Goal: Task Accomplishment & Management: Use online tool/utility

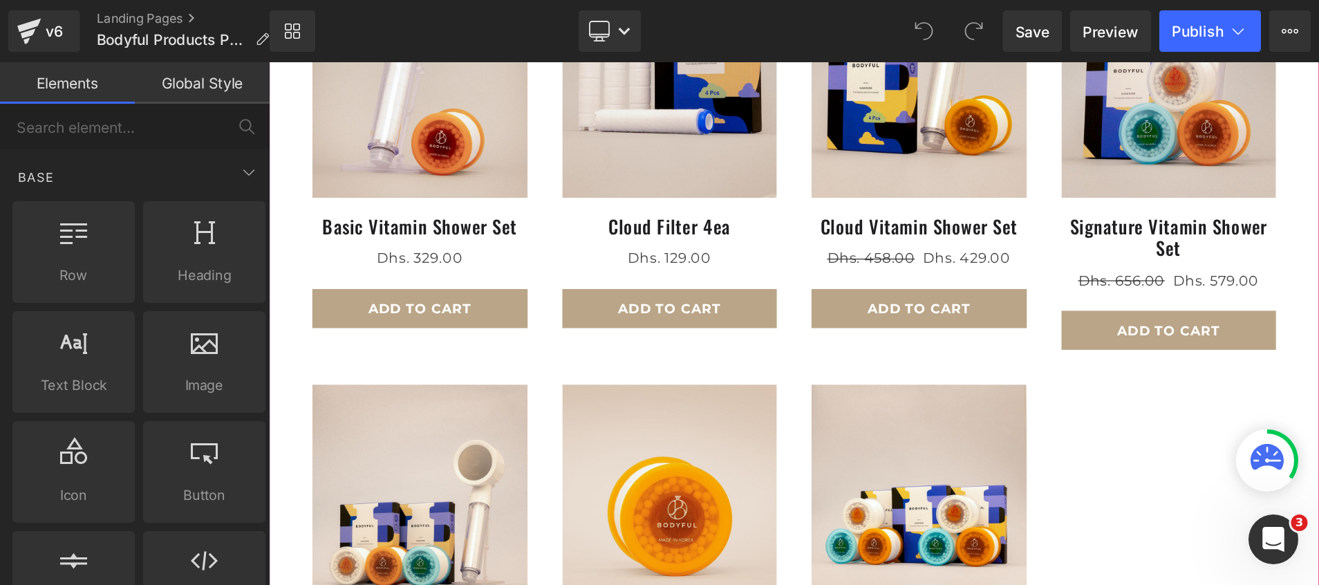
scroll to position [207, 0]
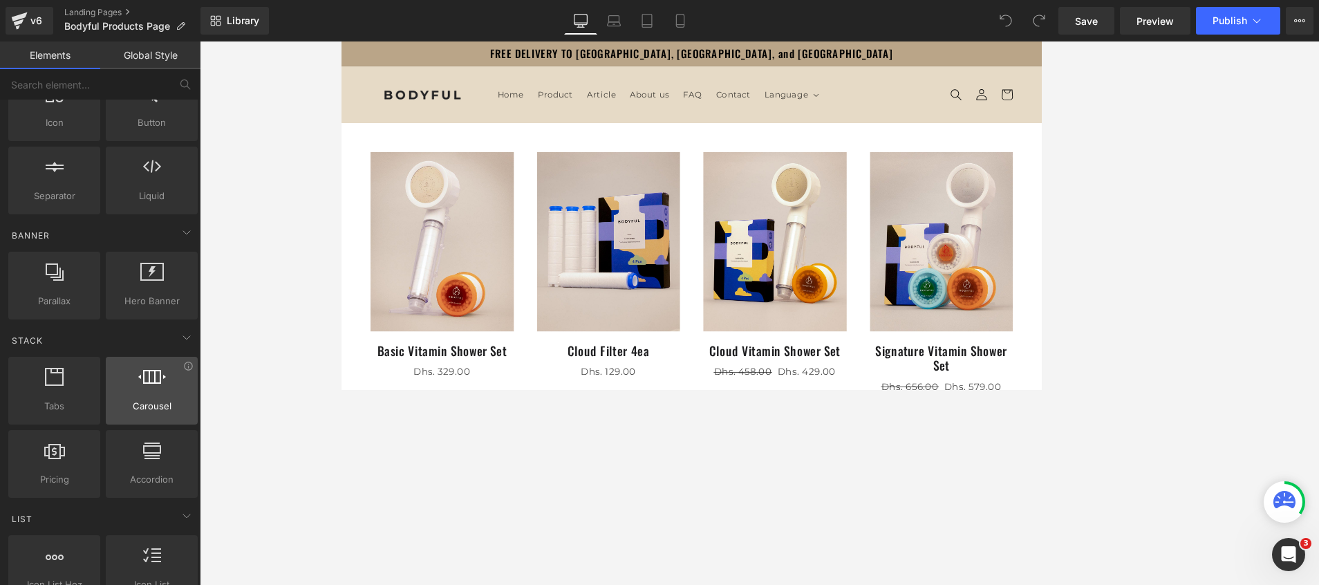
click at [156, 388] on div at bounding box center [152, 383] width 84 height 31
click at [452, 158] on div at bounding box center [759, 516] width 795 height 754
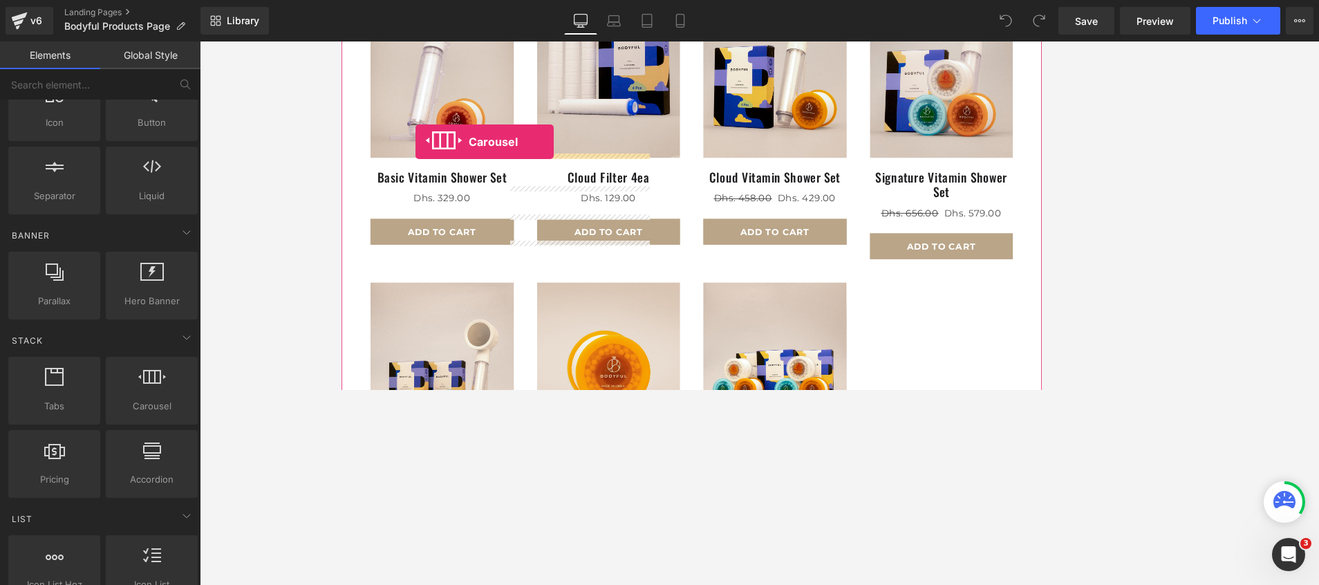
drag, startPoint x: 492, startPoint y: 436, endPoint x: 429, endPoint y: 161, distance: 282.2
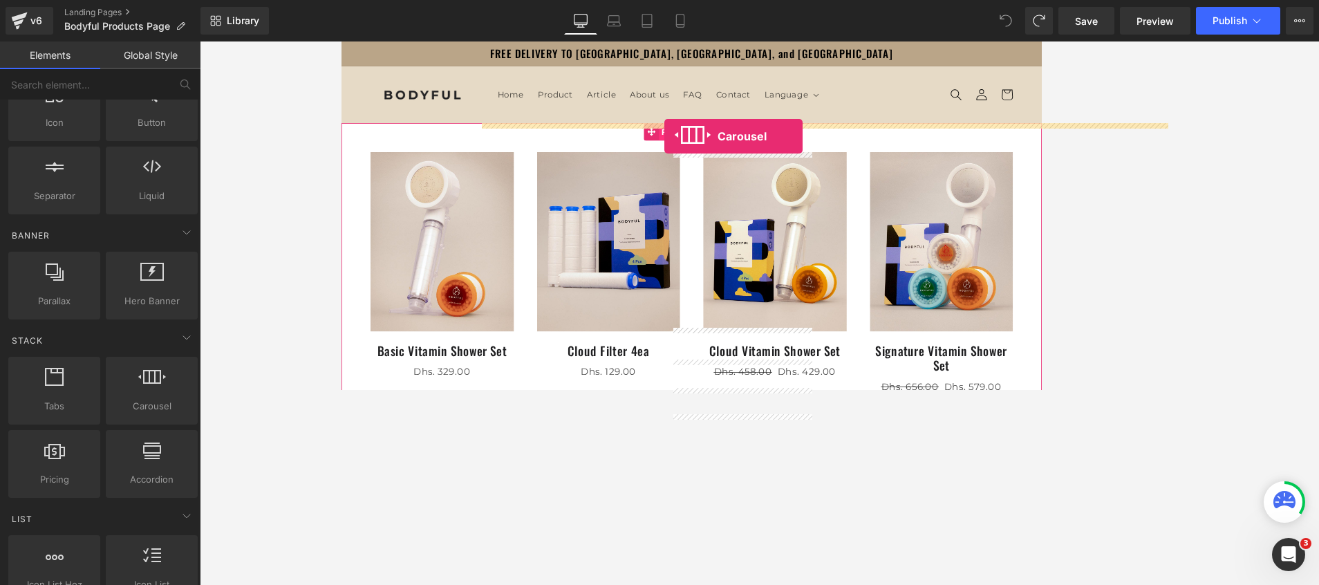
drag, startPoint x: 494, startPoint y: 431, endPoint x: 726, endPoint y: 155, distance: 361.1
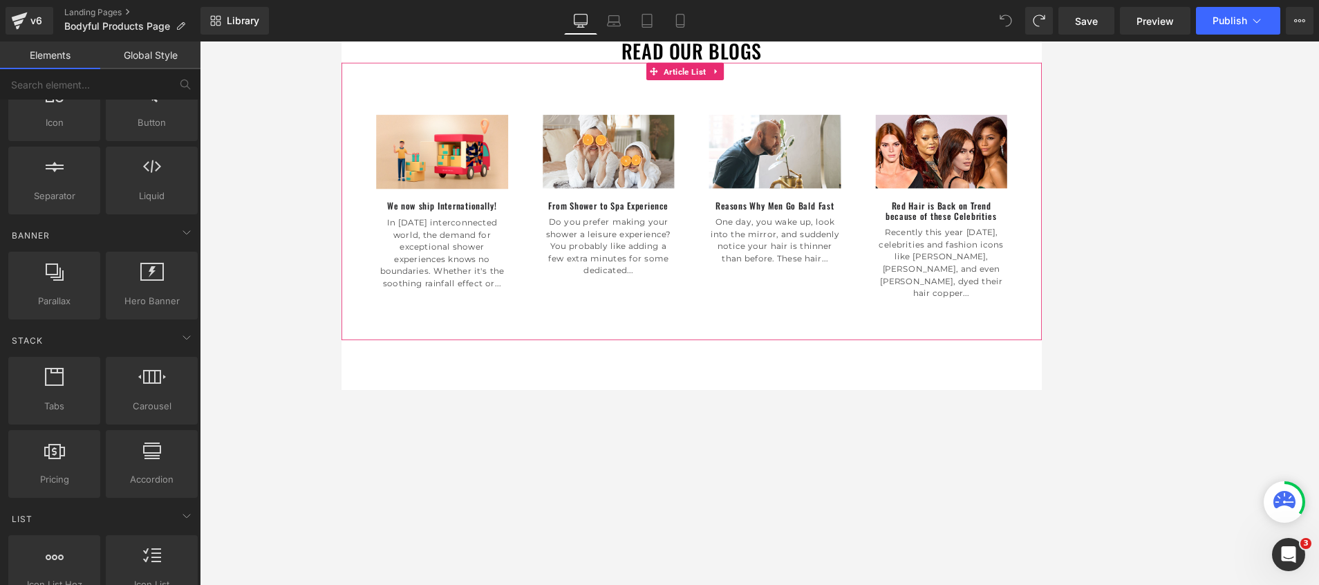
scroll to position [829, 0]
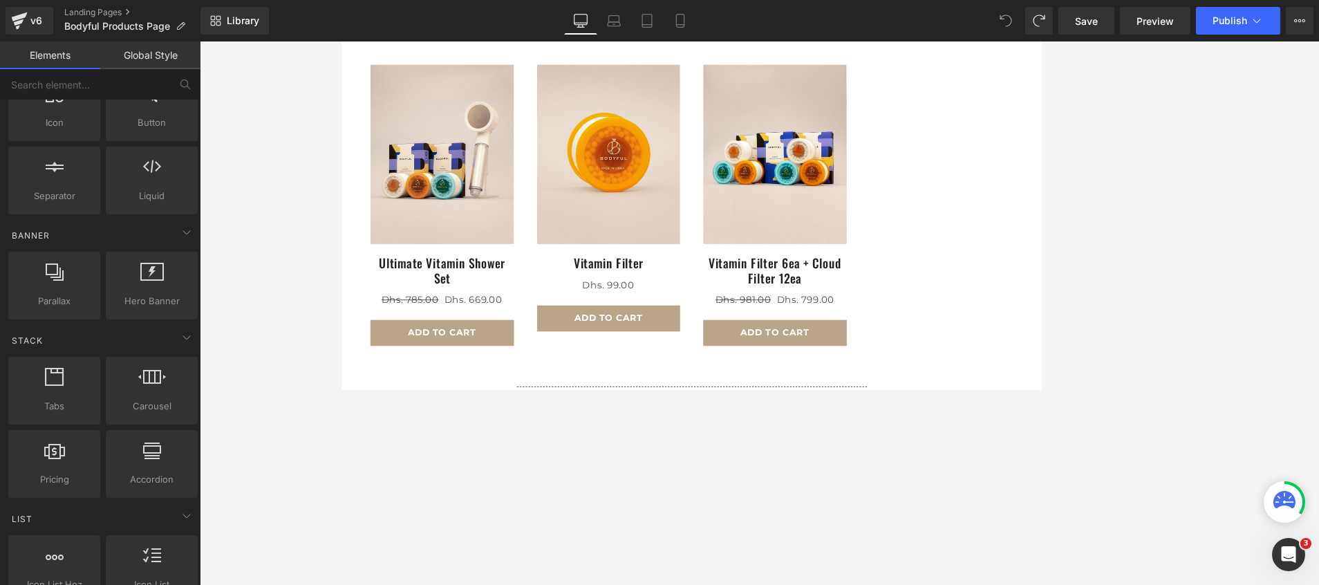
scroll to position [311, 0]
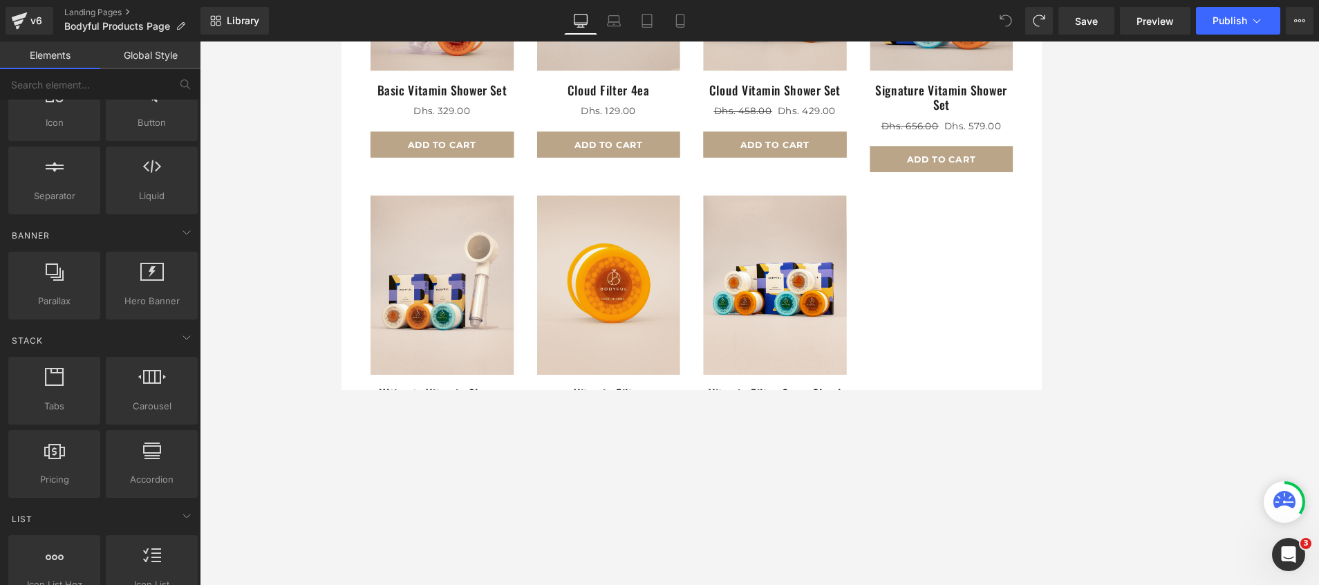
click at [879, 276] on div at bounding box center [759, 205] width 795 height 754
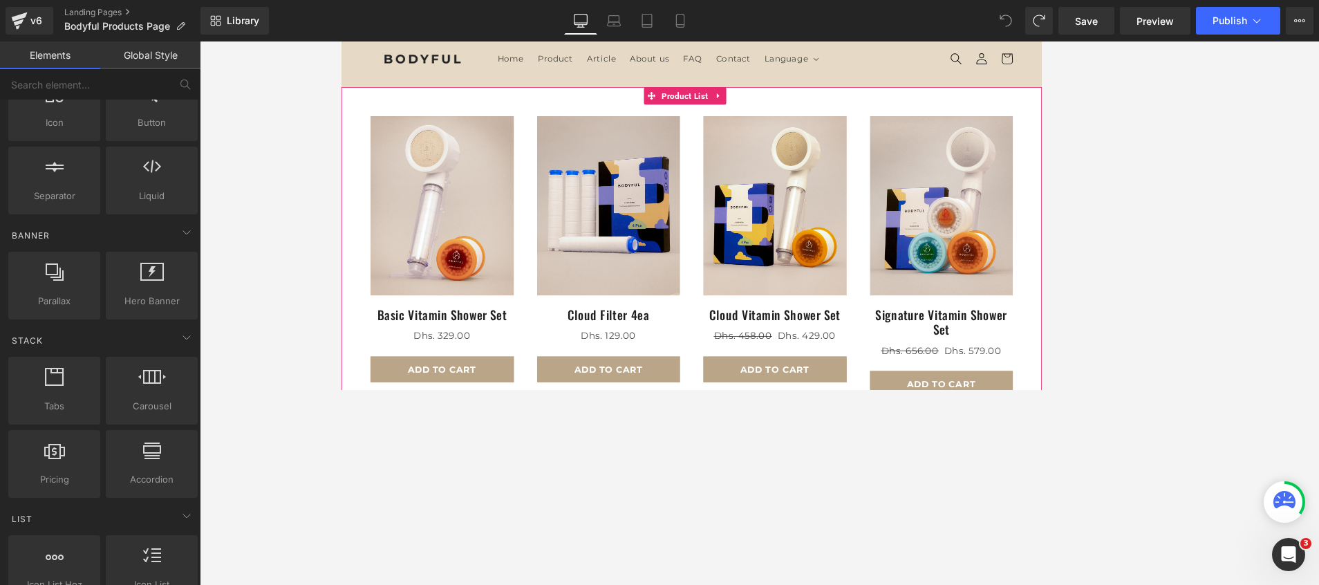
scroll to position [0, 0]
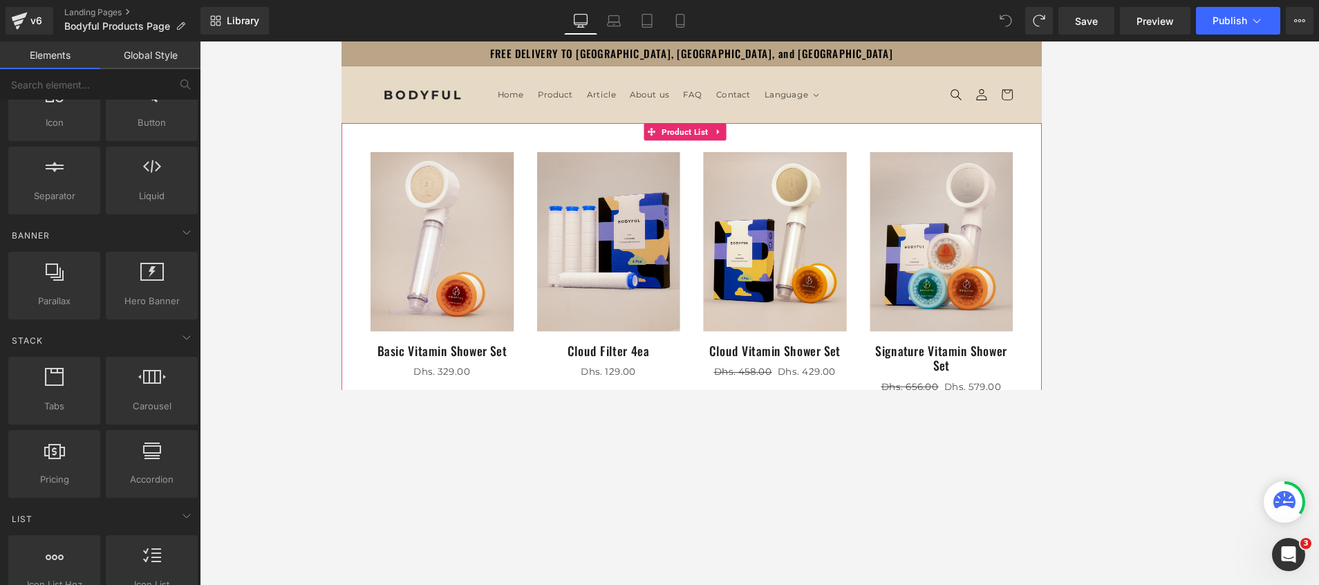
click at [362, 172] on div at bounding box center [461, 333] width 199 height 346
click at [742, 149] on span "Product List" at bounding box center [751, 150] width 63 height 21
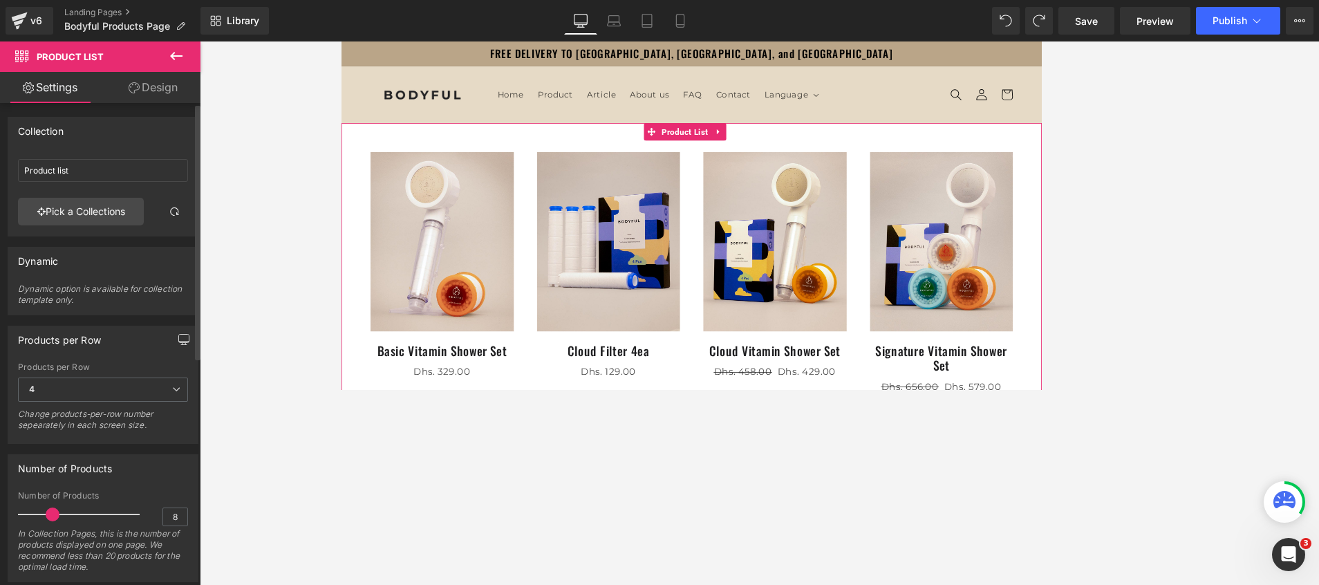
click at [178, 337] on icon "button" at bounding box center [183, 339] width 11 height 11
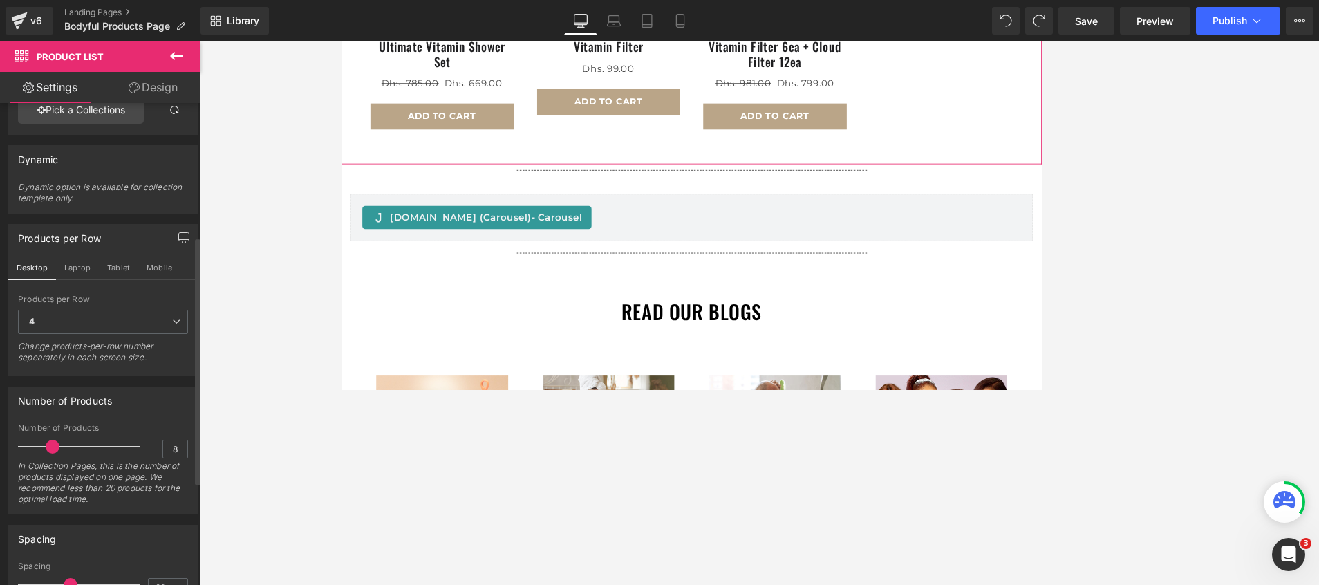
scroll to position [42, 0]
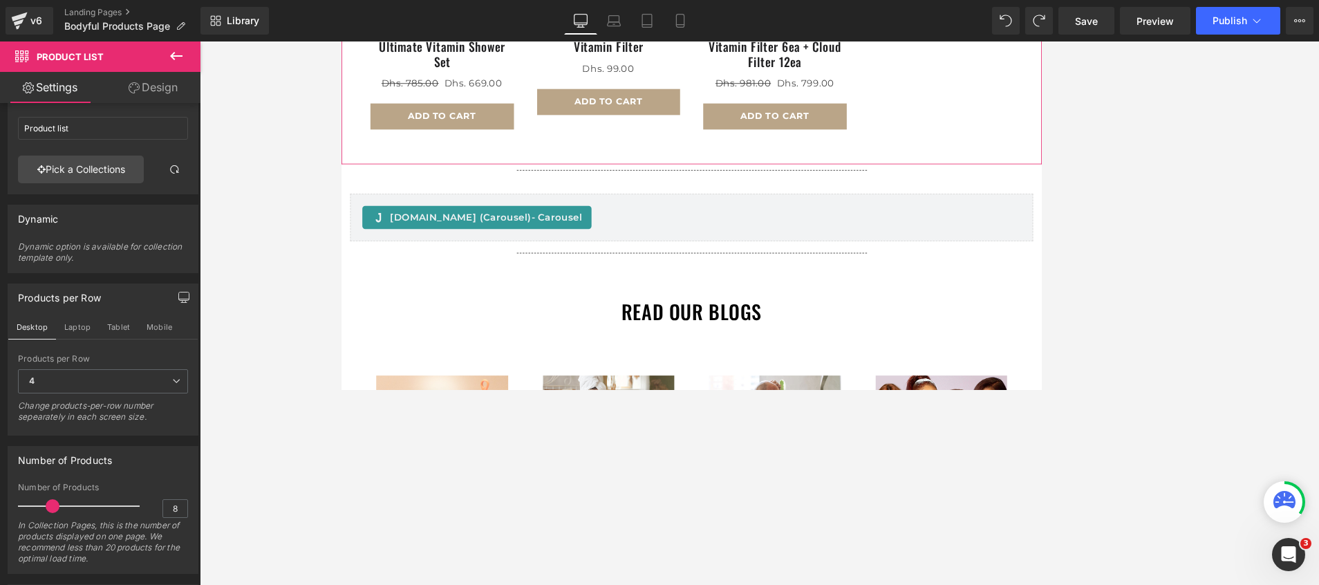
click at [178, 297] on icon "button" at bounding box center [183, 297] width 11 height 11
click at [175, 297] on button "button" at bounding box center [184, 297] width 22 height 26
click at [79, 303] on div "Products per Row" at bounding box center [59, 293] width 83 height 19
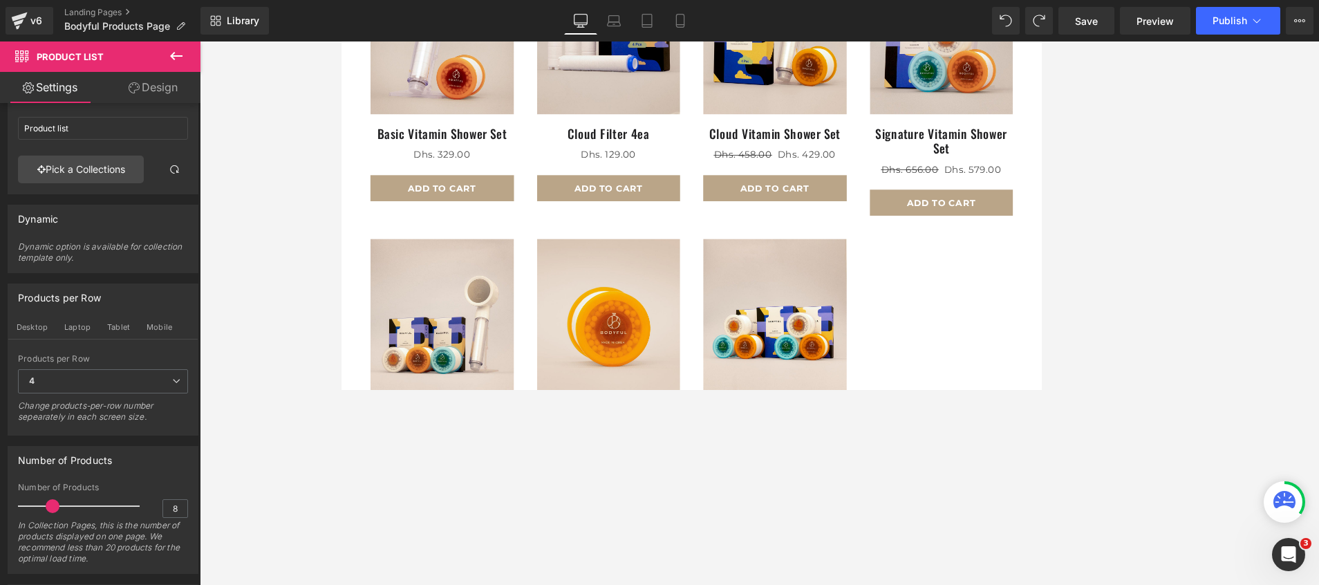
scroll to position [0, 0]
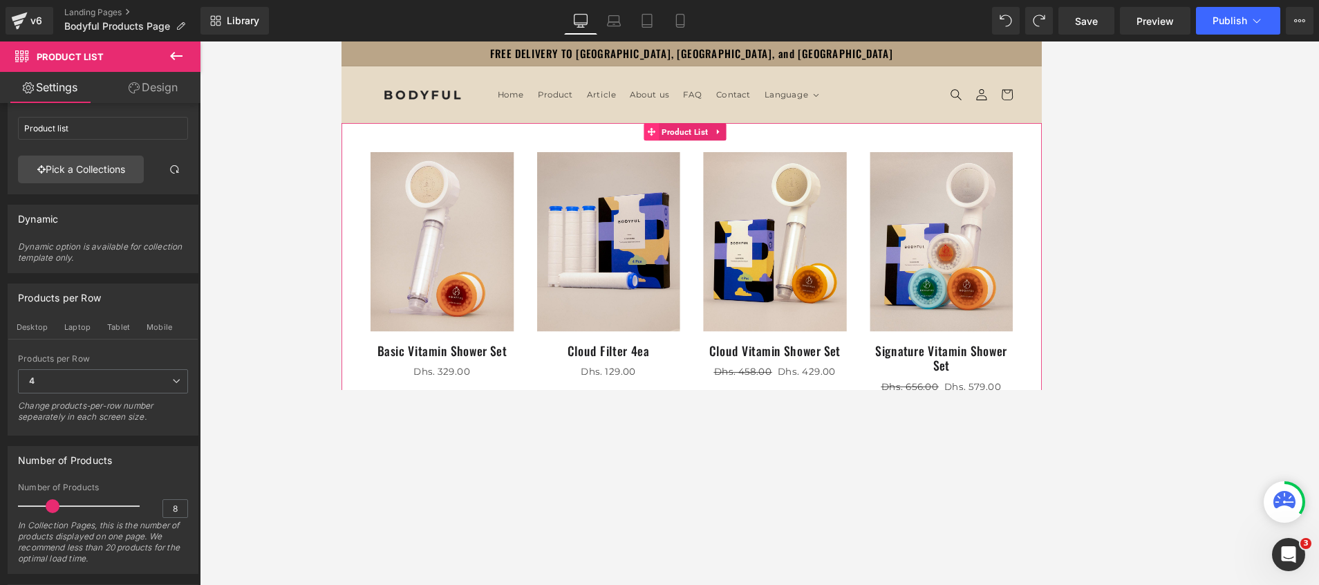
click at [713, 149] on icon at bounding box center [711, 149] width 10 height 10
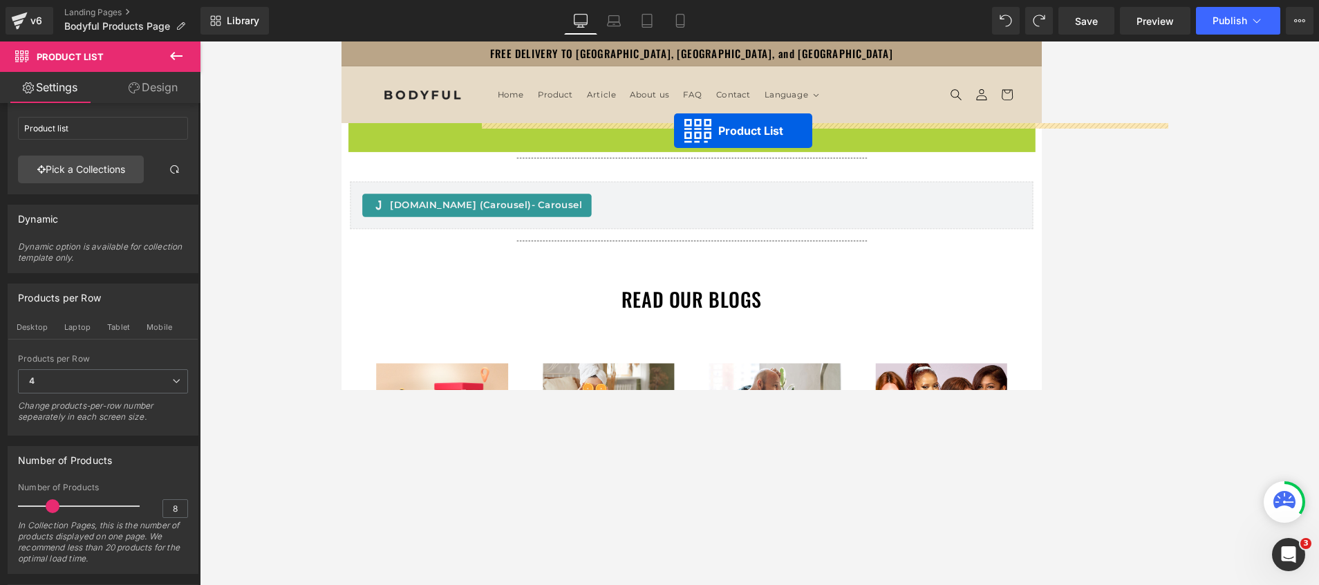
drag, startPoint x: 751, startPoint y: 146, endPoint x: 738, endPoint y: 148, distance: 12.6
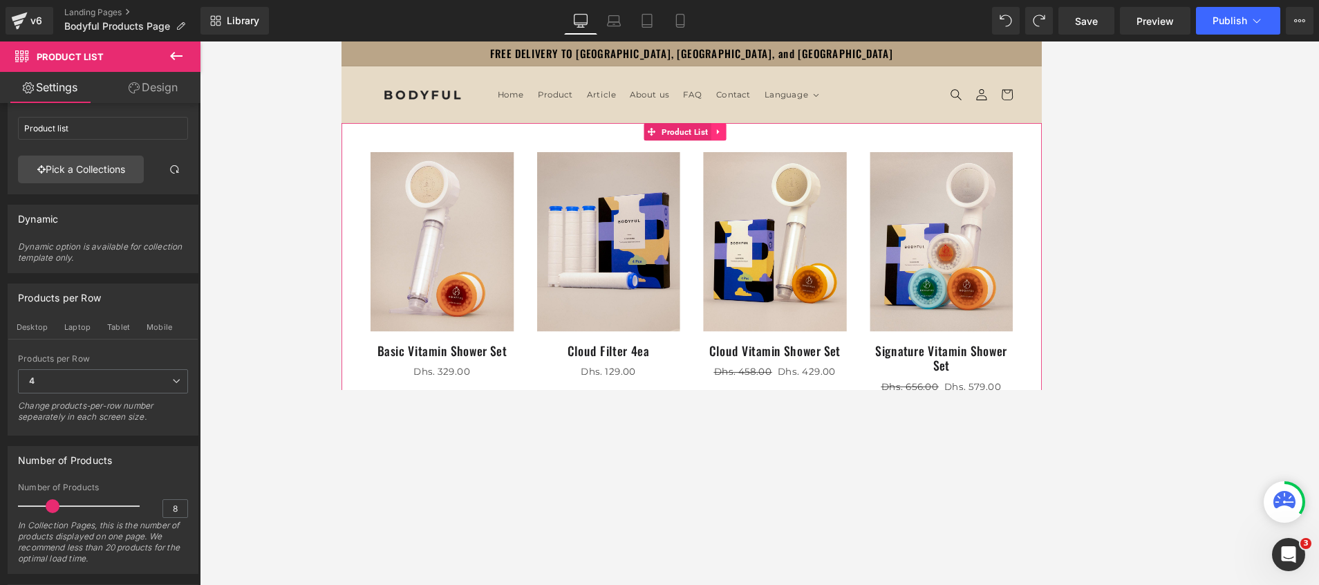
click at [794, 145] on icon at bounding box center [792, 149] width 10 height 10
click at [785, 145] on icon at bounding box center [783, 149] width 10 height 10
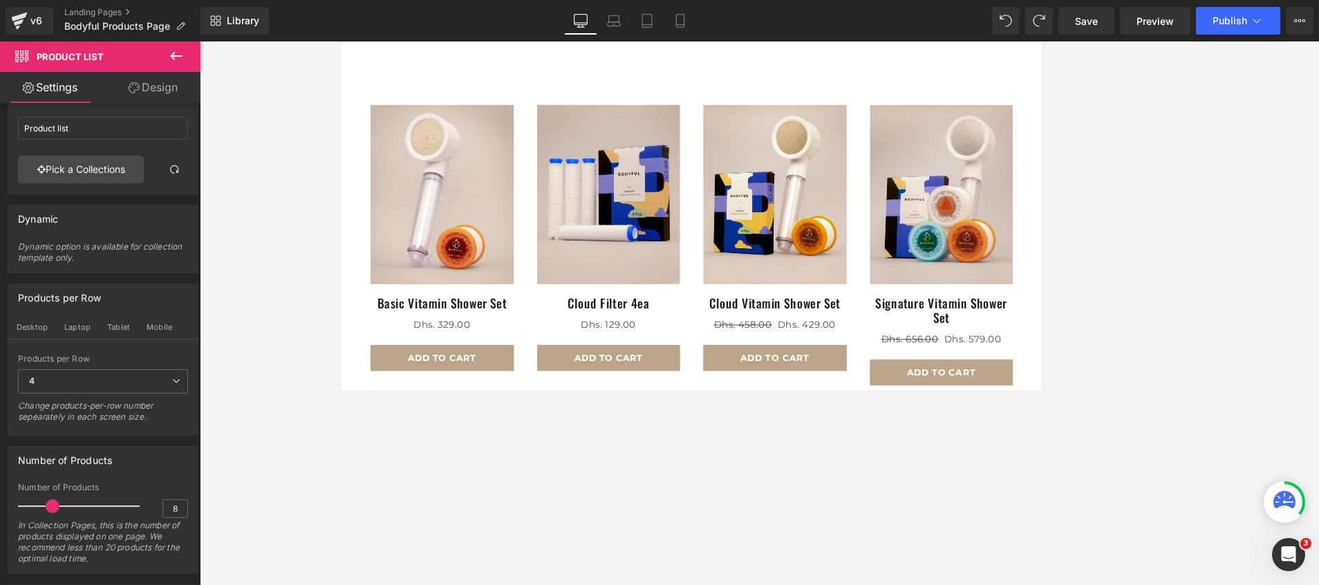
scroll to position [829, 0]
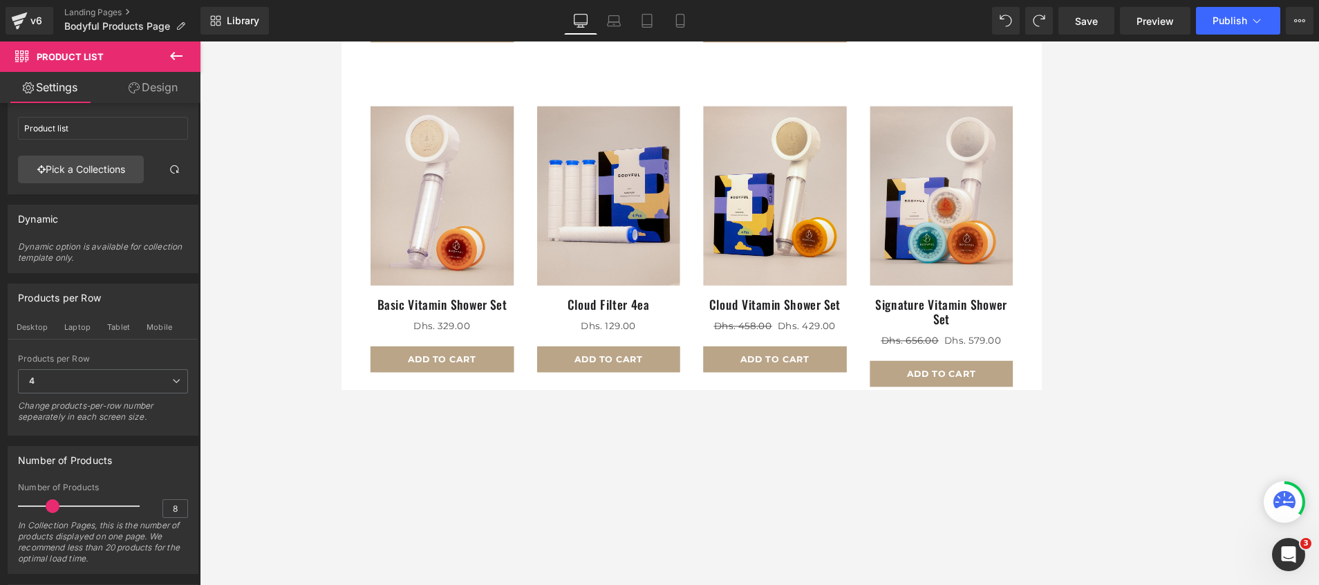
click at [720, 105] on div at bounding box center [660, 278] width 199 height 346
click at [113, 383] on span "4" at bounding box center [103, 381] width 170 height 24
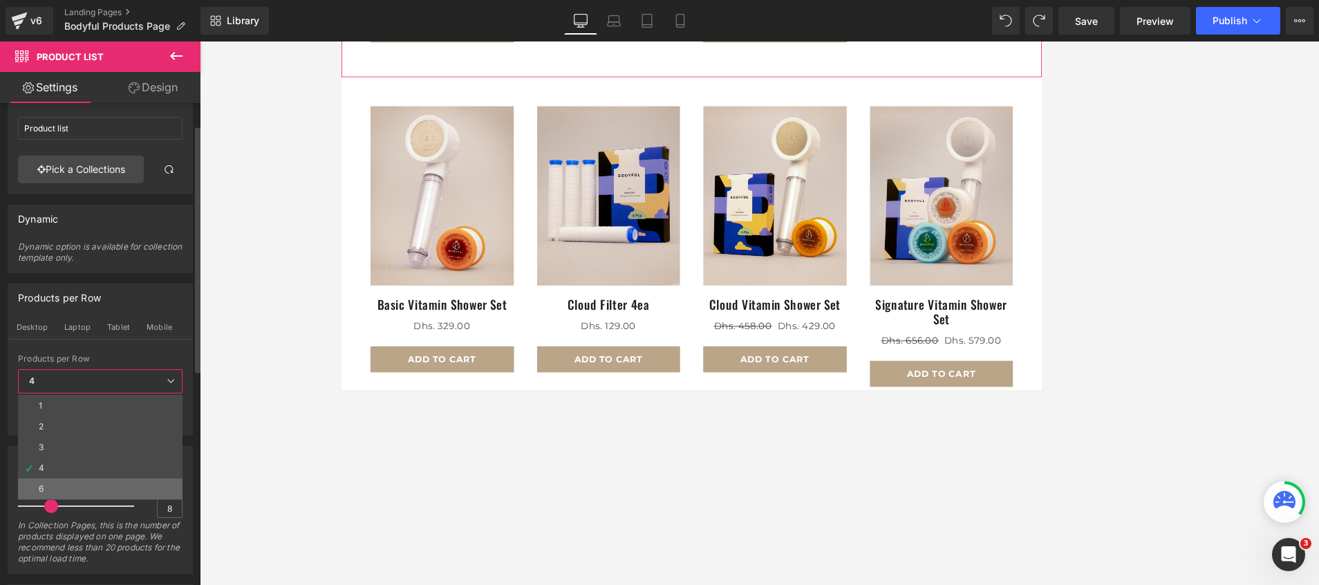
click at [66, 389] on li "6" at bounding box center [100, 488] width 165 height 21
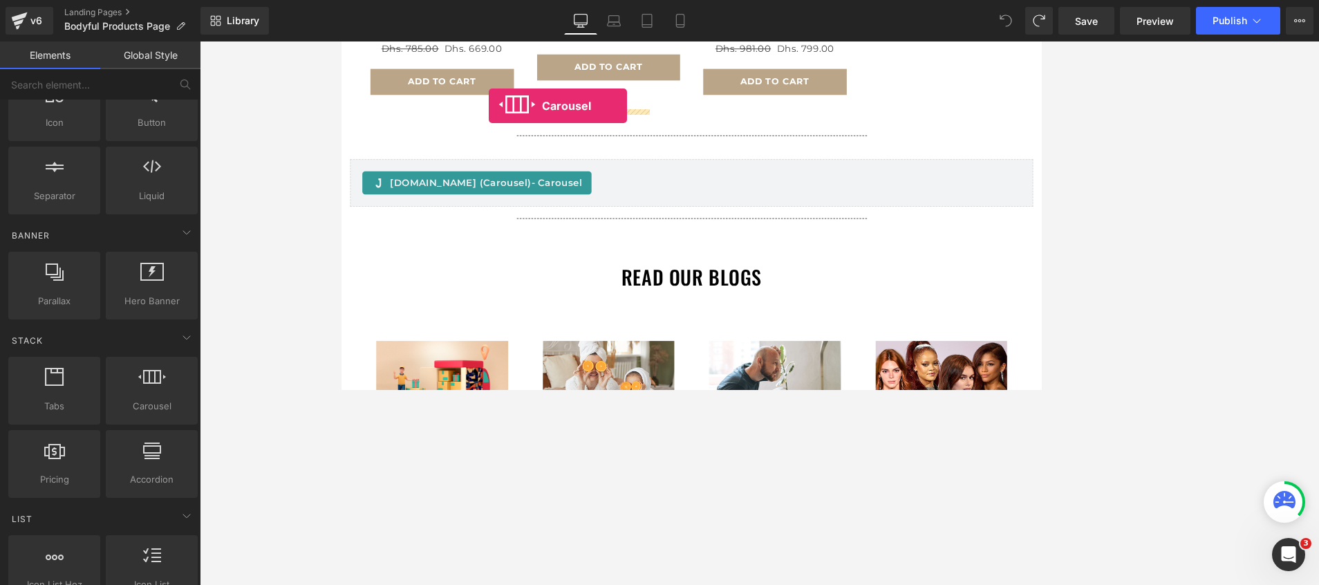
scroll to position [698, 0]
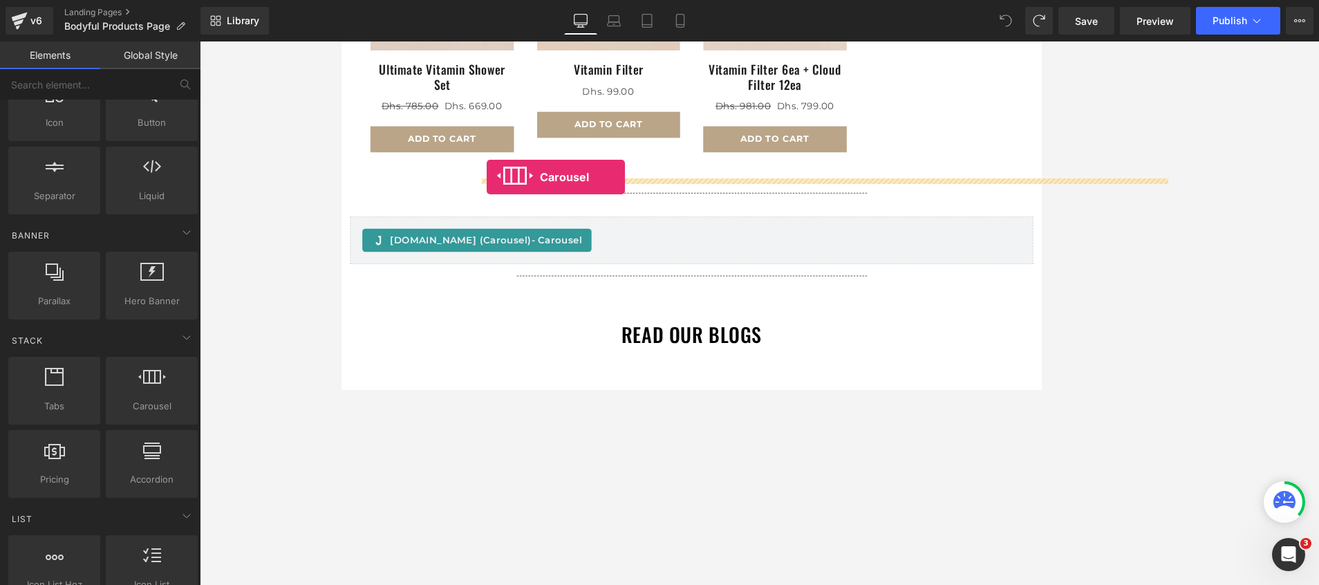
drag, startPoint x: 483, startPoint y: 430, endPoint x: 515, endPoint y: 203, distance: 228.9
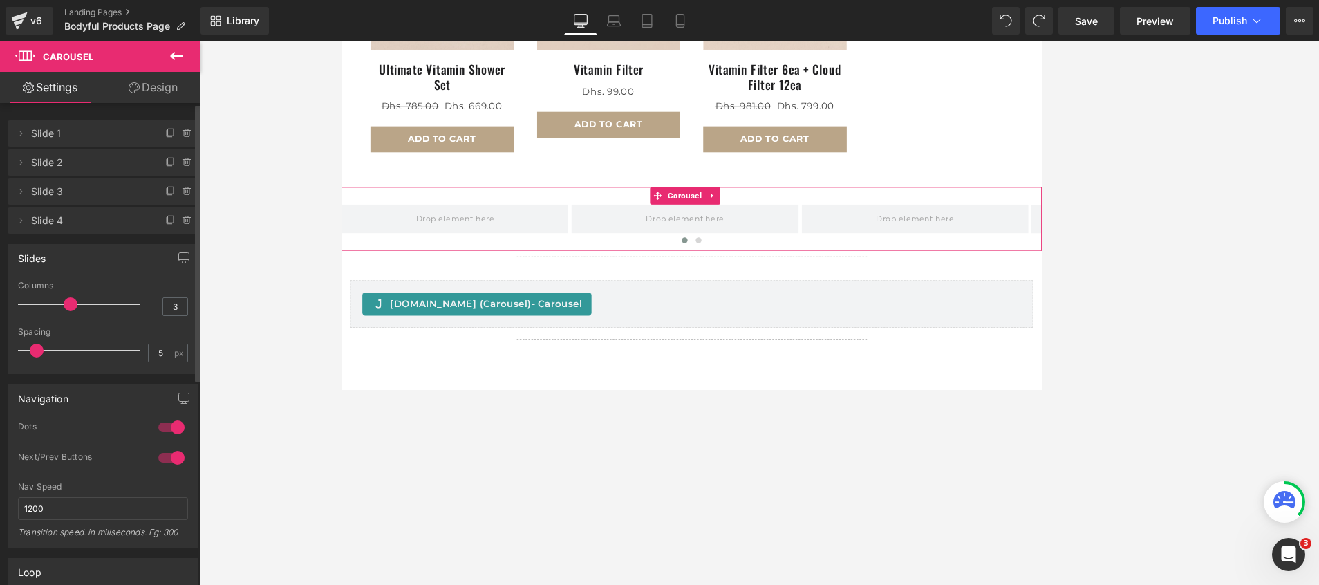
type input "4"
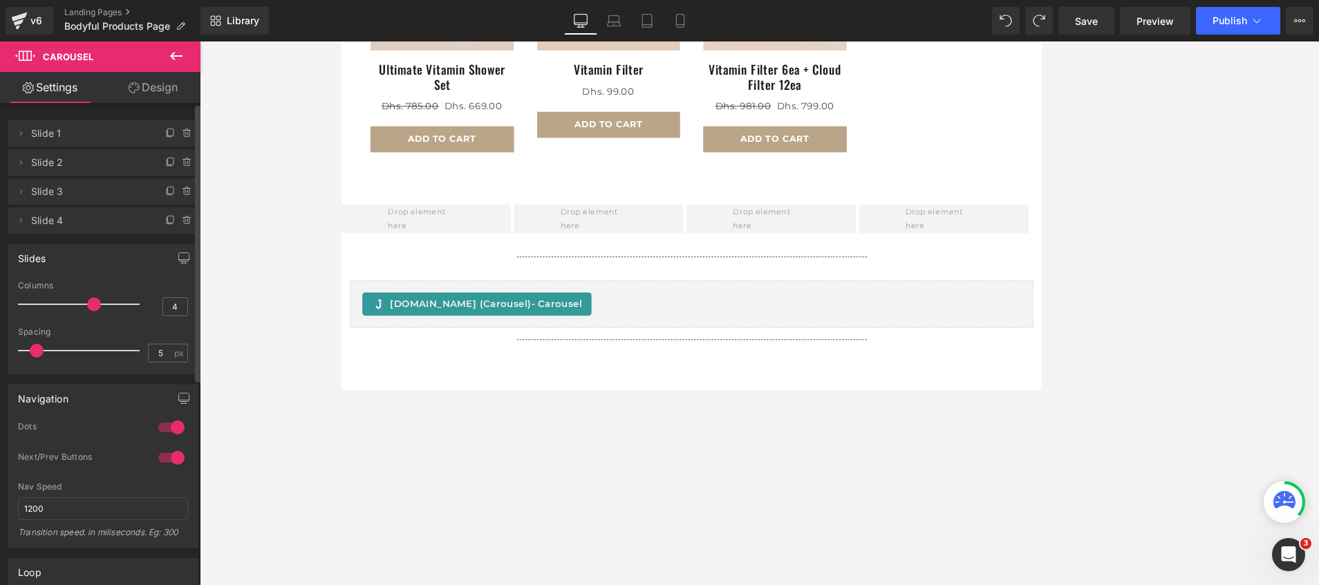
drag, startPoint x: 70, startPoint y: 308, endPoint x: 93, endPoint y: 303, distance: 23.3
click at [93, 303] on span at bounding box center [94, 304] width 14 height 14
drag, startPoint x: 292, startPoint y: 262, endPoint x: 321, endPoint y: 273, distance: 31.1
click at [293, 263] on div at bounding box center [759, 312] width 1119 height 543
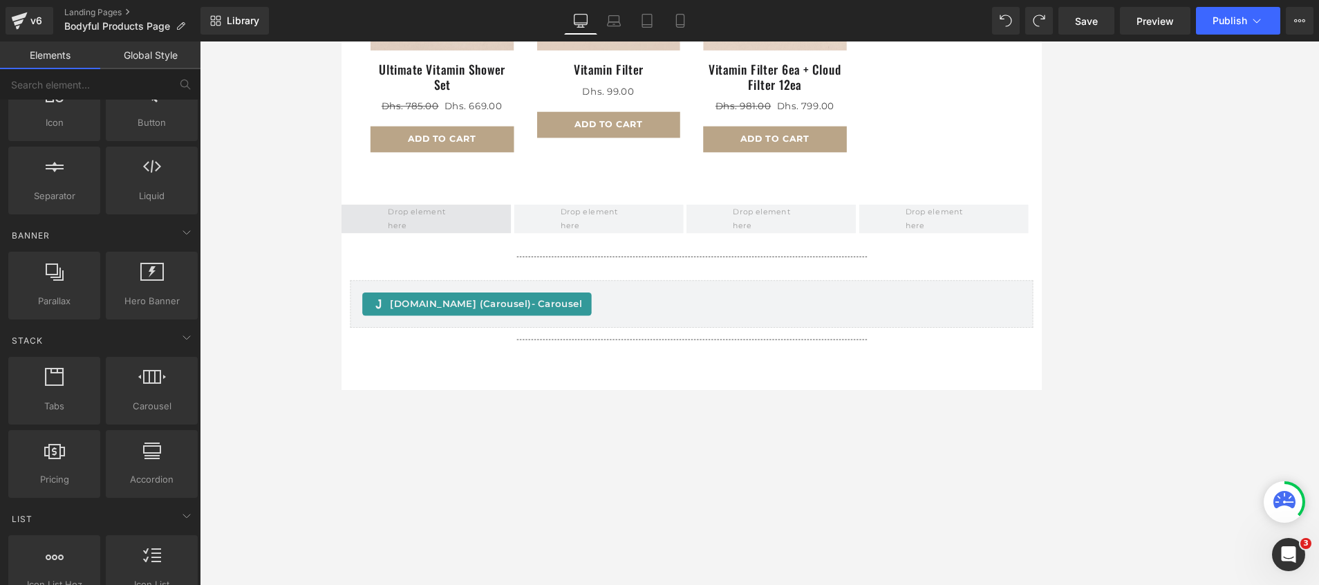
click at [430, 250] on span at bounding box center [442, 253] width 102 height 39
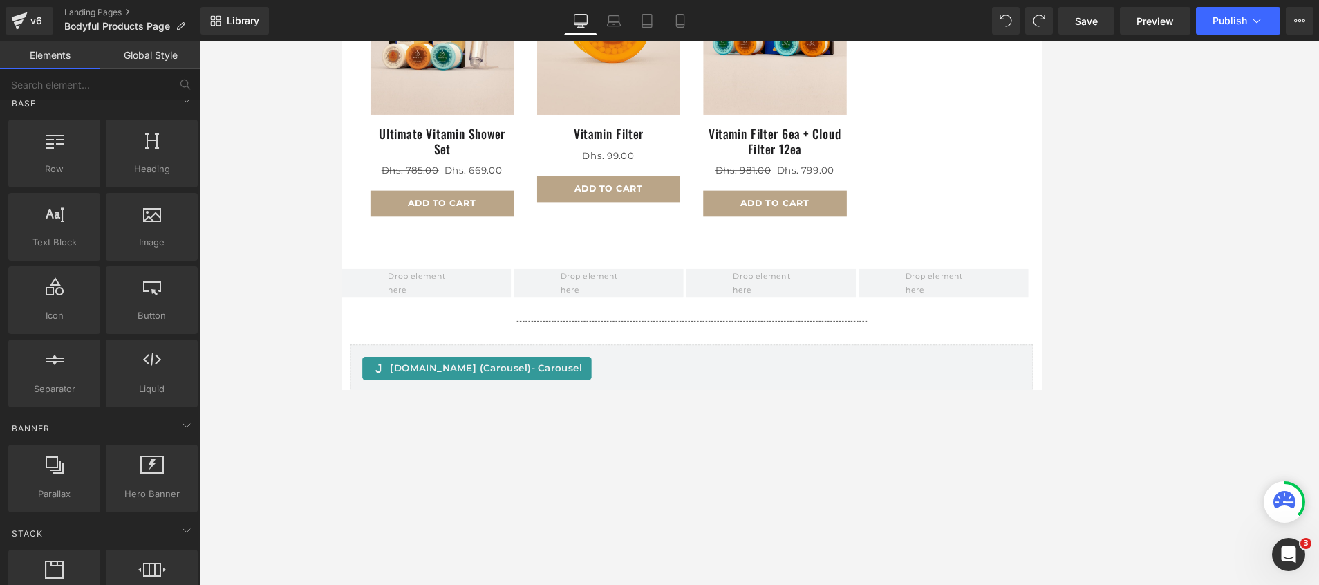
scroll to position [0, 0]
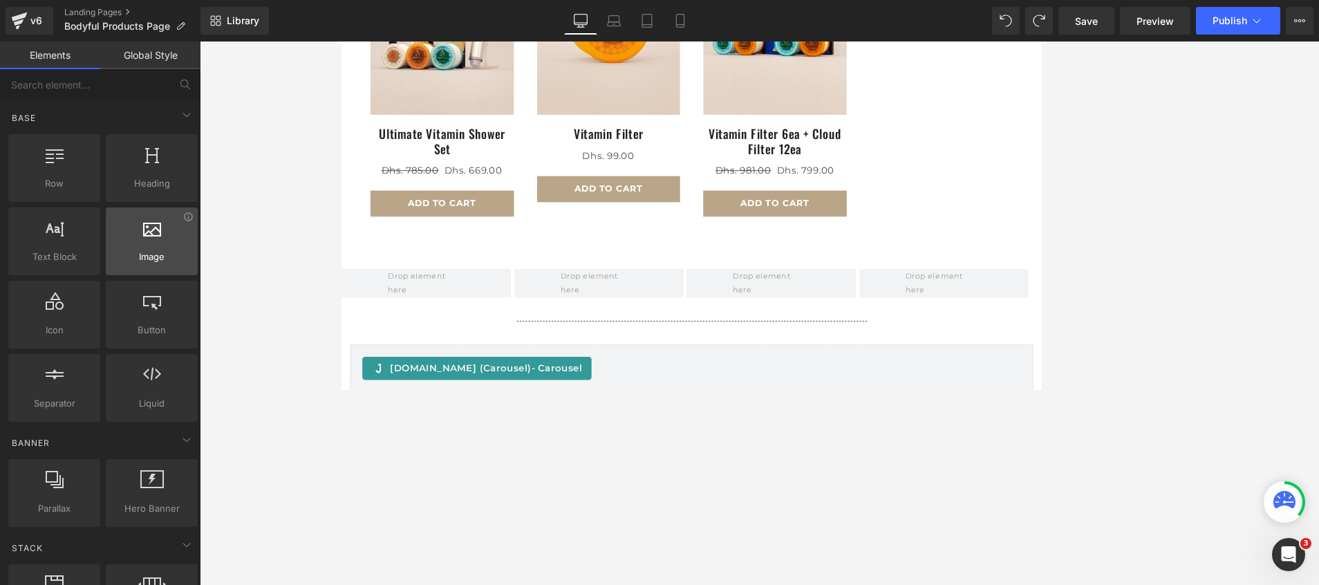
click at [157, 263] on span "Image" at bounding box center [152, 257] width 84 height 15
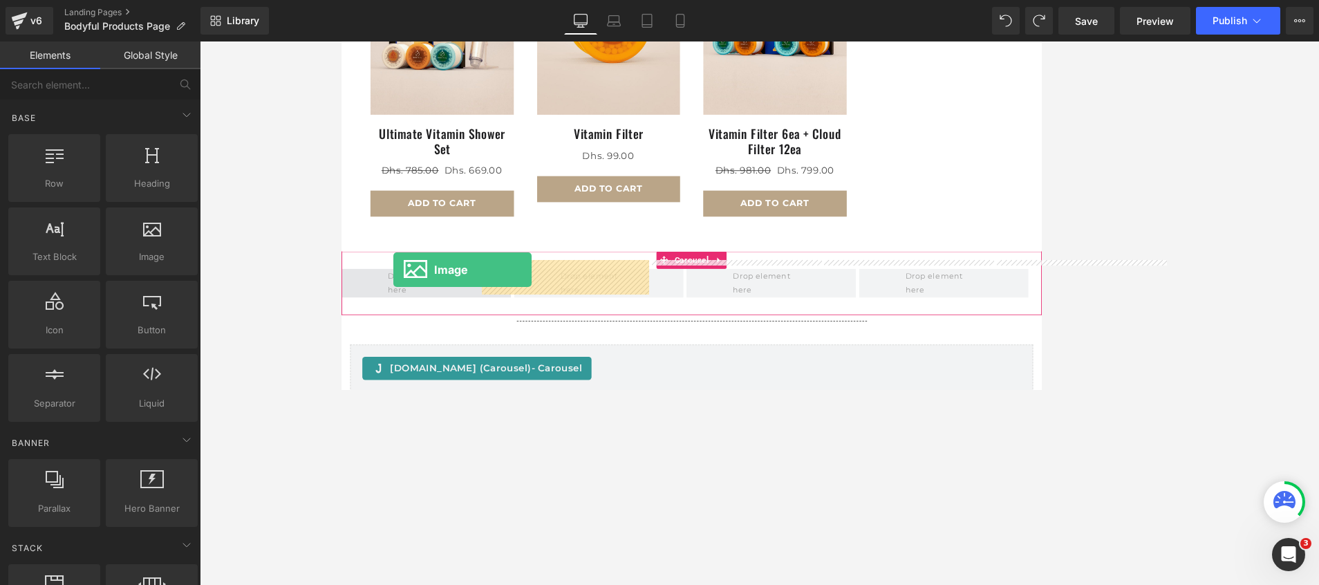
drag, startPoint x: 487, startPoint y: 289, endPoint x: 403, endPoint y: 314, distance: 87.3
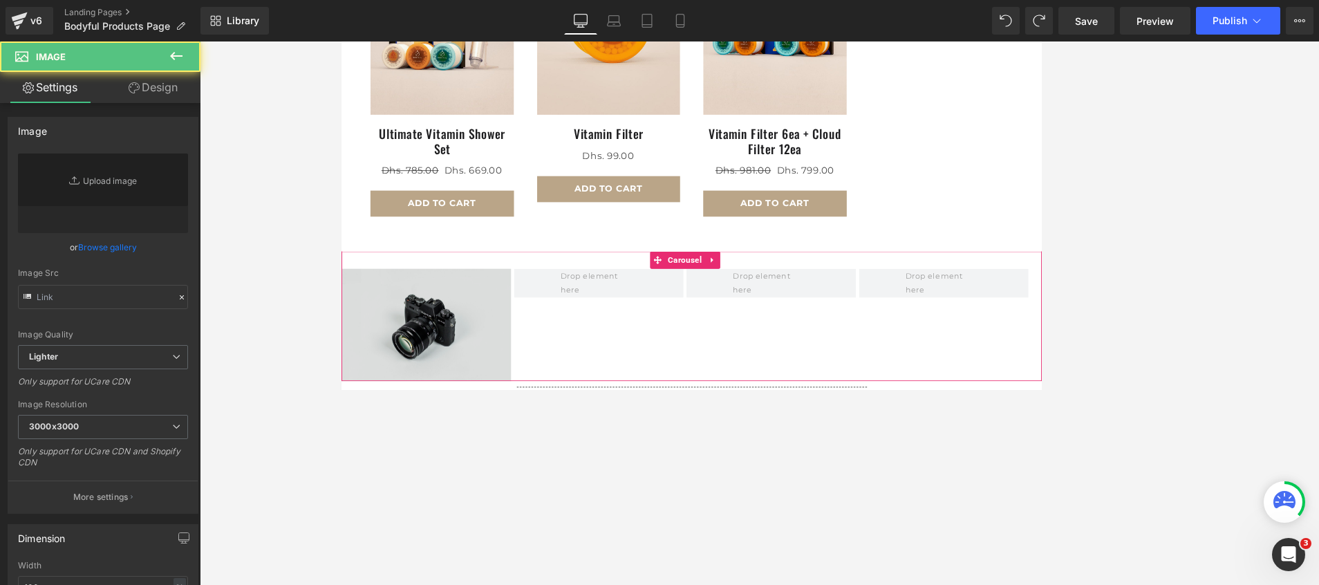
type input "//d1um8515vdn9kb.cloudfront.net/images/parallax.jpg"
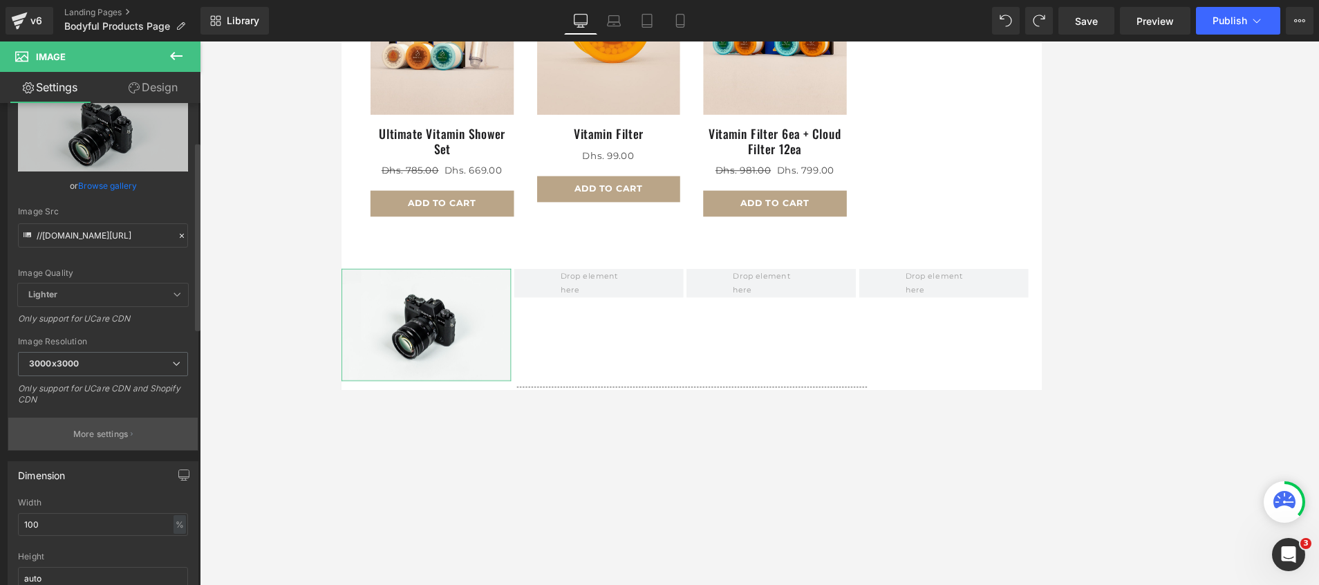
scroll to position [104, 0]
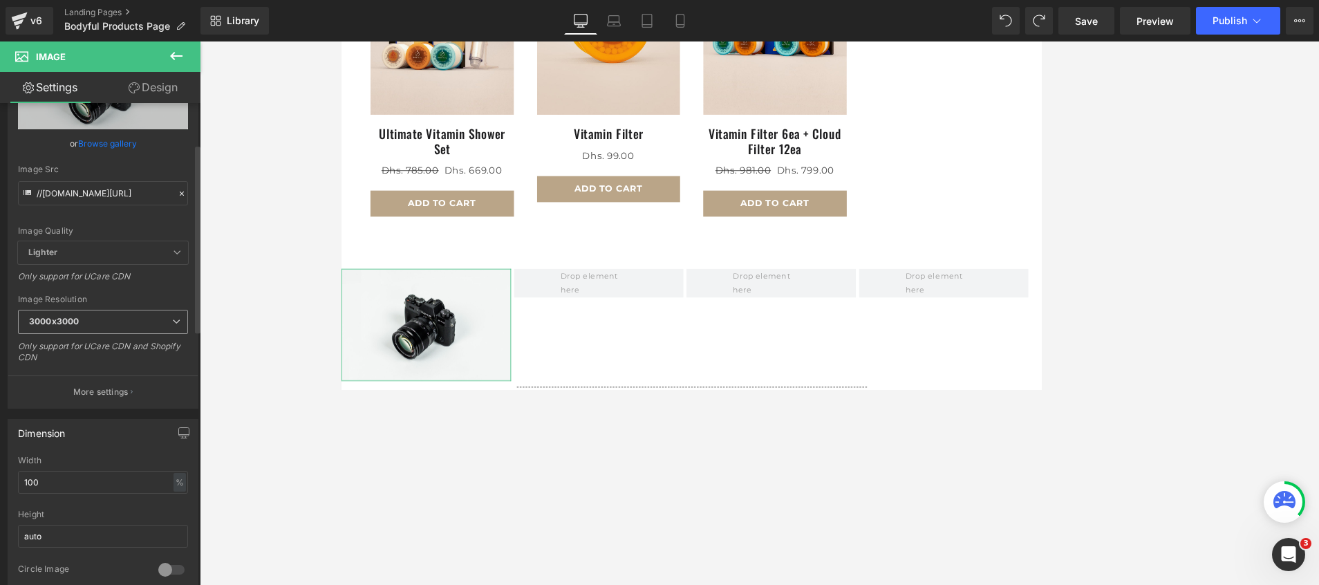
click at [81, 324] on span "3000x3000" at bounding box center [103, 322] width 170 height 24
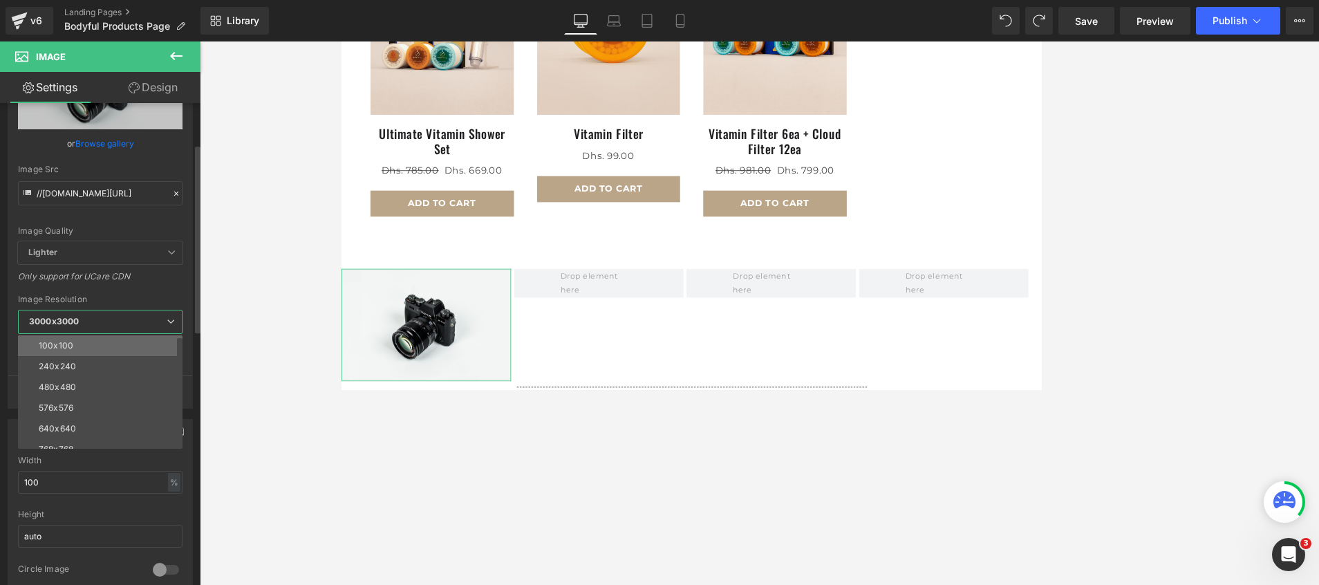
click at [75, 345] on li "100x100" at bounding box center [103, 345] width 171 height 21
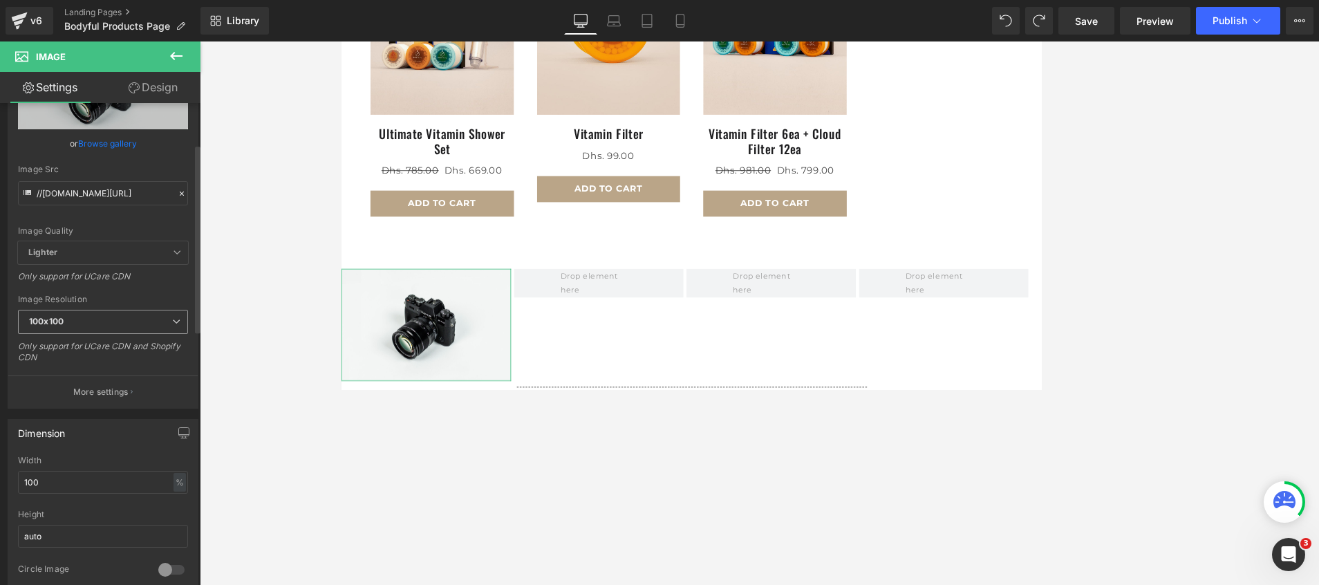
click at [108, 323] on span "100x100" at bounding box center [103, 322] width 170 height 24
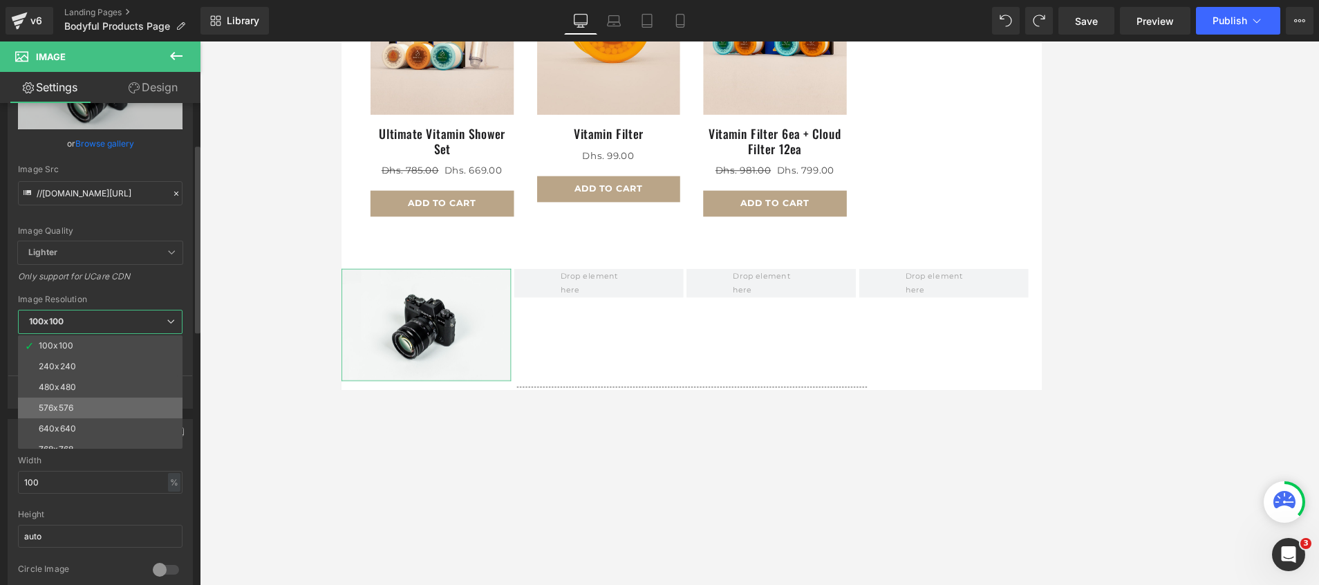
click at [80, 389] on li "576x576" at bounding box center [103, 407] width 171 height 21
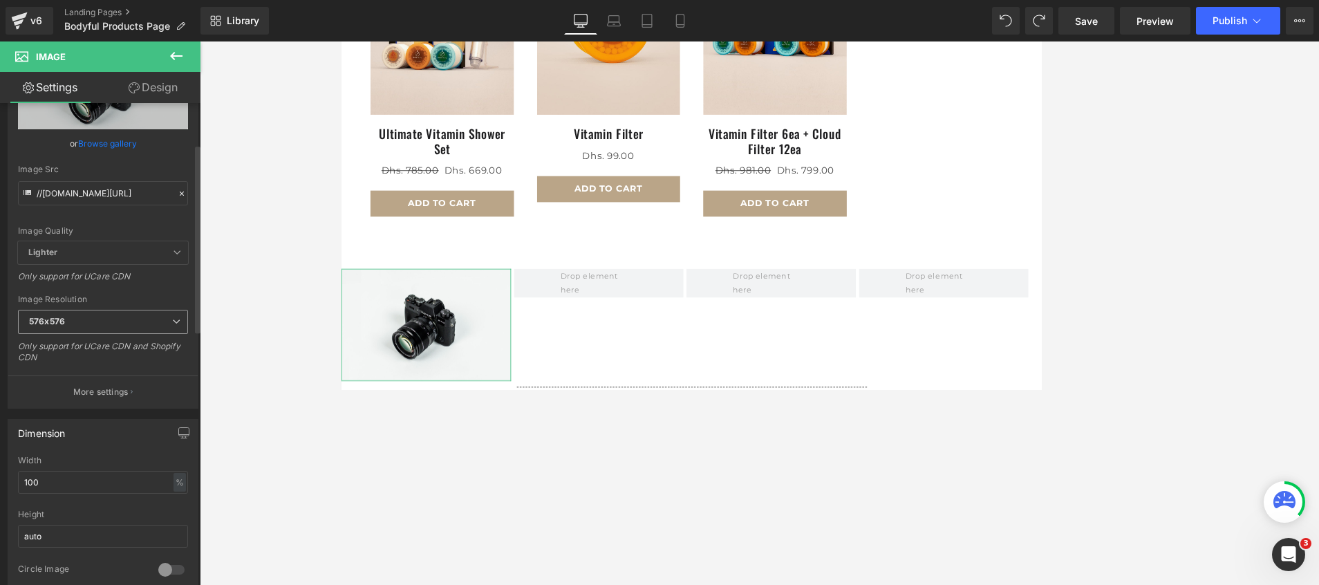
click at [89, 318] on span "576x576" at bounding box center [103, 322] width 170 height 24
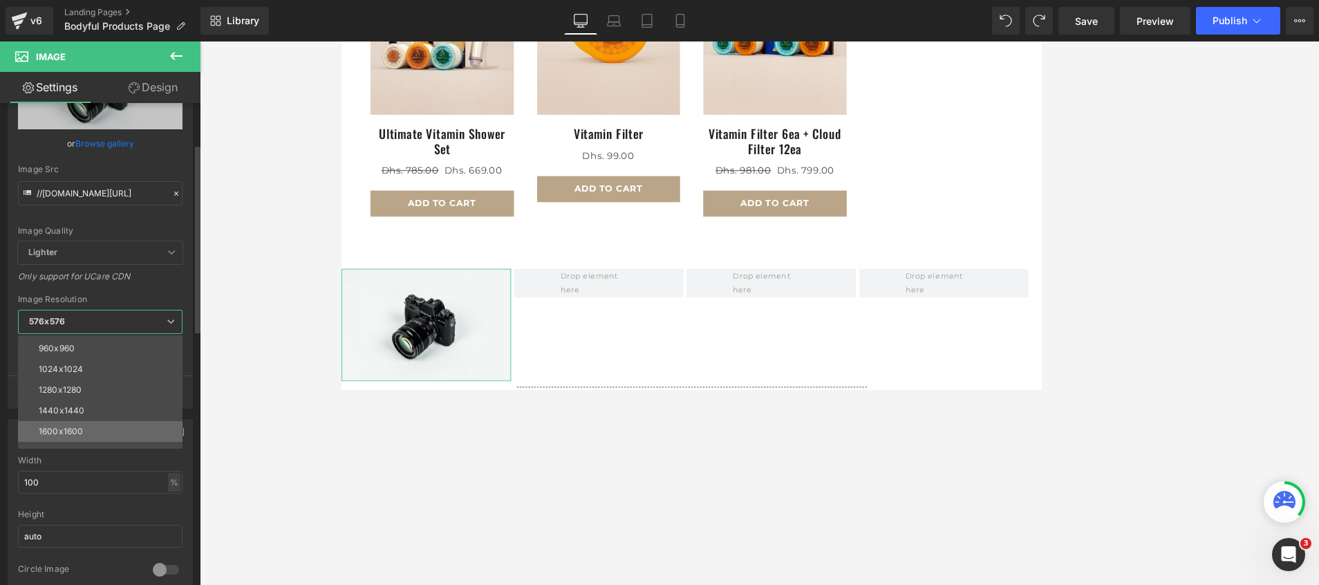
scroll to position [198, 0]
click at [80, 389] on li "3000x3000" at bounding box center [103, 438] width 171 height 21
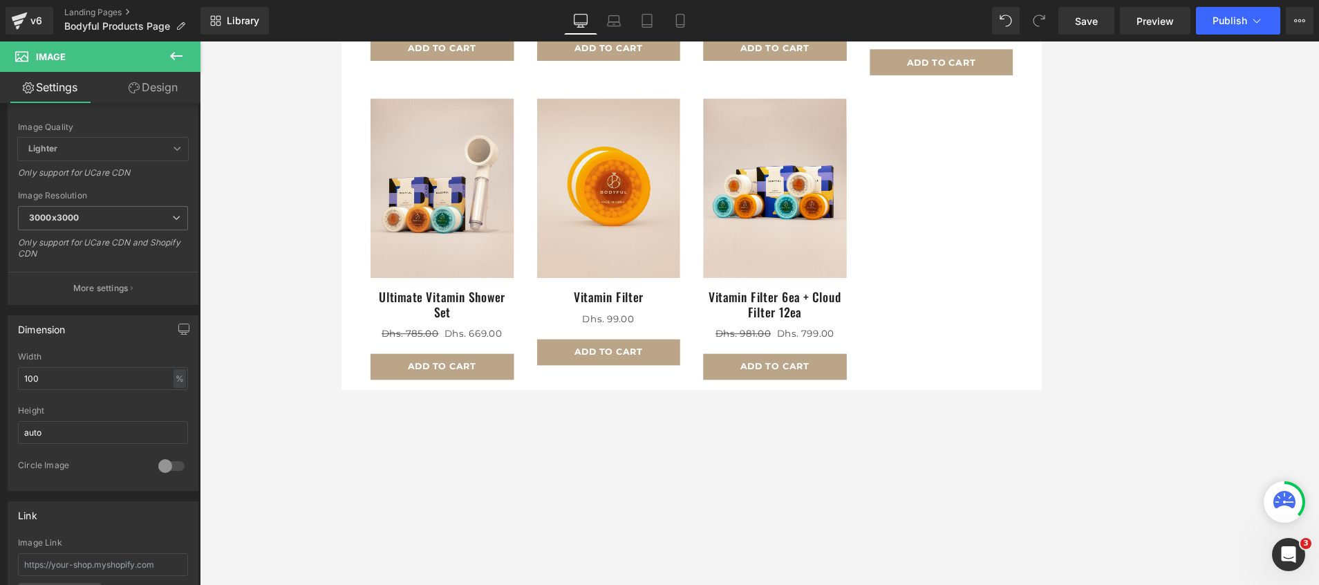
scroll to position [415, 0]
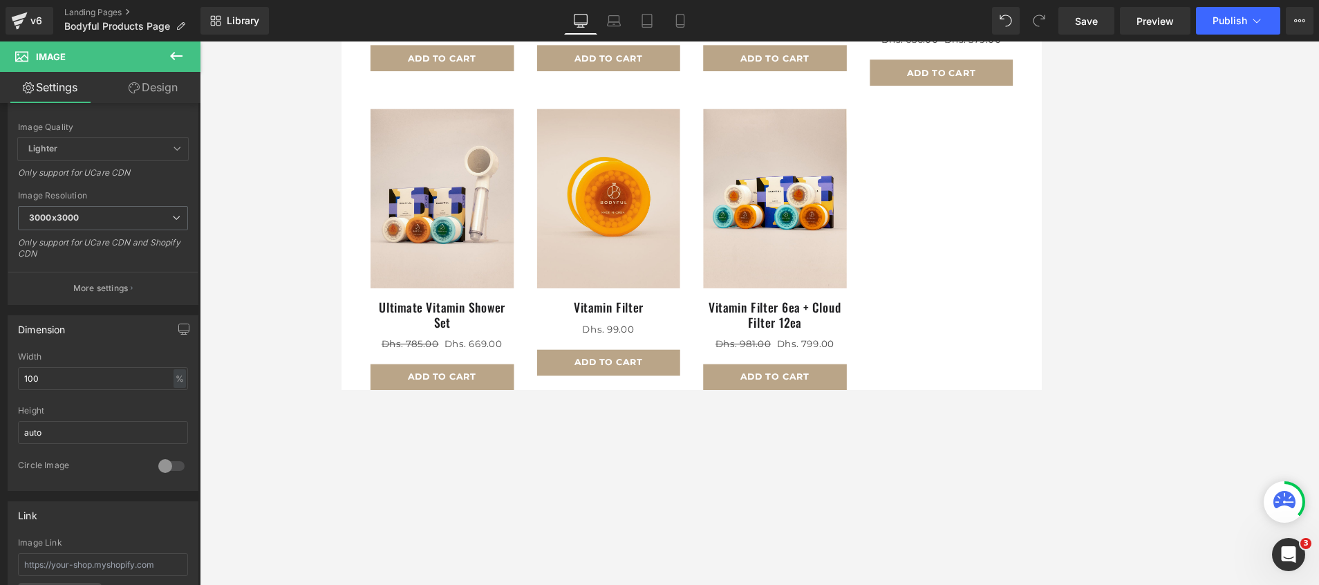
click at [460, 297] on img at bounding box center [460, 229] width 171 height 214
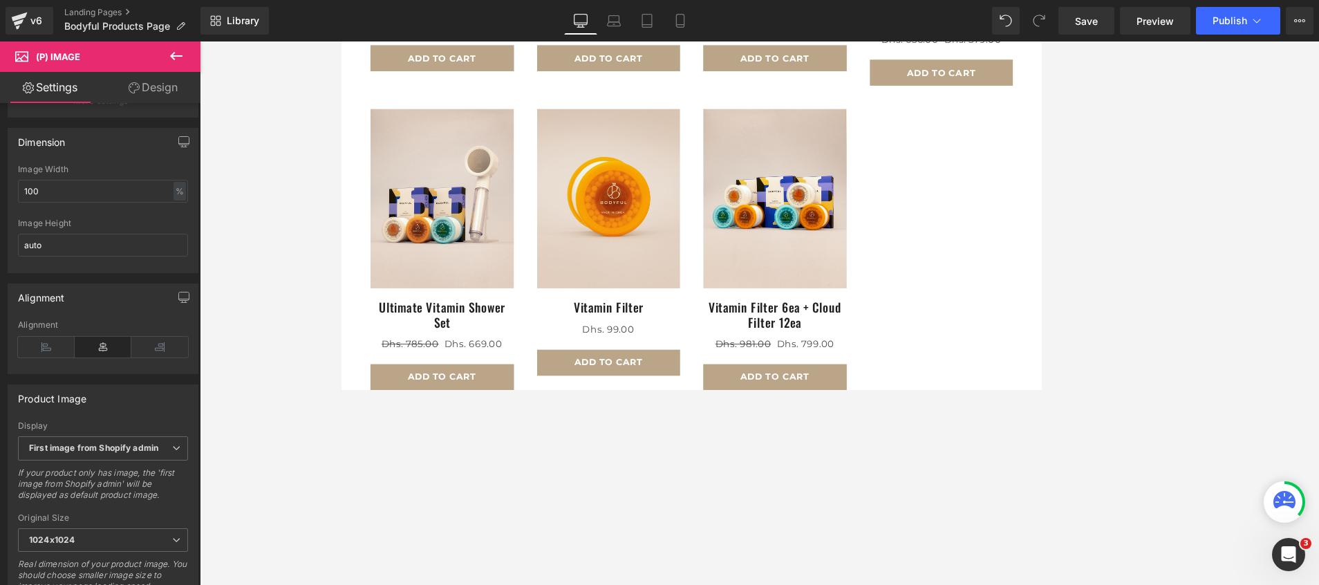
scroll to position [207, 0]
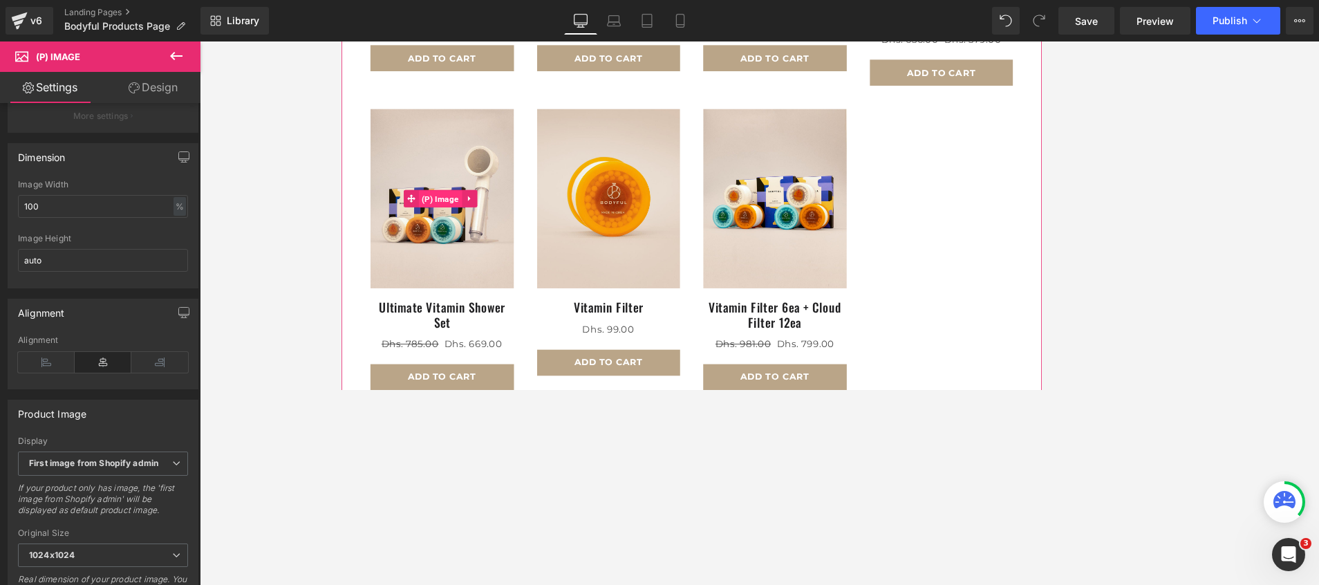
click at [458, 219] on span "(P) Image" at bounding box center [459, 229] width 52 height 21
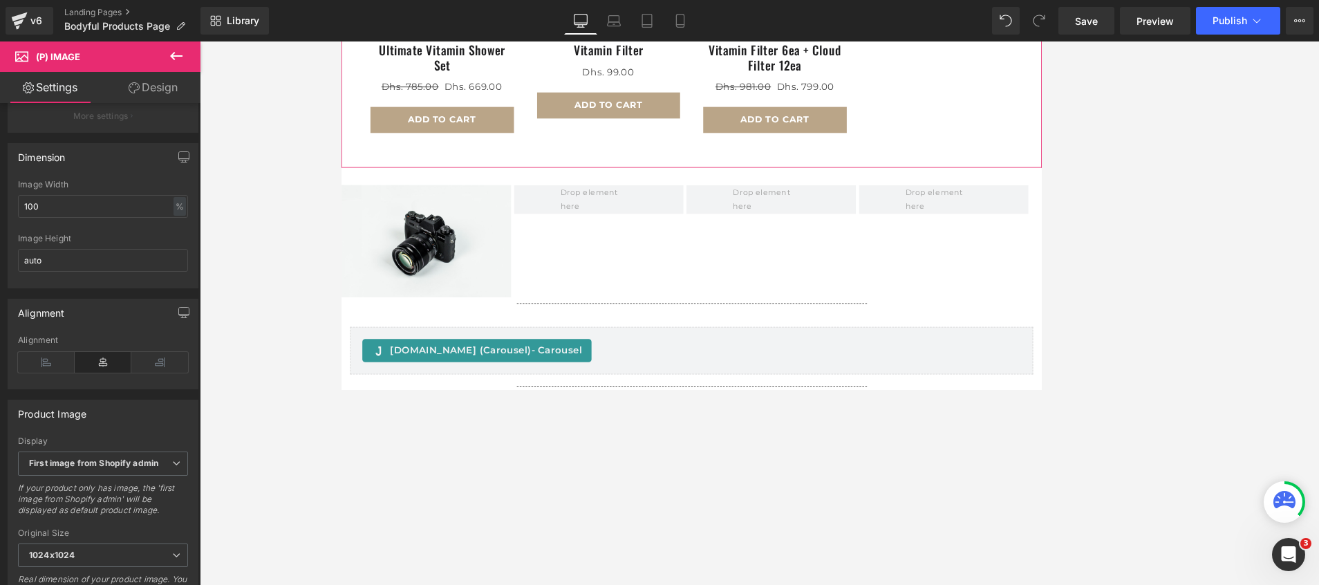
scroll to position [726, 0]
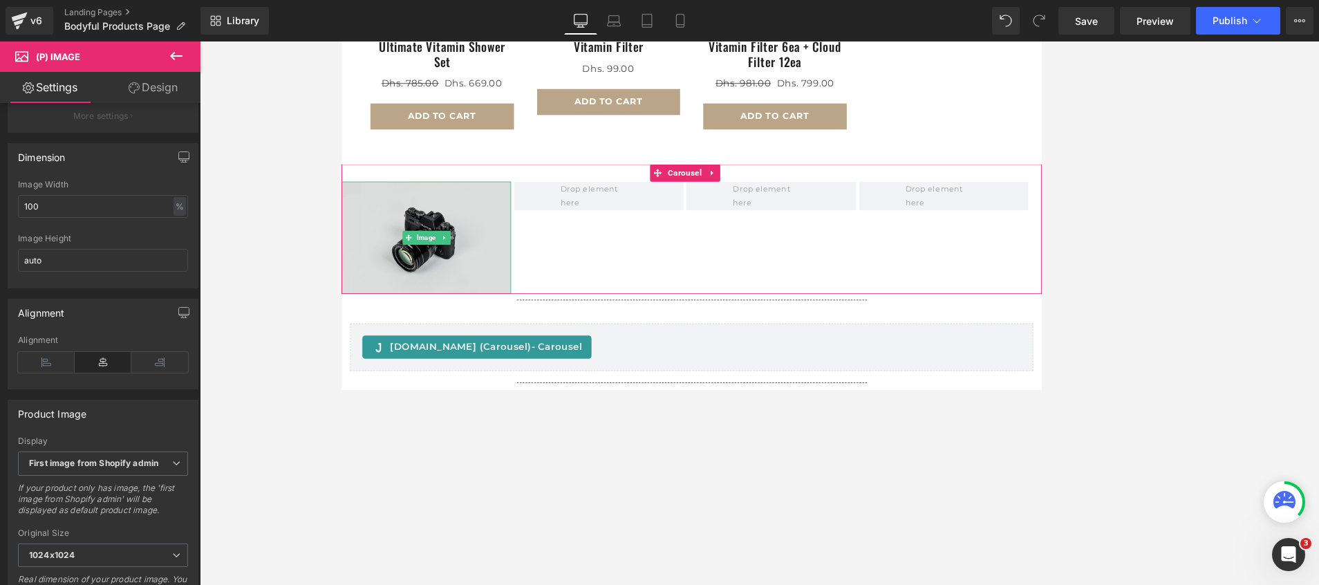
click at [484, 272] on img at bounding box center [442, 276] width 203 height 134
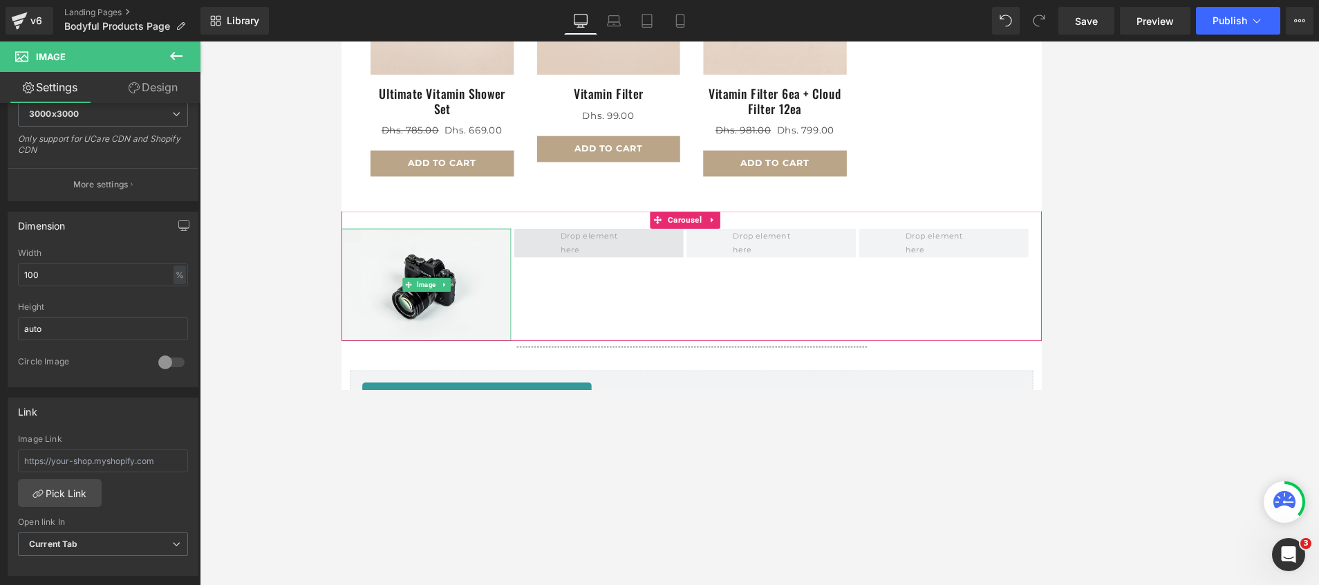
scroll to position [622, 0]
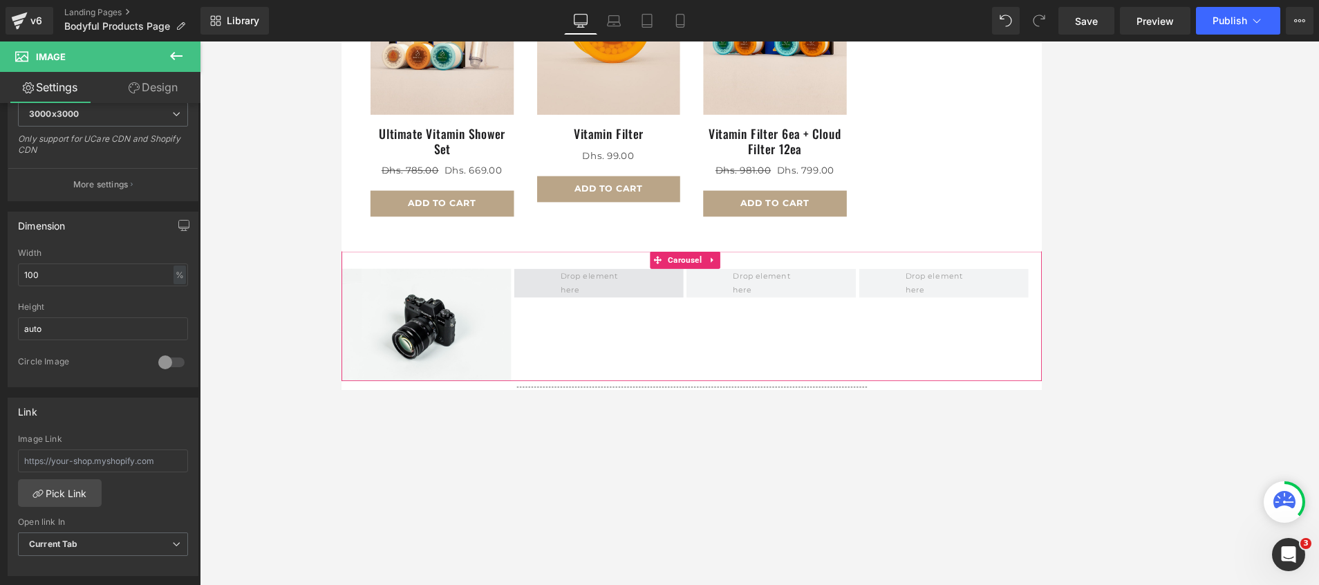
click at [587, 316] on span at bounding box center [648, 329] width 203 height 35
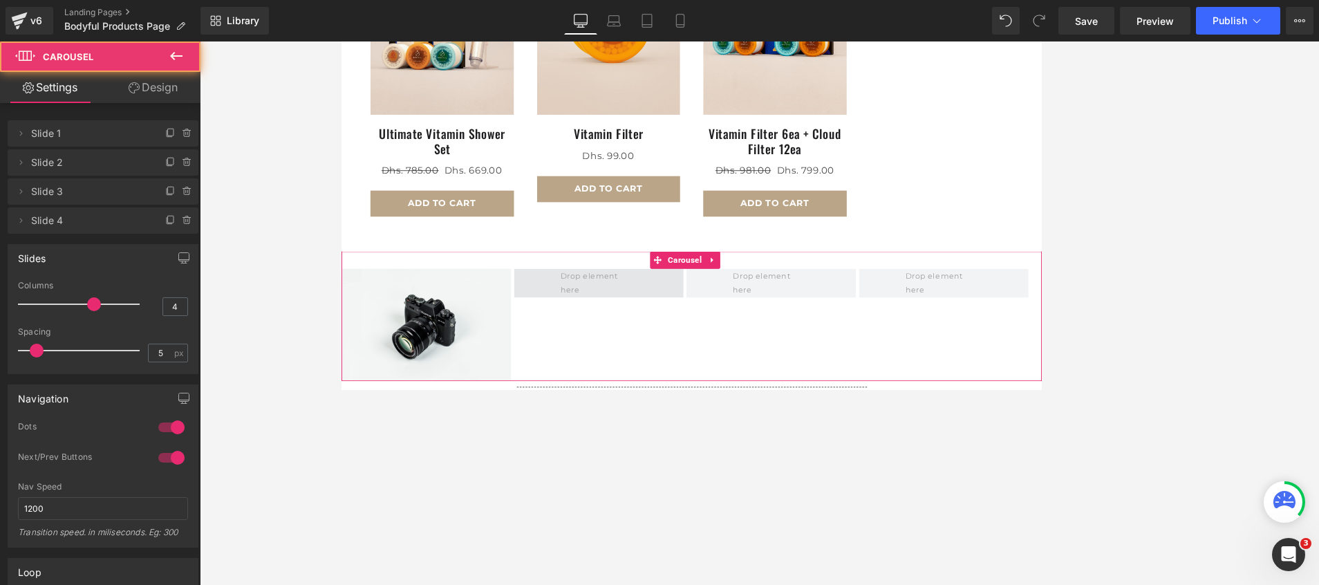
click at [639, 325] on span at bounding box center [648, 329] width 102 height 39
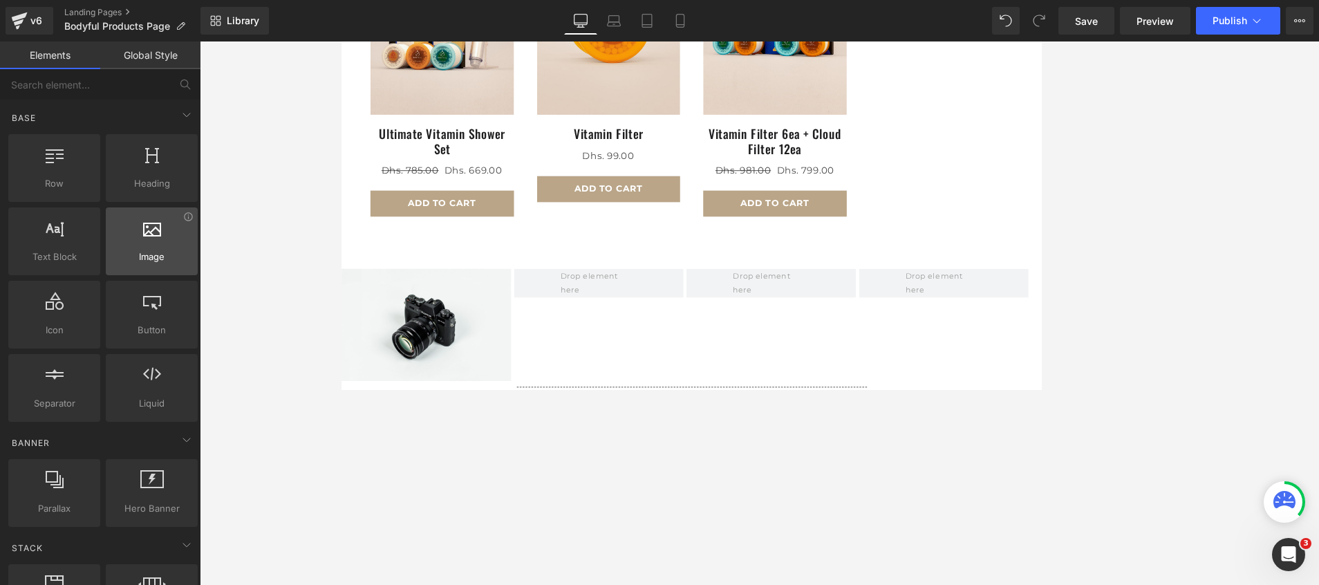
click at [162, 244] on div at bounding box center [152, 233] width 84 height 31
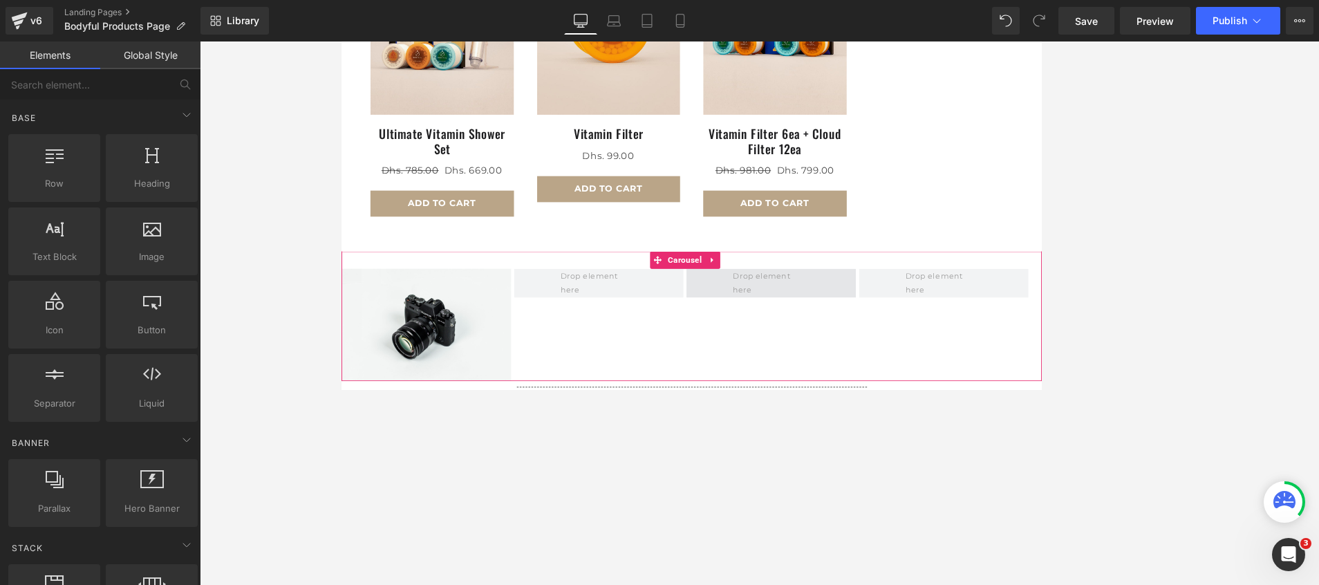
click at [850, 315] on span at bounding box center [854, 329] width 102 height 39
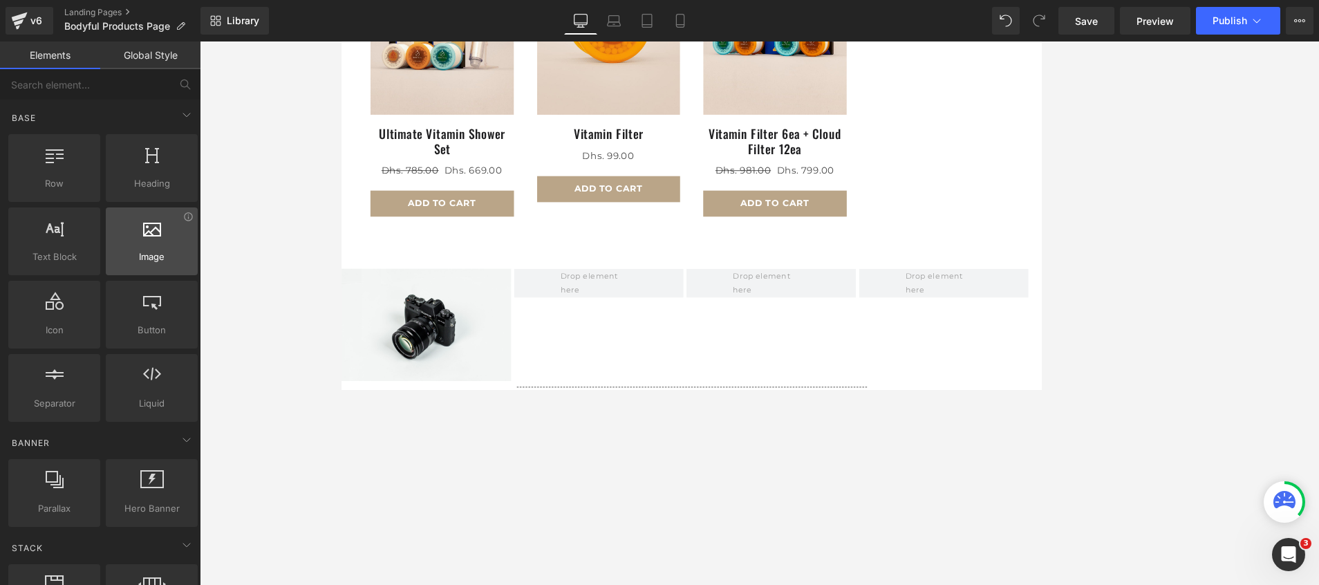
click at [162, 250] on span "Image" at bounding box center [152, 257] width 84 height 15
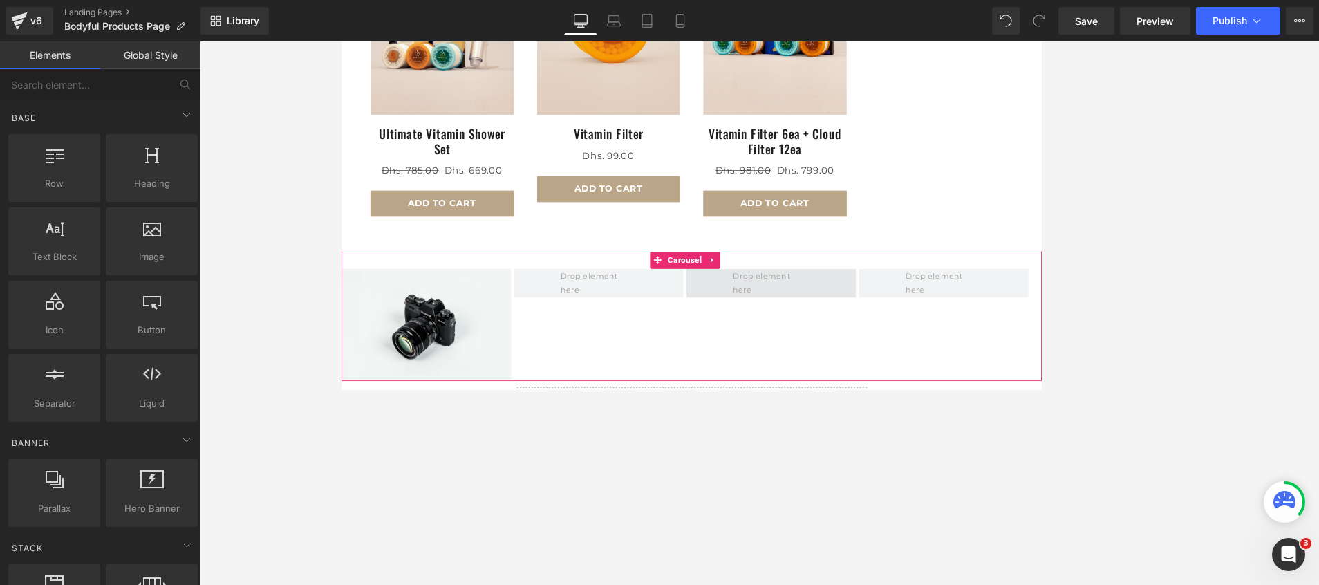
click at [879, 319] on span at bounding box center [854, 329] width 102 height 39
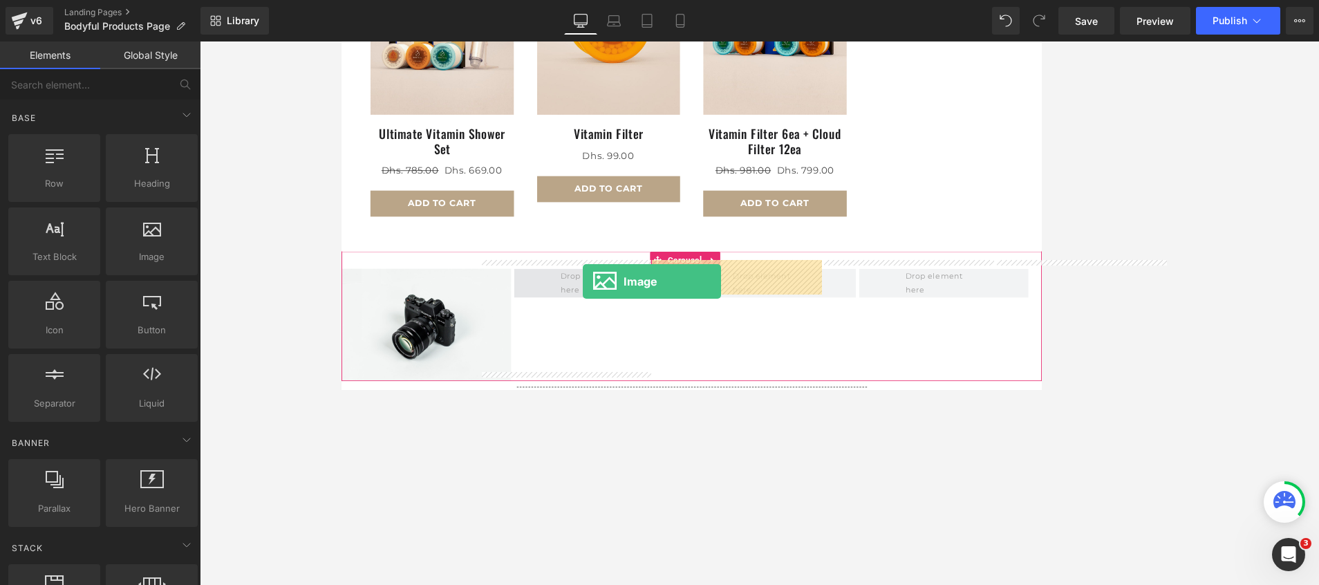
drag, startPoint x: 501, startPoint y: 288, endPoint x: 629, endPoint y: 328, distance: 133.8
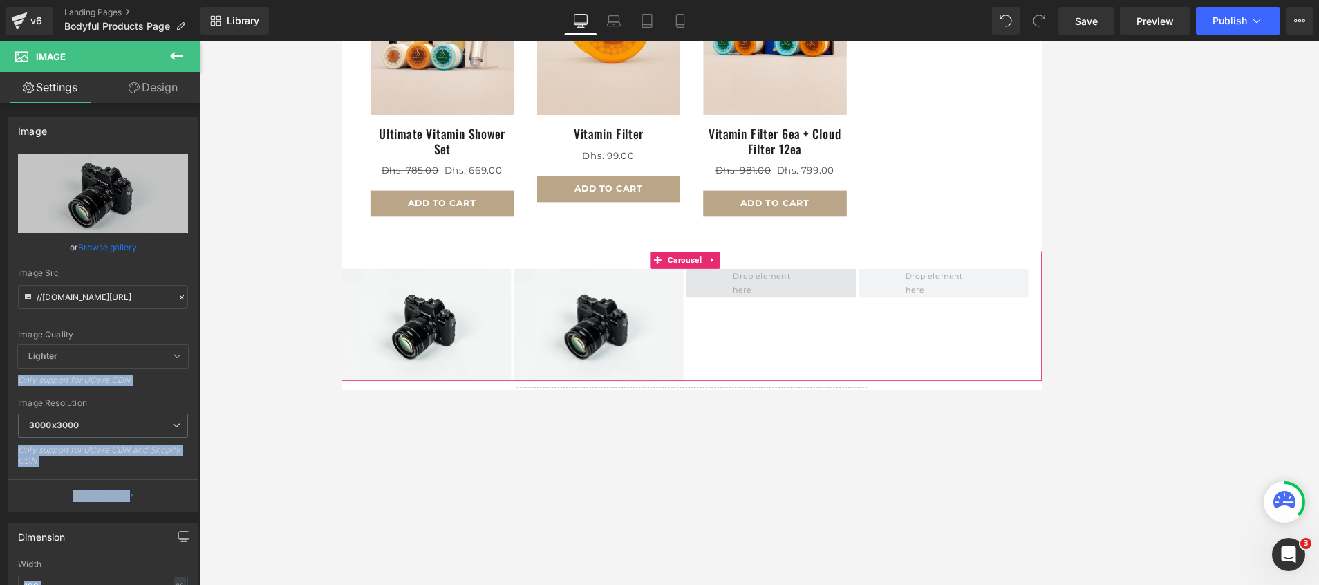
drag, startPoint x: 485, startPoint y: 272, endPoint x: 830, endPoint y: 315, distance: 348.2
click at [171, 55] on icon at bounding box center [176, 56] width 12 height 8
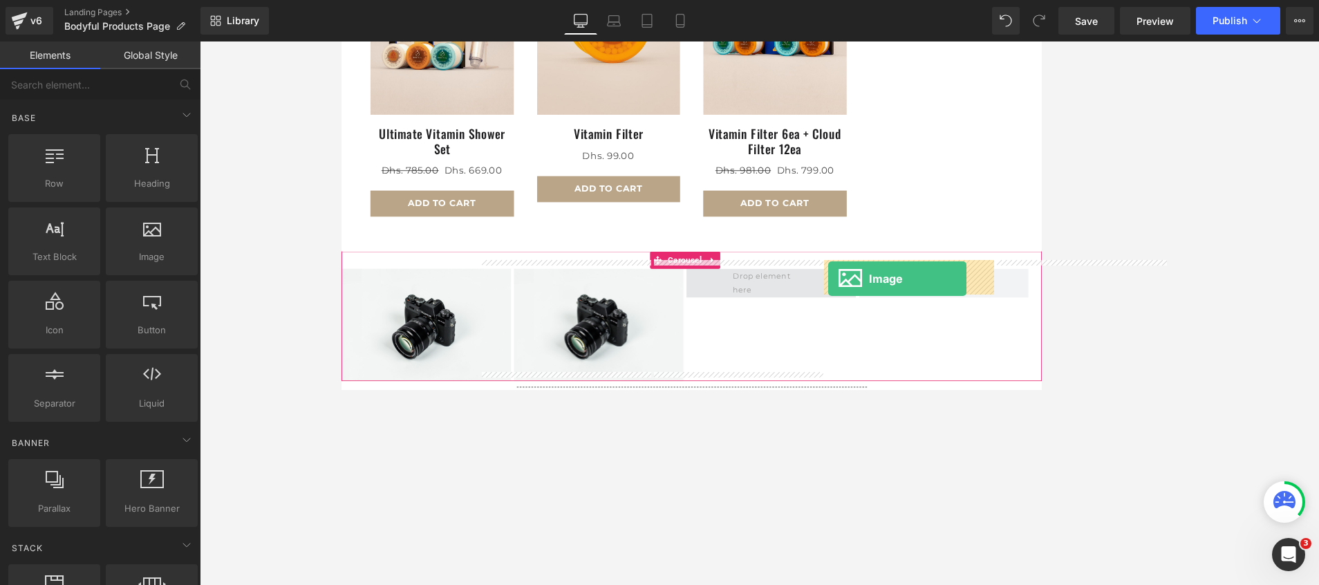
drag, startPoint x: 487, startPoint y: 299, endPoint x: 923, endPoint y: 325, distance: 436.2
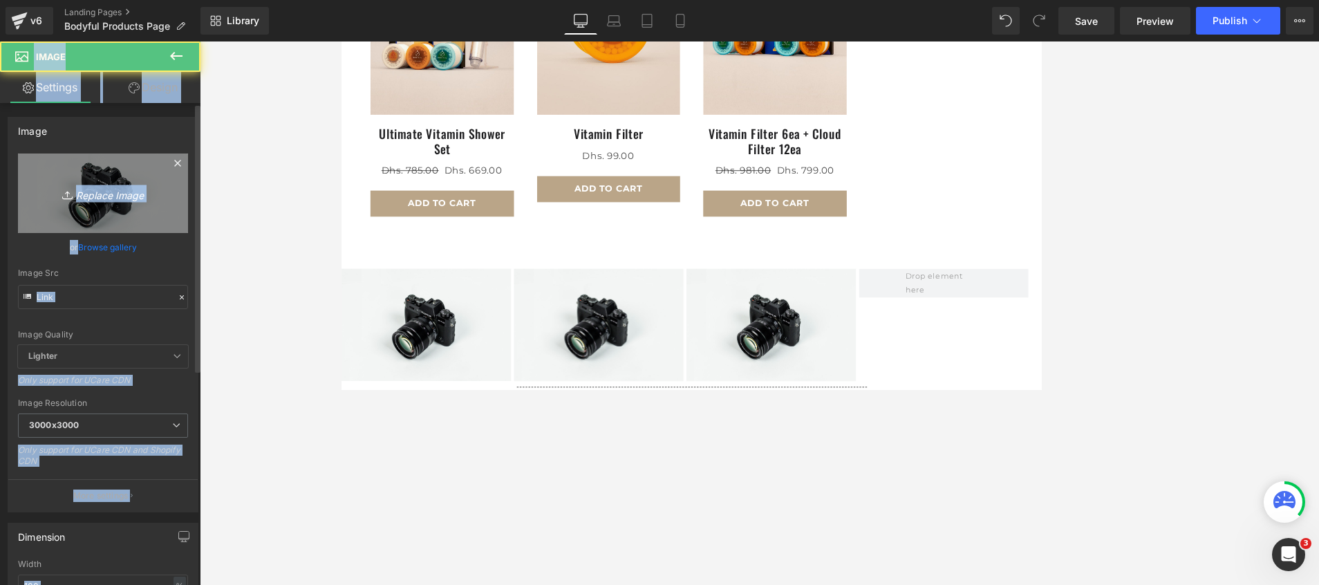
type input "//d1um8515vdn9kb.cloudfront.net/images/parallax.jpg"
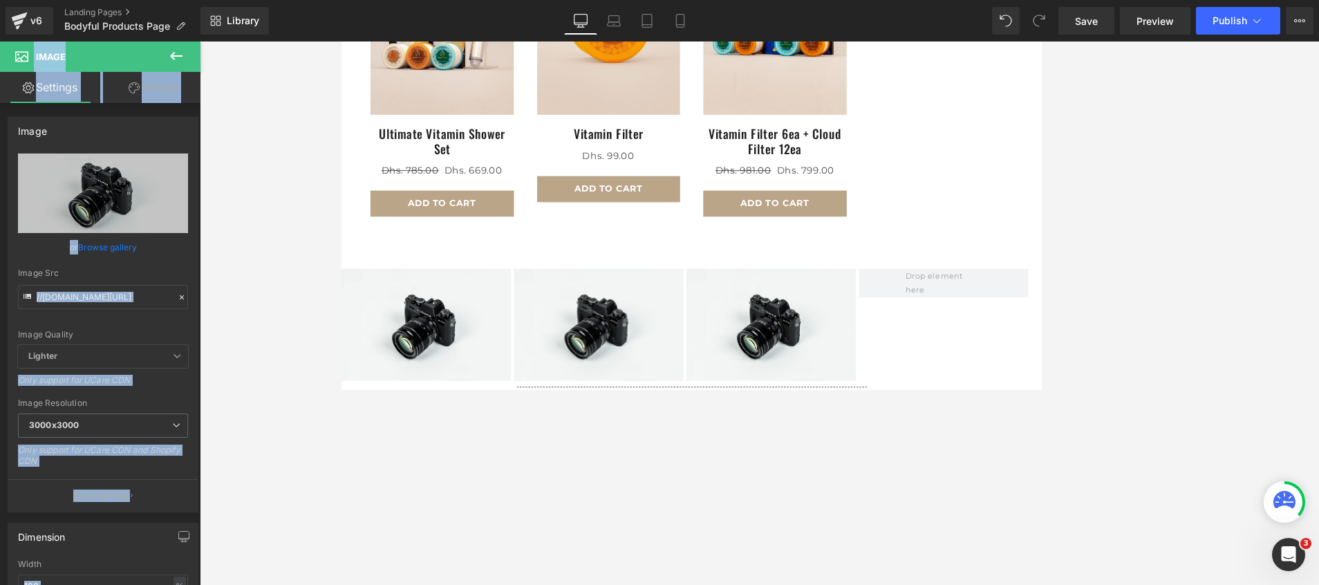
click at [310, 238] on div at bounding box center [759, 312] width 1119 height 543
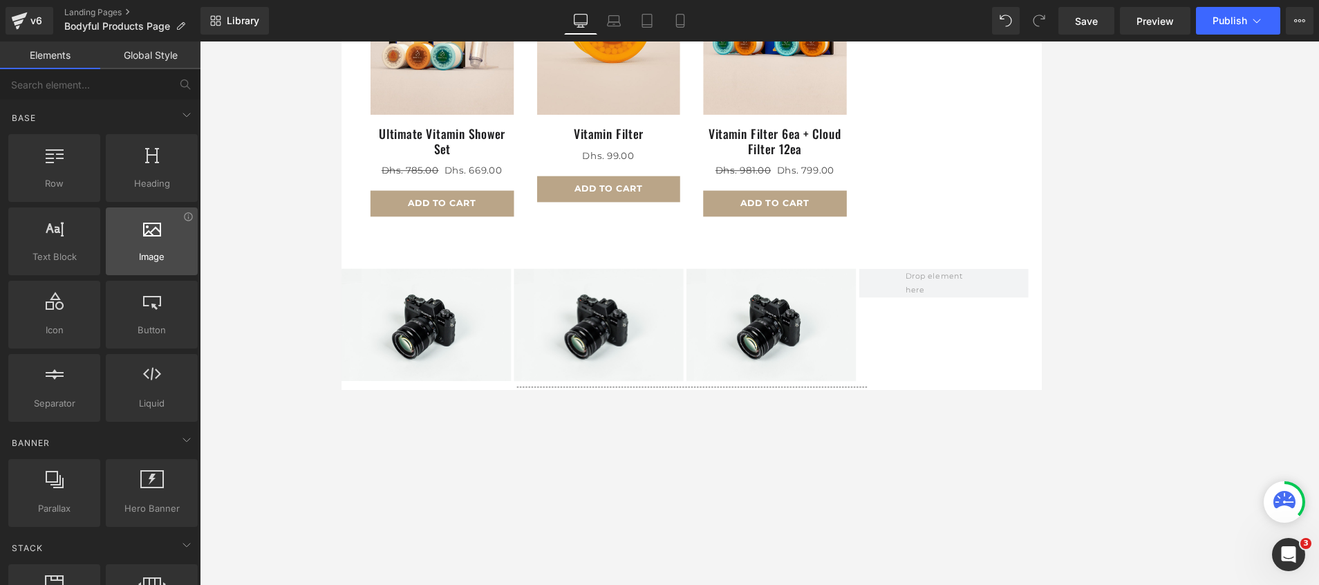
click at [142, 261] on span "Image" at bounding box center [152, 257] width 84 height 15
click at [147, 236] on div at bounding box center [152, 233] width 84 height 31
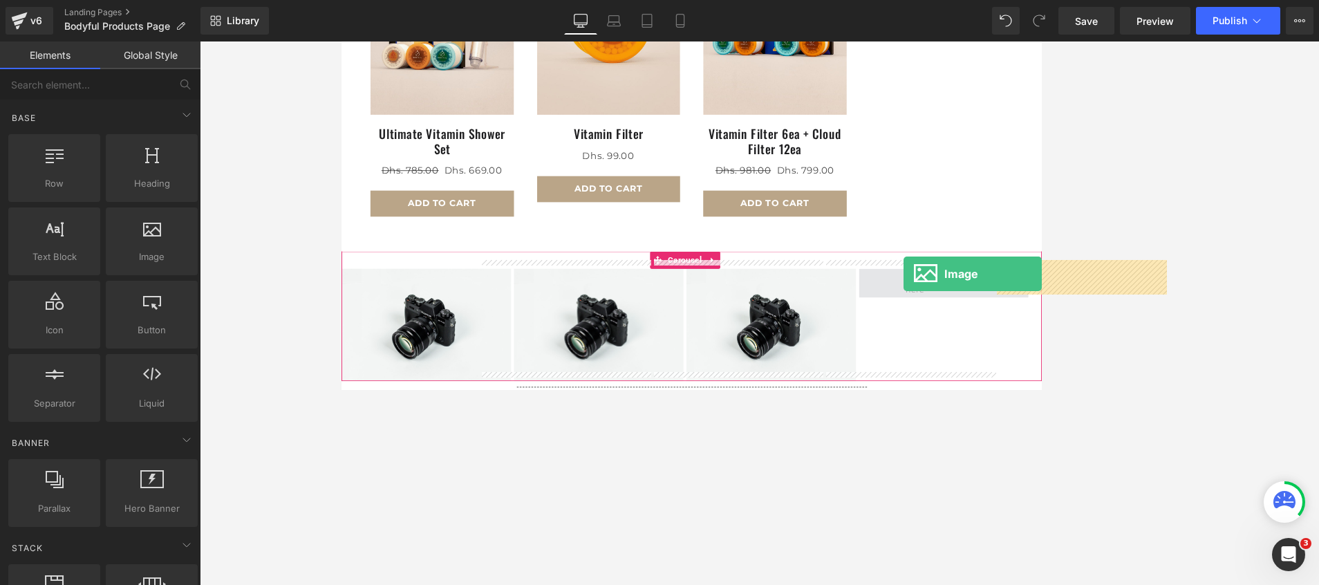
drag, startPoint x: 489, startPoint y: 293, endPoint x: 1013, endPoint y: 319, distance: 524.6
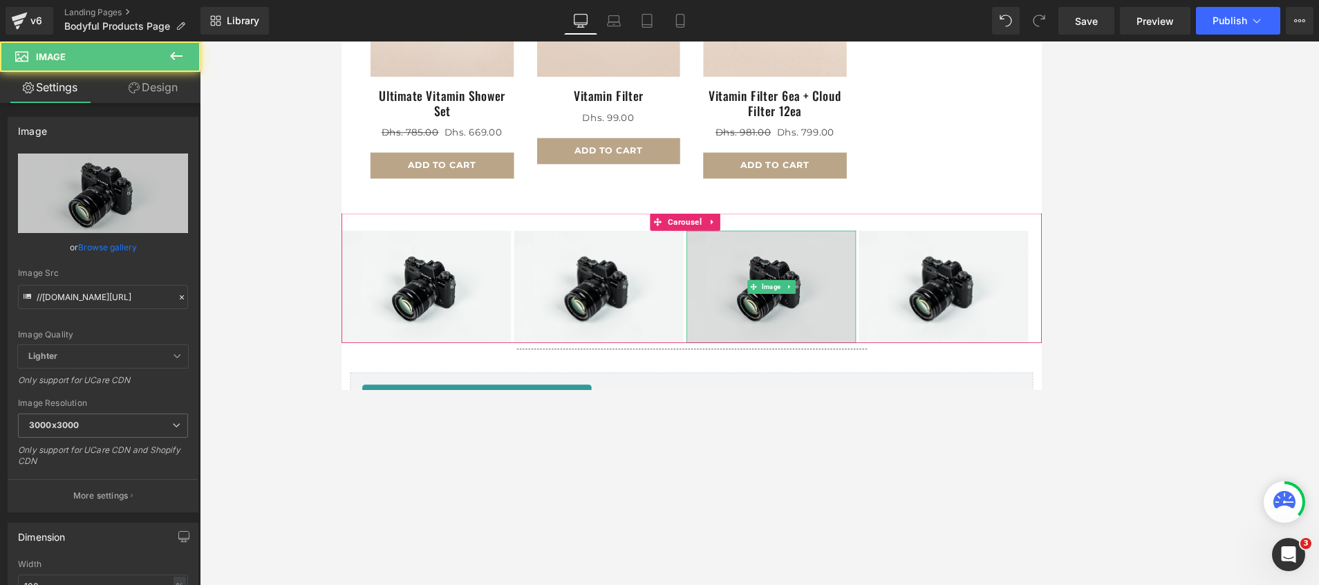
scroll to position [726, 0]
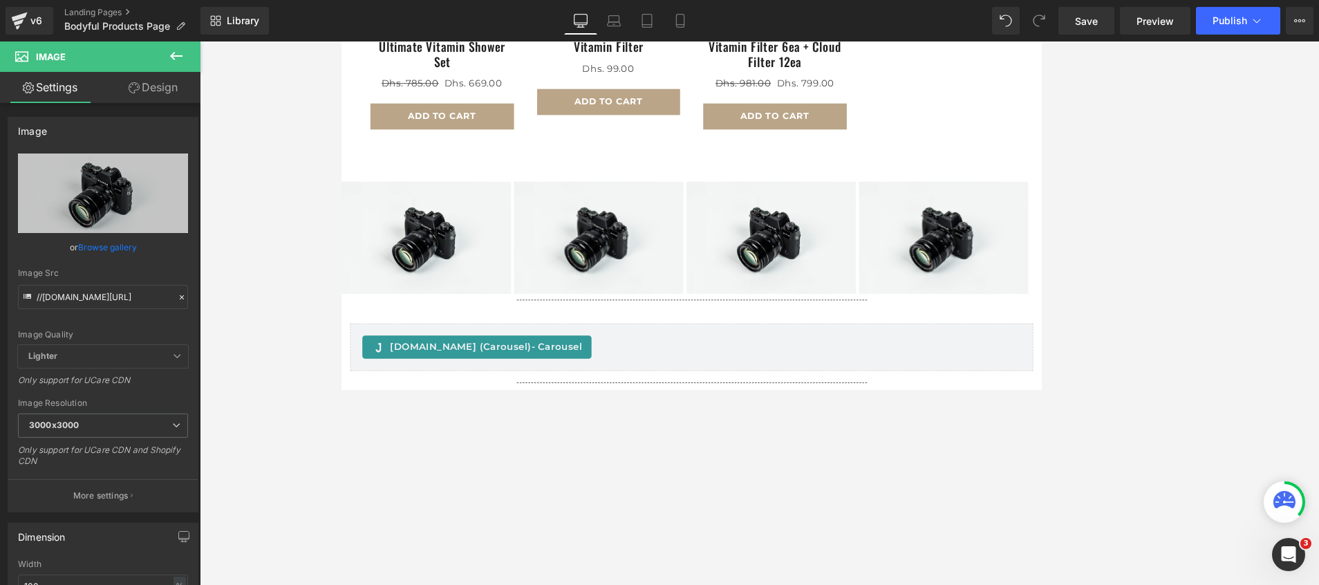
click at [174, 53] on icon at bounding box center [176, 56] width 12 height 8
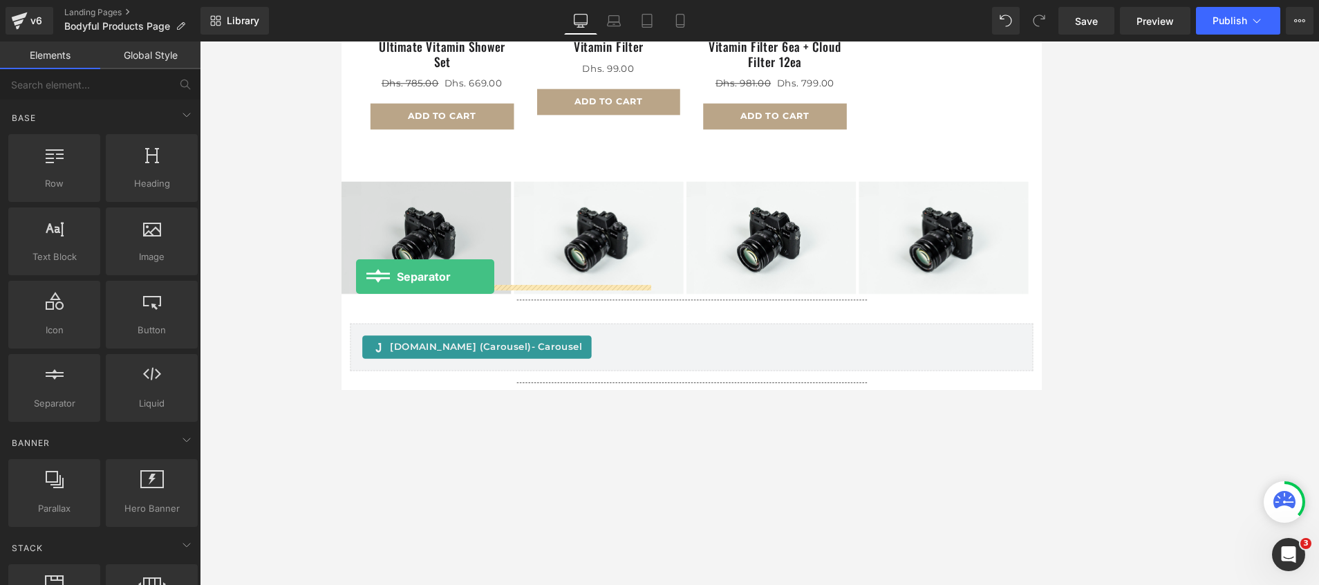
drag, startPoint x: 400, startPoint y: 442, endPoint x: 361, endPoint y: 323, distance: 125.7
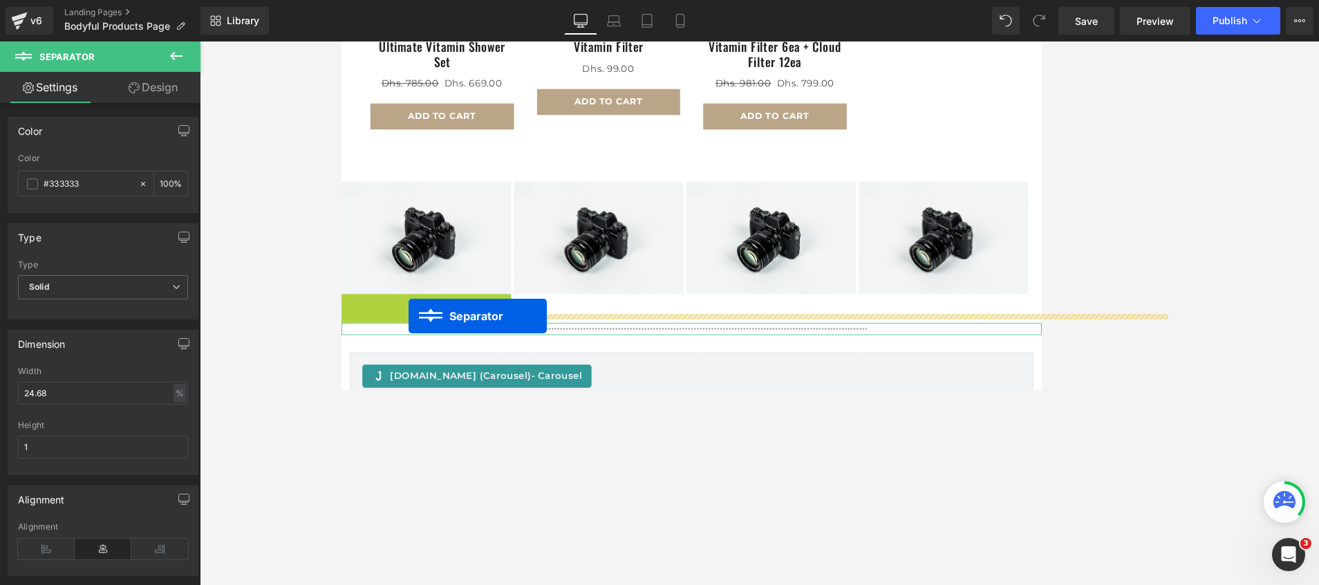
drag, startPoint x: 422, startPoint y: 339, endPoint x: 422, endPoint y: 369, distance: 29.7
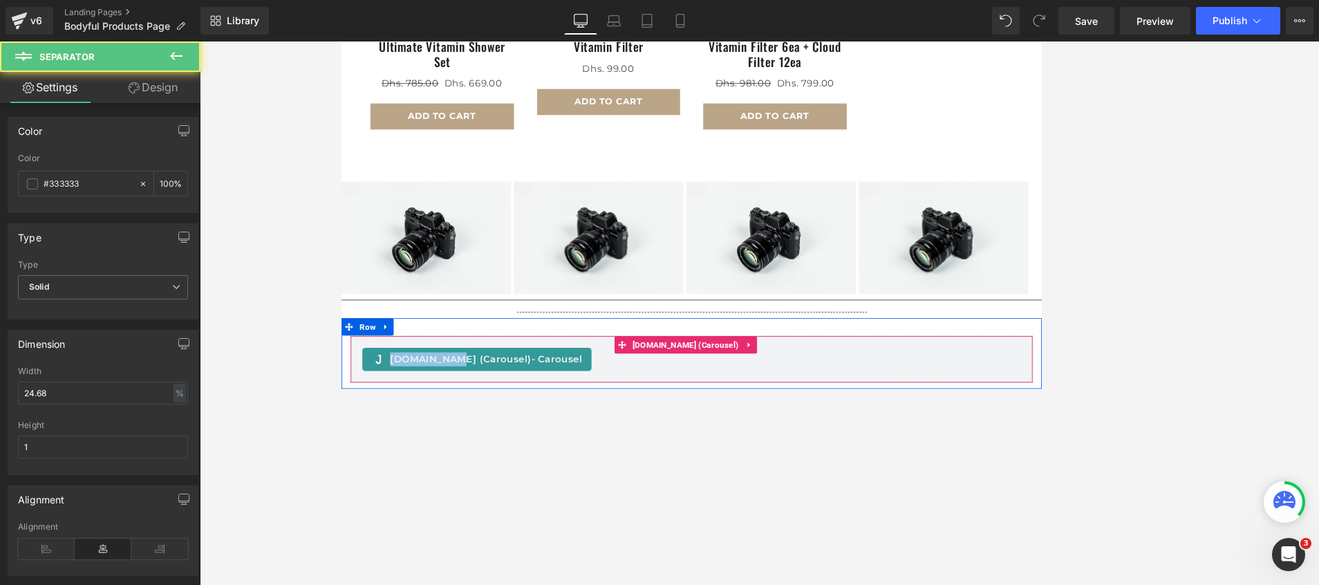
drag, startPoint x: 476, startPoint y: 339, endPoint x: 476, endPoint y: 400, distance: 60.8
click at [476, 389] on div "Sale Off (P) Image Basic Vitamin Shower Set (P) Title Dhs. 0 Dhs. 329.00 (P) Pr…" at bounding box center [759, 237] width 836 height 1648
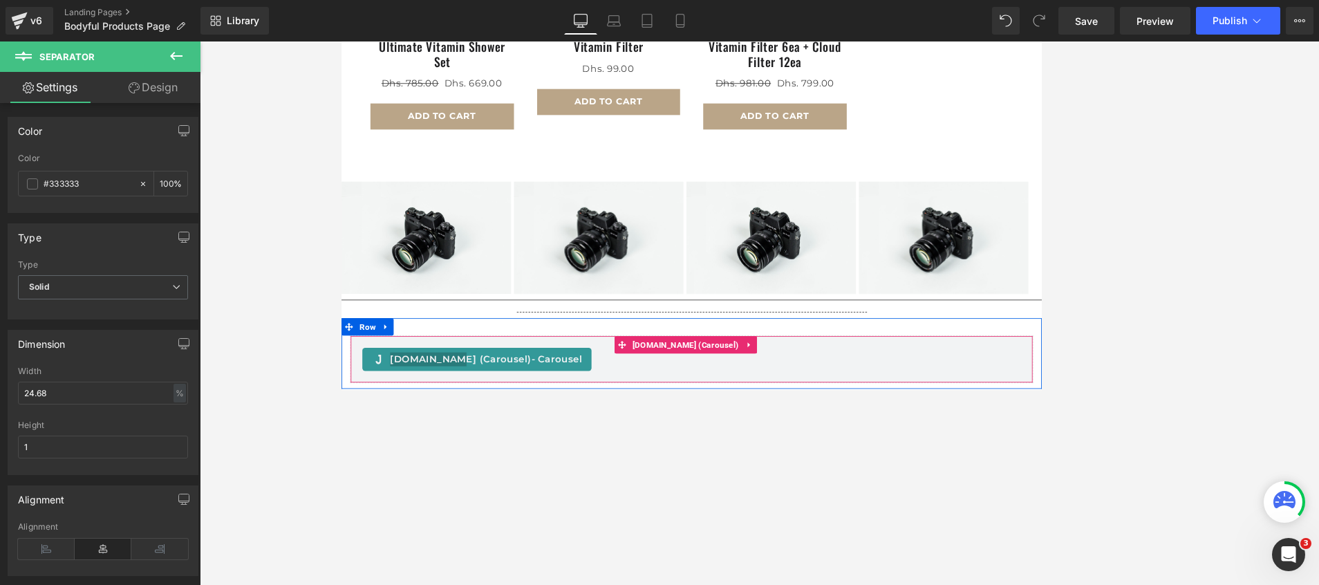
drag, startPoint x: 135, startPoint y: 358, endPoint x: 277, endPoint y: 279, distance: 162.5
click at [277, 279] on div at bounding box center [759, 312] width 1119 height 543
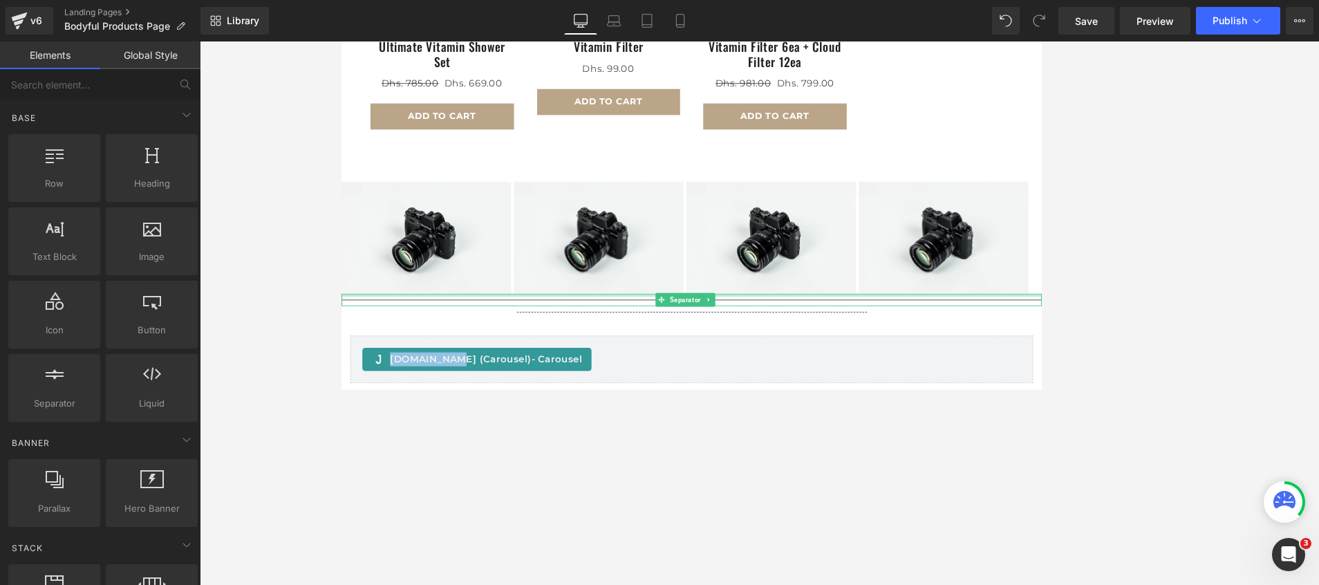
click at [420, 350] on hr at bounding box center [759, 354] width 836 height 8
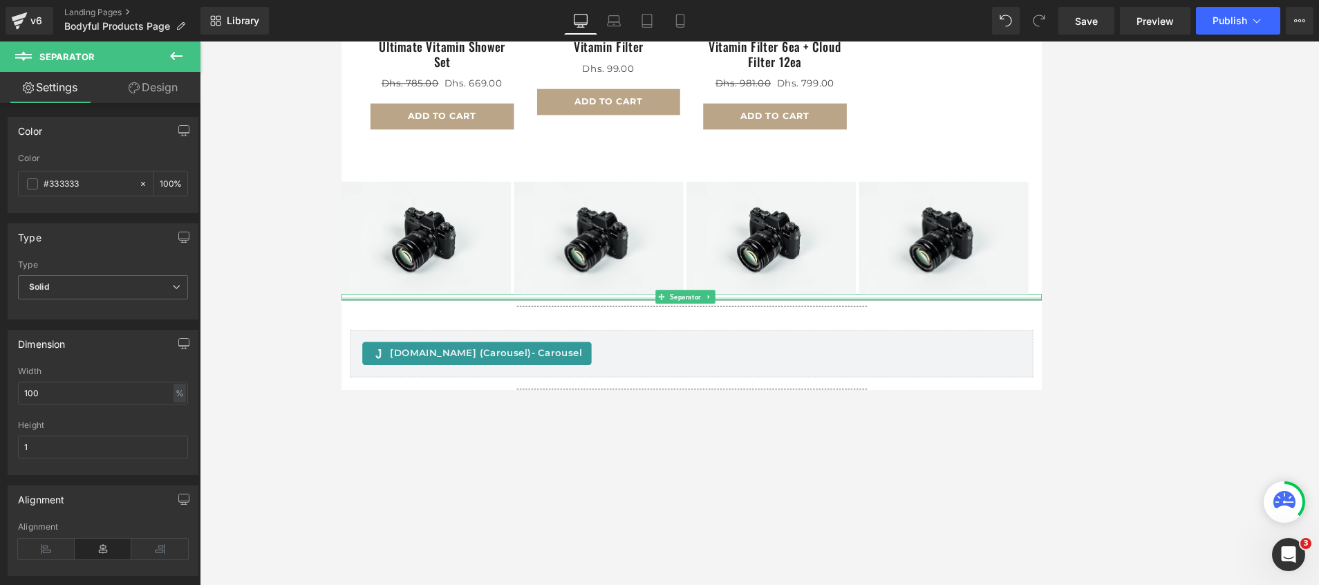
drag, startPoint x: 1152, startPoint y: 344, endPoint x: 1002, endPoint y: 335, distance: 149.5
click at [879, 343] on div "Separator" at bounding box center [759, 347] width 836 height 8
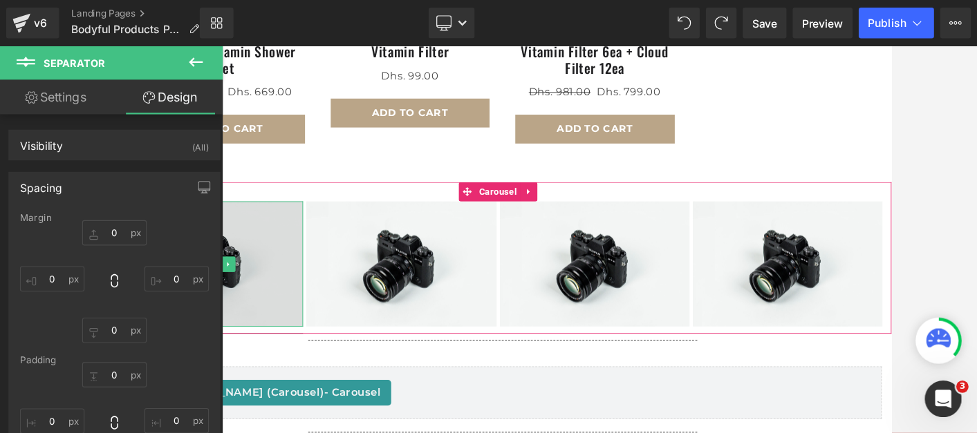
scroll to position [725, 0]
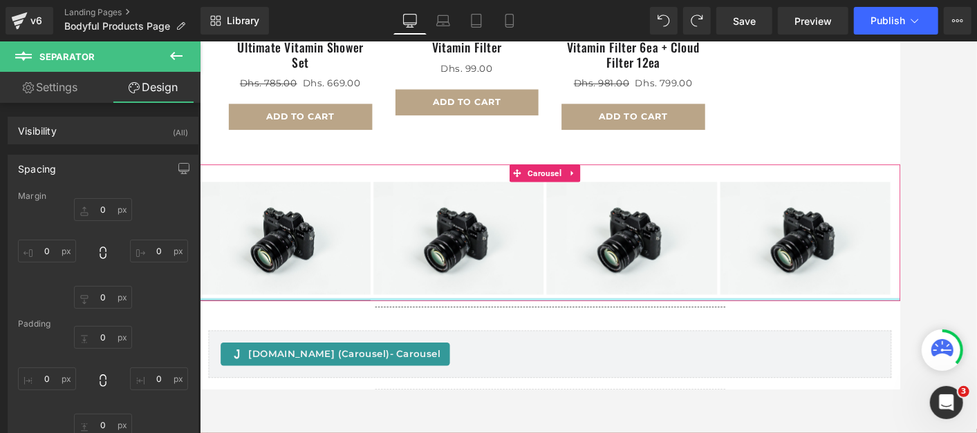
drag, startPoint x: 329, startPoint y: 341, endPoint x: 342, endPoint y: 354, distance: 18.6
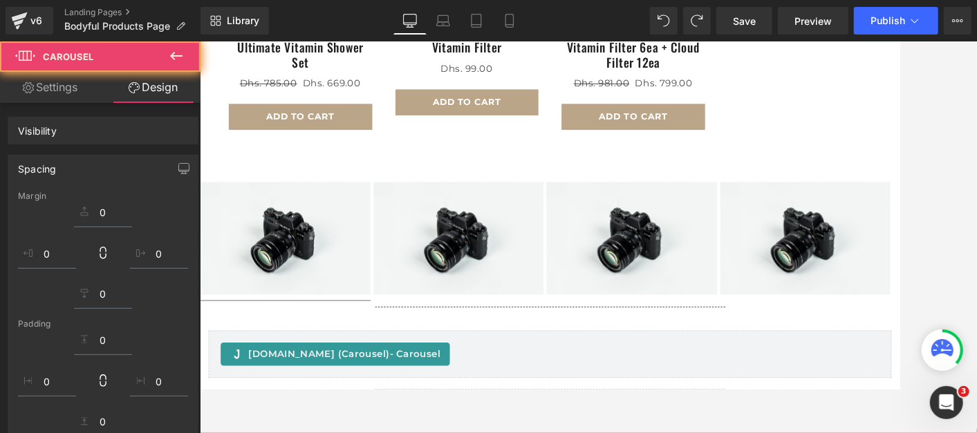
click at [312, 341] on div "Image Separator Image Image Image ‹ › Carousel" at bounding box center [617, 269] width 836 height 163
click at [301, 312] on img at bounding box center [301, 276] width 204 height 135
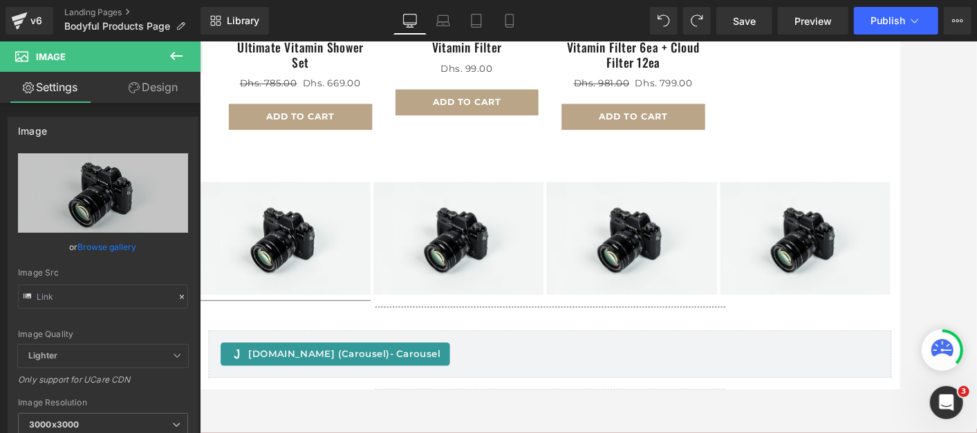
type input "//d1um8515vdn9kb.cloudfront.net/images/parallax.jpg"
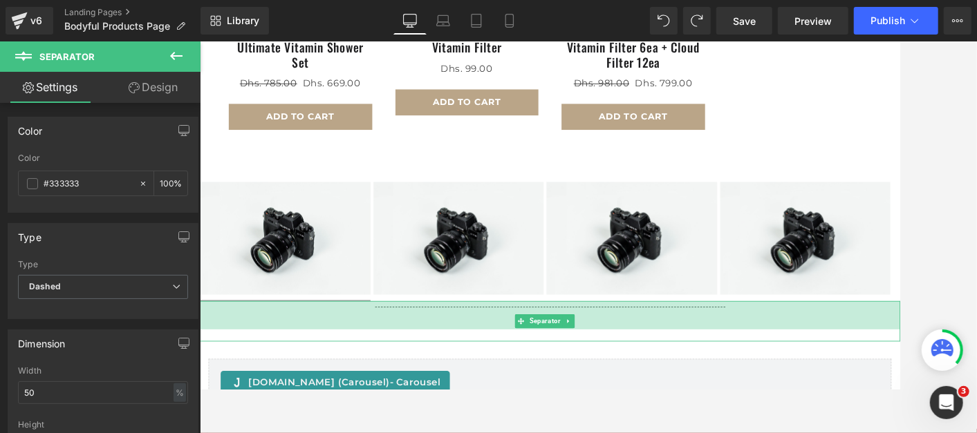
drag, startPoint x: 351, startPoint y: 343, endPoint x: 353, endPoint y: 377, distance: 34.6
click at [353, 377] on div "Separator 49px" at bounding box center [617, 375] width 836 height 48
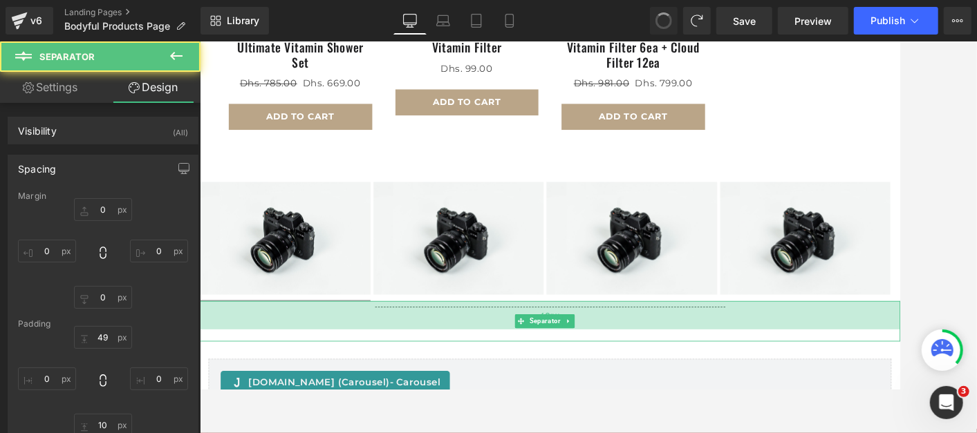
type input "0"
type input "49"
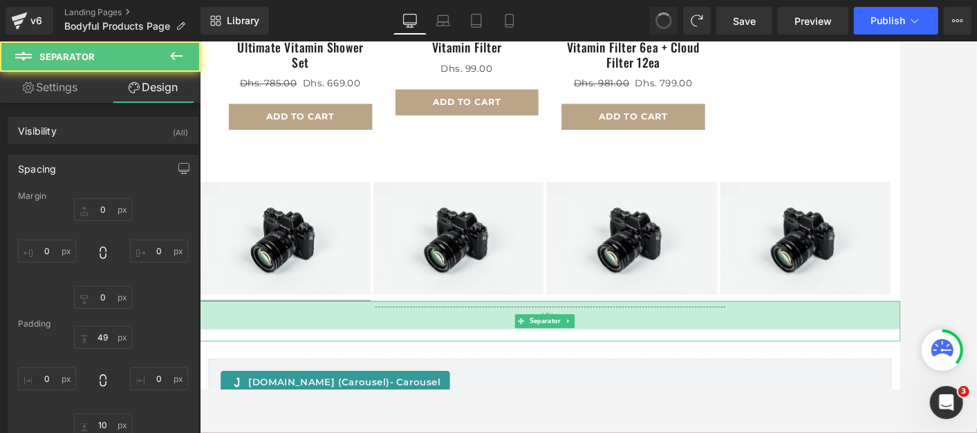
type input "0"
type input "10"
type input "0"
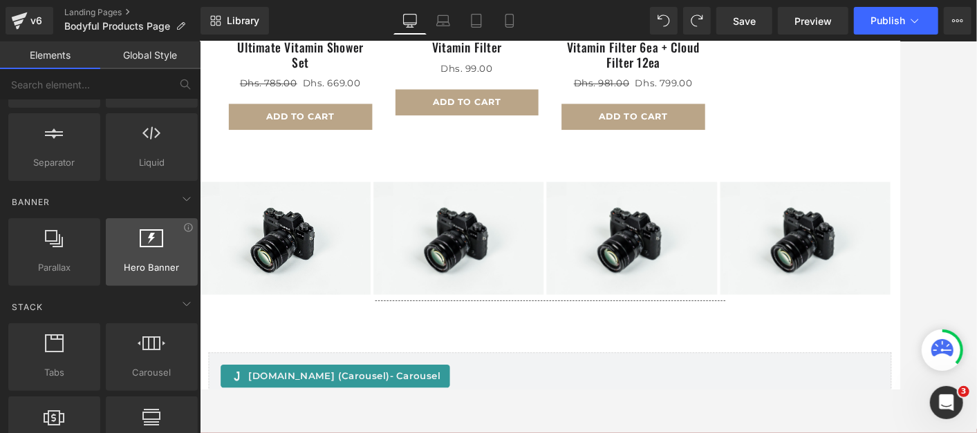
scroll to position [307, 0]
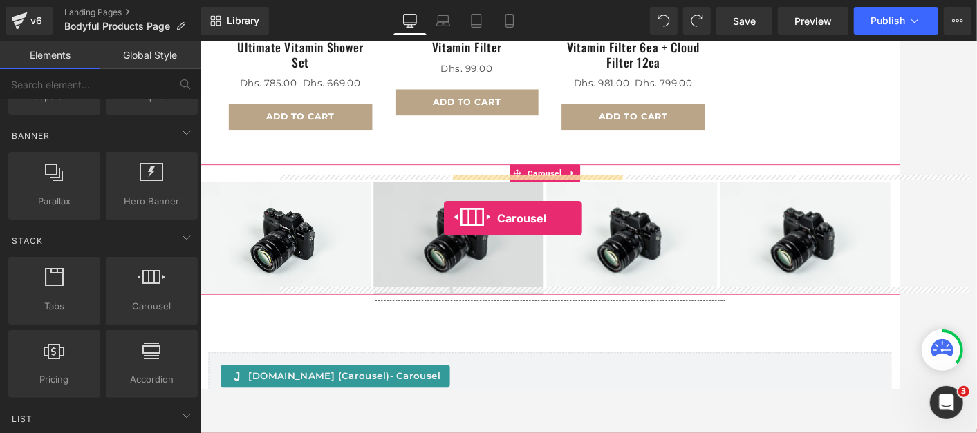
drag, startPoint x: 346, startPoint y: 330, endPoint x: 490, endPoint y: 252, distance: 163.6
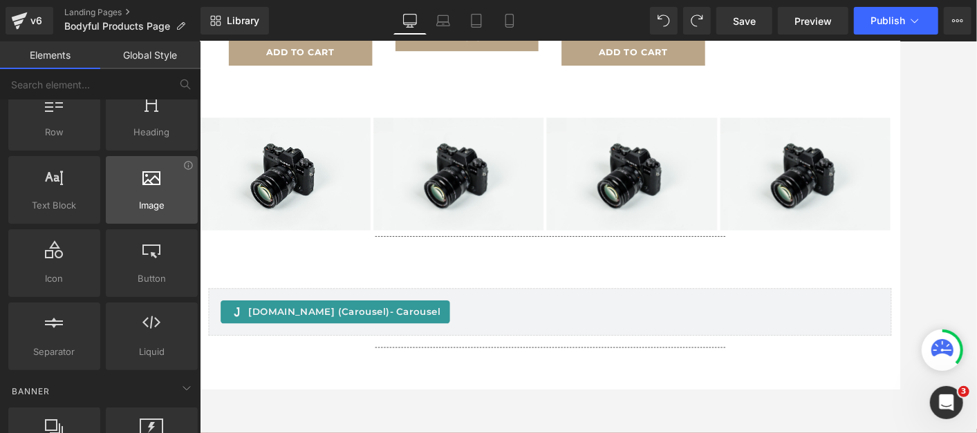
scroll to position [0, 0]
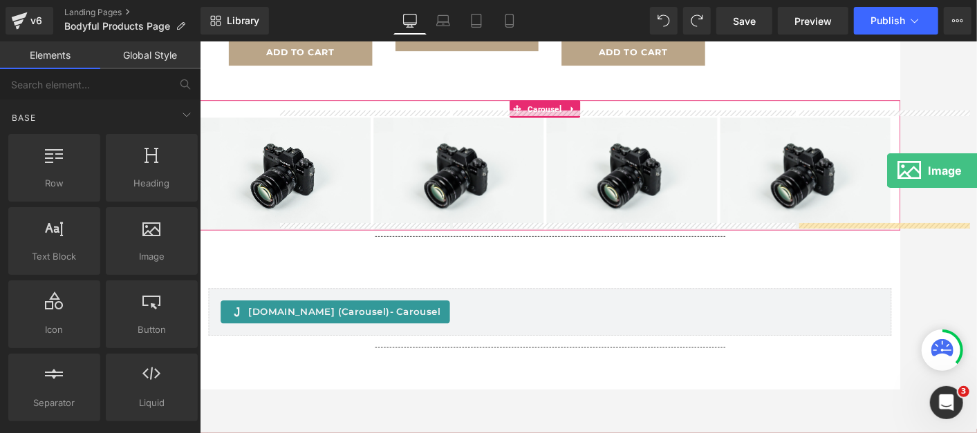
drag, startPoint x: 138, startPoint y: 243, endPoint x: 904, endPoint y: 131, distance: 774.1
click at [879, 131] on div "Image You are previewing how the will restyle your page. You can not edit Eleme…" at bounding box center [488, 228] width 977 height 457
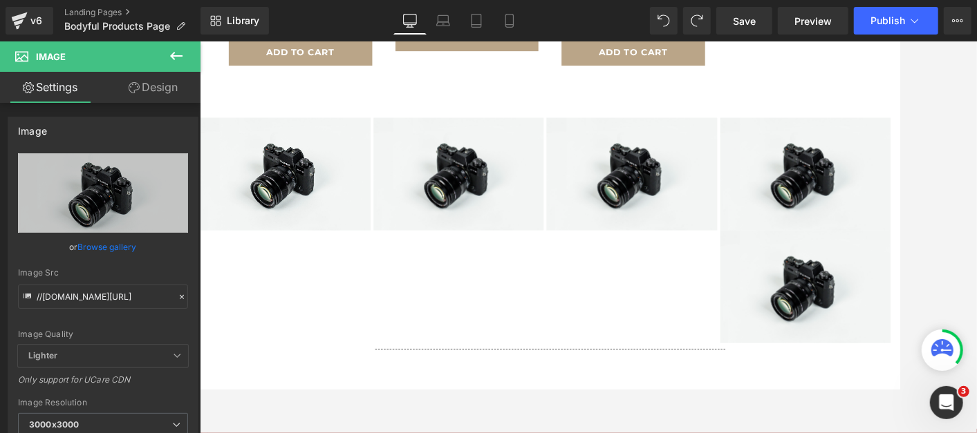
click at [172, 55] on icon at bounding box center [176, 56] width 12 height 8
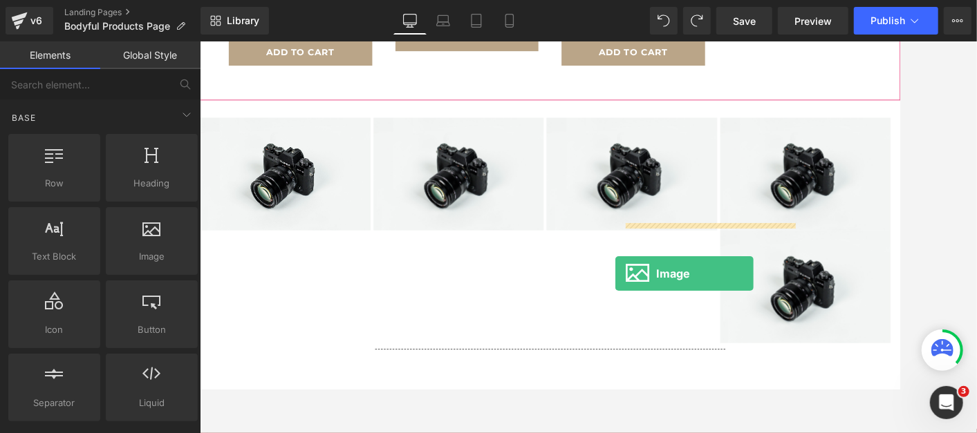
drag, startPoint x: 341, startPoint y: 291, endPoint x: 695, endPoint y: 318, distance: 355.6
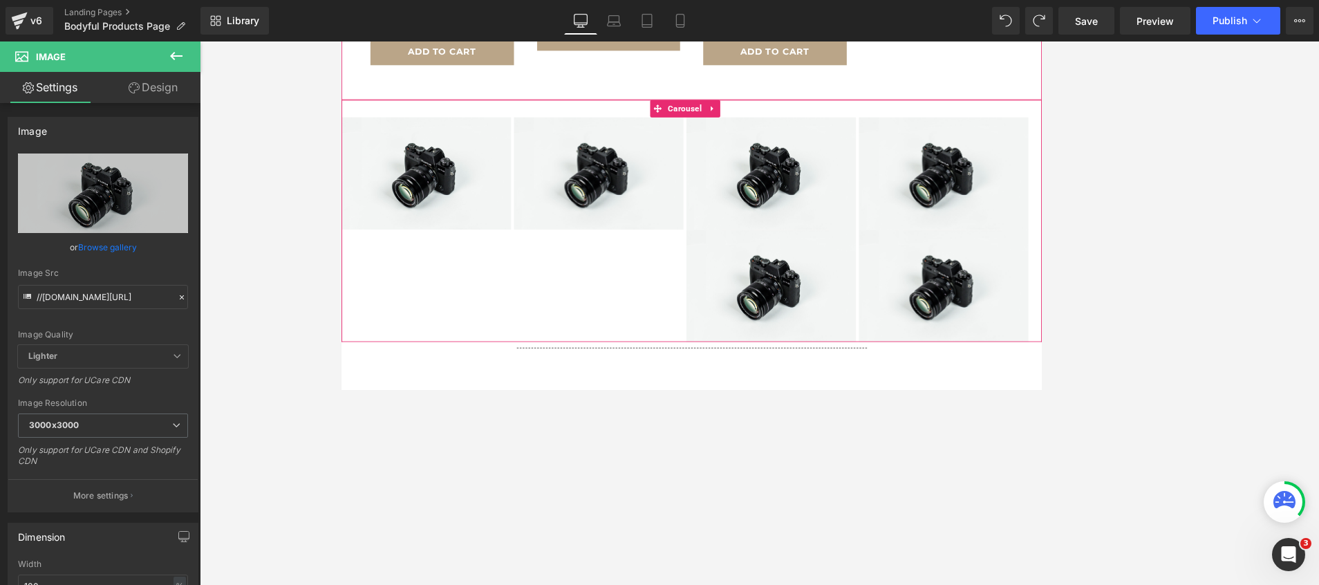
scroll to position [699, 0]
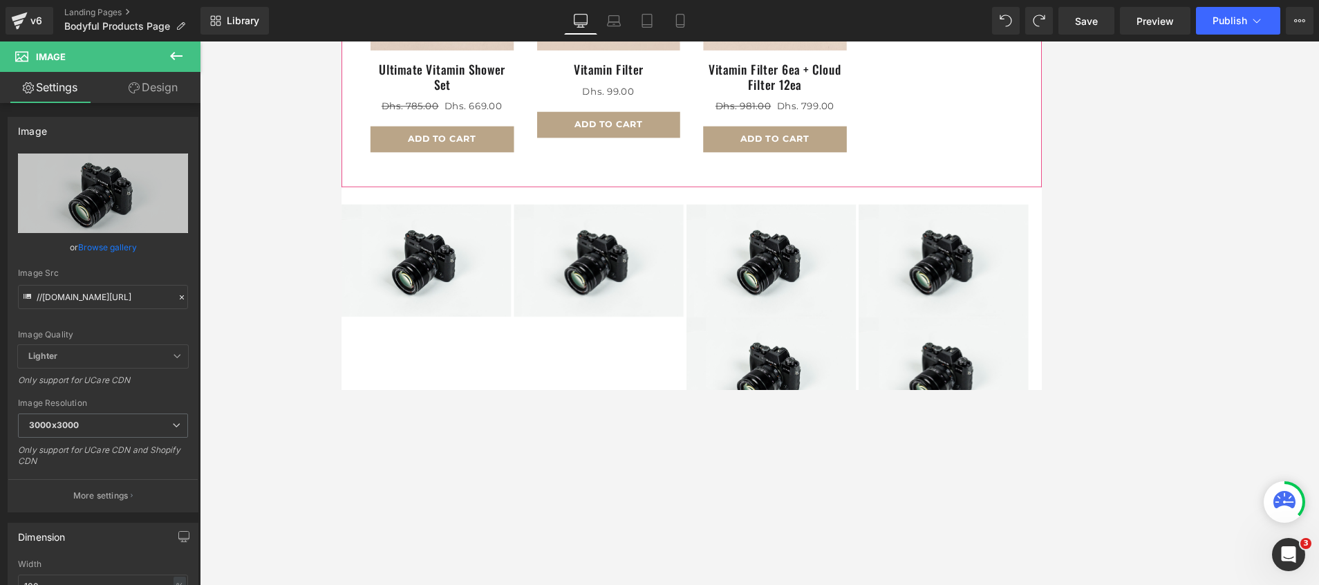
click at [303, 233] on div at bounding box center [759, 312] width 1119 height 543
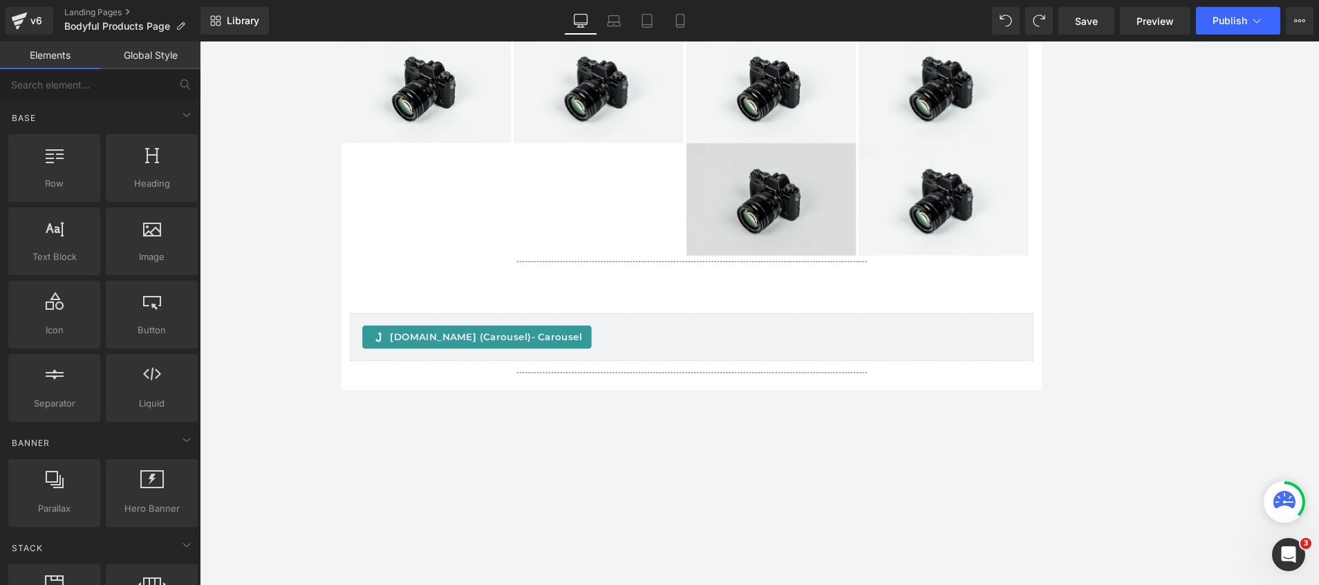
scroll to position [906, 0]
click at [847, 203] on img at bounding box center [854, 229] width 203 height 134
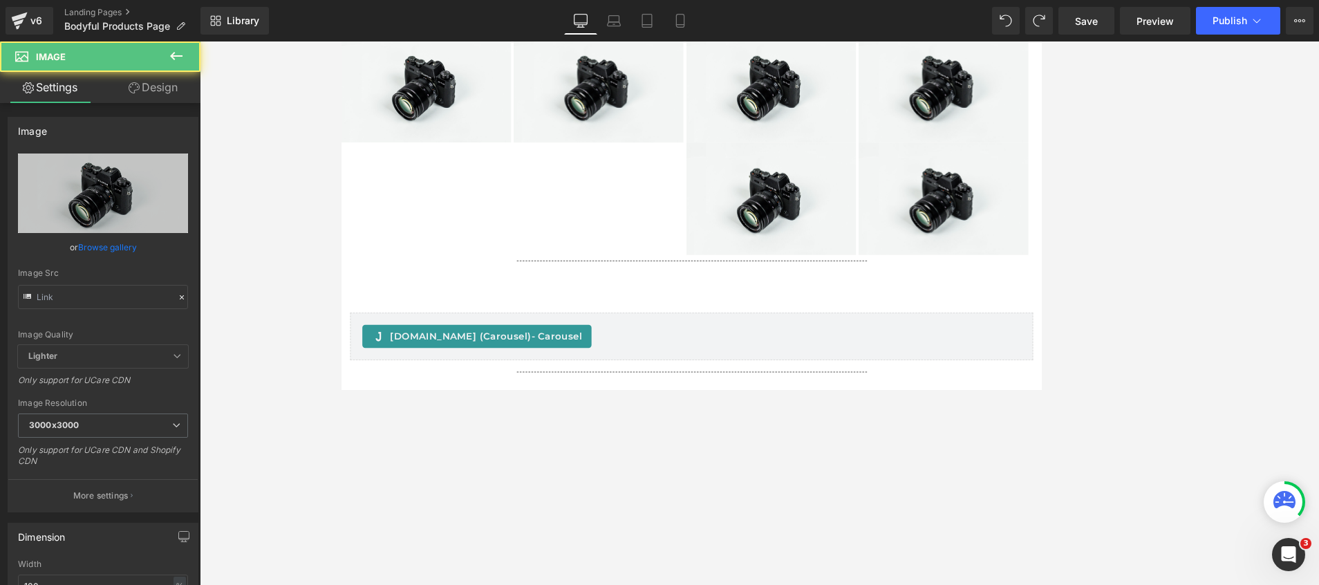
type input "//d1um8515vdn9kb.cloudfront.net/images/parallax.jpg"
click at [316, 240] on div at bounding box center [759, 312] width 1119 height 543
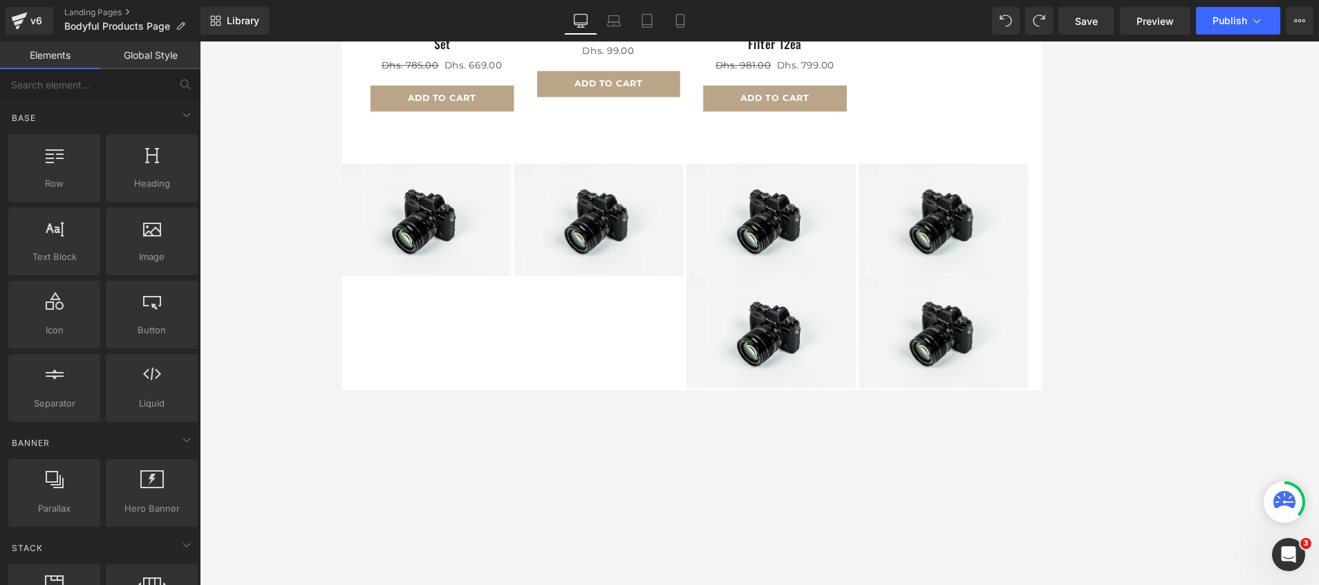
scroll to position [311, 0]
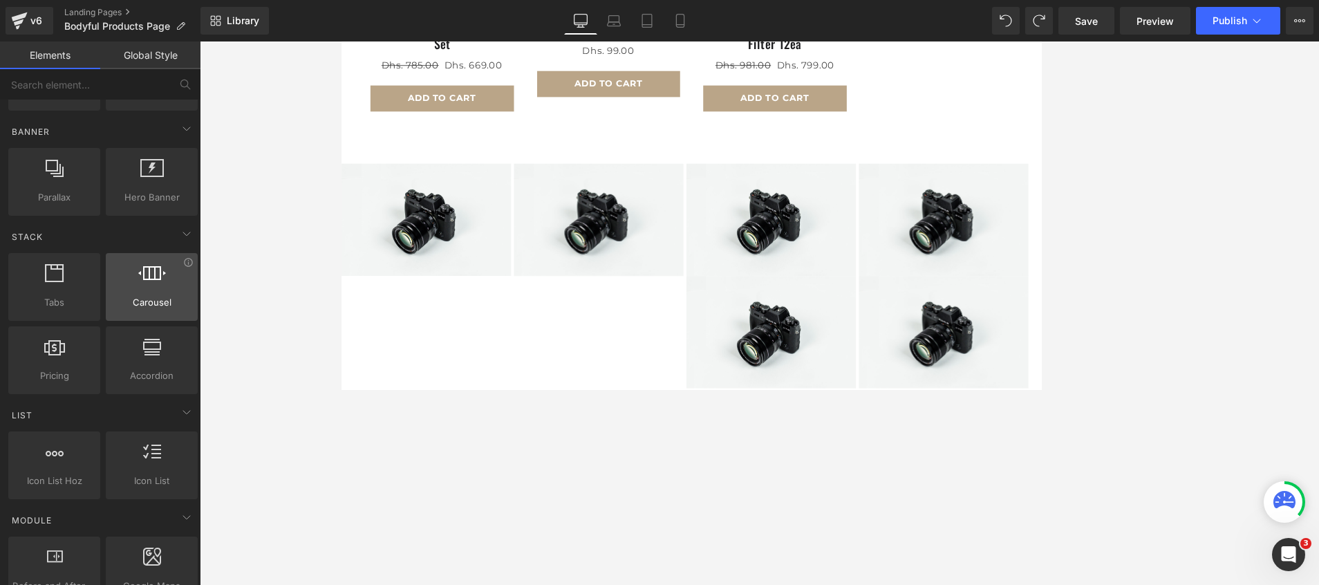
click at [129, 301] on span "Carousel" at bounding box center [152, 302] width 84 height 15
drag, startPoint x: 292, startPoint y: 290, endPoint x: 77, endPoint y: 279, distance: 214.6
click at [292, 290] on div at bounding box center [759, 312] width 1119 height 543
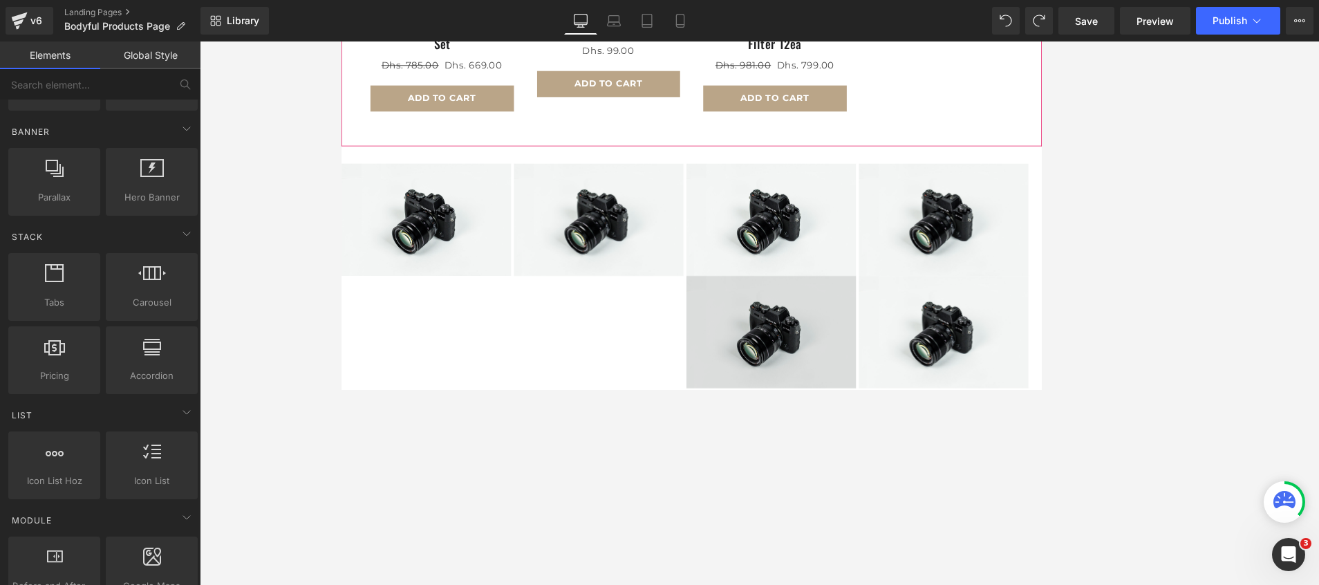
click at [874, 363] on img at bounding box center [854, 388] width 203 height 134
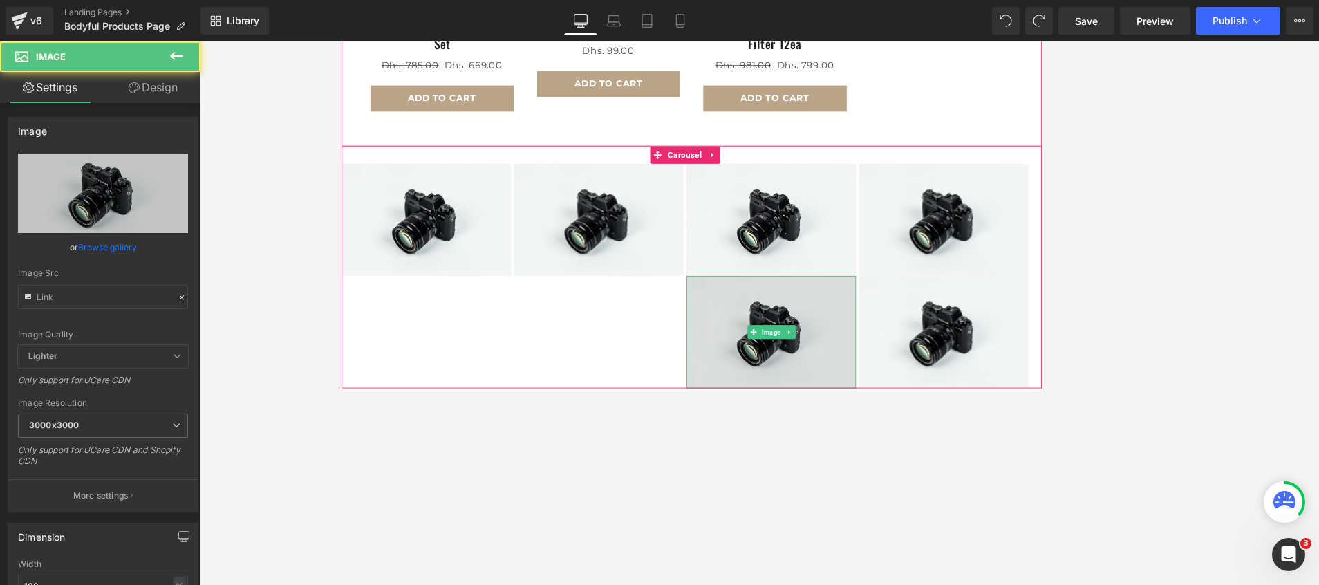
type input "//d1um8515vdn9kb.cloudfront.net/images/parallax.jpg"
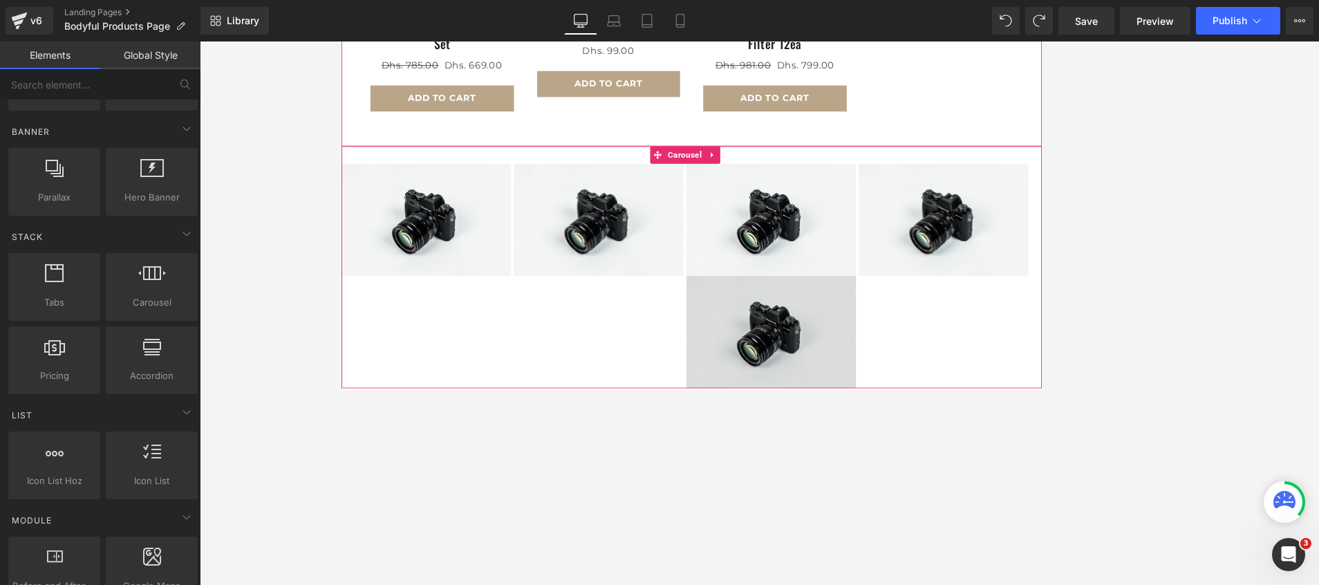
click at [879, 369] on img at bounding box center [854, 388] width 203 height 134
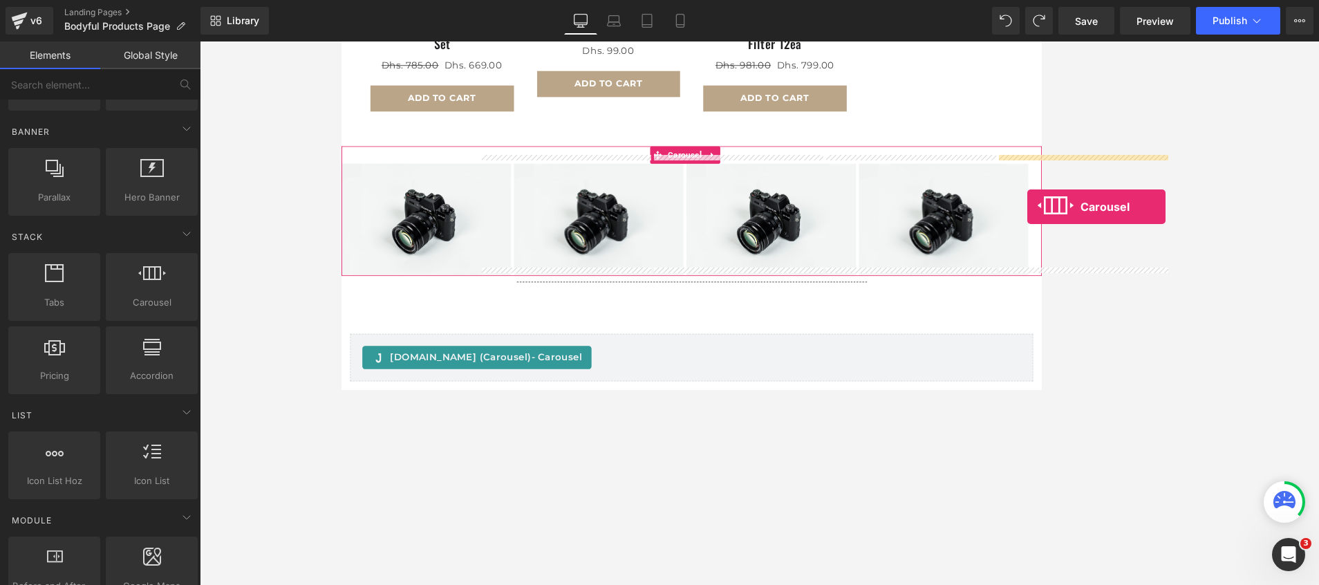
drag, startPoint x: 154, startPoint y: 277, endPoint x: 1048, endPoint y: 158, distance: 901.6
click at [879, 158] on div "Carousel You are previewing how the will restyle your page. You can not edit El…" at bounding box center [659, 304] width 1319 height 608
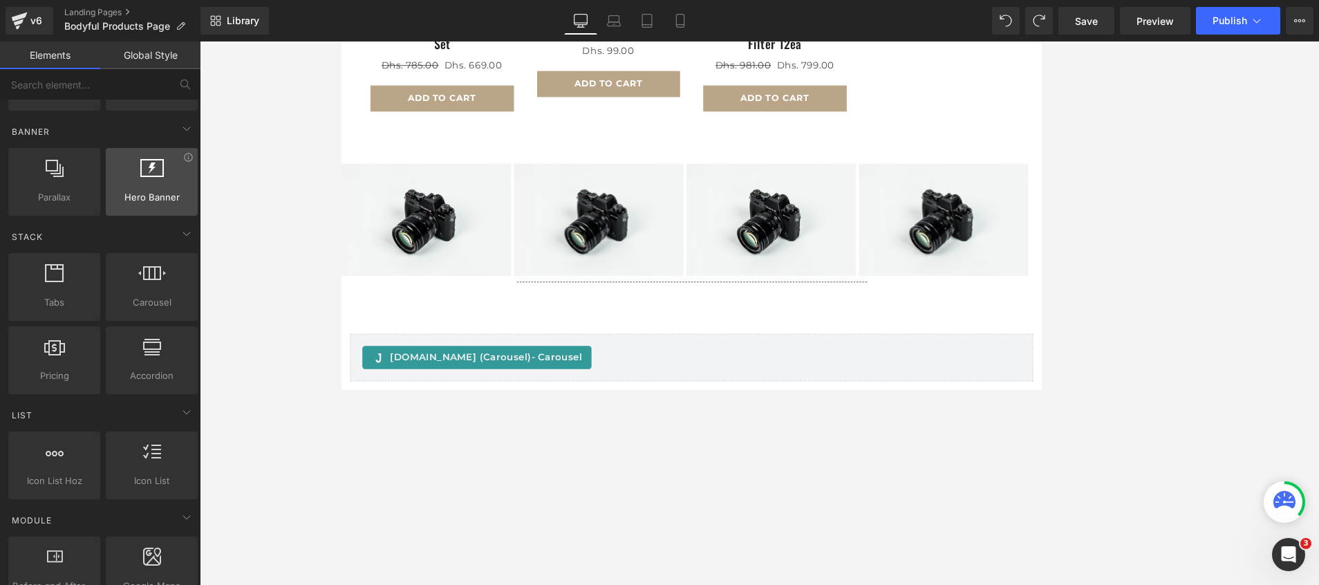
scroll to position [104, 0]
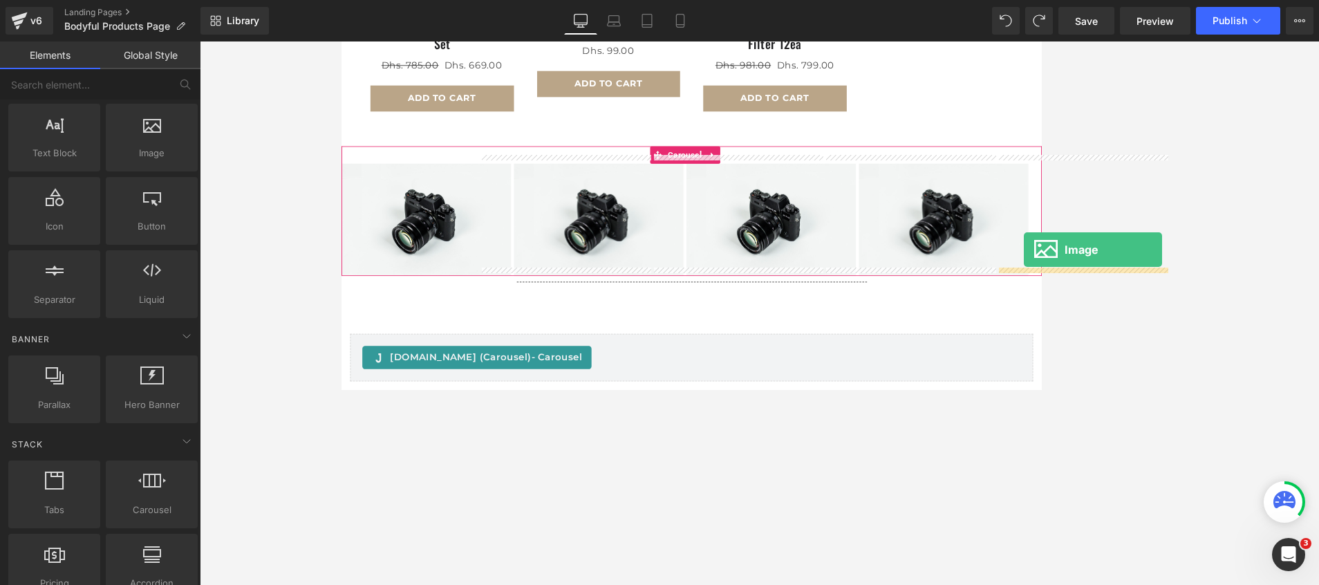
drag, startPoint x: 145, startPoint y: 153, endPoint x: 1096, endPoint y: 225, distance: 953.2
click at [879, 225] on div "Image You are previewing how the will restyle your page. You can not edit Eleme…" at bounding box center [659, 304] width 1319 height 608
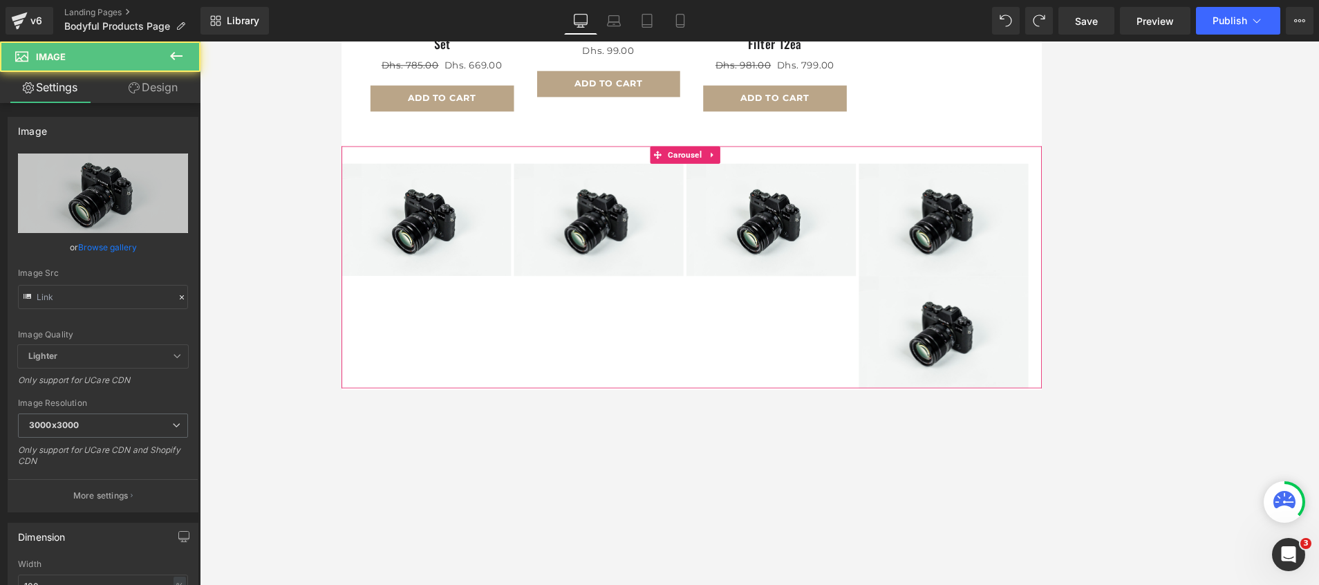
type input "//d1um8515vdn9kb.cloudfront.net/images/parallax.jpg"
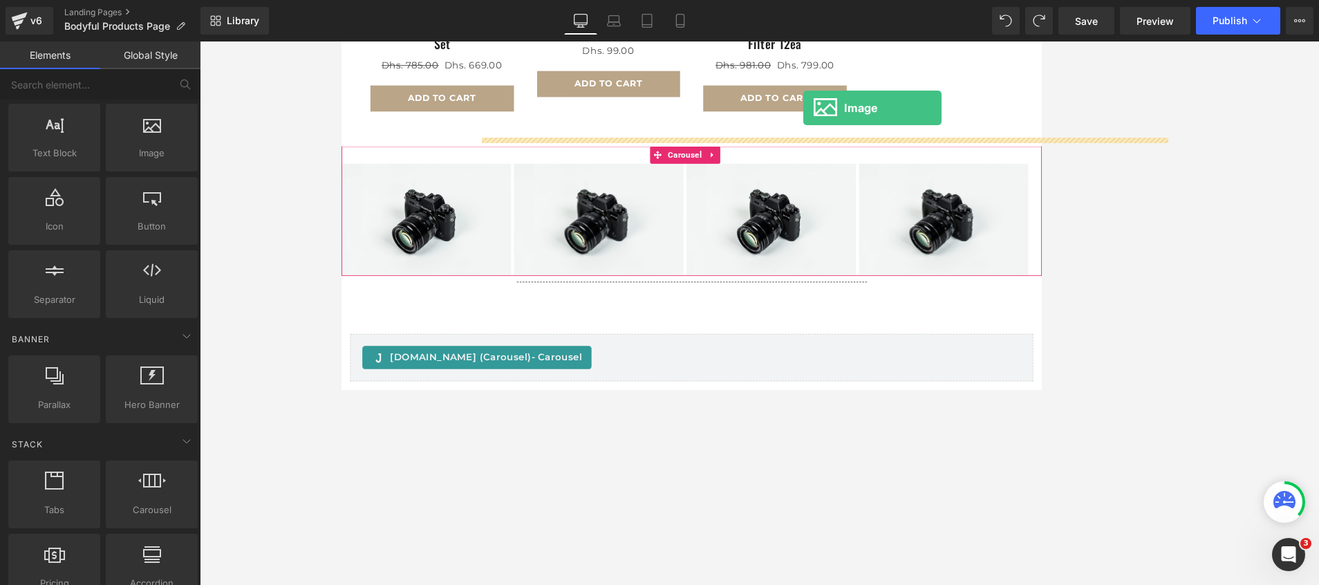
scroll to position [720, 0]
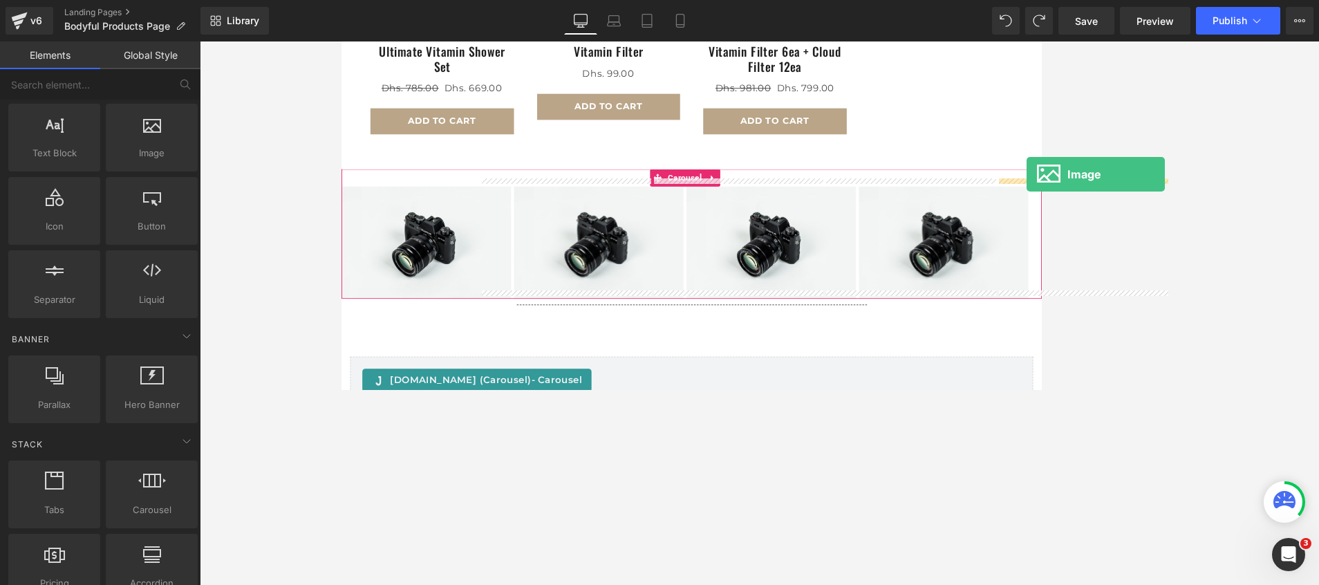
drag, startPoint x: 153, startPoint y: 144, endPoint x: 1062, endPoint y: 172, distance: 908.7
click at [879, 172] on div "Image You are previewing how the will restyle your page. You can not edit Eleme…" at bounding box center [659, 304] width 1319 height 608
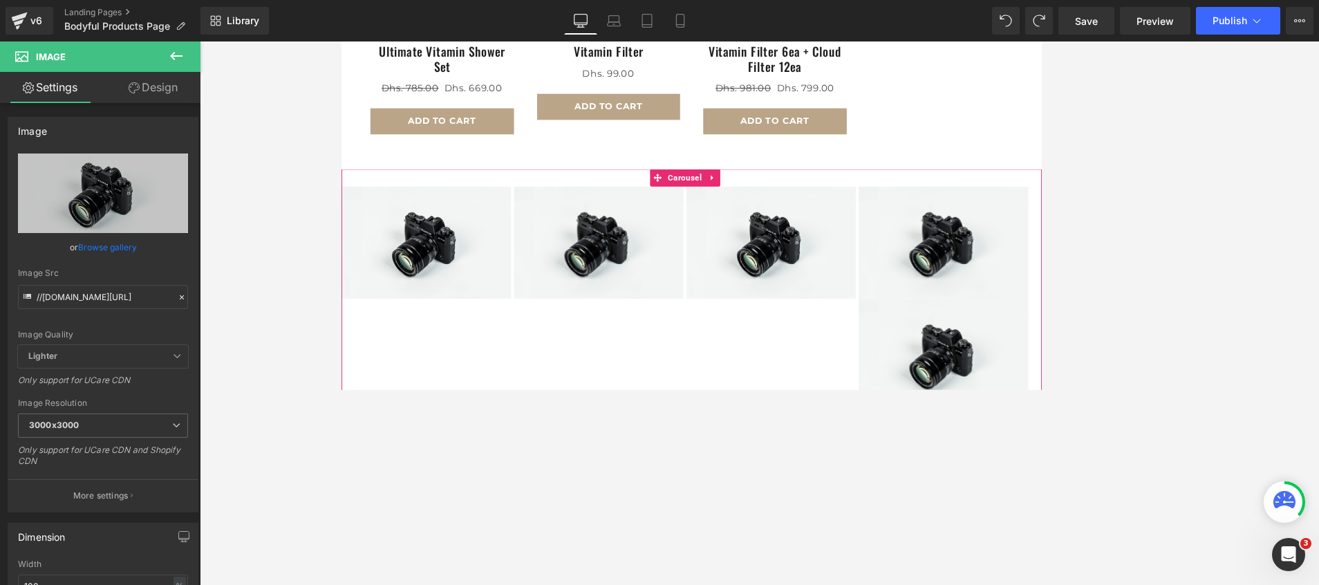
click at [173, 53] on icon at bounding box center [176, 56] width 17 height 17
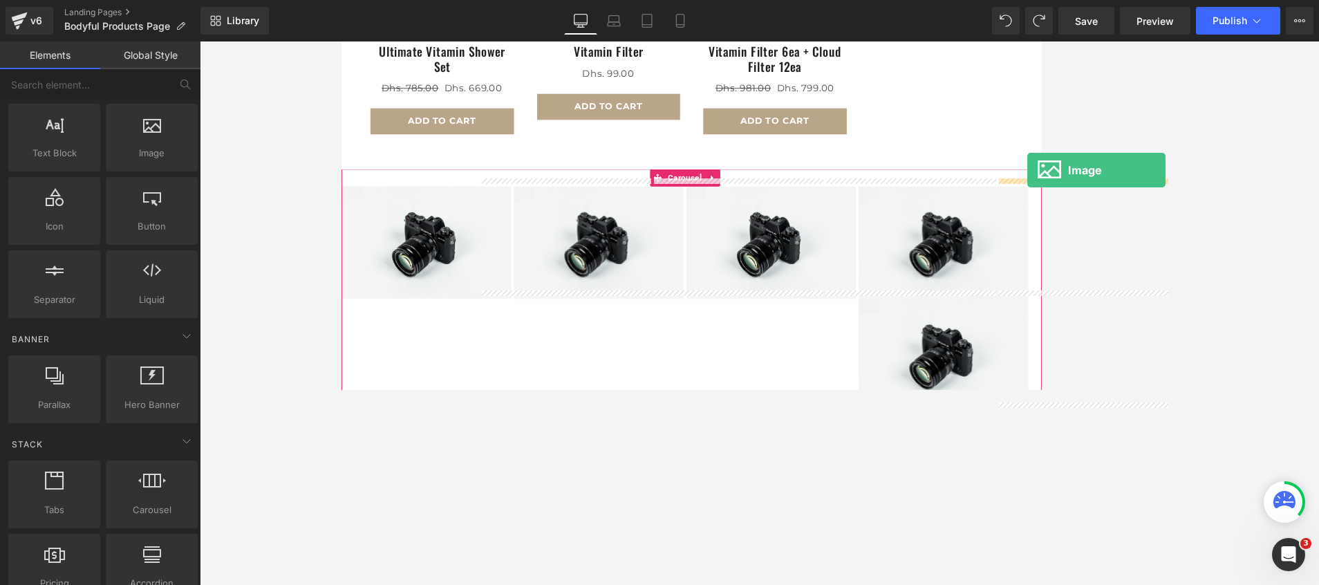
drag, startPoint x: 489, startPoint y: 209, endPoint x: 1174, endPoint y: 194, distance: 685.2
click at [879, 177] on div at bounding box center [759, 312] width 1119 height 543
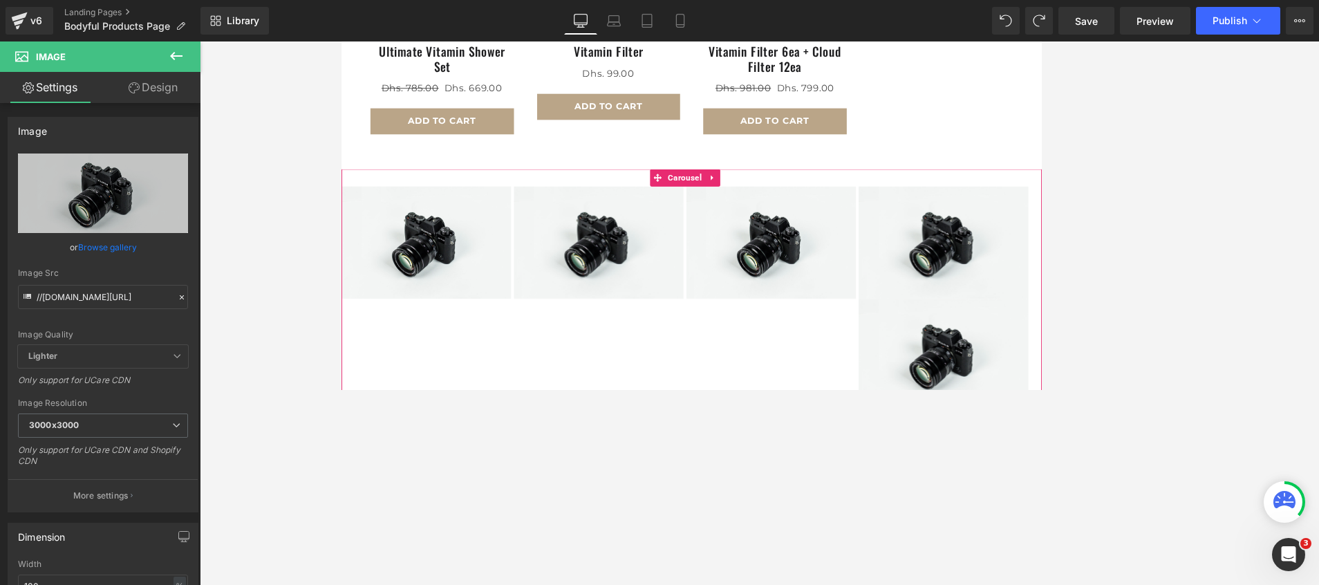
click at [279, 304] on div at bounding box center [759, 312] width 1119 height 543
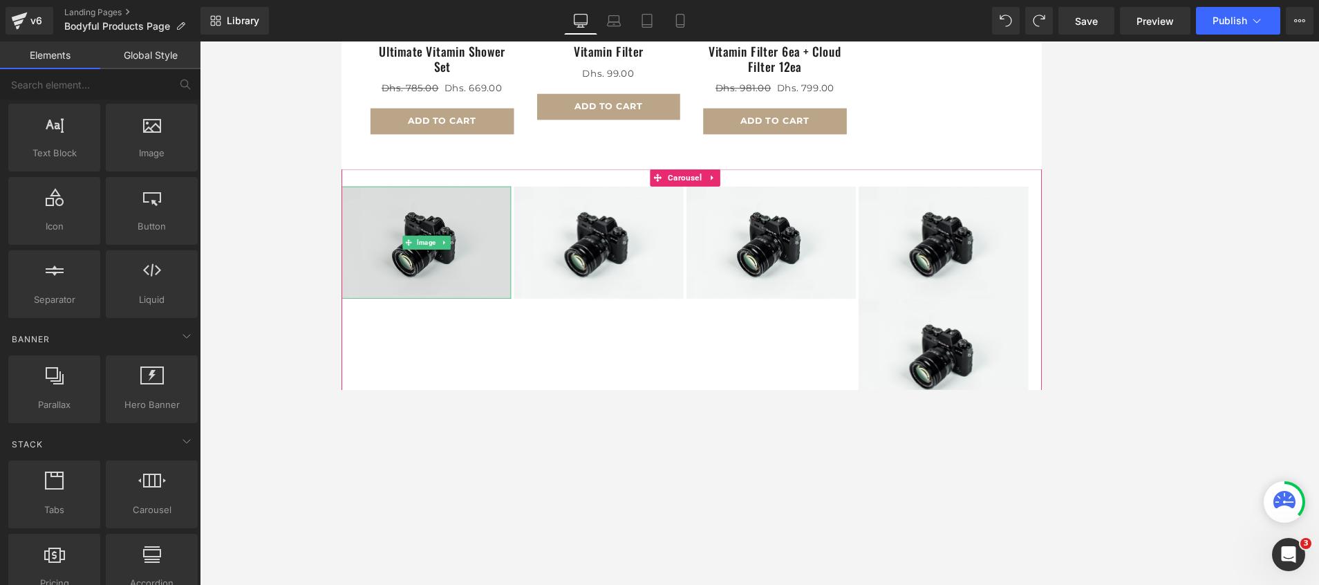
click at [354, 319] on img at bounding box center [442, 282] width 203 height 134
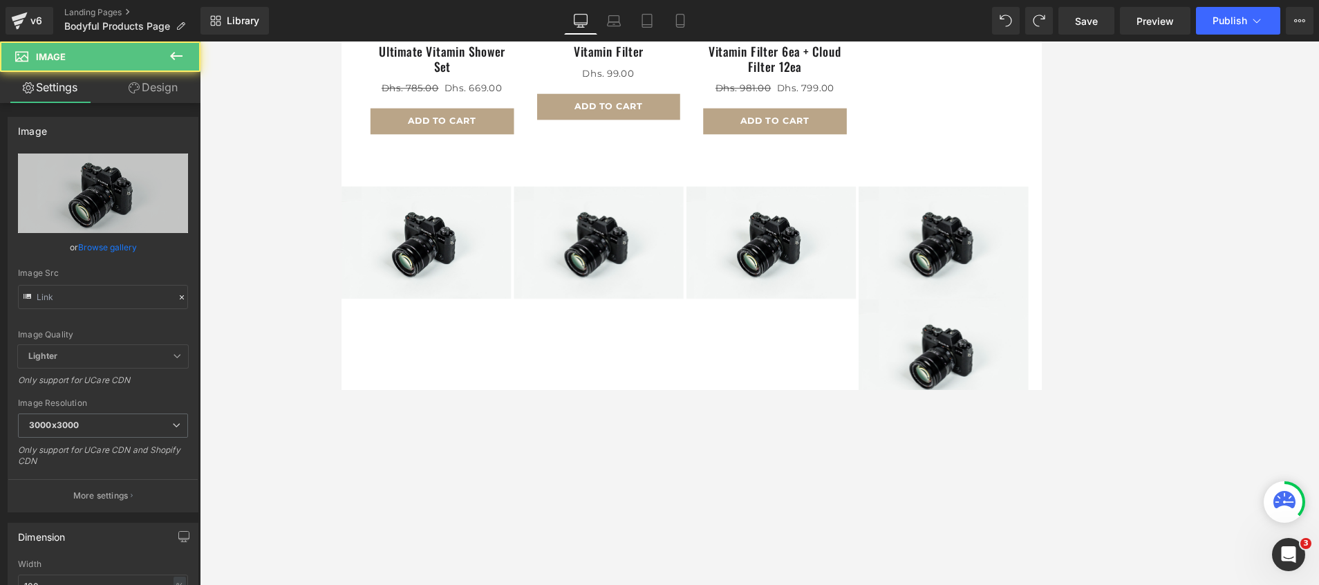
type input "//d1um8515vdn9kb.cloudfront.net/images/parallax.jpg"
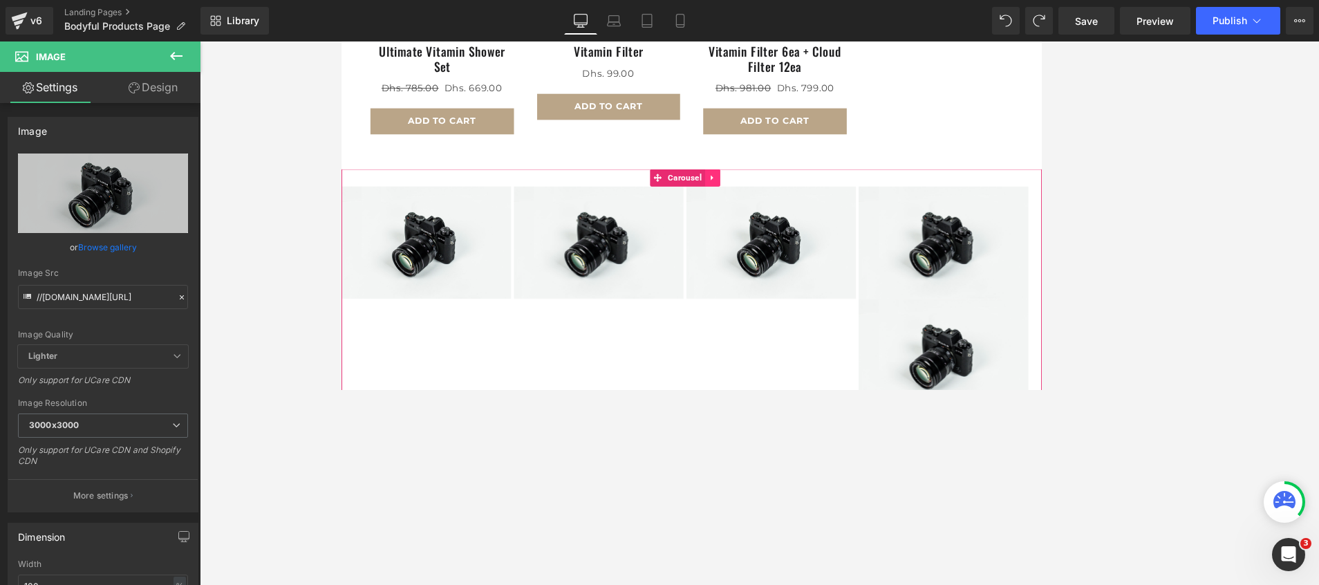
click at [785, 194] on link at bounding box center [784, 204] width 18 height 21
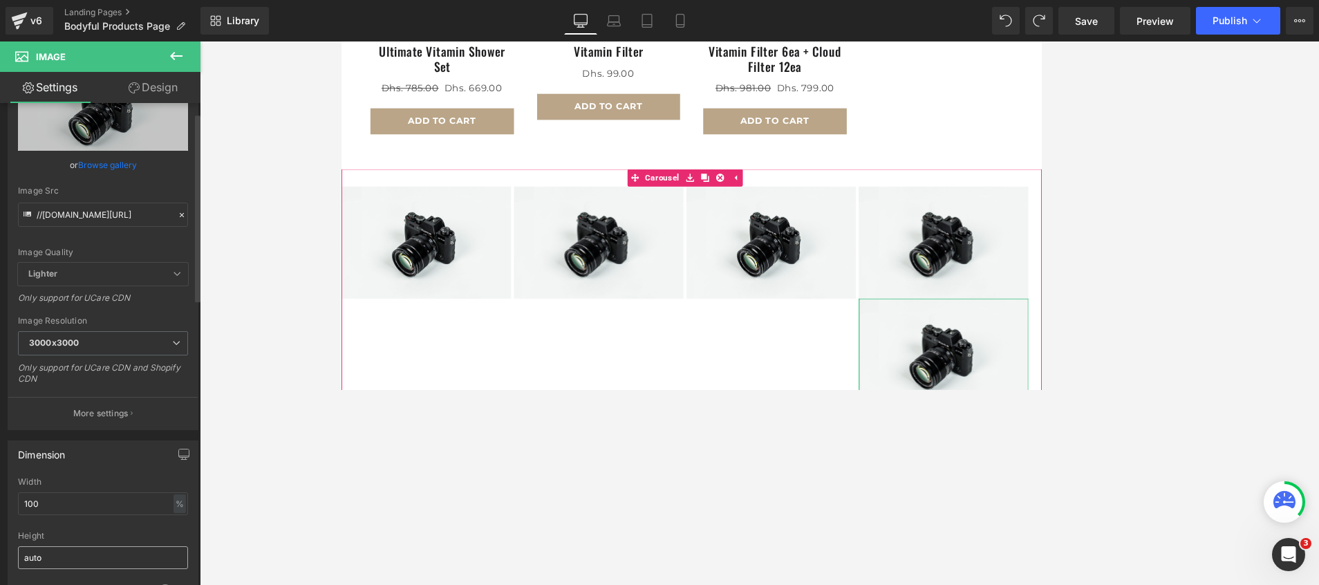
scroll to position [0, 0]
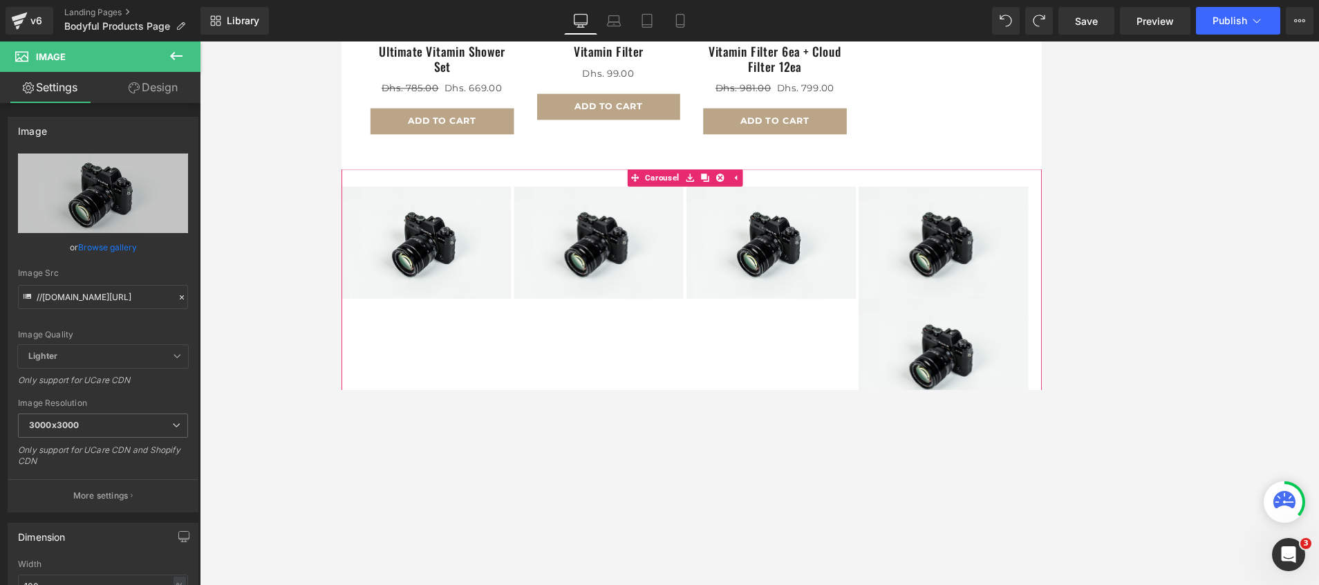
click at [169, 47] on button at bounding box center [176, 56] width 48 height 30
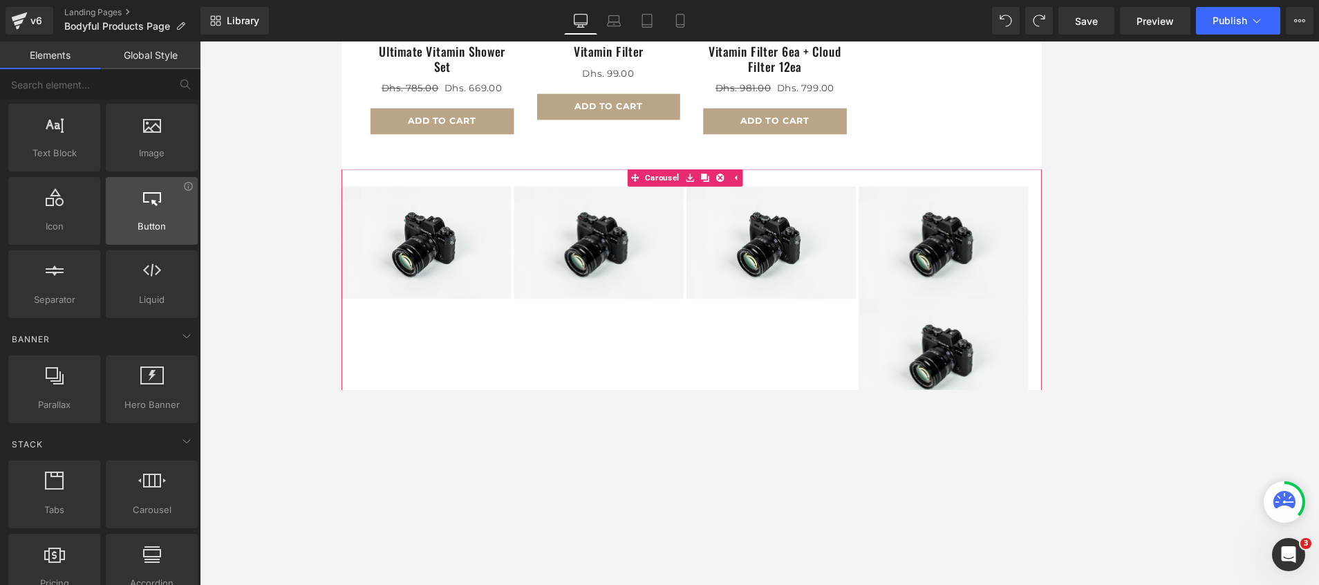
click at [142, 224] on span "Button" at bounding box center [152, 226] width 84 height 15
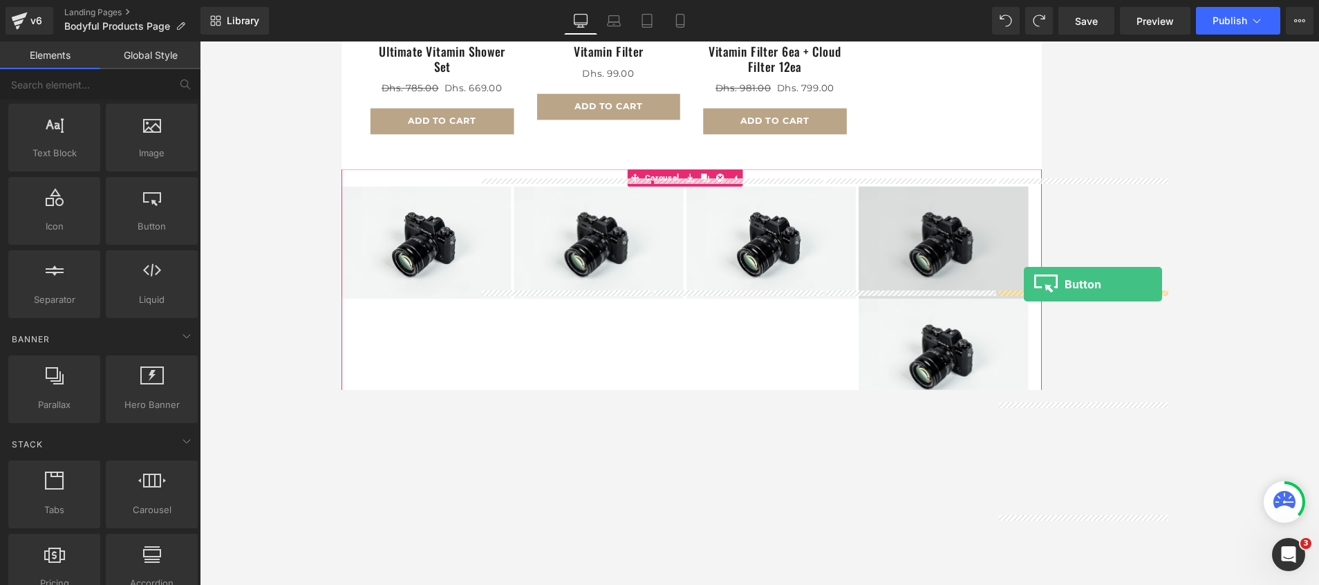
drag, startPoint x: 493, startPoint y: 248, endPoint x: 1156, endPoint y: 331, distance: 668.1
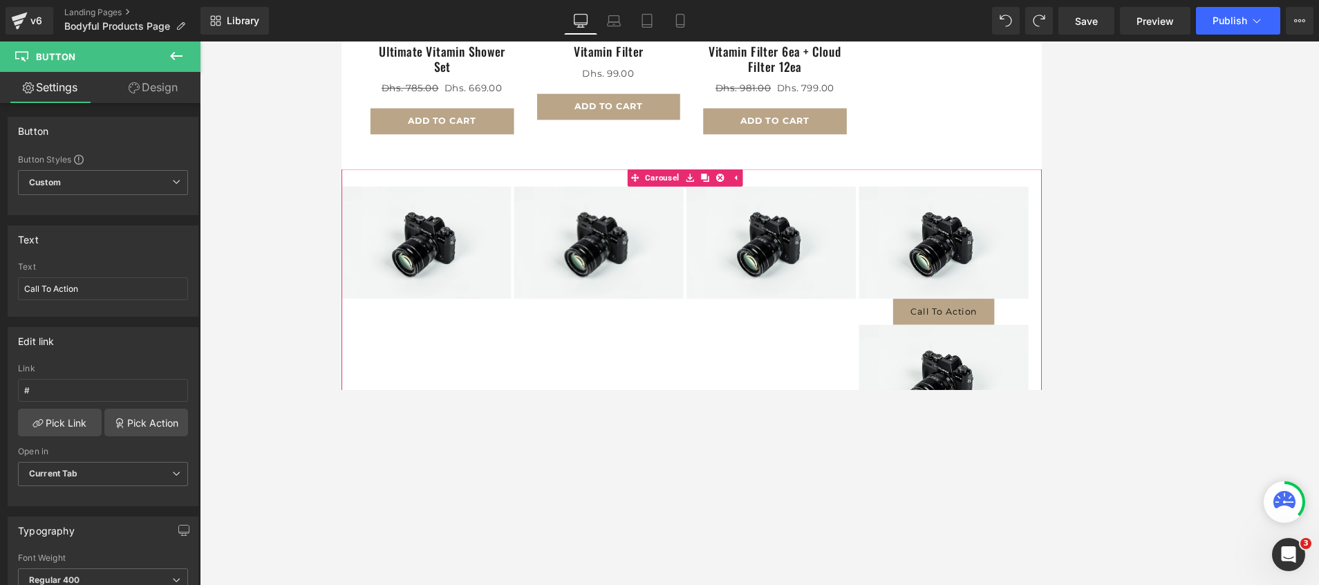
drag, startPoint x: 1055, startPoint y: 354, endPoint x: 944, endPoint y: 362, distance: 110.9
click at [879, 362] on div "Image Image Image Image Call To Action Button Image Image" at bounding box center [753, 431] width 824 height 433
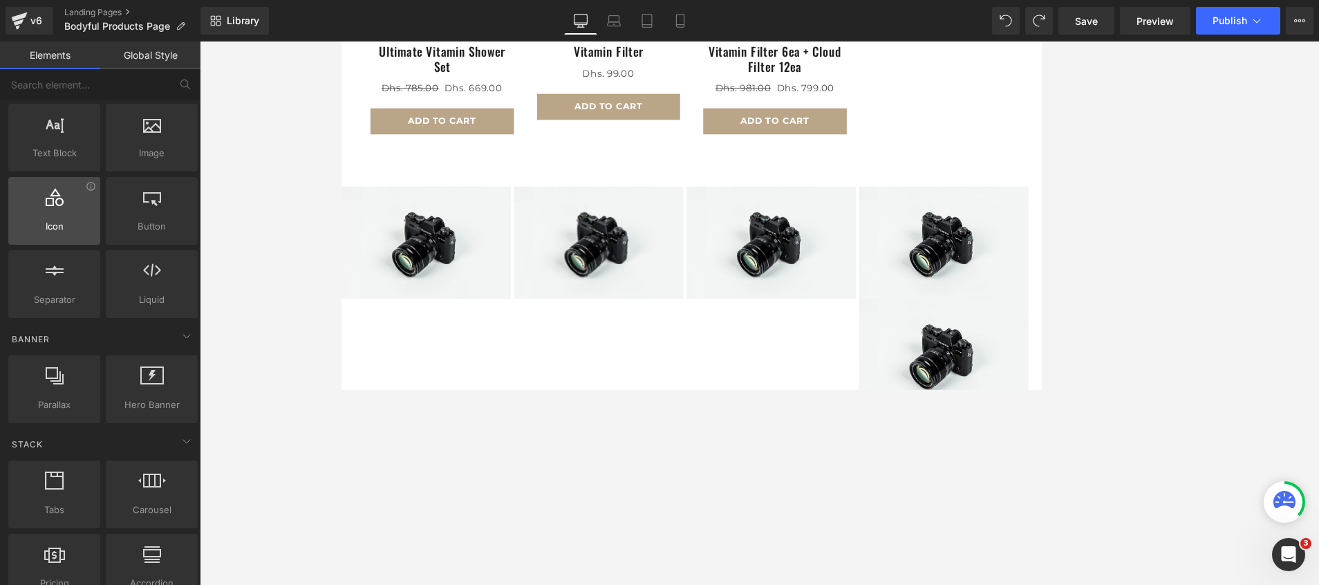
click at [73, 203] on div at bounding box center [54, 203] width 84 height 31
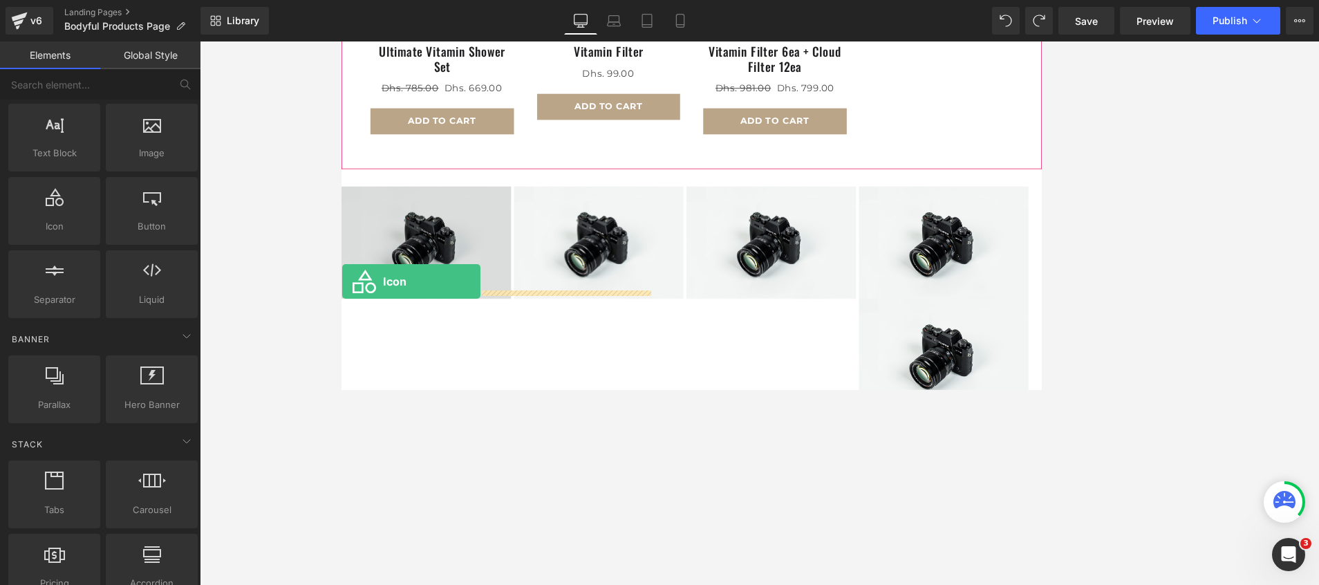
drag, startPoint x: 402, startPoint y: 253, endPoint x: 342, endPoint y: 328, distance: 95.4
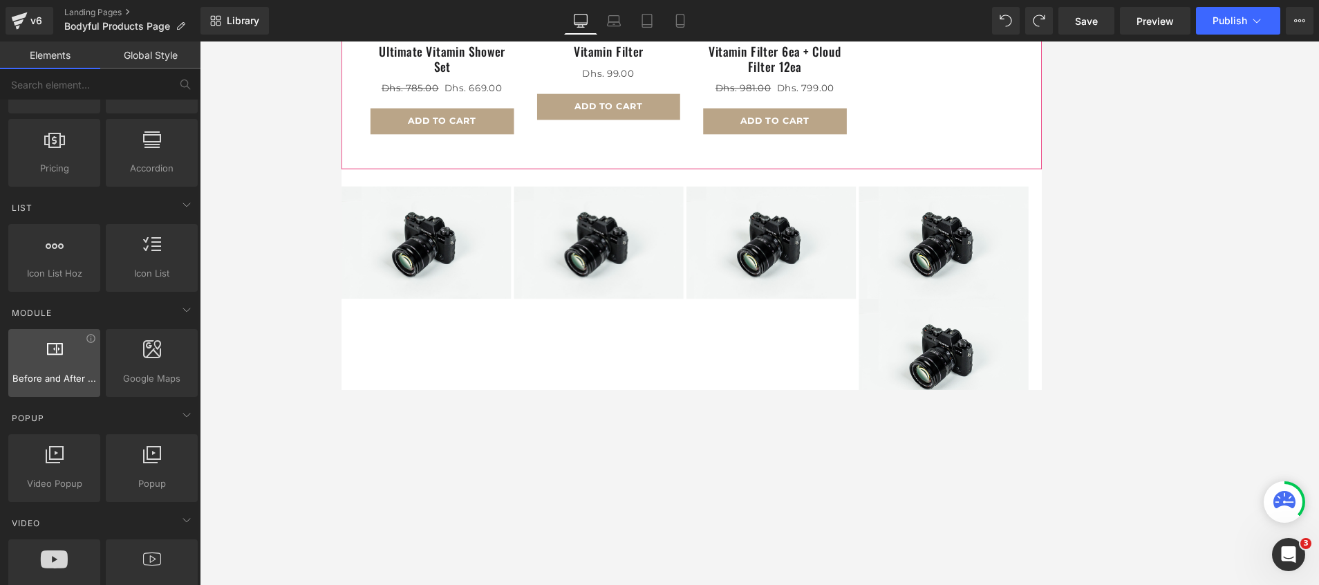
scroll to position [415, 0]
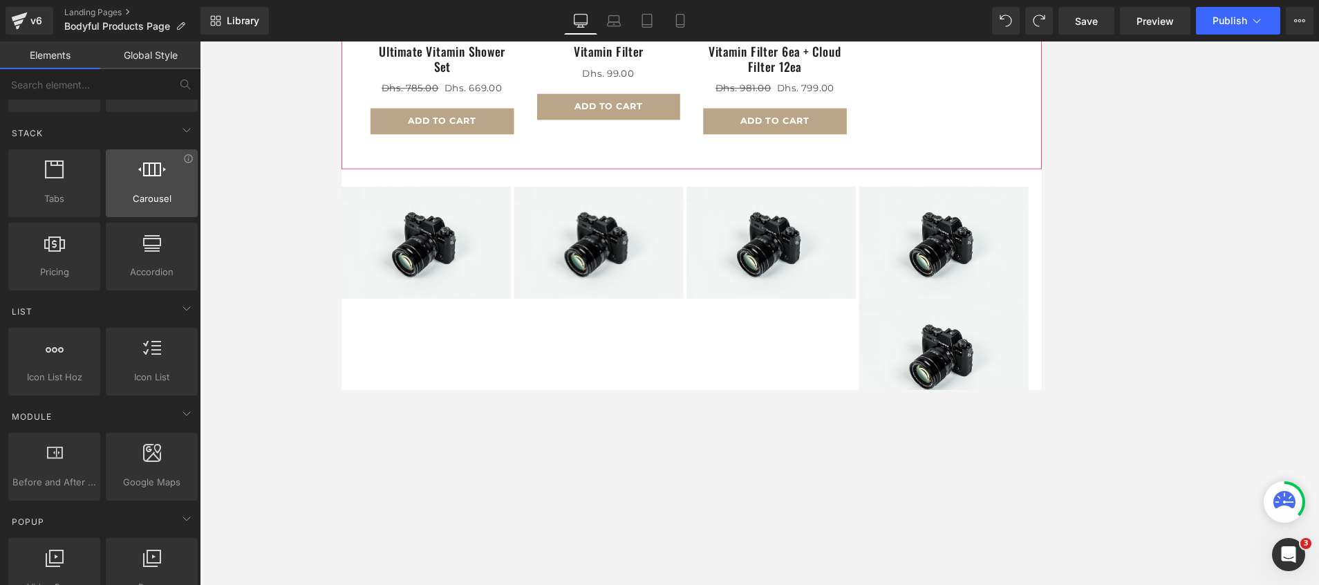
click at [167, 192] on span "Carousel" at bounding box center [152, 198] width 84 height 15
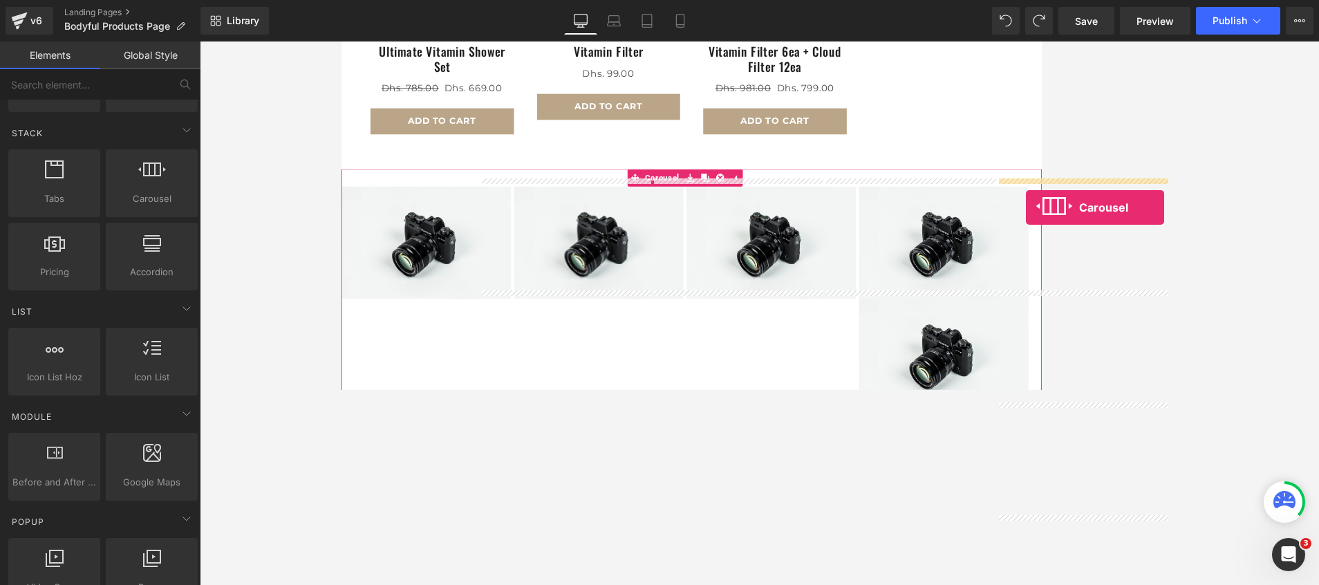
drag, startPoint x: 153, startPoint y: 182, endPoint x: 1042, endPoint y: 203, distance: 889.2
click at [879, 203] on div "Carousel You are previewing how the will restyle your page. You can not edit El…" at bounding box center [659, 304] width 1319 height 608
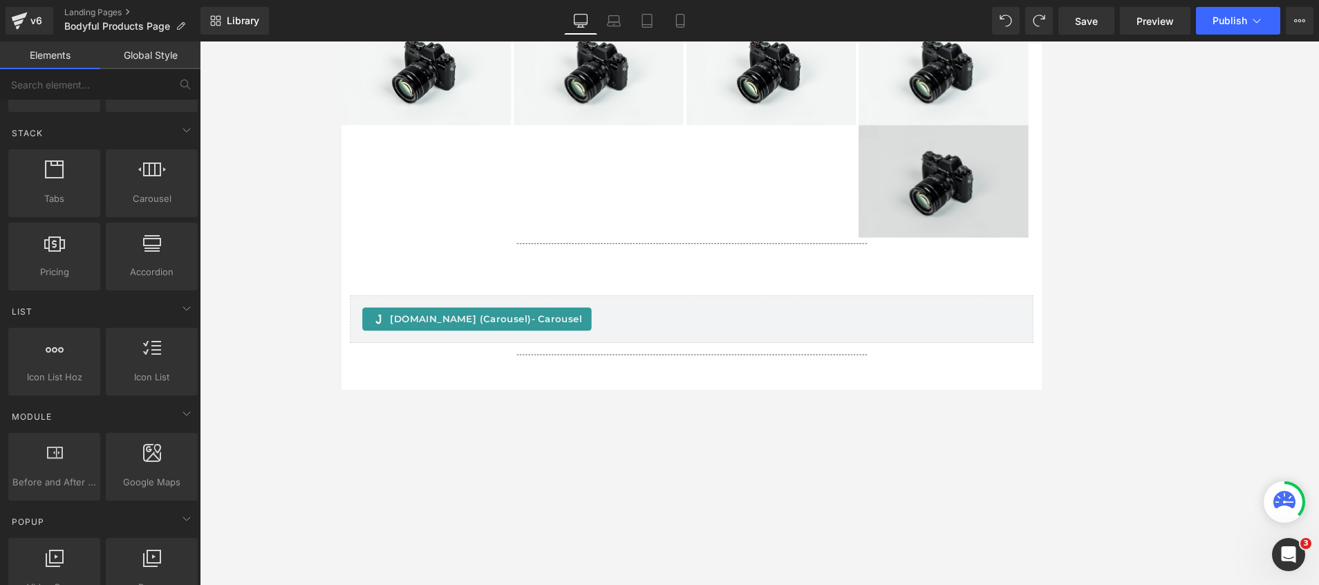
scroll to position [823, 0]
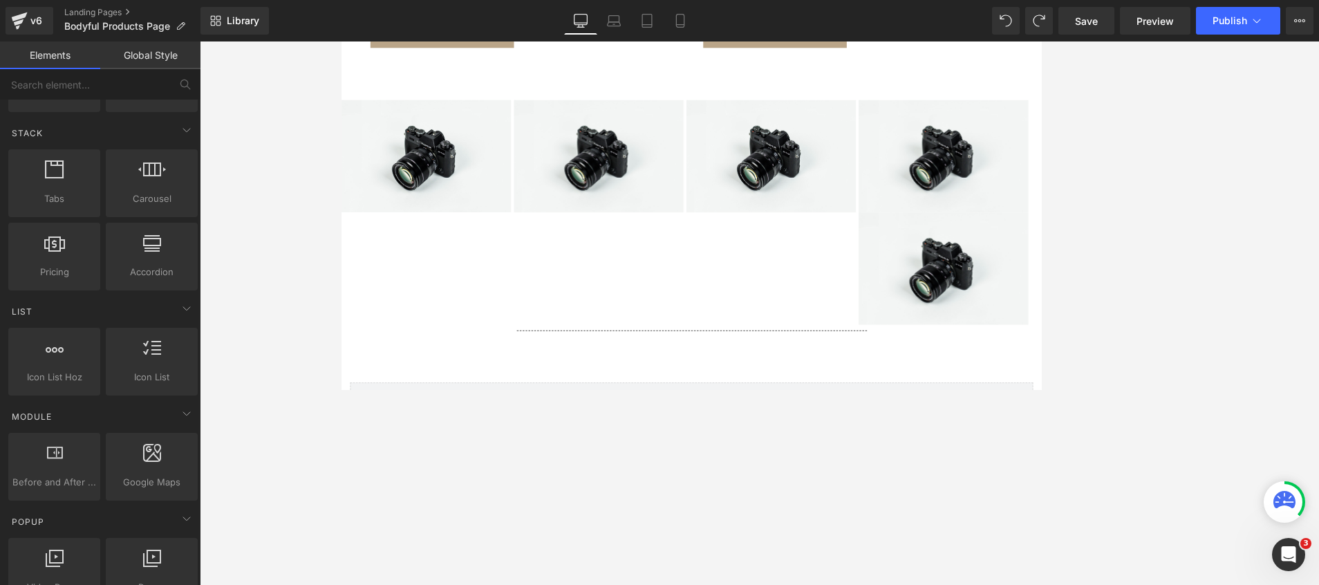
click at [282, 330] on div at bounding box center [759, 312] width 1119 height 543
click at [53, 261] on div at bounding box center [54, 249] width 84 height 31
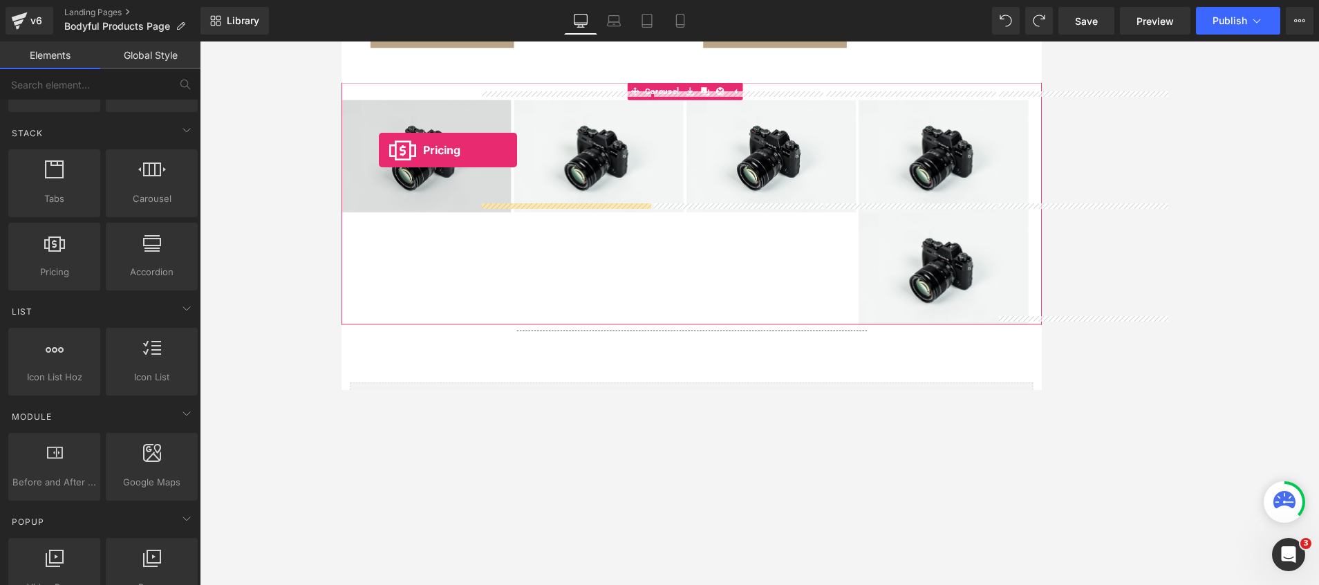
drag, startPoint x: 389, startPoint y: 300, endPoint x: 386, endPoint y: 171, distance: 128.6
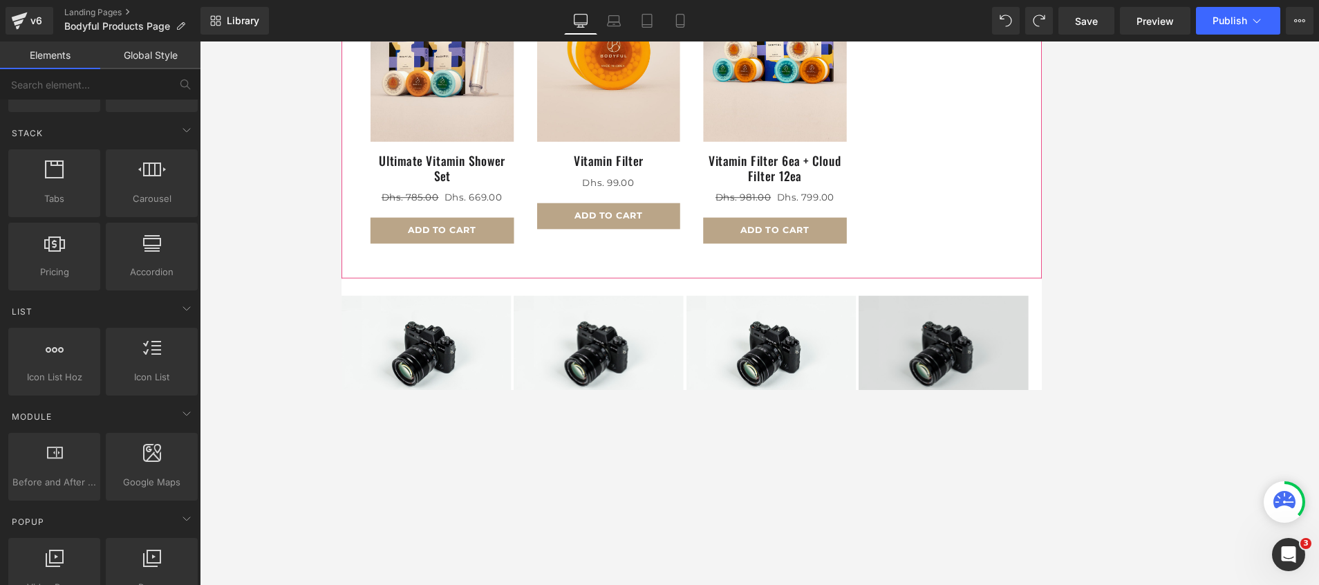
scroll to position [622, 0]
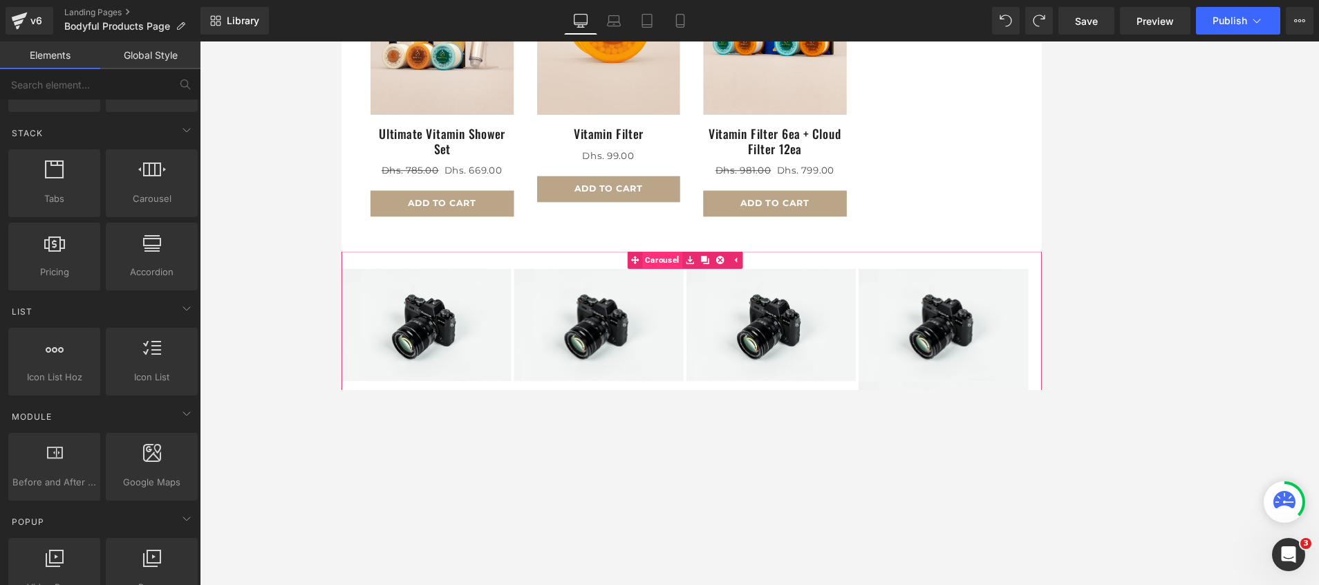
click at [729, 292] on span "Carousel" at bounding box center [724, 302] width 48 height 21
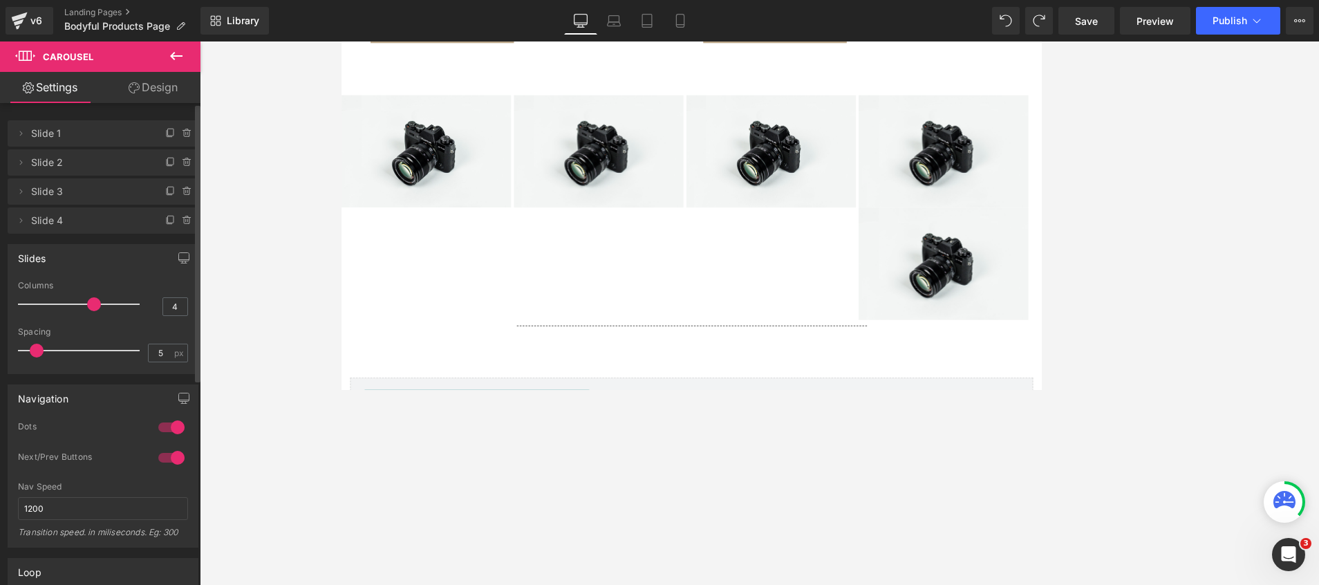
scroll to position [829, 0]
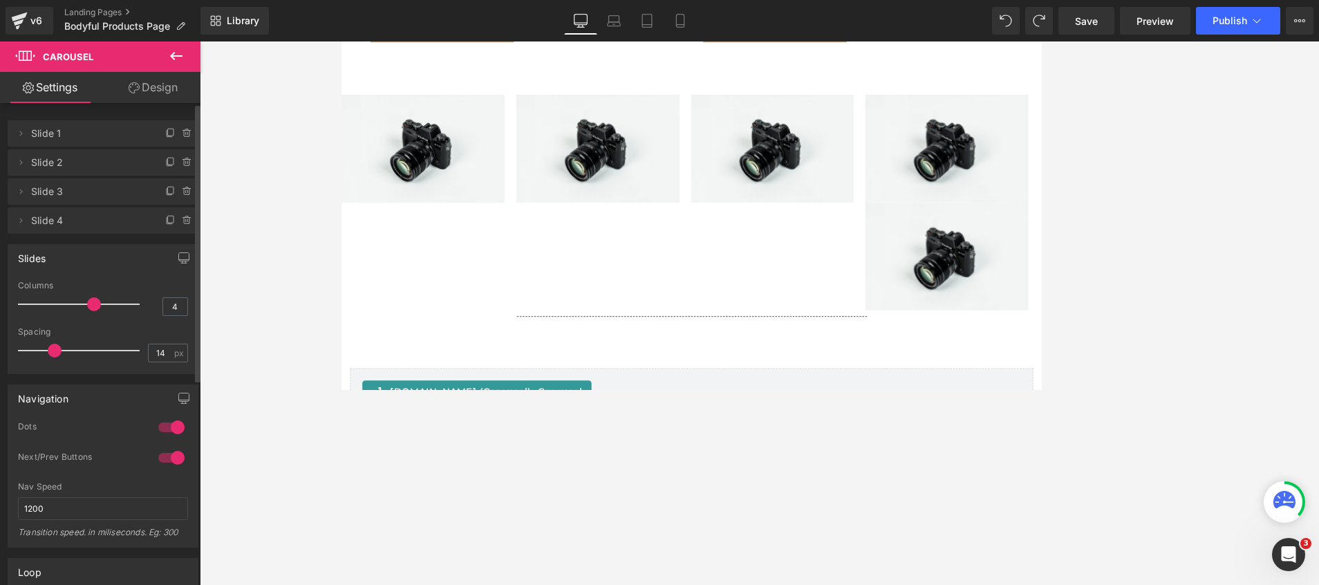
type input "13"
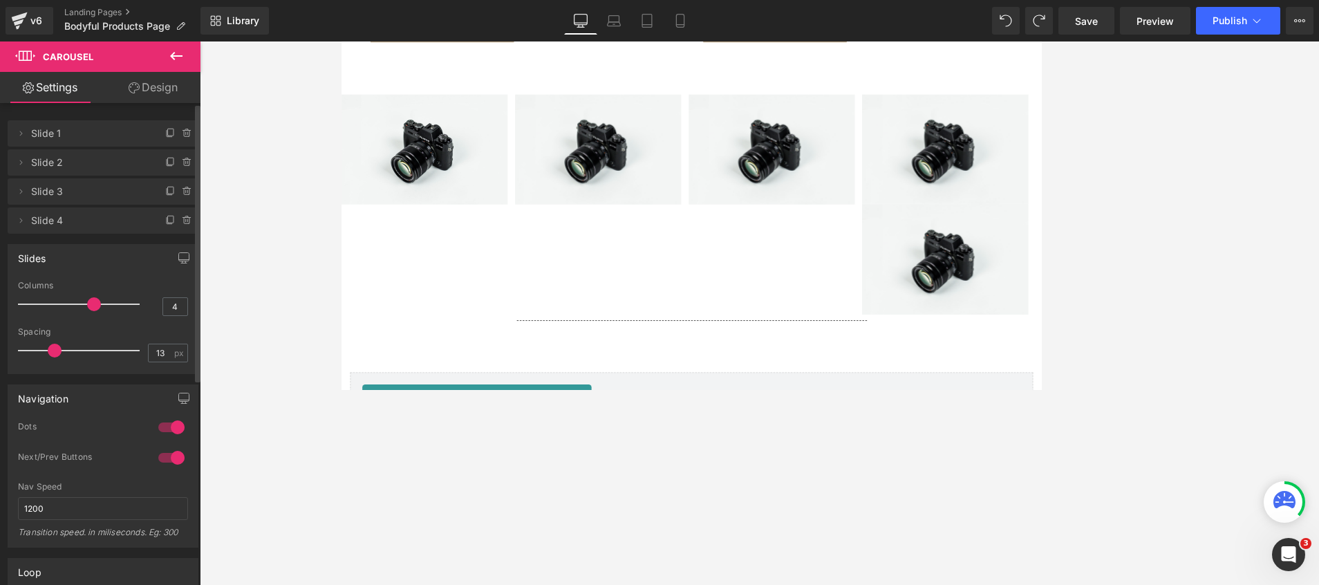
drag, startPoint x: 36, startPoint y: 350, endPoint x: 53, endPoint y: 351, distance: 17.3
click at [53, 351] on span at bounding box center [55, 351] width 14 height 14
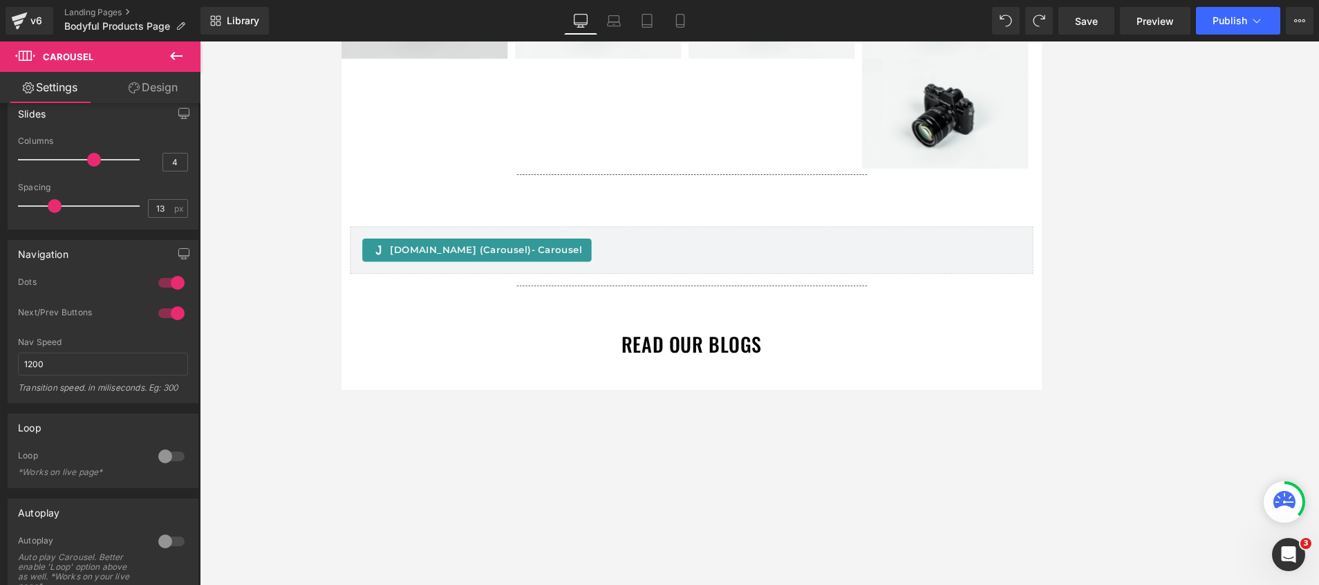
scroll to position [1037, 0]
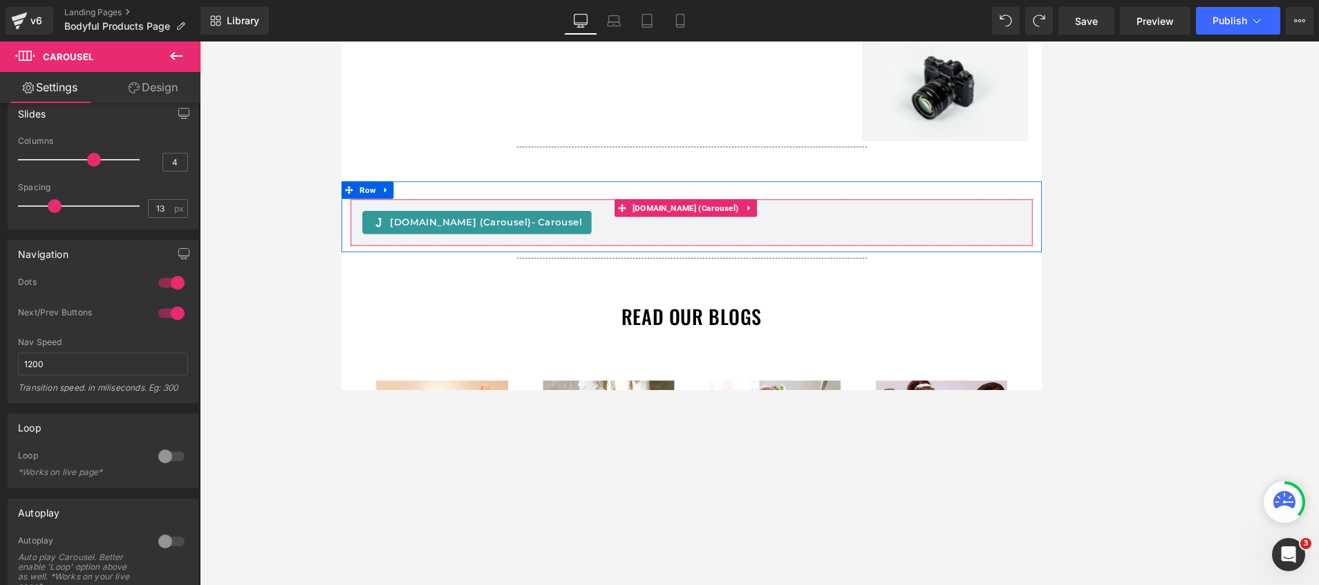
click at [463, 252] on span "Judge.me (Carousel) - Carousel" at bounding box center [513, 258] width 229 height 17
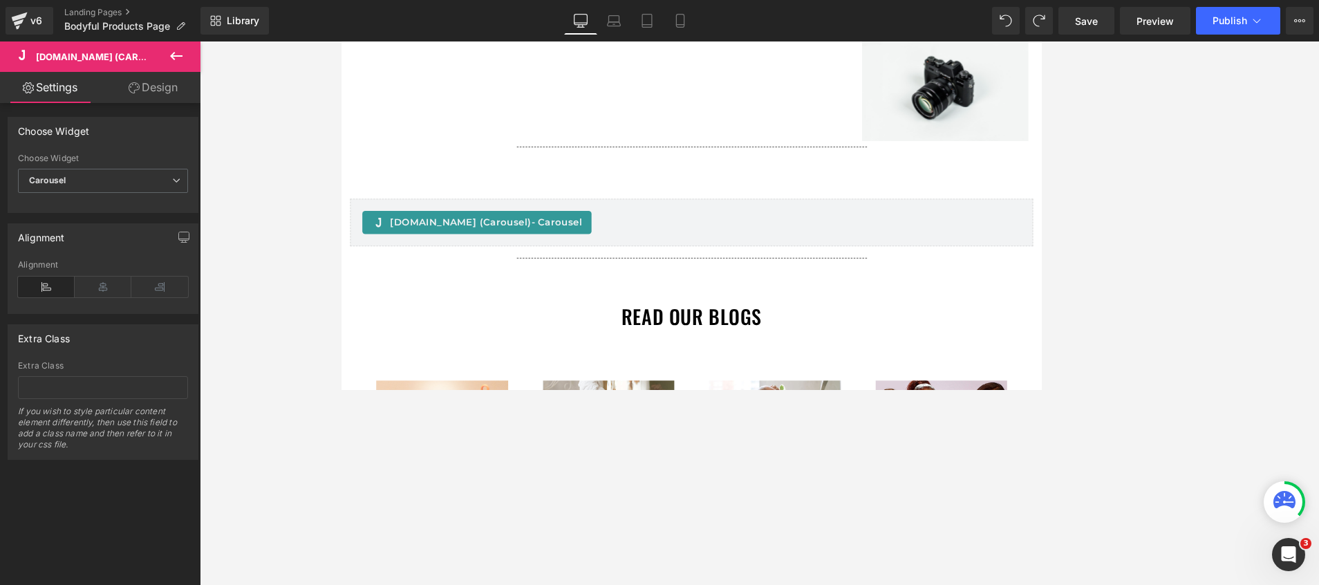
click at [285, 170] on div at bounding box center [759, 312] width 1119 height 543
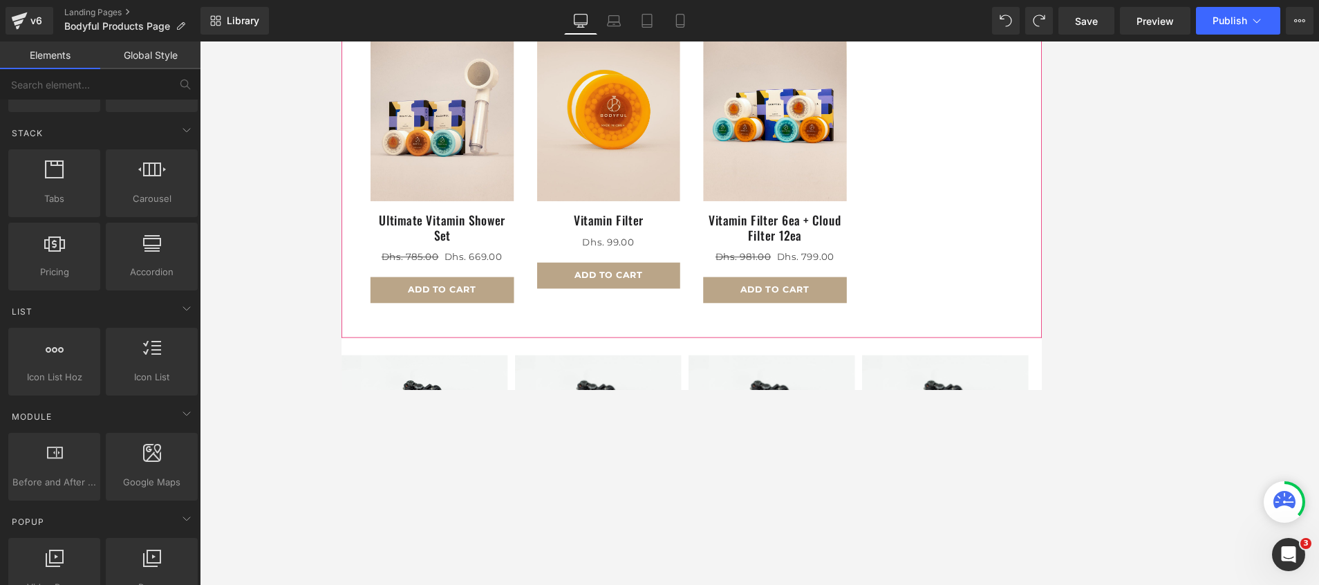
scroll to position [829, 0]
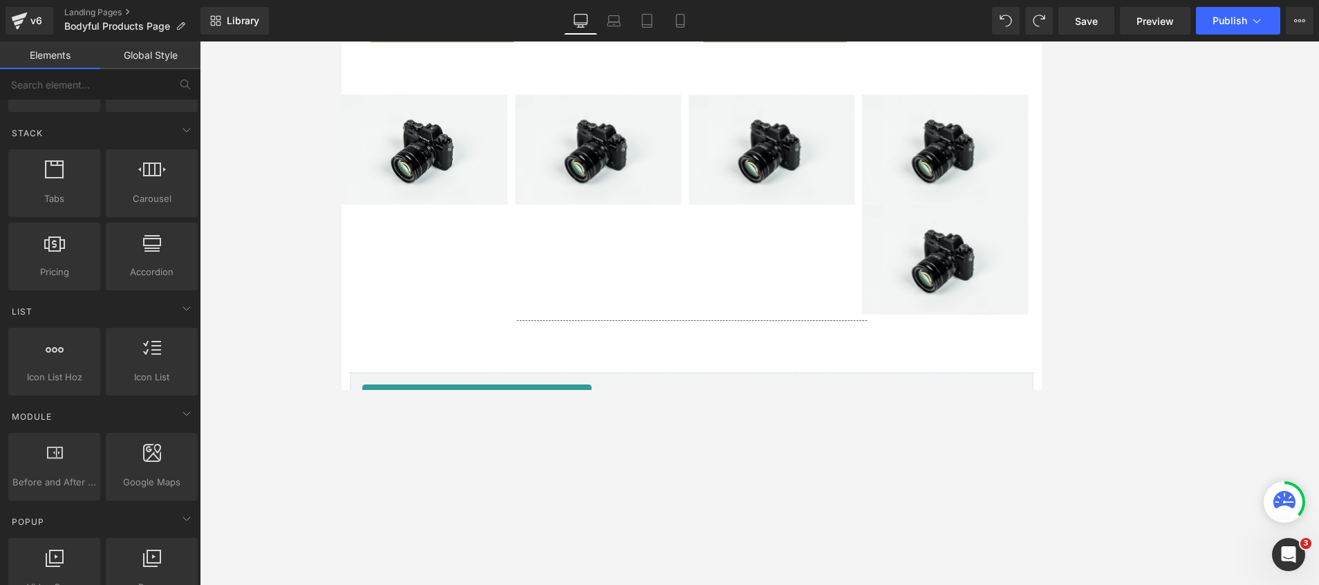
click at [303, 305] on div at bounding box center [759, 312] width 1119 height 543
click at [747, 89] on span "Carousel" at bounding box center [751, 95] width 48 height 21
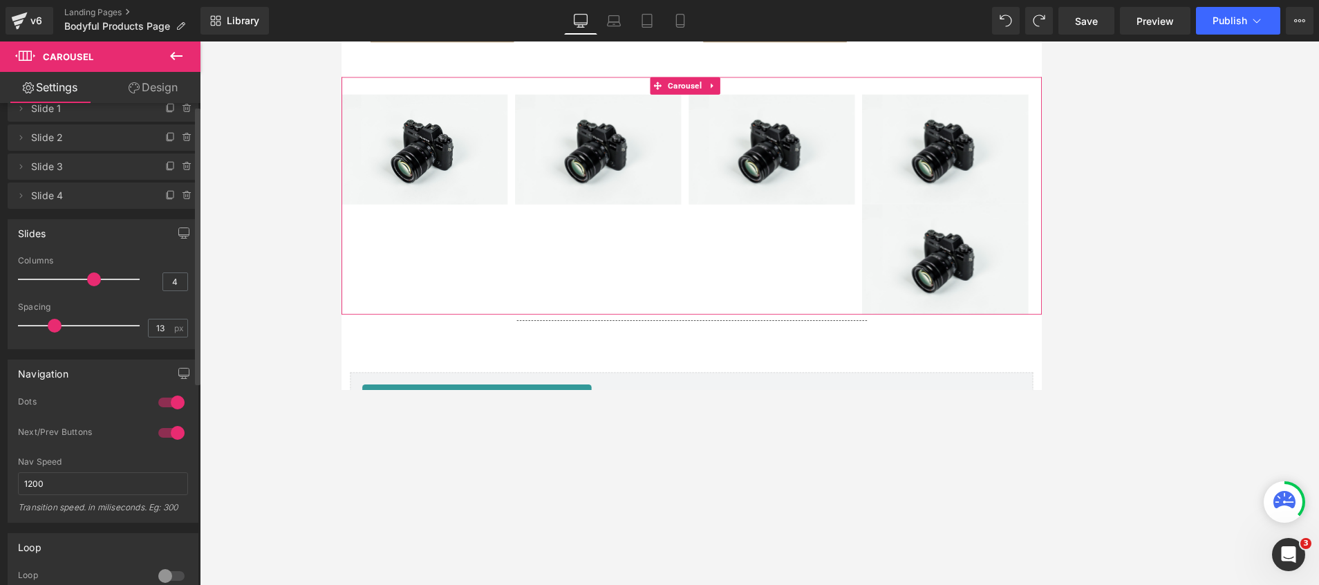
scroll to position [0, 0]
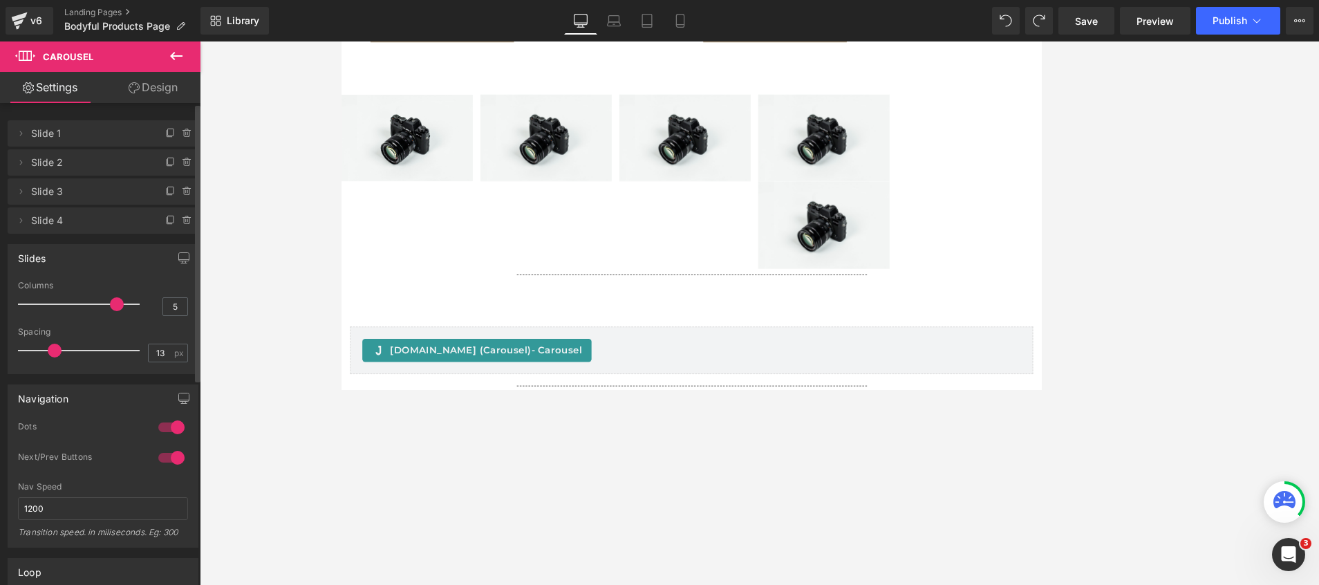
type input "4"
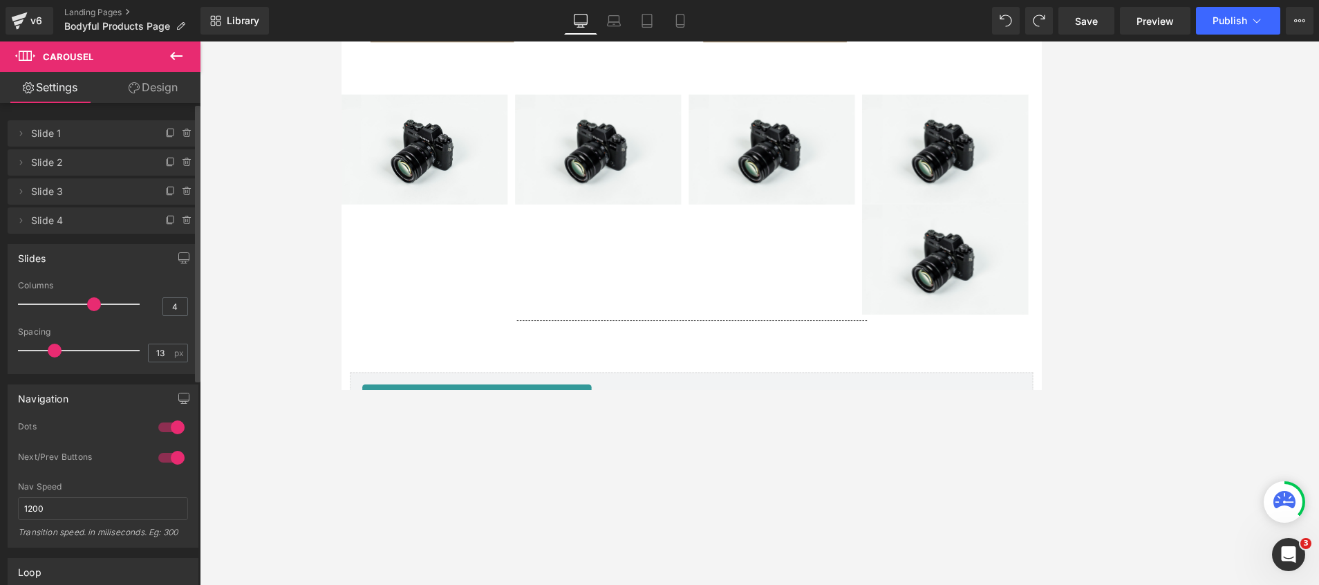
drag, startPoint x: 97, startPoint y: 306, endPoint x: 86, endPoint y: 299, distance: 12.1
click at [87, 299] on span at bounding box center [94, 304] width 14 height 14
click at [184, 257] on button "button" at bounding box center [184, 258] width 22 height 26
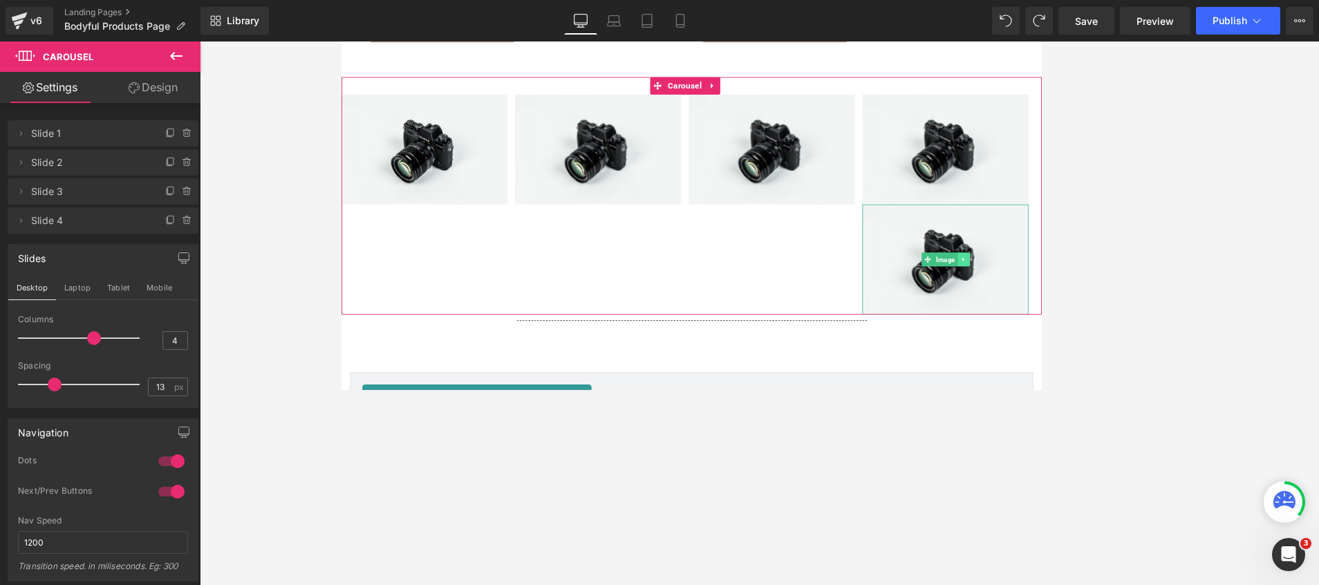
click at [879, 298] on icon at bounding box center [1084, 302] width 8 height 8
click at [879, 295] on link at bounding box center [1091, 302] width 15 height 17
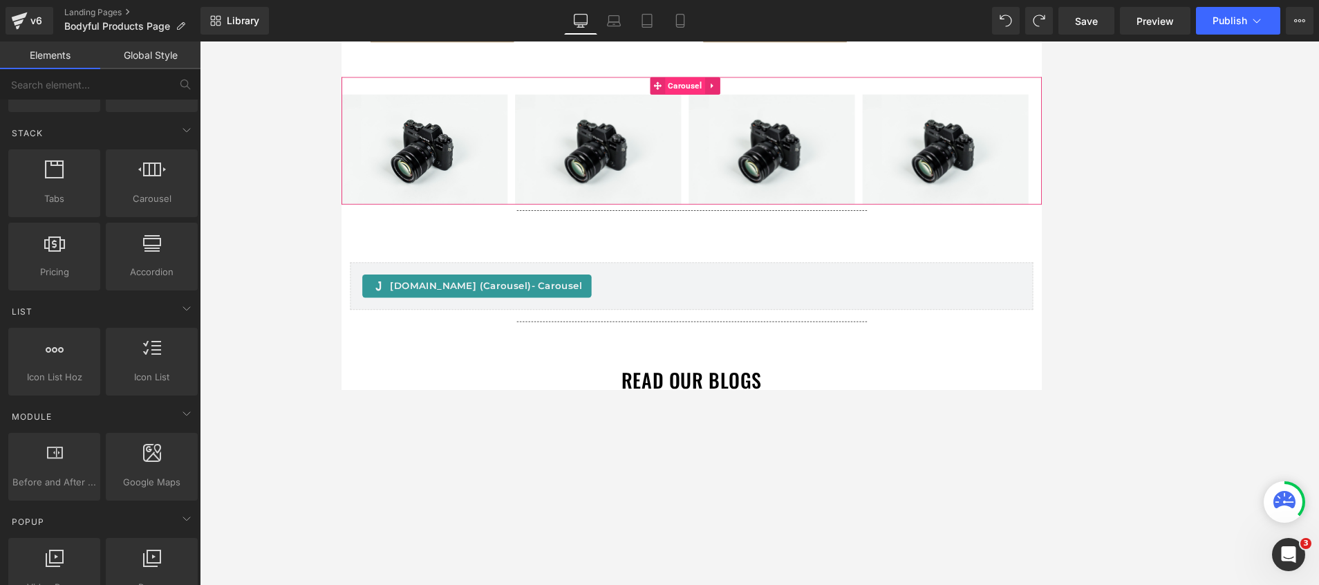
click at [751, 84] on span "Carousel" at bounding box center [751, 94] width 48 height 21
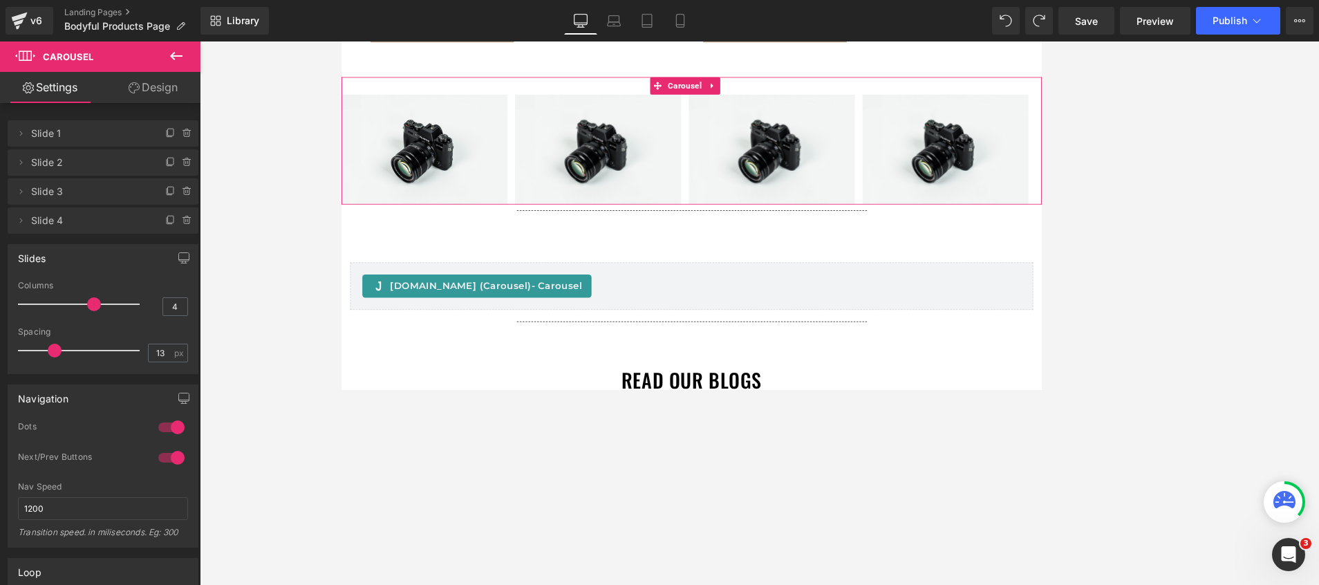
click at [148, 91] on link "Design" at bounding box center [153, 87] width 100 height 31
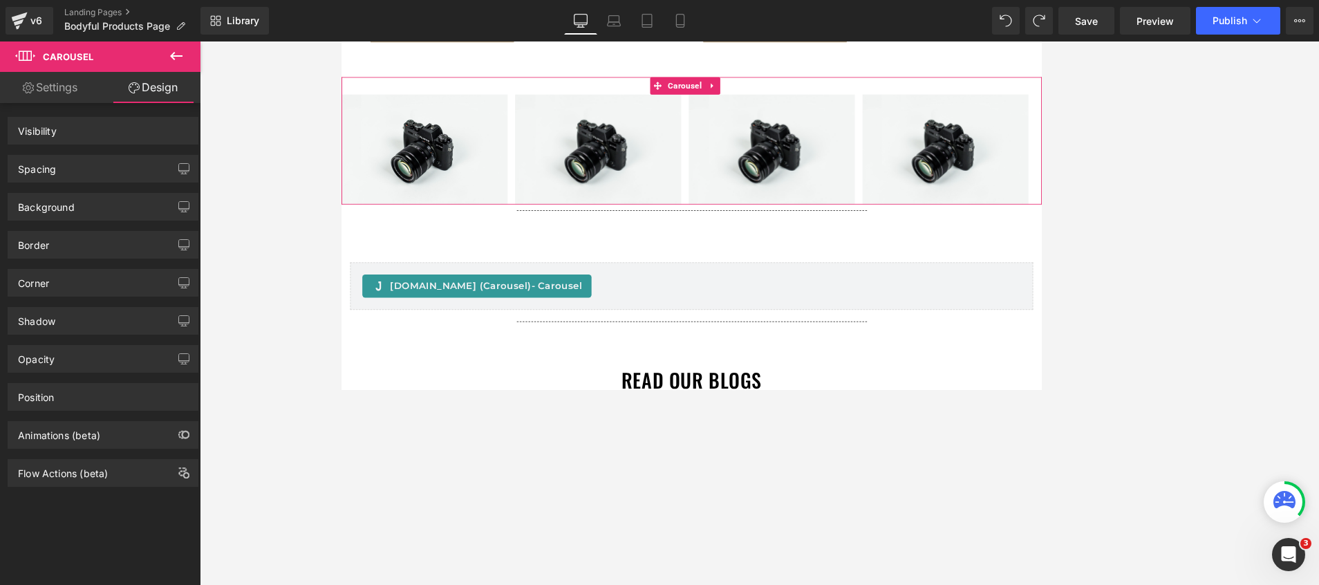
click at [44, 84] on link "Settings" at bounding box center [50, 87] width 100 height 31
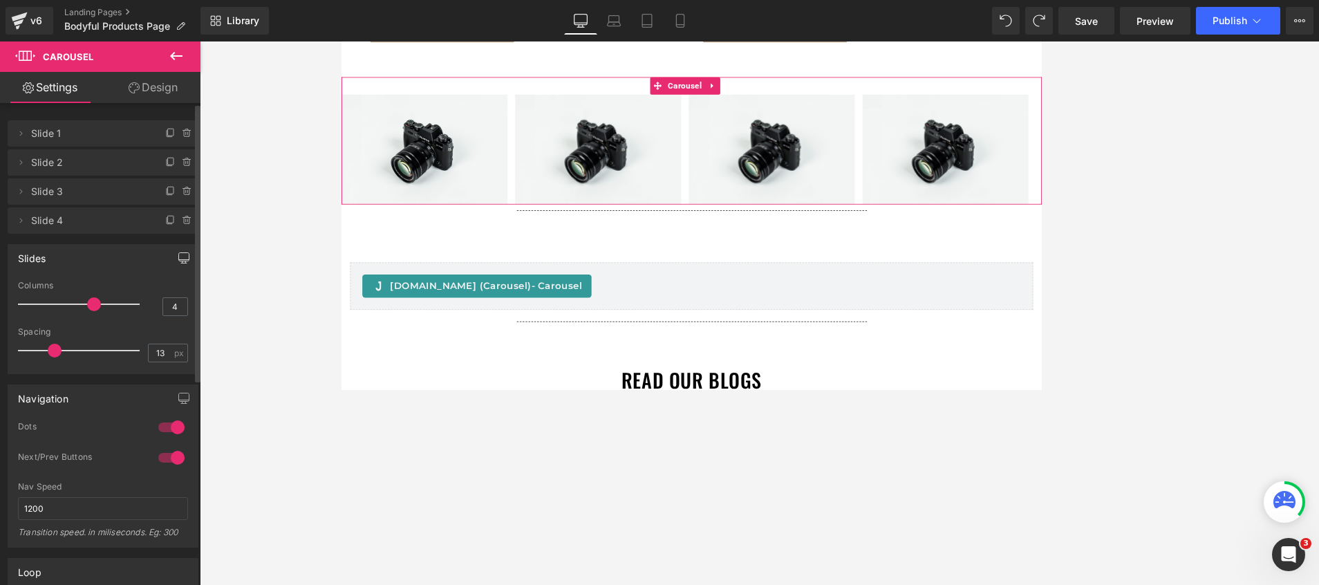
click at [182, 254] on icon "button" at bounding box center [183, 257] width 11 height 11
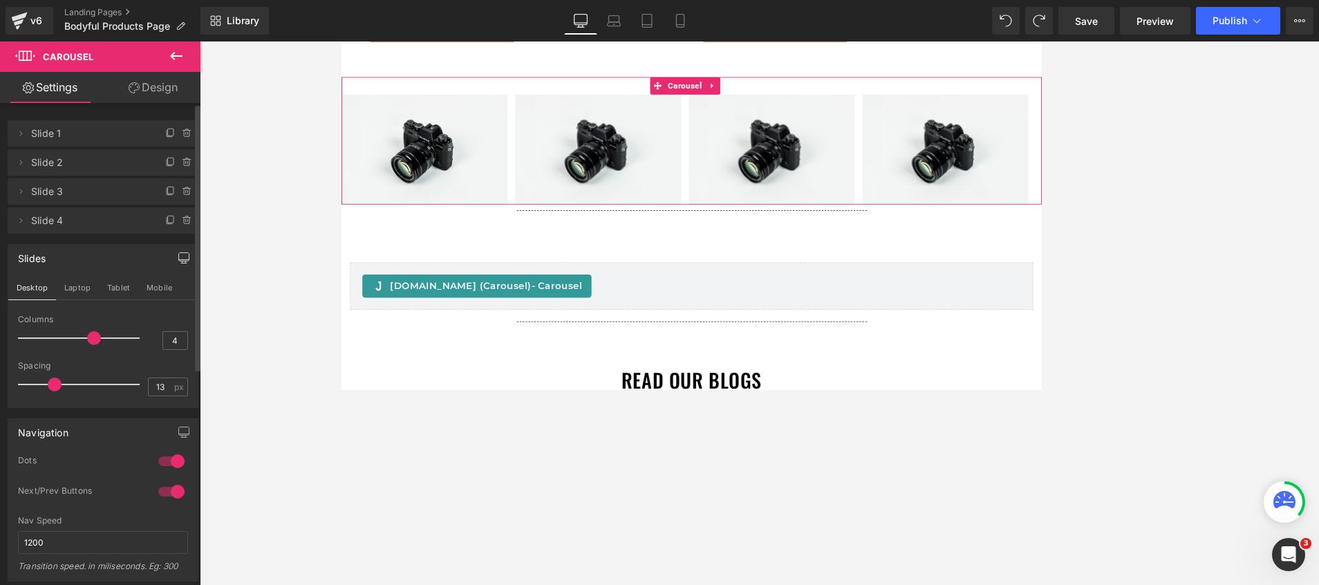
click at [182, 254] on icon "button" at bounding box center [183, 257] width 11 height 11
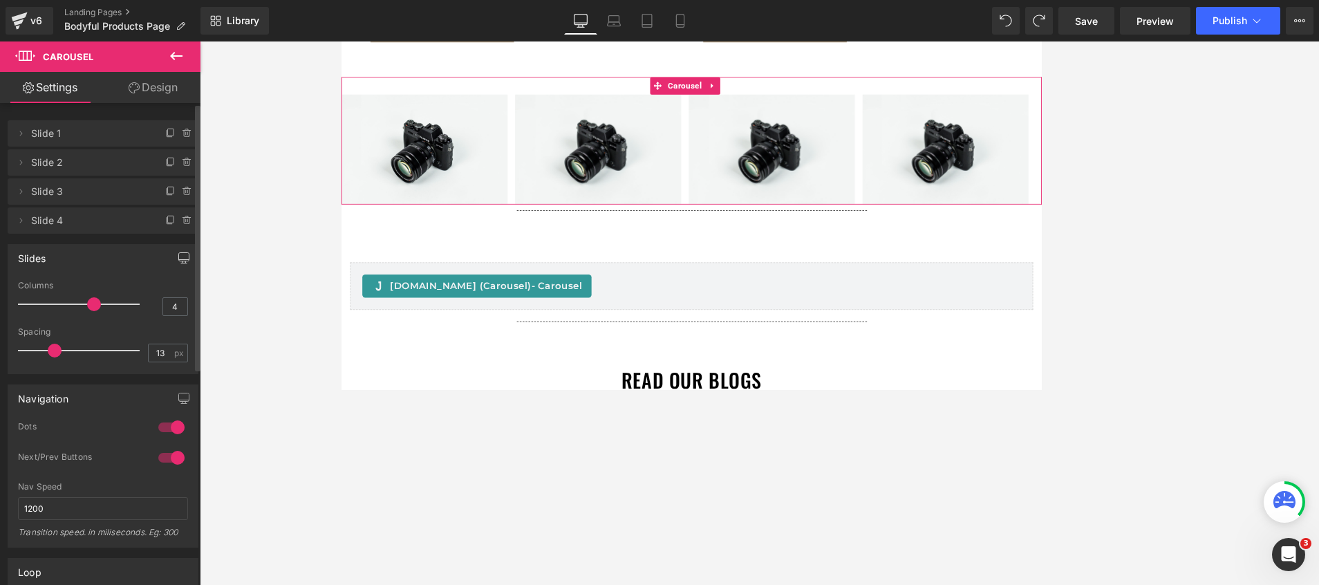
click at [182, 254] on icon "button" at bounding box center [183, 257] width 11 height 11
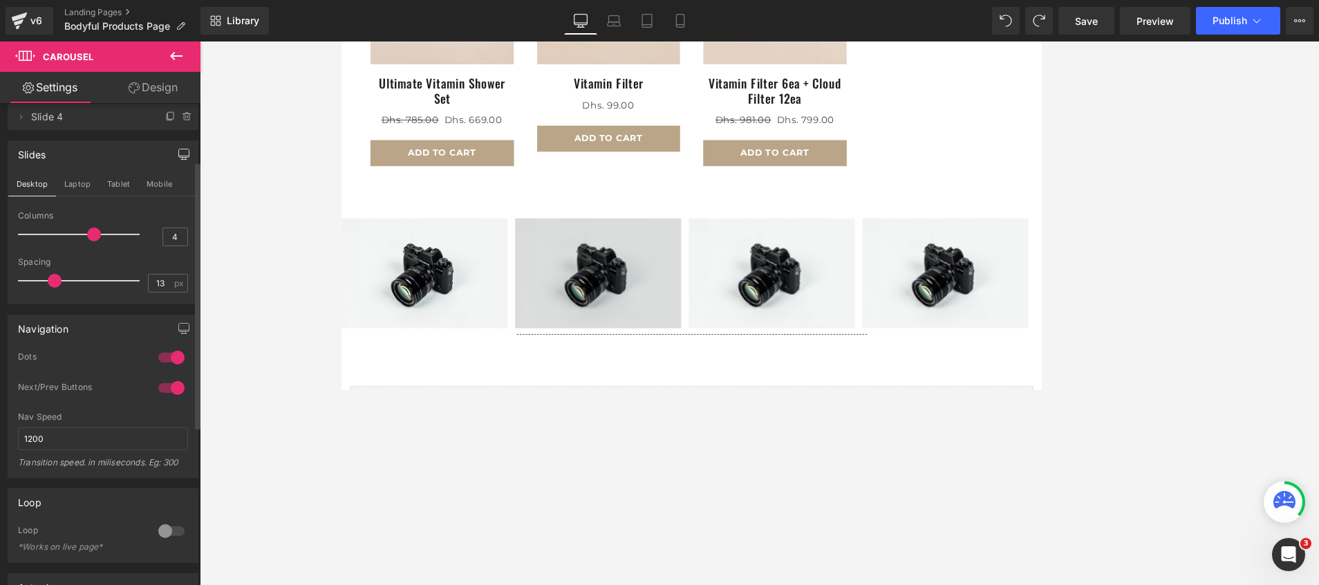
scroll to position [829, 0]
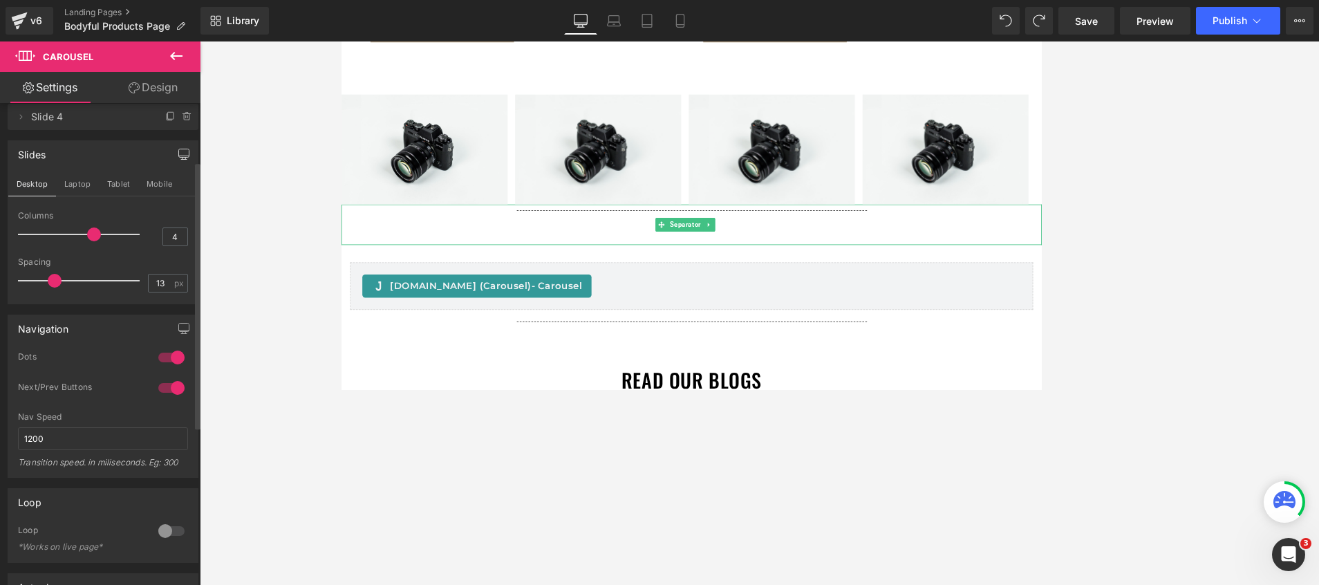
click at [671, 243] on hr at bounding box center [759, 263] width 418 height 41
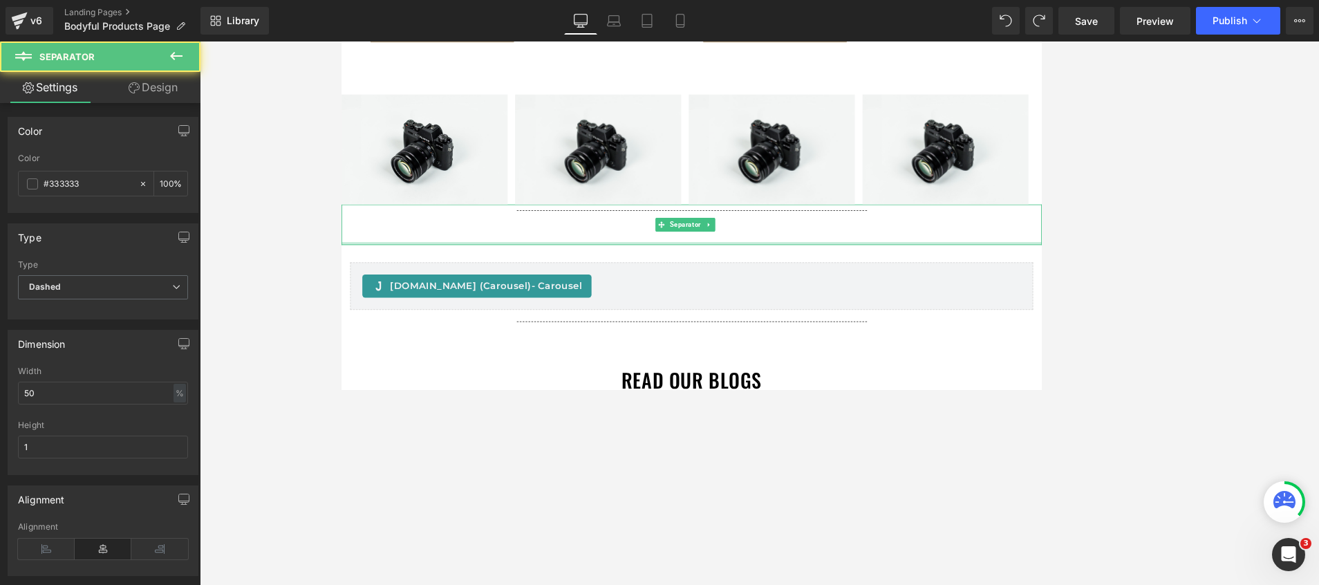
drag, startPoint x: 671, startPoint y: 242, endPoint x: 671, endPoint y: 272, distance: 30.4
click at [671, 272] on div "Separator" at bounding box center [759, 260] width 836 height 48
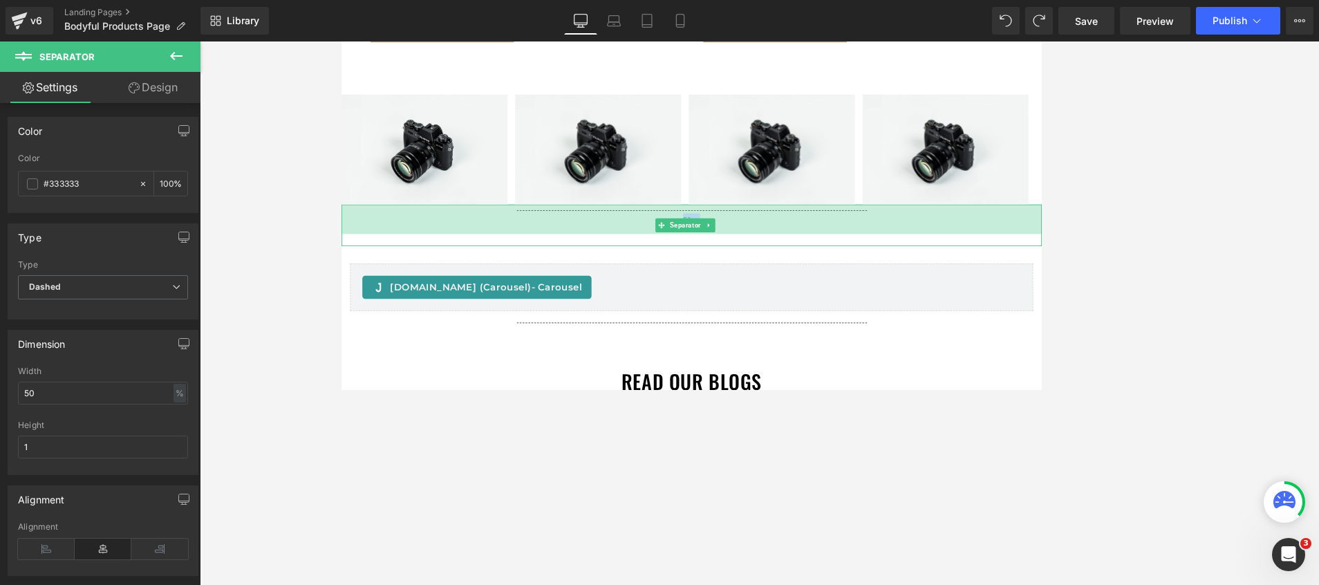
drag, startPoint x: 671, startPoint y: 272, endPoint x: 578, endPoint y: 229, distance: 103.0
click at [578, 236] on div "51px" at bounding box center [759, 253] width 836 height 35
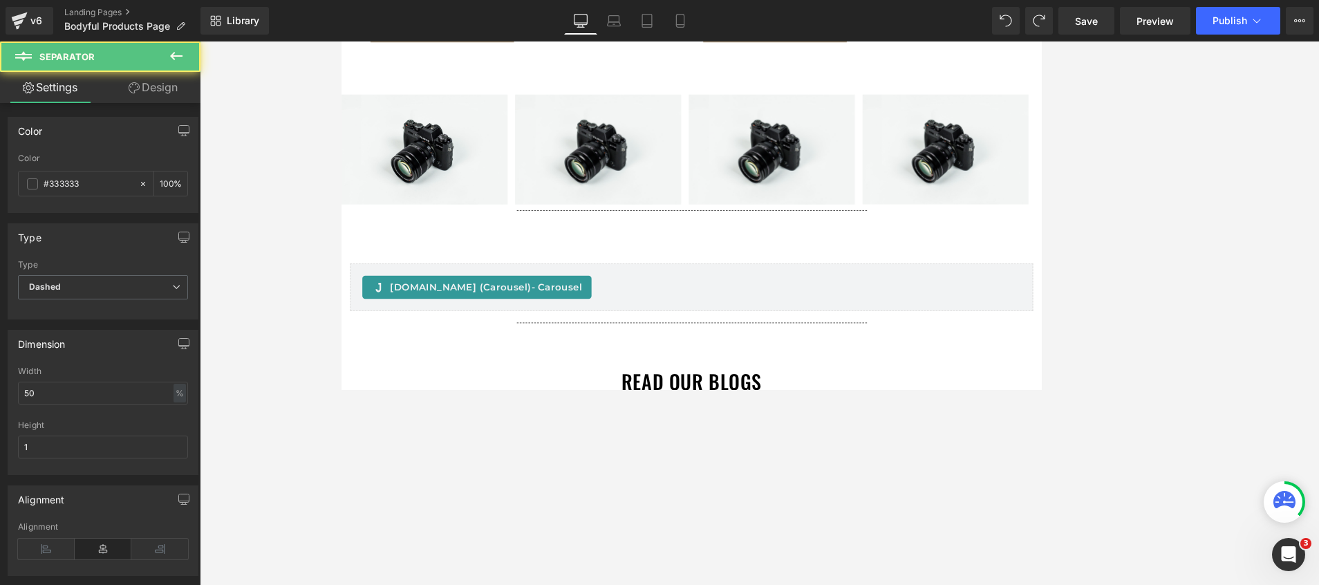
click at [180, 51] on icon at bounding box center [176, 56] width 17 height 17
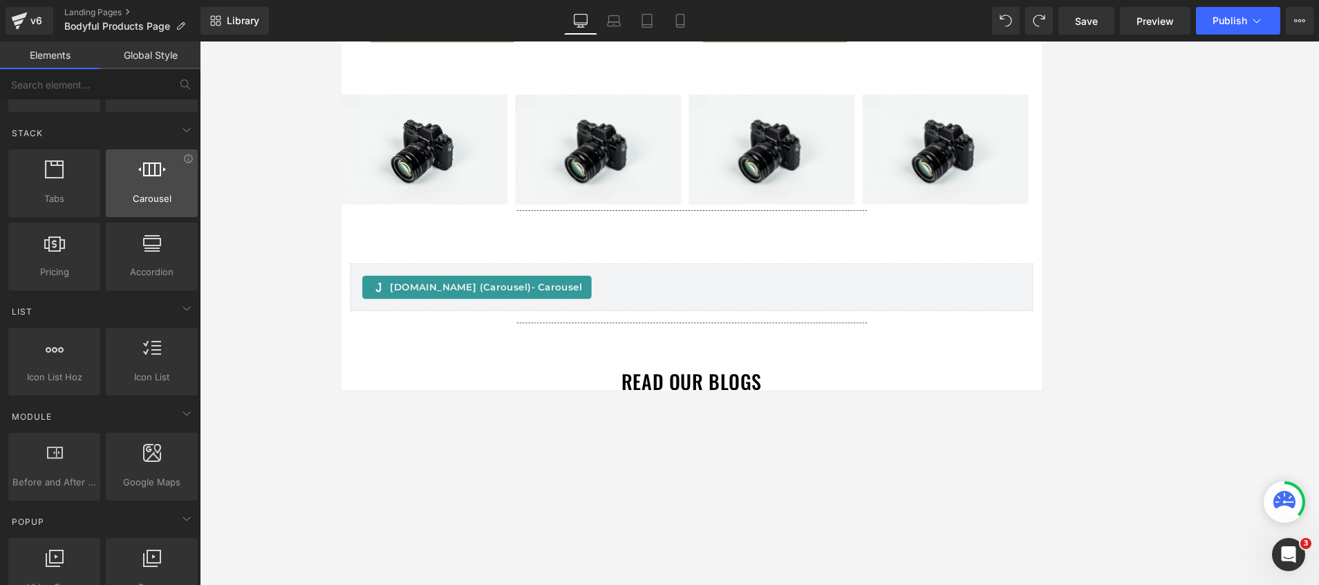
click at [130, 198] on span "Carousel" at bounding box center [152, 198] width 84 height 15
click at [753, 84] on div "Image Image Image Image ‹ › Carousel" at bounding box center [759, 160] width 836 height 152
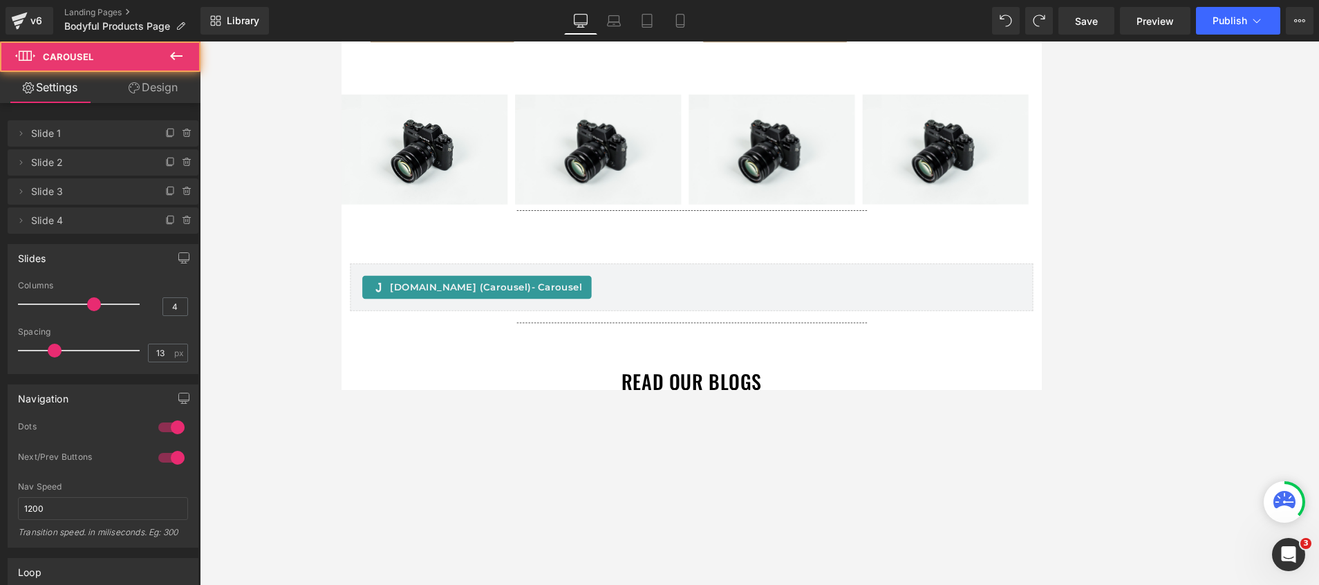
click at [753, 87] on div "Image Image Image Image ‹ › Carousel" at bounding box center [759, 160] width 836 height 152
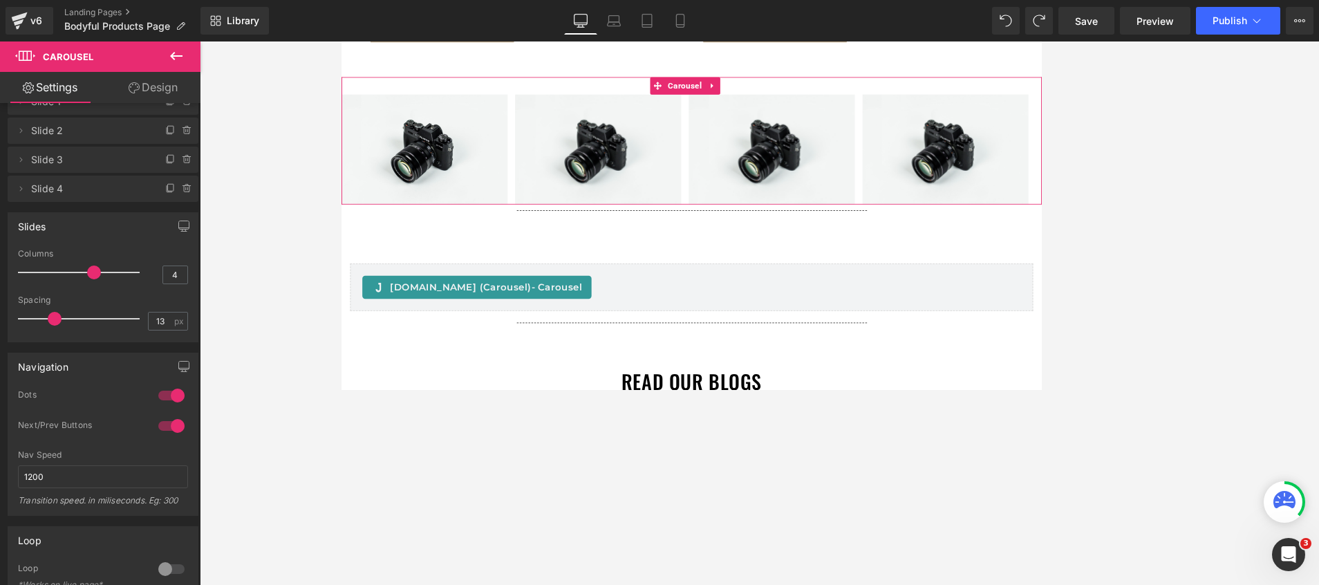
scroll to position [0, 0]
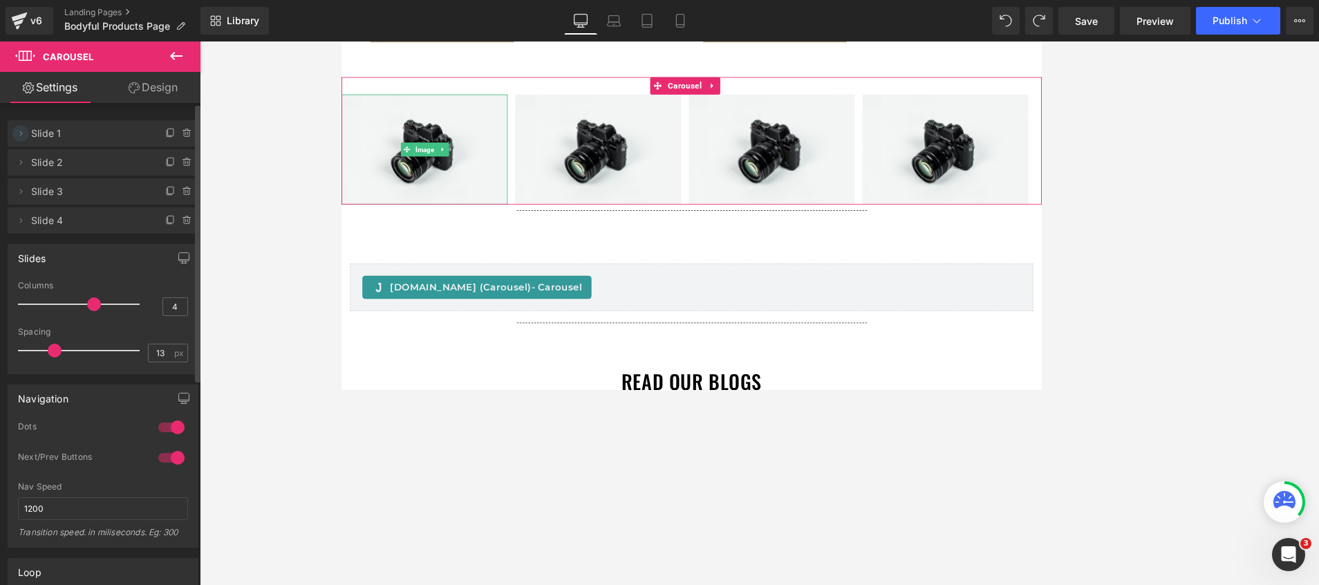
click at [19, 133] on icon at bounding box center [20, 133] width 11 height 11
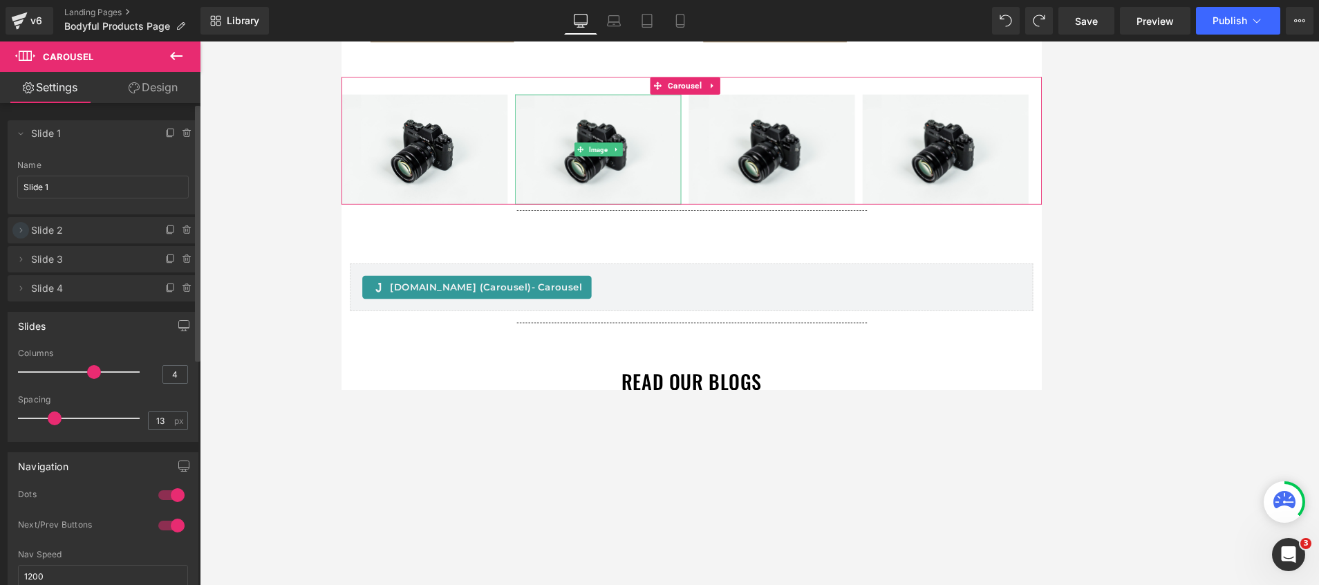
click at [24, 226] on icon at bounding box center [20, 230] width 11 height 11
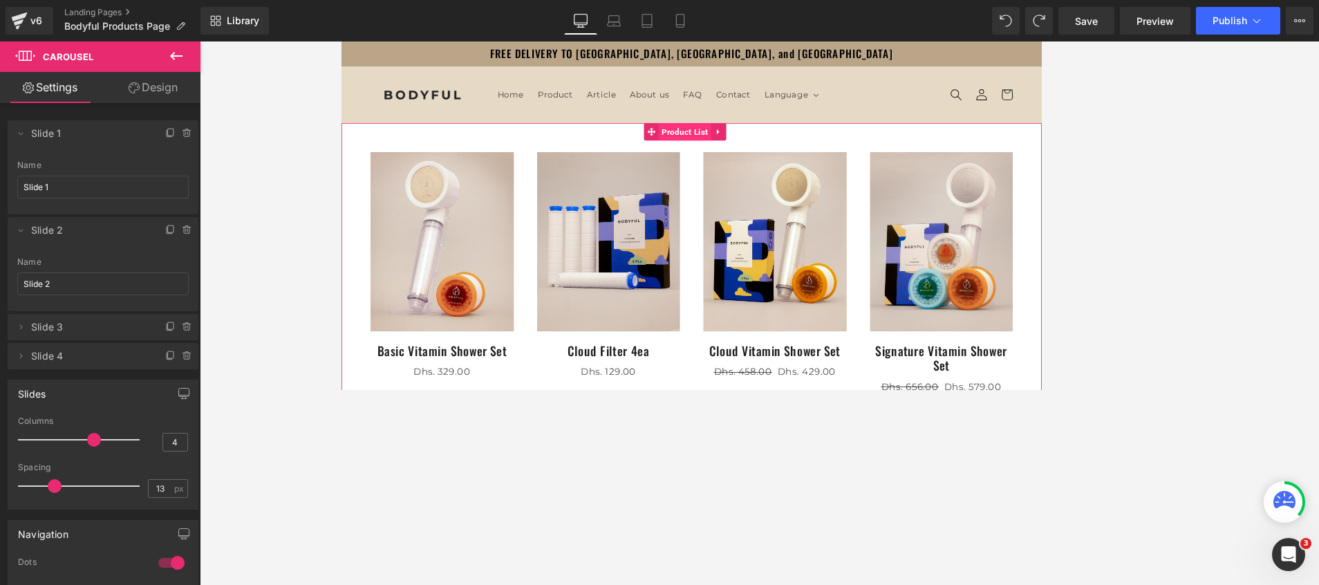
click at [735, 142] on span "Product List" at bounding box center [751, 149] width 63 height 21
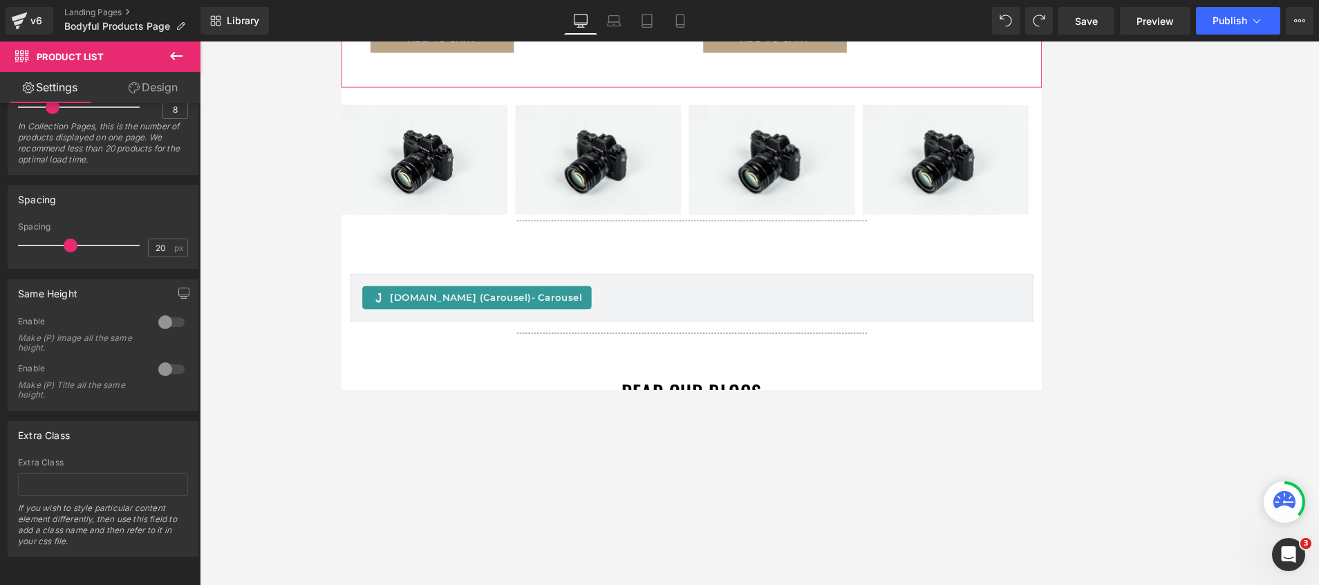
scroll to position [829, 0]
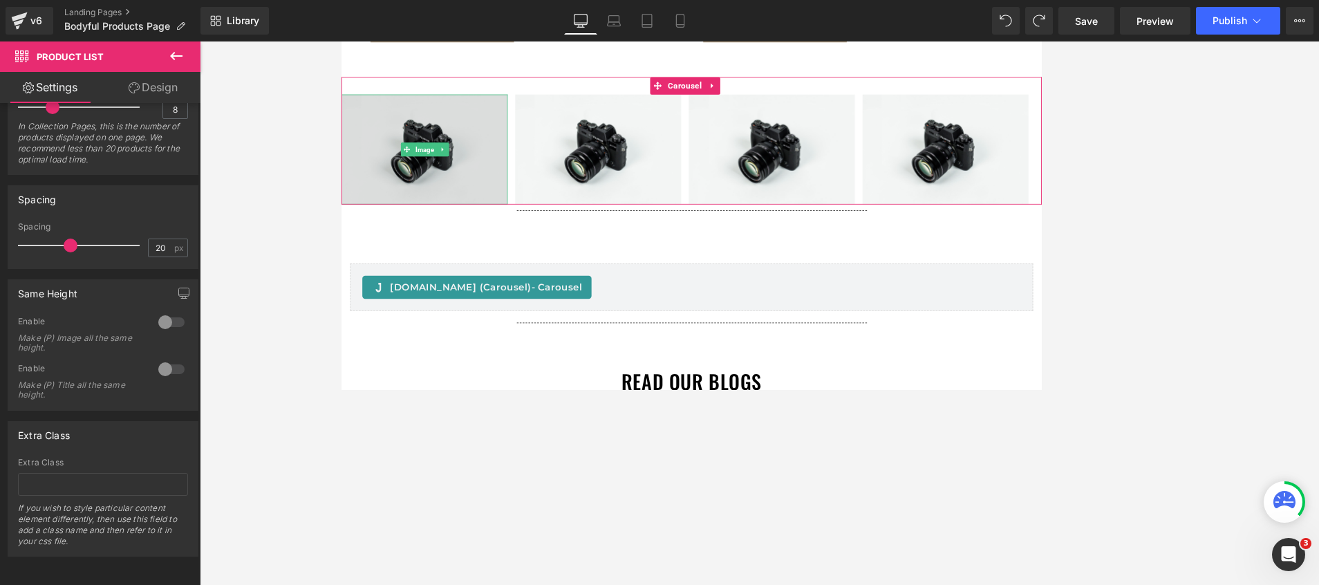
click at [412, 171] on img at bounding box center [440, 170] width 198 height 131
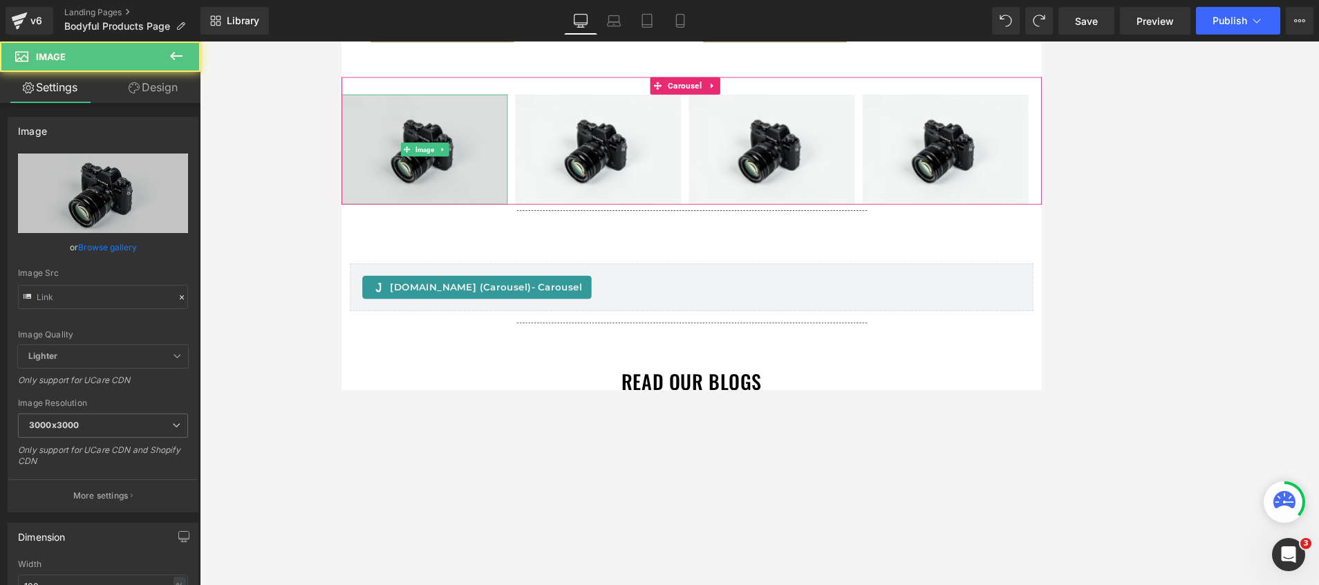
type input "//d1um8515vdn9kb.cloudfront.net/images/parallax.jpg"
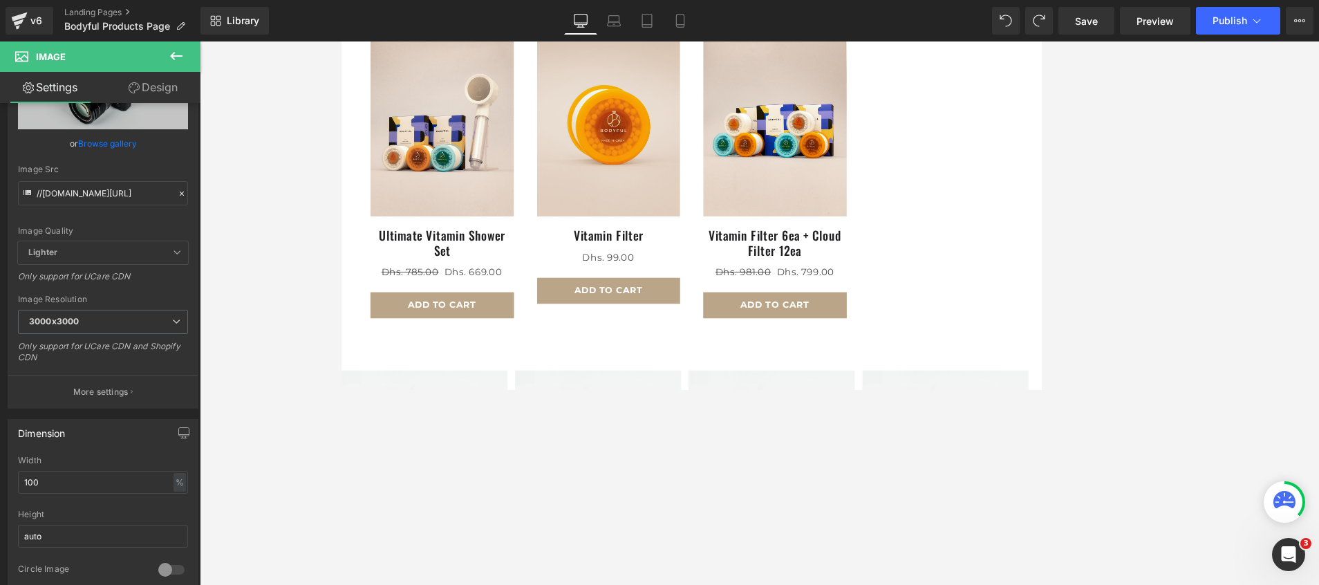
scroll to position [207, 0]
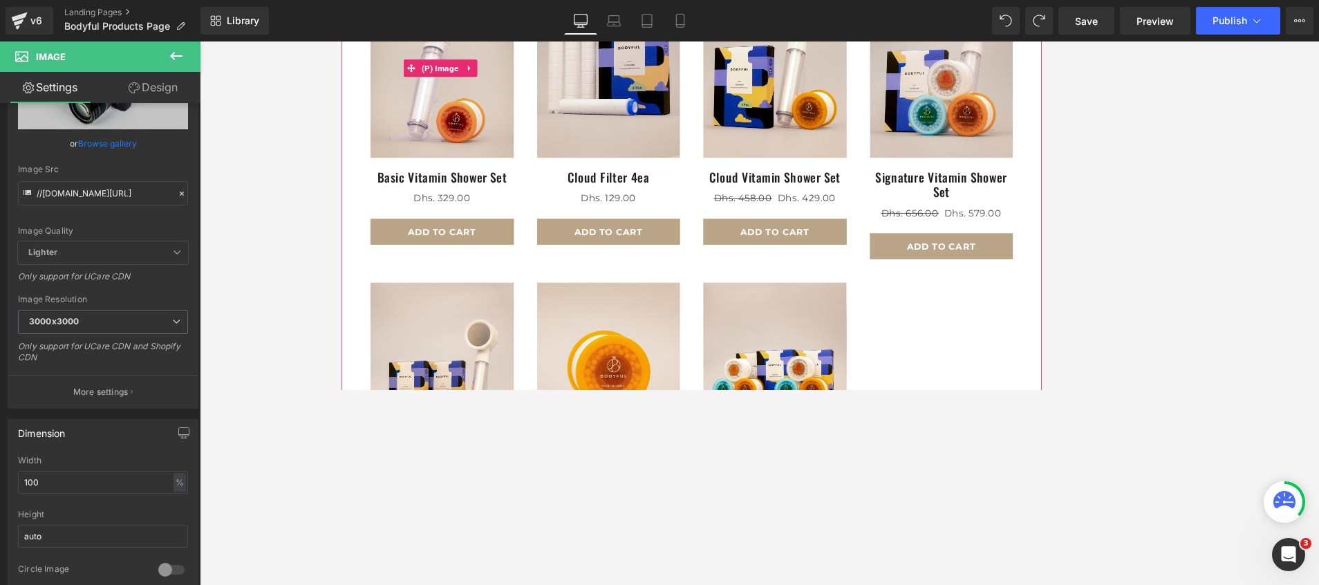
click at [442, 151] on img at bounding box center [460, 73] width 171 height 214
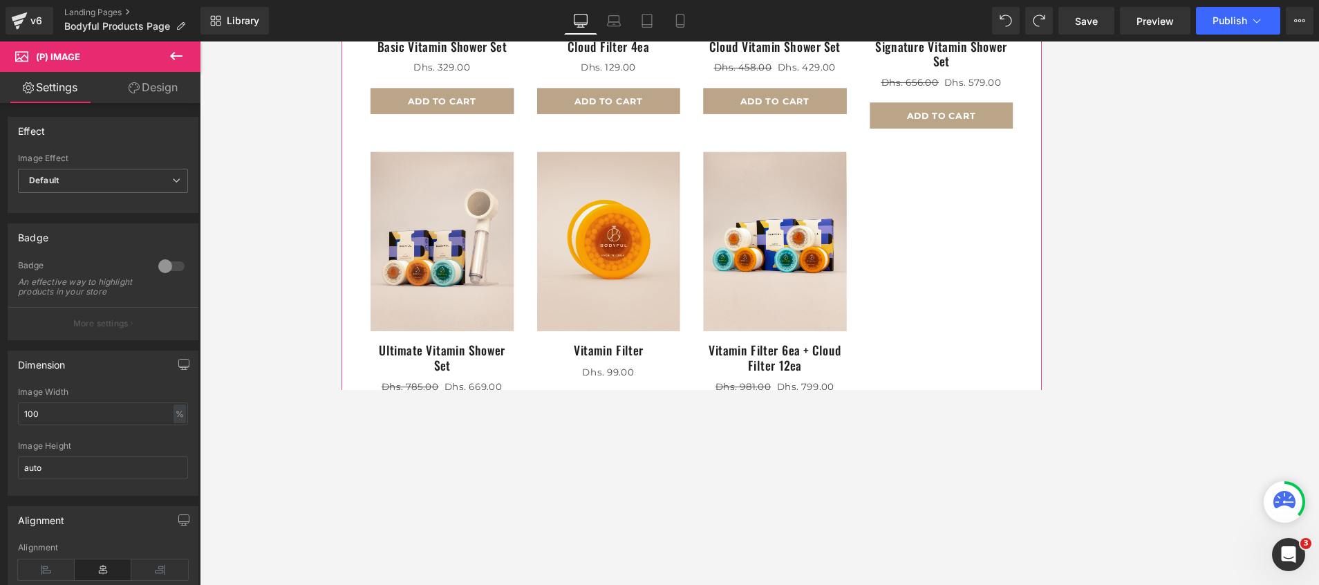
scroll to position [415, 0]
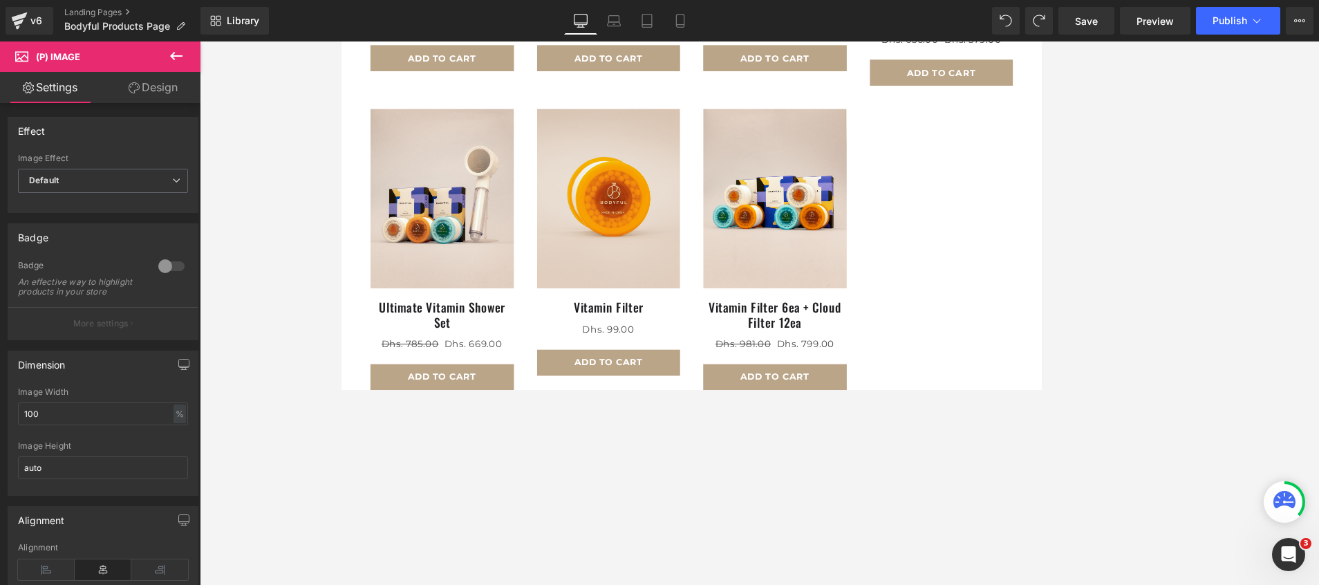
click at [182, 49] on icon at bounding box center [176, 56] width 17 height 17
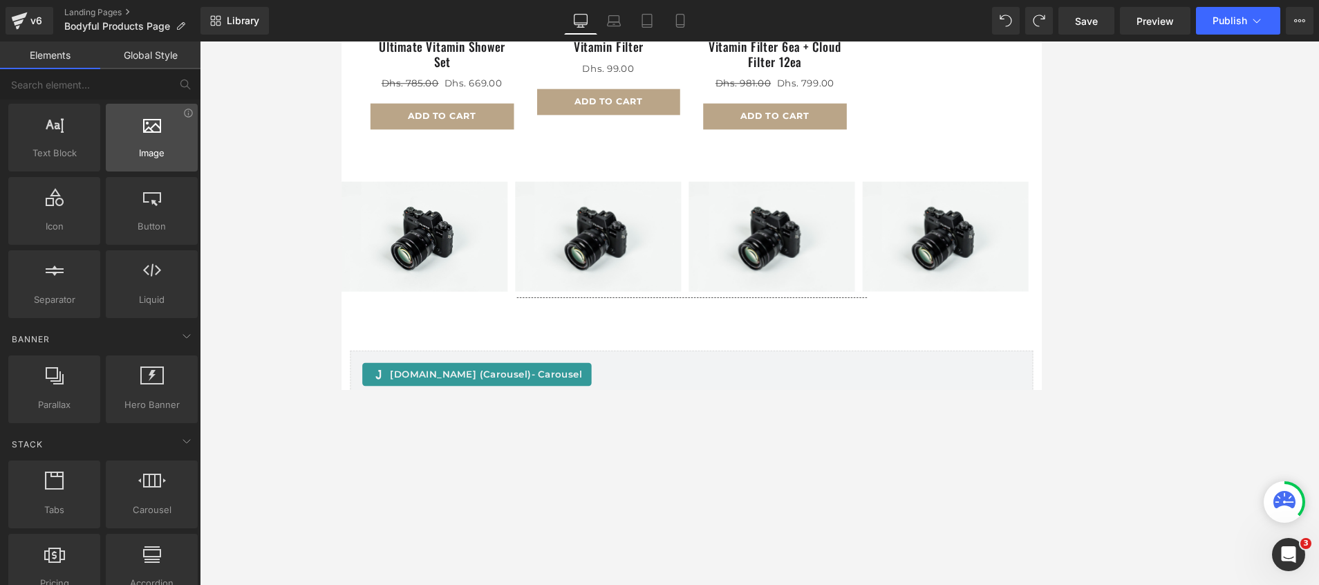
scroll to position [0, 0]
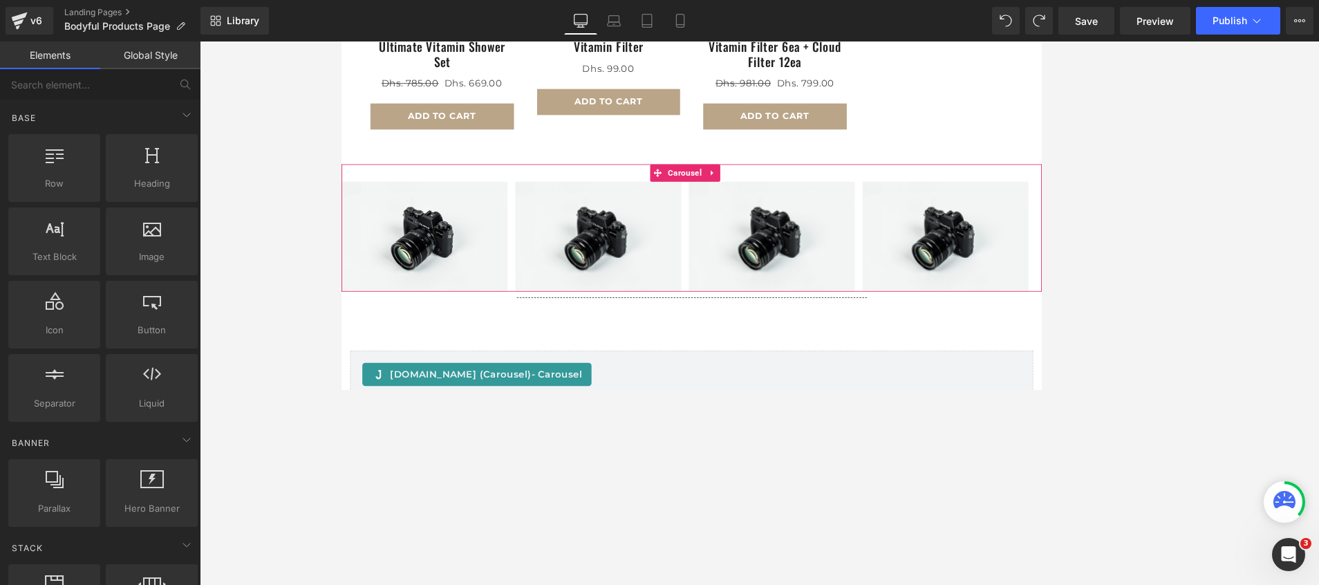
click at [651, 191] on div "Image Image Image Image ‹ › Carousel" at bounding box center [759, 264] width 836 height 152
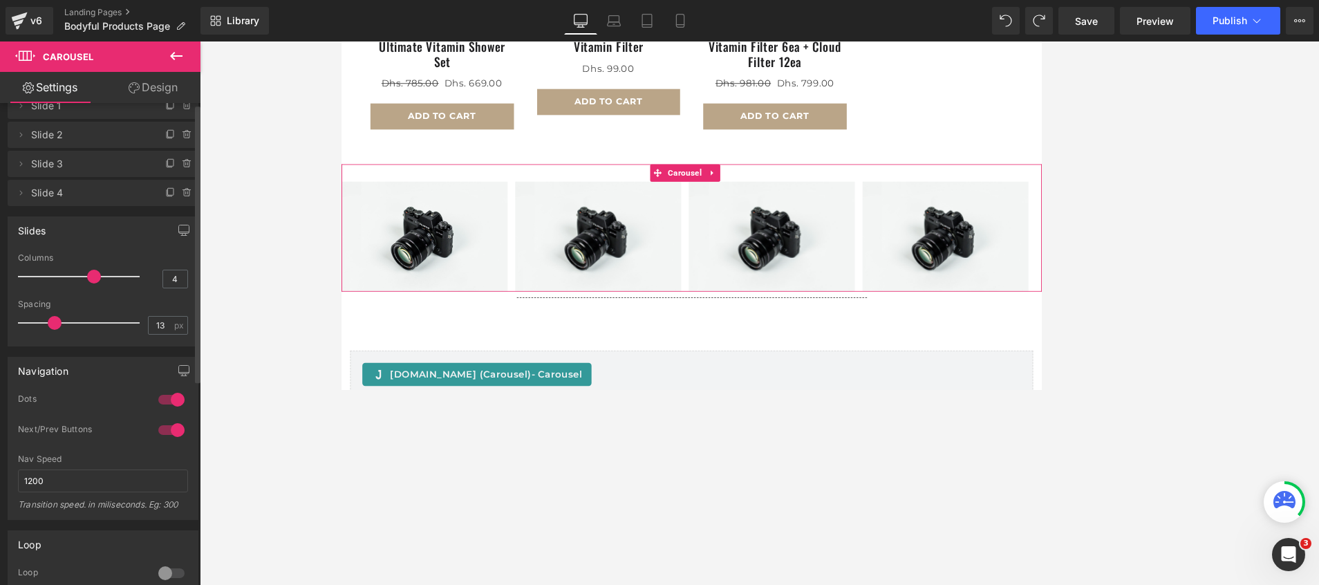
scroll to position [104, 0]
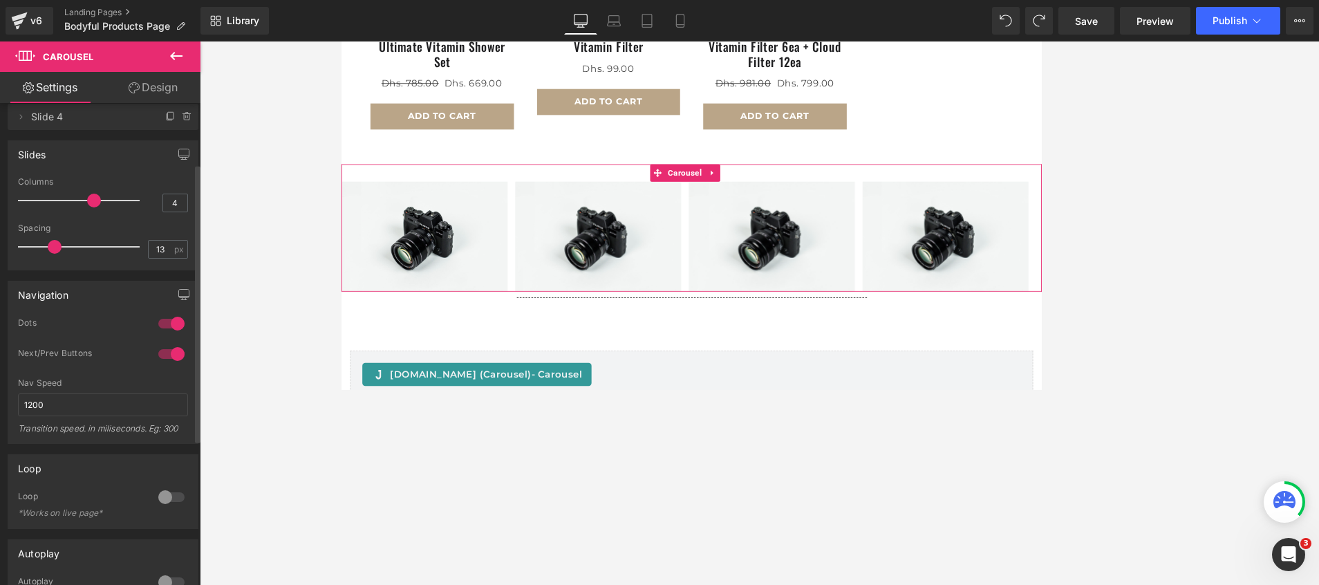
click at [162, 326] on div at bounding box center [171, 323] width 33 height 22
click at [166, 316] on div at bounding box center [171, 323] width 33 height 22
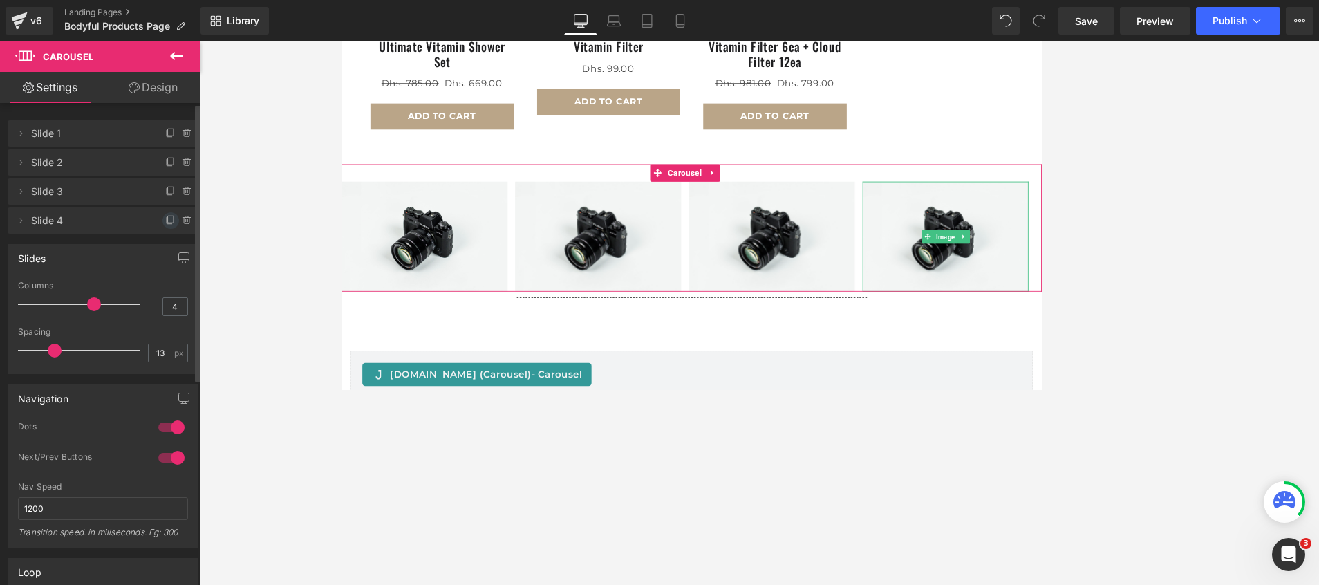
click at [166, 222] on icon at bounding box center [170, 220] width 11 height 11
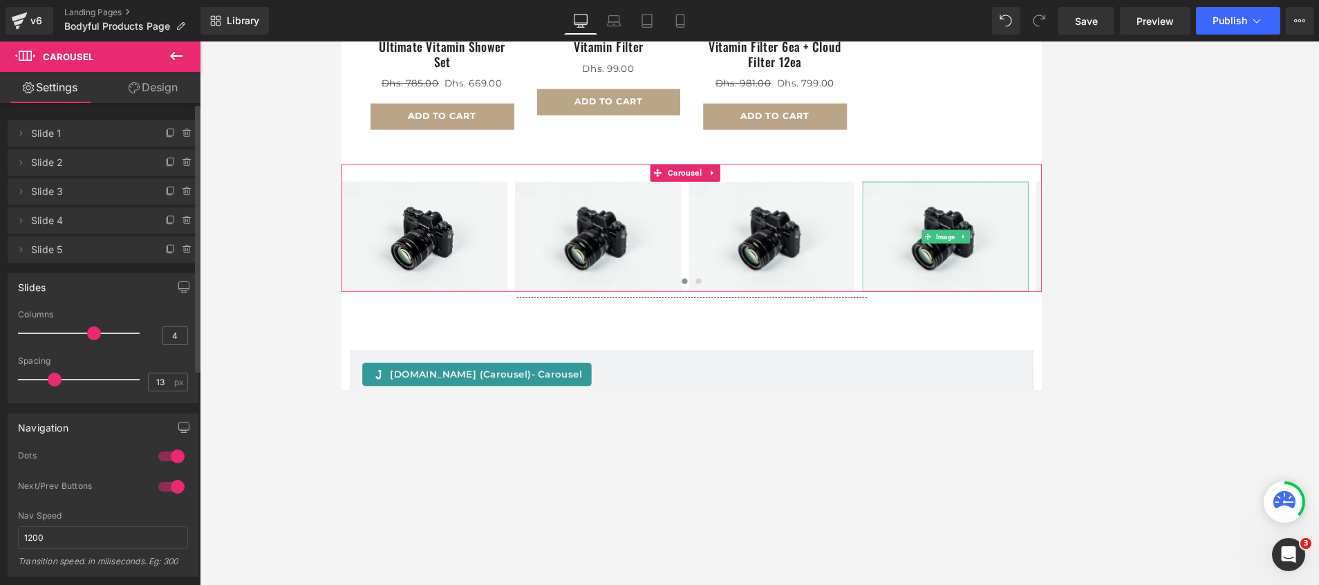
click at [166, 222] on icon at bounding box center [170, 220] width 11 height 11
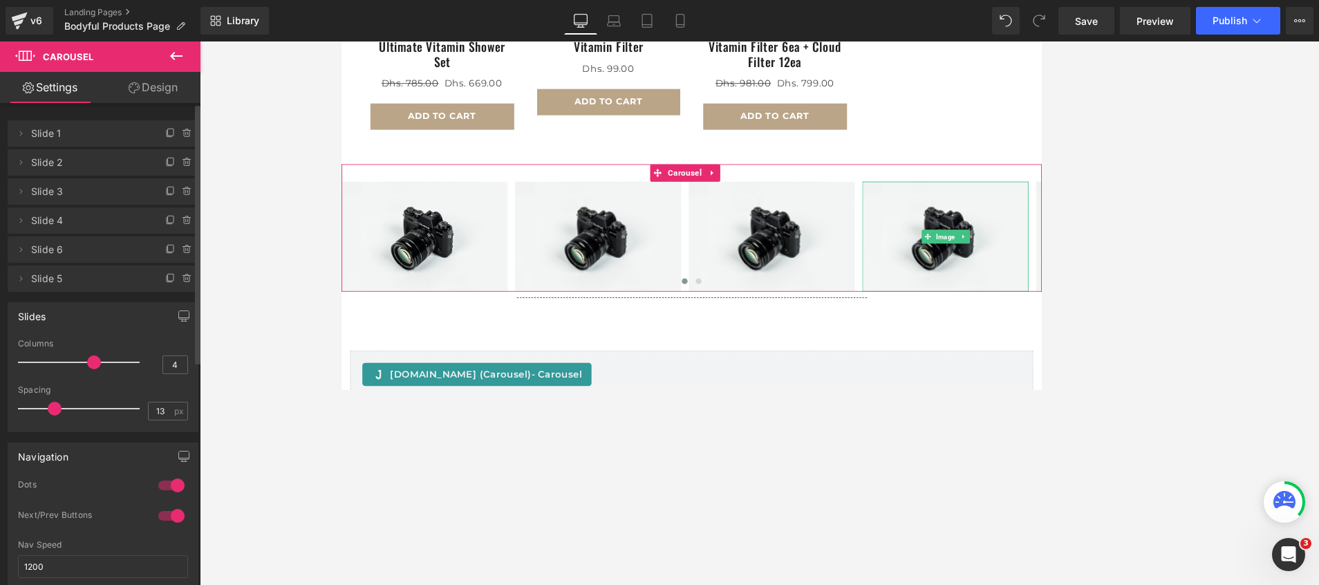
click at [166, 222] on icon at bounding box center [170, 220] width 11 height 11
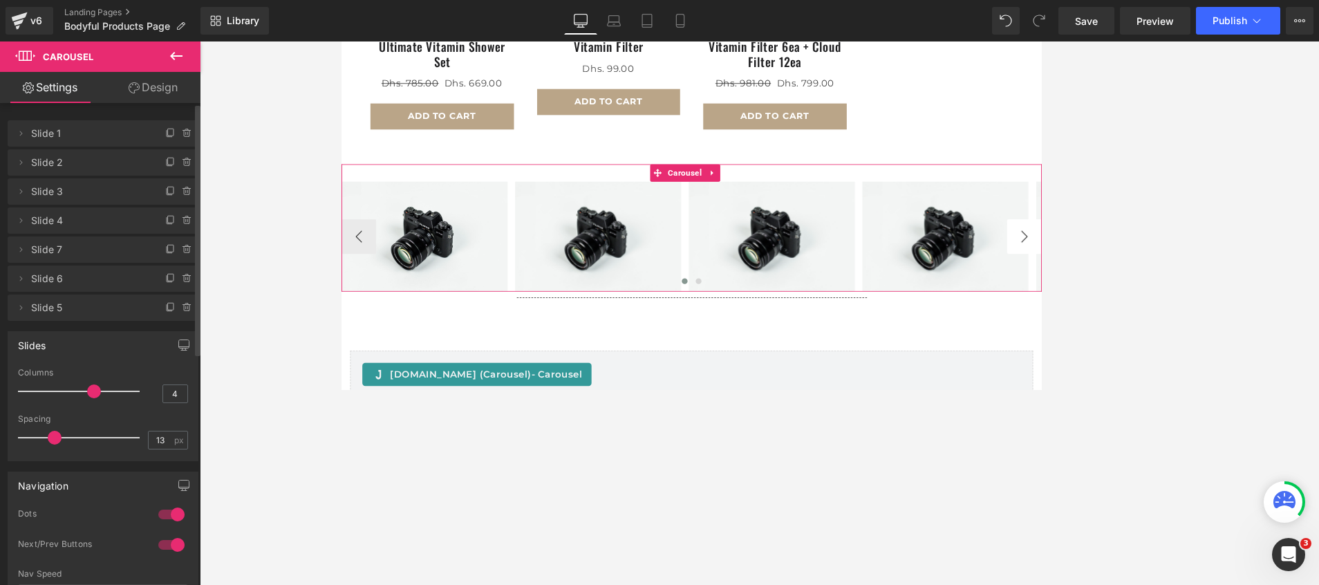
click at [879, 268] on button "›" at bounding box center [1156, 274] width 41 height 41
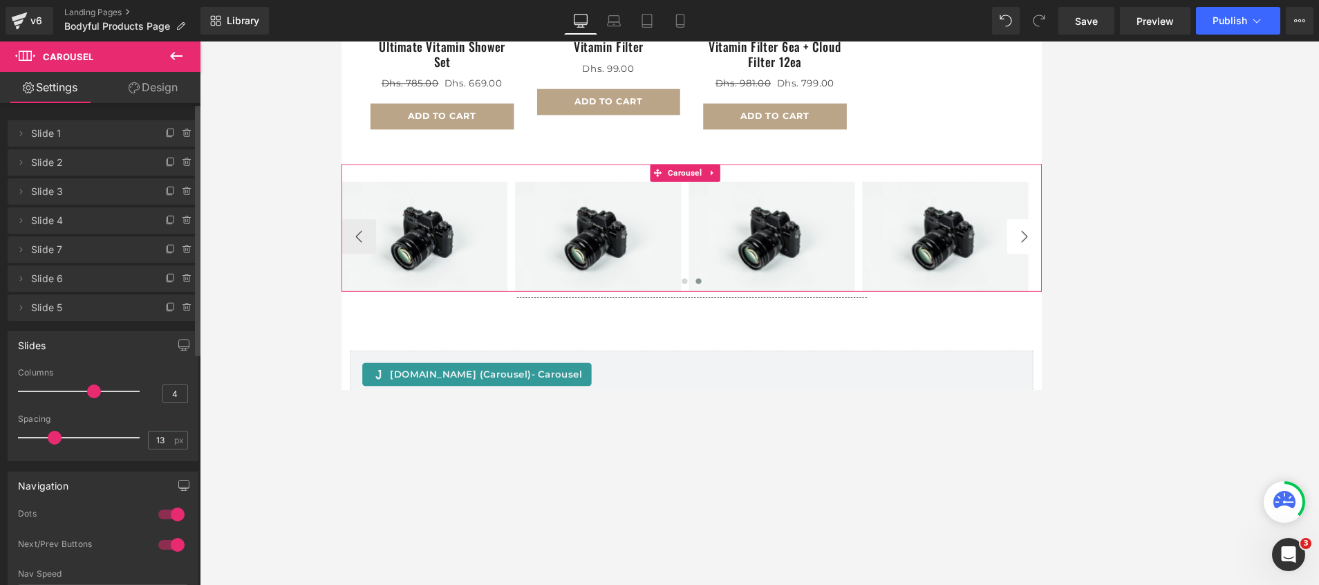
click at [879, 268] on button "›" at bounding box center [1156, 274] width 41 height 41
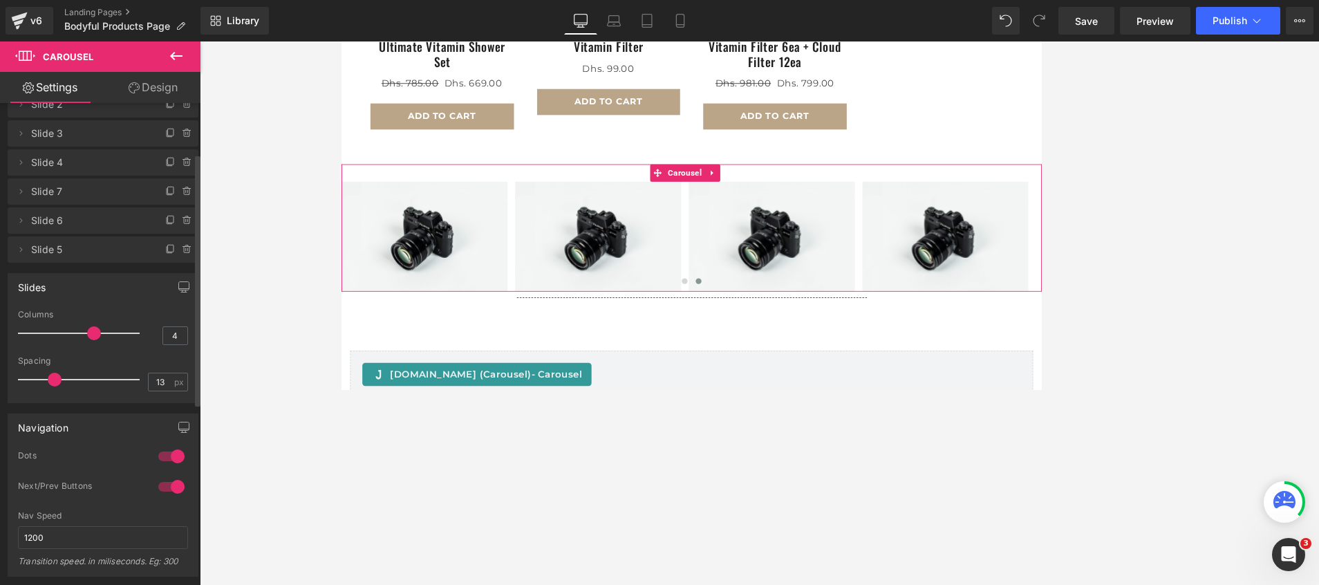
scroll to position [104, 0]
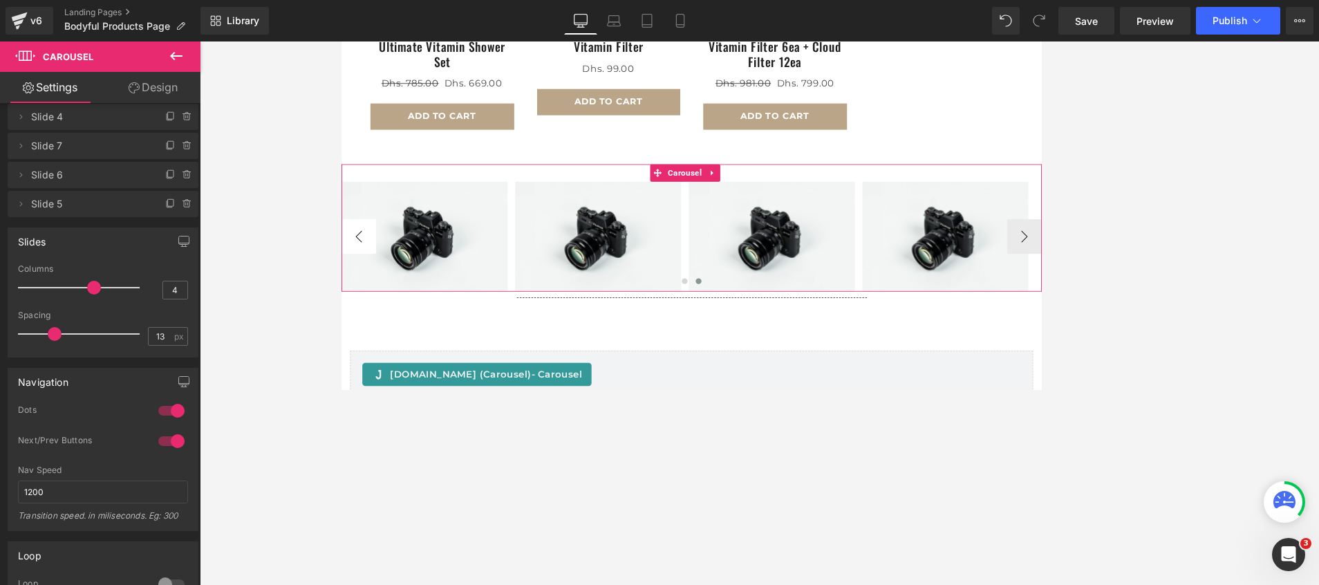
click at [371, 254] on button "‹" at bounding box center [361, 274] width 41 height 41
click at [368, 259] on button "‹" at bounding box center [361, 274] width 41 height 41
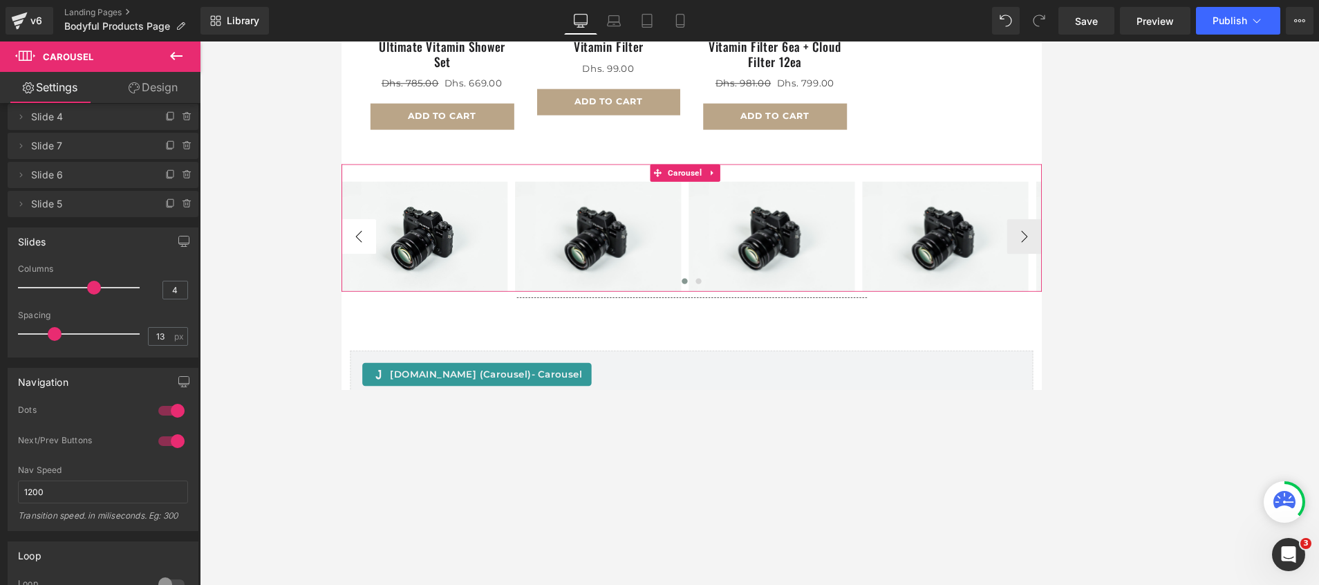
click at [368, 259] on button "‹" at bounding box center [361, 274] width 41 height 41
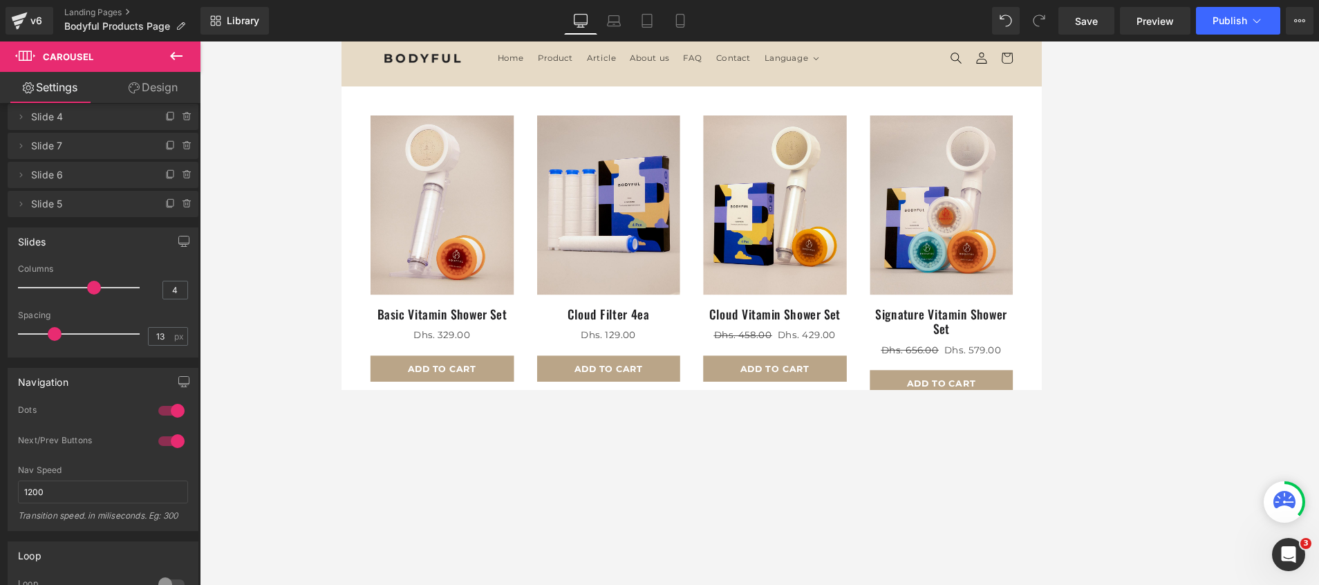
scroll to position [0, 0]
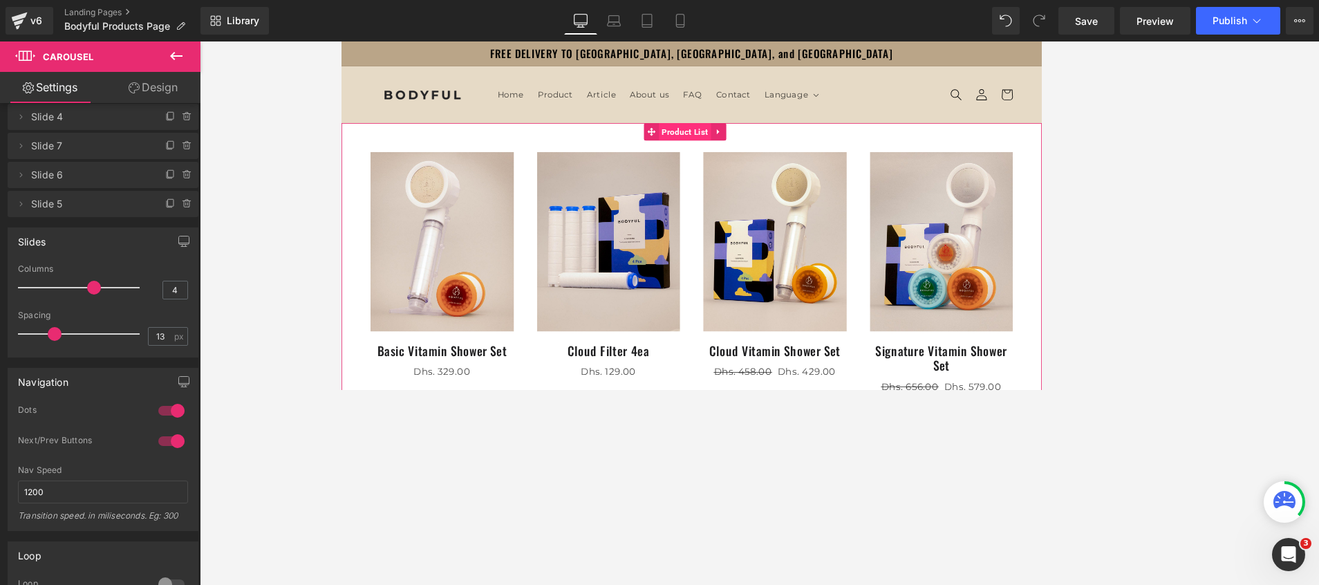
click at [749, 155] on span "Product List" at bounding box center [751, 149] width 63 height 21
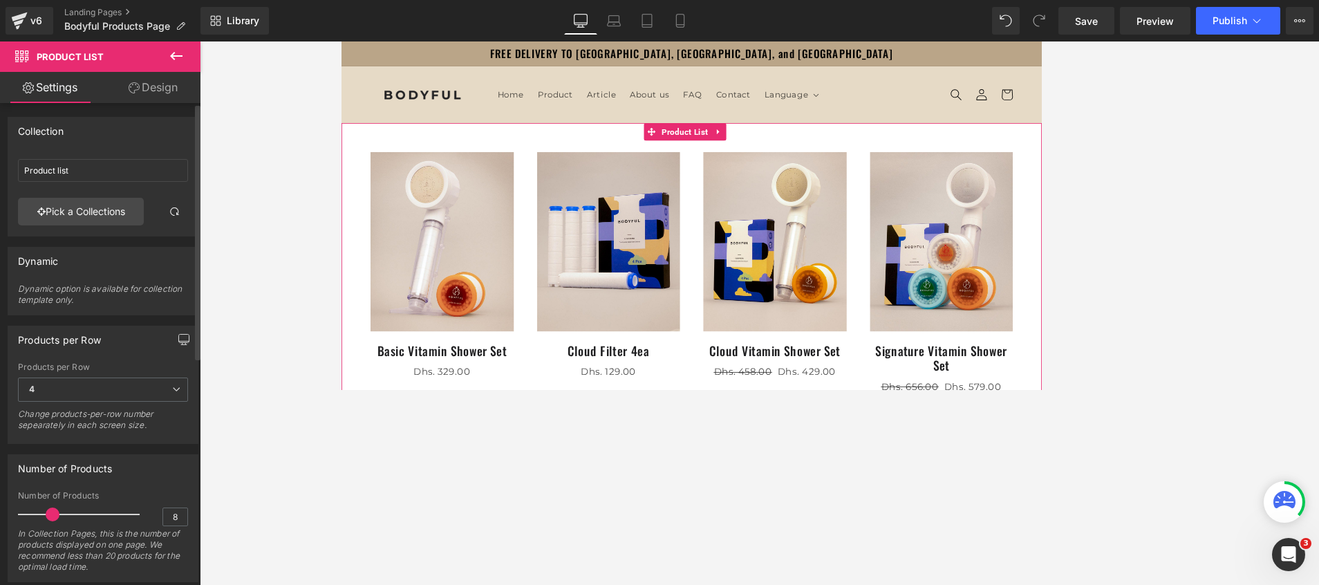
click at [178, 337] on icon "button" at bounding box center [183, 339] width 11 height 11
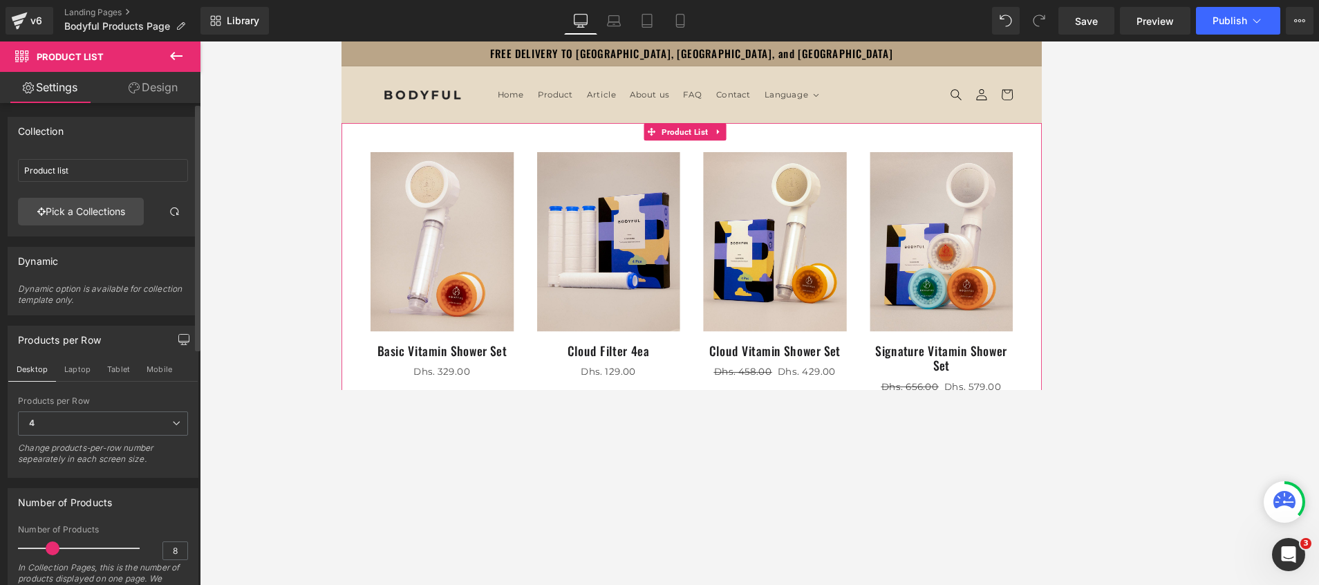
click at [178, 337] on icon "button" at bounding box center [183, 339] width 11 height 11
click at [176, 335] on button "button" at bounding box center [184, 339] width 22 height 26
click at [131, 338] on div "Products per Row" at bounding box center [102, 339] width 189 height 26
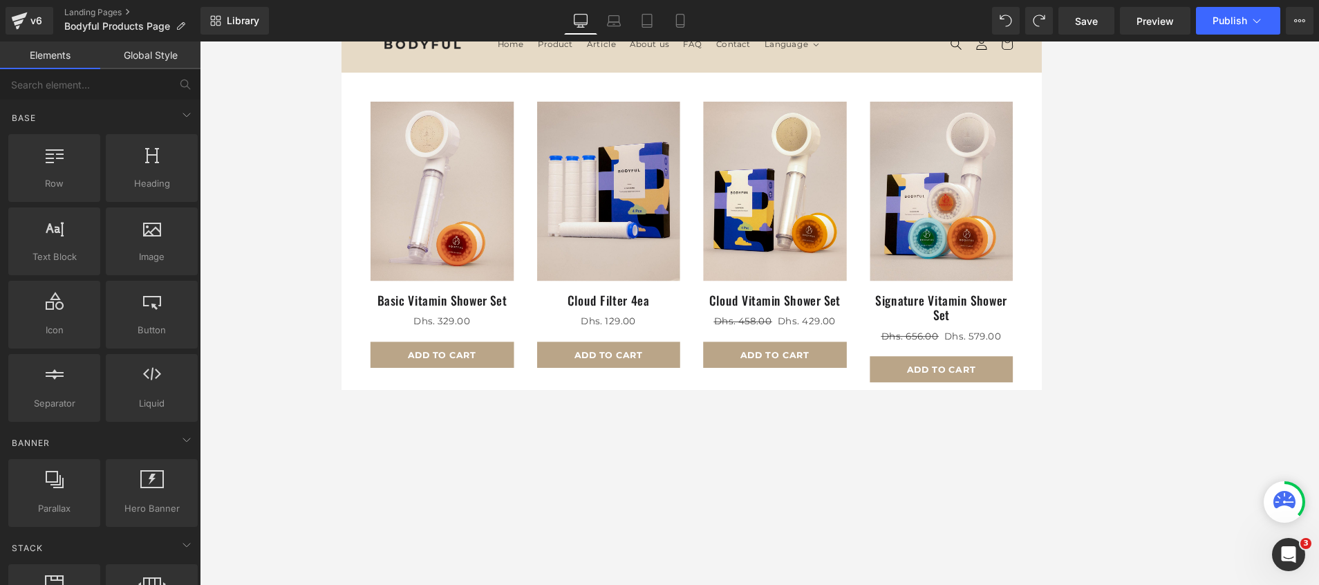
scroll to position [104, 0]
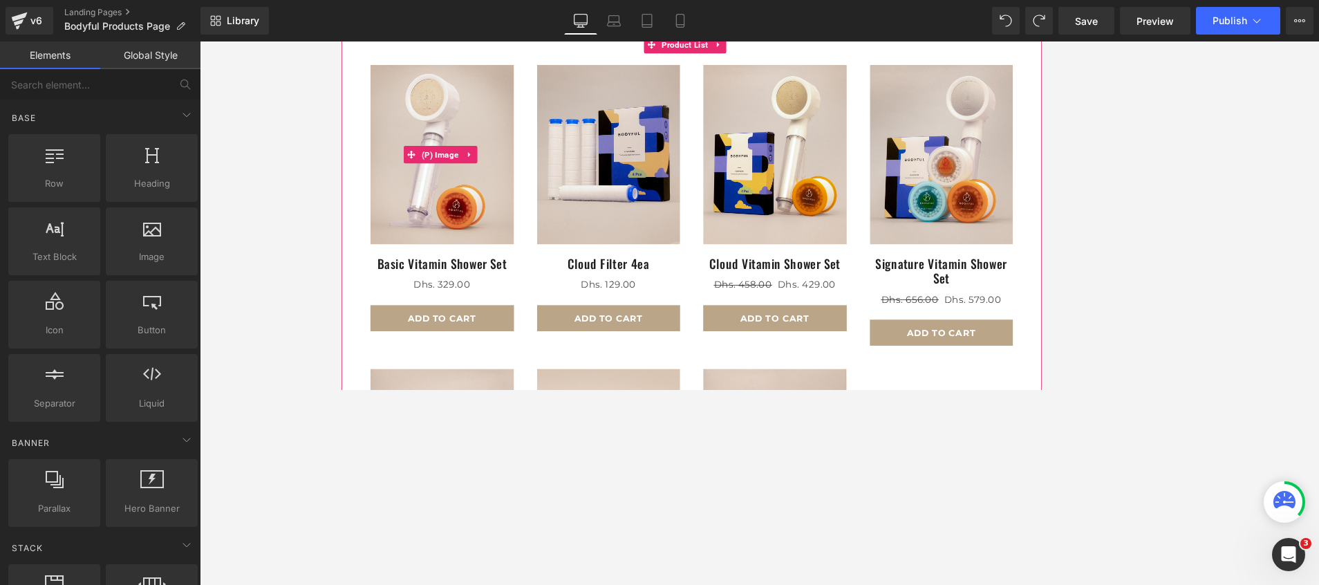
click at [458, 111] on img at bounding box center [460, 177] width 171 height 214
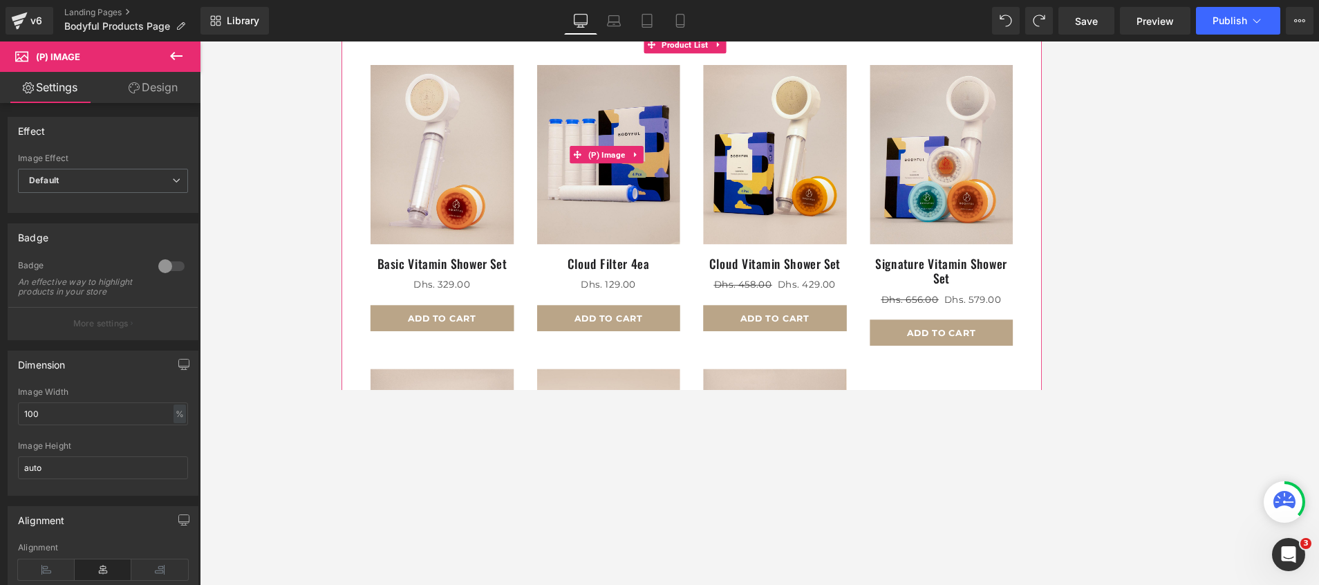
scroll to position [0, 0]
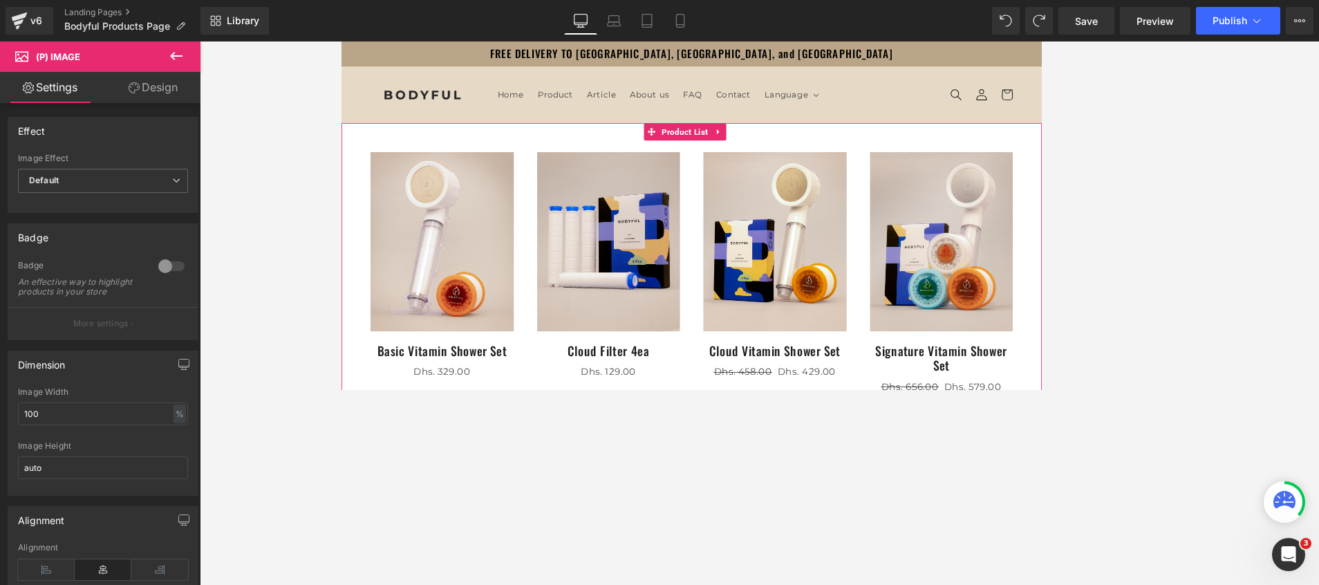
click at [554, 155] on div "Sale Off (P) Image Basic Vitamin Shower Set (P) Title Dhs. 0 Dhs. 329.00 (P) Pr…" at bounding box center [759, 516] width 795 height 754
click at [634, 158] on div "Sale Off (P) Image Basic Vitamin Shower Set (P) Title Dhs. 0 Dhs. 329.00 (P) Pr…" at bounding box center [759, 516] width 795 height 754
click at [741, 158] on span "Product List" at bounding box center [751, 150] width 63 height 21
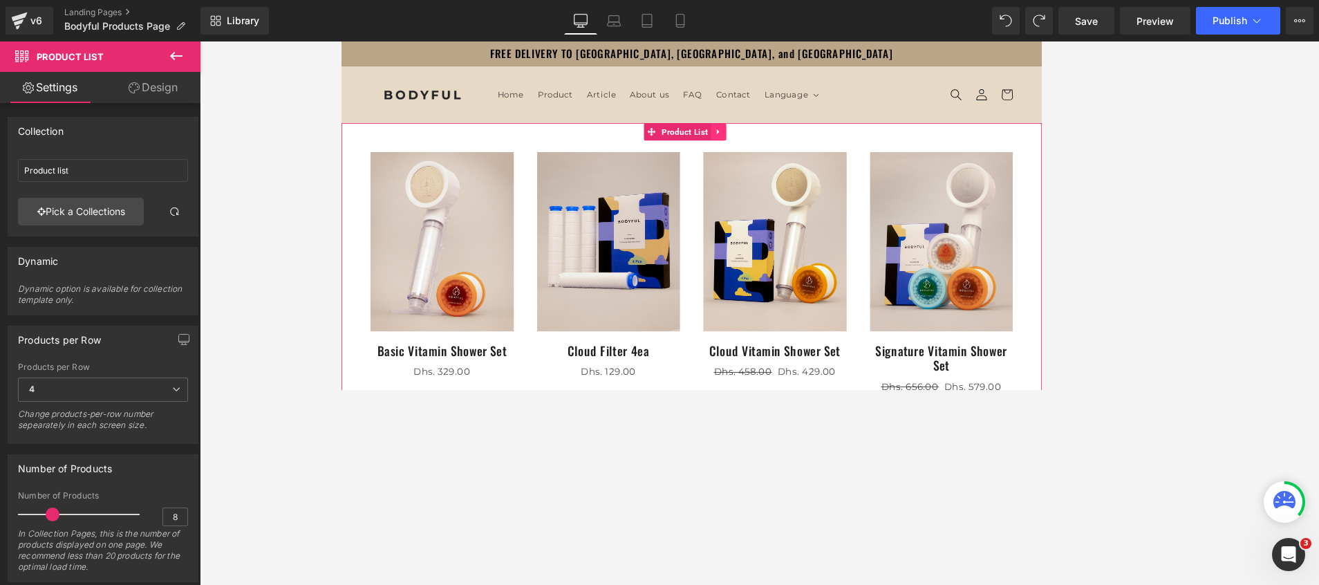
click at [790, 153] on icon at bounding box center [792, 149] width 10 height 10
click at [684, 147] on div "Sale Off (P) Image Basic Vitamin Shower Set (P) Title Dhs. 0 Dhs. 329.00 (P) Pr…" at bounding box center [759, 526] width 836 height 775
click at [747, 153] on span "Product List" at bounding box center [751, 150] width 63 height 21
click at [792, 150] on icon at bounding box center [792, 149] width 10 height 10
click at [583, 110] on span "Product" at bounding box center [596, 105] width 42 height 12
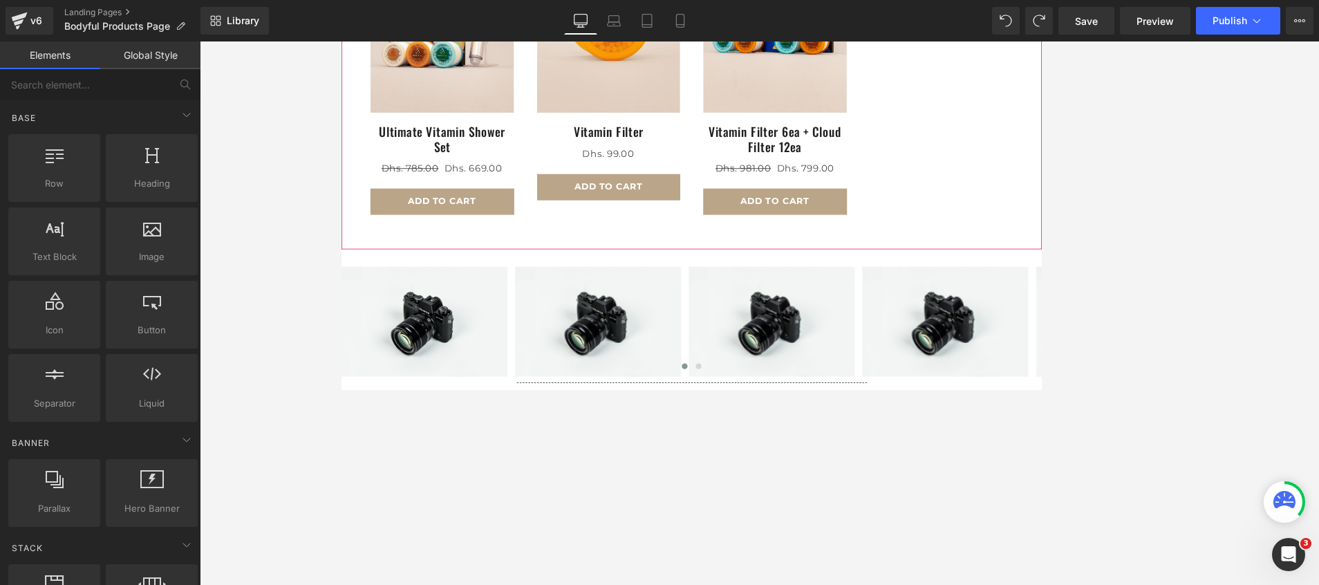
scroll to position [726, 0]
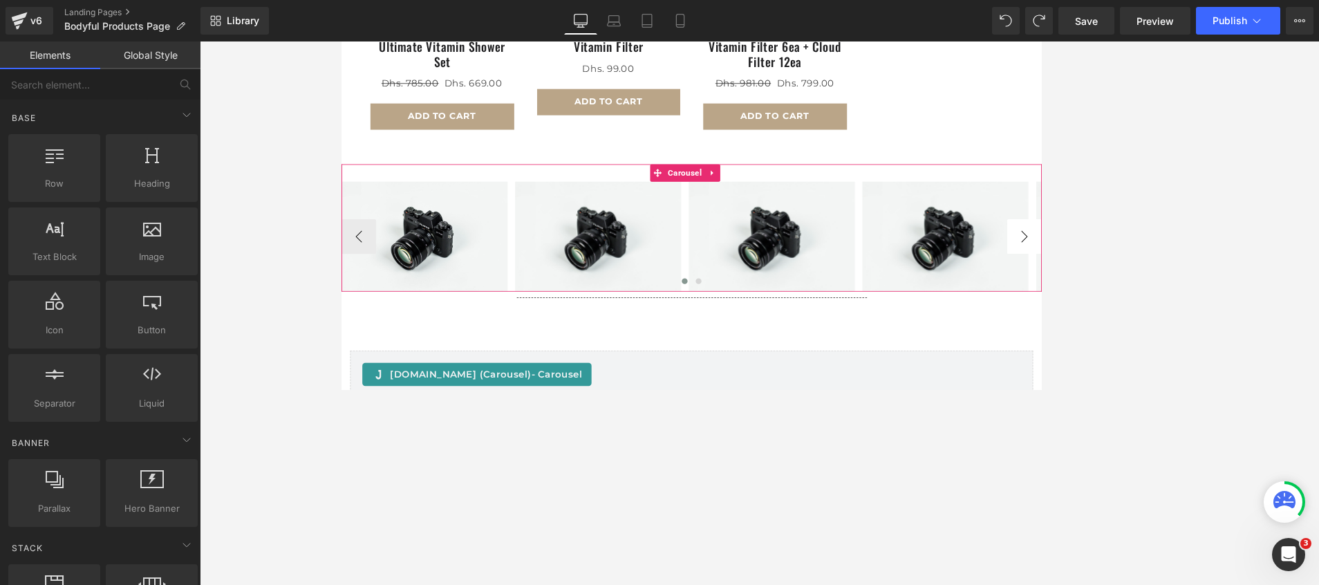
click at [879, 264] on button "›" at bounding box center [1156, 274] width 41 height 41
click at [141, 389] on div "Banner Parallax banner, slideshow, hero, image, cover, parallax, effect Hero Ba…" at bounding box center [103, 476] width 195 height 105
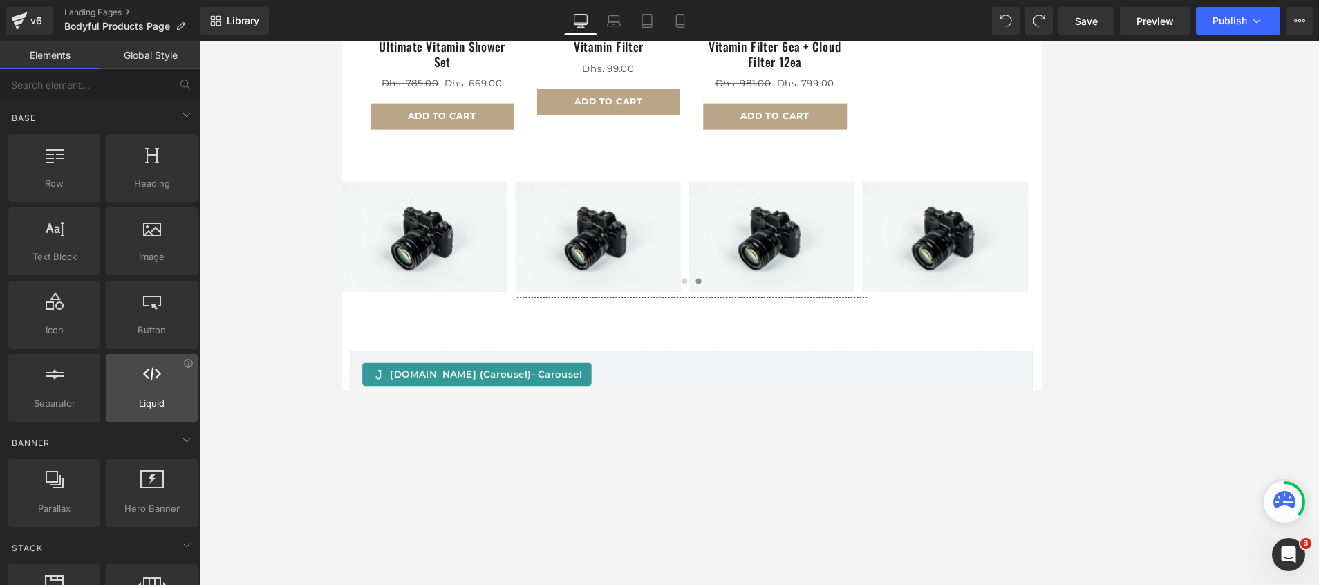
click at [142, 389] on span "Liquid" at bounding box center [152, 403] width 84 height 15
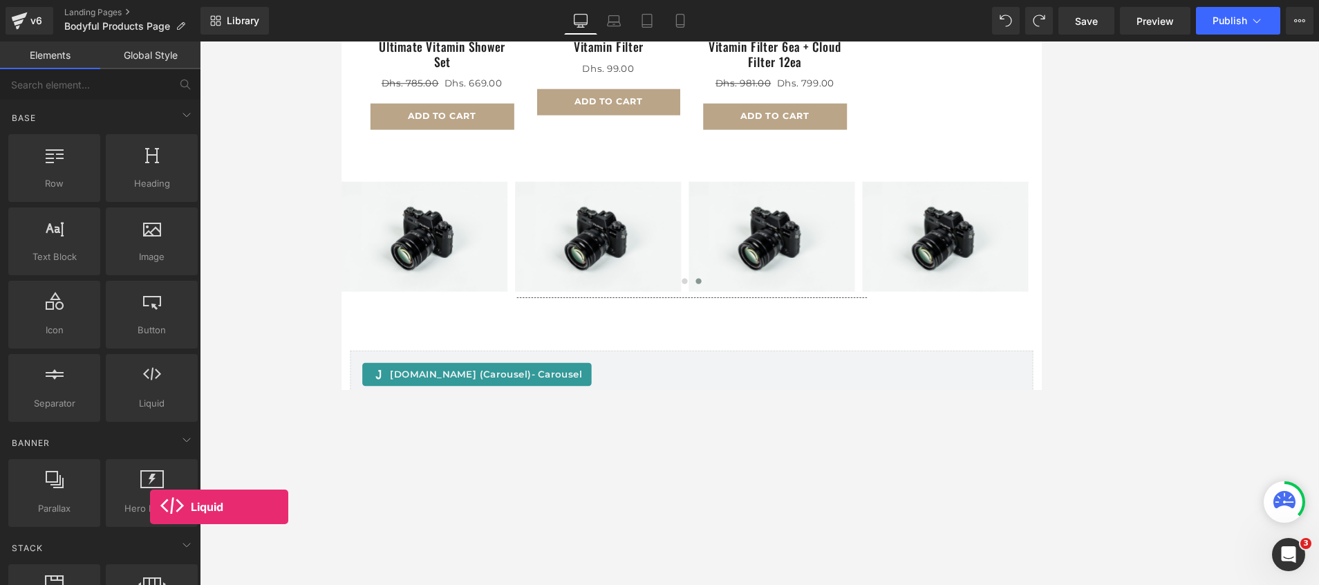
scroll to position [767, 0]
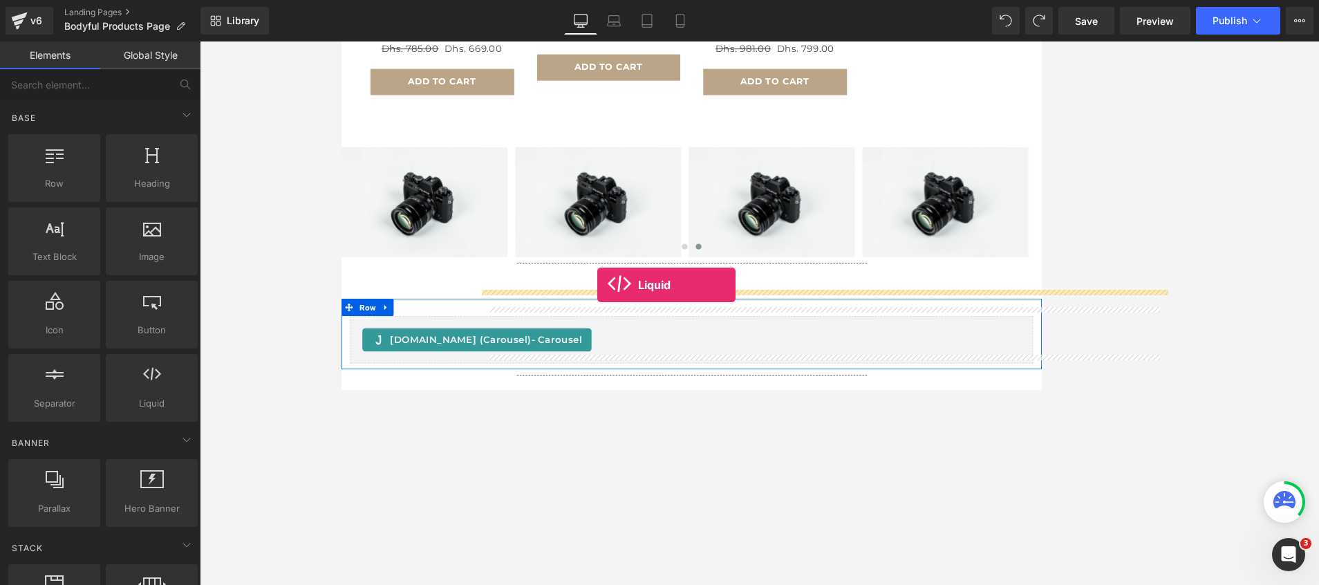
drag, startPoint x: 475, startPoint y: 430, endPoint x: 646, endPoint y: 332, distance: 197.2
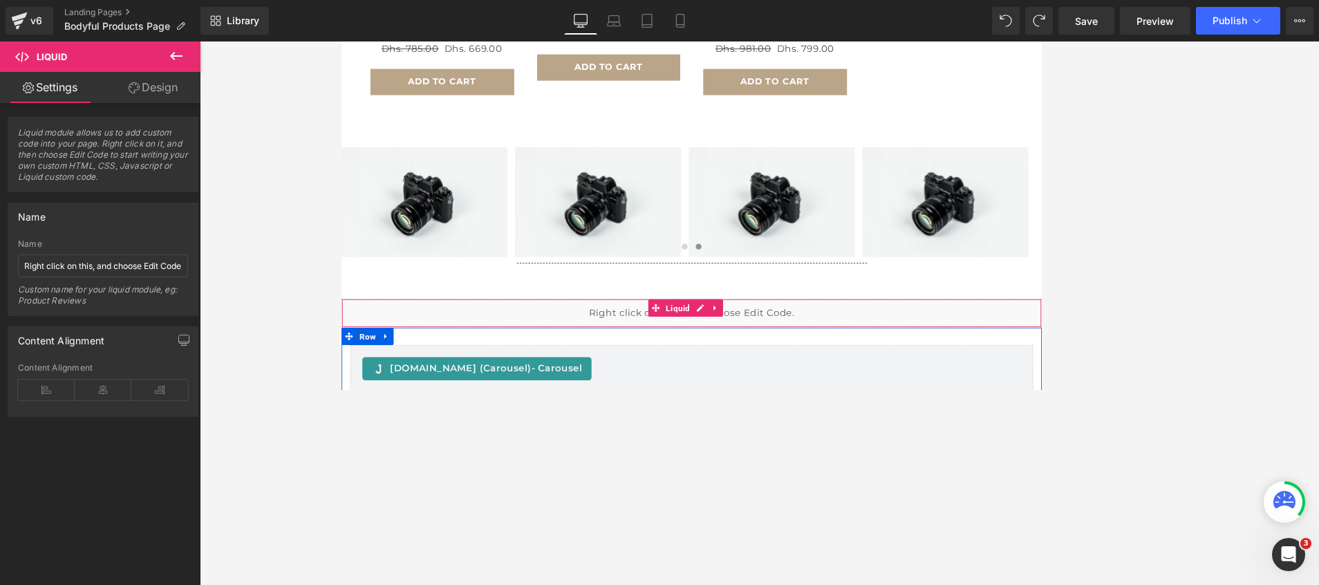
click at [666, 359] on div "Liquid" at bounding box center [759, 365] width 836 height 35
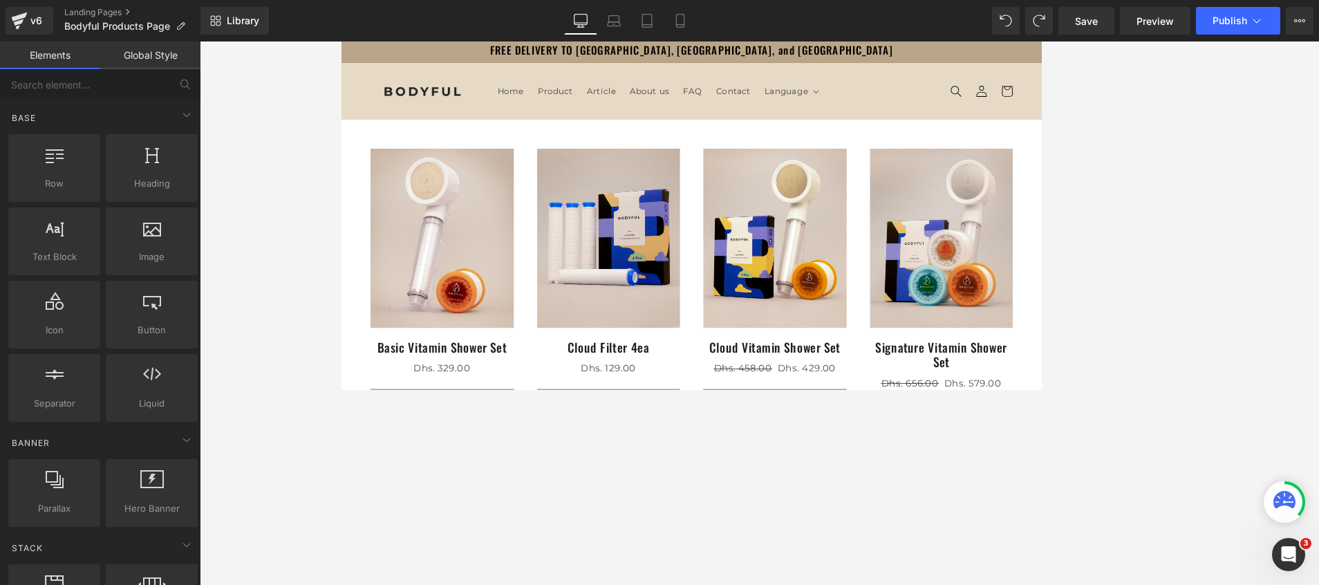
scroll to position [0, 0]
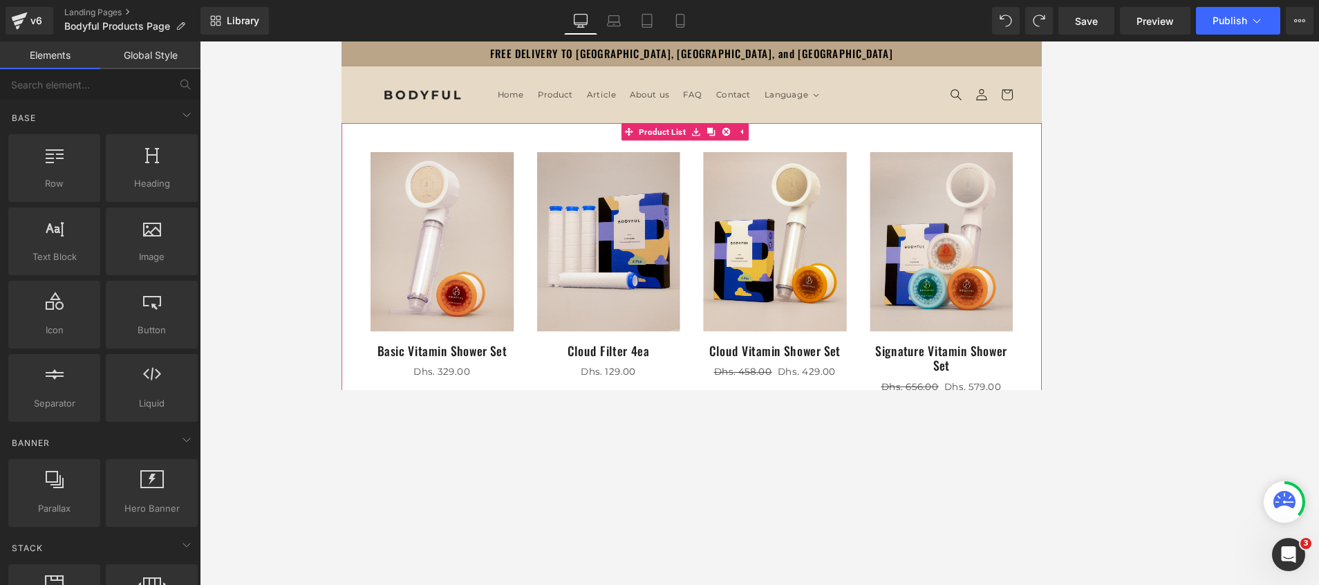
drag, startPoint x: 648, startPoint y: 194, endPoint x: 520, endPoint y: 422, distance: 261.5
click at [740, 141] on span "Product List" at bounding box center [751, 150] width 63 height 21
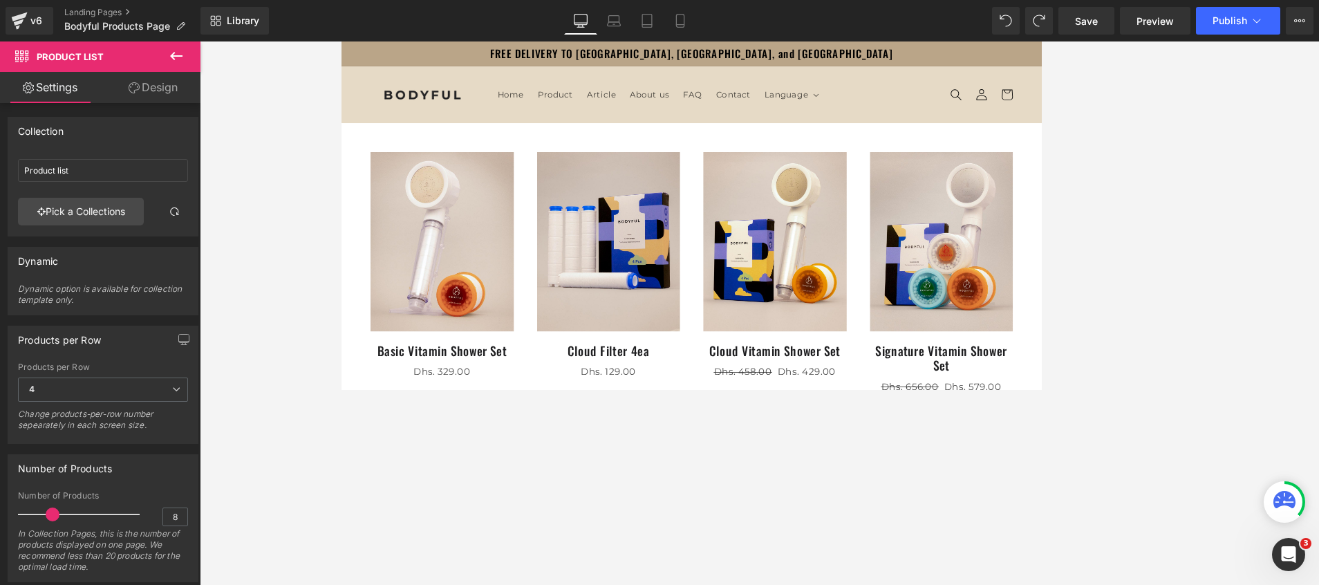
click at [187, 51] on button at bounding box center [176, 56] width 48 height 30
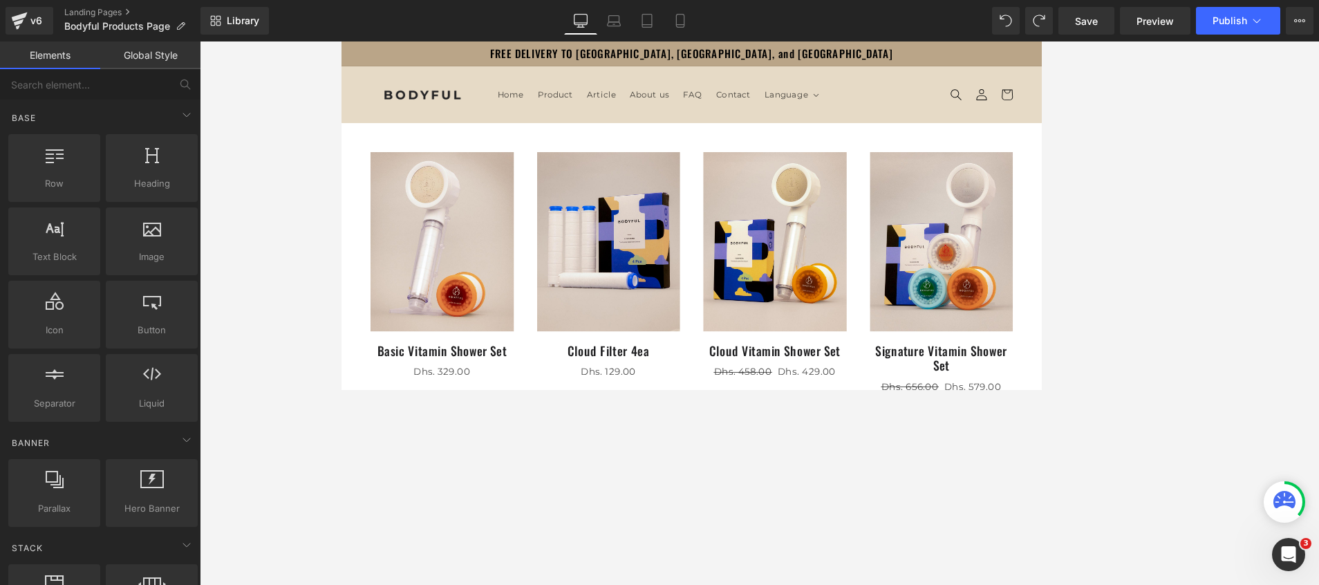
click at [150, 59] on link "Global Style" at bounding box center [150, 55] width 100 height 28
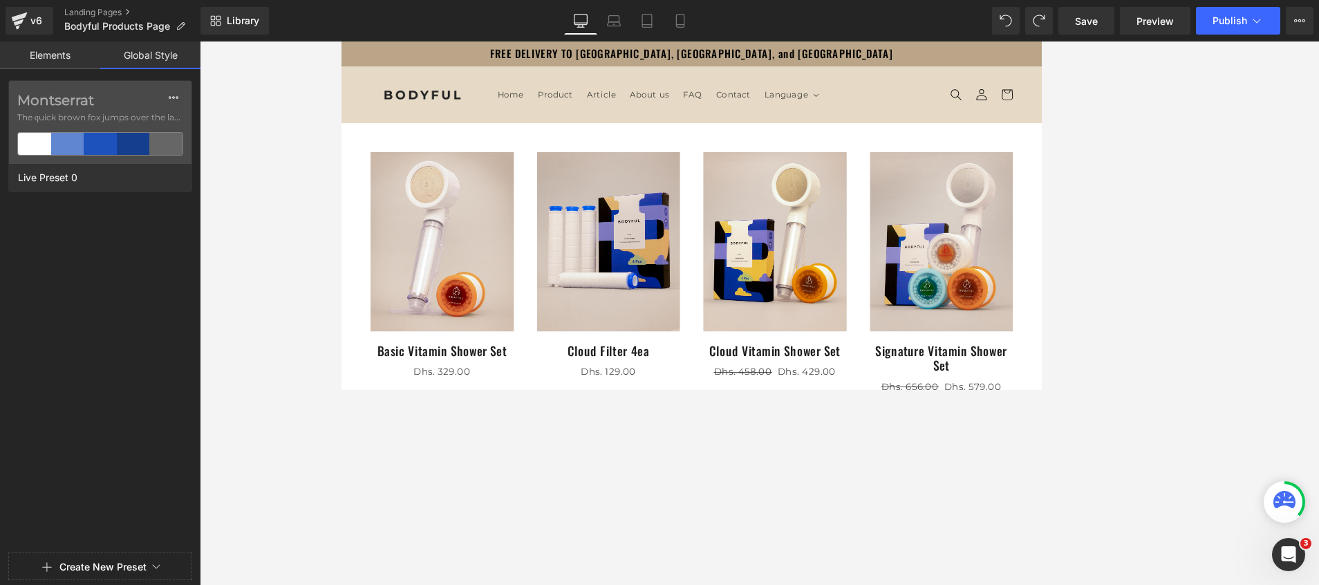
click at [53, 59] on link "Elements" at bounding box center [50, 55] width 100 height 28
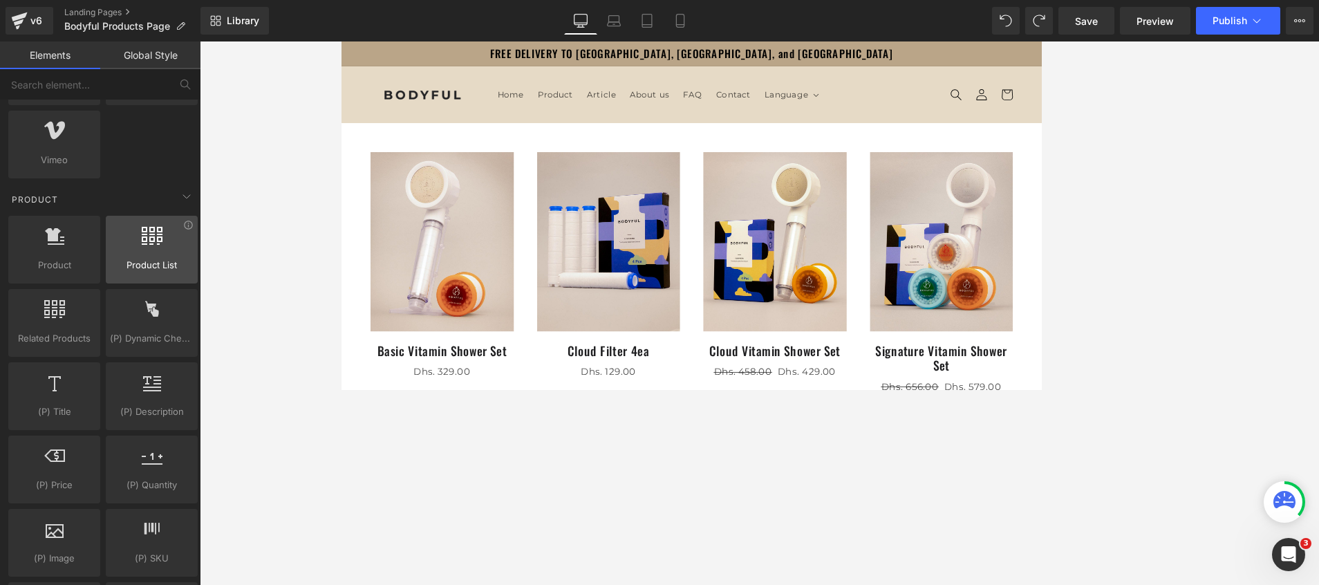
scroll to position [1037, 0]
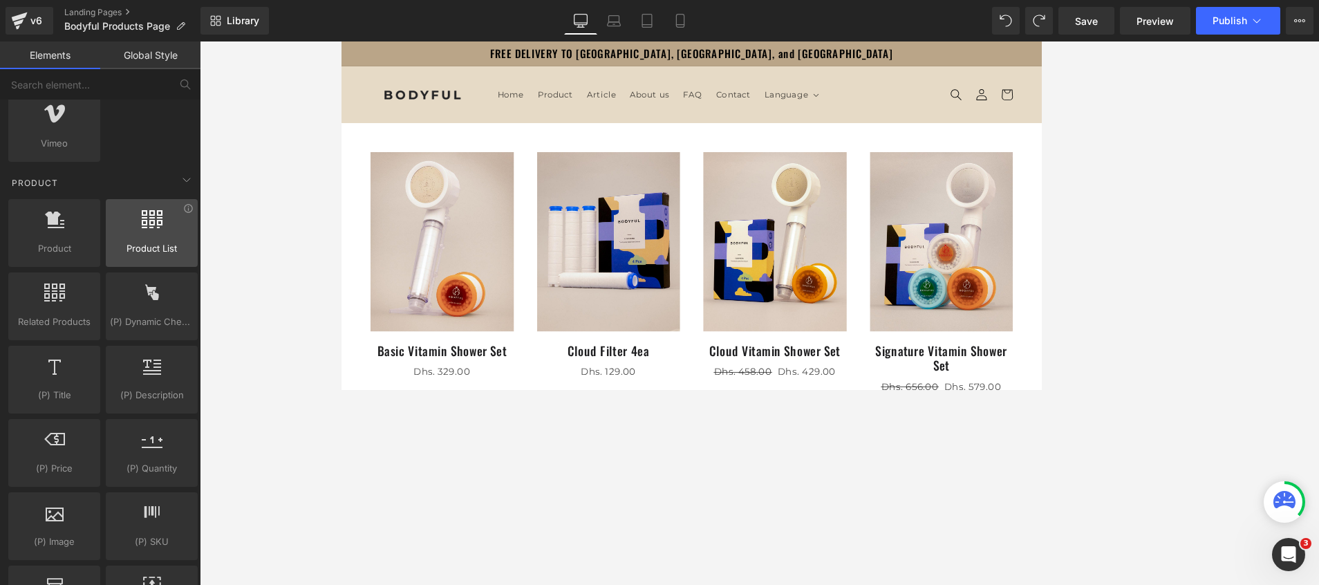
click at [174, 243] on span "Product List" at bounding box center [152, 248] width 84 height 15
click at [735, 153] on span "Product List" at bounding box center [751, 149] width 63 height 21
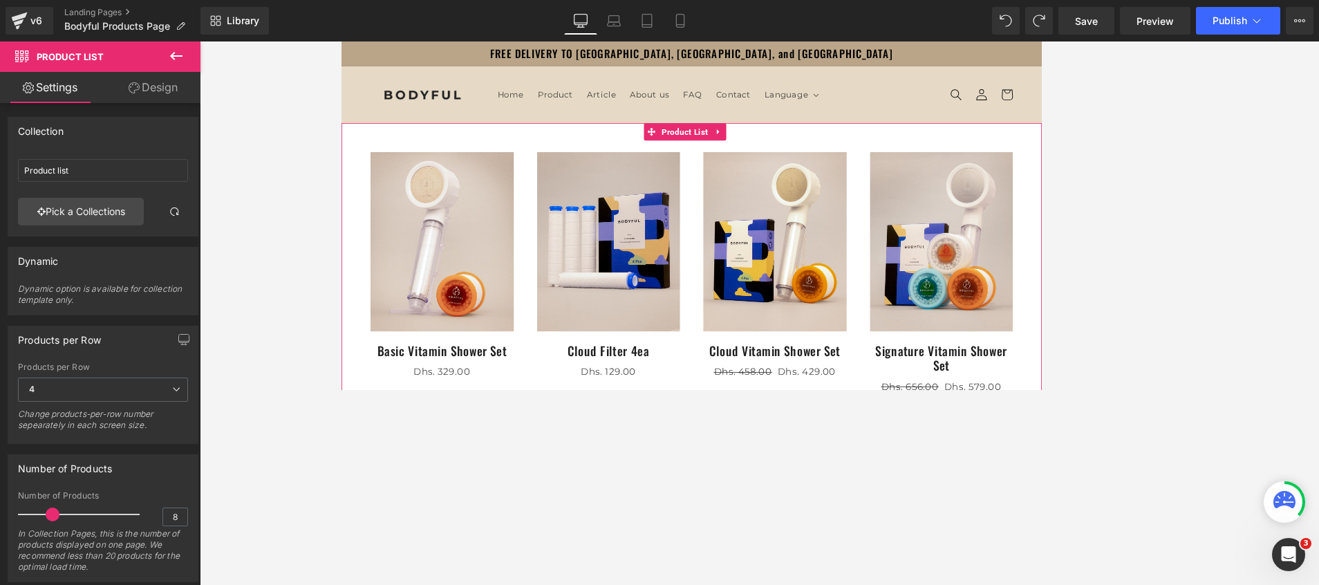
click at [145, 88] on link "Design" at bounding box center [153, 87] width 100 height 31
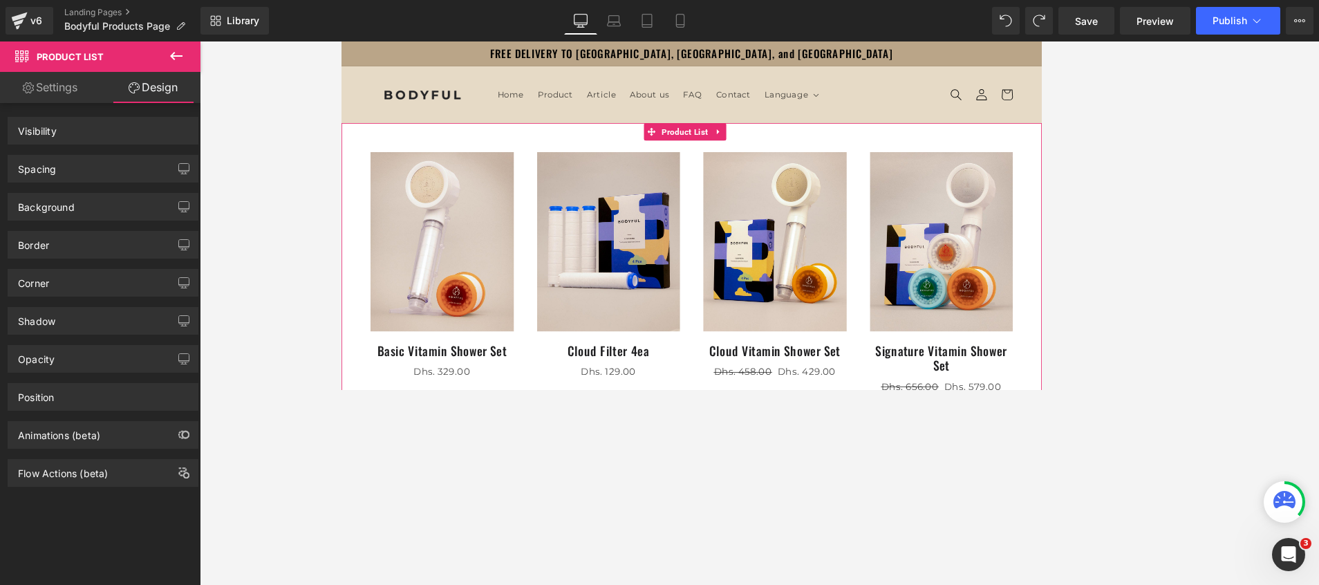
click at [34, 81] on link "Settings" at bounding box center [50, 87] width 100 height 31
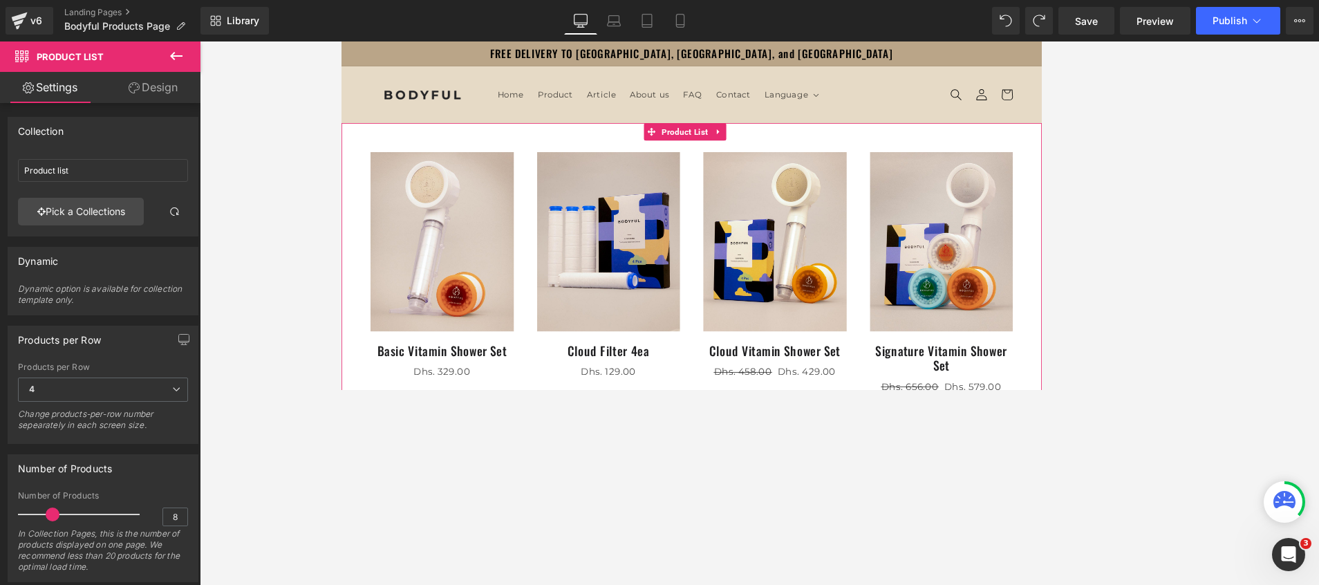
click at [41, 81] on link "Settings" at bounding box center [50, 87] width 100 height 31
click at [104, 206] on link "Pick a Collections" at bounding box center [81, 212] width 126 height 28
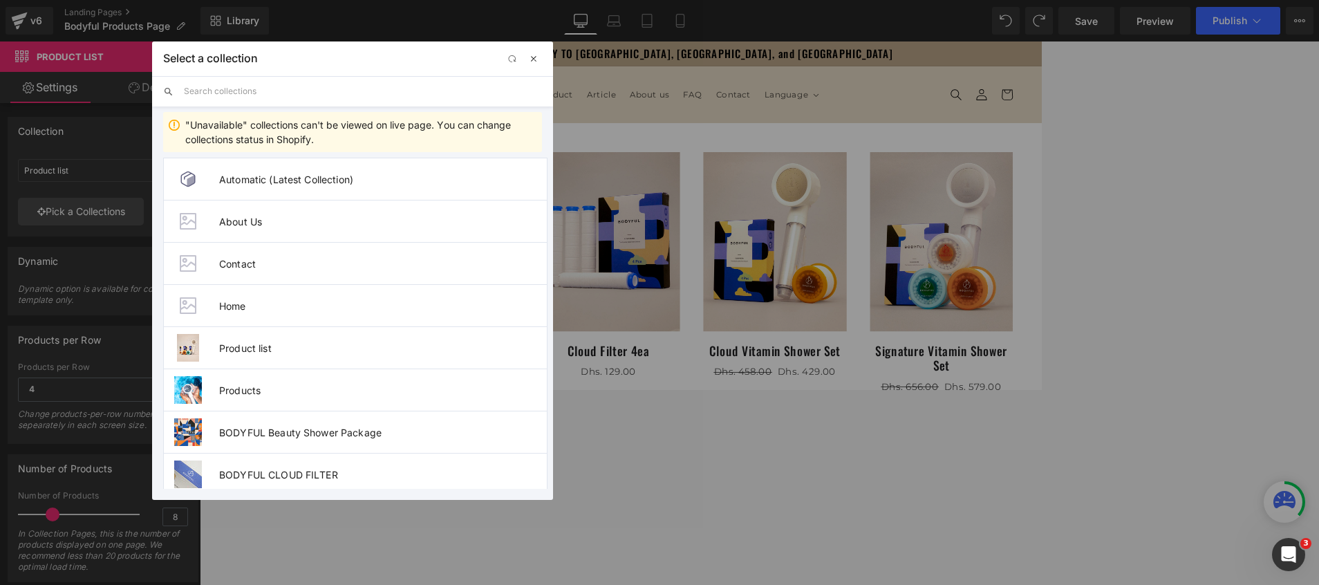
click at [527, 65] on button "button" at bounding box center [533, 58] width 17 height 17
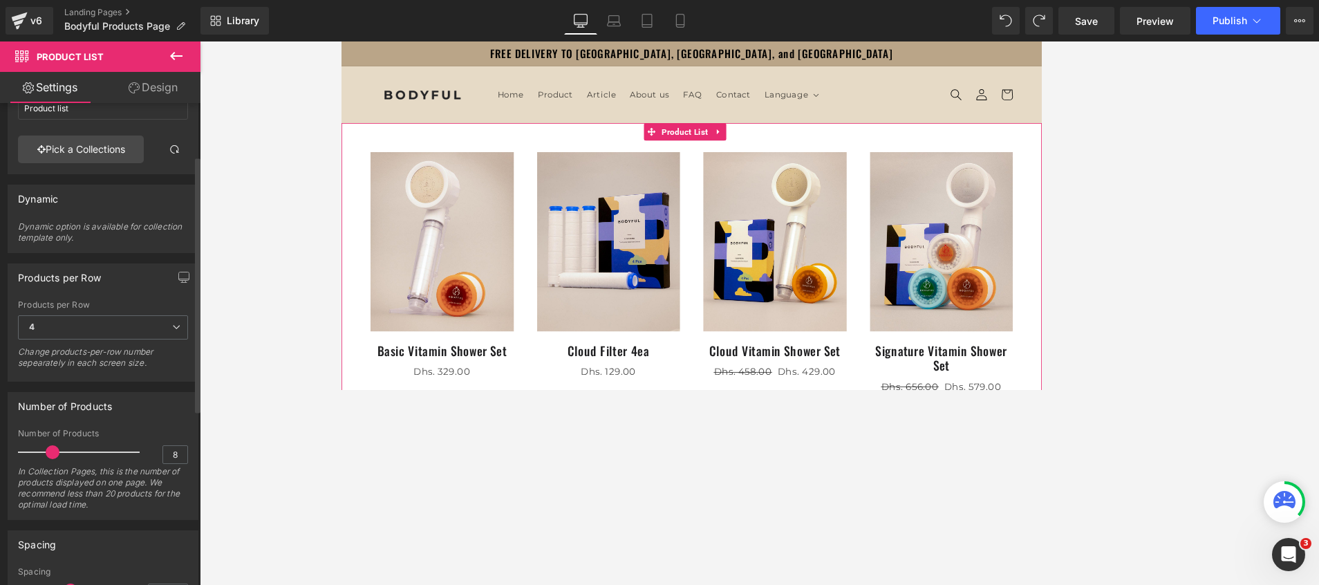
scroll to position [104, 0]
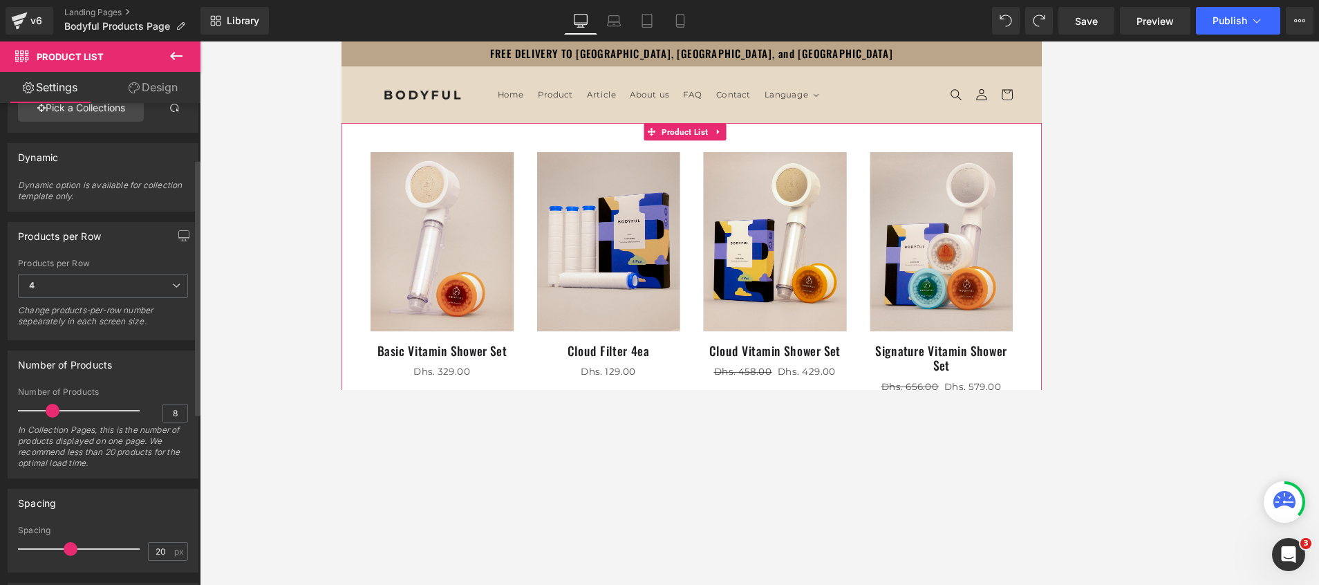
click at [95, 189] on div "Dynamic option is available for collection template only." at bounding box center [103, 195] width 170 height 31
drag, startPoint x: 38, startPoint y: 159, endPoint x: 52, endPoint y: 194, distance: 37.9
click at [38, 163] on div "Dynamic" at bounding box center [102, 157] width 189 height 26
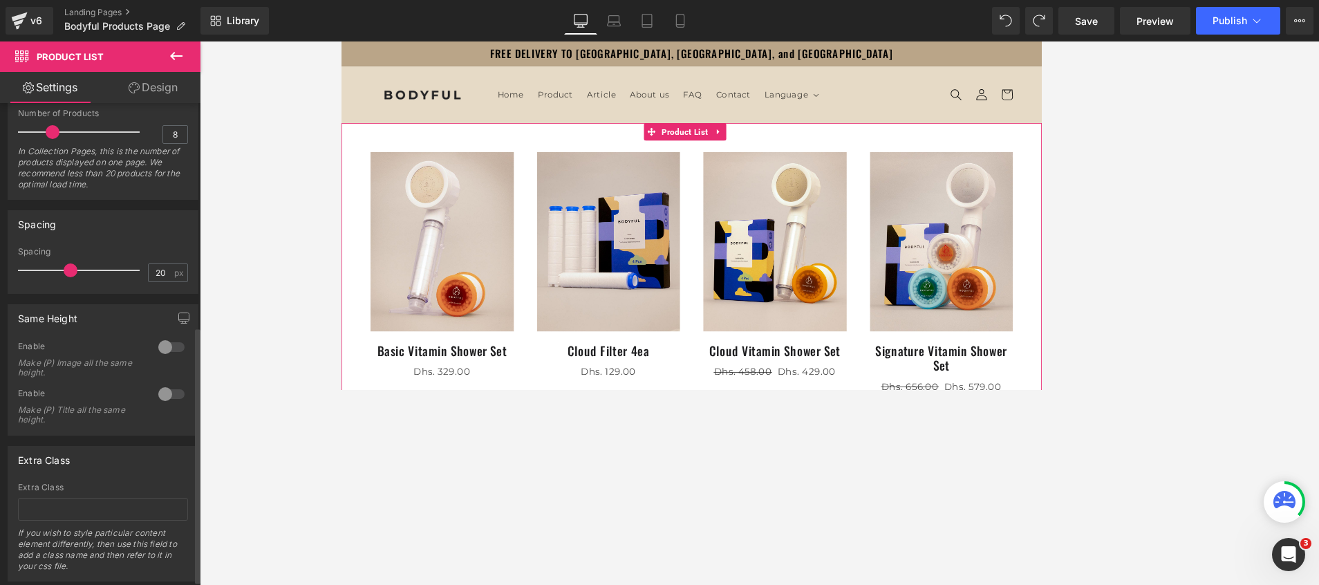
scroll to position [415, 0]
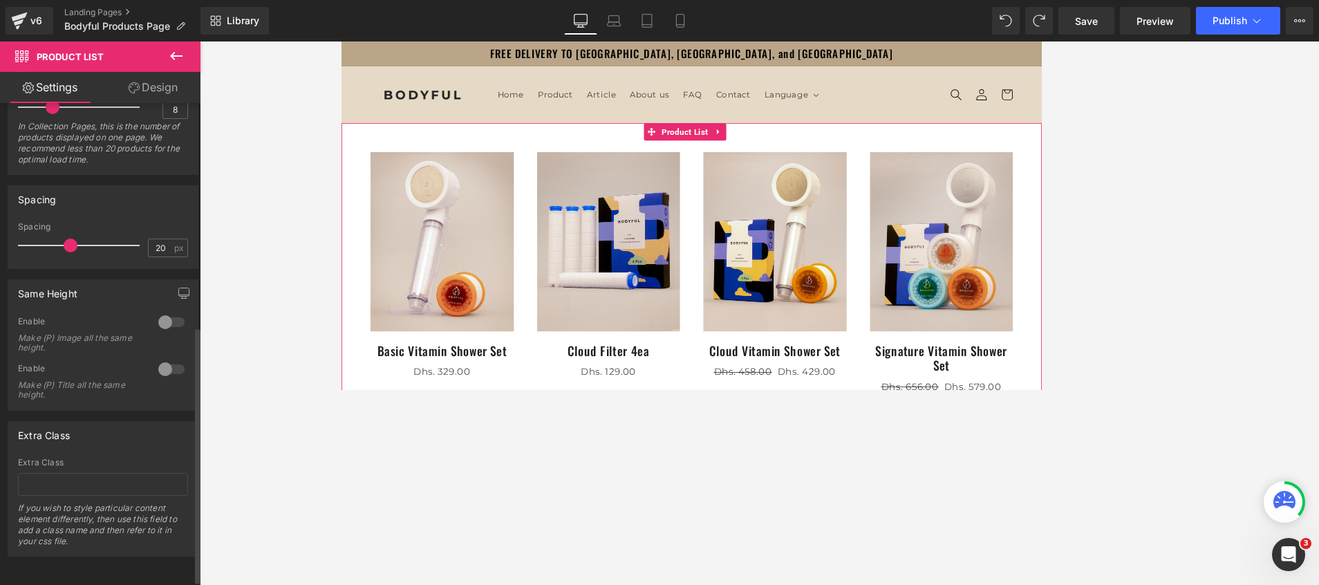
click at [167, 311] on div at bounding box center [171, 322] width 33 height 22
click at [157, 311] on div at bounding box center [171, 322] width 33 height 22
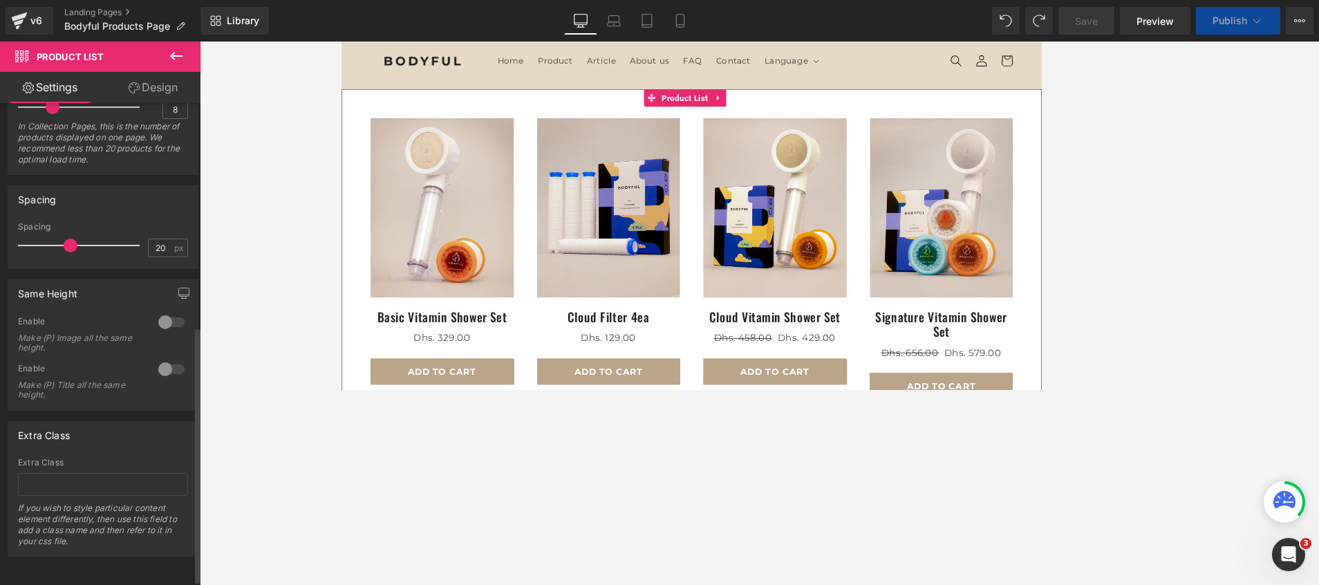
click at [158, 362] on div at bounding box center [171, 369] width 33 height 22
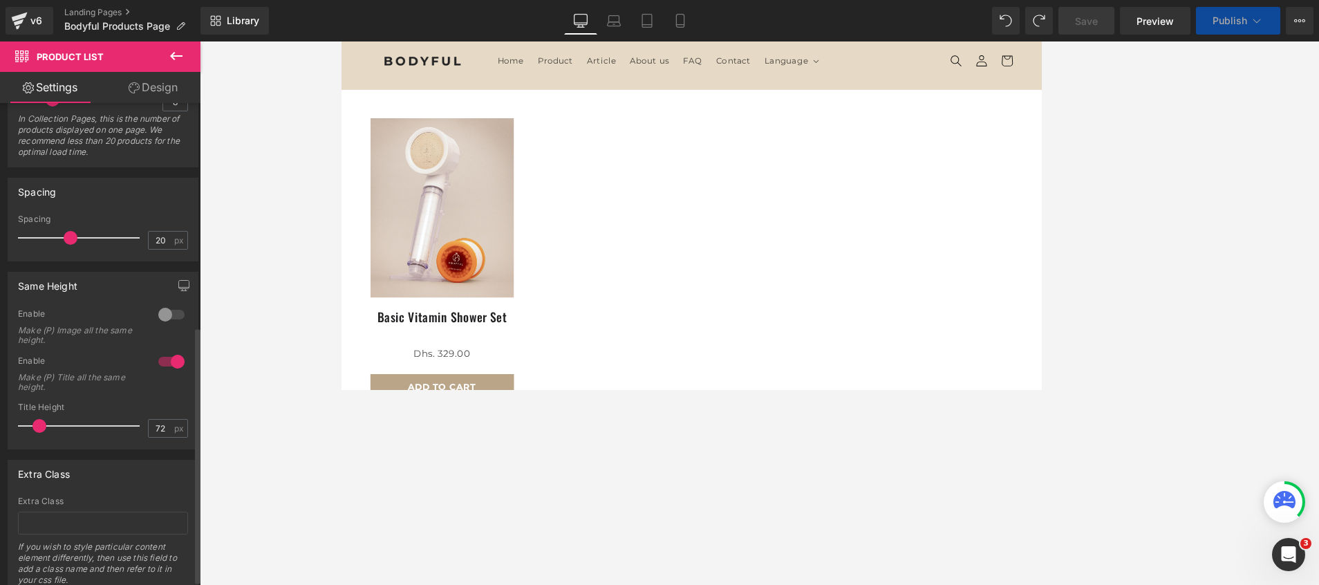
scroll to position [207, 0]
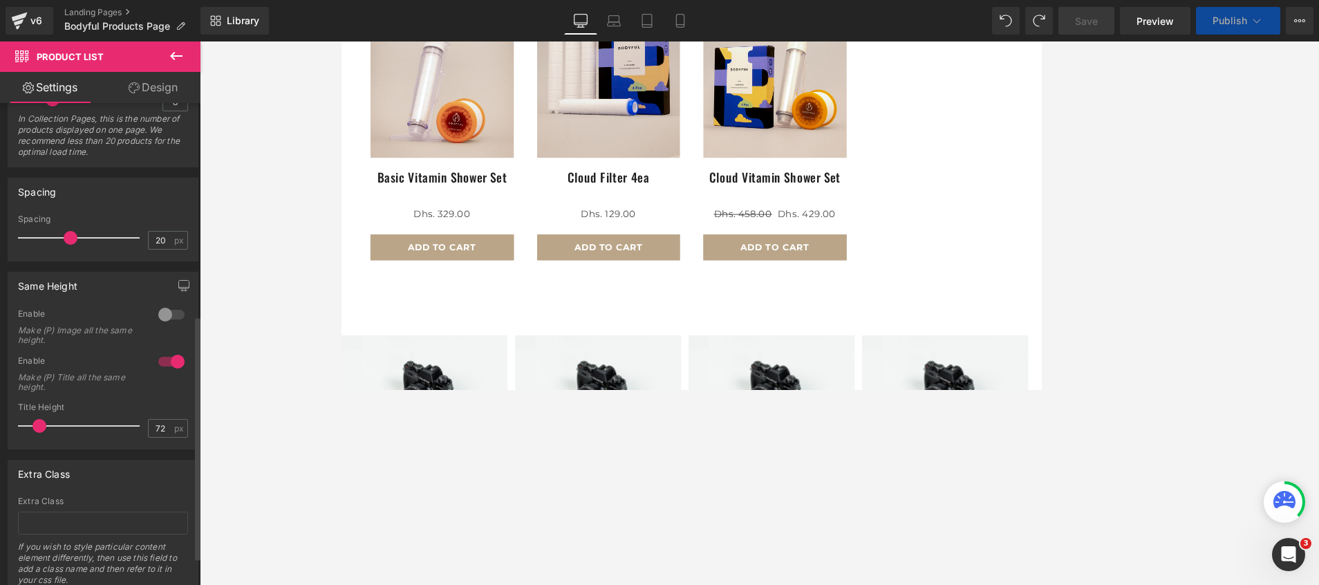
click at [158, 318] on div at bounding box center [171, 314] width 33 height 22
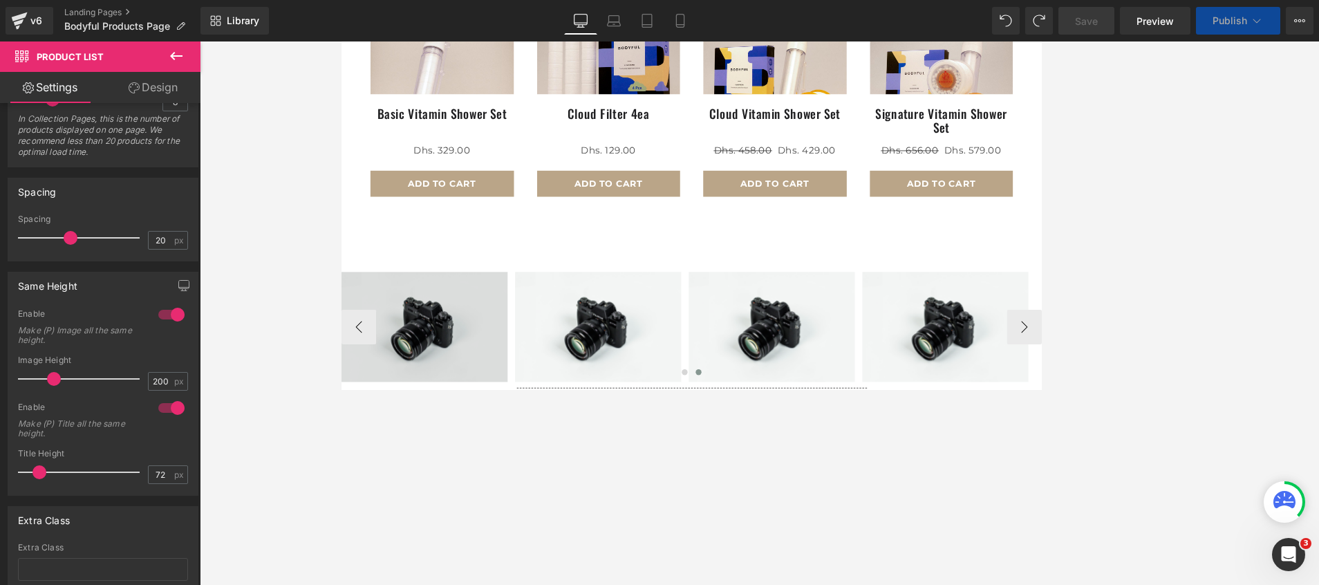
scroll to position [0, 0]
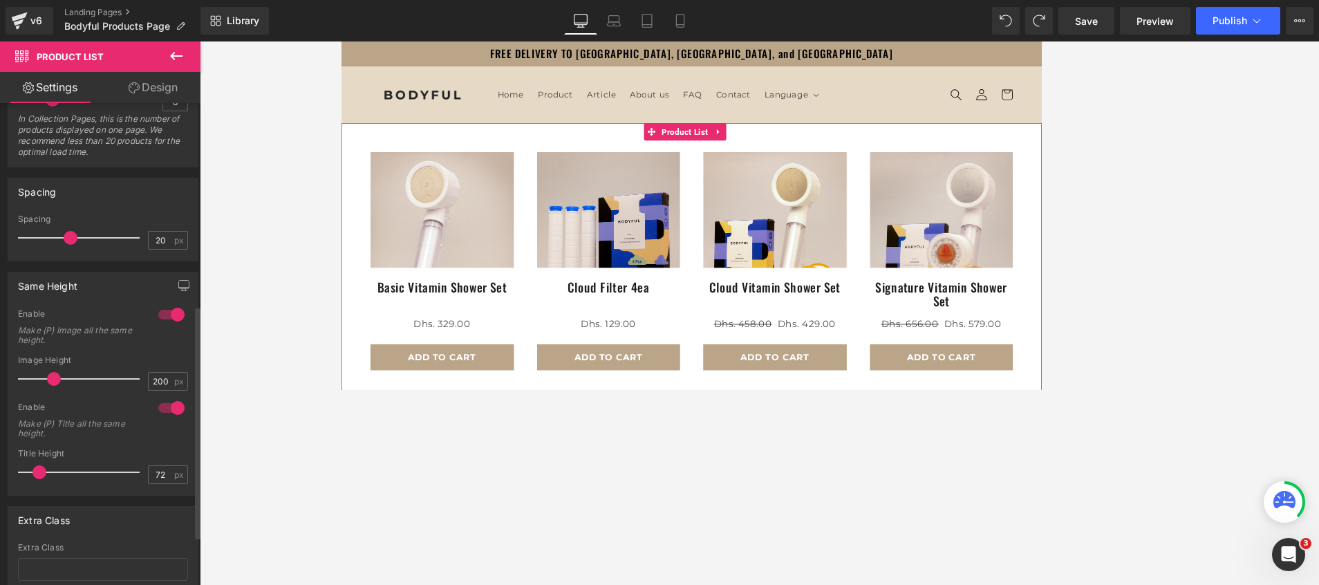
drag, startPoint x: 48, startPoint y: 379, endPoint x: 0, endPoint y: 376, distance: 48.5
click at [0, 373] on html "Product List You are previewing how the will restyle your page. You can not edi…" at bounding box center [659, 292] width 1319 height 585
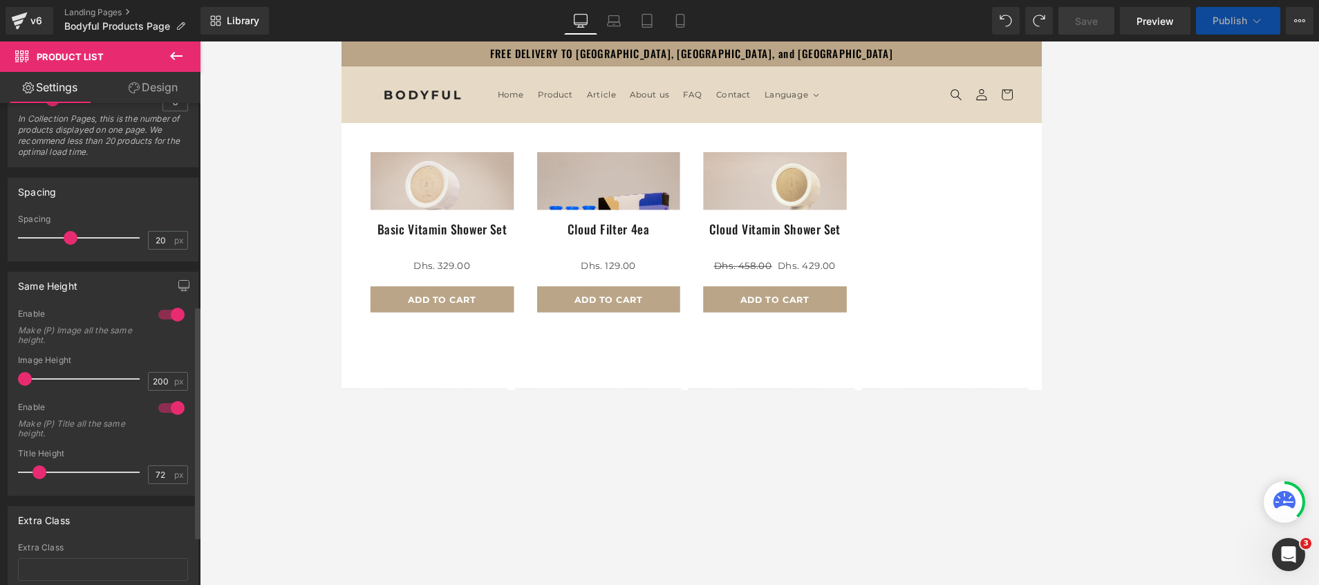
drag, startPoint x: 26, startPoint y: 378, endPoint x: 167, endPoint y: 435, distance: 152.6
click at [143, 382] on div "Image Height 200 px" at bounding box center [103, 378] width 170 height 46
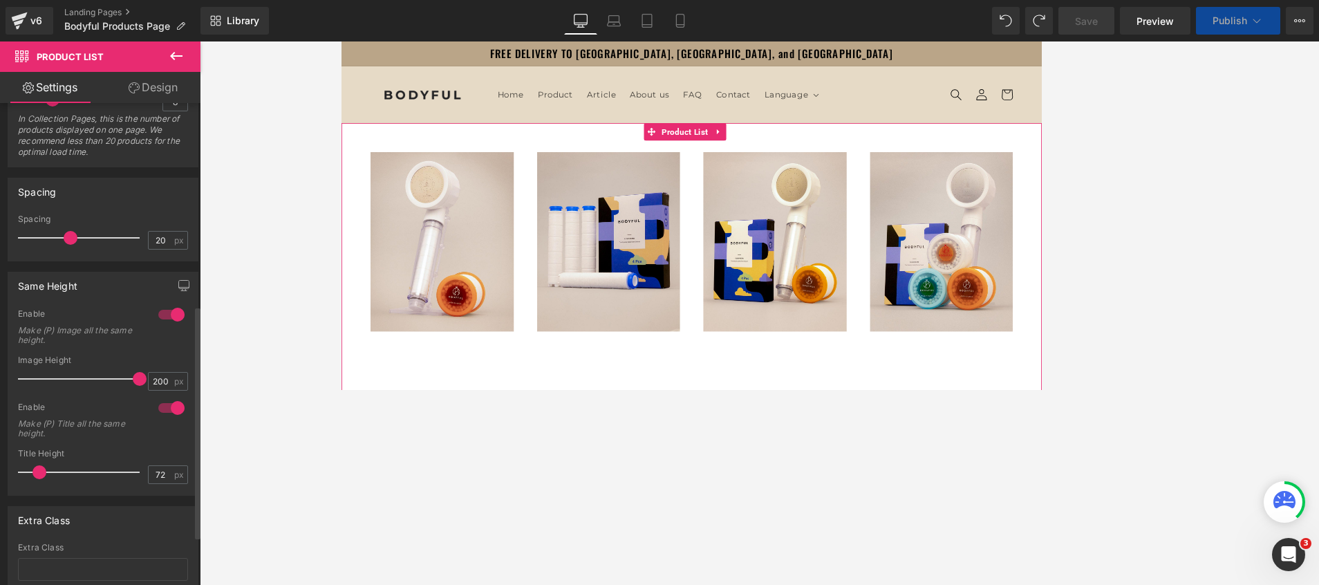
drag, startPoint x: 32, startPoint y: 476, endPoint x: 15, endPoint y: 475, distance: 17.3
click at [15, 389] on div "1 Enable Make (P) Image all the same height. 200px Image Height 200 px 1 Enable…" at bounding box center [102, 401] width 189 height 187
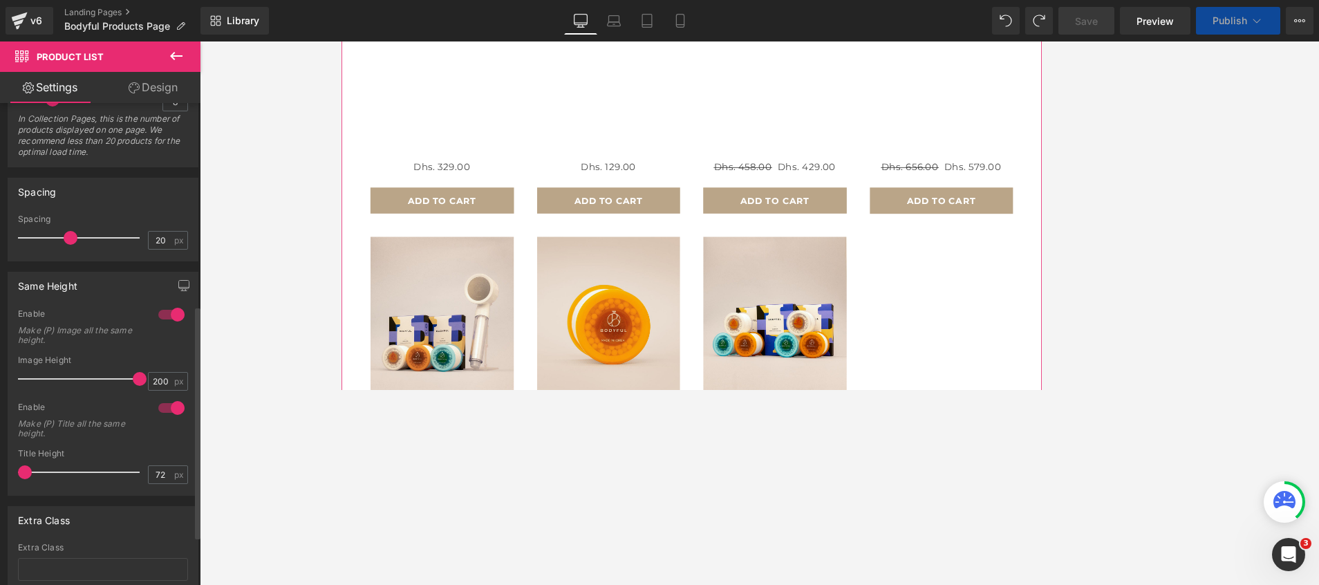
scroll to position [415, 0]
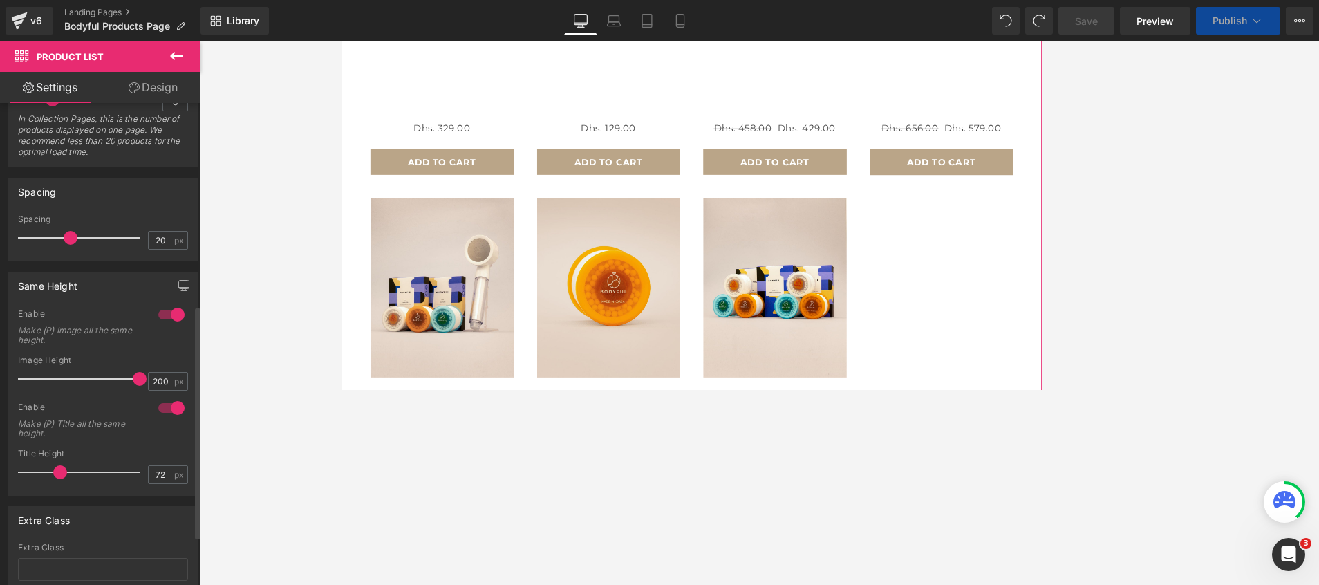
drag, startPoint x: 24, startPoint y: 470, endPoint x: 58, endPoint y: 469, distance: 33.9
click at [58, 389] on span at bounding box center [60, 472] width 14 height 14
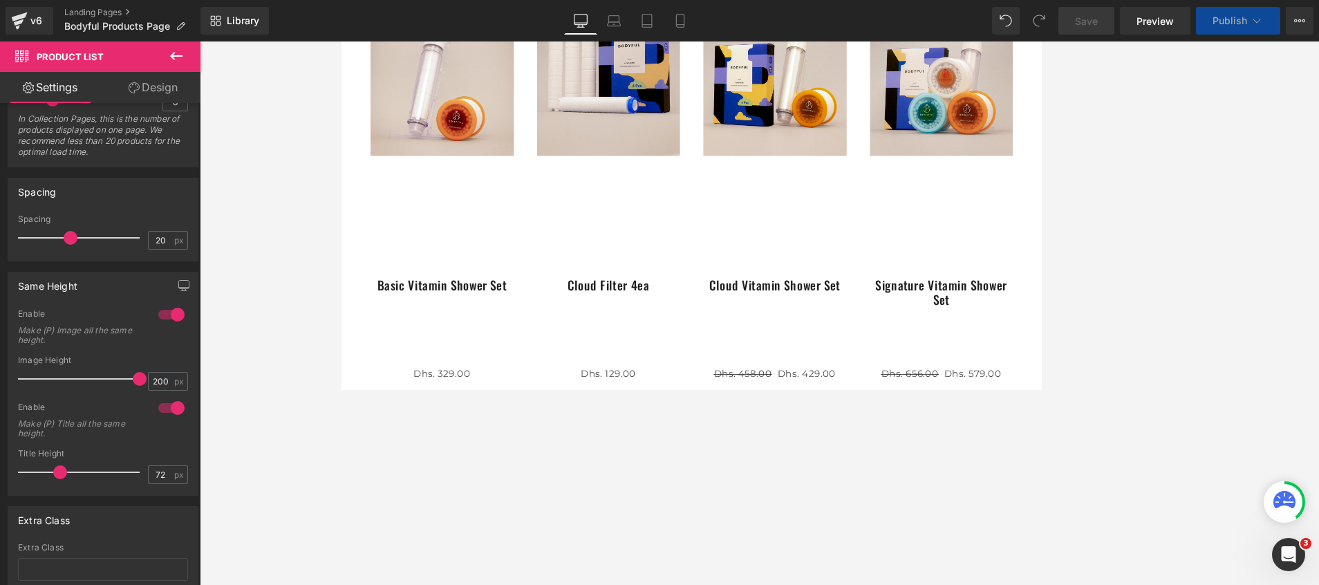
scroll to position [311, 0]
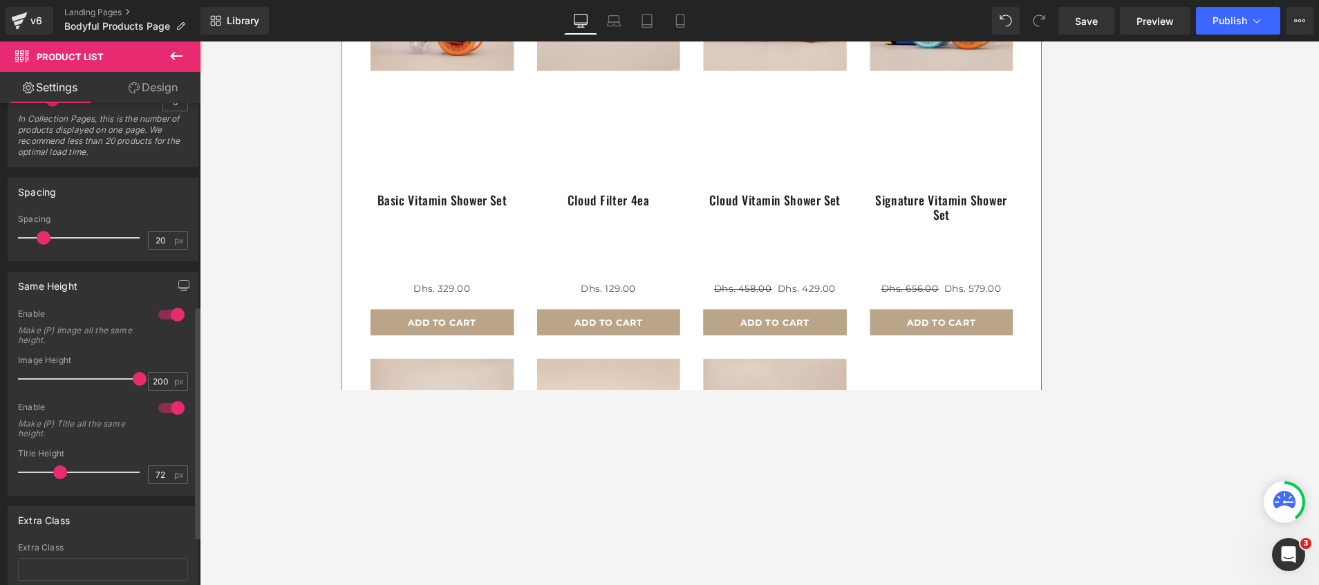
drag, startPoint x: 64, startPoint y: 234, endPoint x: 35, endPoint y: 232, distance: 29.2
click at [37, 232] on span at bounding box center [44, 238] width 14 height 14
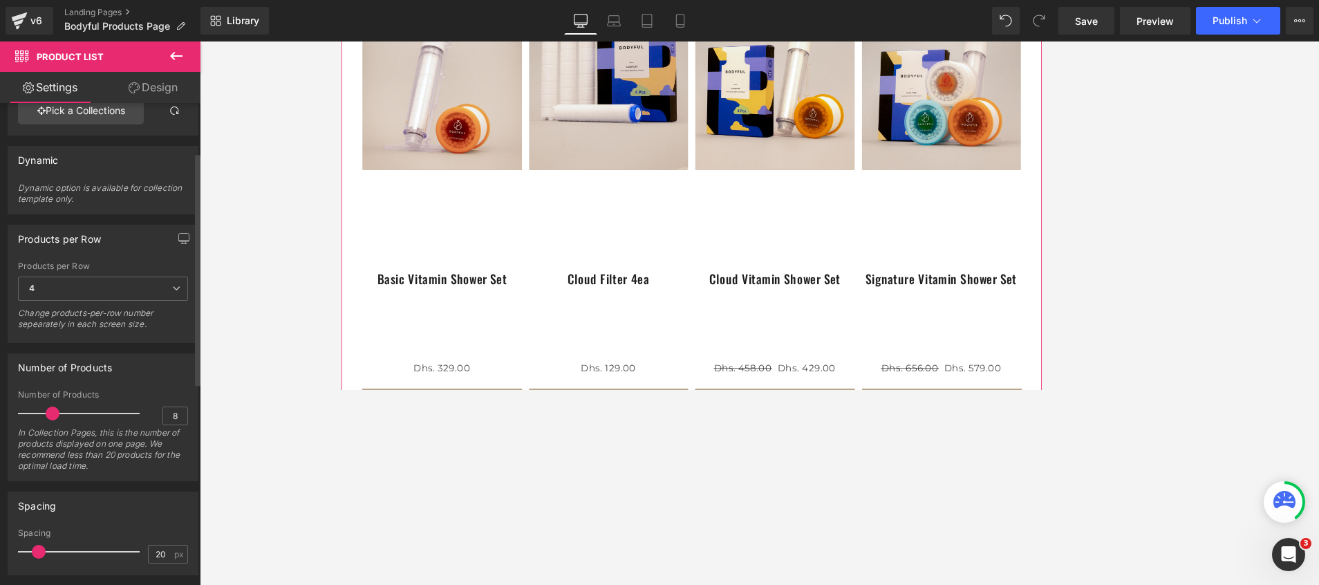
scroll to position [0, 0]
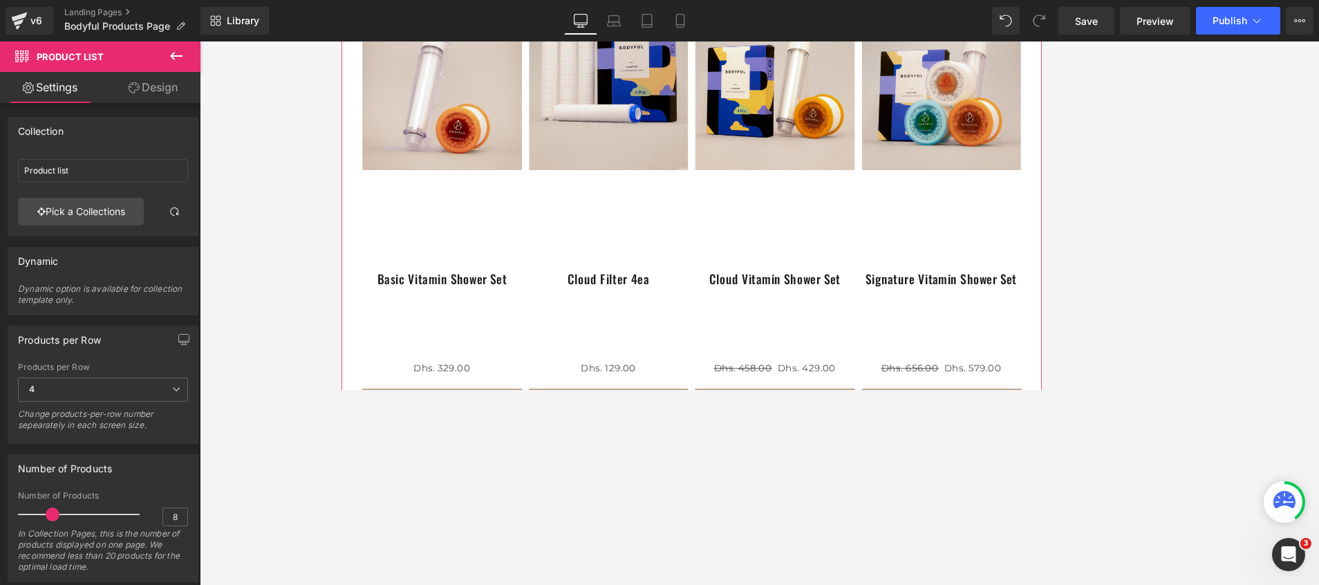
click at [156, 84] on link "Design" at bounding box center [153, 87] width 100 height 31
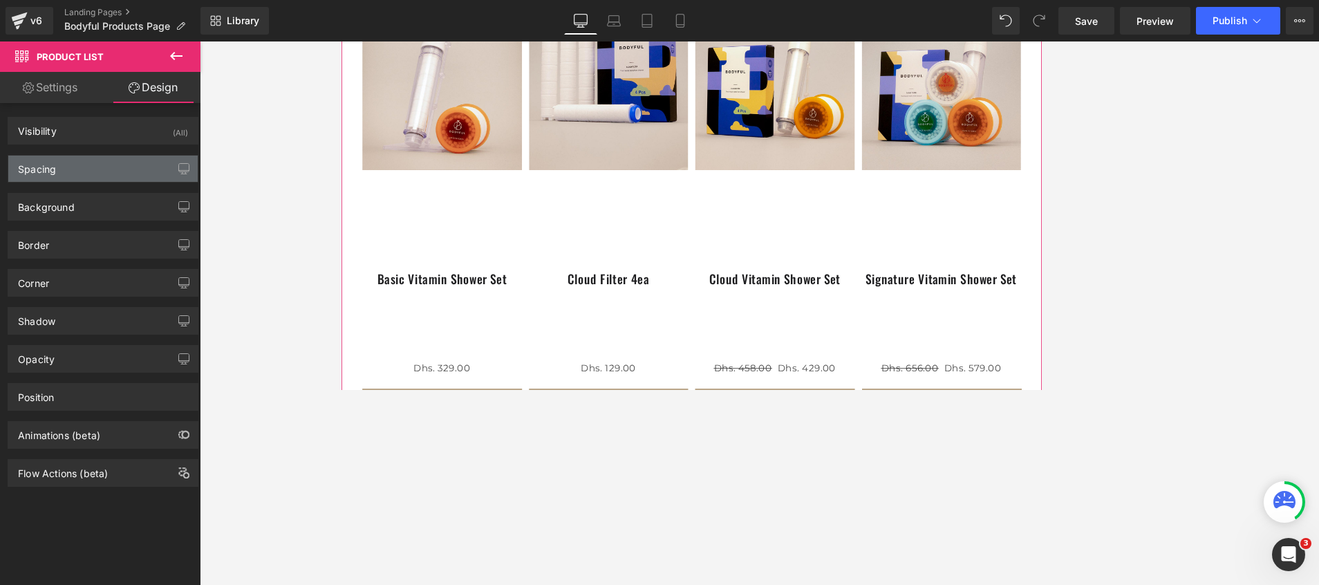
click at [75, 173] on div "Spacing" at bounding box center [102, 169] width 189 height 26
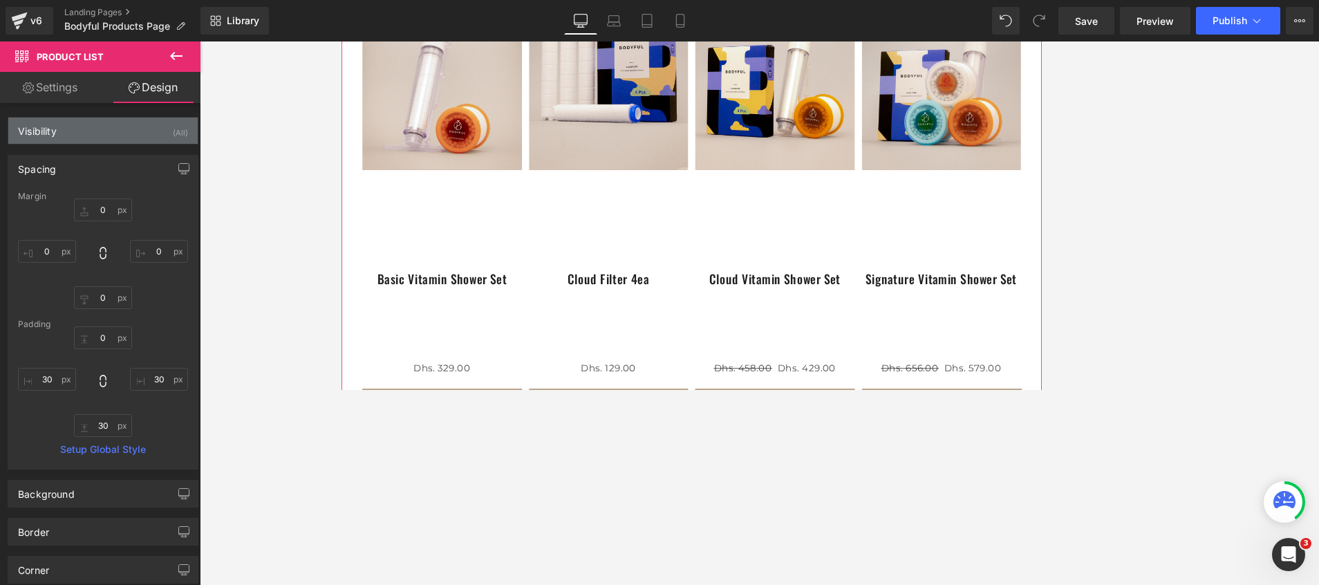
click at [53, 133] on div "Visibility" at bounding box center [37, 127] width 39 height 19
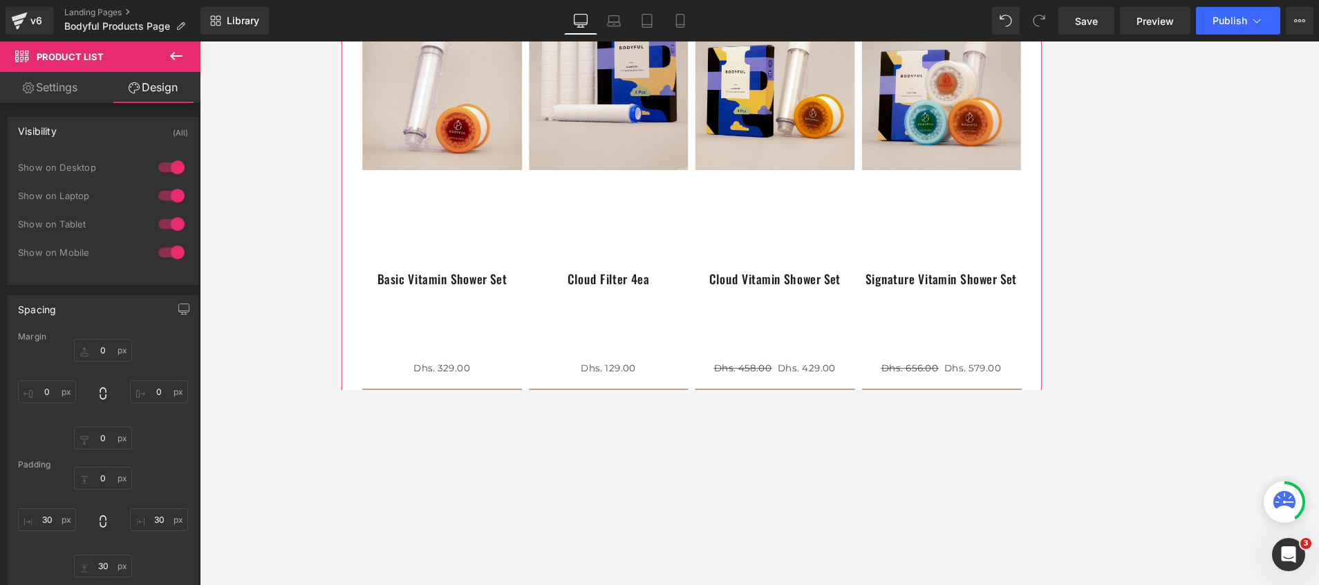
click at [48, 130] on div "Visibility" at bounding box center [37, 127] width 39 height 19
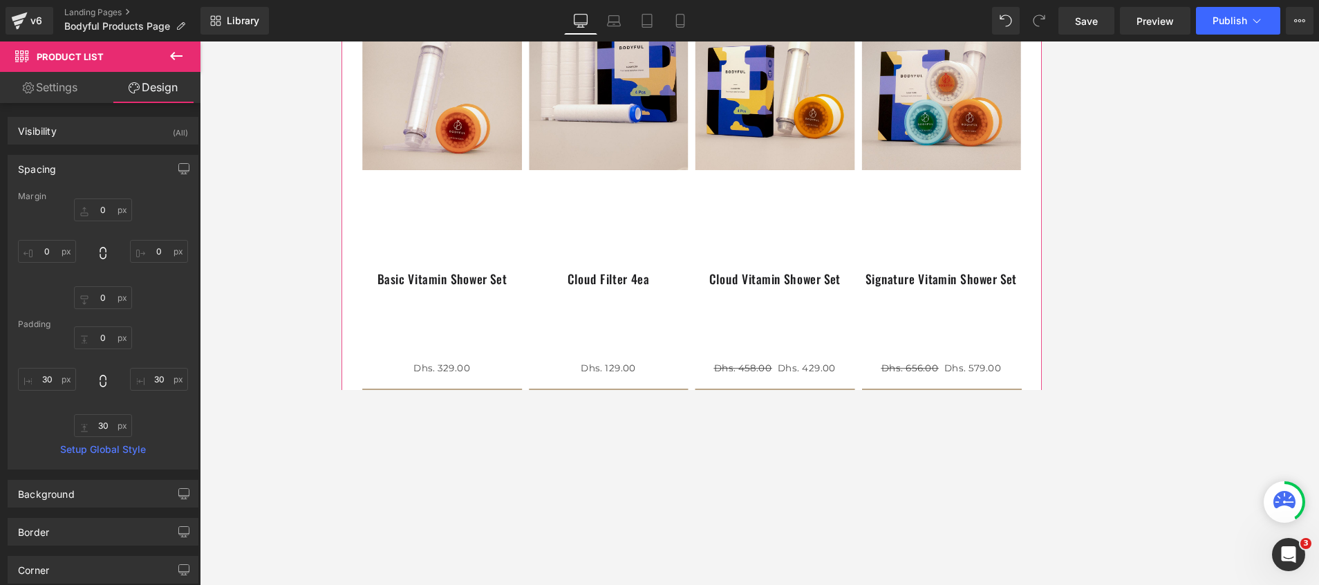
click at [38, 171] on div "Spacing" at bounding box center [37, 165] width 38 height 19
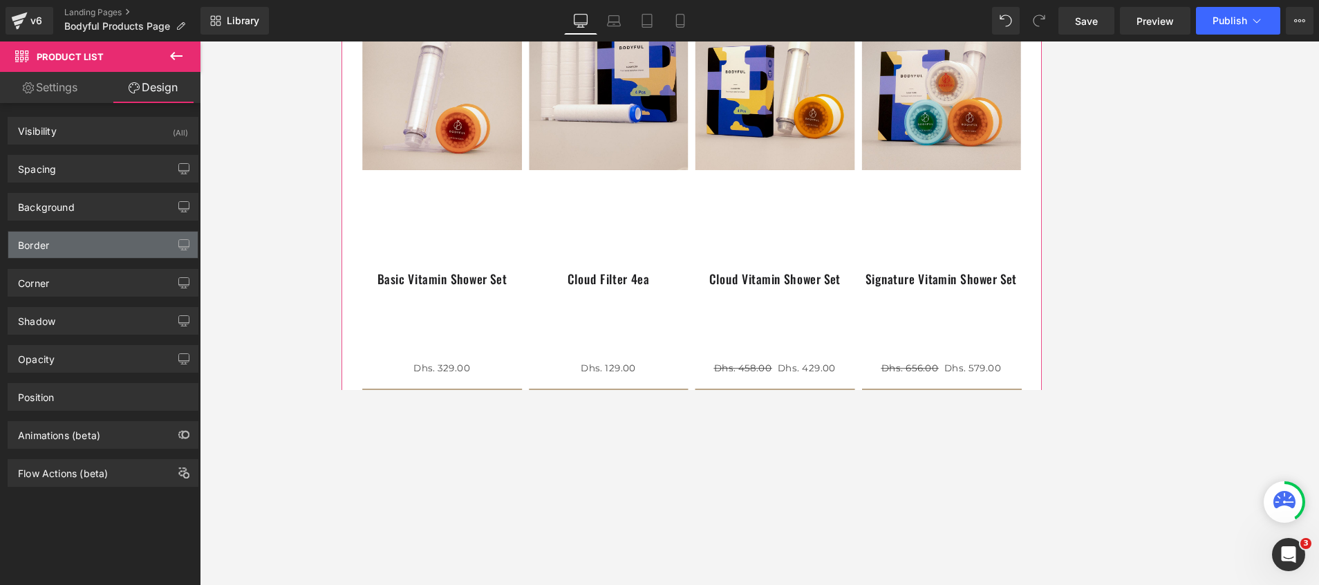
click at [37, 241] on div "Border" at bounding box center [33, 241] width 31 height 19
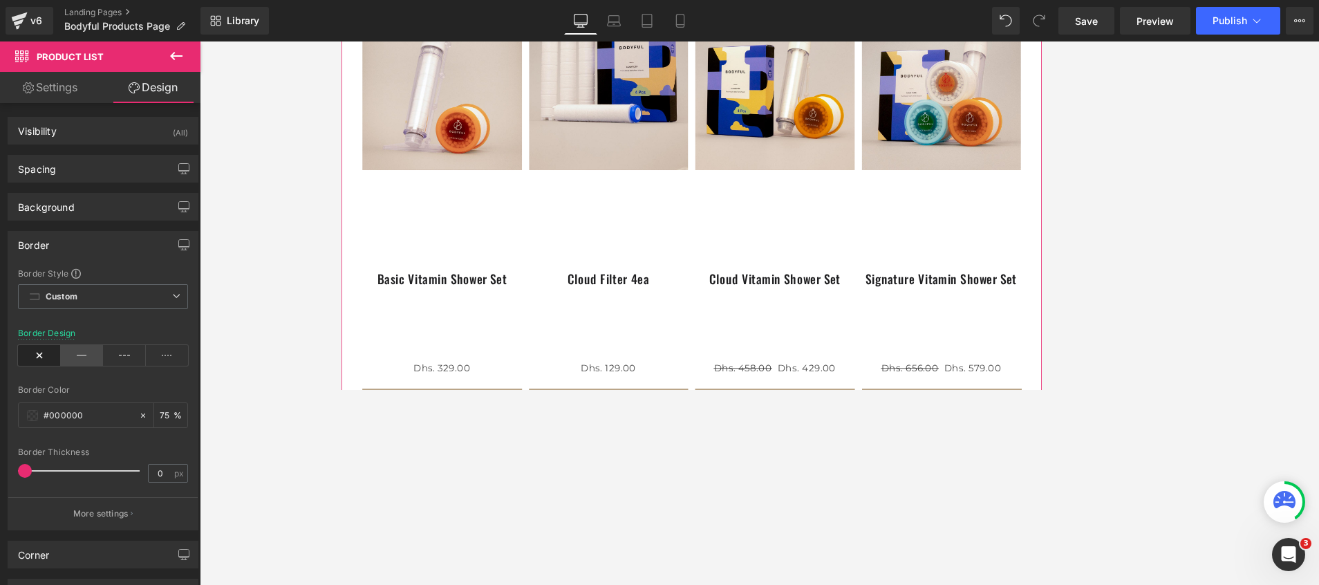
click at [84, 355] on icon at bounding box center [82, 355] width 43 height 21
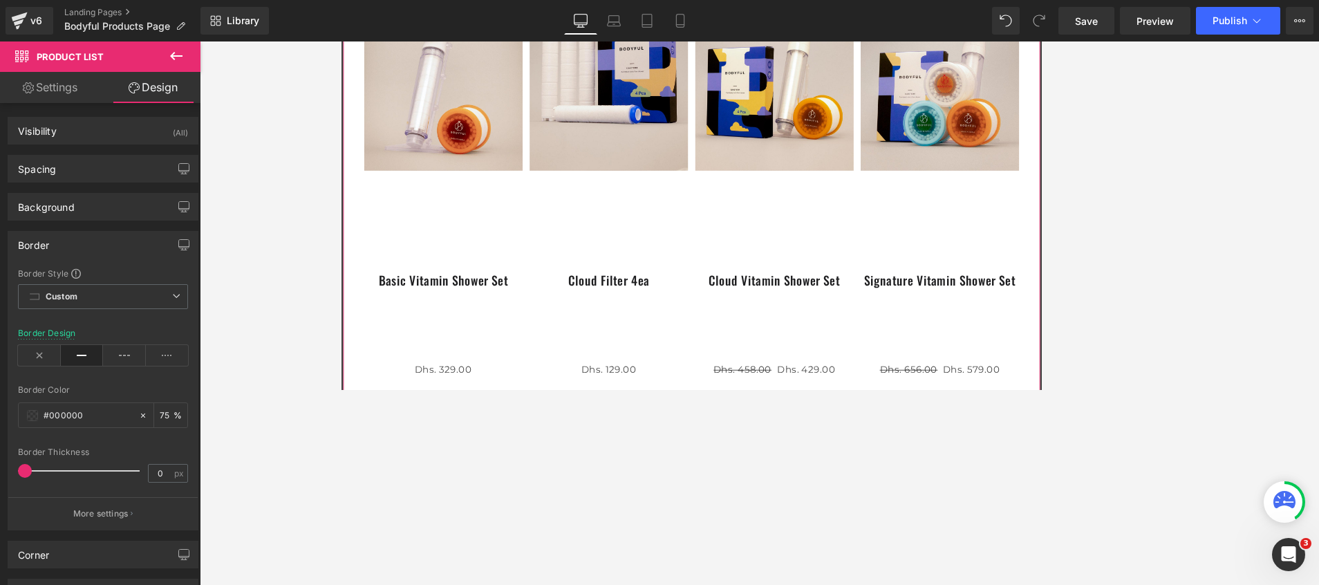
scroll to position [209, 0]
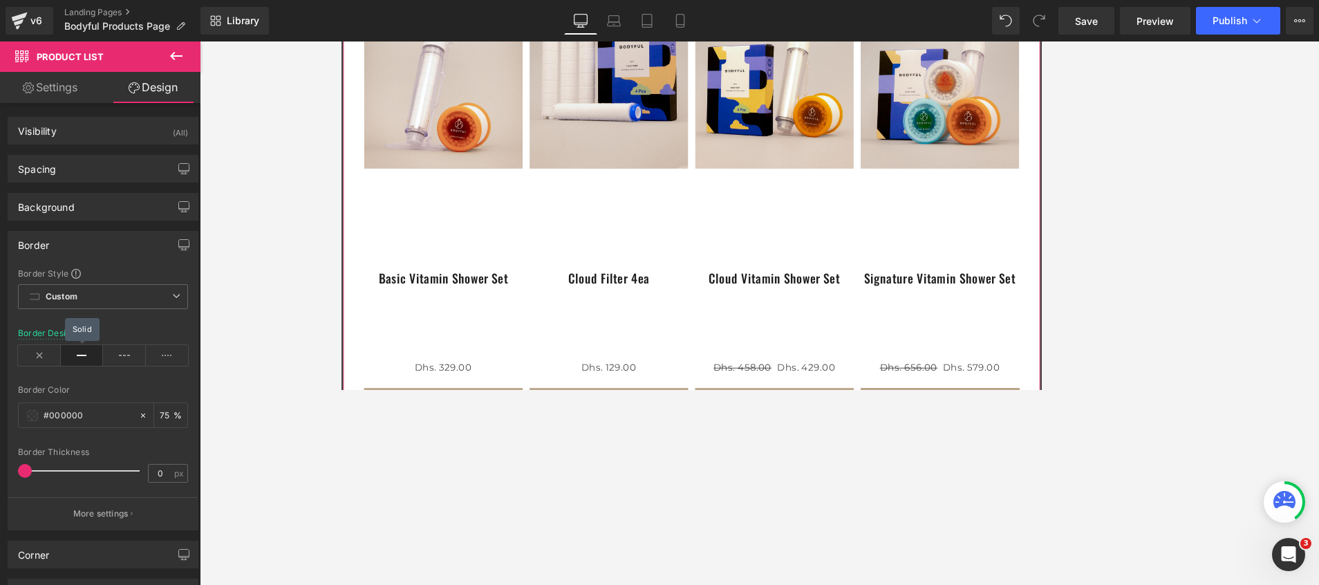
click at [84, 355] on icon at bounding box center [82, 355] width 43 height 21
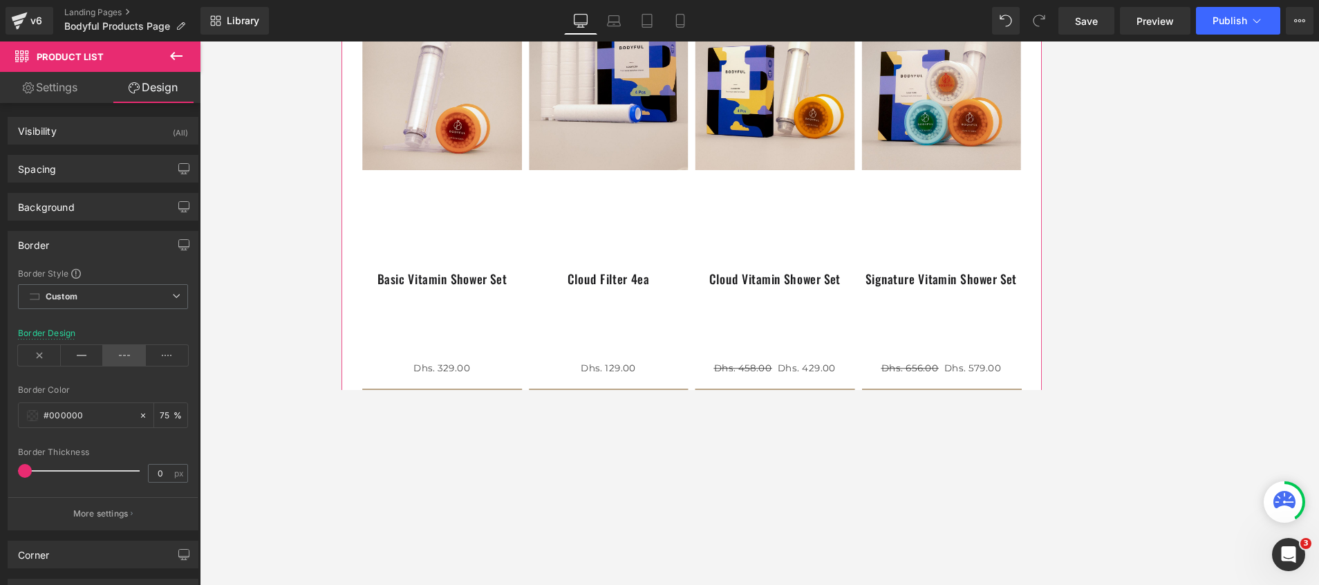
click at [120, 354] on icon at bounding box center [124, 355] width 43 height 21
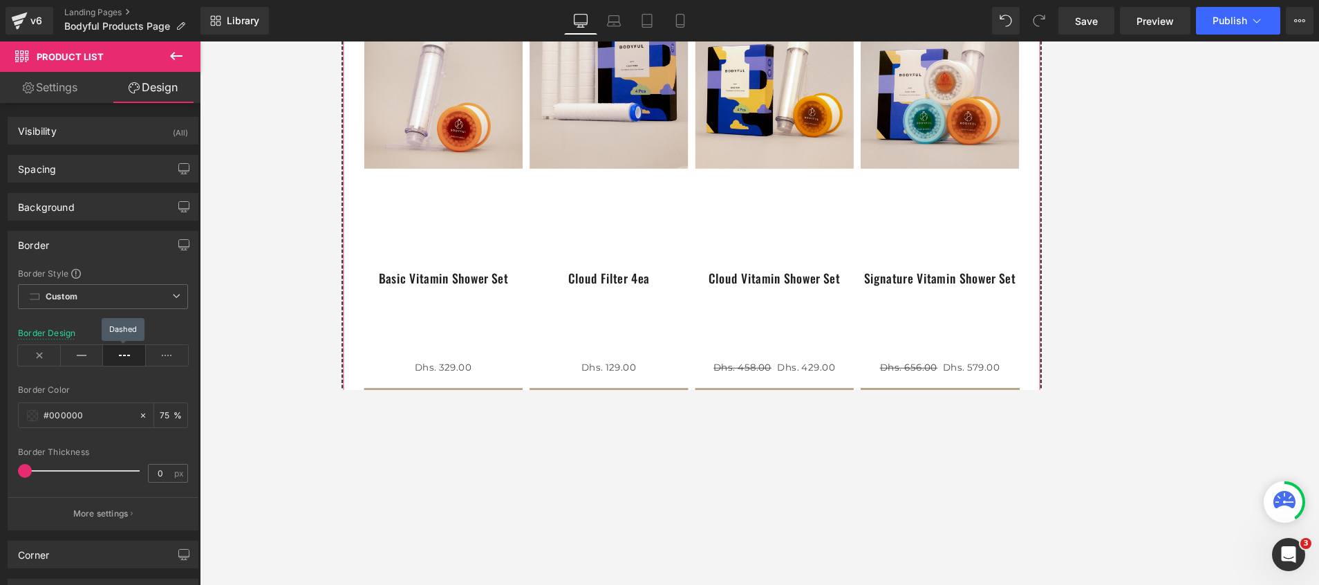
click at [120, 354] on icon at bounding box center [124, 355] width 43 height 21
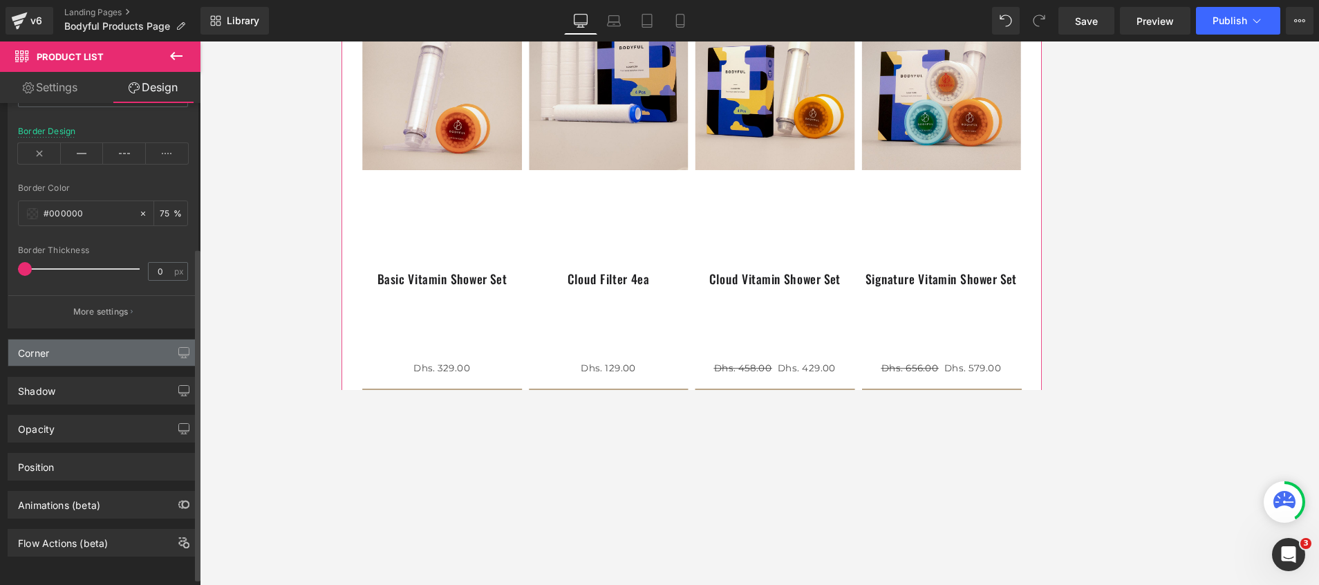
click at [75, 339] on div "Corner" at bounding box center [102, 352] width 189 height 26
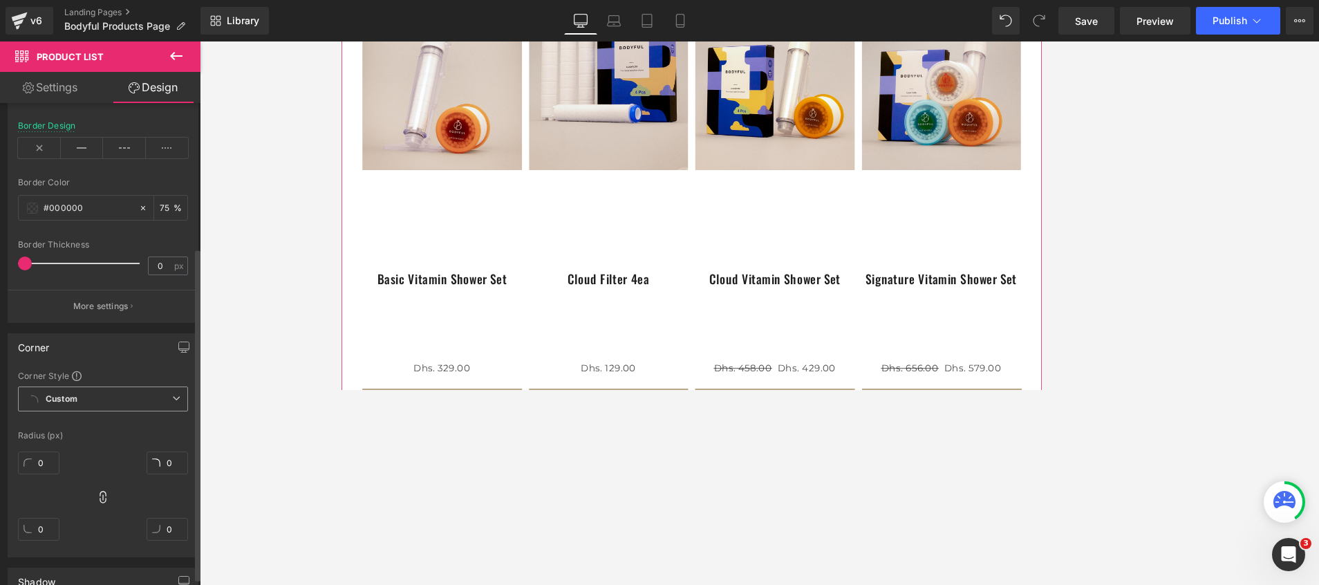
scroll to position [414, 0]
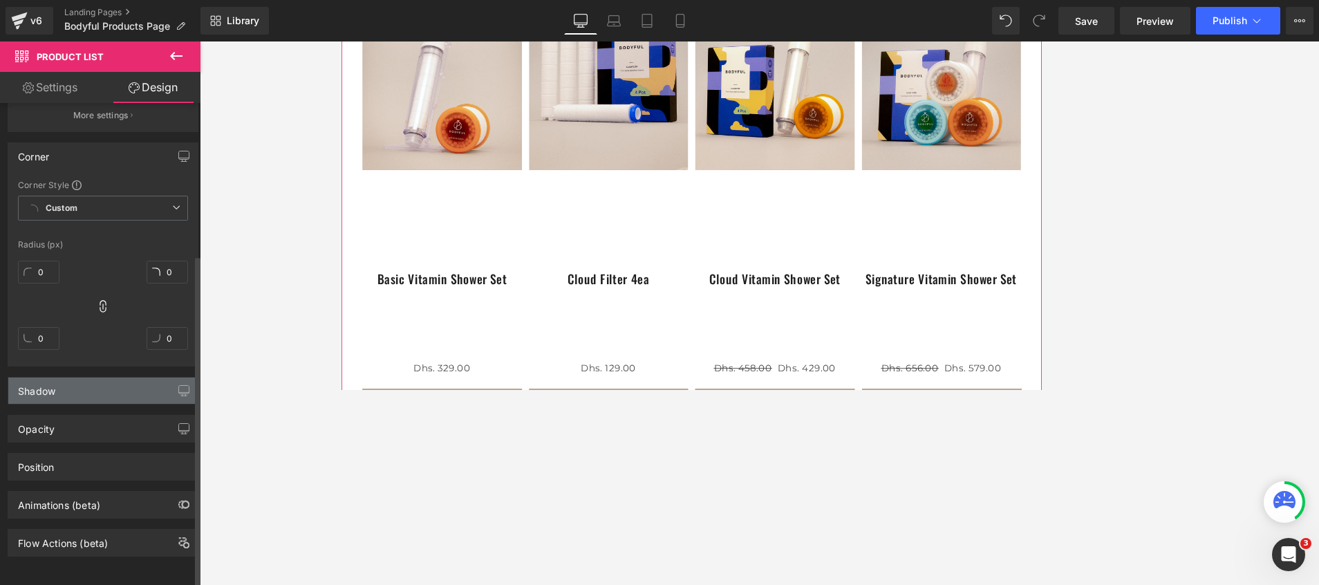
click at [70, 377] on div "Shadow" at bounding box center [102, 390] width 189 height 26
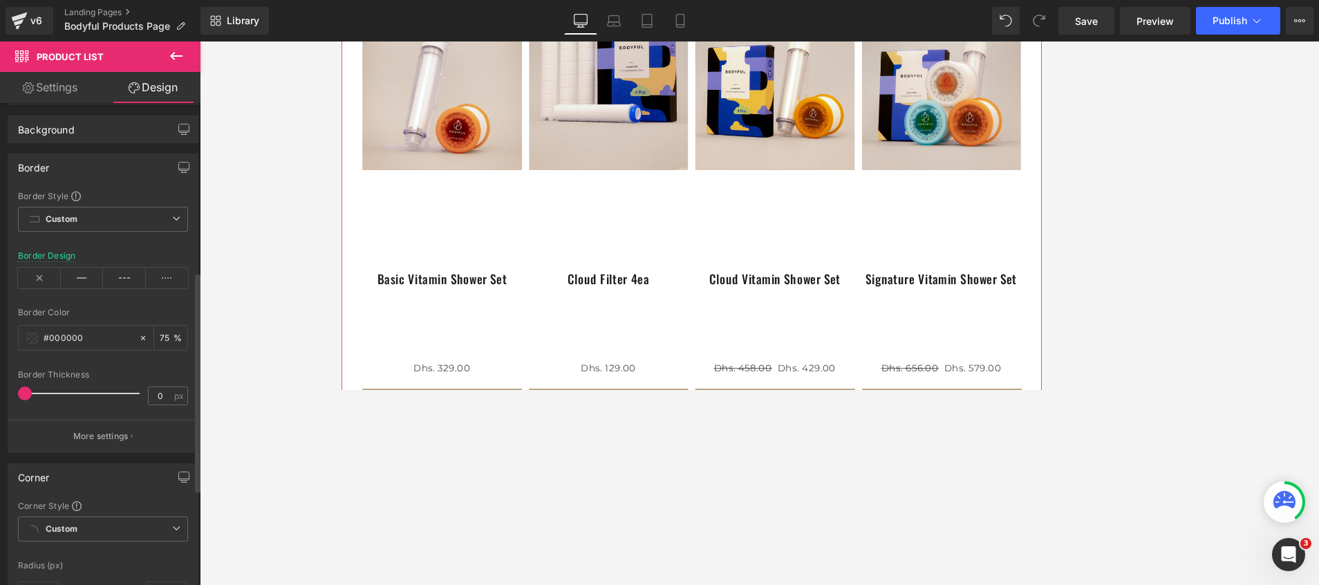
scroll to position [0, 0]
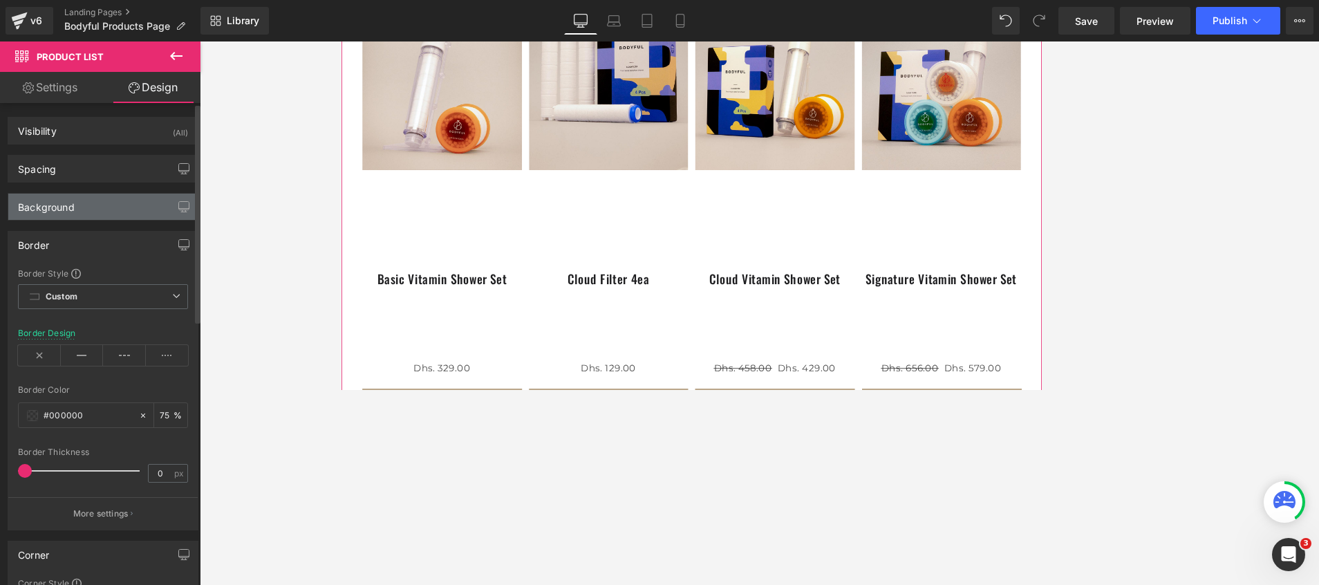
click at [79, 207] on div "Background" at bounding box center [102, 207] width 189 height 26
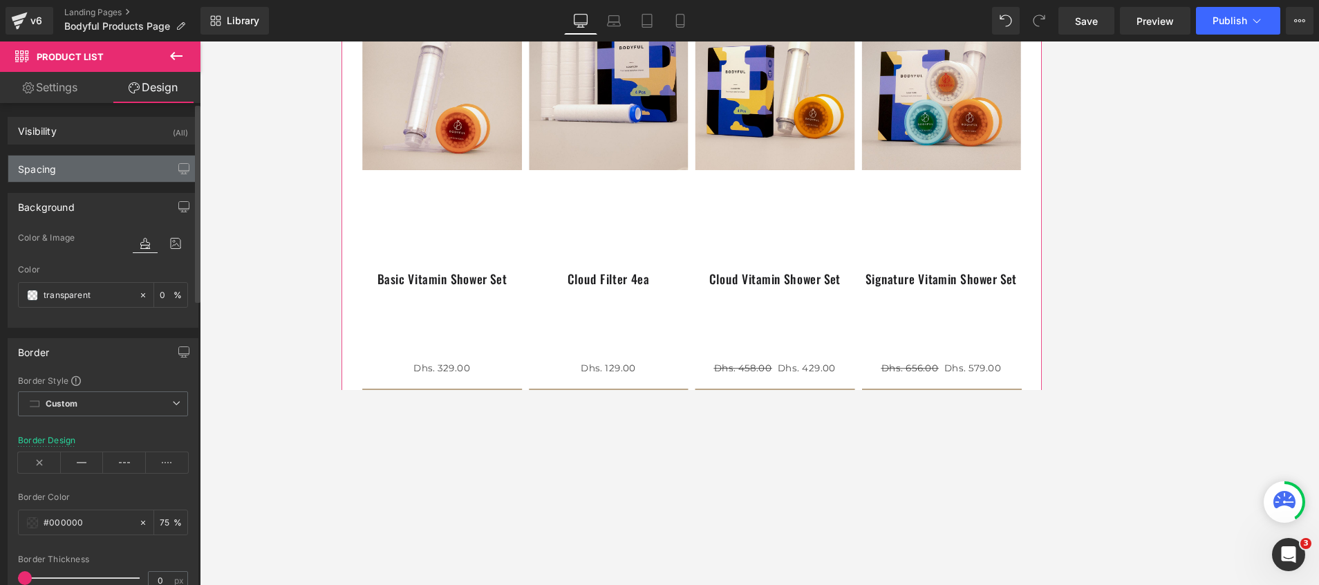
click at [56, 173] on div "Spacing" at bounding box center [37, 165] width 38 height 19
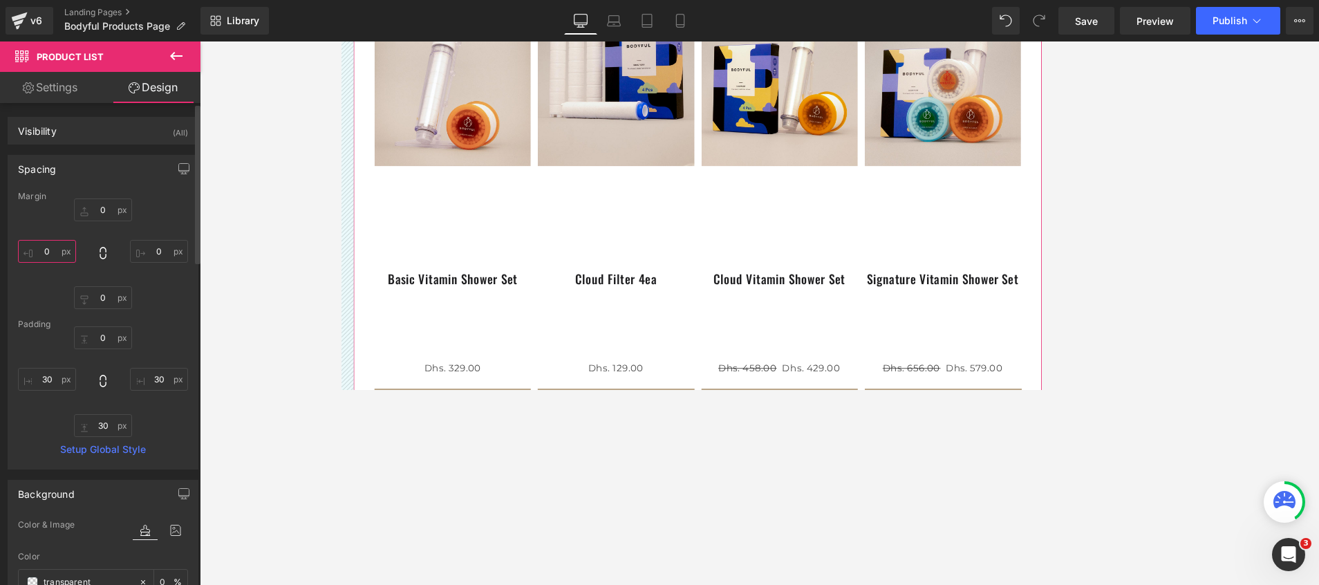
drag, startPoint x: 54, startPoint y: 250, endPoint x: 62, endPoint y: 254, distance: 8.7
click at [62, 254] on input "0" at bounding box center [47, 251] width 58 height 23
click at [57, 254] on input "0" at bounding box center [47, 251] width 58 height 23
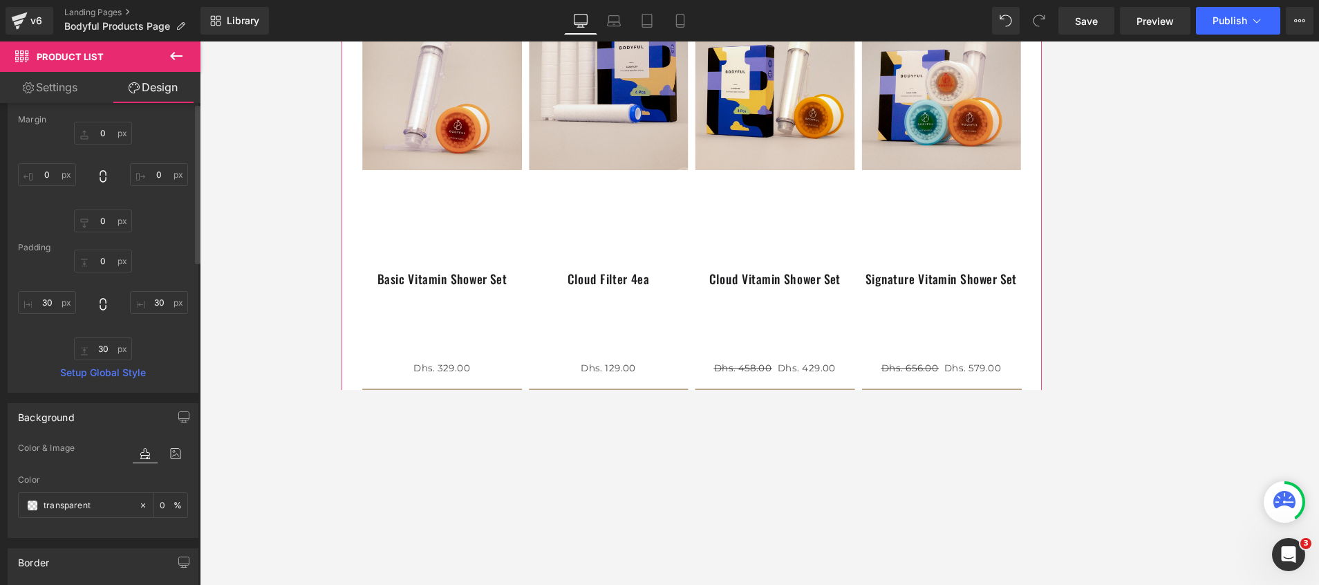
scroll to position [104, 0]
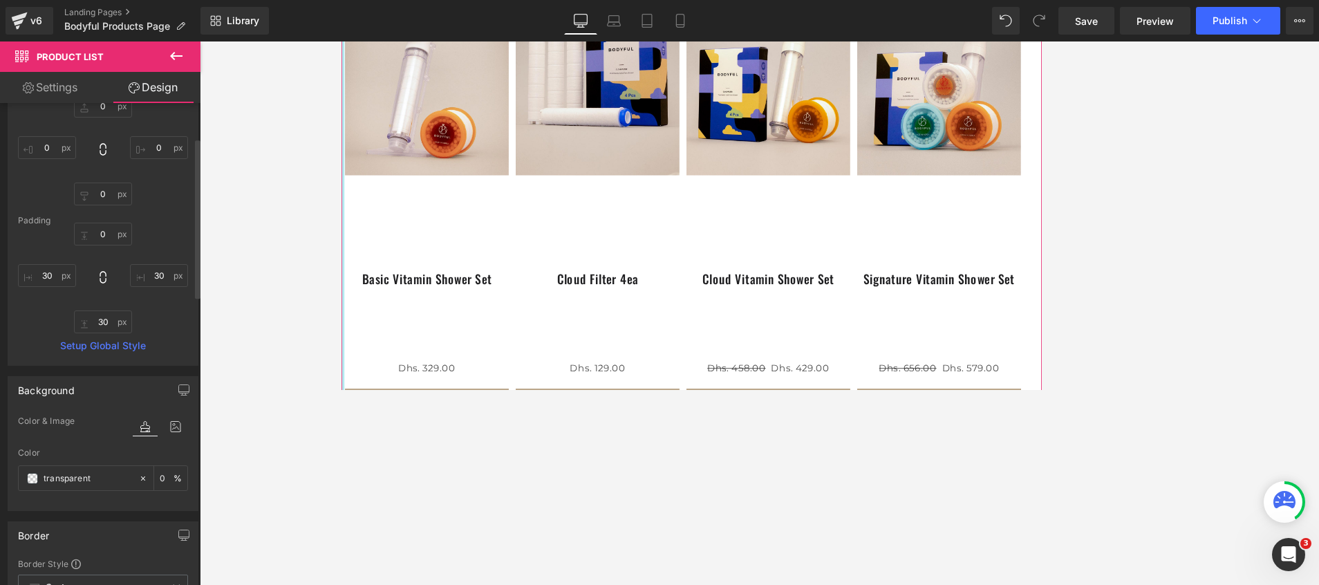
click at [55, 310] on div "0px 0 30px 30 30px 30 30px 30" at bounding box center [103, 278] width 170 height 111
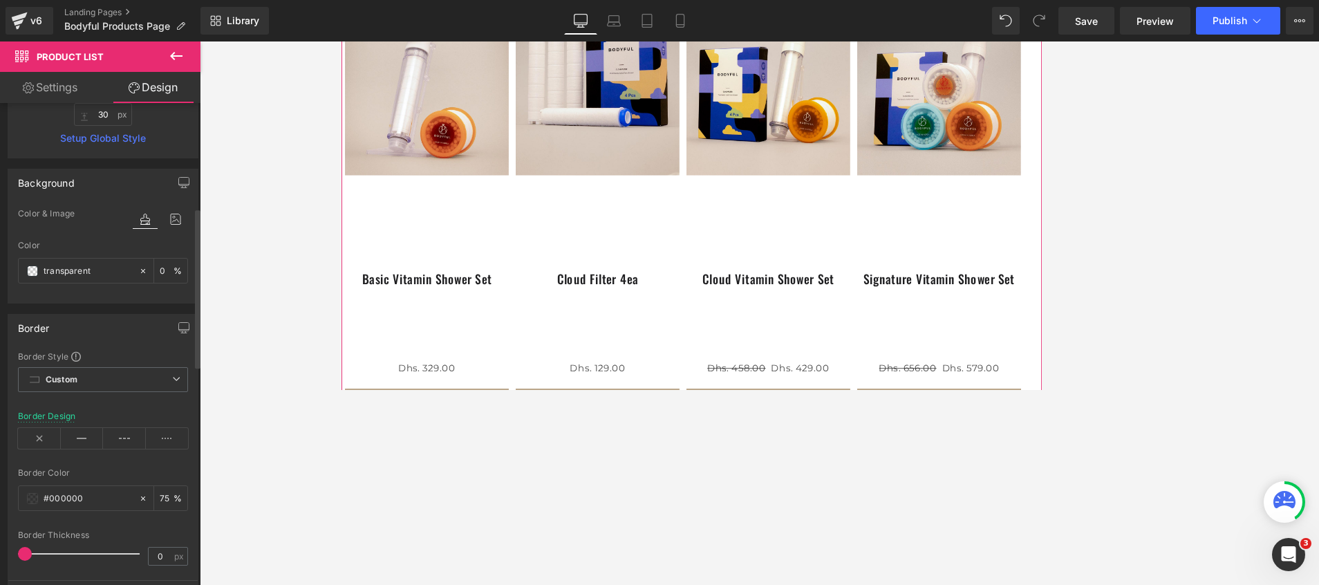
scroll to position [415, 0]
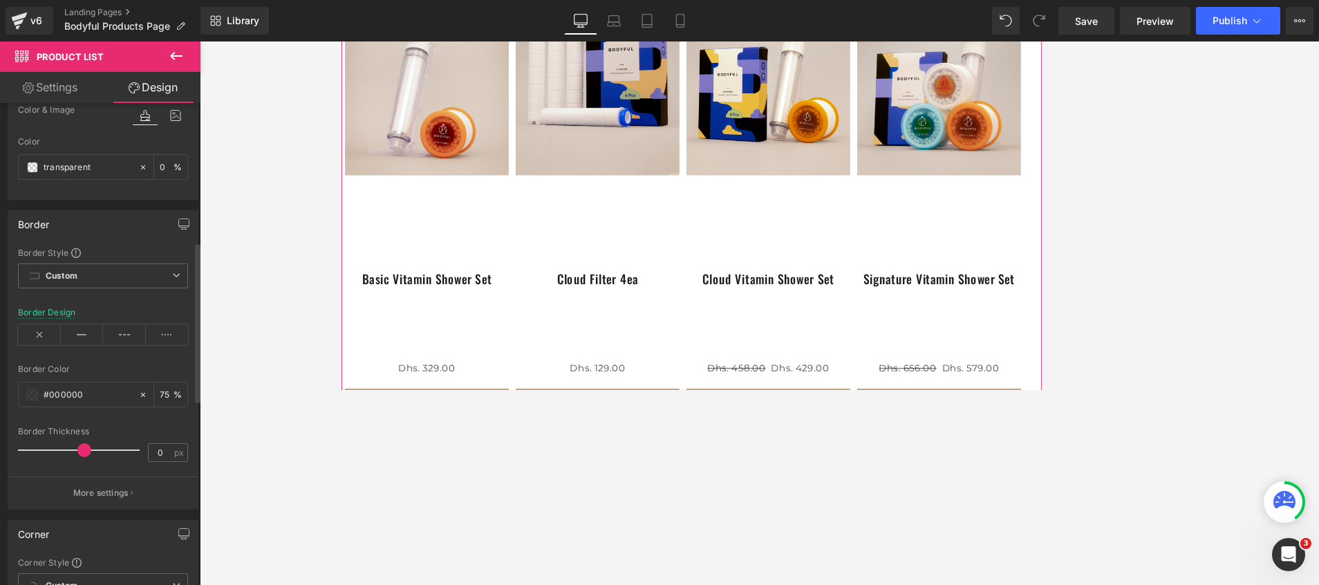
drag, startPoint x: 19, startPoint y: 452, endPoint x: 101, endPoint y: 460, distance: 82.7
click at [101, 389] on div at bounding box center [82, 450] width 115 height 28
drag, startPoint x: 103, startPoint y: 453, endPoint x: -4, endPoint y: 453, distance: 107.1
click at [0, 389] on html "Product List You are previewing how the will restyle your page. You can not edi…" at bounding box center [659, 292] width 1319 height 585
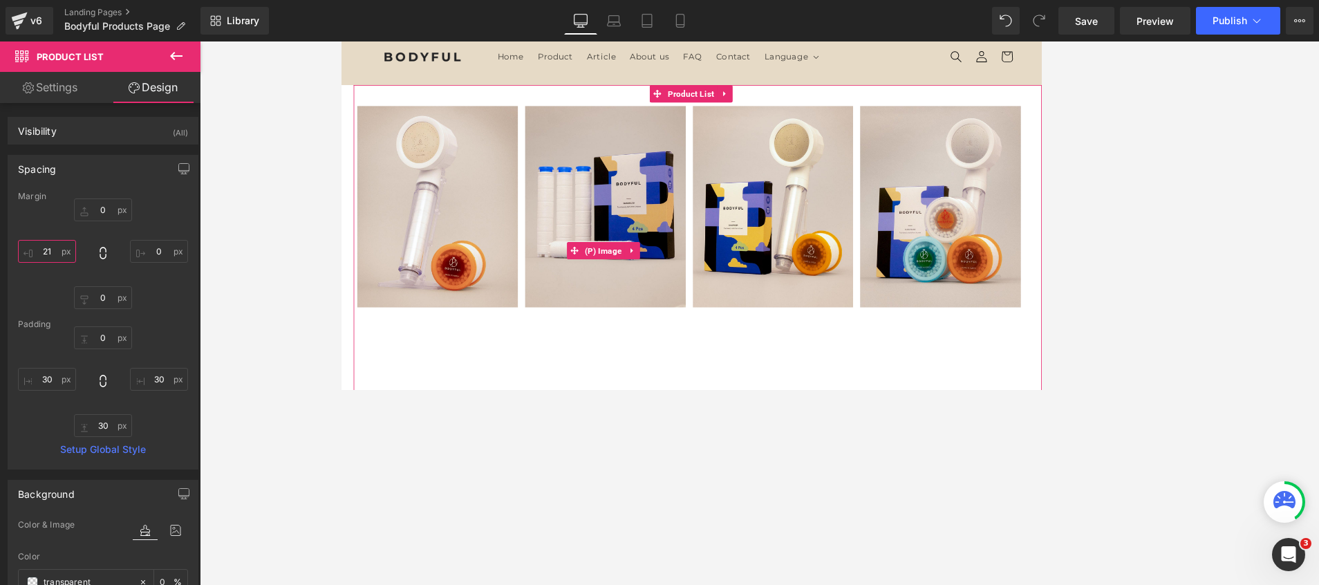
scroll to position [0, 0]
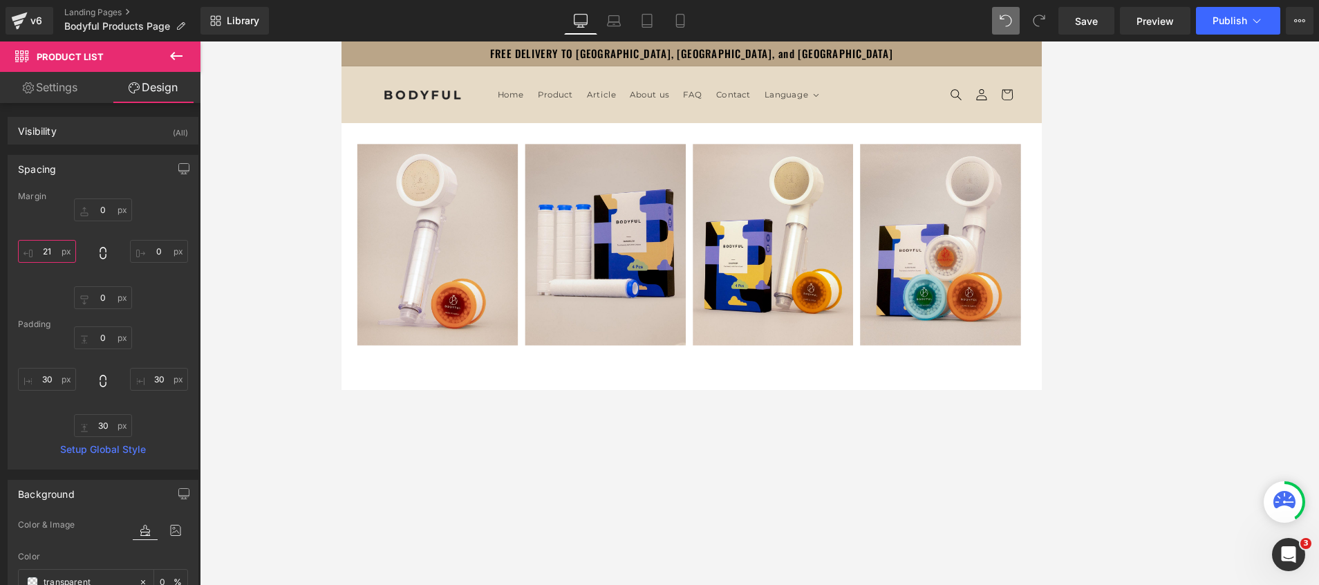
type input "21"
click at [879, 24] on icon at bounding box center [1006, 21] width 12 height 12
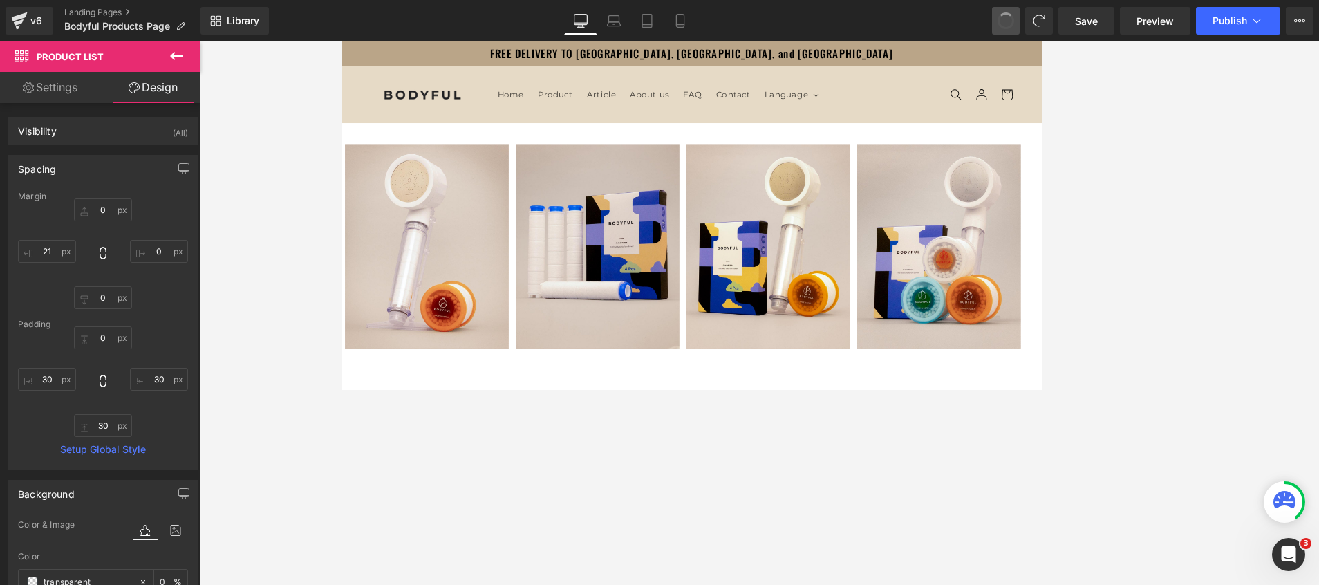
click at [879, 24] on span at bounding box center [1006, 21] width 24 height 24
click at [879, 24] on span at bounding box center [1005, 20] width 19 height 19
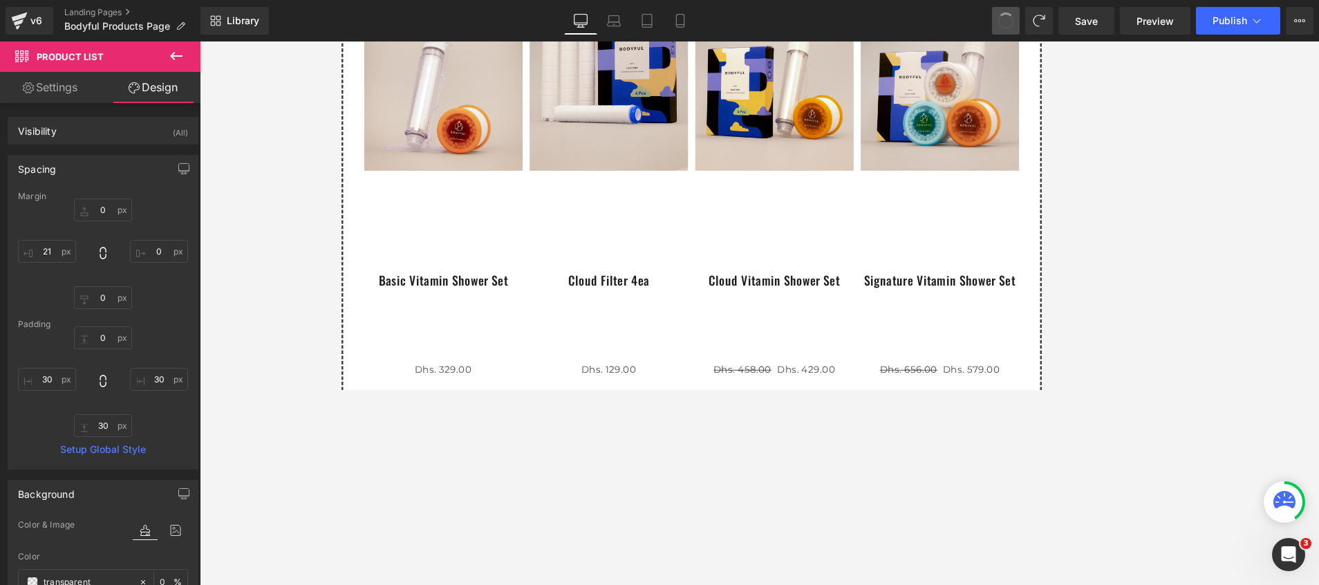
scroll to position [209, 0]
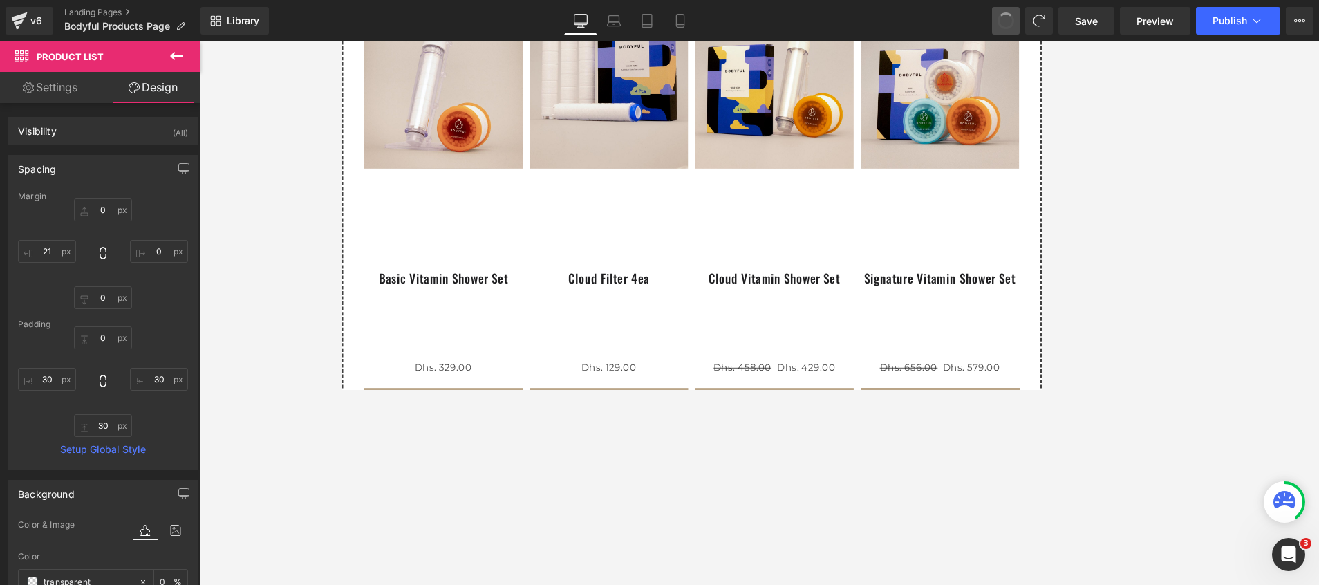
click at [879, 25] on span at bounding box center [1006, 21] width 24 height 24
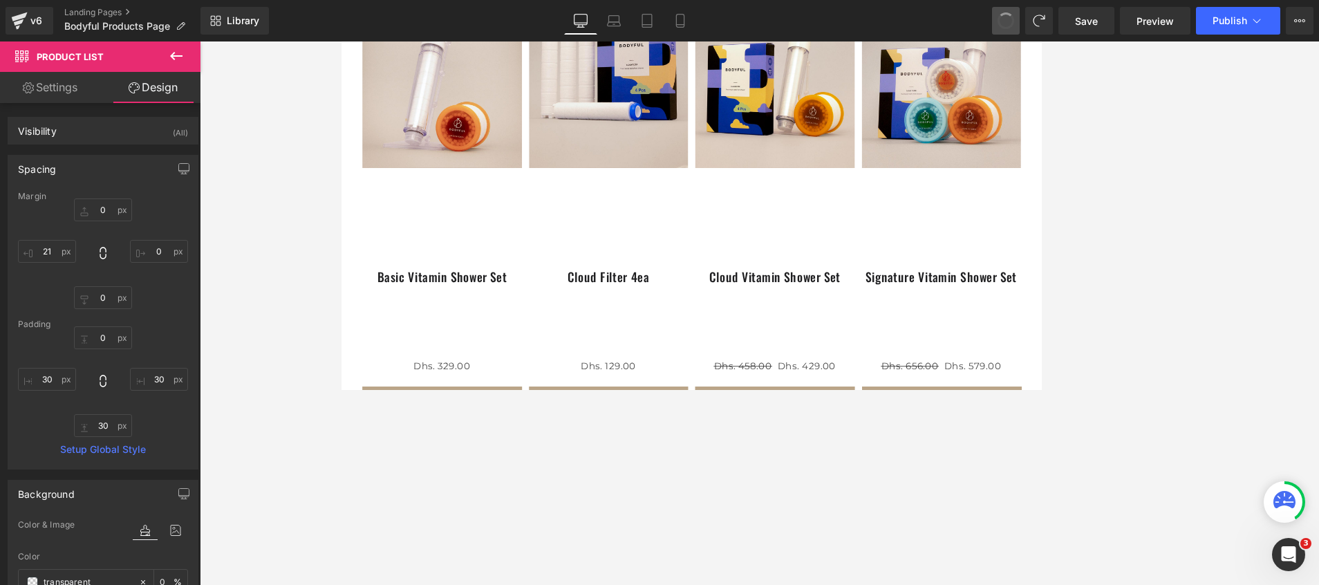
scroll to position [0, 0]
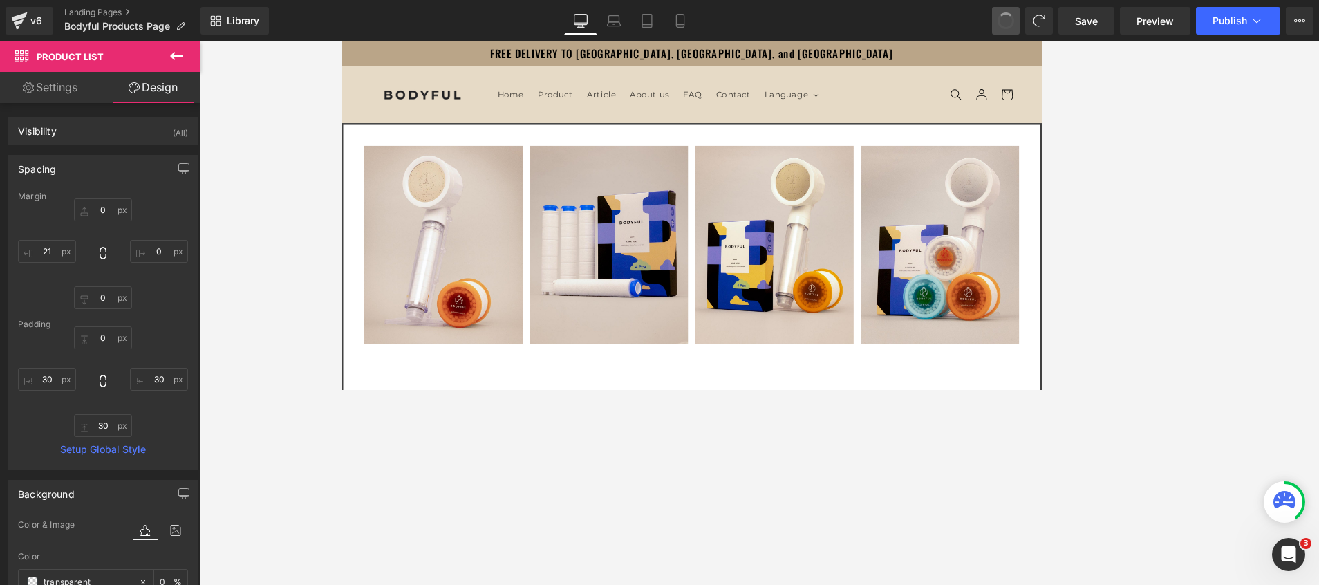
click at [879, 25] on span at bounding box center [1005, 20] width 19 height 19
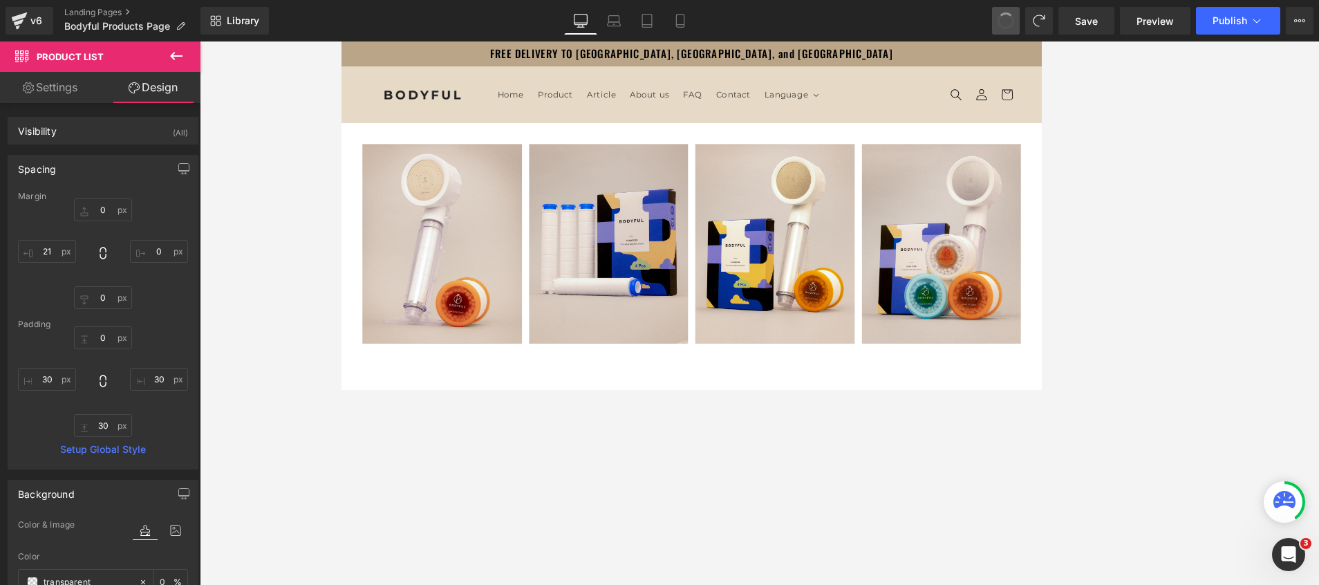
click at [879, 25] on span at bounding box center [1006, 21] width 22 height 22
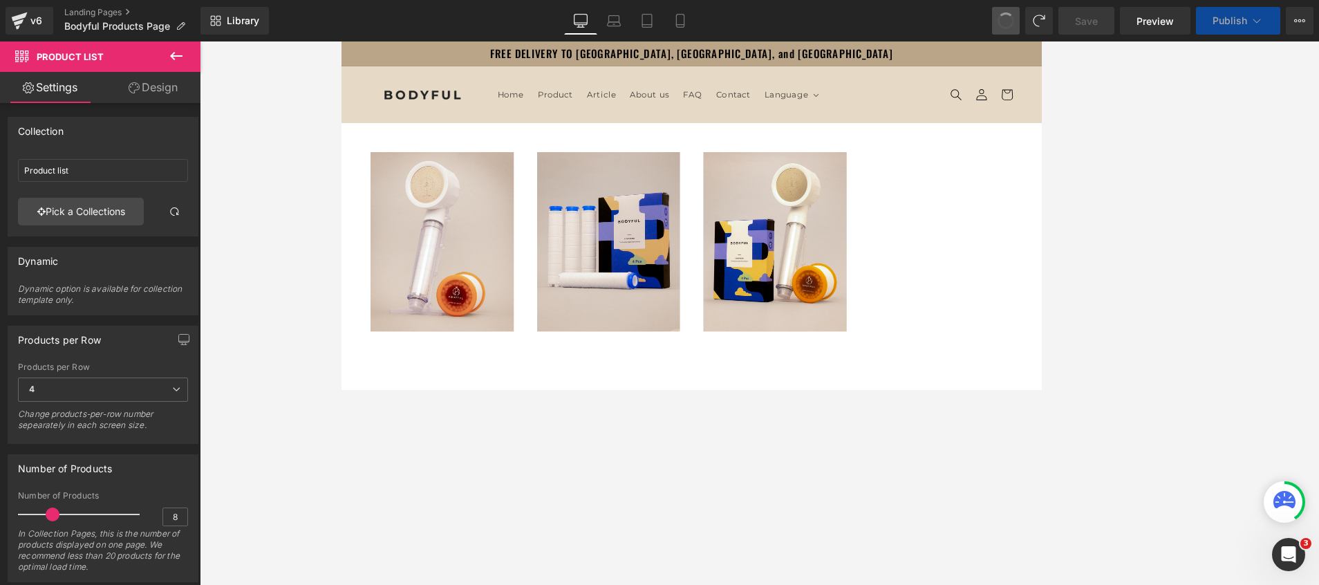
click at [879, 25] on span at bounding box center [1005, 20] width 17 height 17
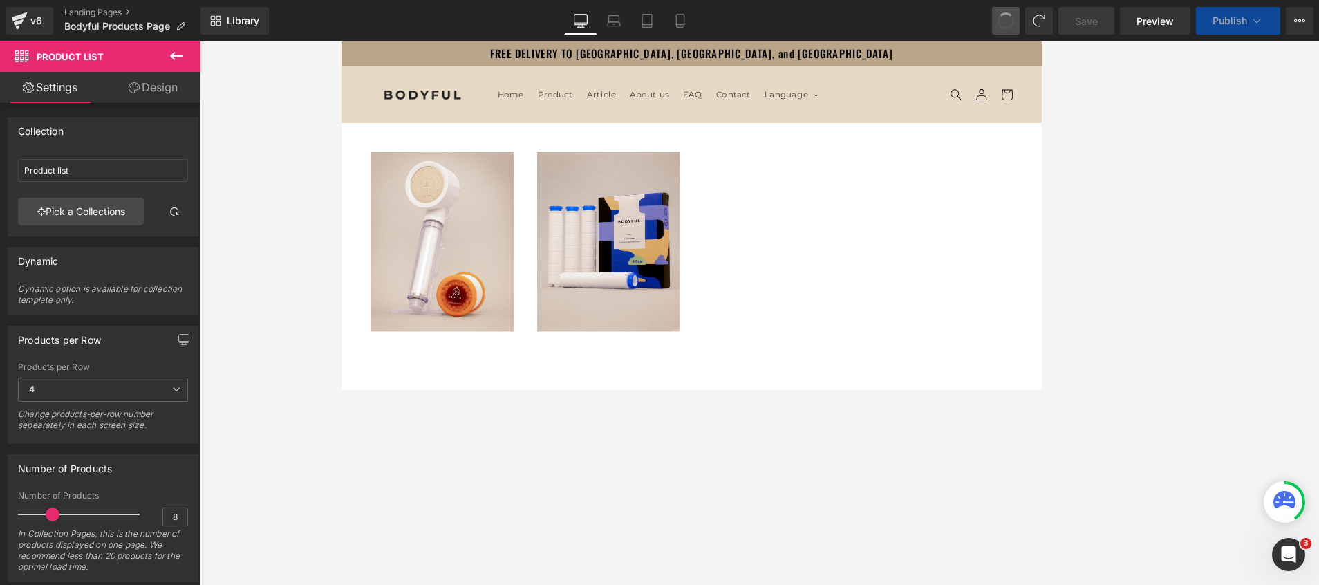
click at [879, 25] on span at bounding box center [1006, 21] width 22 height 22
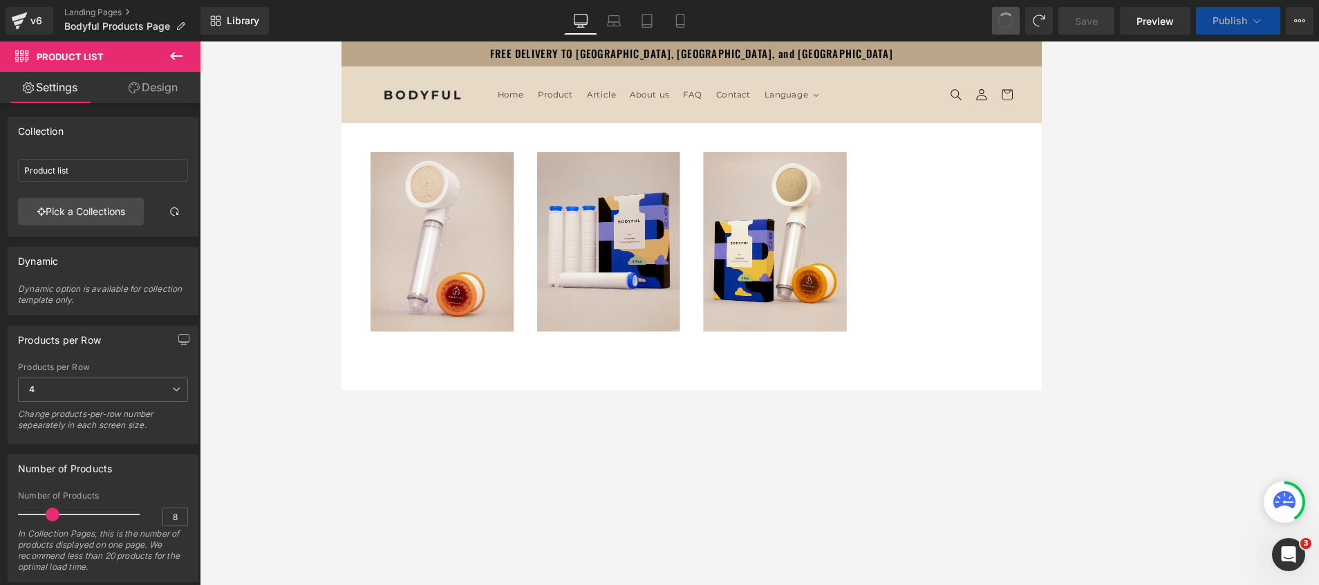
click at [879, 17] on span at bounding box center [1006, 21] width 23 height 23
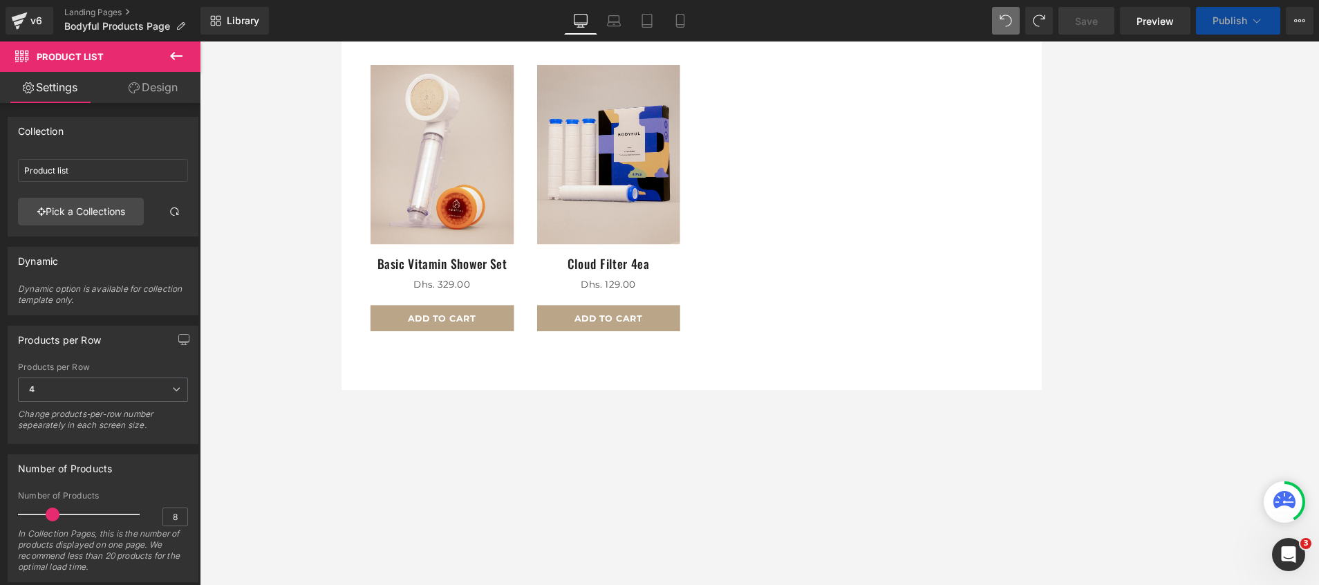
scroll to position [116, 0]
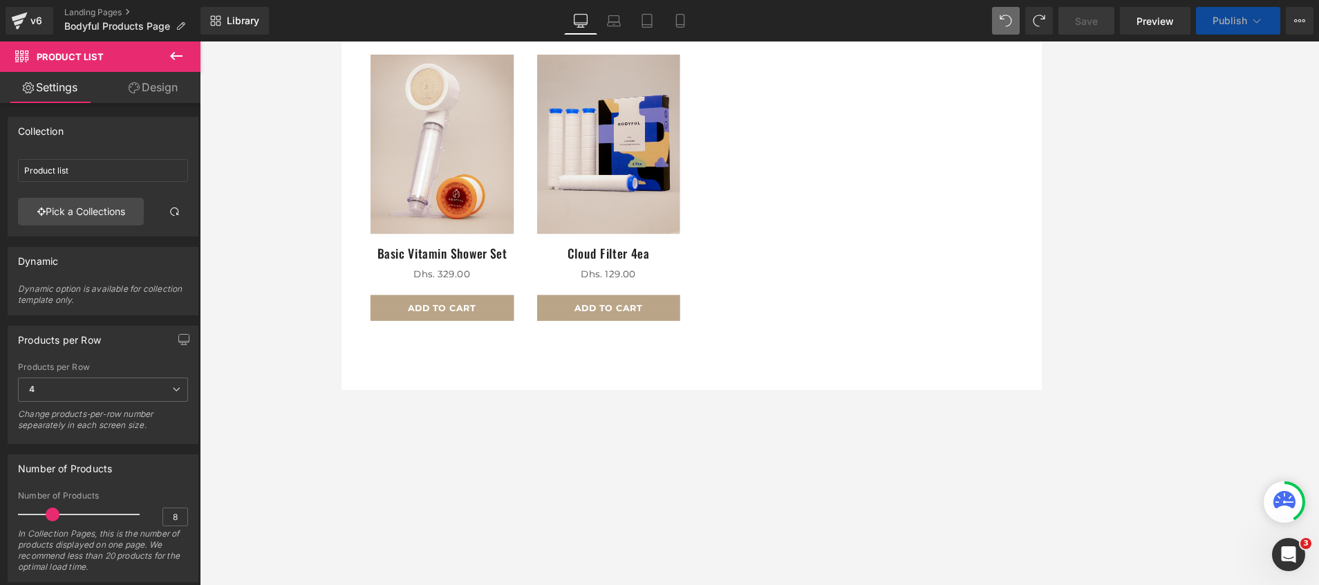
click at [180, 51] on icon at bounding box center [176, 56] width 17 height 17
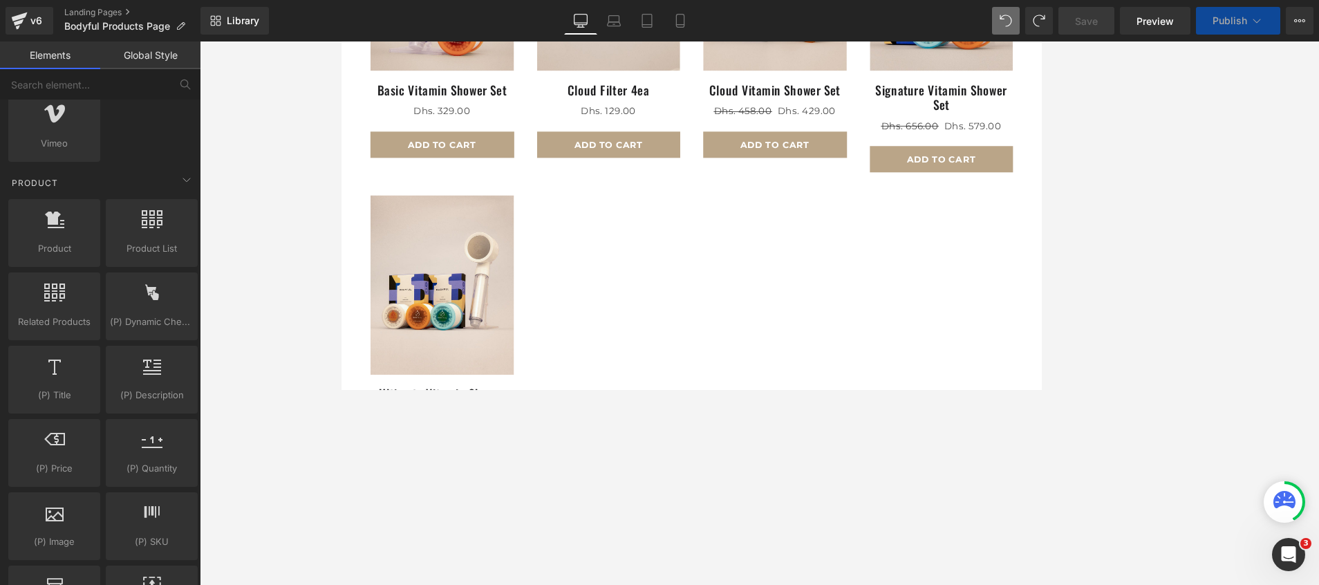
scroll to position [207, 0]
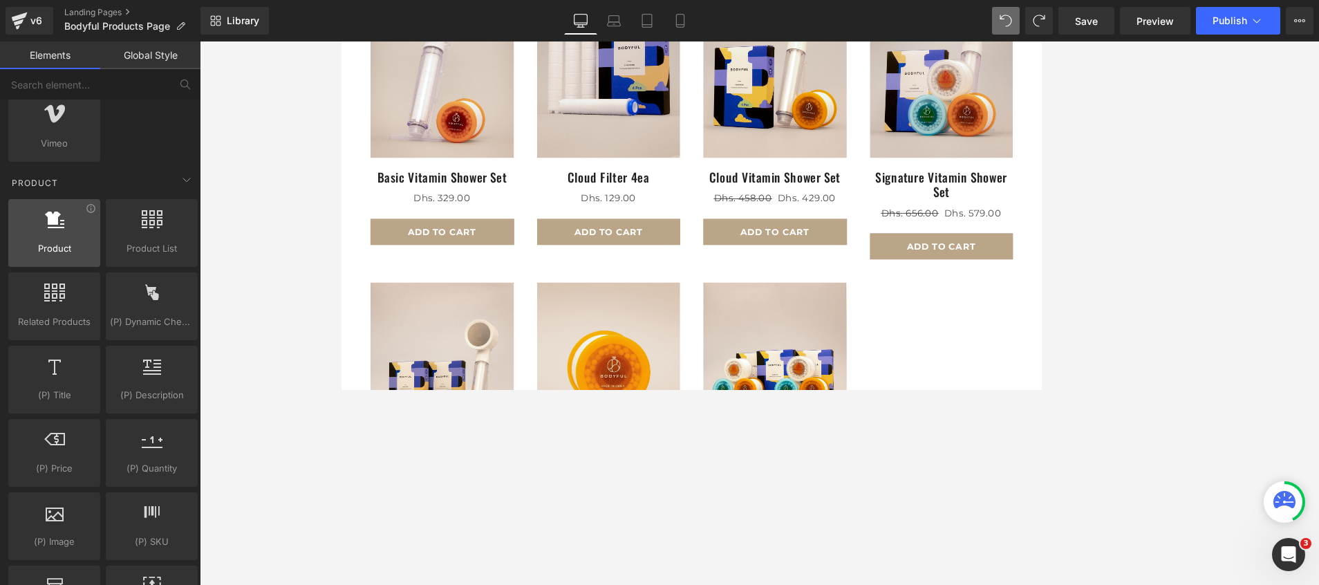
click at [66, 261] on div "Product products, goods, sells" at bounding box center [54, 233] width 92 height 68
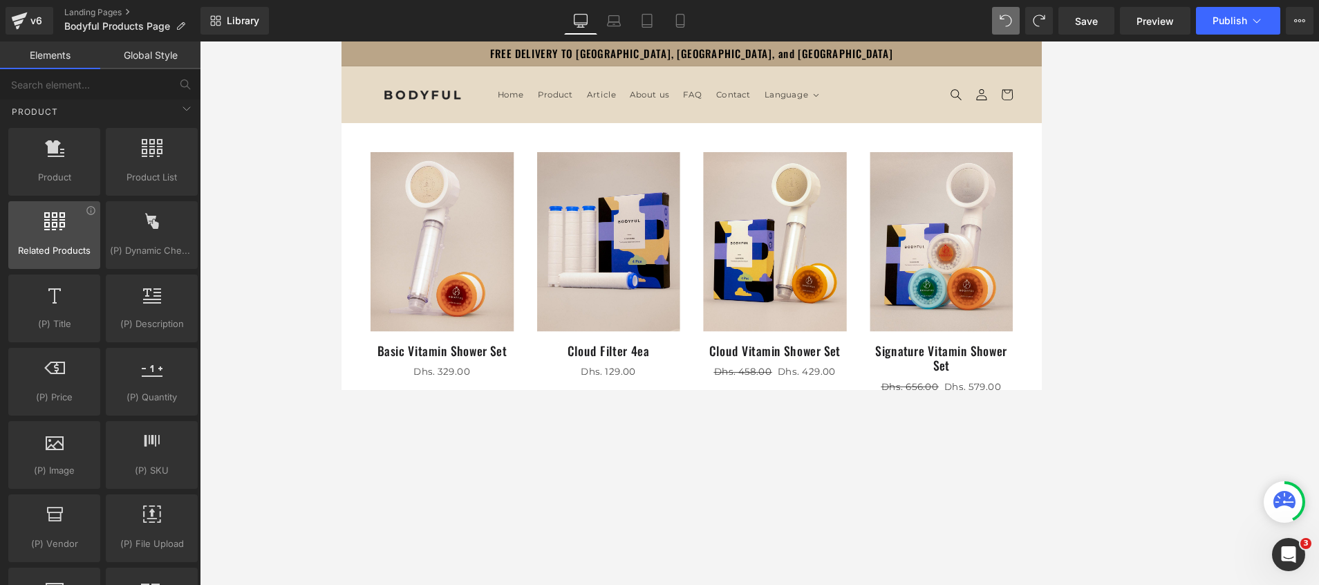
scroll to position [1141, 0]
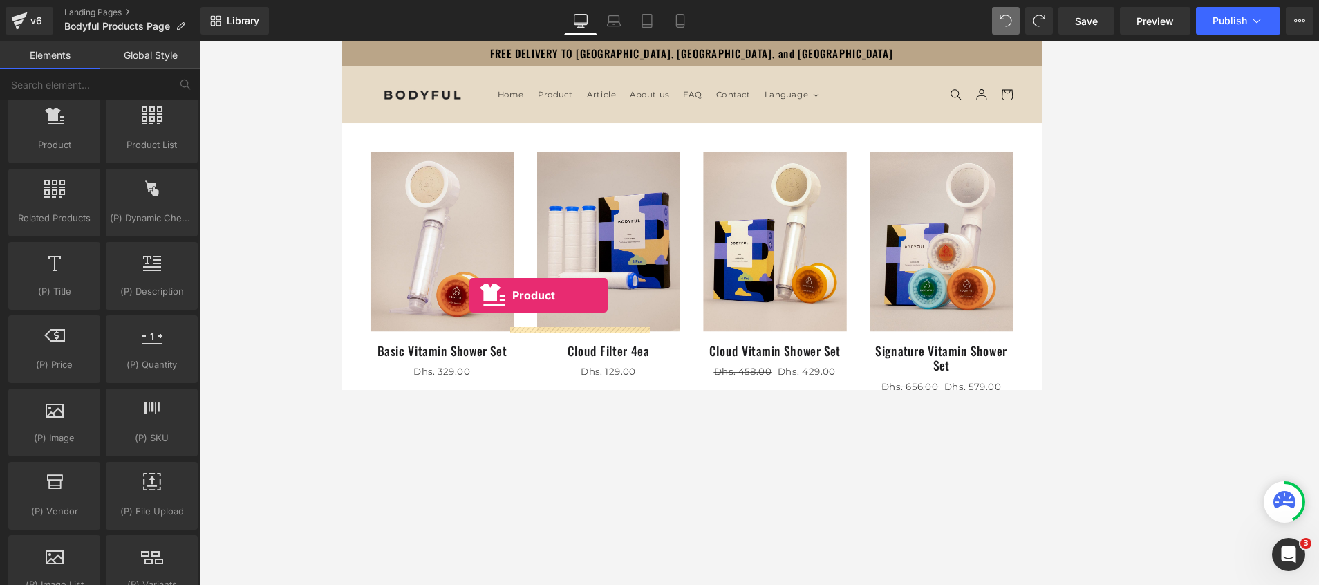
drag, startPoint x: 402, startPoint y: 187, endPoint x: 494, endPoint y: 344, distance: 182.2
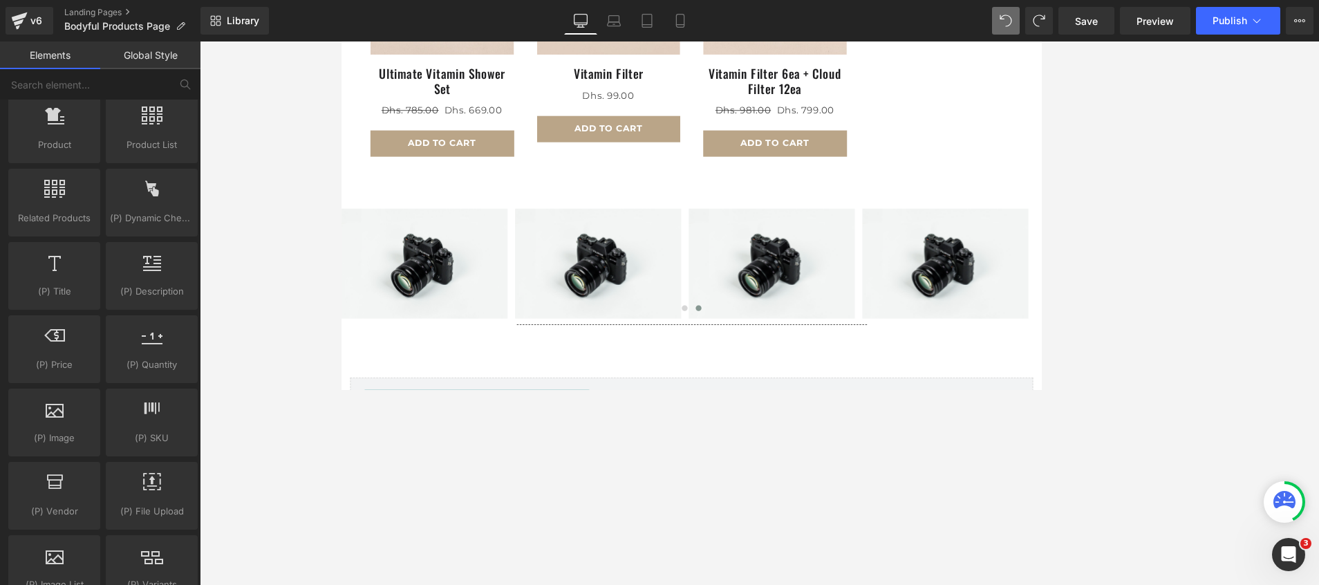
scroll to position [726, 0]
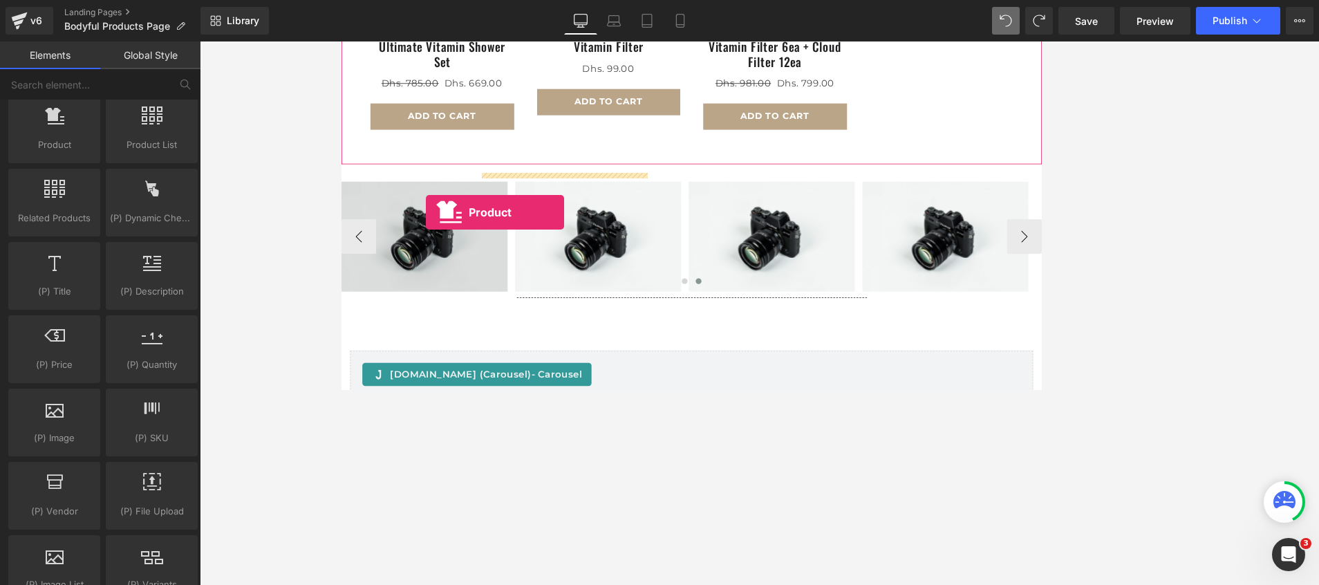
drag, startPoint x: 386, startPoint y: 162, endPoint x: 435, endPoint y: 259, distance: 109.1
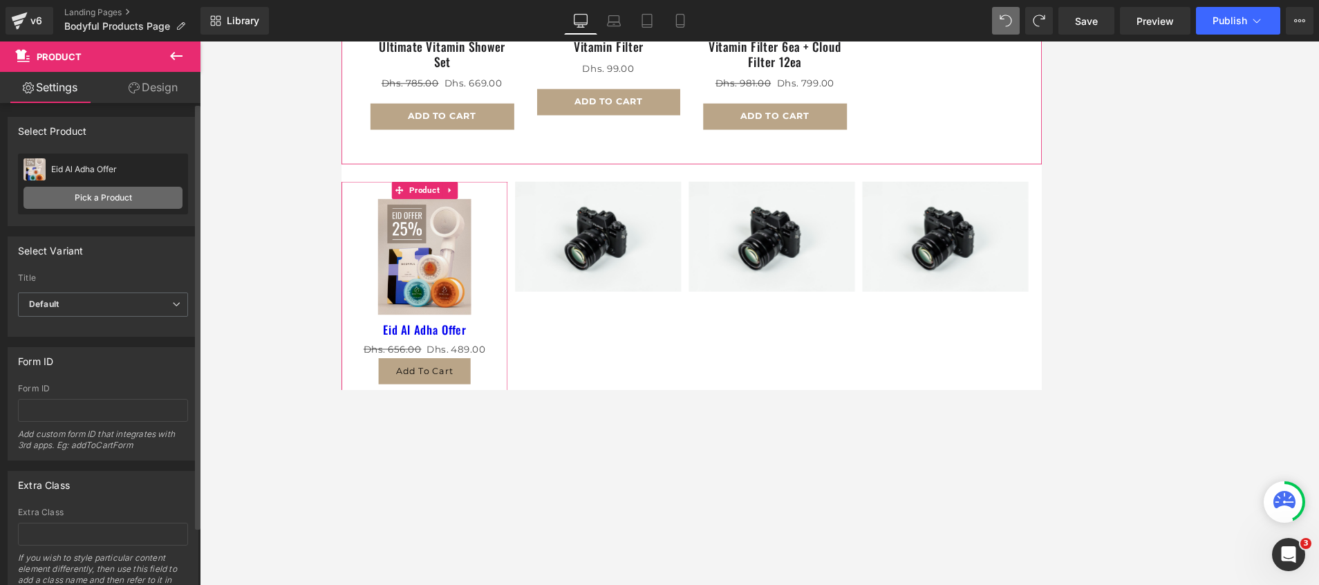
click at [100, 194] on link "Pick a Product" at bounding box center [103, 198] width 159 height 22
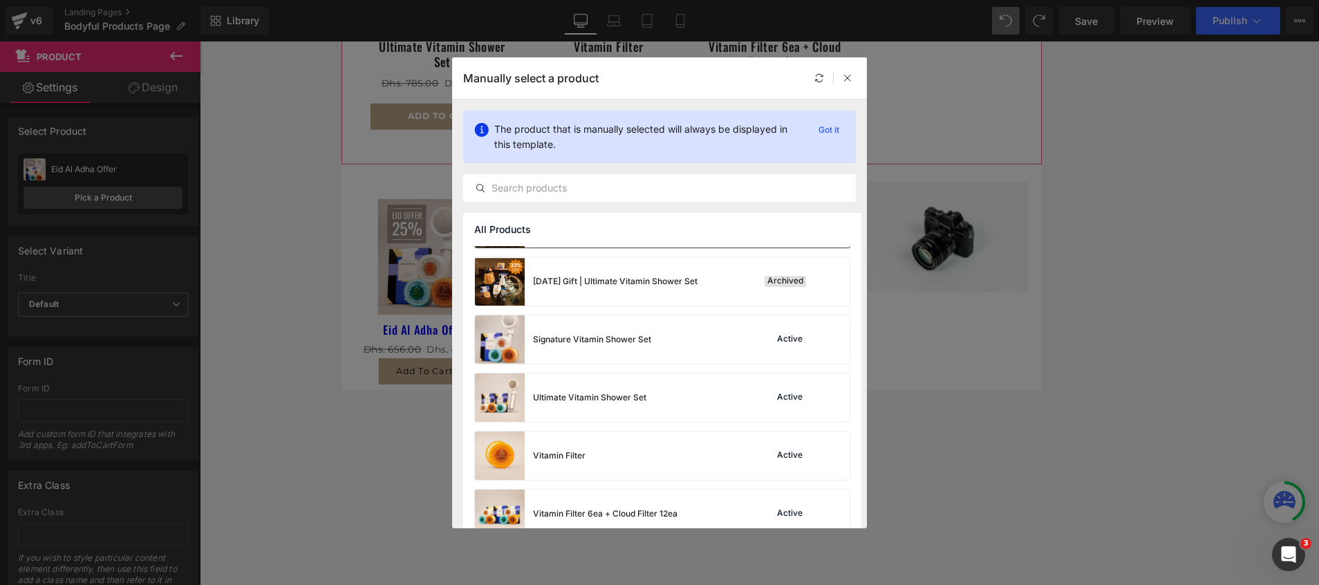
scroll to position [766, 0]
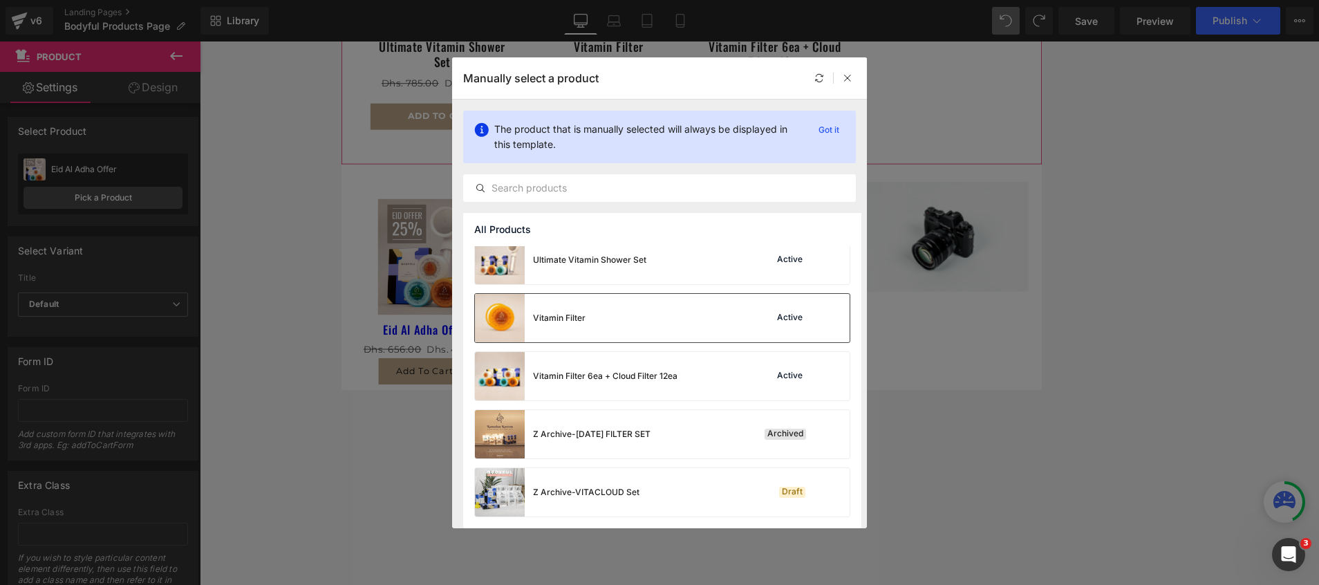
click at [614, 327] on div "Vitamin Filter Active" at bounding box center [662, 318] width 375 height 48
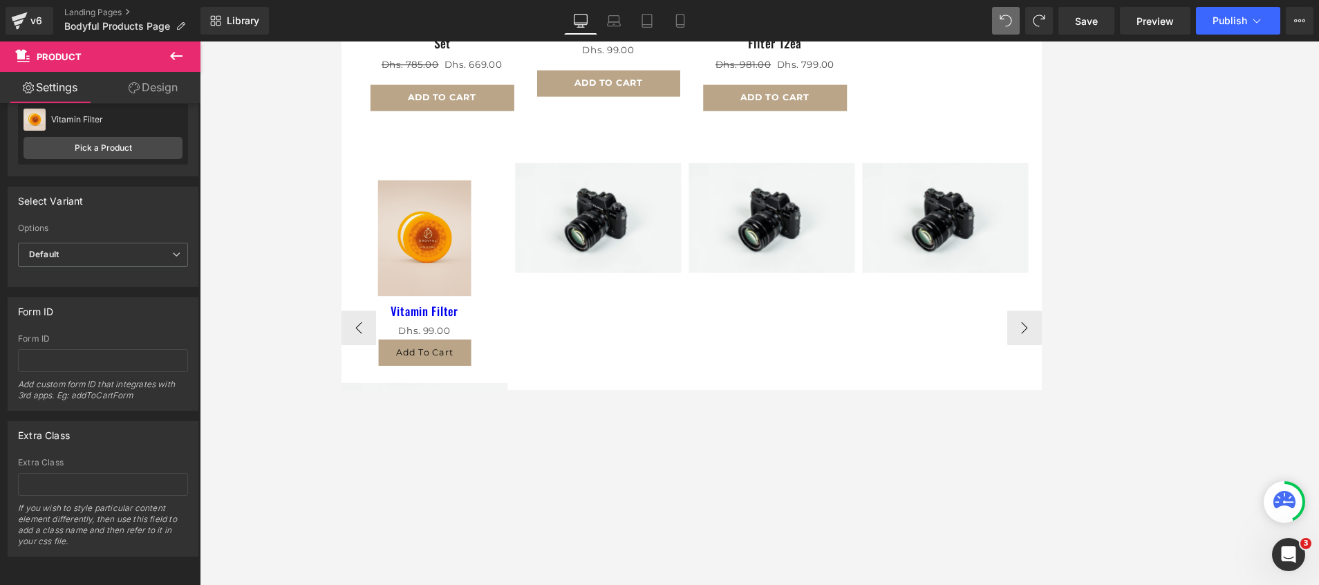
scroll to position [933, 0]
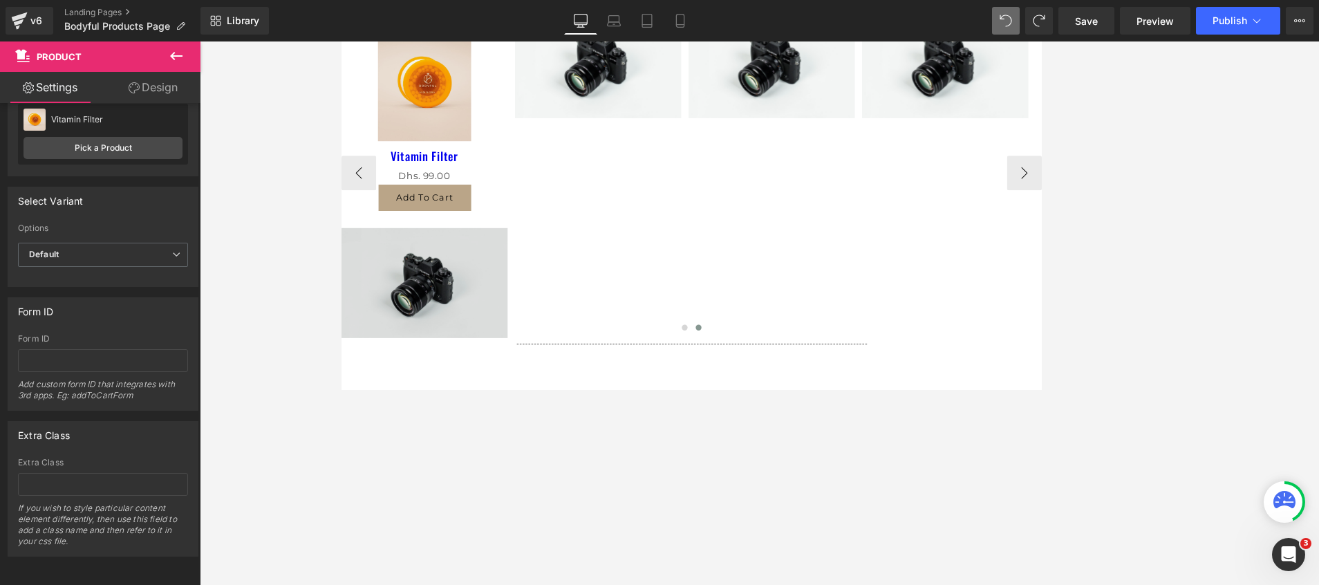
click at [460, 294] on img at bounding box center [440, 329] width 198 height 131
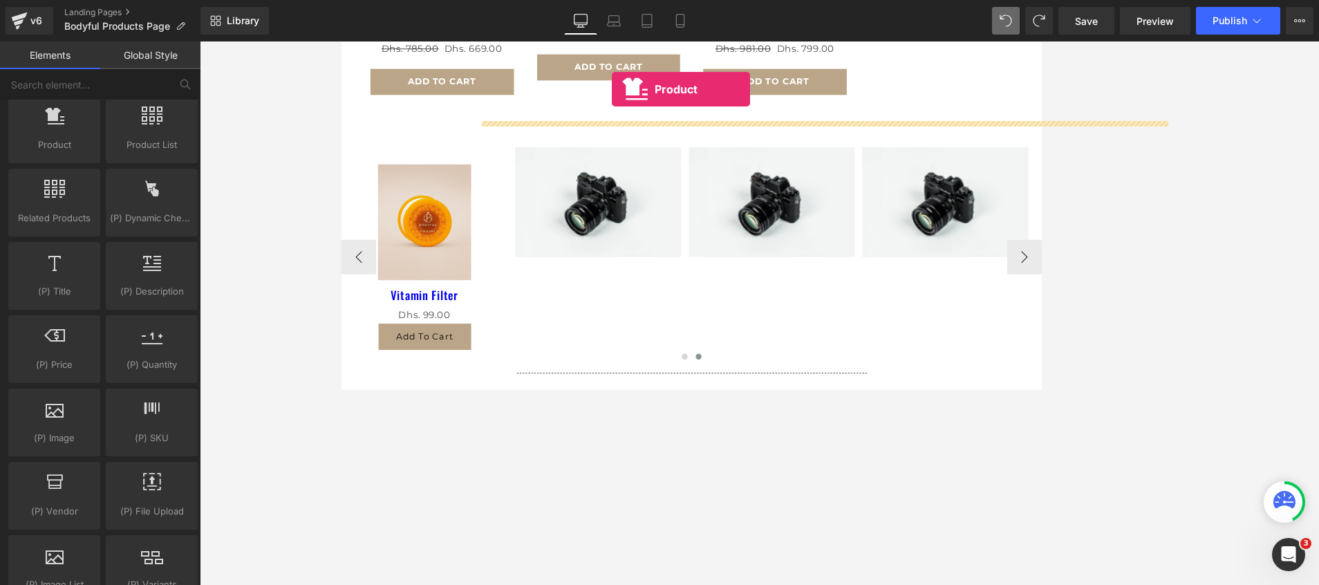
scroll to position [740, 0]
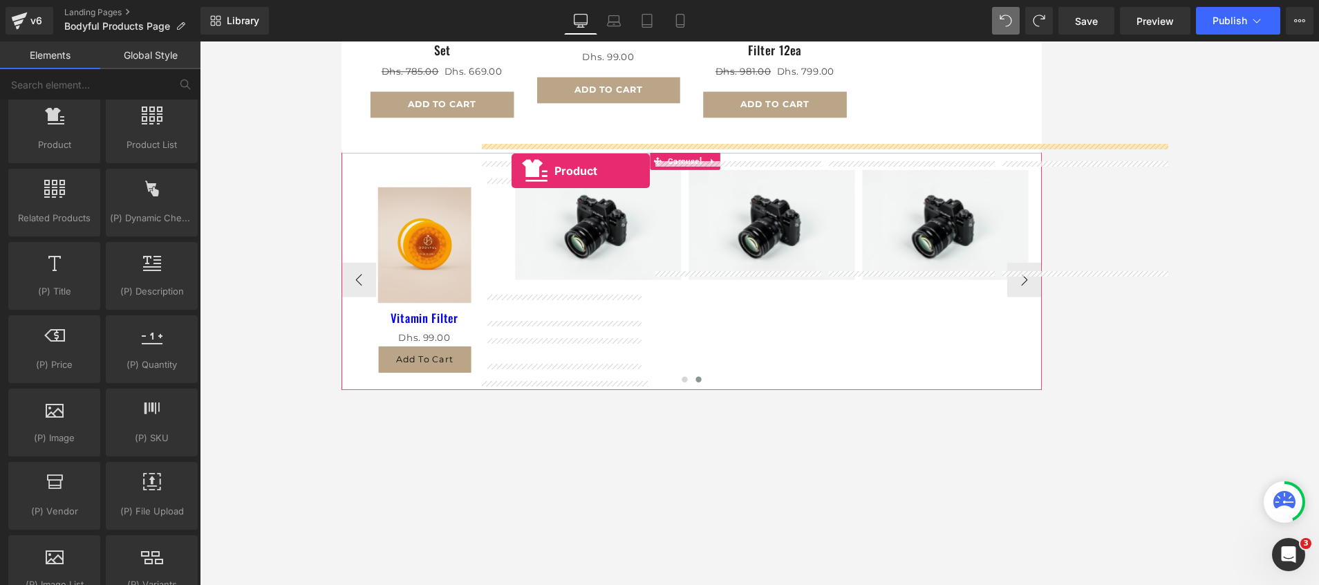
drag, startPoint x: 415, startPoint y: 198, endPoint x: 544, endPoint y: 196, distance: 129.3
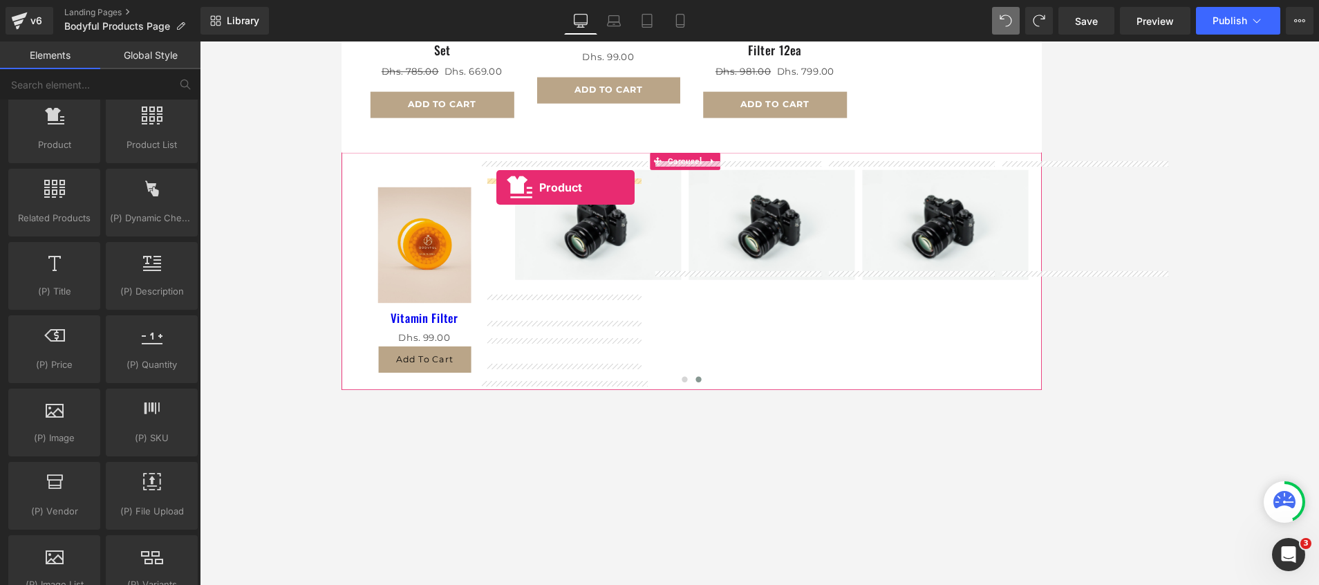
drag, startPoint x: 377, startPoint y: 173, endPoint x: 526, endPoint y: 216, distance: 155.3
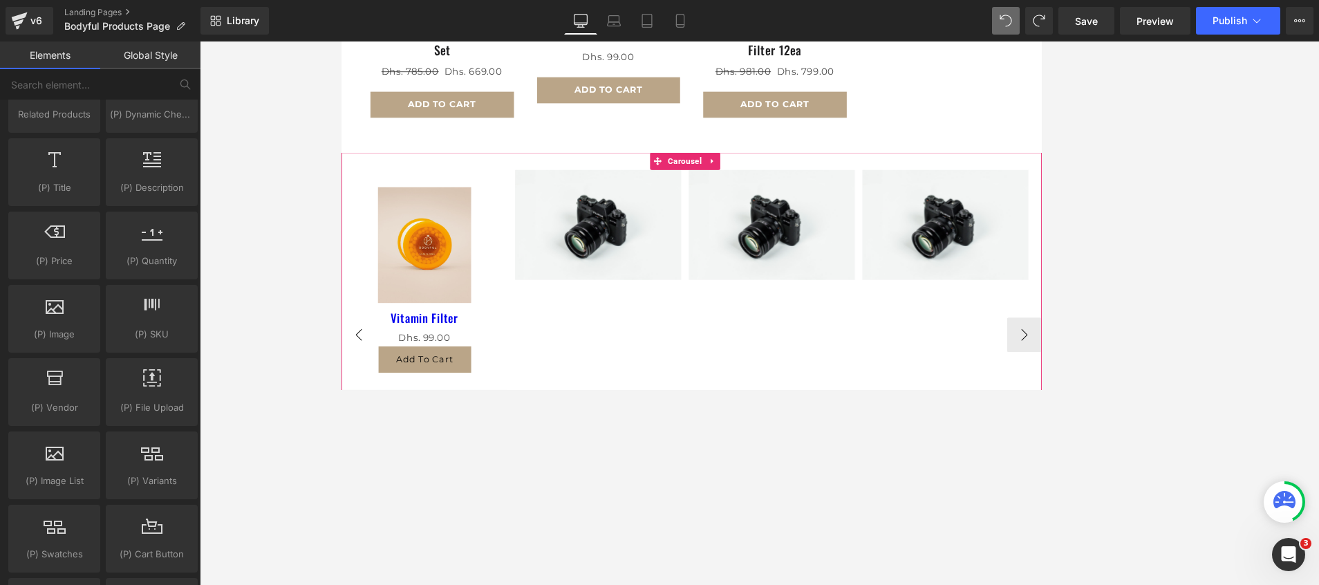
click at [354, 384] on button "‹" at bounding box center [361, 391] width 41 height 41
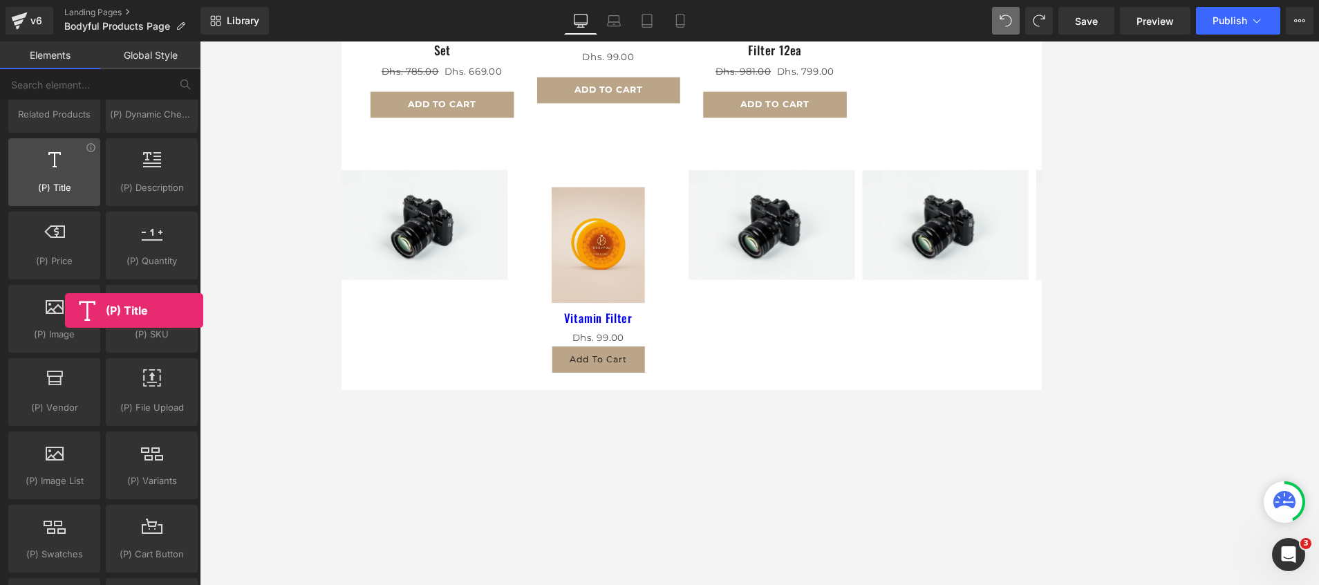
drag, startPoint x: 43, startPoint y: 177, endPoint x: 65, endPoint y: 190, distance: 25.7
click at [65, 190] on div "(P) Title products, goods, sells, titles, heading, titles" at bounding box center [54, 172] width 92 height 68
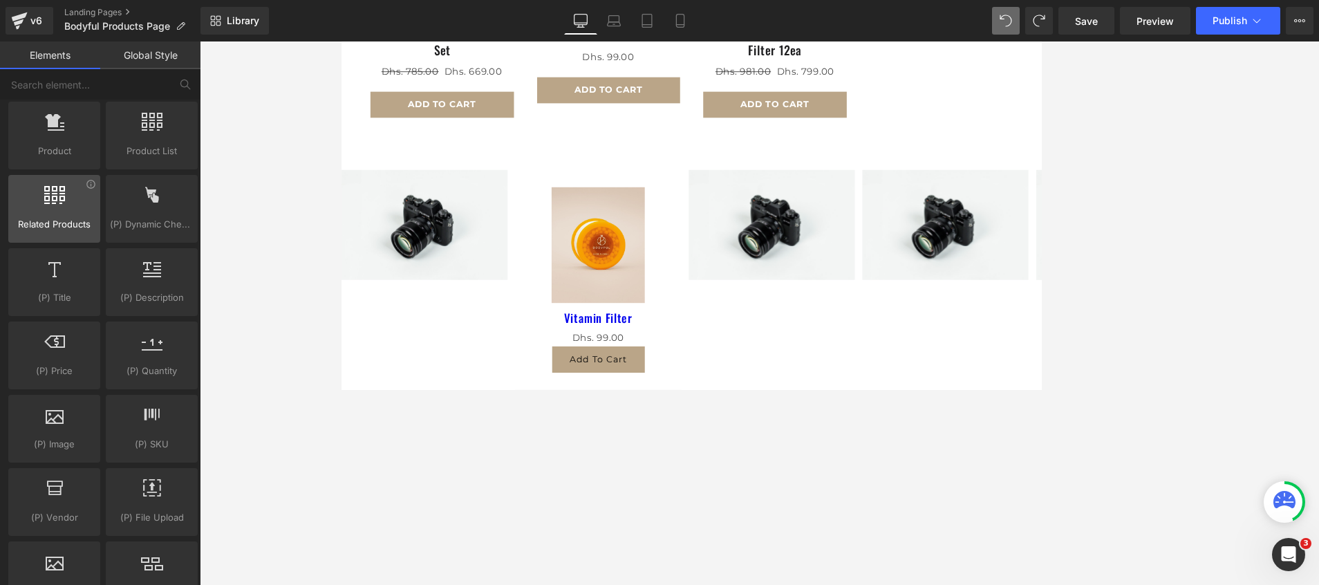
scroll to position [1037, 0]
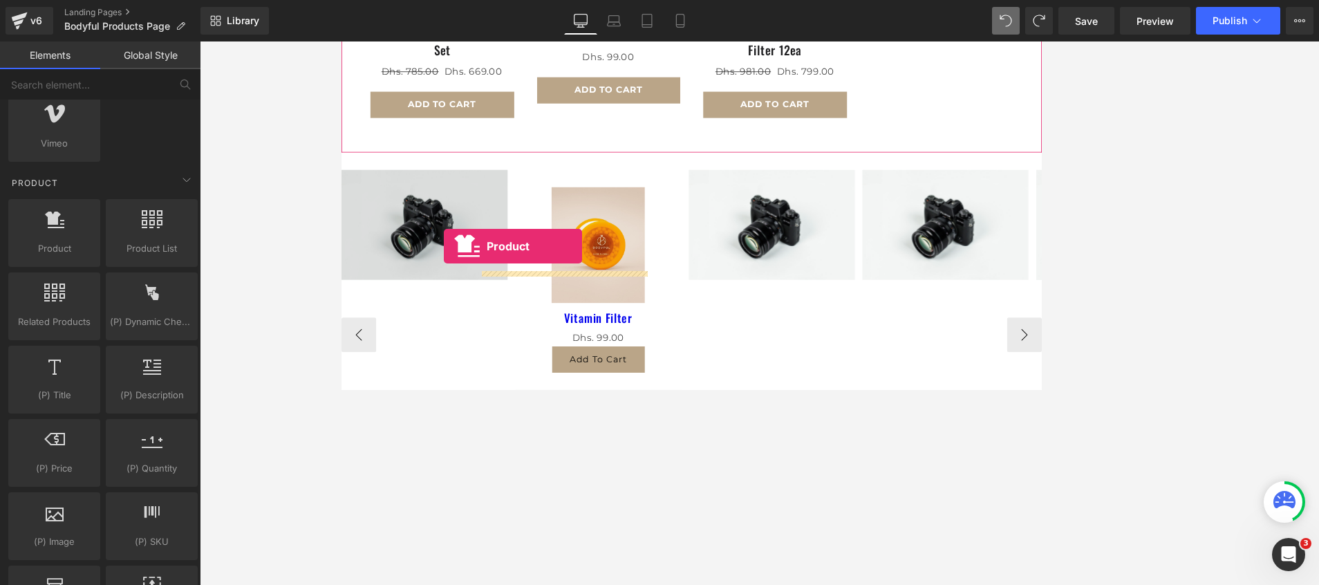
drag, startPoint x: 393, startPoint y: 300, endPoint x: 463, endPoint y: 285, distance: 71.3
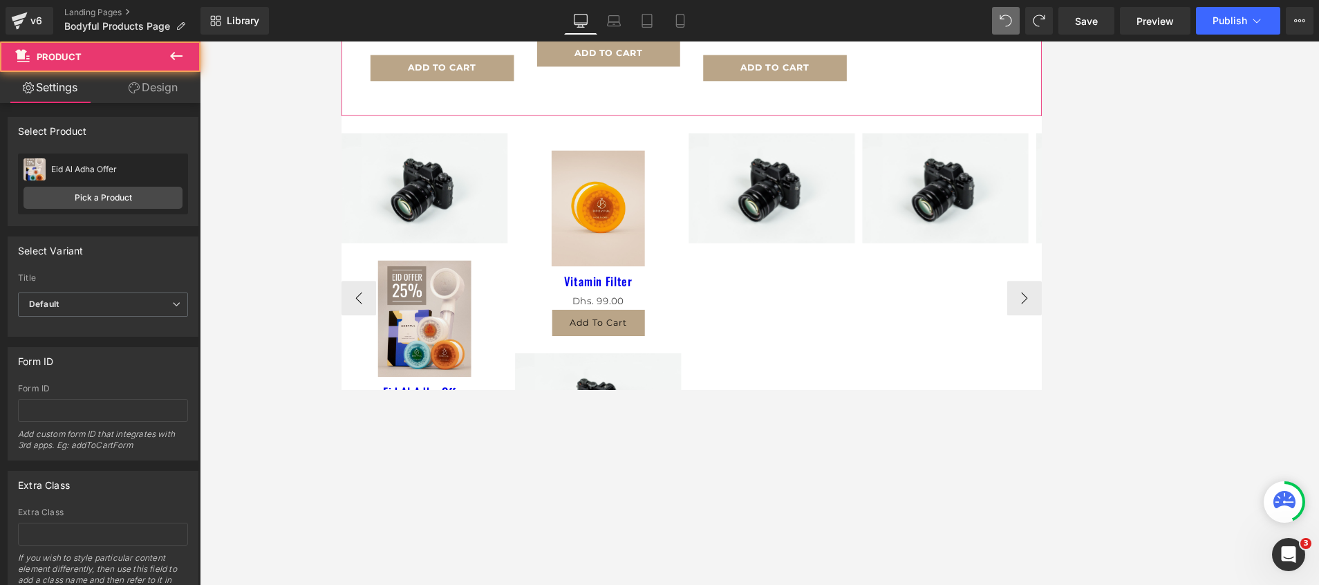
scroll to position [843, 0]
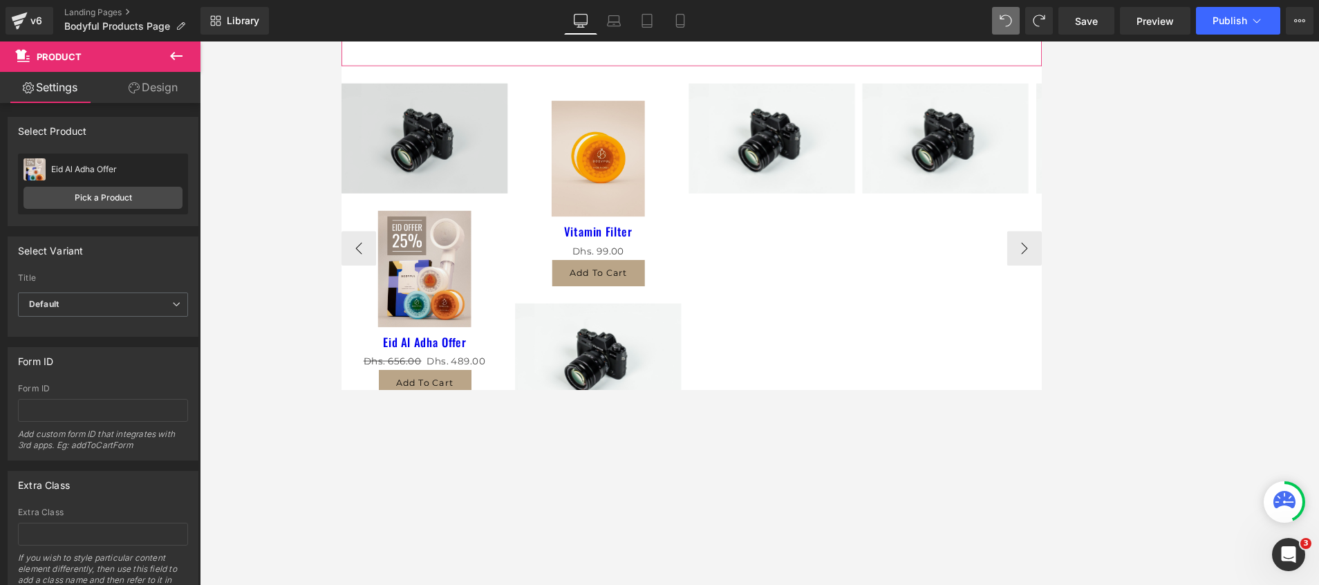
click at [397, 174] on img at bounding box center [440, 156] width 198 height 131
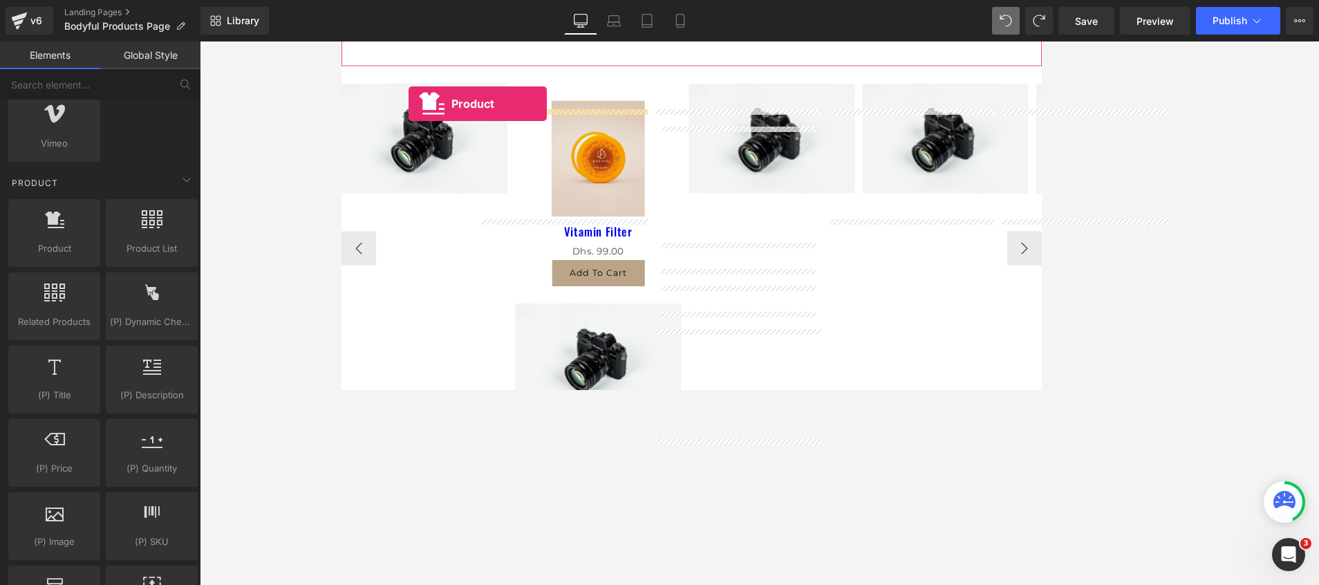
scroll to position [802, 0]
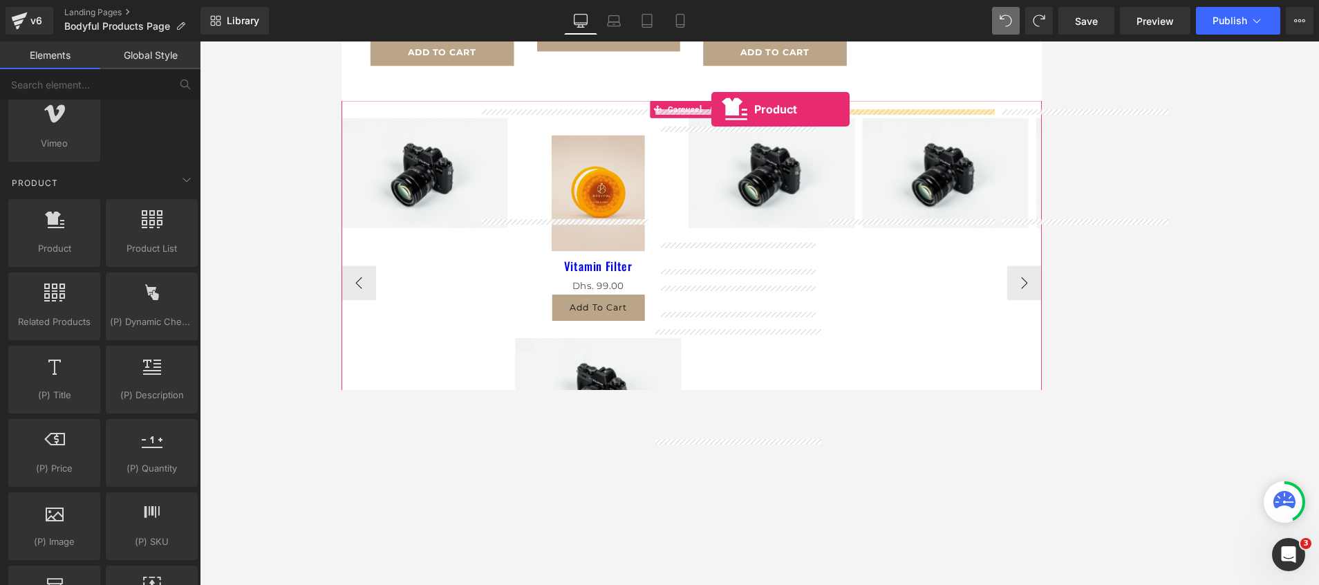
drag, startPoint x: 381, startPoint y: 275, endPoint x: 783, endPoint y: 122, distance: 430.3
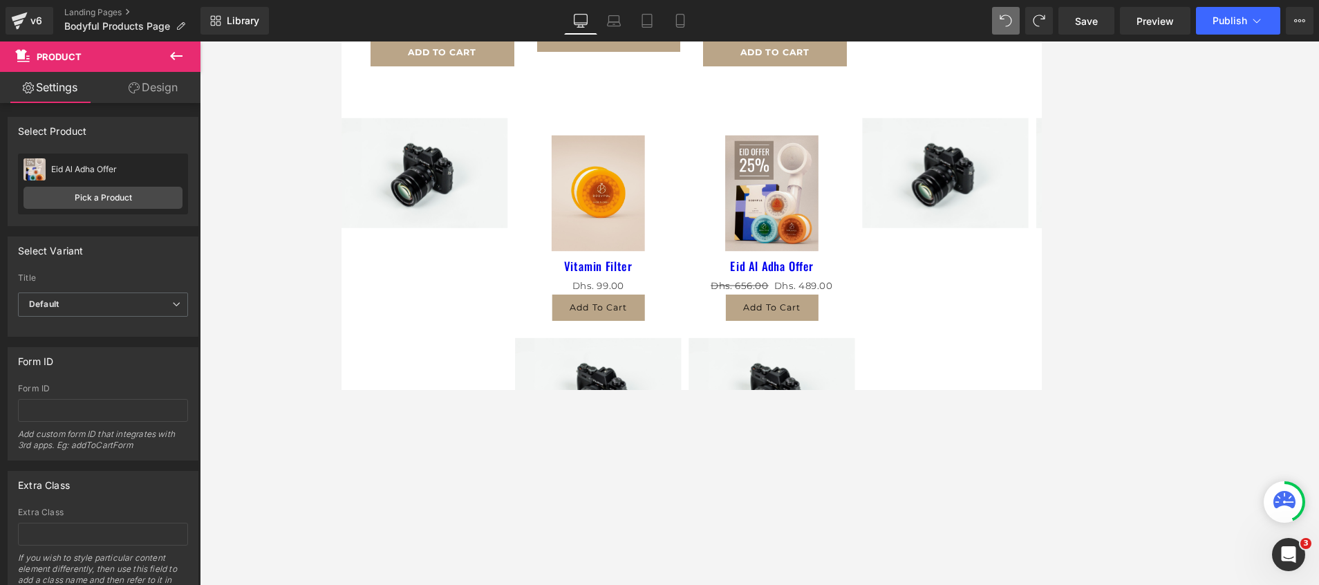
click at [175, 56] on icon at bounding box center [176, 56] width 12 height 8
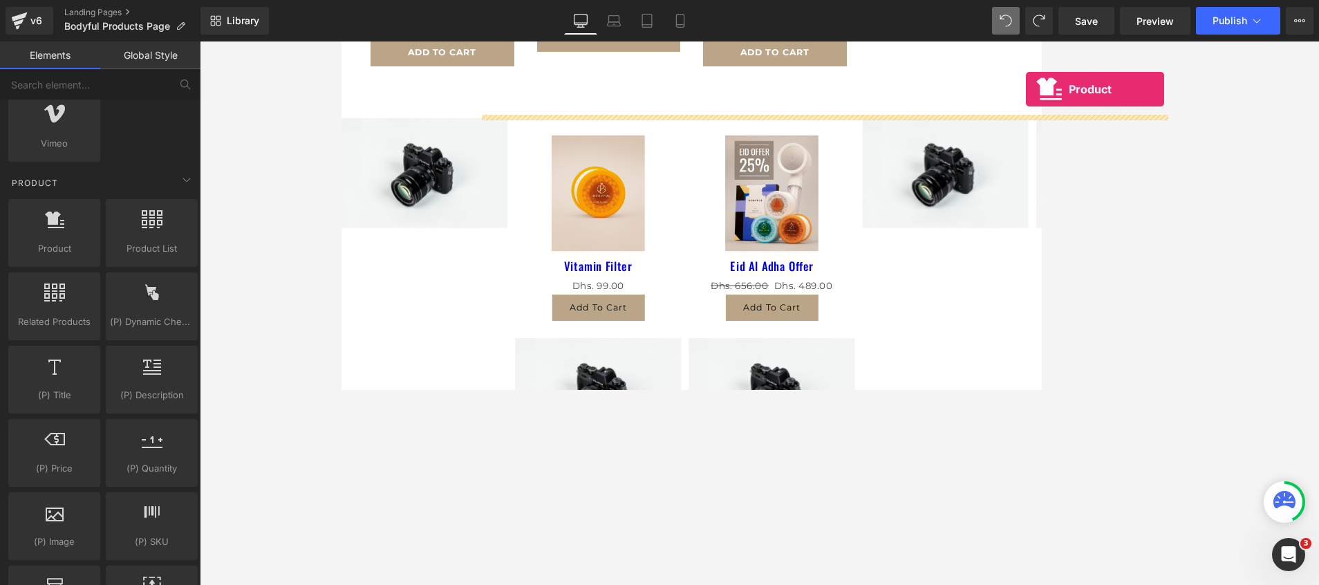
scroll to position [774, 0]
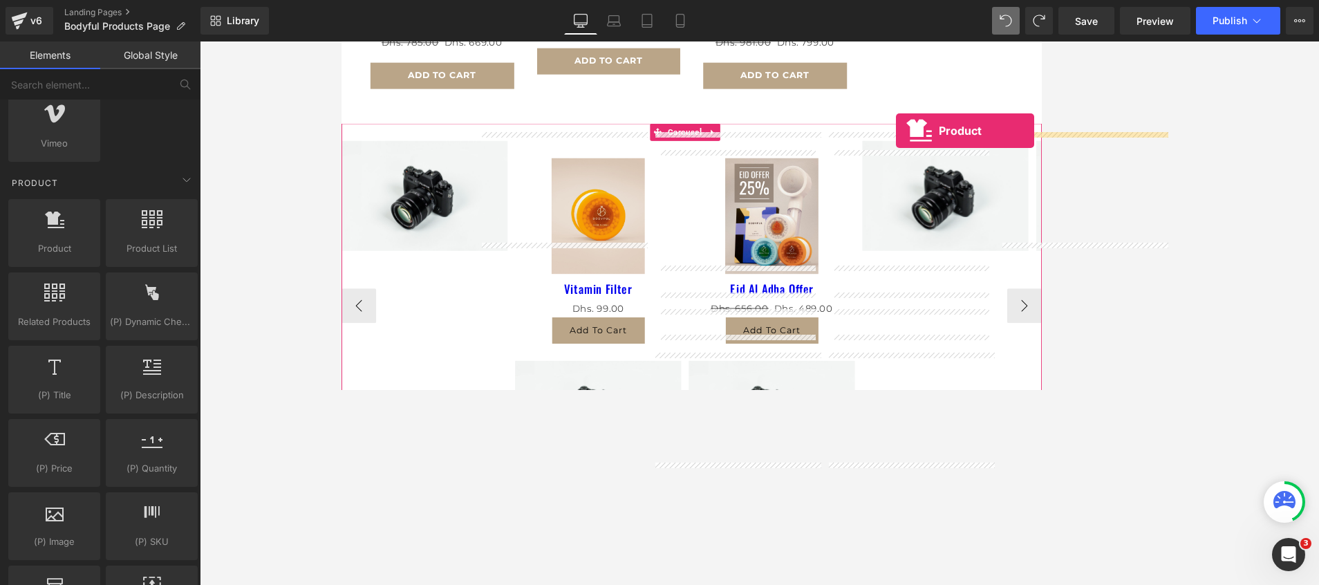
drag, startPoint x: 388, startPoint y: 285, endPoint x: 1003, endPoint y: 148, distance: 630.2
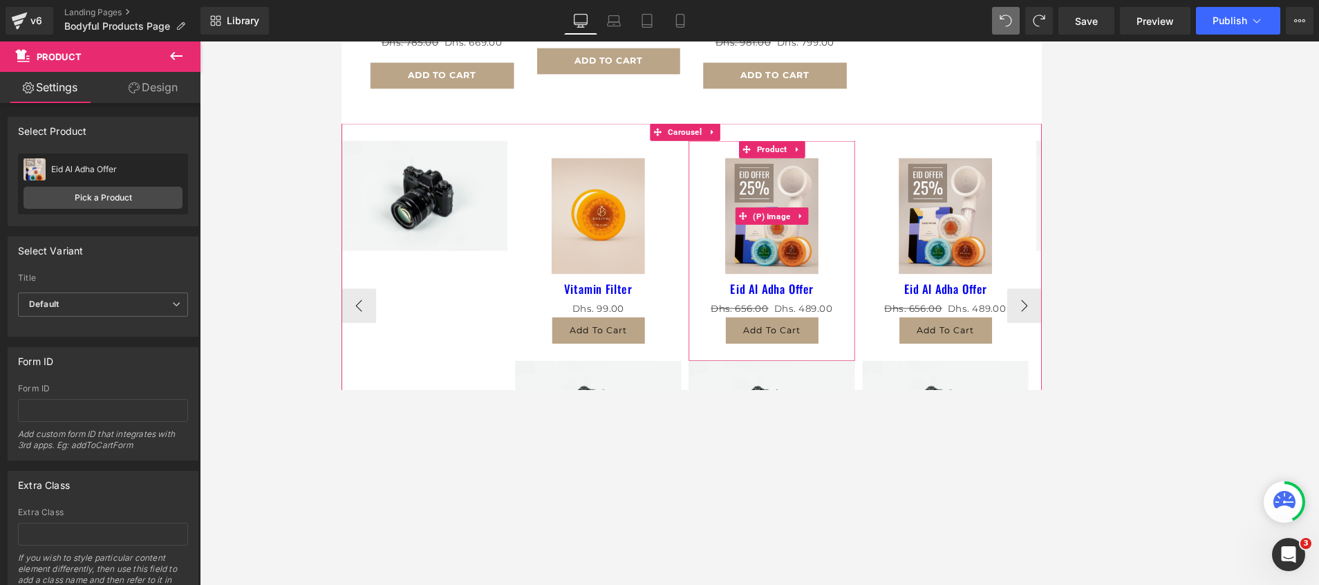
click at [838, 256] on img at bounding box center [854, 250] width 111 height 139
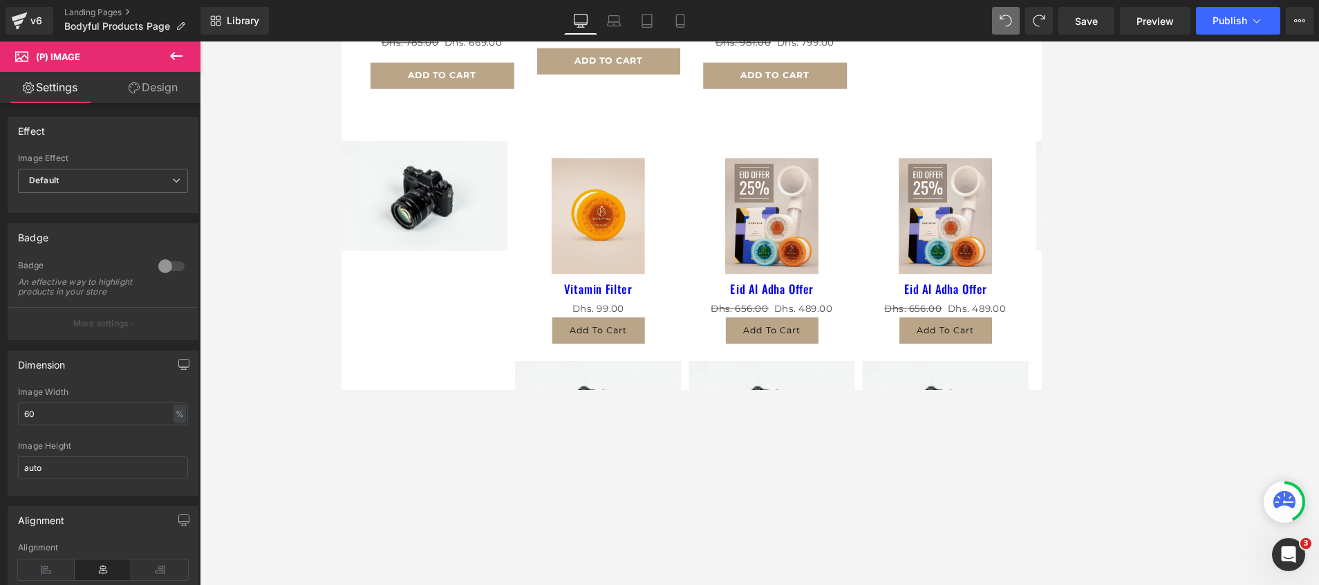
click at [171, 51] on icon at bounding box center [176, 56] width 17 height 17
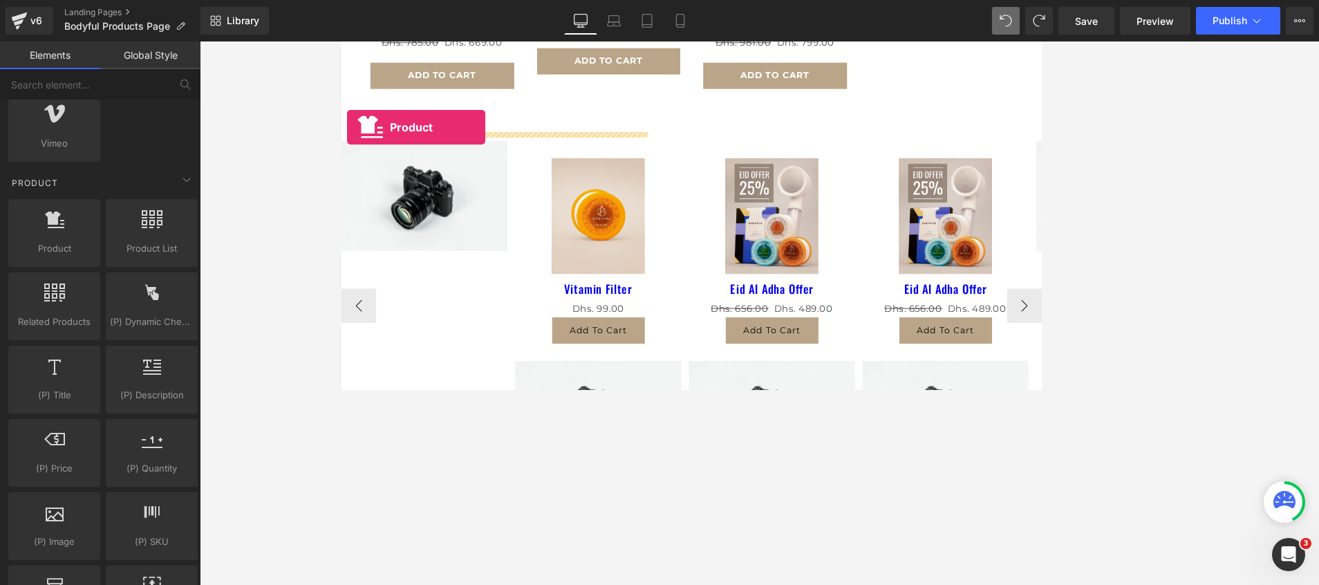
drag, startPoint x: 397, startPoint y: 275, endPoint x: 348, endPoint y: 144, distance: 140.2
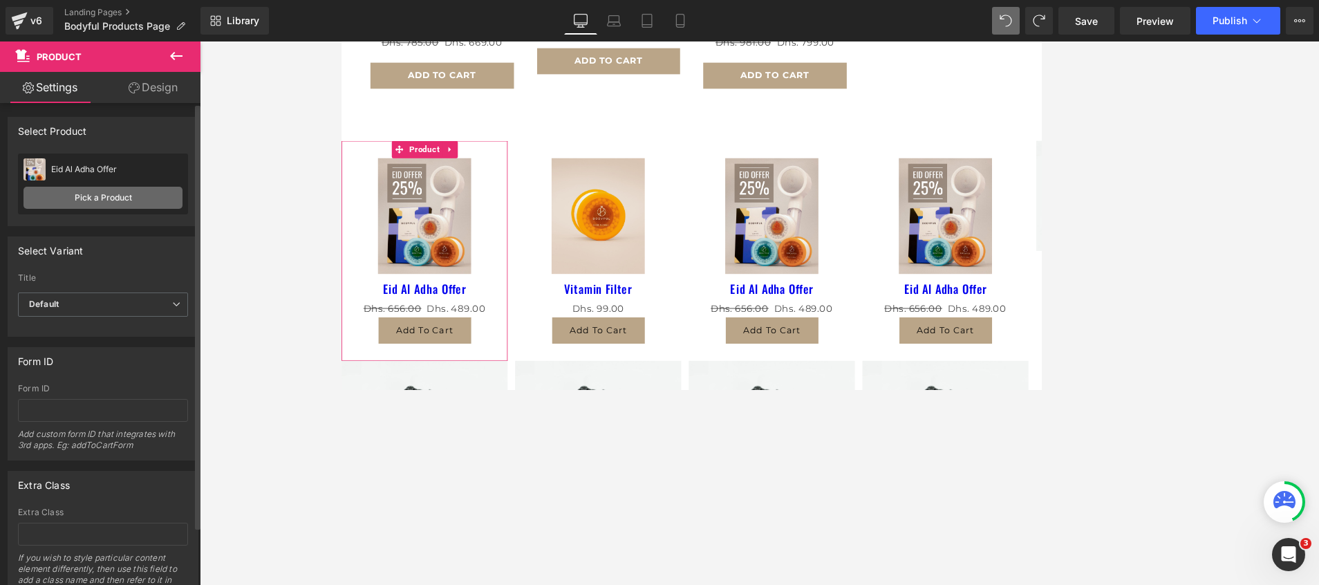
click at [100, 199] on link "Pick a Product" at bounding box center [103, 198] width 159 height 22
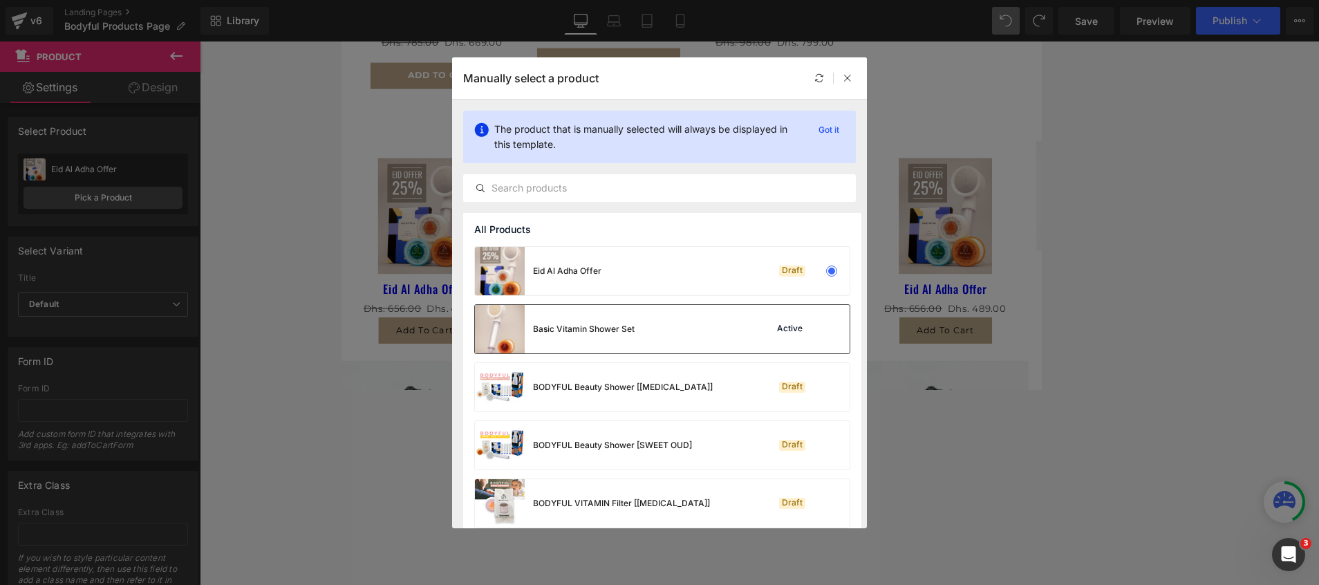
click at [581, 340] on div "Basic Vitamin Shower Set" at bounding box center [555, 329] width 160 height 48
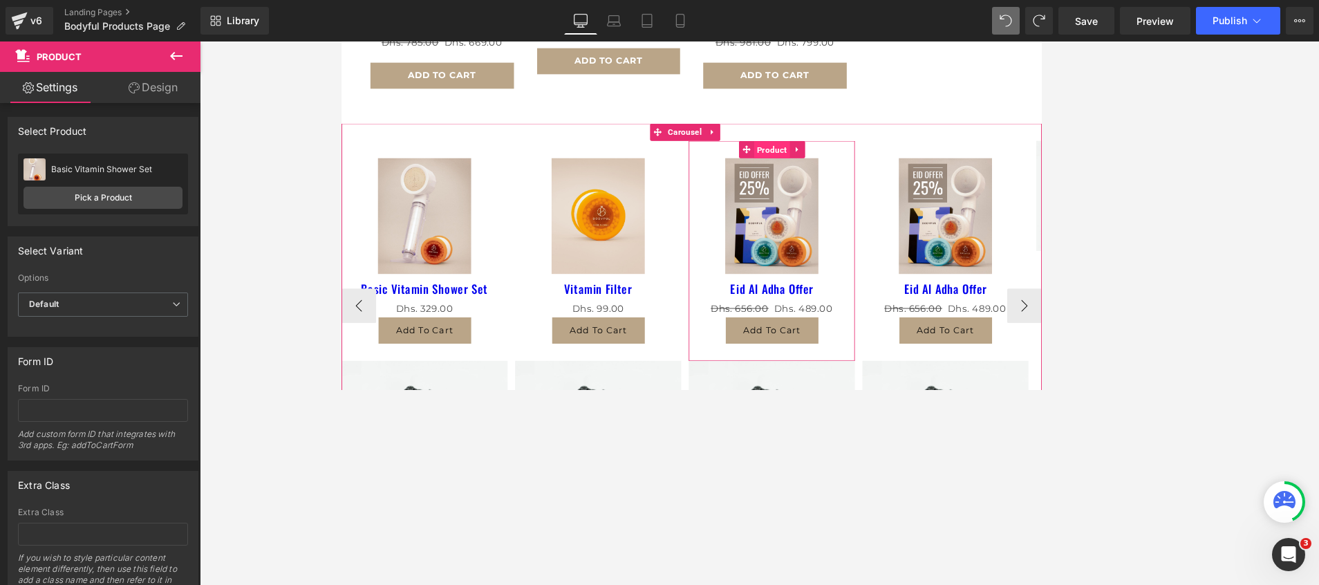
click at [842, 161] on span "Product" at bounding box center [854, 171] width 43 height 21
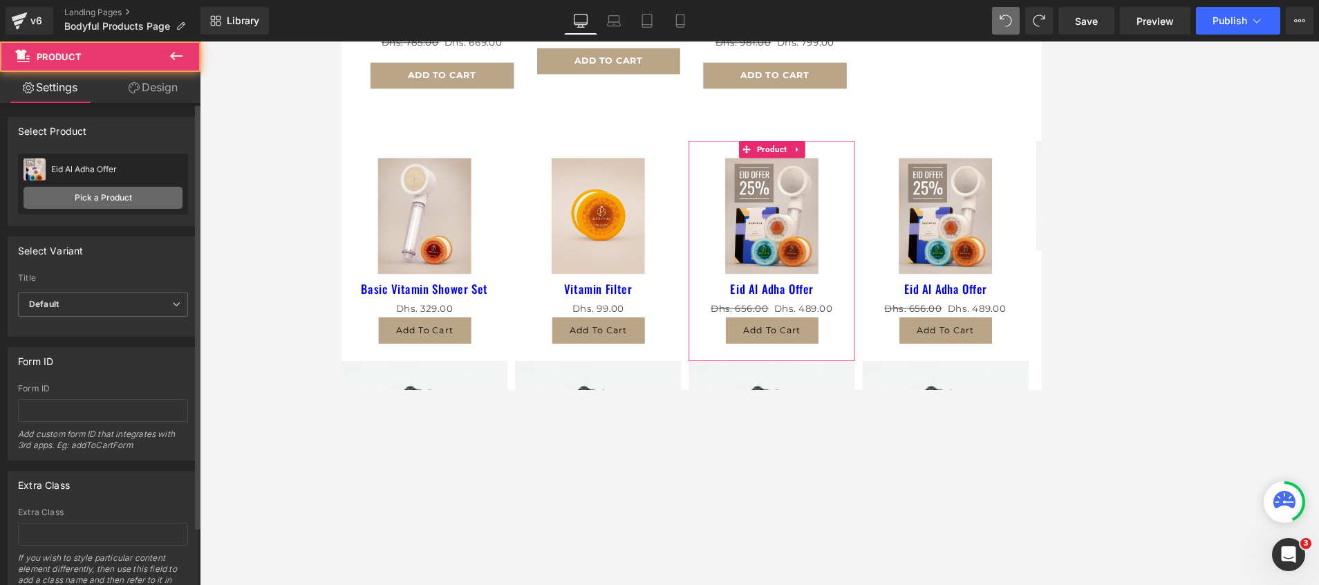
click at [35, 203] on link "Pick a Product" at bounding box center [103, 198] width 159 height 22
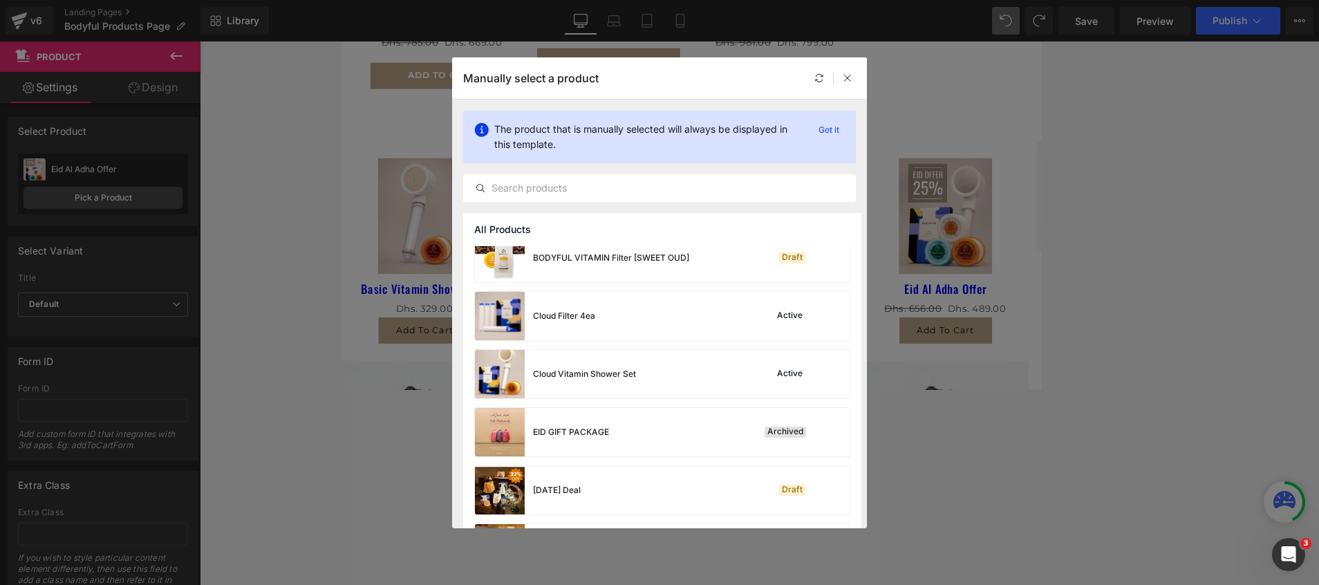
scroll to position [311, 0]
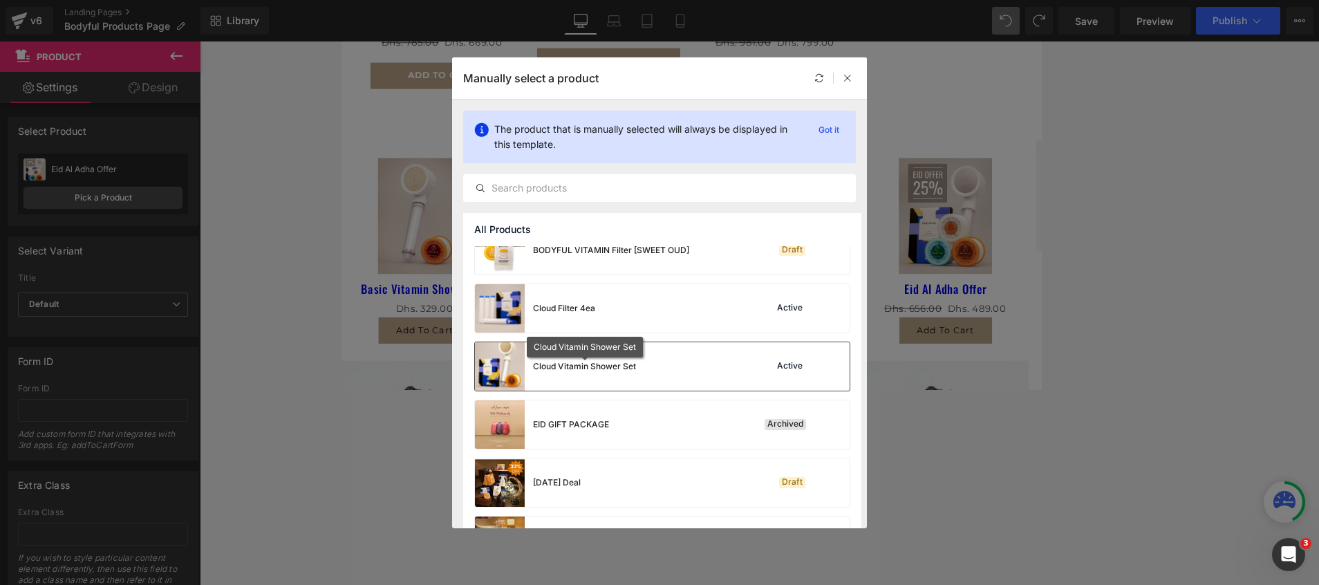
click at [556, 369] on div "Cloud Vitamin Shower Set" at bounding box center [584, 366] width 103 height 12
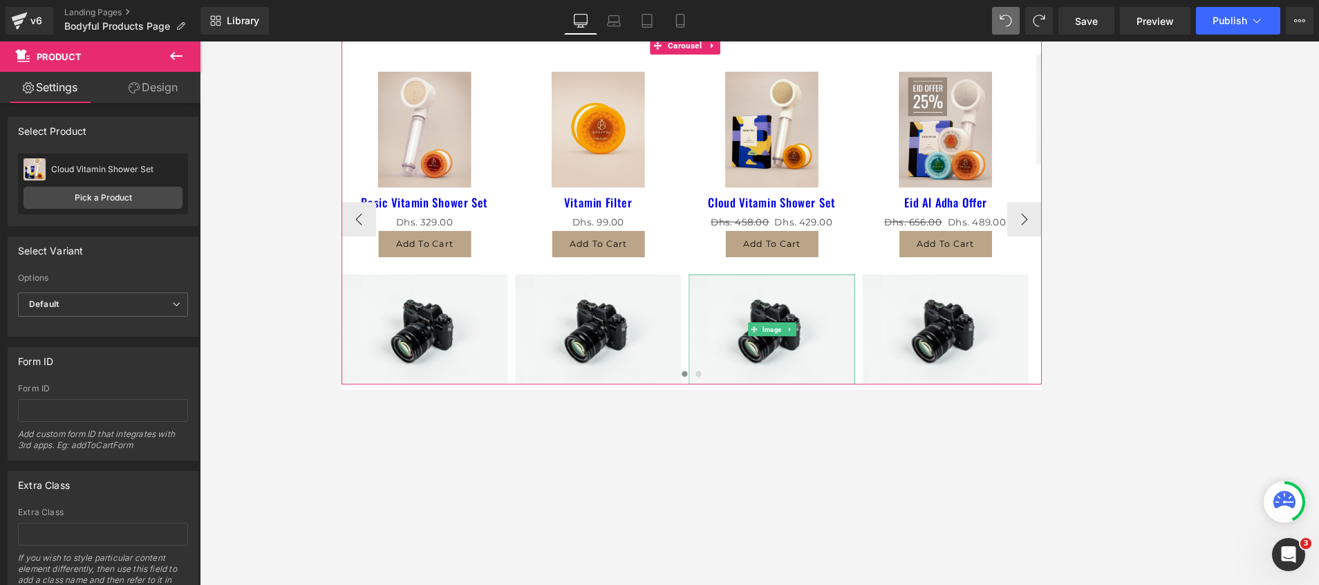
scroll to position [774, 0]
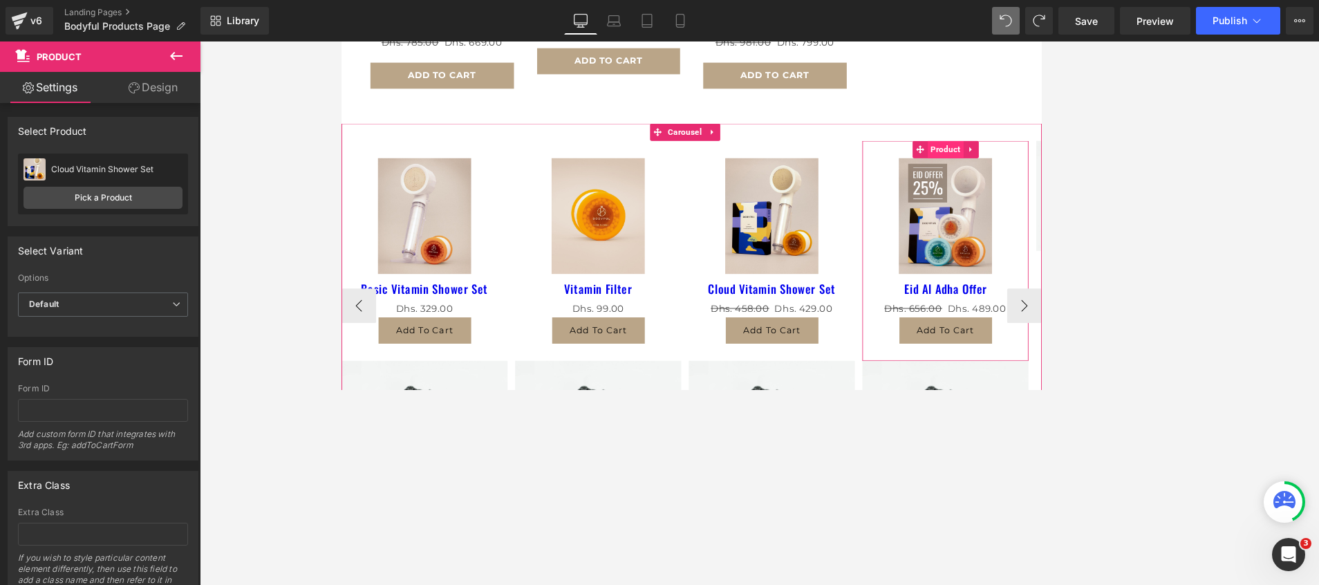
click at [879, 162] on span "Product" at bounding box center [1061, 170] width 43 height 21
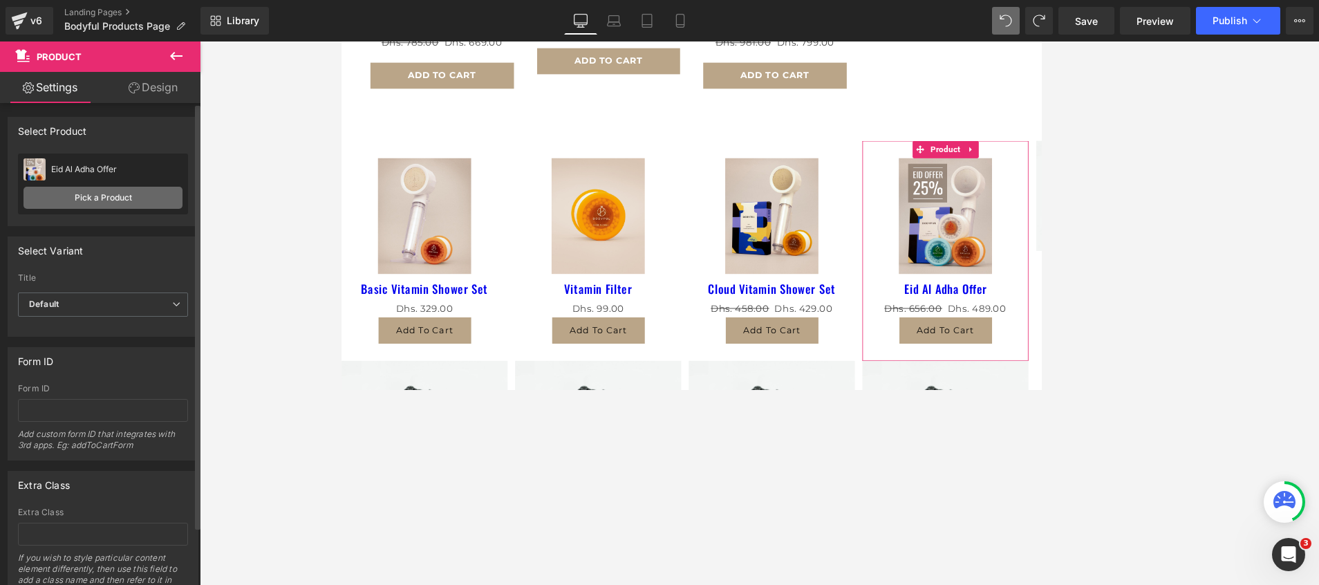
click at [96, 196] on link "Pick a Product" at bounding box center [103, 198] width 159 height 22
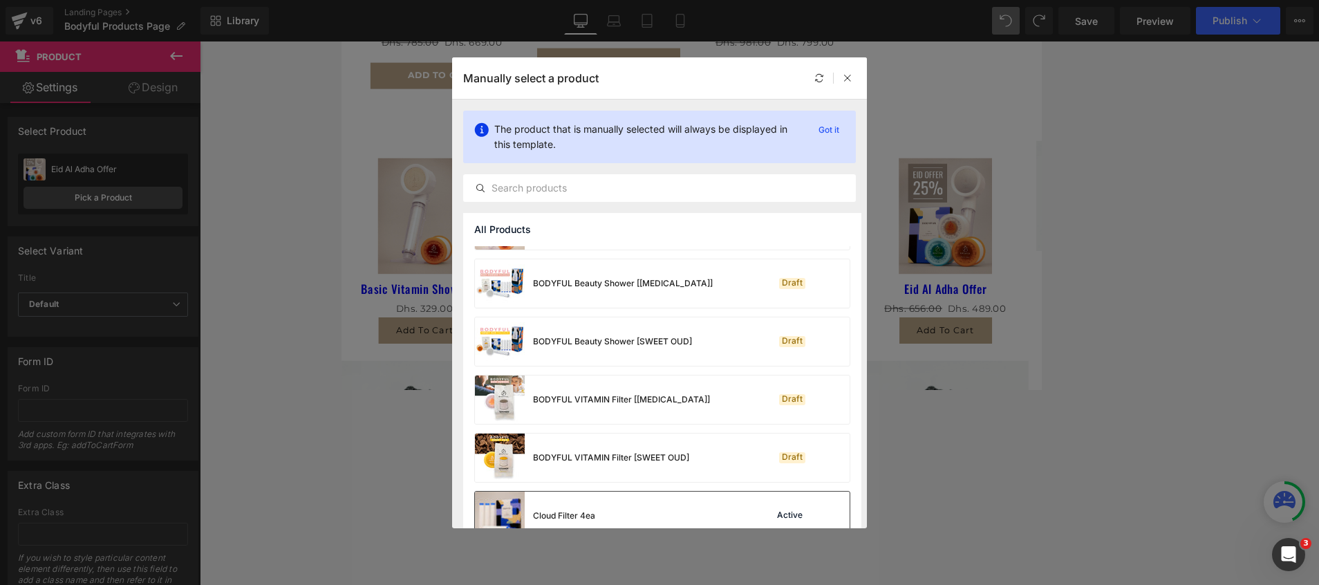
scroll to position [207, 0]
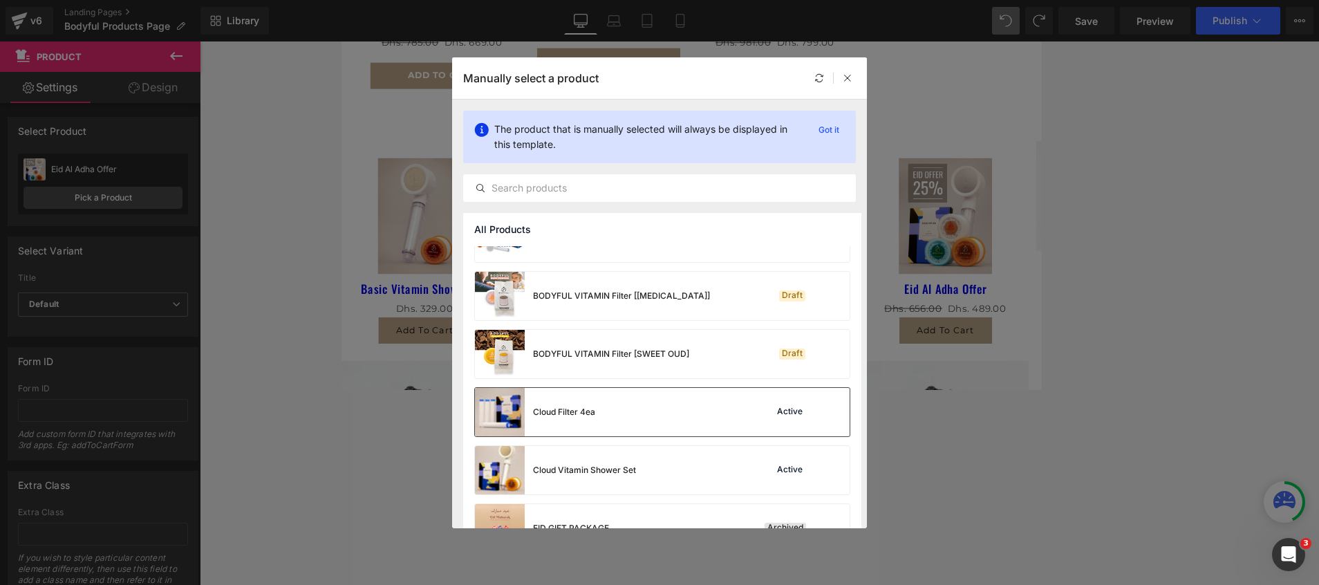
click at [622, 389] on div "Cloud Filter 4ea Active" at bounding box center [662, 412] width 375 height 48
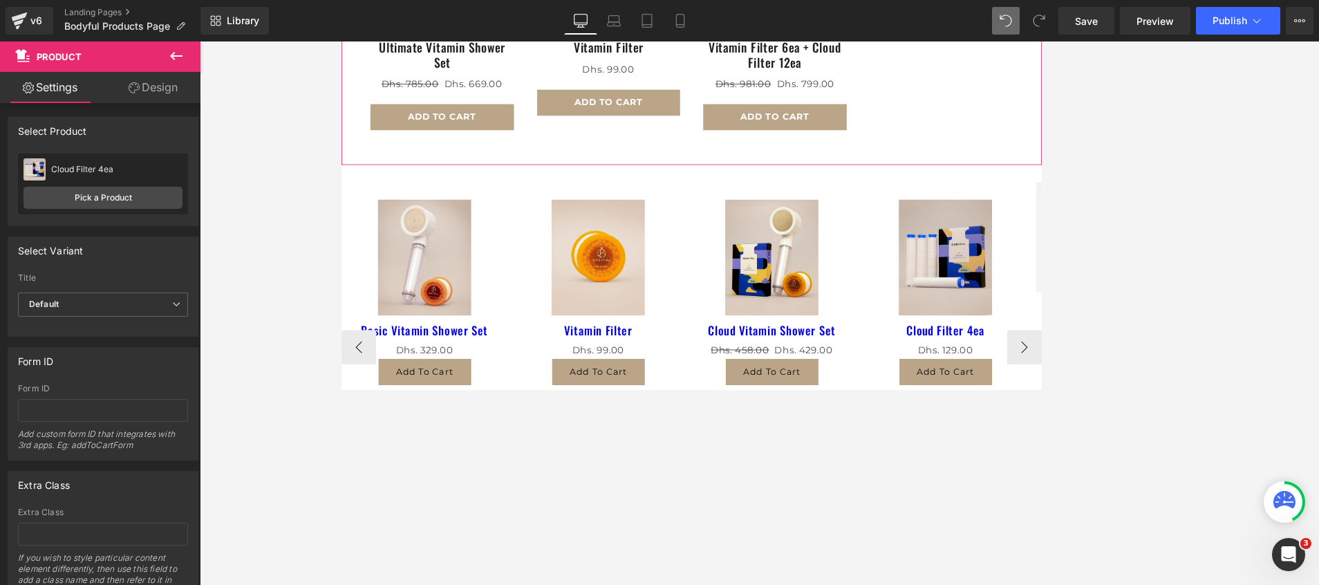
scroll to position [878, 0]
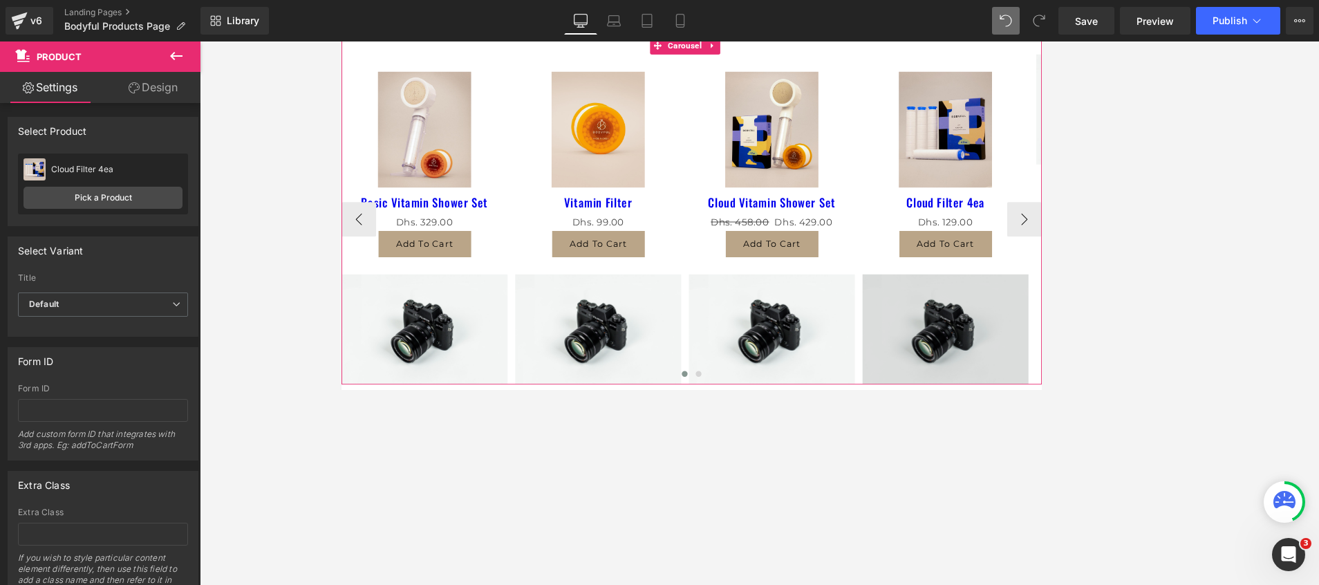
click at [879, 353] on img at bounding box center [1062, 384] width 198 height 131
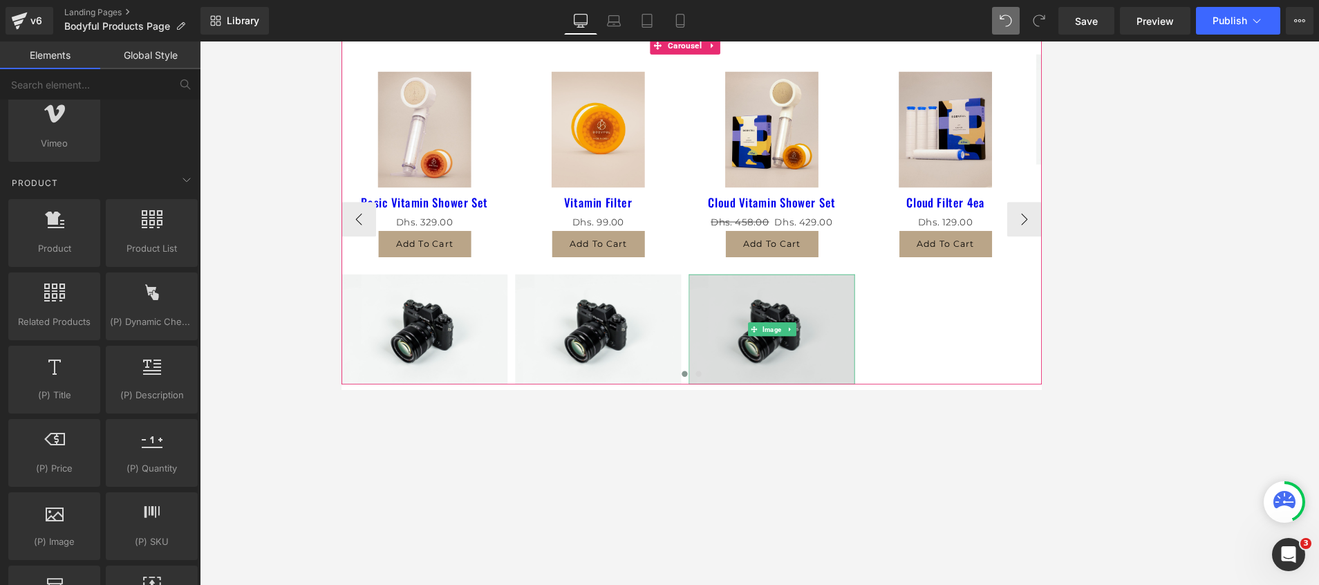
click at [818, 389] on img at bounding box center [855, 384] width 198 height 131
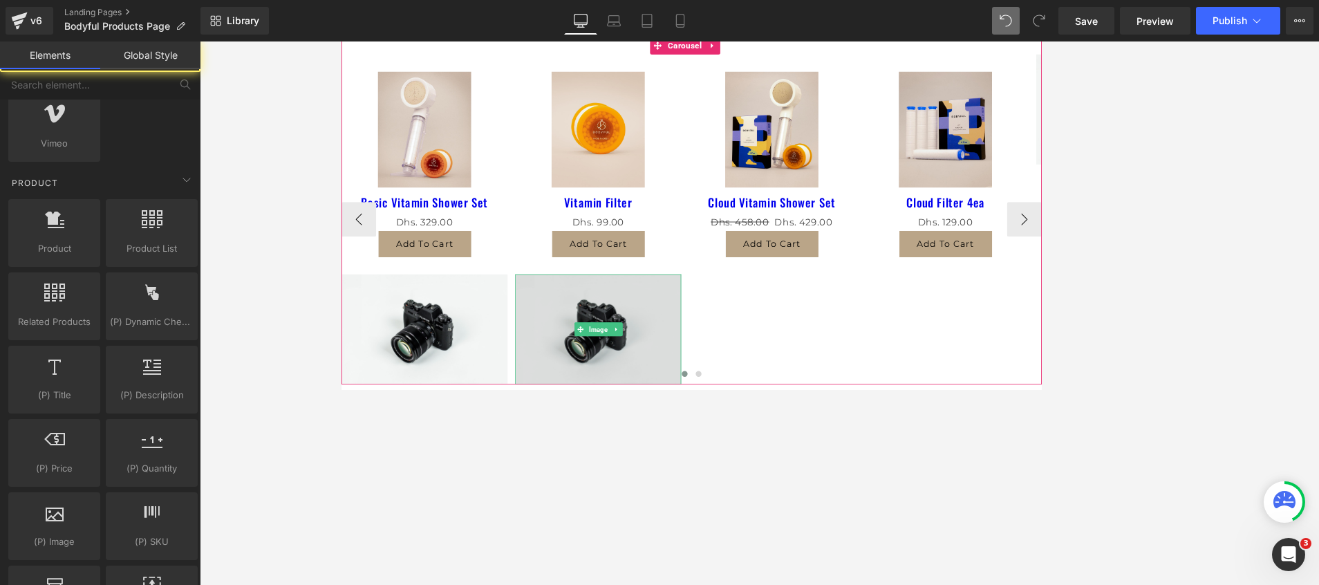
click at [641, 388] on img at bounding box center [647, 384] width 198 height 131
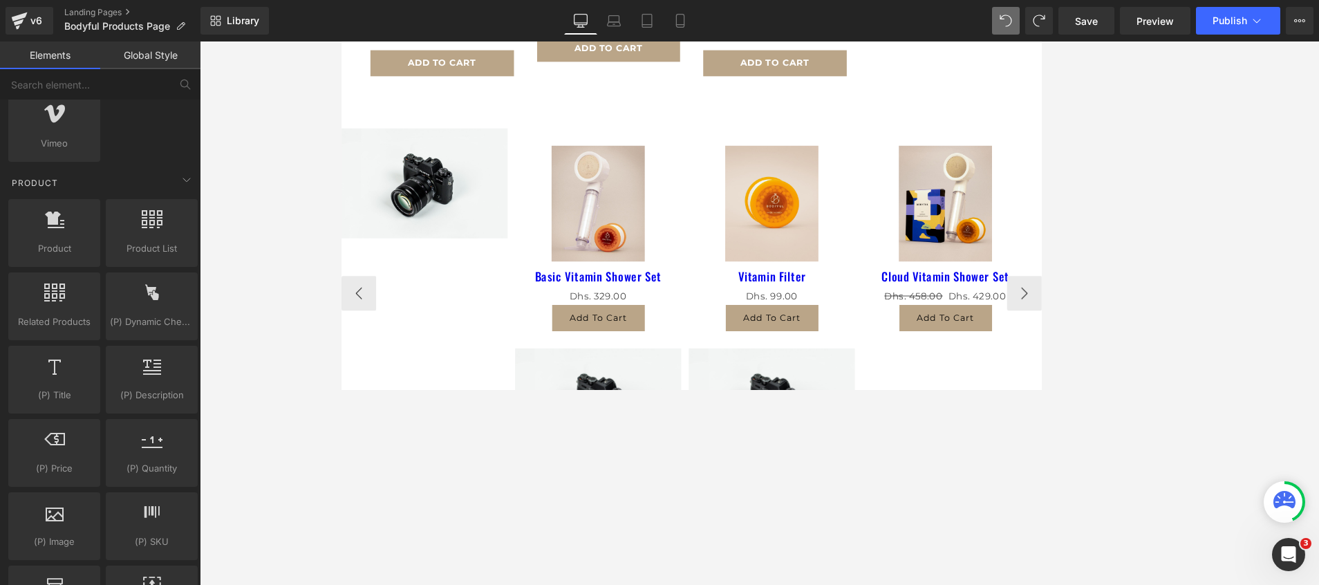
scroll to position [892, 0]
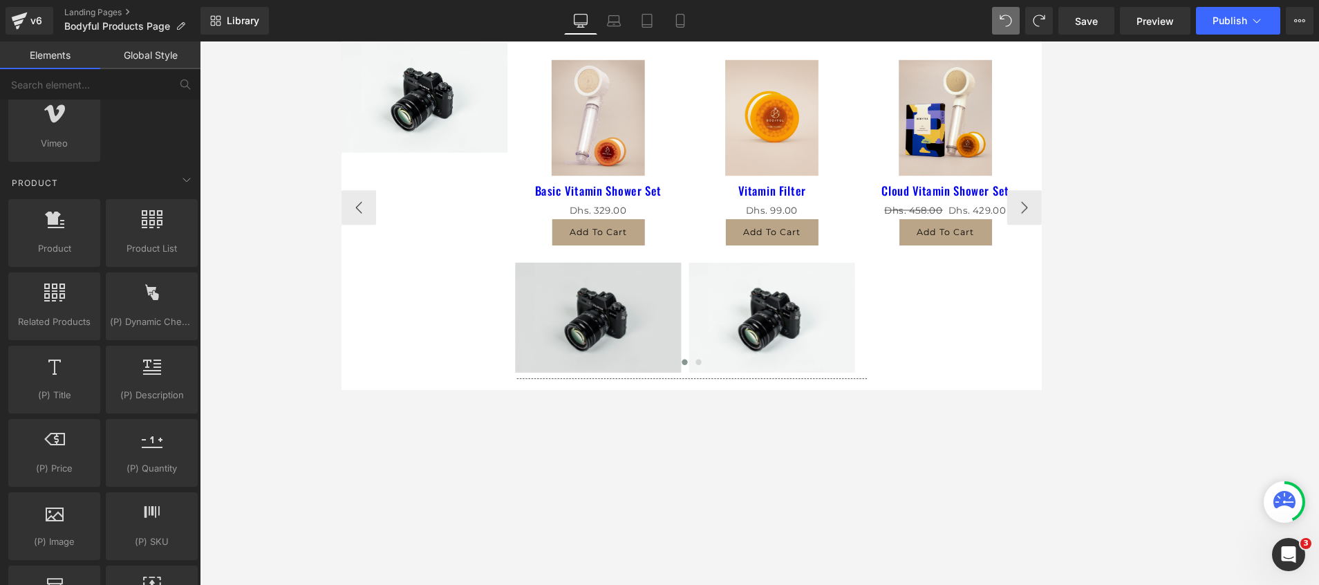
click at [587, 326] on img at bounding box center [647, 371] width 198 height 131
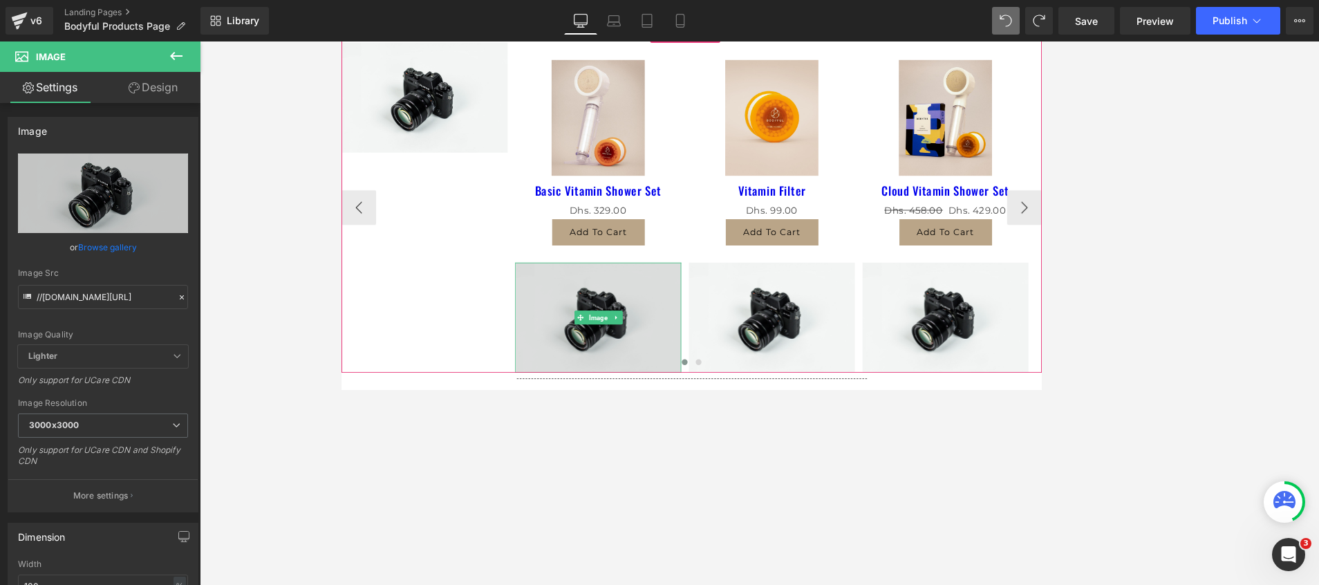
click at [588, 332] on img at bounding box center [647, 371] width 198 height 131
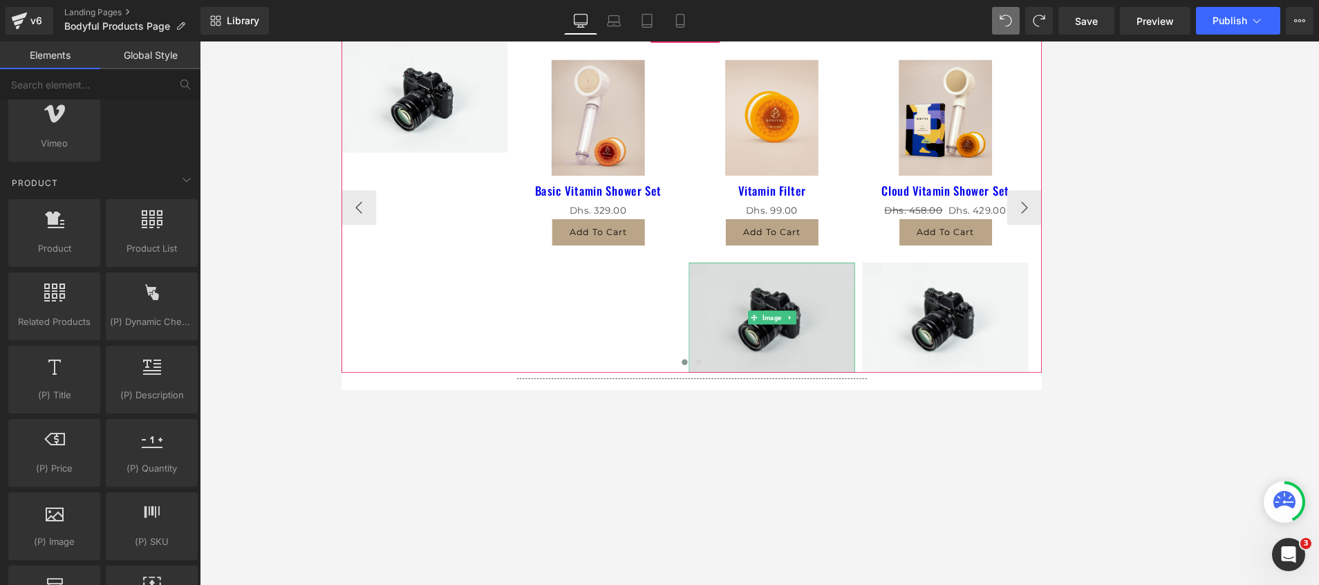
click at [832, 341] on img at bounding box center [855, 371] width 198 height 131
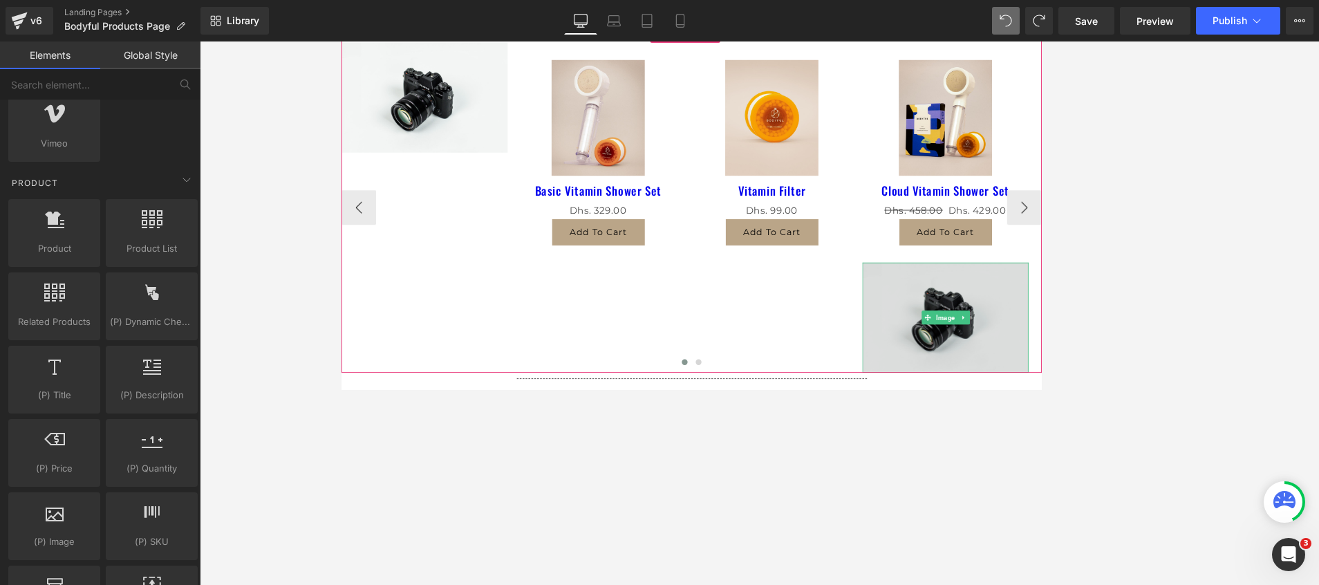
click at [879, 357] on img at bounding box center [1062, 371] width 198 height 131
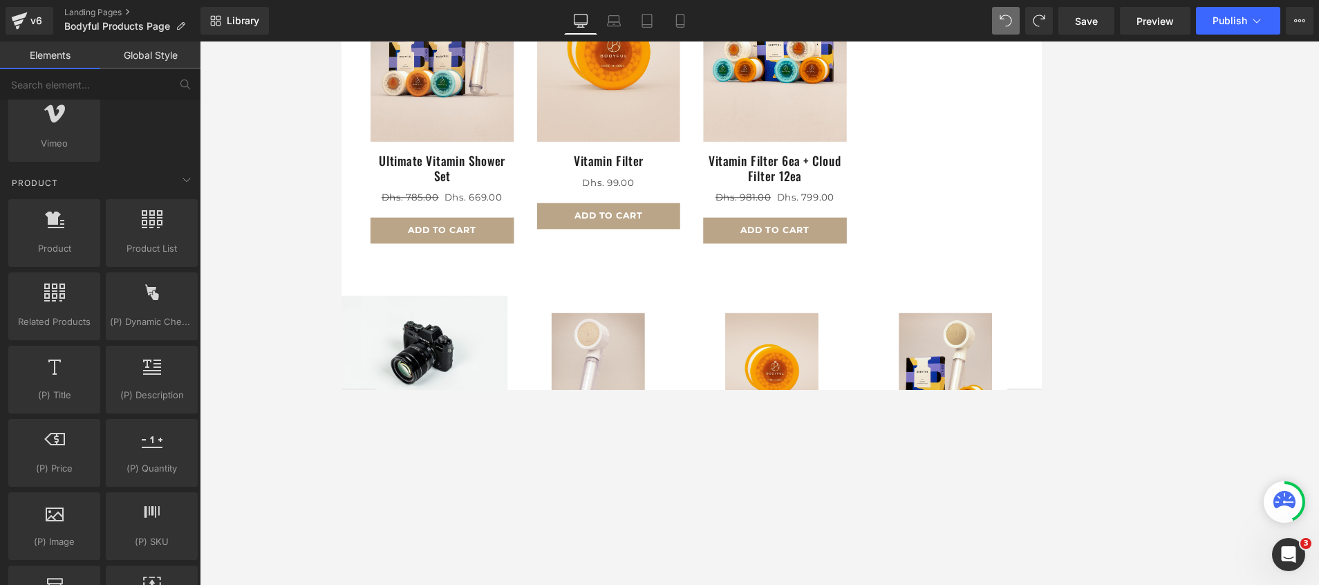
scroll to position [684, 0]
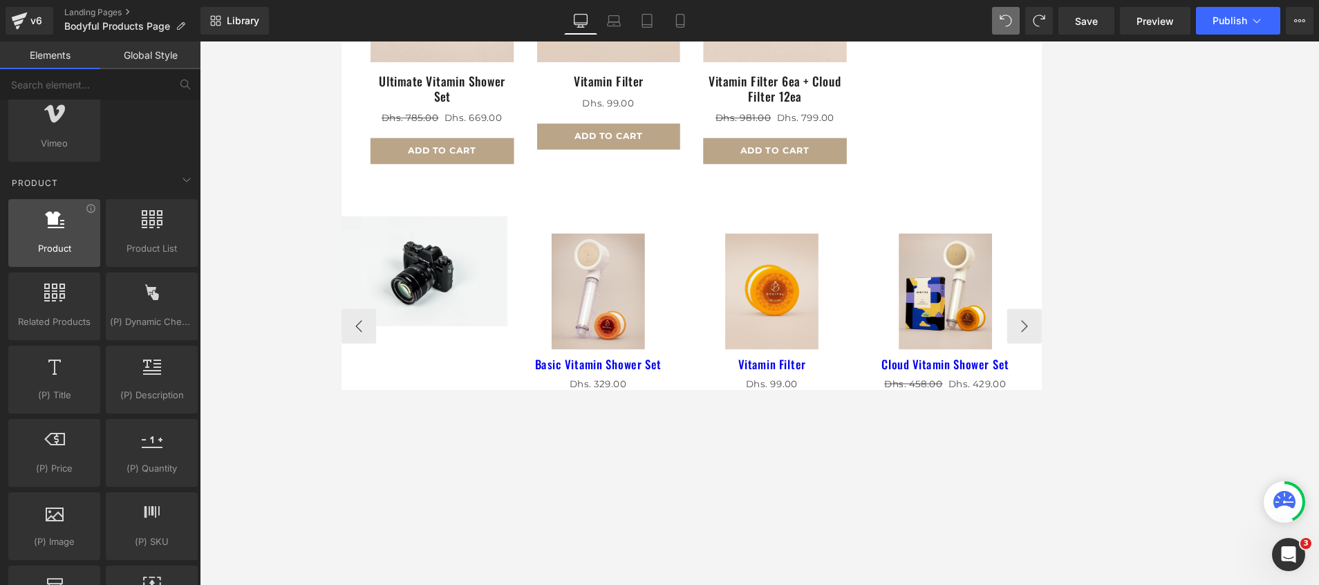
click at [72, 225] on div at bounding box center [54, 225] width 84 height 31
click at [48, 236] on div at bounding box center [54, 225] width 84 height 31
click at [62, 245] on span "Product" at bounding box center [54, 248] width 84 height 15
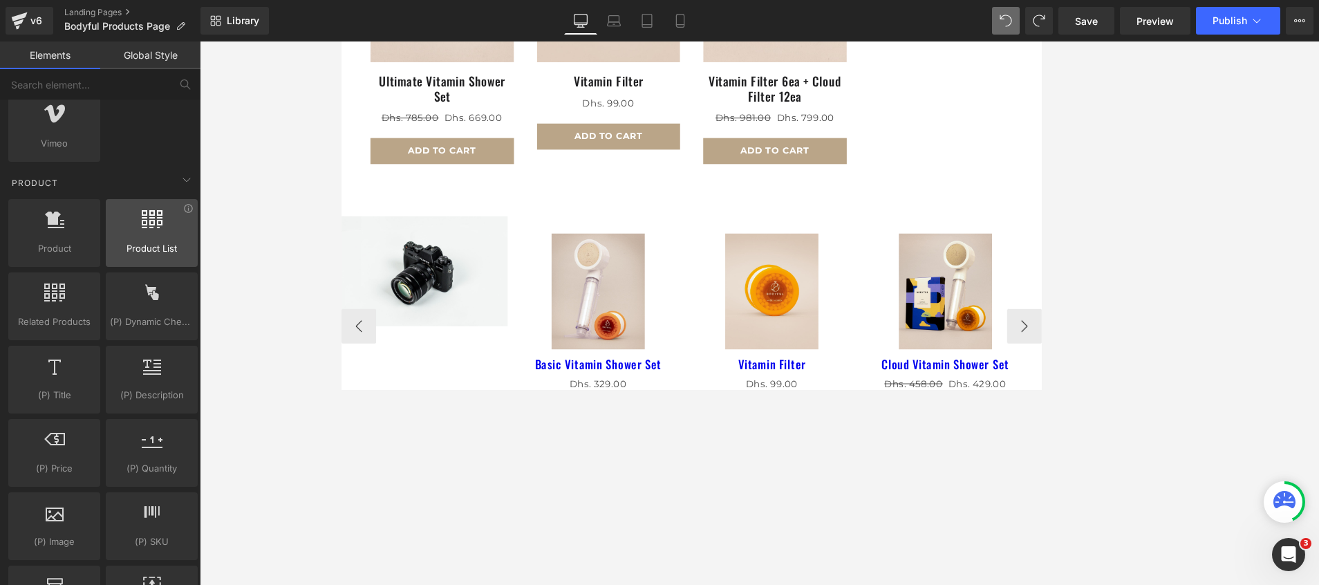
click at [133, 241] on div at bounding box center [152, 225] width 84 height 31
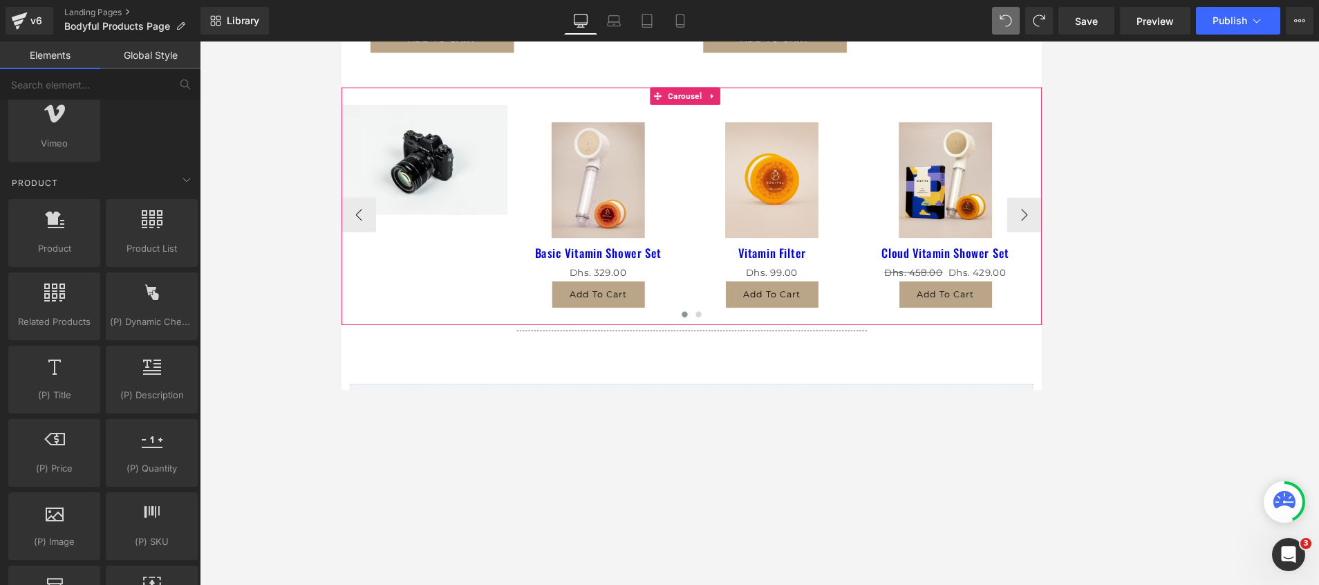
scroll to position [829, 0]
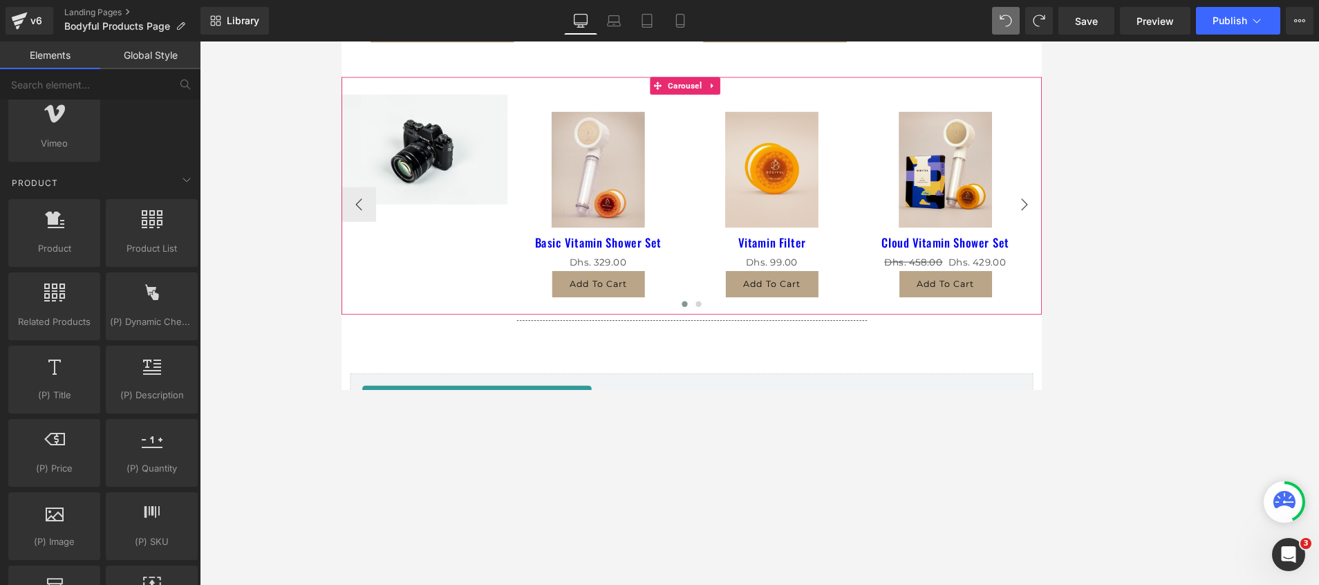
click at [879, 227] on button "›" at bounding box center [1156, 236] width 41 height 41
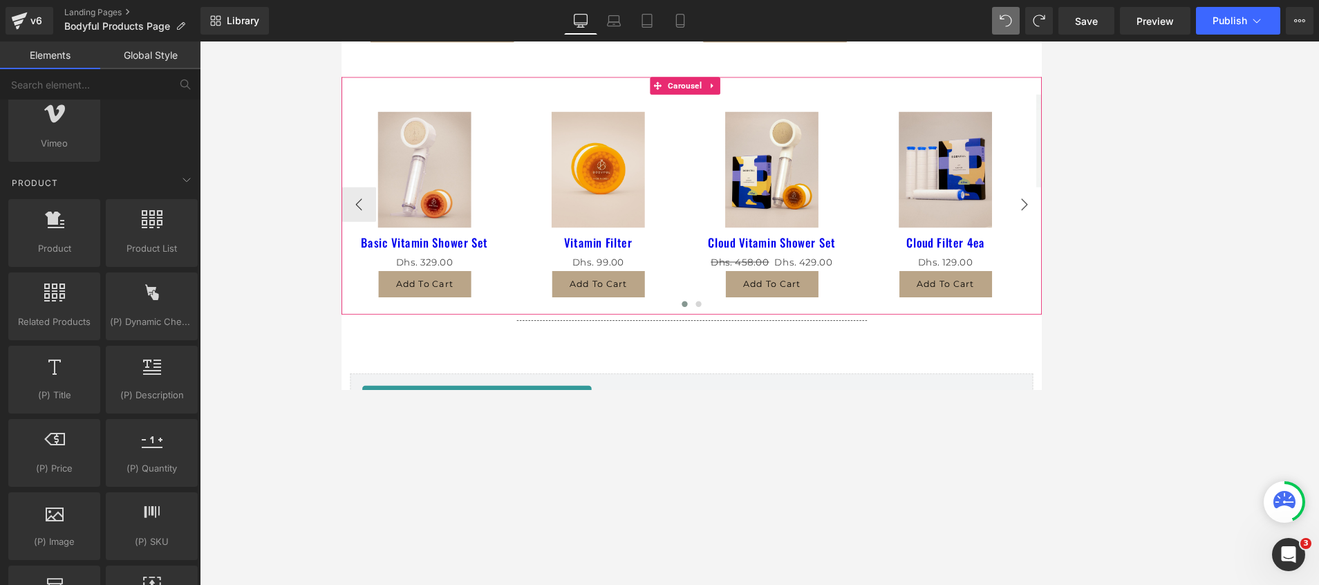
click at [879, 227] on button "›" at bounding box center [1156, 236] width 41 height 41
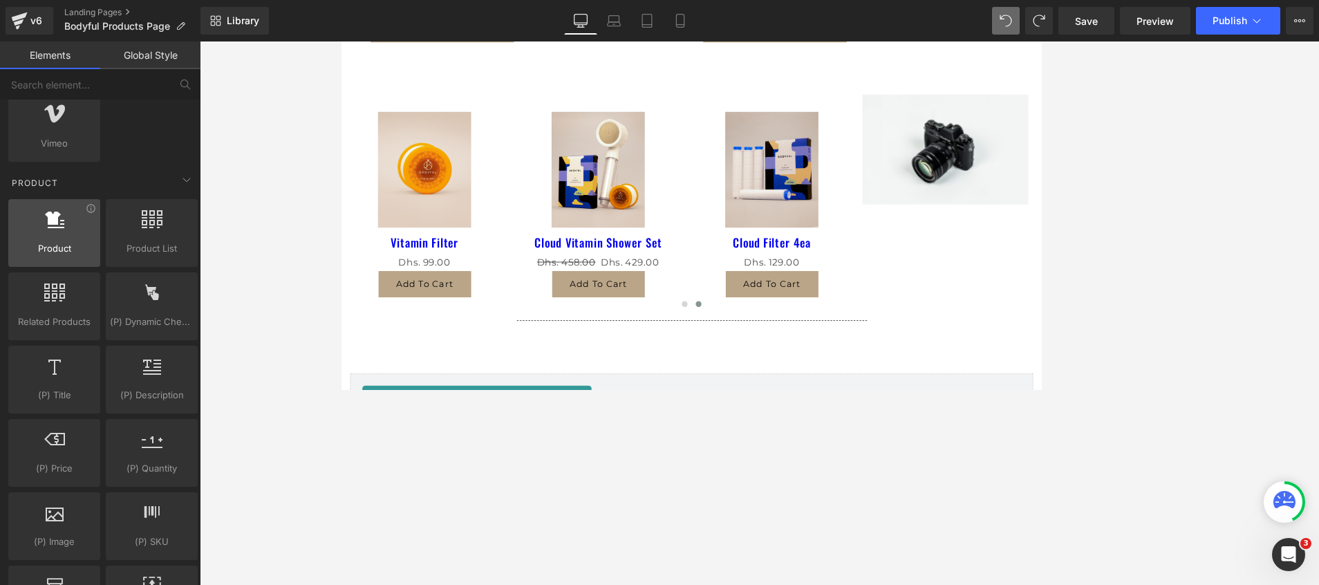
click at [43, 241] on span "Product" at bounding box center [54, 248] width 84 height 15
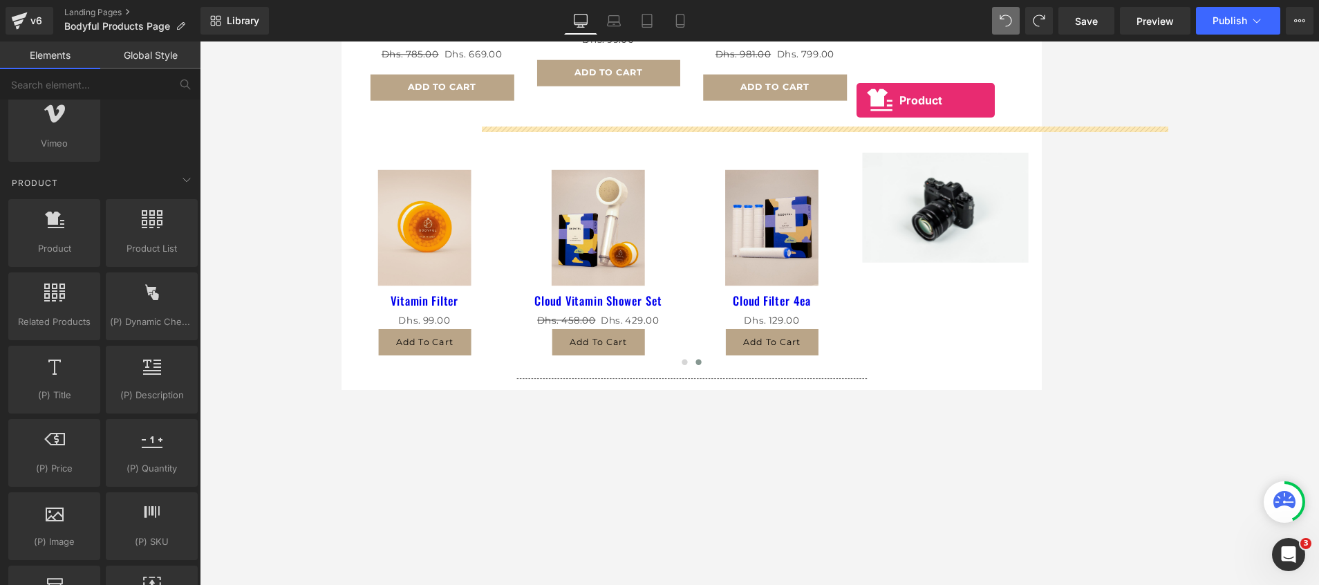
scroll to position [705, 0]
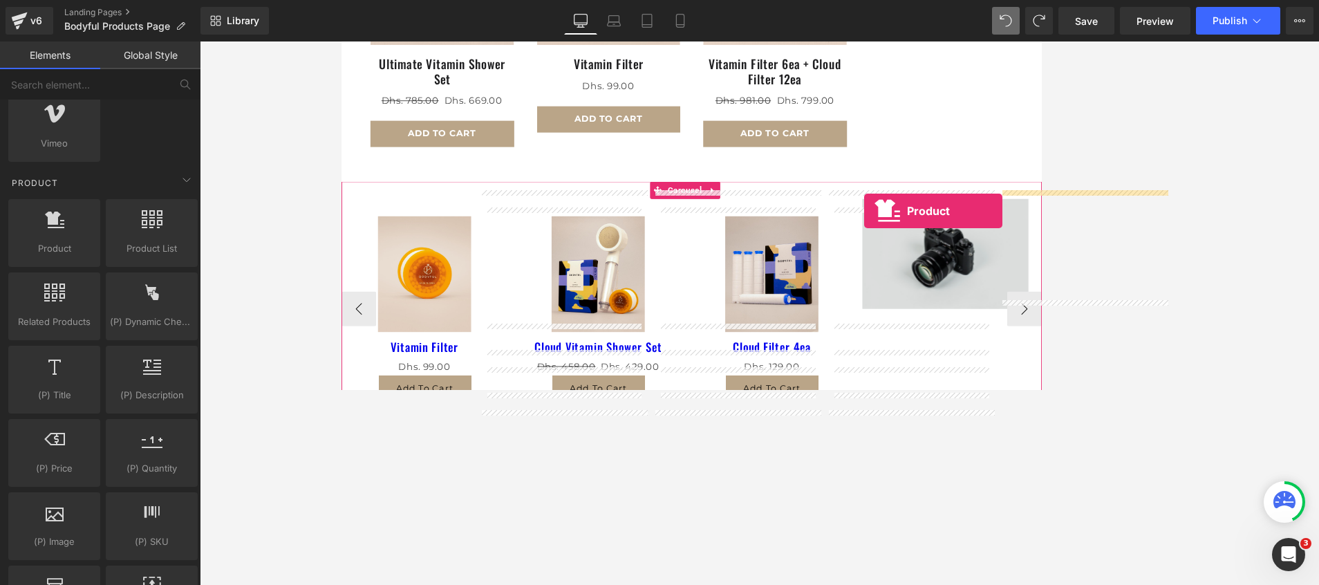
drag, startPoint x: 384, startPoint y: 283, endPoint x: 966, endPoint y: 244, distance: 583.3
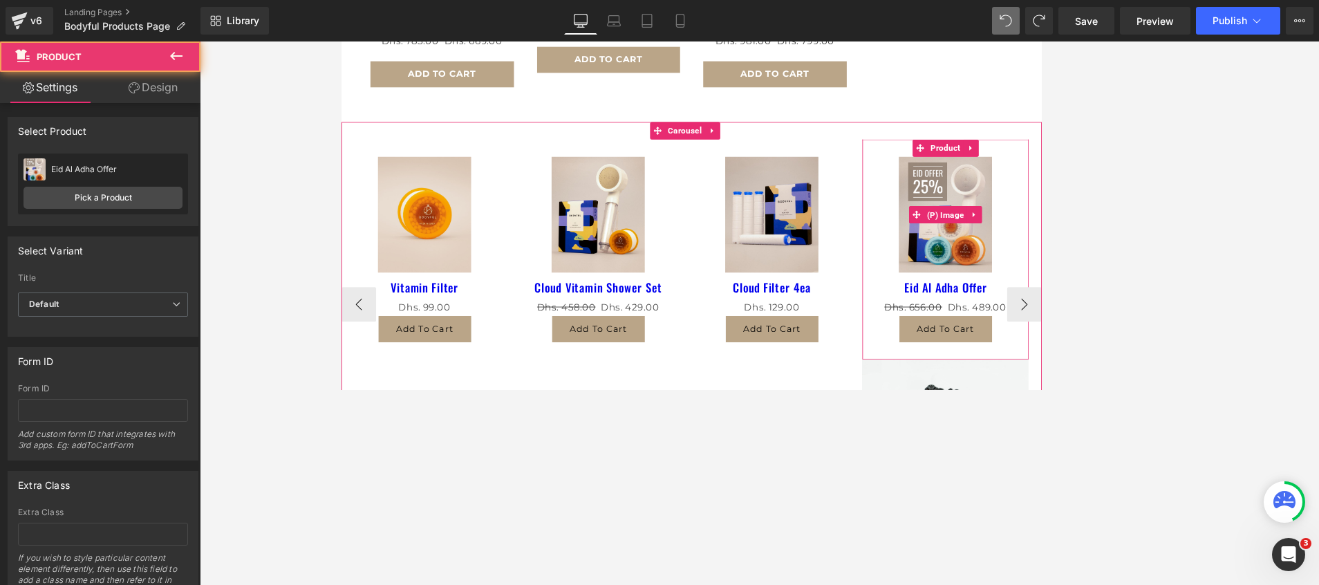
scroll to position [809, 0]
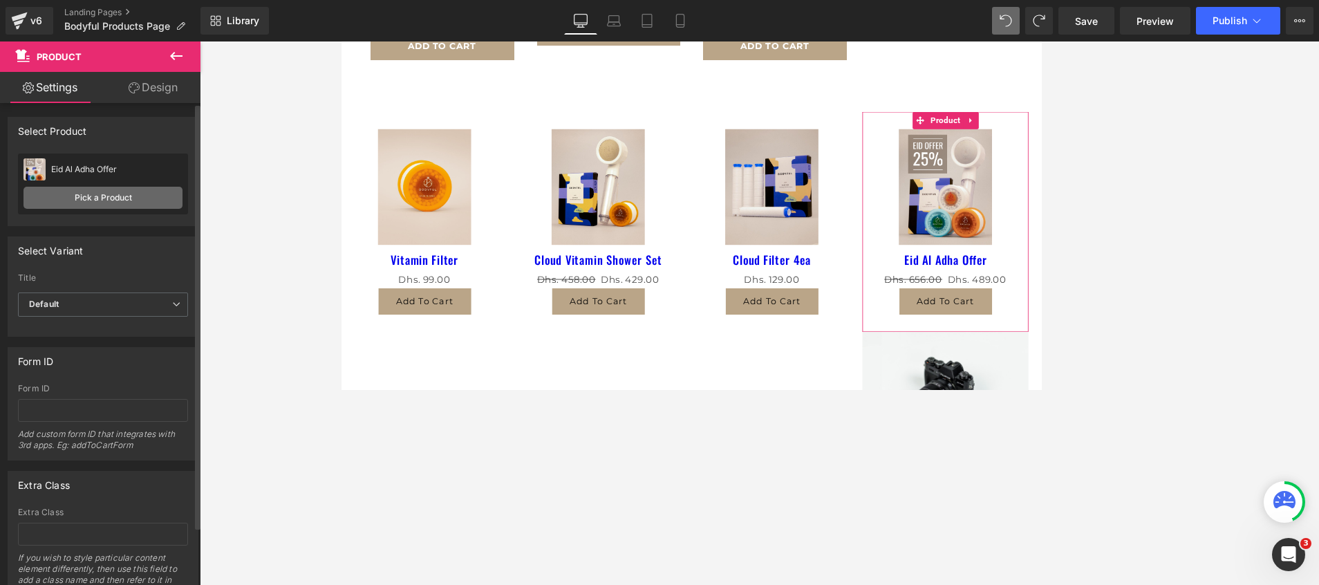
click at [81, 191] on link "Pick a Product" at bounding box center [103, 198] width 159 height 22
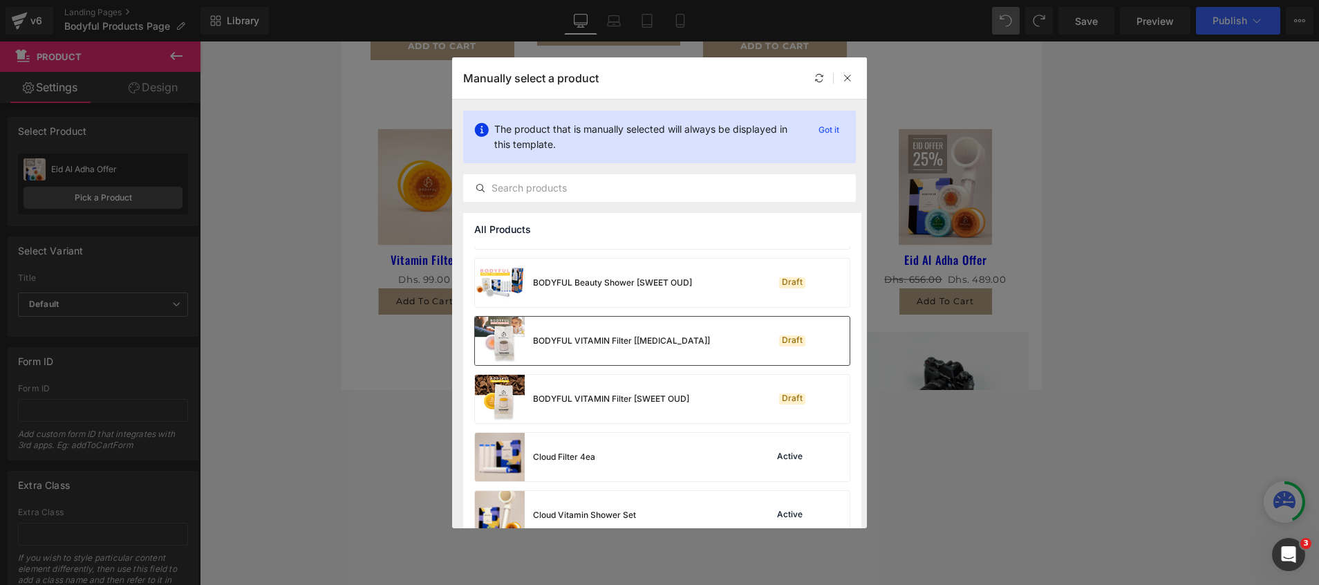
scroll to position [207, 0]
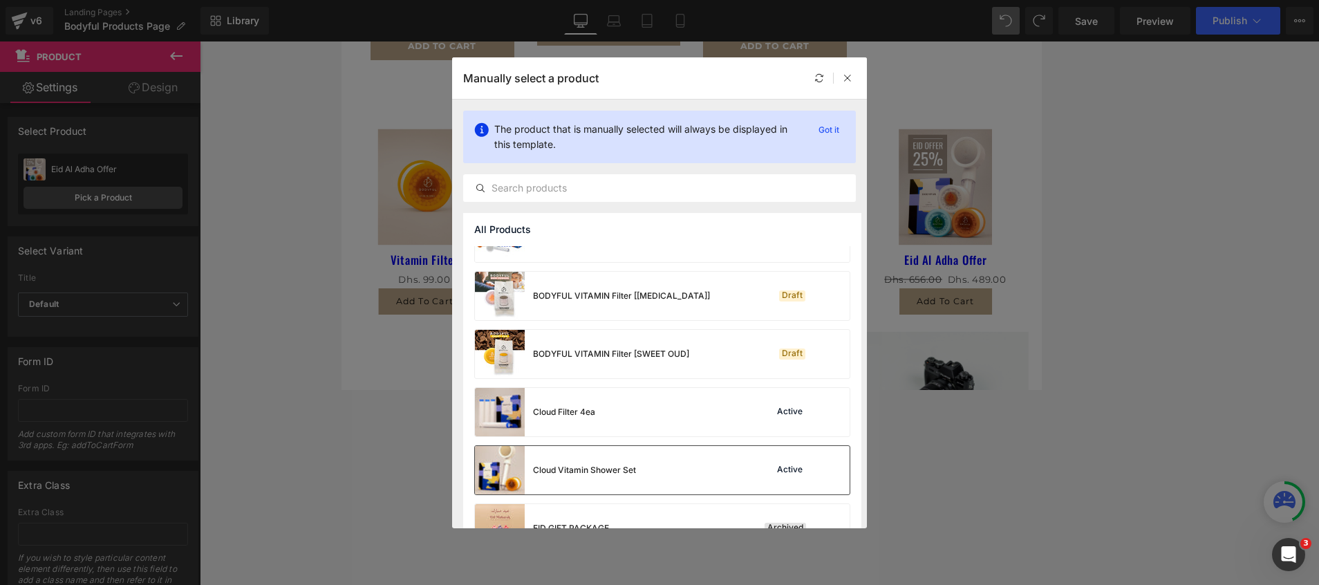
click at [704, 389] on div "Cloud Vitamin Shower Set Active" at bounding box center [662, 470] width 375 height 48
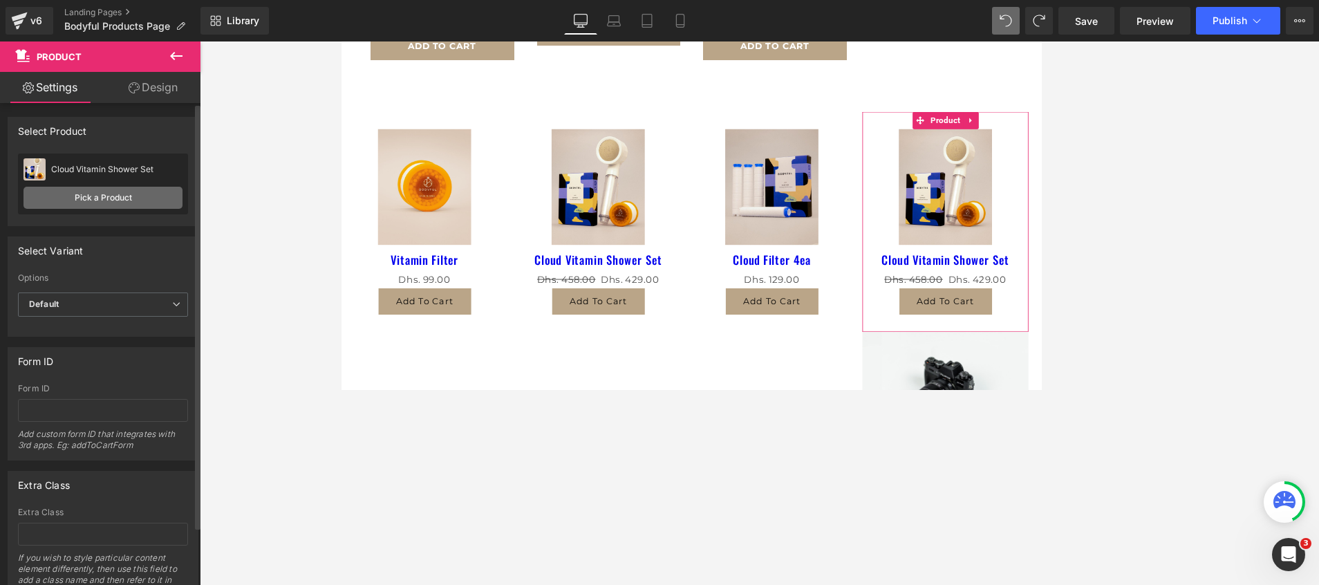
click at [53, 197] on link "Pick a Product" at bounding box center [103, 198] width 159 height 22
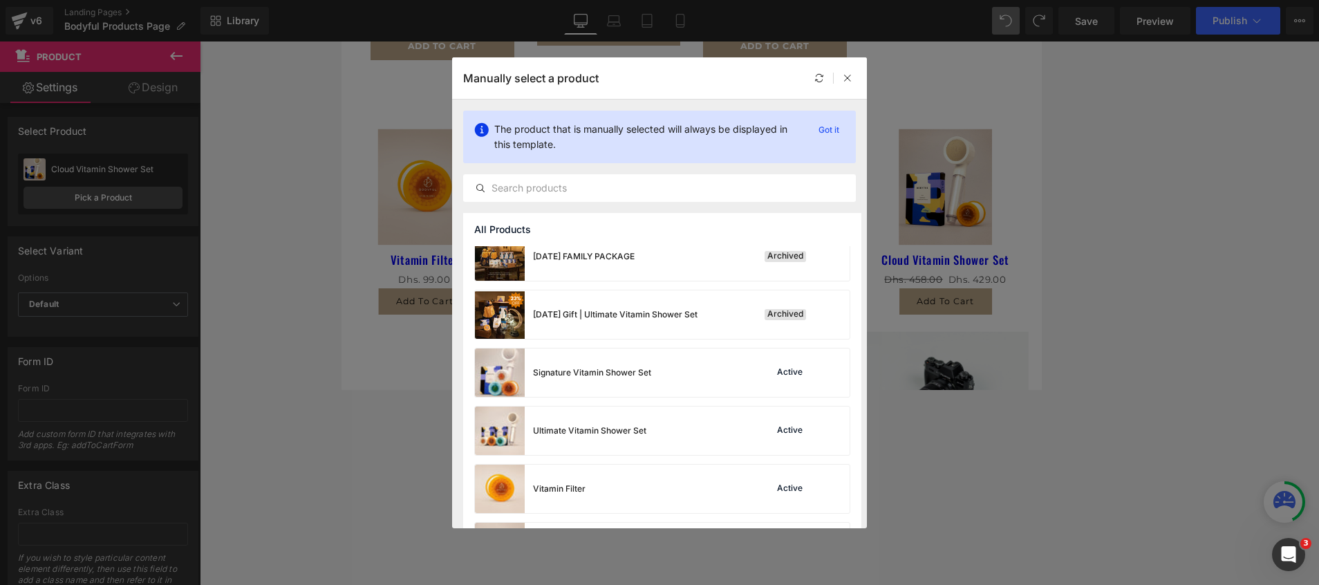
scroll to position [622, 0]
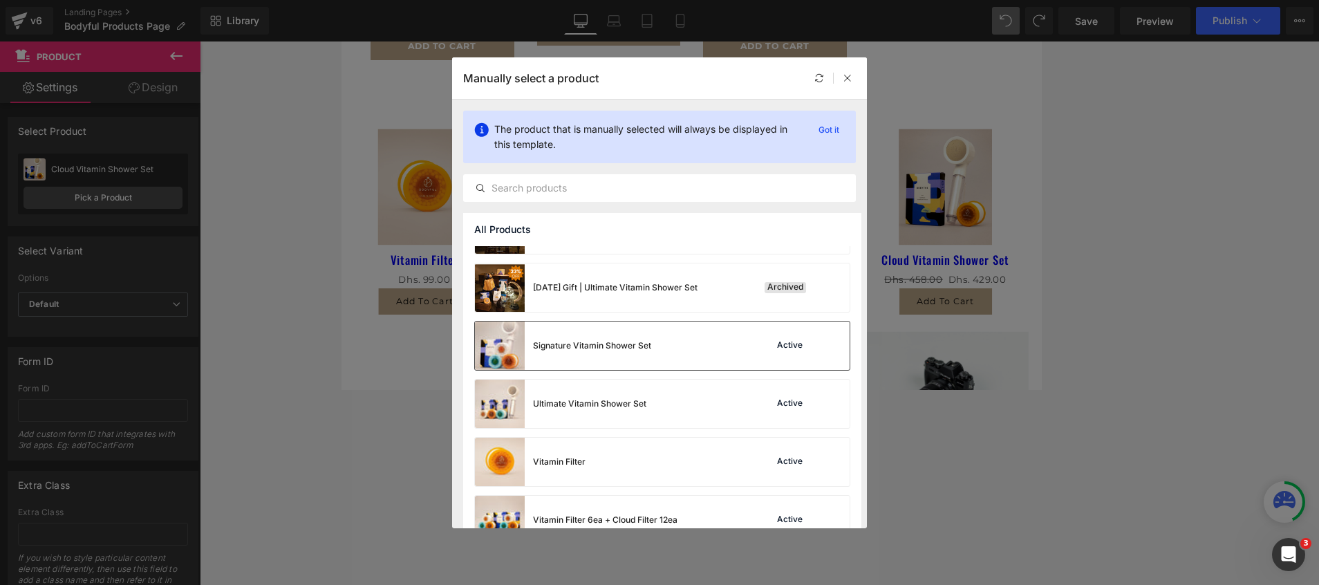
click at [608, 350] on div "Signature Vitamin Shower Set" at bounding box center [592, 345] width 118 height 12
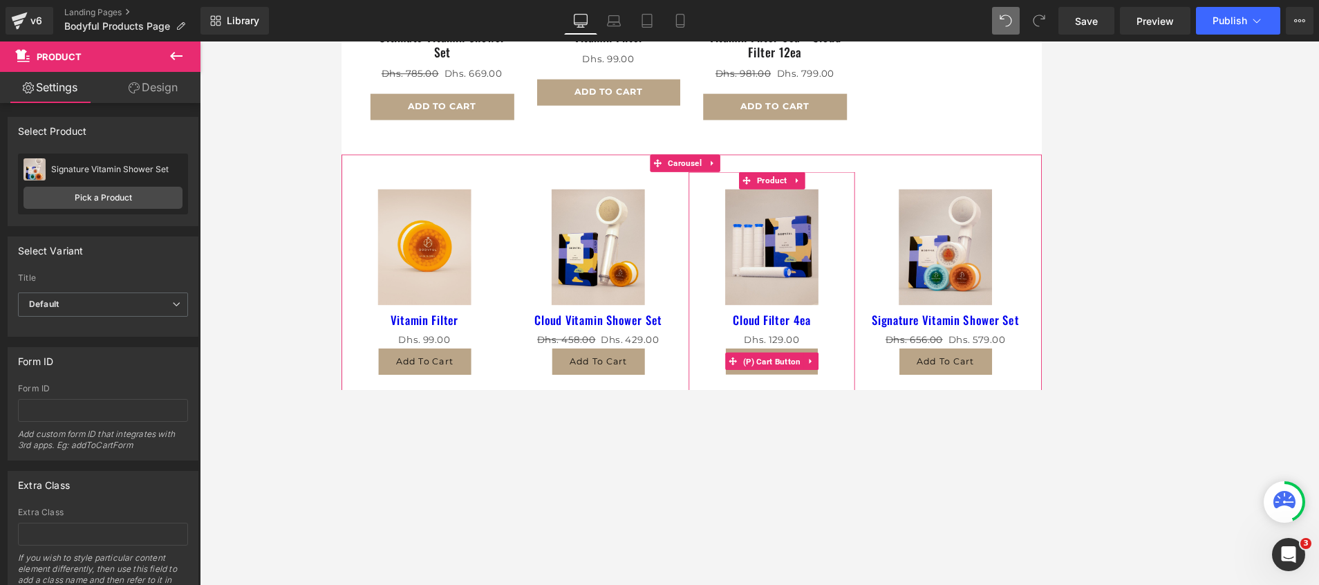
scroll to position [705, 0]
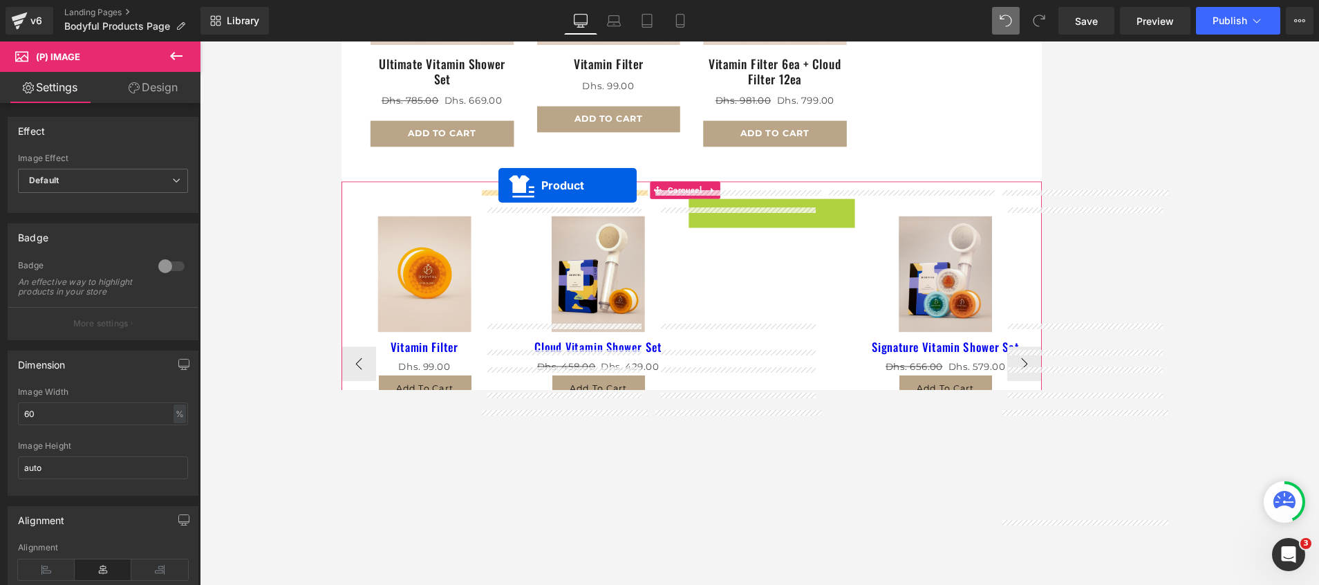
drag, startPoint x: 830, startPoint y: 225, endPoint x: 529, endPoint y: 214, distance: 301.6
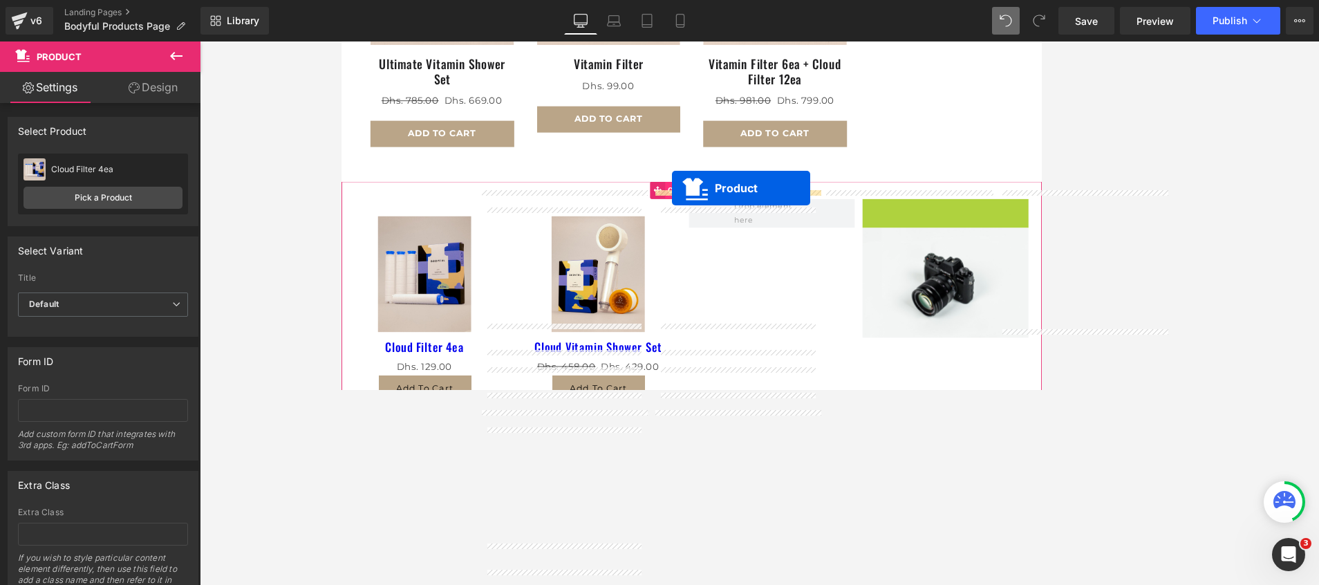
drag, startPoint x: 1025, startPoint y: 232, endPoint x: 736, endPoint y: 216, distance: 289.3
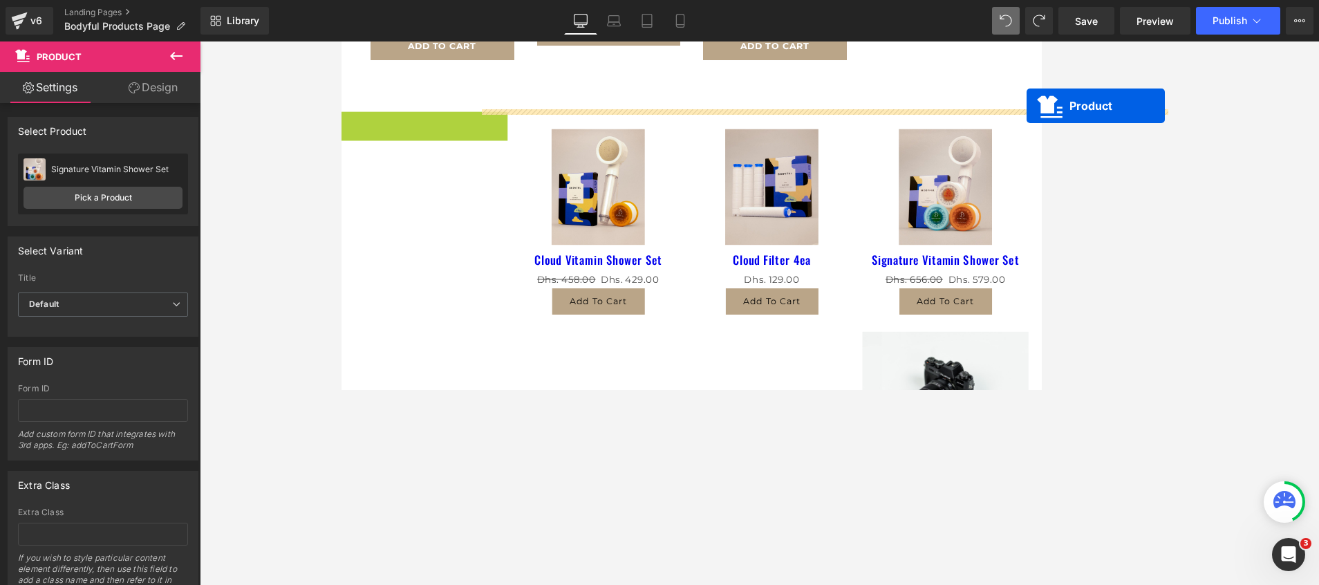
scroll to position [781, 0]
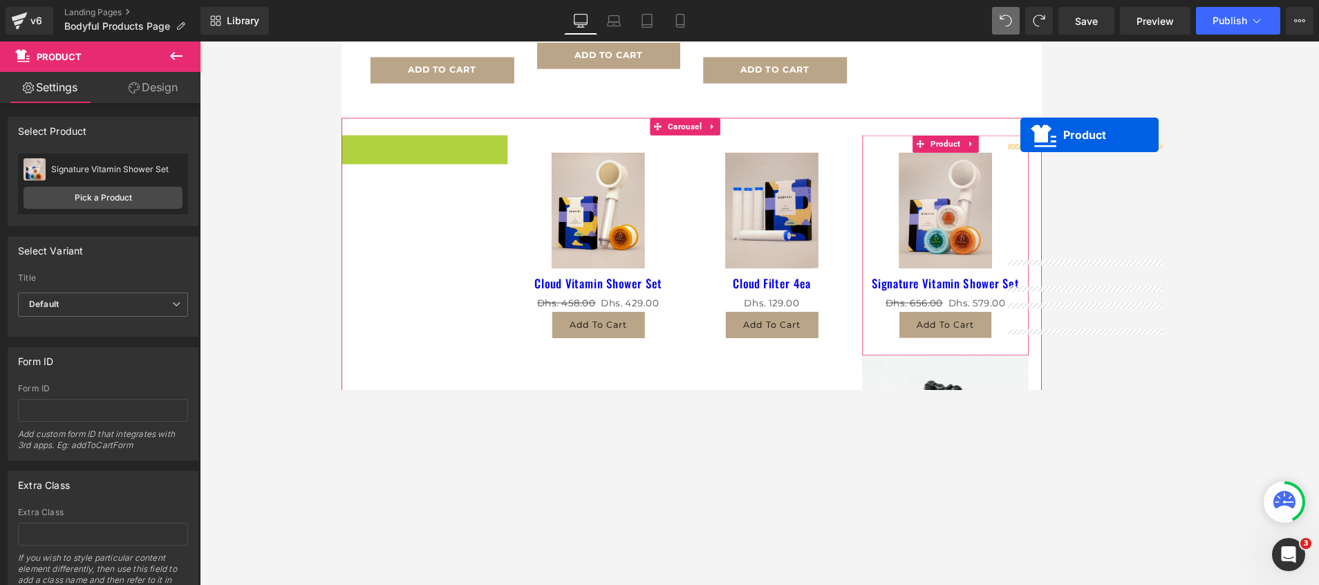
drag, startPoint x: 407, startPoint y: 122, endPoint x: 1409, endPoint y: 179, distance: 1003.2
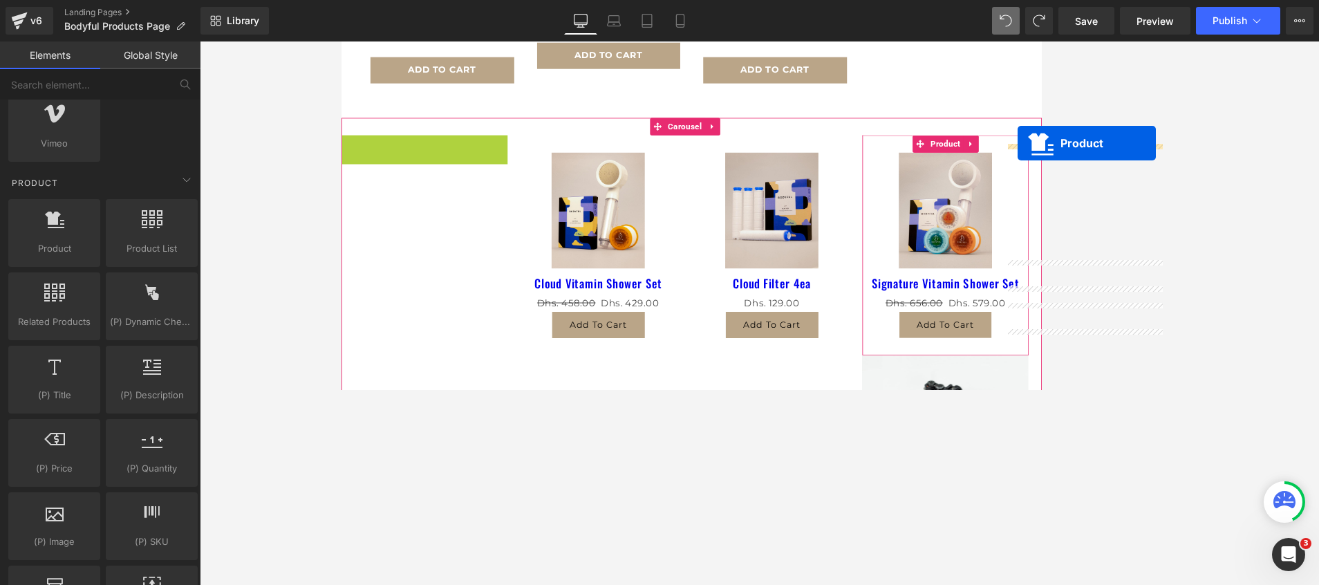
click at [879, 138] on div at bounding box center [759, 312] width 1119 height 543
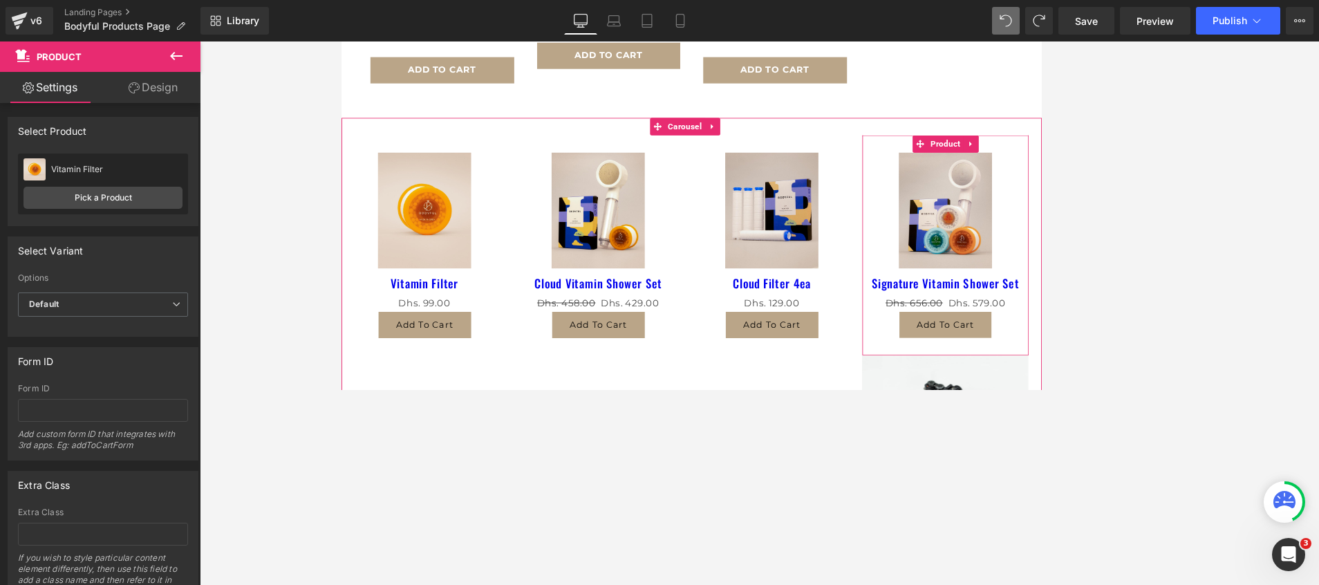
click at [341, 333] on button "‹" at bounding box center [319, 350] width 41 height 41
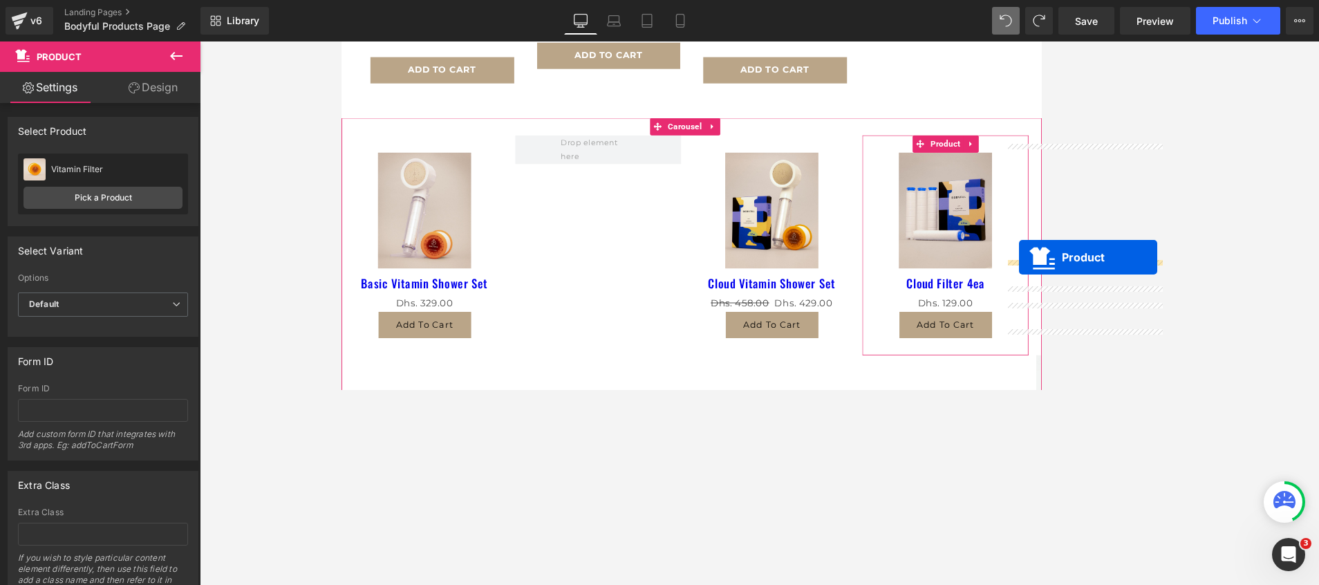
drag, startPoint x: 618, startPoint y: 154, endPoint x: 1150, endPoint y: 299, distance: 551.7
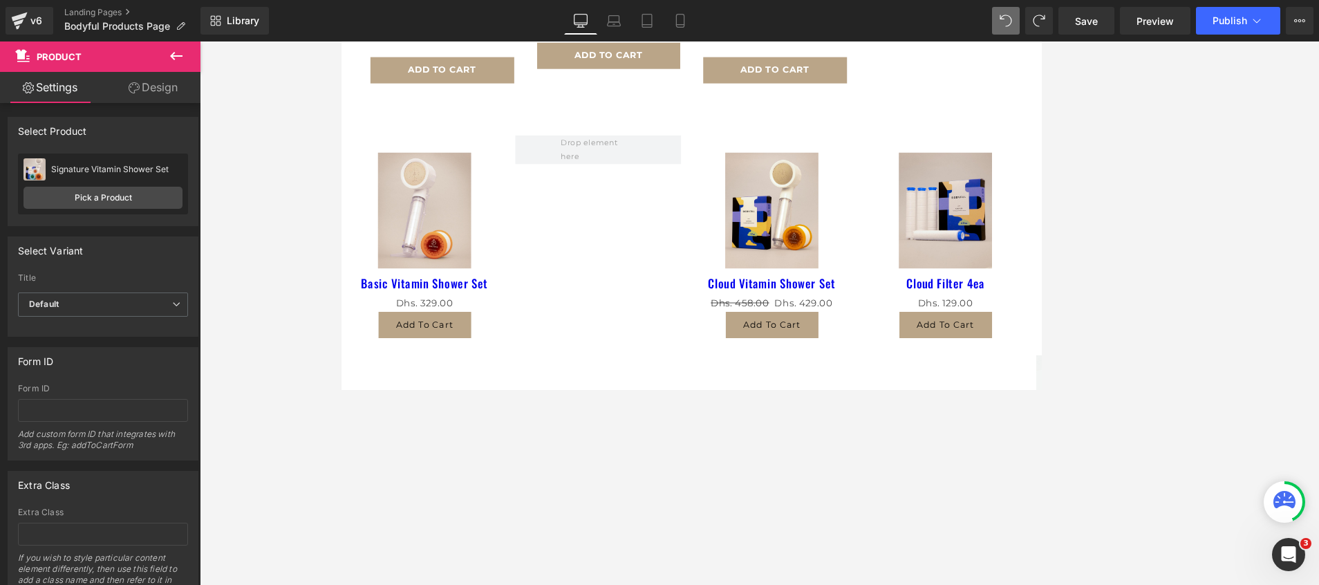
click at [286, 234] on div at bounding box center [759, 312] width 1119 height 543
click at [288, 211] on div at bounding box center [759, 312] width 1119 height 543
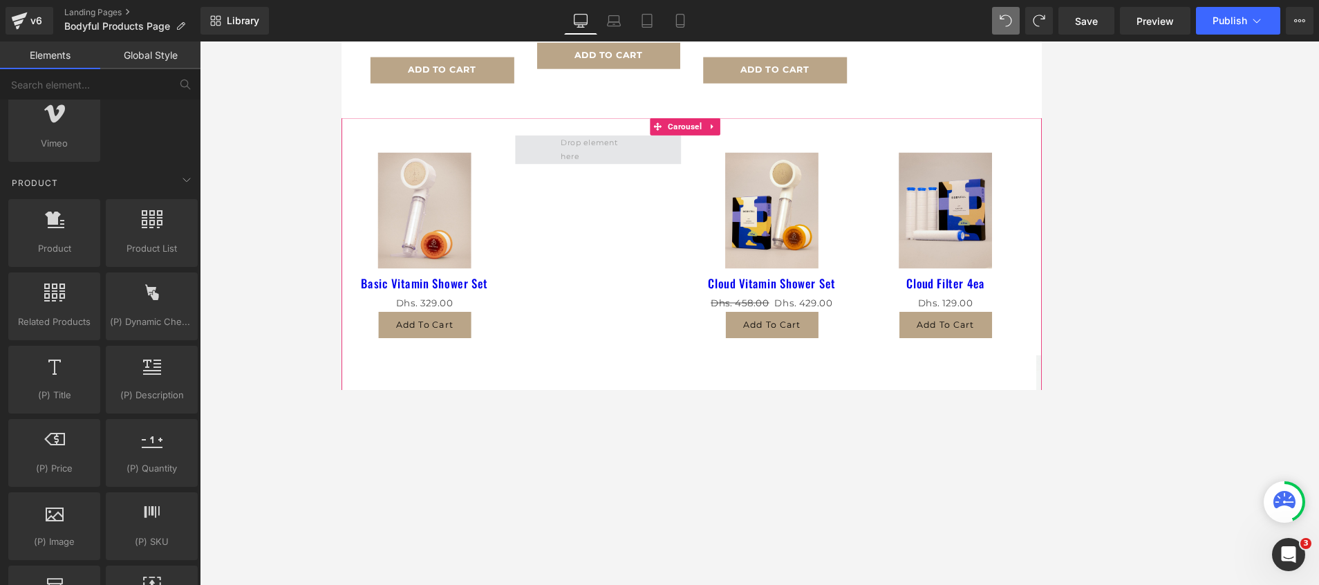
click at [659, 168] on span at bounding box center [648, 170] width 100 height 39
click at [341, 340] on button "‹" at bounding box center [319, 350] width 41 height 41
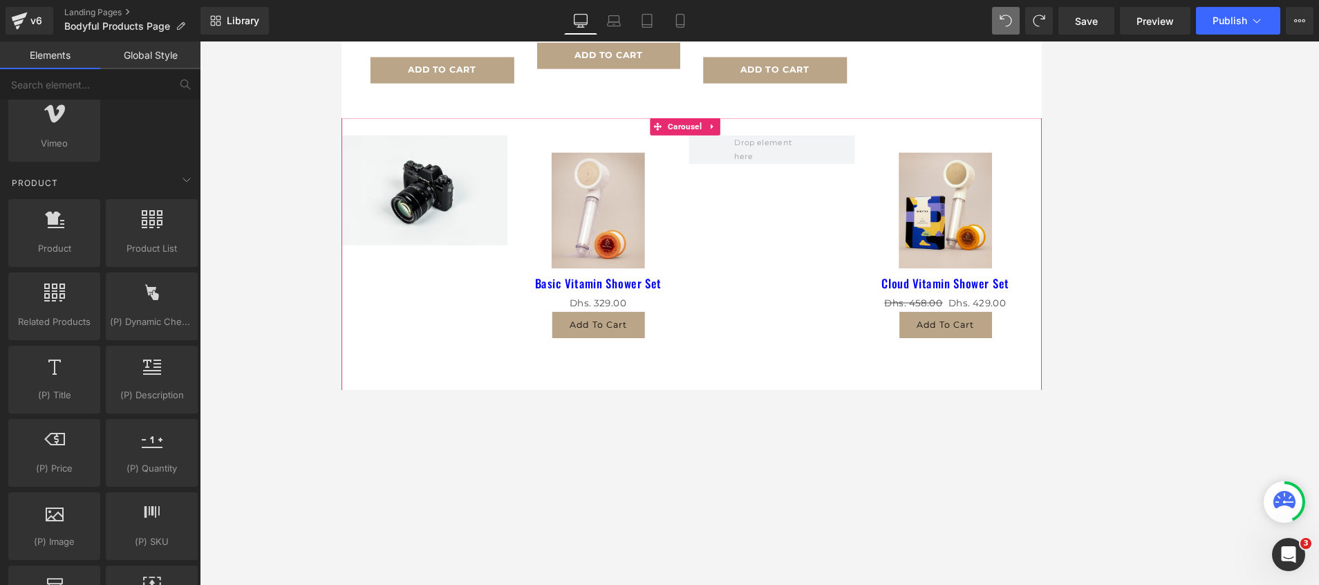
click at [341, 340] on button "‹" at bounding box center [319, 350] width 41 height 41
click at [879, 341] on button "›" at bounding box center [1197, 350] width 41 height 41
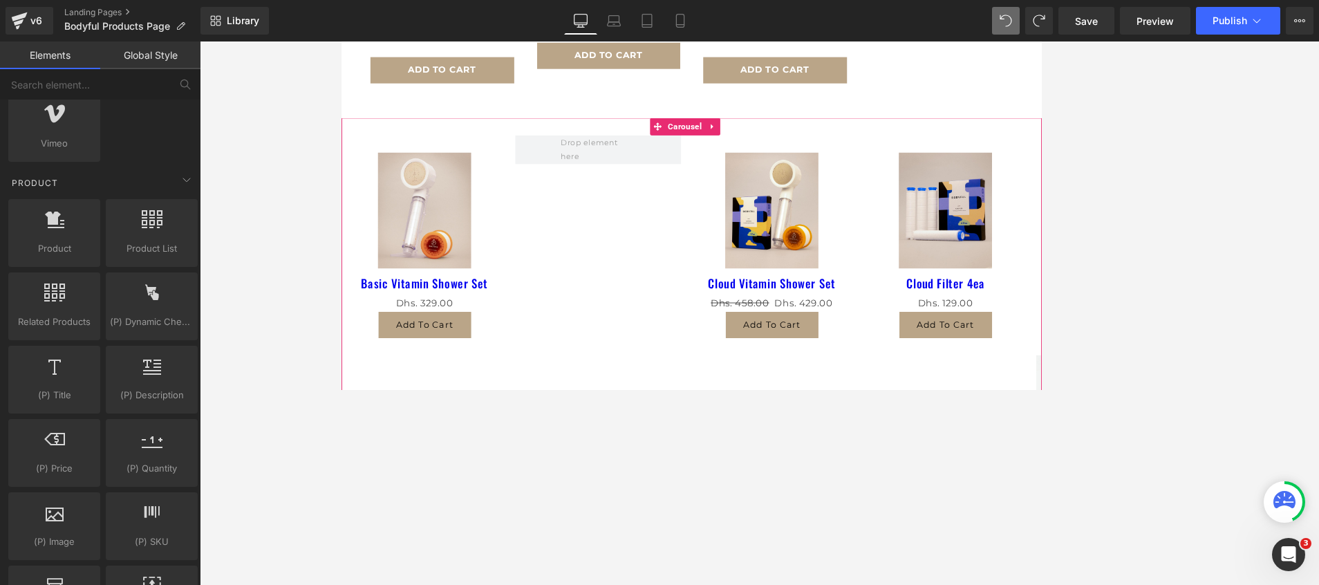
click at [879, 341] on button "›" at bounding box center [1197, 350] width 41 height 41
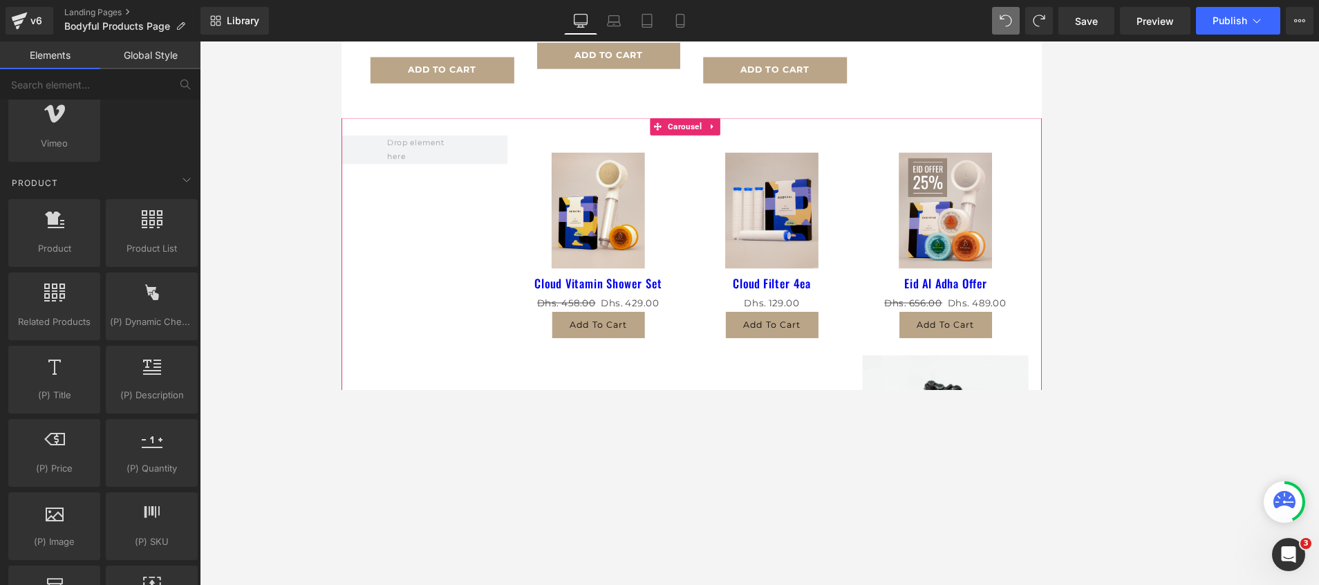
click at [879, 341] on button "›" at bounding box center [1197, 350] width 41 height 41
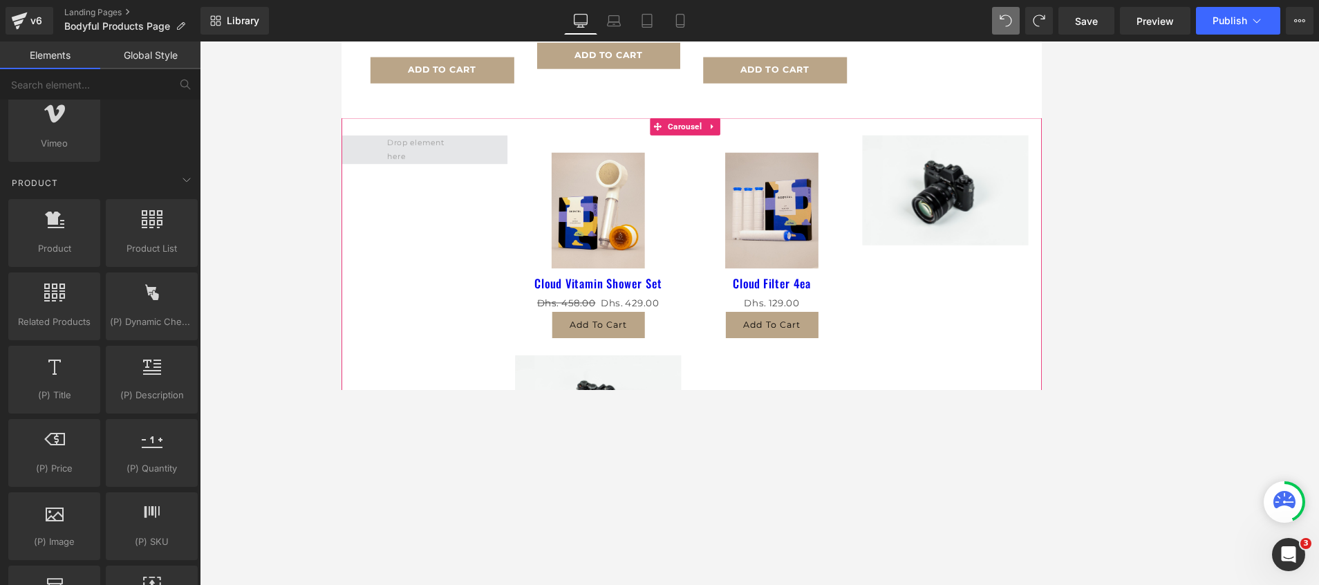
click at [433, 170] on span at bounding box center [441, 170] width 100 height 39
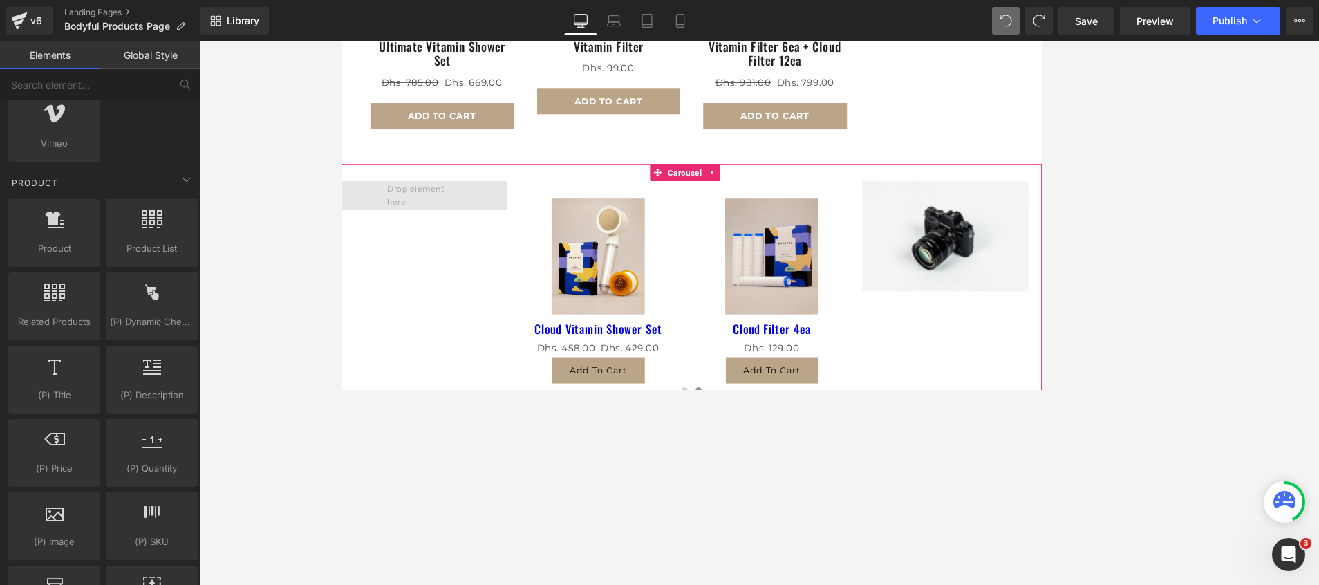
scroll to position [1179, 0]
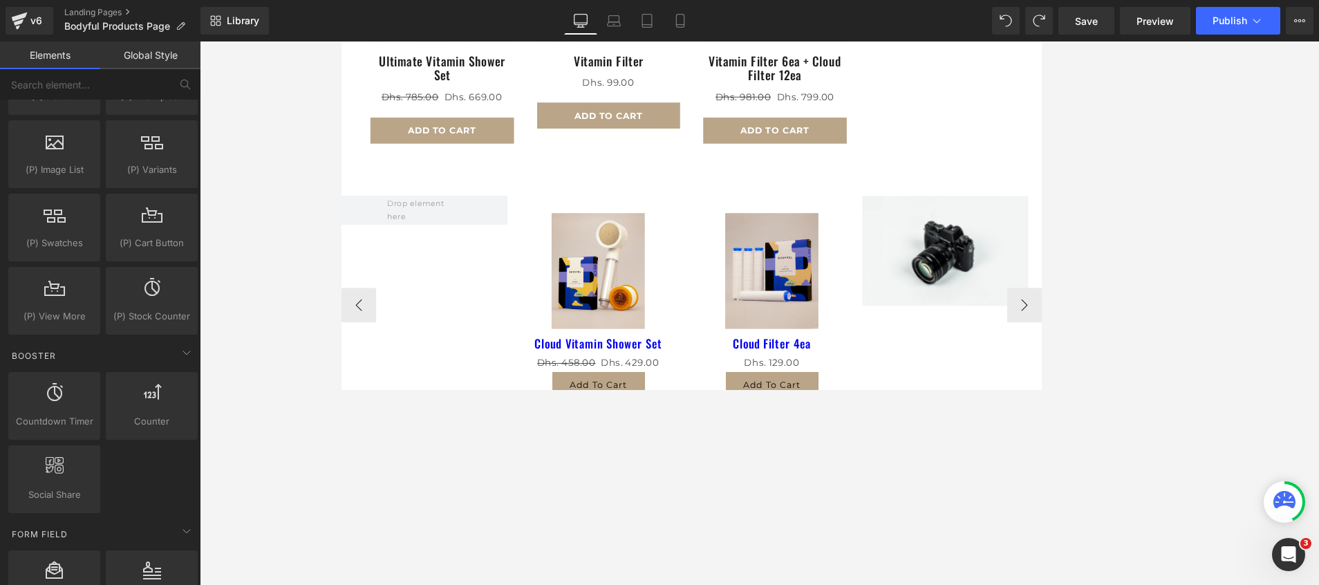
scroll to position [1283, 0]
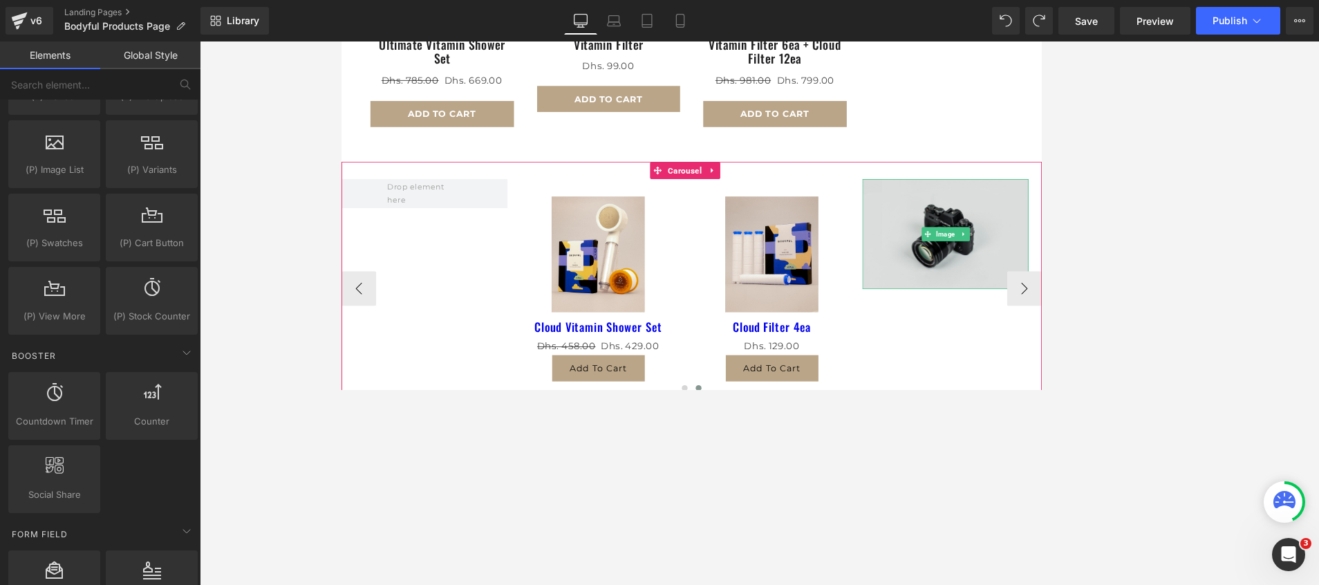
click at [1009, 252] on img at bounding box center [1062, 271] width 198 height 131
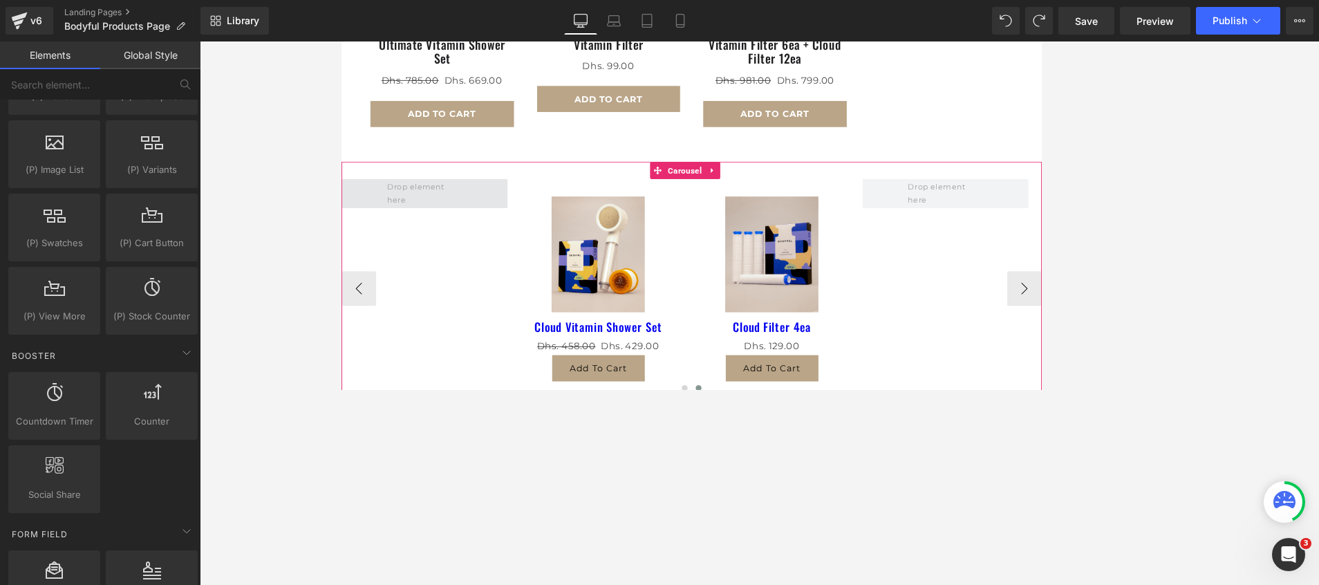
click at [404, 205] on span at bounding box center [441, 222] width 100 height 39
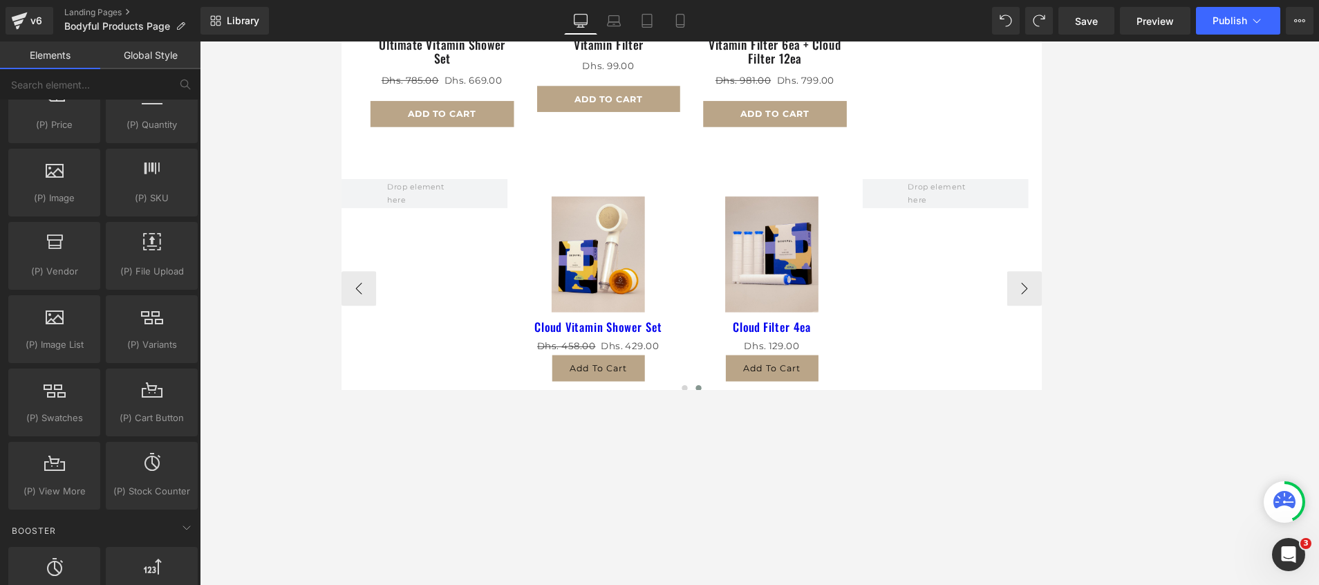
scroll to position [1348, 0]
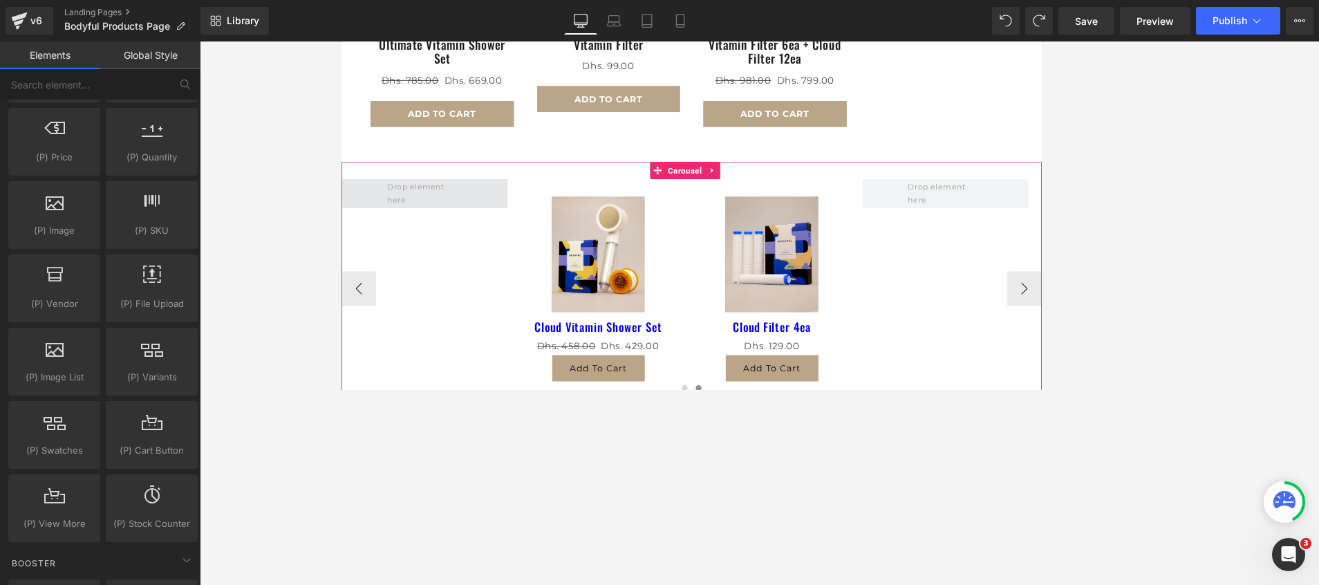
click at [401, 207] on span at bounding box center [441, 222] width 100 height 39
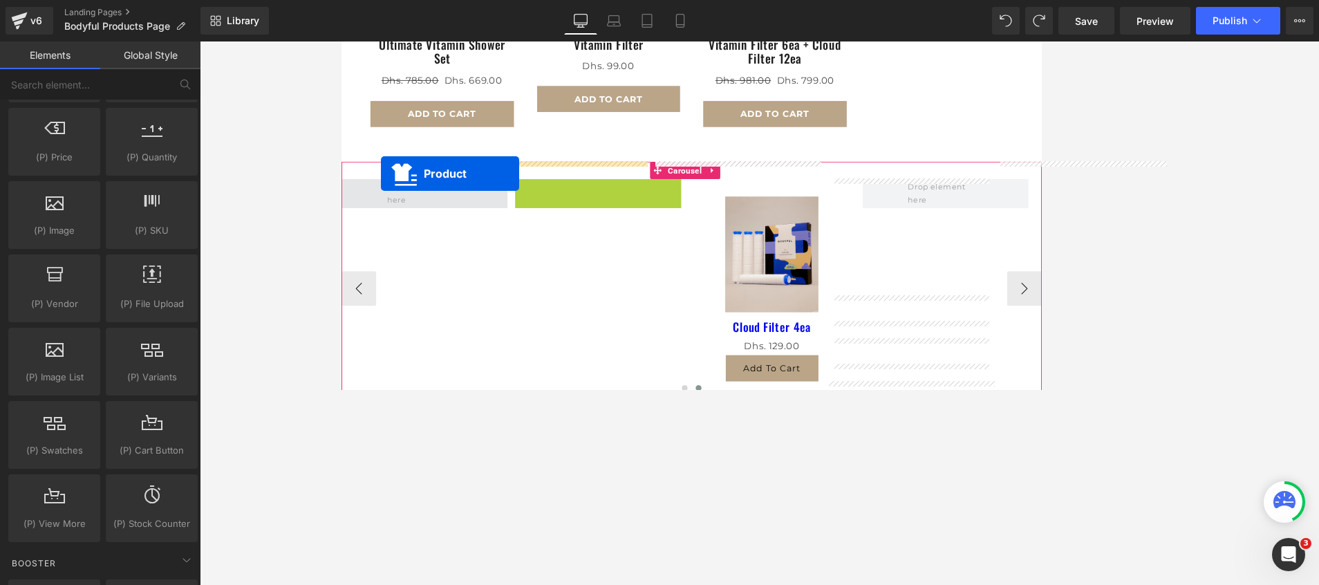
drag, startPoint x: 632, startPoint y: 196, endPoint x: 388, endPoint y: 199, distance: 243.3
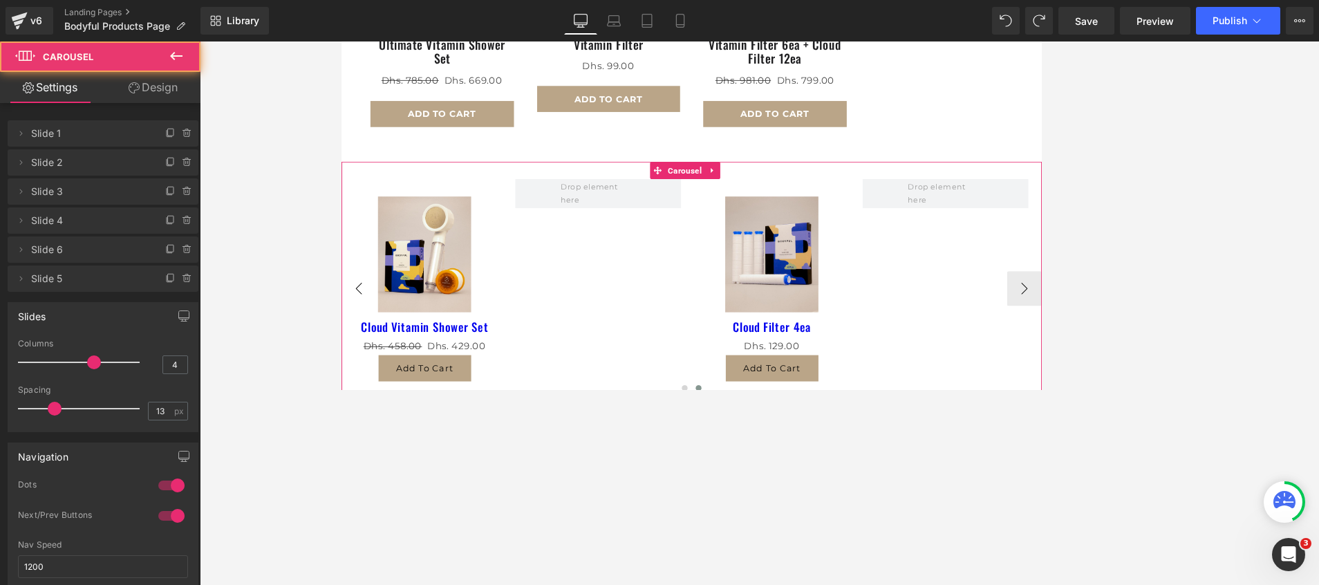
click at [363, 316] on button "‹" at bounding box center [361, 336] width 41 height 41
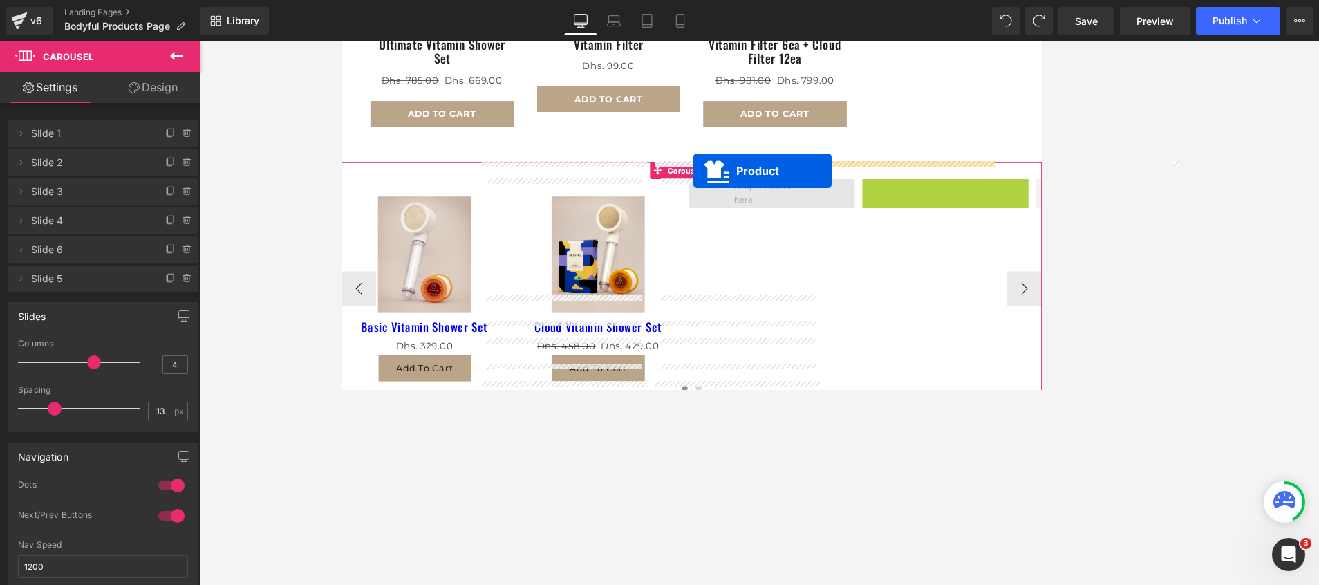
drag, startPoint x: 1049, startPoint y: 196, endPoint x: 762, endPoint y: 196, distance: 286.9
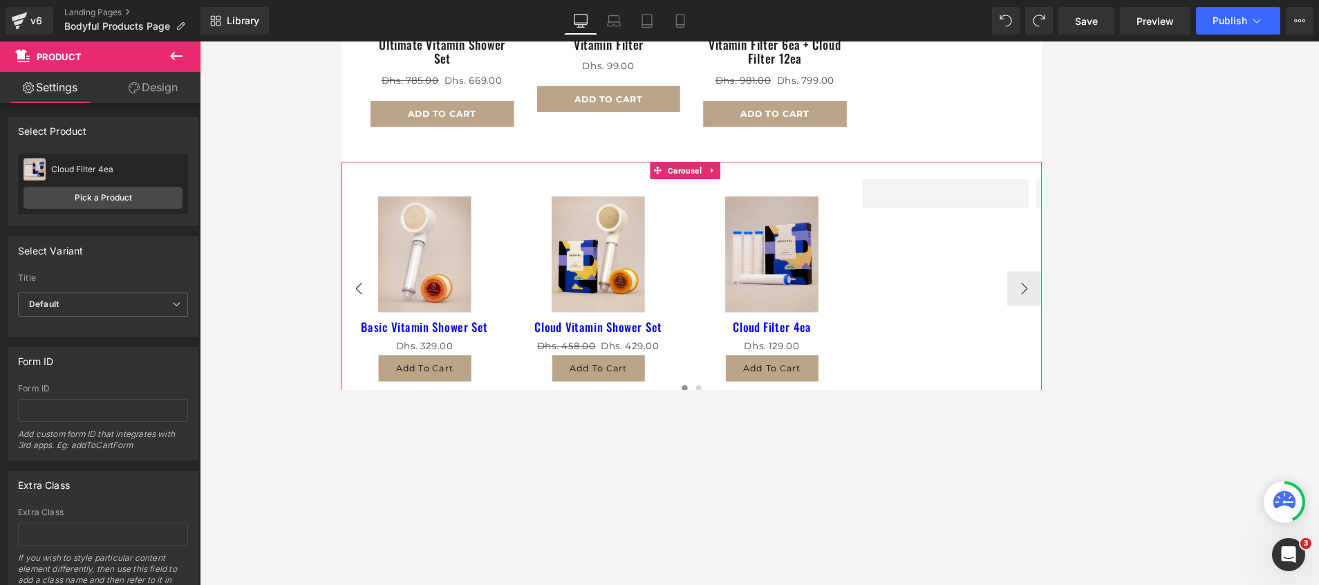
click at [365, 321] on button "‹" at bounding box center [361, 336] width 41 height 41
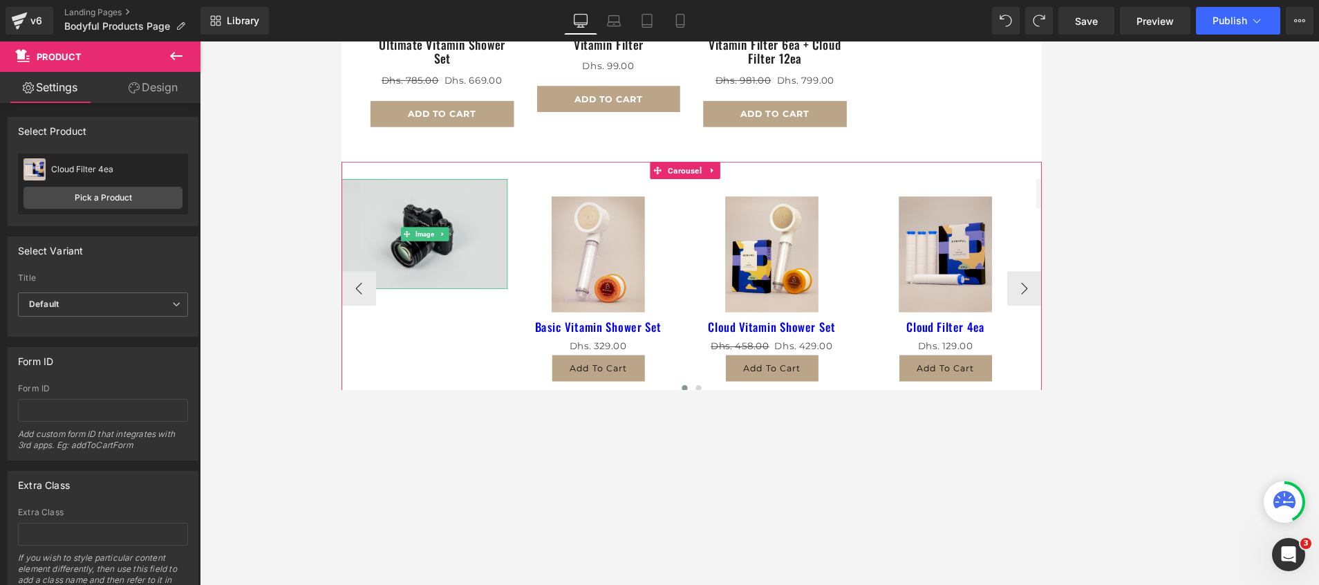
click at [431, 235] on img at bounding box center [440, 271] width 198 height 131
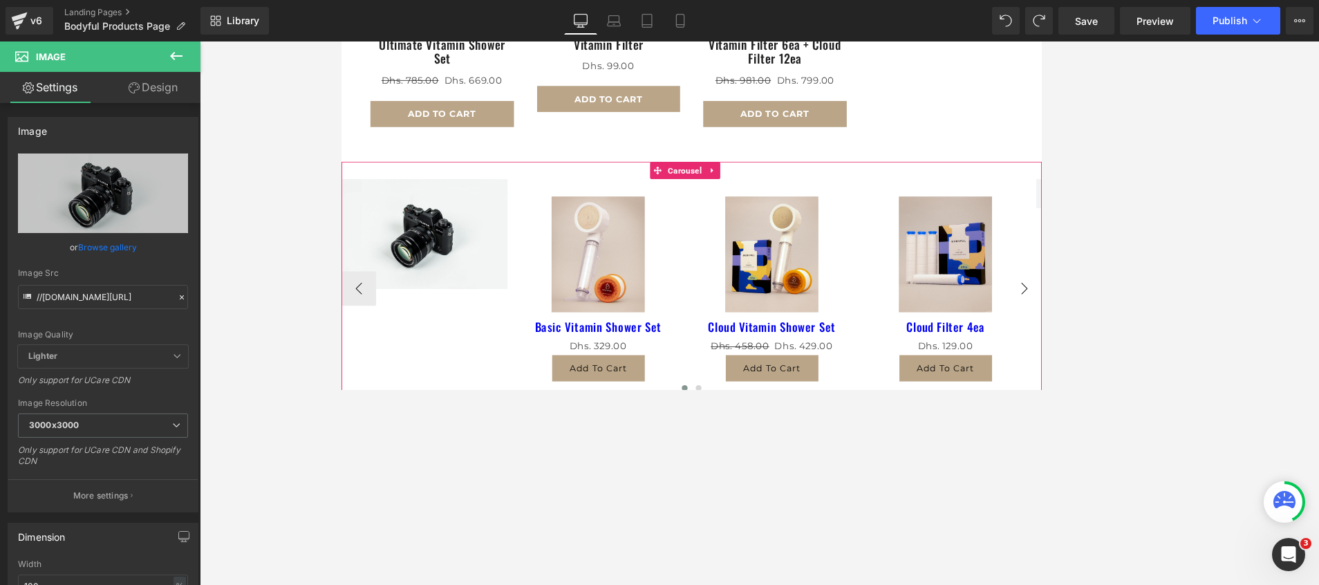
click at [1146, 316] on button "›" at bounding box center [1156, 336] width 41 height 41
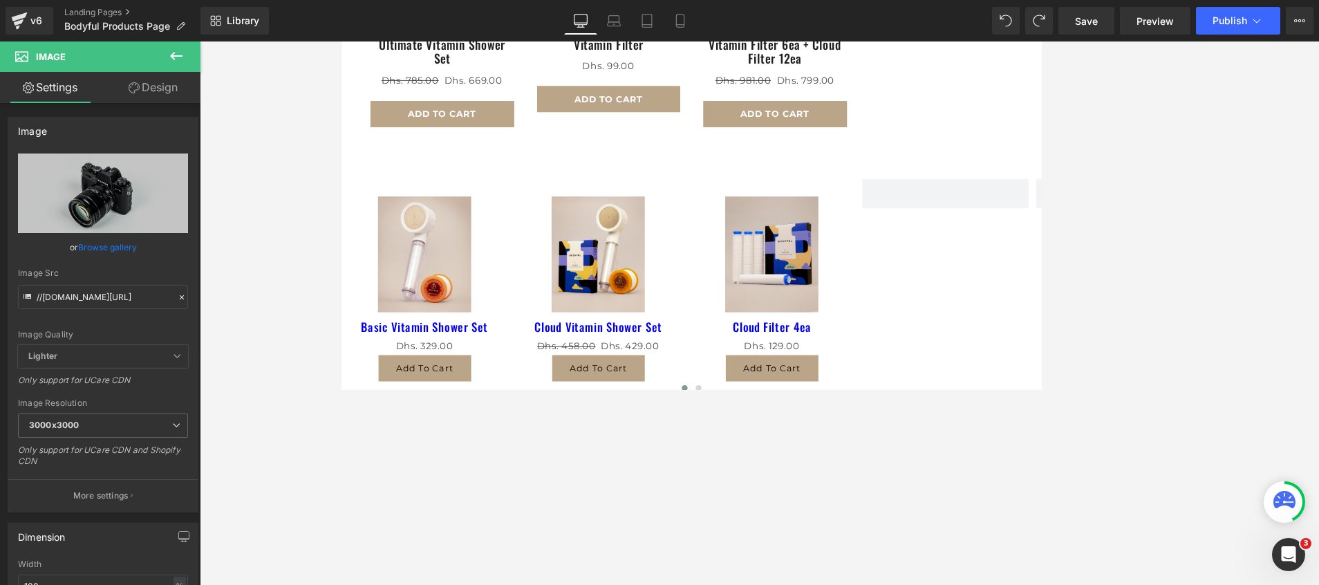
click at [176, 55] on icon at bounding box center [176, 56] width 17 height 17
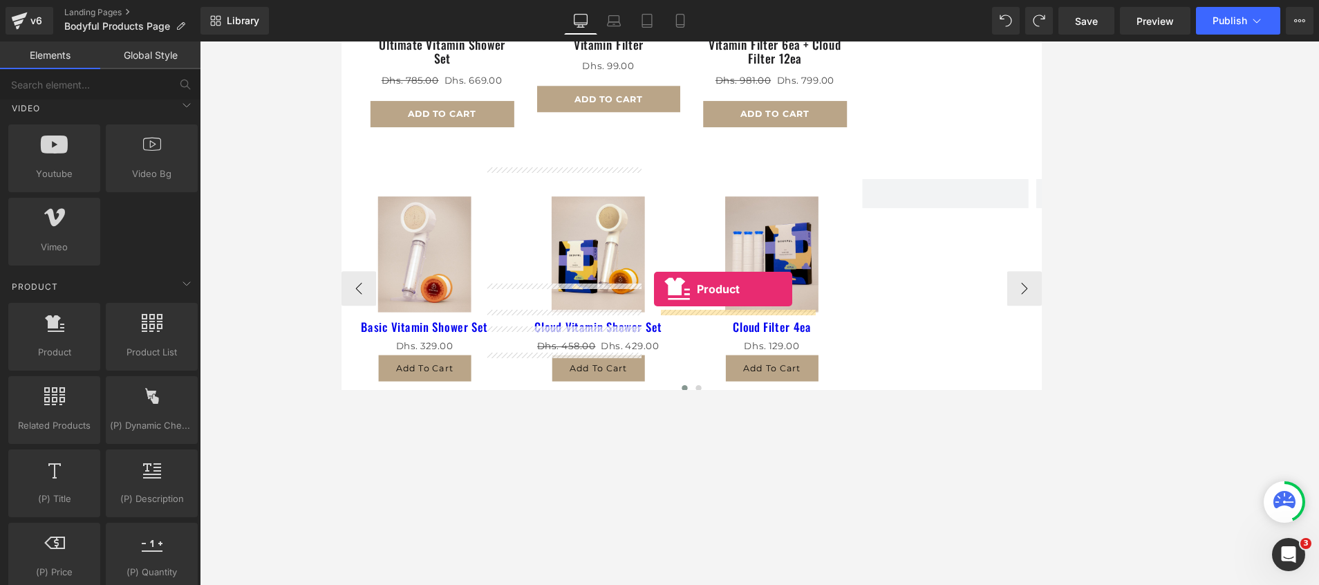
scroll to position [1297, 0]
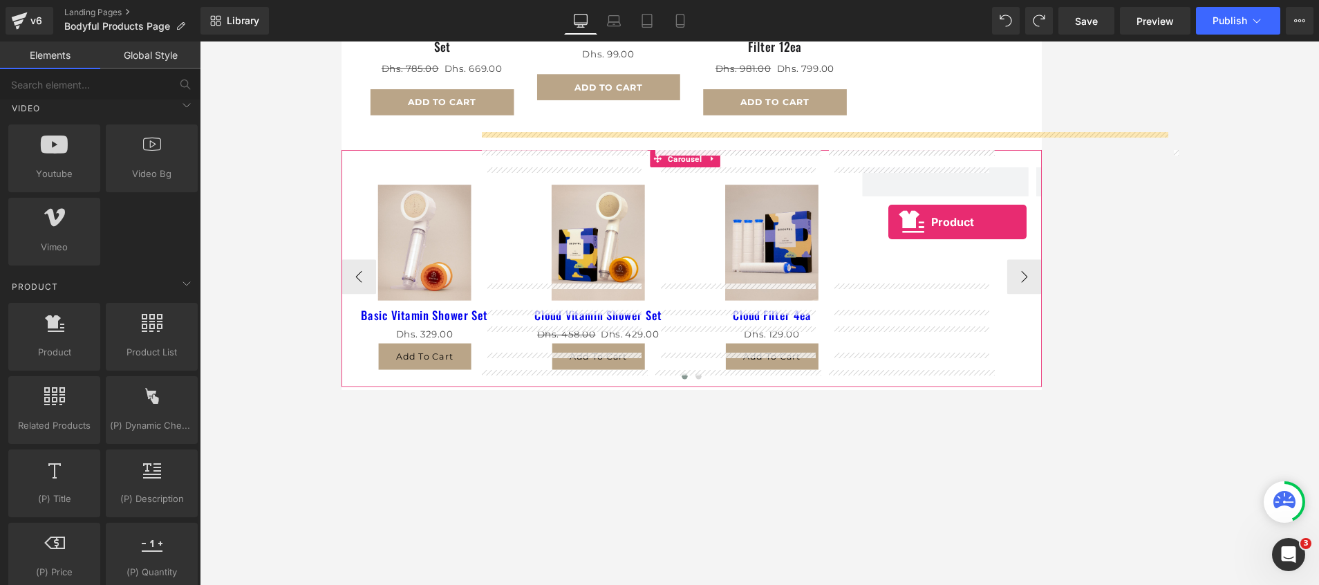
drag, startPoint x: 393, startPoint y: 394, endPoint x: 995, endPoint y: 257, distance: 616.8
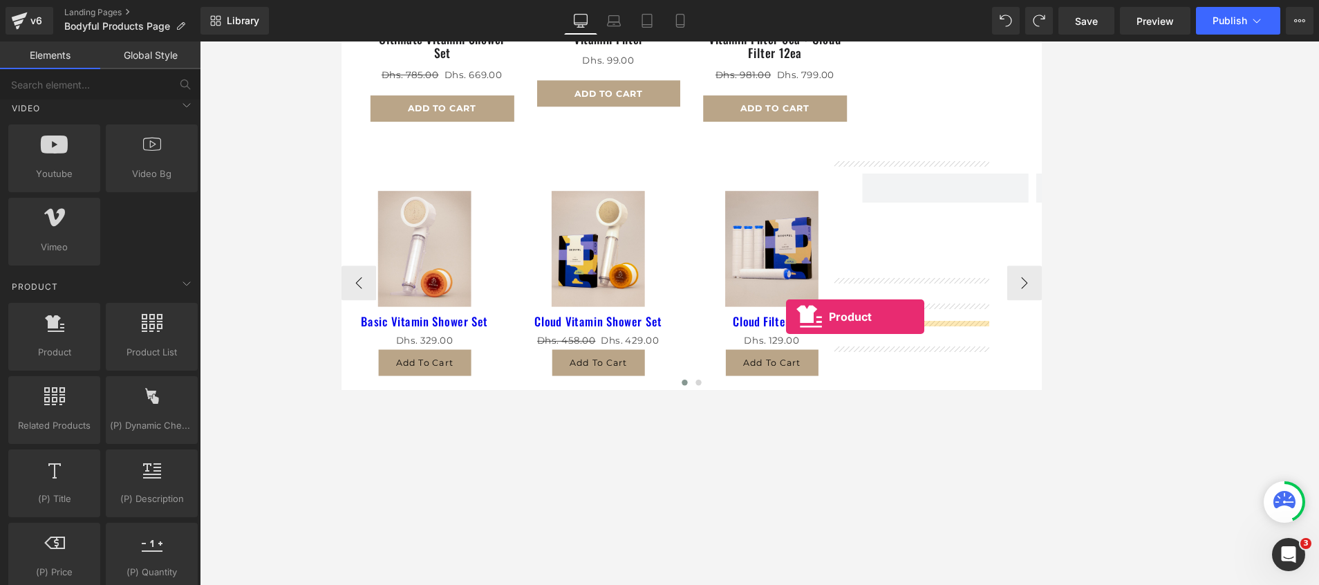
scroll to position [1304, 0]
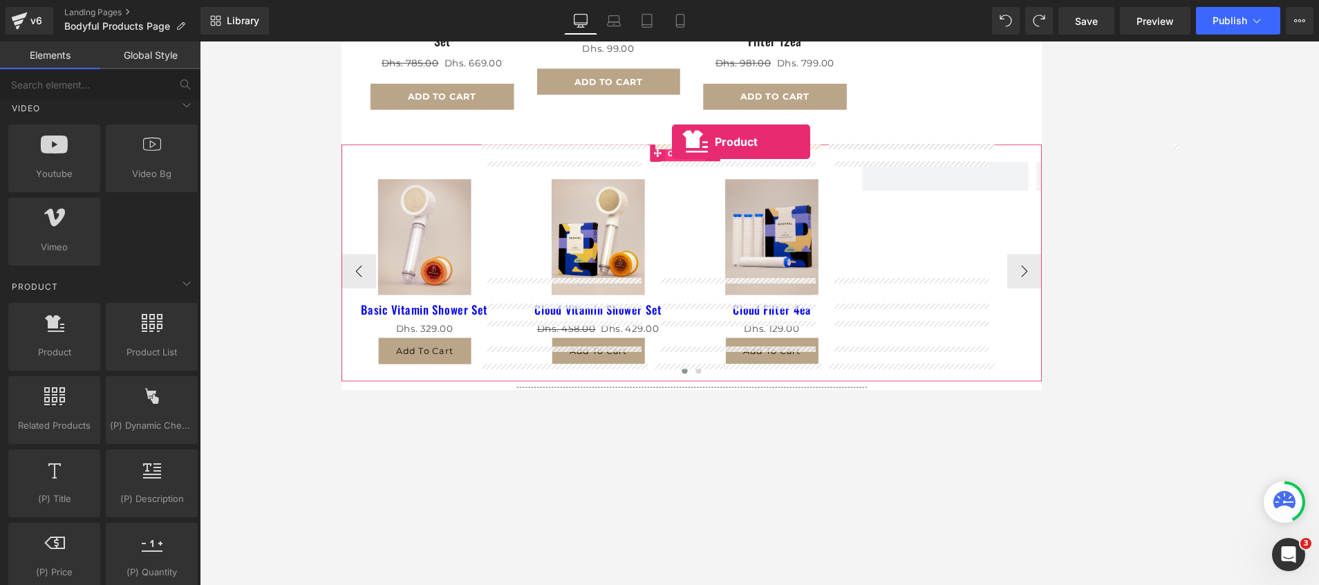
drag, startPoint x: 435, startPoint y: 392, endPoint x: 735, endPoint y: 157, distance: 381.6
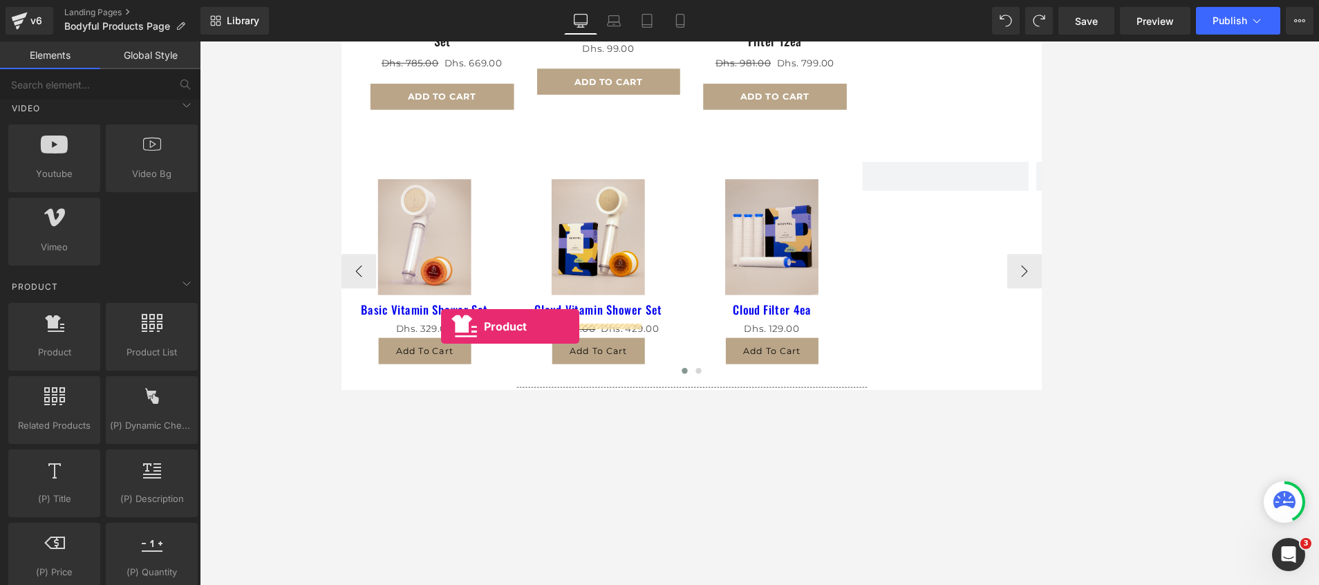
scroll to position [1331, 0]
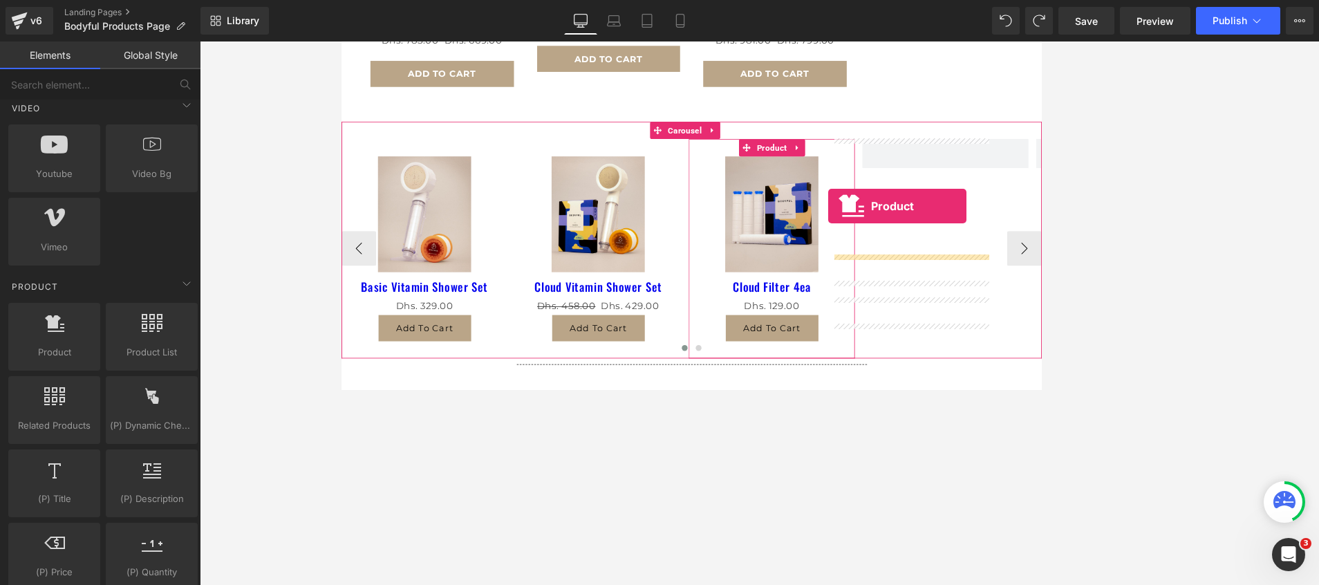
drag, startPoint x: 399, startPoint y: 388, endPoint x: 923, endPoint y: 238, distance: 545.2
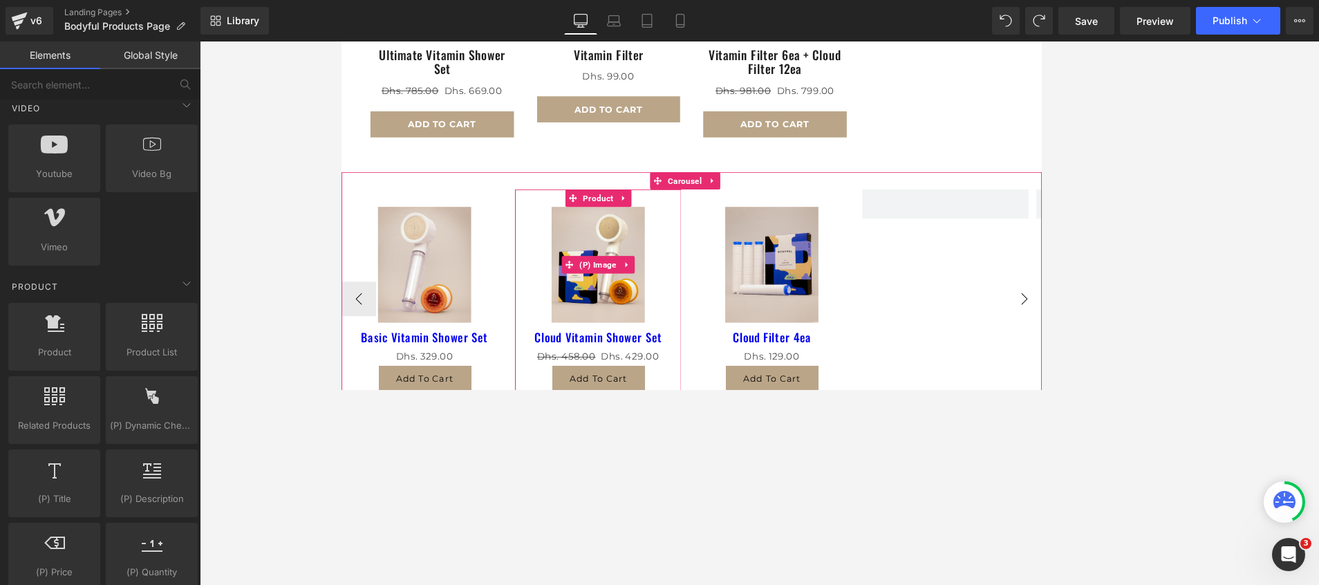
scroll to position [1244, 0]
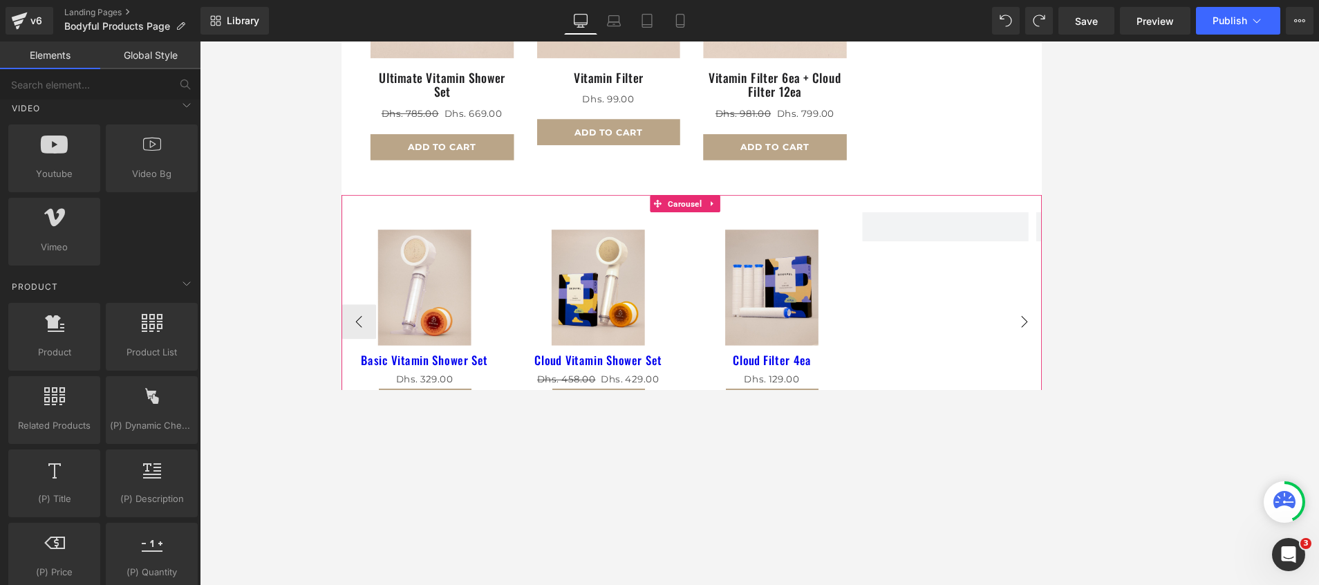
click at [1154, 355] on button "›" at bounding box center [1156, 375] width 41 height 41
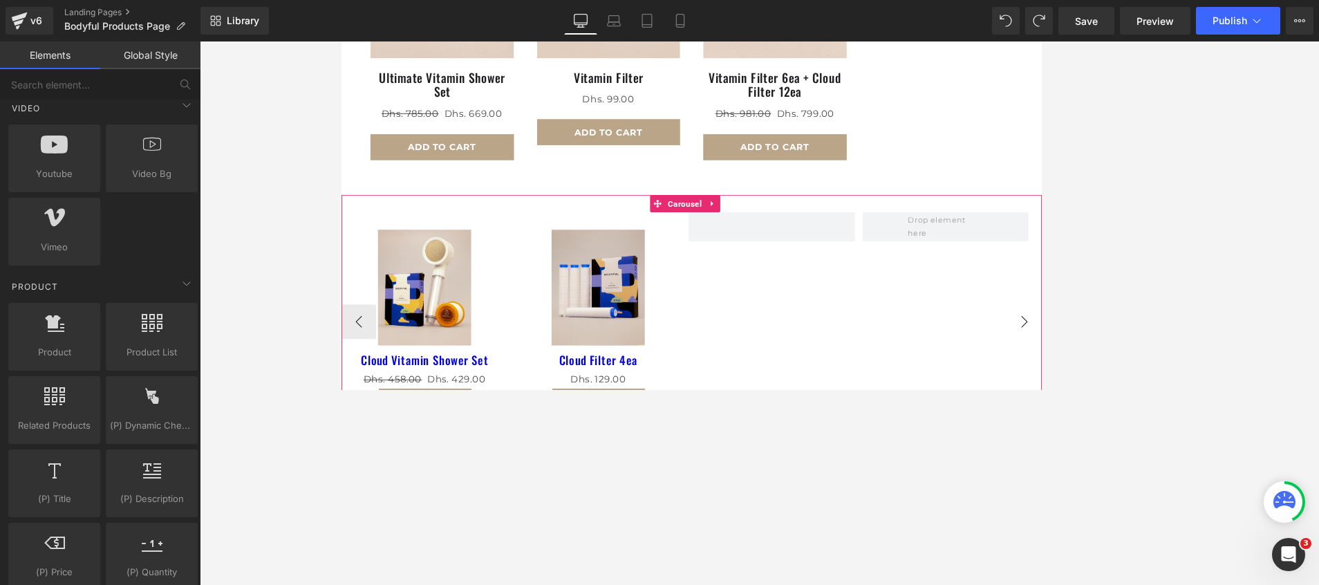
click at [1140, 360] on button "›" at bounding box center [1156, 375] width 41 height 41
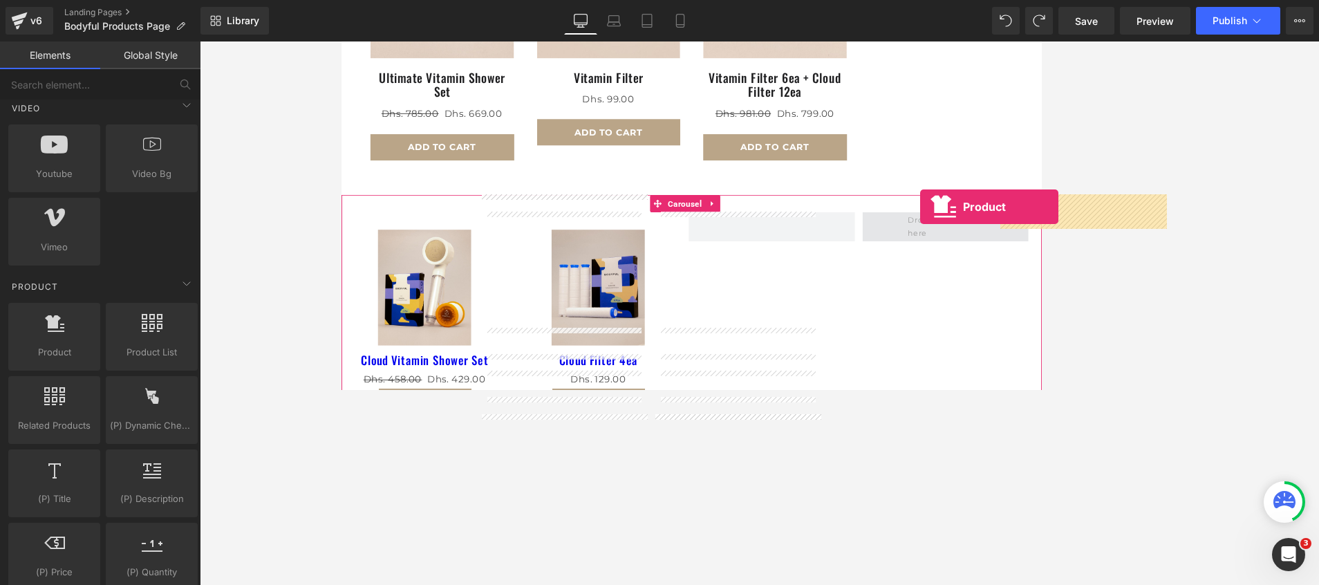
drag, startPoint x: 391, startPoint y: 379, endPoint x: 1032, endPoint y: 238, distance: 656.0
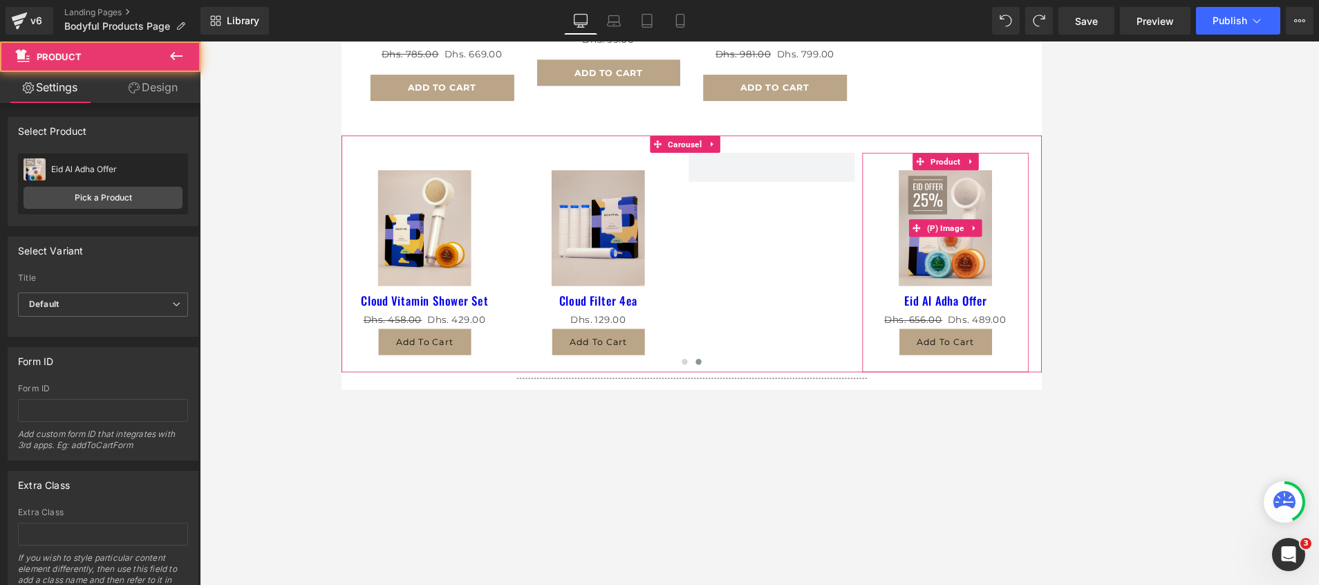
scroll to position [1347, 0]
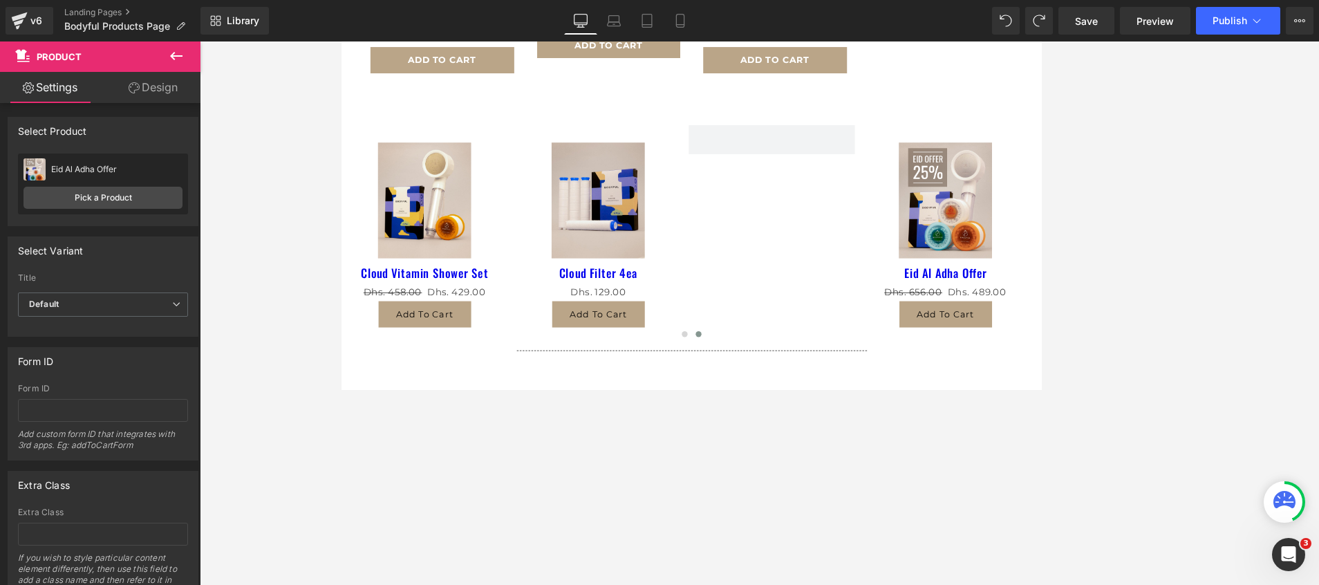
click at [167, 56] on button at bounding box center [176, 56] width 48 height 30
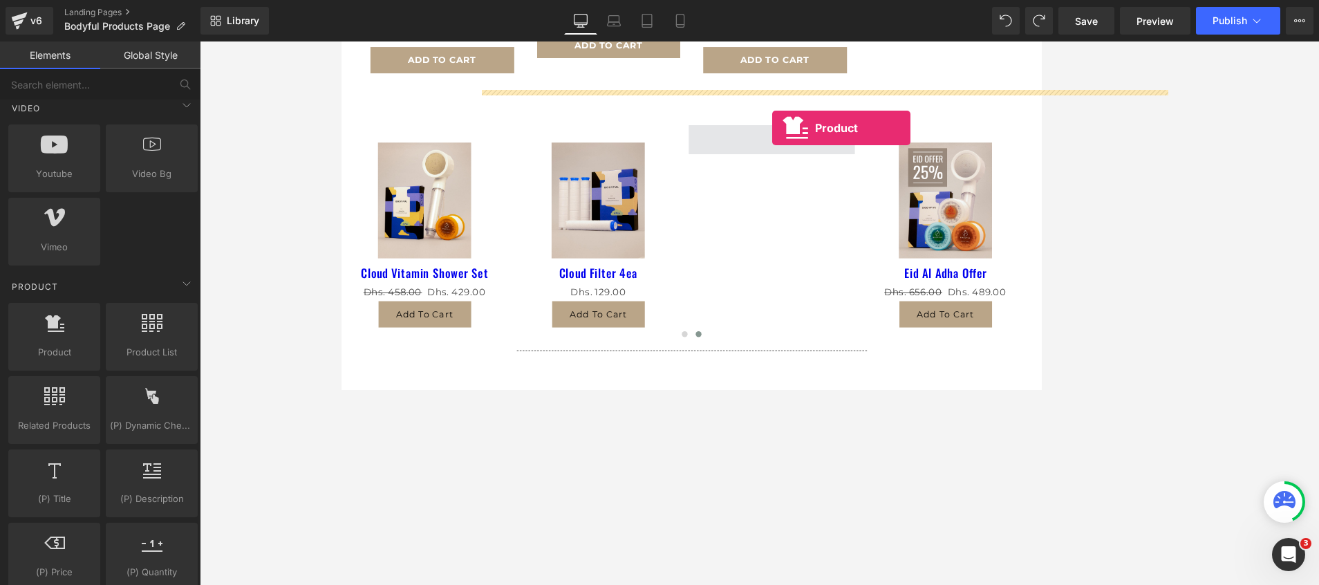
drag, startPoint x: 374, startPoint y: 393, endPoint x: 856, endPoint y: 144, distance: 541.9
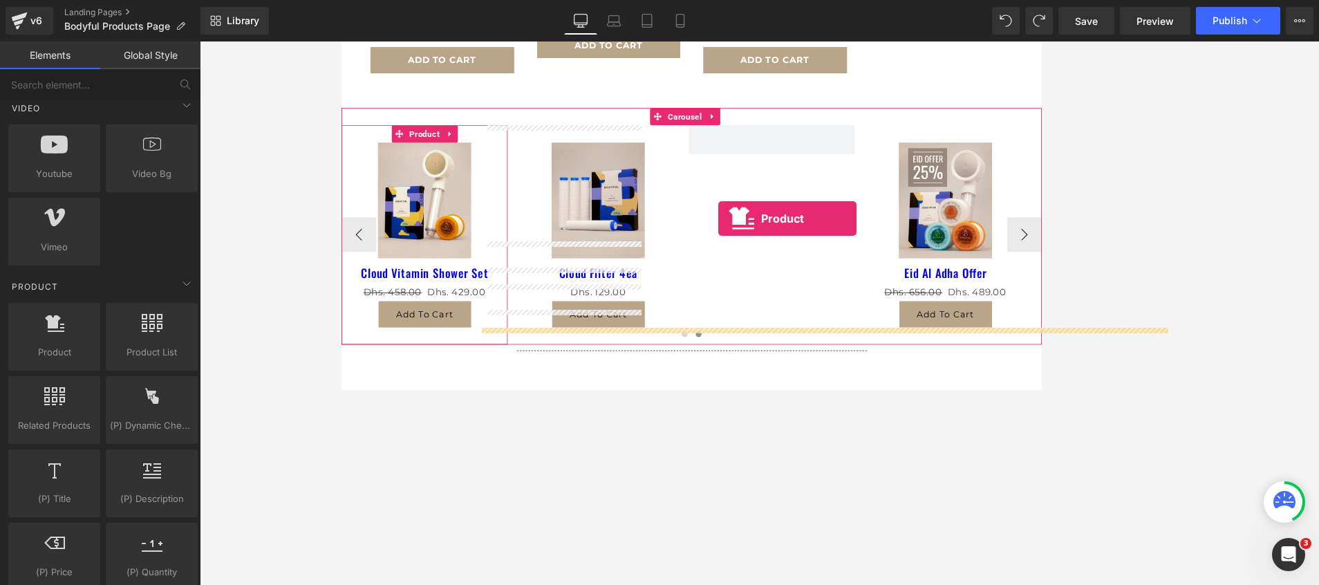
drag, startPoint x: 413, startPoint y: 360, endPoint x: 791, endPoint y: 253, distance: 393.0
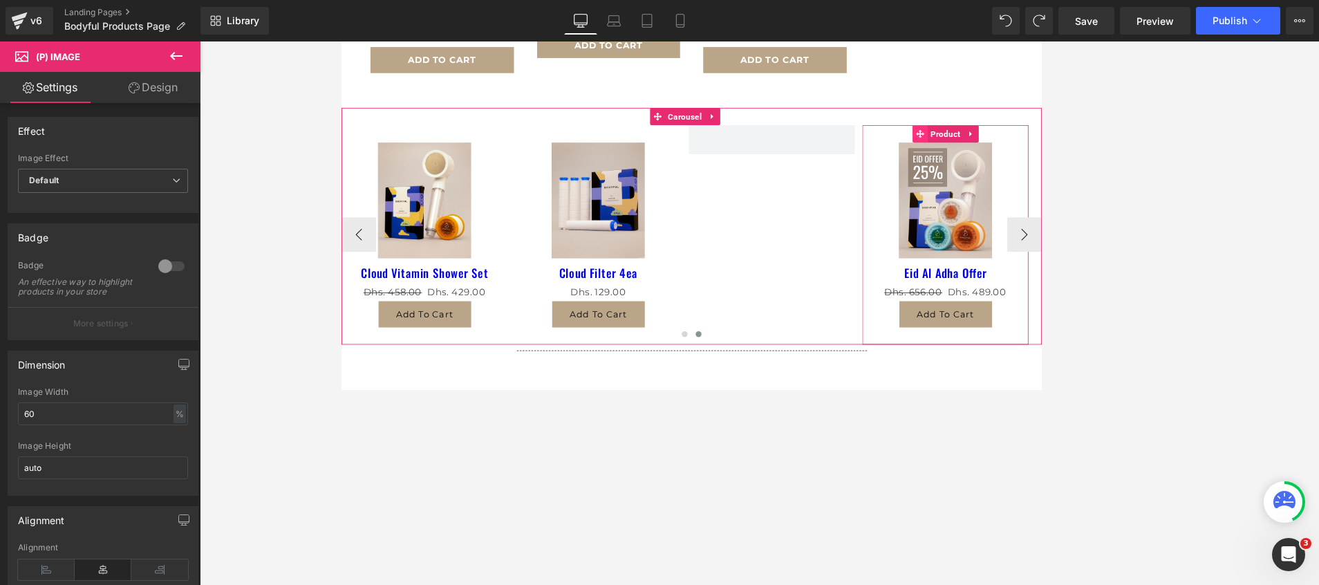
click at [1033, 147] on icon at bounding box center [1031, 152] width 10 height 10
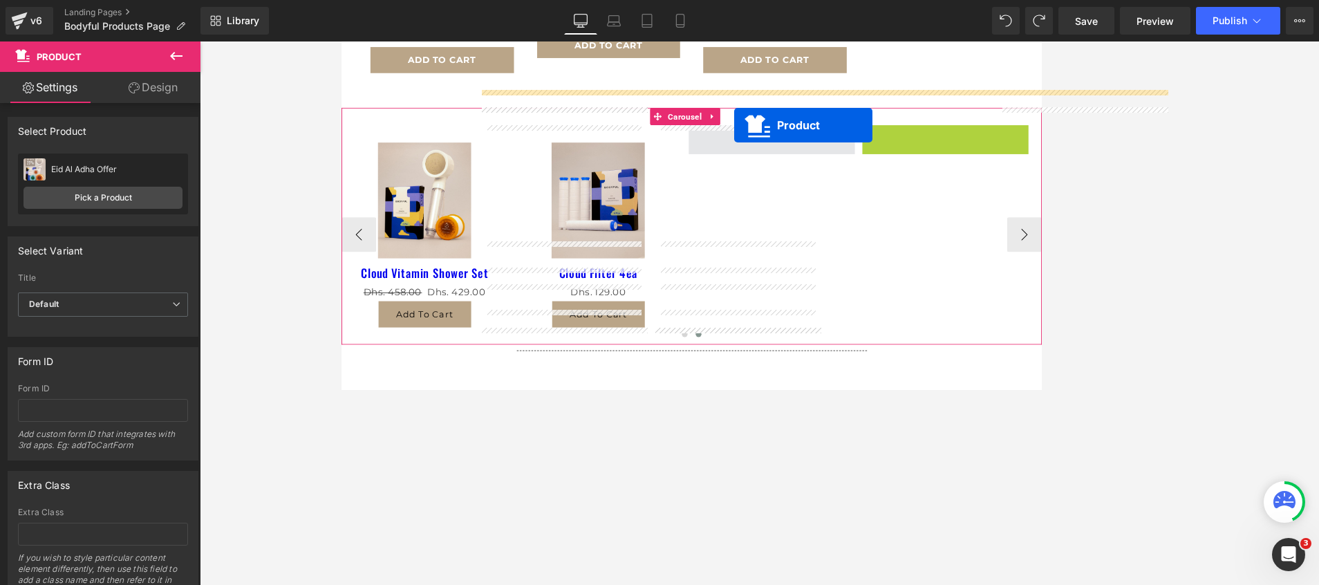
drag, startPoint x: 1033, startPoint y: 133, endPoint x: 810, endPoint y: 142, distance: 222.8
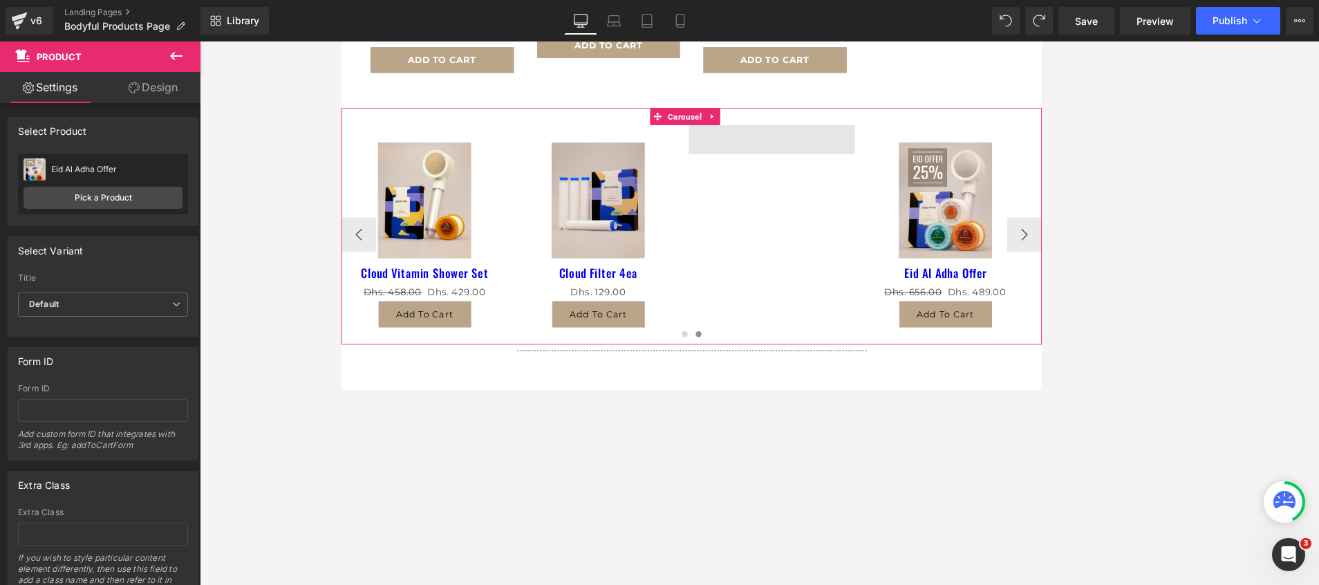
click at [795, 142] on span at bounding box center [855, 159] width 198 height 35
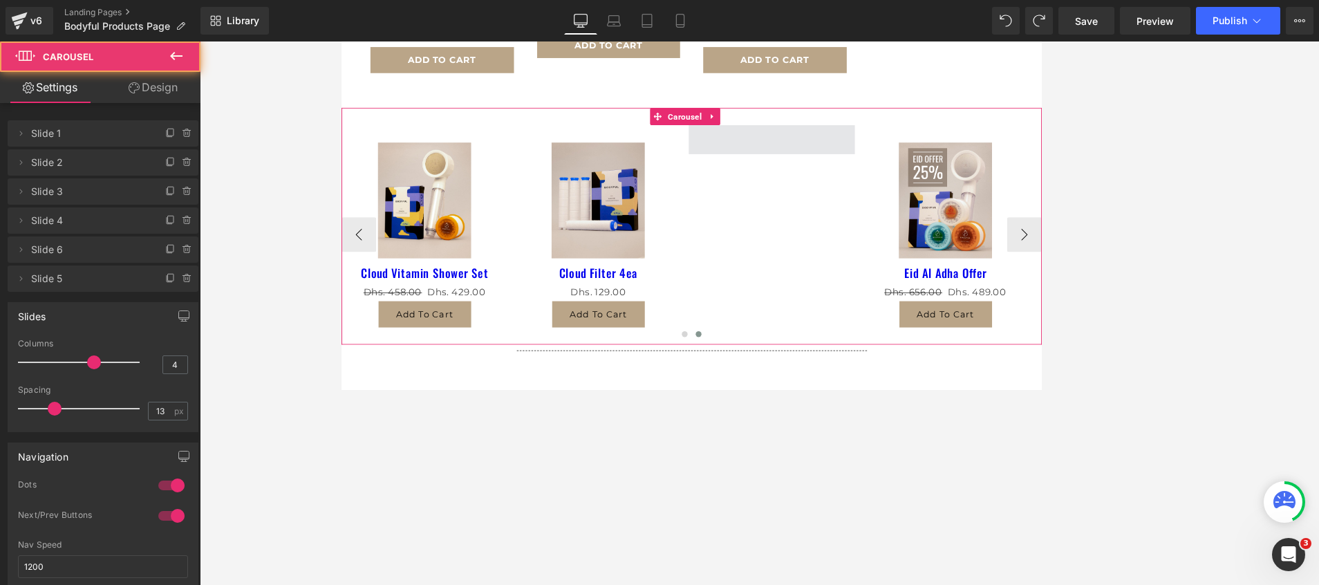
click at [820, 149] on span at bounding box center [855, 159] width 198 height 35
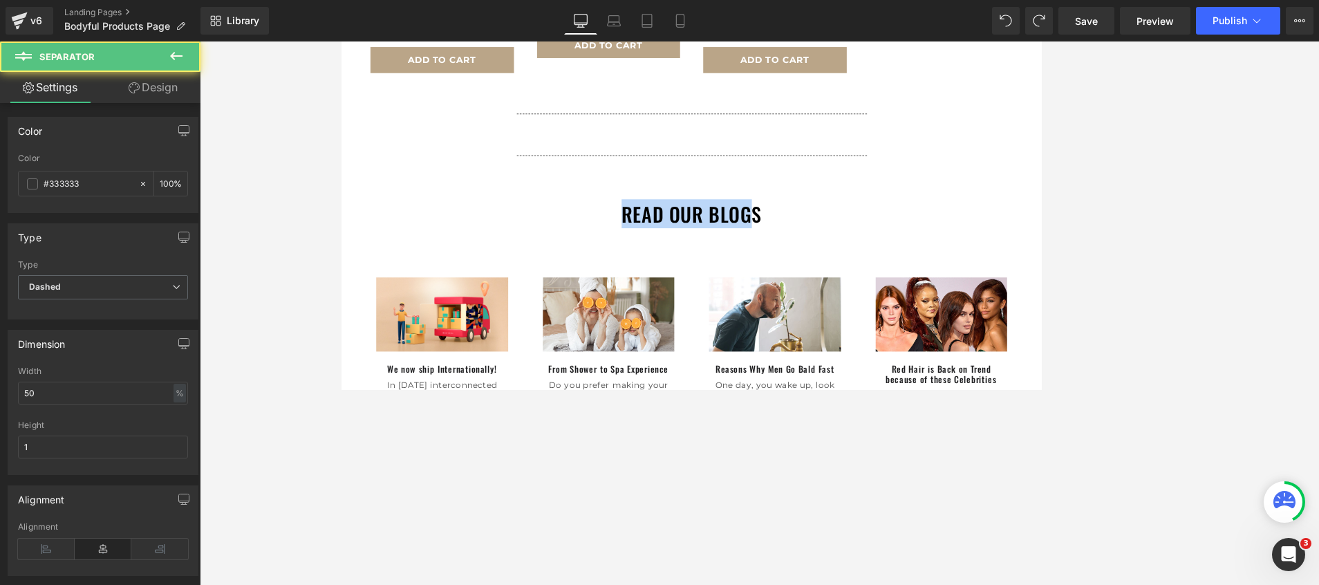
drag, startPoint x: 820, startPoint y: 149, endPoint x: 828, endPoint y: 182, distance: 34.9
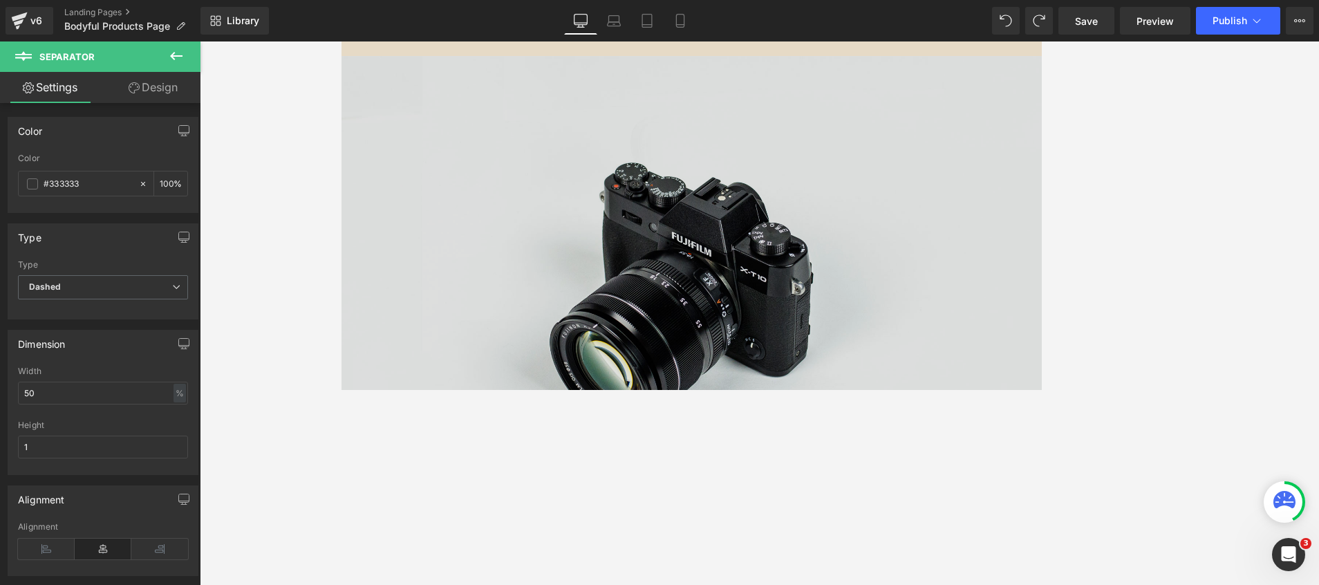
scroll to position [0, 0]
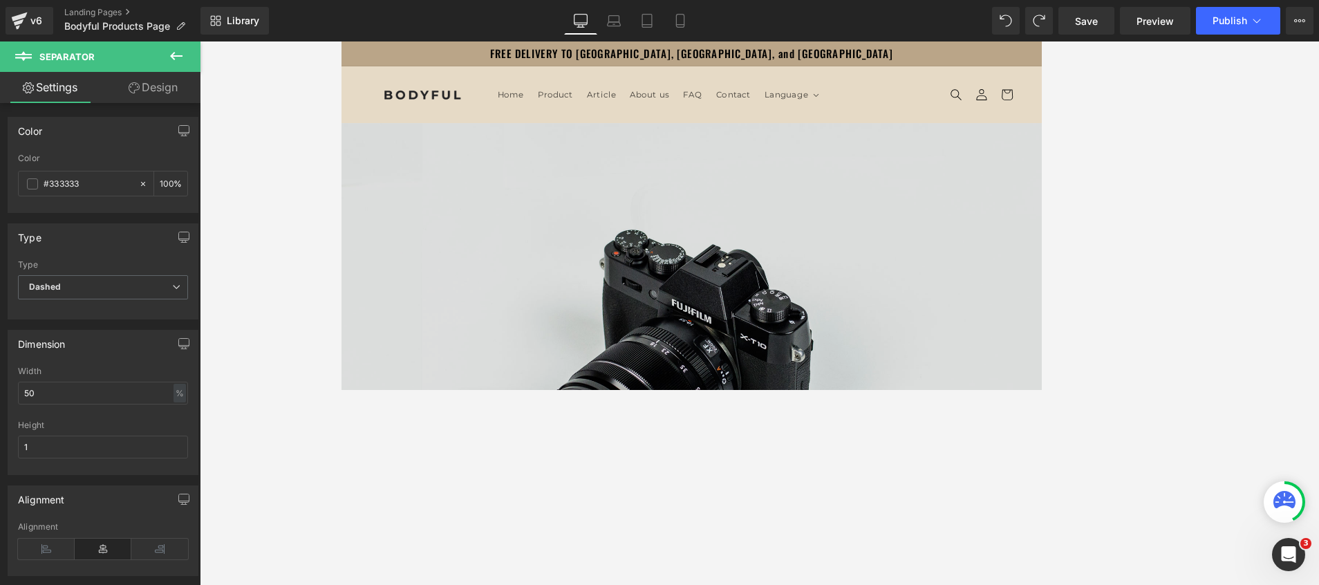
click at [621, 312] on img at bounding box center [759, 416] width 836 height 554
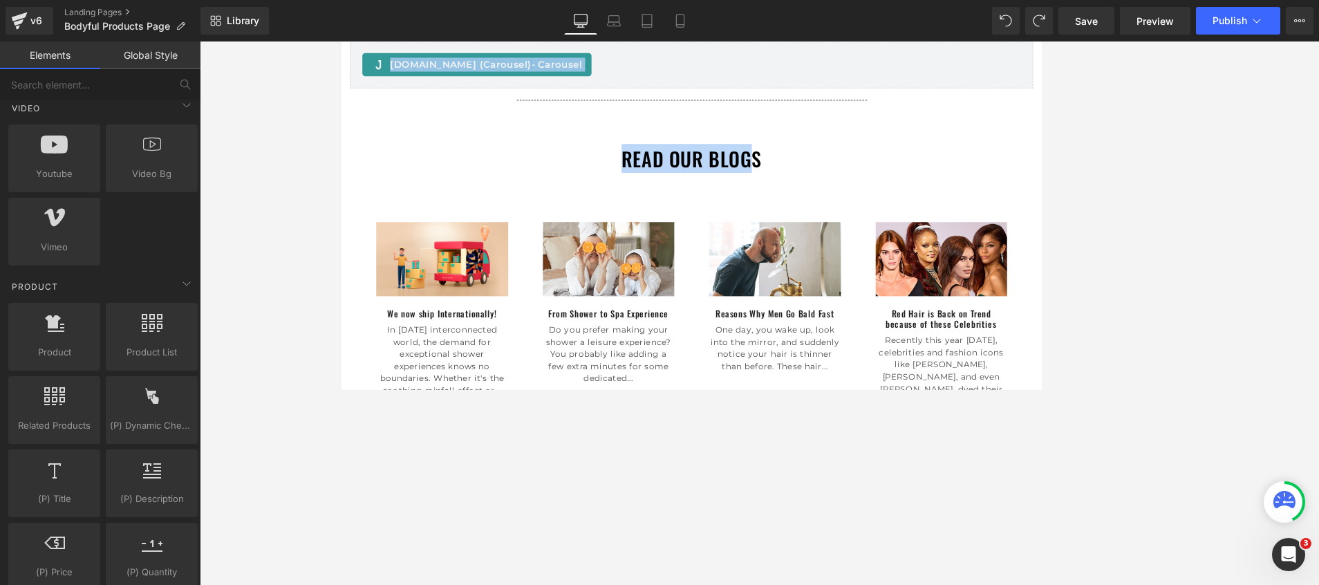
scroll to position [683, 0]
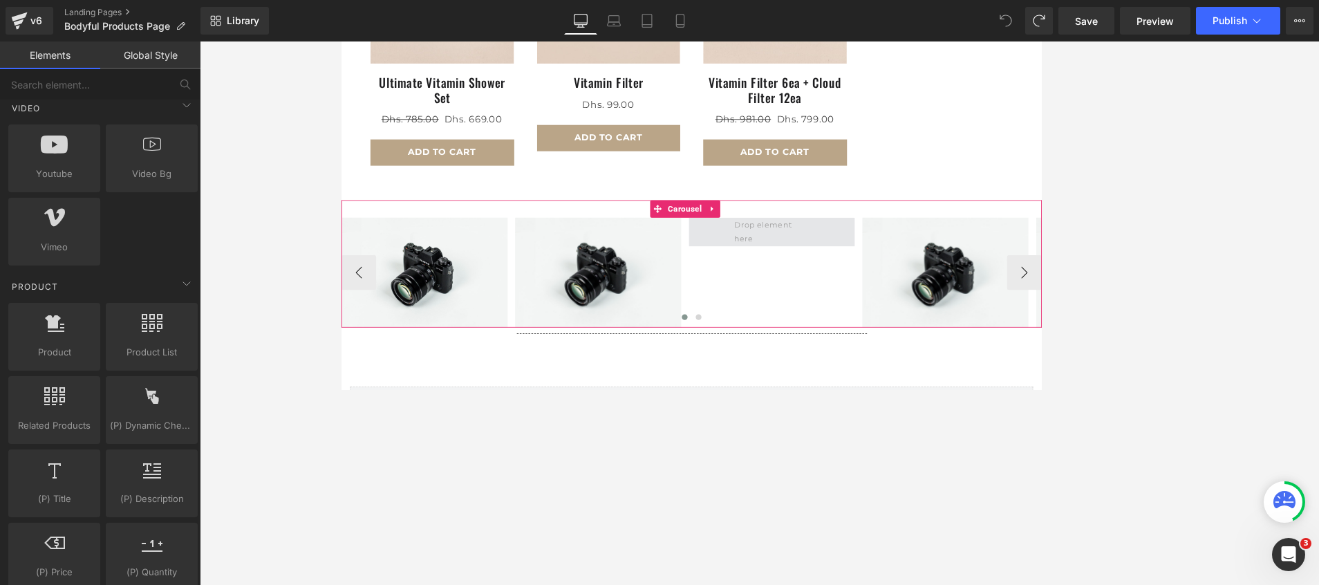
click at [833, 257] on span at bounding box center [855, 268] width 100 height 39
click at [805, 265] on span at bounding box center [855, 268] width 100 height 39
drag, startPoint x: 403, startPoint y: 388, endPoint x: 807, endPoint y: 272, distance: 420.5
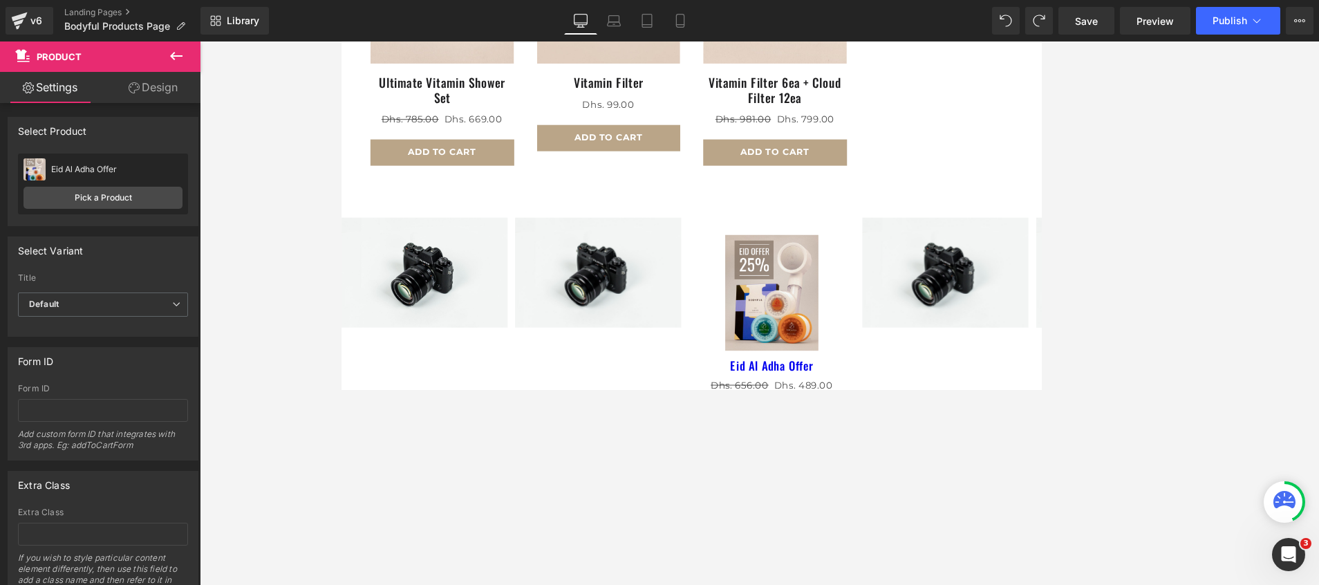
click at [177, 57] on icon at bounding box center [176, 56] width 17 height 17
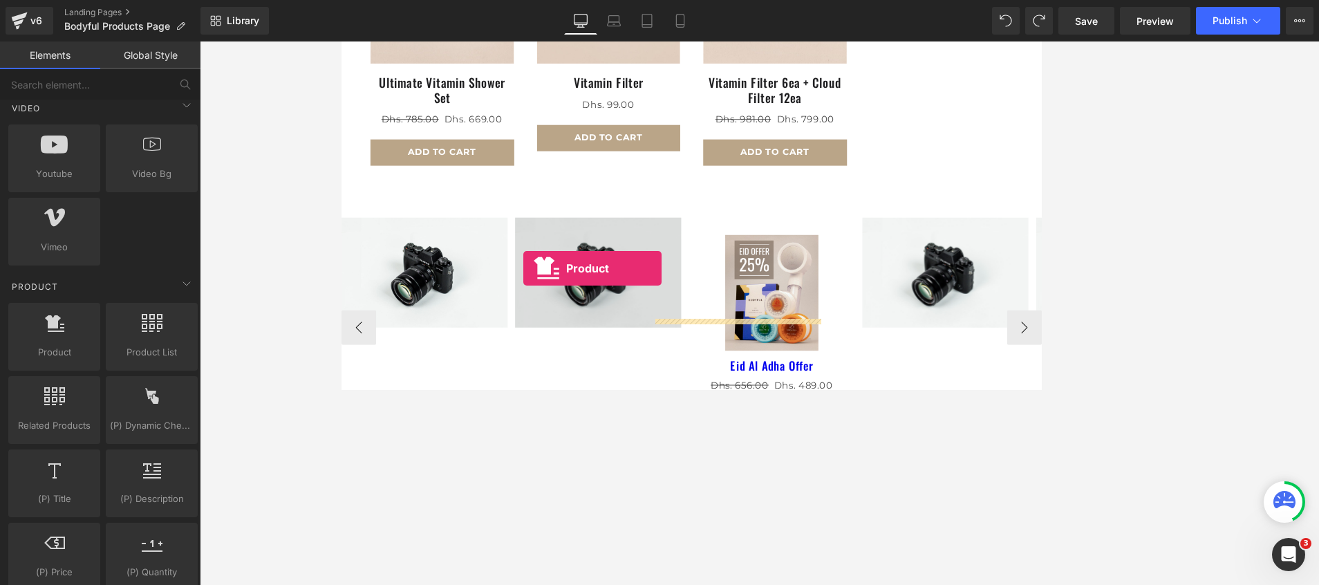
drag, startPoint x: 393, startPoint y: 377, endPoint x: 559, endPoint y: 312, distance: 177.5
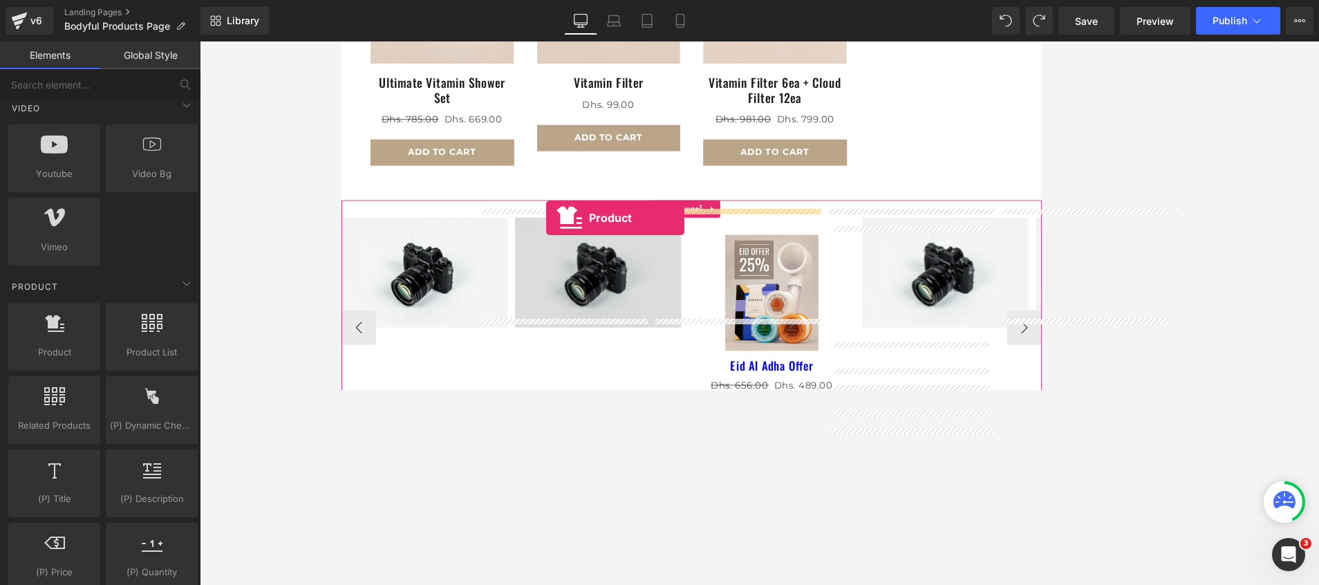
drag, startPoint x: 395, startPoint y: 379, endPoint x: 585, endPoint y: 252, distance: 229.1
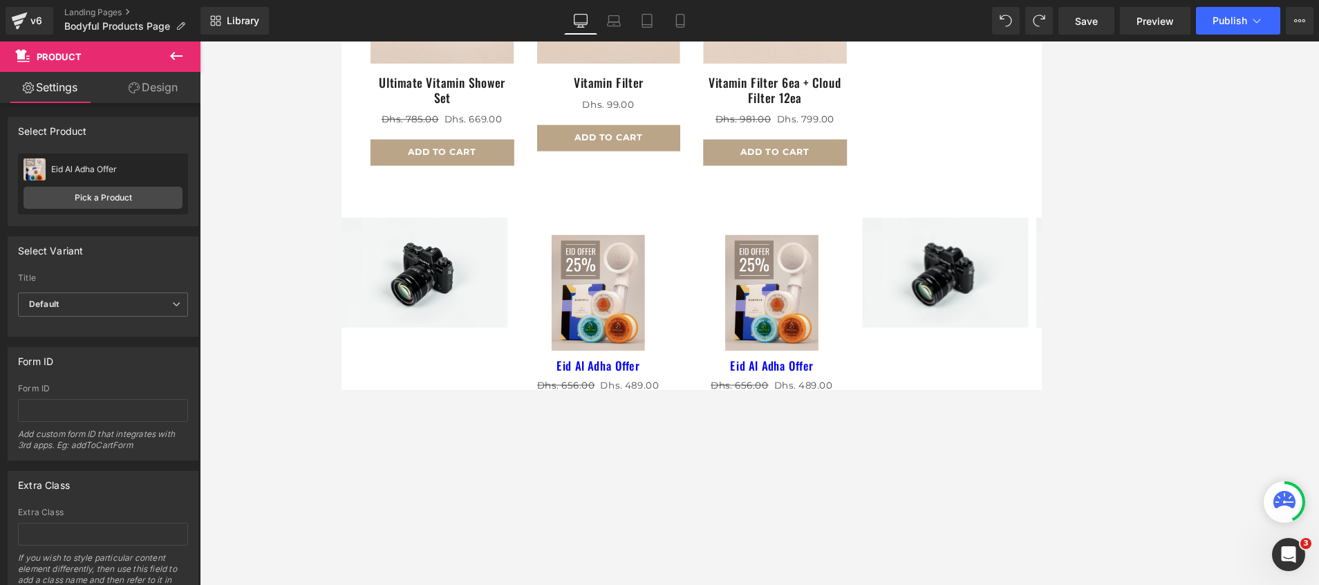
click at [177, 59] on icon at bounding box center [176, 56] width 17 height 17
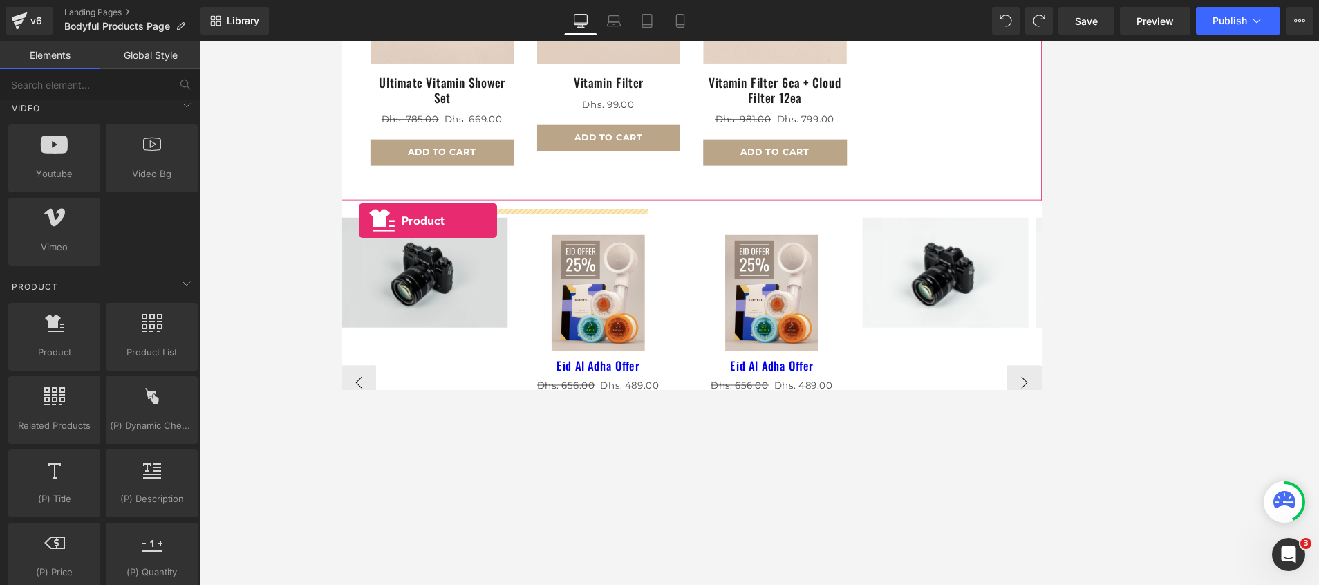
drag, startPoint x: 384, startPoint y: 373, endPoint x: 362, endPoint y: 255, distance: 120.3
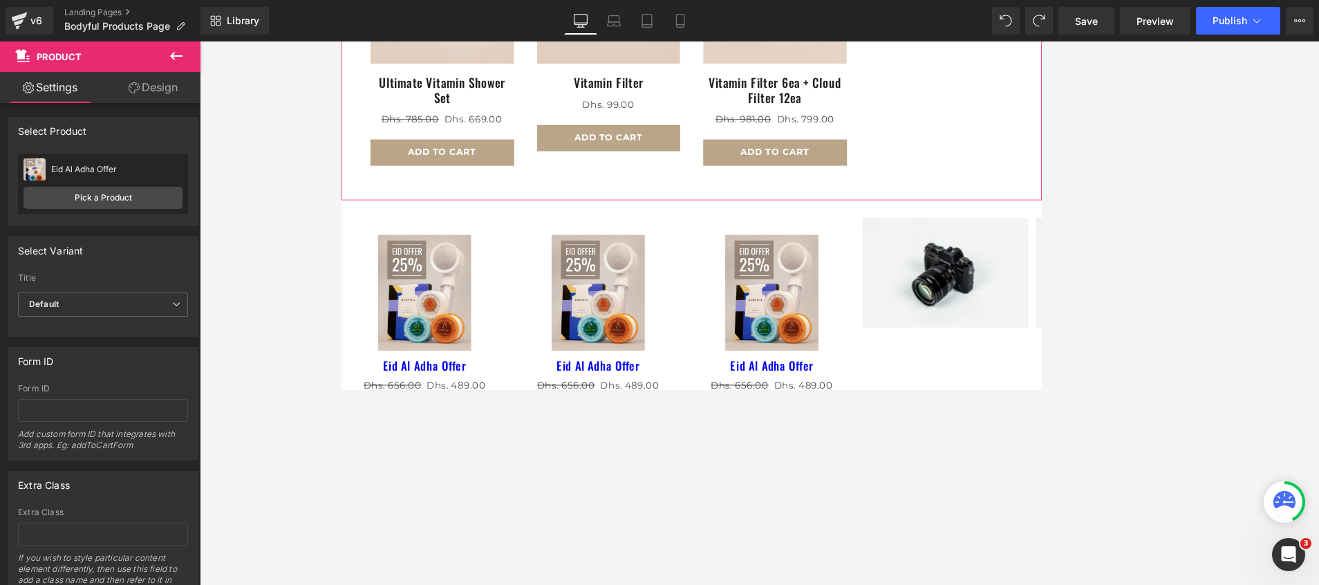
click at [172, 55] on icon at bounding box center [176, 56] width 12 height 8
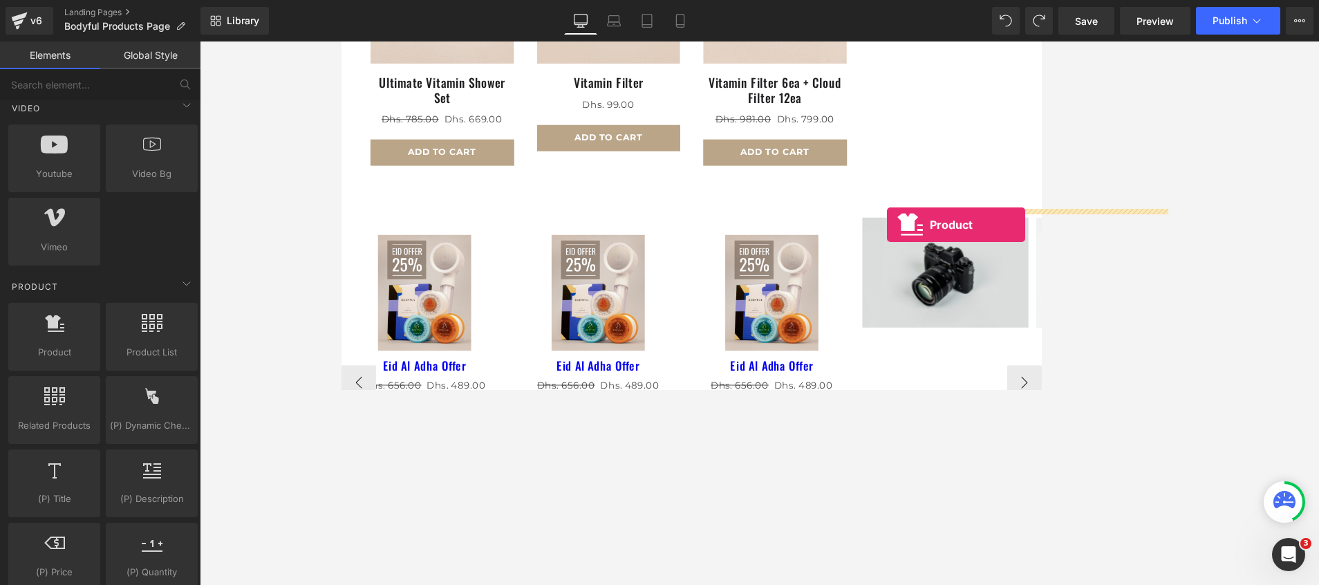
drag, startPoint x: 391, startPoint y: 377, endPoint x: 993, endPoint y: 261, distance: 612.6
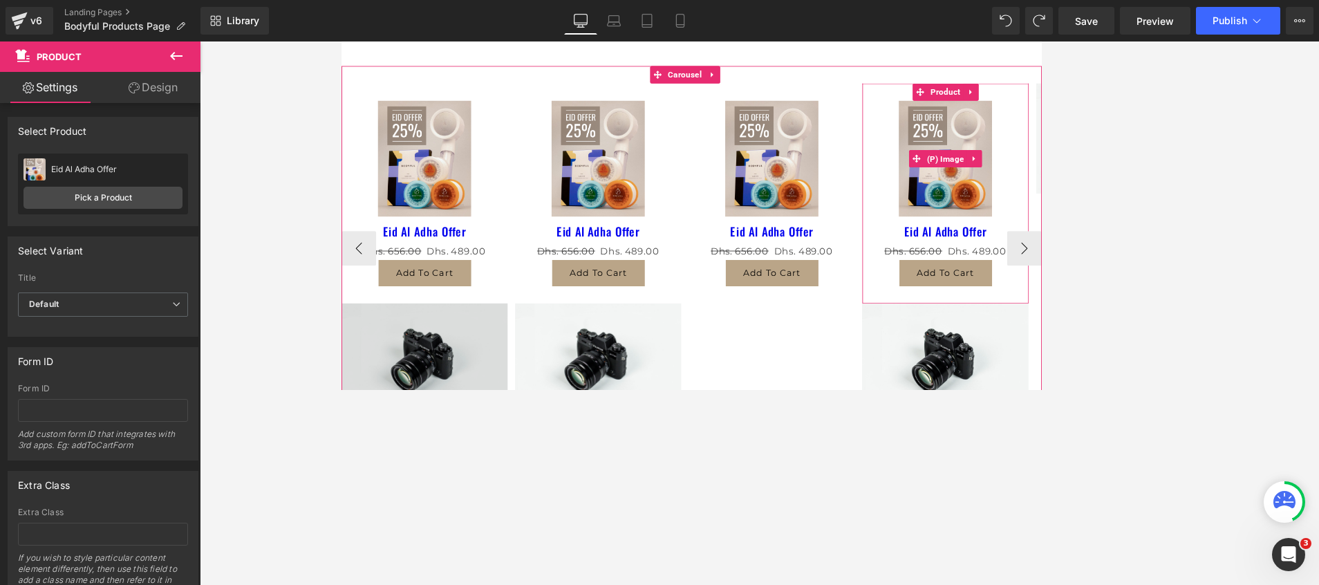
scroll to position [890, 0]
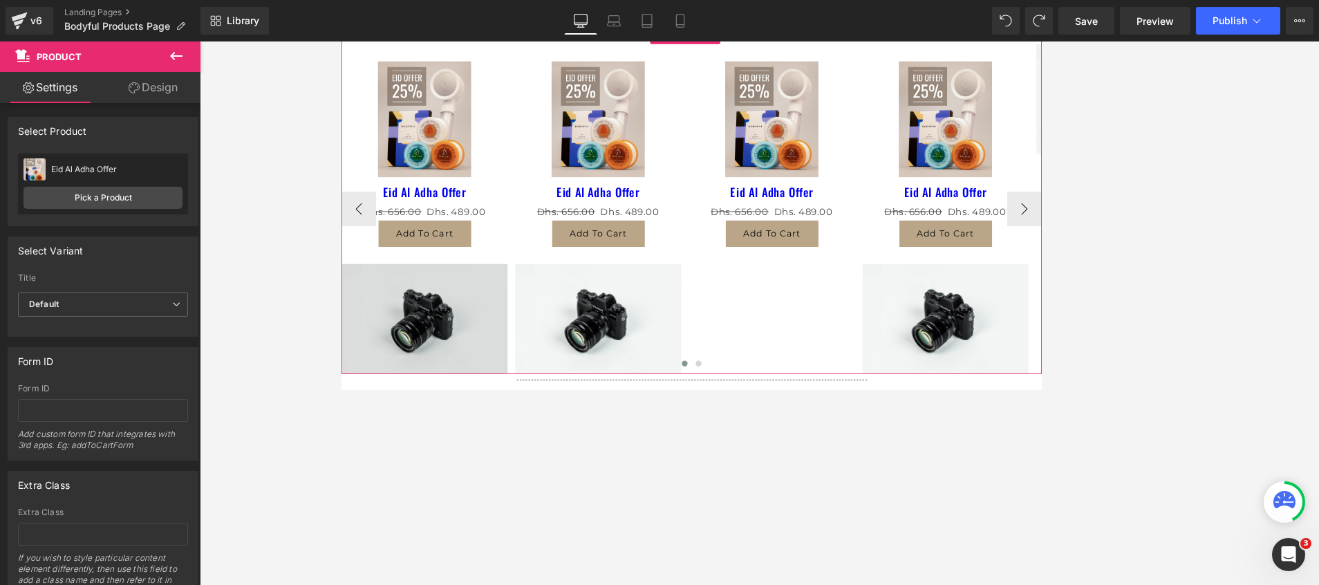
click at [402, 371] on img at bounding box center [440, 372] width 198 height 131
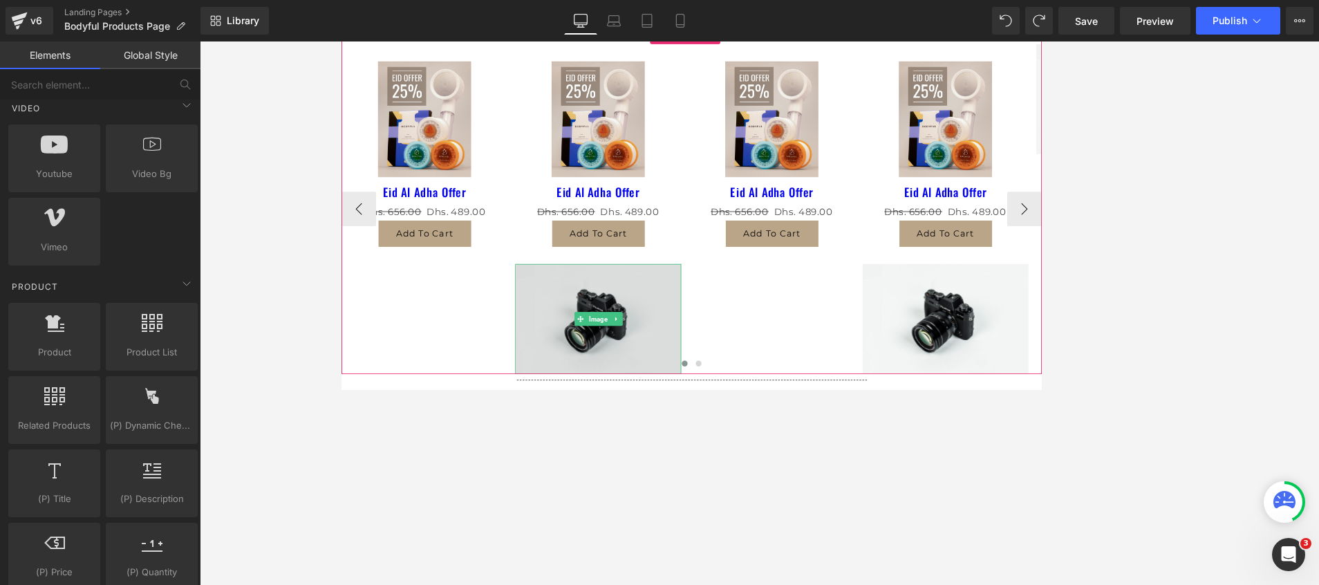
click at [602, 375] on img at bounding box center [647, 372] width 198 height 131
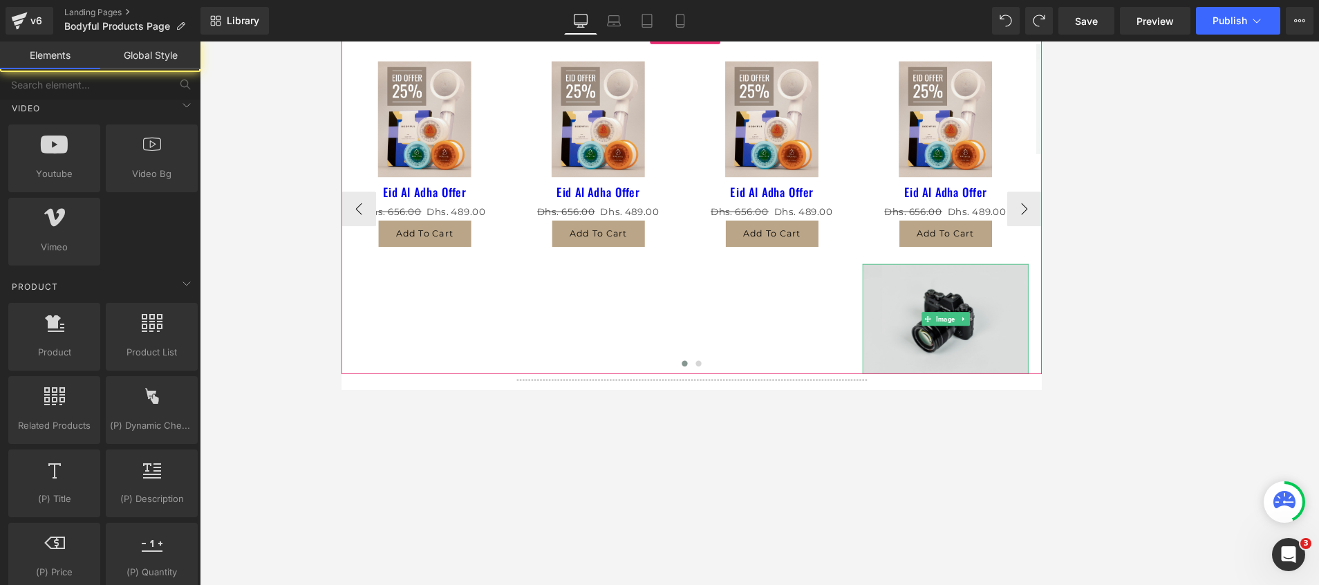
click at [1024, 375] on img at bounding box center [1062, 372] width 198 height 131
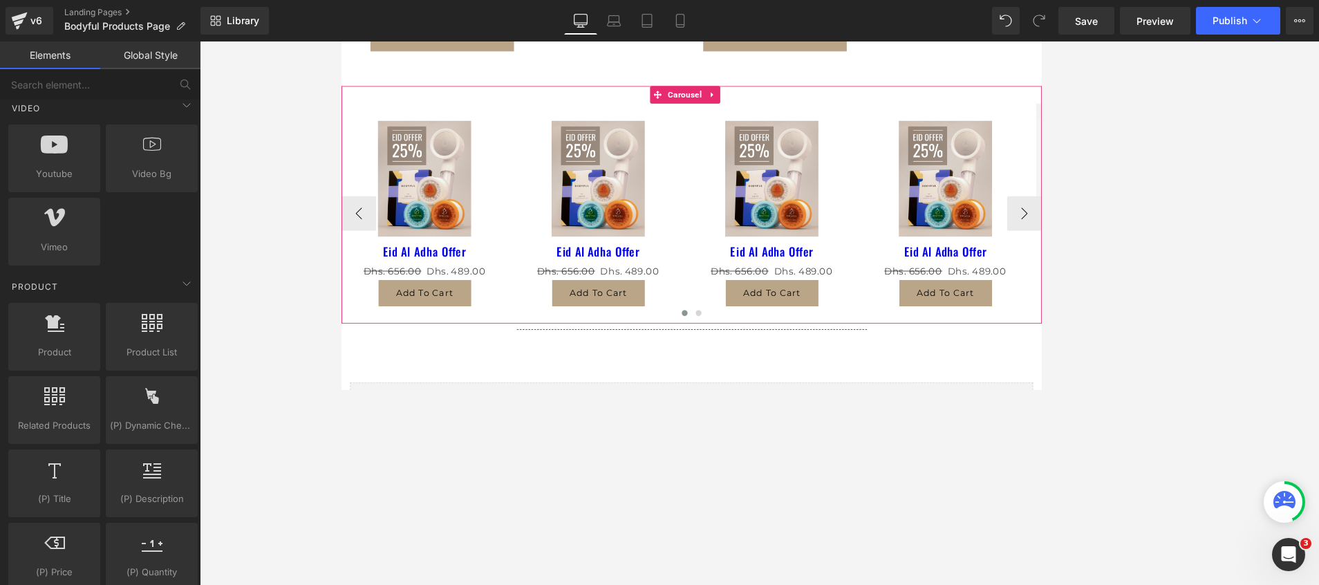
scroll to position [787, 0]
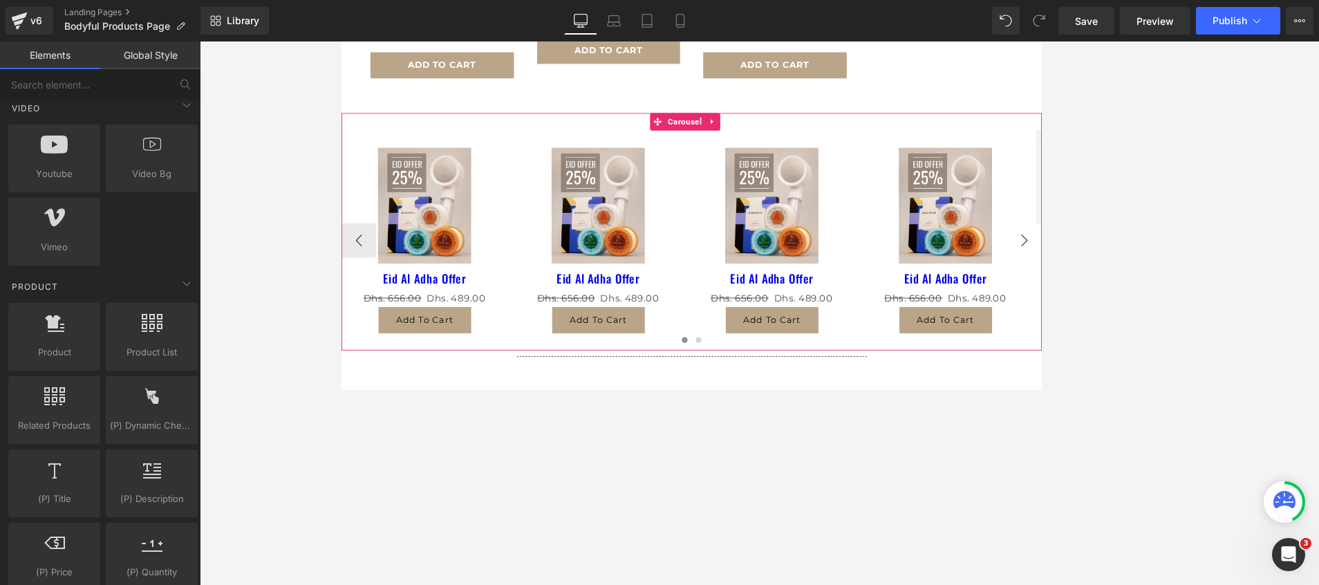
click at [1147, 260] on button "›" at bounding box center [1156, 279] width 41 height 41
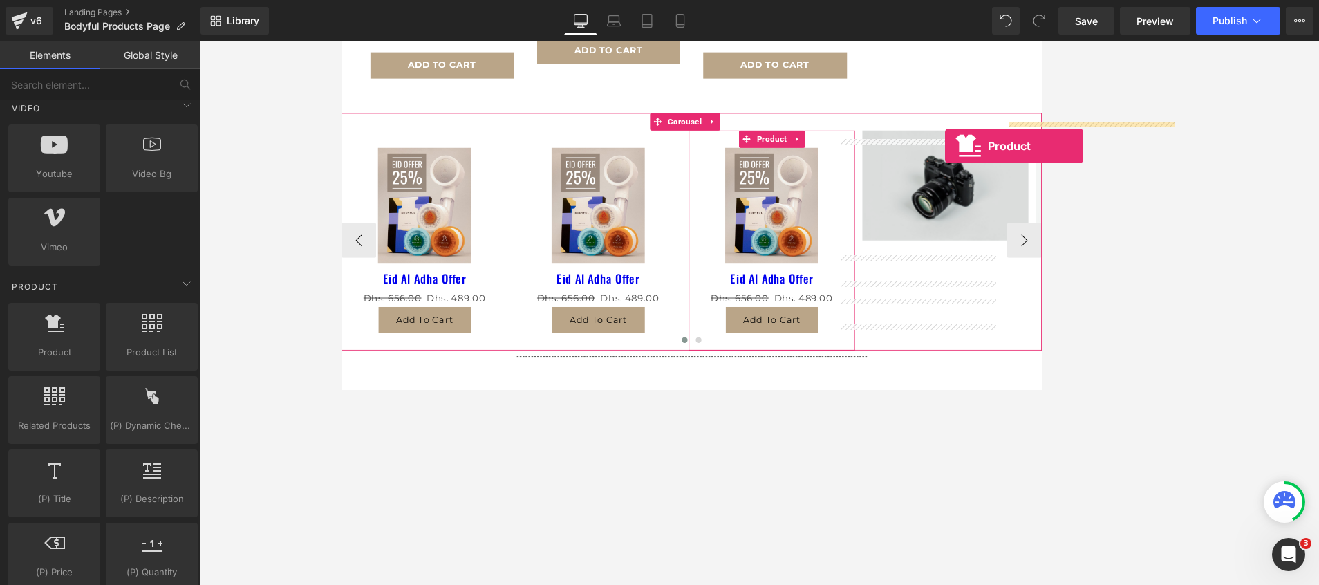
drag, startPoint x: 402, startPoint y: 363, endPoint x: 1062, endPoint y: 166, distance: 688.9
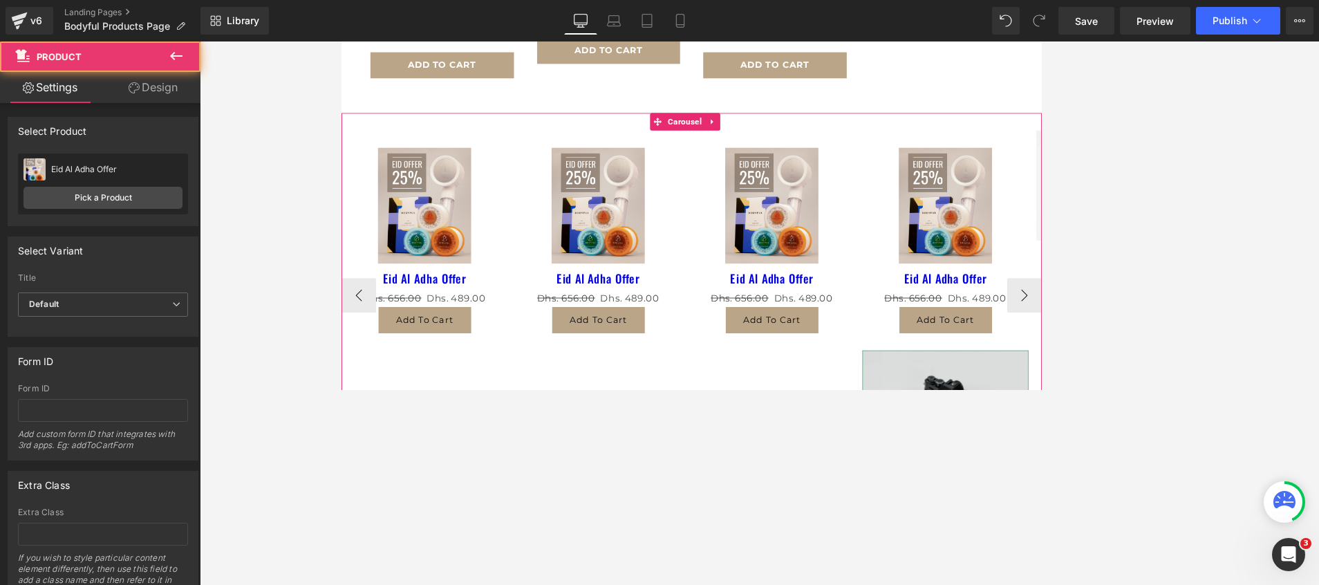
click at [1031, 438] on img at bounding box center [1062, 476] width 198 height 131
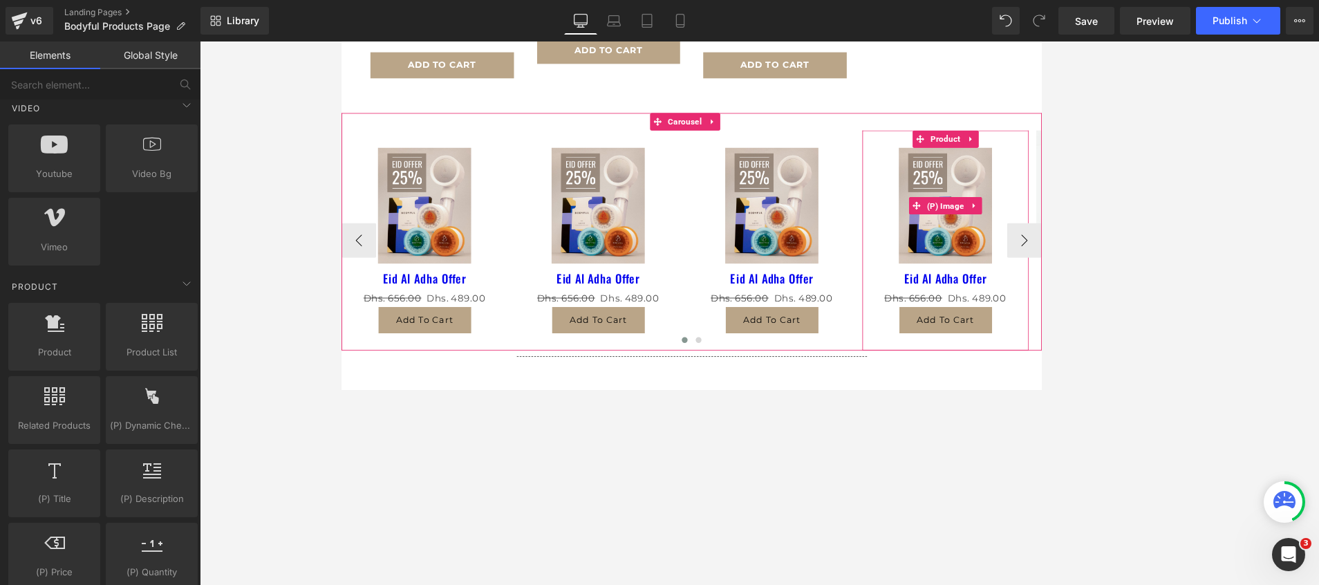
click at [1174, 269] on div at bounding box center [1175, 268] width 3 height 283
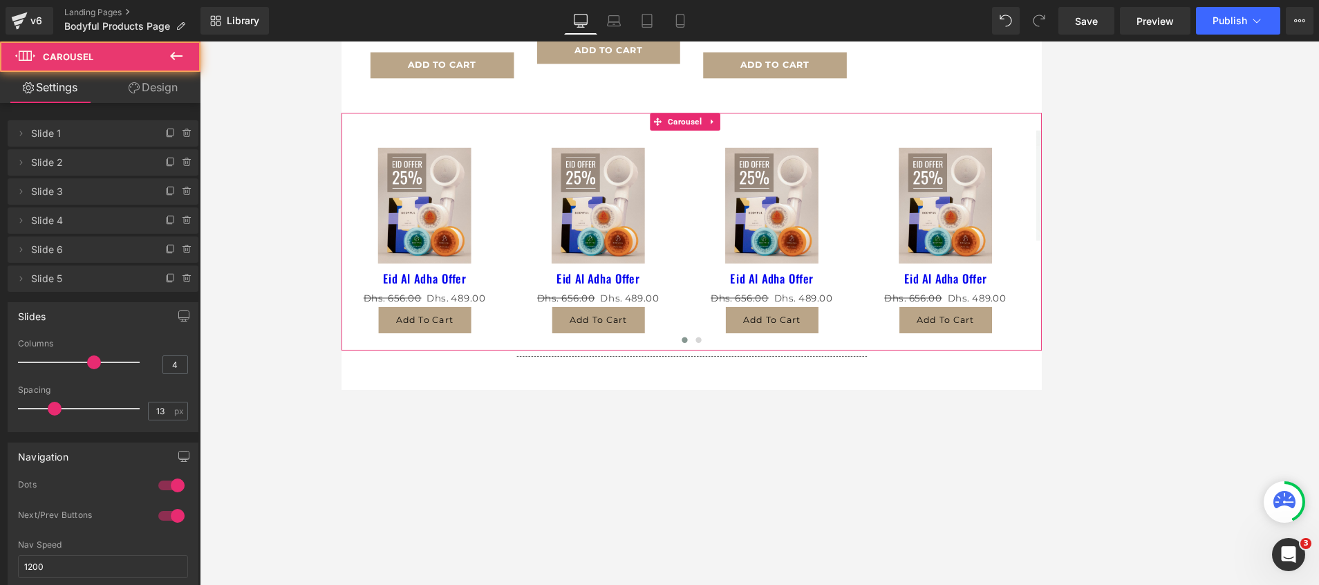
click at [1177, 267] on button "›" at bounding box center [1197, 279] width 41 height 41
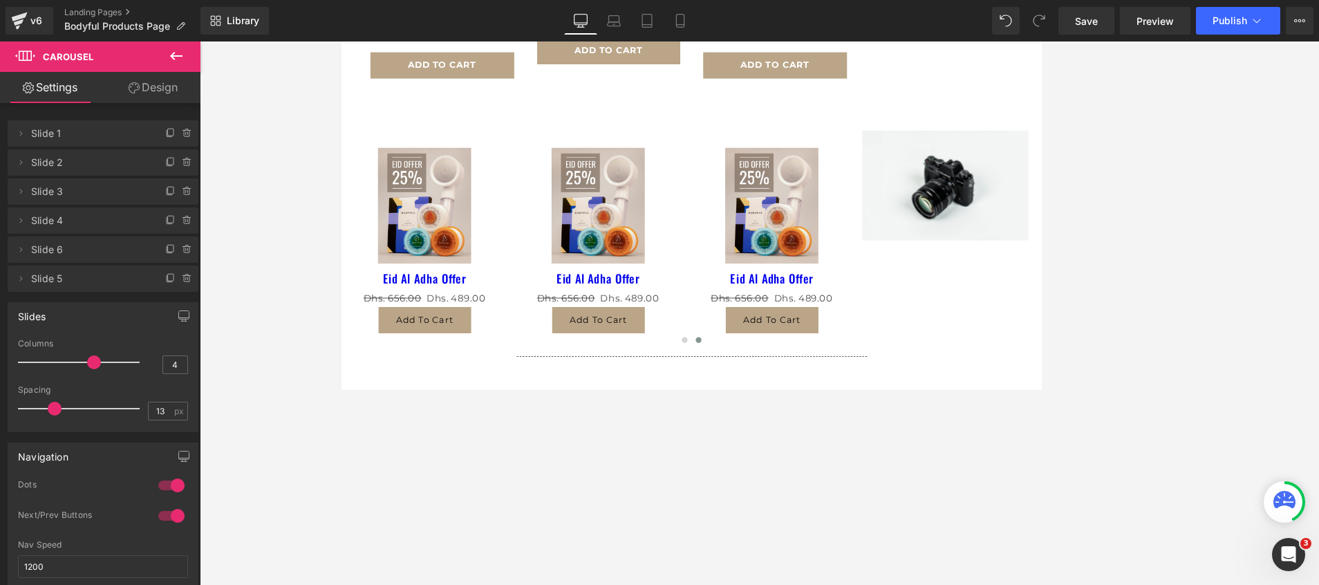
click at [176, 60] on icon at bounding box center [176, 56] width 17 height 17
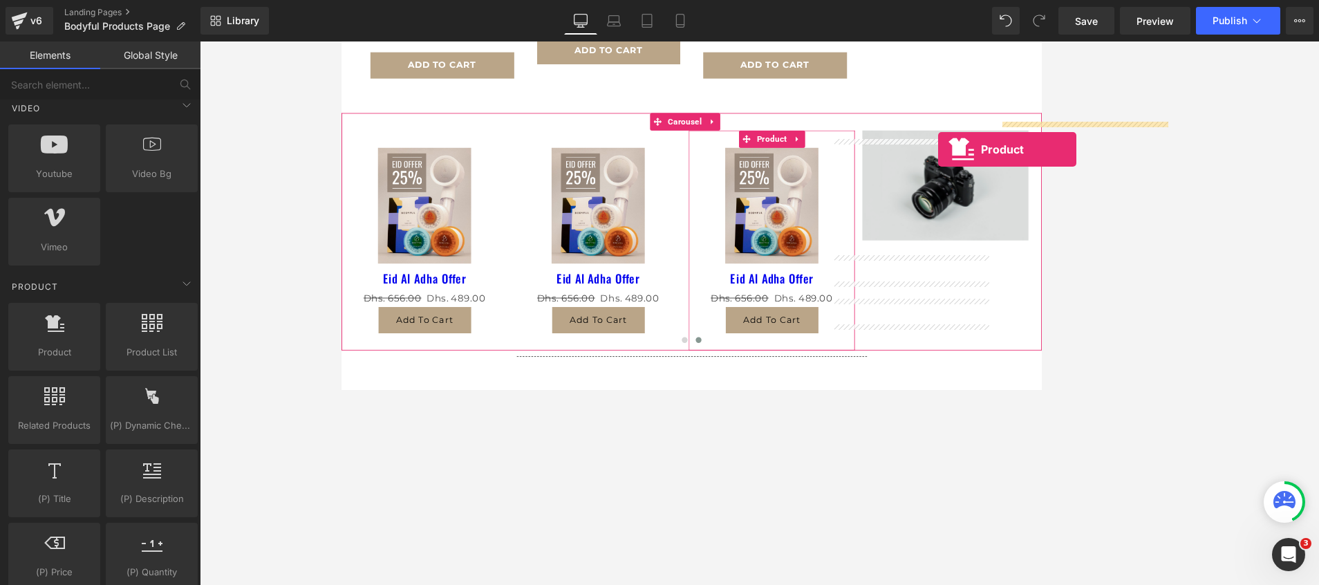
drag, startPoint x: 384, startPoint y: 384, endPoint x: 1054, endPoint y: 170, distance: 703.0
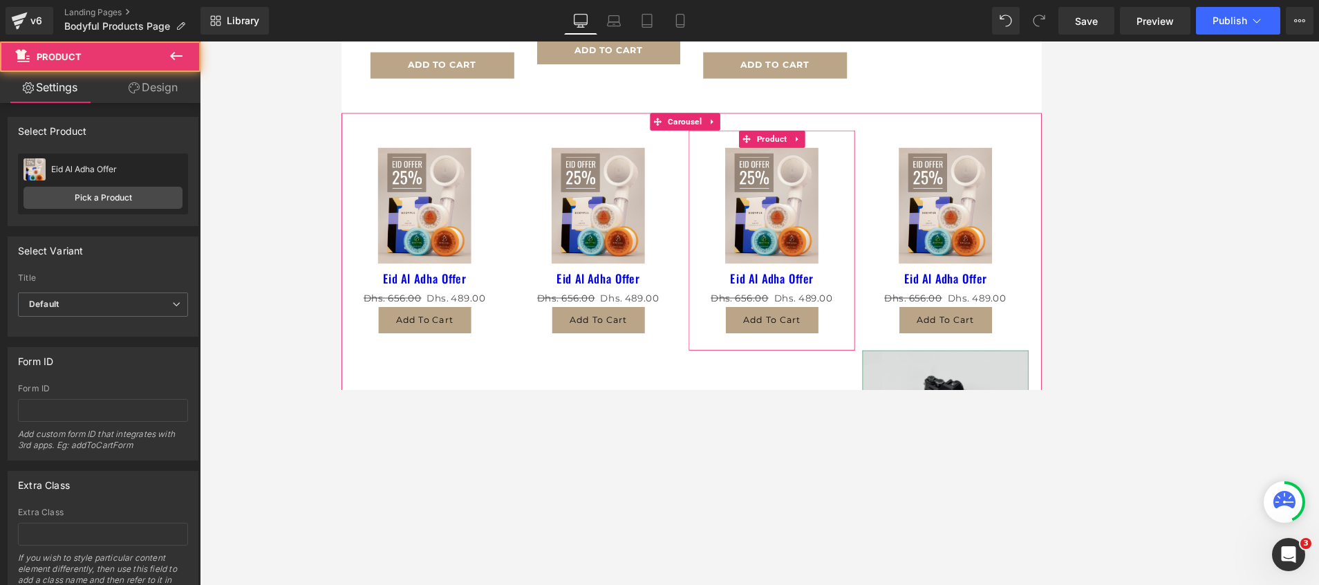
click at [1038, 442] on img at bounding box center [1062, 476] width 198 height 131
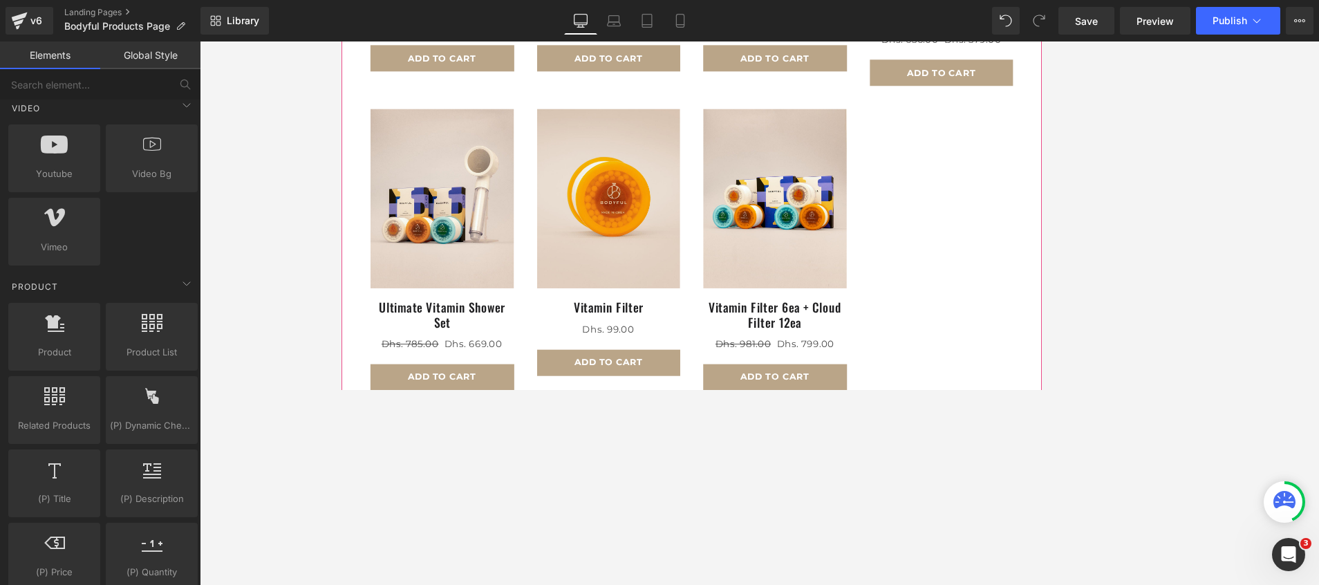
scroll to position [726, 0]
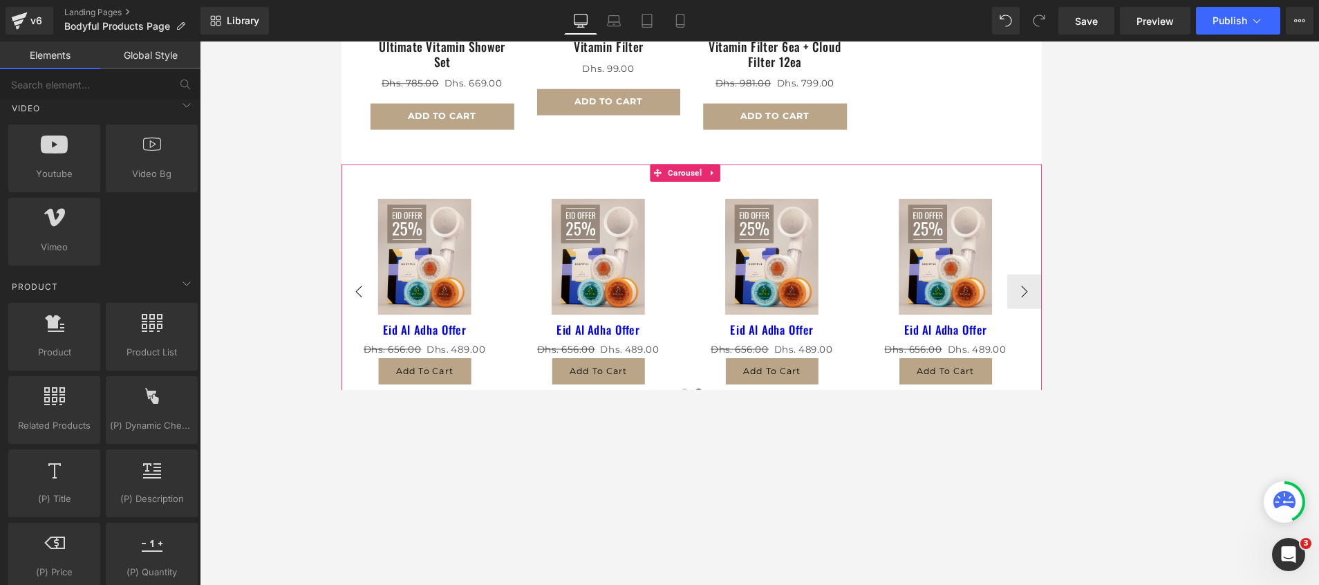
click at [360, 332] on button "‹" at bounding box center [361, 339] width 41 height 41
click at [1136, 339] on button "›" at bounding box center [1156, 339] width 41 height 41
click at [1138, 326] on button "›" at bounding box center [1156, 339] width 41 height 41
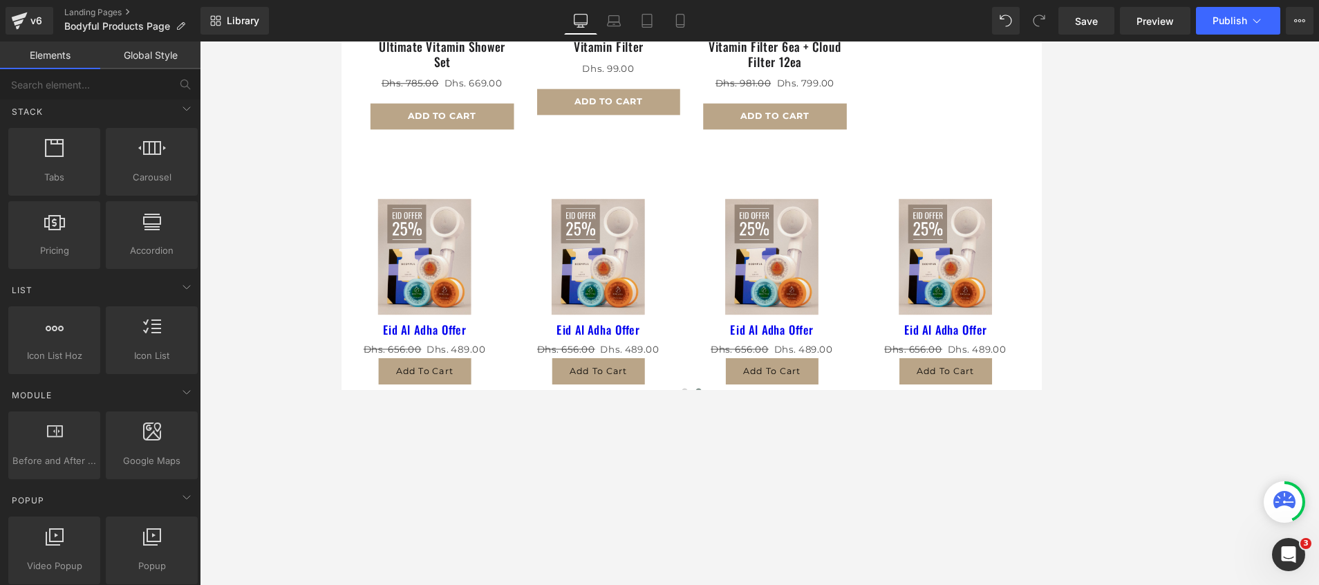
scroll to position [311, 0]
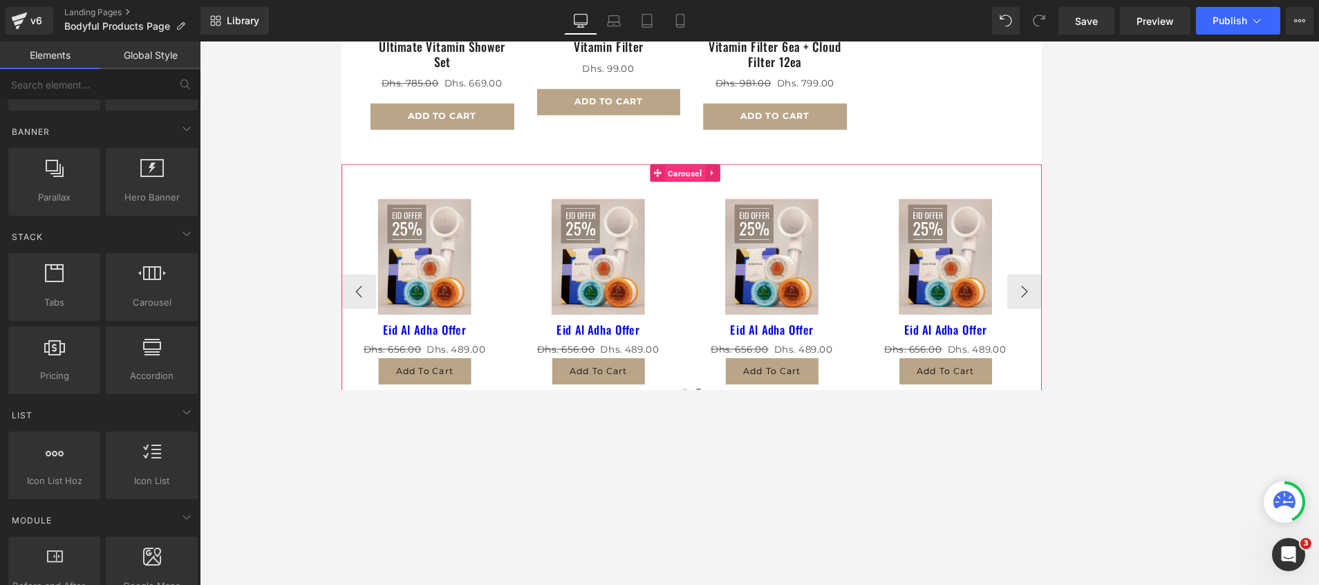
click at [752, 195] on span "Carousel" at bounding box center [751, 199] width 48 height 21
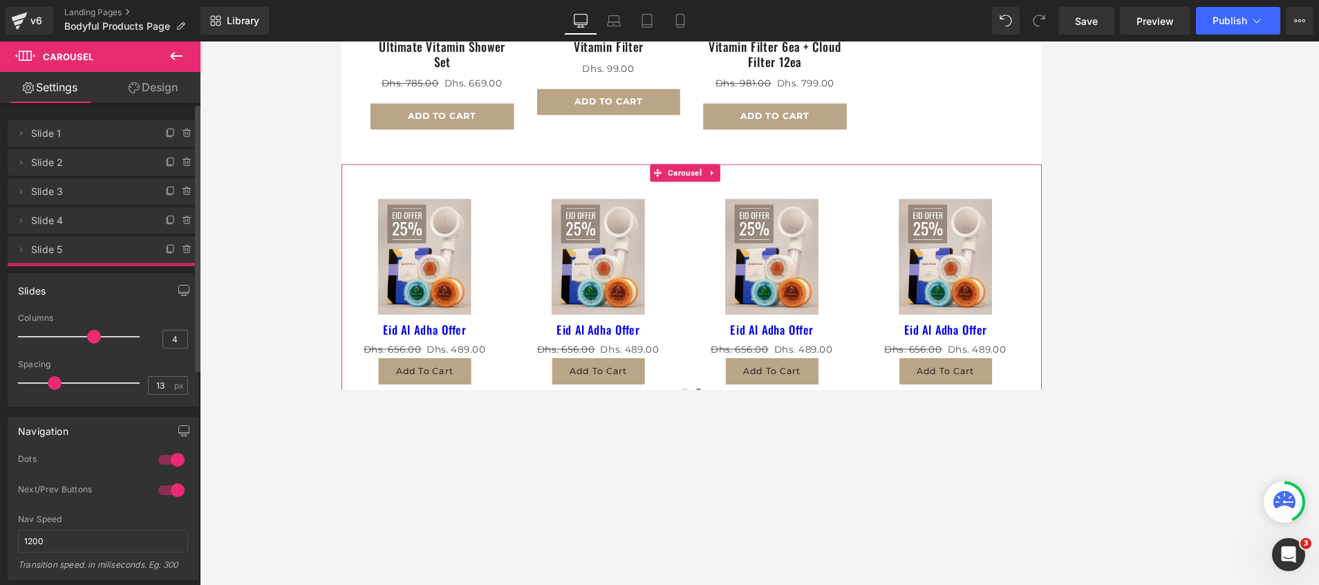
drag, startPoint x: 138, startPoint y: 243, endPoint x: 130, endPoint y: 229, distance: 16.4
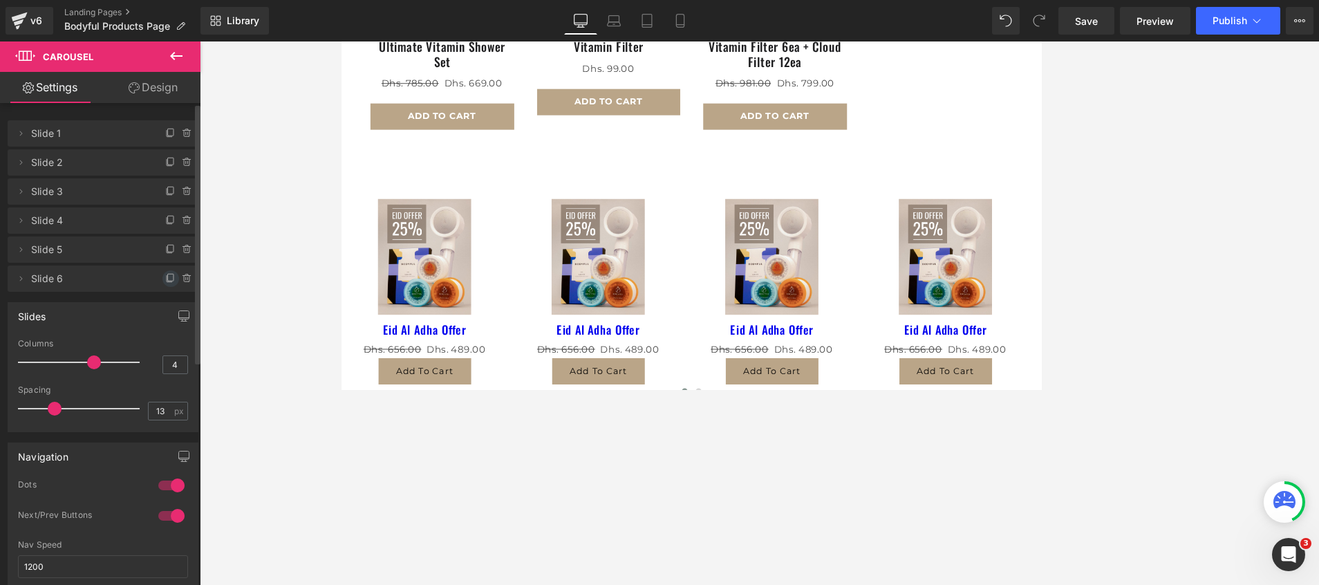
click at [165, 279] on icon at bounding box center [170, 278] width 11 height 11
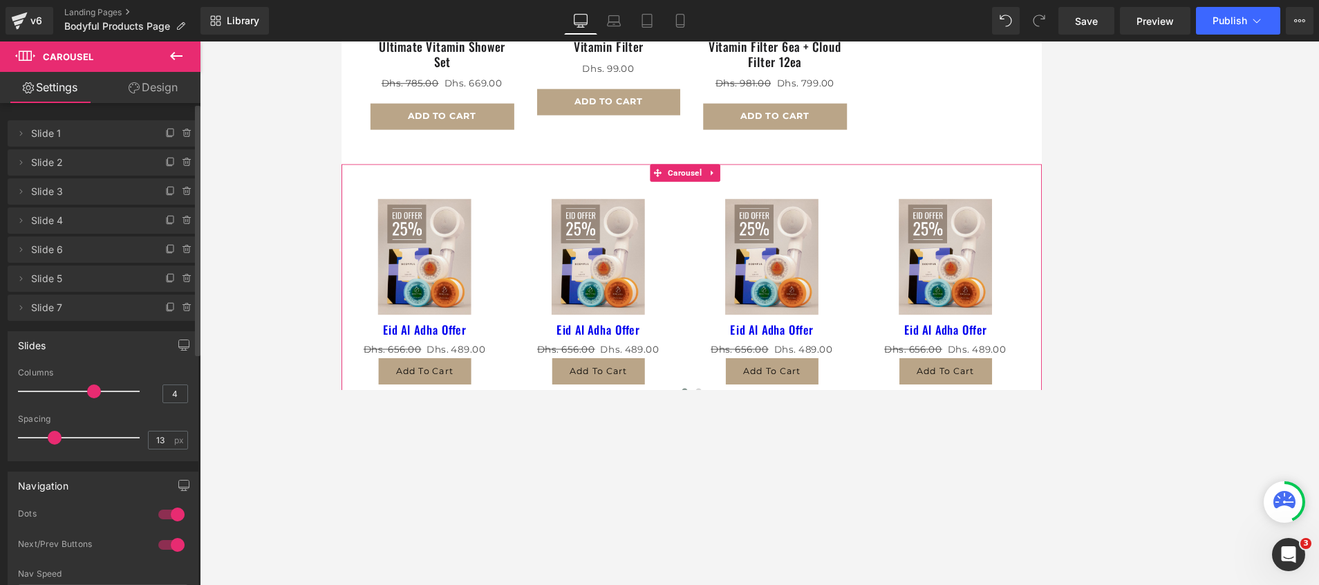
click at [165, 306] on icon at bounding box center [170, 307] width 11 height 11
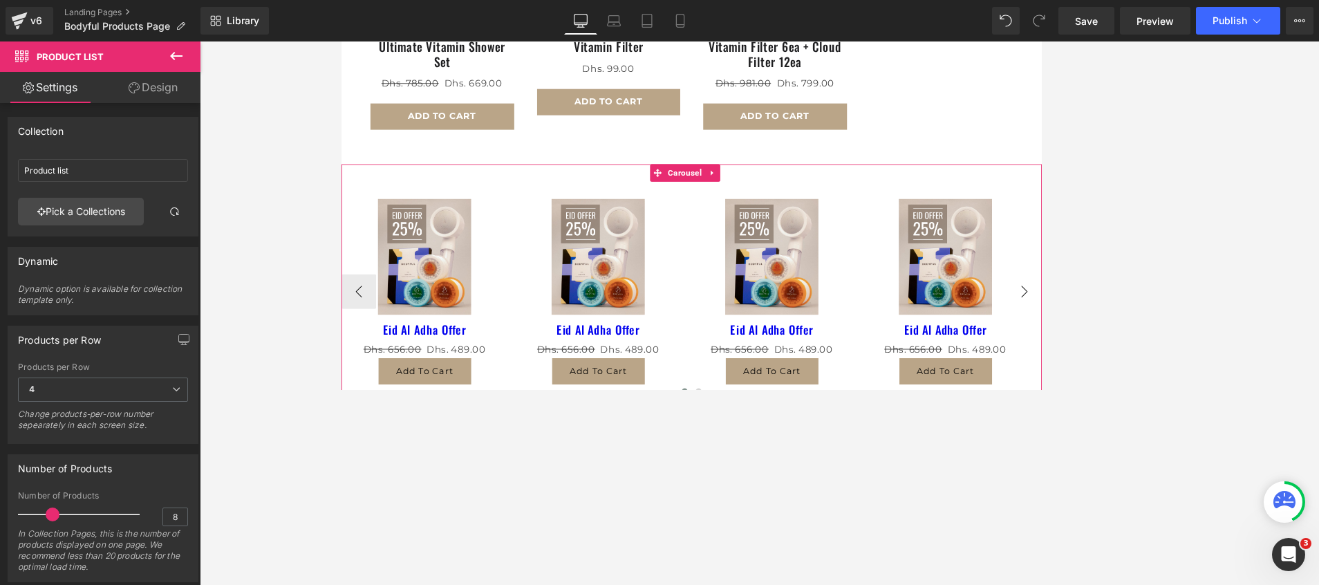
click at [1136, 329] on button "›" at bounding box center [1156, 339] width 41 height 41
click at [431, 288] on span "(P) Image" at bounding box center [440, 298] width 52 height 21
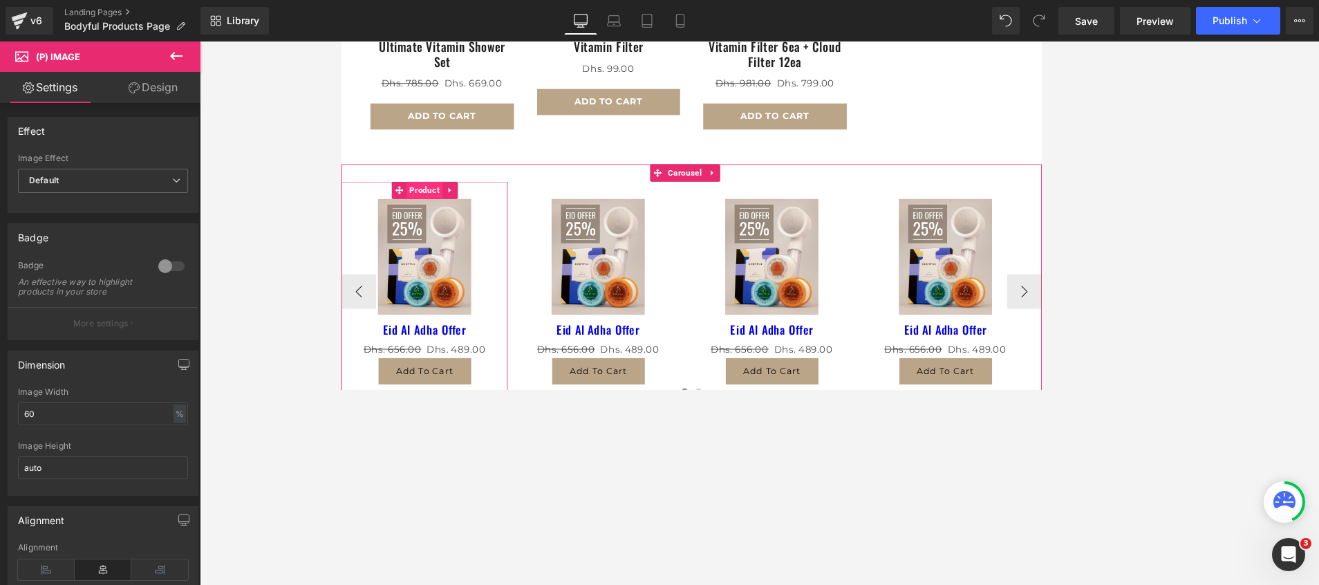
click at [429, 209] on span "Product" at bounding box center [439, 219] width 43 height 21
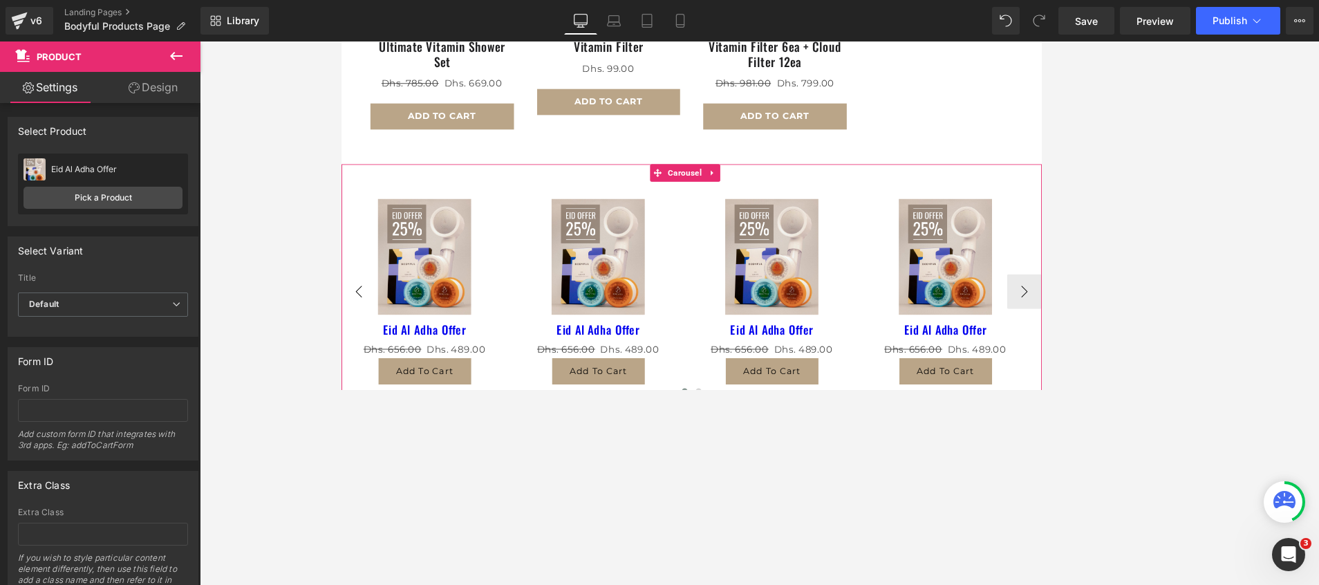
click at [372, 329] on button "‹" at bounding box center [361, 339] width 41 height 41
click at [409, 307] on img at bounding box center [439, 298] width 111 height 139
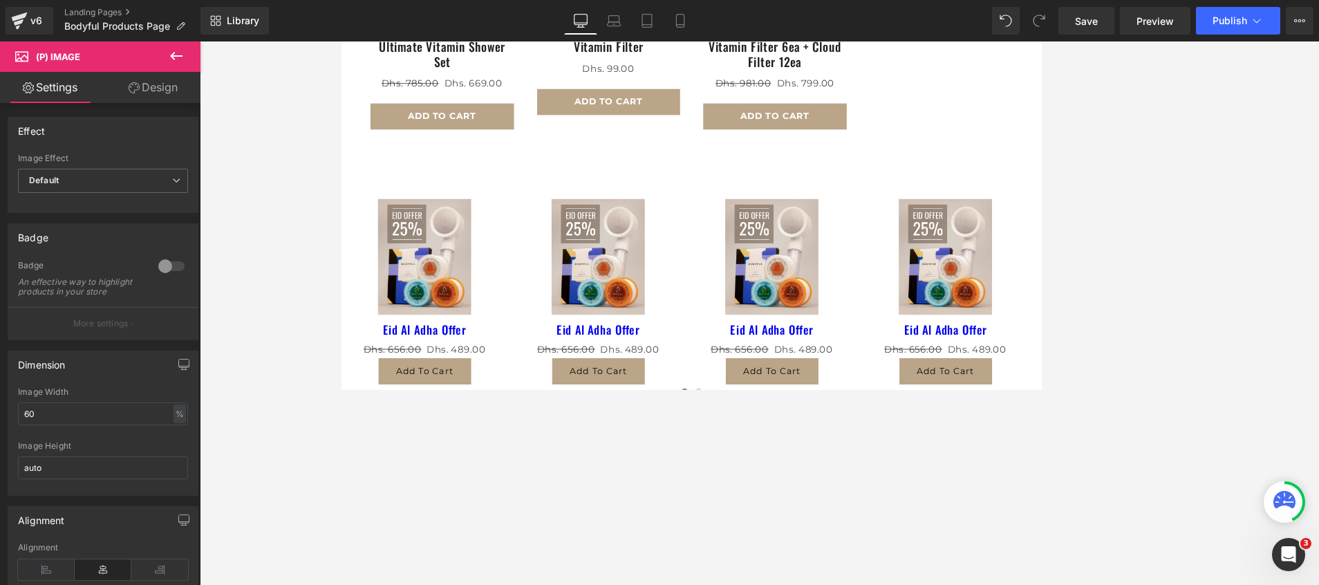
click at [173, 57] on icon at bounding box center [176, 56] width 12 height 8
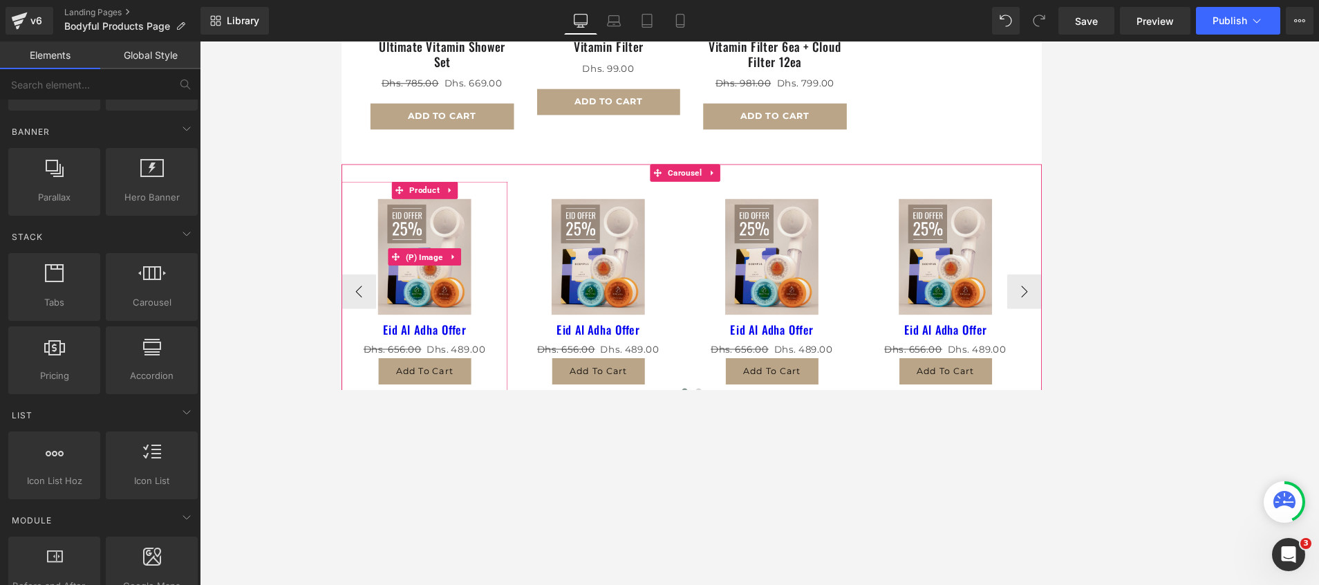
click at [446, 229] on img at bounding box center [439, 298] width 111 height 139
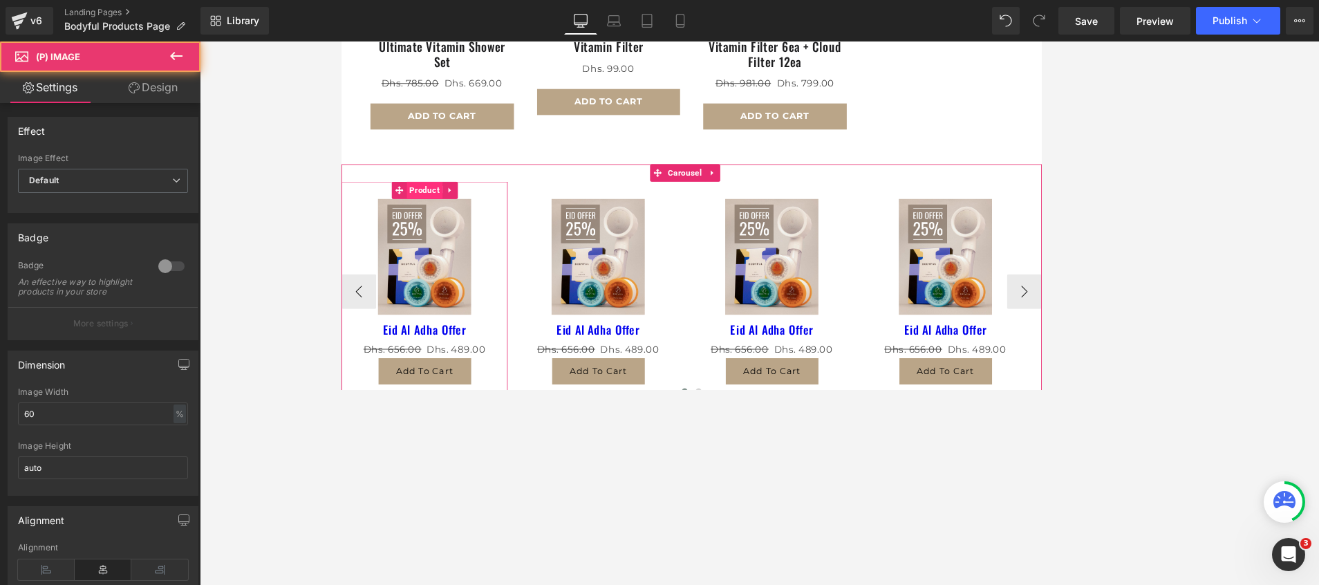
click at [446, 209] on span "Product" at bounding box center [439, 219] width 43 height 21
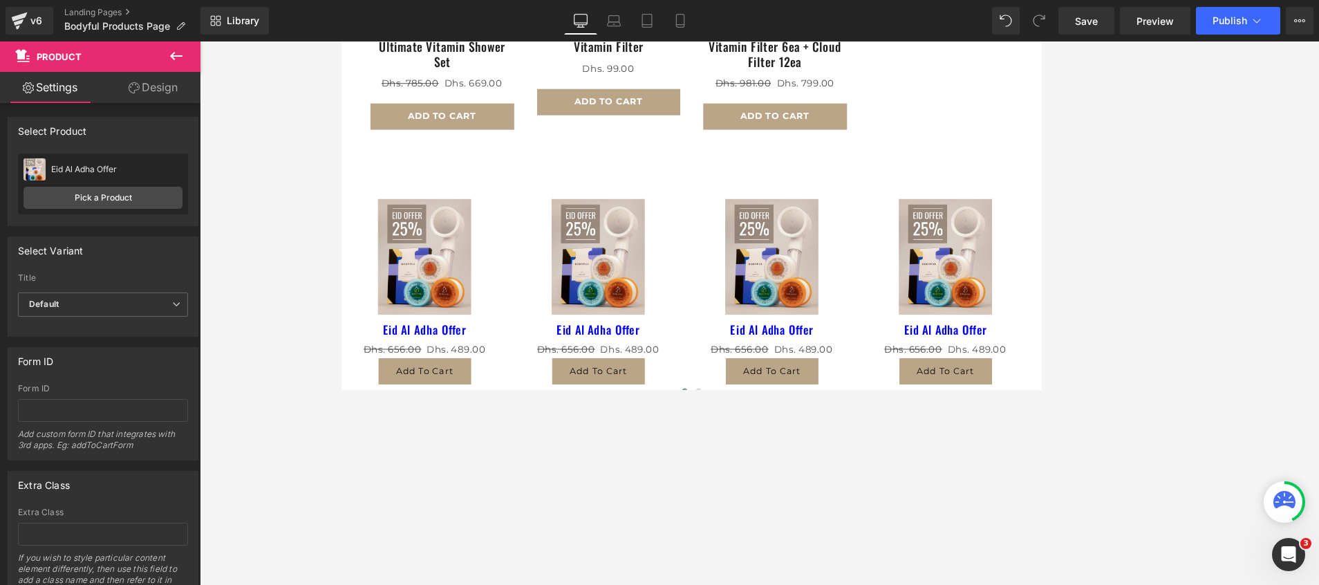
click at [175, 48] on icon at bounding box center [176, 56] width 17 height 17
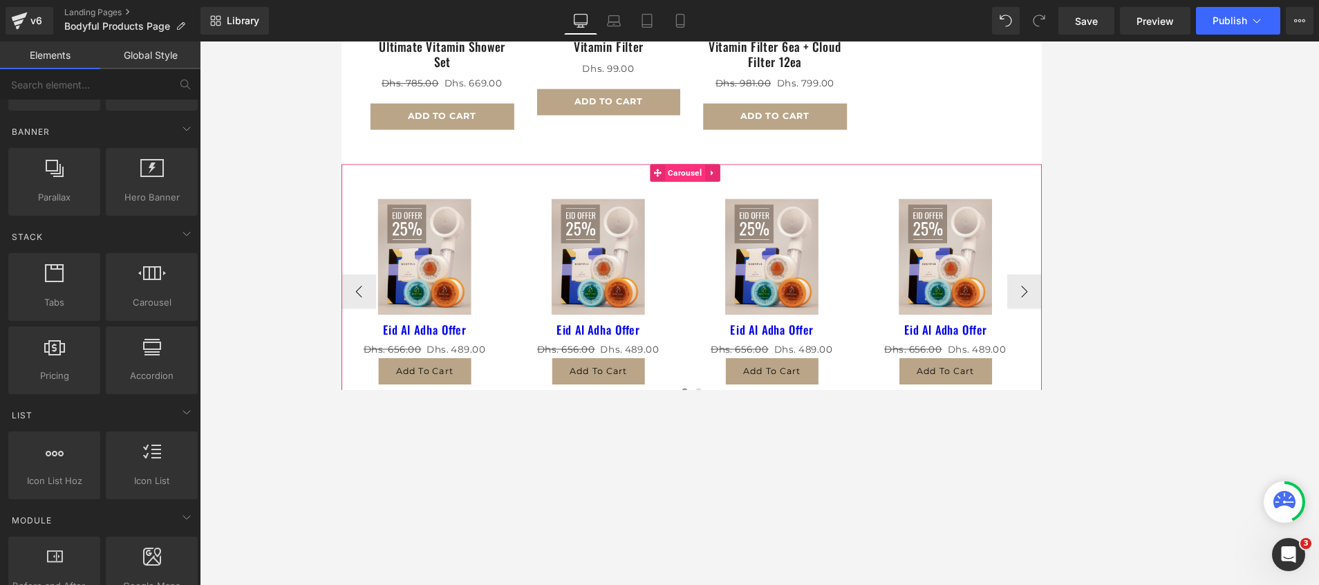
click at [738, 191] on span "Carousel" at bounding box center [751, 198] width 48 height 21
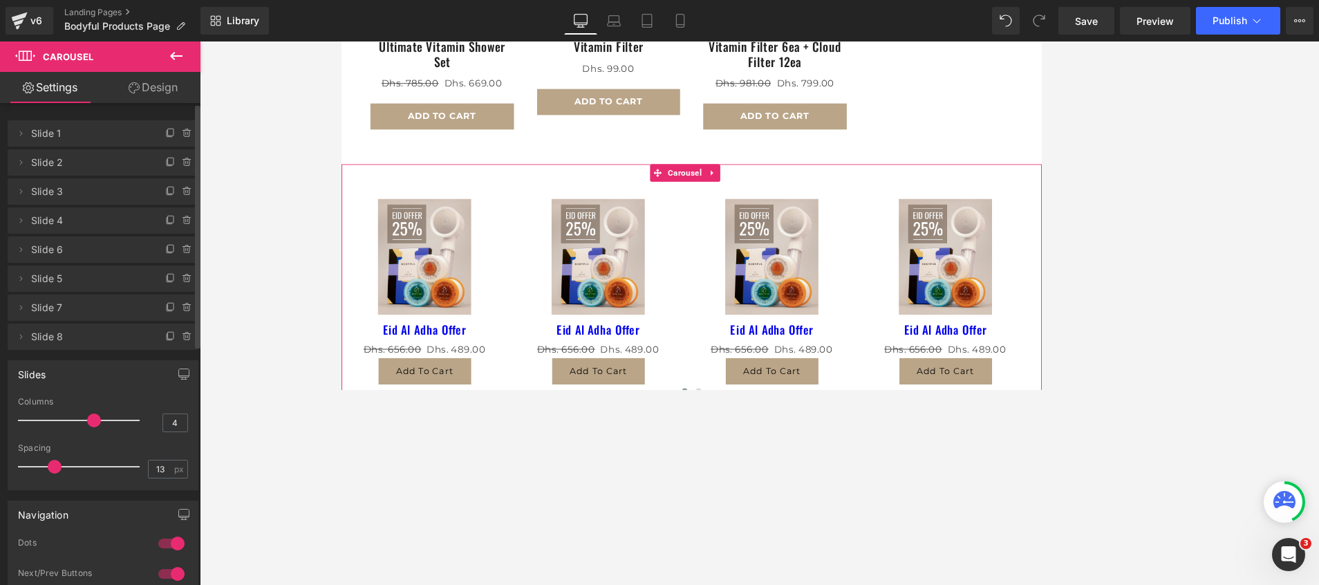
click at [78, 138] on span "Slide 1" at bounding box center [89, 133] width 116 height 26
click at [79, 129] on span "Slide 1" at bounding box center [89, 133] width 116 height 26
click at [23, 126] on span at bounding box center [20, 133] width 17 height 17
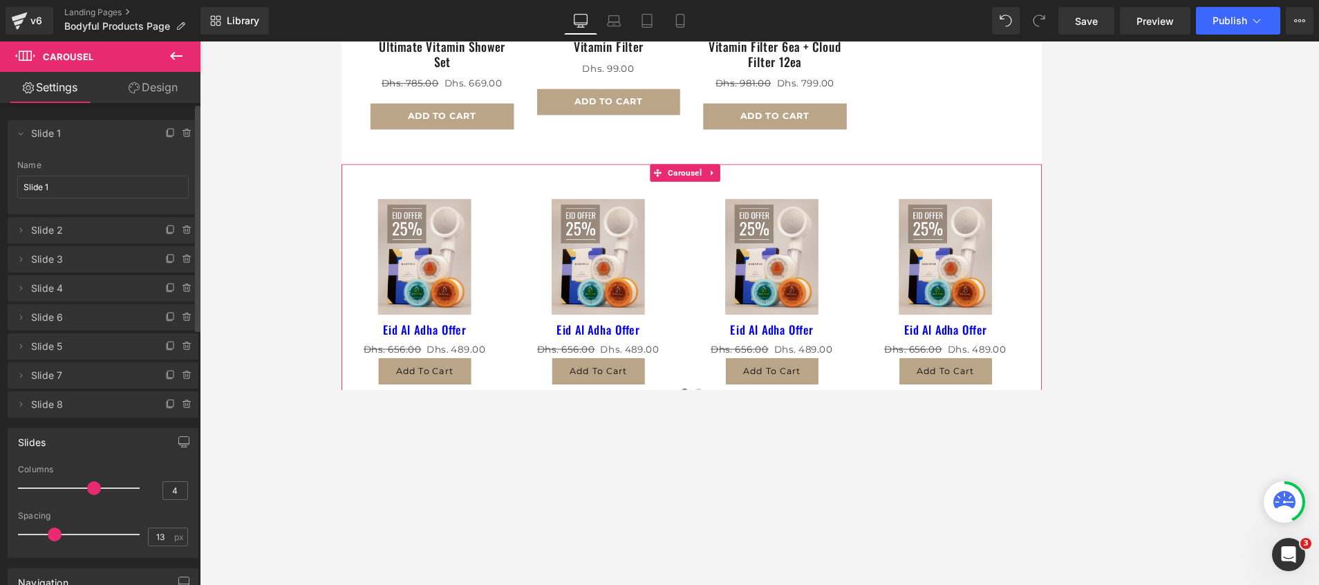
click at [100, 139] on span "Slide 1" at bounding box center [89, 133] width 116 height 26
click at [459, 330] on img at bounding box center [439, 298] width 111 height 139
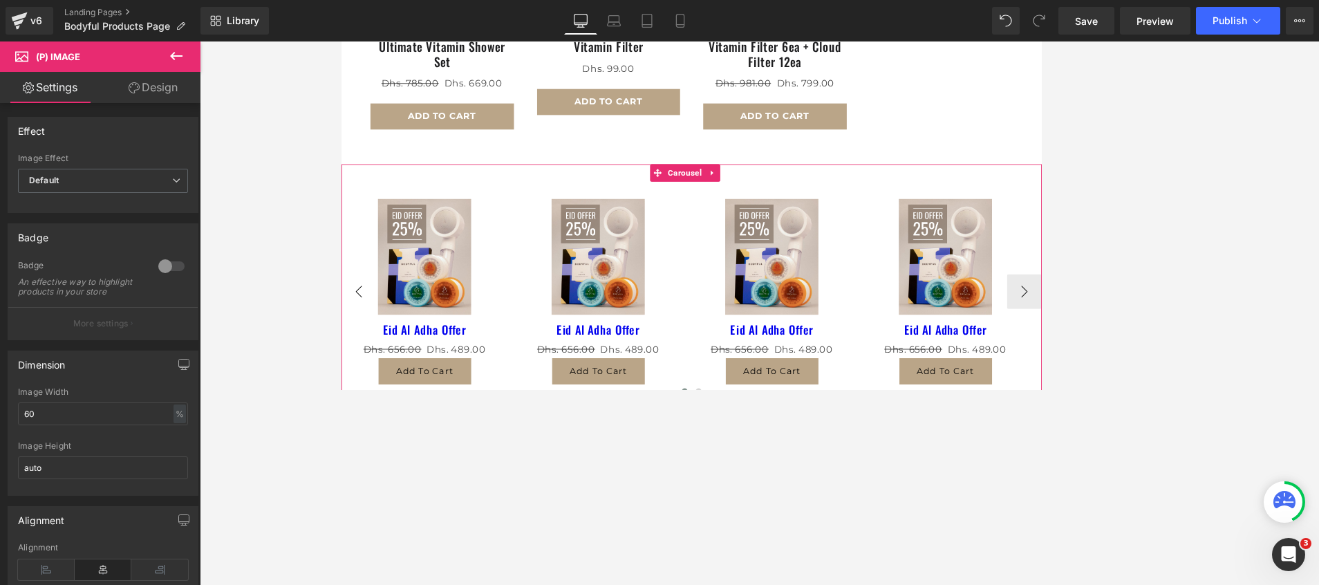
click at [369, 324] on button "‹" at bounding box center [361, 339] width 41 height 41
click at [353, 328] on button "‹" at bounding box center [361, 339] width 41 height 41
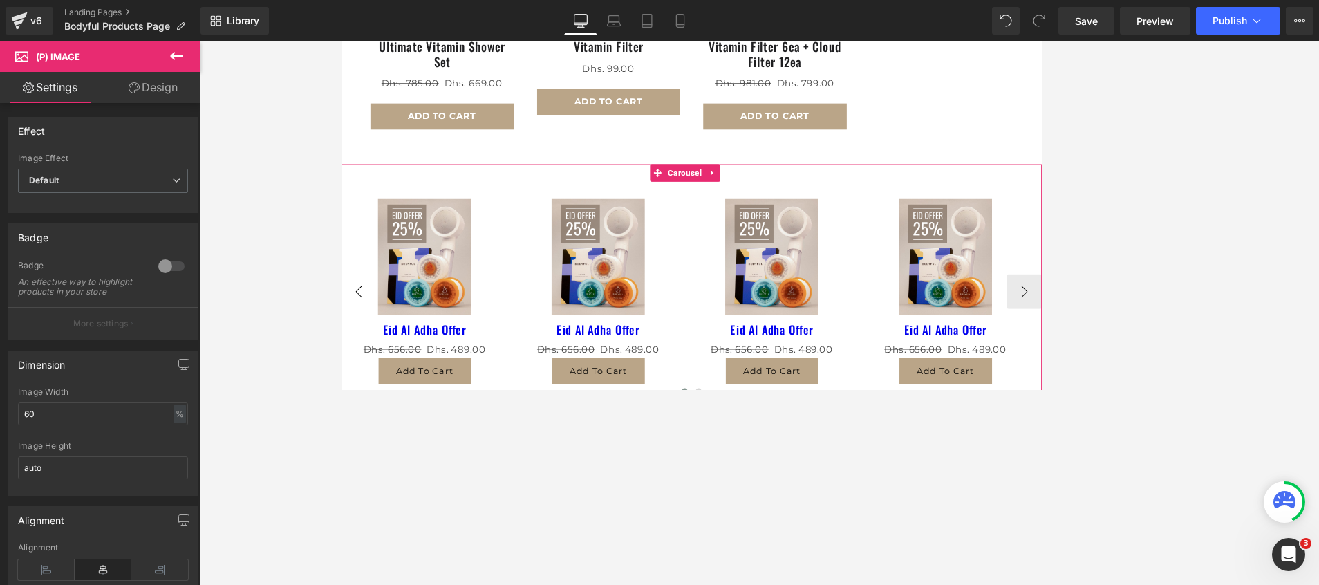
click at [362, 329] on button "‹" at bounding box center [361, 339] width 41 height 41
click at [444, 212] on span "Product" at bounding box center [439, 219] width 43 height 21
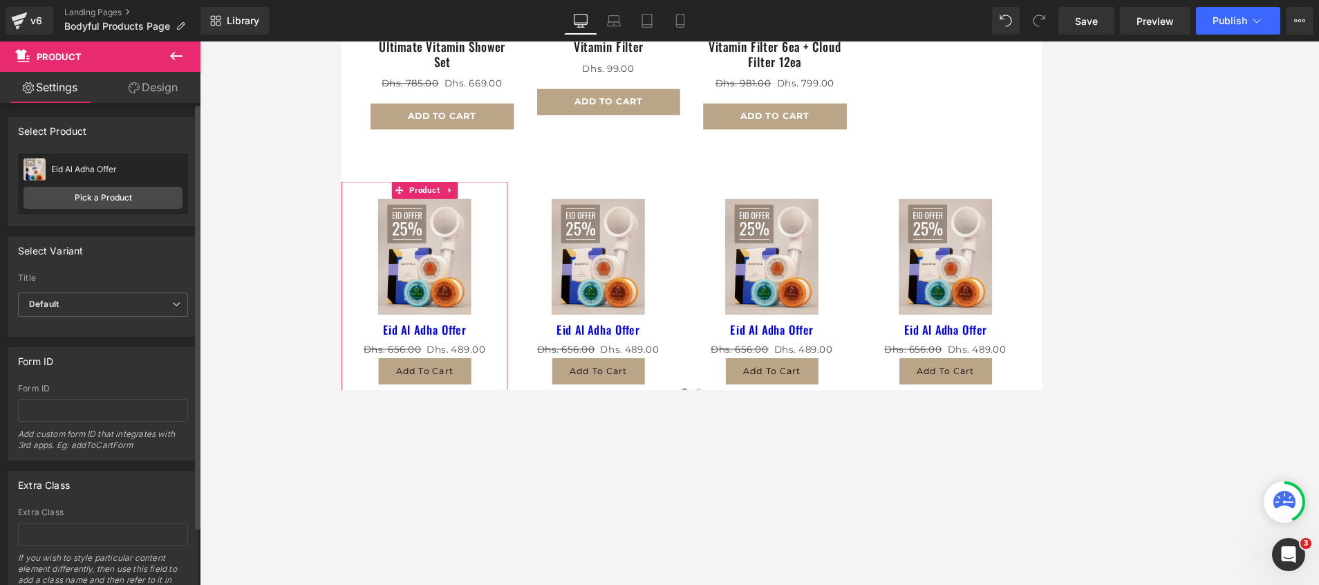
click at [85, 167] on div "Eid Al Adha Offer" at bounding box center [116, 170] width 131 height 10
click at [86, 189] on link "Pick a Product" at bounding box center [103, 198] width 159 height 22
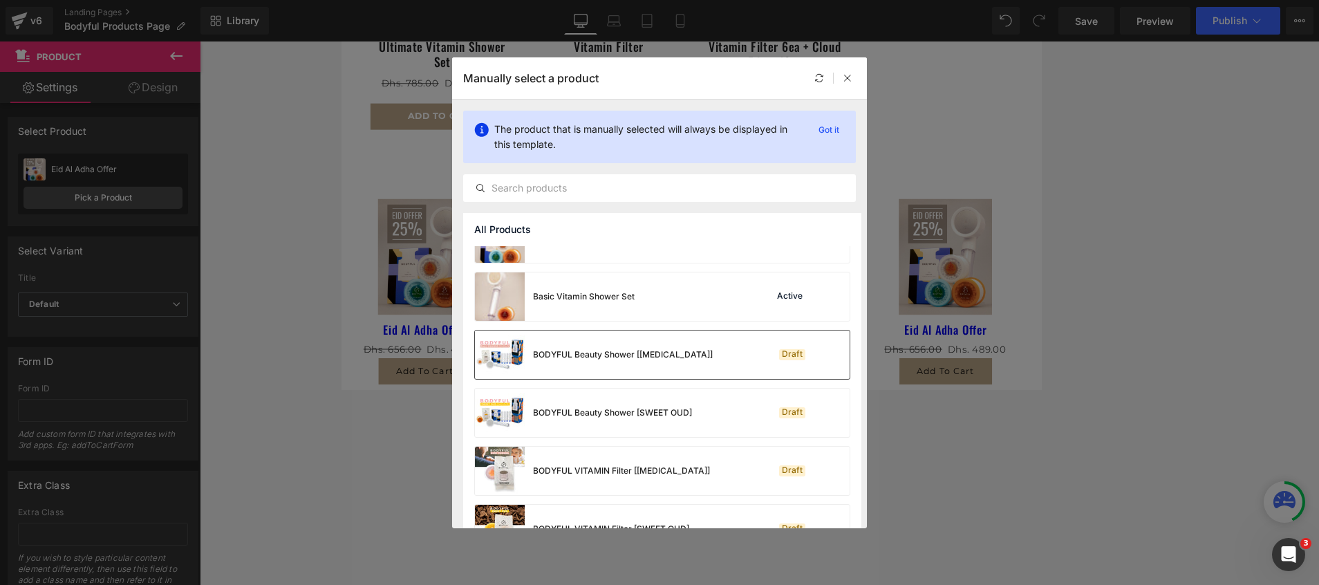
scroll to position [0, 0]
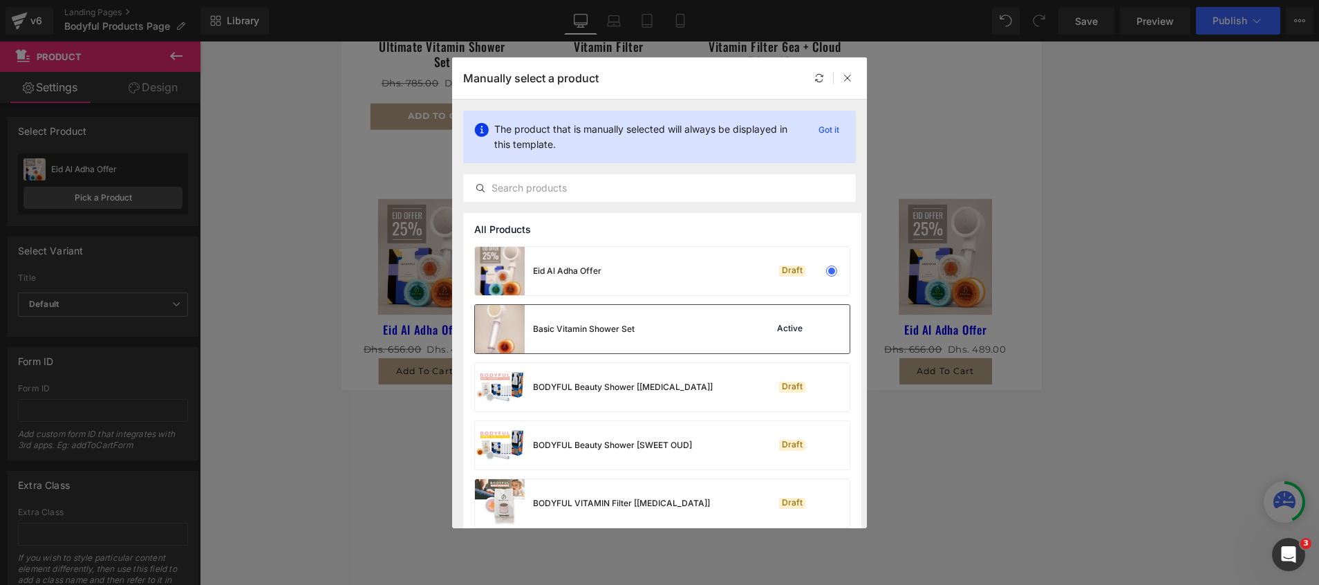
click at [581, 338] on div "Basic Vitamin Shower Set" at bounding box center [555, 329] width 160 height 48
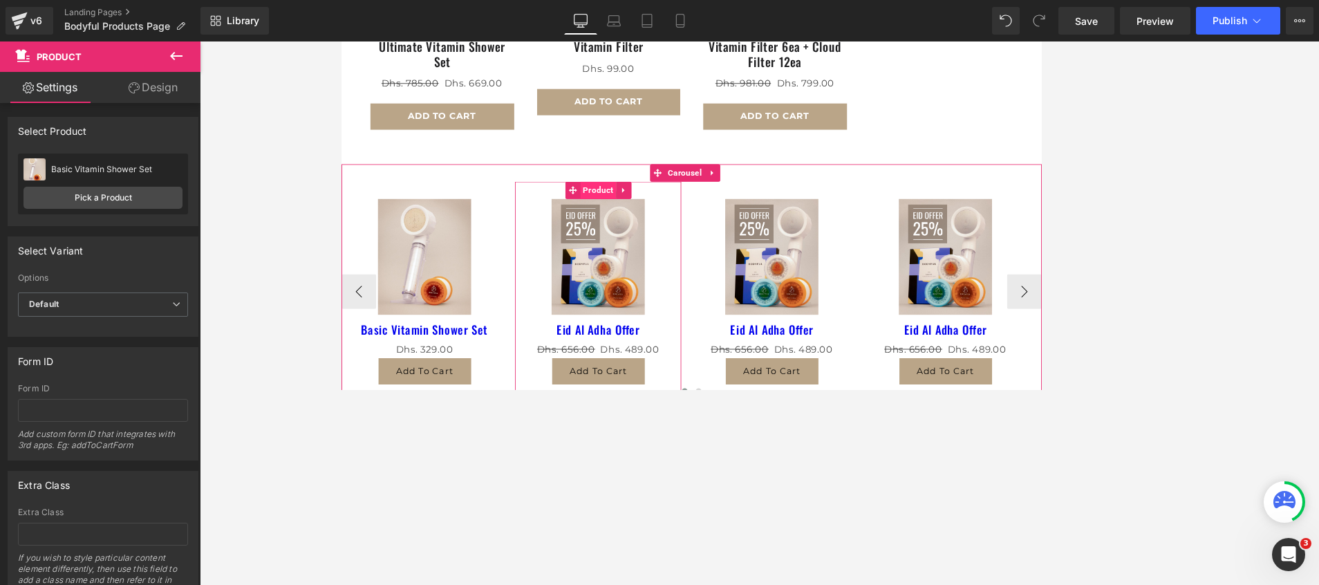
click at [632, 214] on span "Product" at bounding box center [647, 219] width 43 height 21
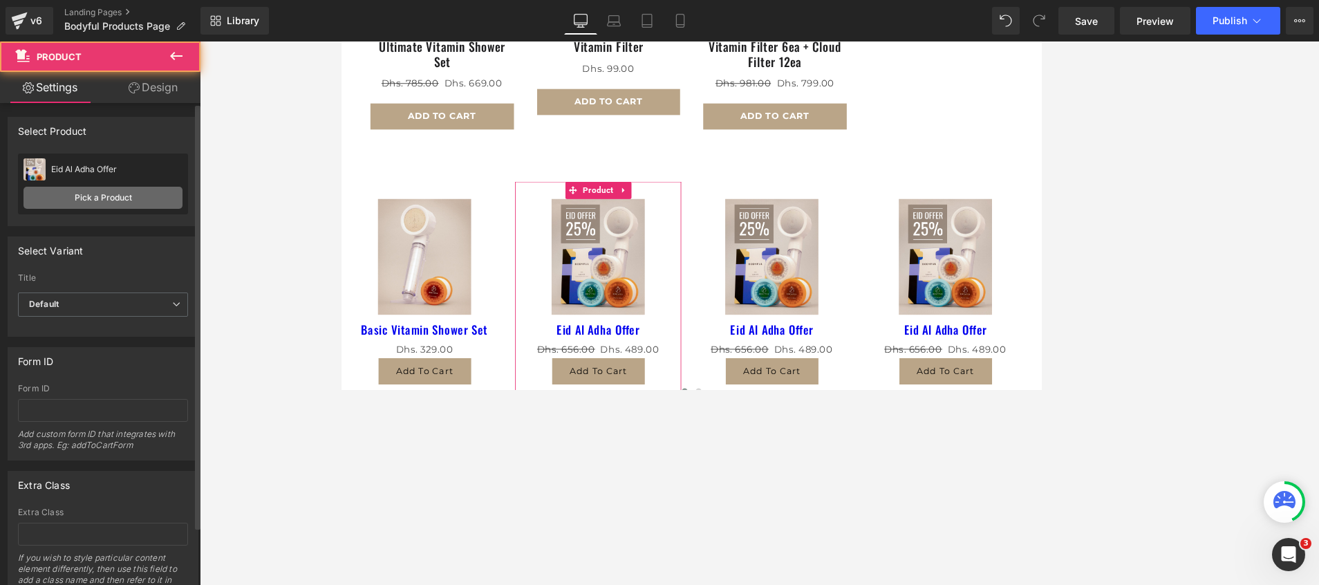
click at [58, 201] on link "Pick a Product" at bounding box center [103, 198] width 159 height 22
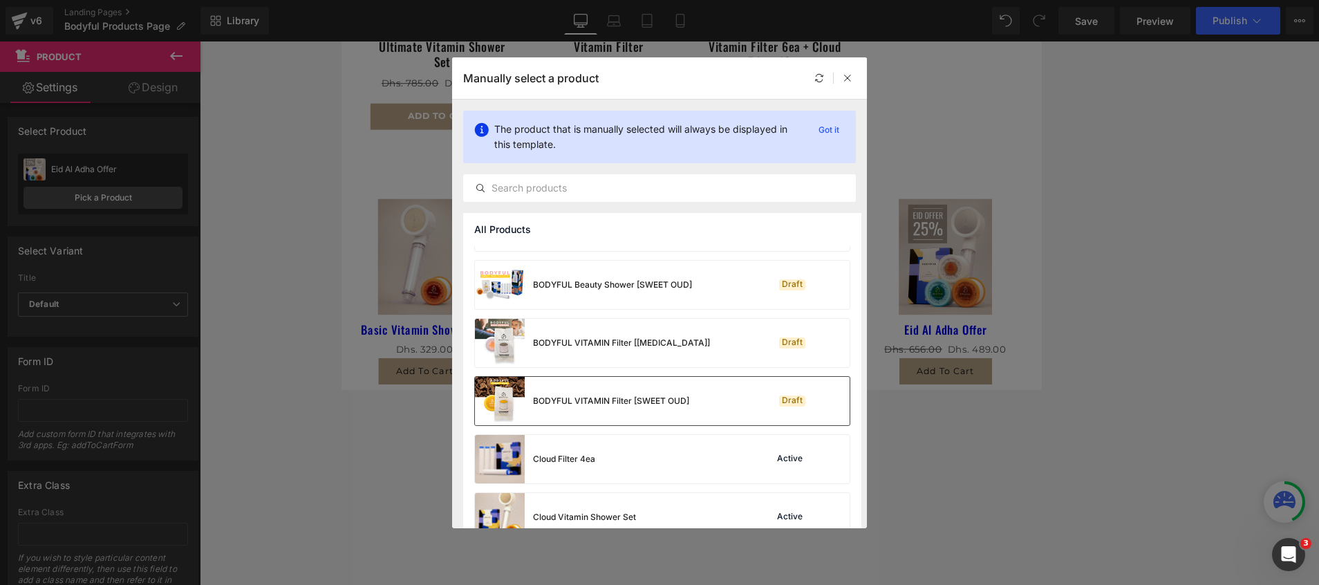
scroll to position [207, 0]
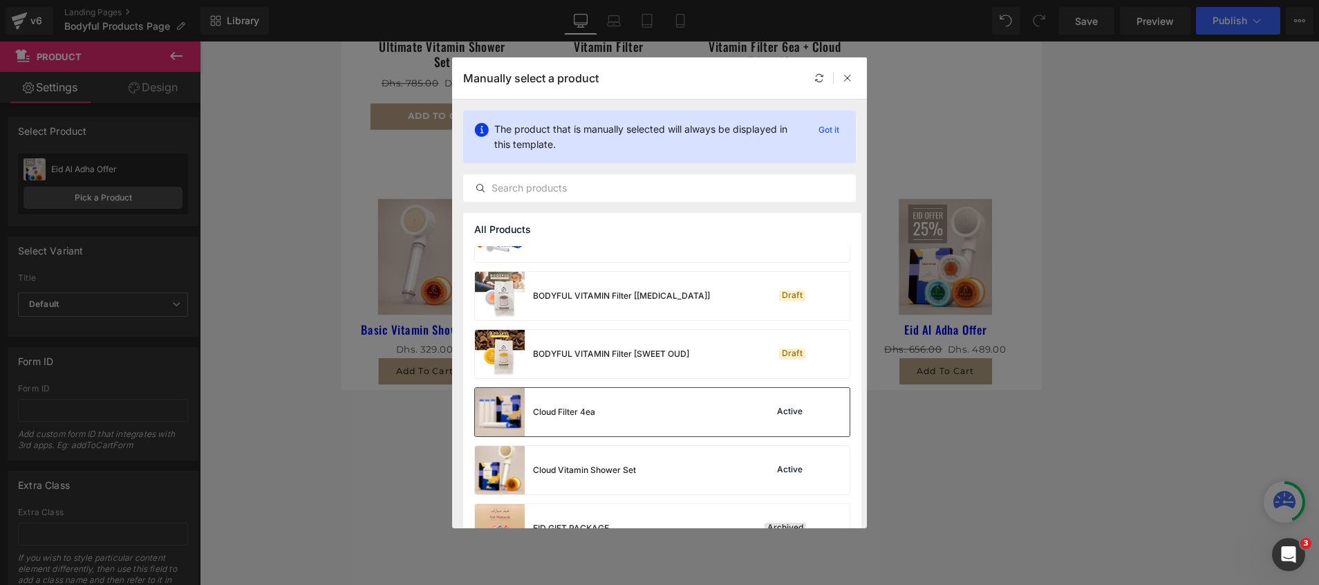
click at [621, 406] on div "Cloud Filter 4ea Active" at bounding box center [662, 412] width 375 height 48
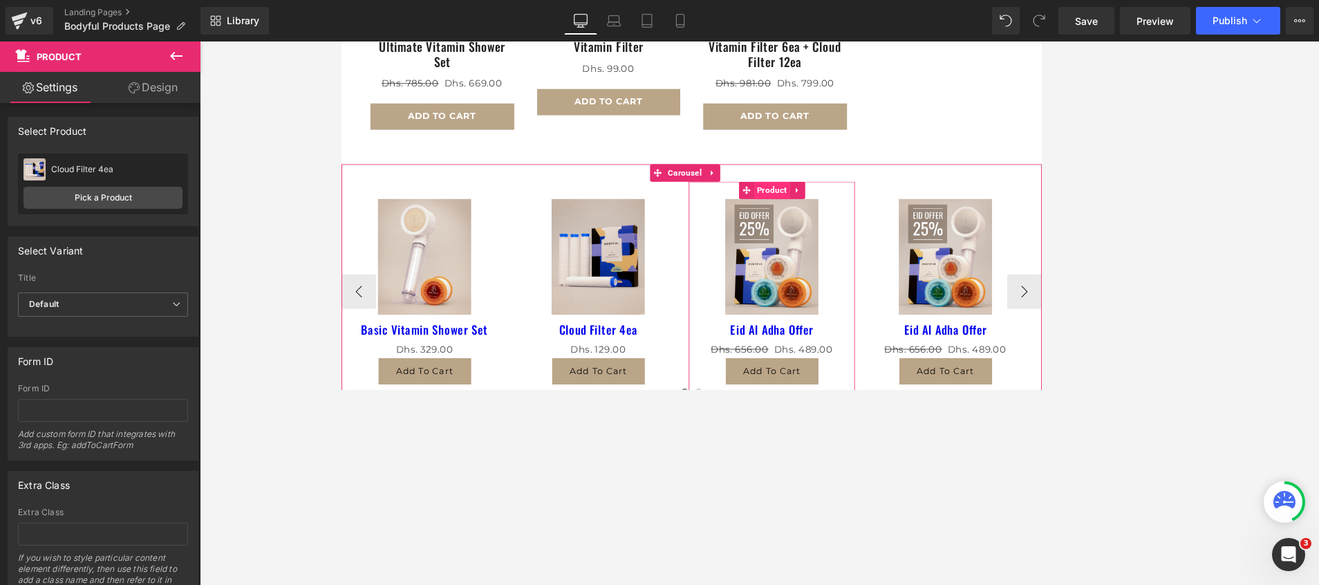
click at [847, 209] on span "Product" at bounding box center [854, 219] width 43 height 21
click at [845, 209] on span "Product" at bounding box center [854, 219] width 43 height 21
click at [850, 209] on span "Product" at bounding box center [854, 219] width 43 height 21
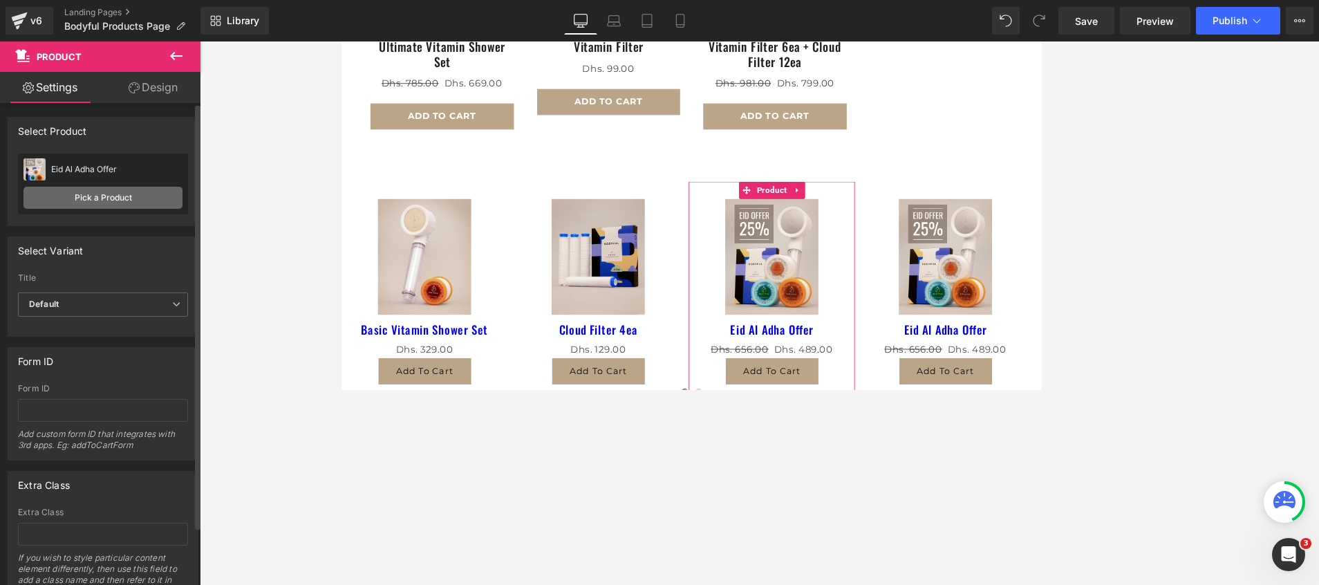
click at [66, 190] on link "Pick a Product" at bounding box center [103, 198] width 159 height 22
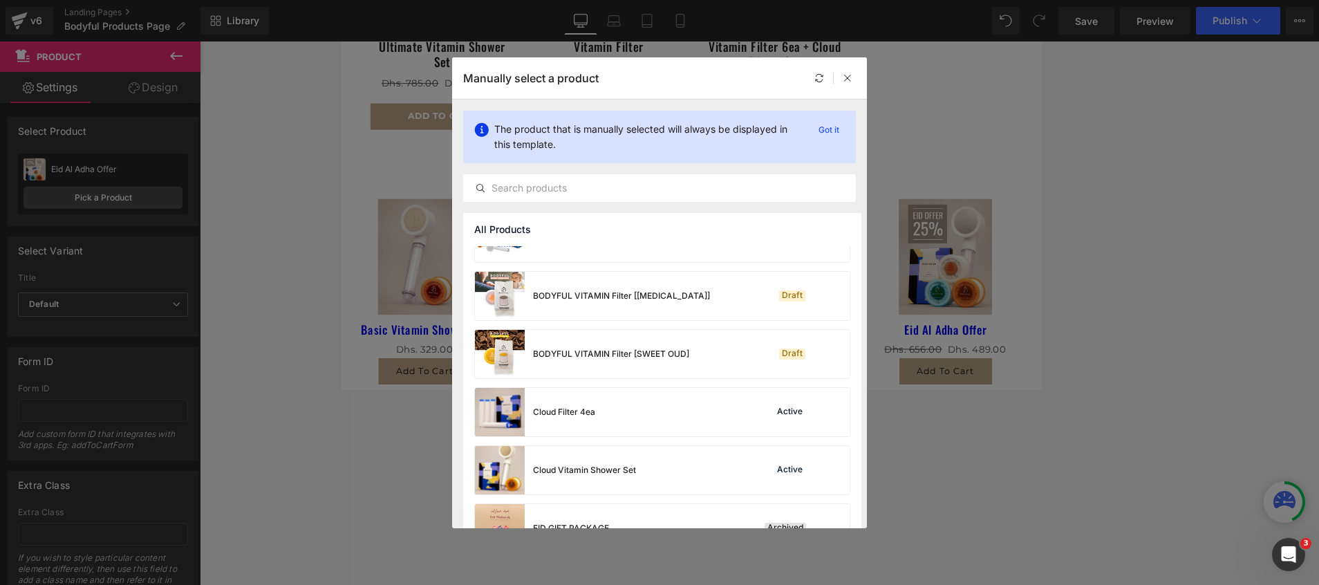
scroll to position [311, 0]
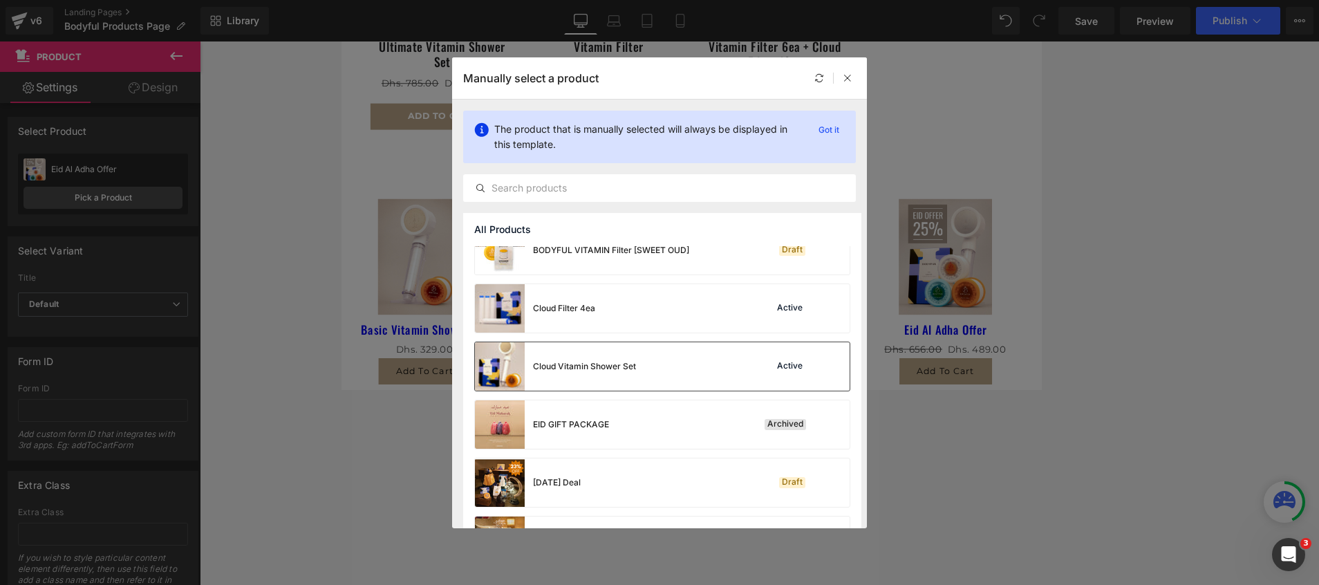
click at [646, 361] on div "Cloud Vitamin Shower Set Active" at bounding box center [662, 366] width 375 height 48
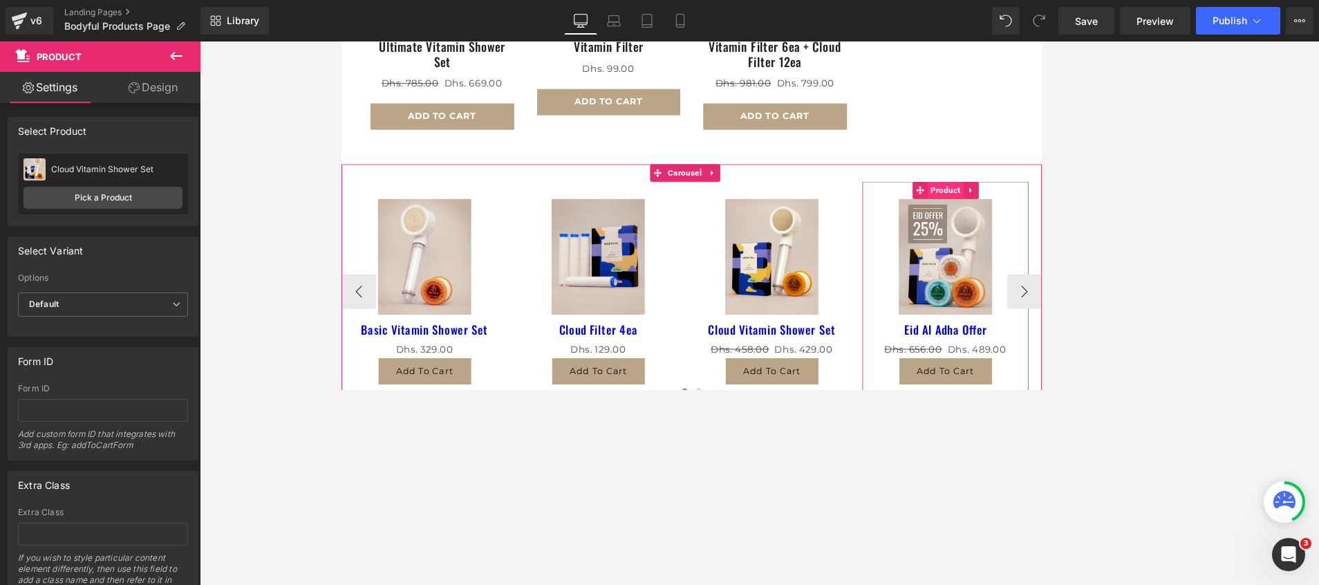
click at [1062, 209] on span "Product" at bounding box center [1061, 219] width 43 height 21
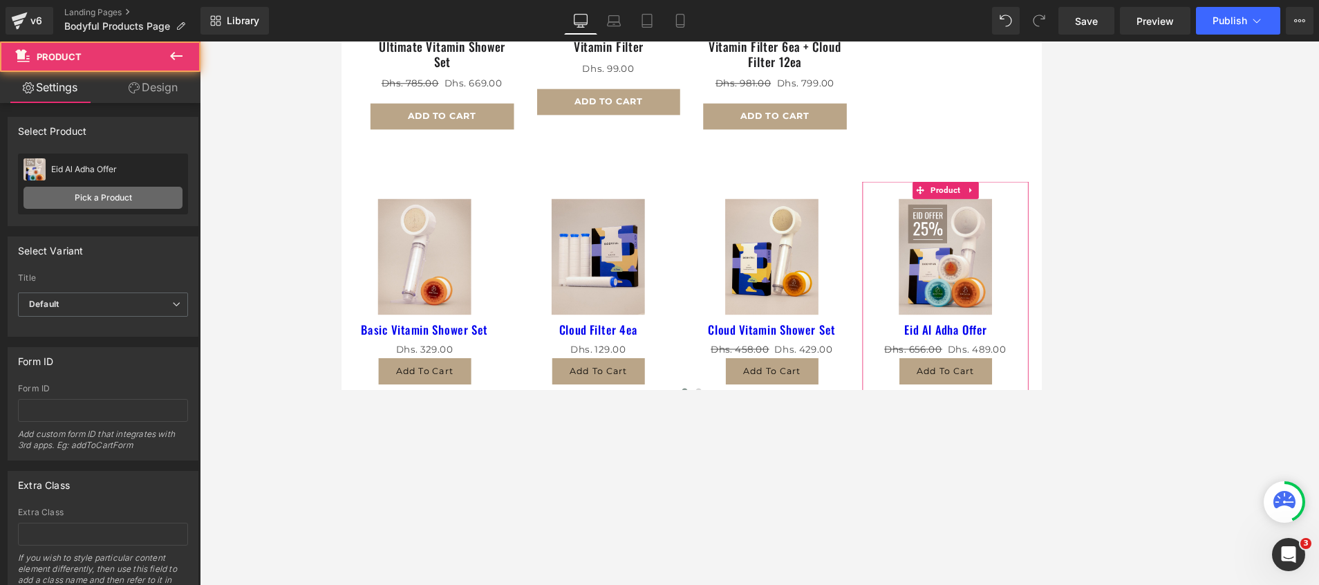
click at [95, 205] on link "Pick a Product" at bounding box center [103, 198] width 159 height 22
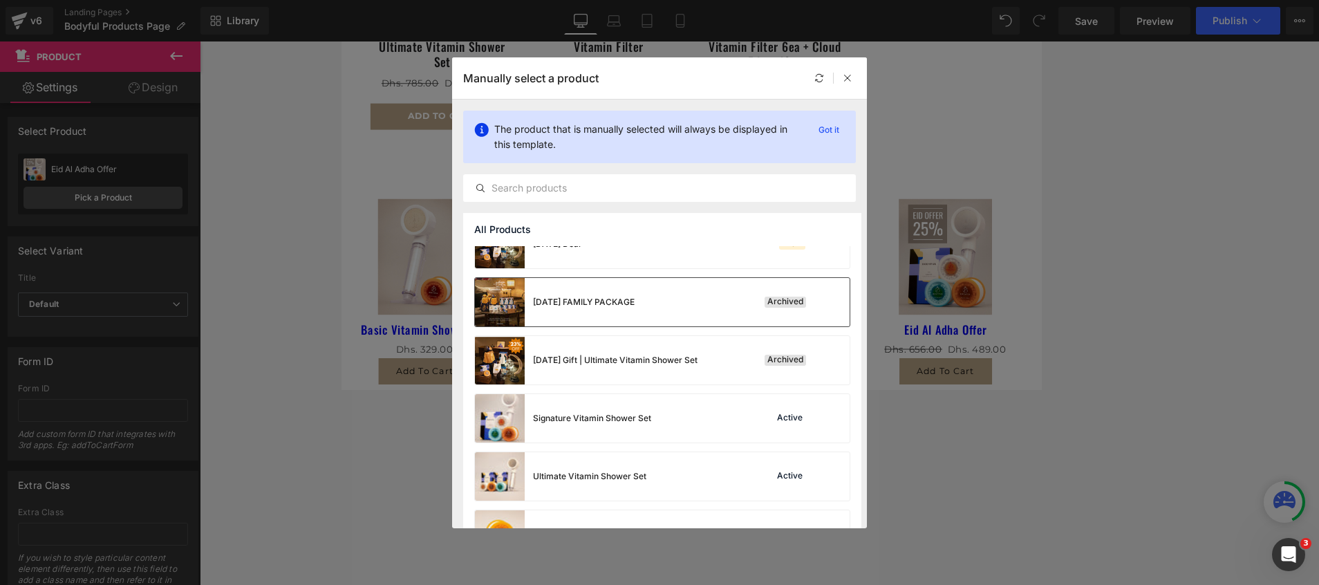
scroll to position [622, 0]
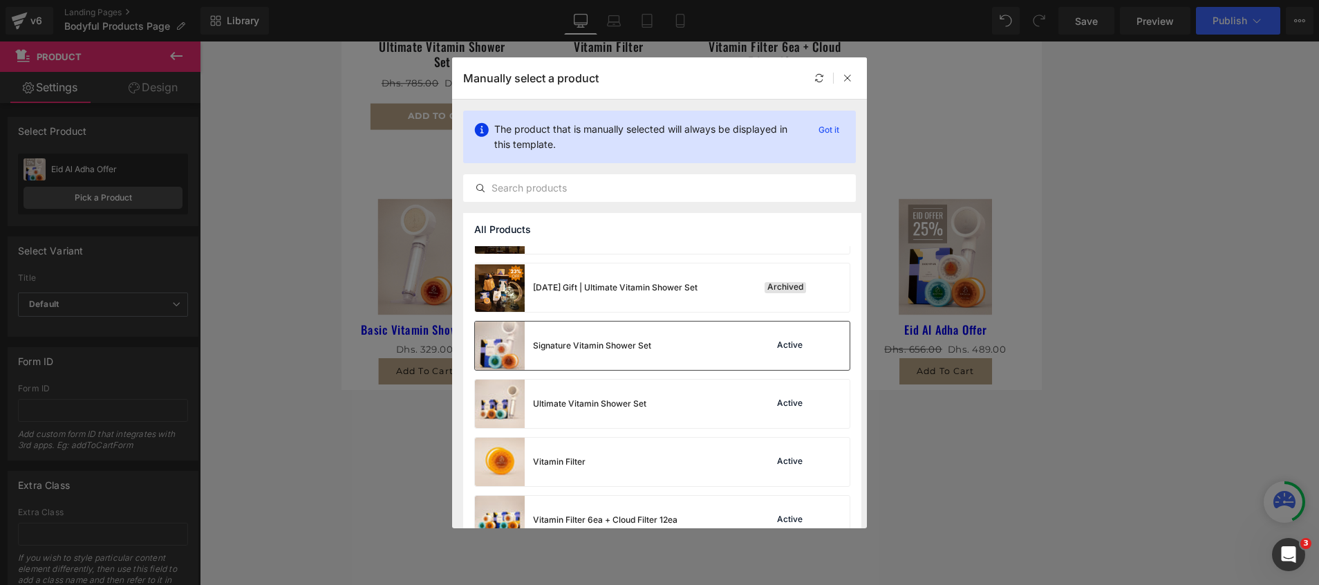
drag, startPoint x: 633, startPoint y: 346, endPoint x: 659, endPoint y: 401, distance: 60.6
click at [633, 346] on div "Signature Vitamin Shower Set" at bounding box center [592, 345] width 118 height 12
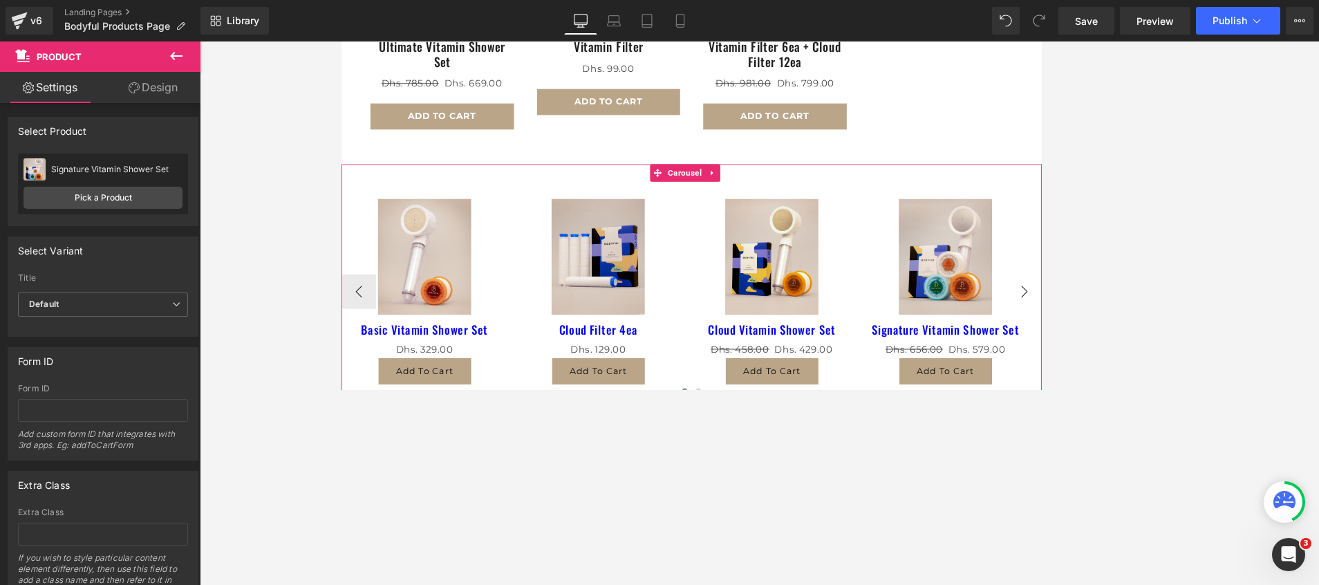
click at [1136, 329] on button "›" at bounding box center [1156, 339] width 41 height 41
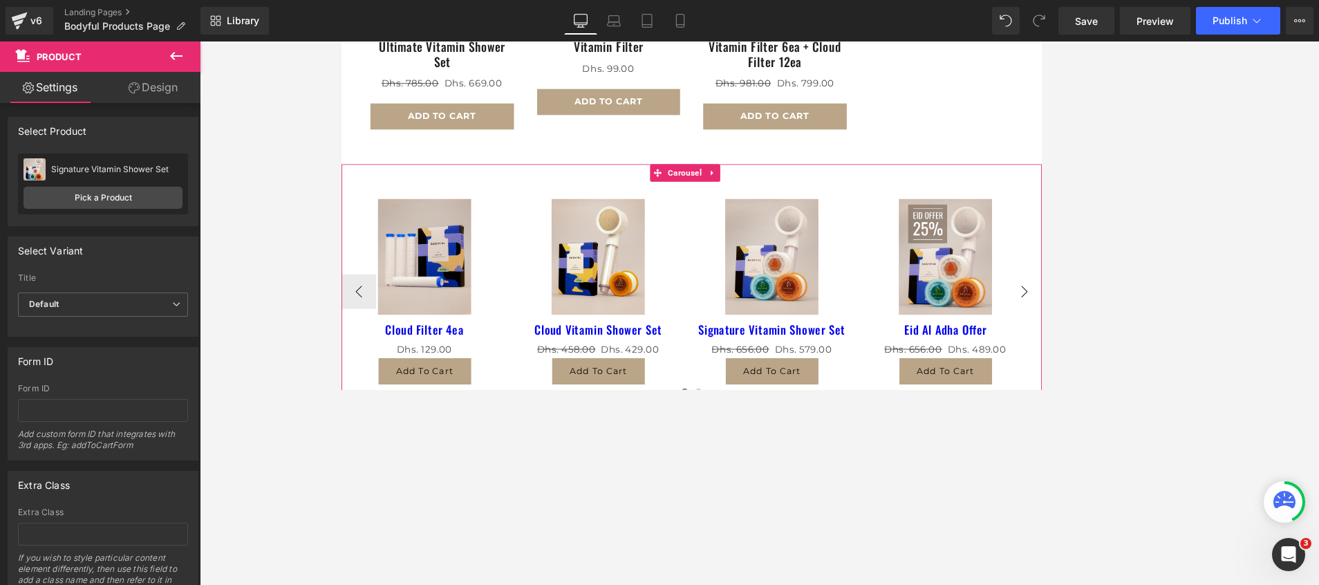
click at [1136, 329] on button "›" at bounding box center [1156, 339] width 41 height 41
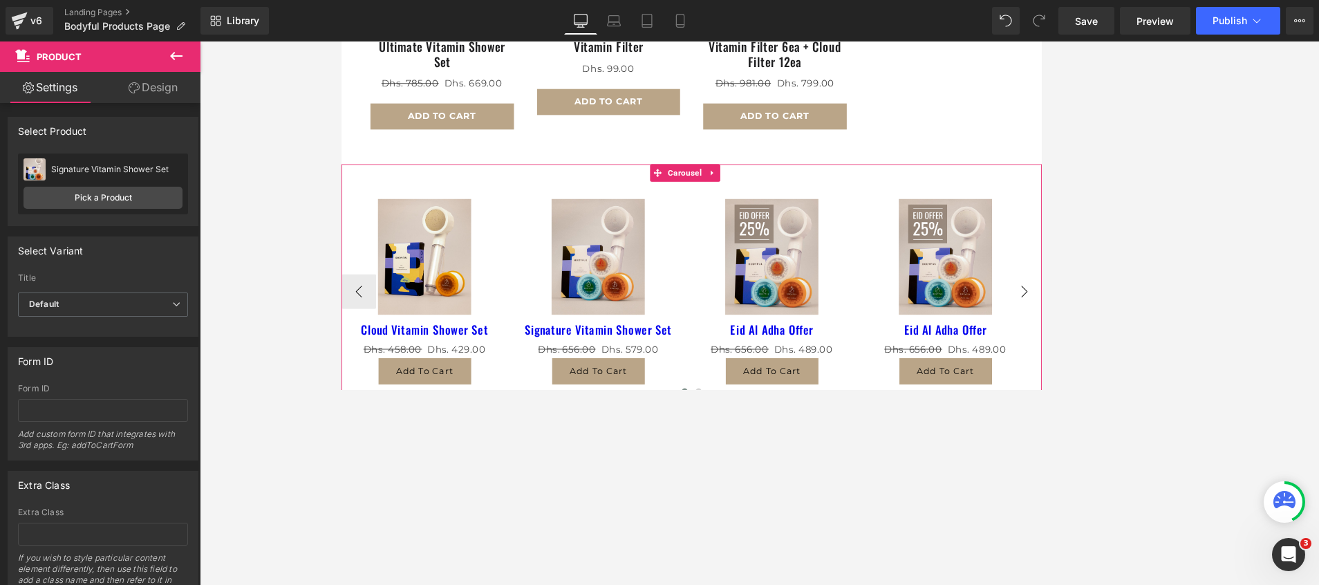
click at [1136, 329] on button "›" at bounding box center [1156, 339] width 41 height 41
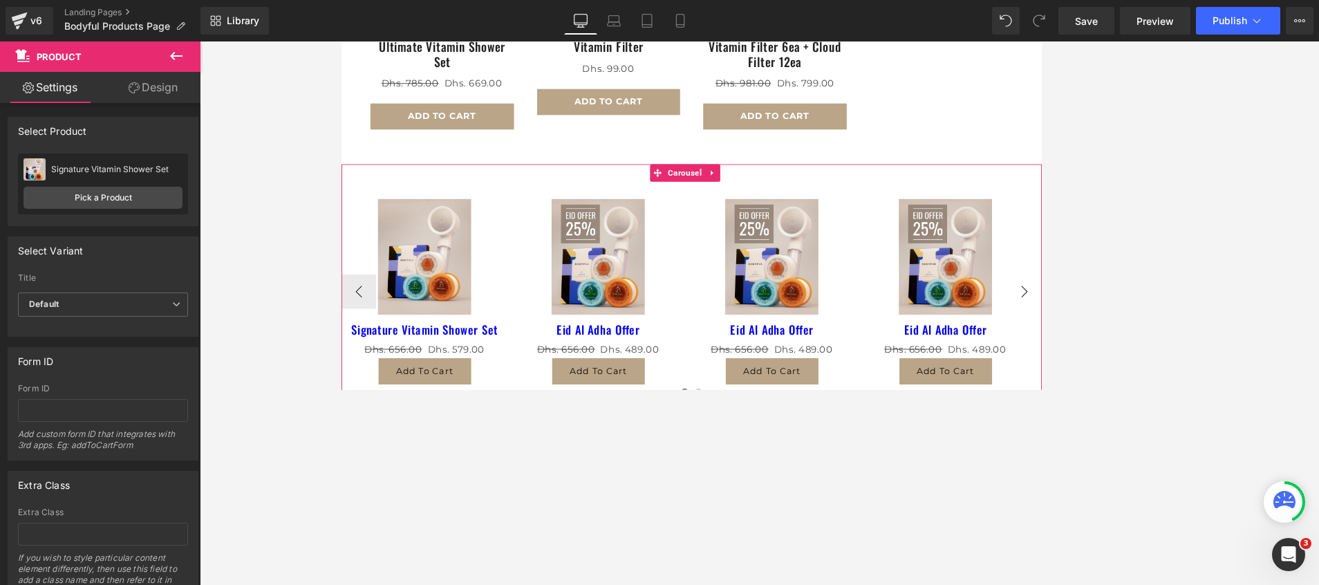
click at [1136, 329] on button "›" at bounding box center [1156, 339] width 41 height 41
click at [451, 209] on span "Product" at bounding box center [439, 219] width 43 height 21
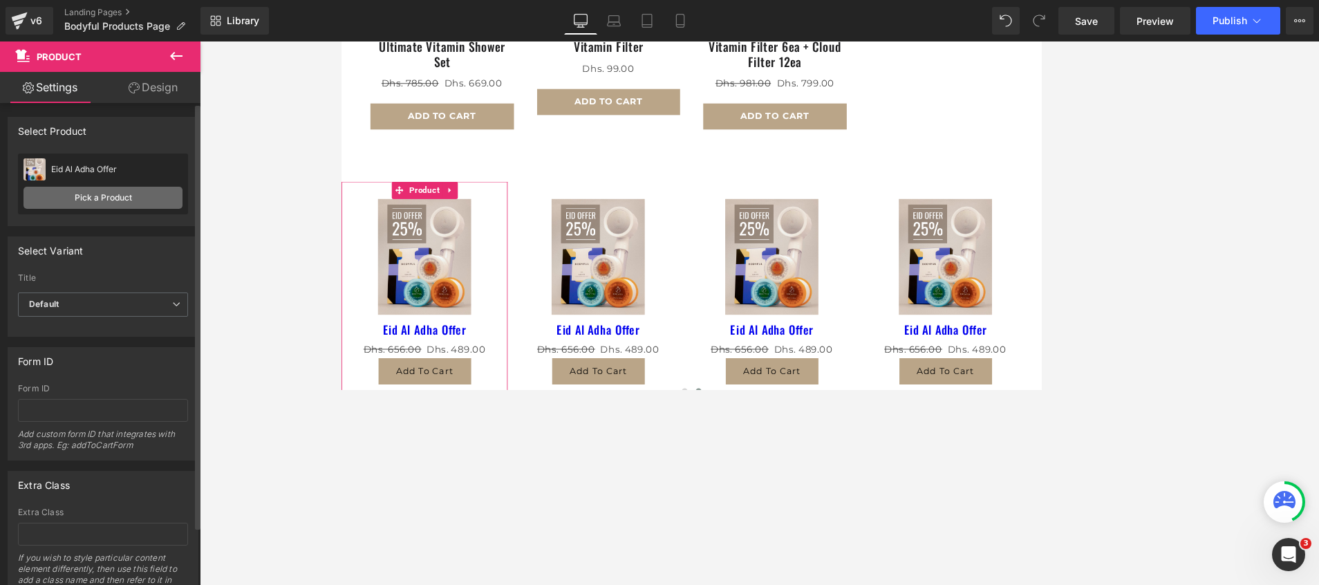
click at [114, 200] on link "Pick a Product" at bounding box center [103, 198] width 159 height 22
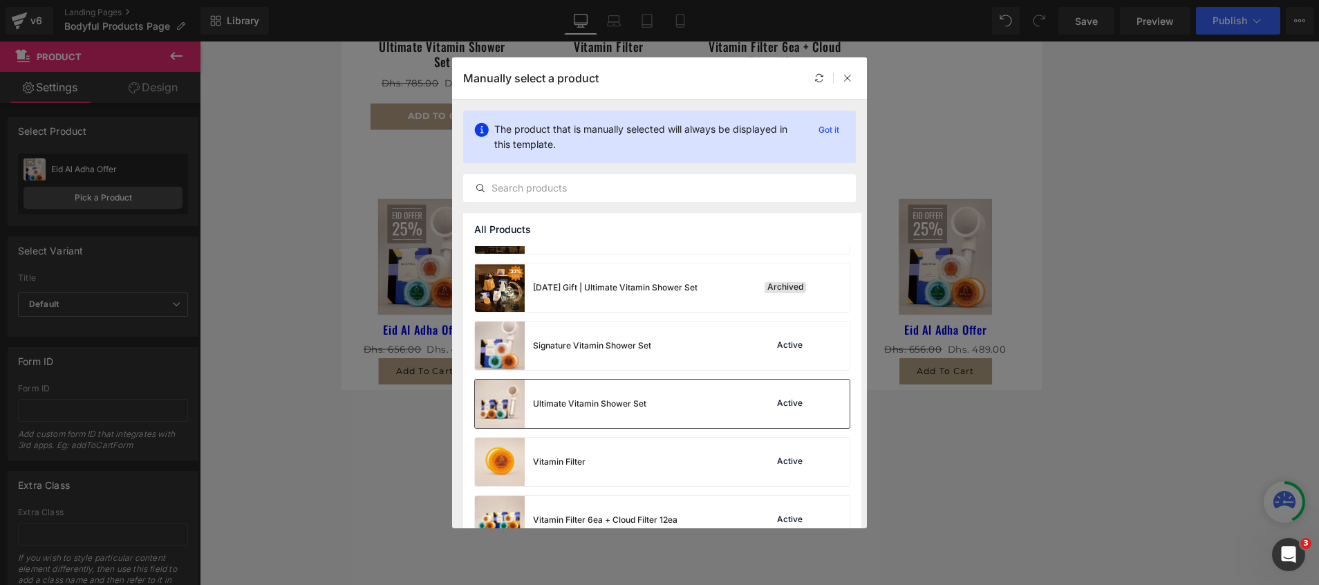
click at [618, 400] on div "Ultimate Vitamin Shower Set" at bounding box center [589, 403] width 113 height 12
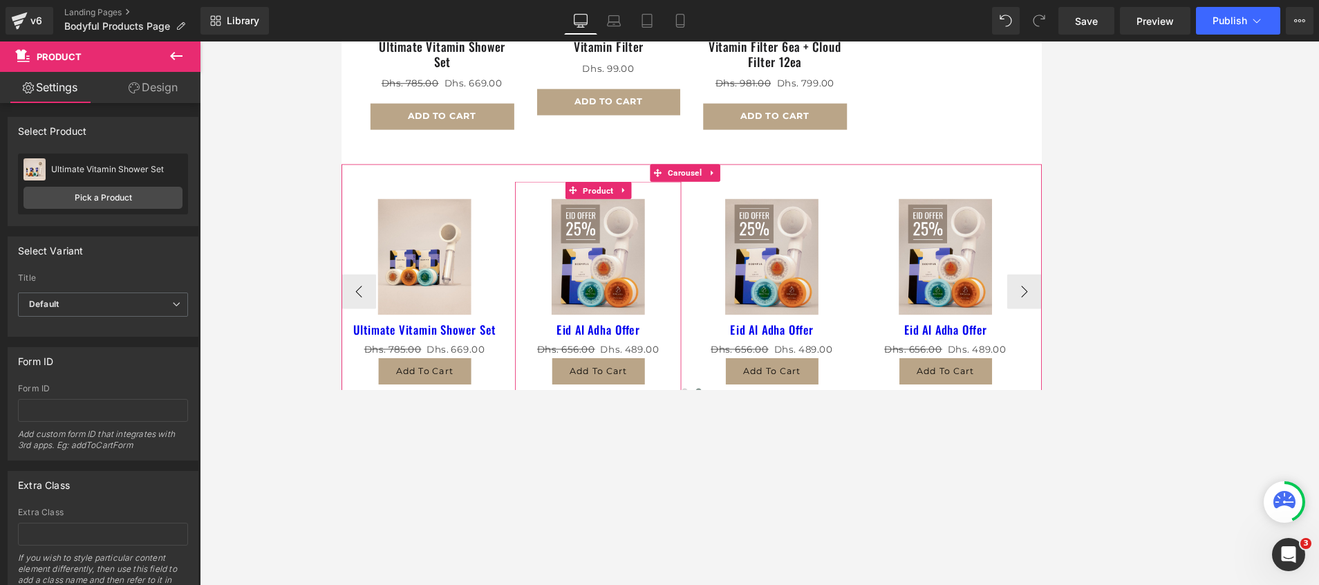
click at [646, 214] on span "Product" at bounding box center [647, 219] width 43 height 21
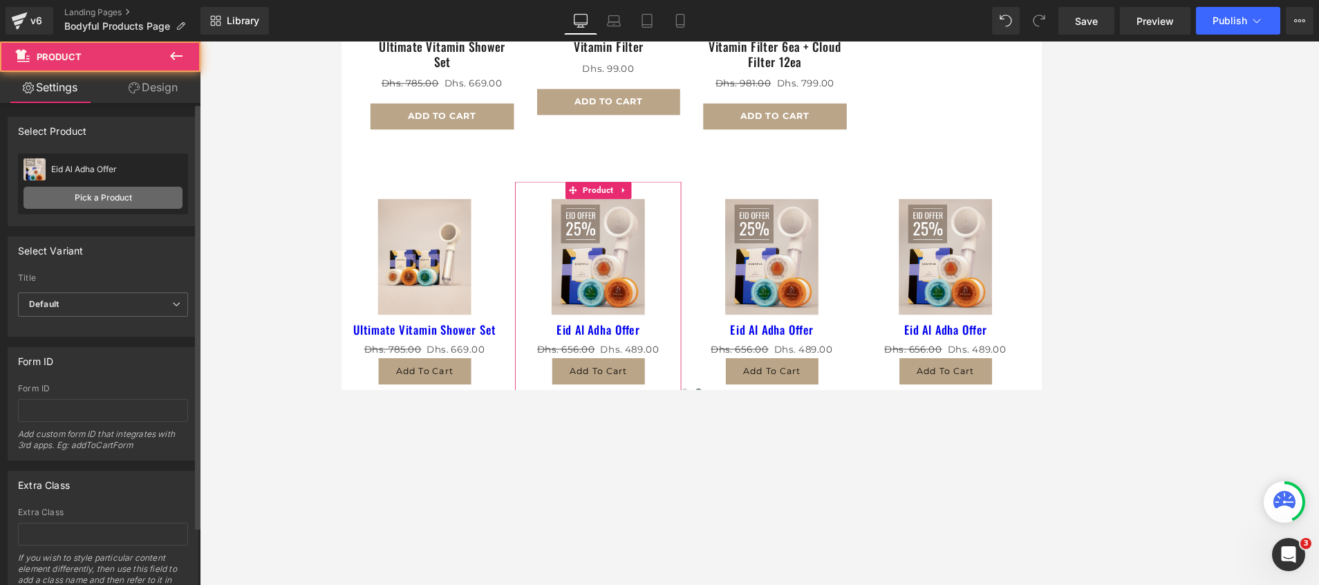
click at [81, 203] on link "Pick a Product" at bounding box center [103, 198] width 159 height 22
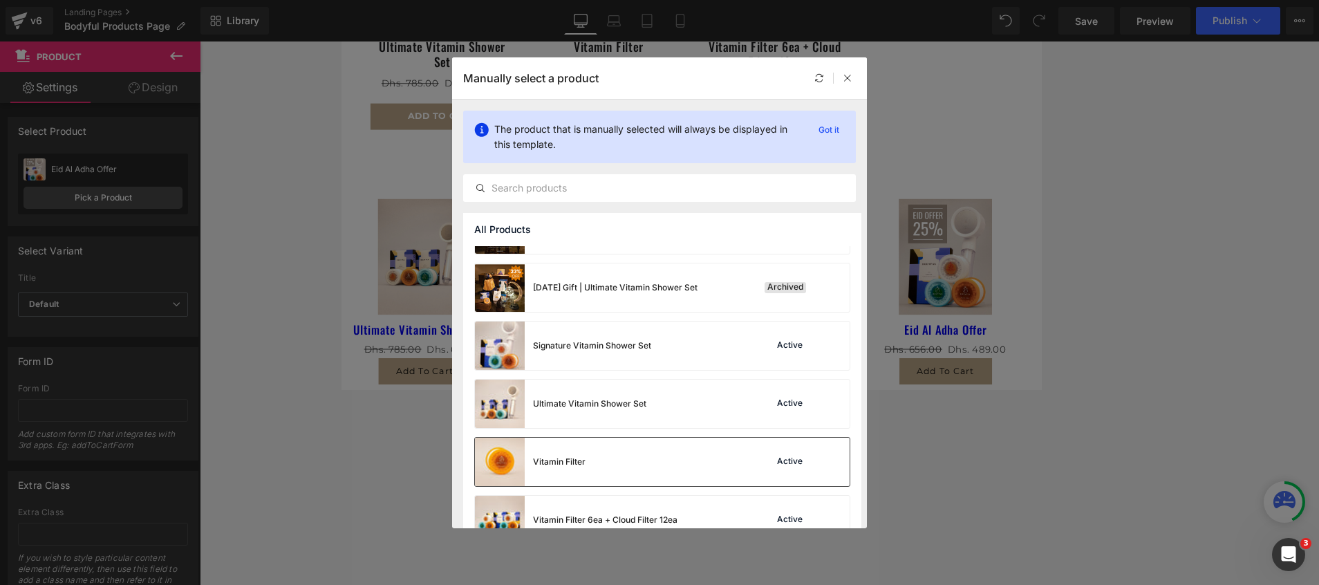
click at [657, 447] on div "Vitamin Filter Active" at bounding box center [662, 462] width 375 height 48
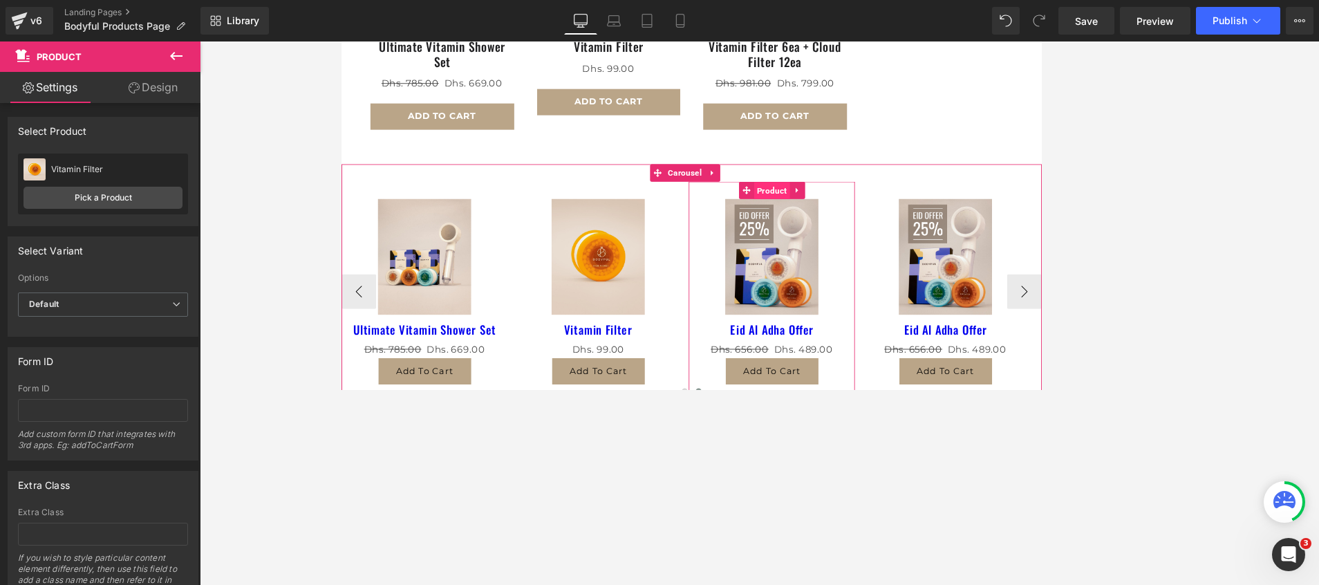
click at [856, 209] on span "Product" at bounding box center [854, 219] width 43 height 21
click at [845, 209] on span "Product" at bounding box center [854, 219] width 43 height 21
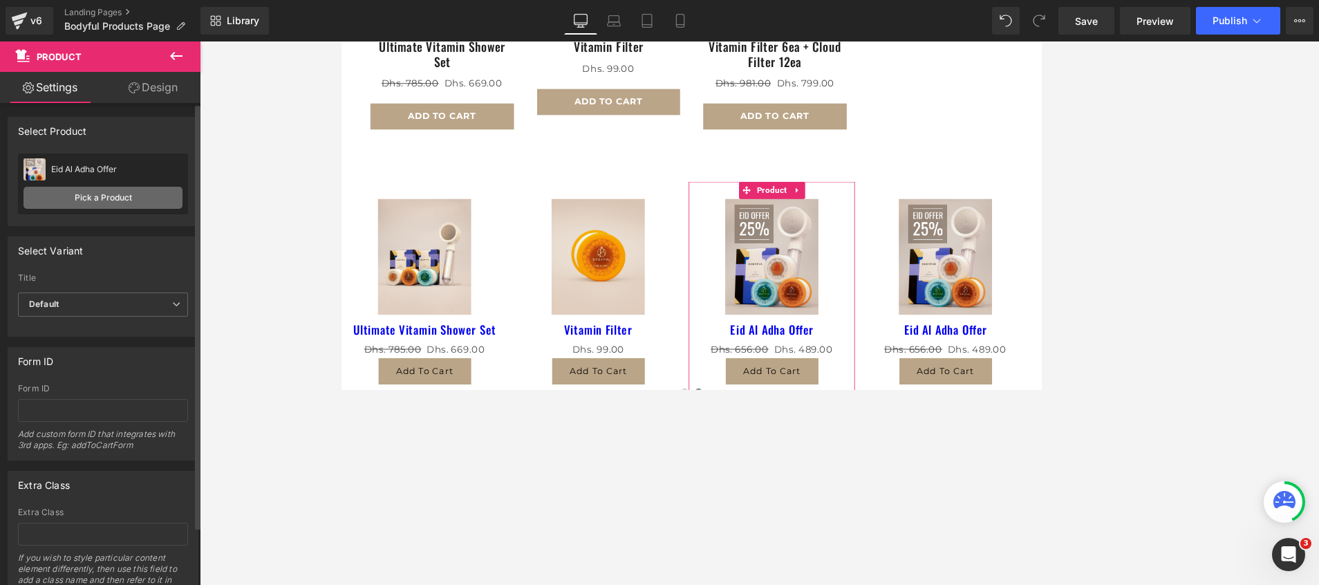
click at [52, 205] on link "Pick a Product" at bounding box center [103, 198] width 159 height 22
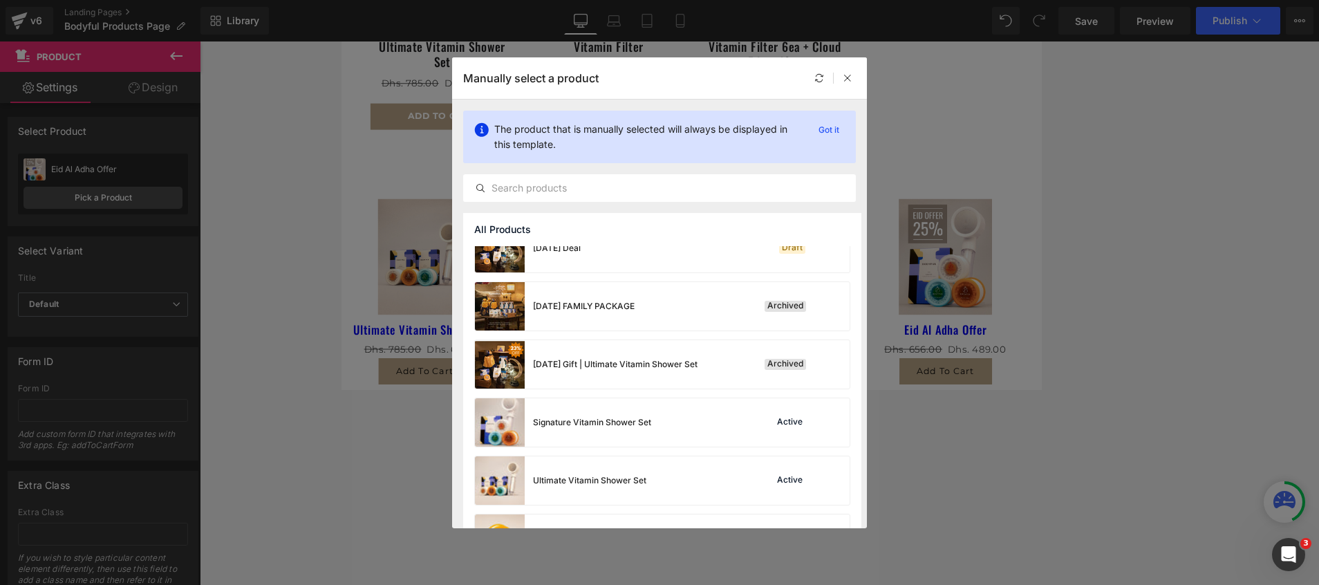
scroll to position [766, 0]
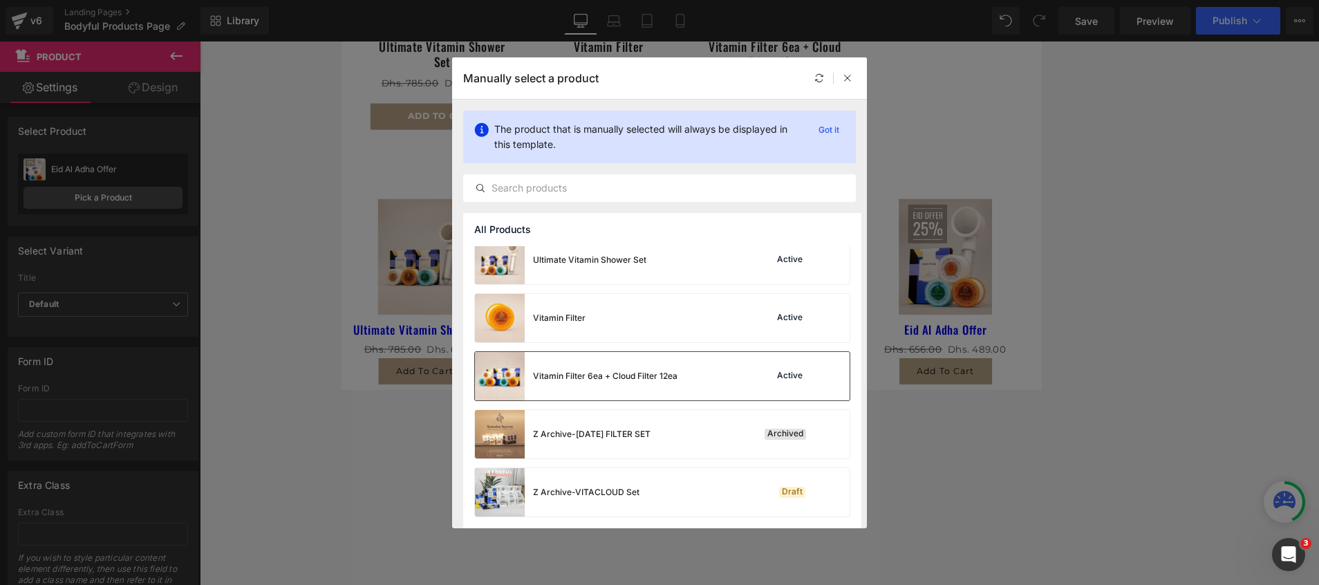
click at [604, 385] on div "Vitamin Filter 6ea + Cloud Filter 12ea" at bounding box center [576, 376] width 203 height 48
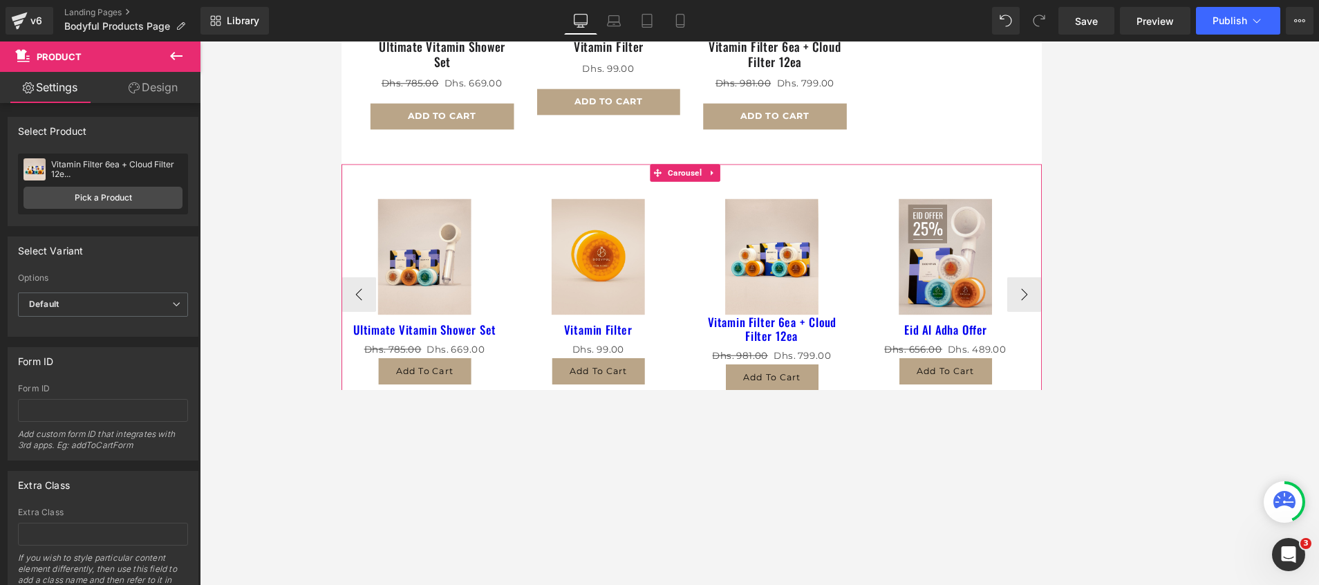
click at [355, 335] on button "‹" at bounding box center [361, 343] width 41 height 41
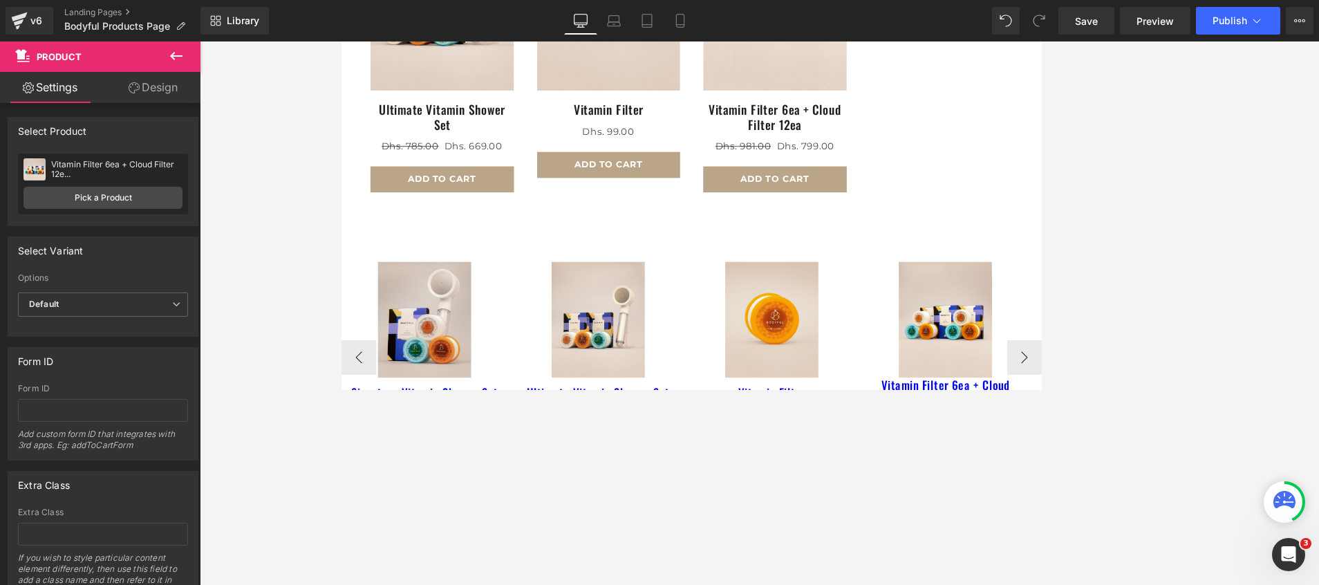
scroll to position [726, 0]
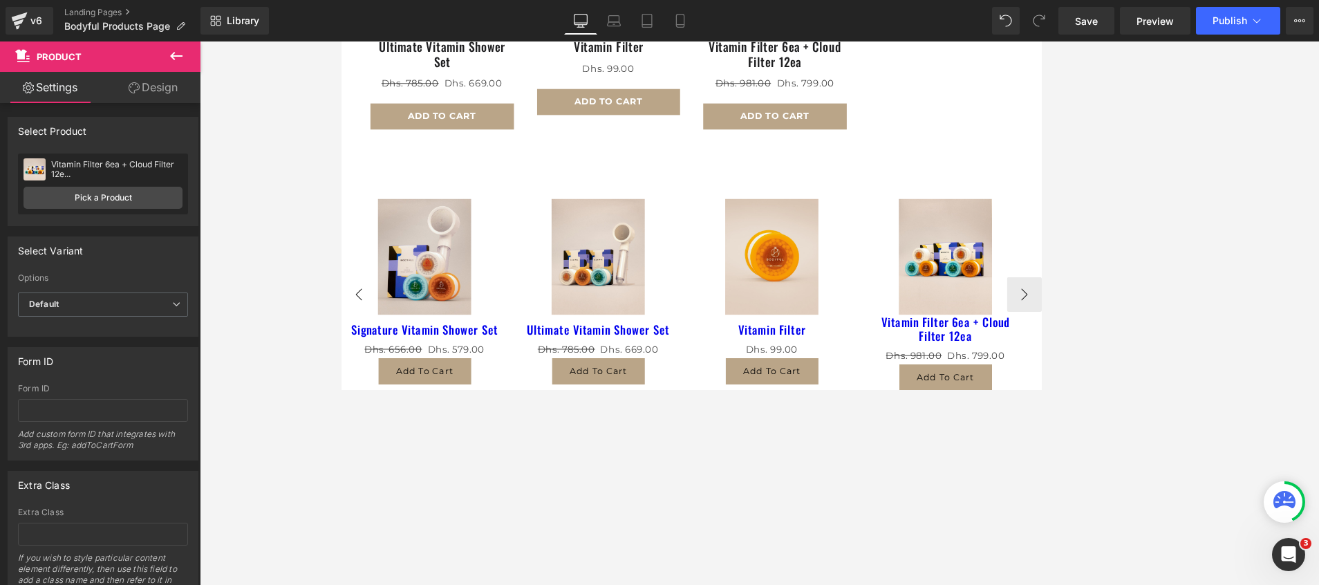
click at [367, 333] on button "‹" at bounding box center [361, 343] width 41 height 41
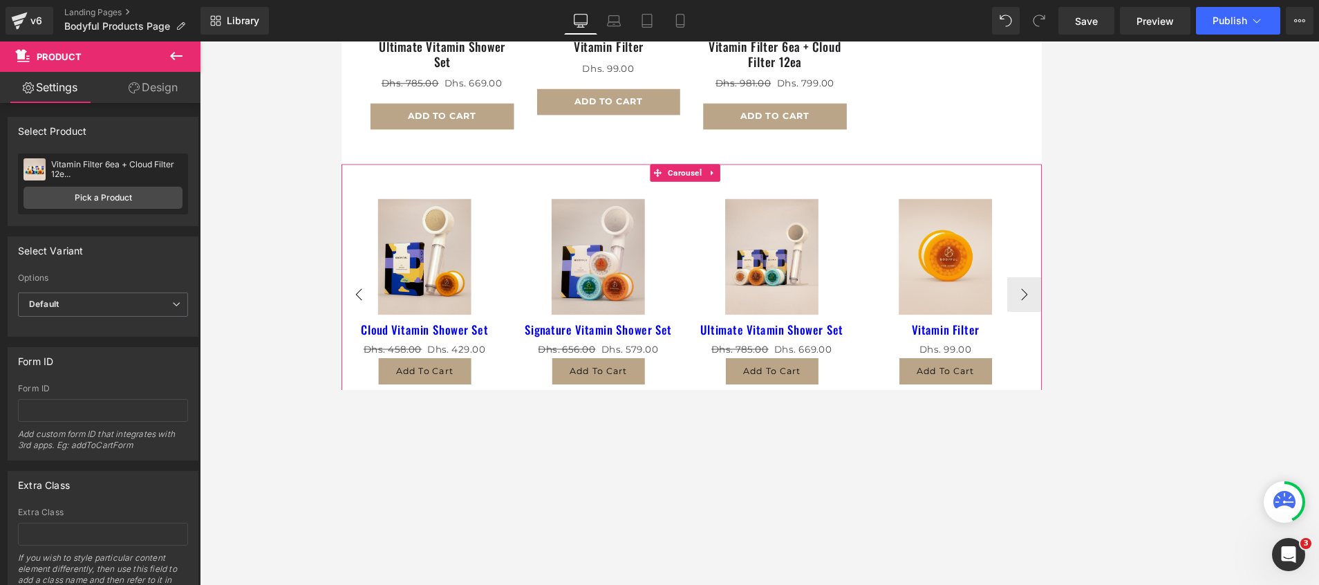
click at [367, 333] on button "‹" at bounding box center [361, 343] width 41 height 41
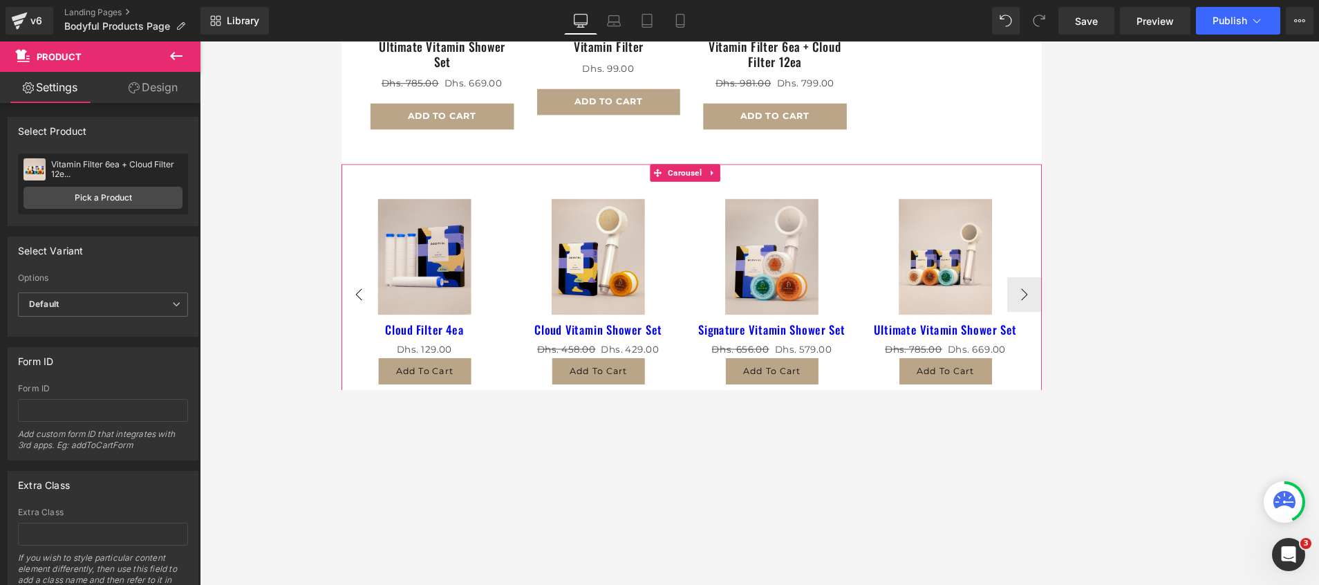
click at [367, 333] on button "‹" at bounding box center [361, 343] width 41 height 41
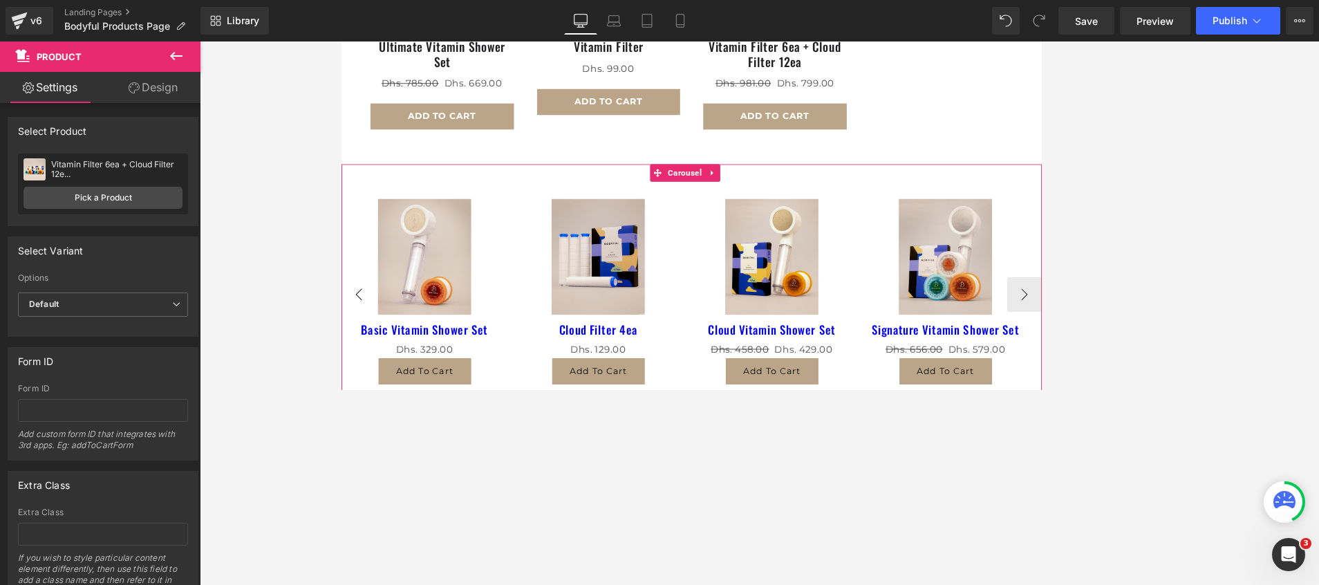
click at [367, 333] on button "‹" at bounding box center [361, 343] width 41 height 41
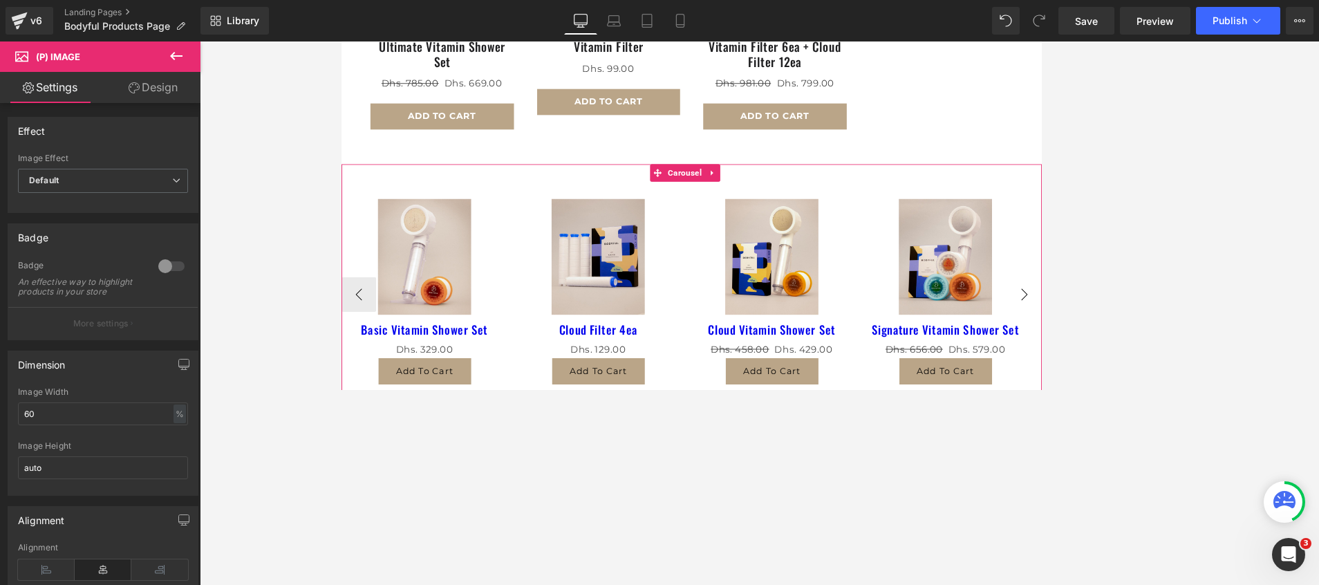
click at [1136, 339] on button "›" at bounding box center [1156, 343] width 41 height 41
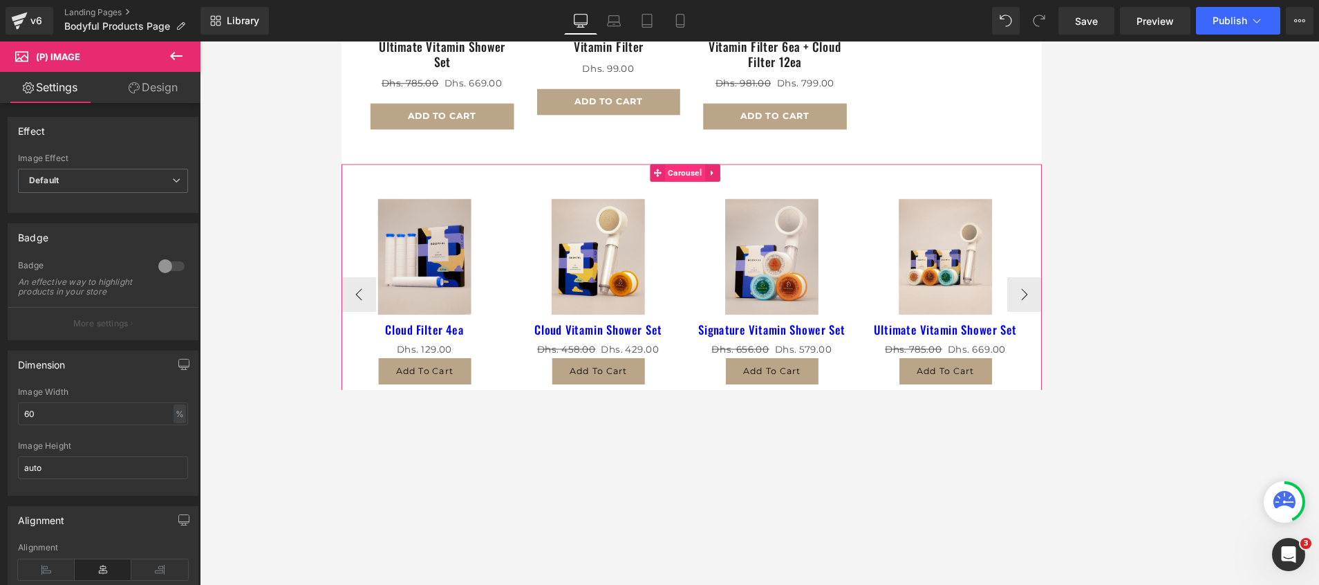
click at [765, 189] on span "Carousel" at bounding box center [751, 198] width 48 height 21
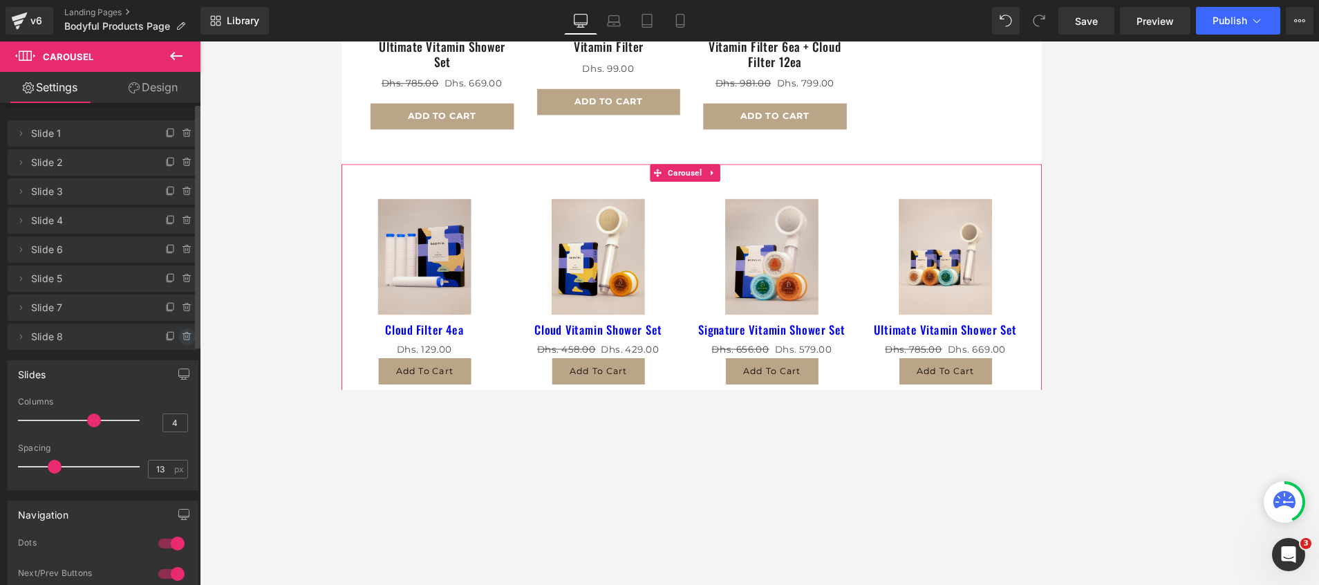
click at [182, 336] on icon at bounding box center [187, 336] width 11 height 11
click at [167, 332] on button "Delete" at bounding box center [173, 337] width 44 height 18
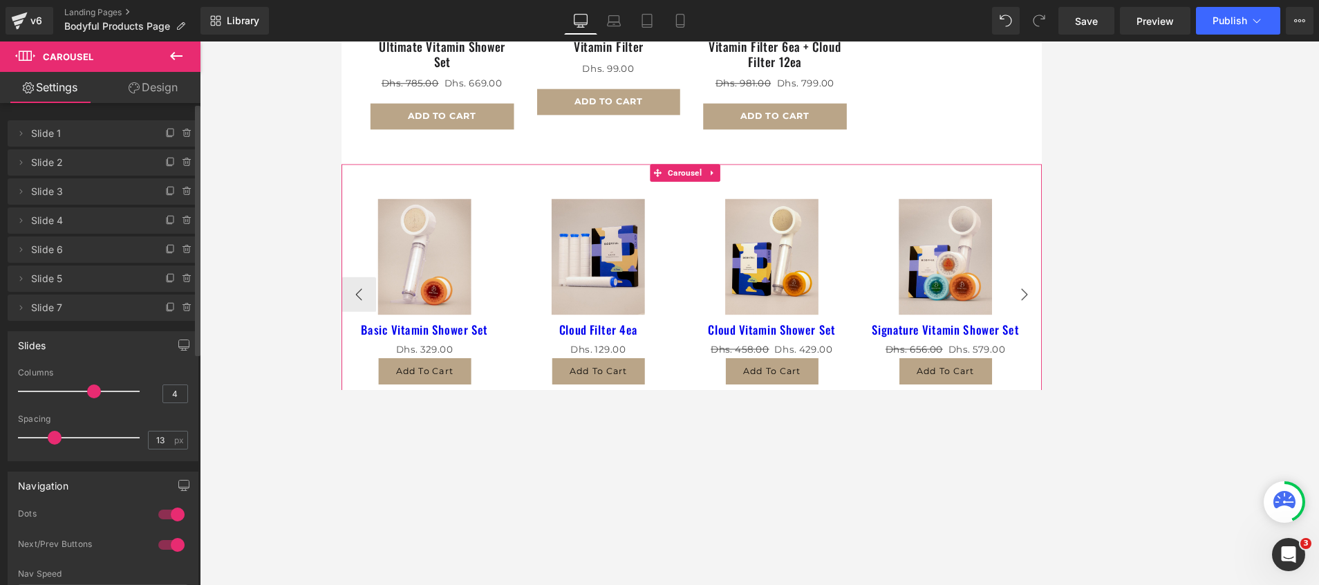
click at [1143, 337] on button "›" at bounding box center [1156, 343] width 41 height 41
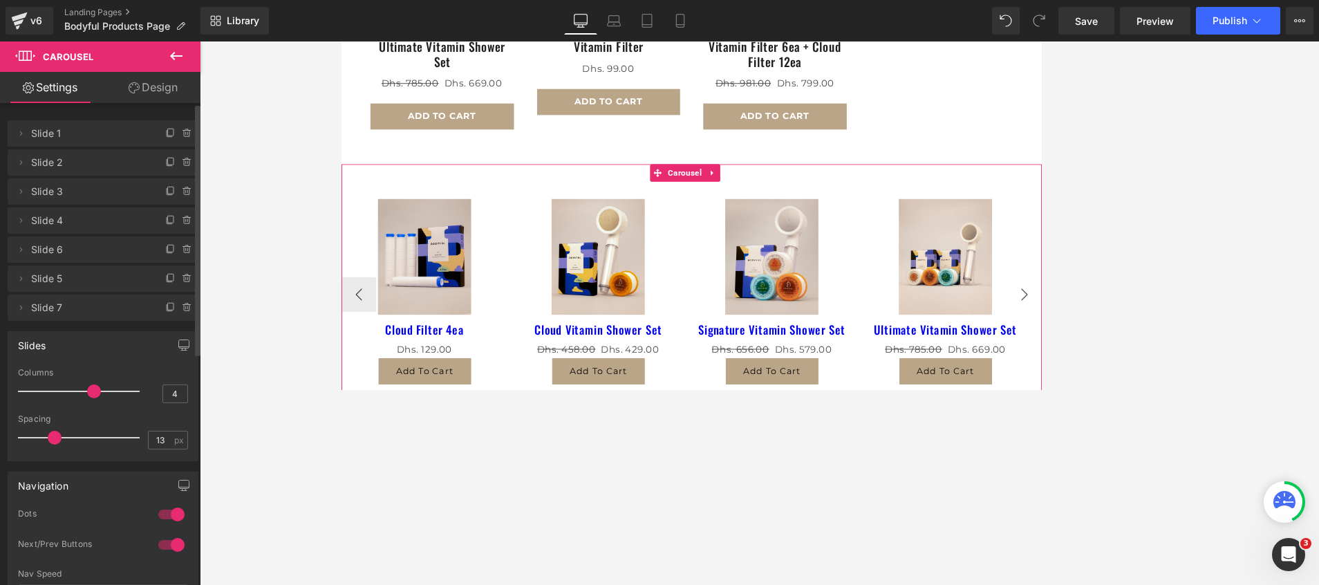
click at [1143, 337] on button "›" at bounding box center [1156, 343] width 41 height 41
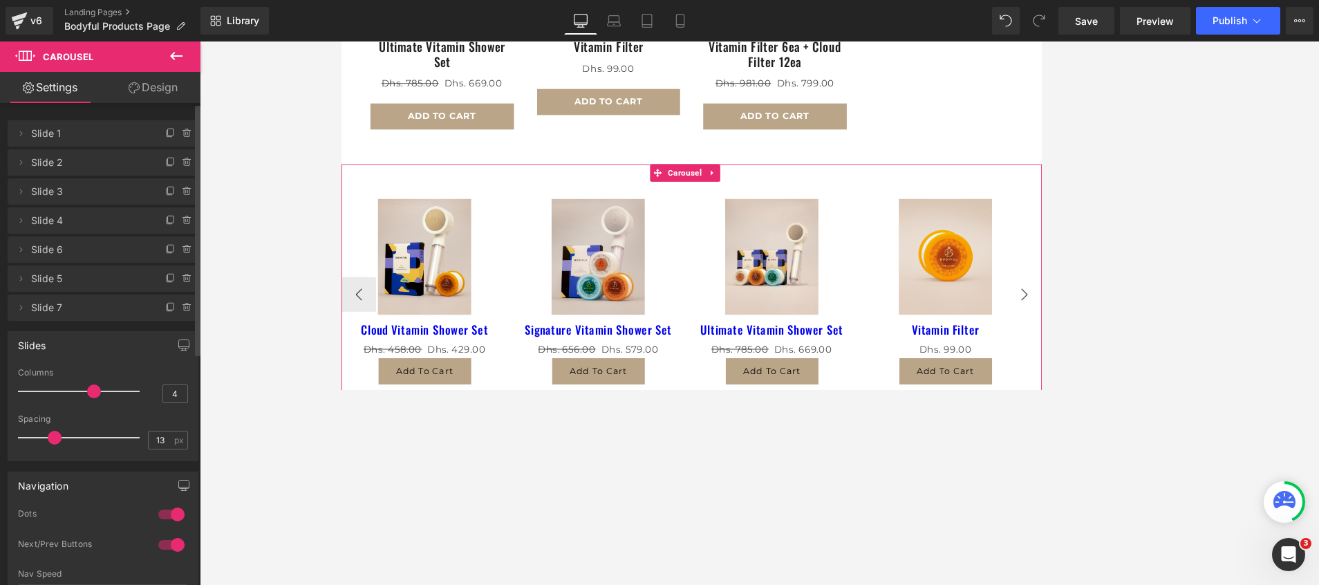
click at [1143, 337] on button "›" at bounding box center [1156, 343] width 41 height 41
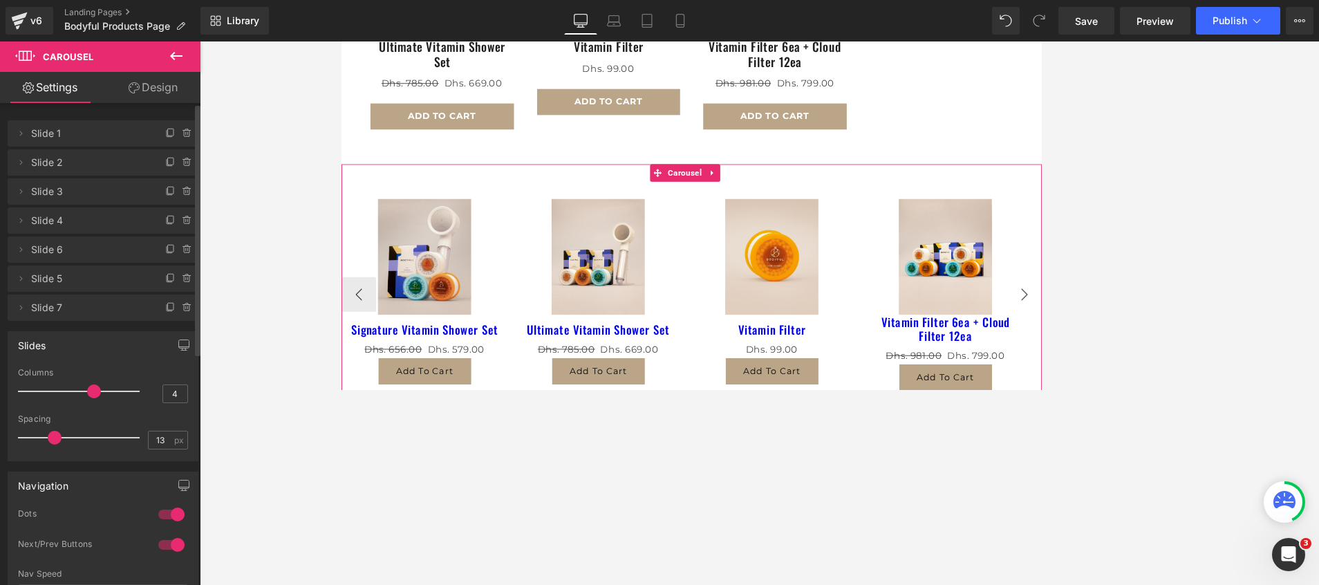
click at [1143, 337] on button "›" at bounding box center [1156, 343] width 41 height 41
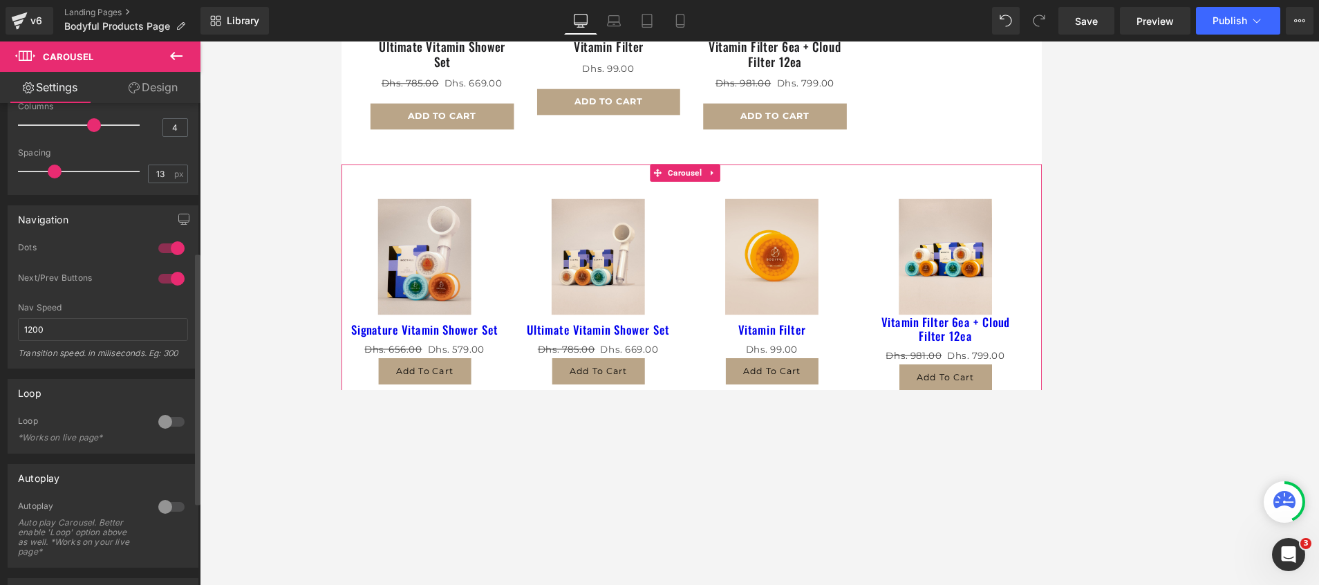
scroll to position [311, 0]
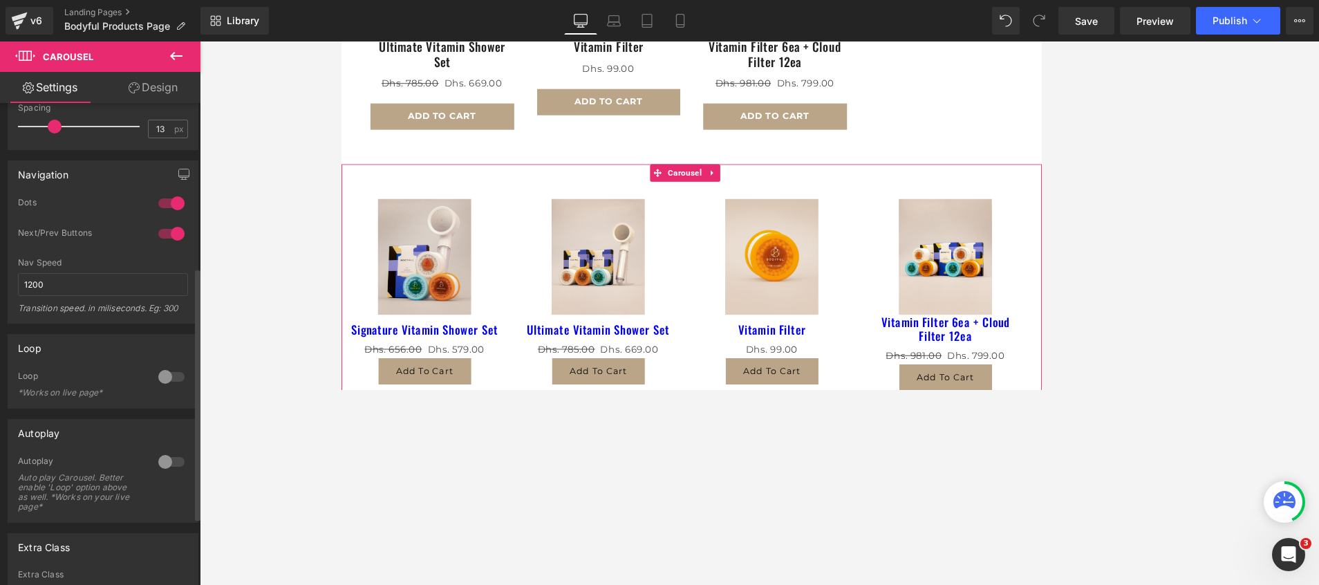
click at [162, 375] on div at bounding box center [171, 377] width 33 height 22
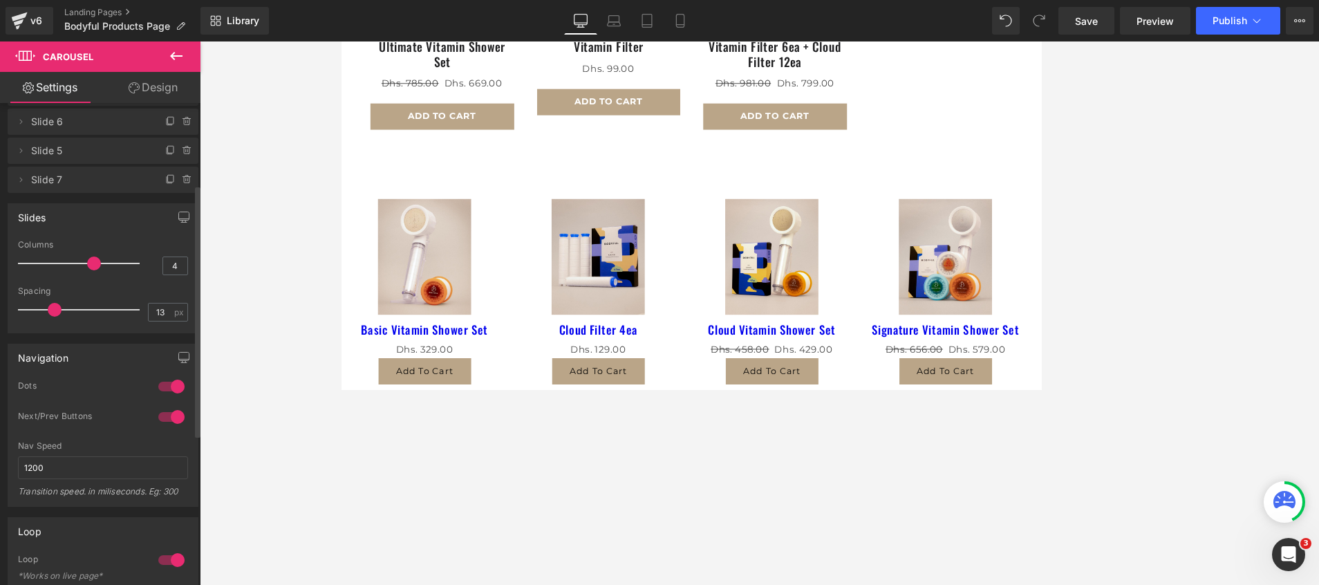
scroll to position [335, 0]
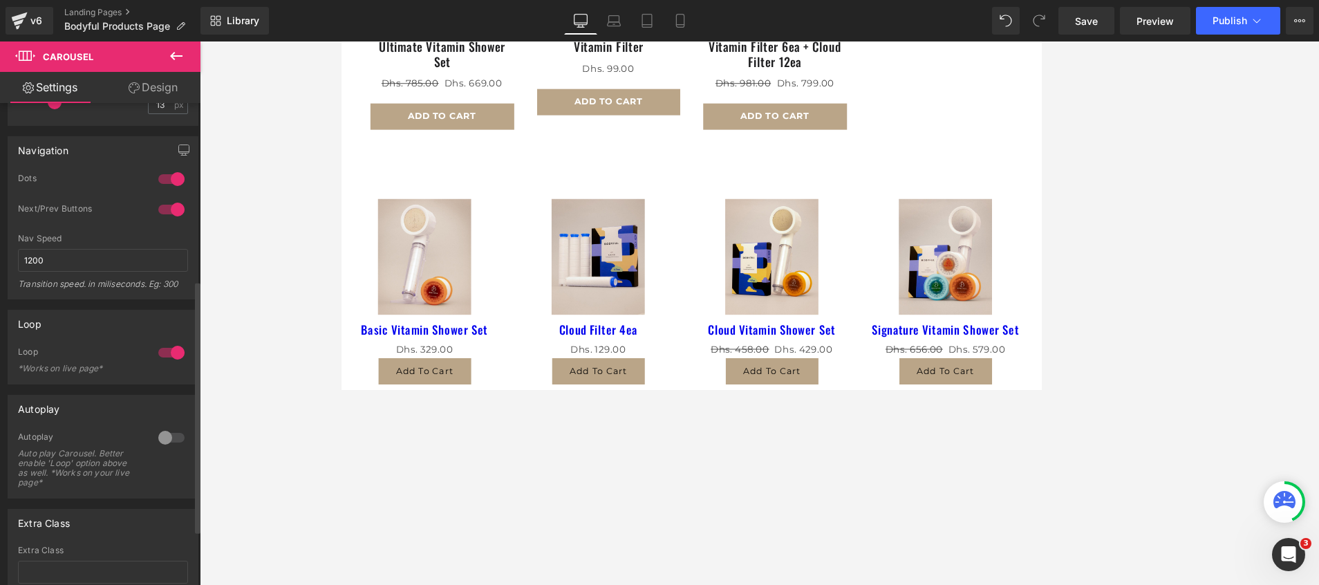
click at [161, 435] on div at bounding box center [171, 437] width 33 height 22
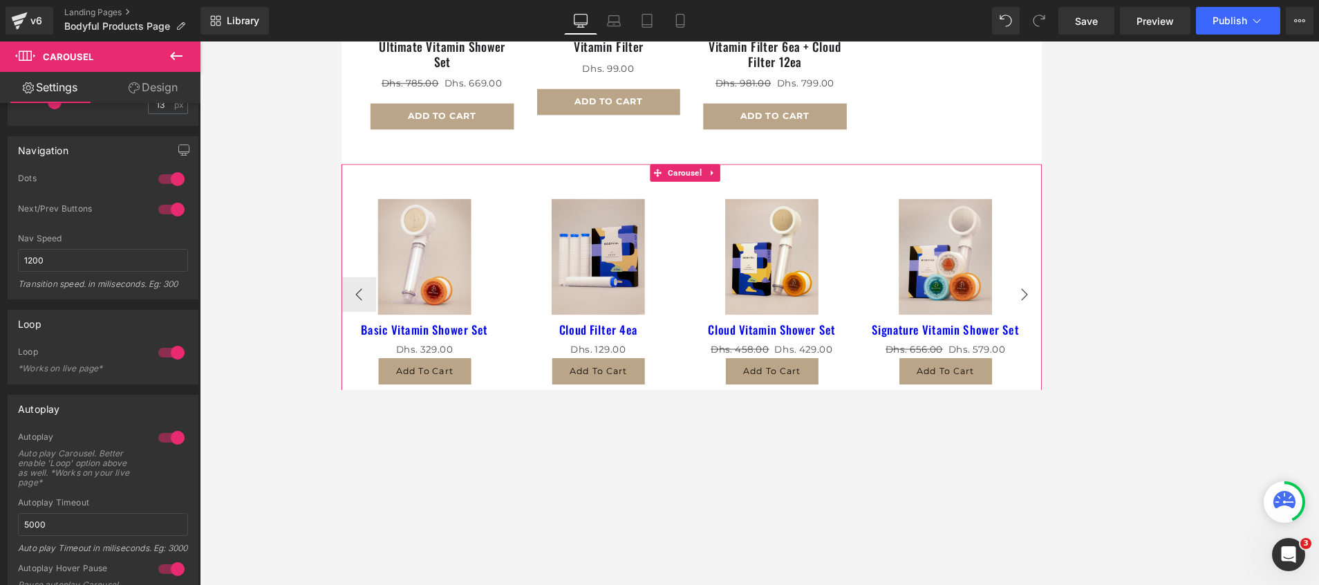
click at [1136, 341] on button "›" at bounding box center [1156, 343] width 41 height 41
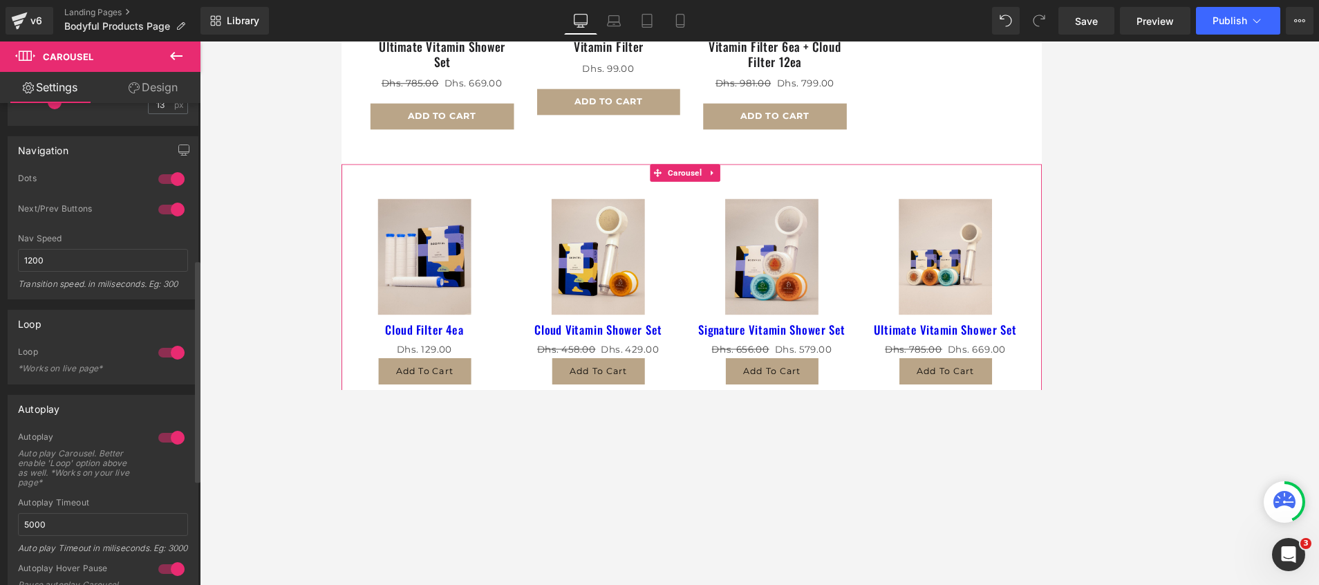
click at [168, 432] on div at bounding box center [171, 437] width 33 height 22
click at [158, 440] on div at bounding box center [171, 437] width 33 height 22
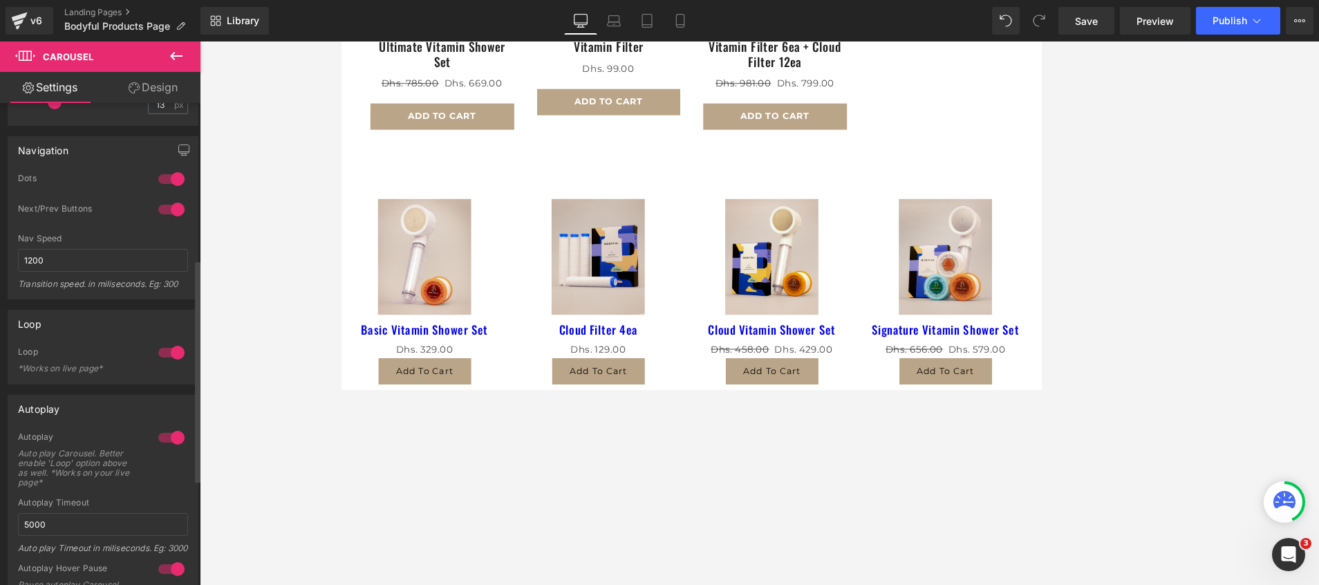
click at [171, 436] on div at bounding box center [171, 437] width 33 height 22
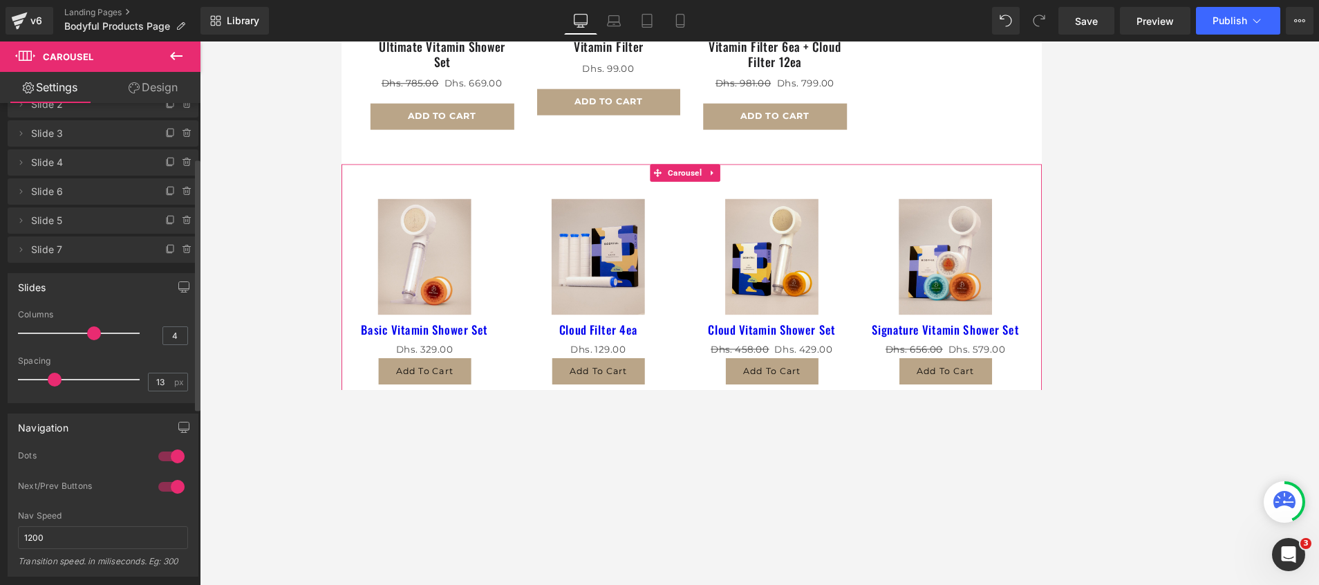
scroll to position [104, 0]
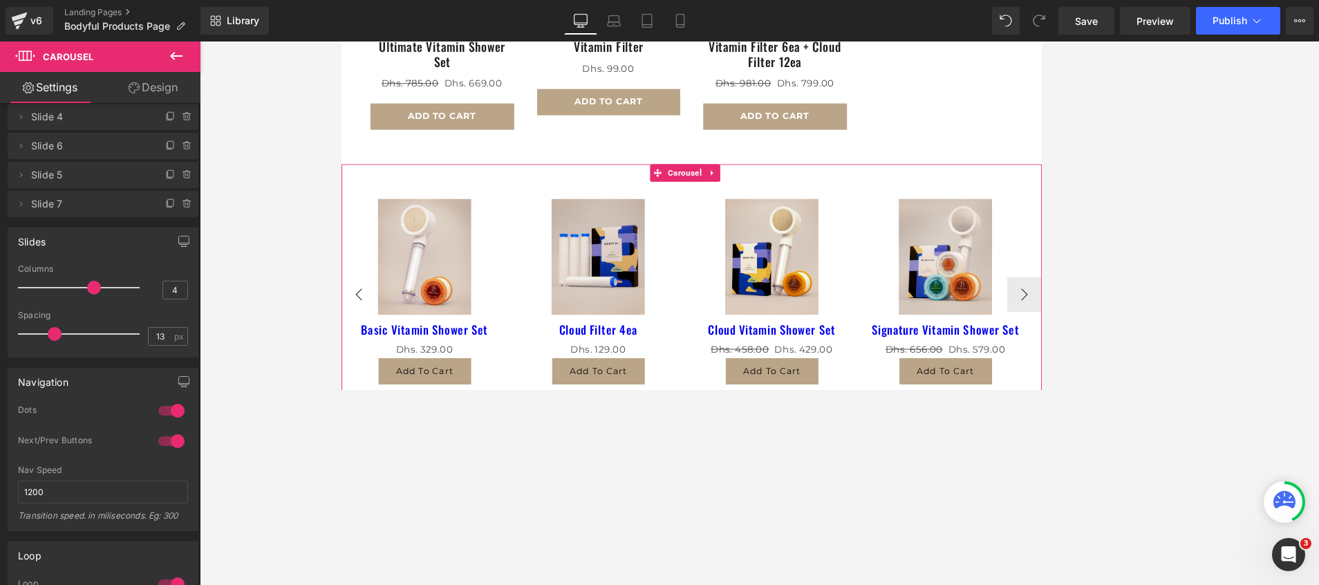
click at [359, 344] on button "‹" at bounding box center [361, 343] width 41 height 41
click at [353, 328] on button "‹" at bounding box center [361, 343] width 41 height 41
click at [166, 434] on div at bounding box center [171, 441] width 33 height 22
click at [163, 443] on div at bounding box center [171, 441] width 33 height 22
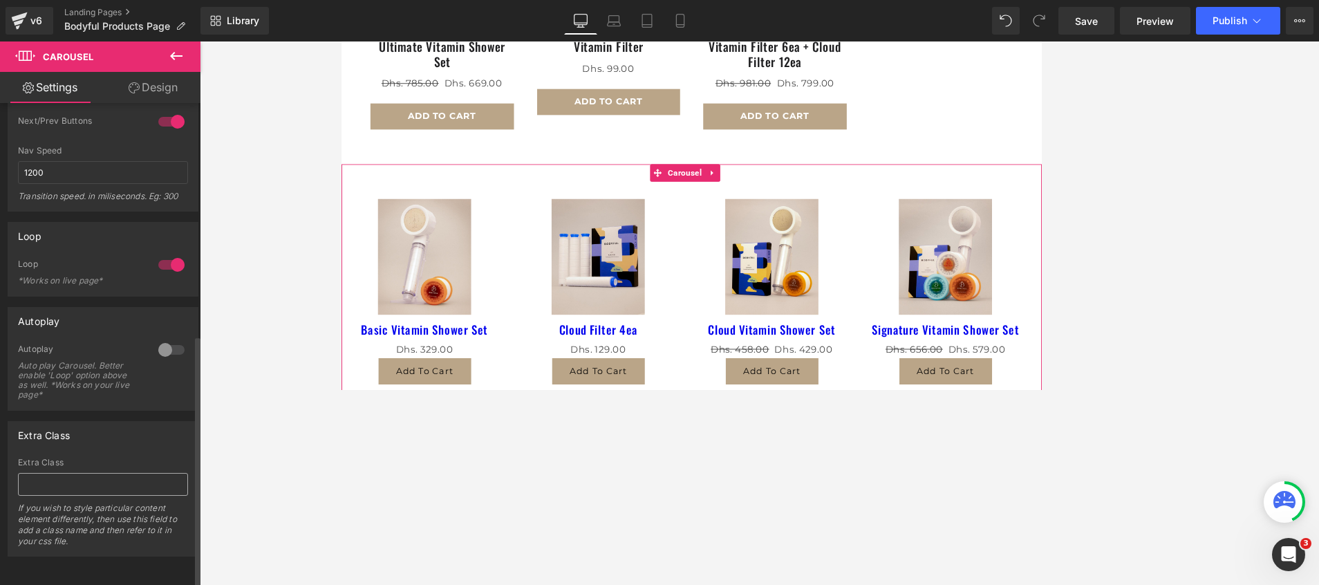
scroll to position [0, 0]
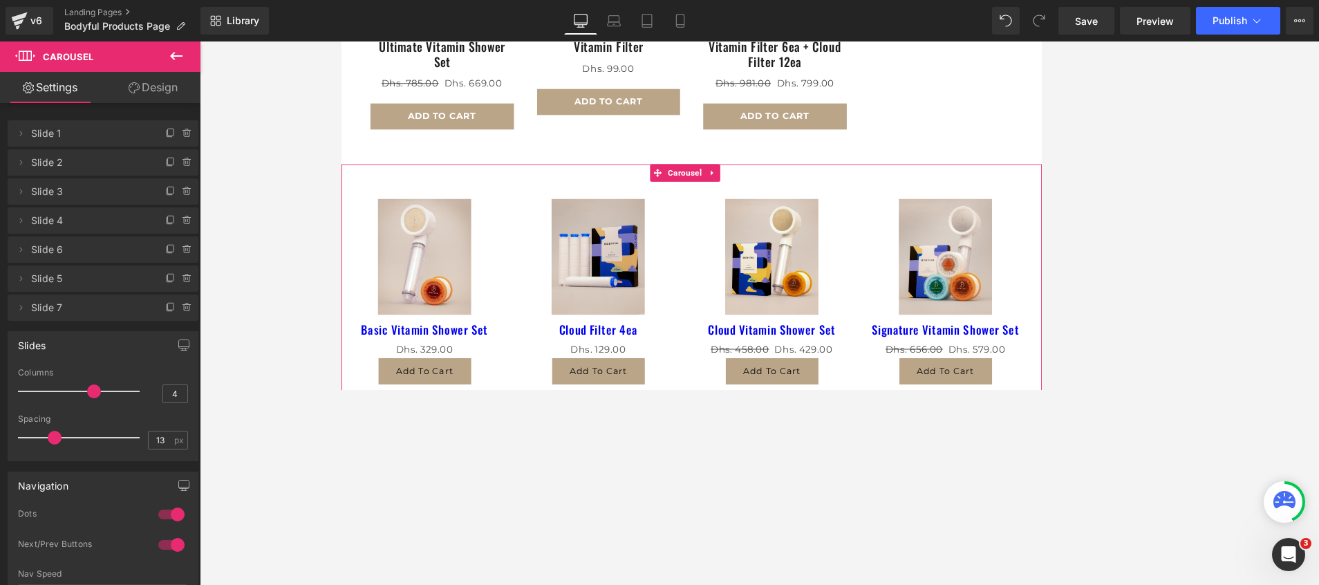
click at [173, 87] on link "Design" at bounding box center [153, 87] width 100 height 31
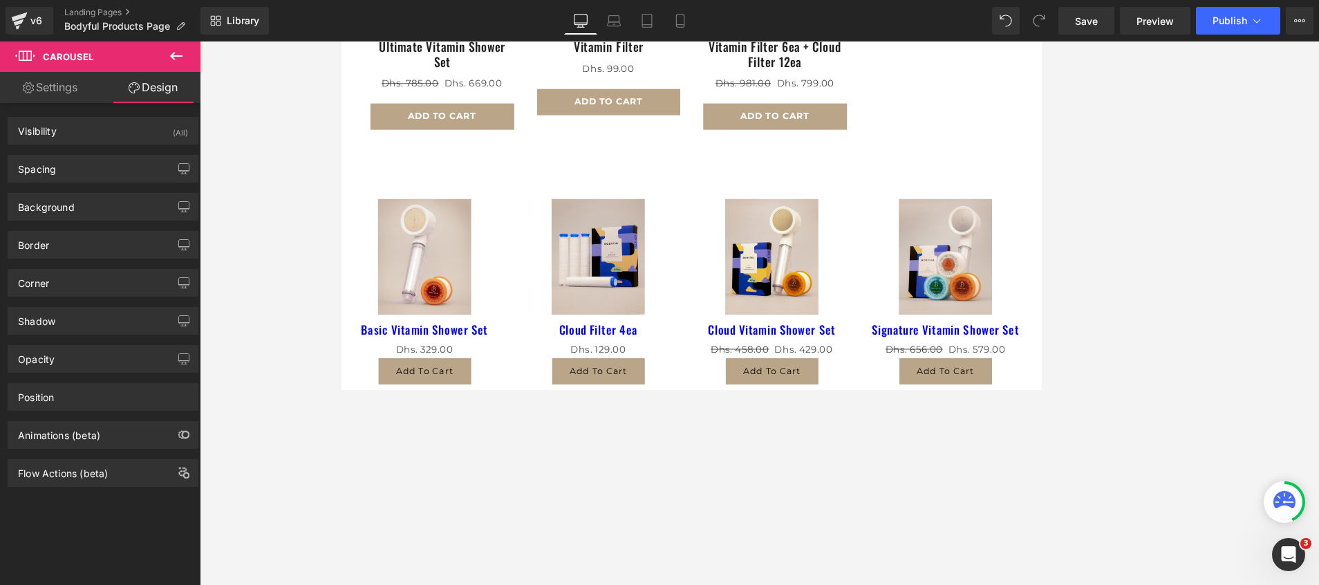
click at [275, 233] on div at bounding box center [759, 312] width 1119 height 543
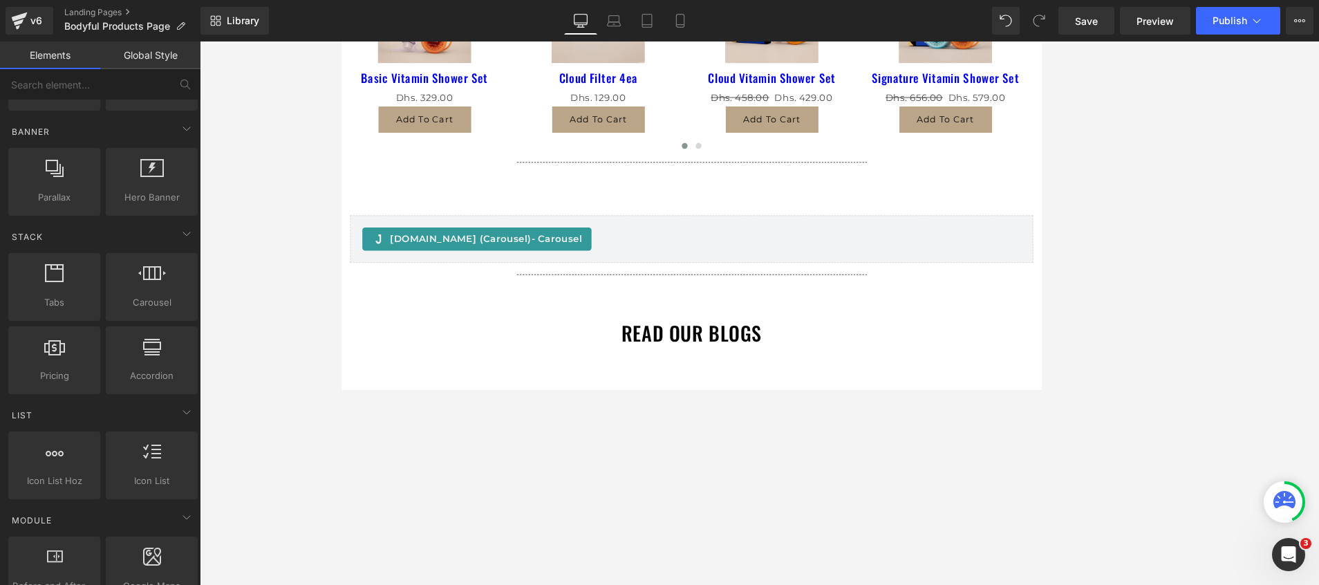
scroll to position [1037, 0]
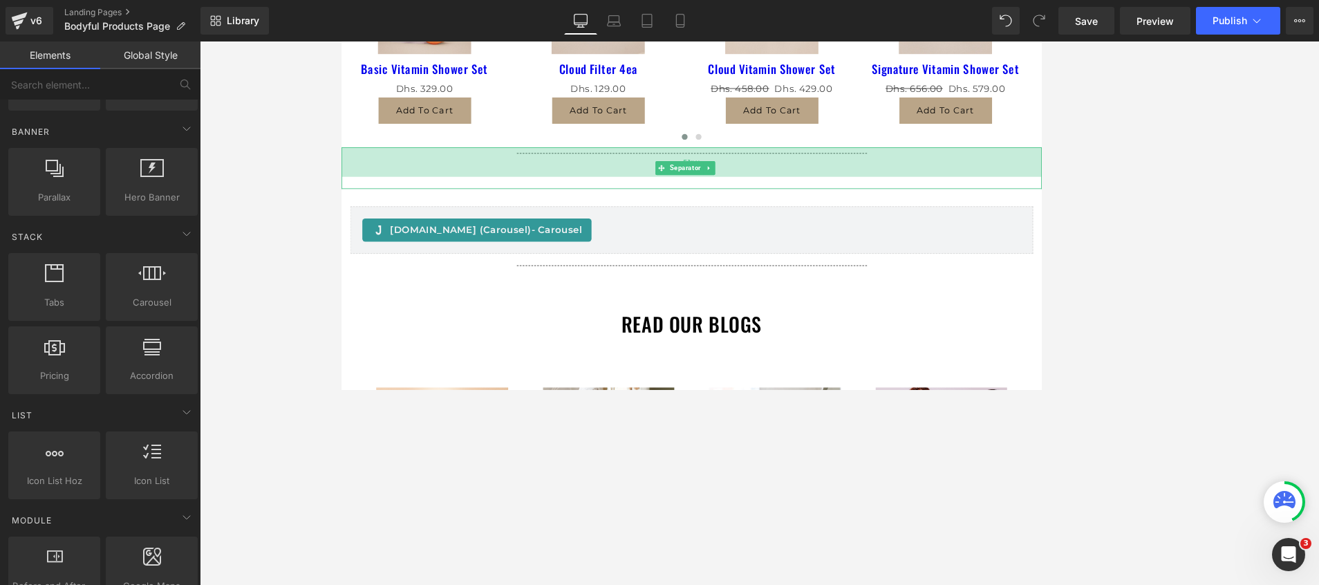
click at [728, 170] on div "51px" at bounding box center [759, 185] width 836 height 35
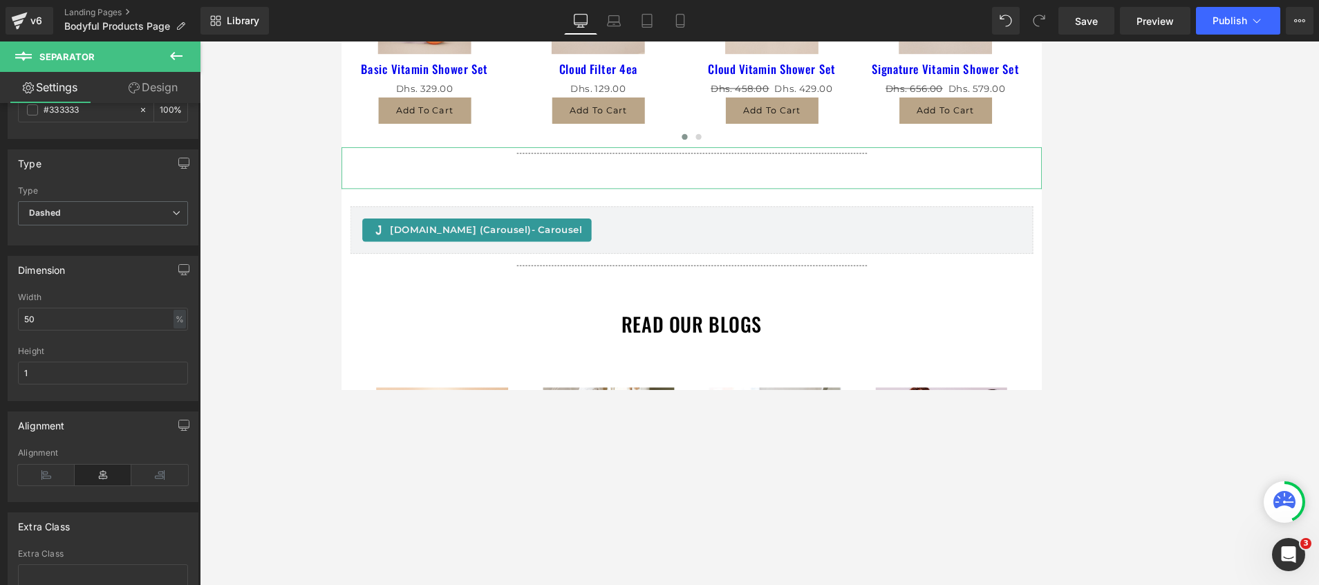
scroll to position [0, 0]
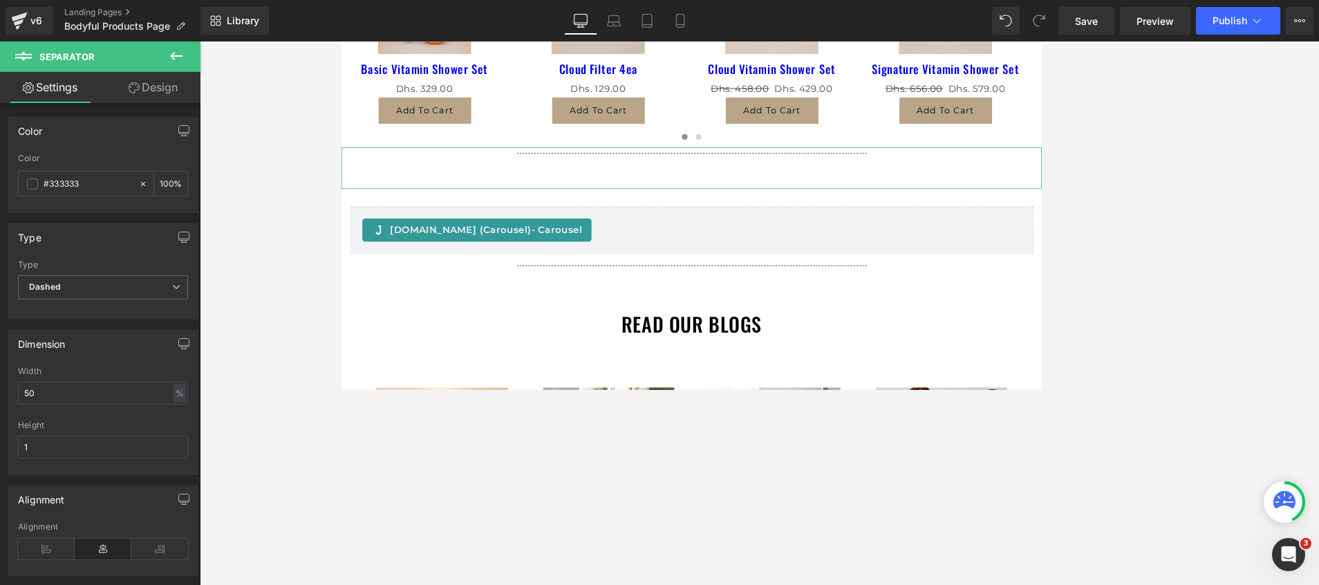
click at [144, 89] on link "Design" at bounding box center [153, 87] width 100 height 31
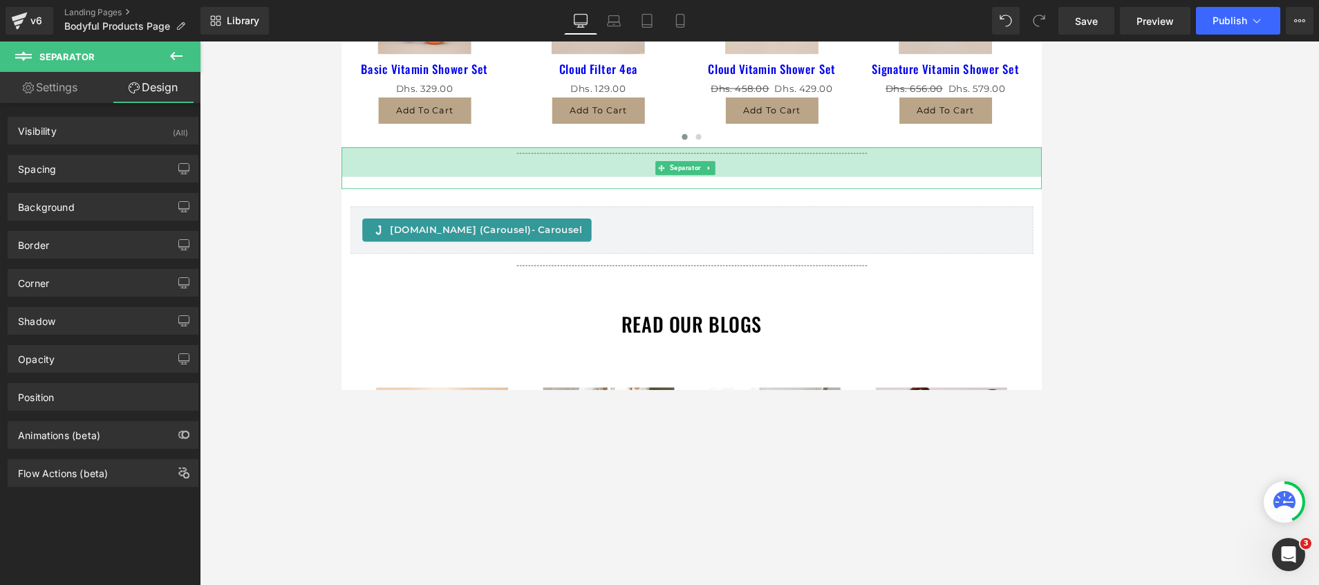
click at [652, 168] on div "51px" at bounding box center [759, 185] width 836 height 35
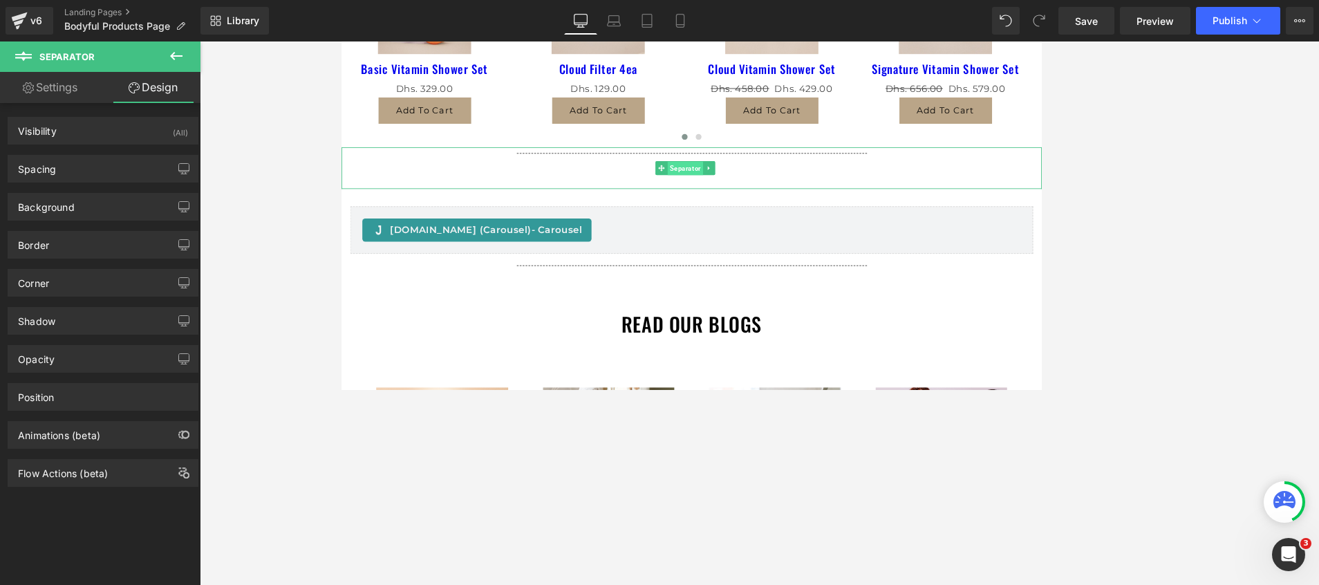
click at [764, 185] on span "Separator" at bounding box center [751, 193] width 42 height 17
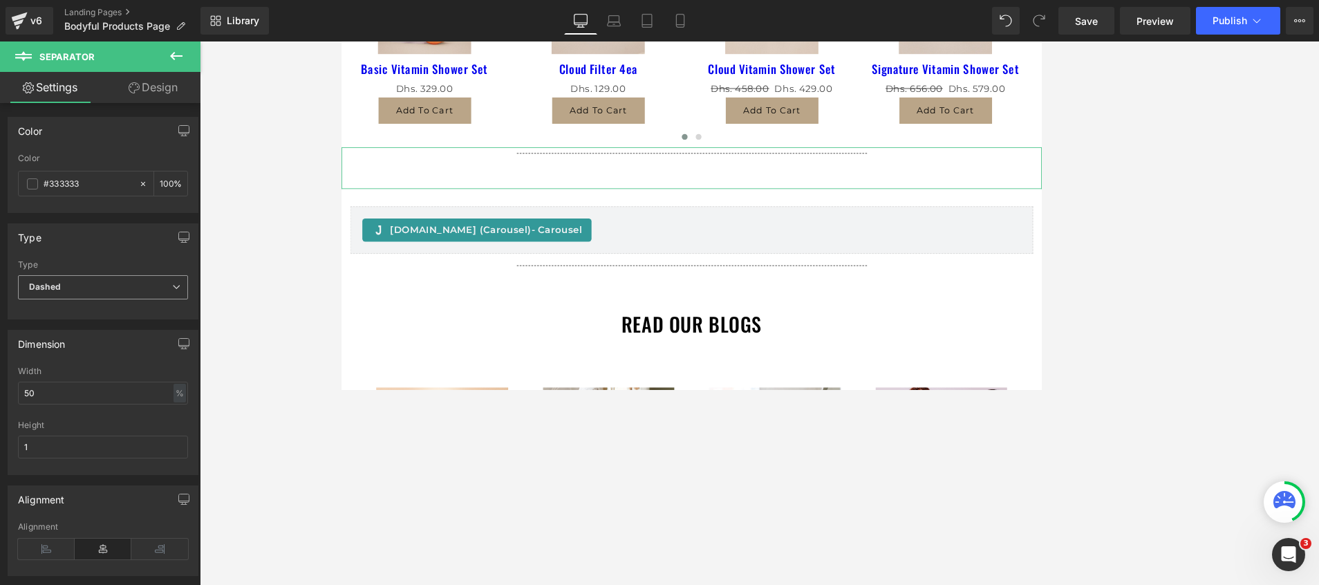
click at [55, 291] on b "Dashed" at bounding box center [45, 286] width 32 height 10
click at [61, 318] on li "Solid" at bounding box center [100, 311] width 165 height 21
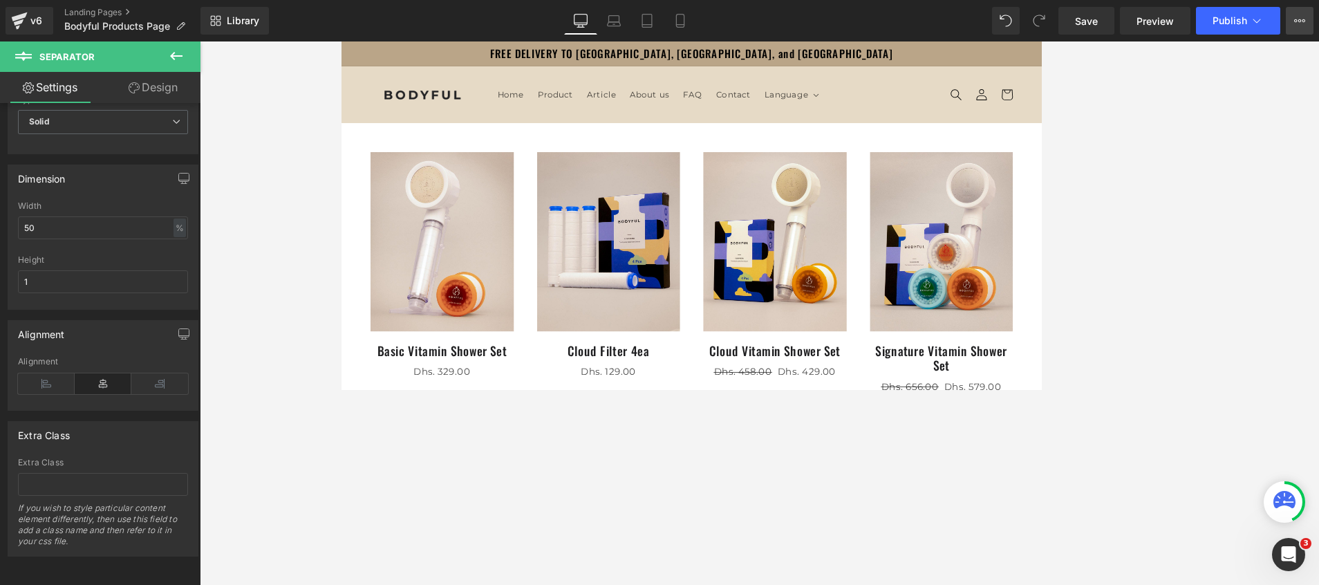
click at [1296, 18] on icon at bounding box center [1299, 20] width 11 height 11
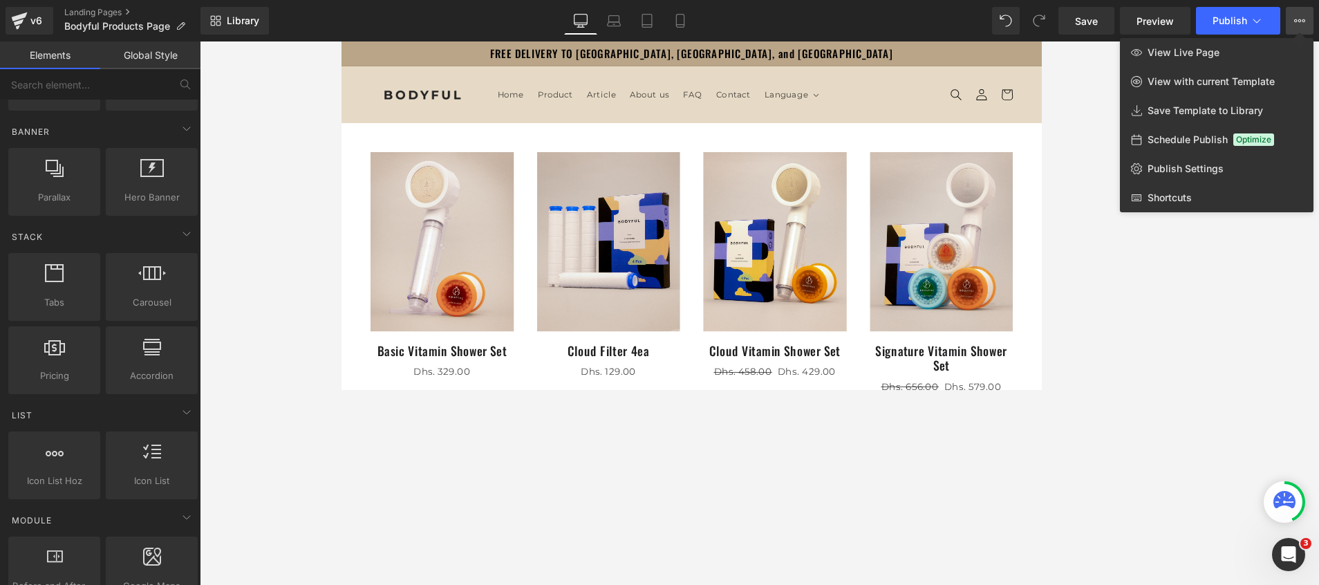
click at [1070, 128] on div at bounding box center [759, 312] width 1119 height 543
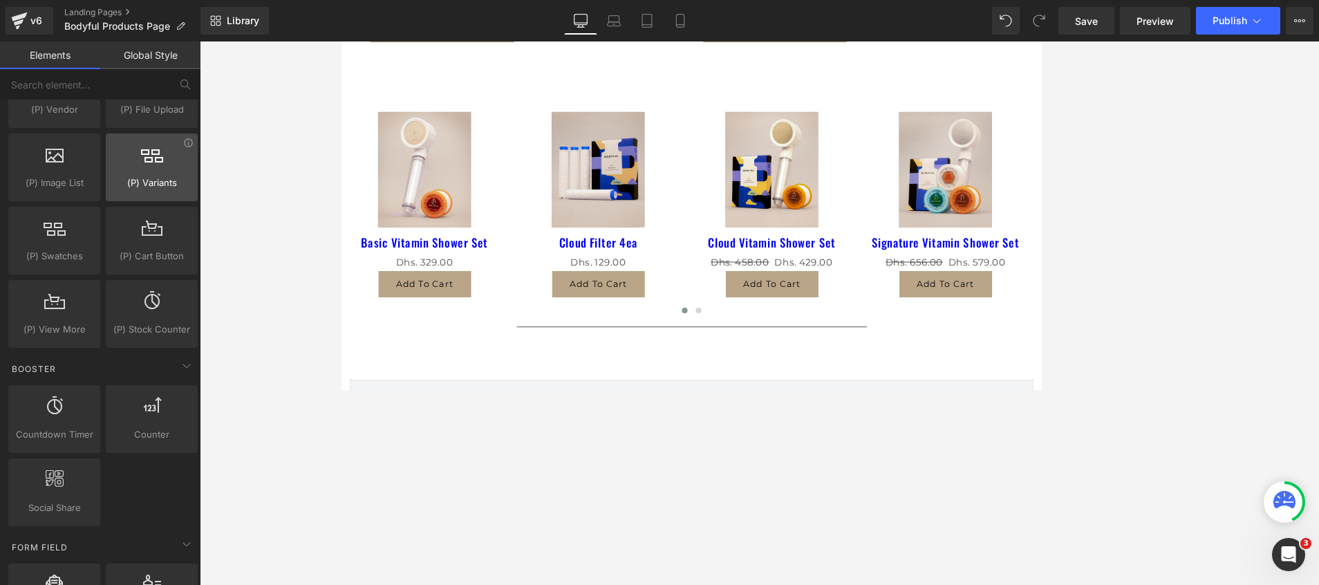
scroll to position [1555, 0]
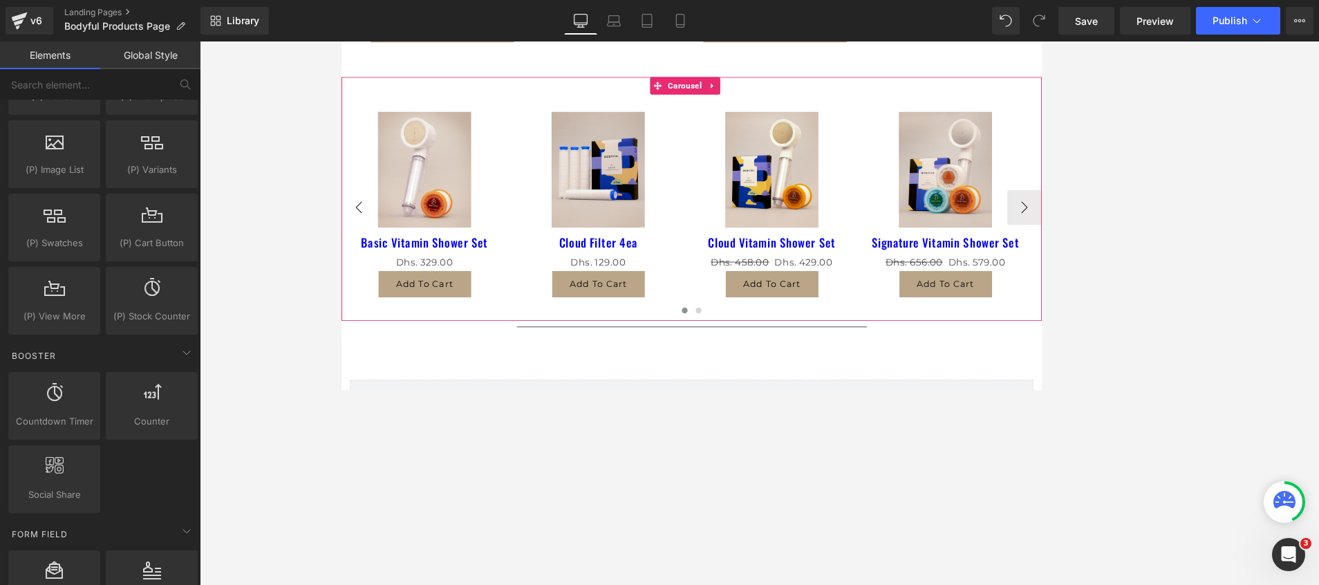
click at [369, 229] on button "‹" at bounding box center [361, 239] width 41 height 41
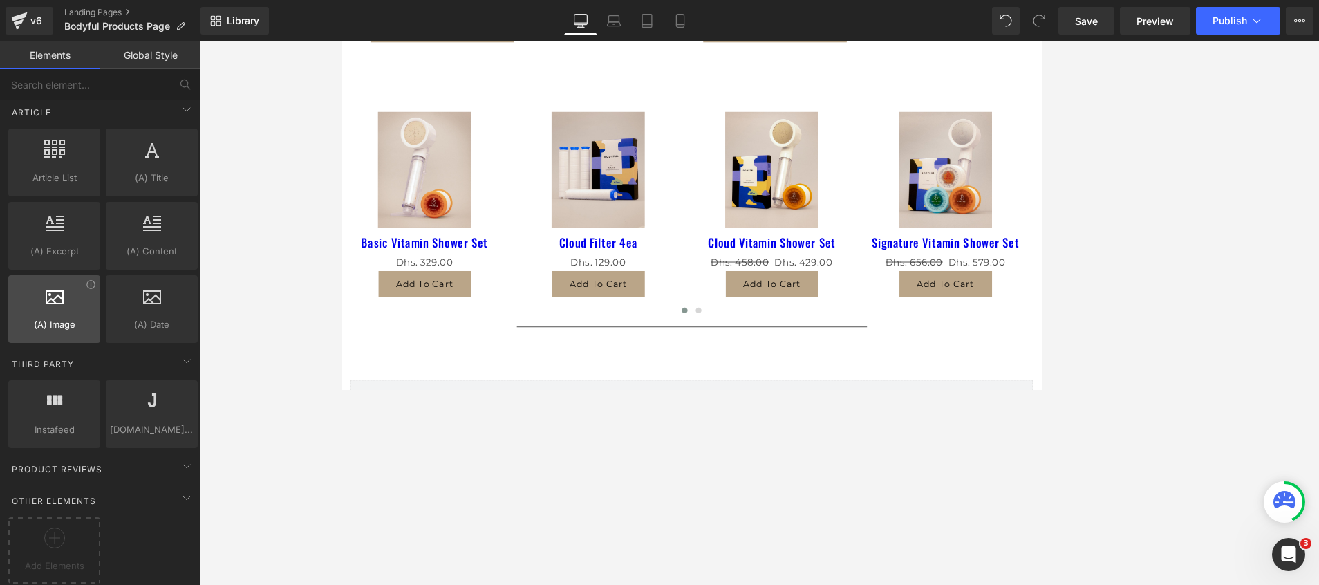
scroll to position [2569, 0]
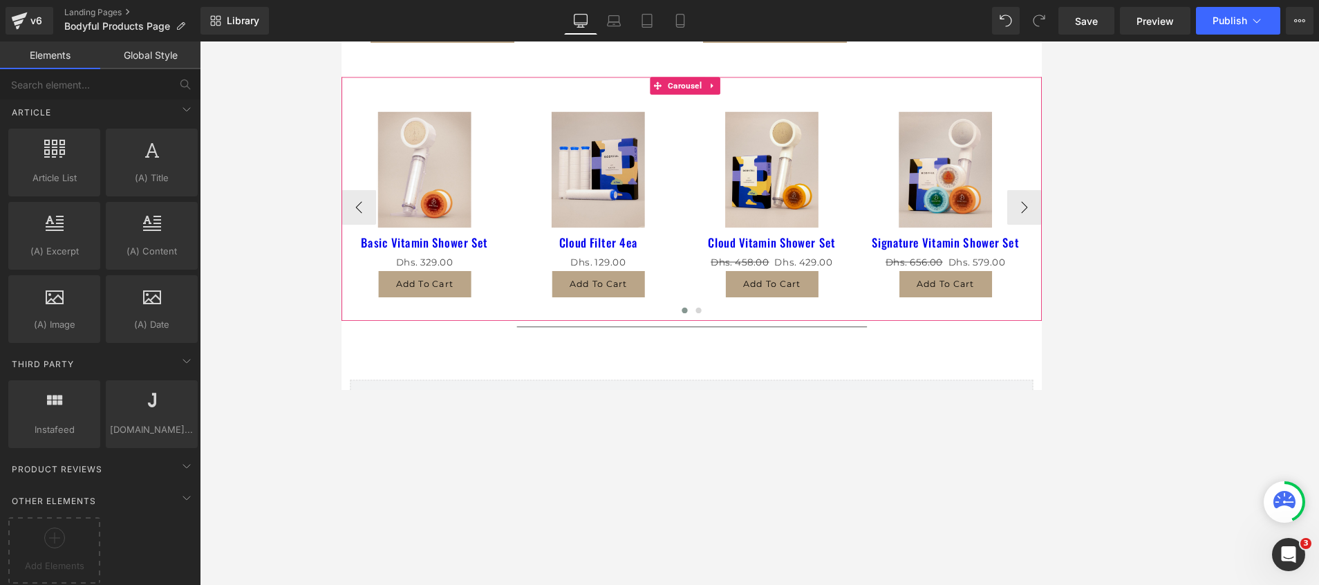
drag, startPoint x: 683, startPoint y: 89, endPoint x: 706, endPoint y: 85, distance: 23.9
click at [683, 88] on div "Sale Off (P) Image Basic Vitamin Shower Set (P) Title Dhs. 0 Dhs. 329.00 (P) Pr…" at bounding box center [759, 229] width 836 height 291
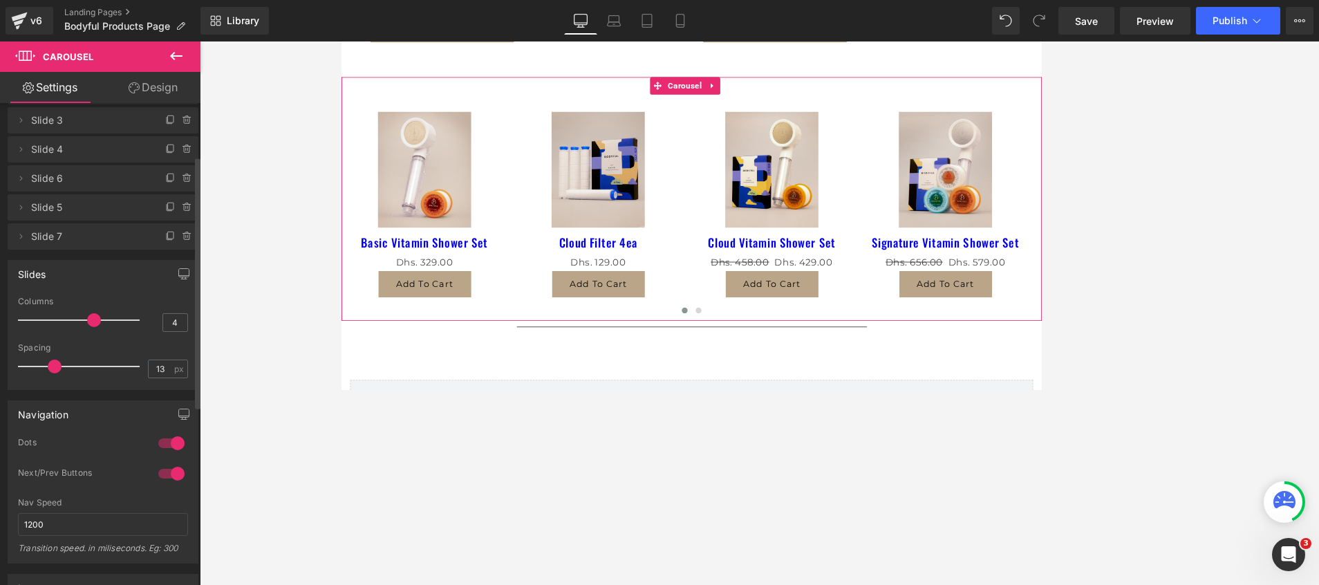
scroll to position [104, 0]
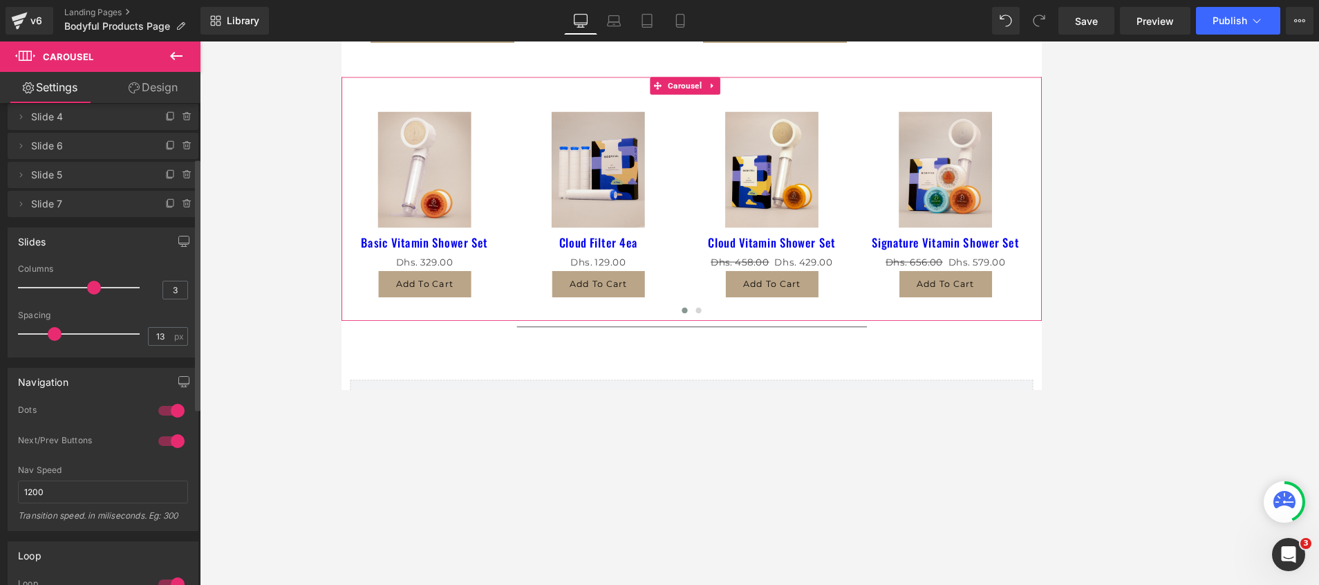
drag, startPoint x: 93, startPoint y: 284, endPoint x: 86, endPoint y: 292, distance: 10.4
click at [60, 281] on div at bounding box center [82, 288] width 115 height 28
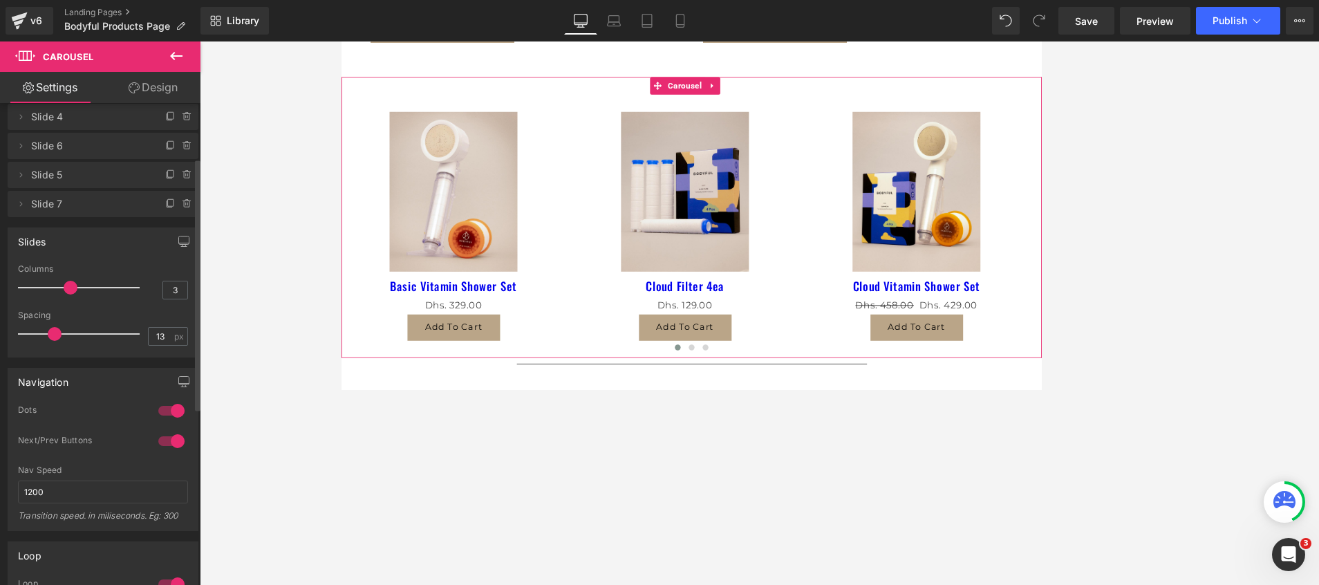
type input "4"
drag, startPoint x: 77, startPoint y: 286, endPoint x: 41, endPoint y: 330, distance: 56.5
click at [85, 288] on div at bounding box center [82, 288] width 115 height 28
click at [48, 335] on span at bounding box center [55, 334] width 14 height 14
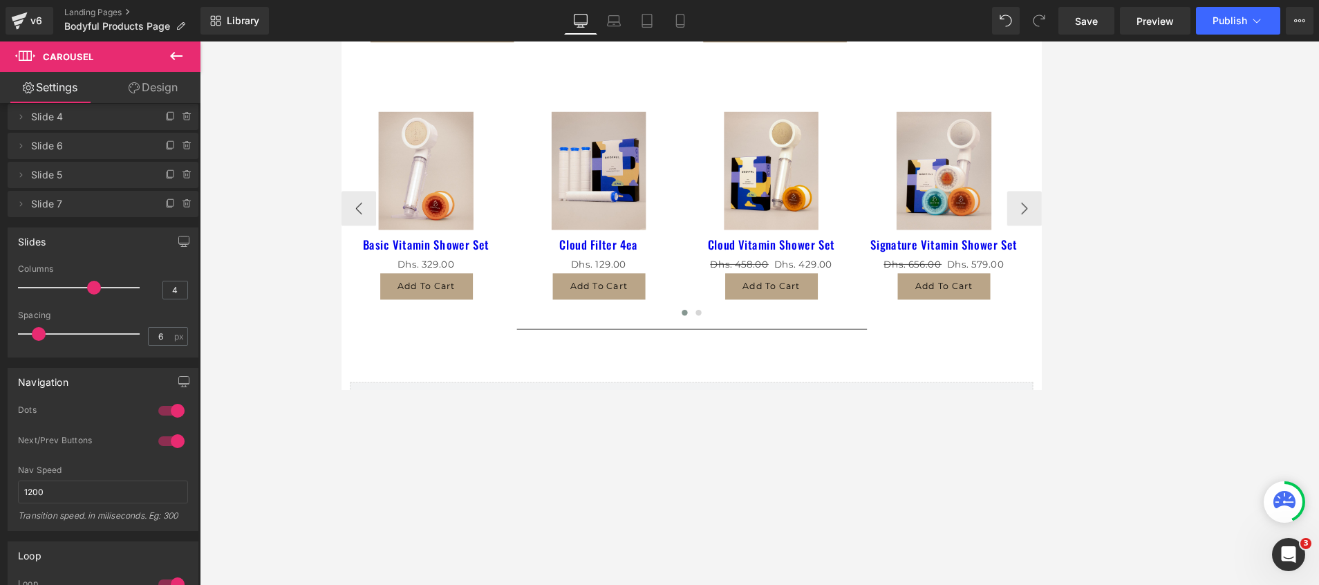
scroll to position [726, 0]
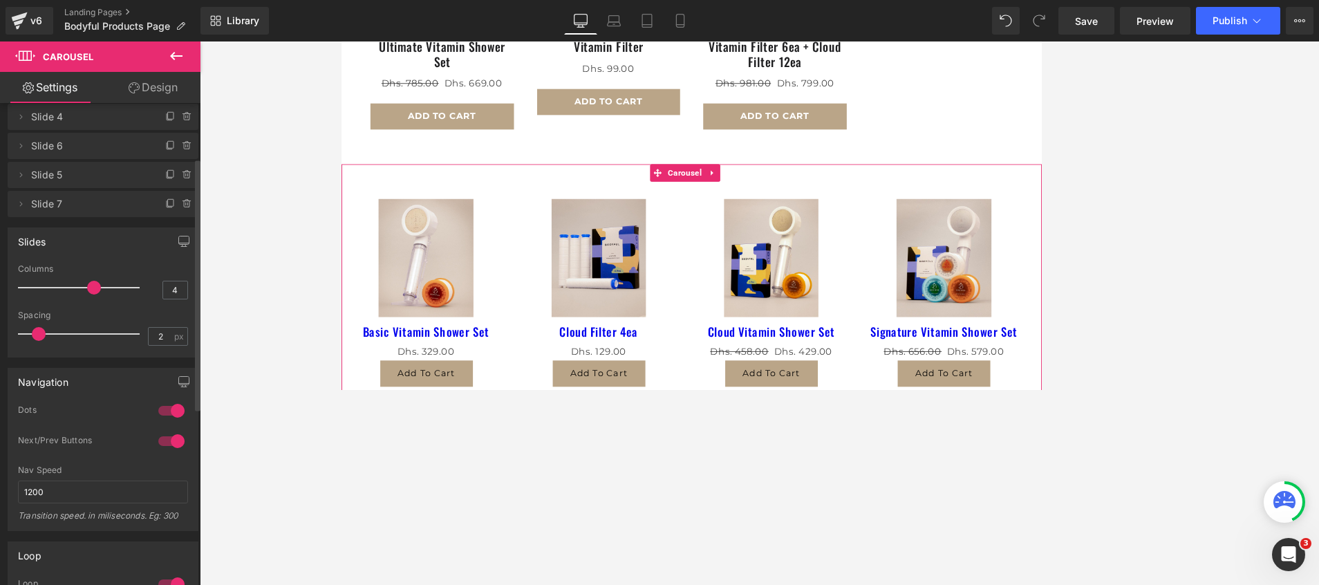
type input "0"
drag, startPoint x: 38, startPoint y: 331, endPoint x: 10, endPoint y: 328, distance: 28.5
click at [10, 328] on div "4 Columns 4 3 Columns 3 3 Columns 3 1 Columns 1 0px Spacing 0 px 5px Spacing 5 …" at bounding box center [102, 310] width 189 height 93
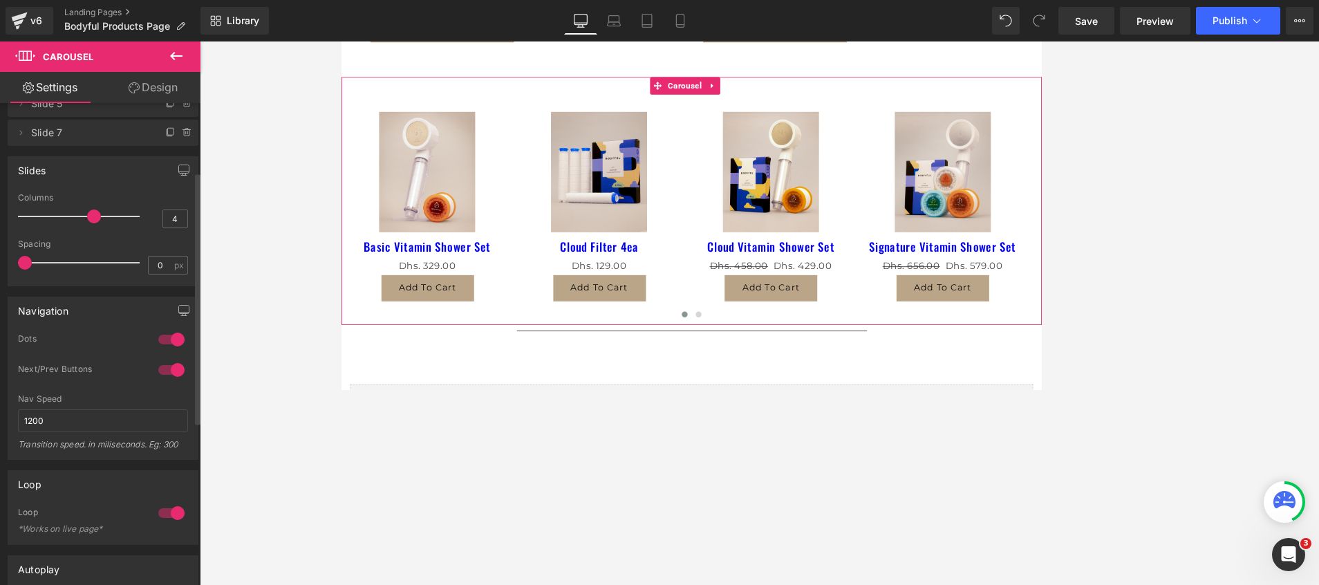
scroll to position [207, 0]
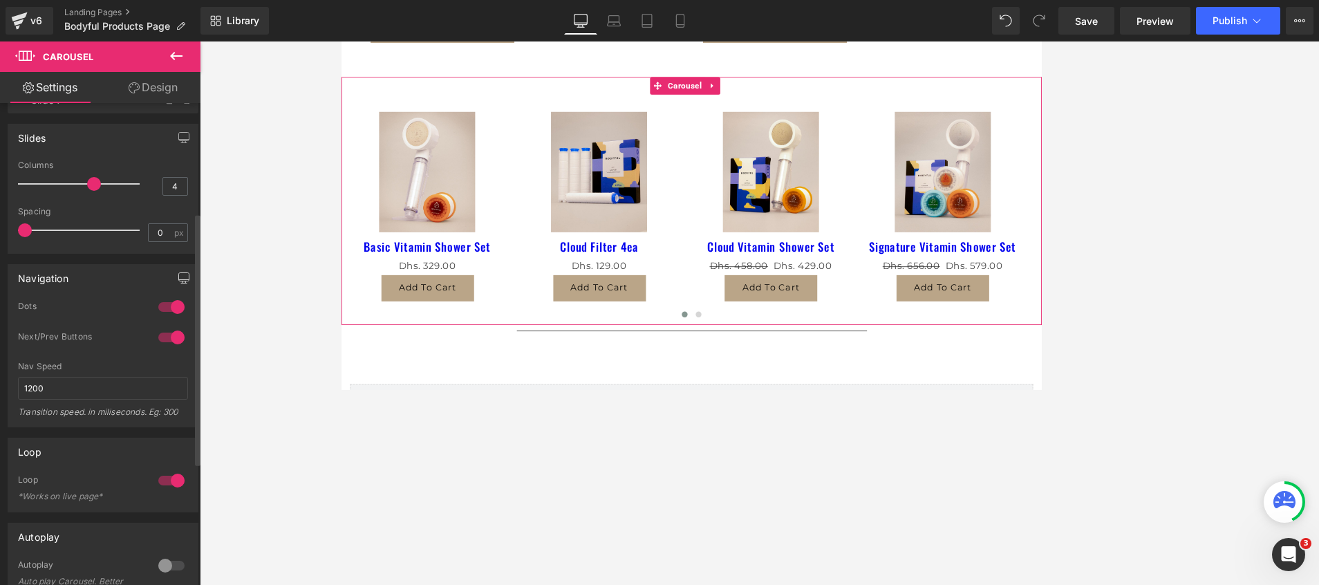
click at [184, 277] on button "button" at bounding box center [184, 278] width 22 height 26
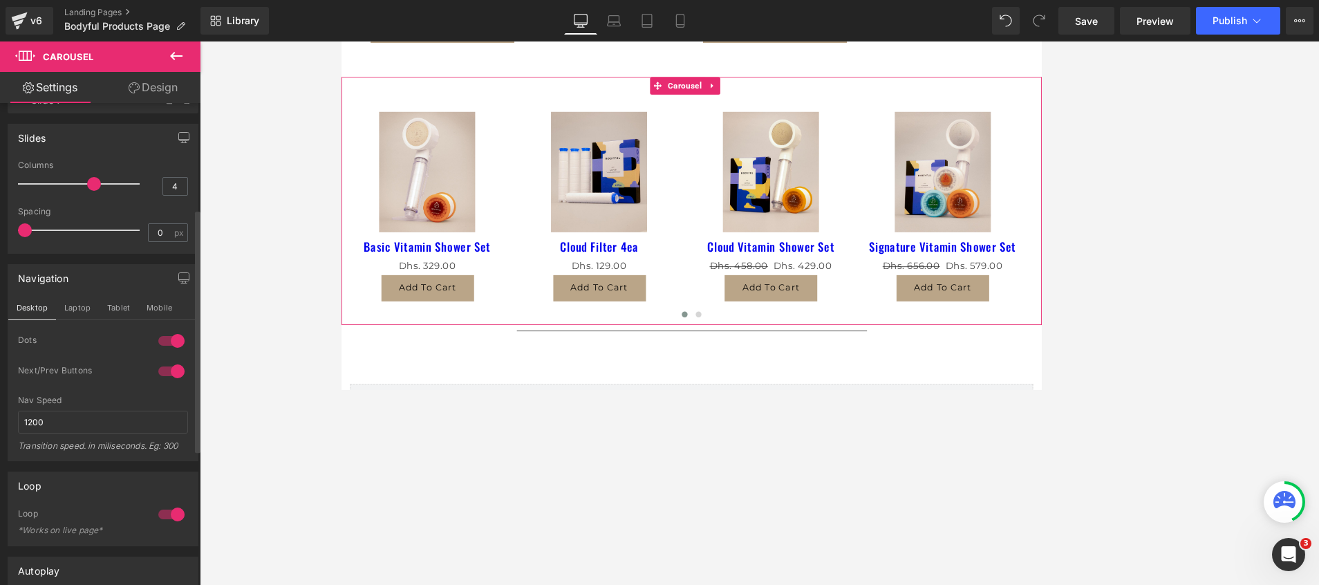
click at [168, 337] on div at bounding box center [171, 341] width 33 height 22
click at [169, 337] on div at bounding box center [171, 341] width 33 height 22
click at [156, 337] on div at bounding box center [171, 341] width 33 height 22
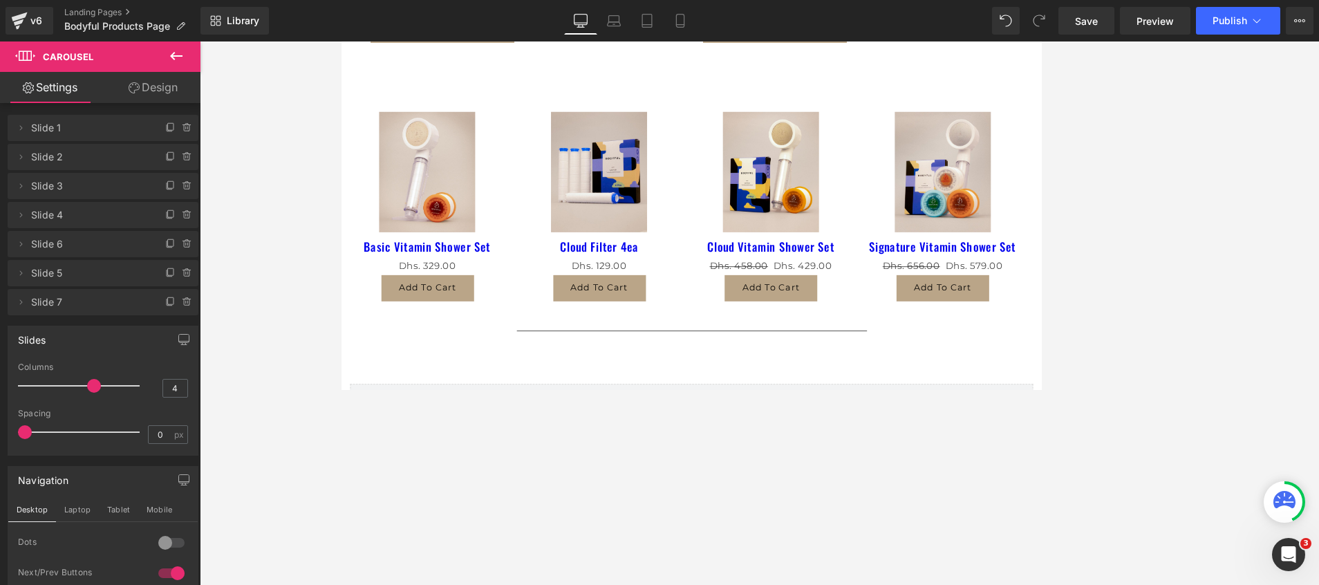
scroll to position [0, 0]
click at [172, 91] on link "Design" at bounding box center [153, 87] width 100 height 31
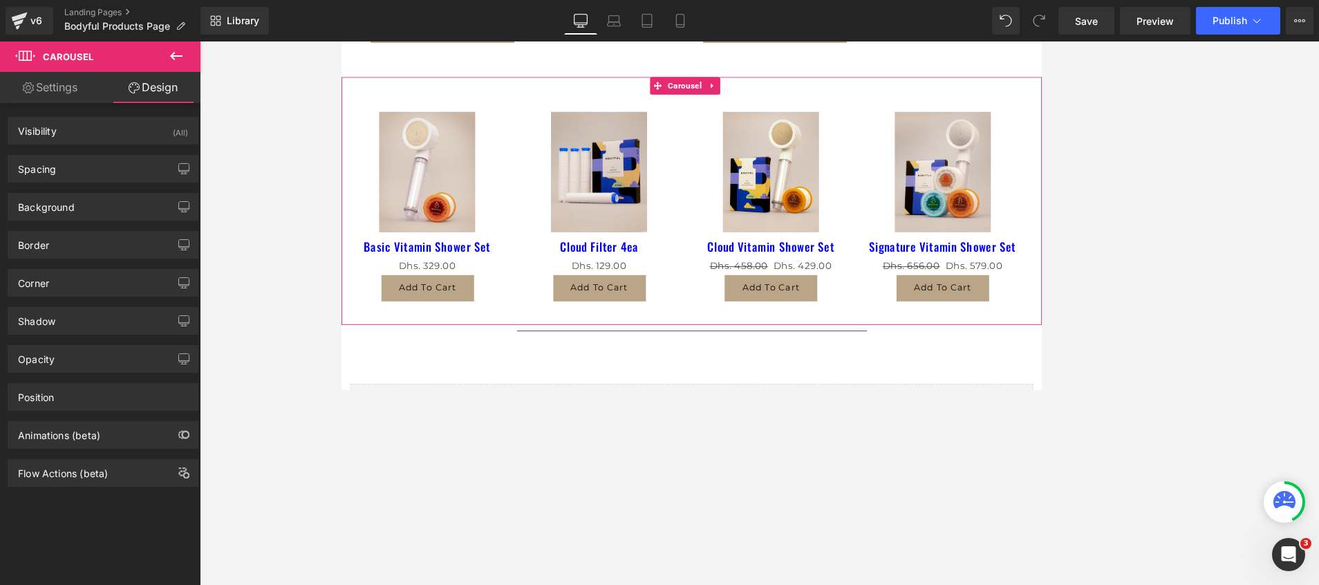
type input "0"
type input "30"
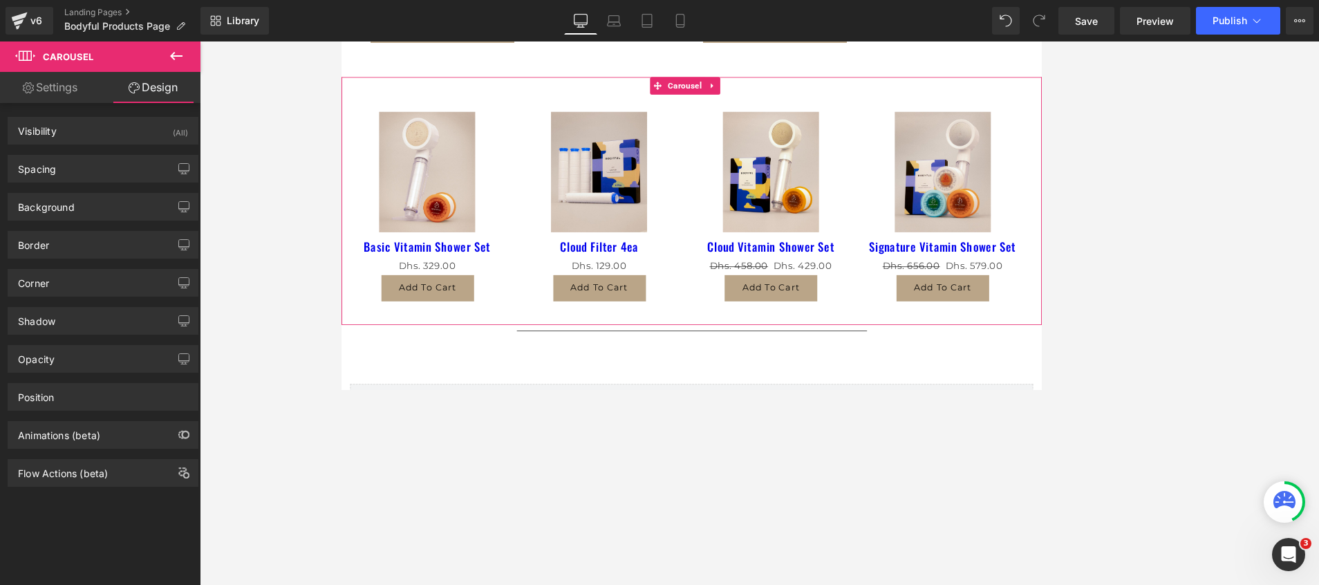
type input "0"
click at [28, 172] on div "Spacing" at bounding box center [37, 165] width 38 height 19
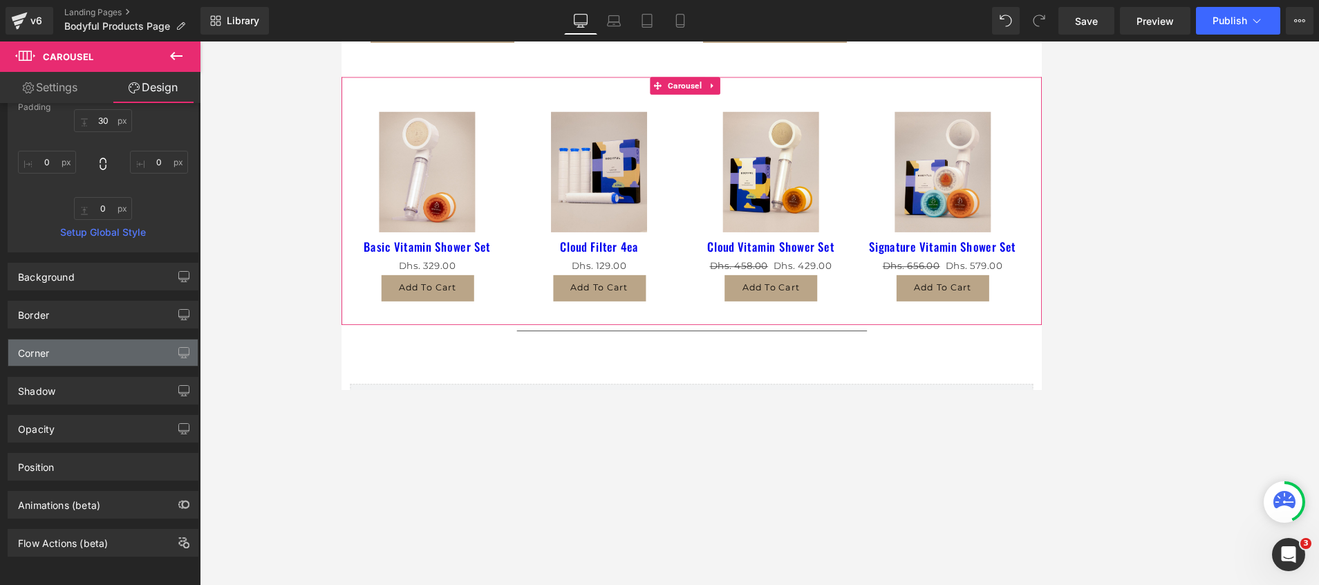
scroll to position [233, 0]
click at [20, 339] on div "Corner" at bounding box center [33, 348] width 31 height 19
click at [90, 339] on div "Corner" at bounding box center [102, 352] width 189 height 26
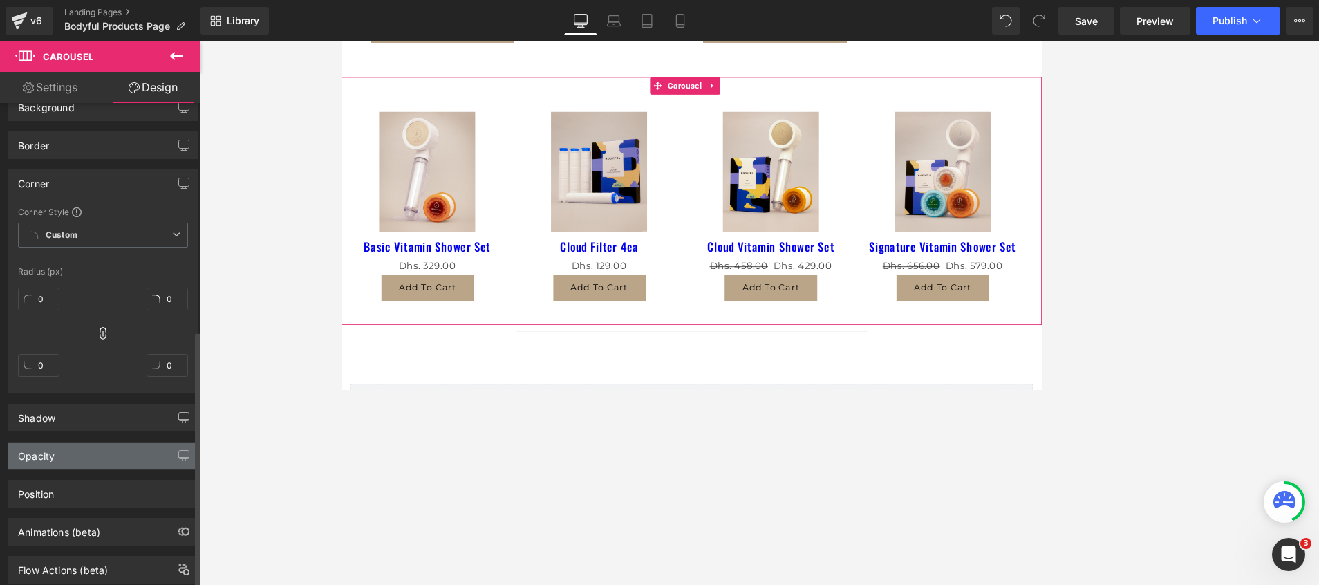
scroll to position [429, 0]
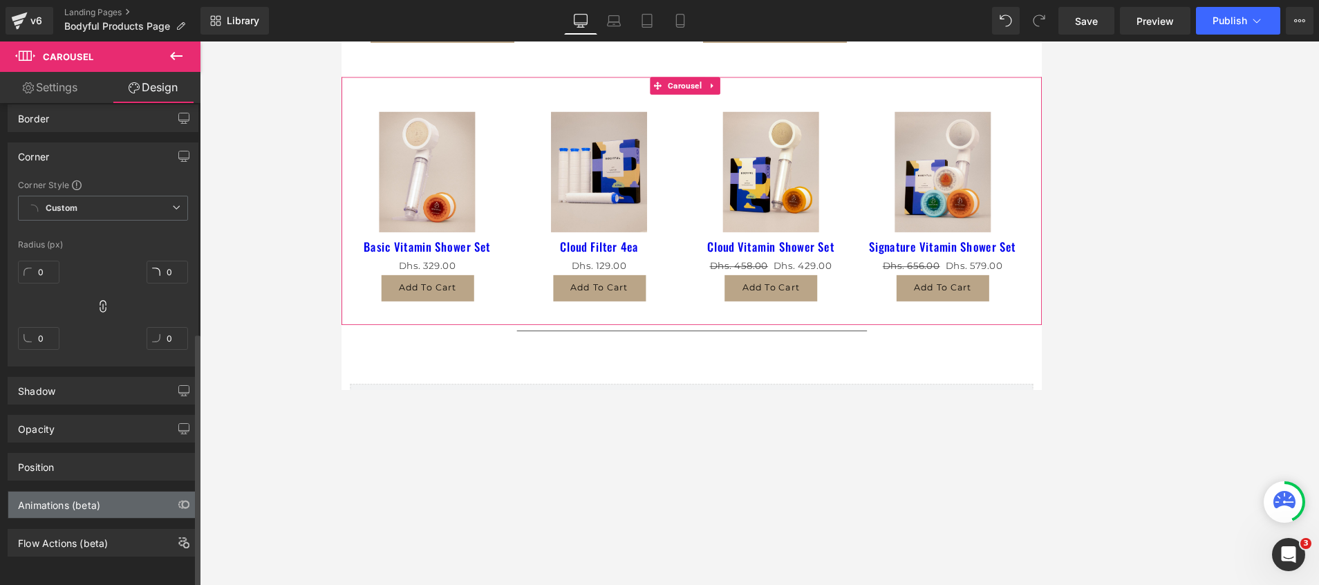
click at [78, 497] on div "Animations (beta)" at bounding box center [102, 504] width 189 height 26
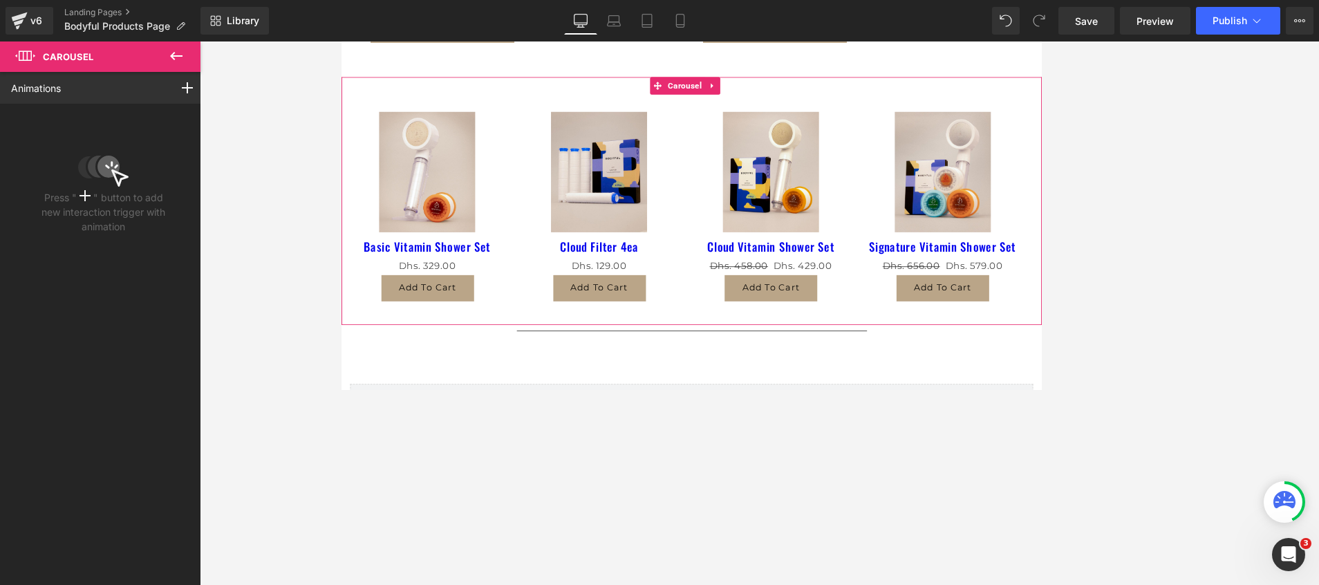
click at [87, 198] on icon at bounding box center [84, 195] width 11 height 11
click at [355, 232] on button "‹" at bounding box center [361, 242] width 41 height 41
click at [181, 58] on icon at bounding box center [176, 56] width 17 height 17
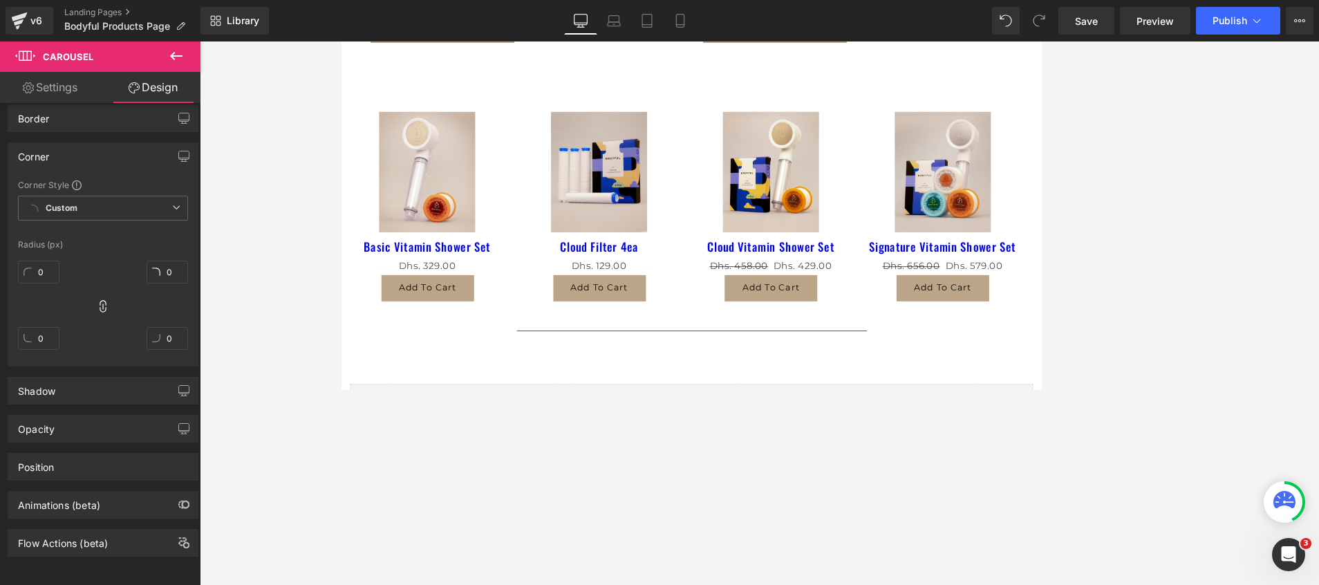
type input "0"
type input "30"
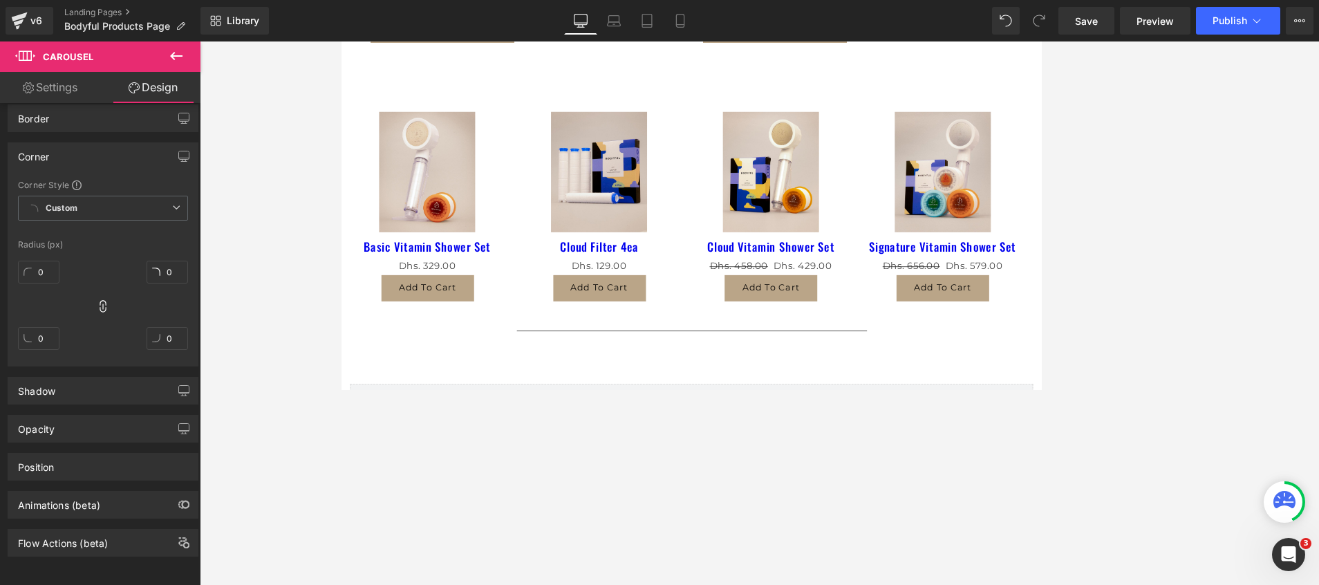
type input "0"
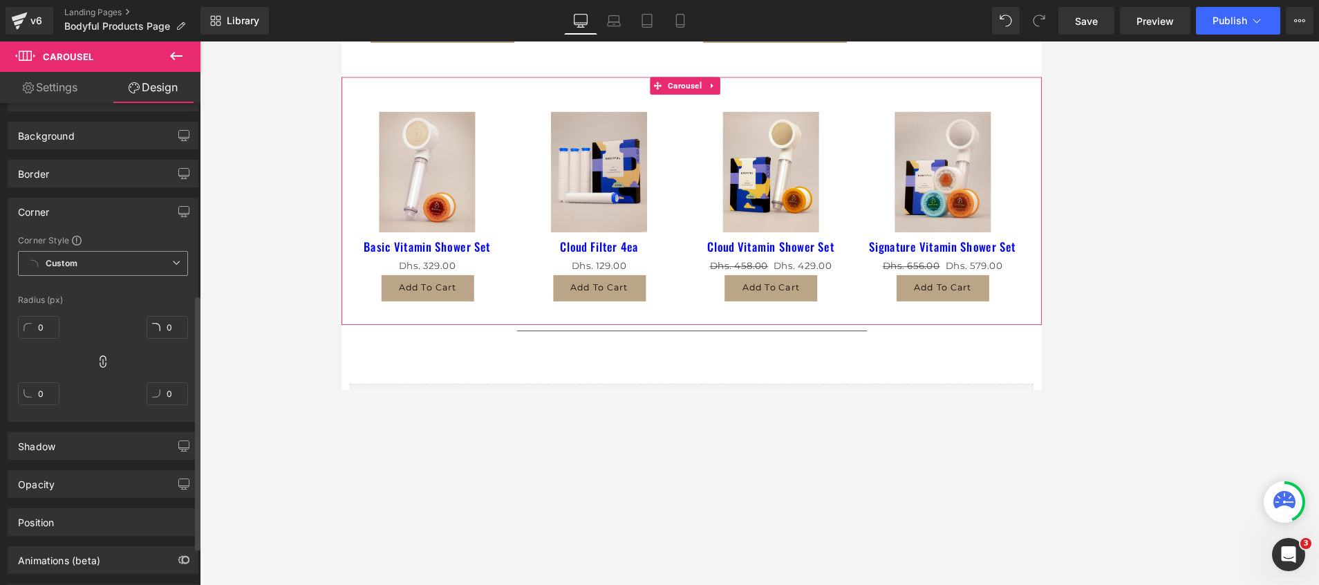
scroll to position [326, 0]
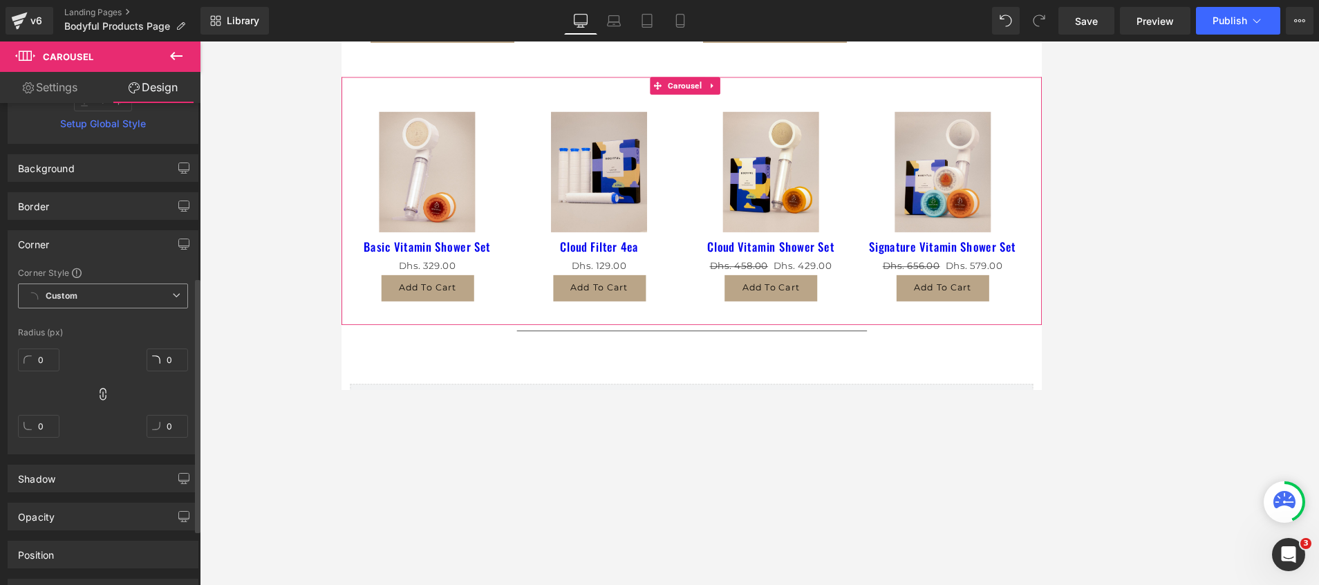
click at [50, 294] on b "Custom" at bounding box center [62, 296] width 32 height 12
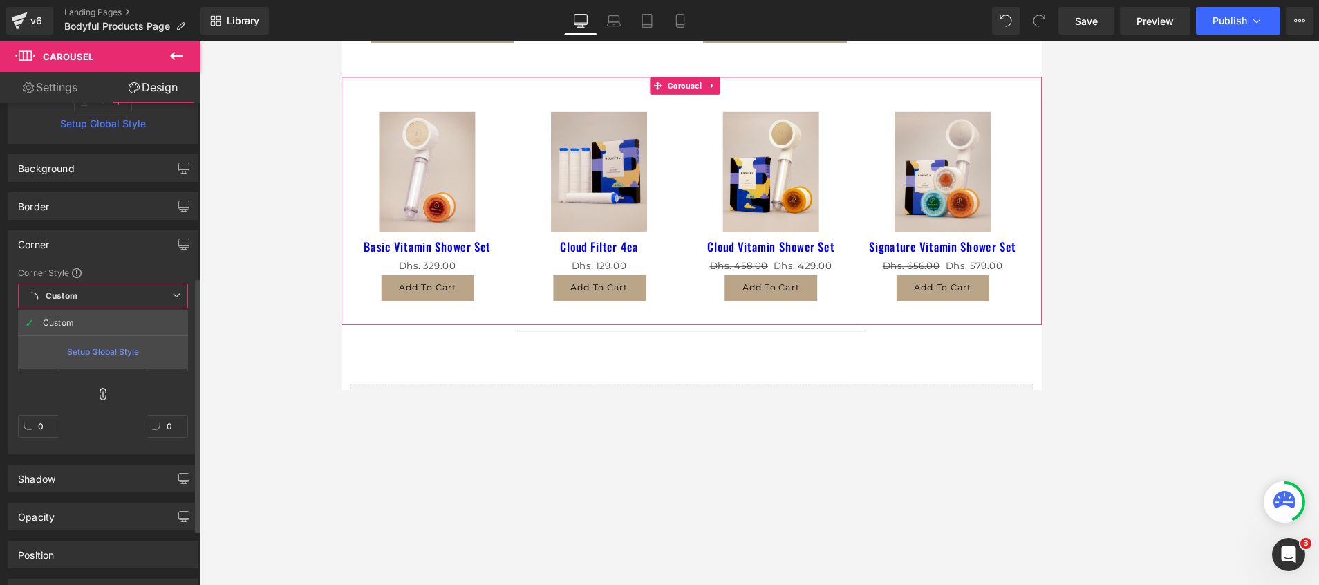
click at [50, 294] on b "Custom" at bounding box center [62, 296] width 32 height 12
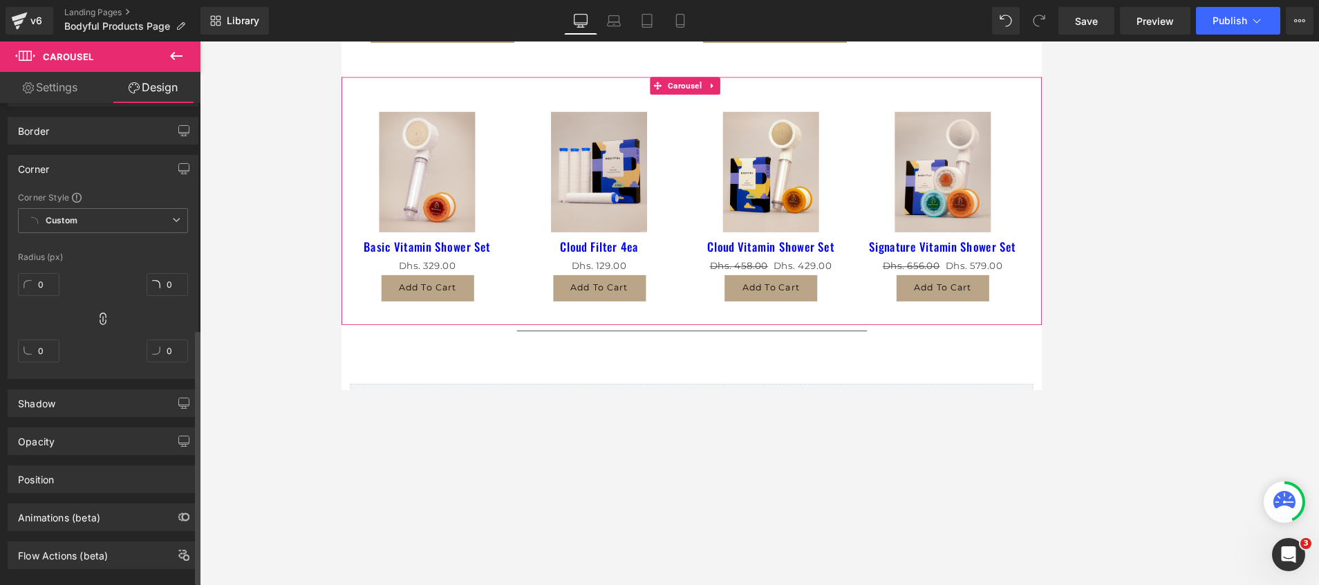
scroll to position [429, 0]
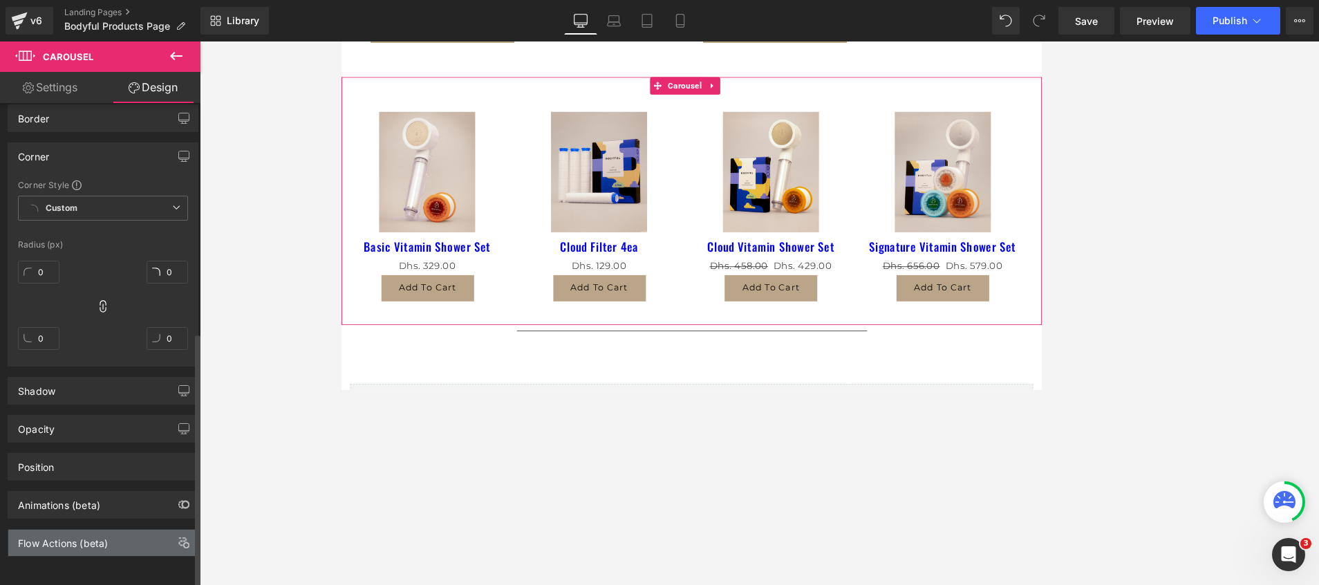
click at [52, 529] on div "Flow Actions (beta)" at bounding box center [63, 538] width 90 height 19
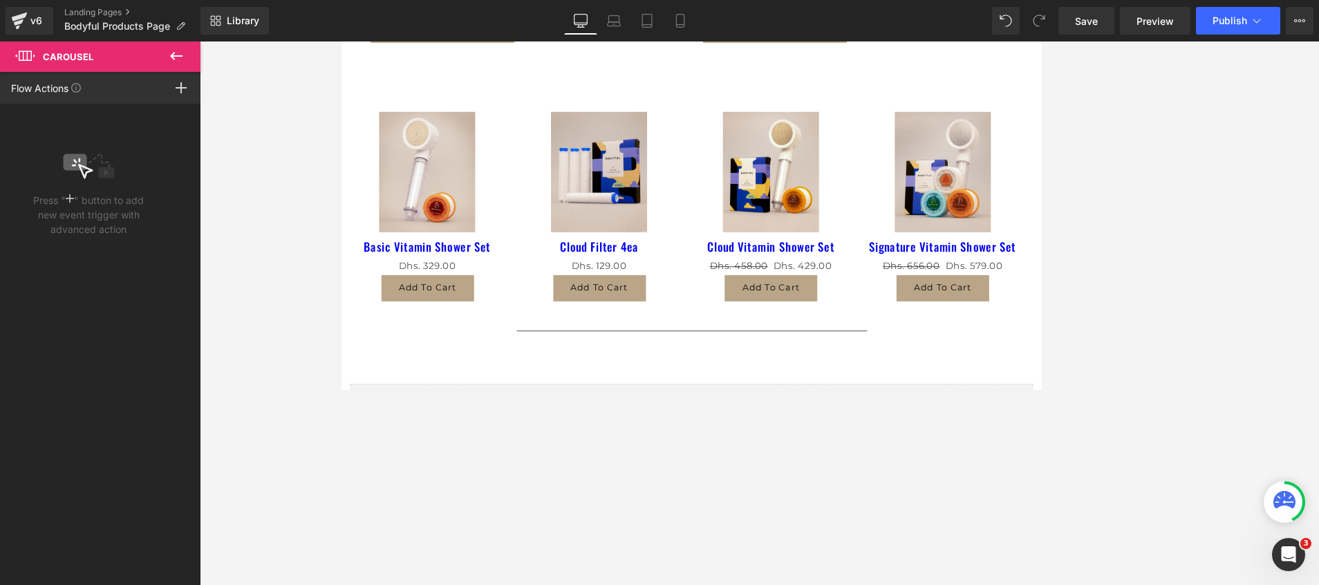
click at [188, 57] on button at bounding box center [176, 56] width 48 height 30
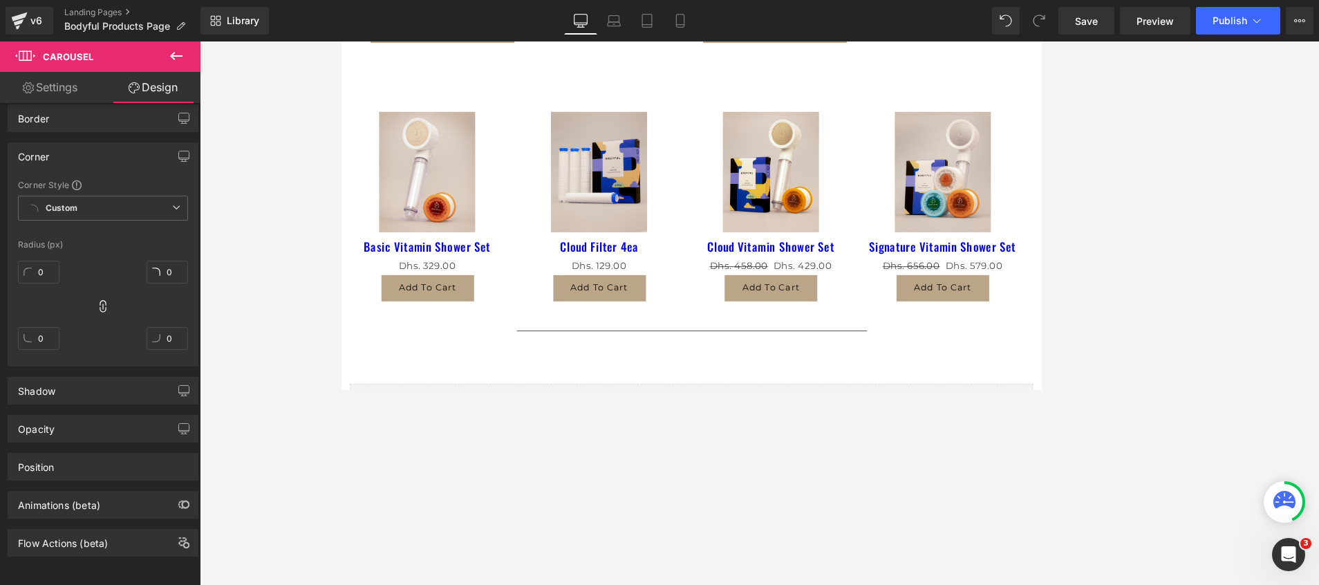
type input "0"
type input "30"
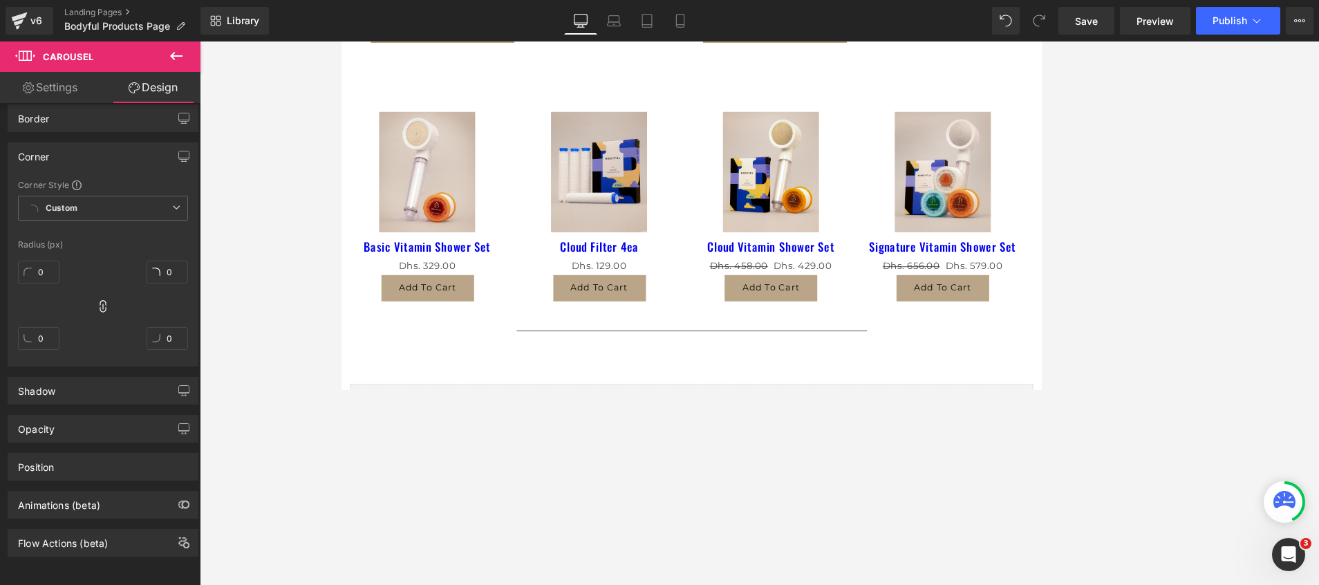
type input "0"
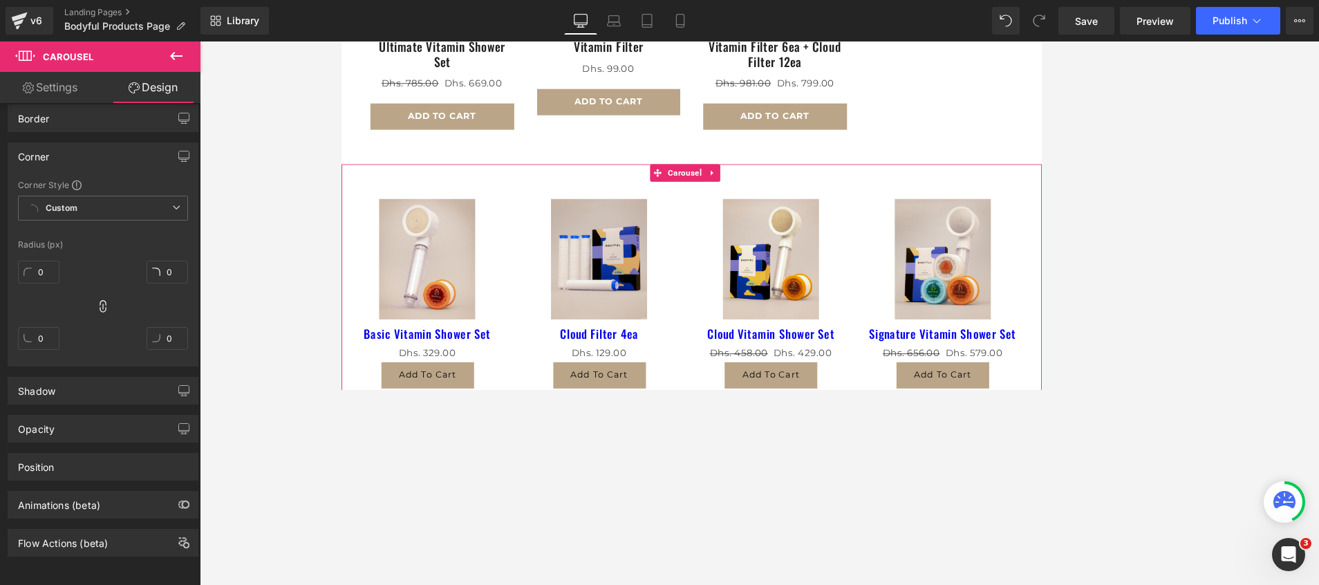
click at [36, 82] on link "Settings" at bounding box center [50, 87] width 100 height 31
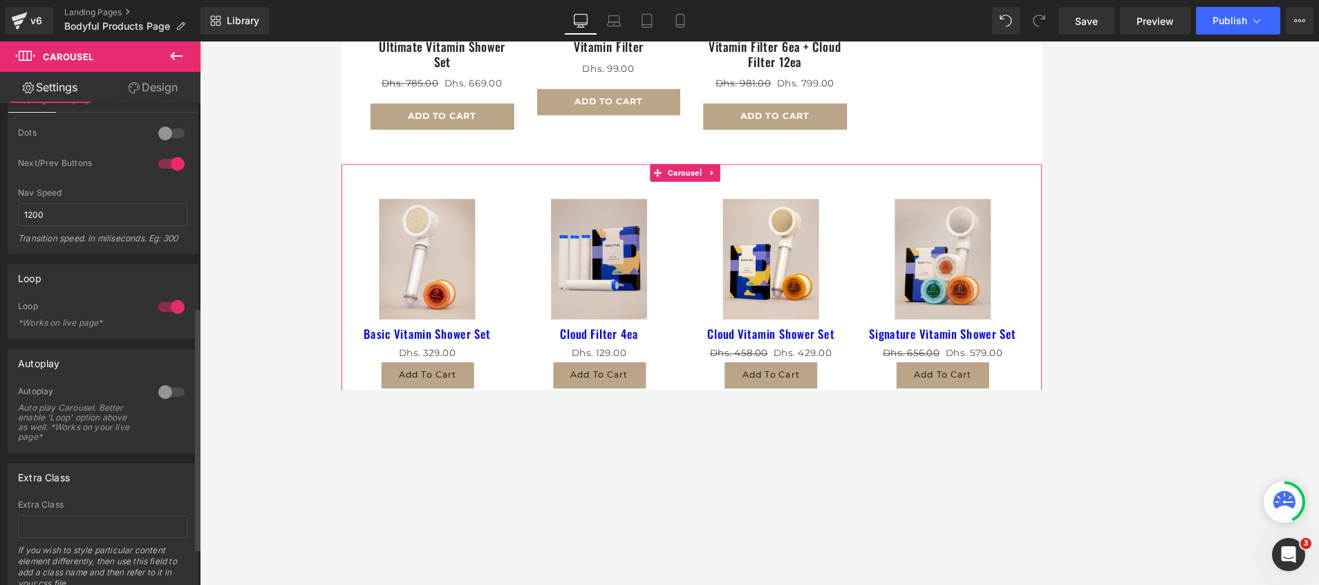
scroll to position [369, 0]
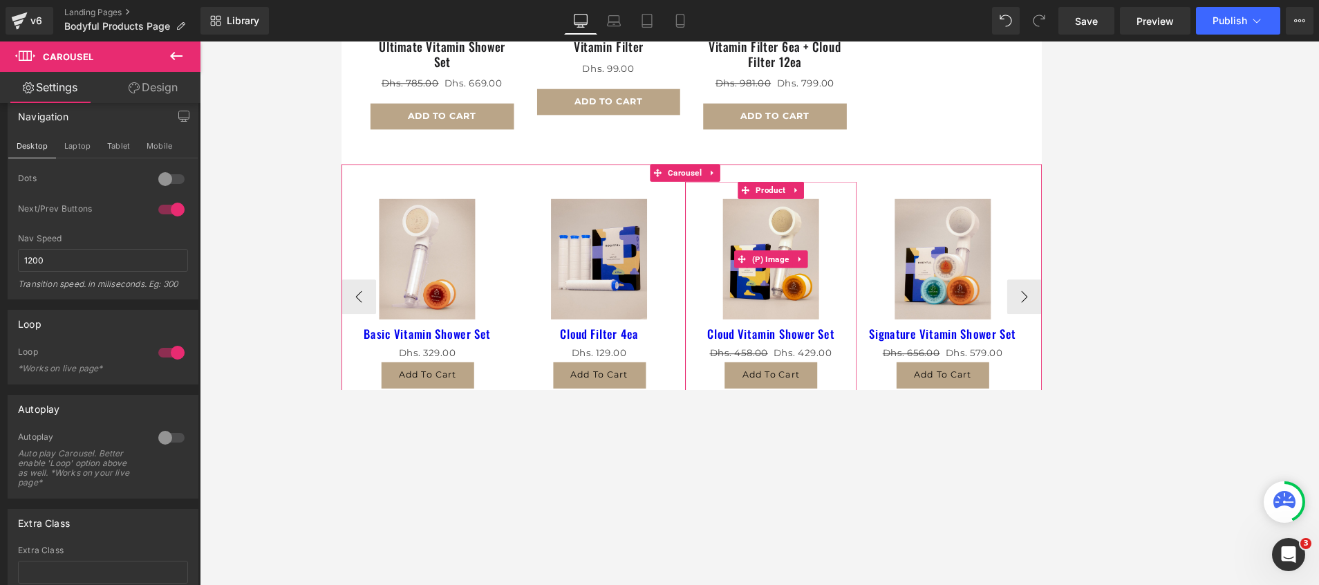
drag, startPoint x: 372, startPoint y: 331, endPoint x: 872, endPoint y: 280, distance: 503.1
click at [872, 280] on div "Sale Off (P) Image Basic Vitamin Shower Set (P) Title Dhs. 0 Dhs. 329.00 (P) Pr…" at bounding box center [759, 346] width 836 height 275
click at [1148, 344] on button "›" at bounding box center [1156, 346] width 41 height 41
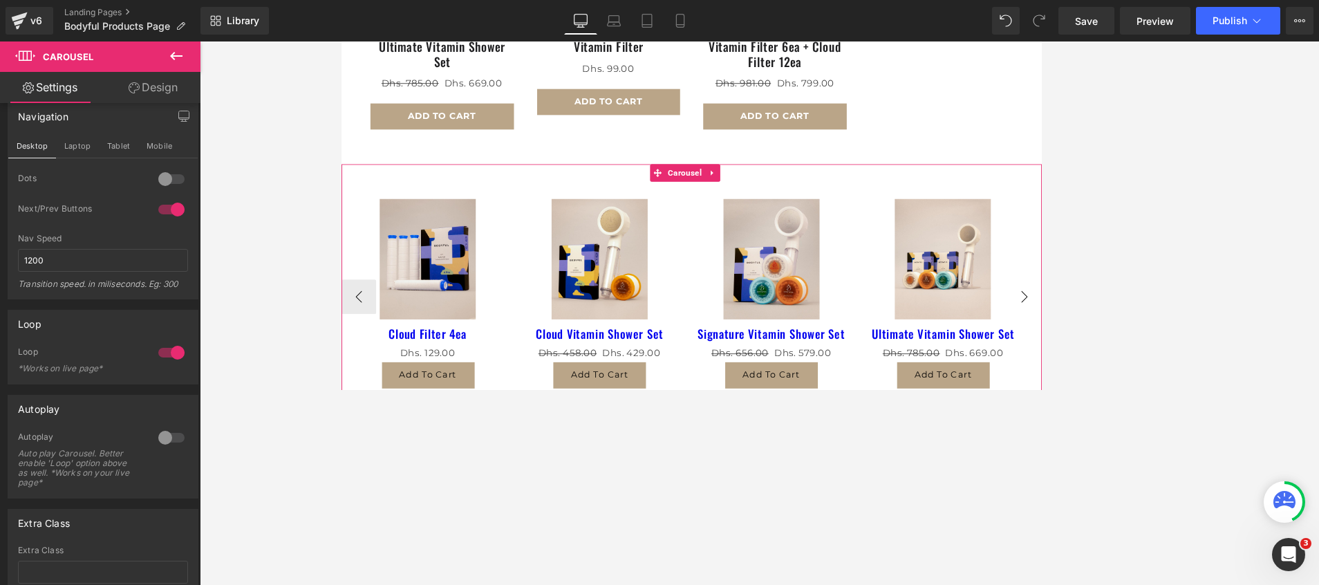
click at [1144, 339] on button "›" at bounding box center [1156, 346] width 41 height 41
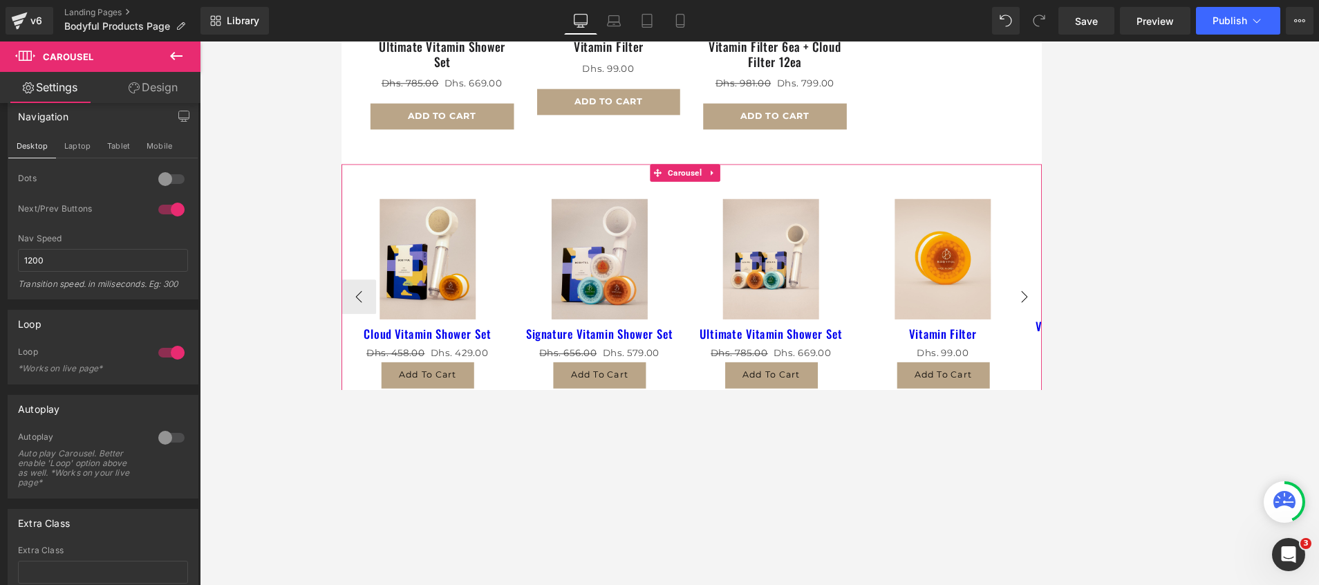
click at [1144, 339] on button "›" at bounding box center [1156, 346] width 41 height 41
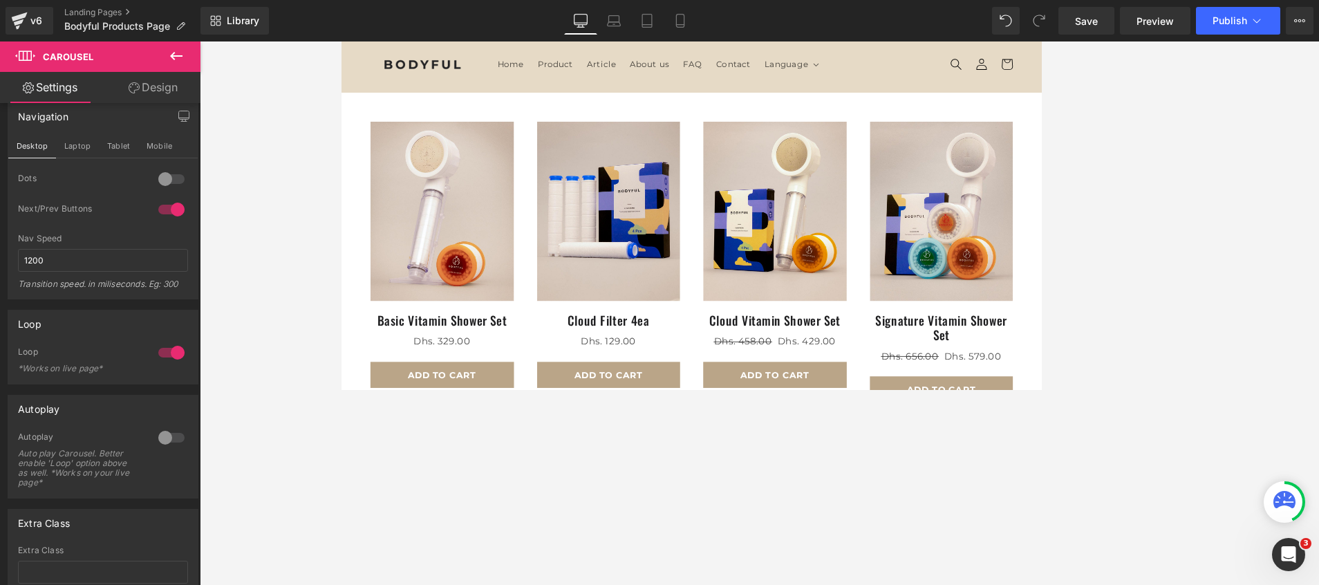
scroll to position [0, 0]
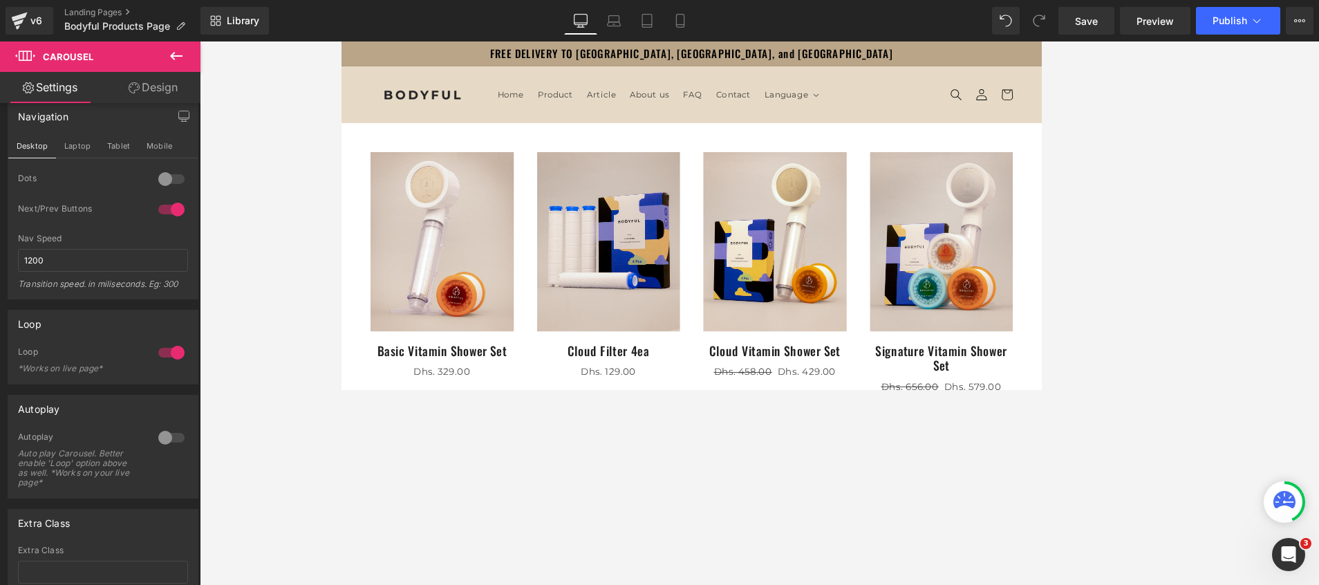
click at [173, 53] on icon at bounding box center [176, 56] width 17 height 17
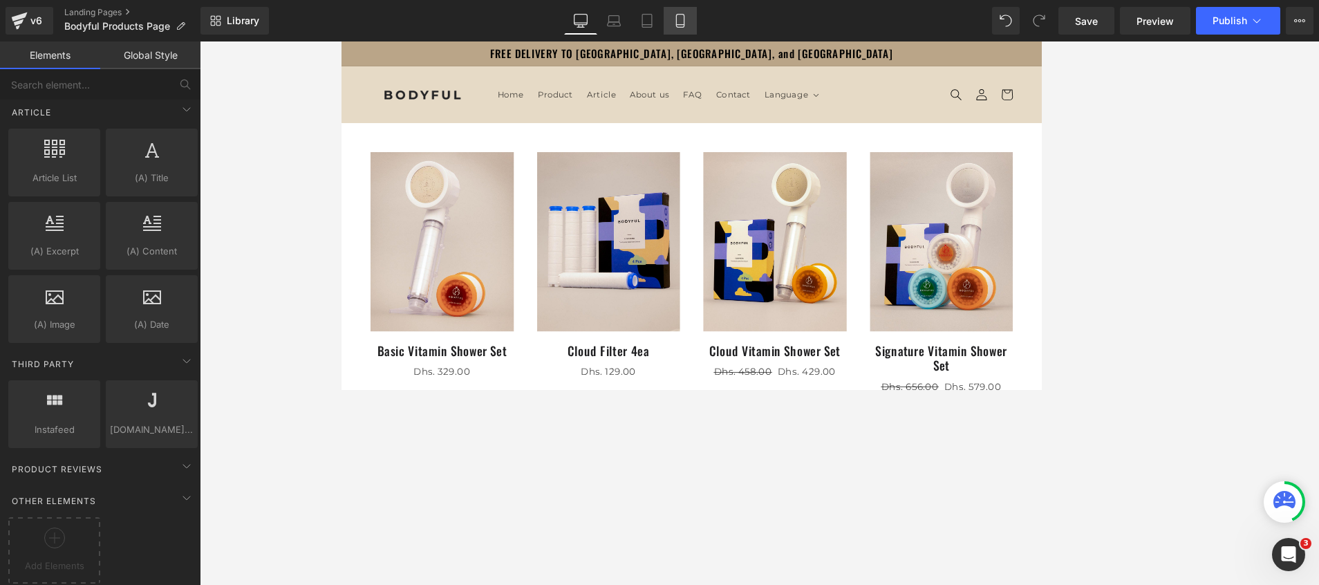
click at [687, 25] on icon at bounding box center [680, 21] width 14 height 14
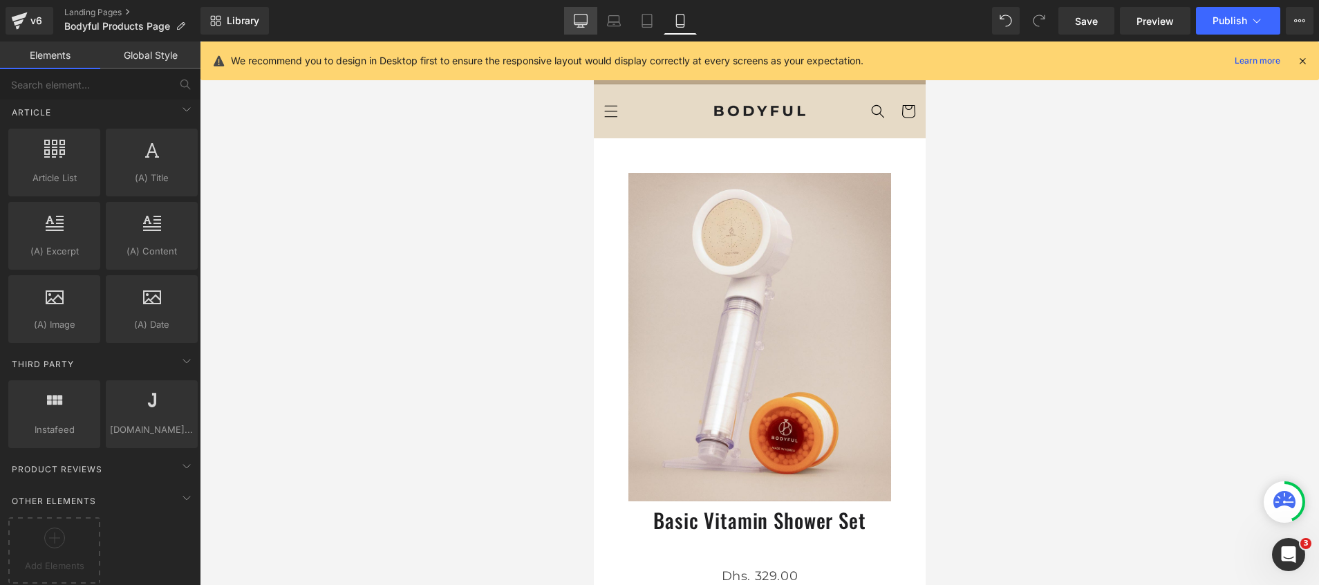
click at [592, 25] on link "Desktop" at bounding box center [580, 21] width 33 height 28
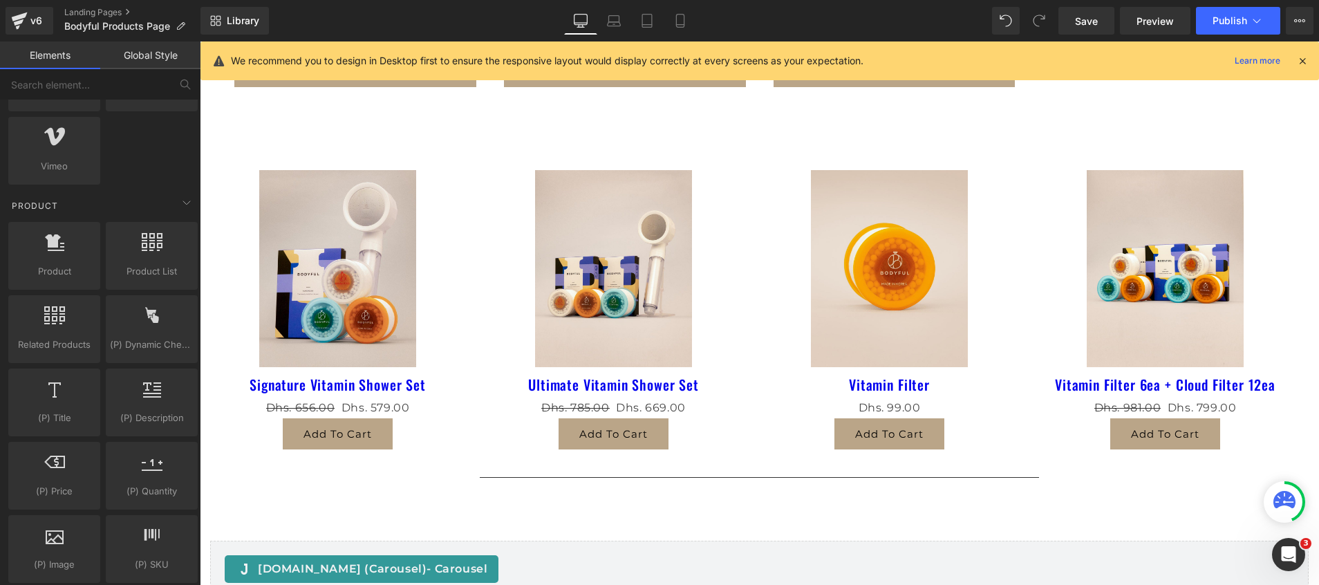
scroll to position [1118, 0]
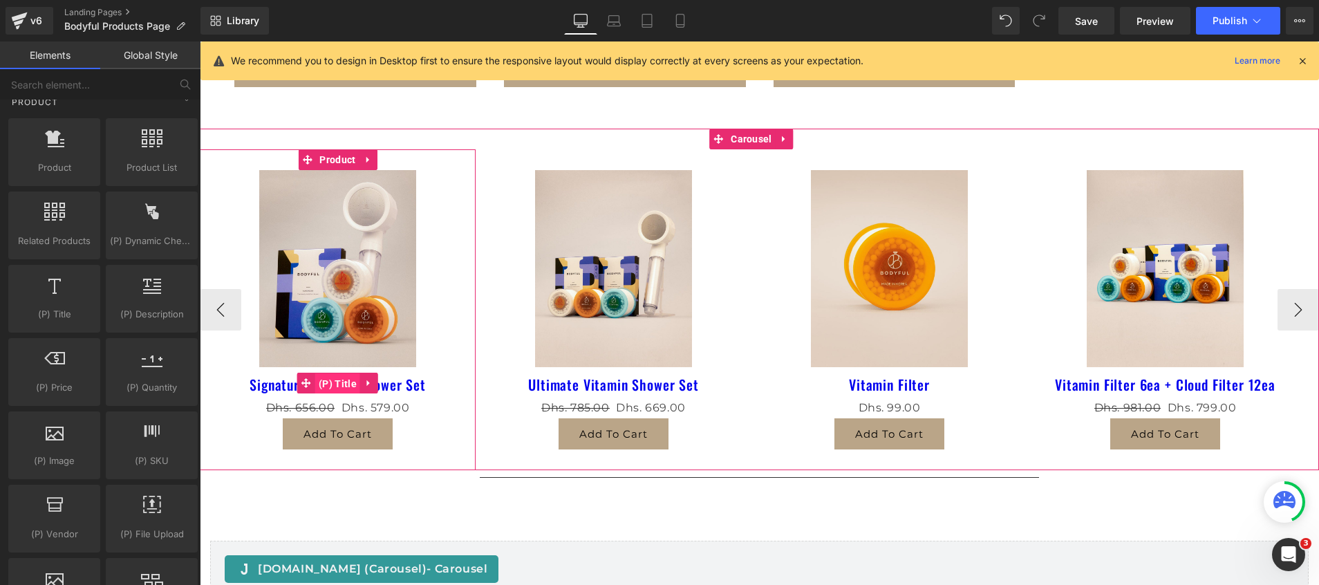
click at [334, 377] on span "(P) Title" at bounding box center [337, 383] width 45 height 21
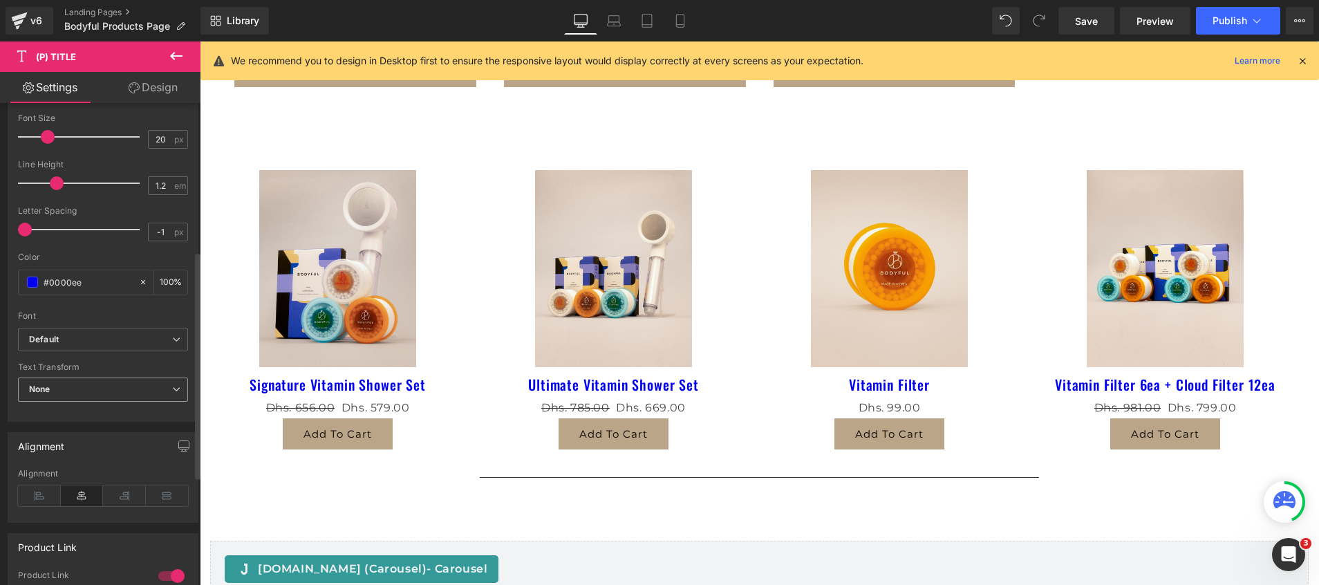
scroll to position [311, 0]
click at [35, 279] on span at bounding box center [32, 278] width 11 height 11
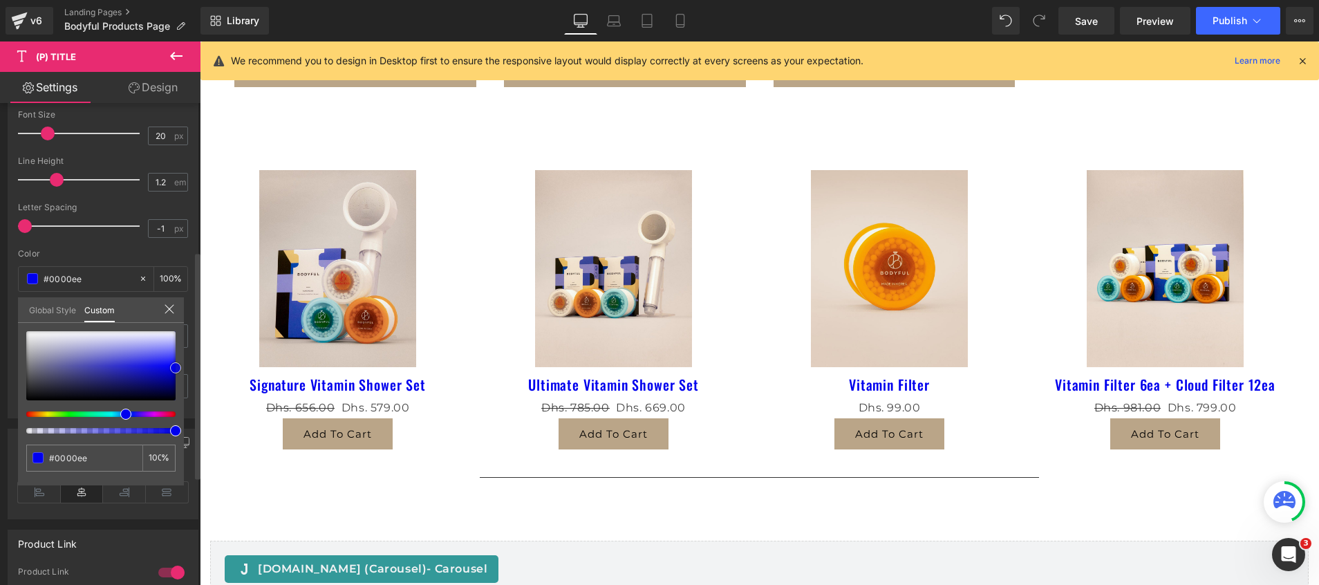
type input "#6e6ea4"
type input "#7171a6"
type input "#8f8fb6"
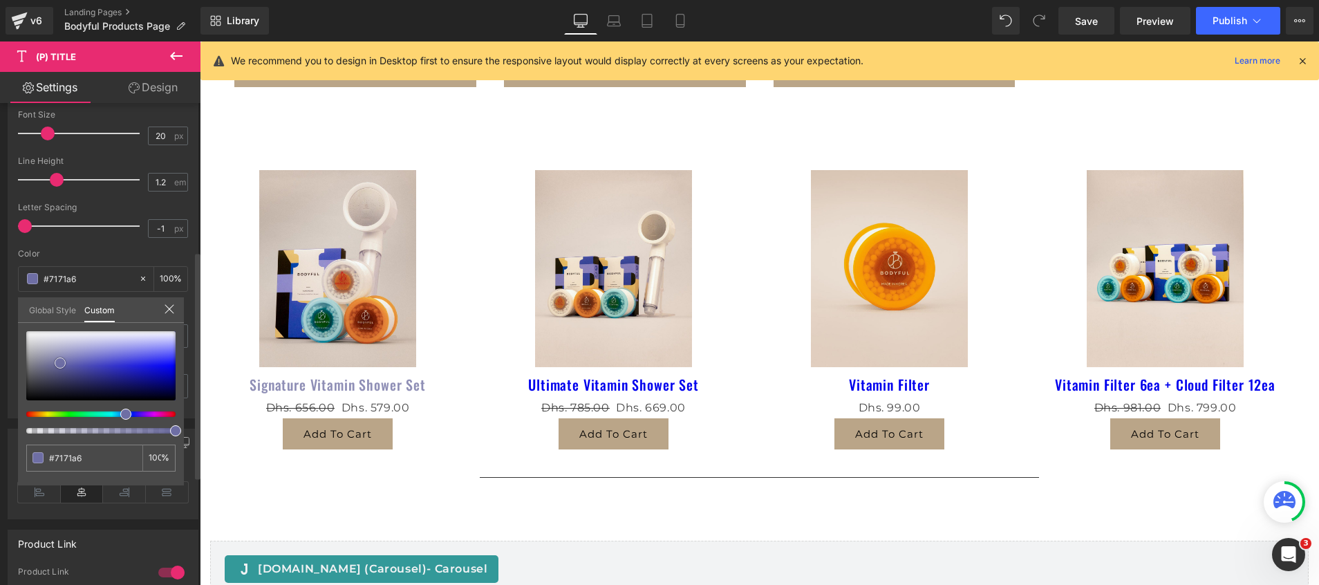
type input "#8f8fb6"
type input "#ffffff"
type input "#d6d6d6"
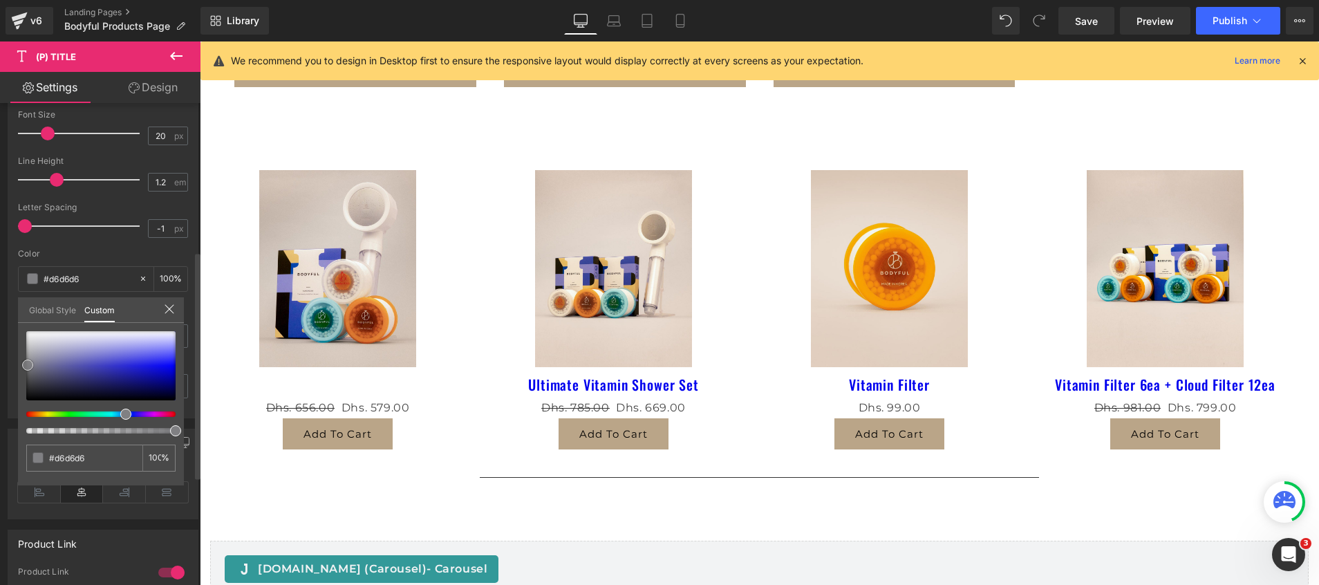
type input "#8d8d8f"
type input "#767679"
type input "#626264"
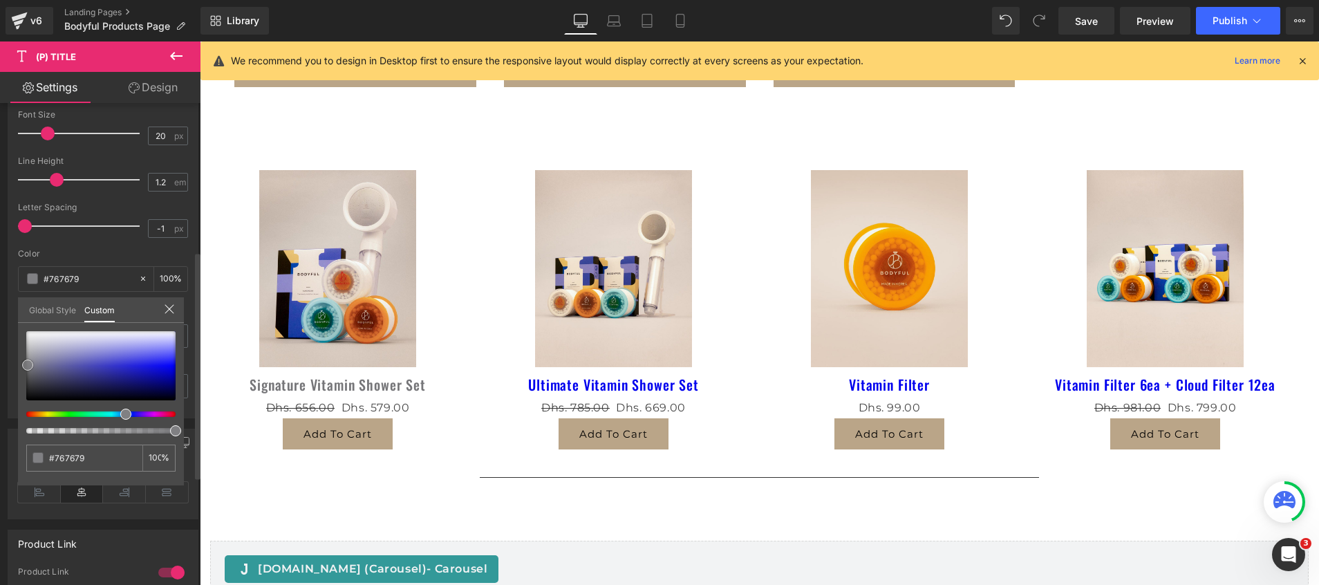
type input "#626264"
type input "#4b4b53"
type input "#3e3e5a"
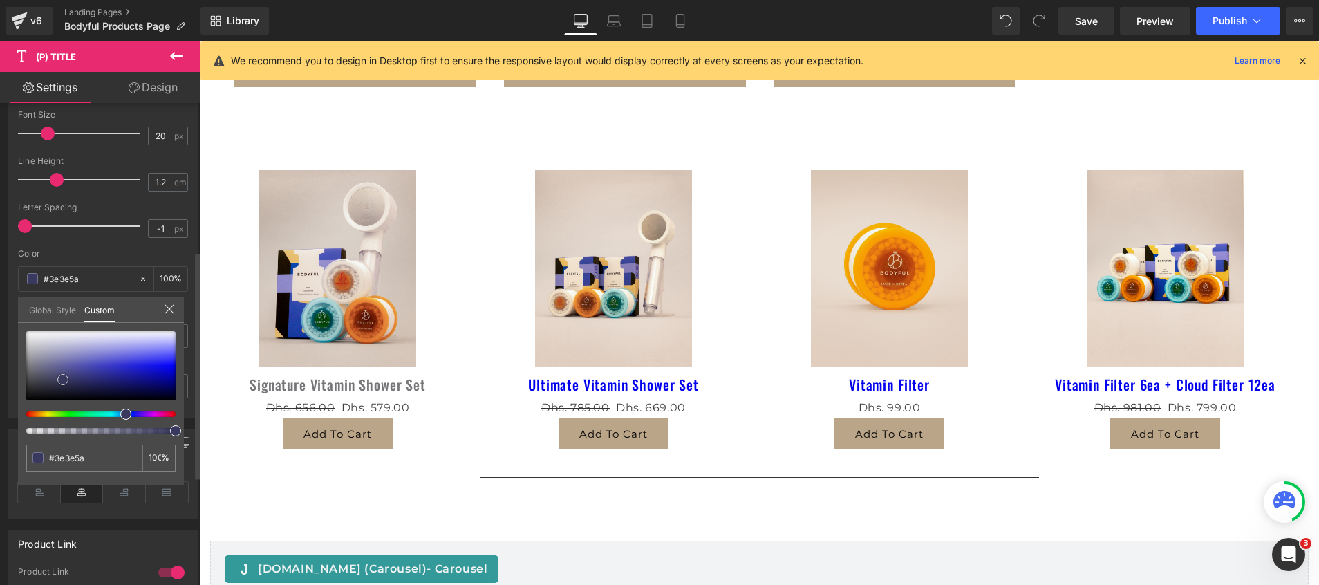
type input "#2a2a64"
type input "#1f1f6a"
type input "#19195b"
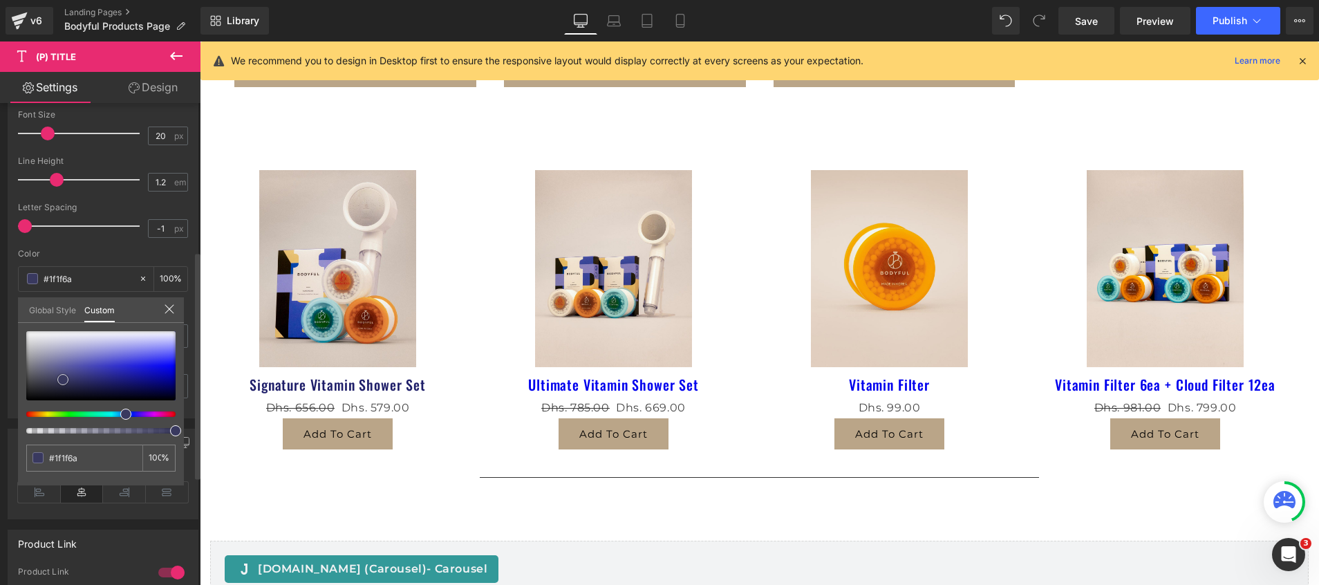
type input "#19195b"
type input "#111145"
type input "#0a0a2d"
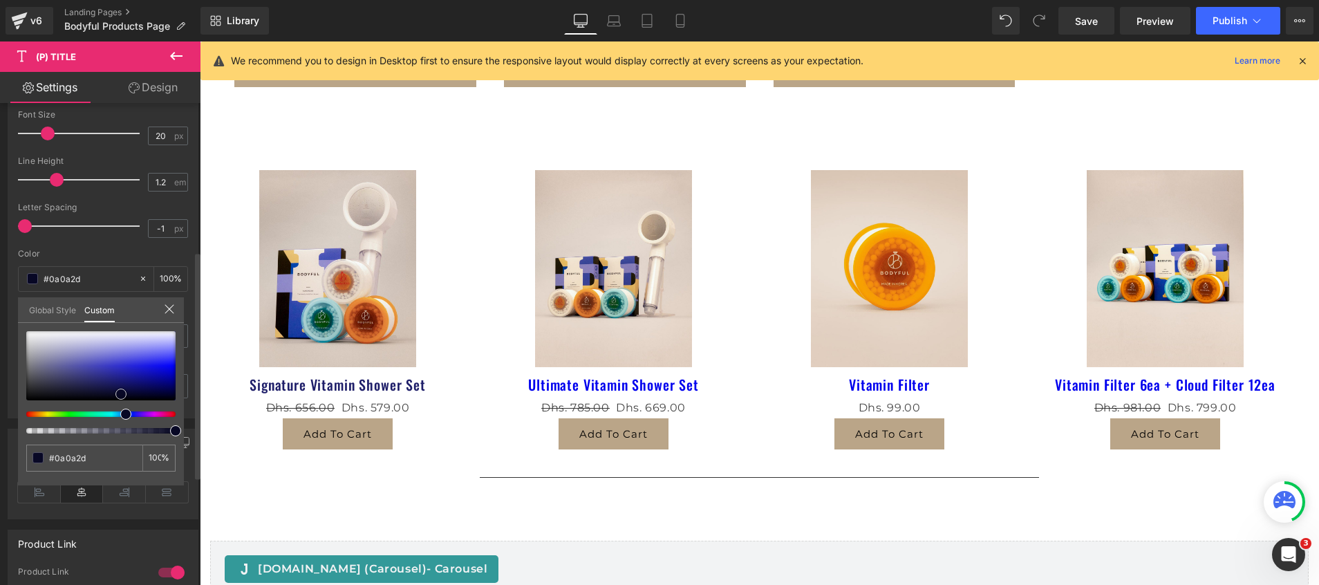
type input "#040419"
type input "#02020d"
type input "#000000"
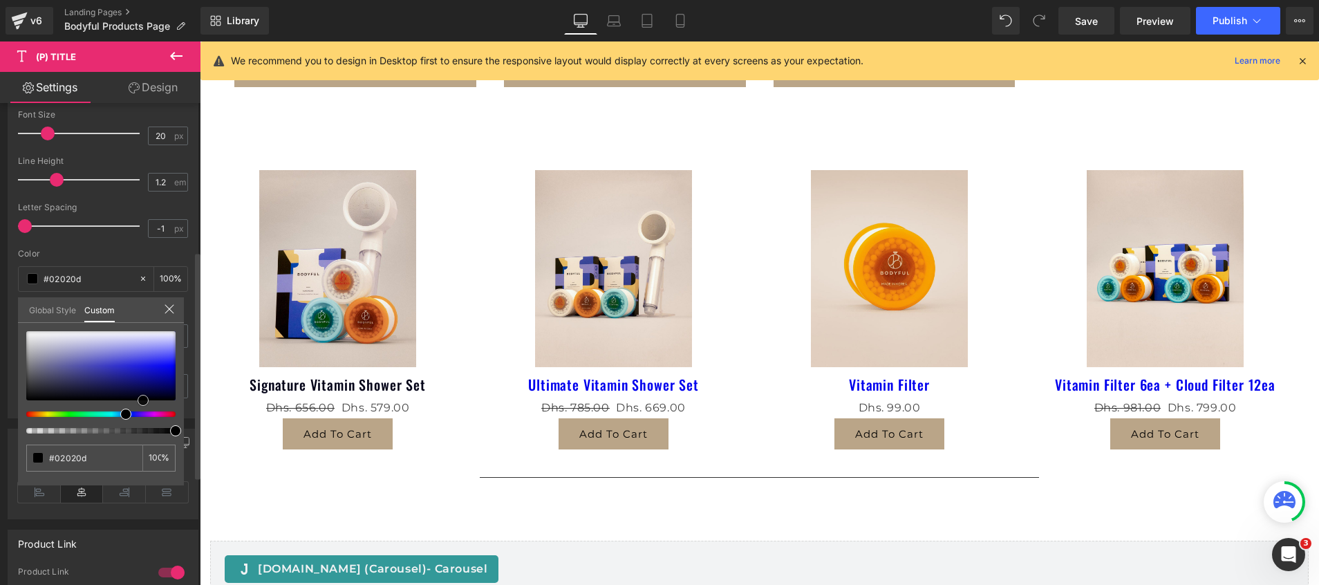
type input "#000000"
type input "#00000a"
type input "#020212"
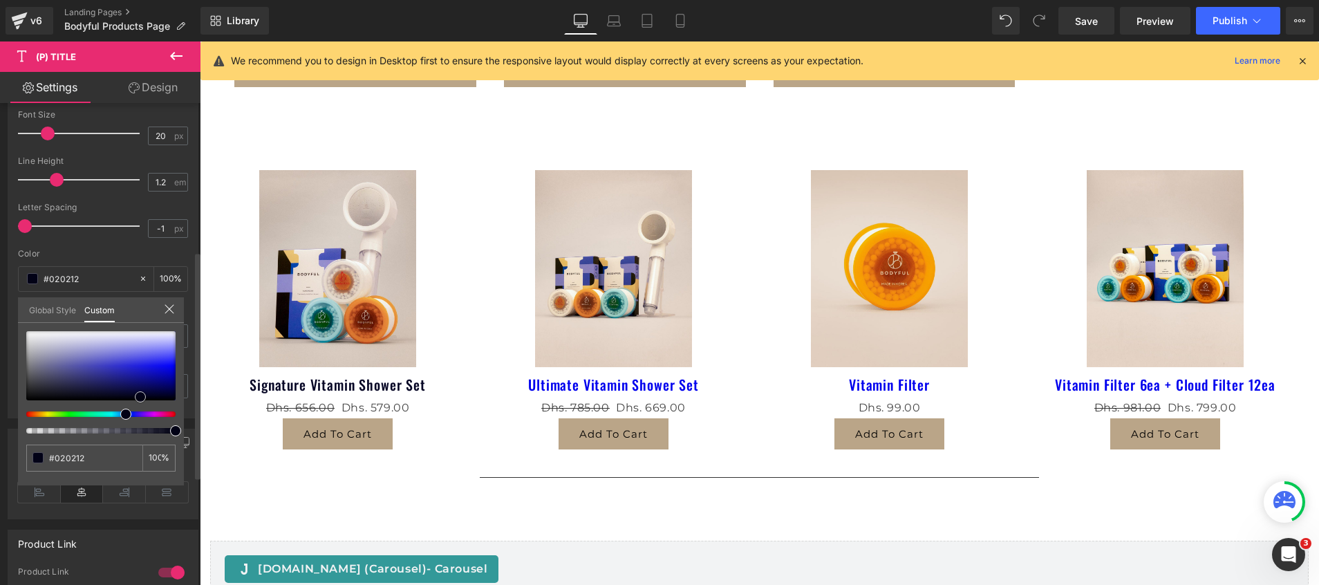
type input "#070726"
type input "#090924"
type input "#08081b"
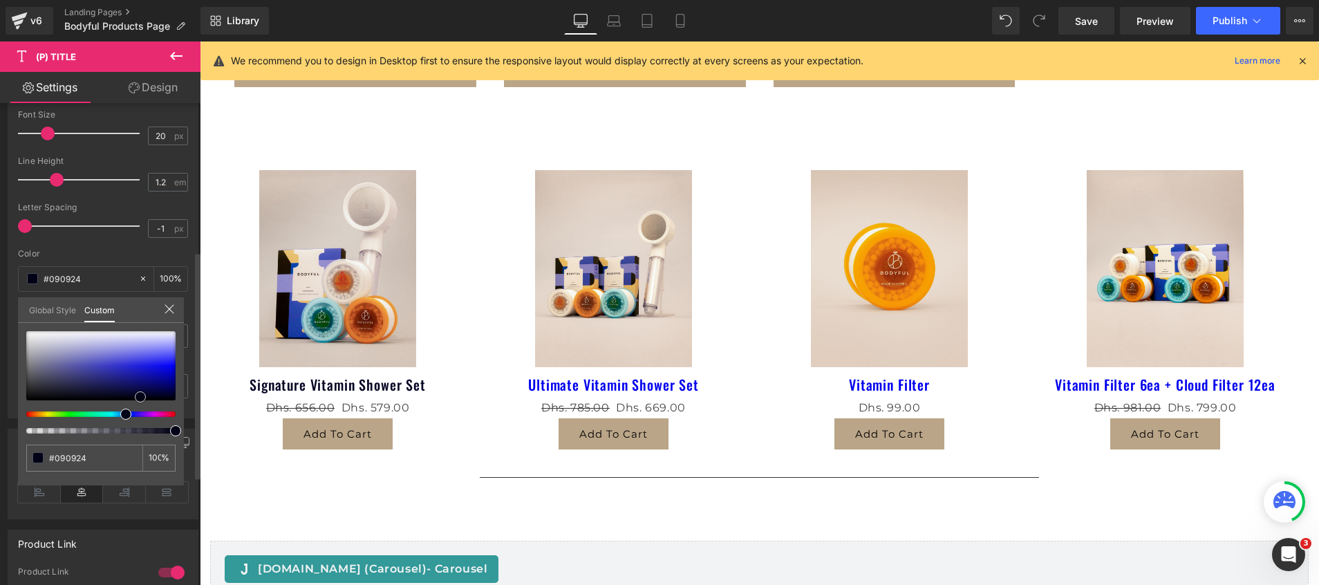
type input "#08081b"
type input "#09091f"
type input "#0a0a23"
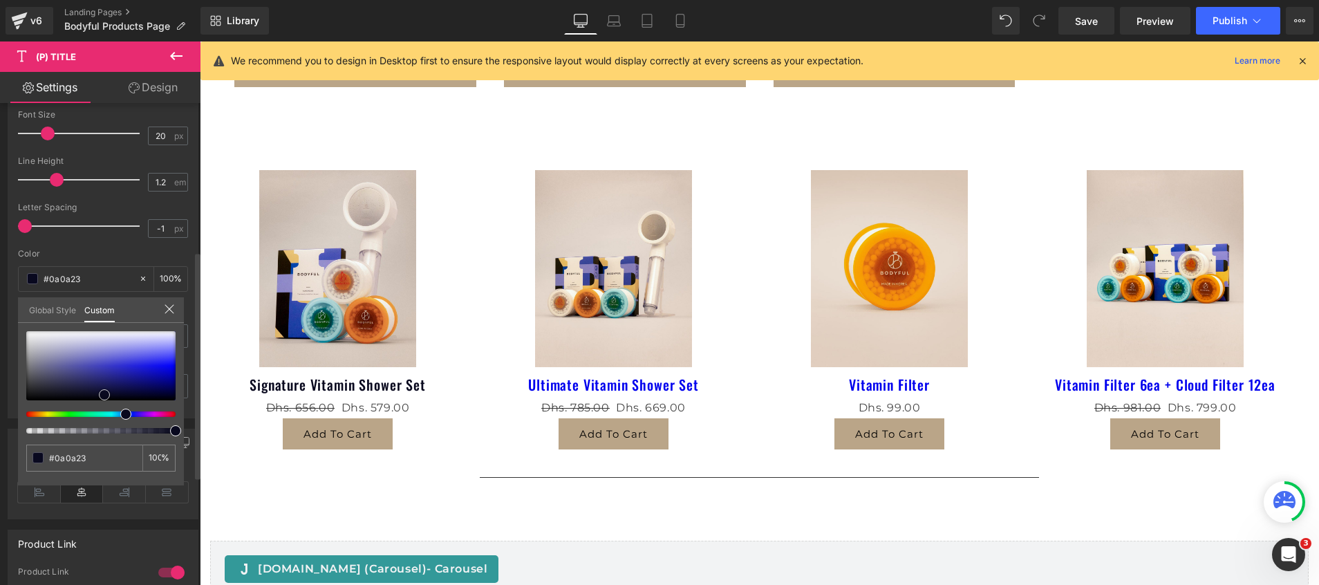
type input "#181857"
type input "#1b1b69"
type input "#181867"
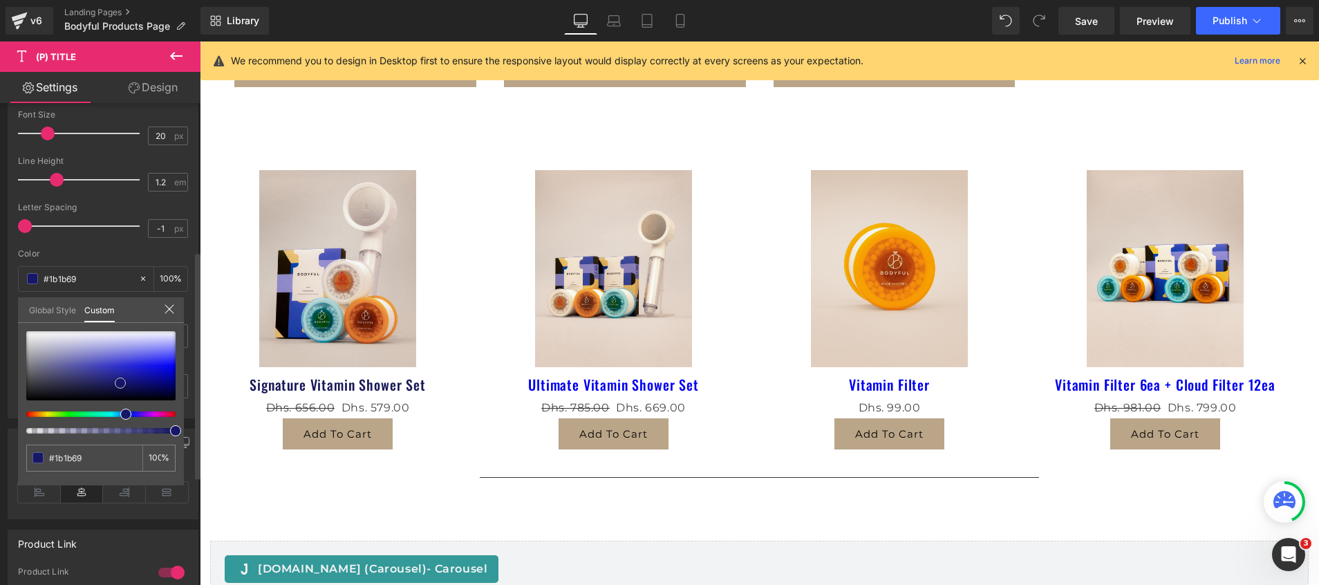
type input "#181867"
type input "#171767"
type input "#121268"
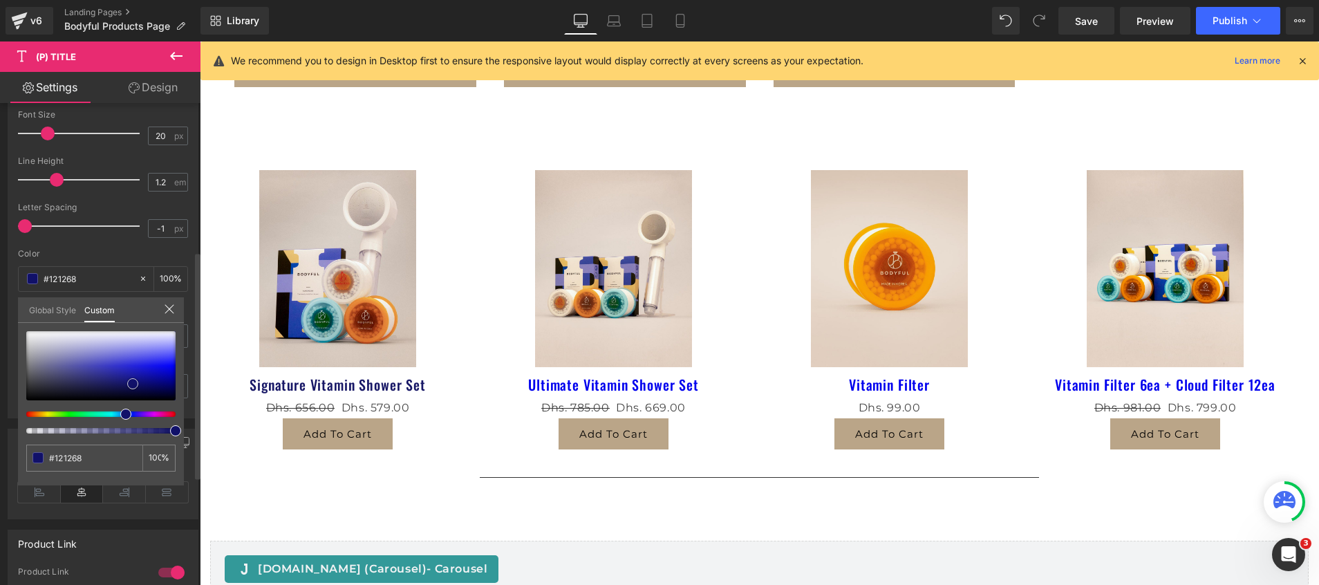
type input "#0e0e66"
type input "#0e0e67"
type input "#0f0f79"
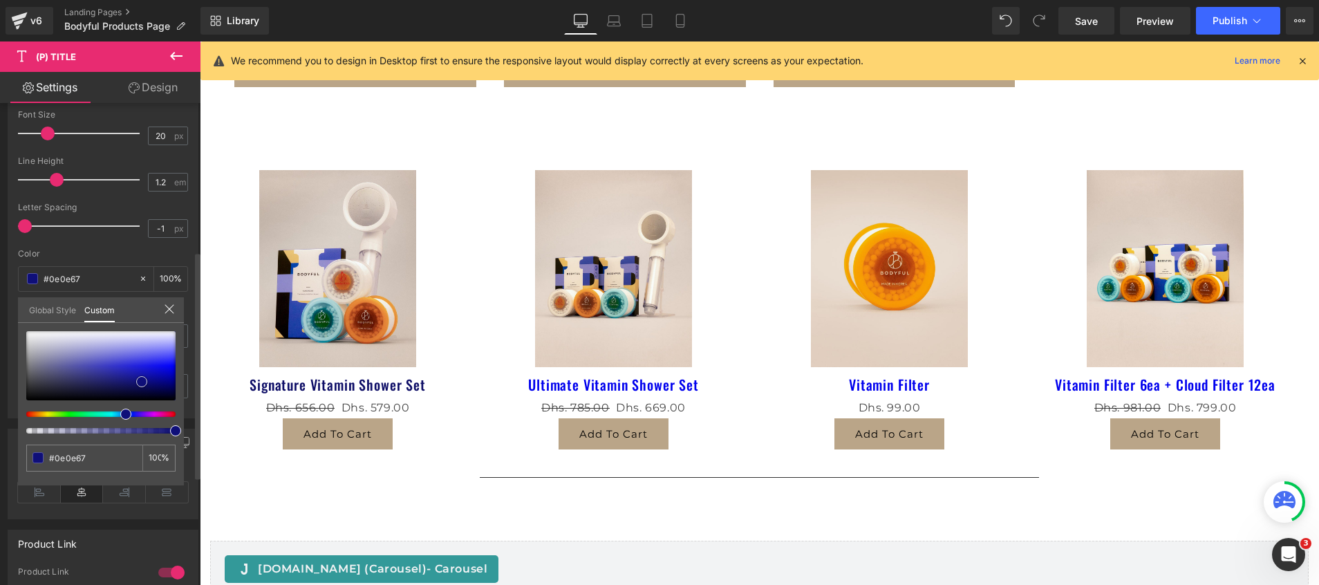
type input "#0f0f79"
type input "#0f0f7f"
type input "#11118c"
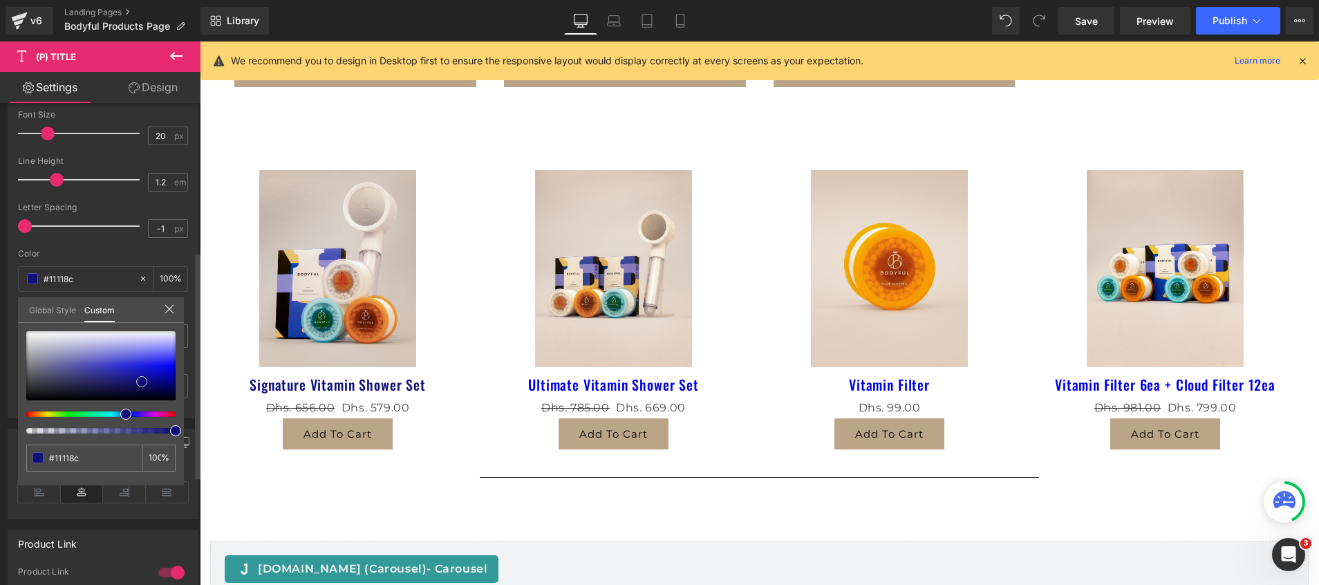
type input "#0f0f8f"
type input "#080876"
type input "#050556"
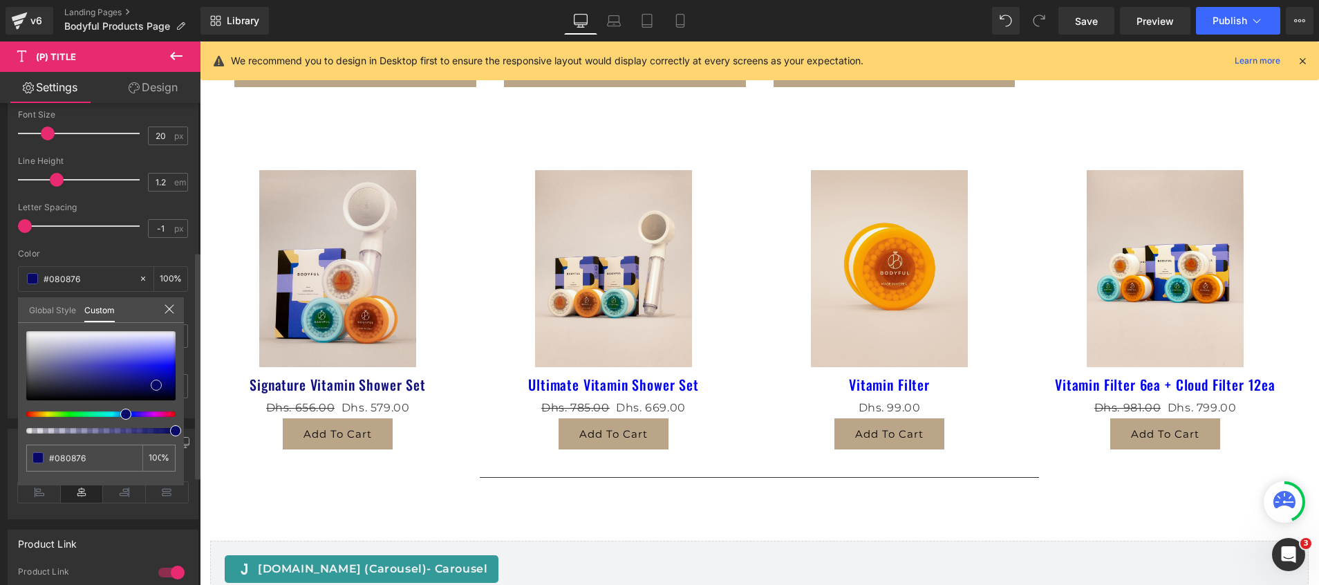
type input "#050556"
type input "#040451"
type input "#030343"
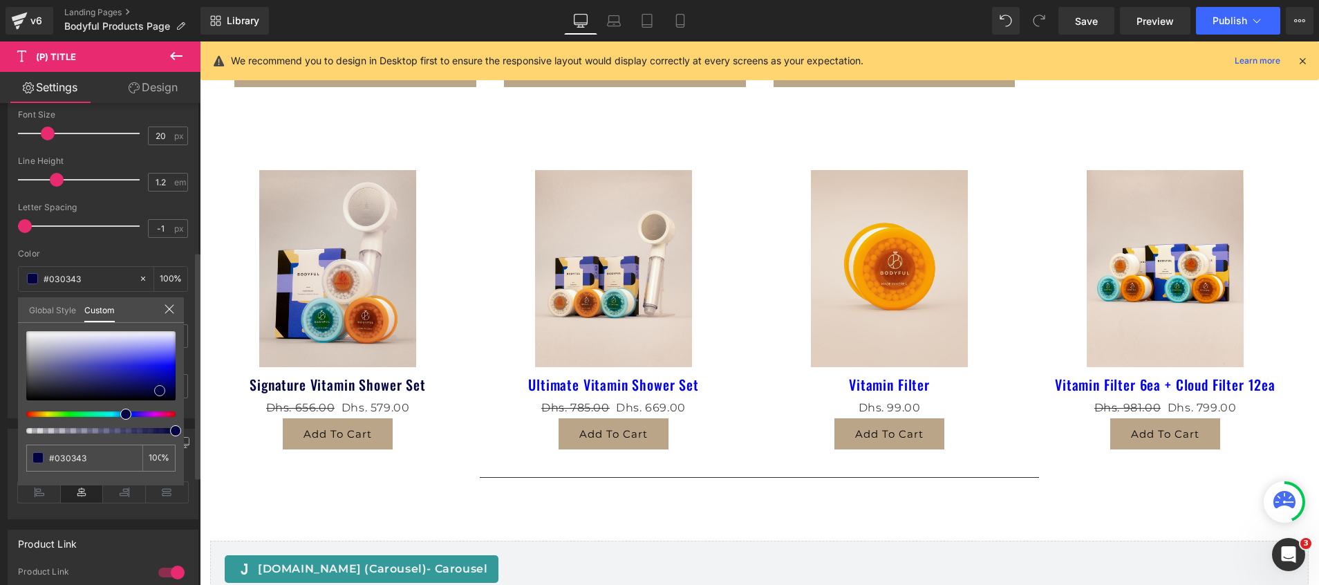
type input "#030344"
type input "#060674"
type input "#0808a9"
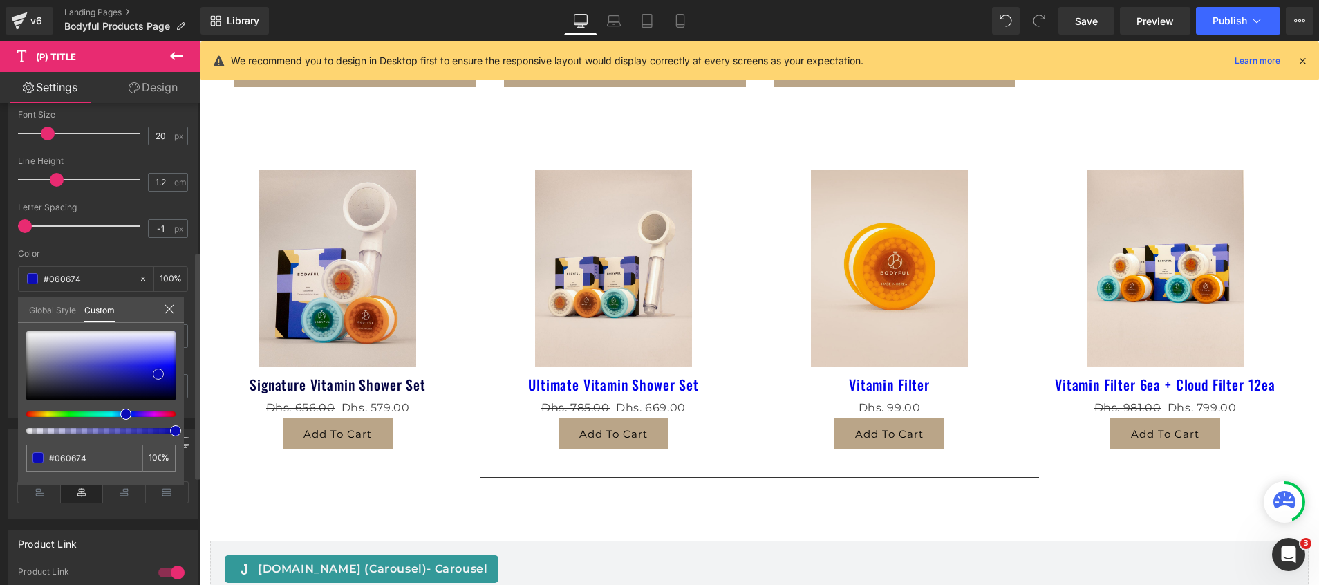
type input "#0808a9"
type input "#0b0bb6"
type input "#0a0abb"
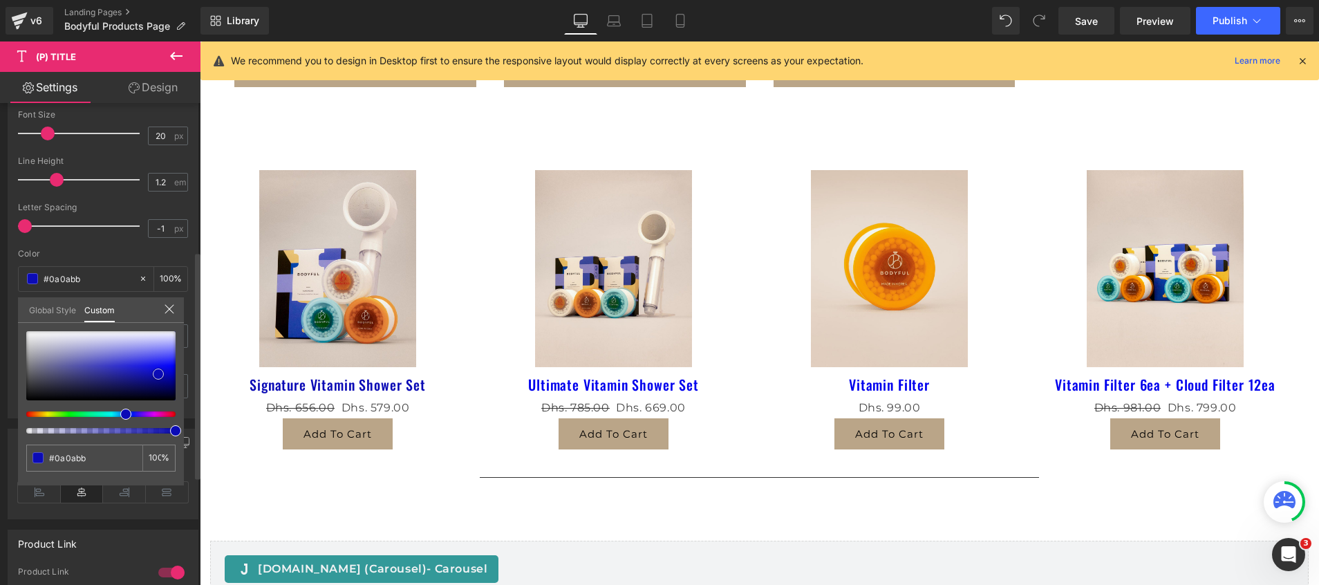
type input "#0d0dce"
type input "#0b0bba"
type input "#080886"
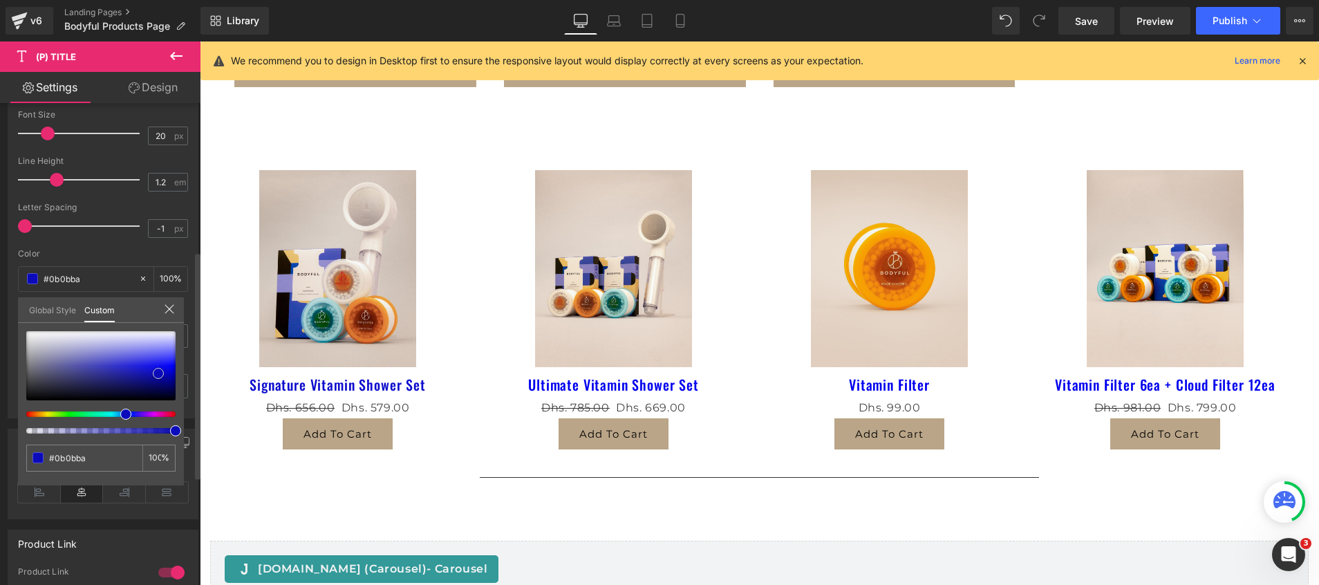
type input "#080886"
type input "#05055b"
type input "#05054b"
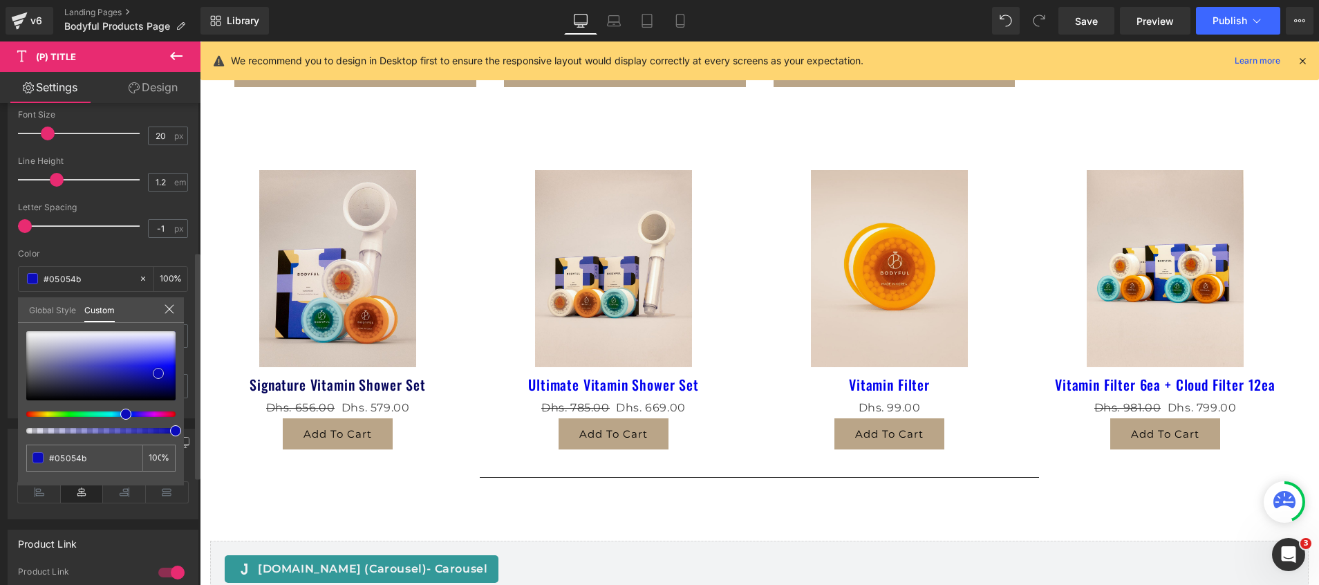
type input "#040447"
type input "#030334"
type input "#02022b"
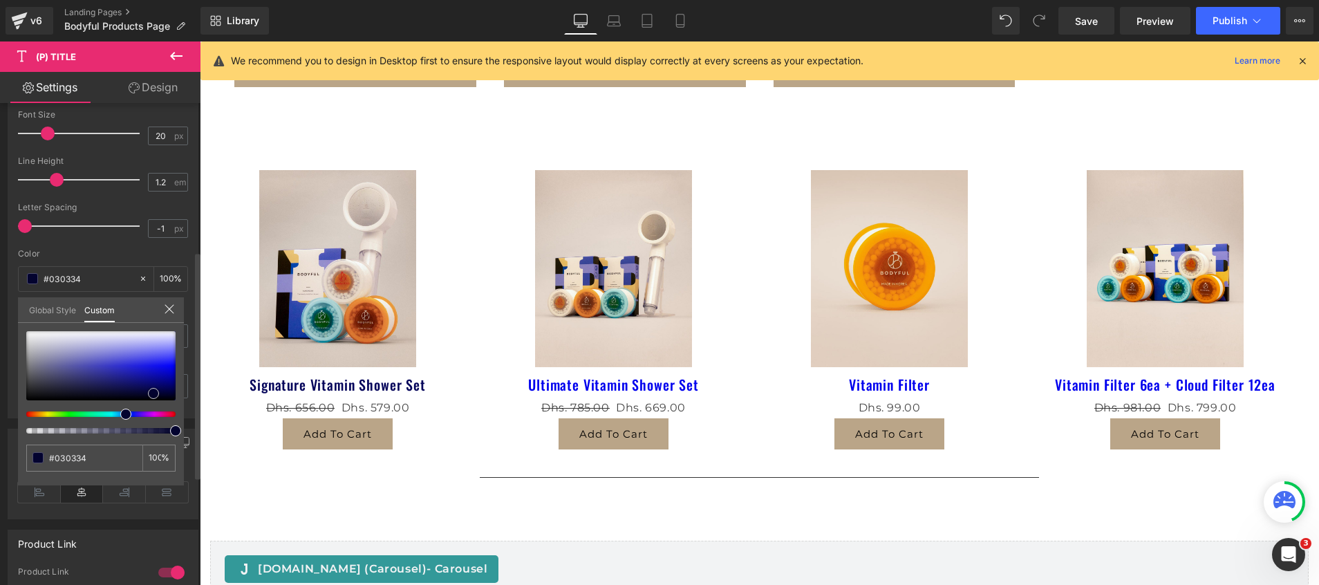
type input "#02022b"
type input "#02022a"
type input "#04042e"
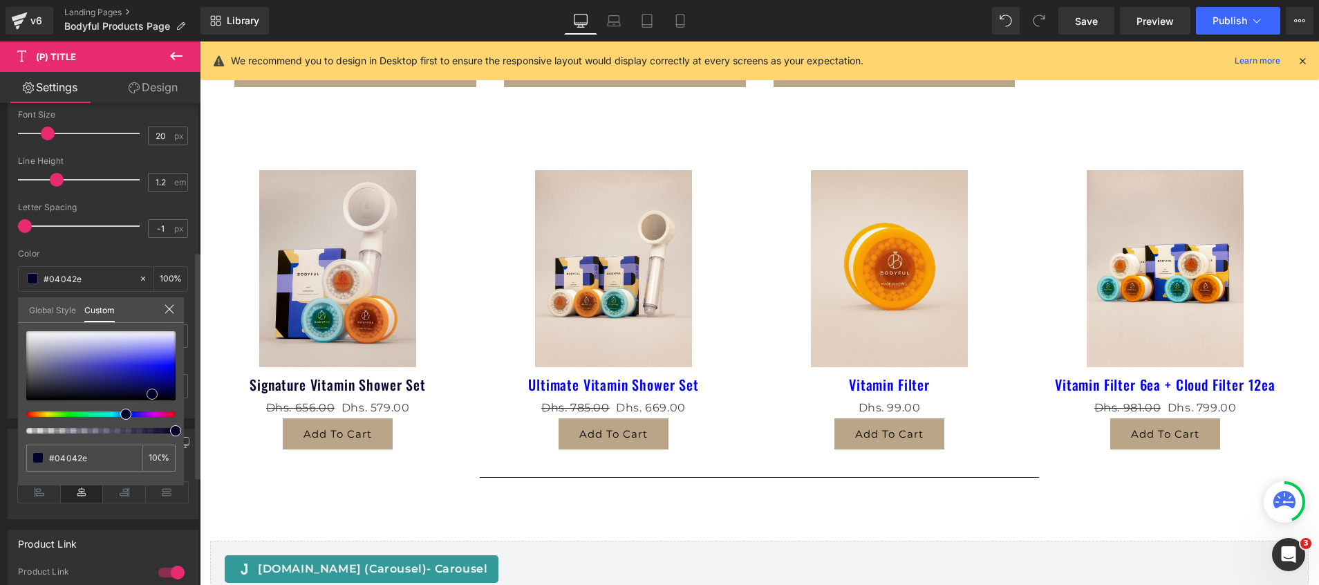
type input "#050532"
type input "#07073a"
type input "#07073b"
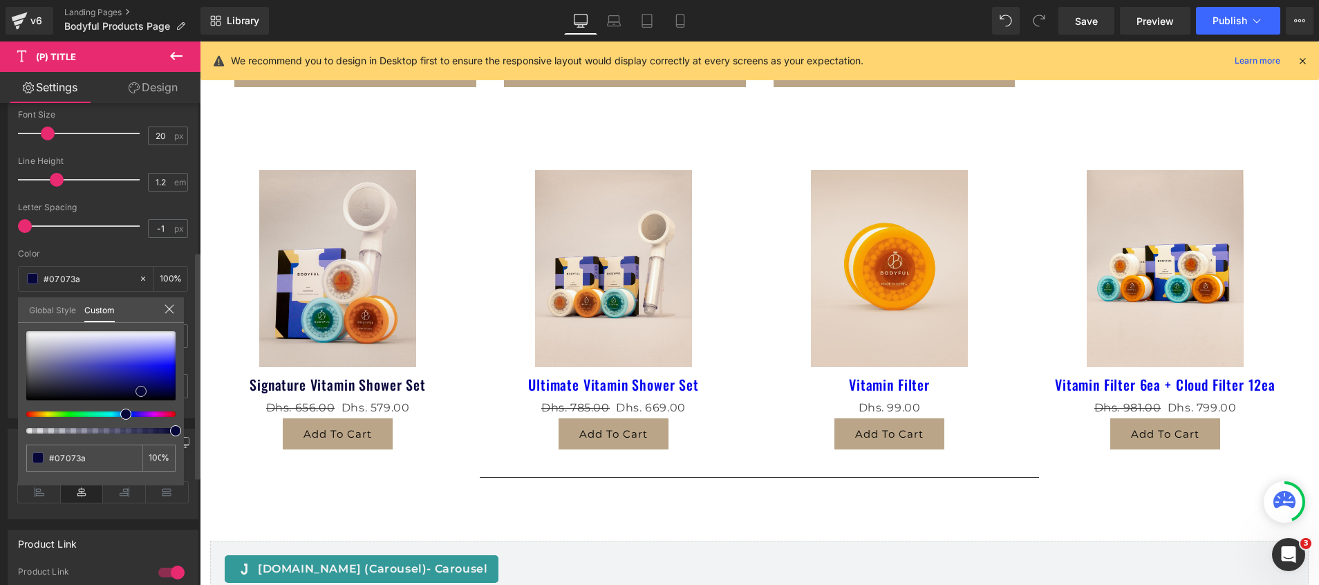
type input "#07073b"
type input "#060631"
type input "#050528"
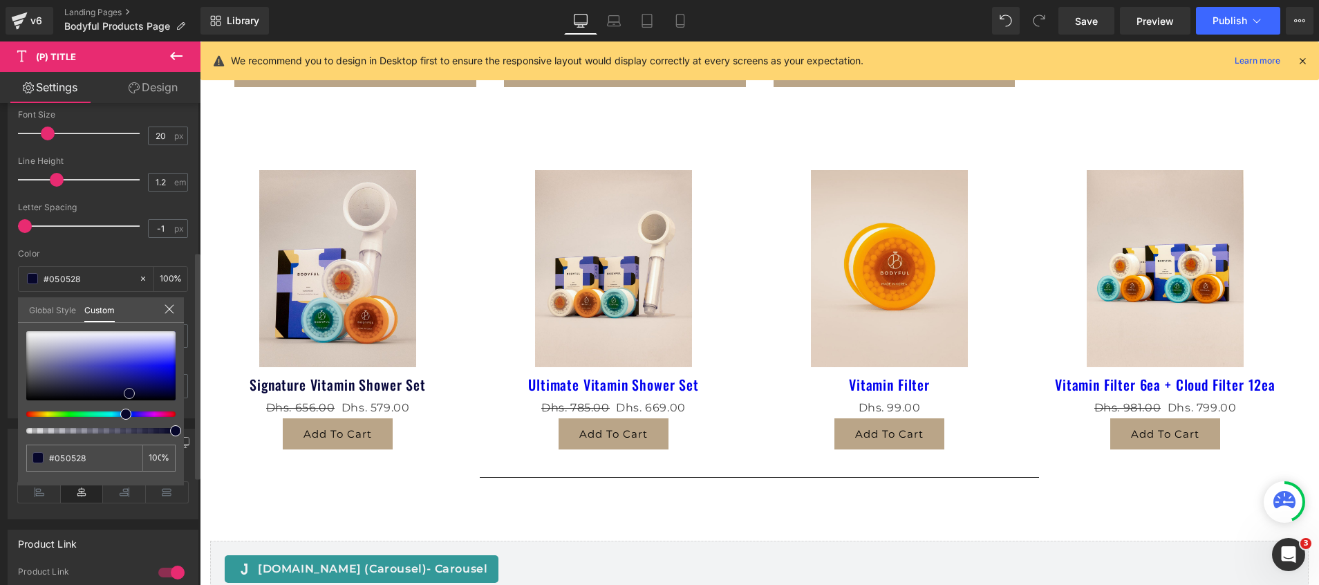
type input "#07072b"
type input "#08082a"
type input "#0d0d44"
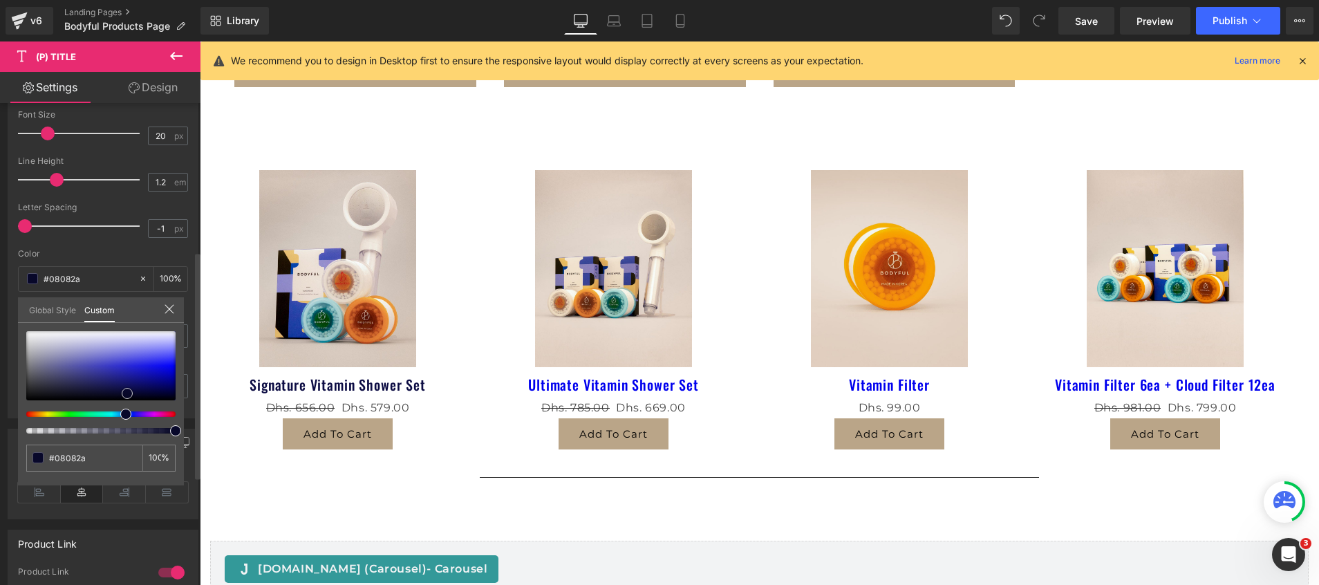
type input "#0d0d44"
type input "#13135c"
type input "#161664"
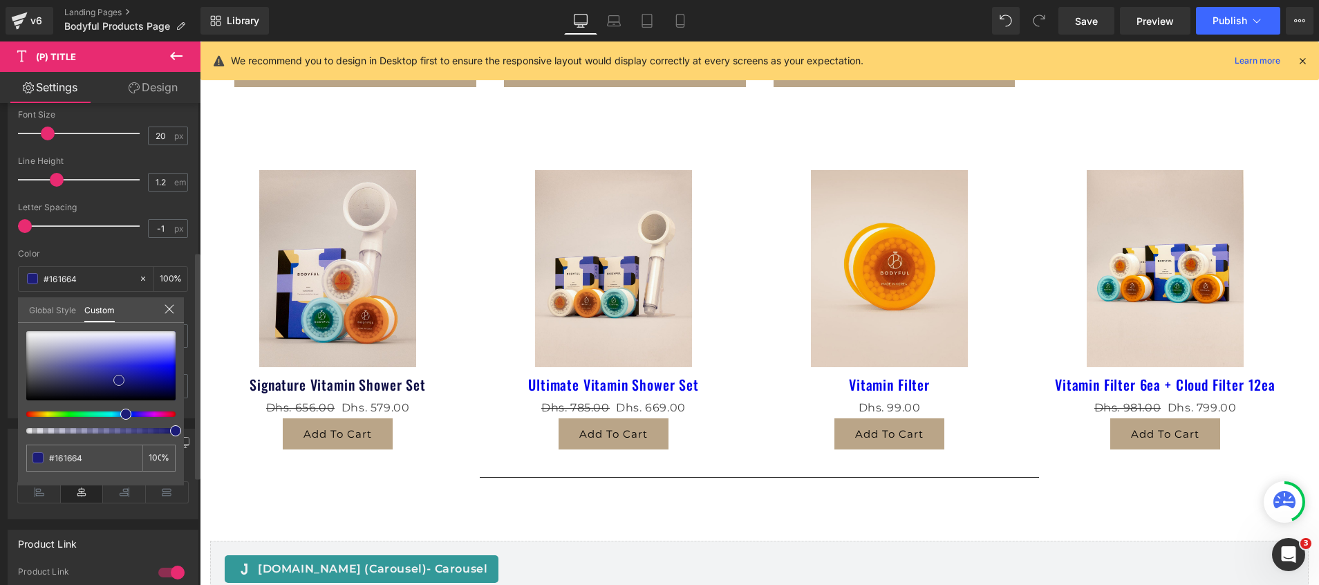
type input "#1a1a6f"
type input "#222285"
type input "#2c2c95"
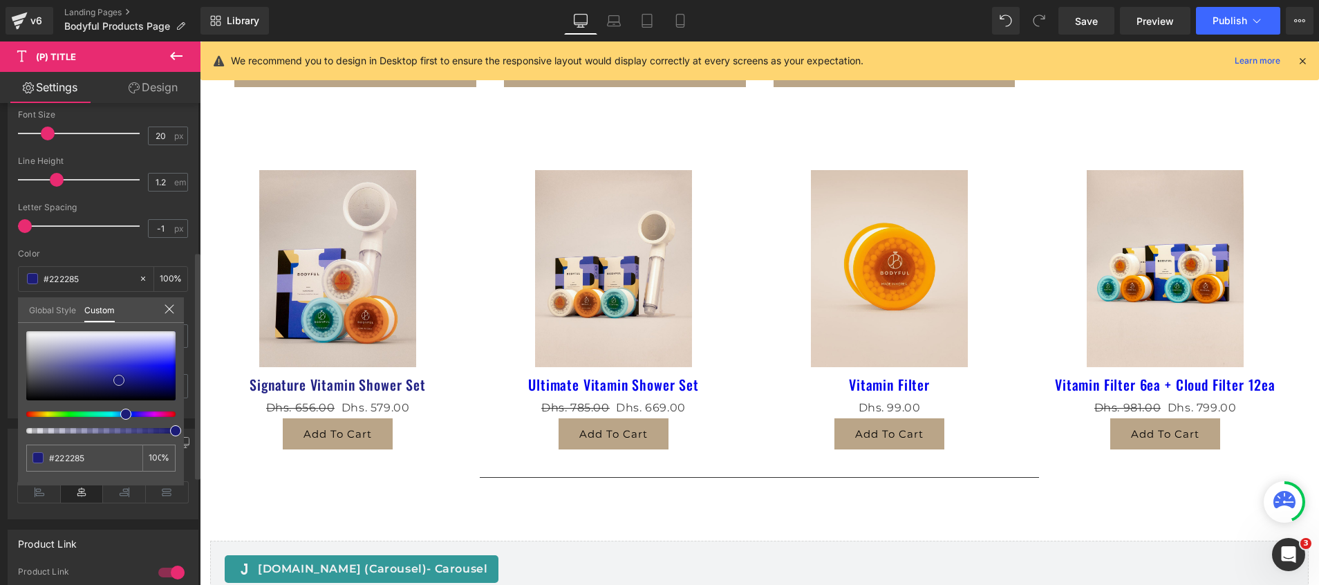
type input "#2c2c95"
type input "#2d2d94"
type input "#2e2e93"
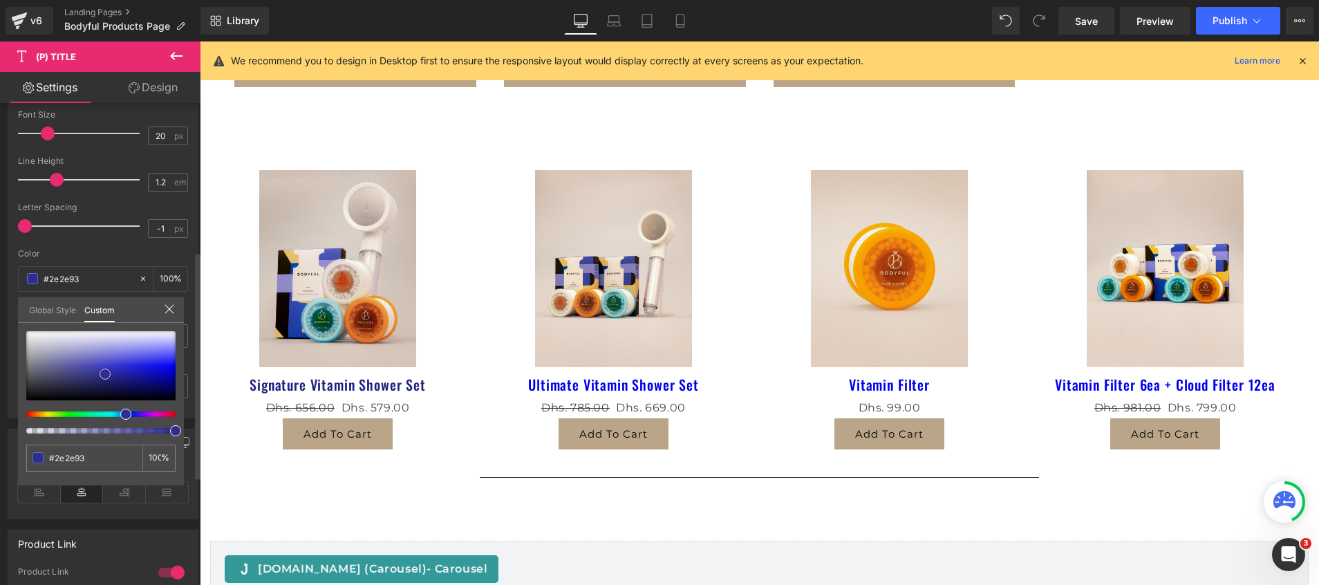
type input "#2f2f83"
type input "#303068"
type input "#39395f"
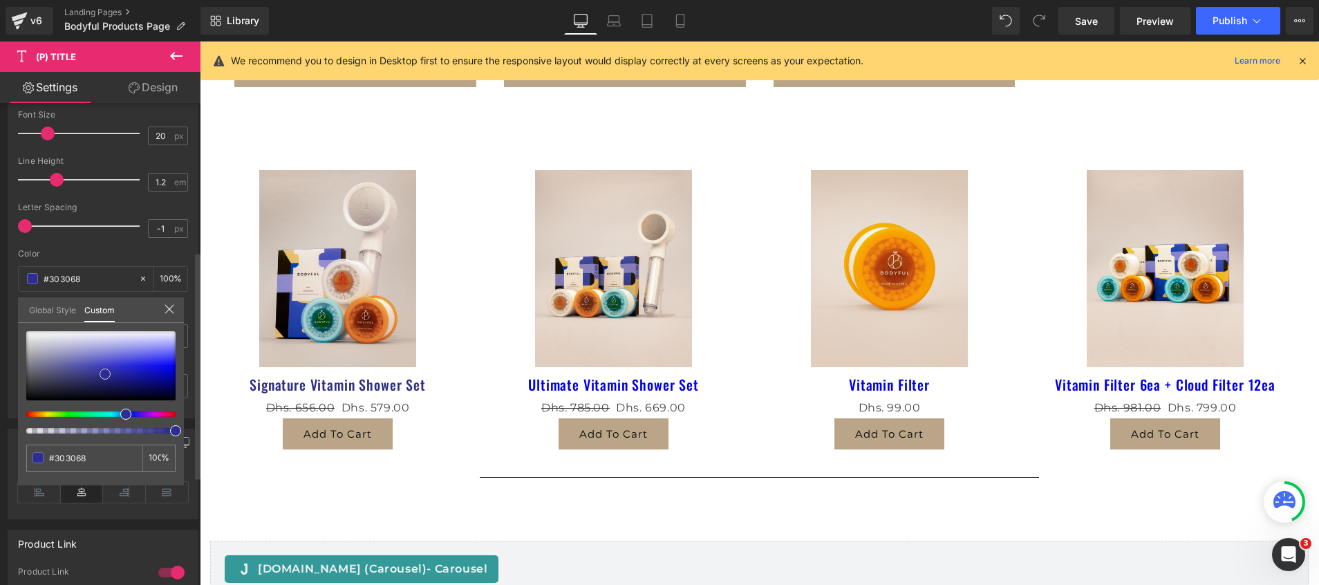
type input "#39395f"
type input "#3b3b5d"
type input "#3f3f5e"
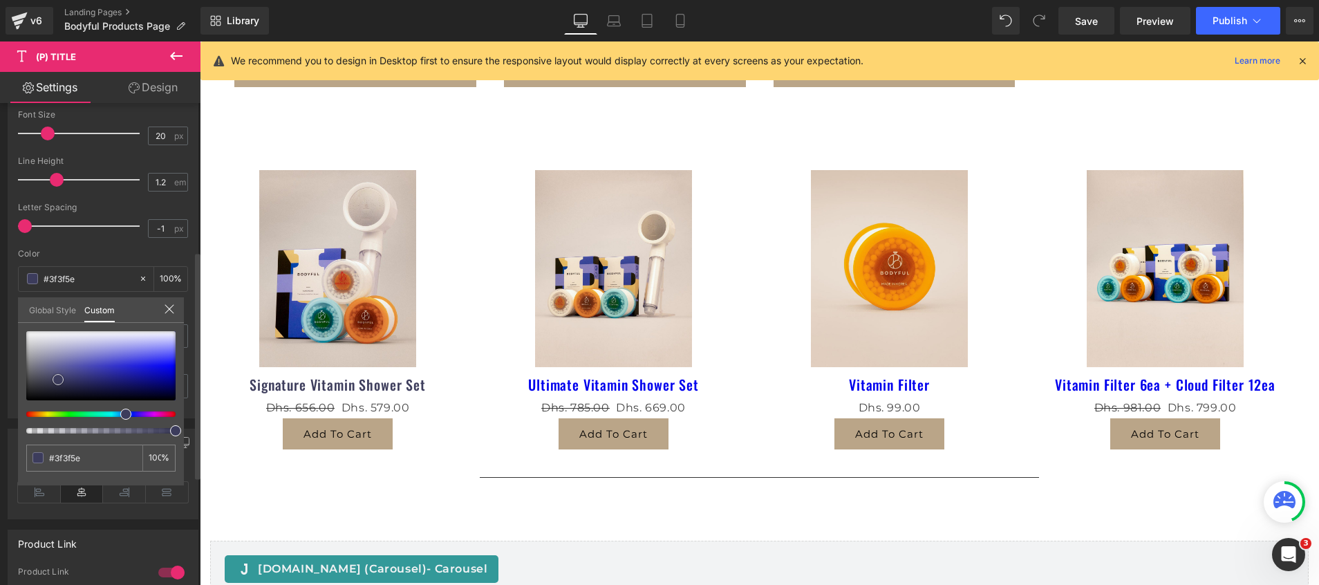
type input "#474760"
type input "#5b5b66"
type input "#666666"
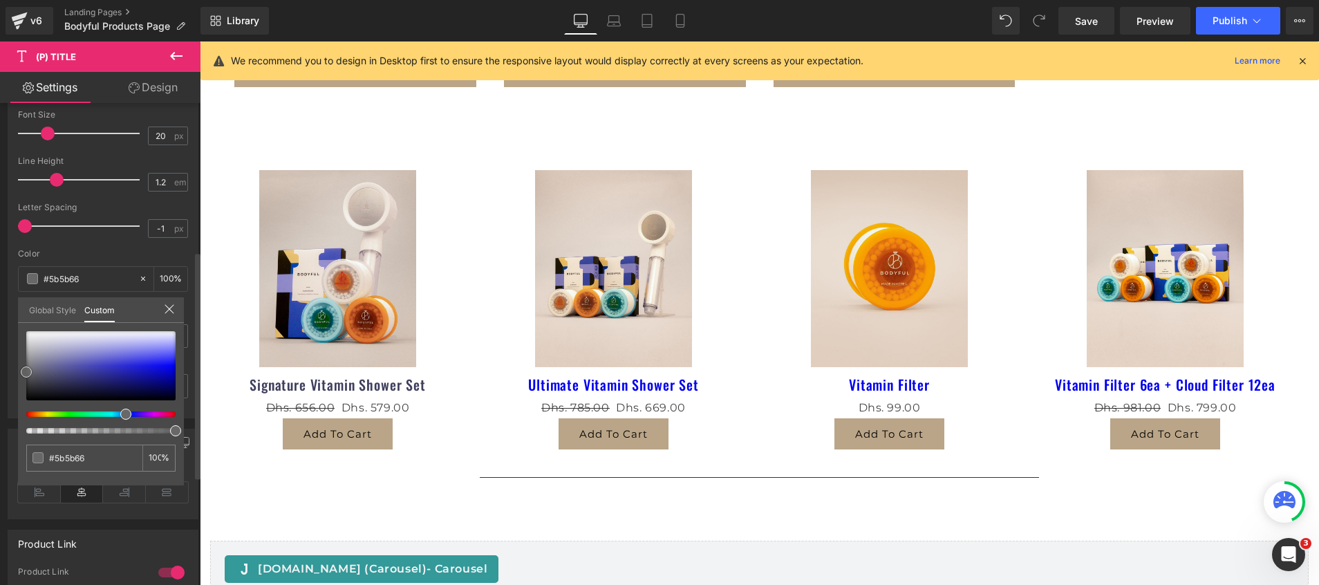
type input "#666666"
type input "#686868"
type input "#636363"
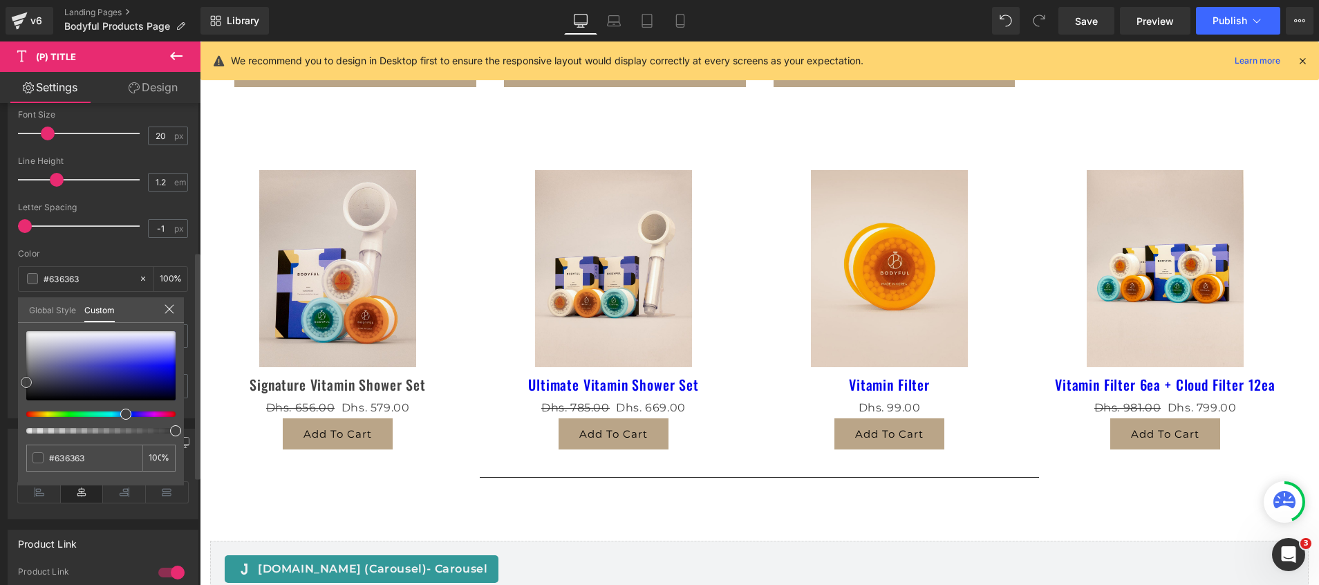
type input "#424242"
type input "#444444"
type input "#494949"
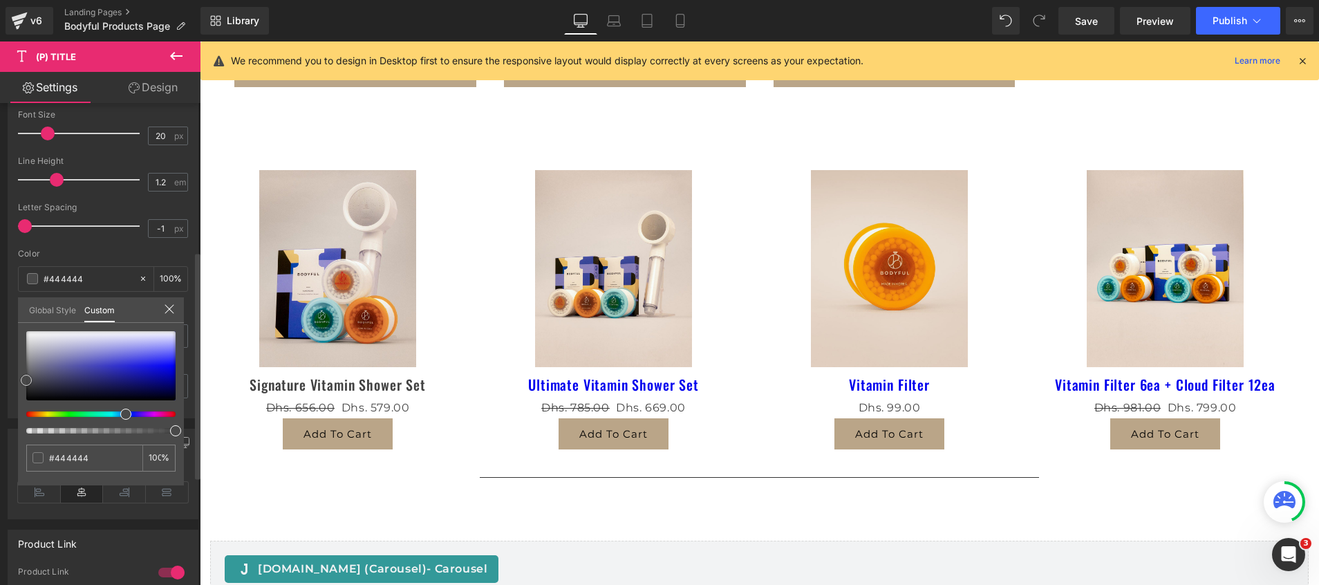
type input "#494949"
type input "#515151"
type input "#545454"
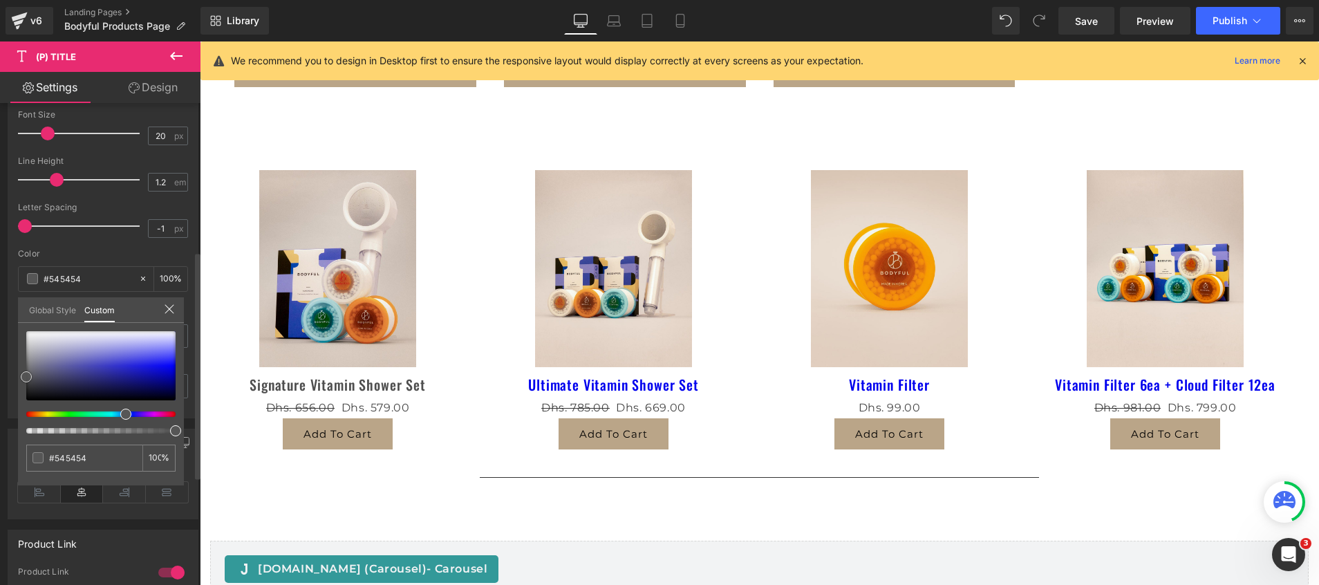
type input "#4f4f4f"
type input "#494949"
drag, startPoint x: 60, startPoint y: 363, endPoint x: 4, endPoint y: 387, distance: 61.0
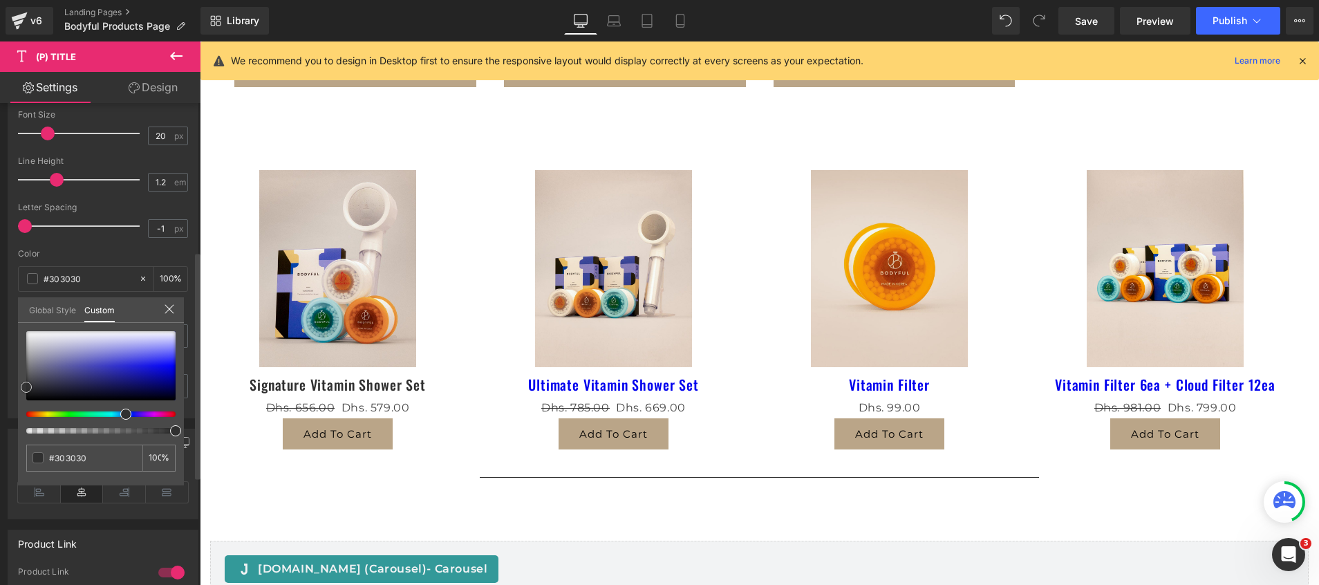
click at [4, 387] on div "Typography Text Styles Custom Custom Setup Global Style Custom Setup Global Sty…" at bounding box center [103, 180] width 207 height 475
drag, startPoint x: 25, startPoint y: 388, endPoint x: 48, endPoint y: 375, distance: 26.9
click at [48, 375] on span at bounding box center [49, 373] width 11 height 11
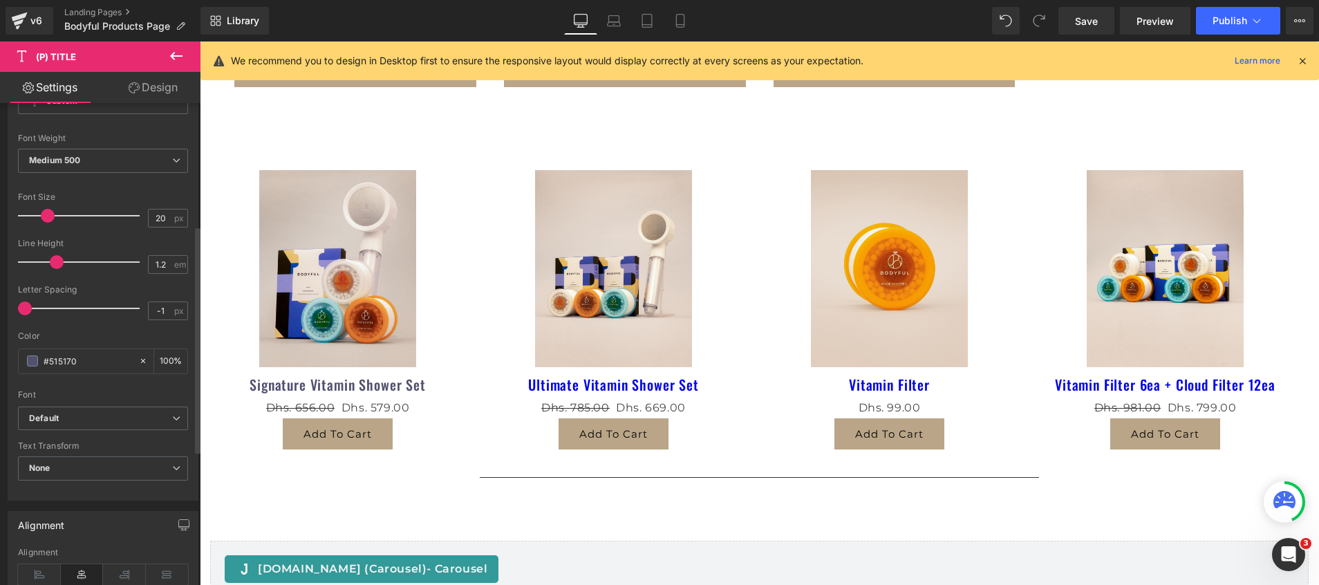
scroll to position [332, 0]
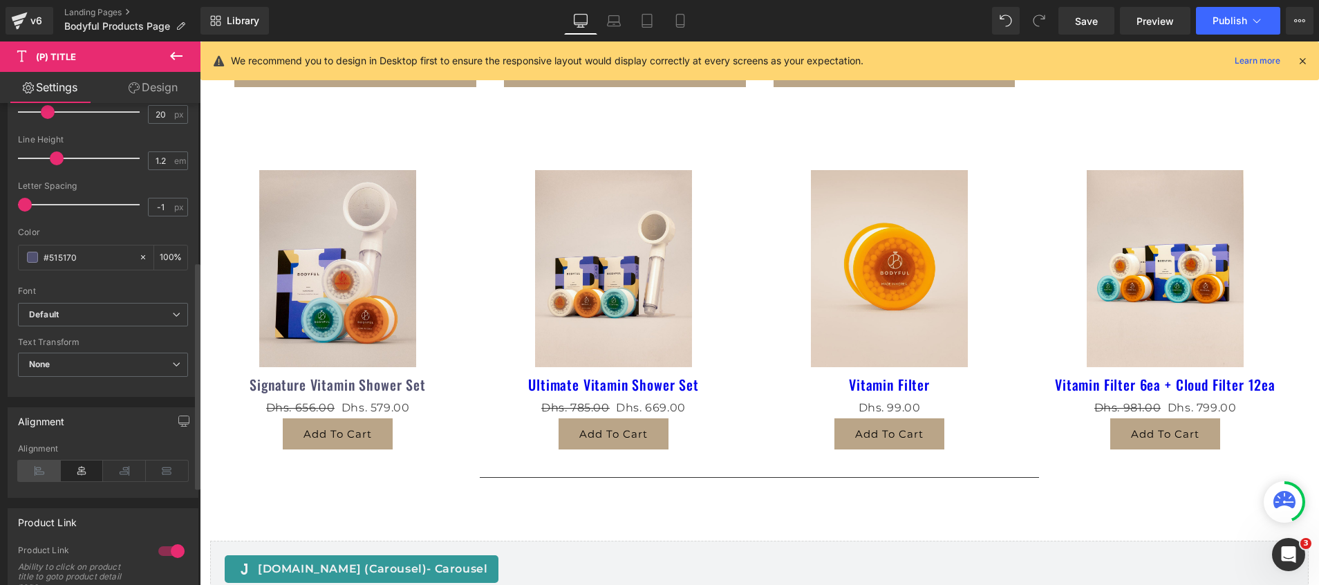
click at [27, 462] on icon at bounding box center [39, 470] width 43 height 21
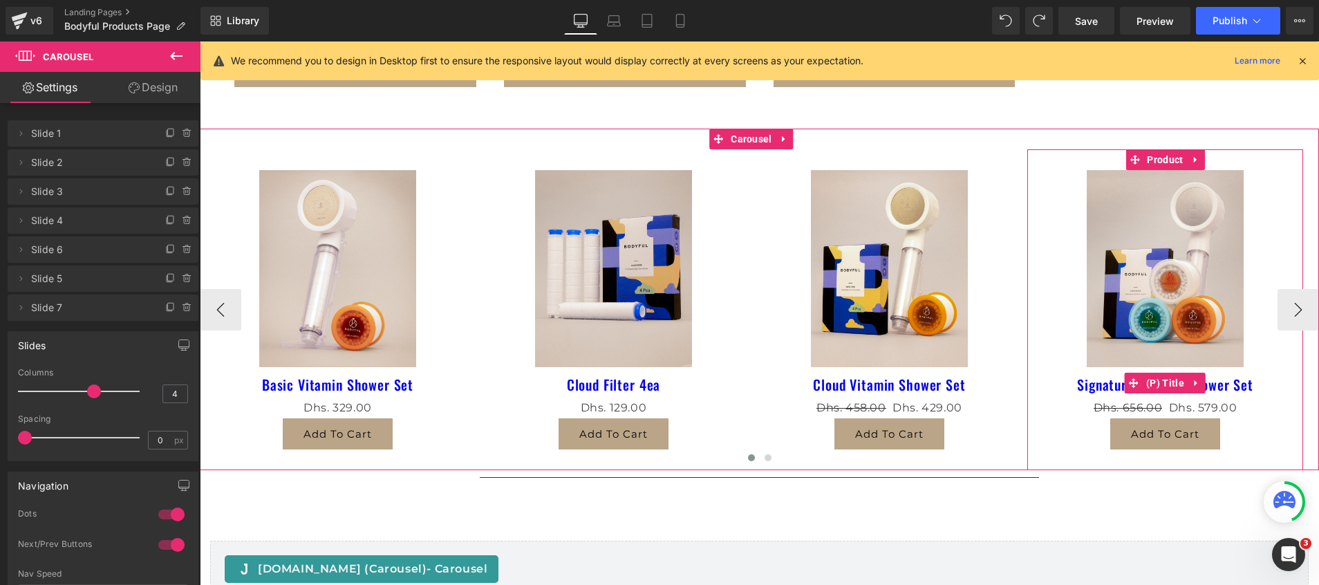
click at [1118, 379] on link "Signature Vitamin Shower Set" at bounding box center [1165, 384] width 176 height 17
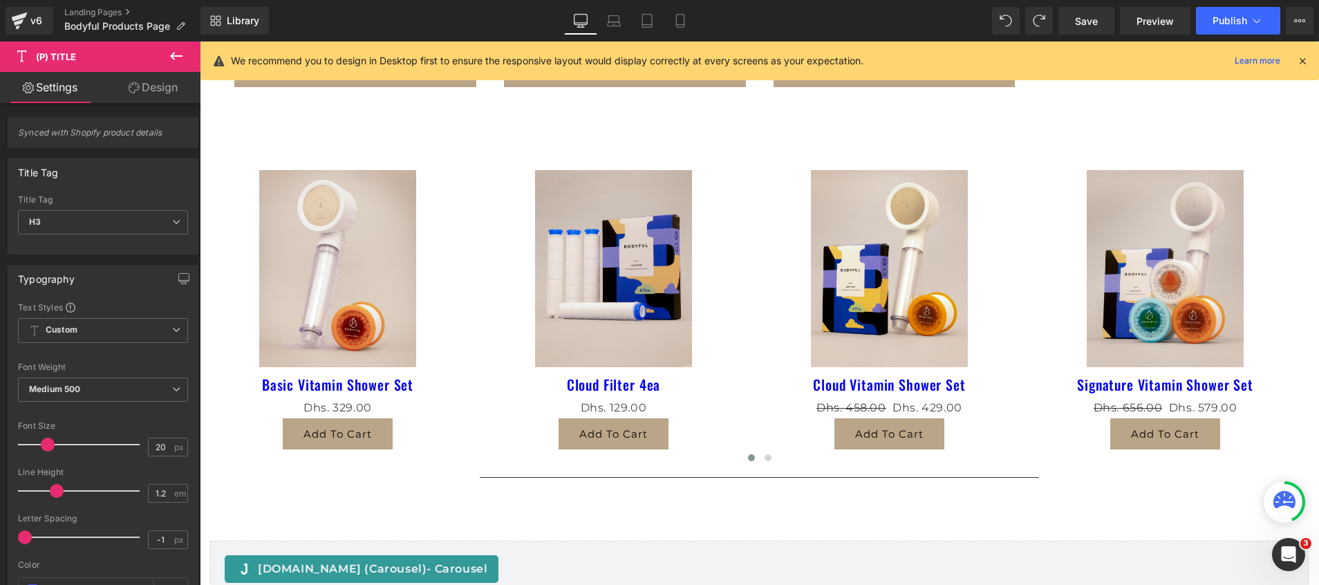
click at [171, 59] on icon at bounding box center [176, 56] width 17 height 17
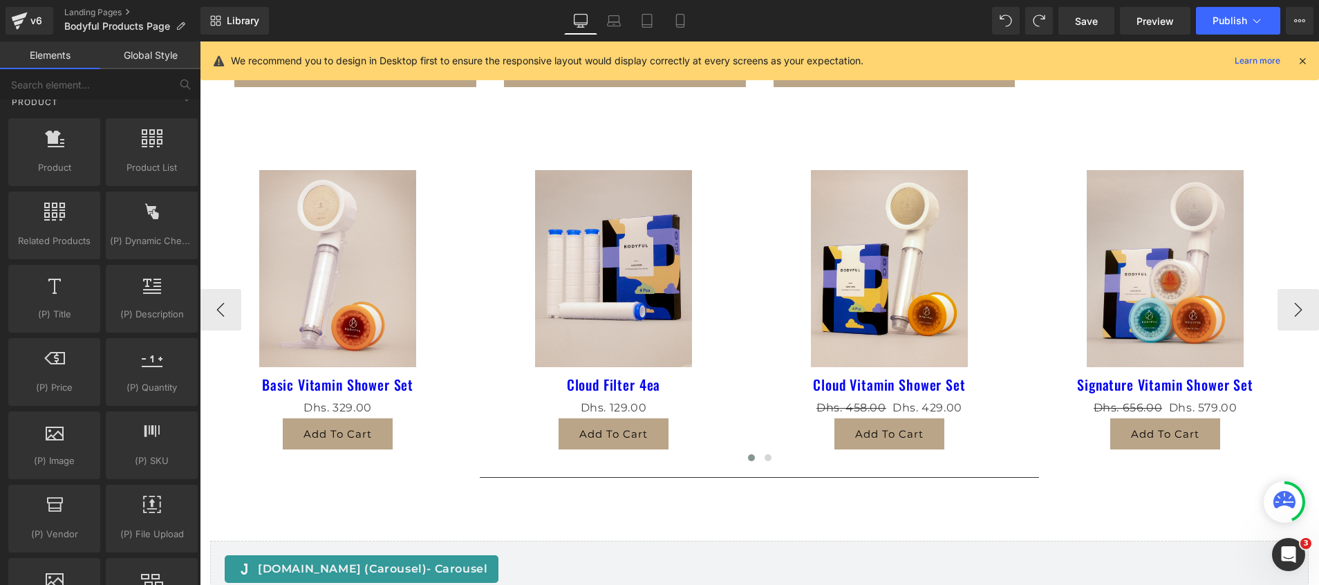
click at [881, 342] on img at bounding box center [889, 268] width 157 height 197
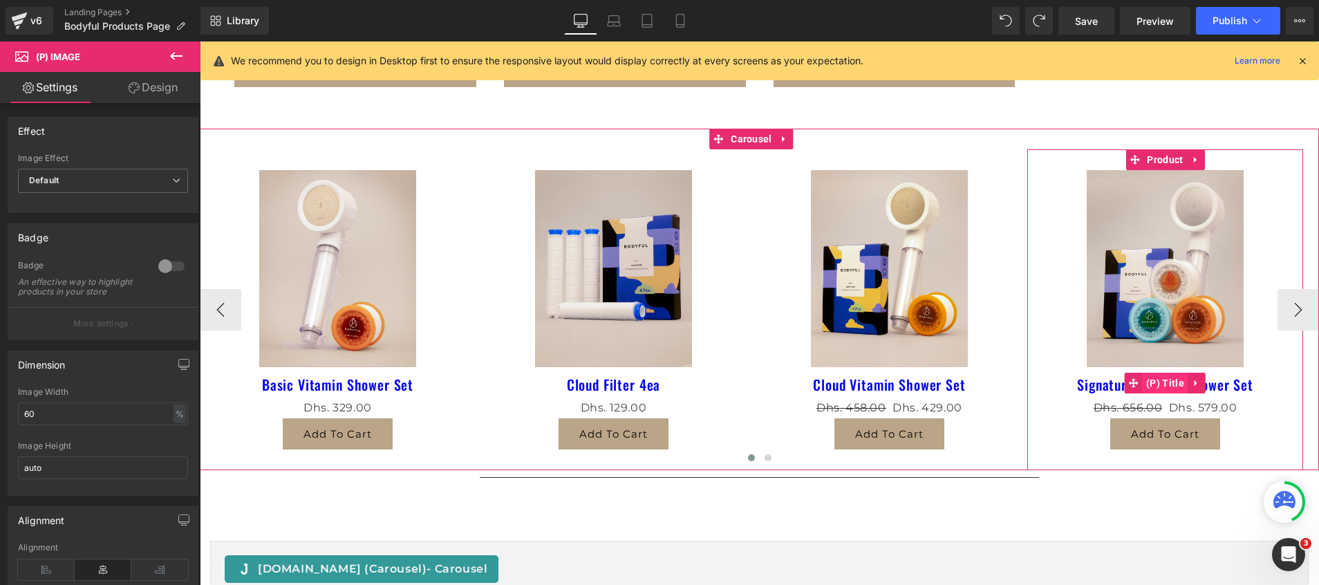
click at [1185, 377] on span "(P) Title" at bounding box center [1165, 383] width 45 height 21
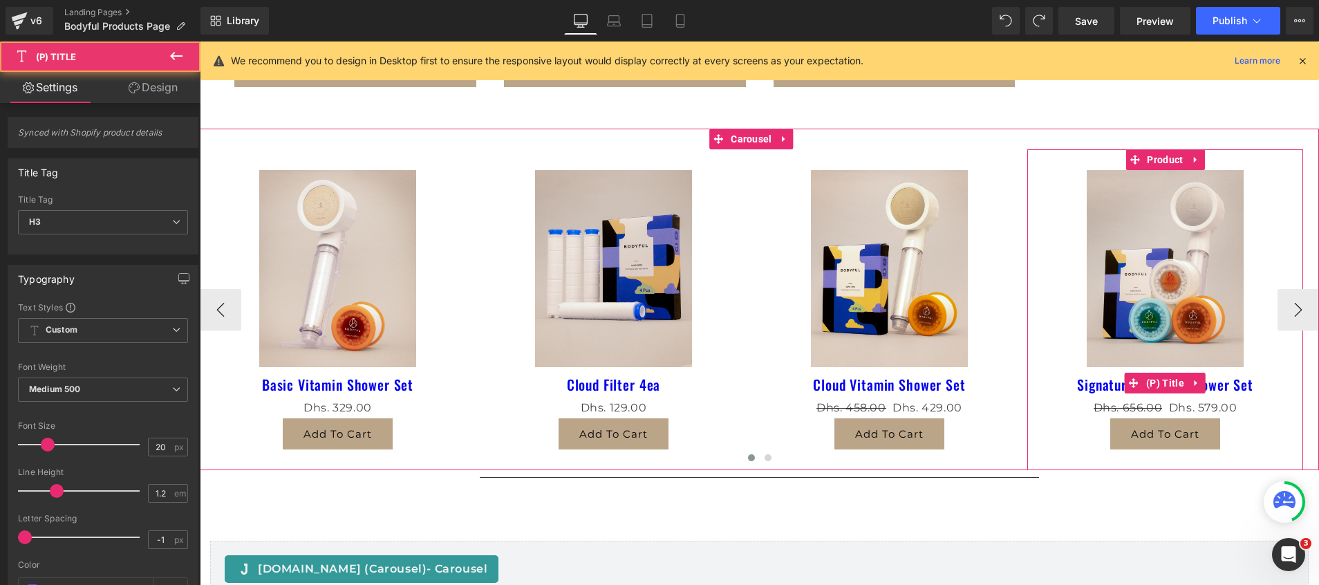
click at [1238, 376] on link "Signature Vitamin Shower Set" at bounding box center [1165, 384] width 176 height 17
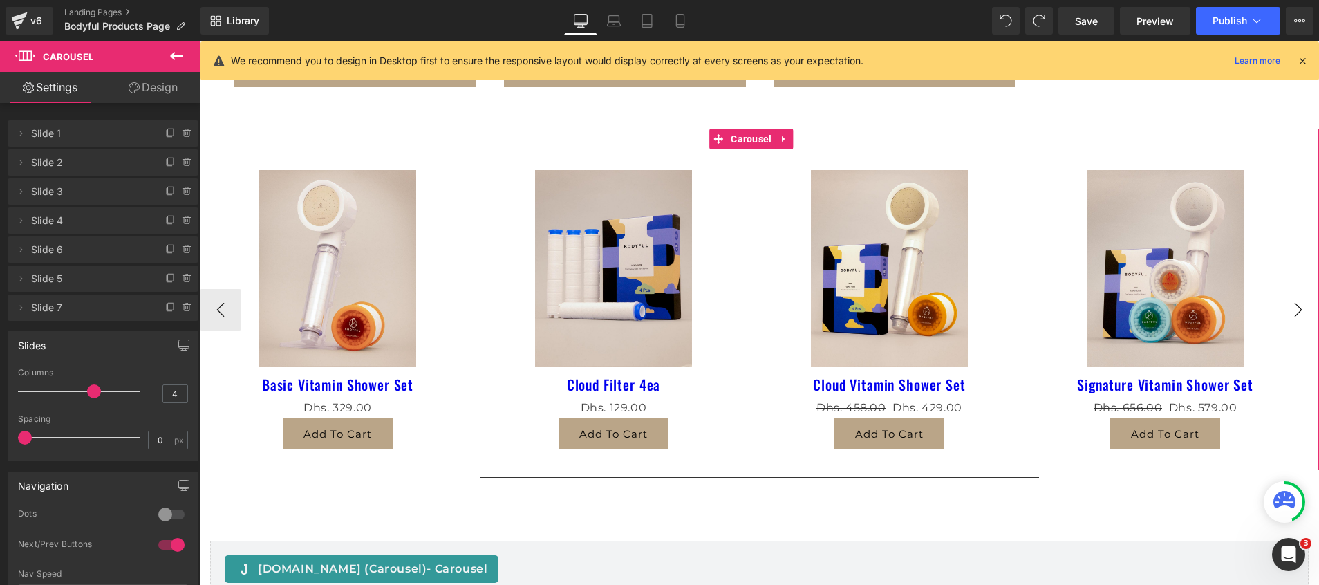
click at [1277, 293] on button "›" at bounding box center [1297, 309] width 41 height 41
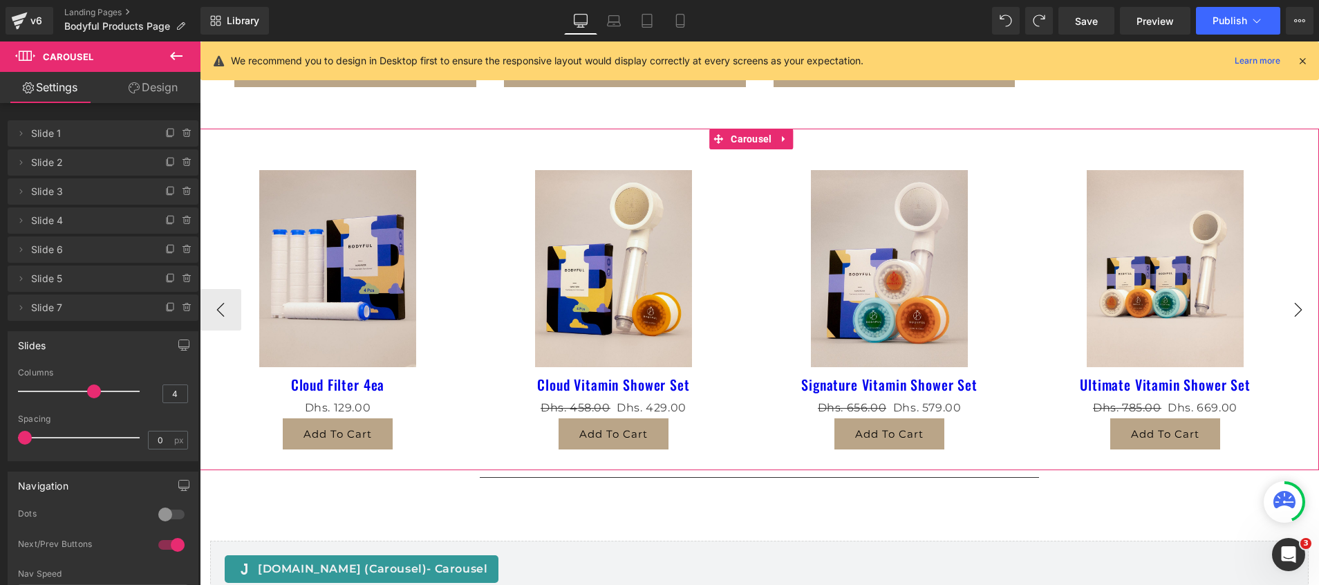
click at [1277, 293] on button "›" at bounding box center [1297, 309] width 41 height 41
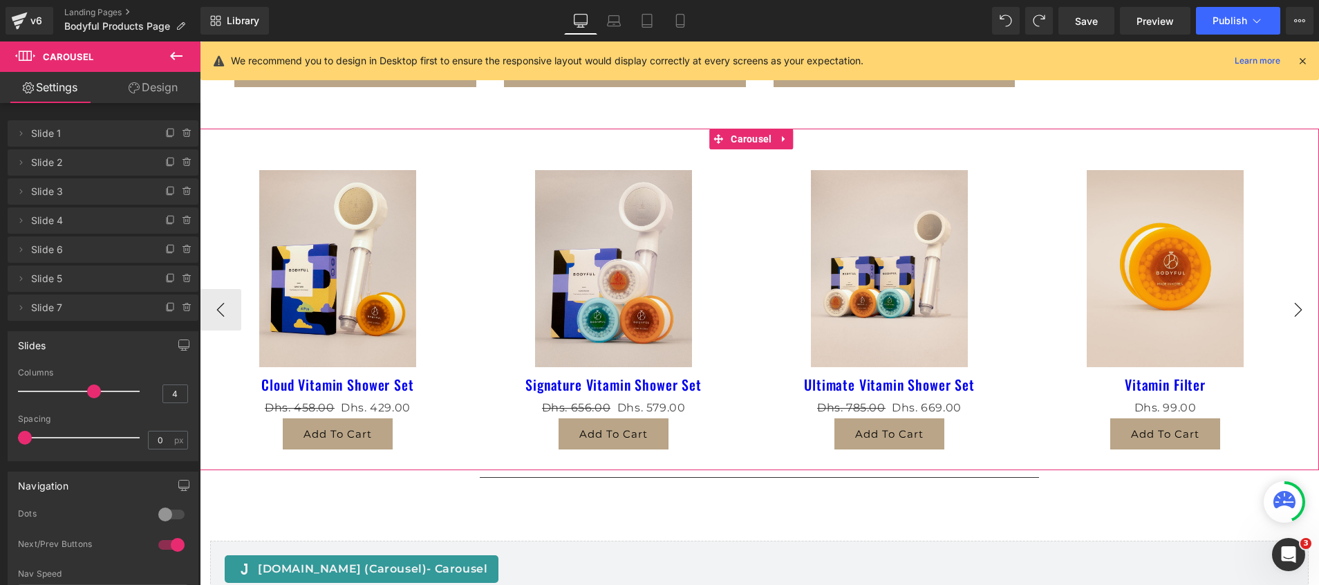
click at [1277, 293] on button "›" at bounding box center [1297, 309] width 41 height 41
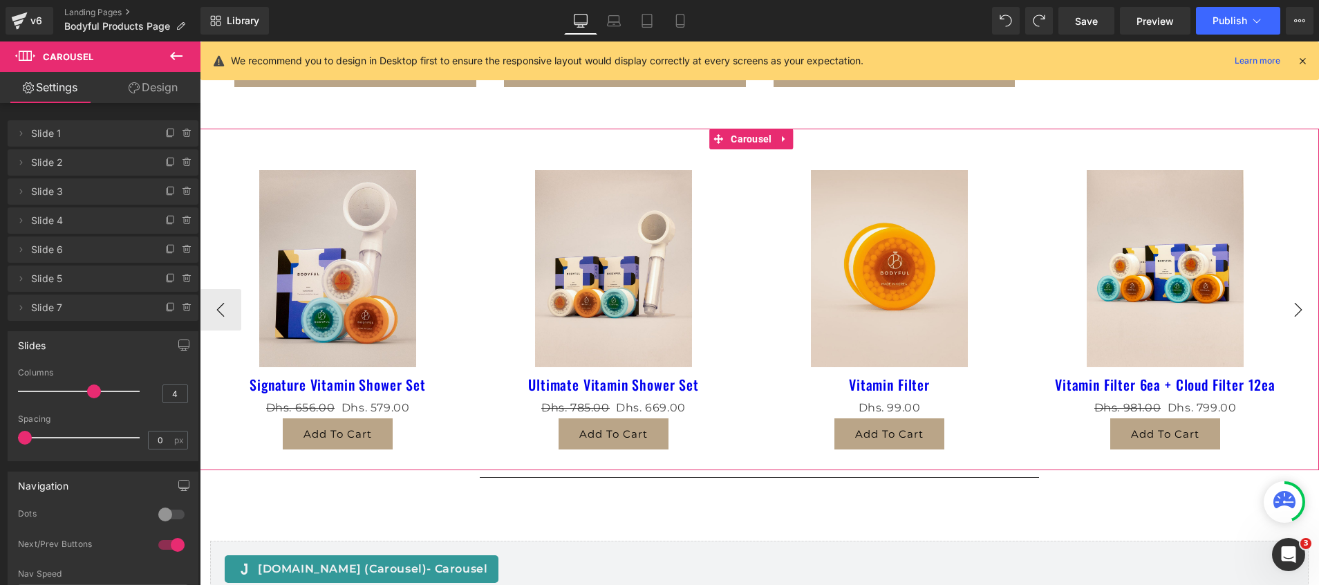
click at [1277, 292] on button "›" at bounding box center [1297, 309] width 41 height 41
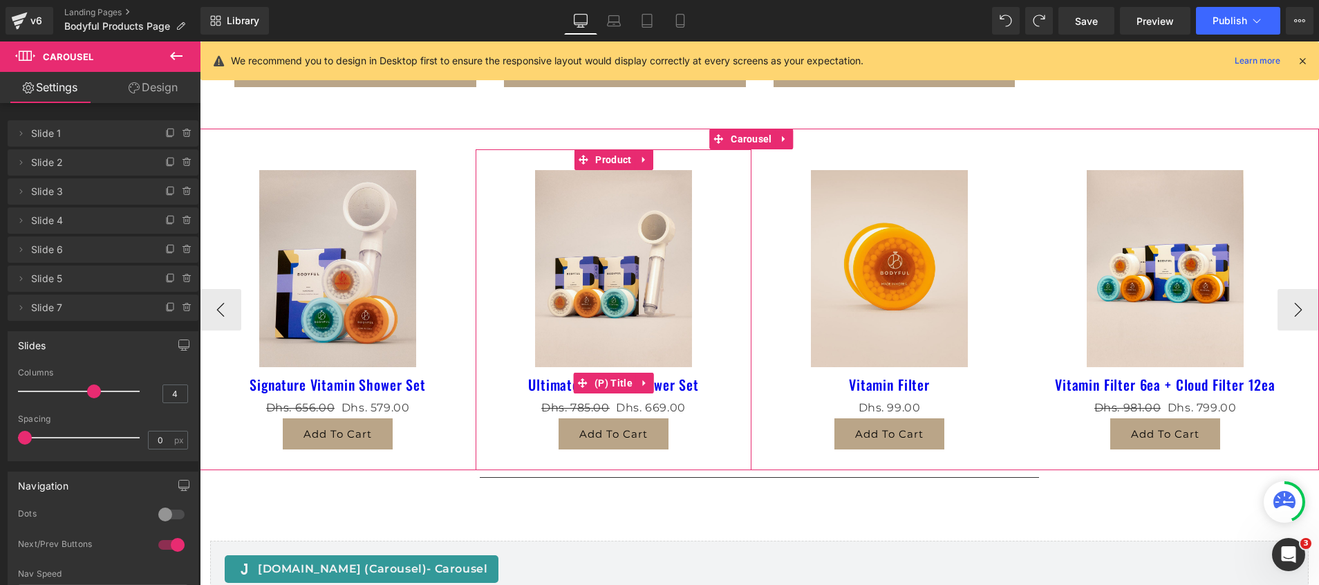
click at [677, 376] on link "Ultimate Vitamin Shower Set" at bounding box center [613, 384] width 171 height 17
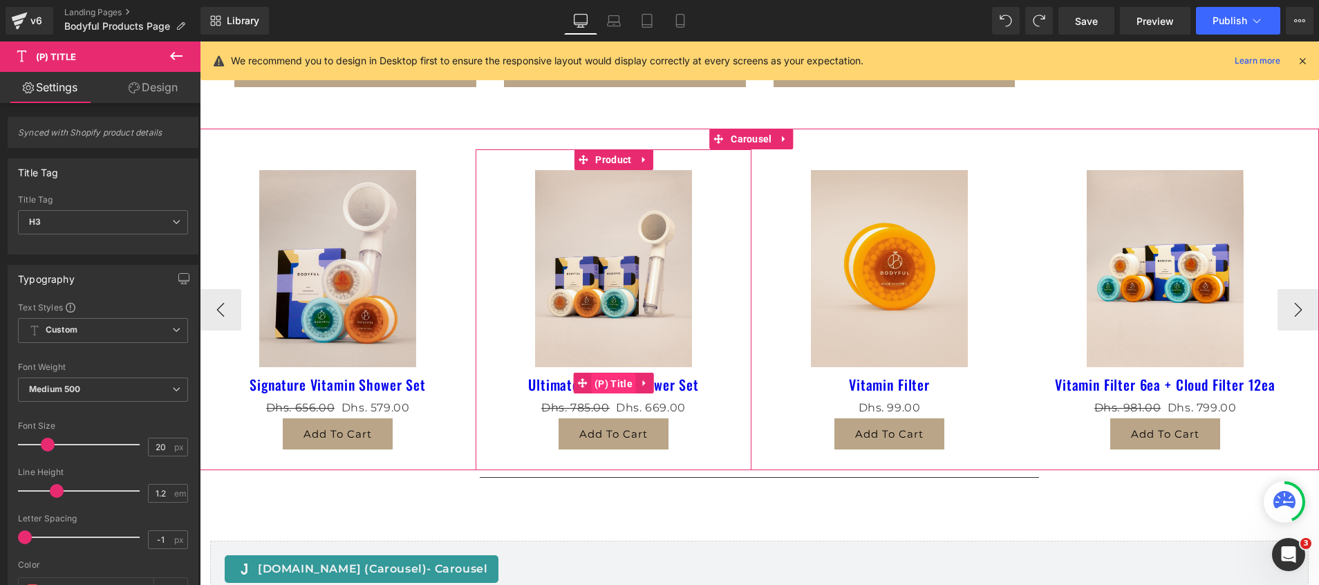
click at [610, 373] on span "(P) Title" at bounding box center [613, 383] width 45 height 21
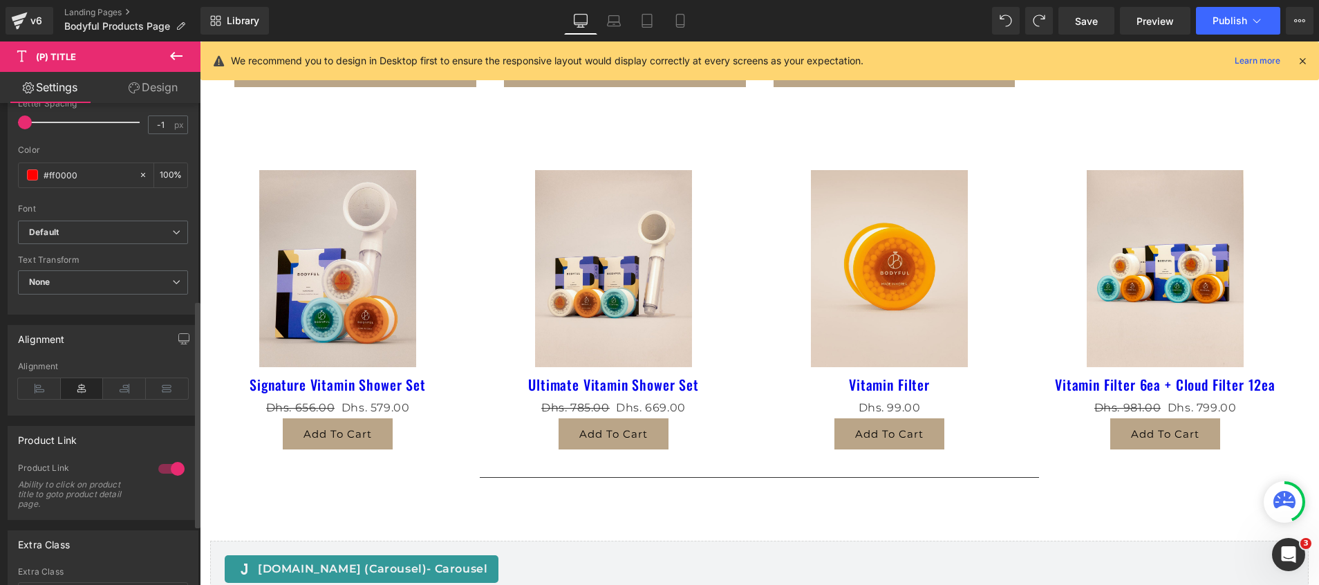
scroll to position [311, 0]
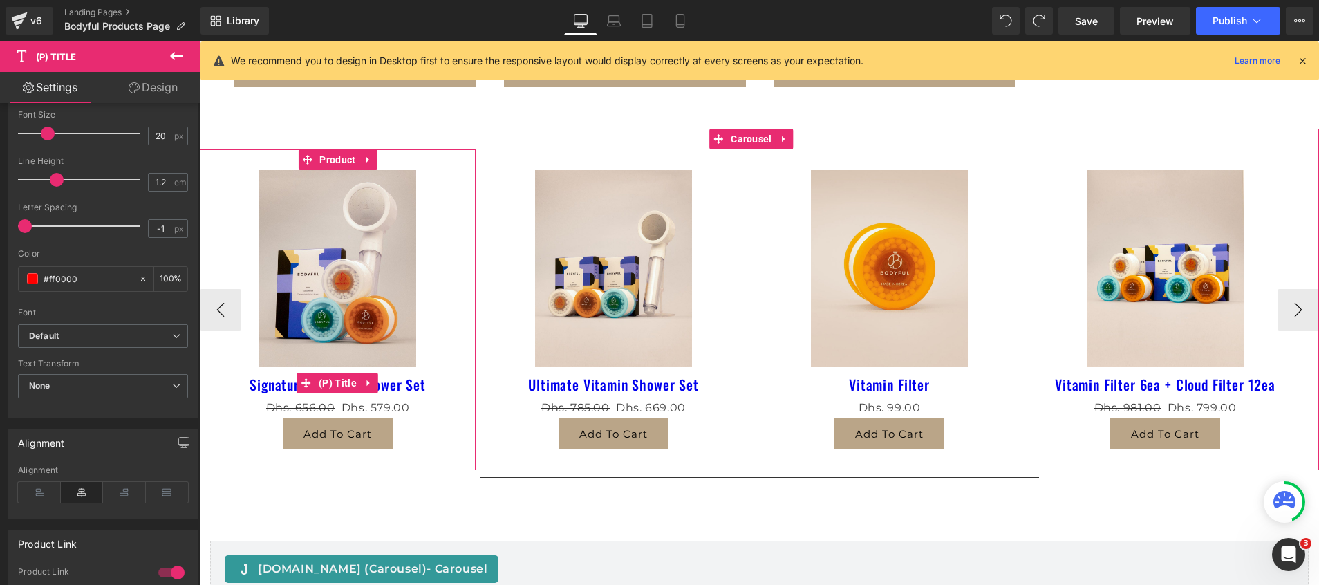
click at [412, 376] on link "Signature Vitamin Shower Set" at bounding box center [338, 384] width 176 height 17
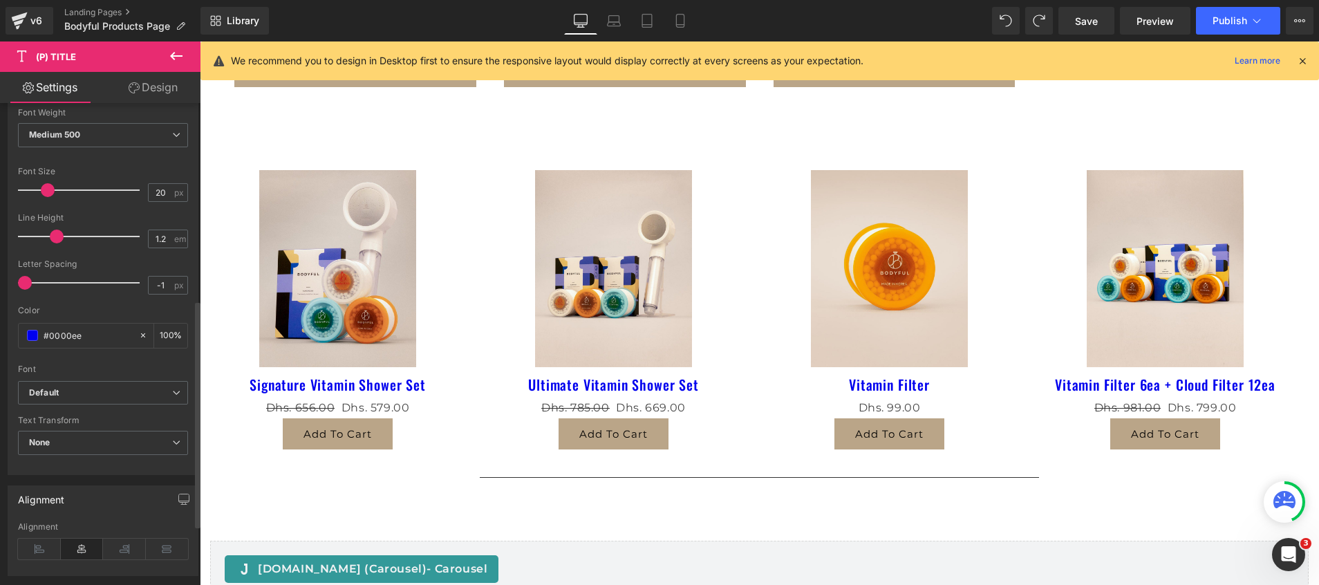
scroll to position [415, 0]
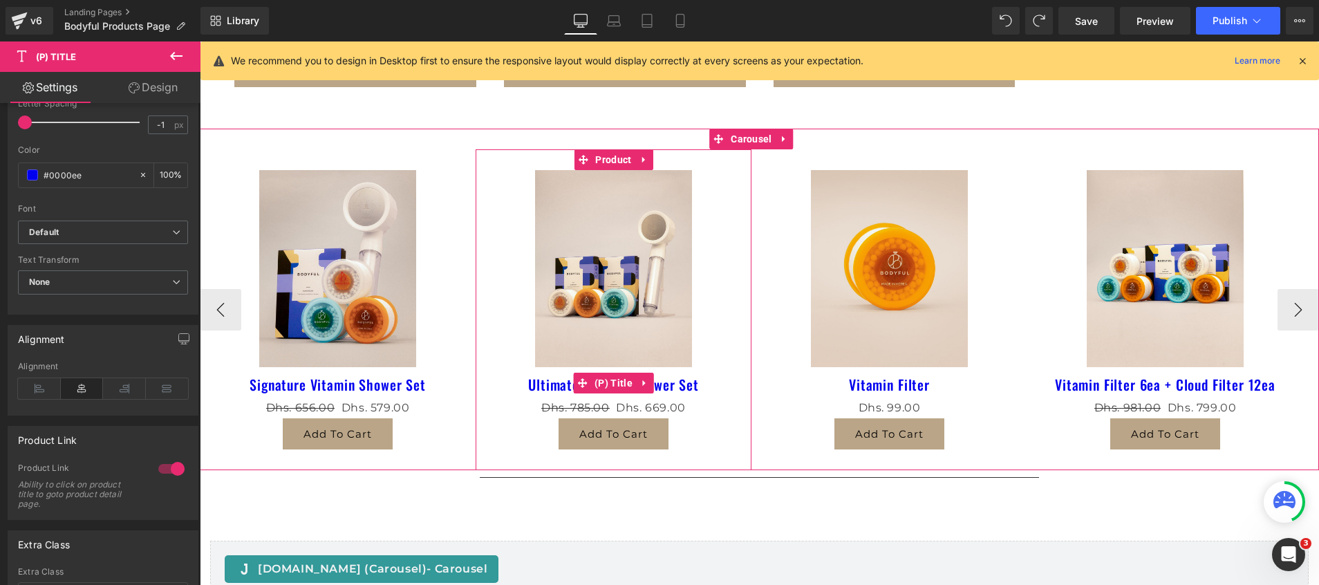
click at [570, 376] on link "Ultimate Vitamin Shower Set" at bounding box center [613, 384] width 171 height 17
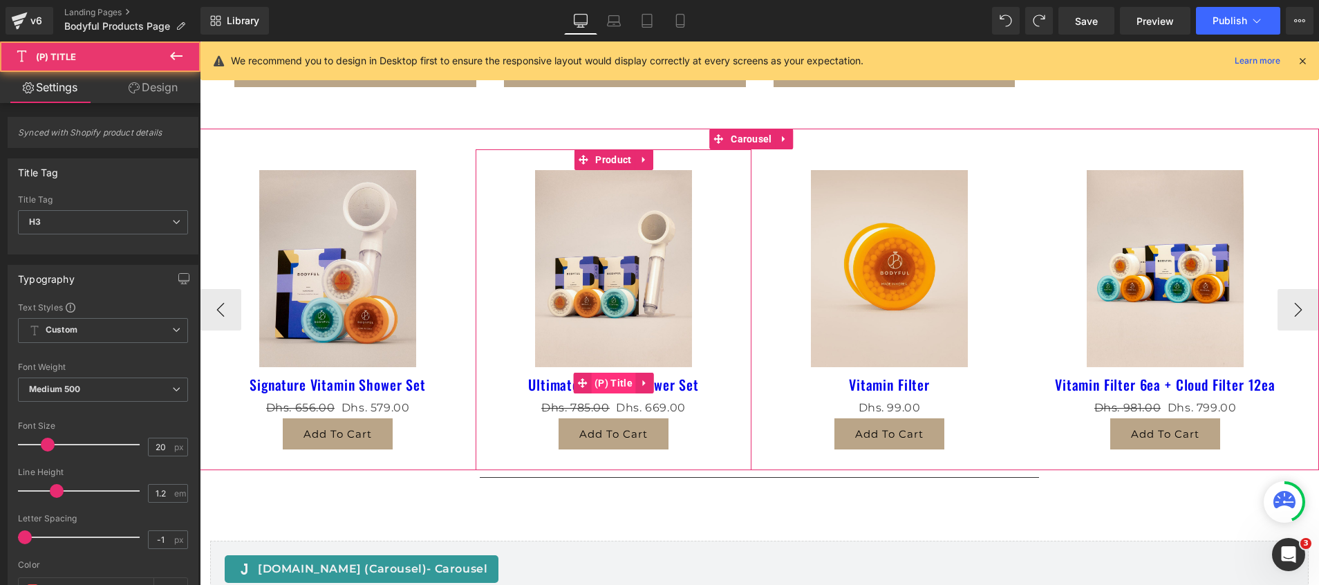
click at [605, 373] on span "(P) Title" at bounding box center [613, 383] width 45 height 21
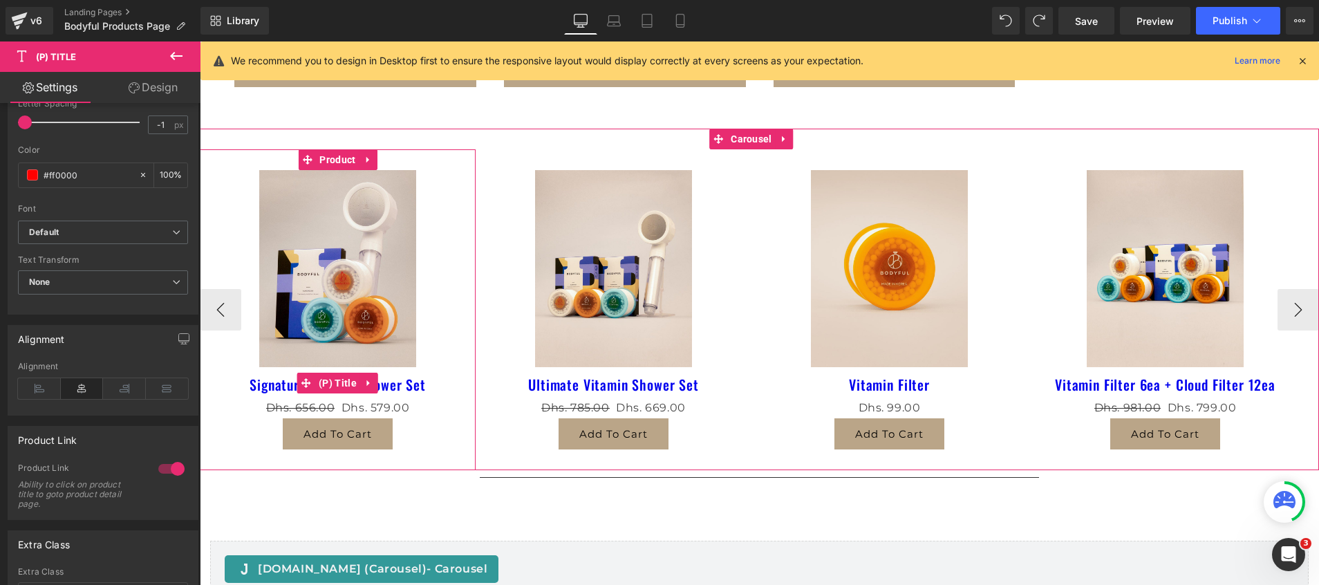
click at [420, 376] on link "Signature Vitamin Shower Set" at bounding box center [338, 384] width 176 height 17
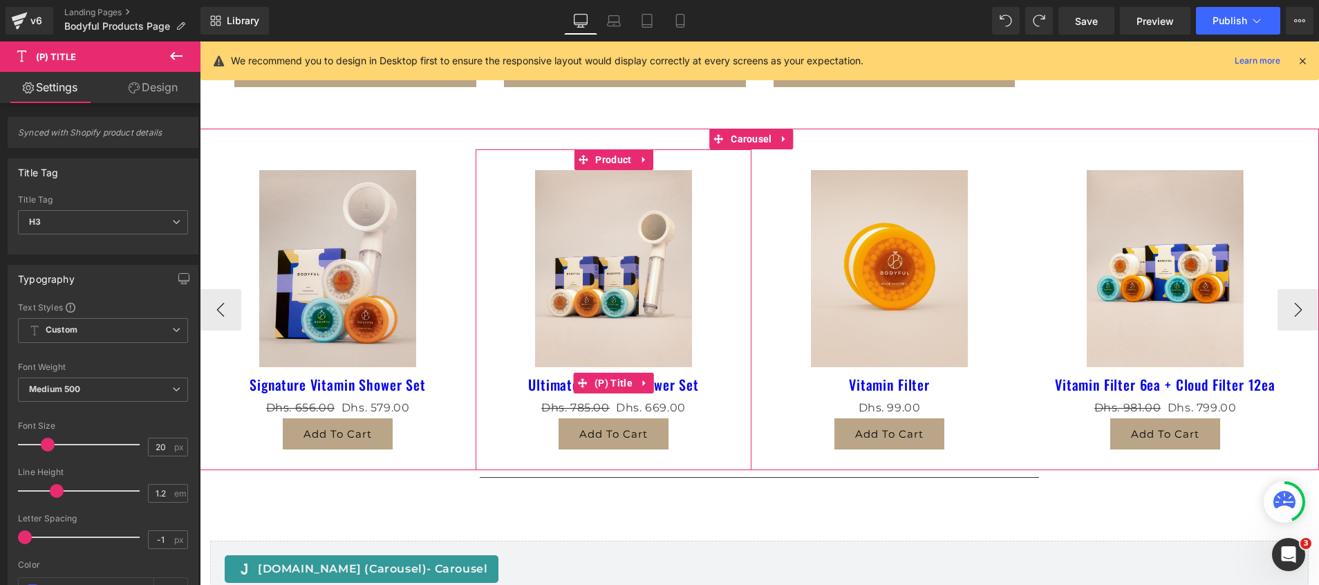
click at [671, 376] on link "Ultimate Vitamin Shower Set" at bounding box center [613, 384] width 171 height 17
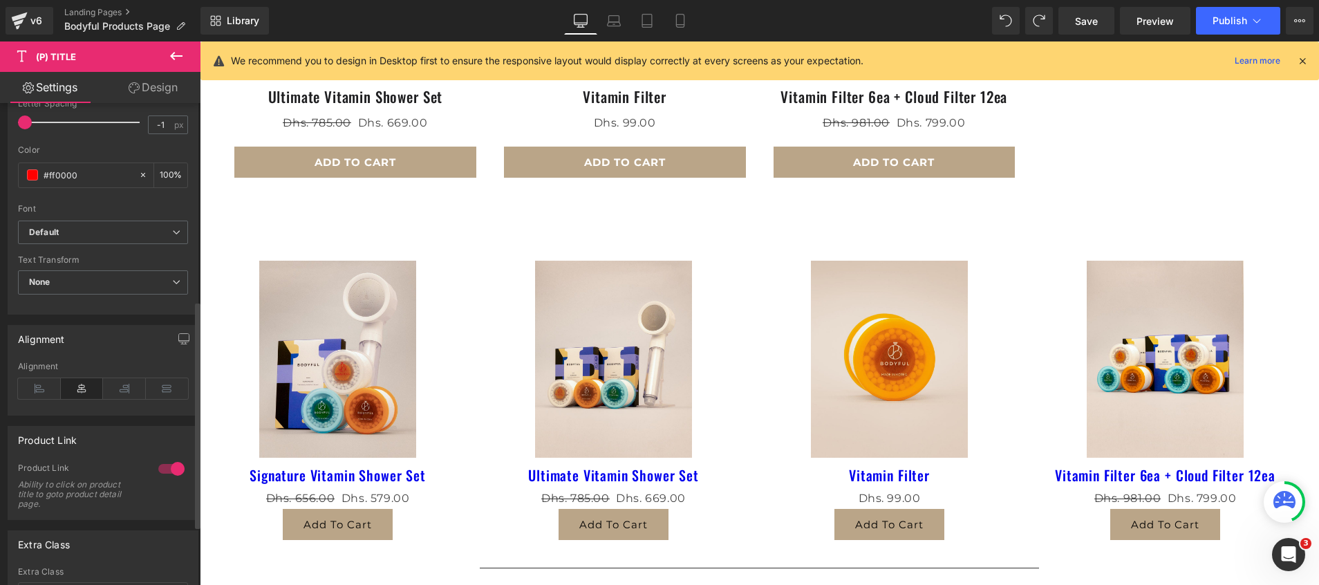
scroll to position [823, 0]
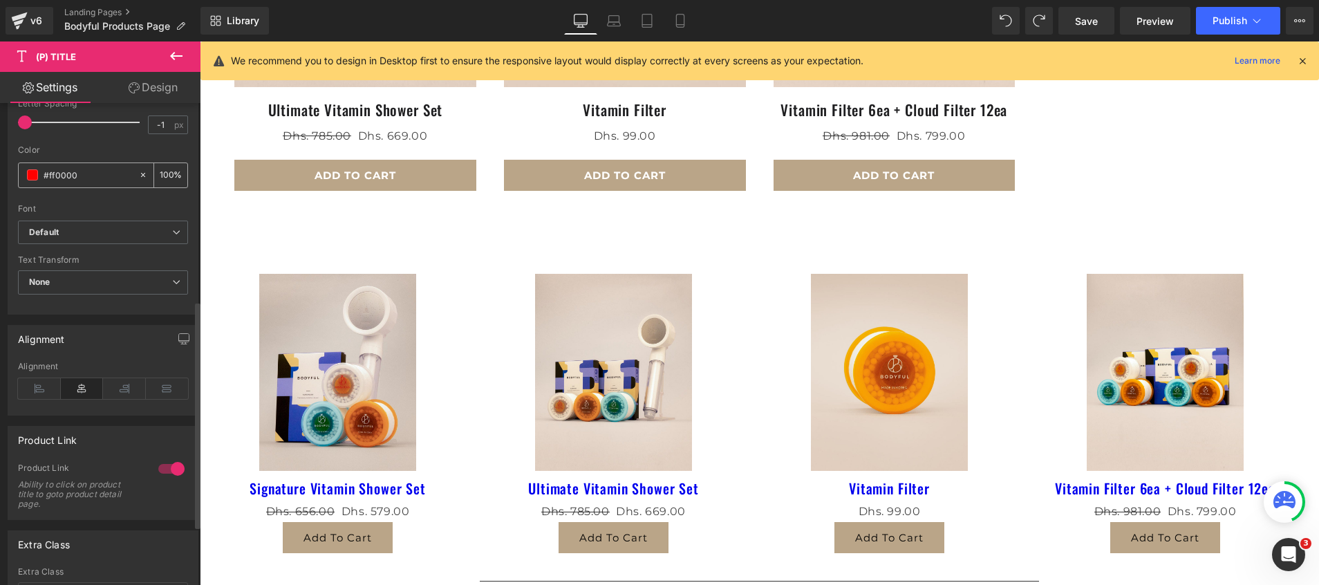
click at [101, 178] on input "#ff0000" at bounding box center [88, 174] width 88 height 15
drag, startPoint x: 98, startPoint y: 175, endPoint x: 7, endPoint y: 172, distance: 91.3
click at [7, 172] on div "Typography Text Styles Custom Custom Setup Global Style Custom Setup Global Sty…" at bounding box center [103, 77] width 207 height 475
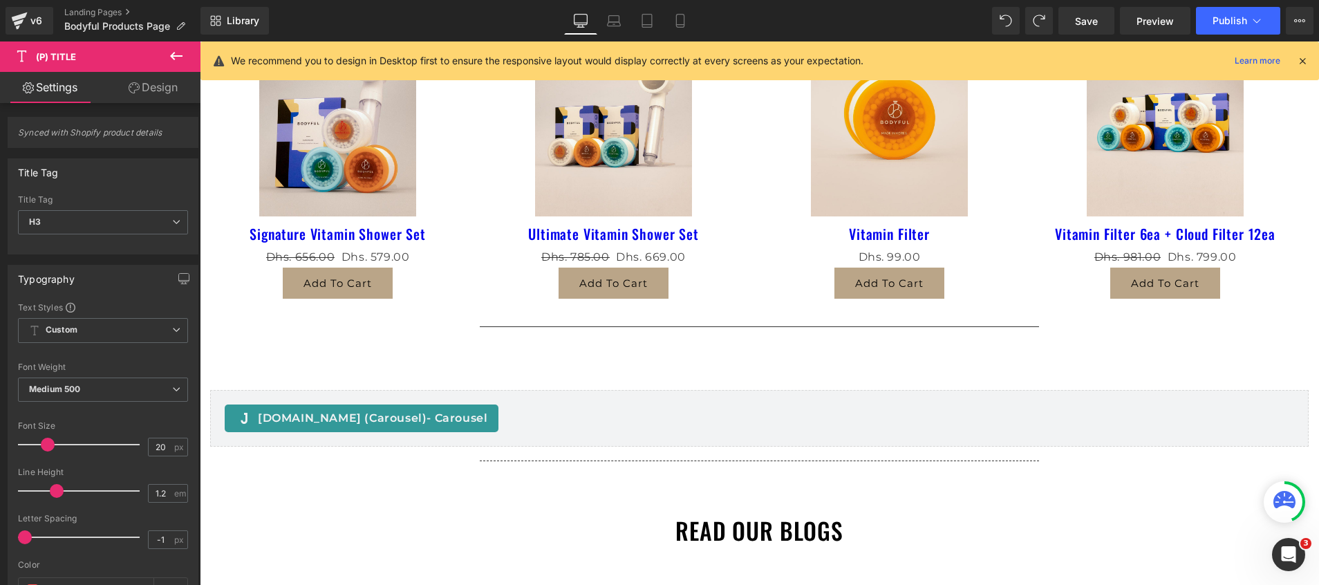
scroll to position [927, 0]
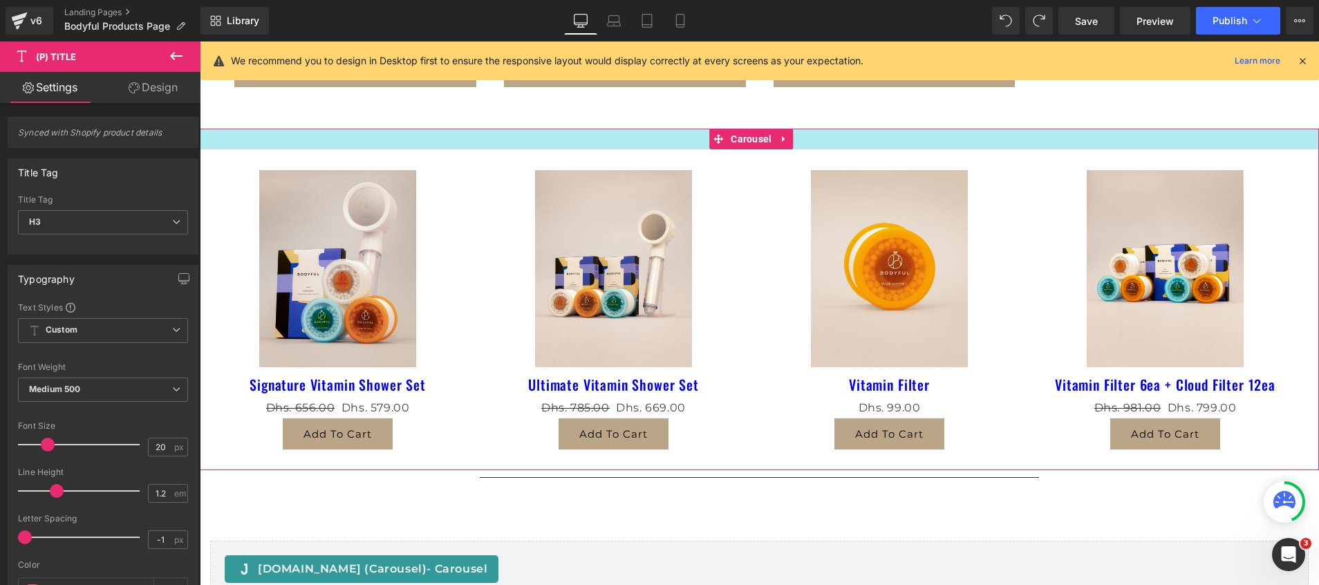
click at [200, 41] on div at bounding box center [200, 41] width 0 height 0
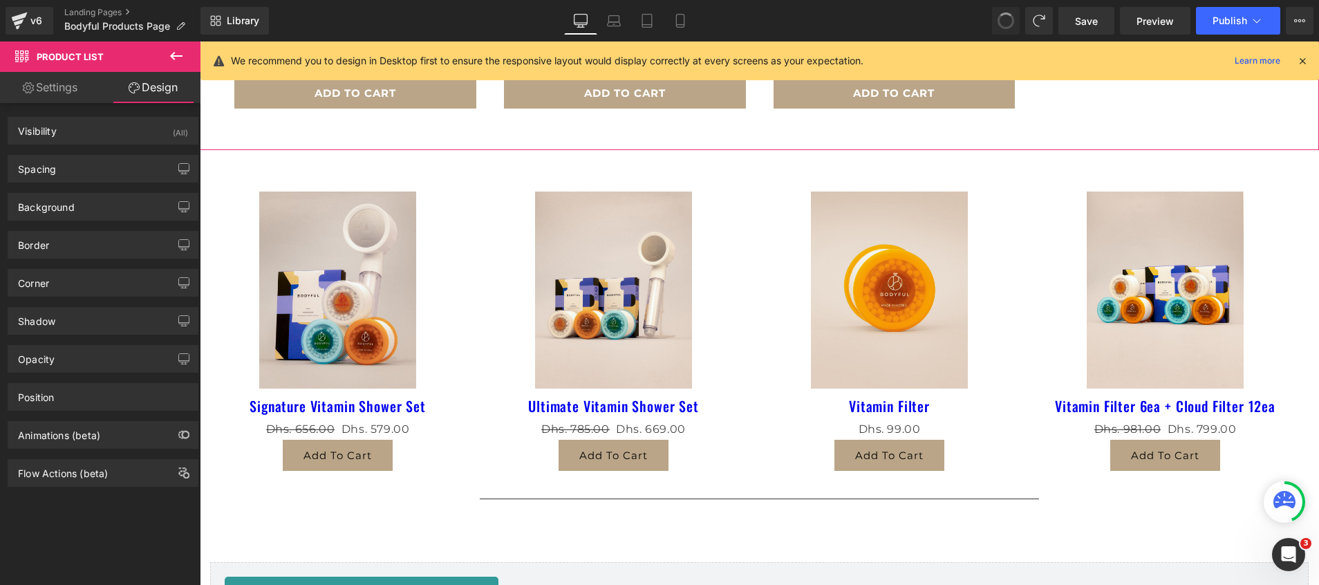
scroll to position [778, 0]
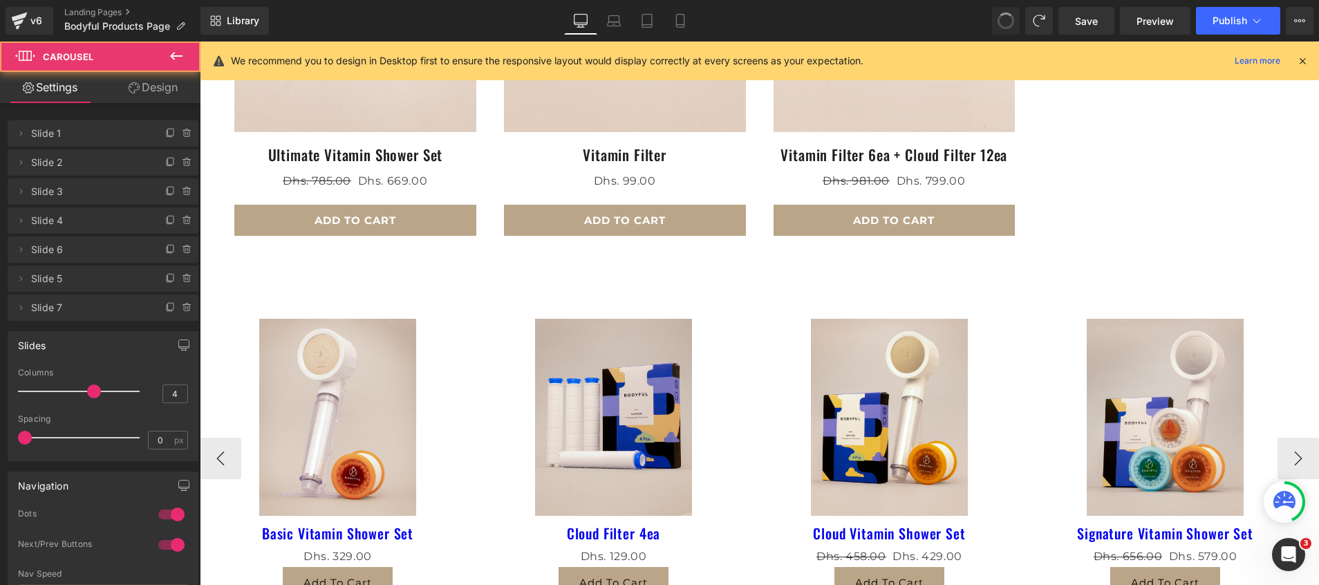
click at [319, 516] on div "Basic Vitamin Shower Set (P) Title" at bounding box center [338, 531] width 262 height 31
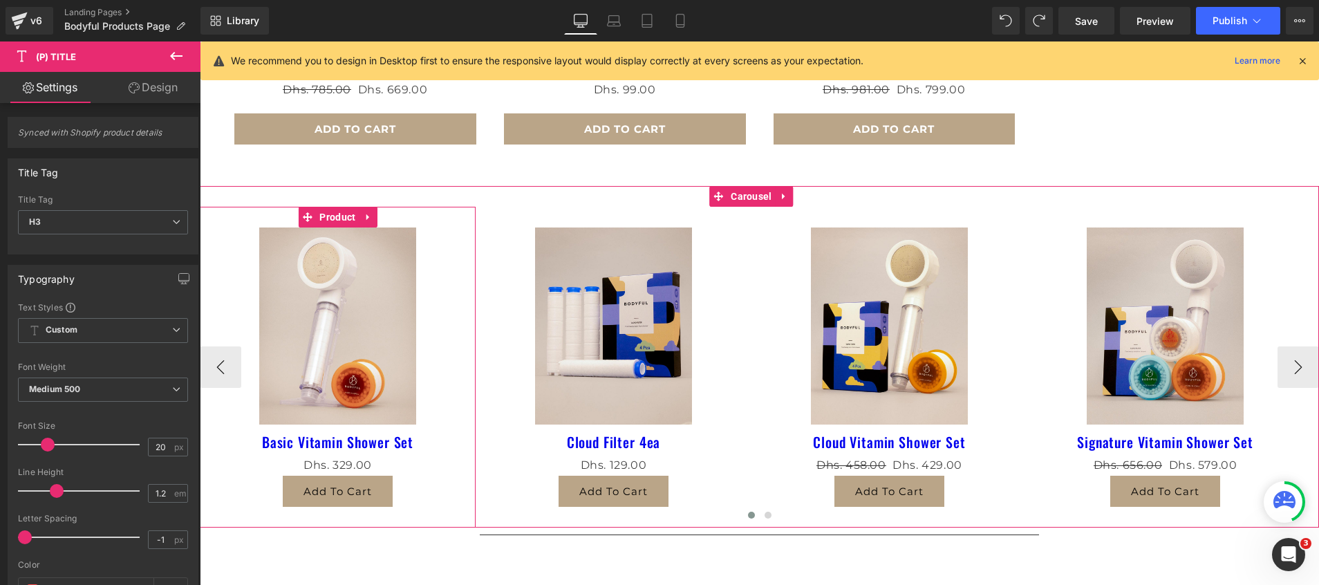
scroll to position [821, 0]
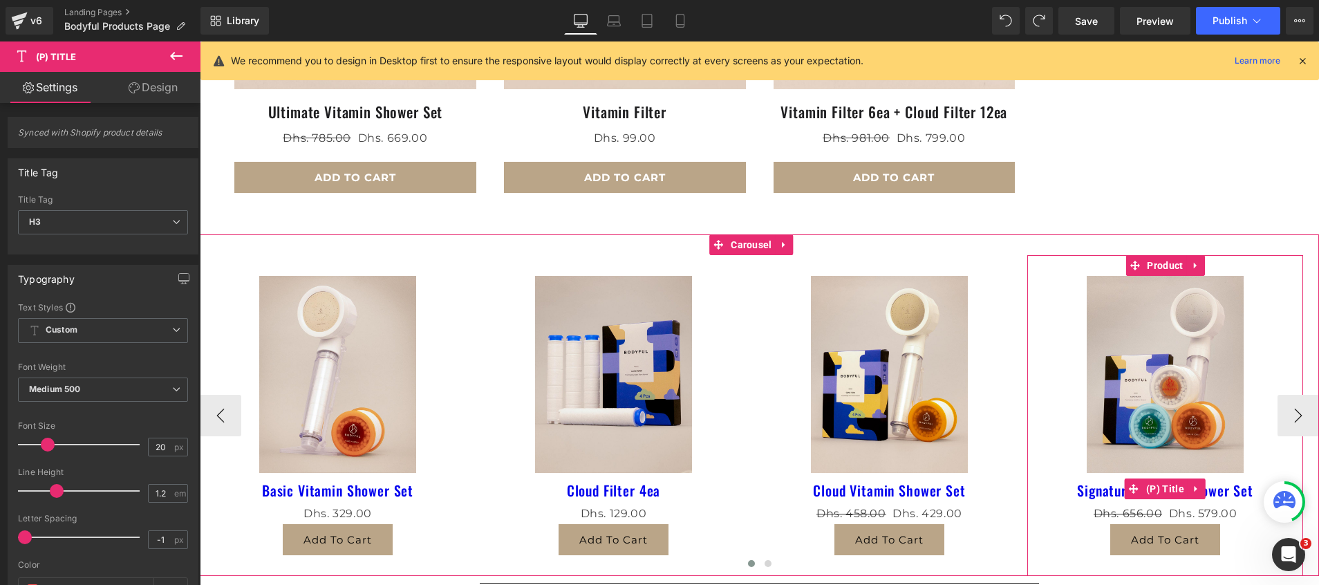
click at [1223, 487] on link "Signature Vitamin Shower Set" at bounding box center [1165, 490] width 176 height 17
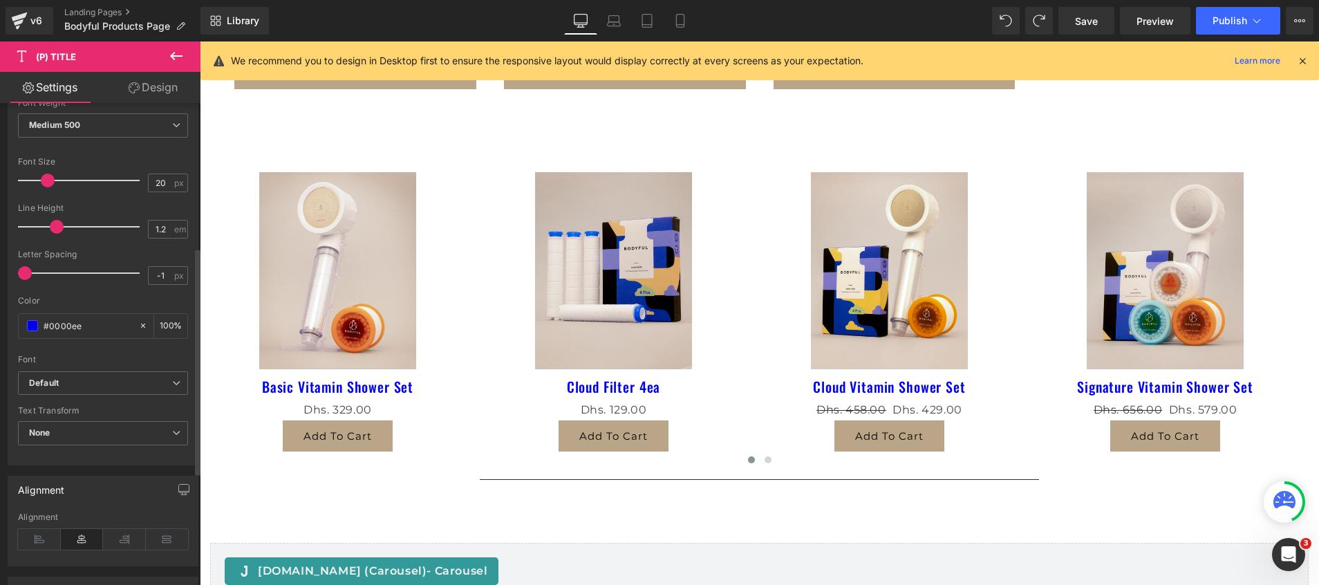
scroll to position [311, 0]
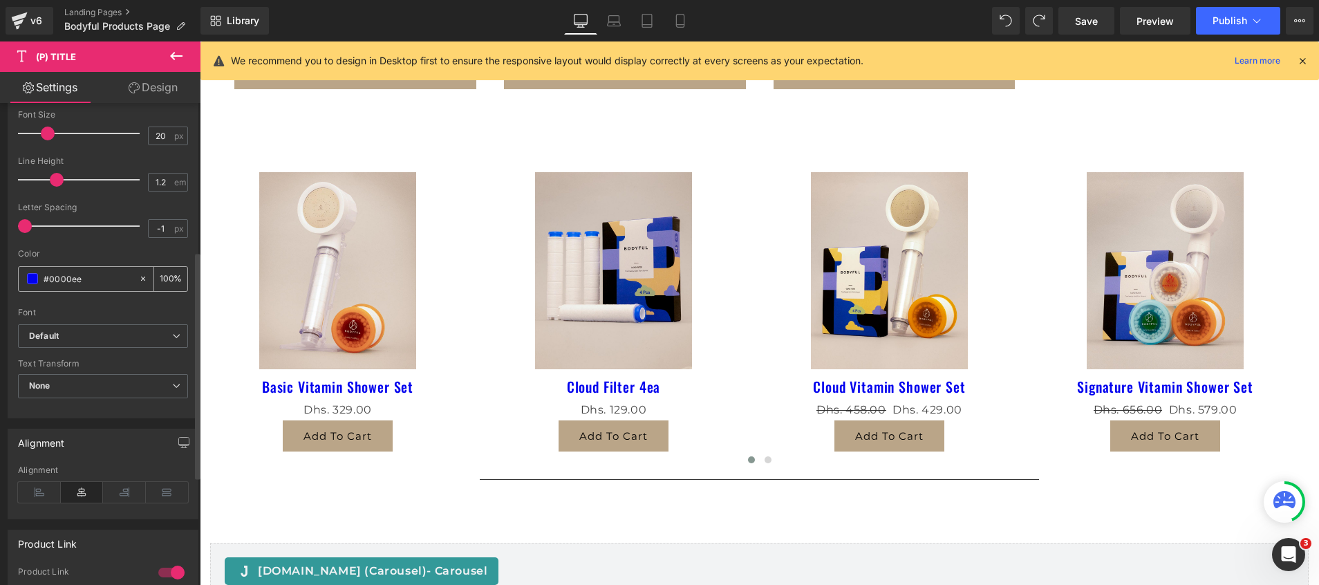
click at [138, 274] on icon at bounding box center [143, 279] width 10 height 10
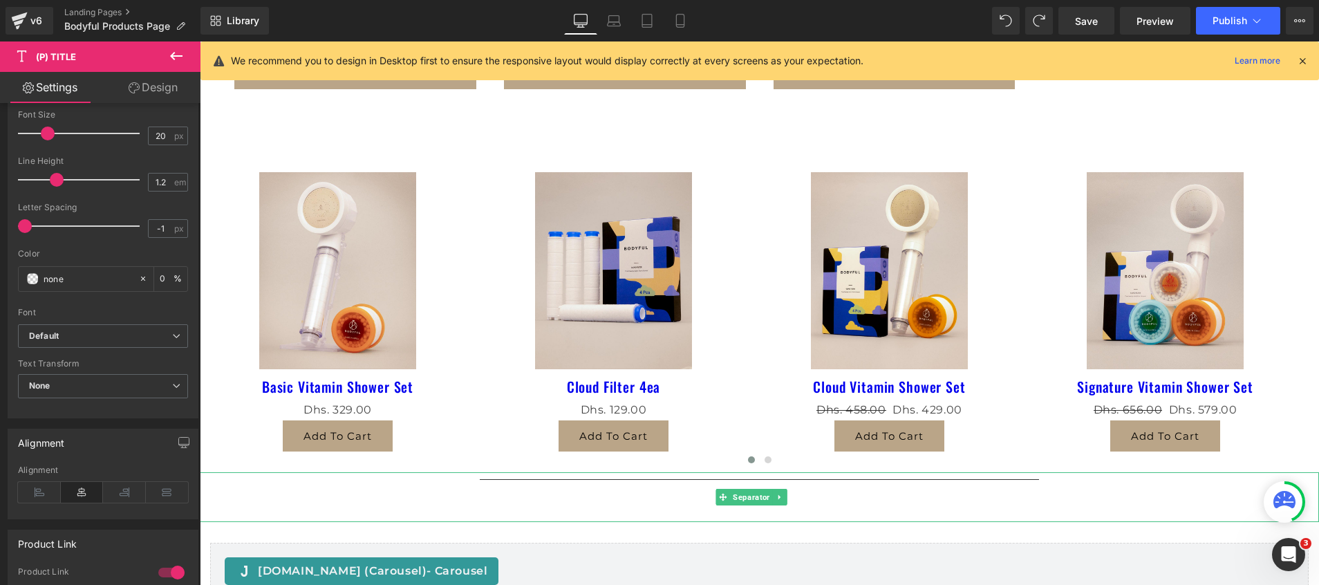
click at [765, 496] on hr at bounding box center [760, 500] width 560 height 43
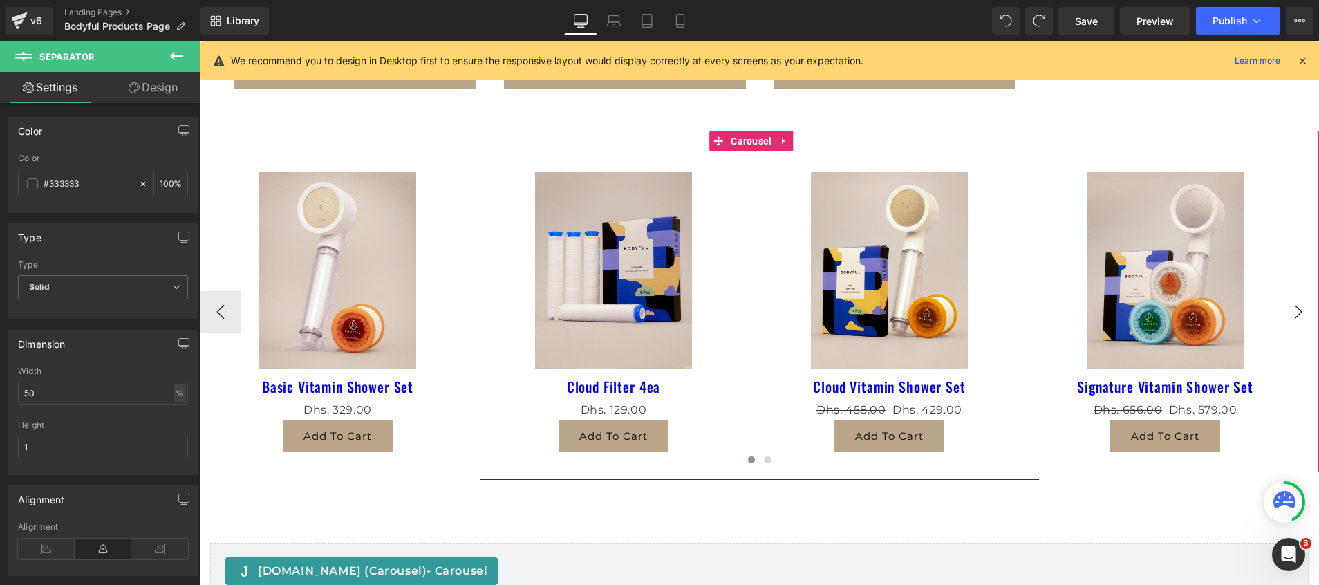
click at [1277, 308] on button "›" at bounding box center [1297, 311] width 41 height 41
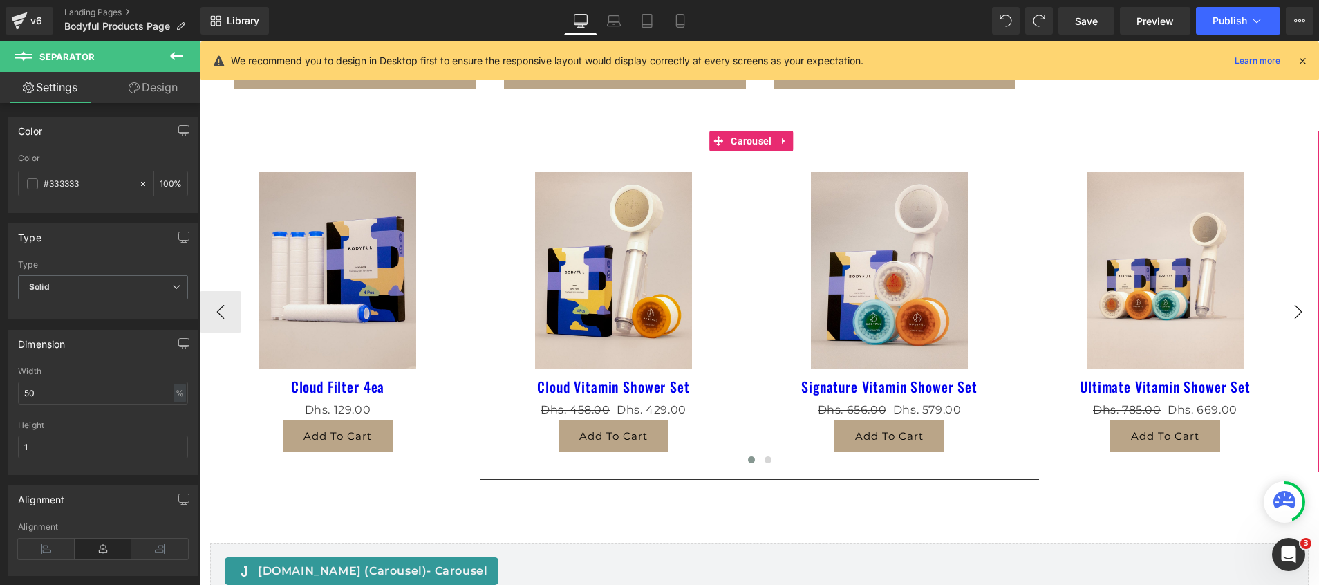
click at [1277, 308] on button "›" at bounding box center [1297, 311] width 41 height 41
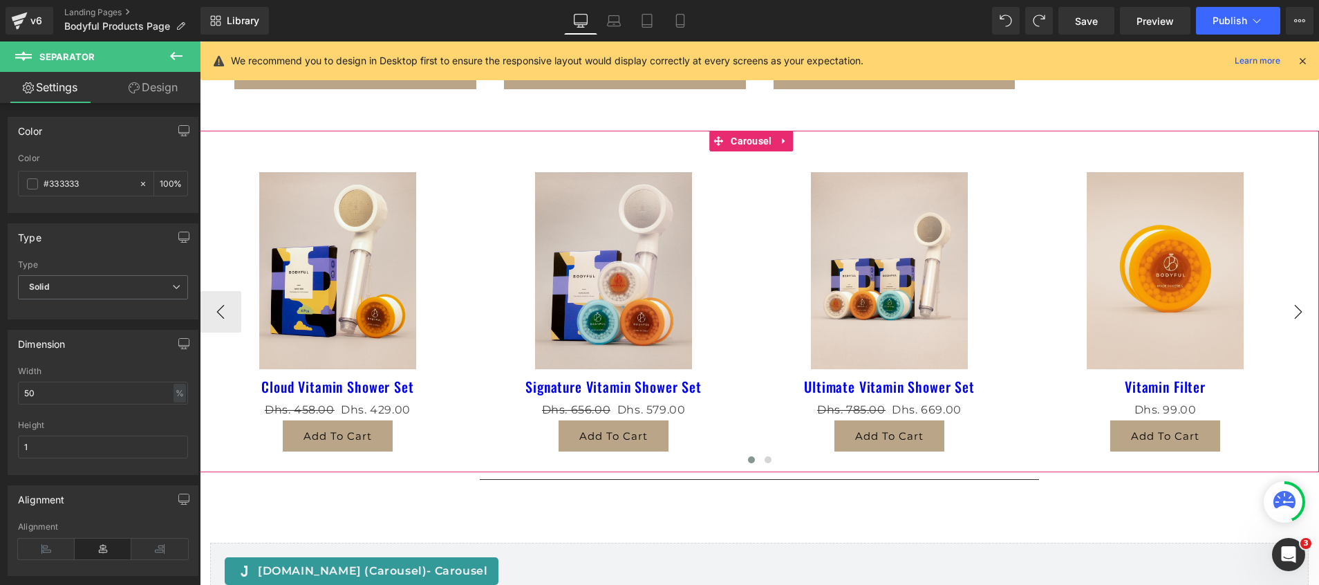
click at [1277, 308] on button "›" at bounding box center [1297, 311] width 41 height 41
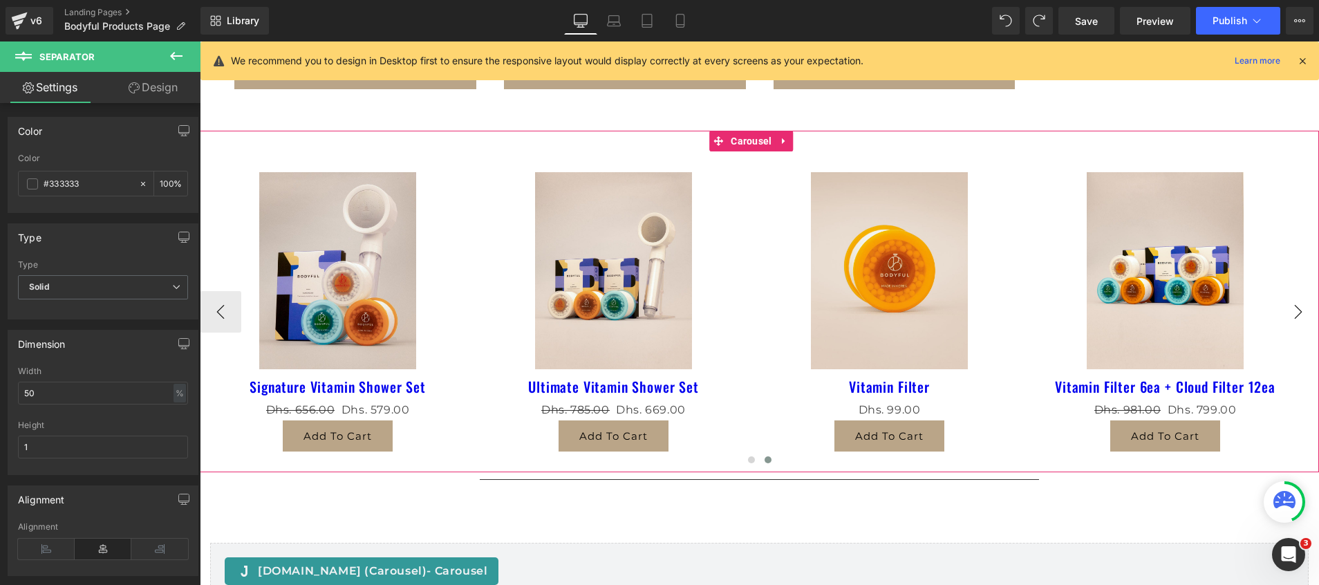
click at [1277, 308] on button "›" at bounding box center [1297, 311] width 41 height 41
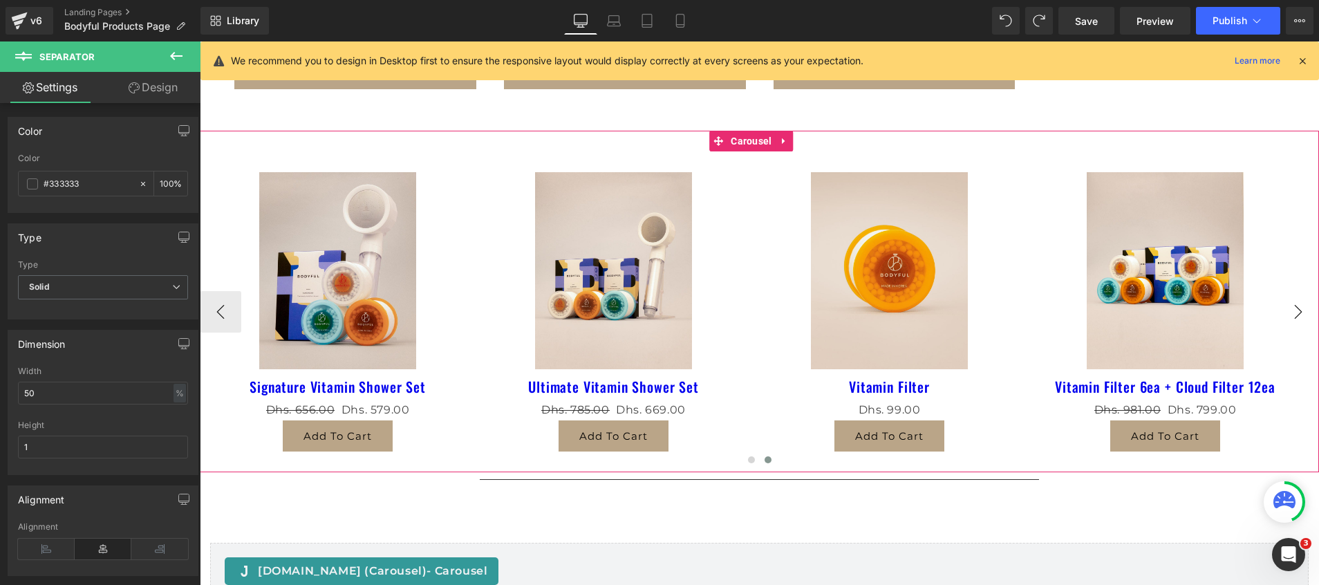
drag, startPoint x: 1275, startPoint y: 308, endPoint x: 1266, endPoint y: 300, distance: 11.8
click at [1277, 302] on button "›" at bounding box center [1297, 311] width 41 height 41
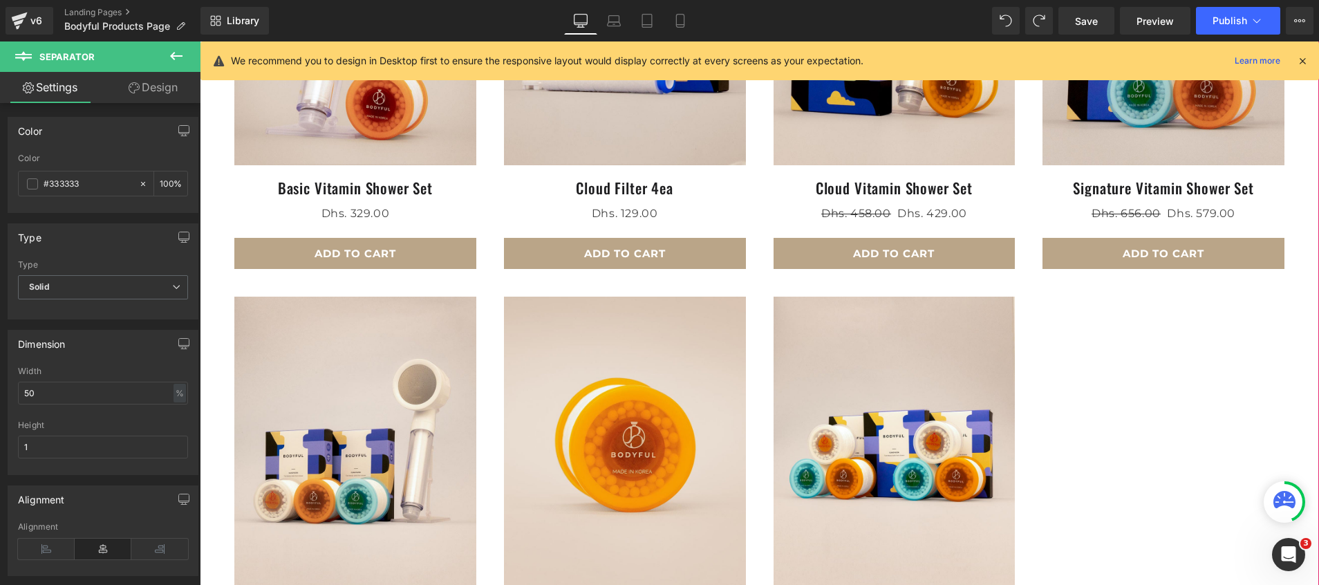
scroll to position [0, 0]
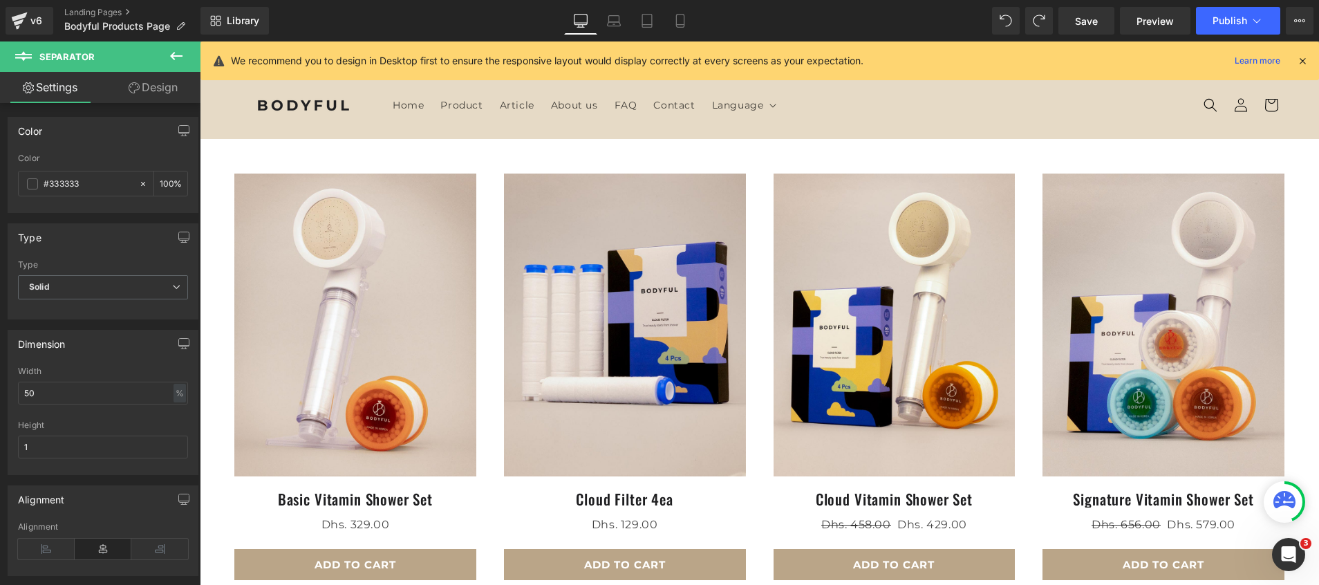
click at [1302, 55] on icon at bounding box center [1302, 61] width 12 height 12
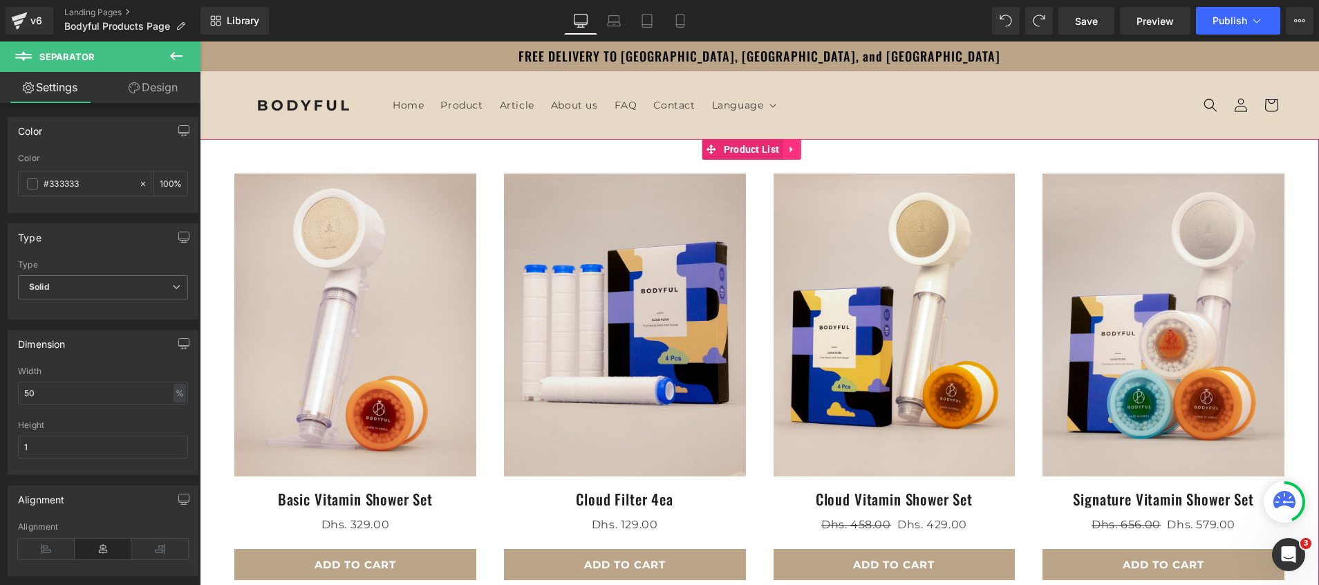
click at [789, 149] on icon at bounding box center [792, 149] width 10 height 10
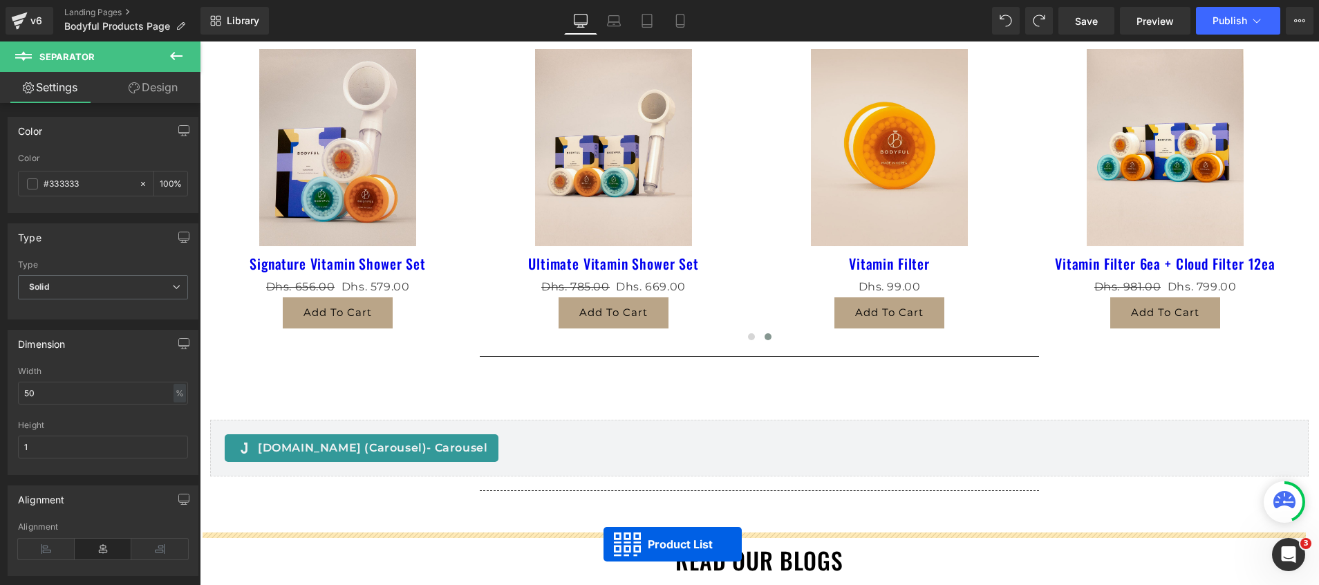
scroll to position [235, 0]
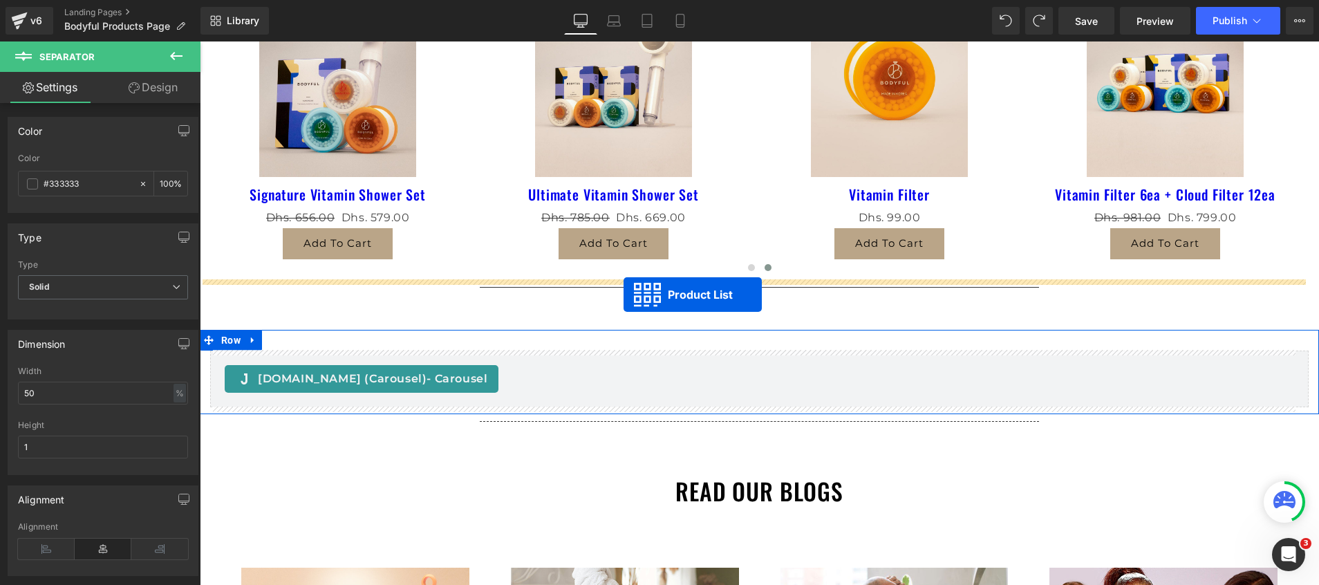
drag, startPoint x: 682, startPoint y: 147, endPoint x: 623, endPoint y: 294, distance: 158.3
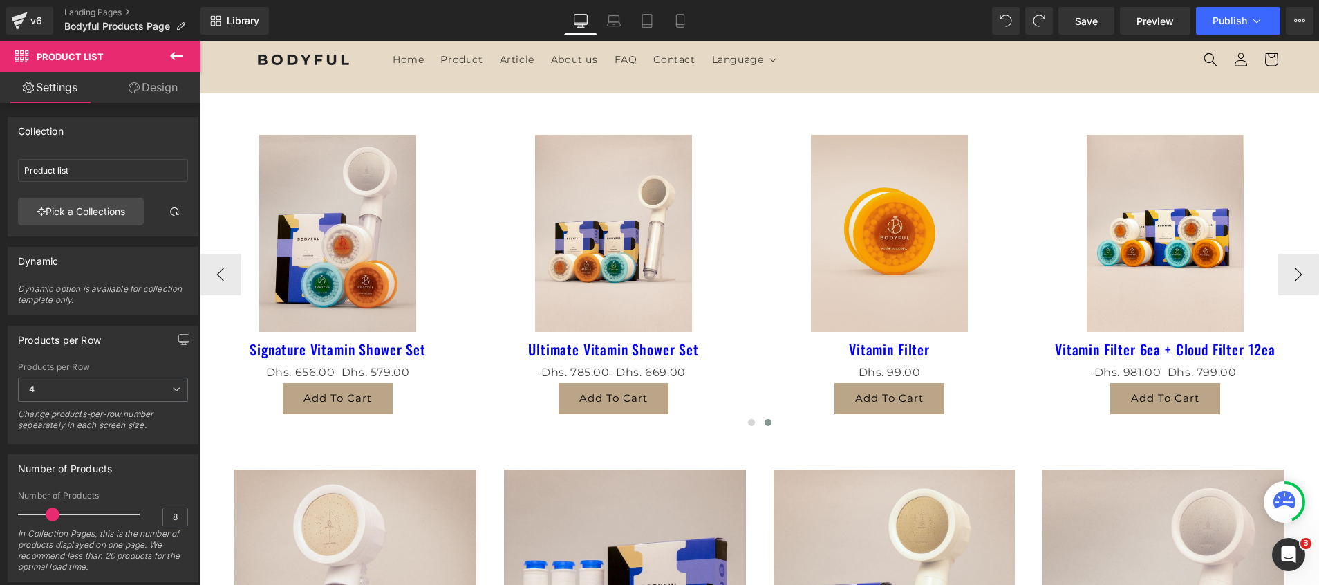
scroll to position [0, 0]
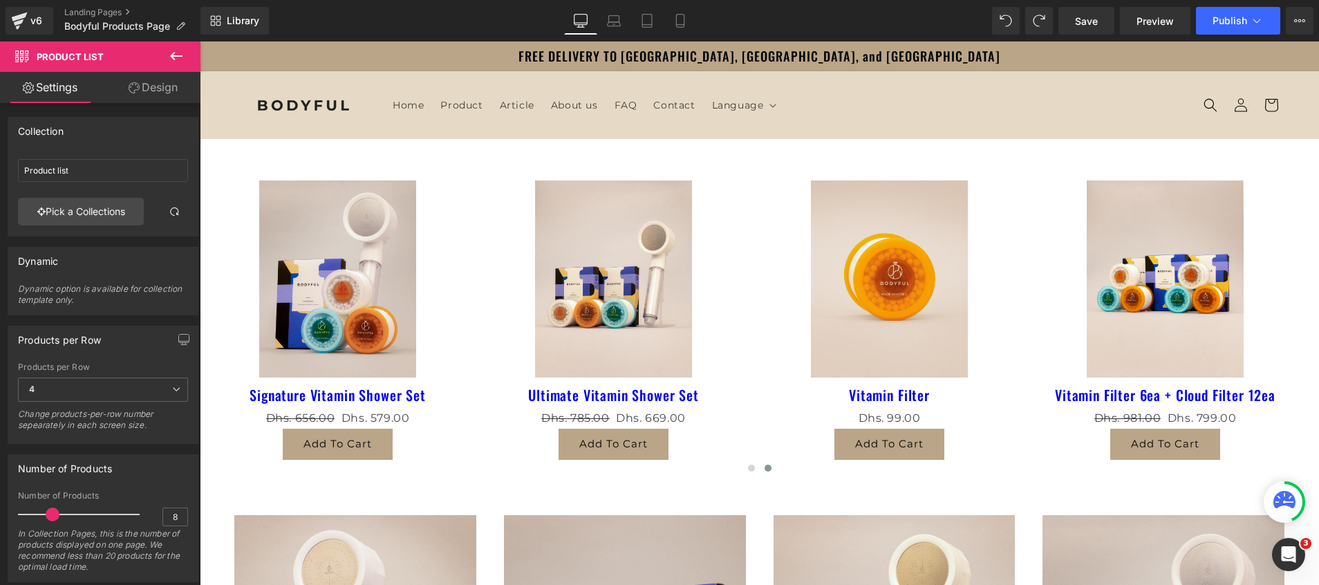
click at [171, 64] on icon at bounding box center [176, 56] width 17 height 17
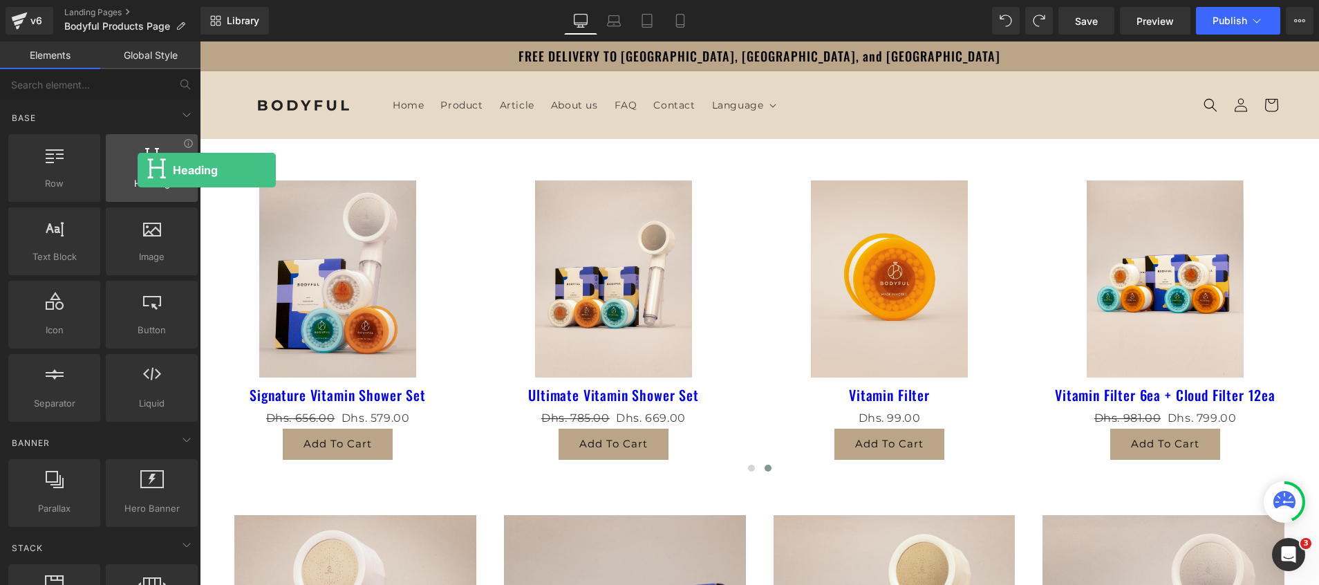
click at [138, 170] on div at bounding box center [152, 160] width 84 height 31
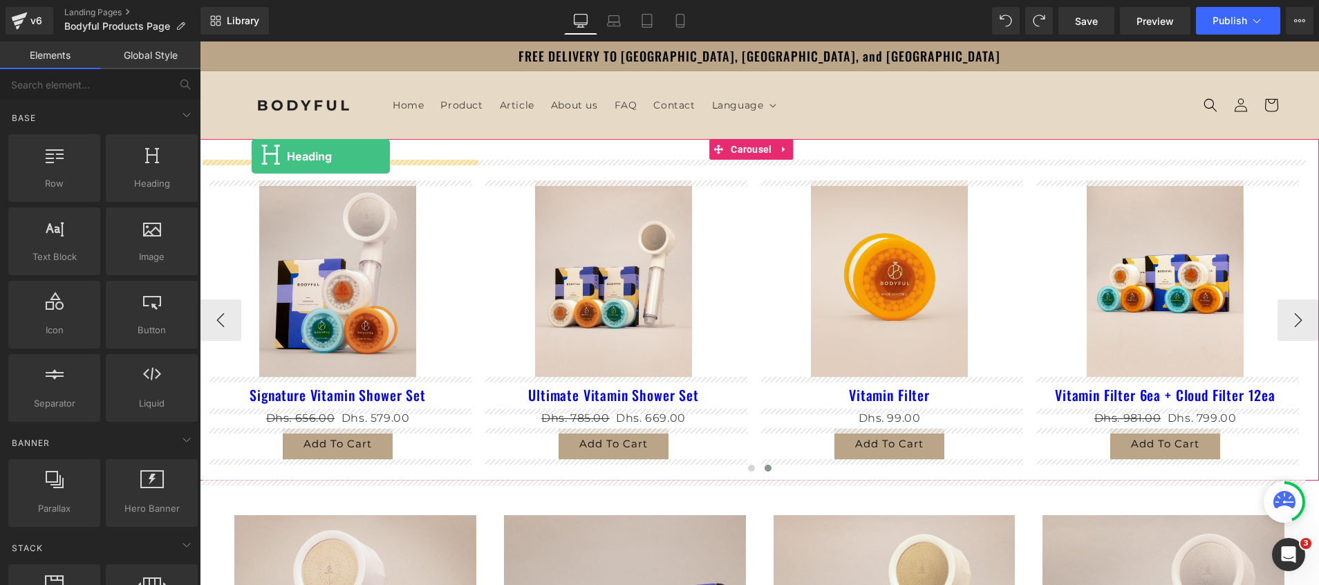
drag, startPoint x: 350, startPoint y: 207, endPoint x: 252, endPoint y: 156, distance: 111.3
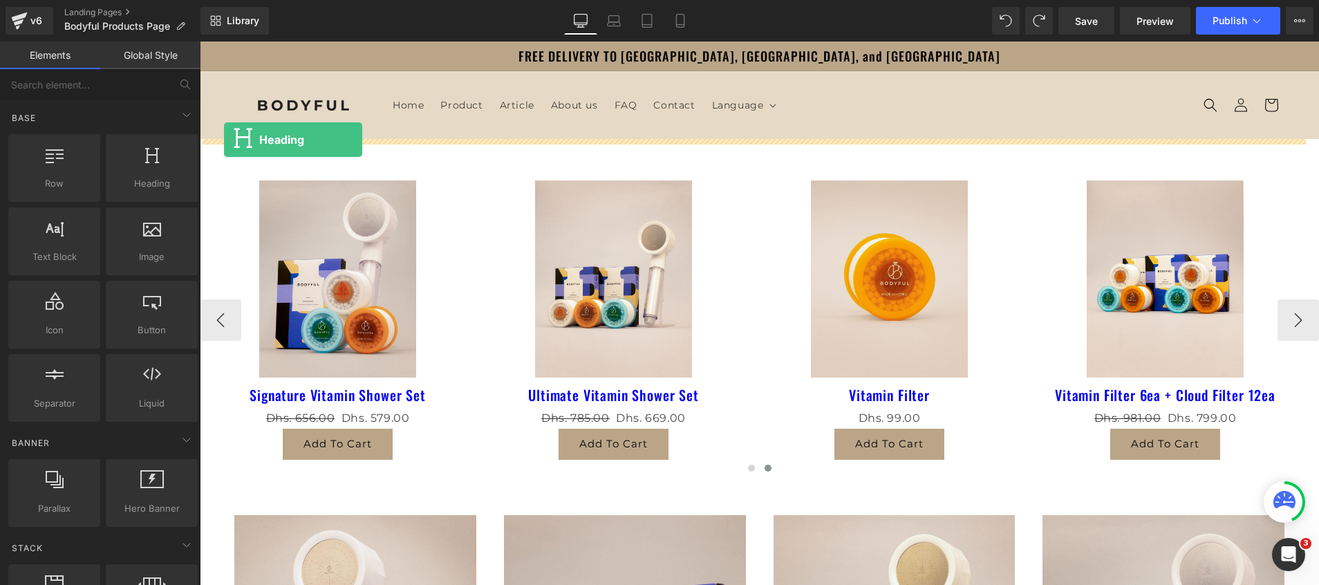
drag, startPoint x: 350, startPoint y: 209, endPoint x: 224, endPoint y: 140, distance: 144.2
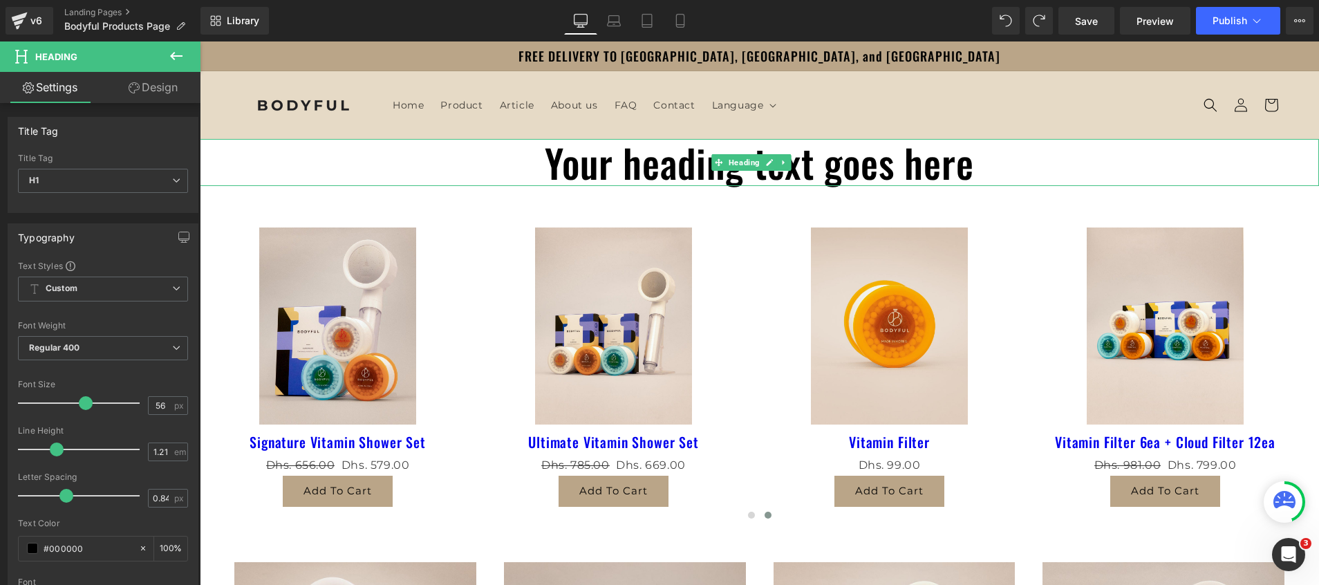
click at [693, 170] on h1 "Your heading text goes here" at bounding box center [759, 162] width 1119 height 47
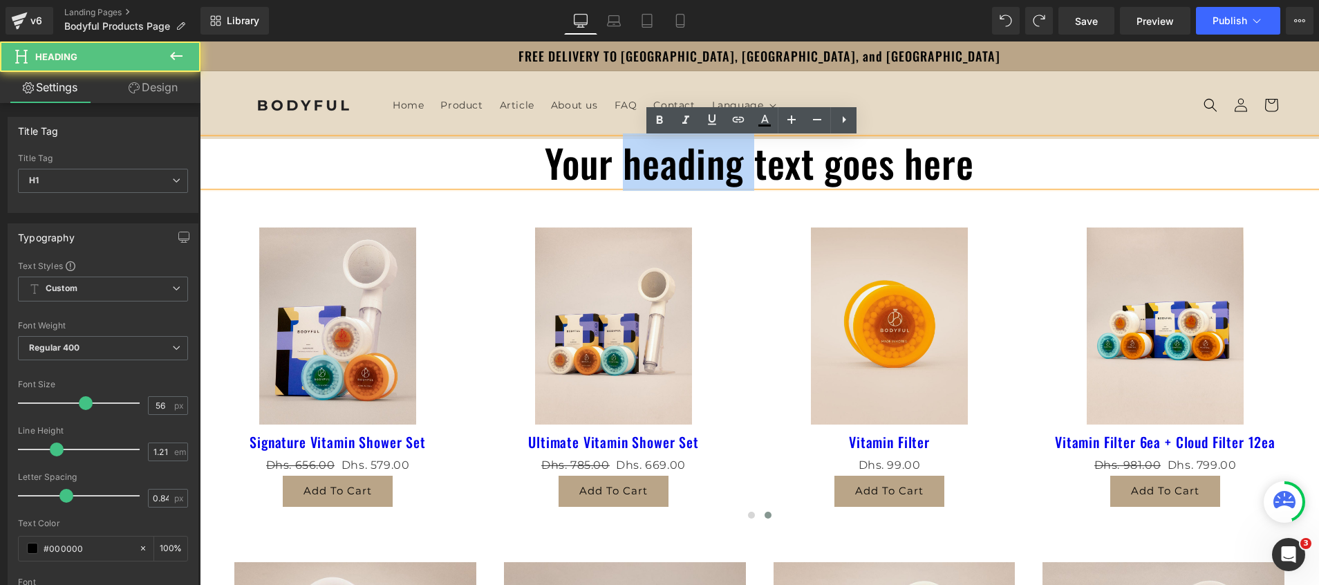
click at [693, 170] on h1 "Your heading text goes here" at bounding box center [759, 162] width 1119 height 47
click at [697, 175] on h1 "Your heading text goes here" at bounding box center [759, 162] width 1119 height 47
click at [691, 169] on h1 "Your heading text goes here" at bounding box center [759, 162] width 1119 height 47
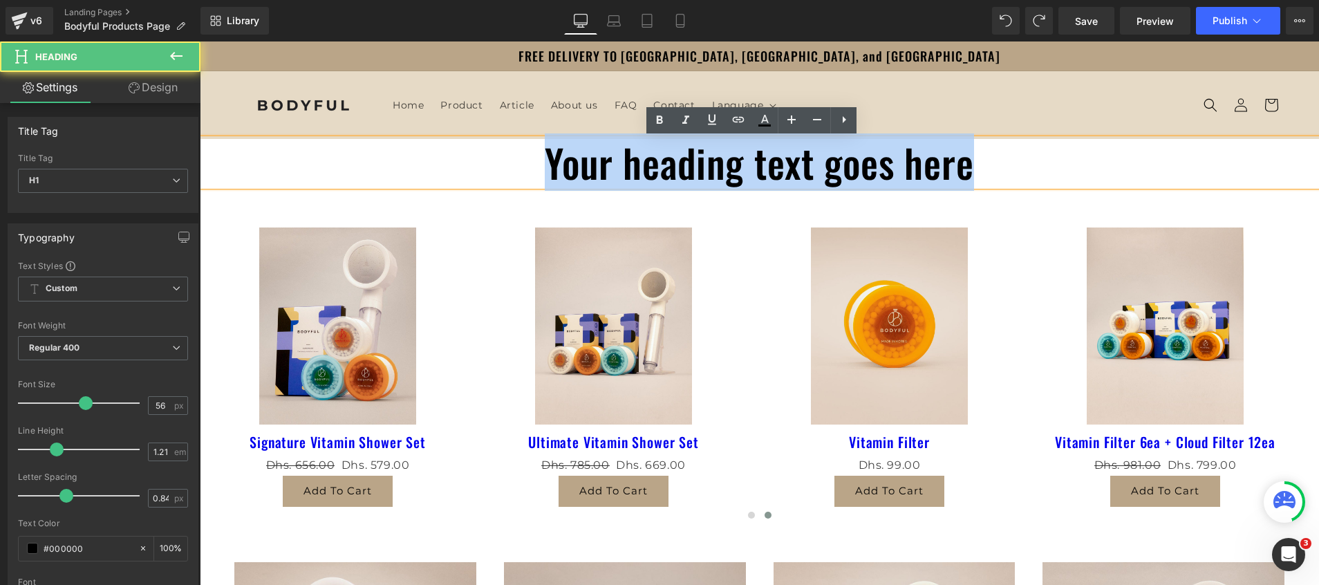
click at [691, 169] on h1 "Your heading text goes here" at bounding box center [759, 162] width 1119 height 47
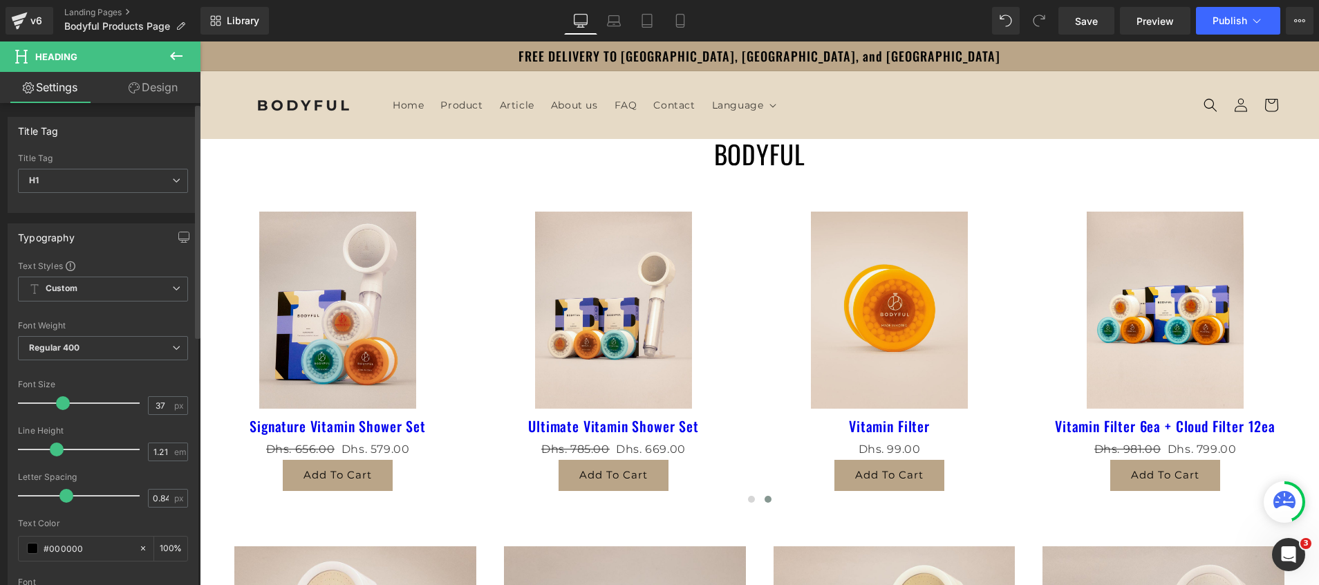
drag, startPoint x: 81, startPoint y: 403, endPoint x: 59, endPoint y: 403, distance: 21.4
click at [59, 403] on span at bounding box center [63, 403] width 14 height 14
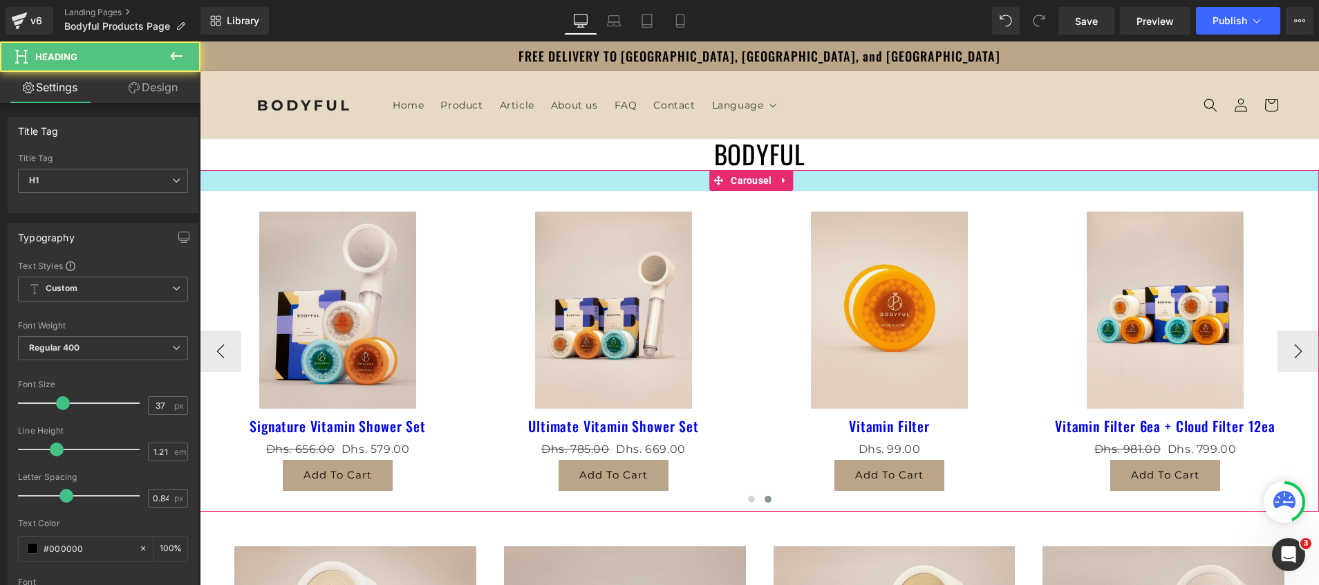
drag, startPoint x: 662, startPoint y: 154, endPoint x: 666, endPoint y: 182, distance: 28.0
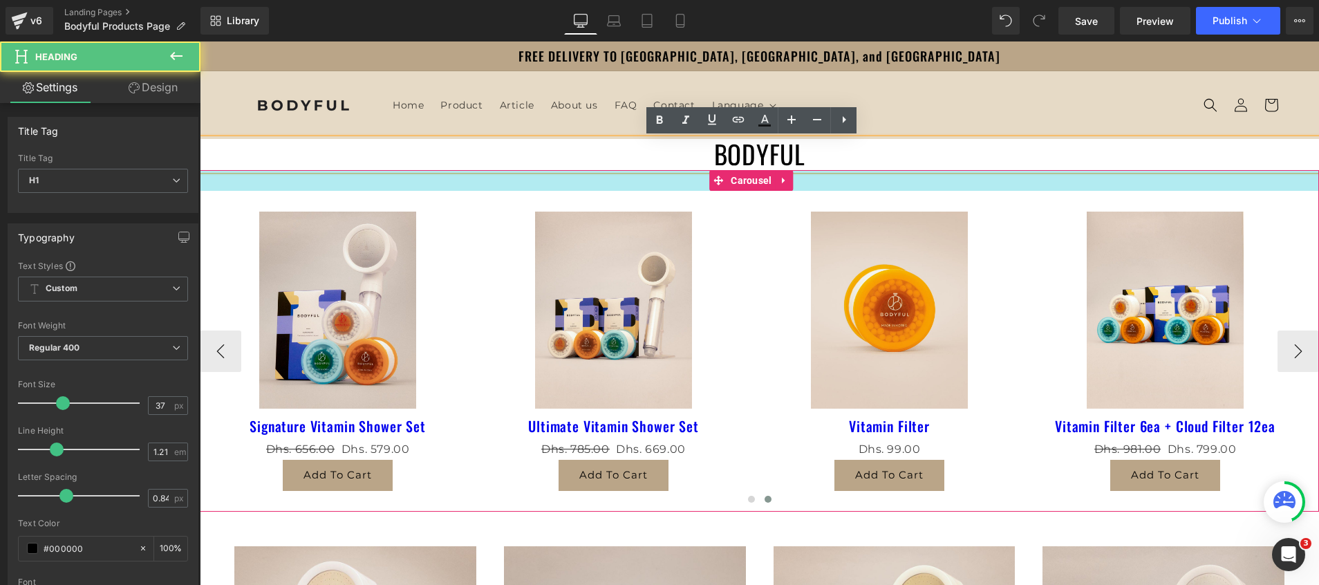
drag, startPoint x: 663, startPoint y: 151, endPoint x: 663, endPoint y: 176, distance: 24.9
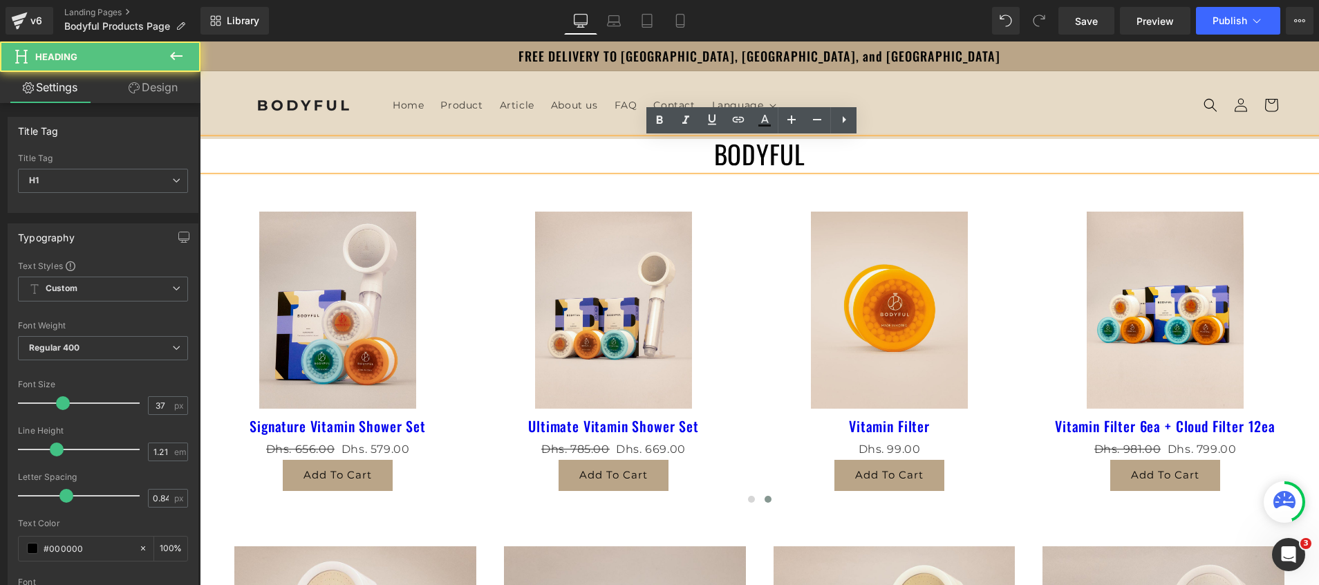
click at [297, 158] on h1 "BODYFUL" at bounding box center [759, 154] width 1119 height 31
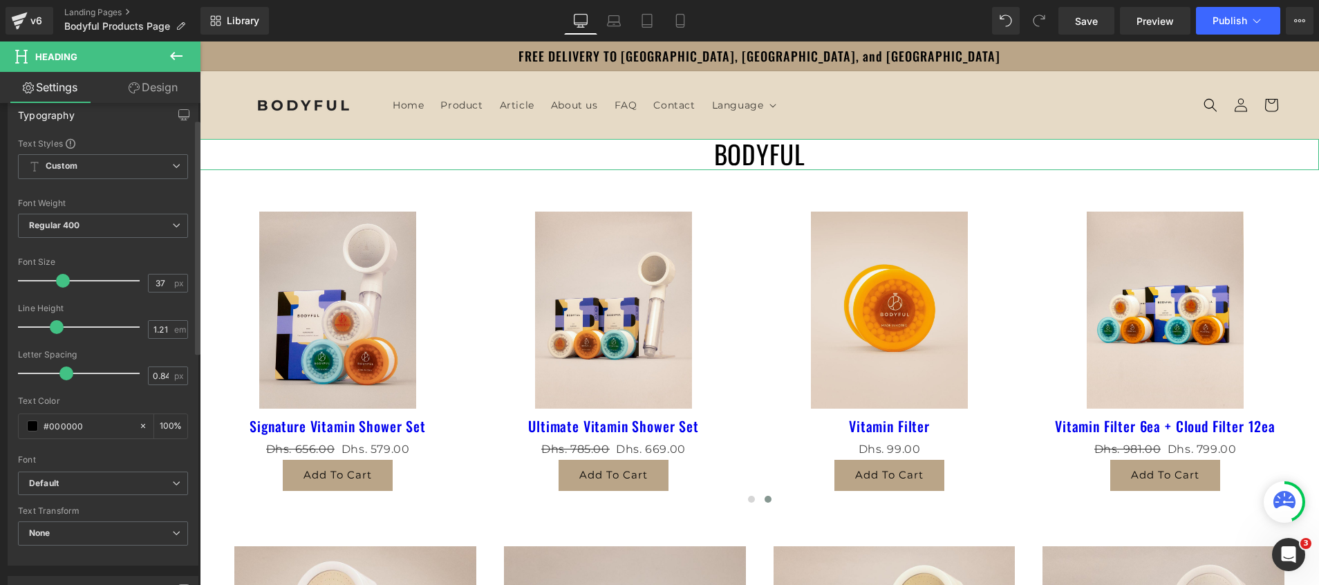
scroll to position [207, 0]
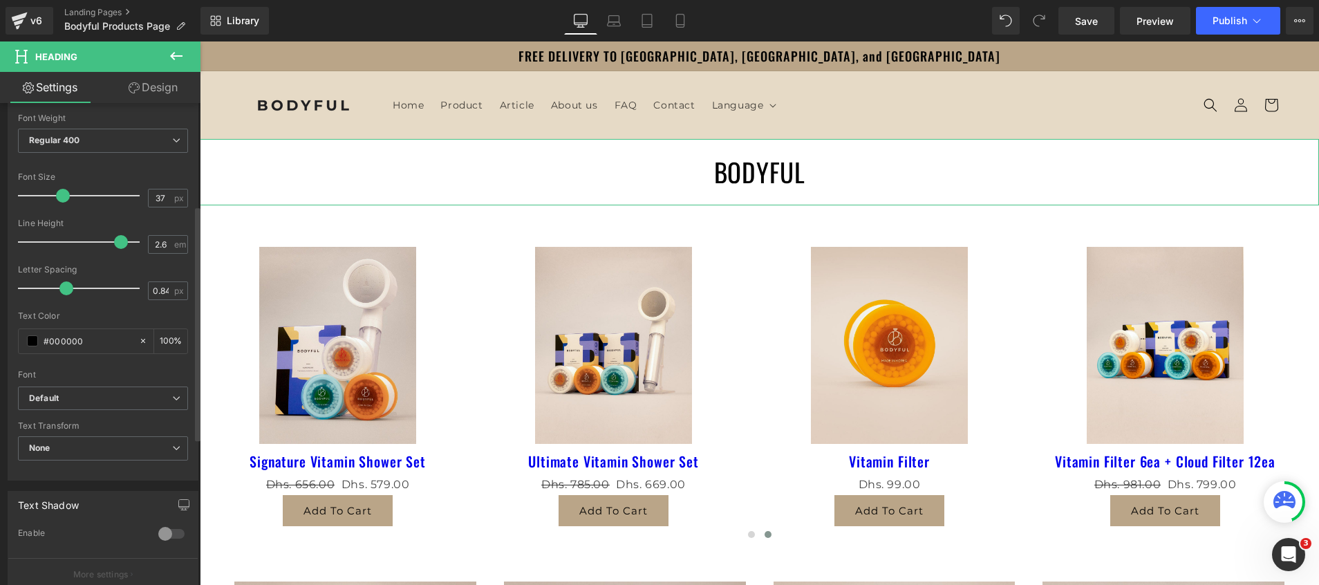
drag, startPoint x: 55, startPoint y: 240, endPoint x: 118, endPoint y: 255, distance: 64.7
click at [118, 255] on div at bounding box center [82, 242] width 115 height 28
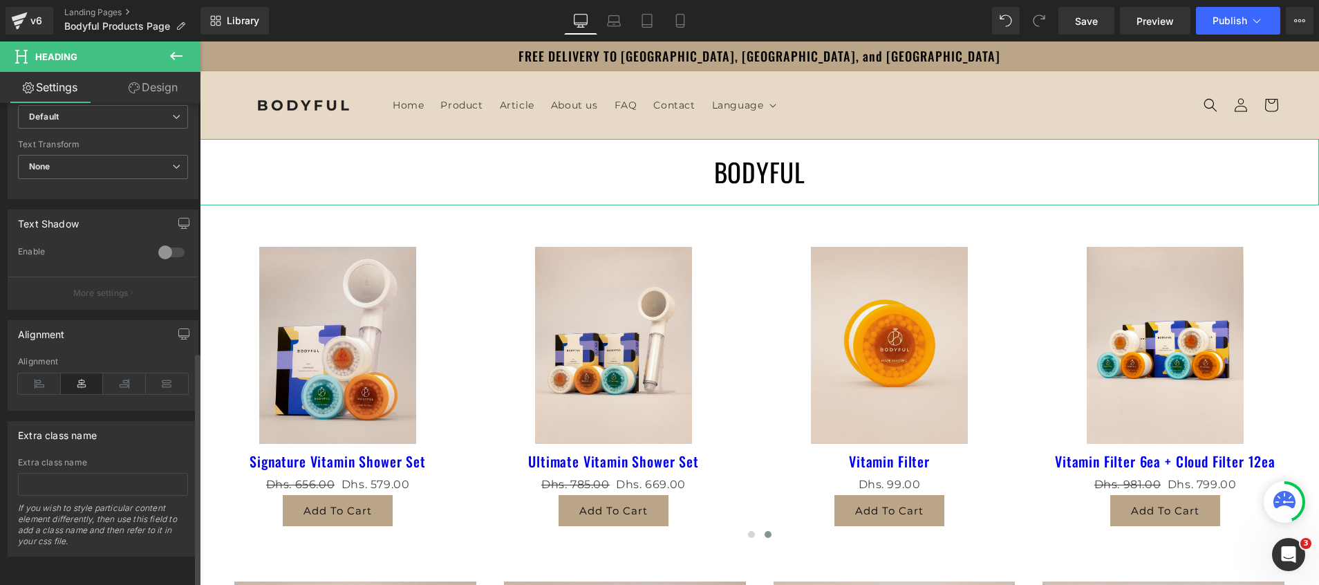
scroll to position [505, 0]
click at [218, 170] on h1 "BODYFUL" at bounding box center [759, 172] width 1119 height 66
click at [145, 186] on div at bounding box center [103, 190] width 170 height 9
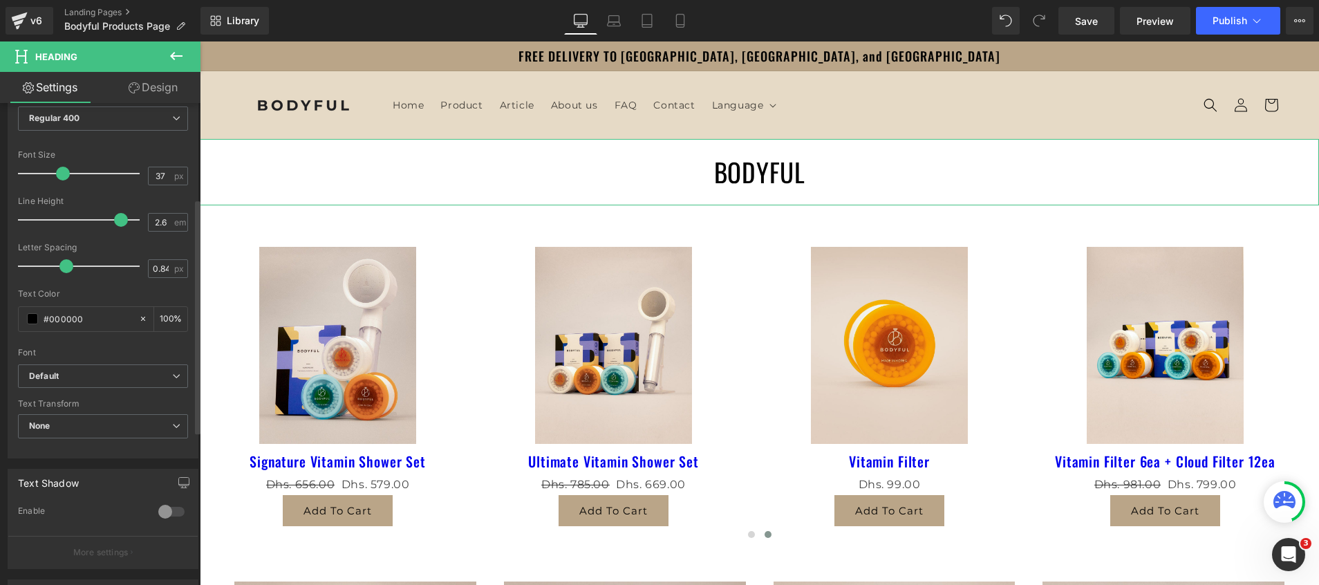
scroll to position [194, 0]
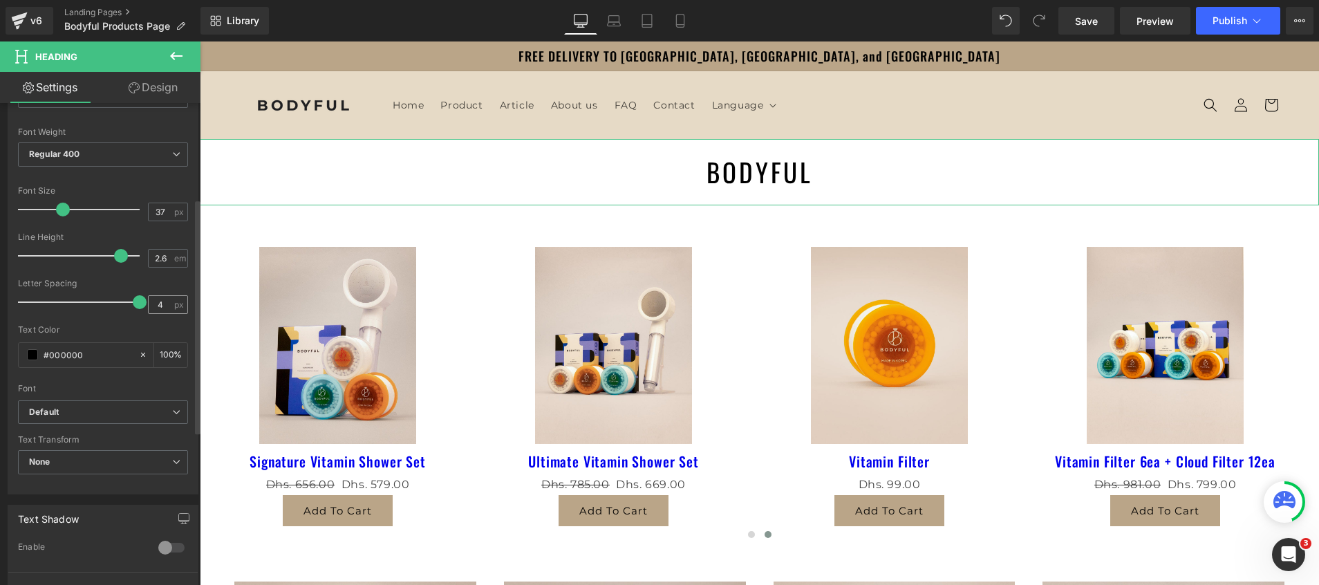
drag, startPoint x: 61, startPoint y: 299, endPoint x: 179, endPoint y: 300, distance: 118.2
click at [179, 300] on div "Letter Spacing 4 px" at bounding box center [103, 302] width 170 height 46
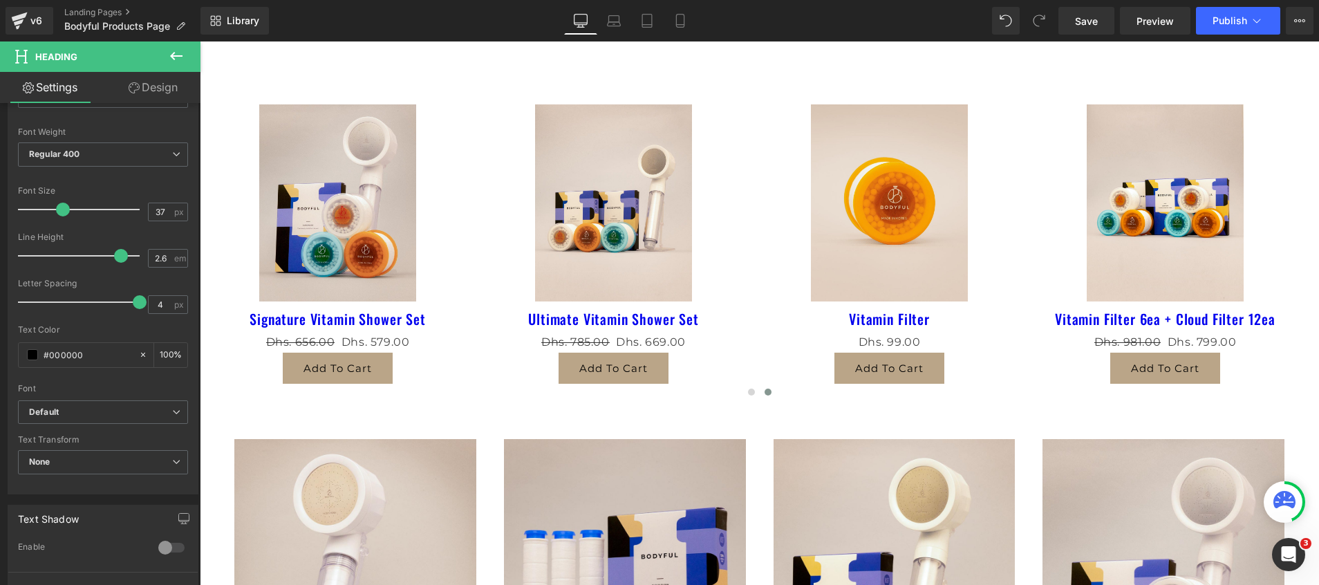
scroll to position [0, 0]
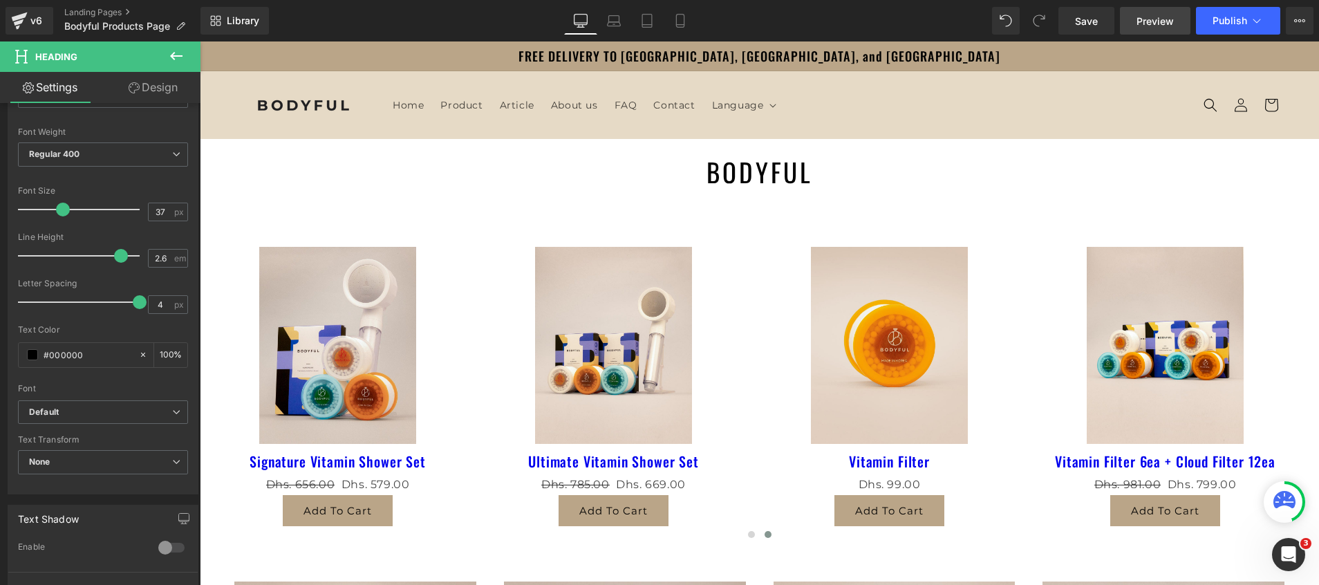
click at [1156, 25] on span "Preview" at bounding box center [1154, 21] width 37 height 15
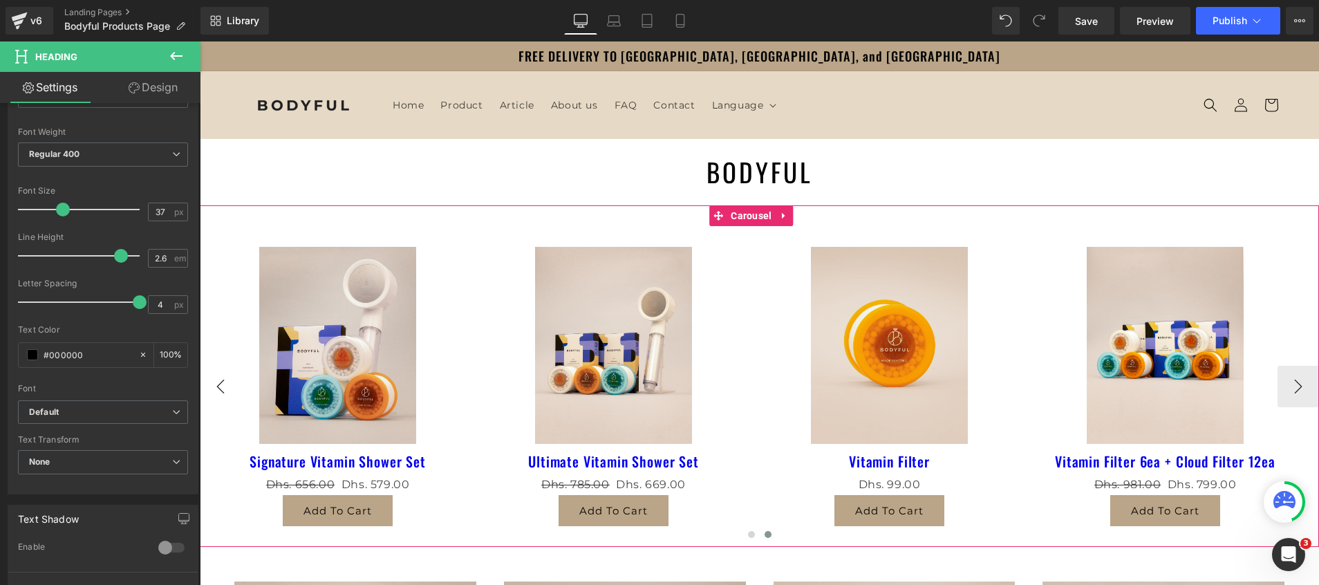
click at [218, 385] on button "‹" at bounding box center [220, 386] width 41 height 41
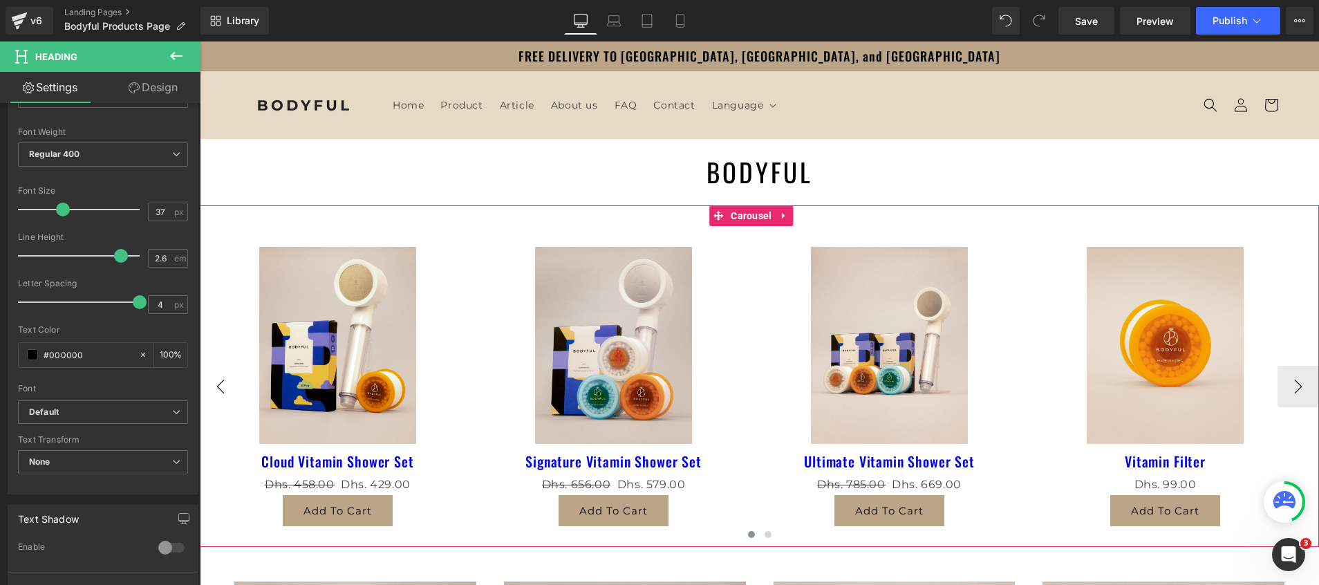
click at [224, 392] on button "‹" at bounding box center [220, 386] width 41 height 41
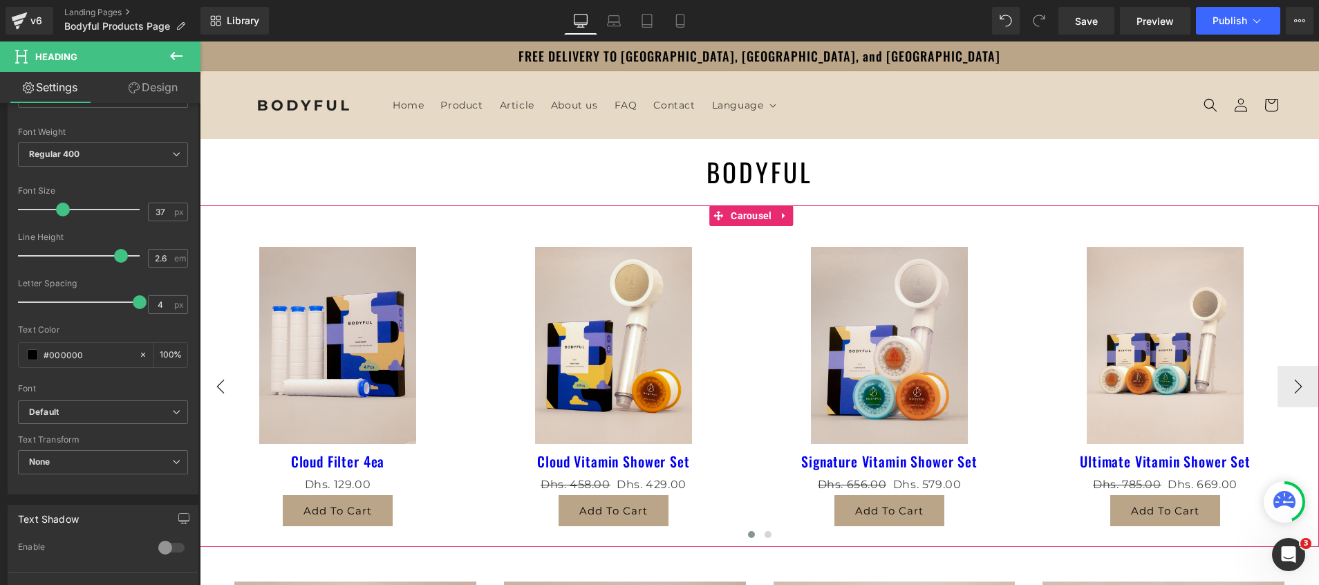
click at [224, 392] on button "‹" at bounding box center [220, 386] width 41 height 41
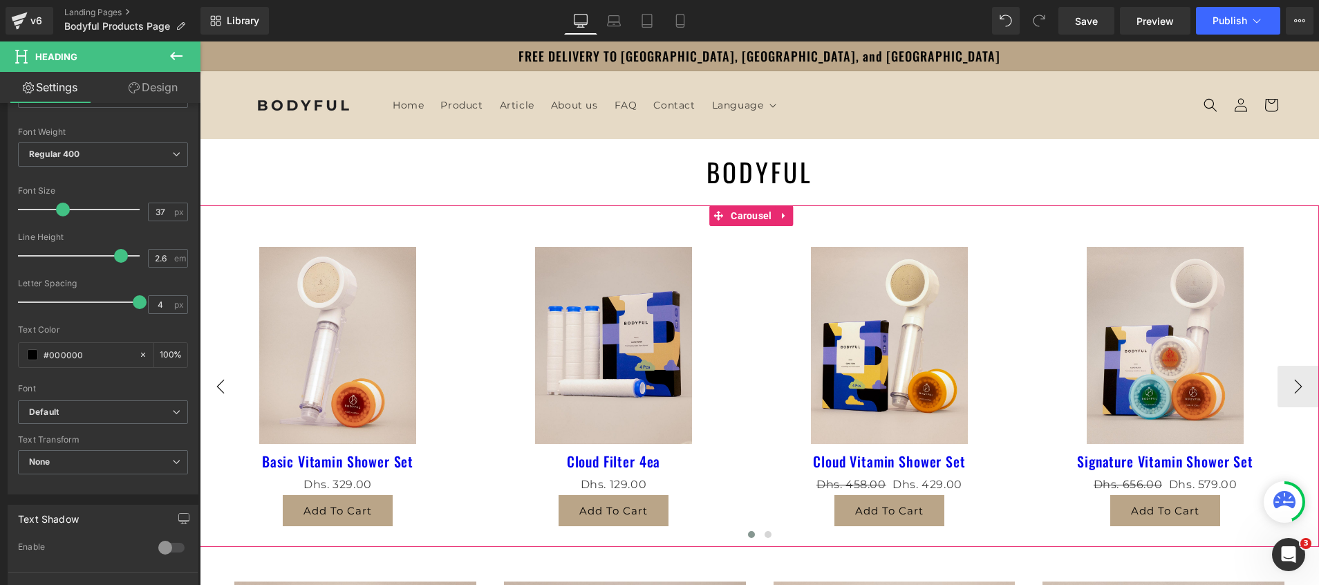
click at [224, 392] on button "‹" at bounding box center [220, 386] width 41 height 41
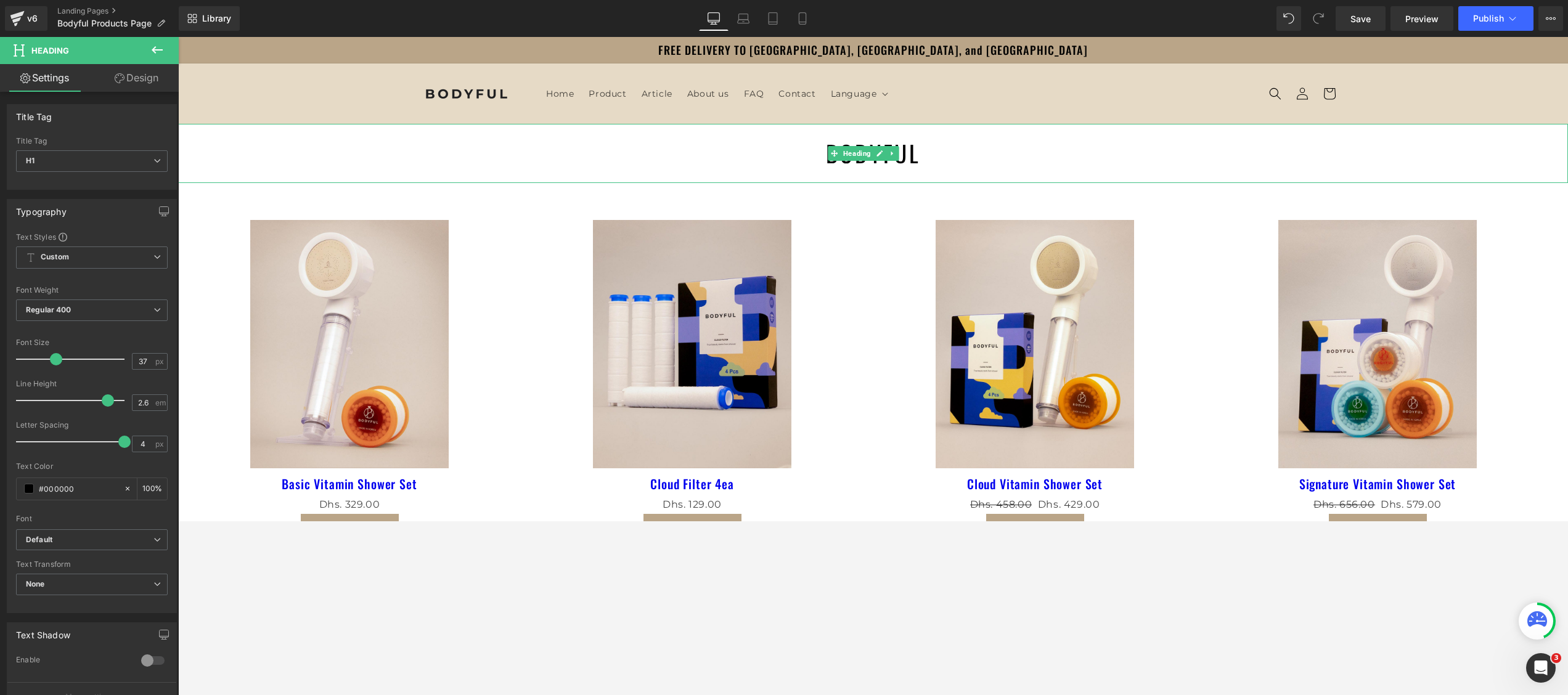
click at [799, 151] on h1 "BODYFUL" at bounding box center [873, 153] width 1390 height 59
click at [152, 47] on icon at bounding box center [157, 50] width 15 height 15
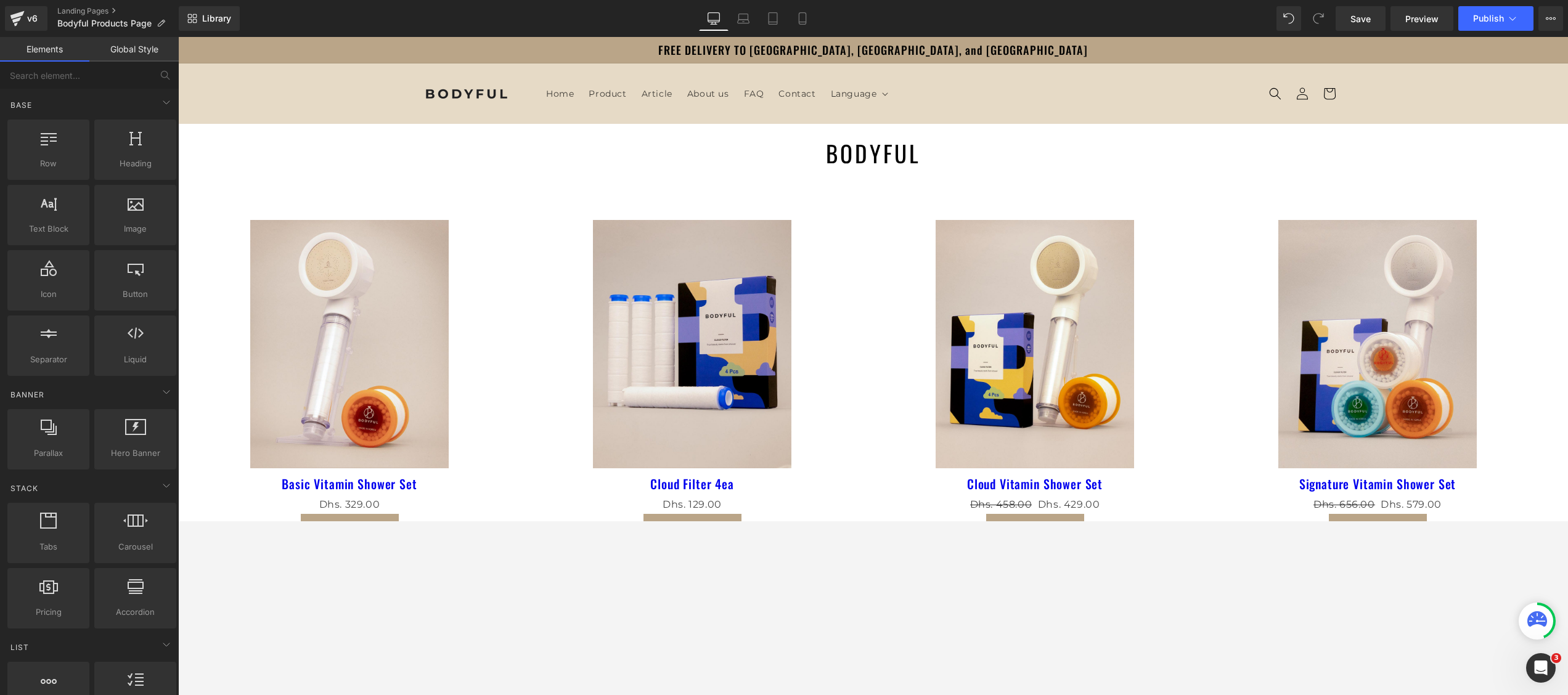
click at [720, 157] on h1 "BODYFUL" at bounding box center [873, 153] width 1390 height 59
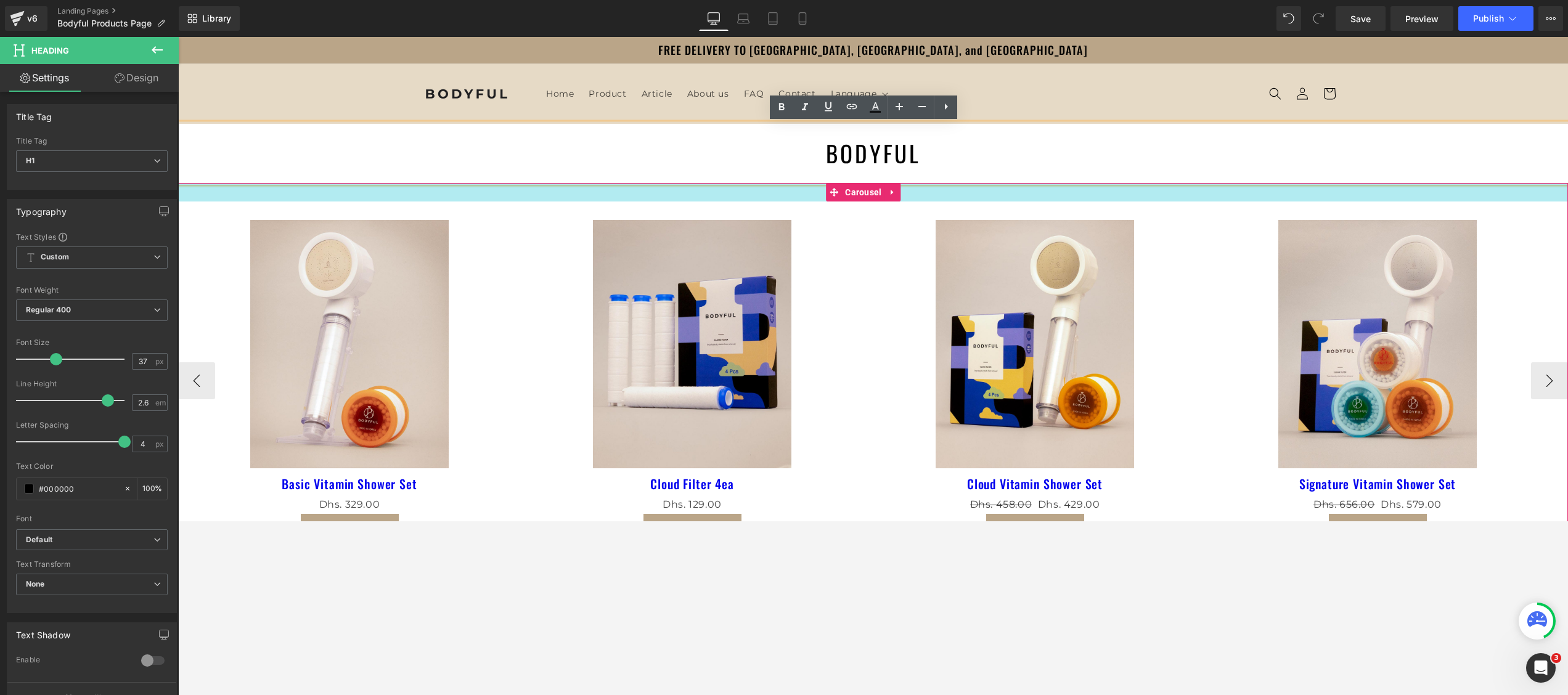
click at [502, 197] on div at bounding box center [873, 192] width 1390 height 19
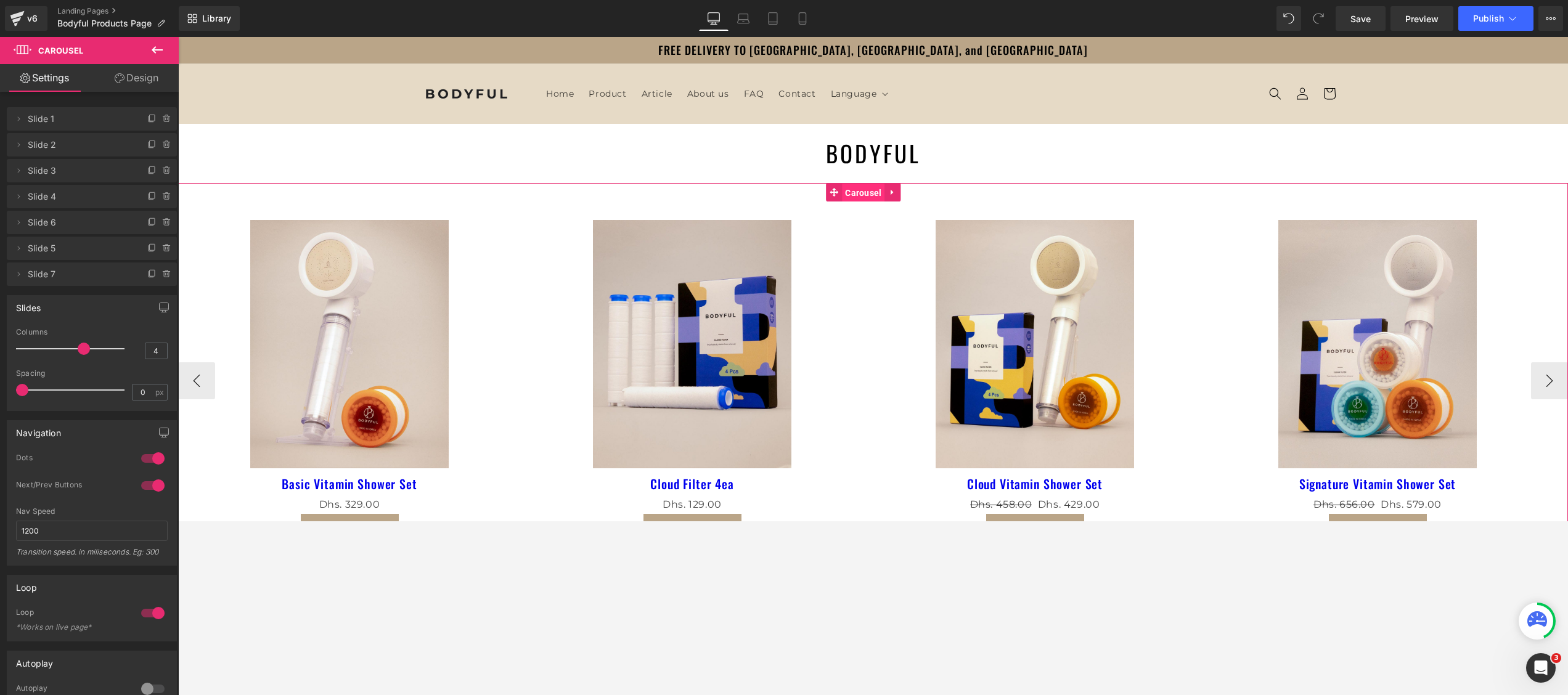
click at [856, 184] on span "Carousel" at bounding box center [863, 192] width 43 height 19
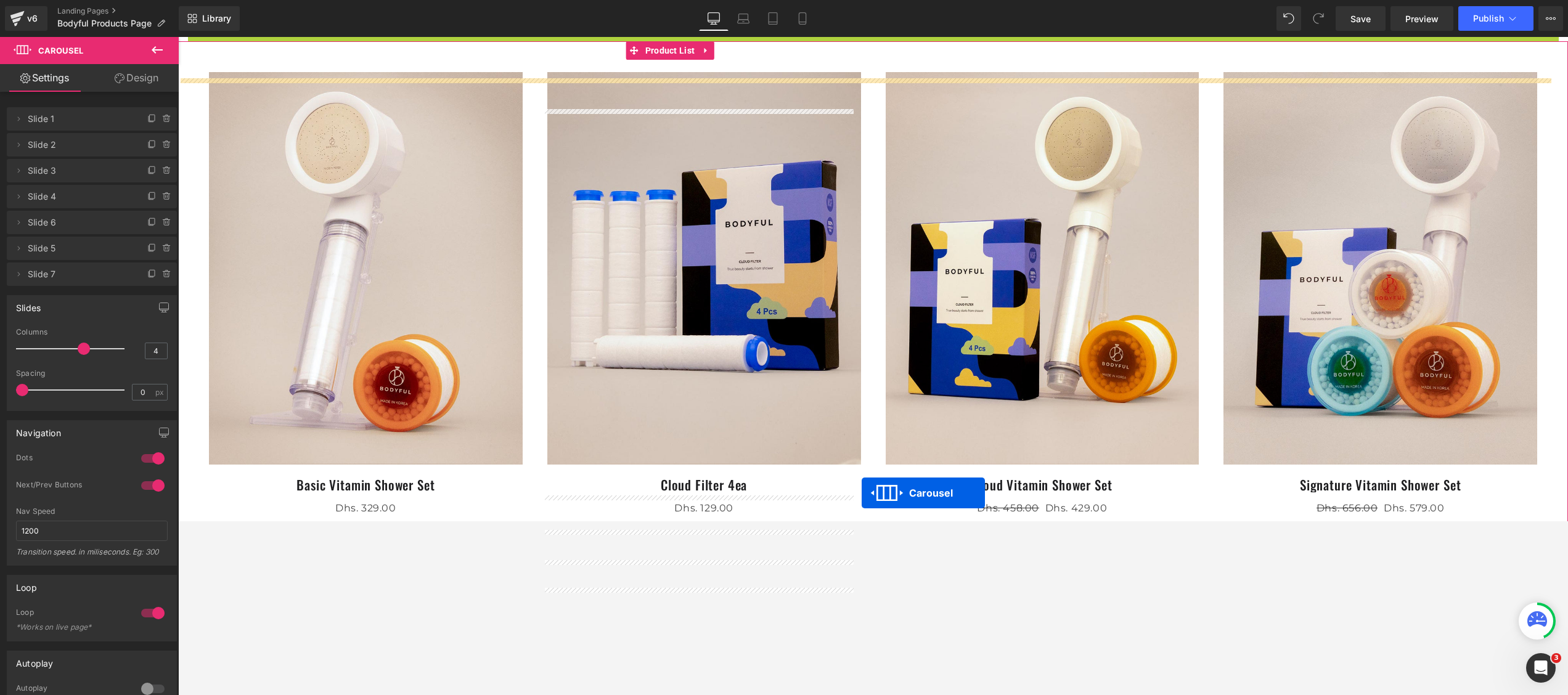
scroll to position [209, 0]
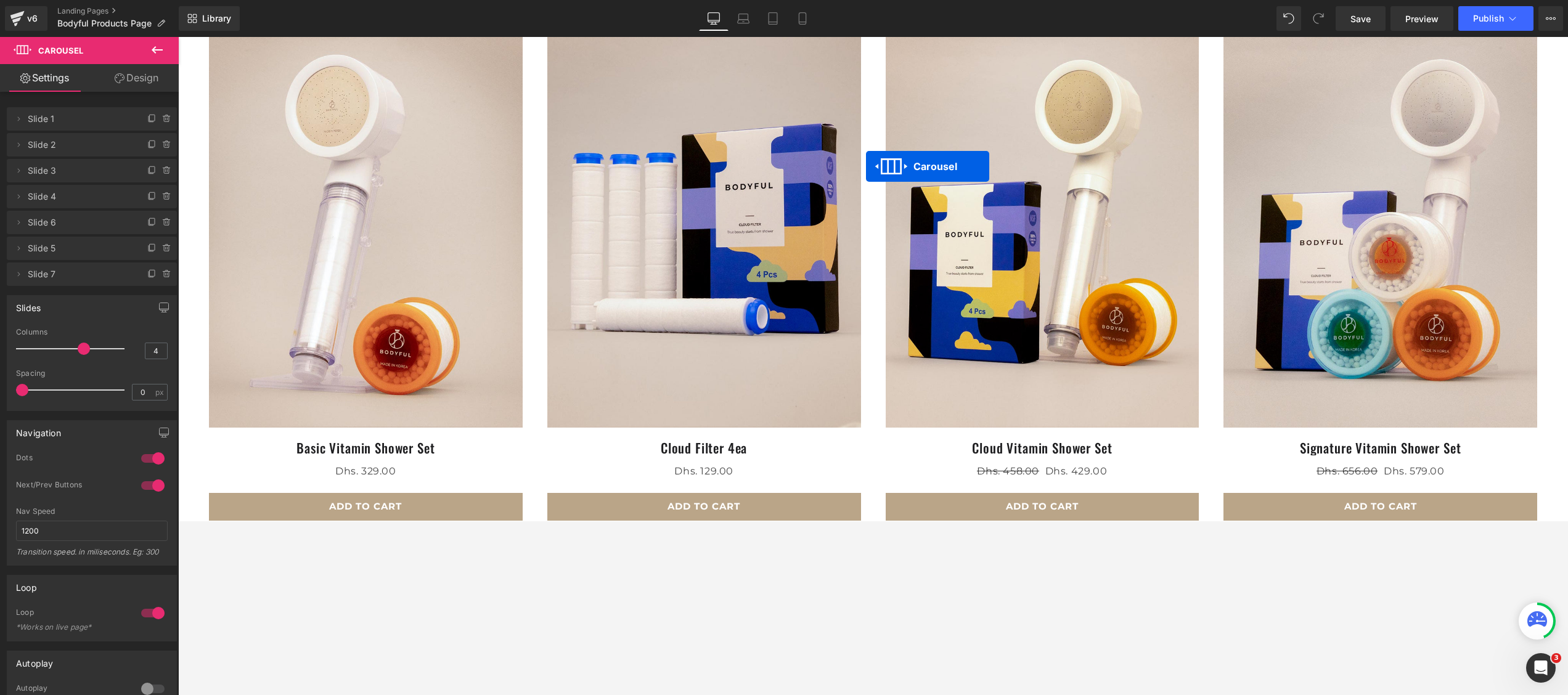
drag, startPoint x: 853, startPoint y: 192, endPoint x: 865, endPoint y: 207, distance: 19.2
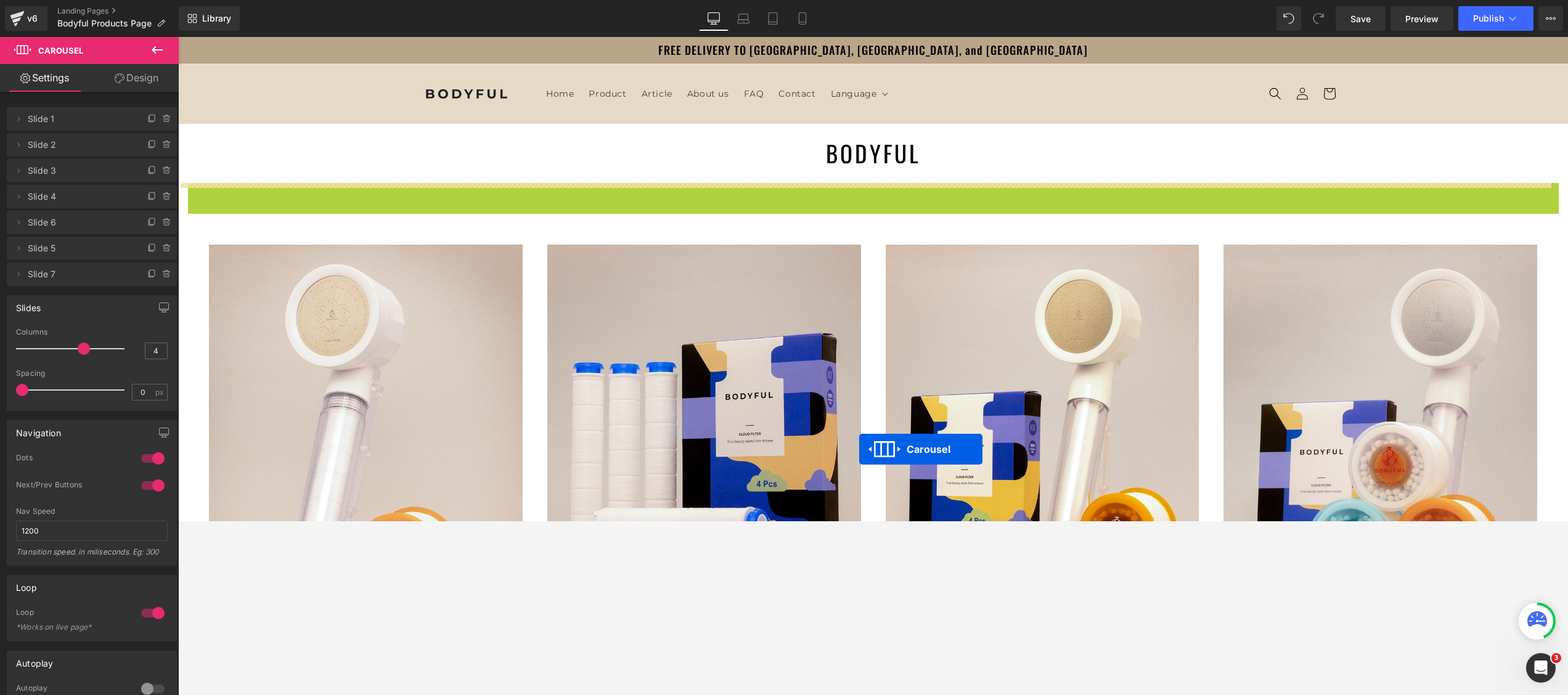
scroll to position [74, 0]
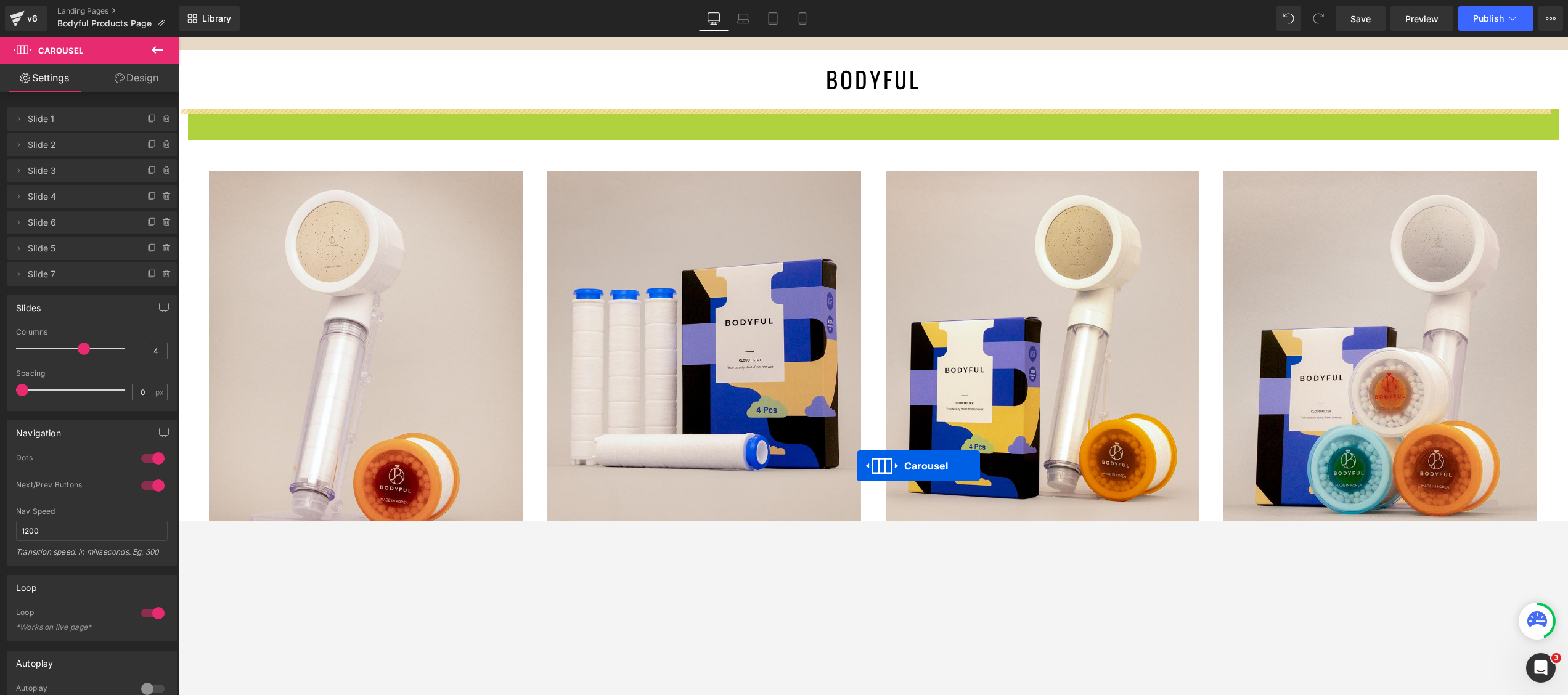
drag, startPoint x: 866, startPoint y: 191, endPoint x: 857, endPoint y: 478, distance: 287.1
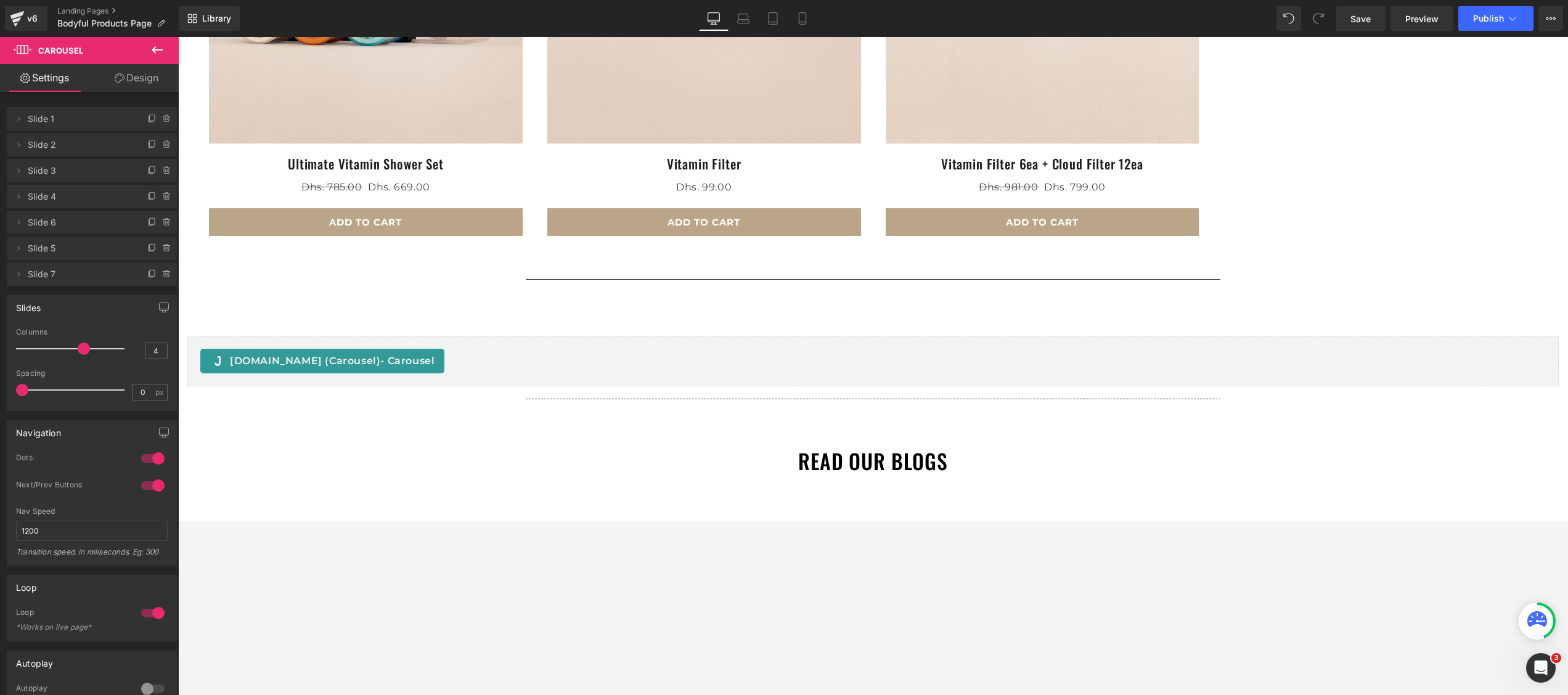
scroll to position [1355, 0]
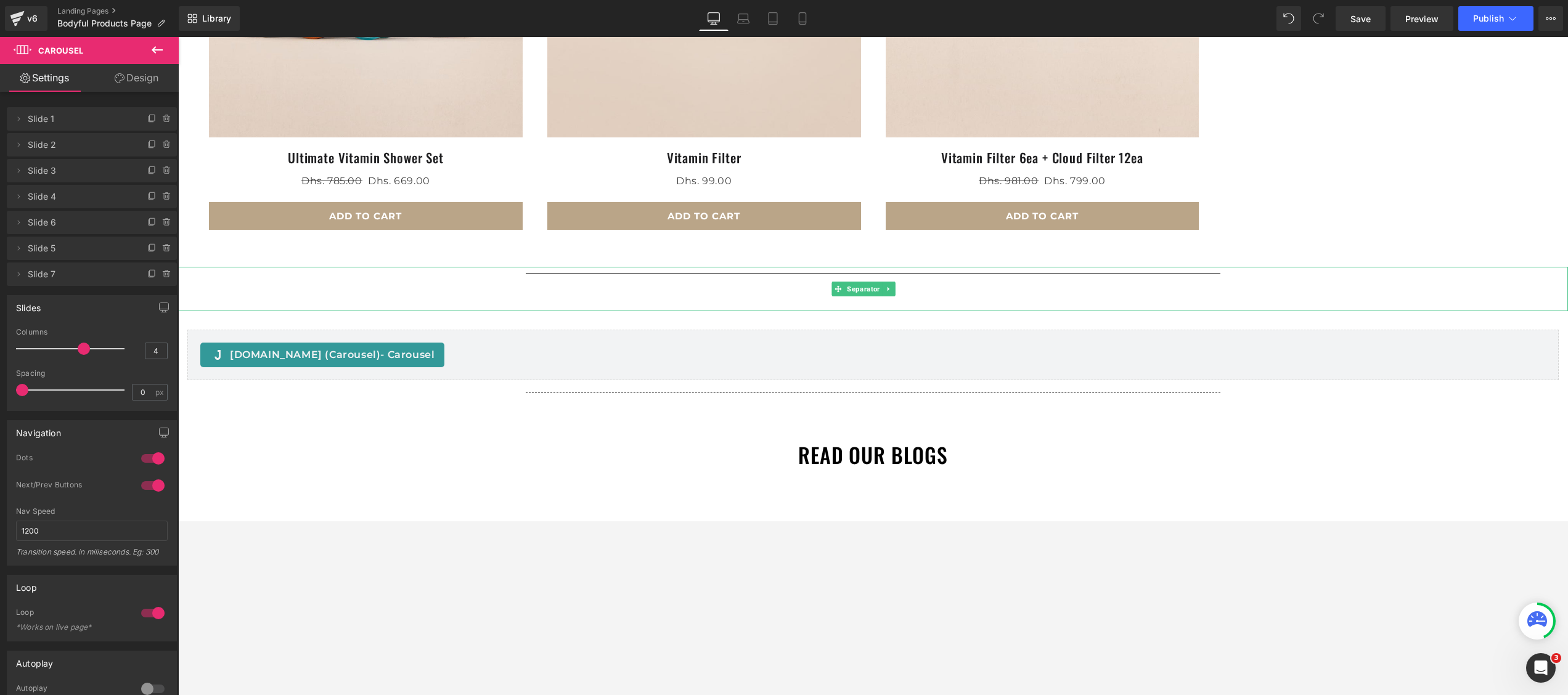
click at [818, 278] on hr at bounding box center [874, 291] width 695 height 38
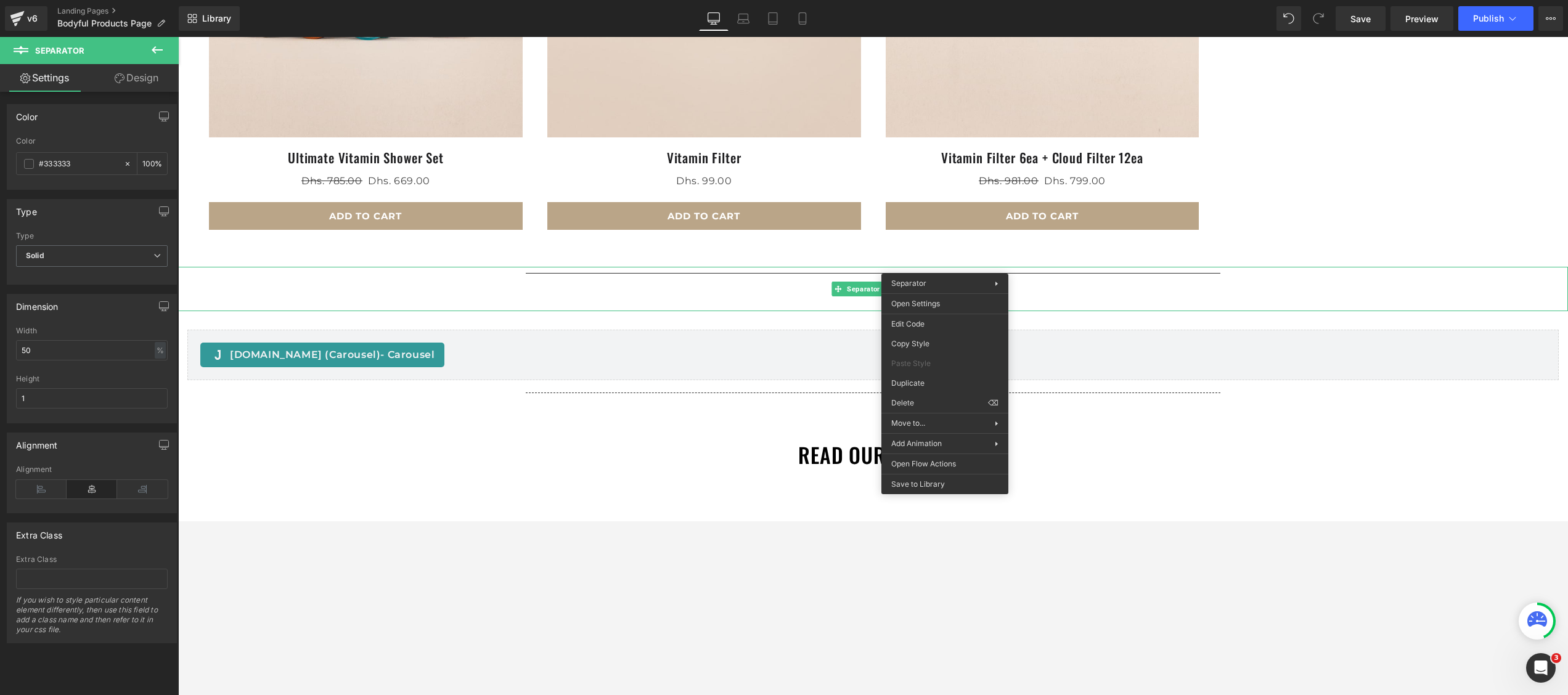
click at [156, 57] on button at bounding box center [157, 50] width 43 height 27
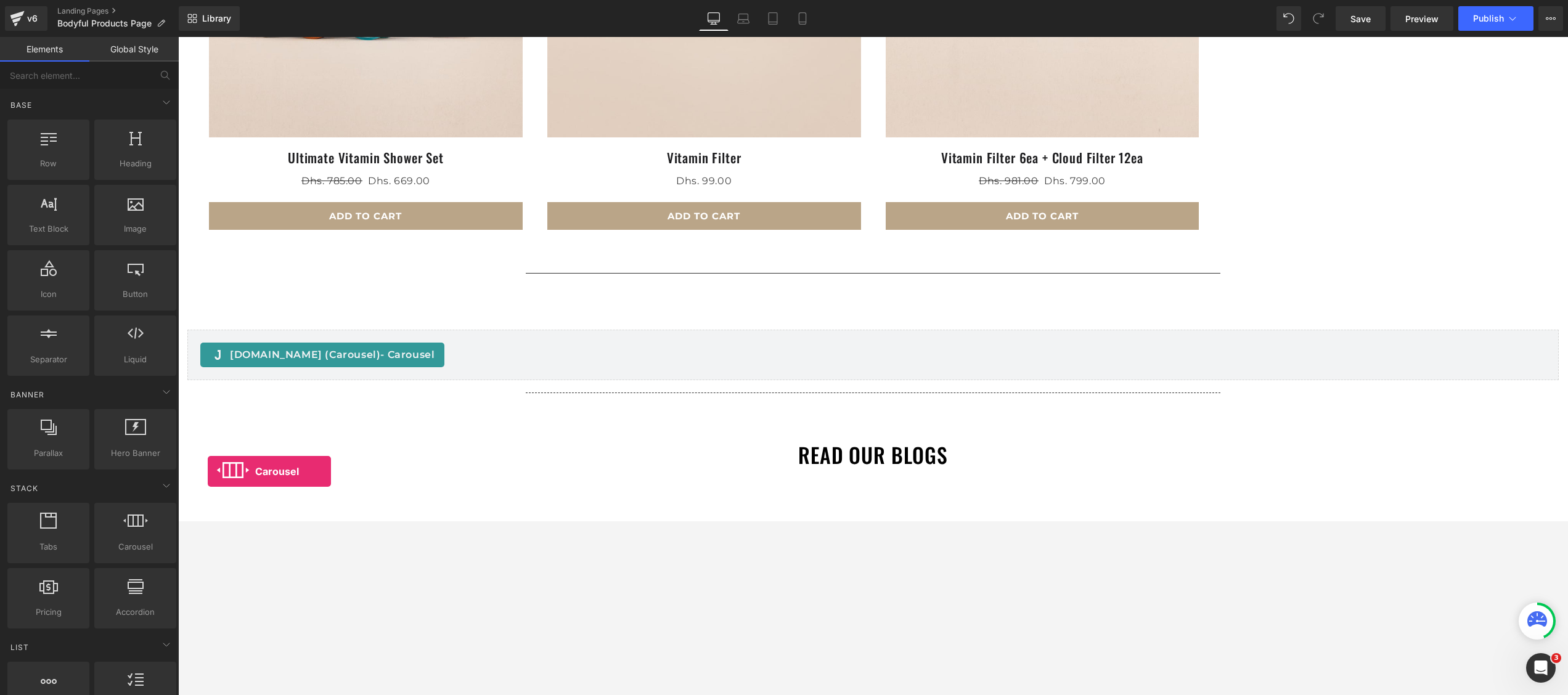
scroll to position [1368, 0]
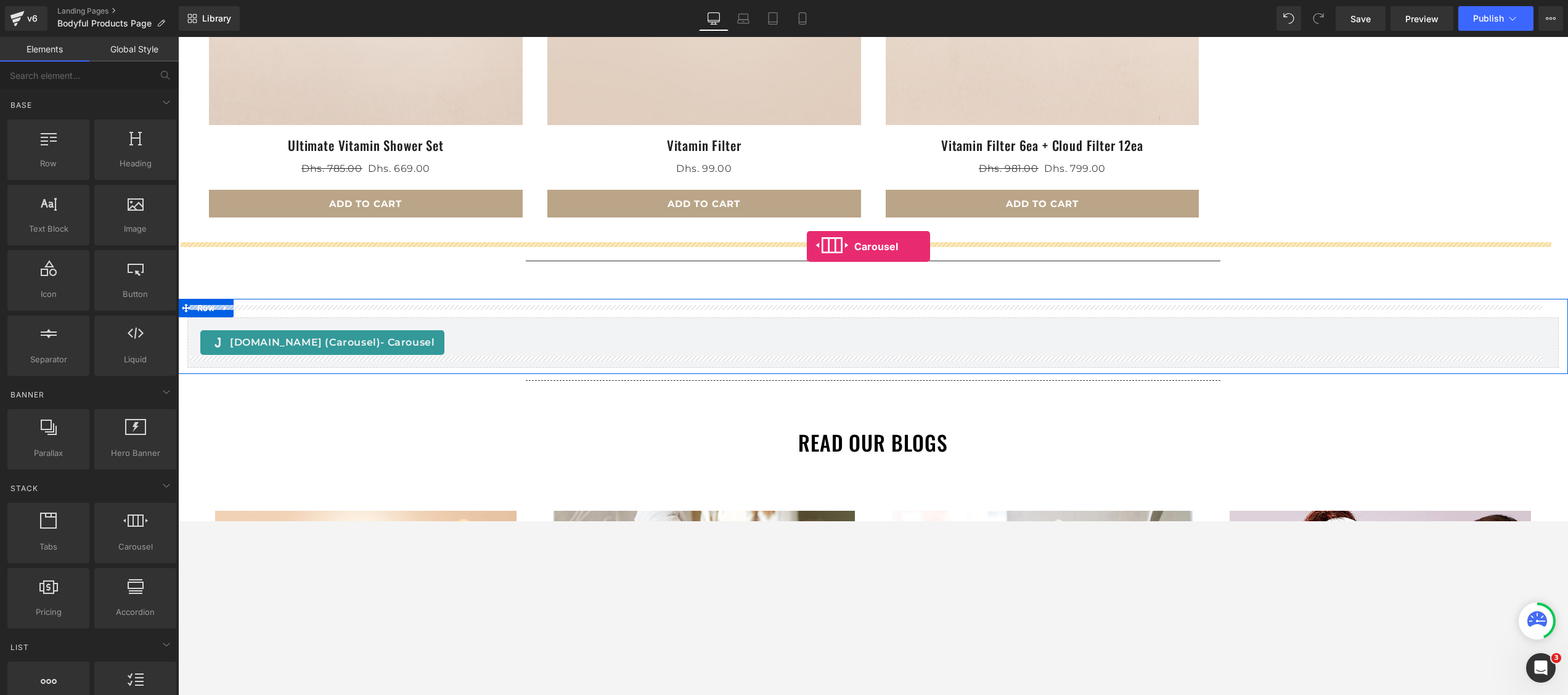
drag, startPoint x: 296, startPoint y: 579, endPoint x: 807, endPoint y: 246, distance: 609.9
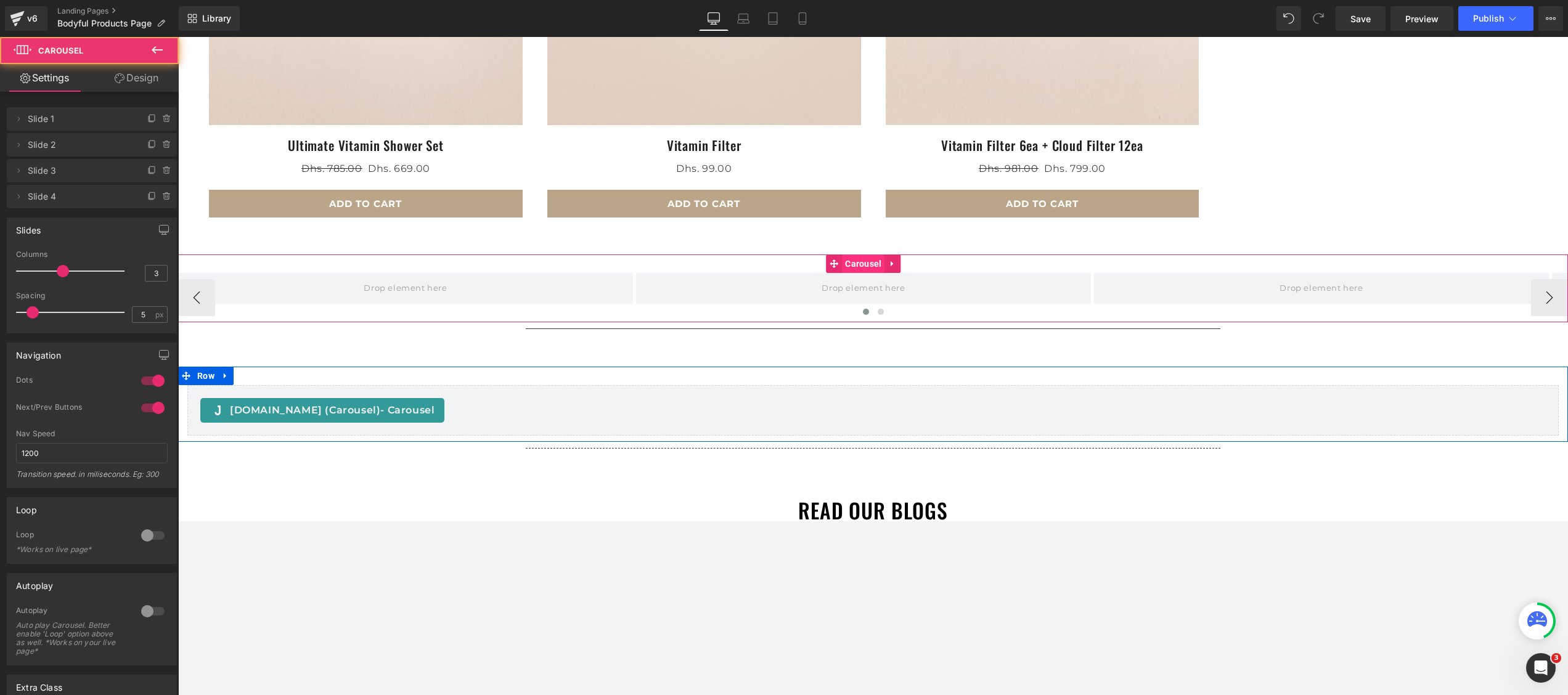
click at [851, 254] on span "Carousel" at bounding box center [863, 263] width 43 height 19
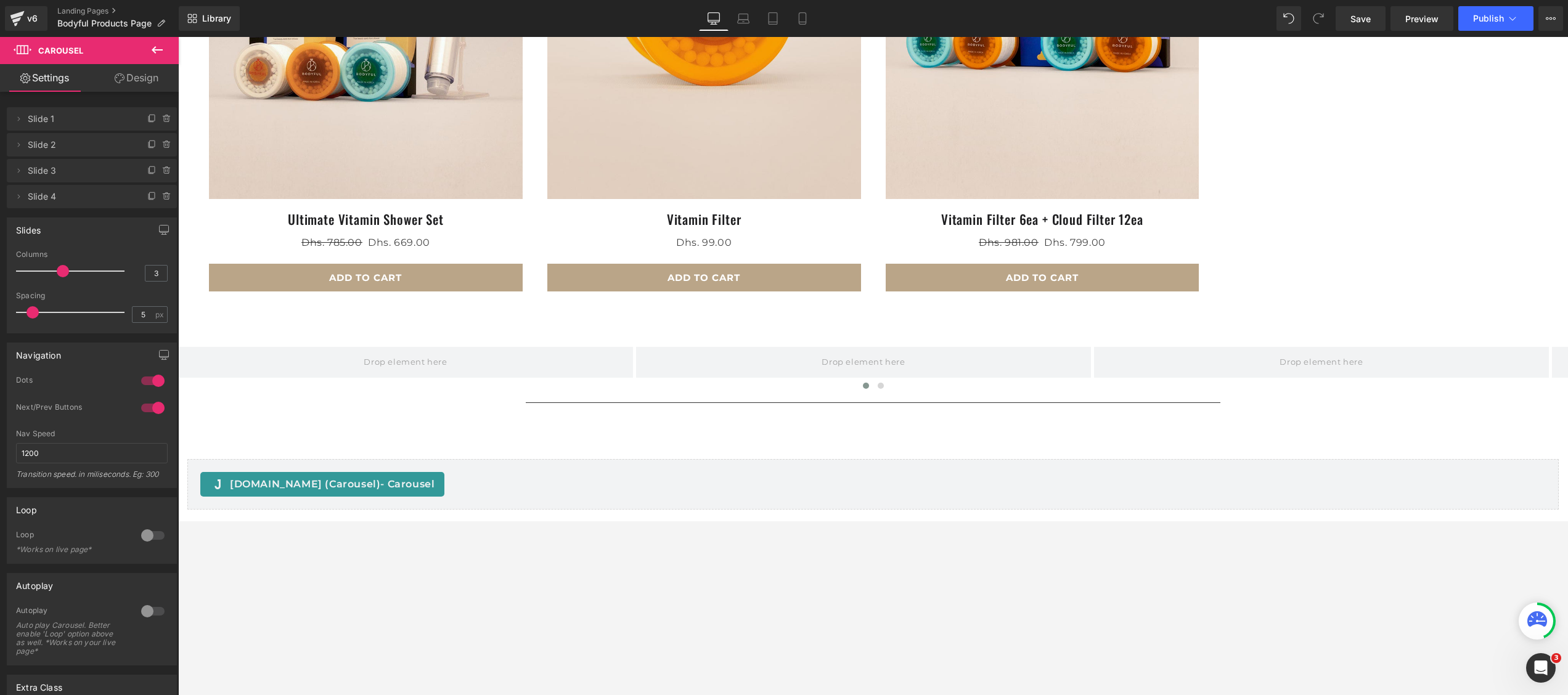
scroll to position [1355, 0]
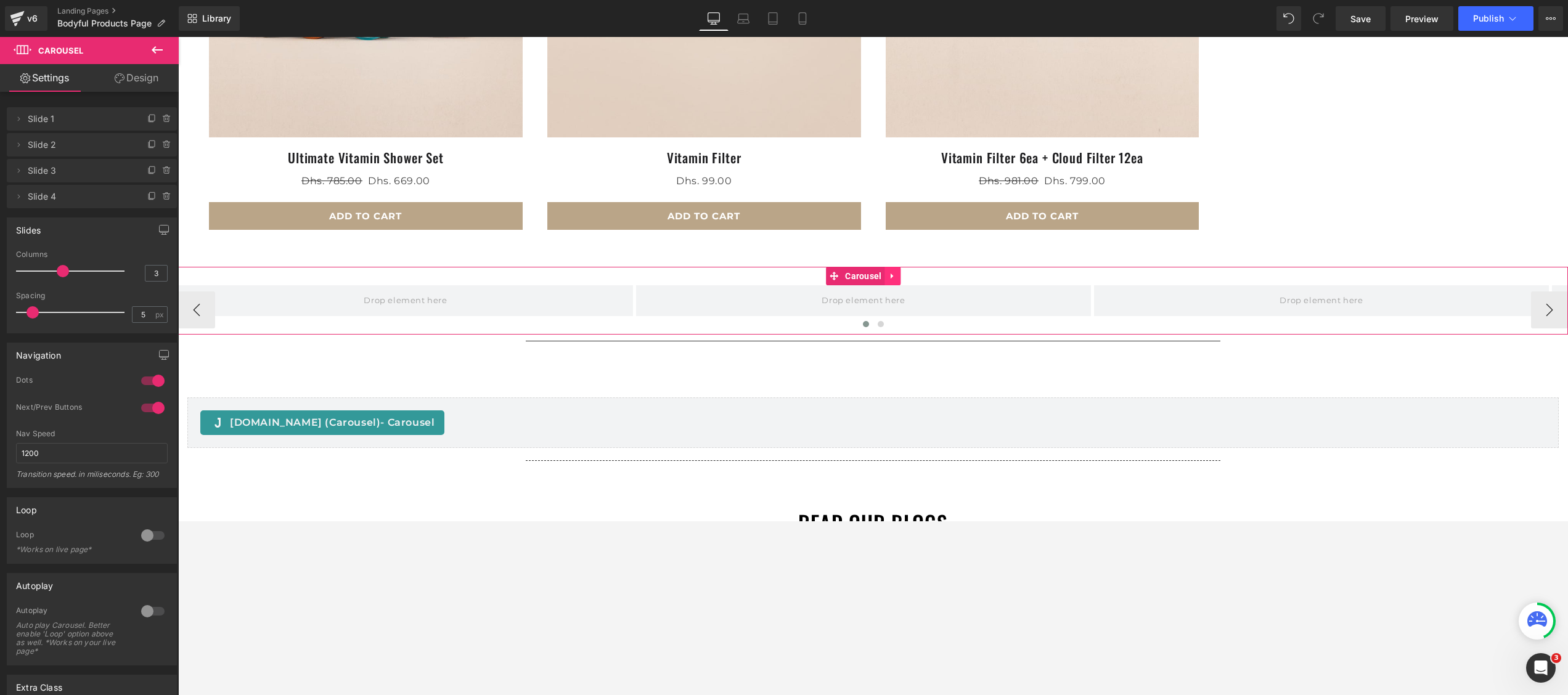
click at [891, 274] on icon at bounding box center [891, 276] width 3 height 5
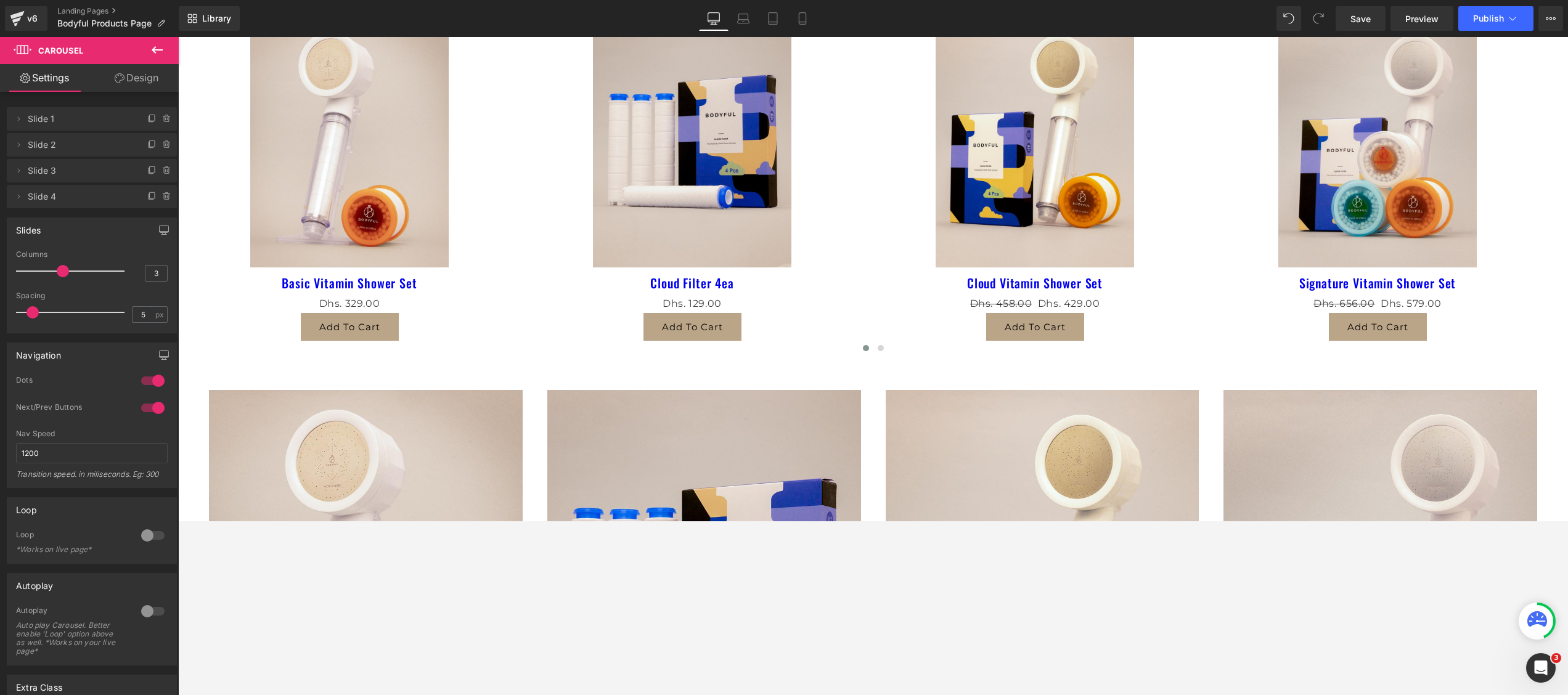
scroll to position [0, 0]
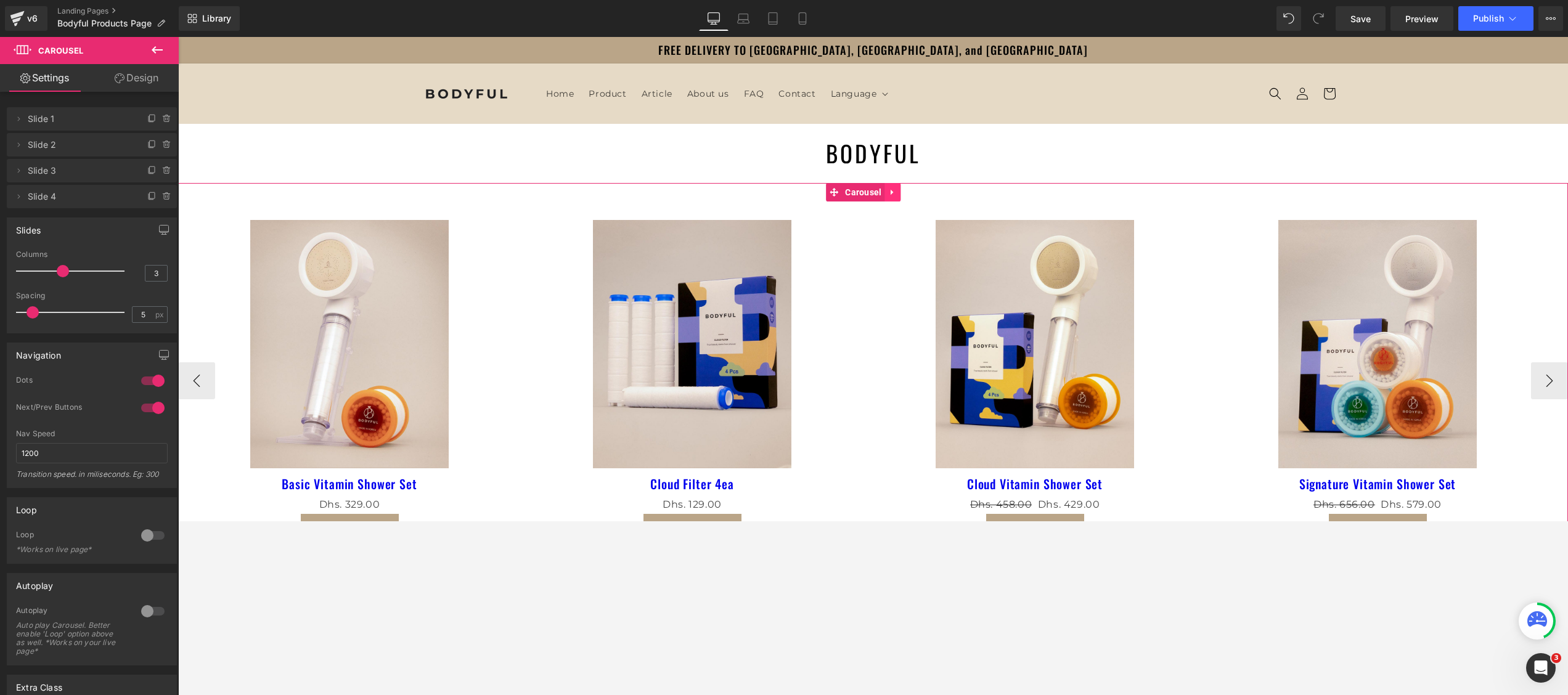
click at [896, 194] on icon at bounding box center [893, 192] width 9 height 9
click at [888, 184] on link at bounding box center [885, 192] width 16 height 19
click at [864, 154] on span "Heading" at bounding box center [857, 154] width 33 height 15
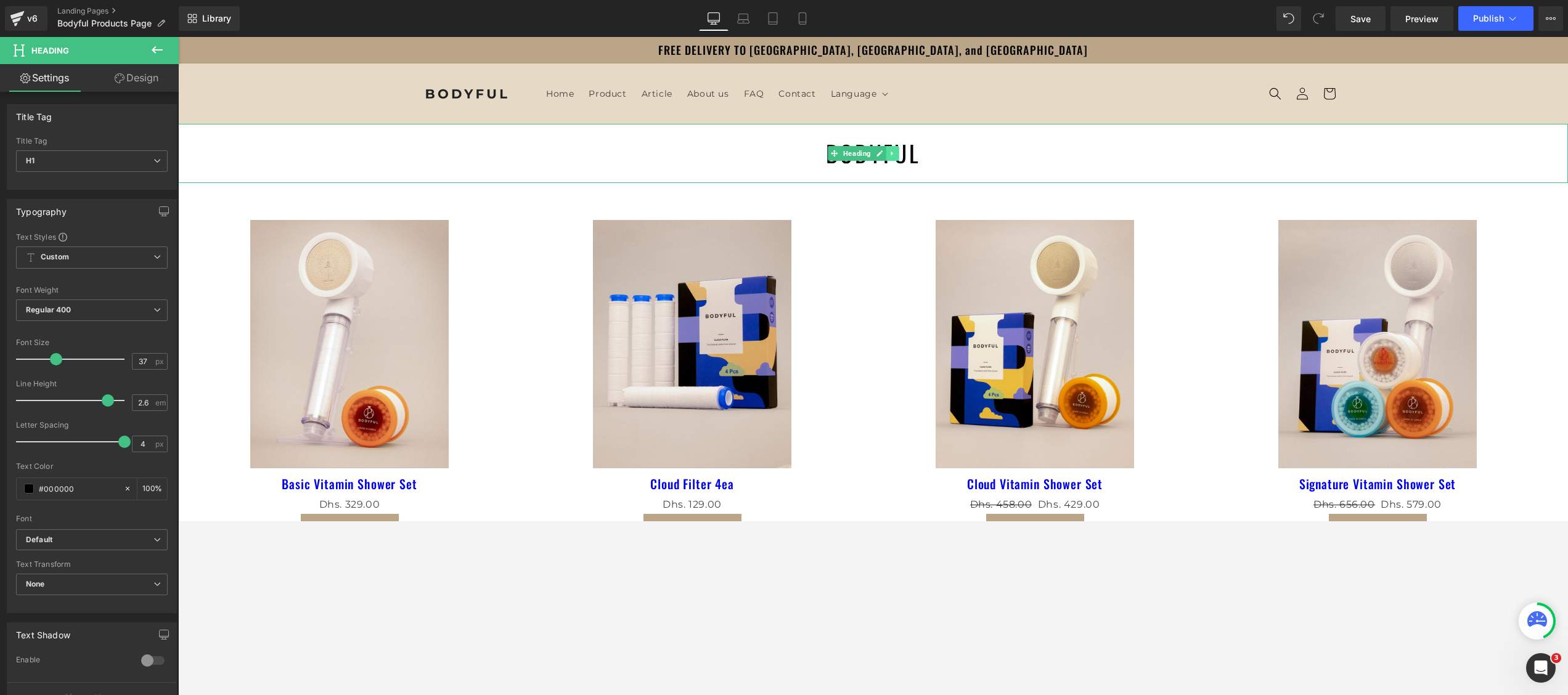
click at [891, 151] on icon at bounding box center [892, 153] width 7 height 7
click at [883, 151] on icon at bounding box center [886, 154] width 7 height 7
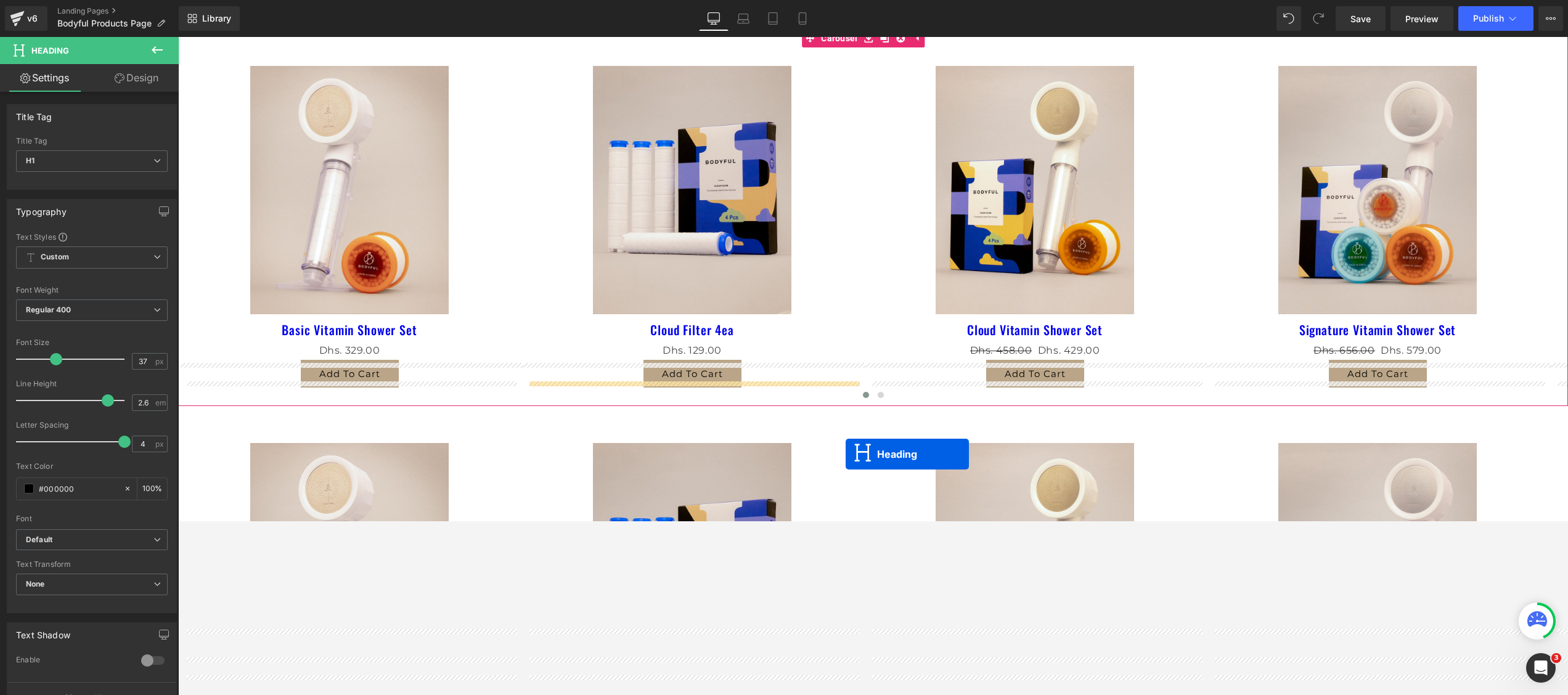
scroll to position [246, 0]
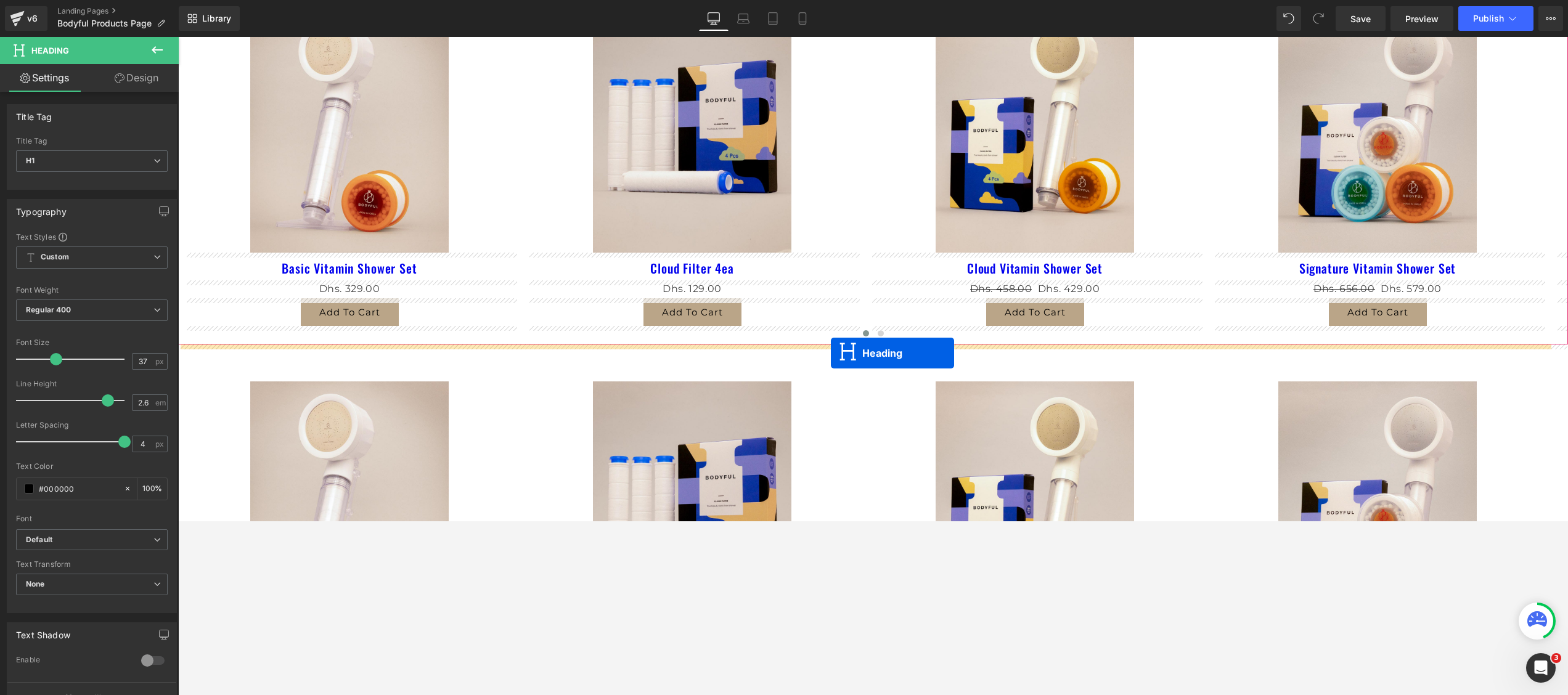
drag, startPoint x: 834, startPoint y: 215, endPoint x: 831, endPoint y: 353, distance: 138.0
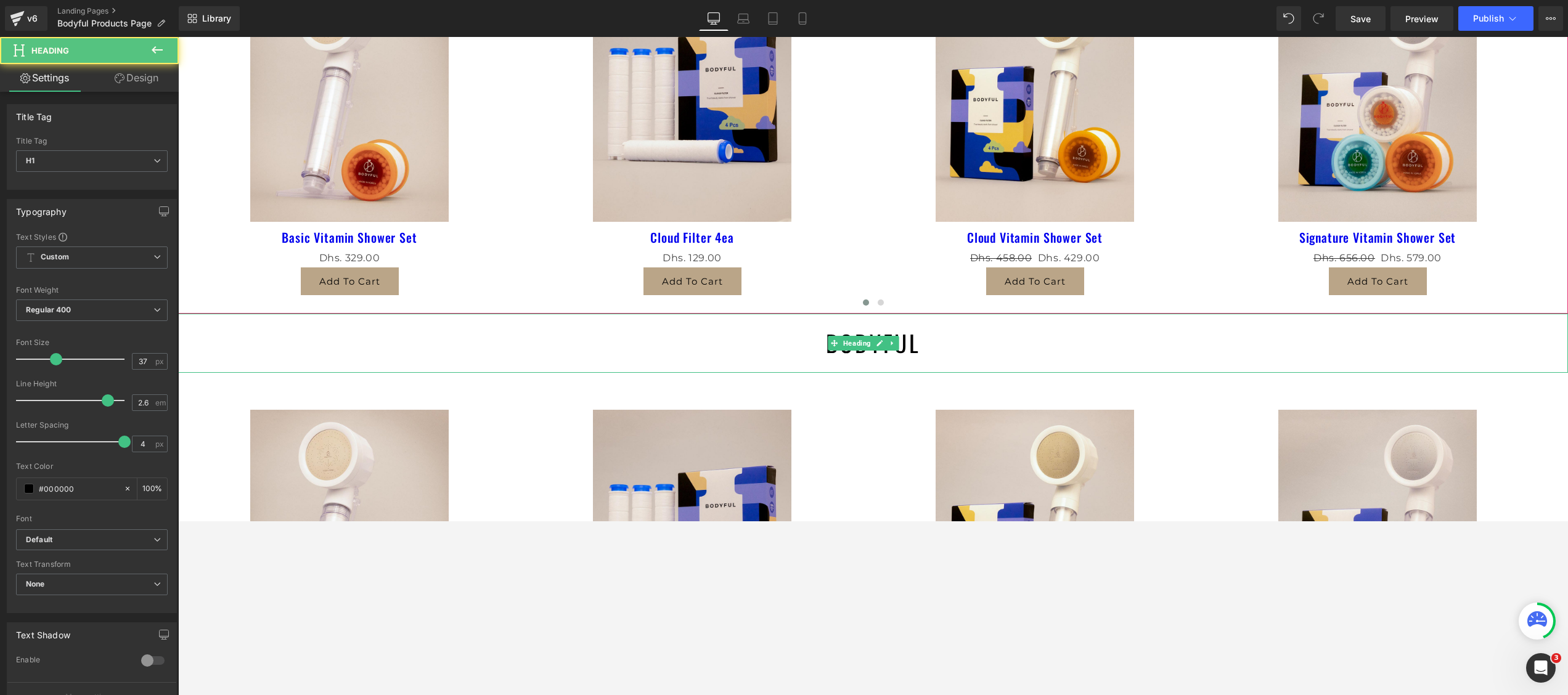
scroll to position [215, 0]
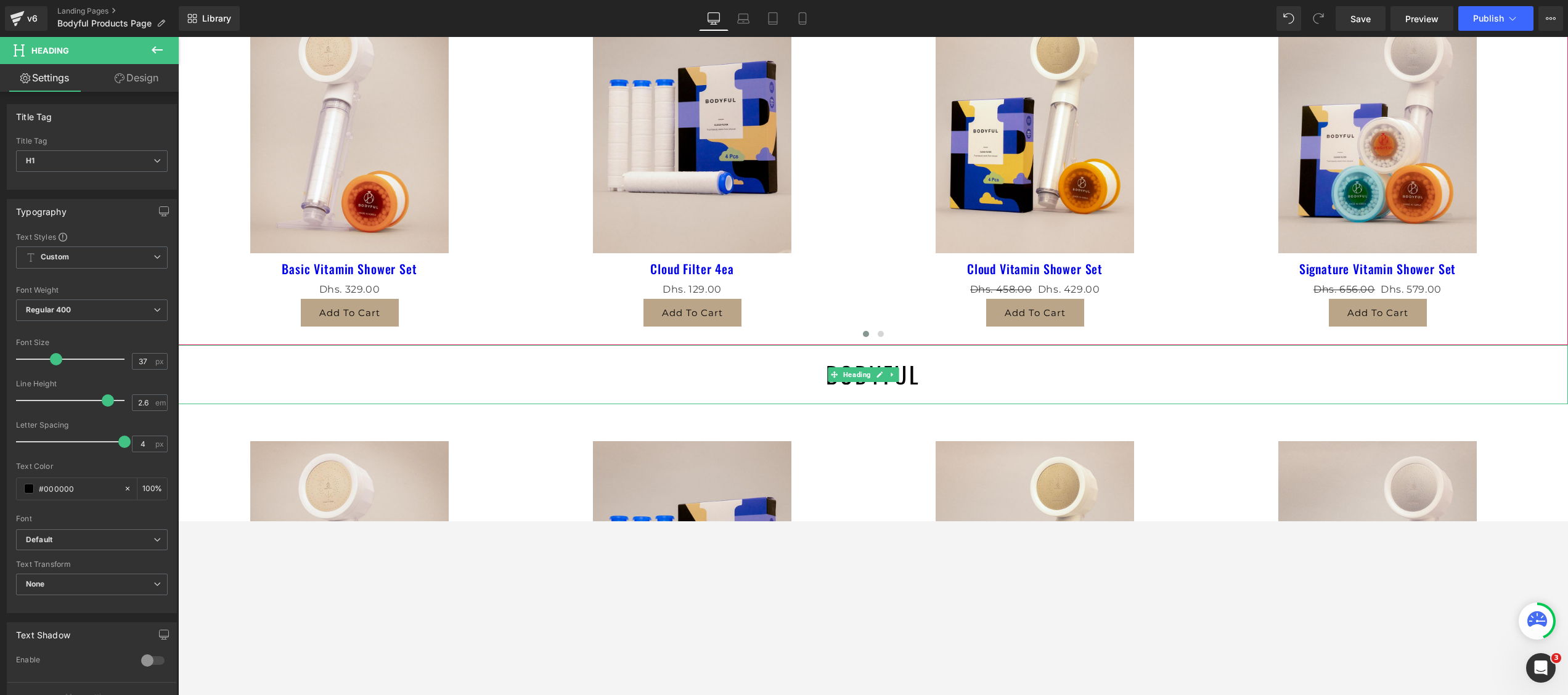
click at [555, 397] on h1 "BODYFUL" at bounding box center [873, 374] width 1390 height 59
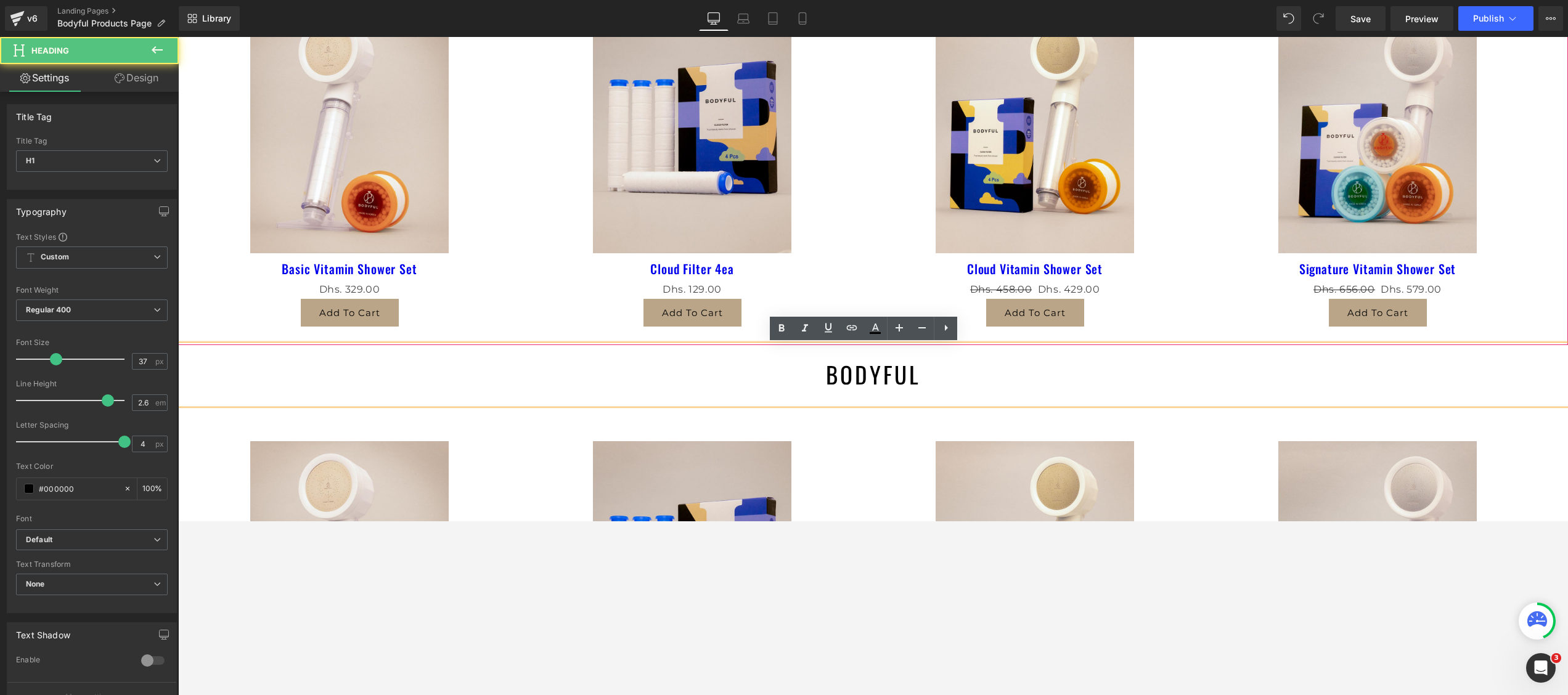
click at [876, 374] on h1 "BODYFUL" at bounding box center [873, 374] width 1390 height 59
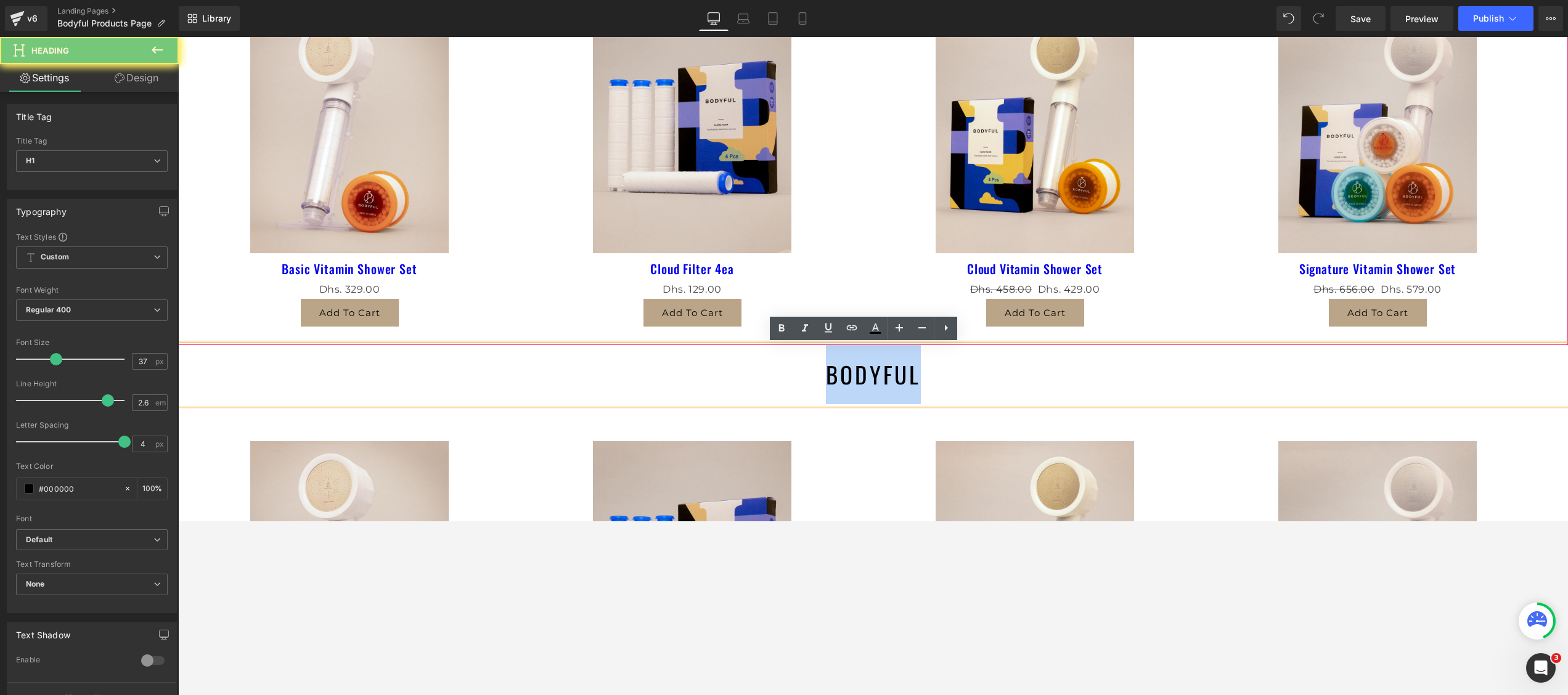
click at [876, 374] on h1 "BODYFUL" at bounding box center [873, 374] width 1390 height 59
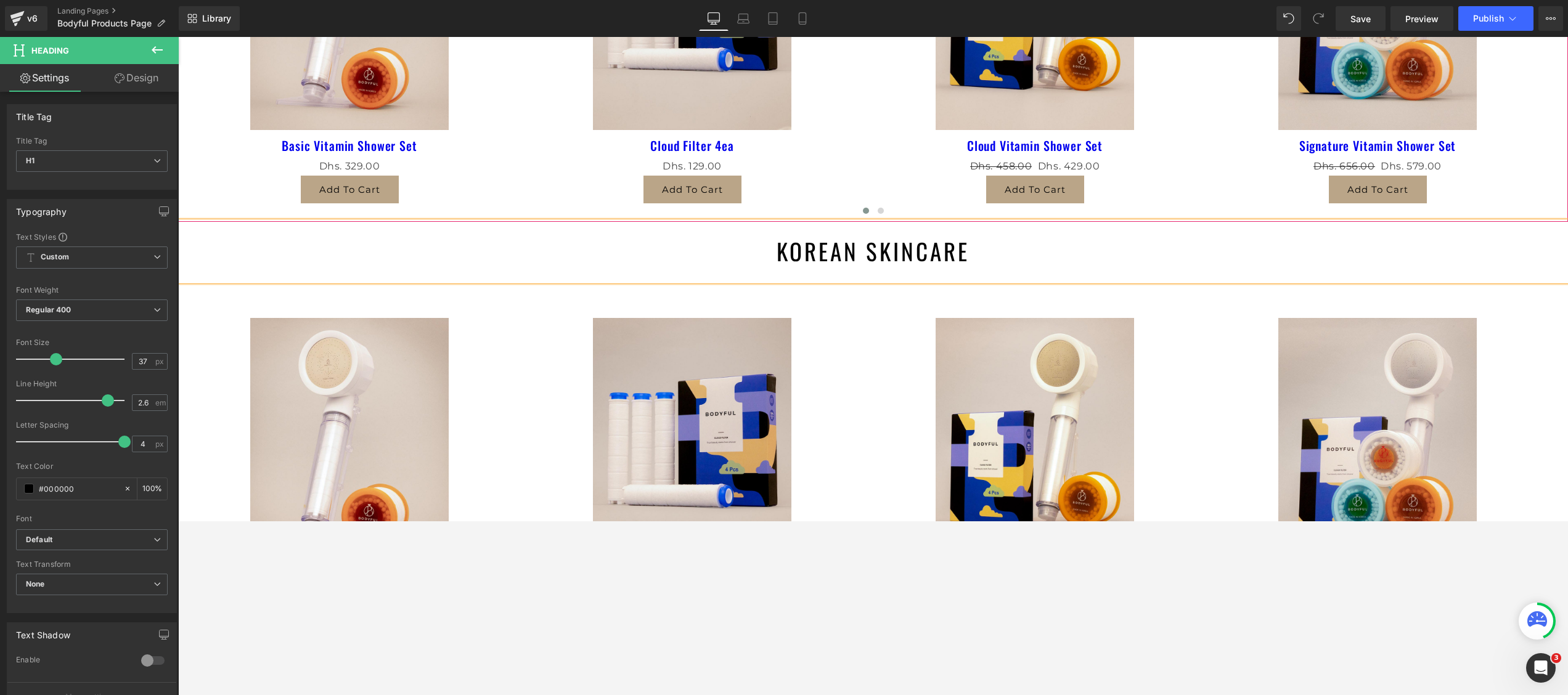
scroll to position [462, 0]
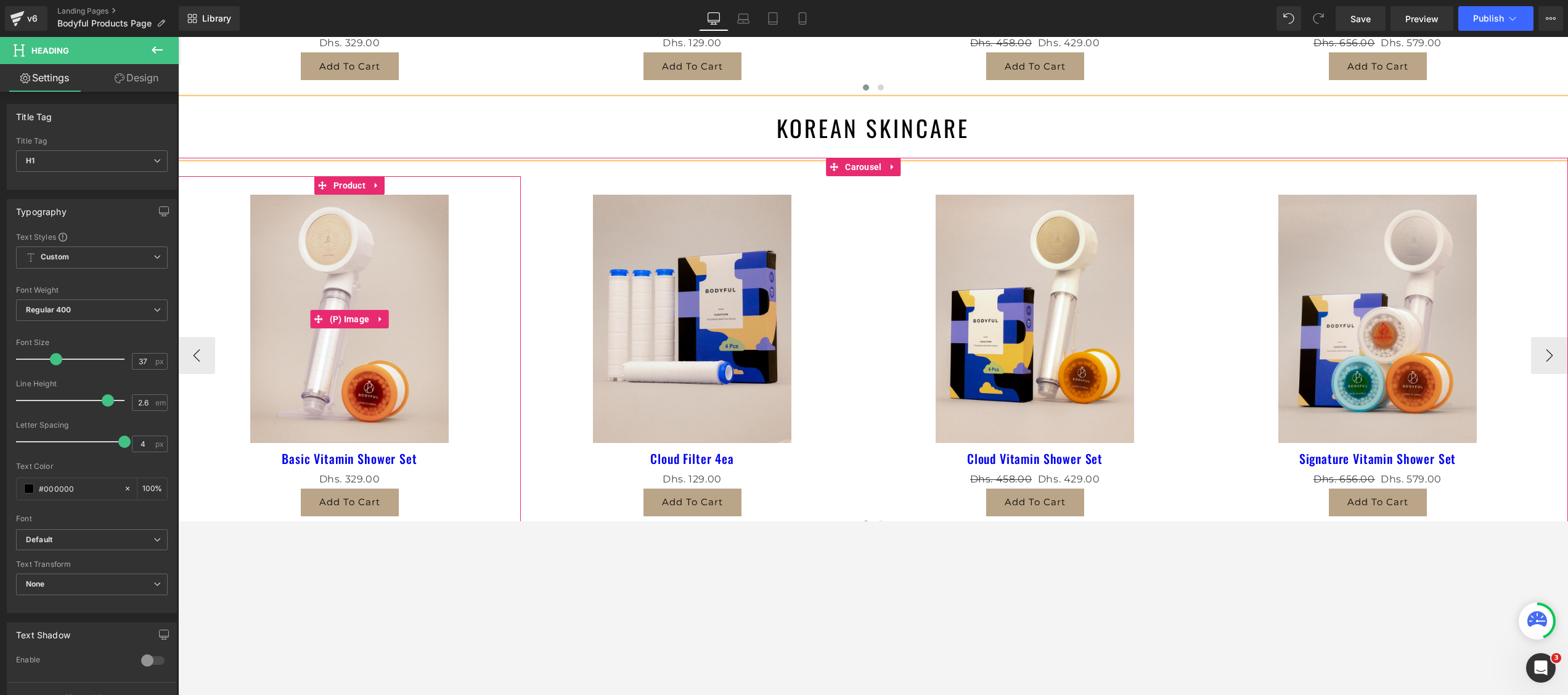
click at [309, 241] on img at bounding box center [349, 318] width 199 height 249
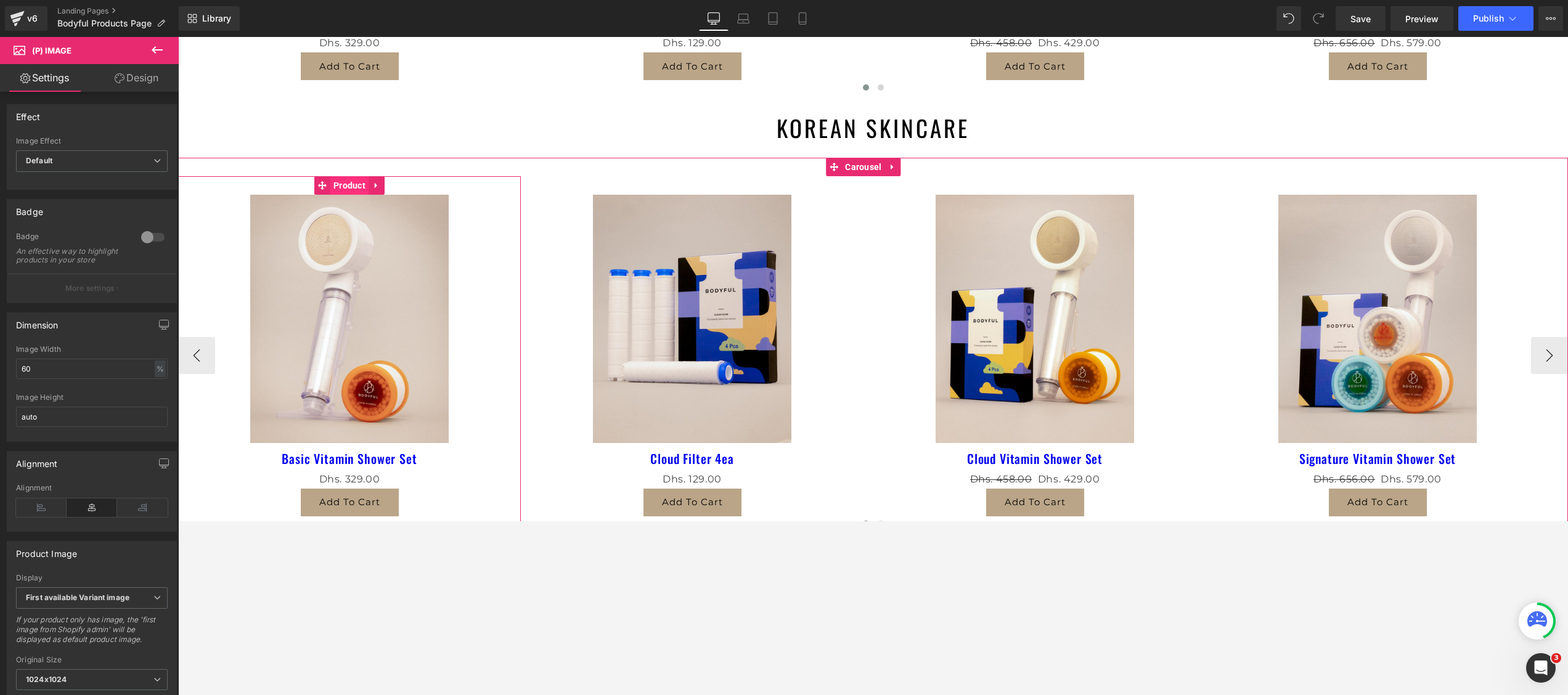
click at [339, 183] on span "Product" at bounding box center [349, 185] width 38 height 19
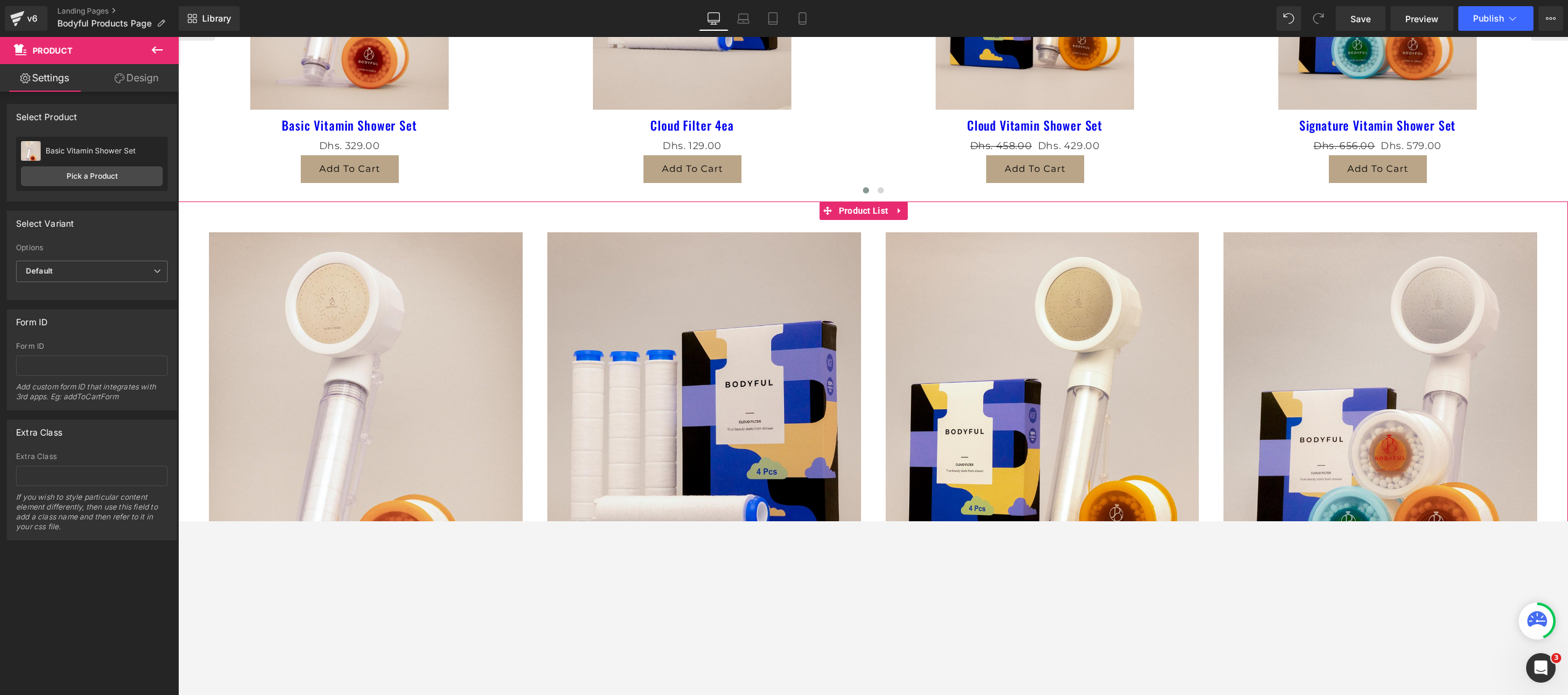
scroll to position [739, 0]
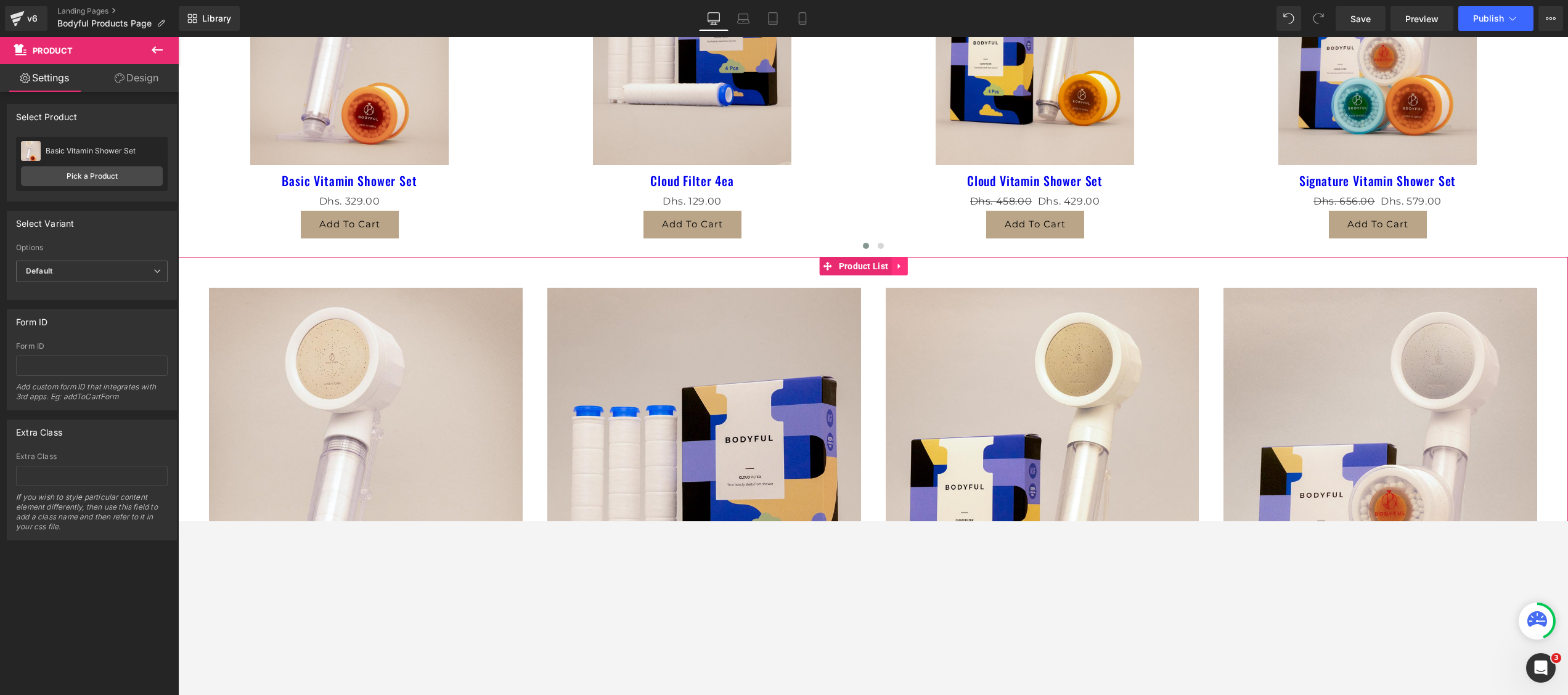
click at [895, 267] on icon at bounding box center [899, 266] width 9 height 9
click at [905, 266] on icon at bounding box center [907, 266] width 9 height 9
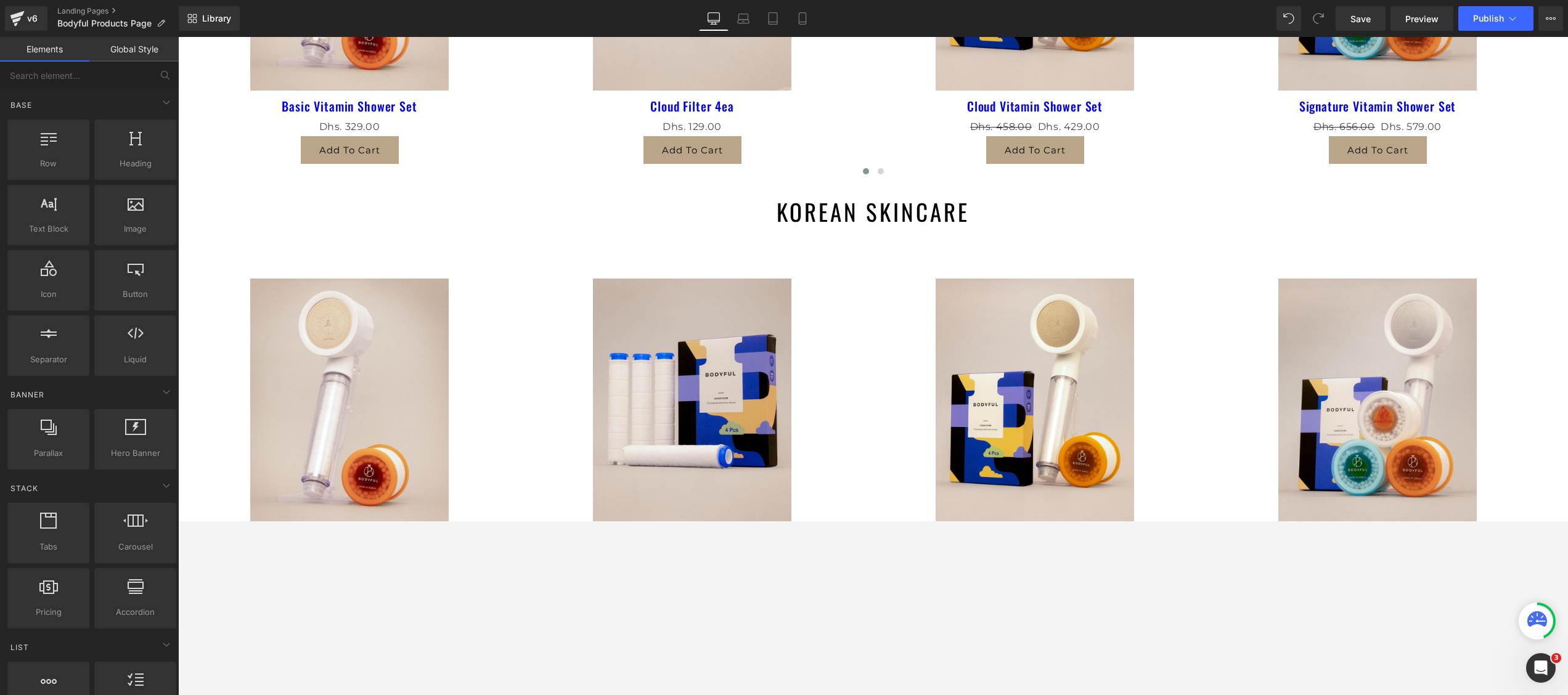
scroll to position [493, 0]
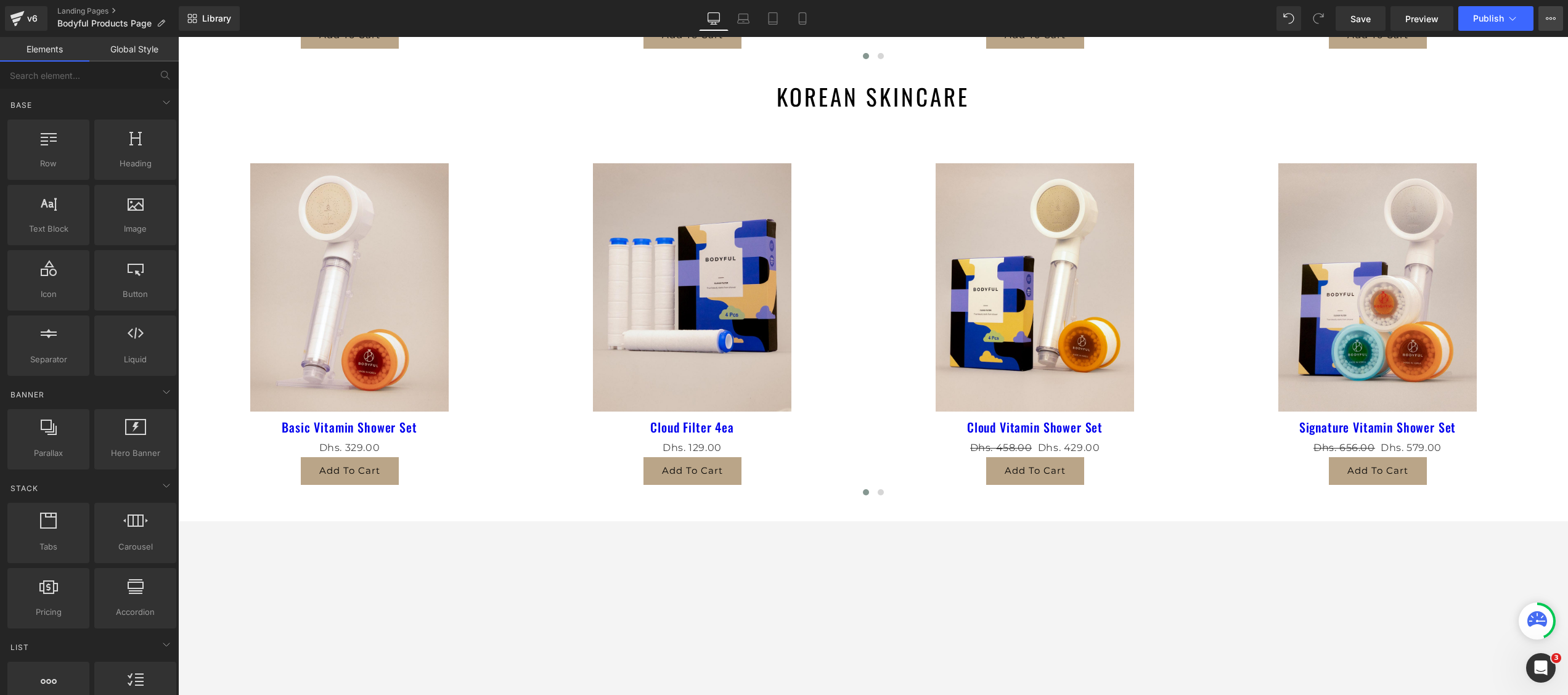
click at [1175, 10] on button "View Live Page View with current Template Save Template to Library Schedule Pub…" at bounding box center [1550, 19] width 25 height 25
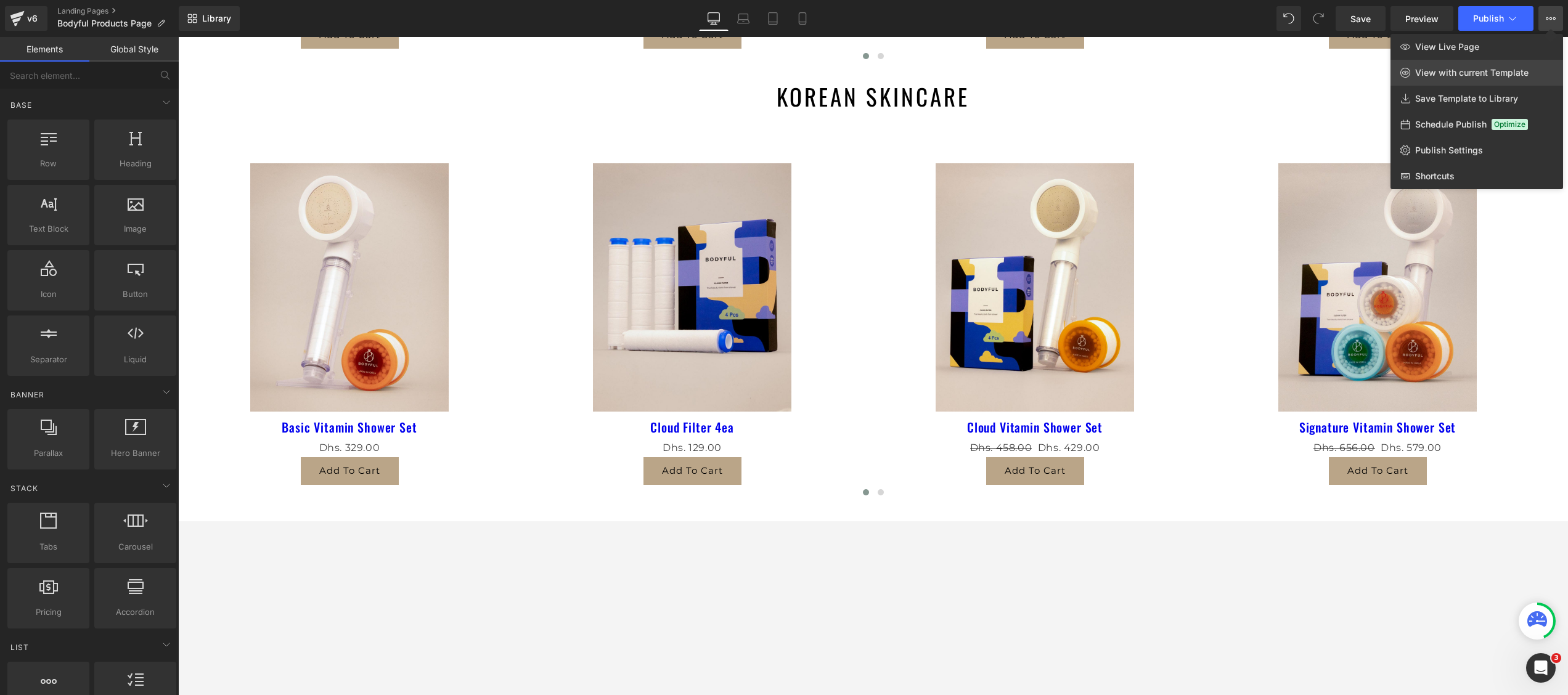
click at [1175, 74] on span "View with current Template" at bounding box center [1471, 72] width 113 height 11
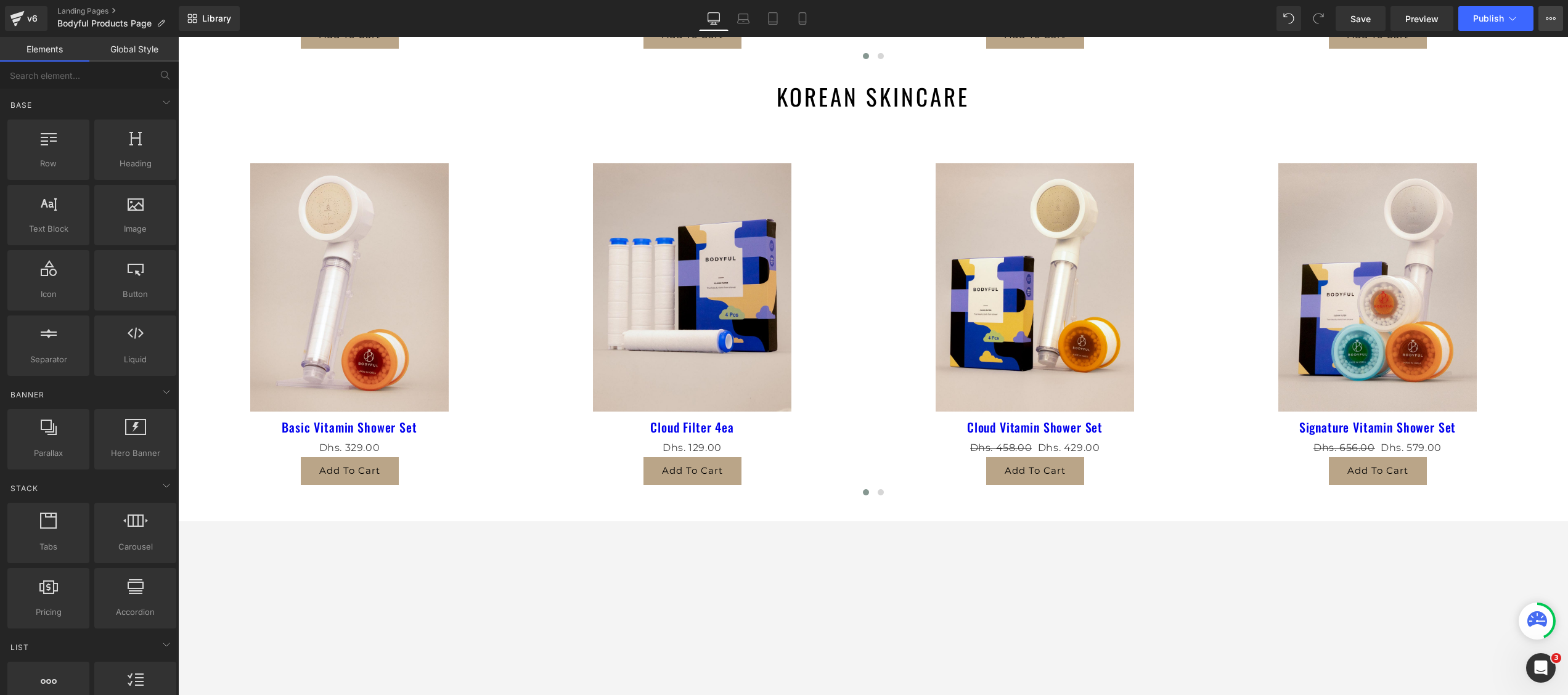
click at [1175, 19] on button "View Live Page View with current Template Save Template to Library Schedule Pub…" at bounding box center [1550, 19] width 25 height 25
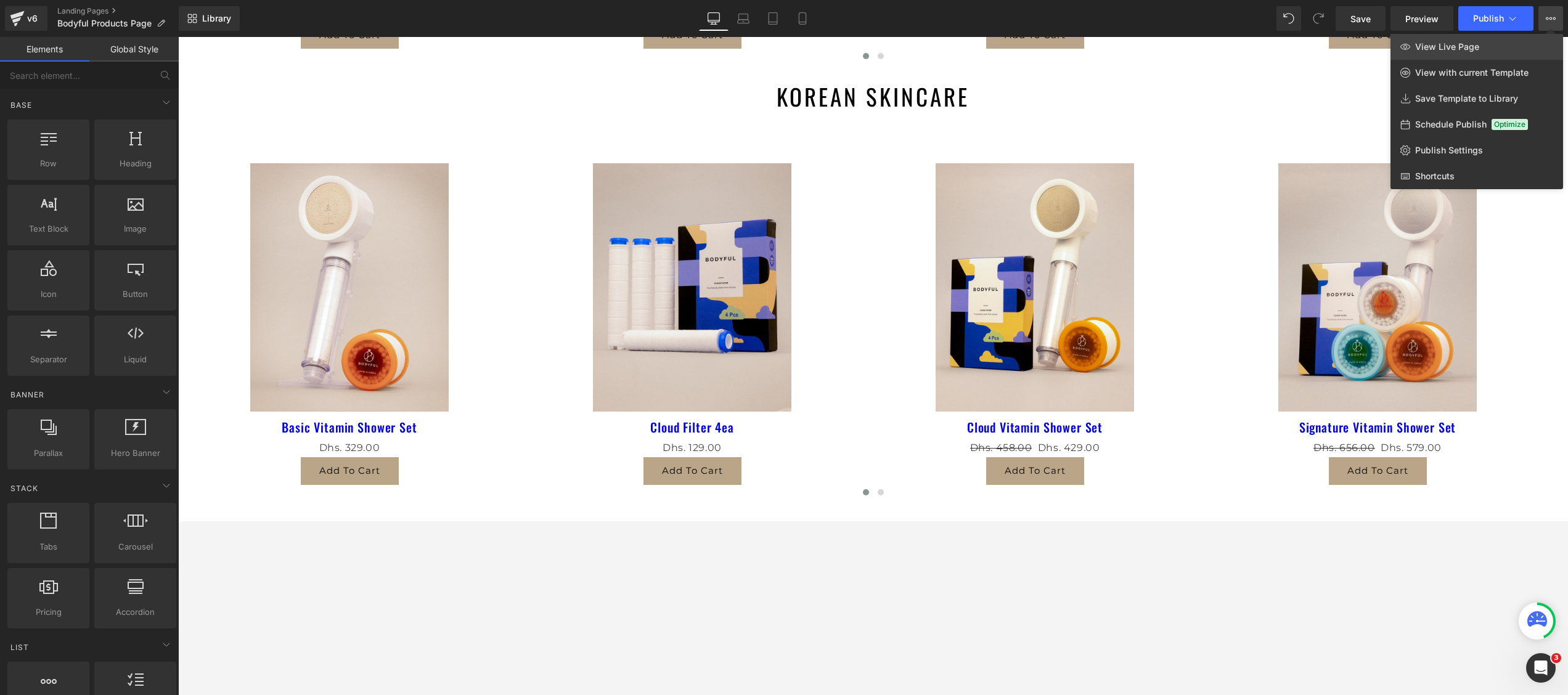
click at [1175, 47] on span "View Live Page" at bounding box center [1447, 46] width 64 height 11
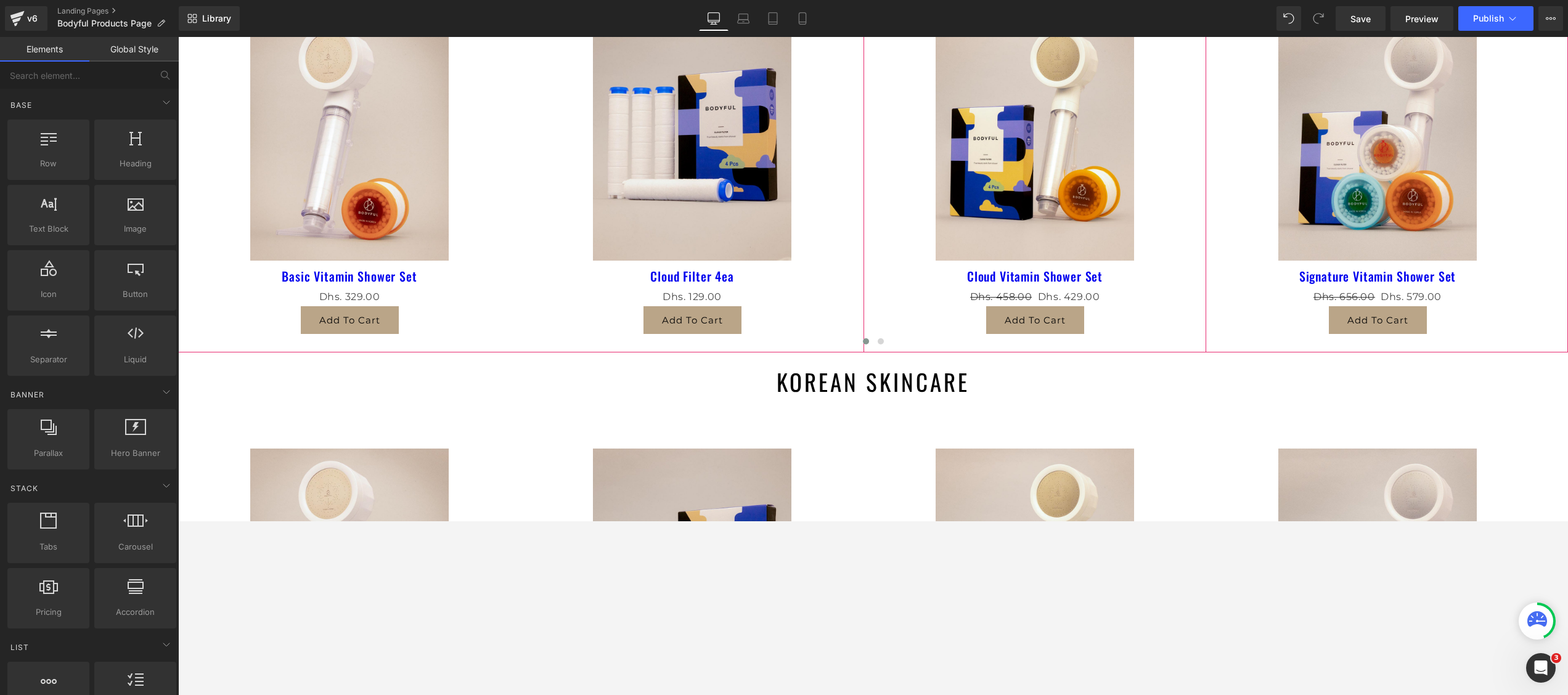
scroll to position [246, 0]
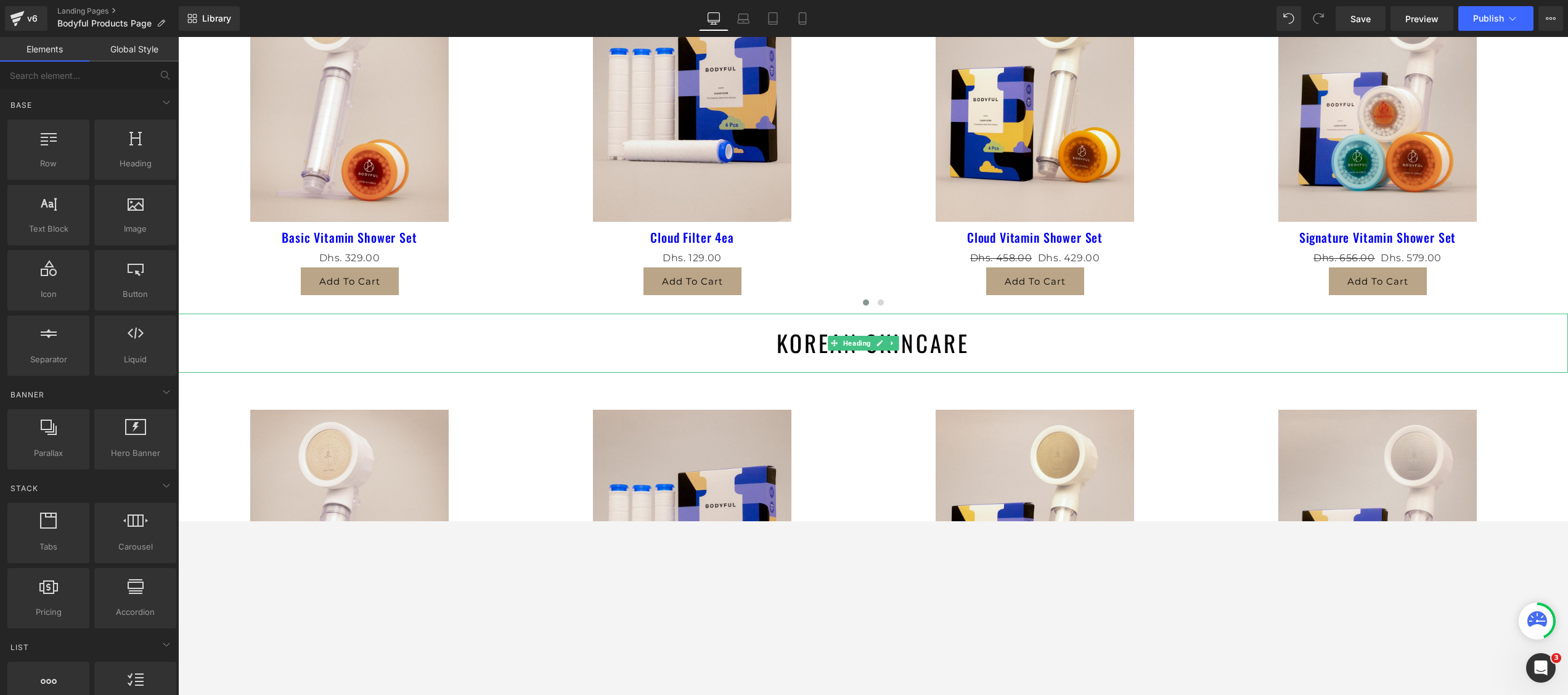
click at [694, 348] on h1 "KOREAN SKINCARE" at bounding box center [873, 343] width 1390 height 59
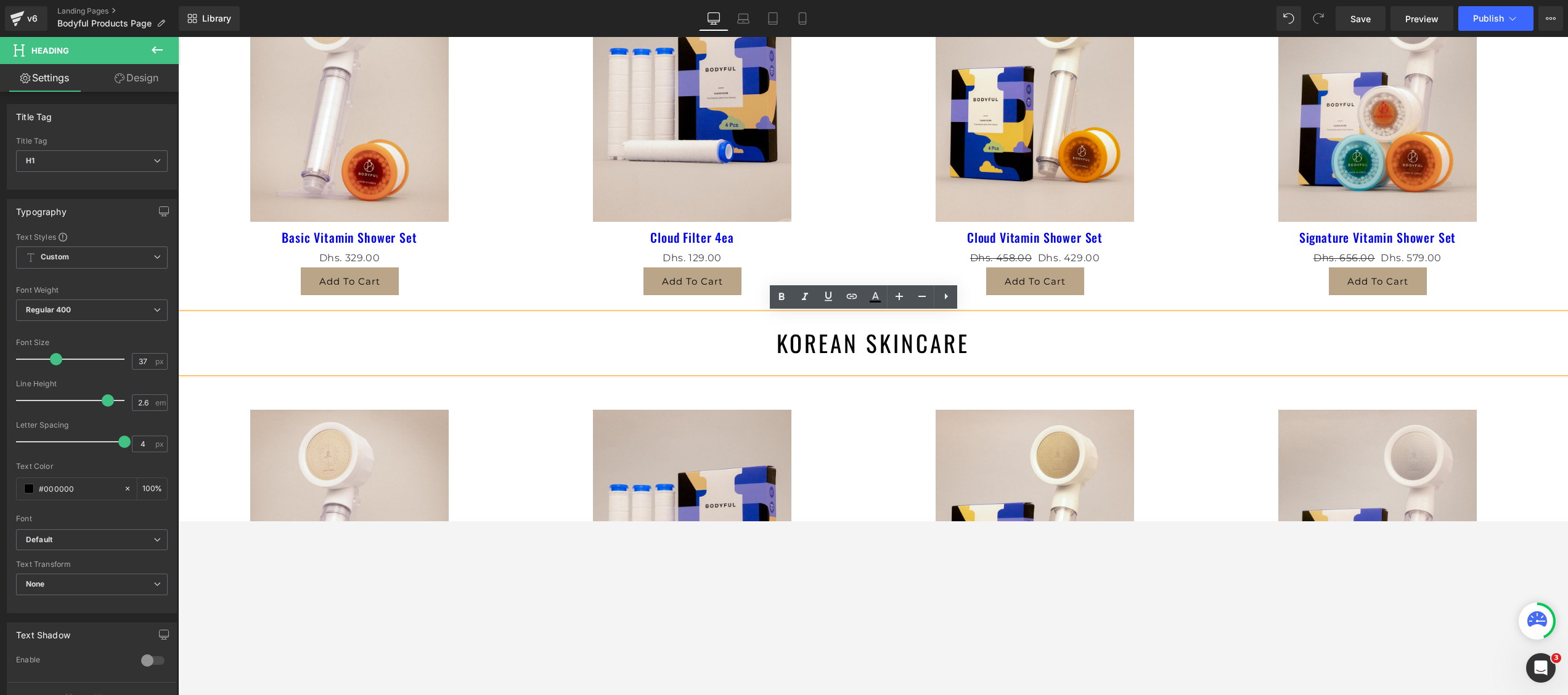
click at [674, 323] on h1 "KOREAN SKINCARE" at bounding box center [873, 343] width 1390 height 59
drag, startPoint x: 575, startPoint y: 277, endPoint x: 612, endPoint y: 287, distance: 38.3
click at [575, 277] on div "Add To Cart" at bounding box center [692, 281] width 331 height 28
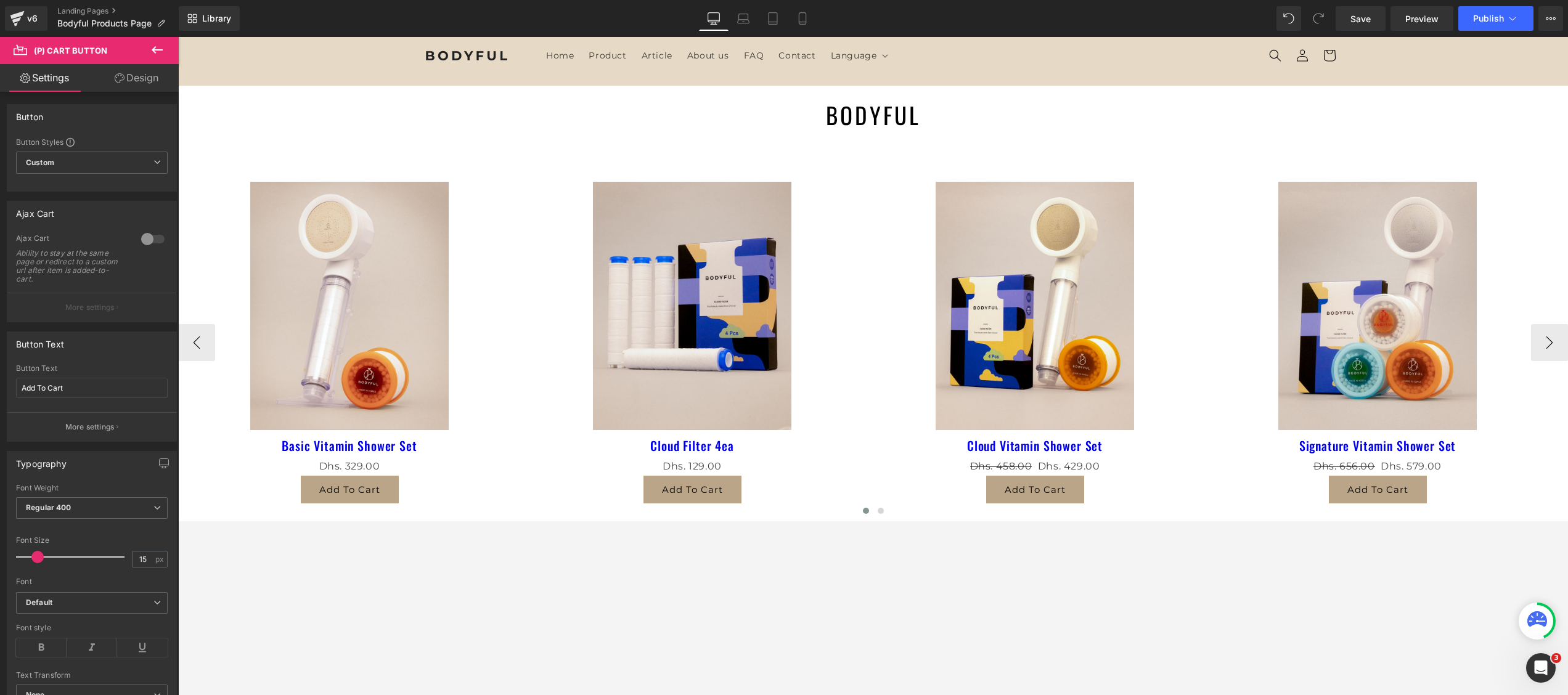
scroll to position [0, 0]
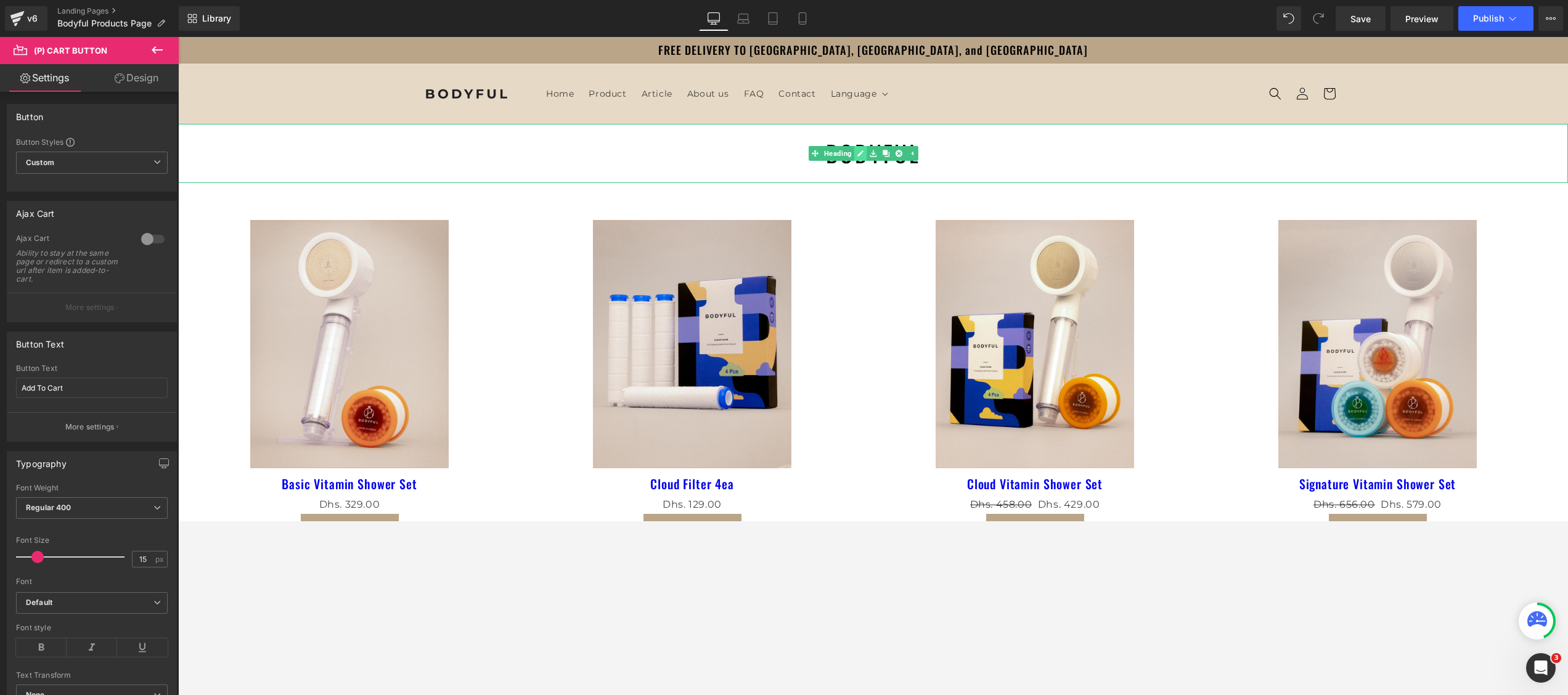
click at [860, 151] on icon at bounding box center [861, 153] width 7 height 7
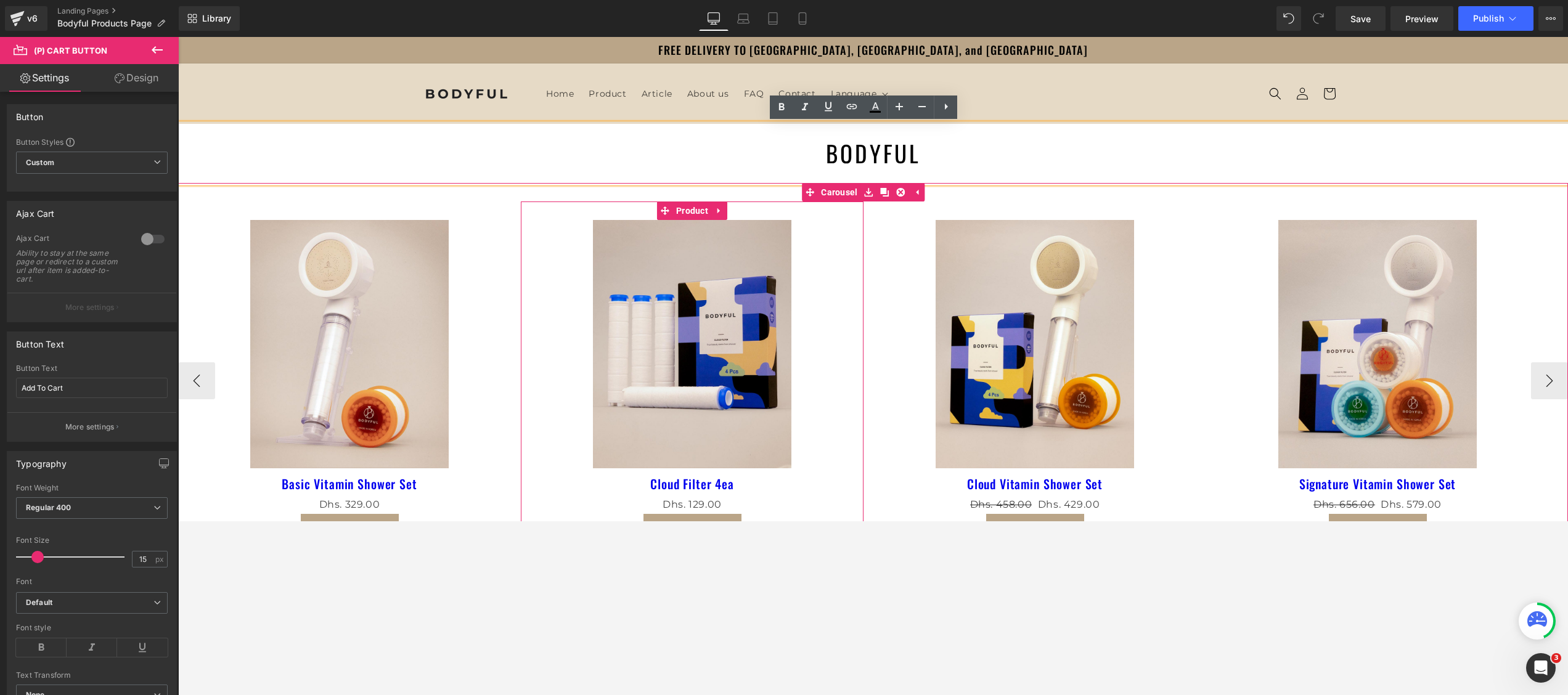
click at [518, 126] on h1 "BODYFUL" at bounding box center [873, 153] width 1390 height 59
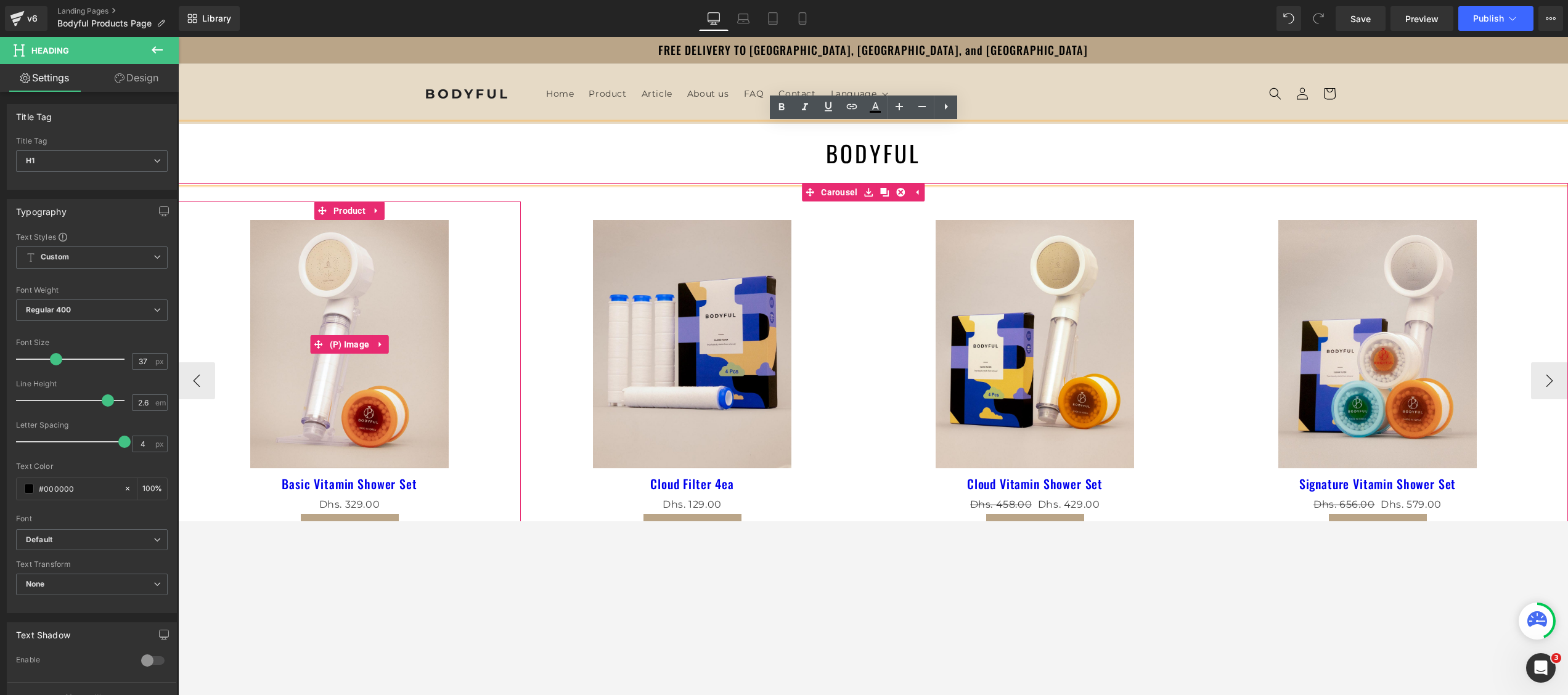
click at [502, 333] on div "Sale Off" at bounding box center [349, 344] width 331 height 249
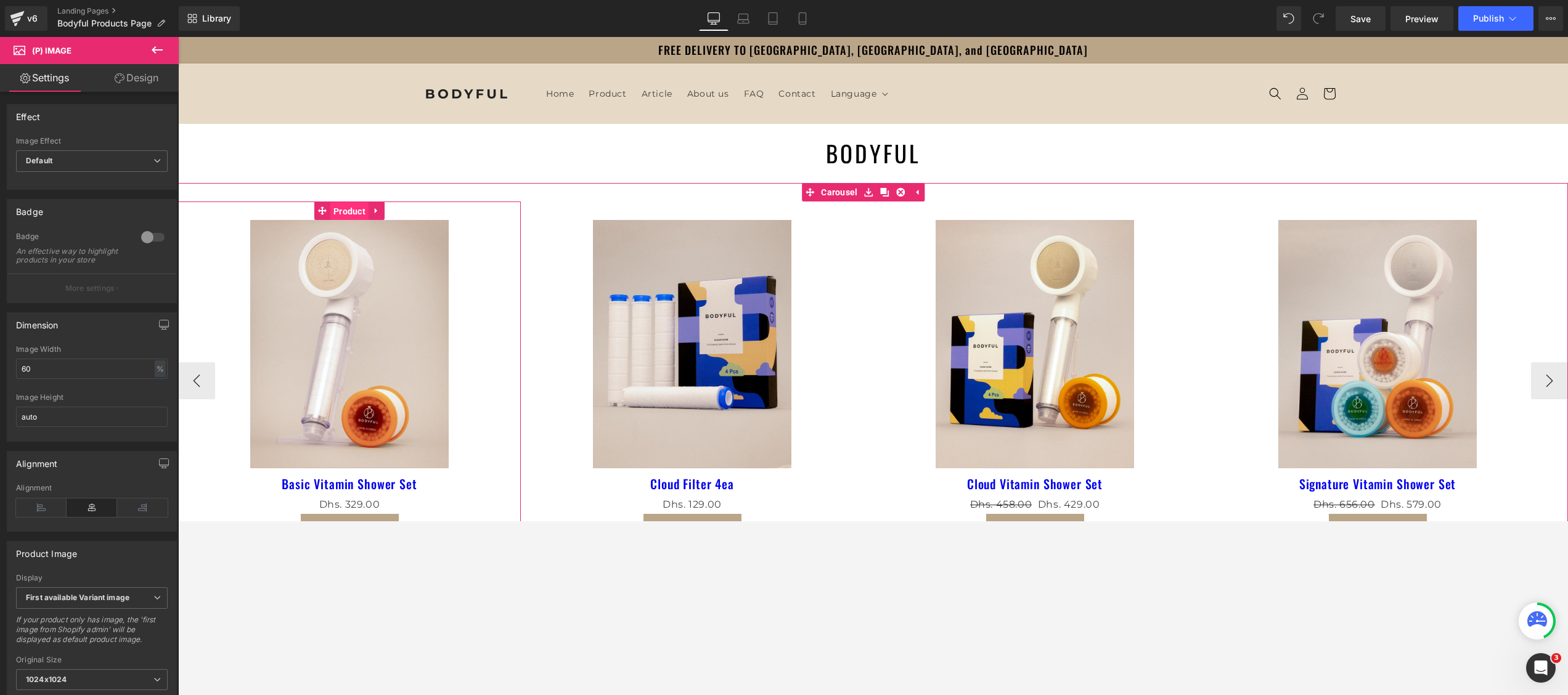
click at [346, 208] on span "Product" at bounding box center [349, 211] width 38 height 19
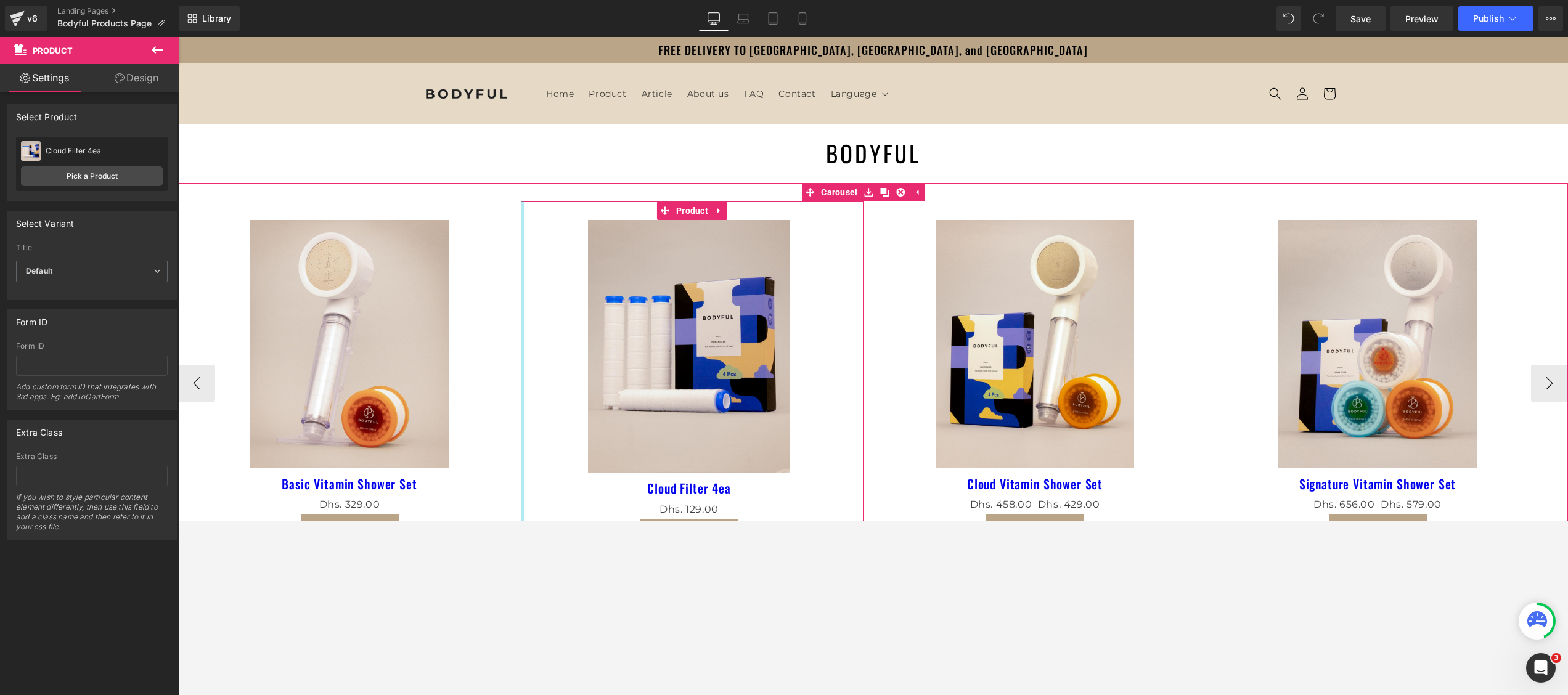
drag, startPoint x: 521, startPoint y: 351, endPoint x: 473, endPoint y: 351, distance: 48.0
click at [473, 351] on div "Sale Off (P) Image Basic Vitamin Shower Set (P) Title Dhs. 0 Dhs. 329.00 (P) Pr…" at bounding box center [1377, 382] width 2398 height 363
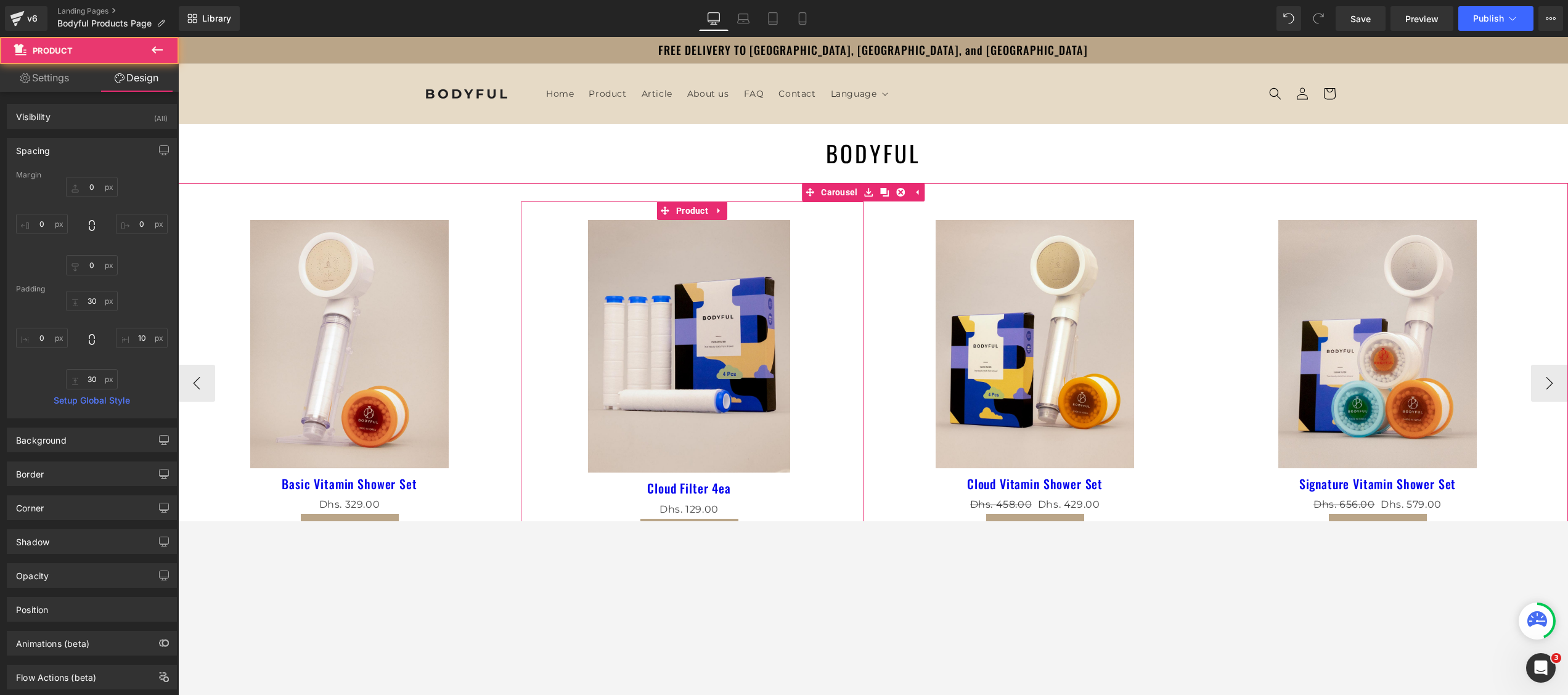
scroll to position [123, 0]
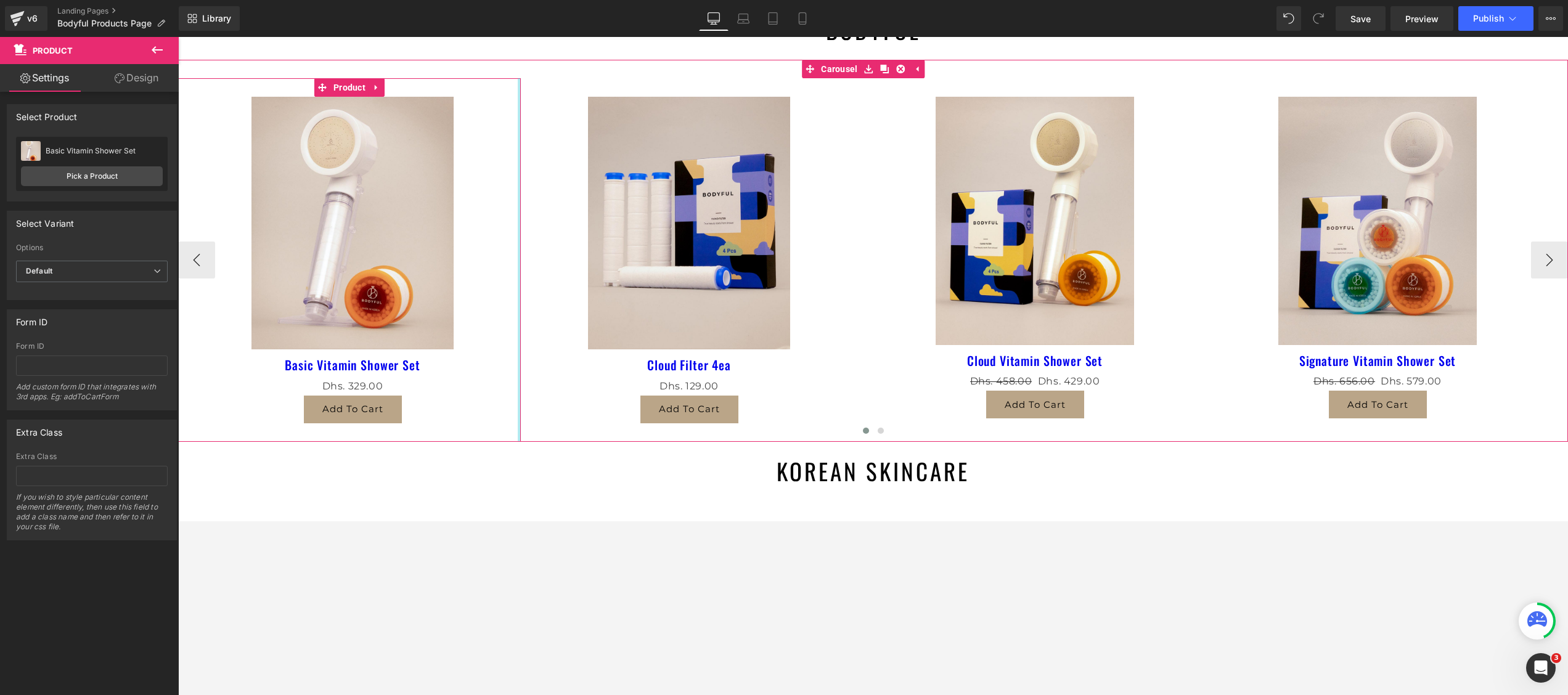
drag, startPoint x: 519, startPoint y: 266, endPoint x: 634, endPoint y: 332, distance: 132.6
click at [634, 332] on div "Sale Off (P) Image Basic Vitamin Shower Set (P) Title Dhs. 0 Dhs. 329.00 (P) Pr…" at bounding box center [1377, 259] width 2398 height 363
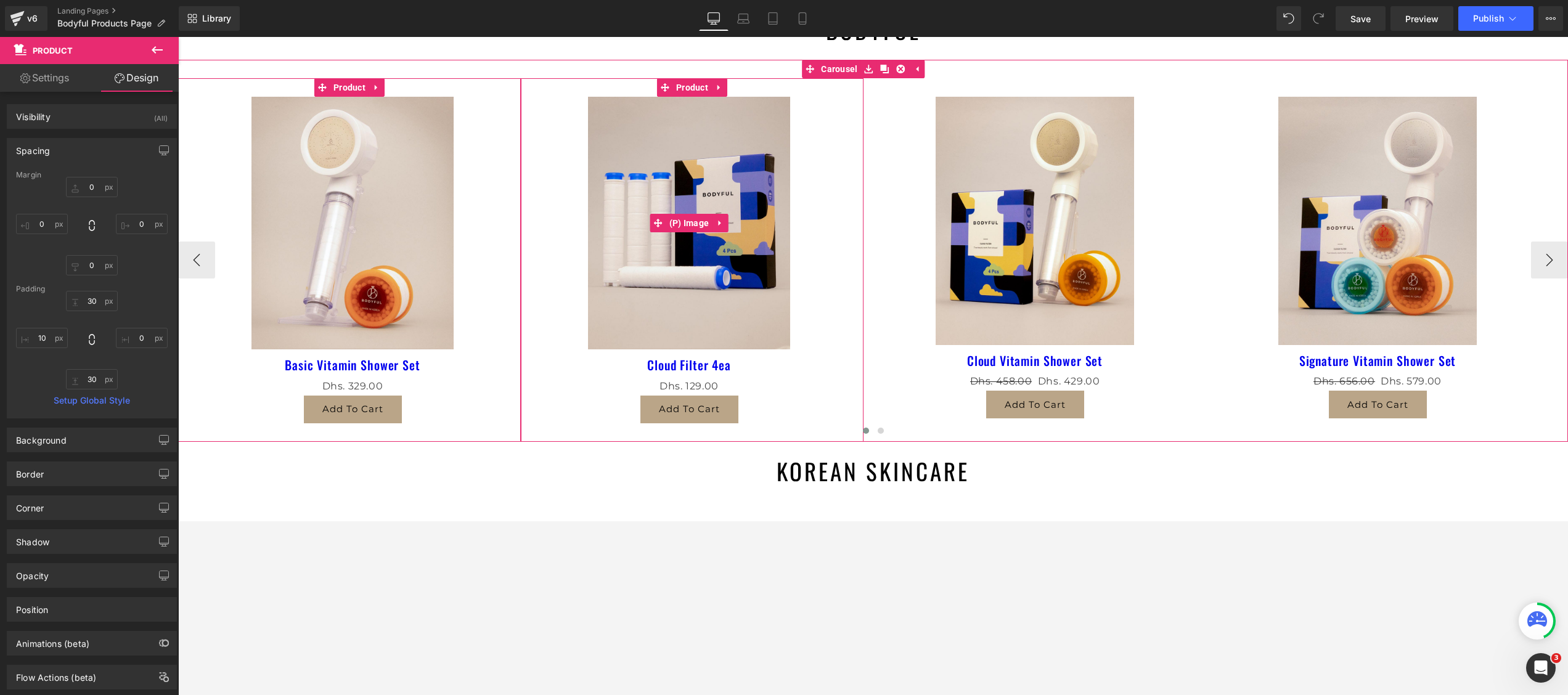
click at [610, 266] on img at bounding box center [688, 223] width 202 height 252
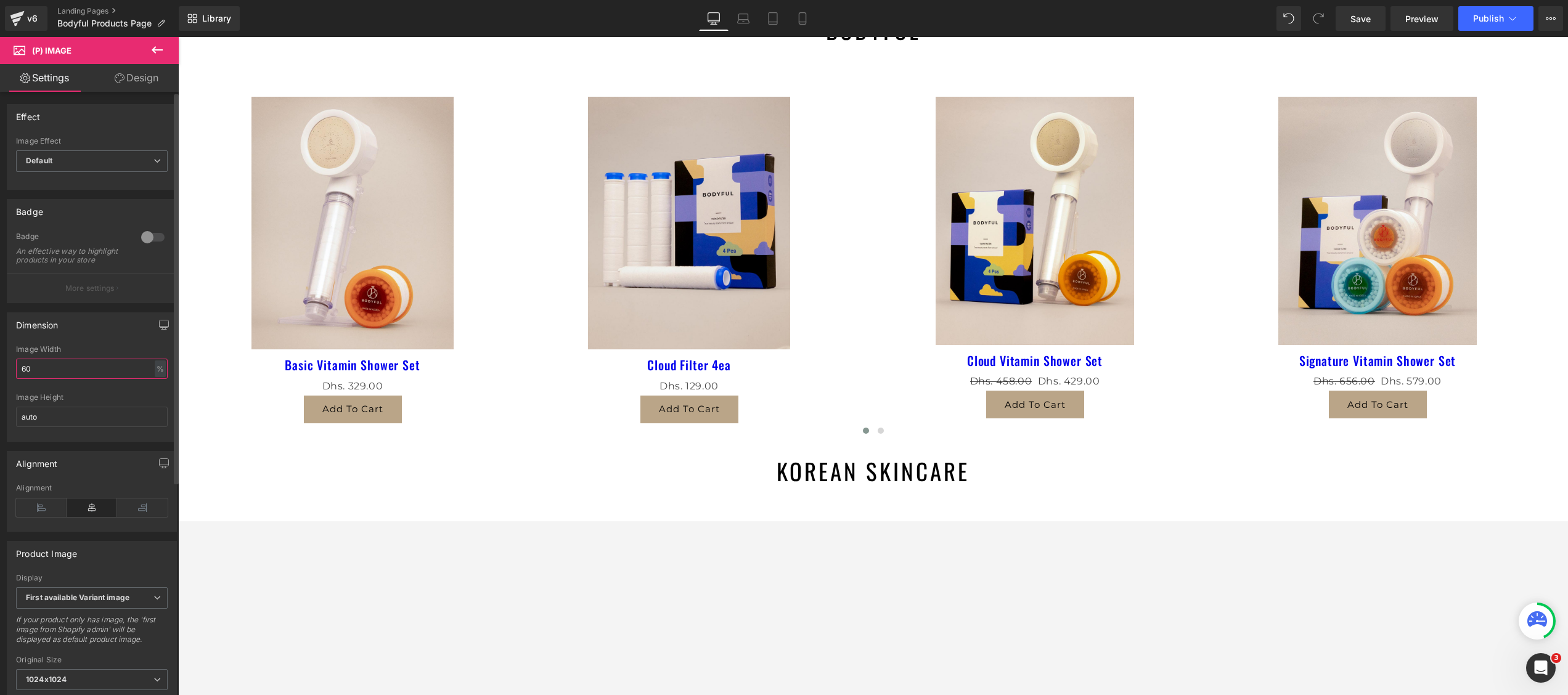
drag, startPoint x: 77, startPoint y: 388, endPoint x: 11, endPoint y: 383, distance: 66.2
click at [11, 383] on div "60% Image Width 60 % % px auto Image Height auto" at bounding box center [91, 393] width 168 height 96
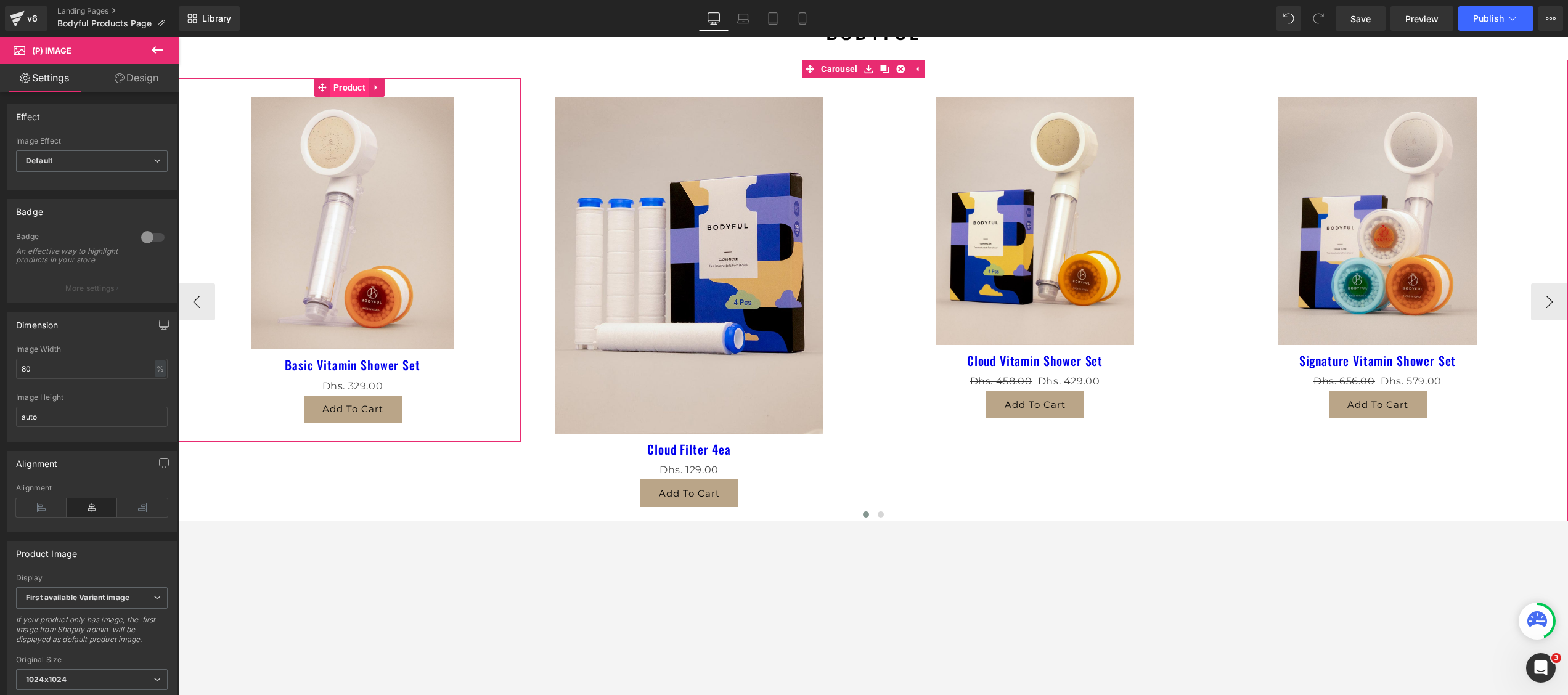
click at [338, 89] on span "Product" at bounding box center [349, 87] width 38 height 19
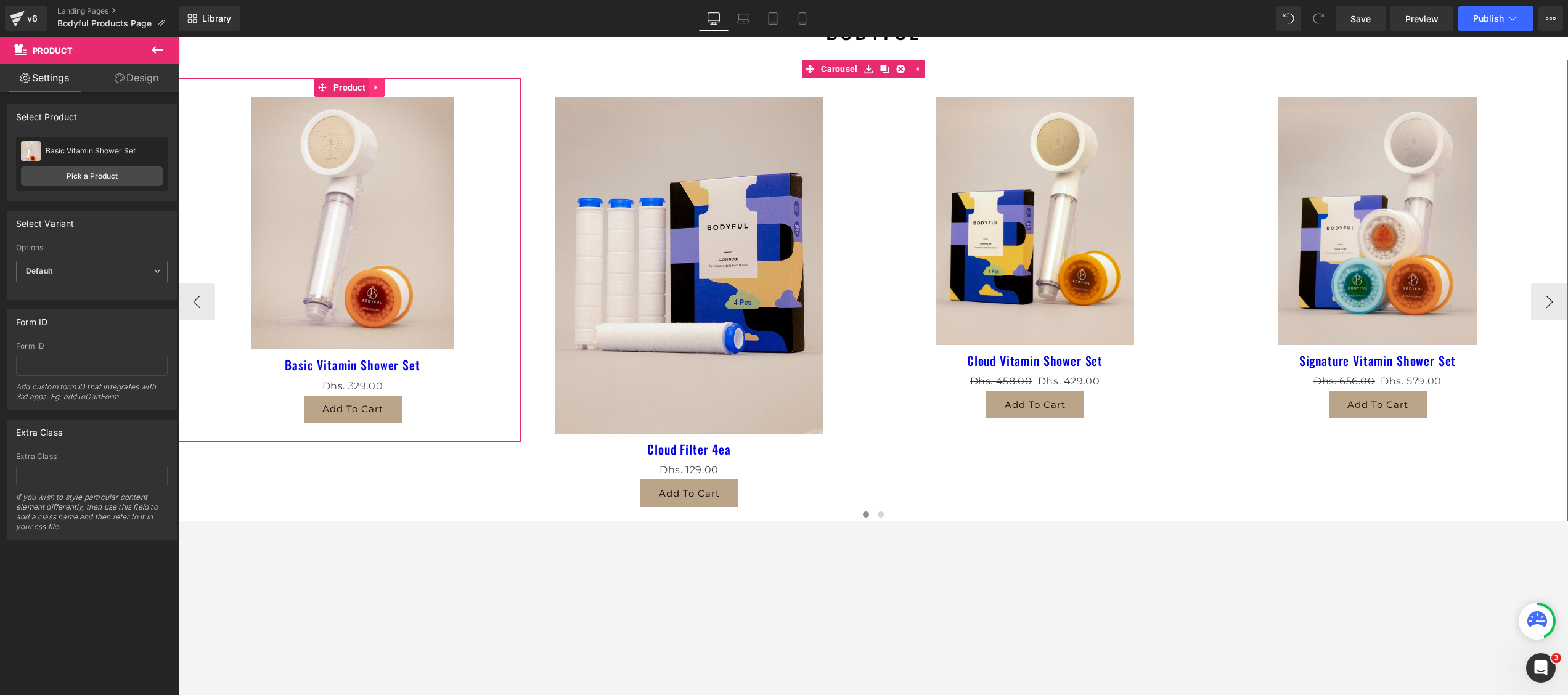
click at [373, 87] on icon at bounding box center [377, 87] width 9 height 9
click at [350, 217] on span "(P) Image" at bounding box center [353, 223] width 46 height 19
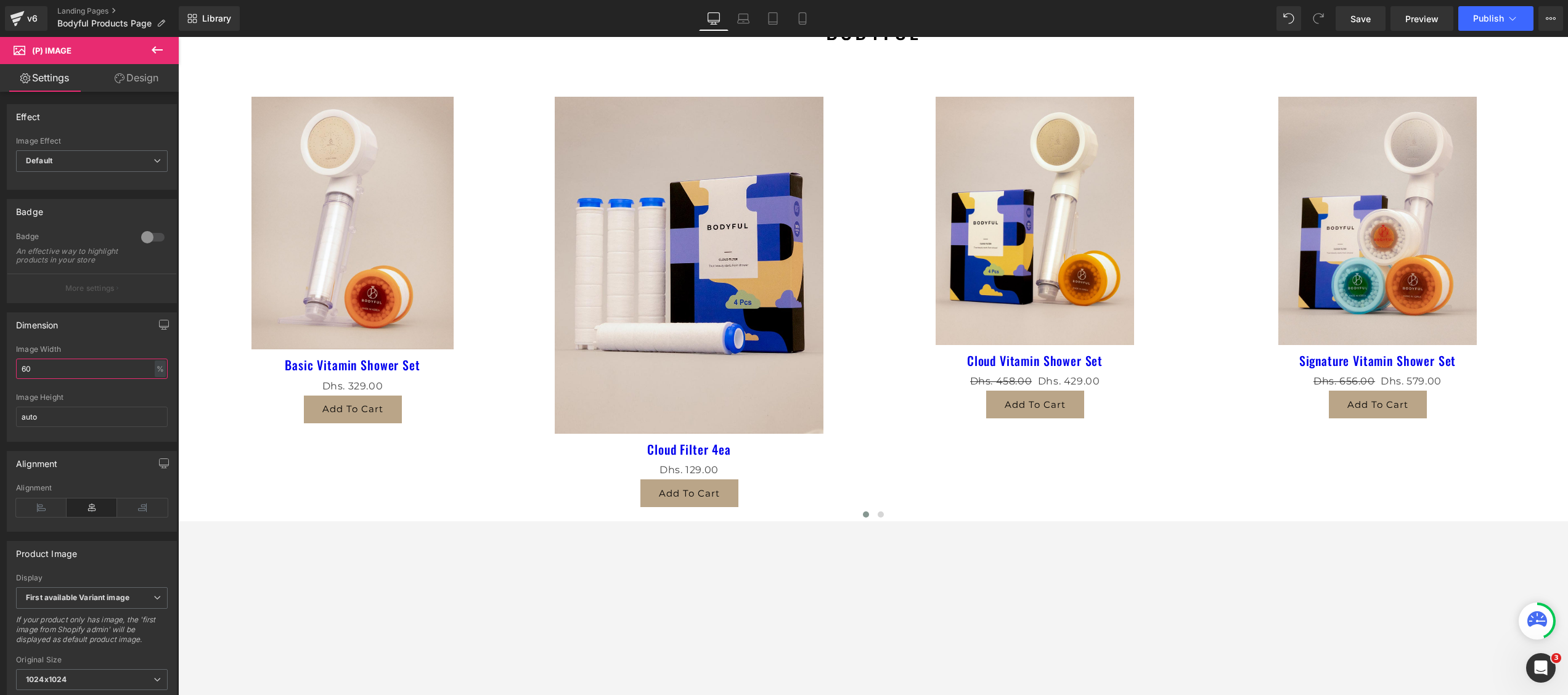
drag, startPoint x: 41, startPoint y: 378, endPoint x: -5, endPoint y: 385, distance: 46.5
click at [0, 385] on html "(P) Image You are previewing how the will restyle your page. You can not edit E…" at bounding box center [784, 348] width 1568 height 695
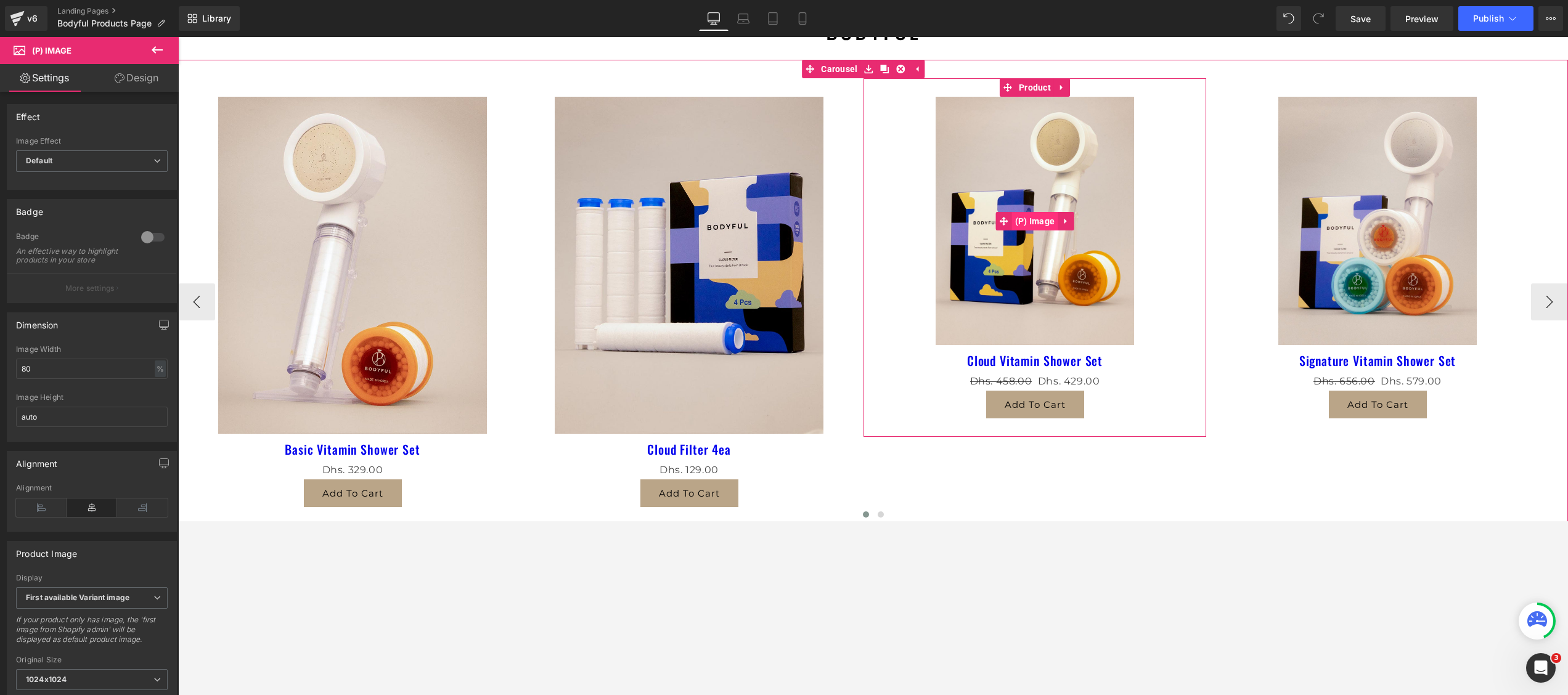
click at [1035, 213] on span "(P) Image" at bounding box center [1035, 221] width 46 height 19
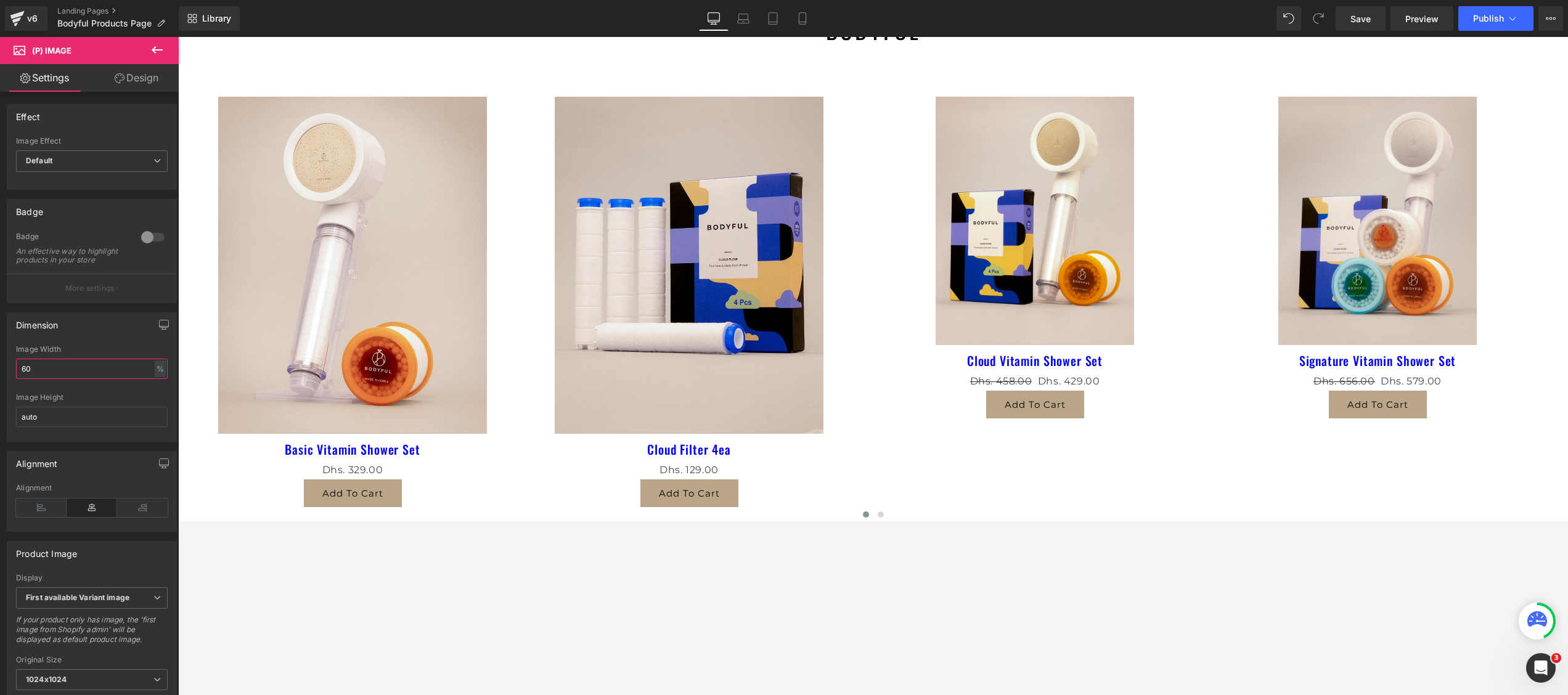
drag, startPoint x: 47, startPoint y: 382, endPoint x: -5, endPoint y: 378, distance: 52.2
click at [0, 378] on html "(P) Image You are previewing how the will restyle your page. You can not edit E…" at bounding box center [784, 348] width 1568 height 695
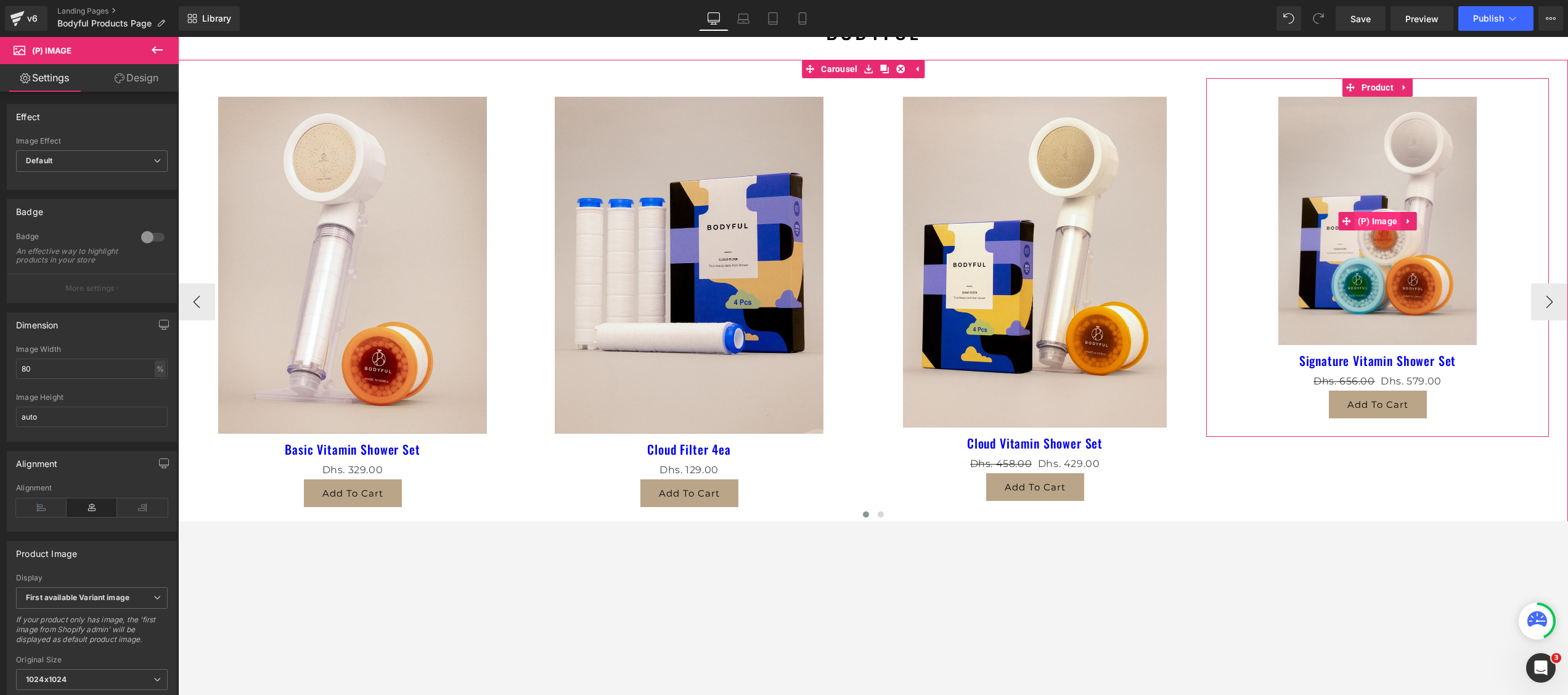
click at [1175, 220] on span "(P) Image" at bounding box center [1377, 221] width 46 height 19
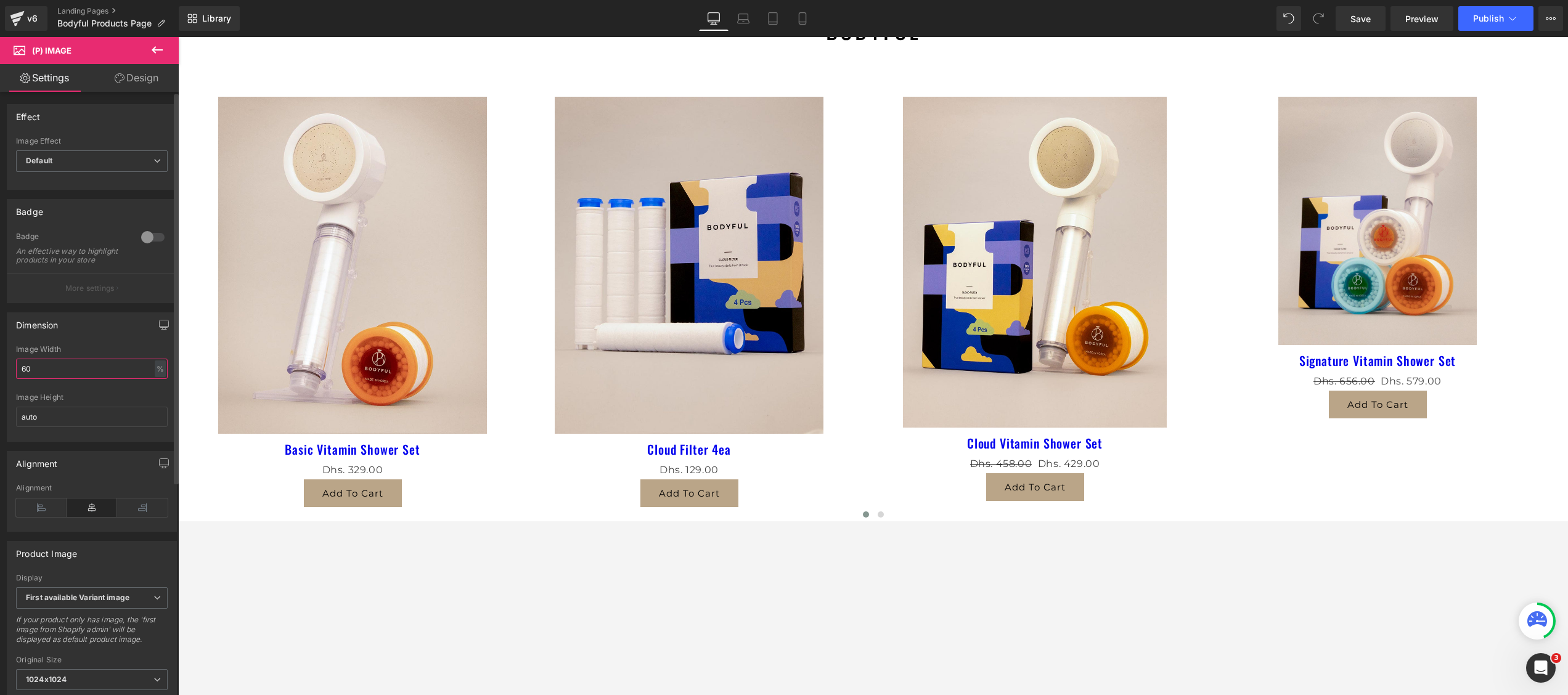
drag, startPoint x: 55, startPoint y: 378, endPoint x: 0, endPoint y: 374, distance: 55.1
click at [0, 372] on html "(P) Image You are previewing how the will restyle your page. You can not edit E…" at bounding box center [784, 348] width 1568 height 695
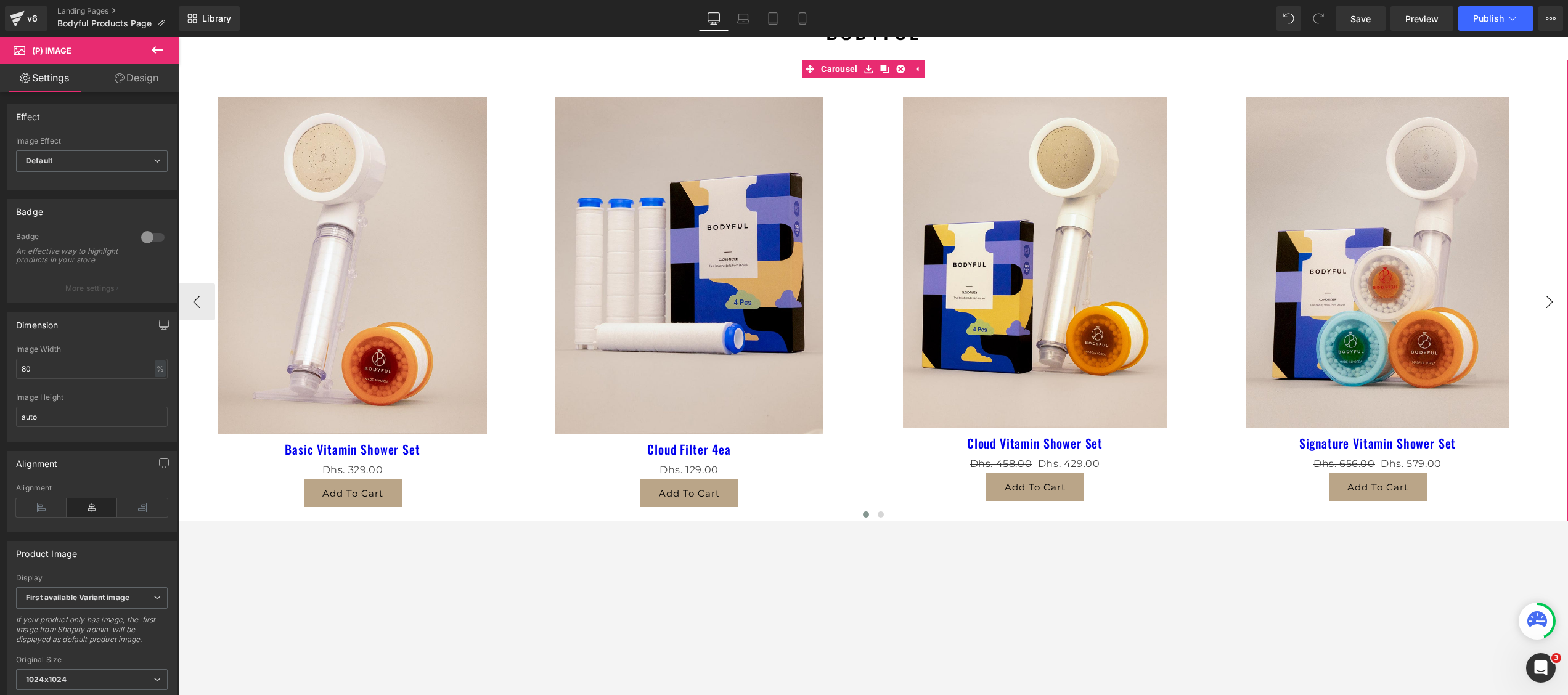
click at [1175, 296] on button "›" at bounding box center [1548, 301] width 37 height 37
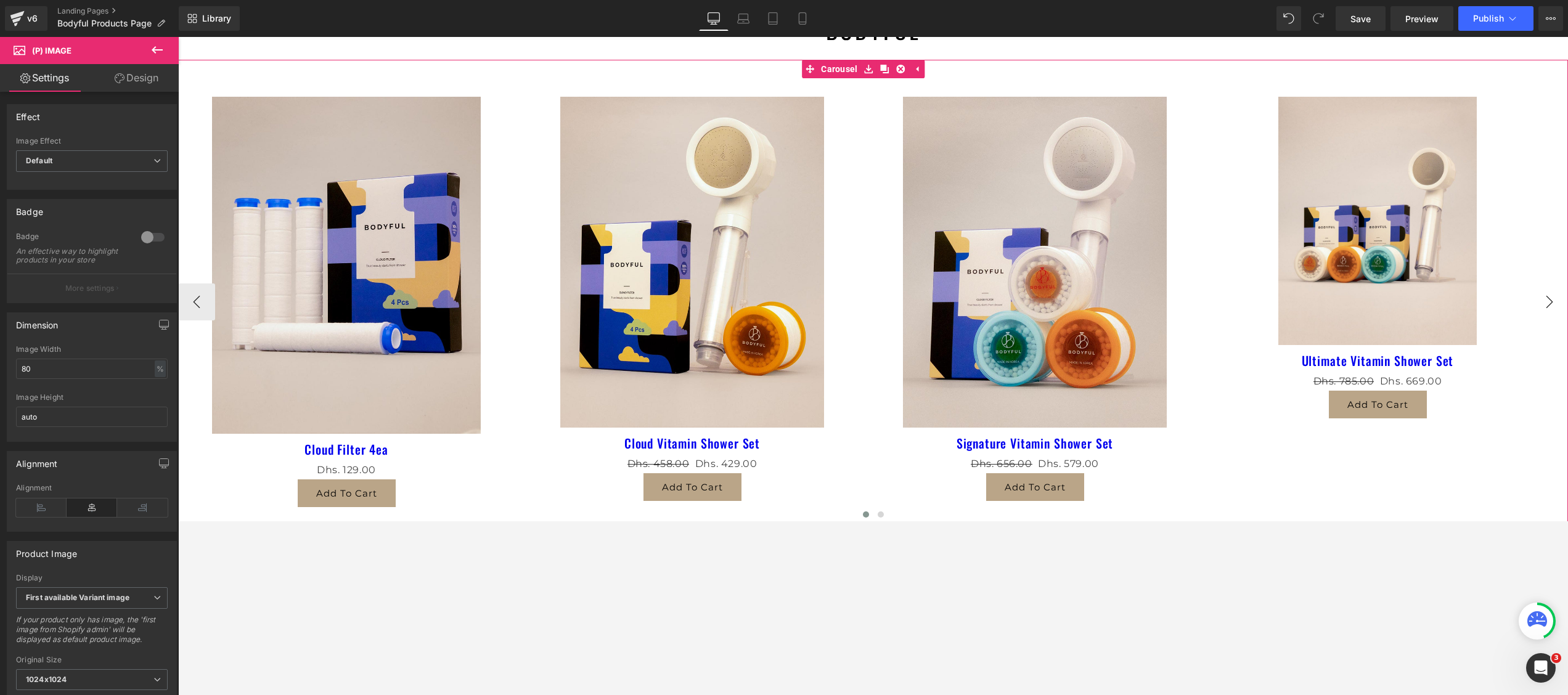
click at [1175, 296] on button "›" at bounding box center [1548, 301] width 37 height 37
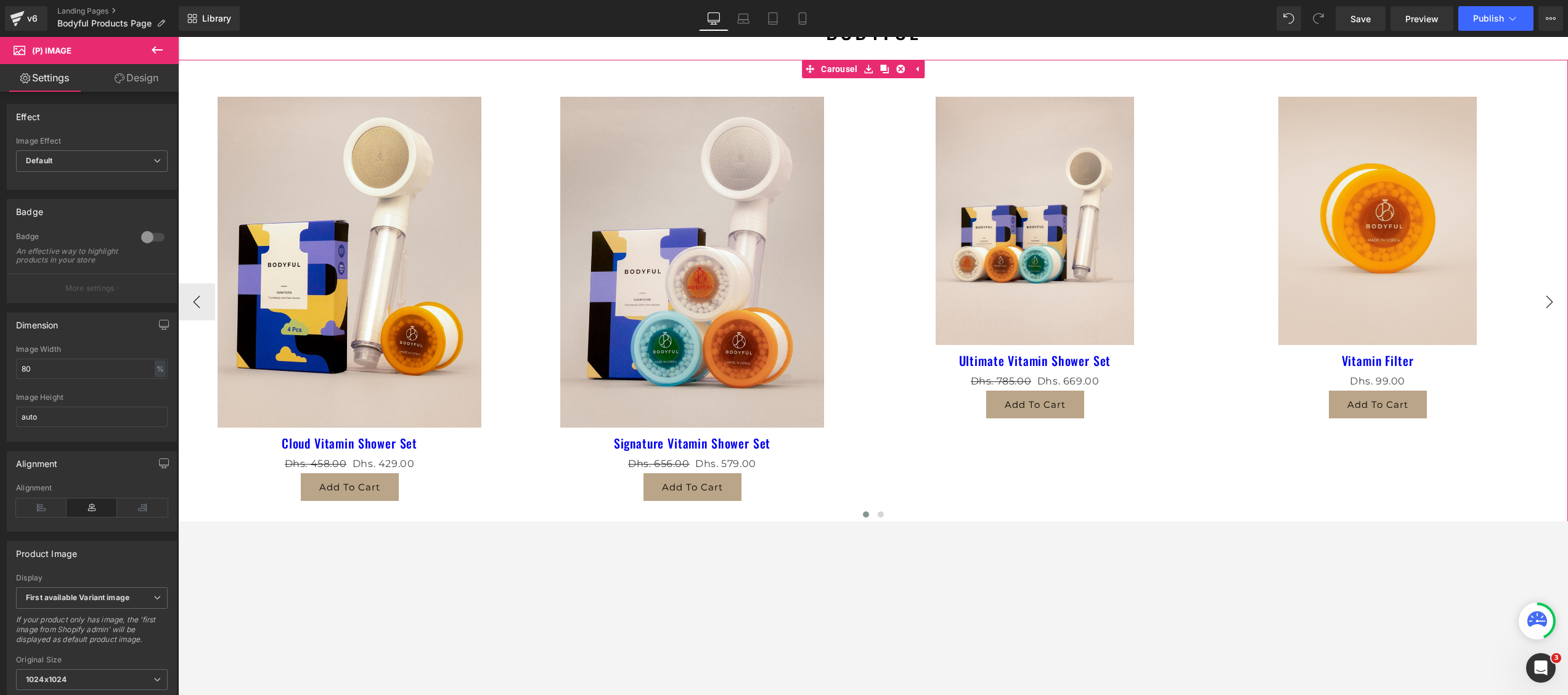
click at [1175, 296] on button "›" at bounding box center [1548, 301] width 37 height 37
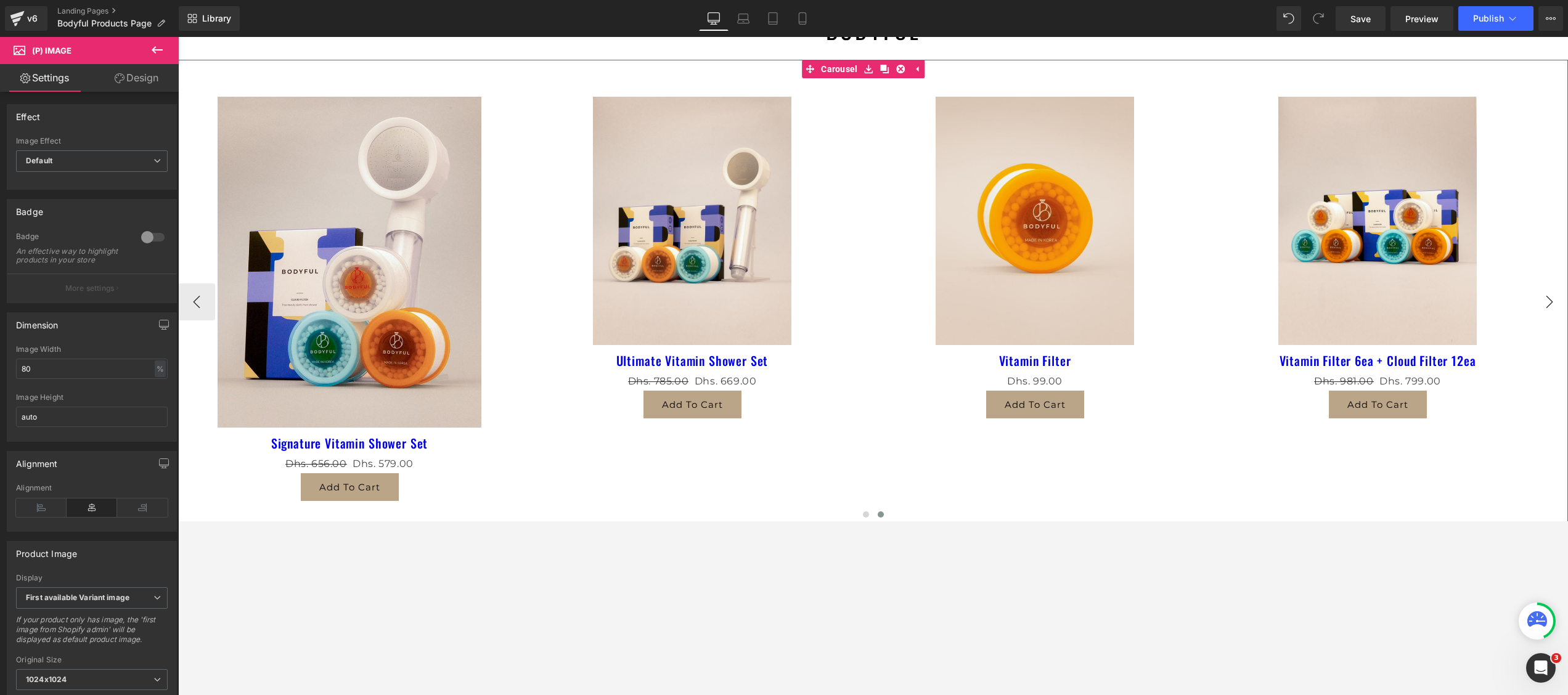
click at [1175, 296] on button "›" at bounding box center [1548, 301] width 37 height 37
click at [697, 262] on img at bounding box center [692, 221] width 199 height 249
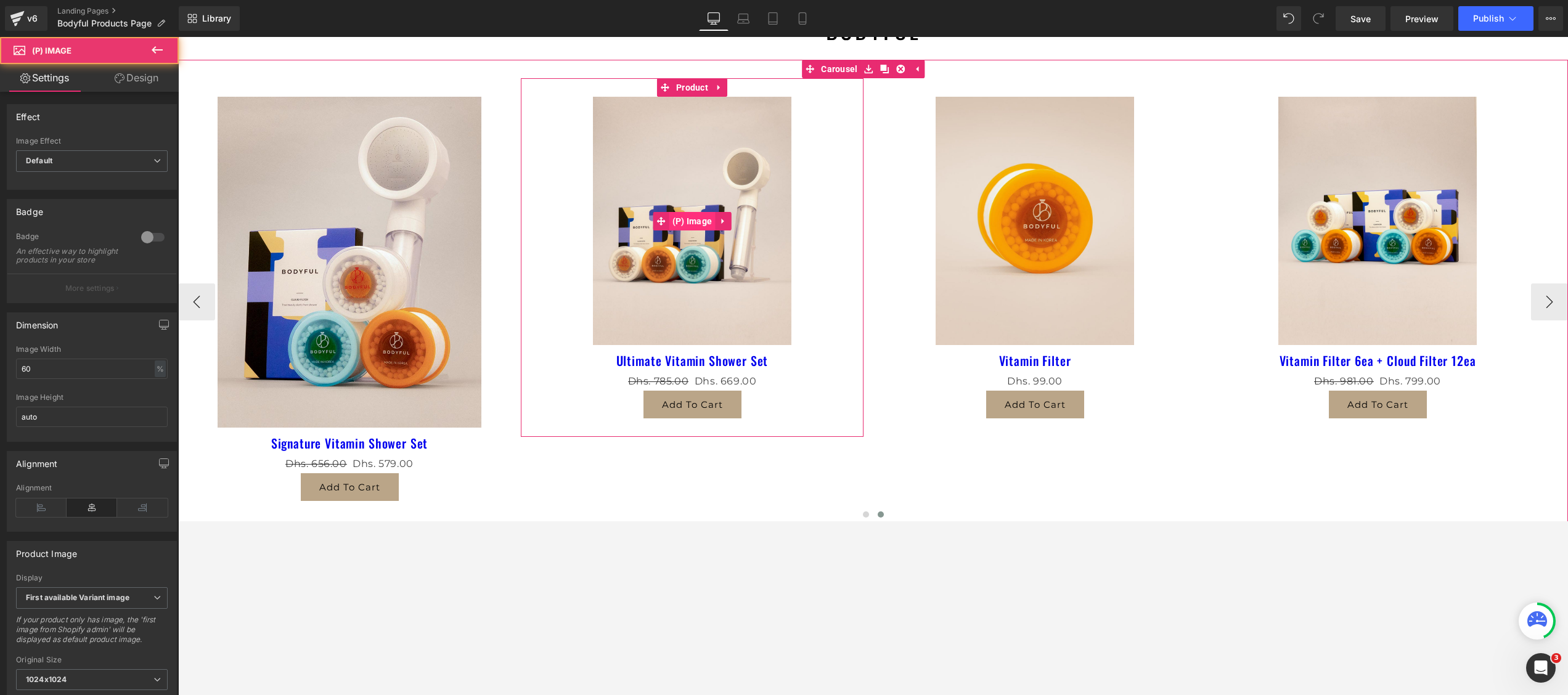
click at [685, 218] on span "(P) Image" at bounding box center [693, 221] width 46 height 19
click at [682, 215] on span "(P) Image" at bounding box center [693, 221] width 46 height 19
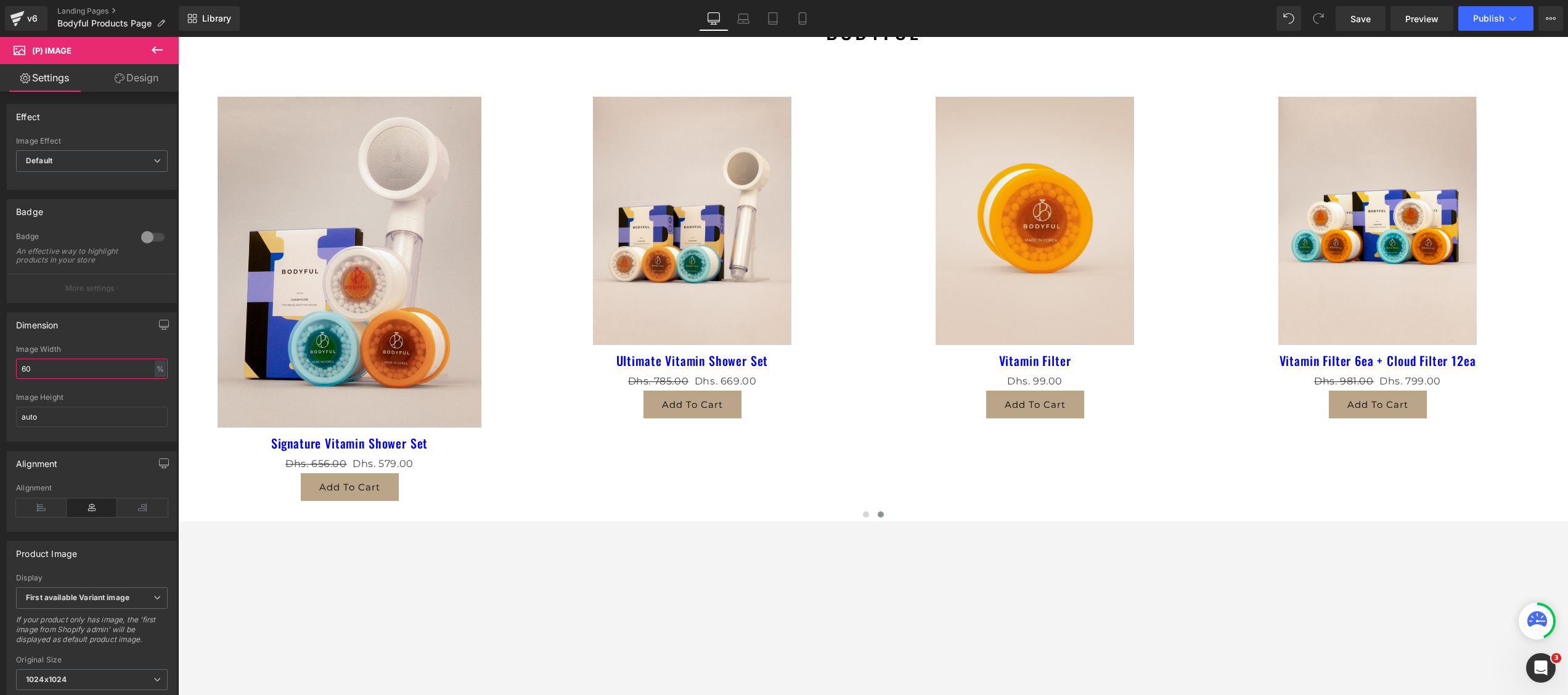
drag, startPoint x: 68, startPoint y: 380, endPoint x: -5, endPoint y: 365, distance: 74.5
click at [0, 365] on html "(P) Image You are previewing how the will restyle your page. You can not edit E…" at bounding box center [784, 348] width 1568 height 695
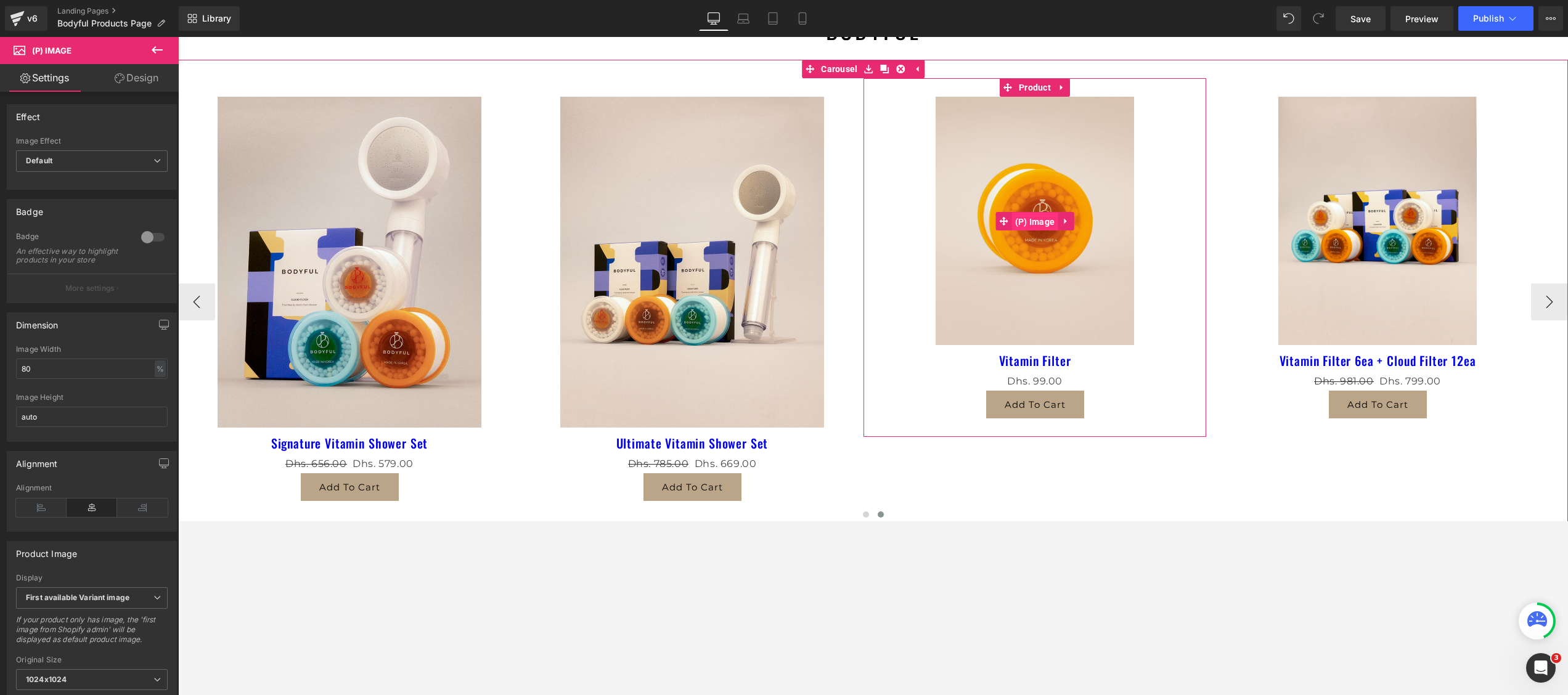
click at [1027, 213] on span "(P) Image" at bounding box center [1035, 221] width 46 height 19
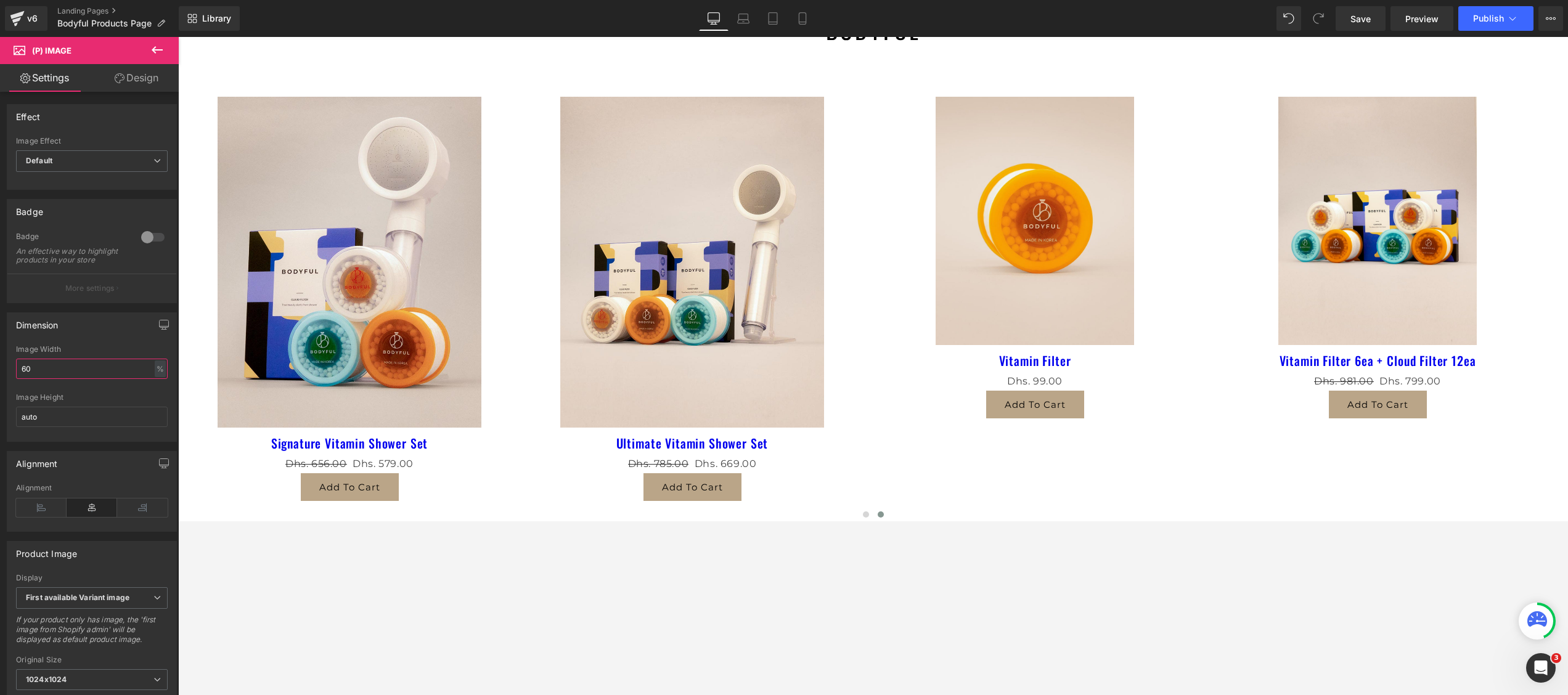
drag, startPoint x: 62, startPoint y: 380, endPoint x: -5, endPoint y: 380, distance: 67.0
click at [0, 380] on html "(P) Image You are previewing how the will restyle your page. You can not edit E…" at bounding box center [784, 348] width 1568 height 695
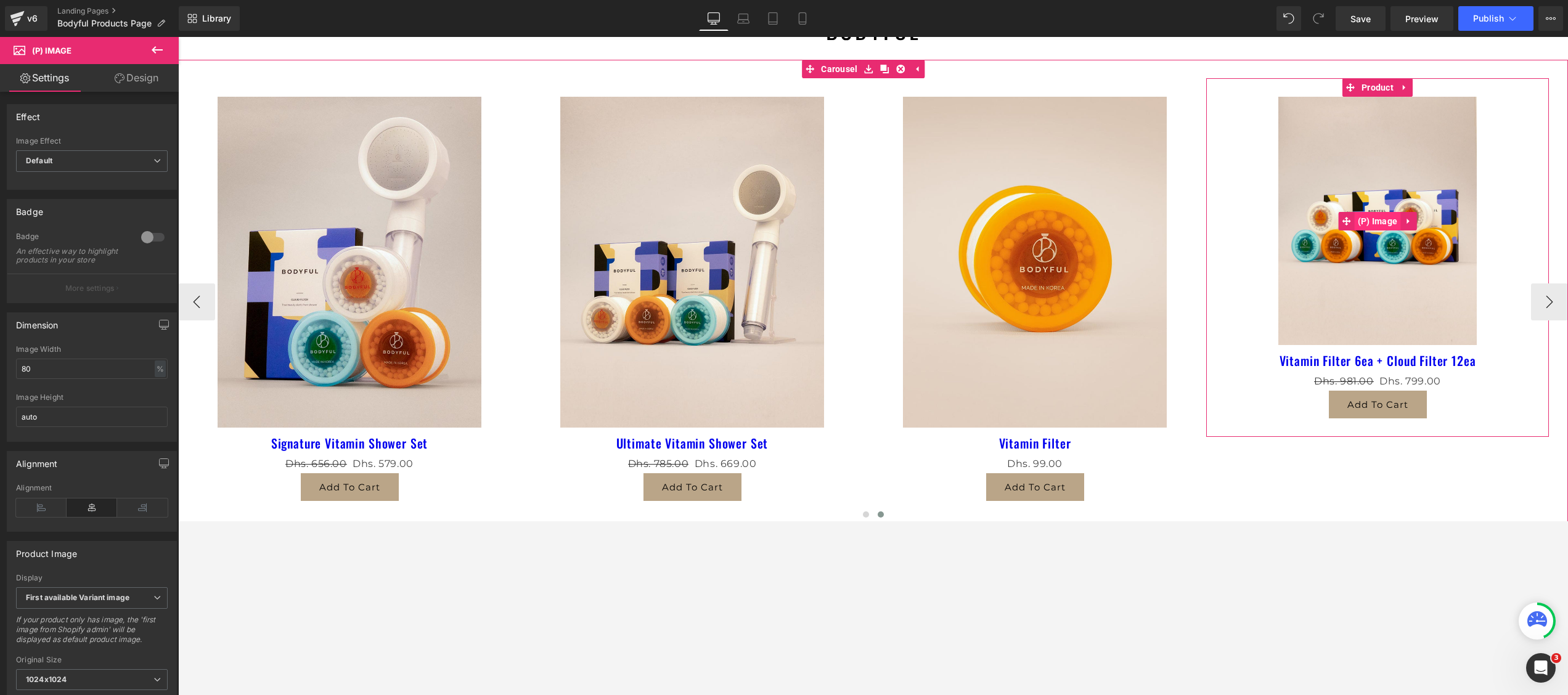
click at [1175, 220] on span "(P) Image" at bounding box center [1377, 221] width 46 height 19
click at [1175, 217] on span "(P) Image" at bounding box center [1377, 221] width 46 height 19
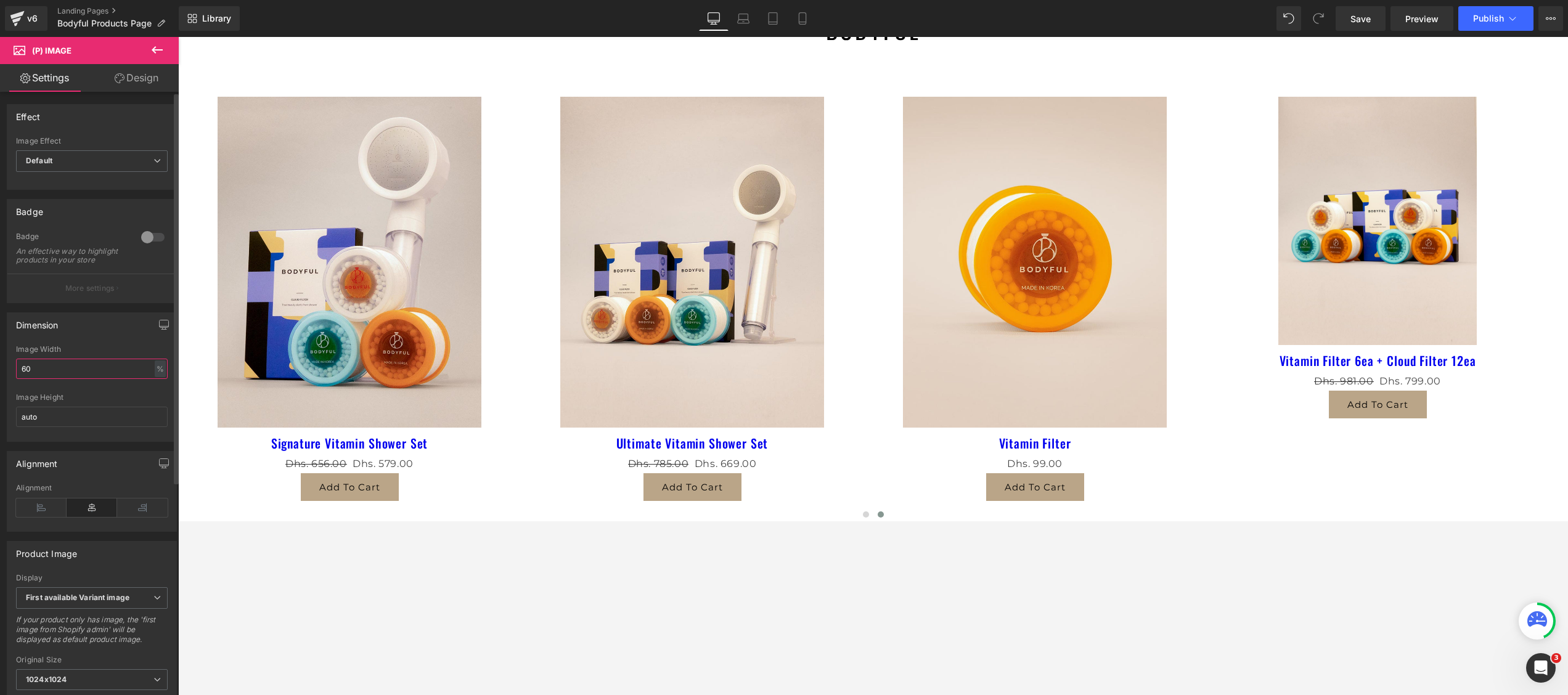
drag, startPoint x: 39, startPoint y: 385, endPoint x: 0, endPoint y: 424, distance: 55.2
click at [0, 377] on html "(P) Image You are previewing how the will restyle your page. You can not edit E…" at bounding box center [784, 348] width 1568 height 695
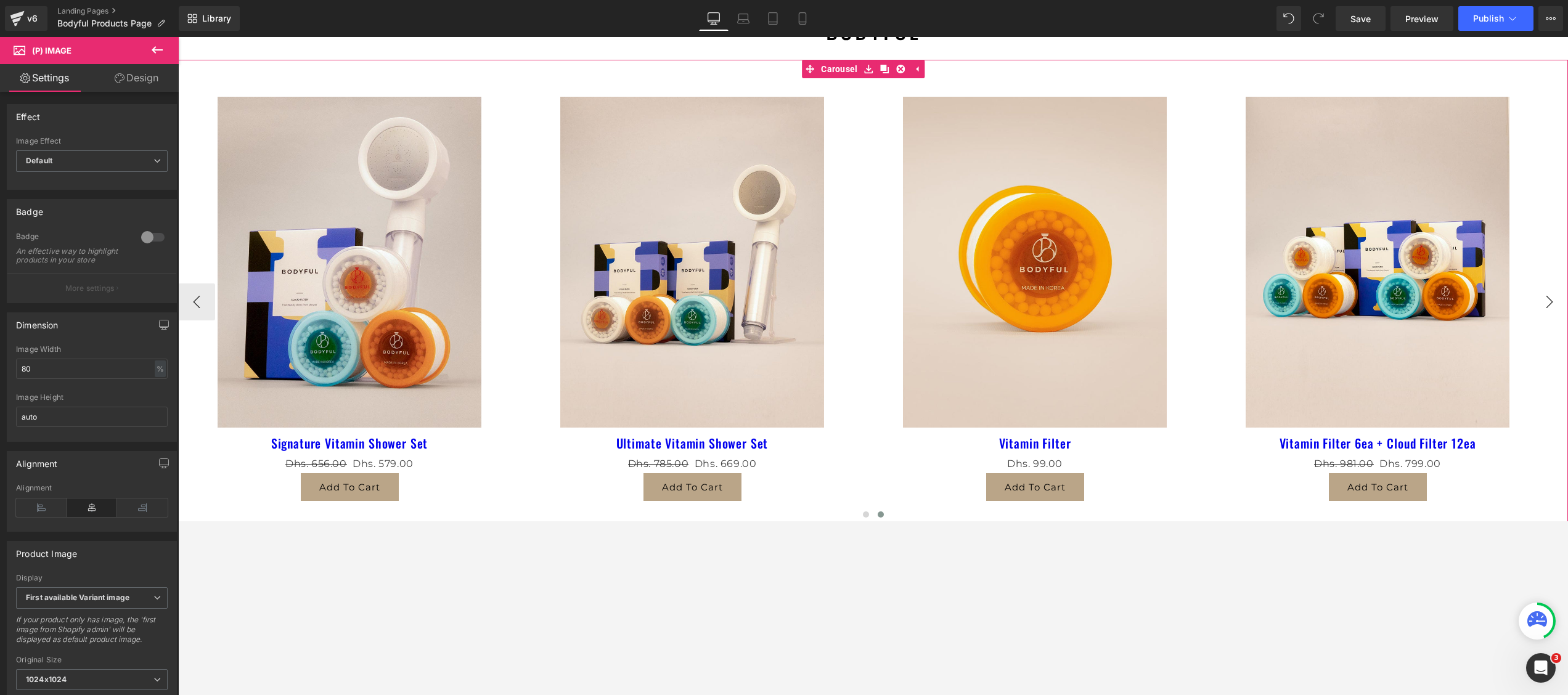
click at [1175, 297] on button "›" at bounding box center [1548, 301] width 37 height 37
click at [205, 296] on button "‹" at bounding box center [196, 301] width 37 height 37
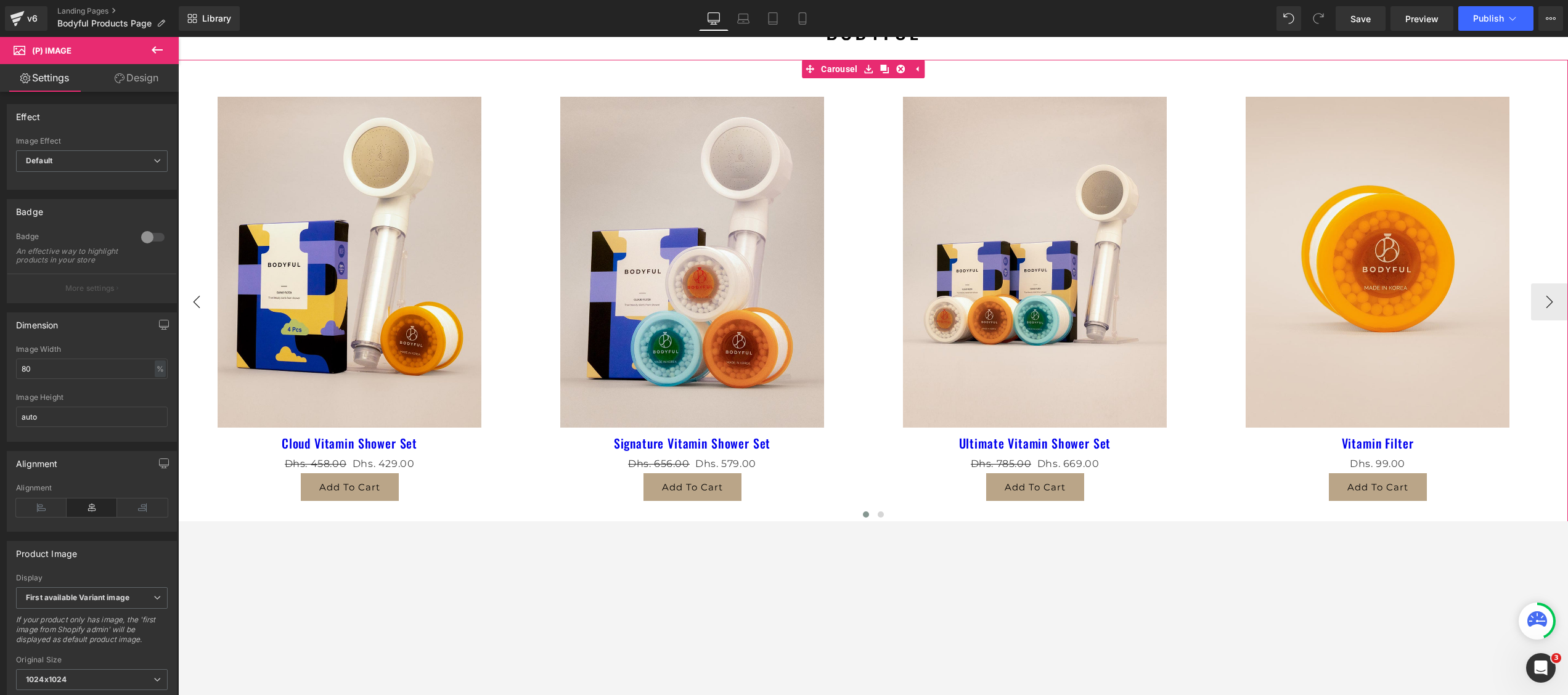
click at [205, 296] on button "‹" at bounding box center [196, 301] width 37 height 37
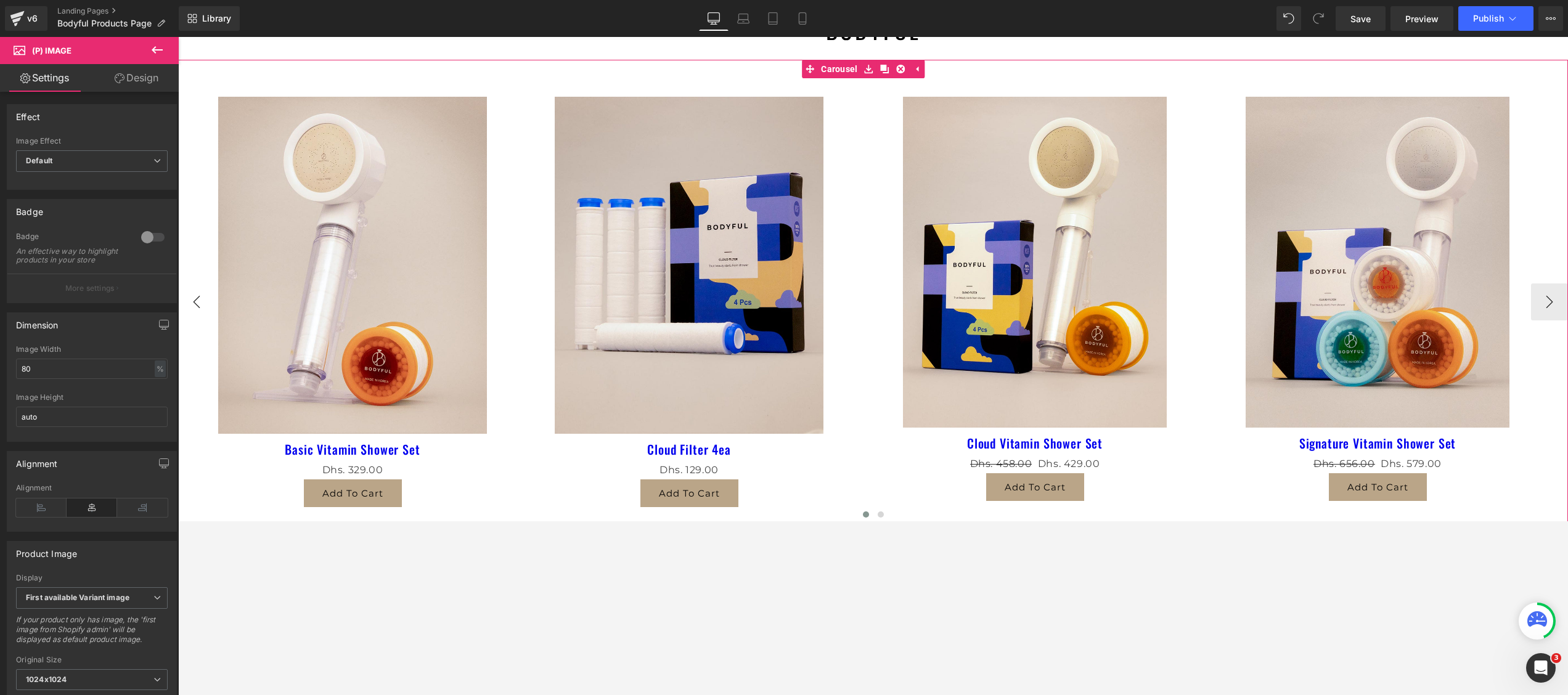
click at [205, 296] on button "‹" at bounding box center [196, 301] width 37 height 37
drag, startPoint x: 65, startPoint y: 383, endPoint x: 5, endPoint y: 372, distance: 61.0
click at [5, 372] on div "Dimension 80% Image Width 80 % % px auto Image Height auto" at bounding box center [92, 372] width 185 height 139
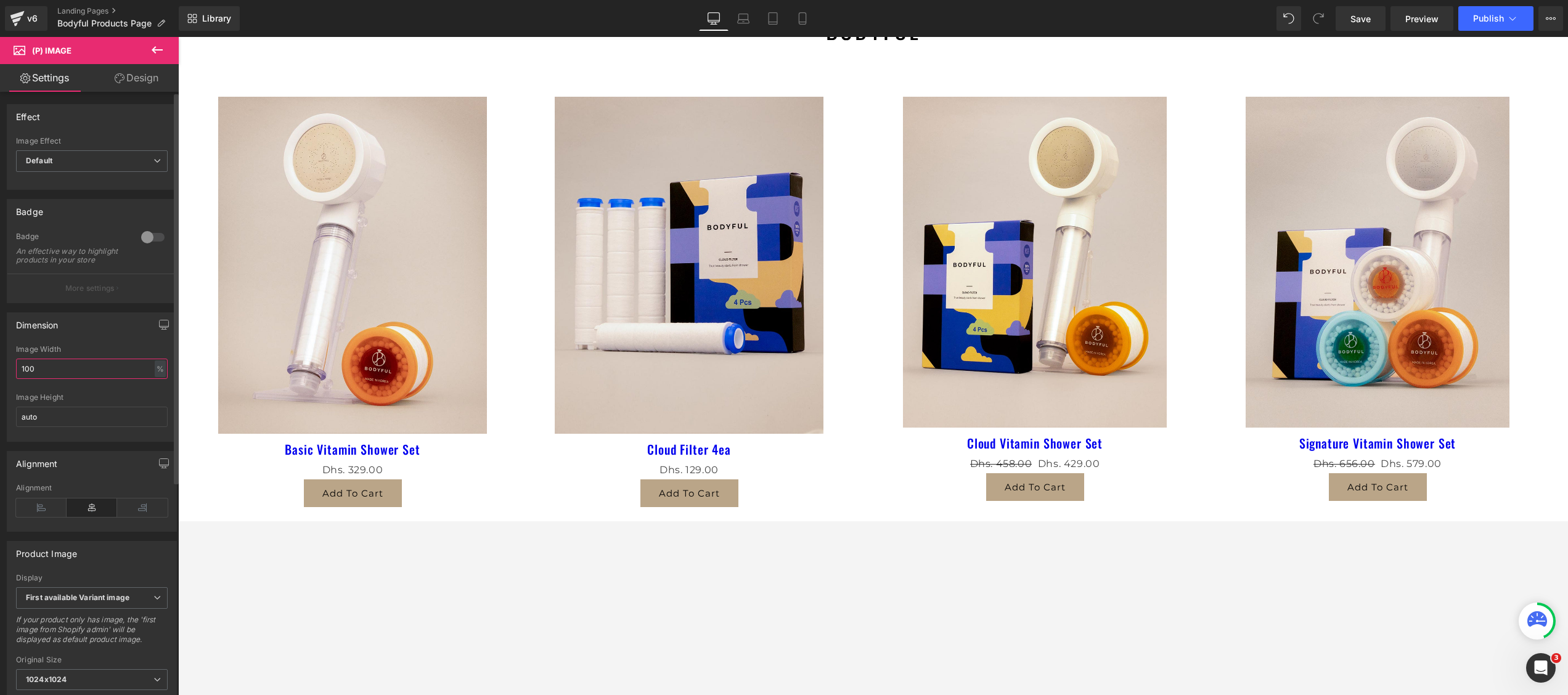
click at [51, 376] on input "100" at bounding box center [92, 368] width 152 height 20
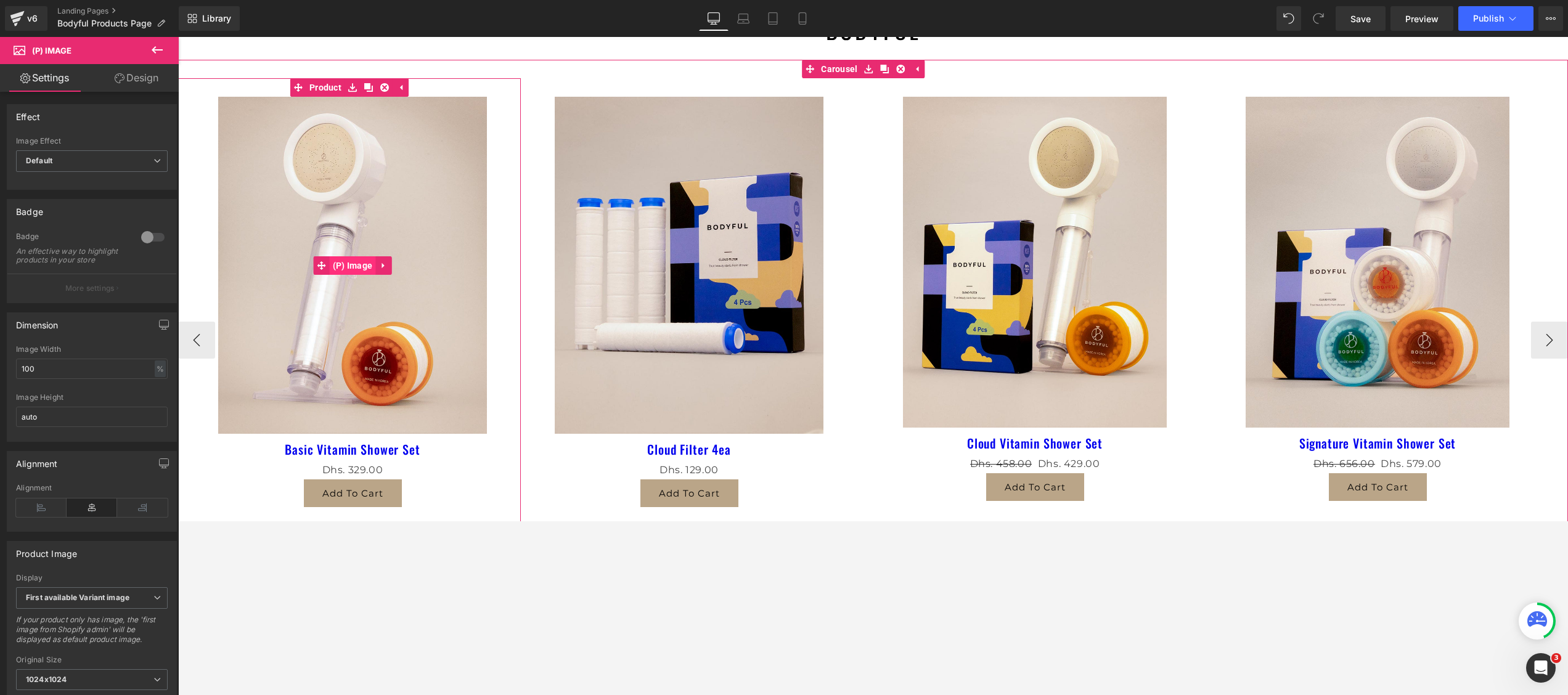
click at [355, 262] on span "(P) Image" at bounding box center [353, 266] width 46 height 19
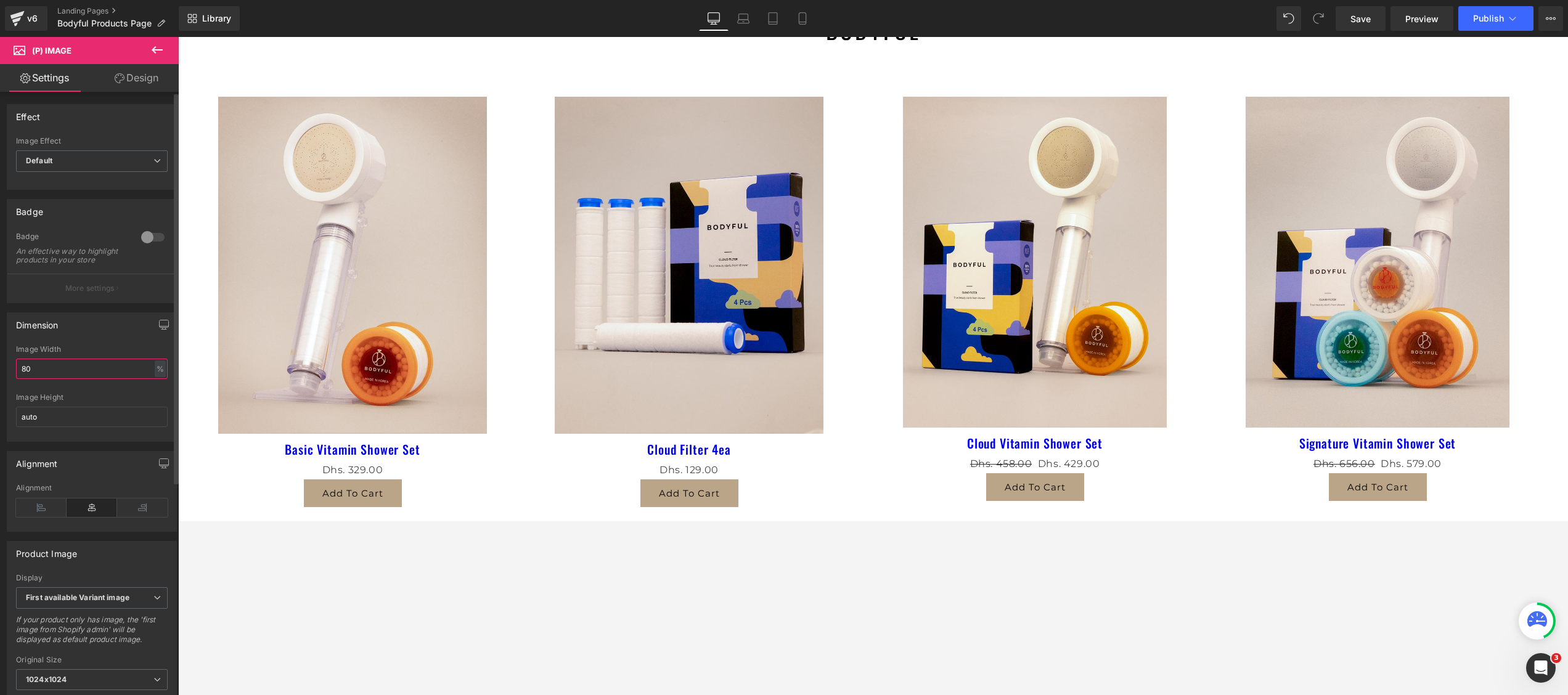
drag, startPoint x: 55, startPoint y: 378, endPoint x: 1, endPoint y: 375, distance: 54.1
click at [1, 375] on div "Dimension 80% Image Width 80 % % px auto Image Height auto" at bounding box center [92, 372] width 185 height 139
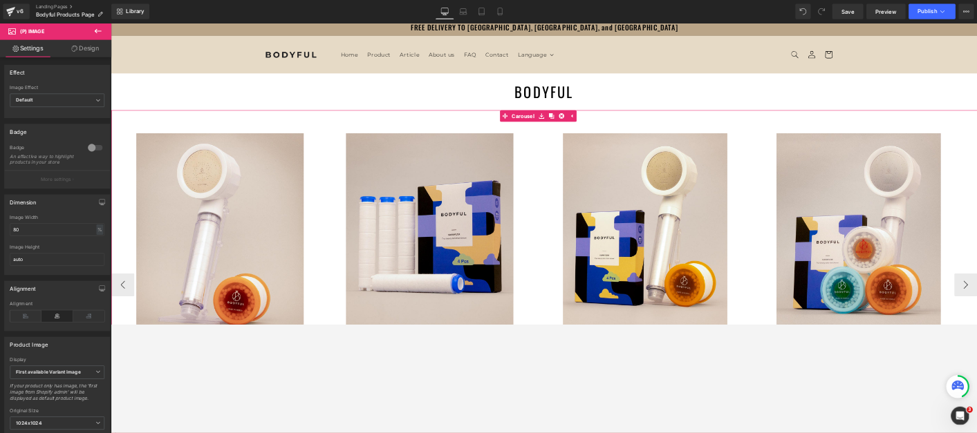
scroll to position [0, 0]
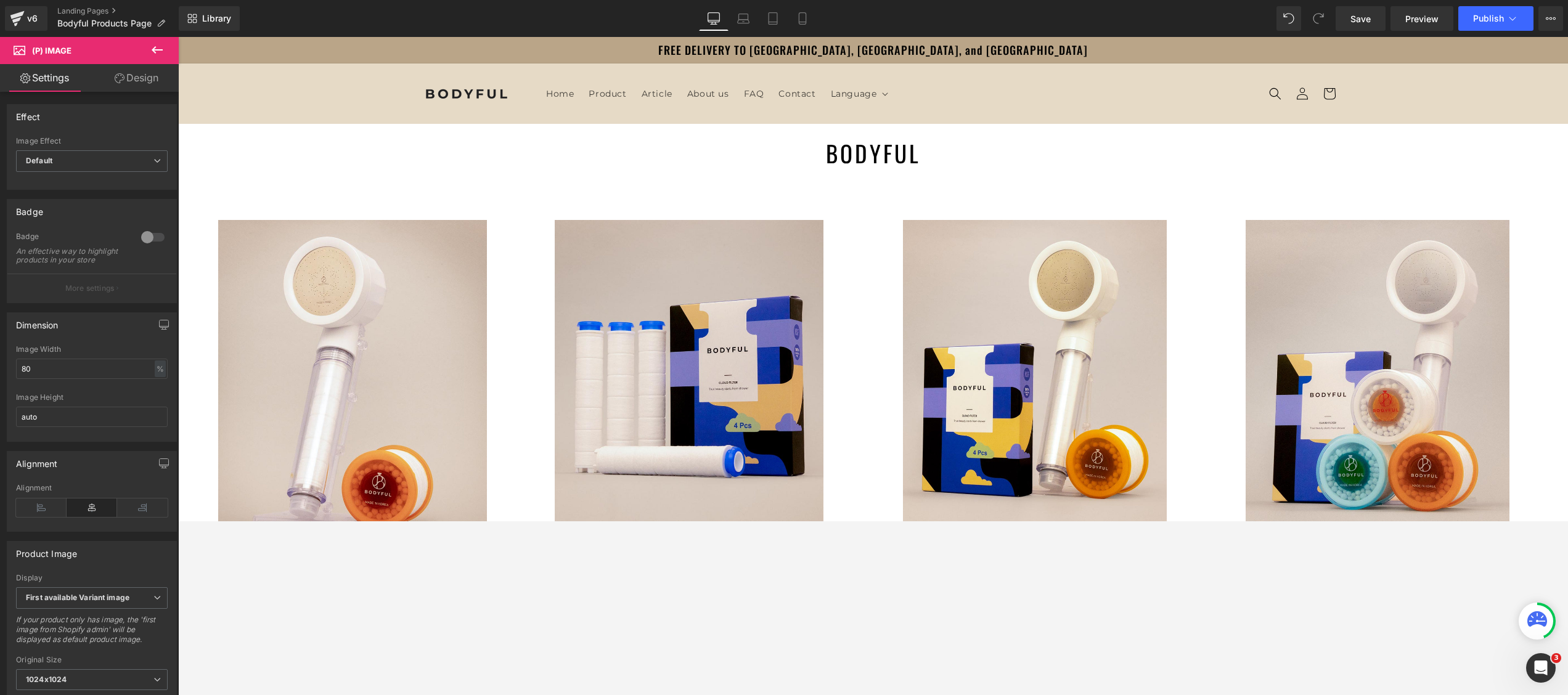
click at [406, 142] on h1 "BODYFUL" at bounding box center [873, 153] width 1390 height 59
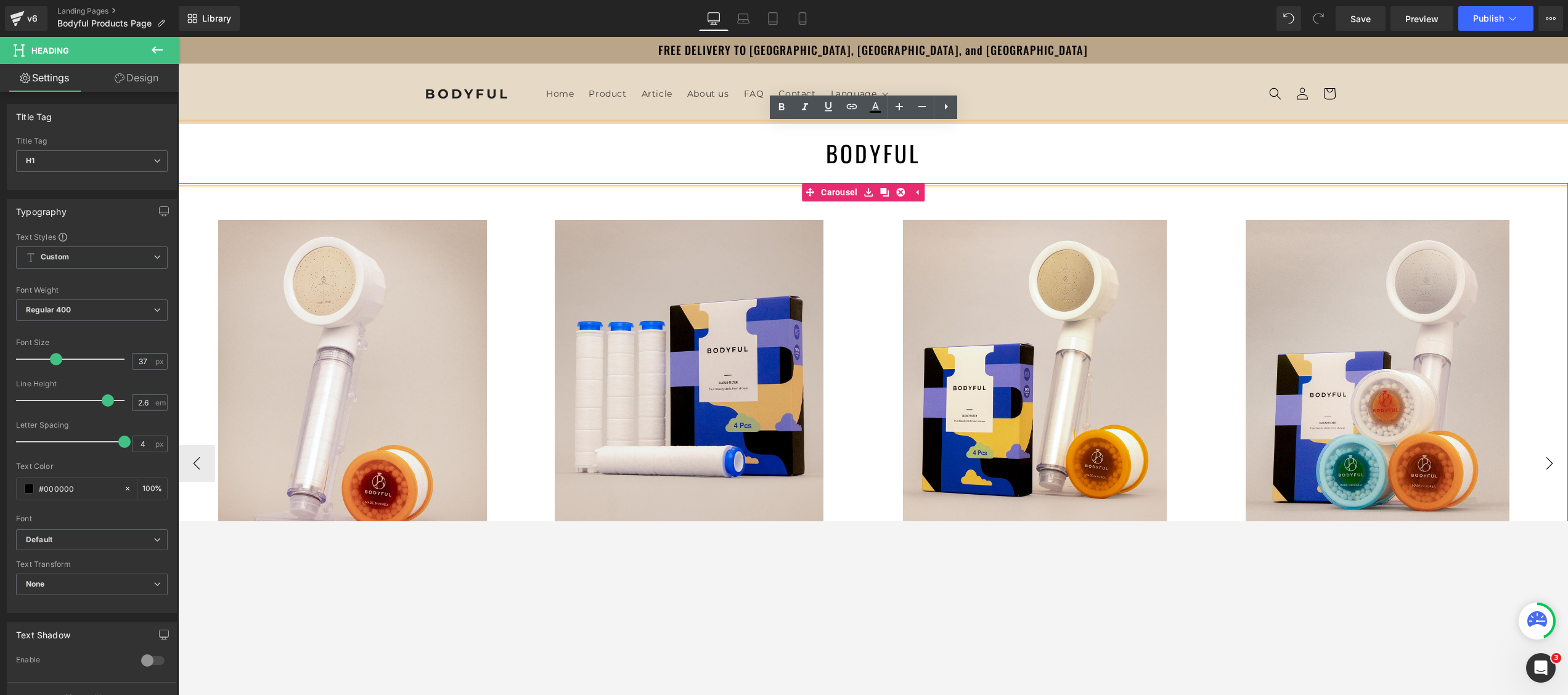
click at [1175, 449] on button "›" at bounding box center [1548, 462] width 37 height 37
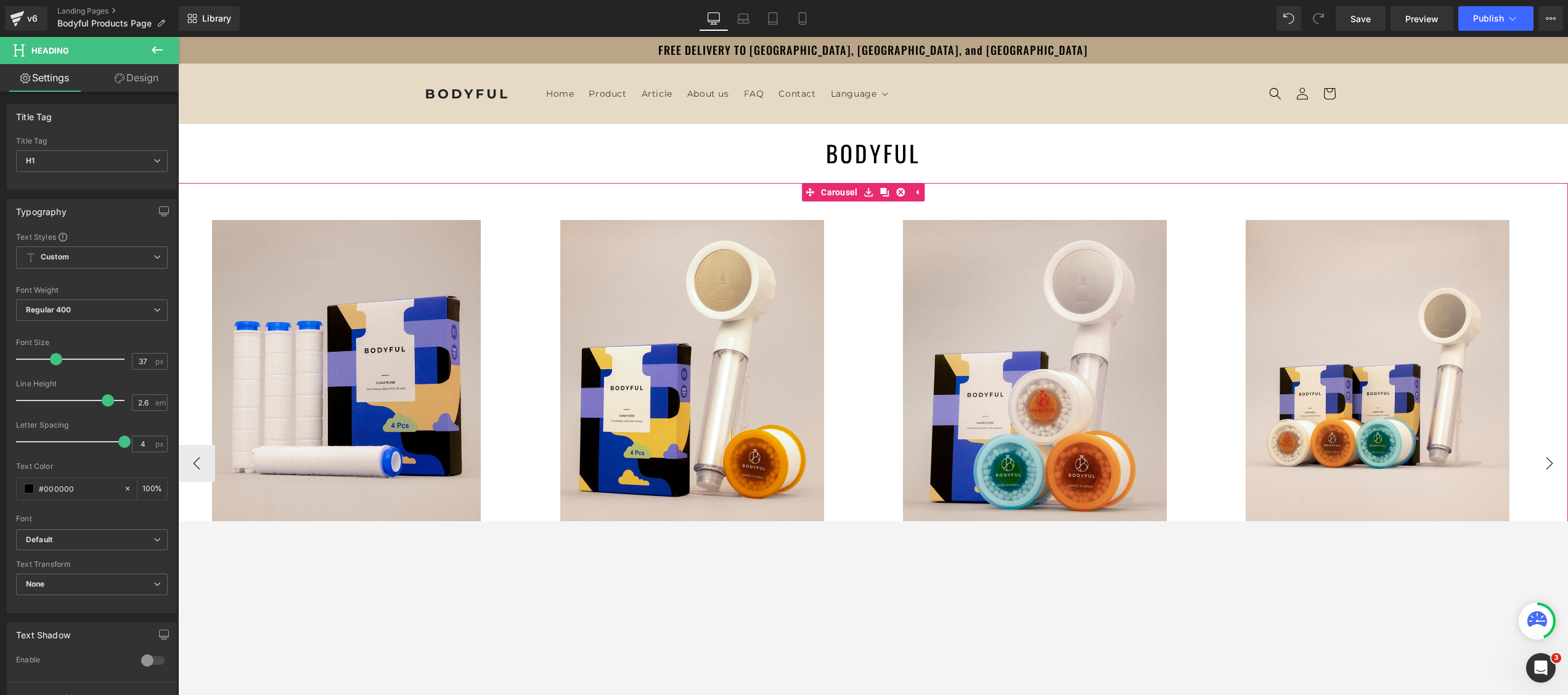
click at [1175, 452] on button "›" at bounding box center [1548, 462] width 37 height 37
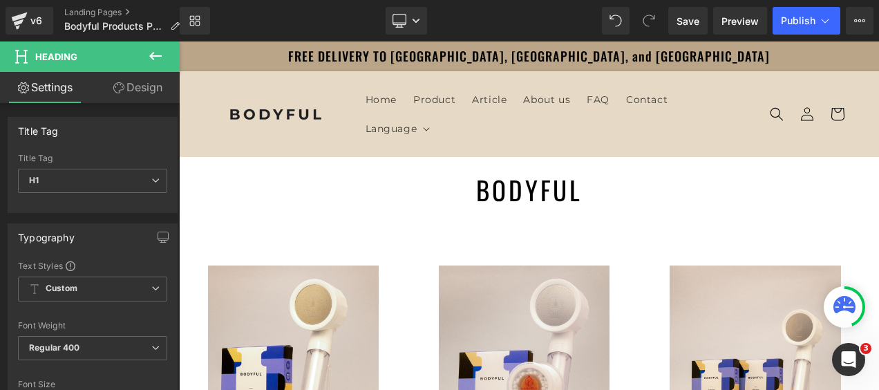
click at [153, 57] on icon at bounding box center [155, 56] width 17 height 17
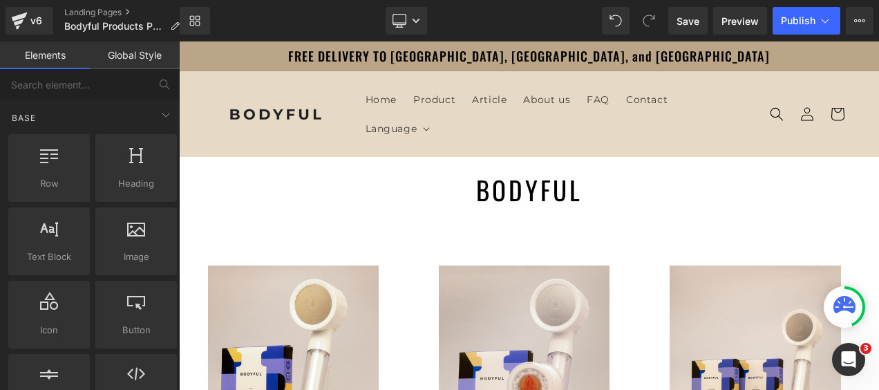
click at [111, 49] on link "Global Style" at bounding box center [135, 55] width 90 height 28
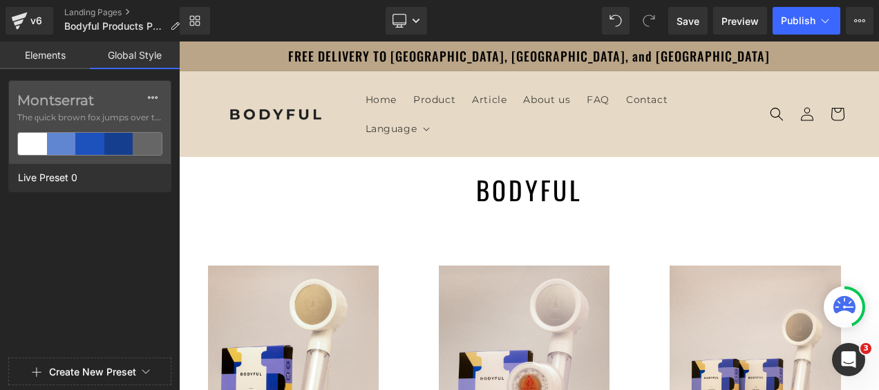
click at [45, 51] on link "Elements" at bounding box center [45, 55] width 90 height 28
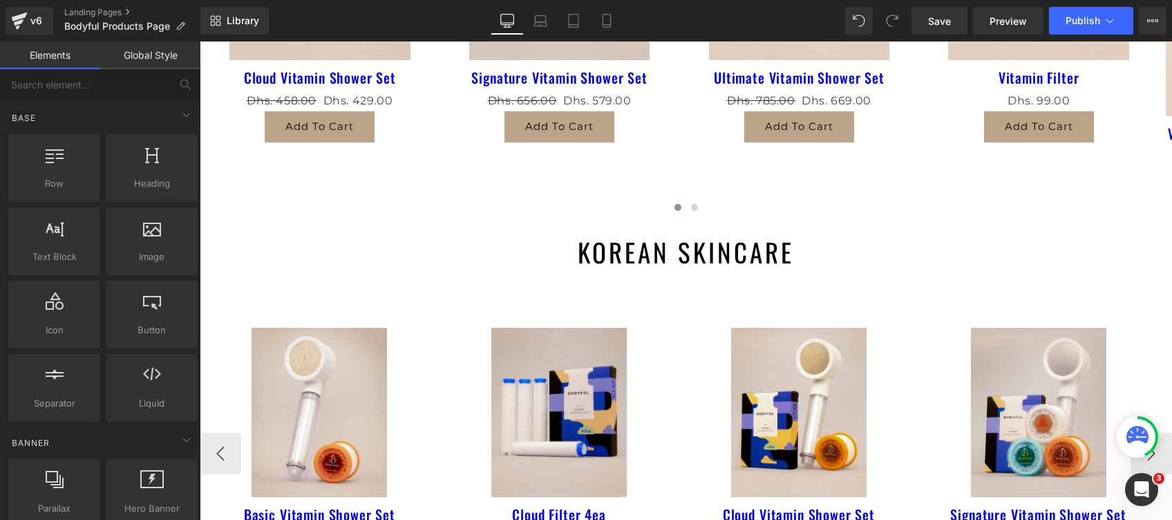
scroll to position [553, 0]
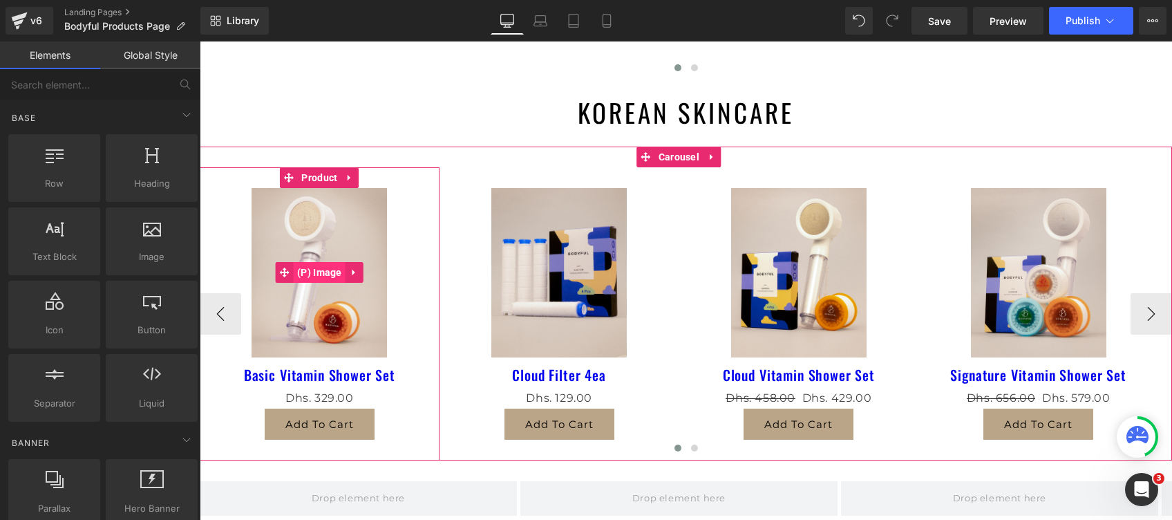
click at [321, 272] on span "(P) Image" at bounding box center [320, 272] width 52 height 21
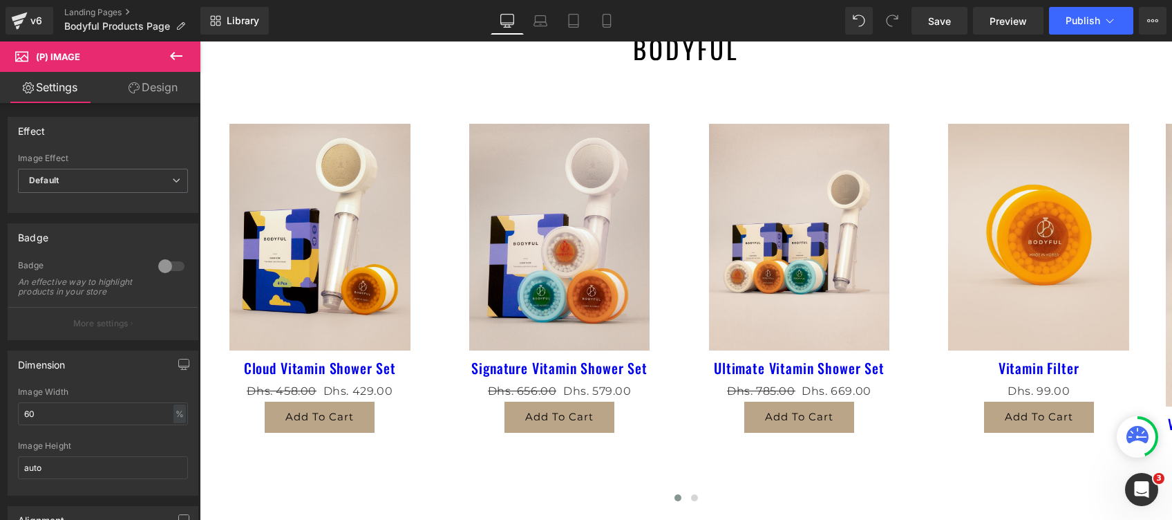
scroll to position [0, 0]
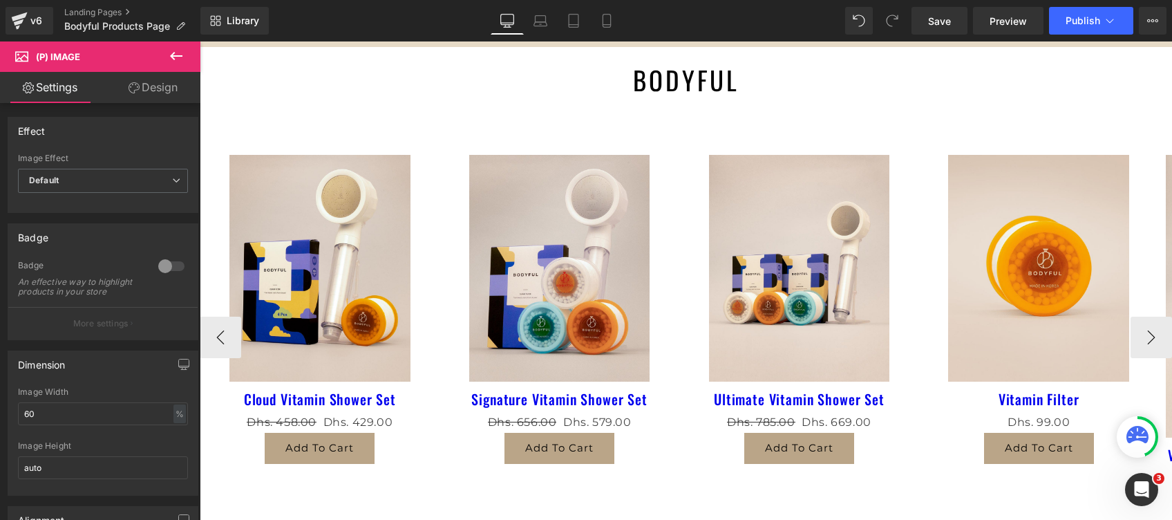
click at [473, 143] on icon at bounding box center [477, 144] width 8 height 8
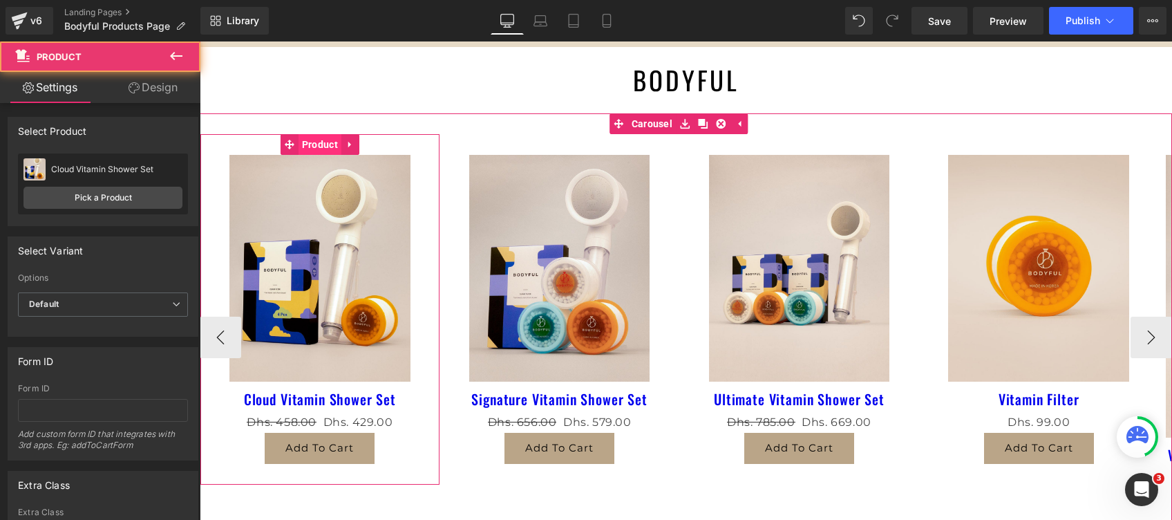
click at [326, 144] on span "Product" at bounding box center [320, 144] width 43 height 21
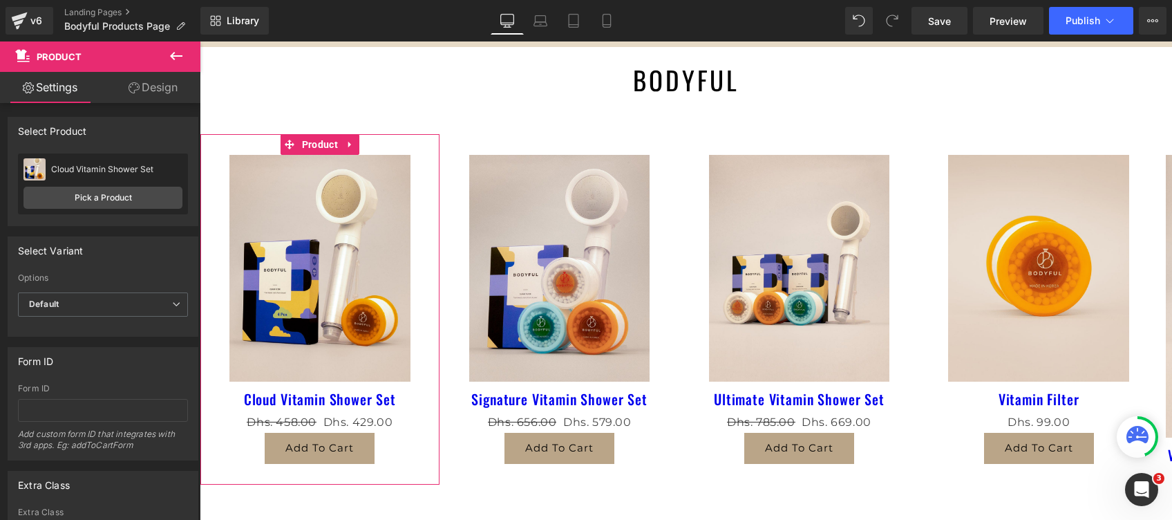
click at [132, 90] on icon at bounding box center [134, 87] width 11 height 11
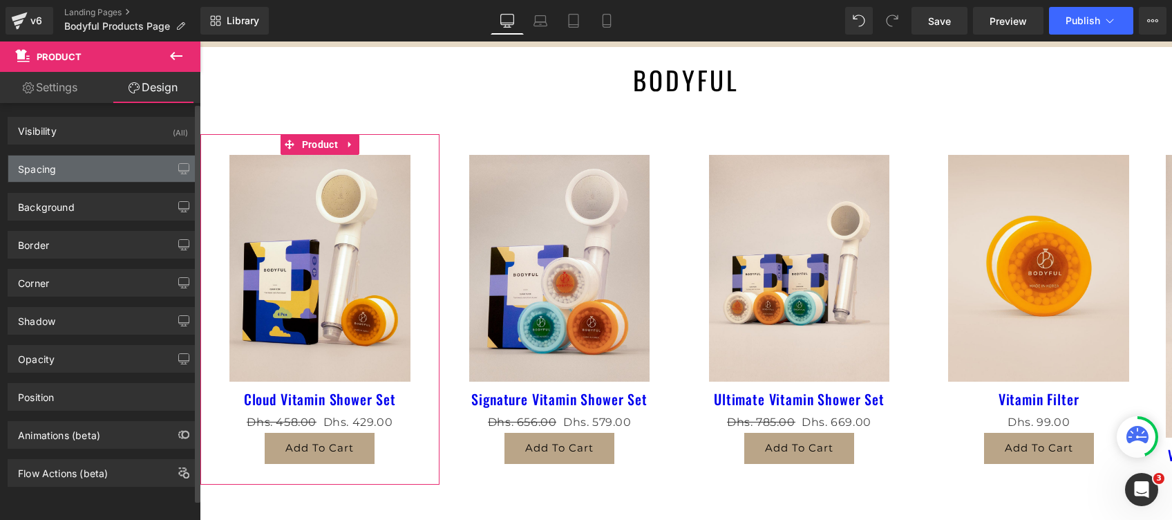
click at [101, 167] on div "Spacing" at bounding box center [102, 169] width 189 height 26
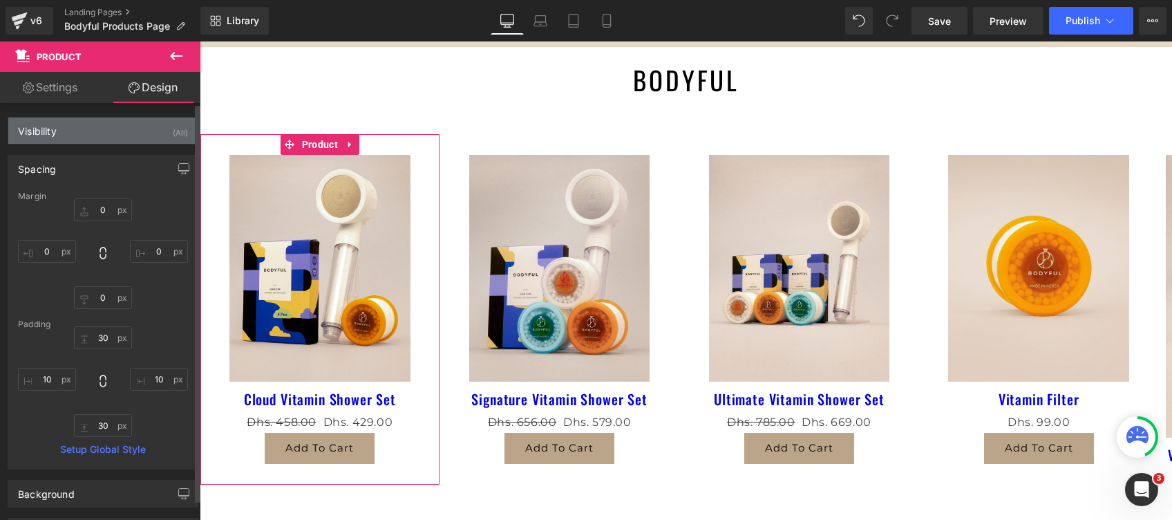
click at [77, 131] on div "Visibility (All)" at bounding box center [102, 131] width 189 height 26
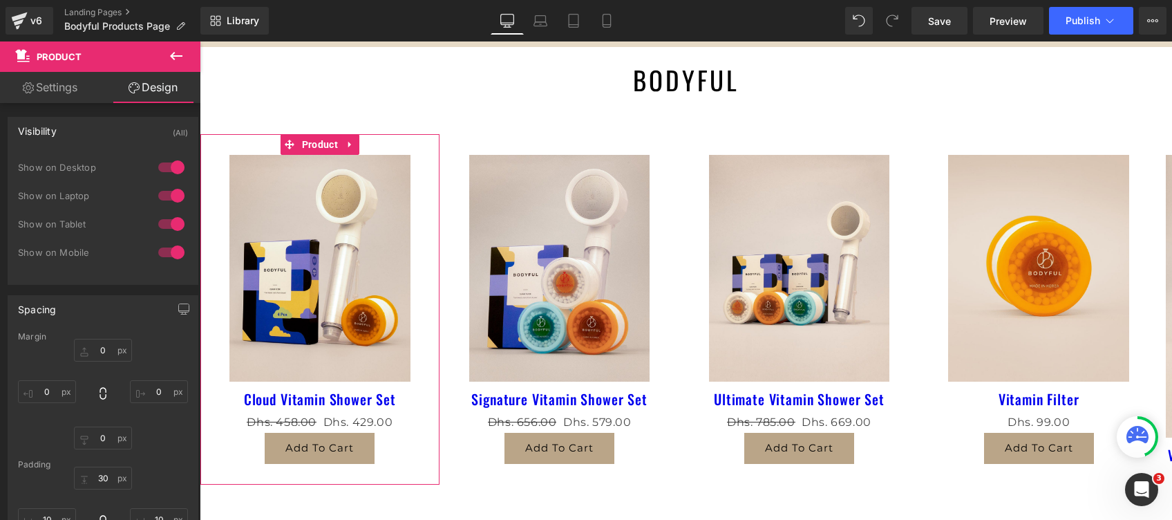
click at [62, 77] on link "Settings" at bounding box center [50, 87] width 100 height 31
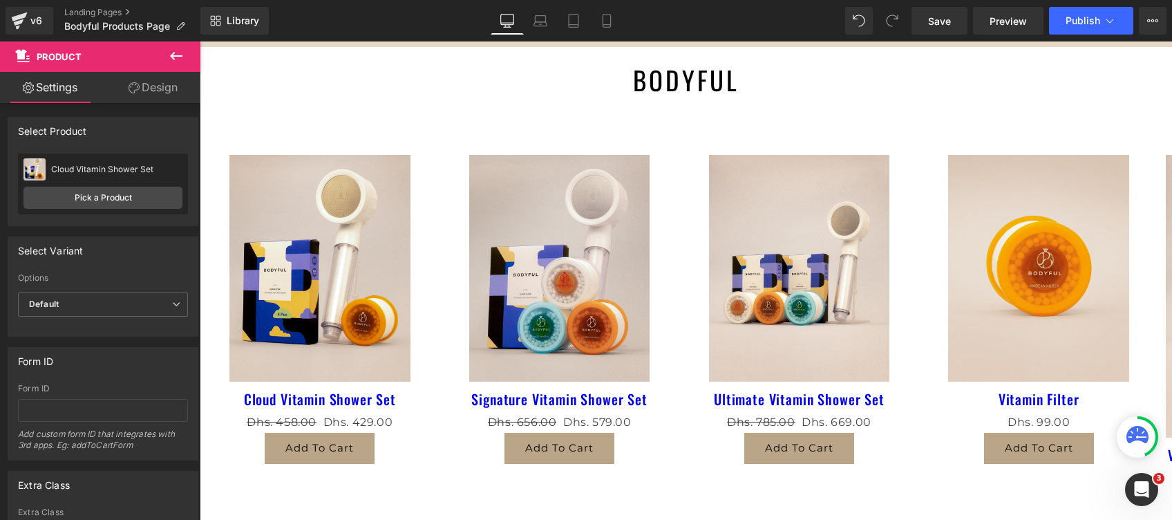
click at [174, 55] on icon at bounding box center [176, 56] width 12 height 8
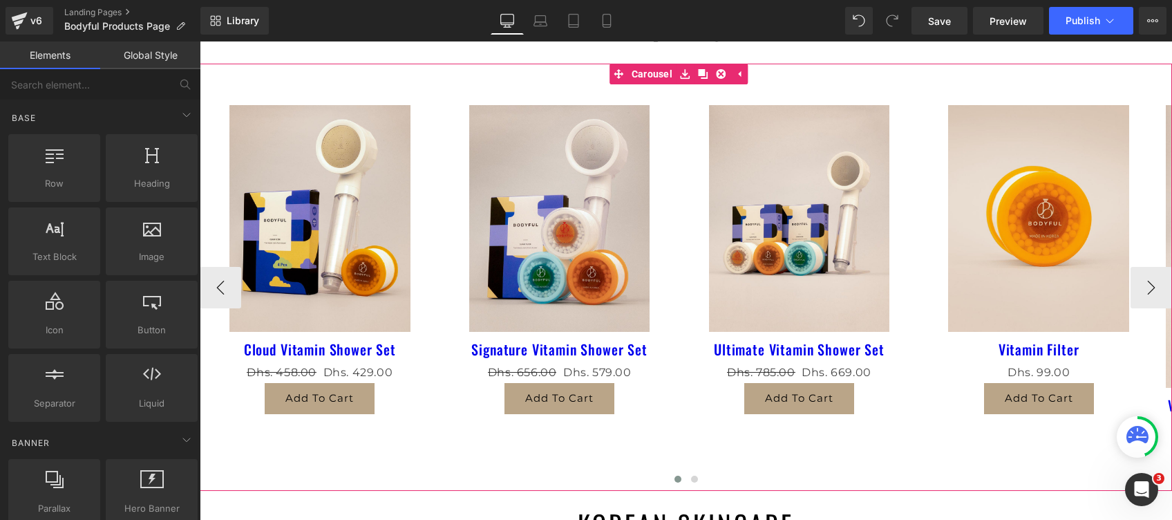
scroll to position [276, 0]
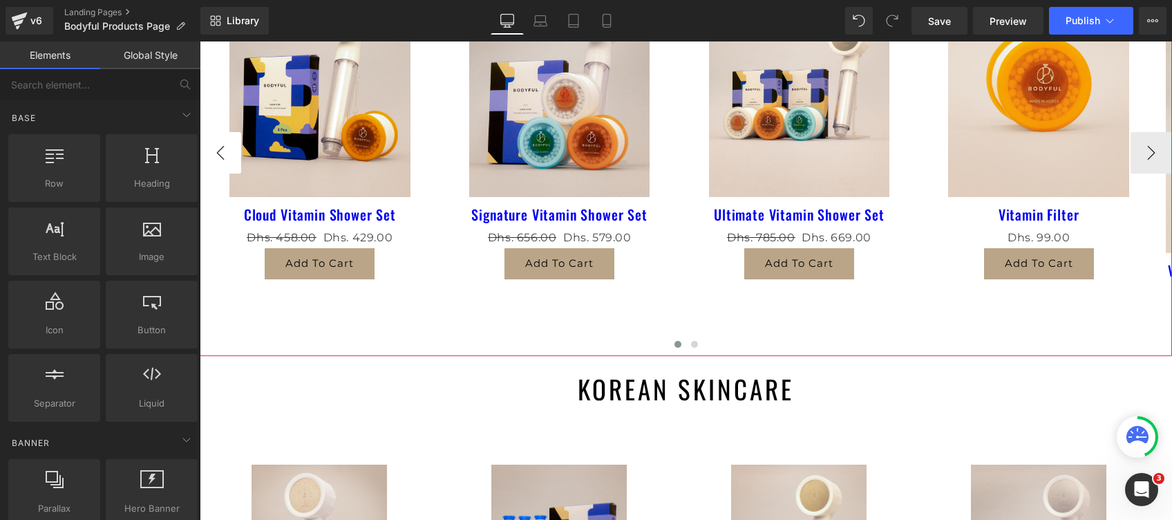
click at [212, 150] on button "‹" at bounding box center [220, 152] width 41 height 41
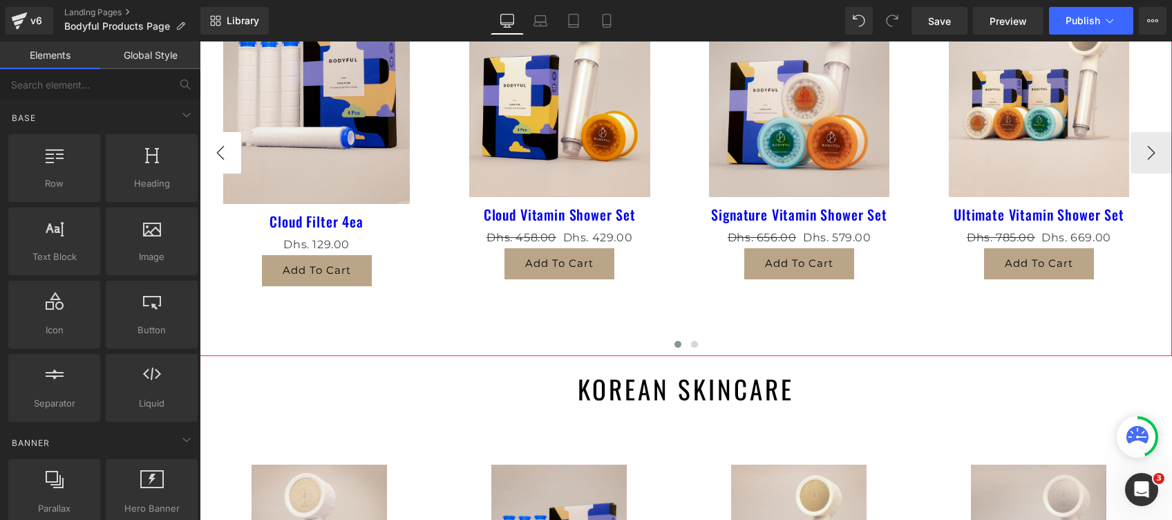
click at [218, 150] on button "‹" at bounding box center [220, 152] width 41 height 41
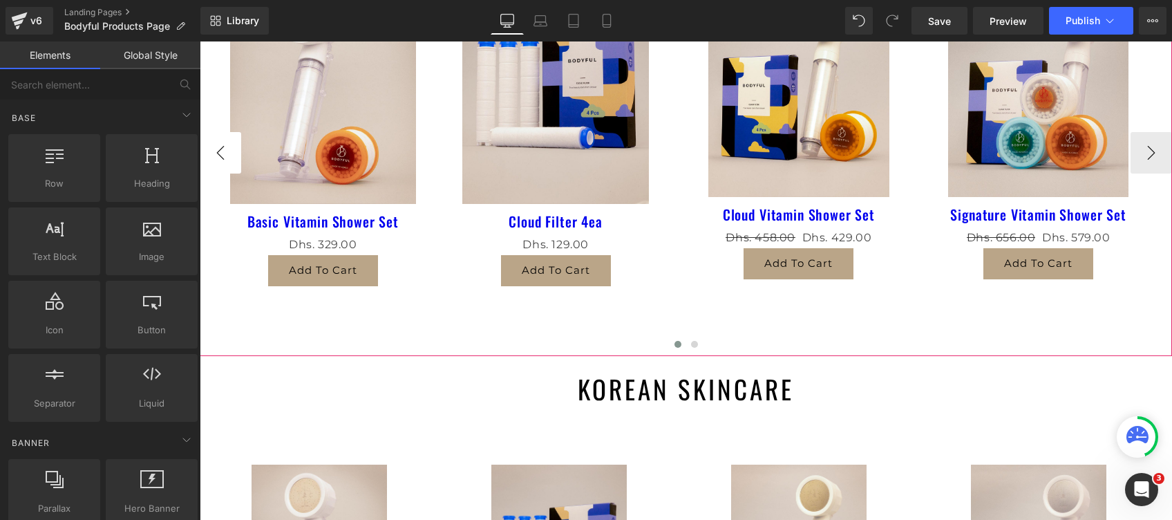
click at [218, 150] on button "‹" at bounding box center [220, 152] width 41 height 41
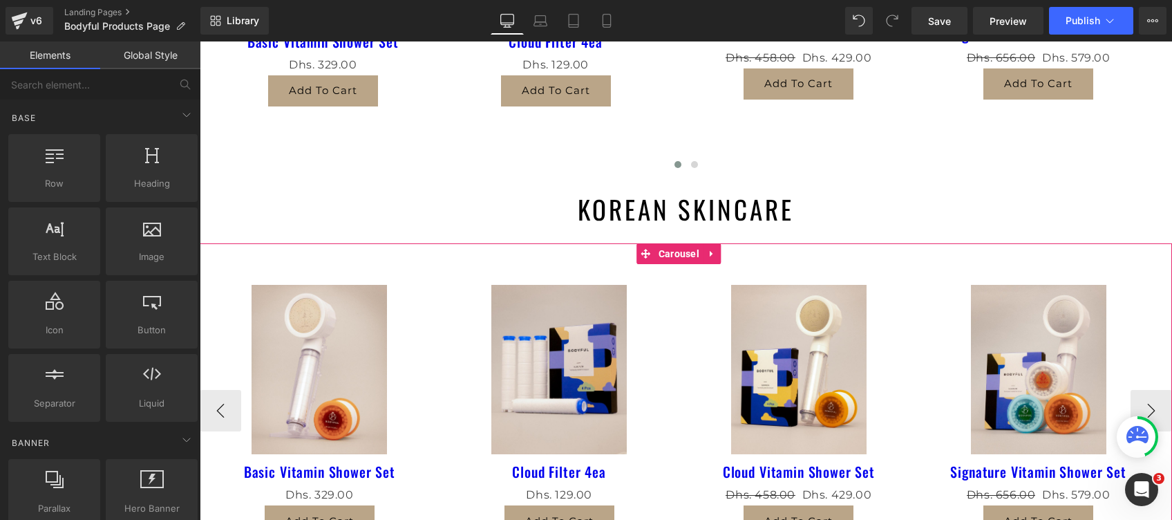
scroll to position [460, 0]
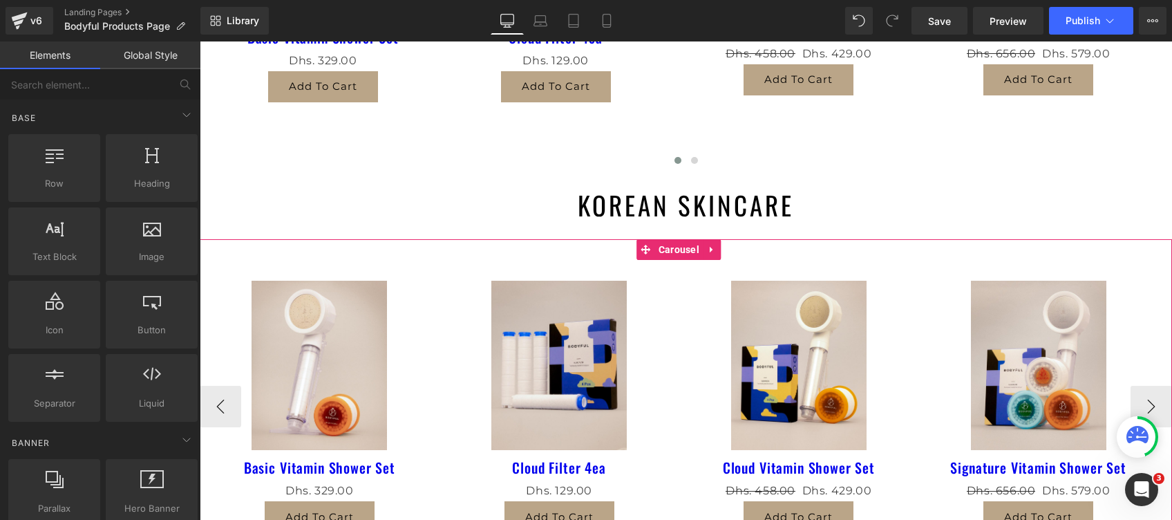
click at [311, 372] on div "Sale Off (P) Image" at bounding box center [320, 365] width 226 height 169
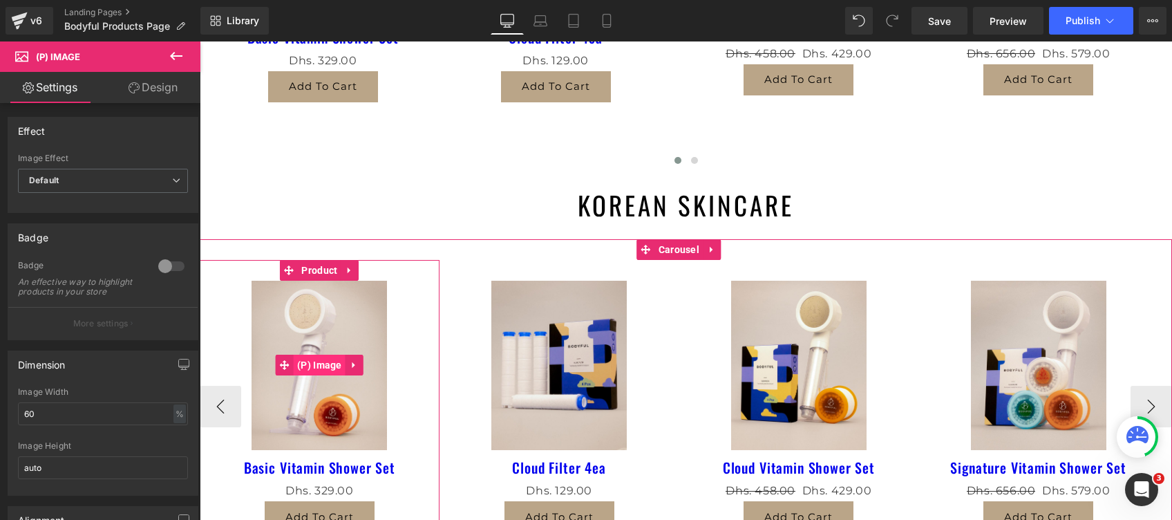
click at [328, 361] on span "(P) Image" at bounding box center [320, 365] width 52 height 21
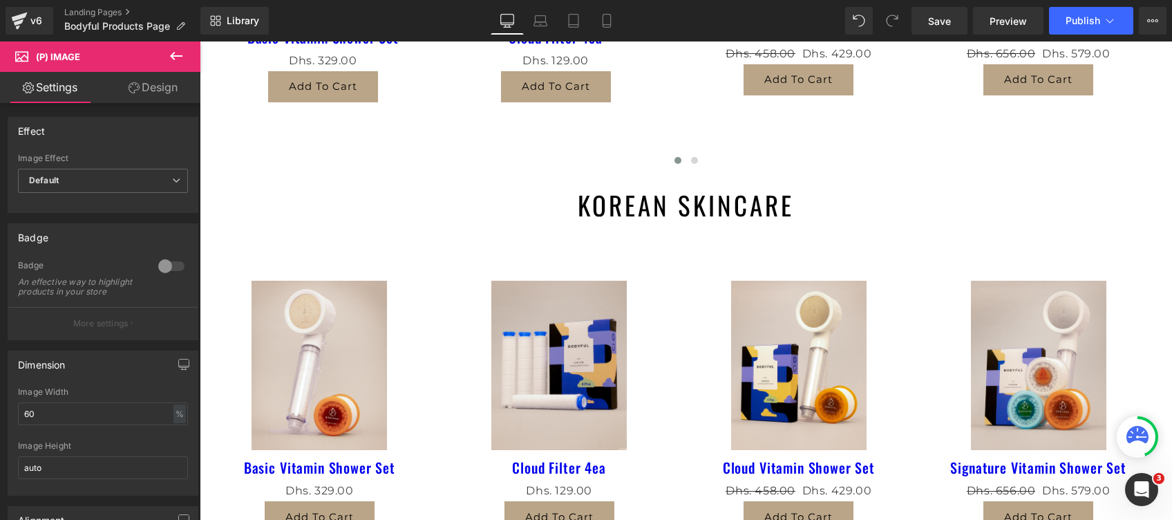
click at [182, 57] on icon at bounding box center [176, 56] width 17 height 17
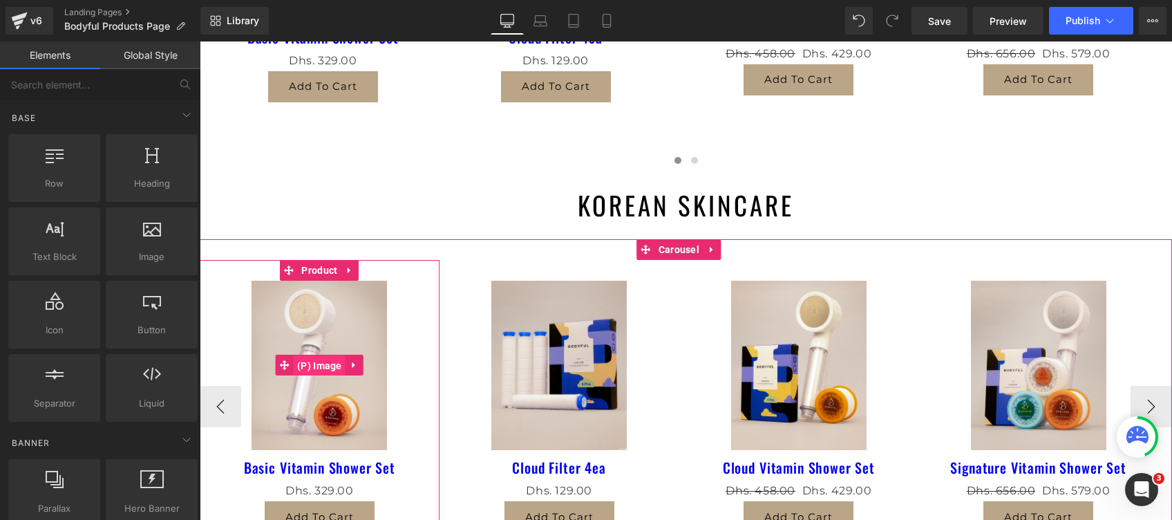
click at [315, 365] on span "(P) Image" at bounding box center [320, 365] width 52 height 21
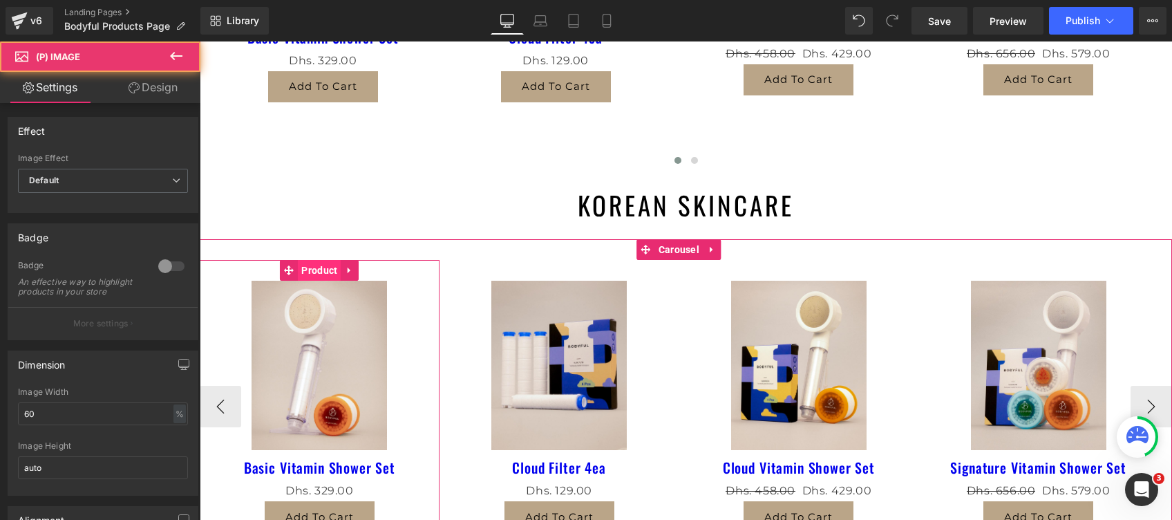
click at [311, 265] on span "Product" at bounding box center [319, 270] width 43 height 21
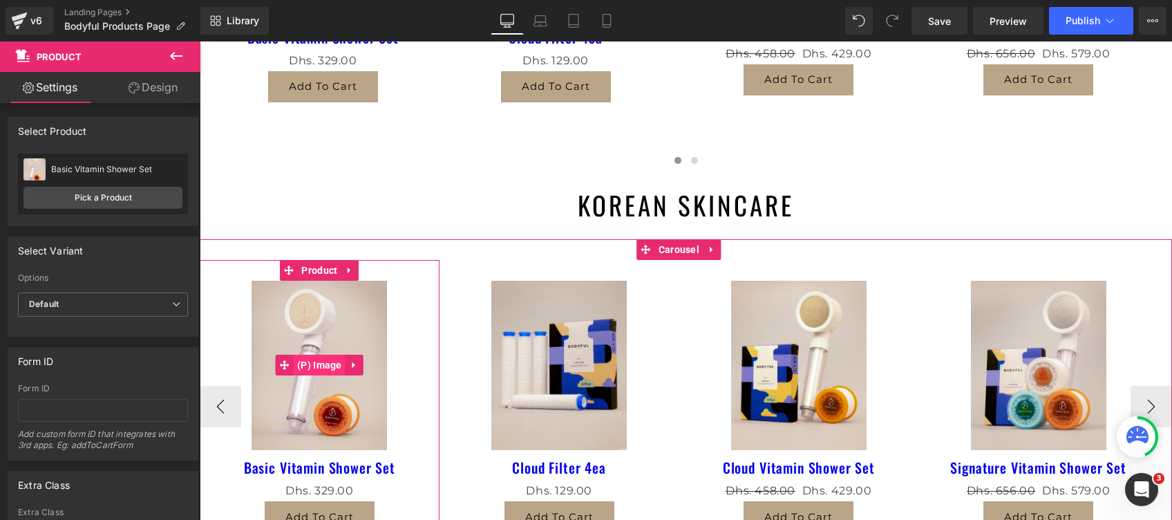
click at [312, 366] on span "(P) Image" at bounding box center [320, 365] width 52 height 21
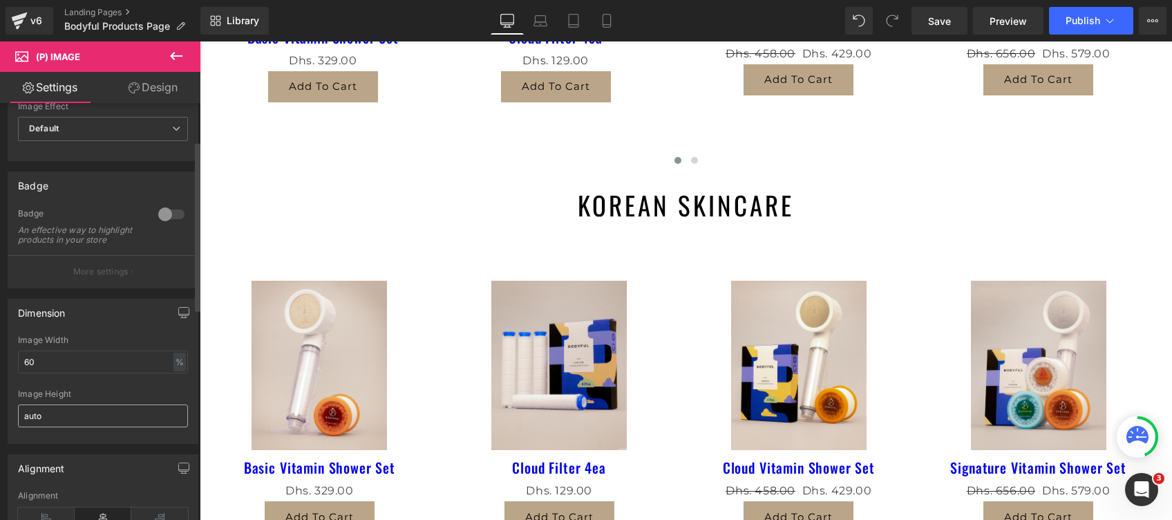
scroll to position [92, 0]
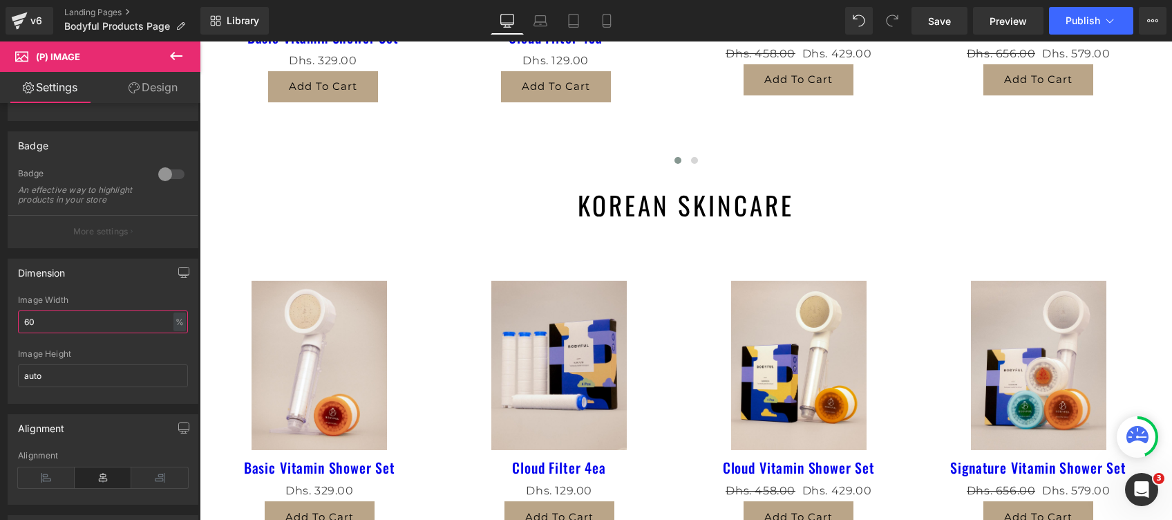
drag, startPoint x: 57, startPoint y: 328, endPoint x: -4, endPoint y: 321, distance: 62.0
click at [0, 321] on html "(P) Image You are previewing how the will restyle your page. You can not edit E…" at bounding box center [586, 260] width 1172 height 520
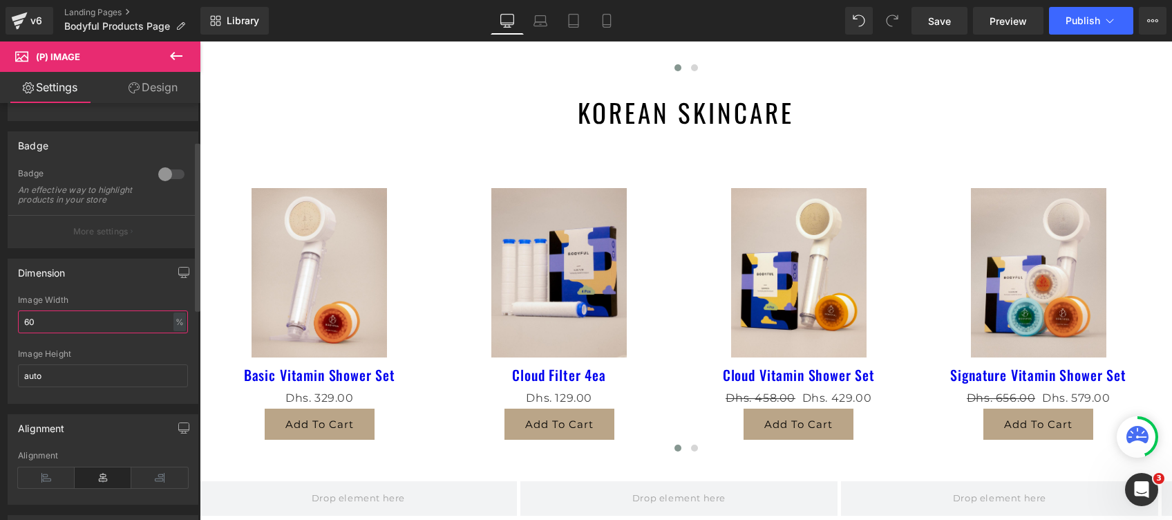
scroll to position [184, 0]
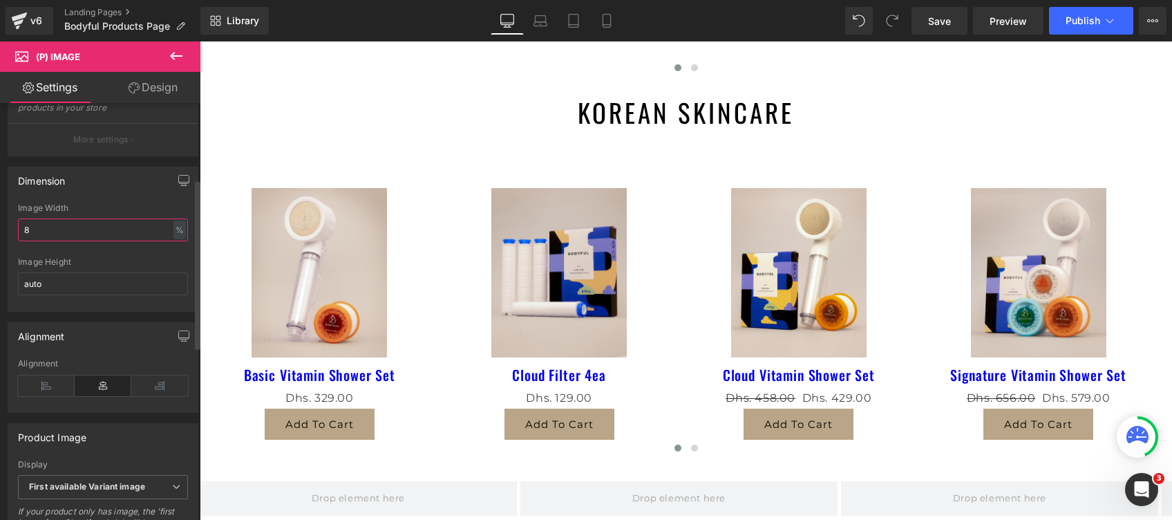
type input "80"
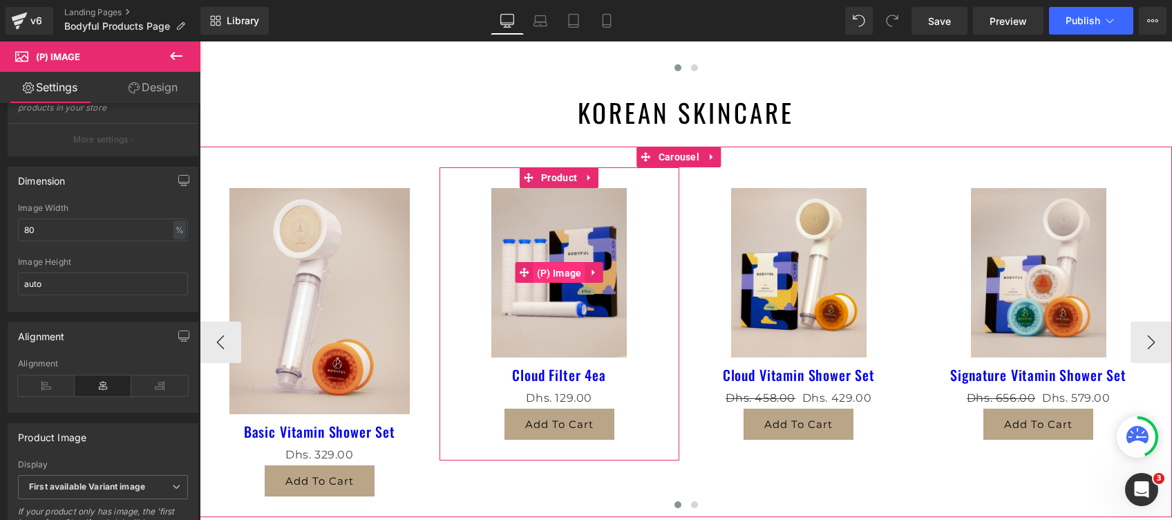
click at [547, 274] on span "(P) Image" at bounding box center [560, 273] width 52 height 21
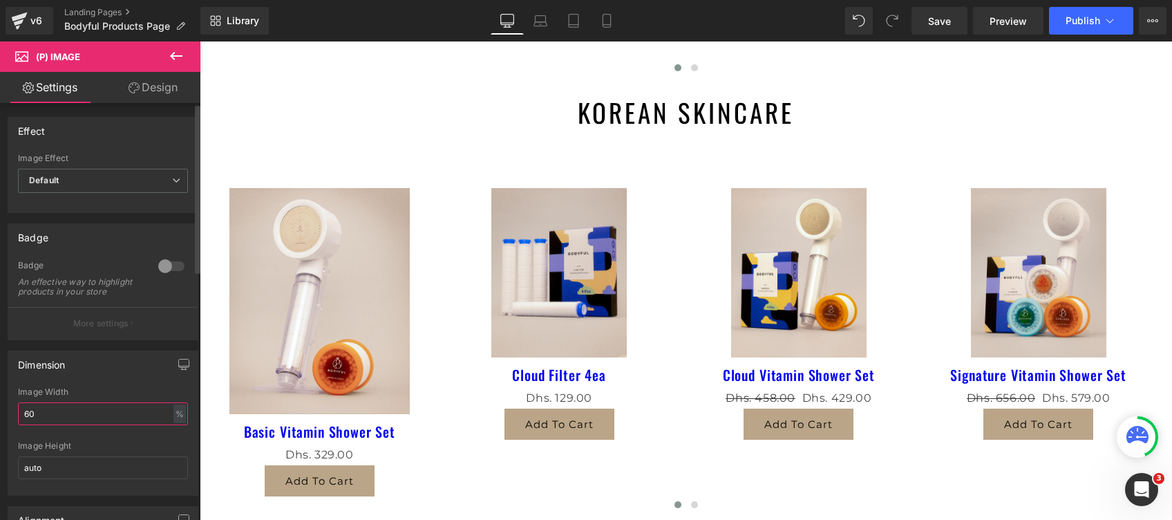
drag, startPoint x: 49, startPoint y: 426, endPoint x: 0, endPoint y: 411, distance: 51.6
click at [0, 411] on html "(P) Image You are previewing how the will restyle your page. You can not edit E…" at bounding box center [586, 260] width 1172 height 520
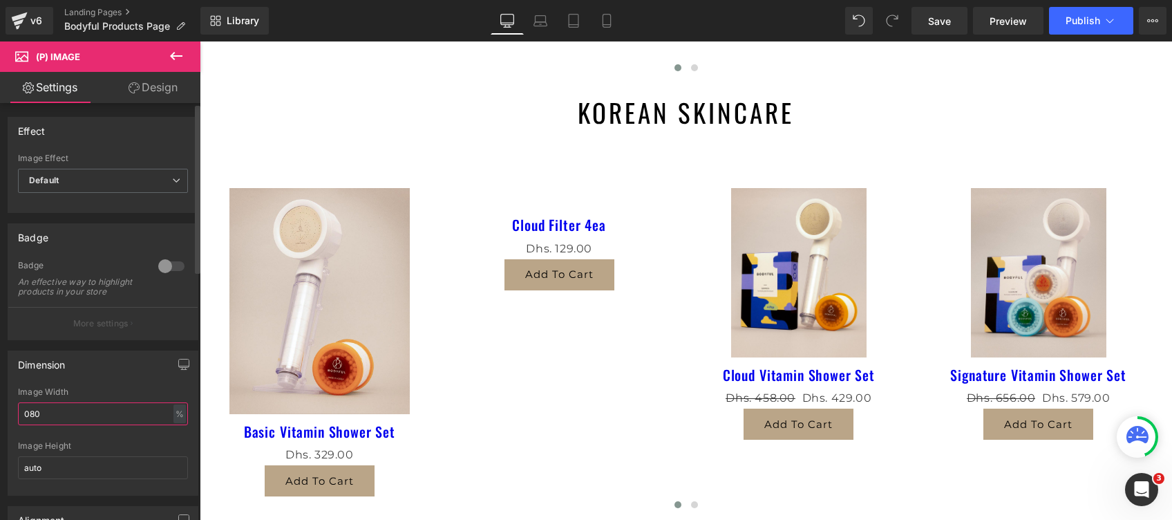
type input "80"
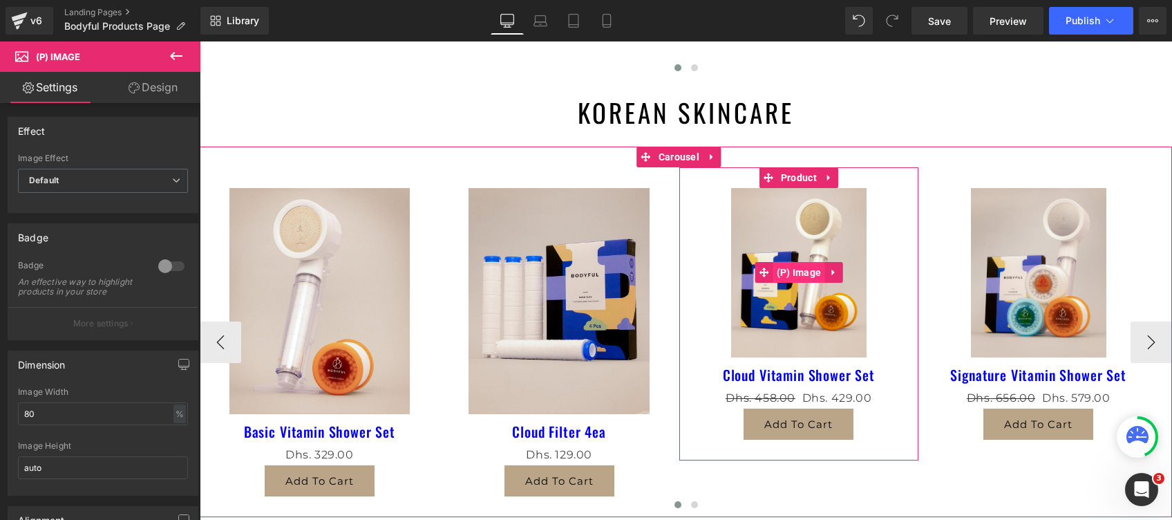
click at [796, 273] on span "(P) Image" at bounding box center [799, 272] width 52 height 21
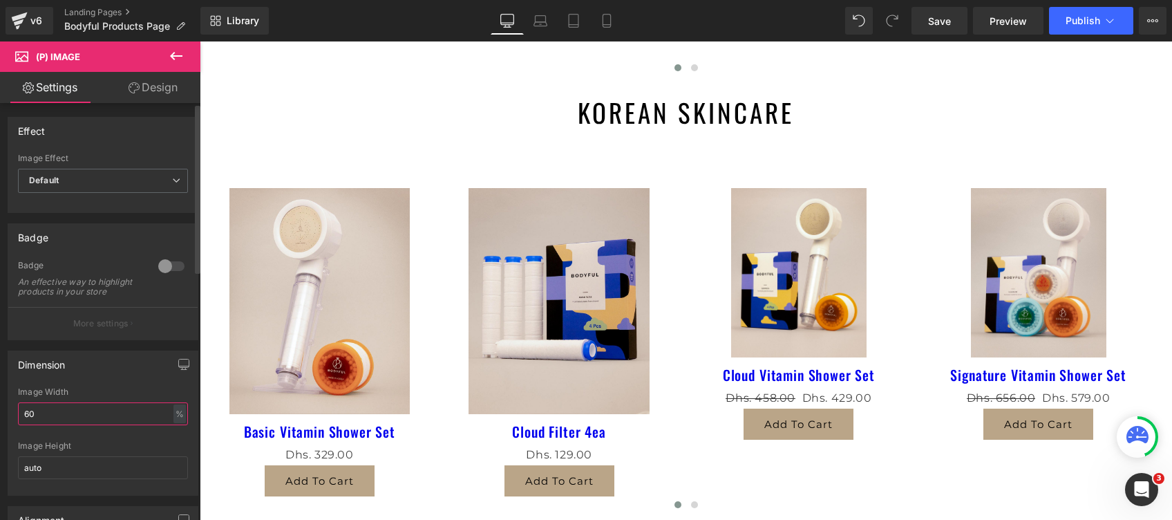
drag, startPoint x: 55, startPoint y: 413, endPoint x: 0, endPoint y: 418, distance: 55.6
click at [0, 418] on html "(P) Image You are previewing how the will restyle your page. You can not edit E…" at bounding box center [586, 260] width 1172 height 520
type input "80"
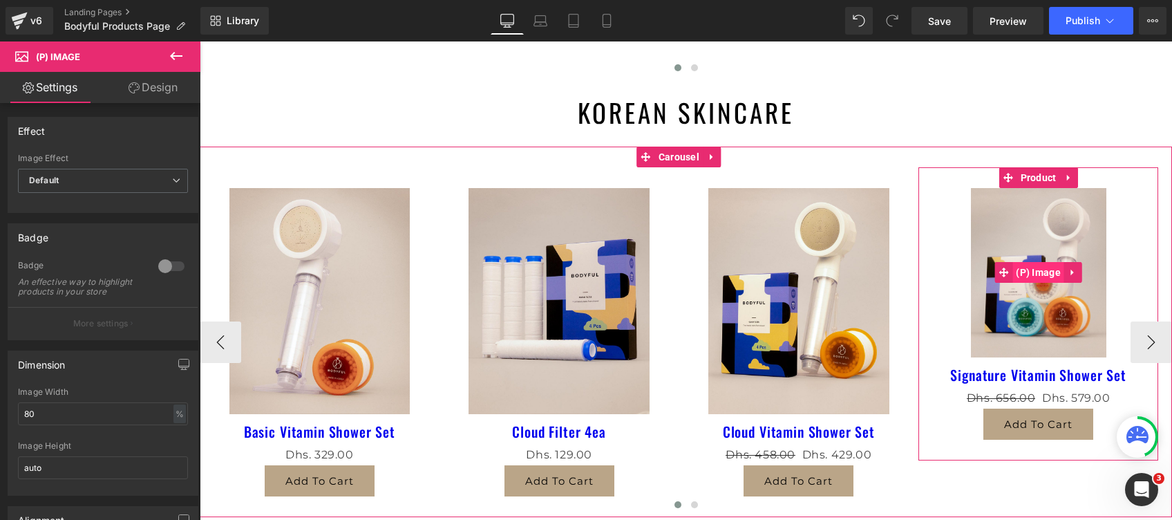
click at [1042, 272] on span "(P) Image" at bounding box center [1039, 272] width 52 height 21
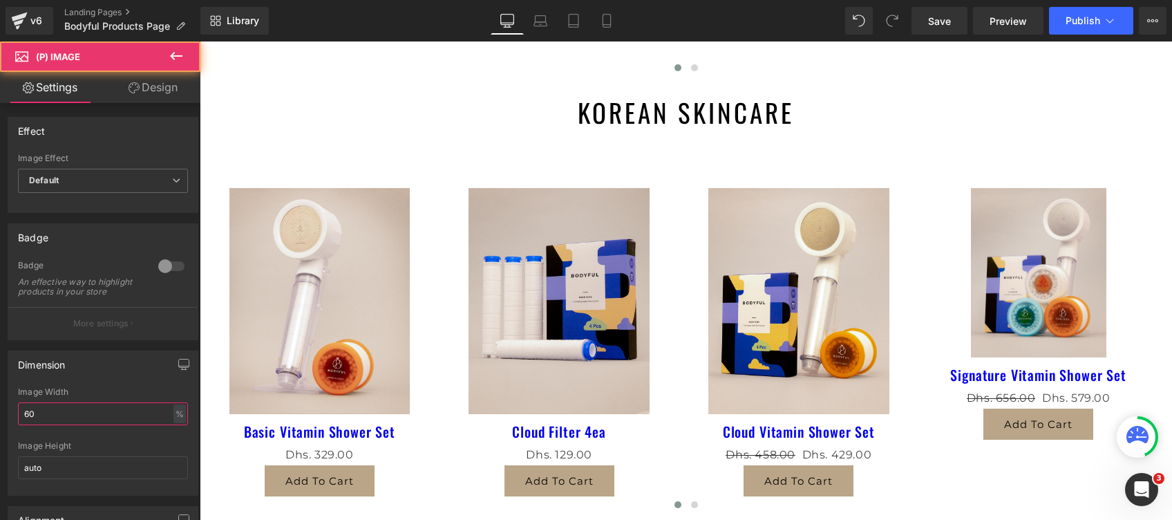
drag, startPoint x: 75, startPoint y: 422, endPoint x: -4, endPoint y: 406, distance: 80.5
click at [0, 406] on html "(P) Image You are previewing how the will restyle your page. You can not edit E…" at bounding box center [586, 260] width 1172 height 520
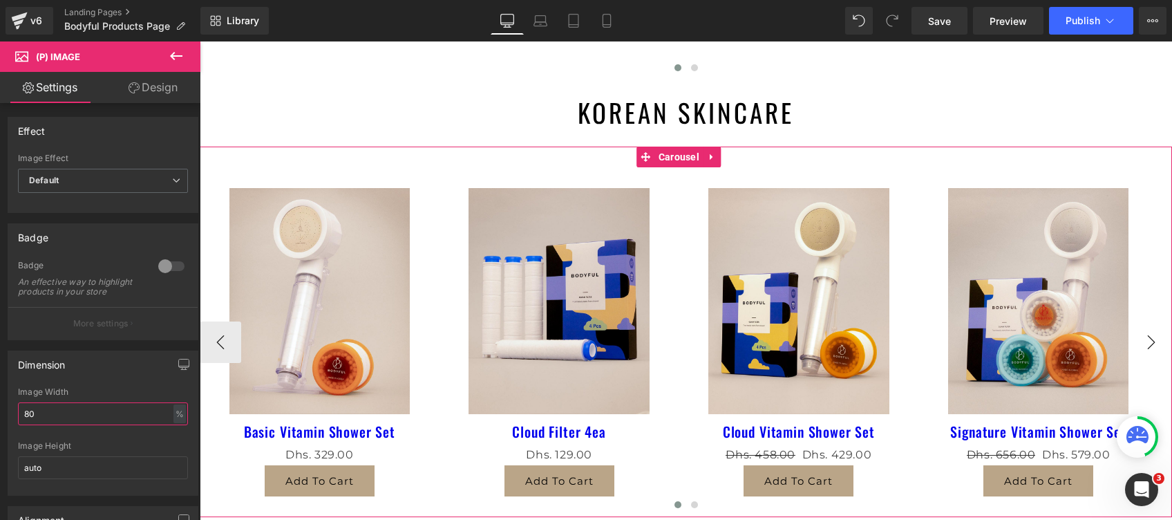
type input "80"
click at [1135, 334] on button "›" at bounding box center [1151, 341] width 41 height 41
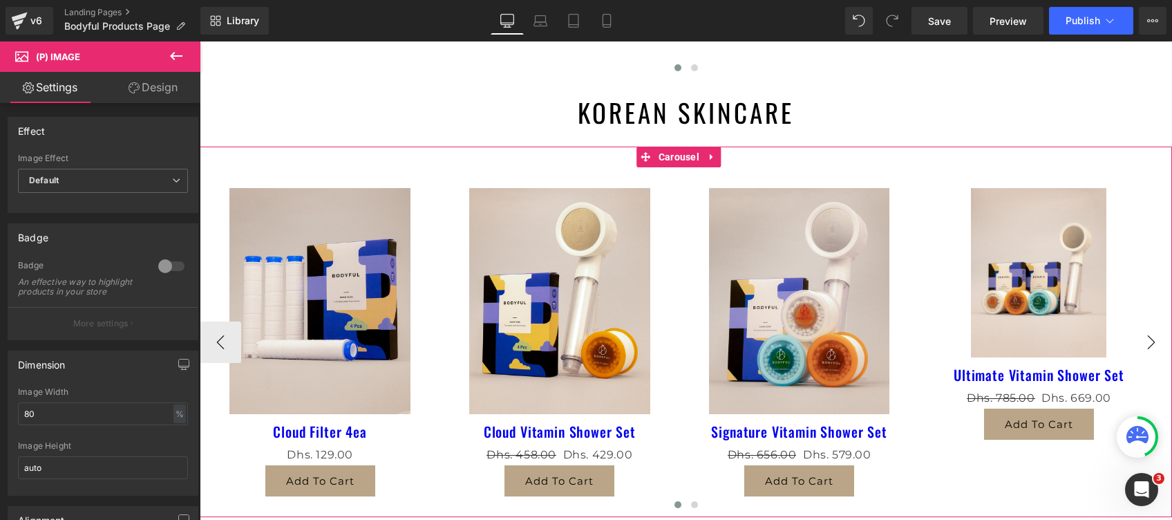
click at [1135, 334] on button "›" at bounding box center [1151, 341] width 41 height 41
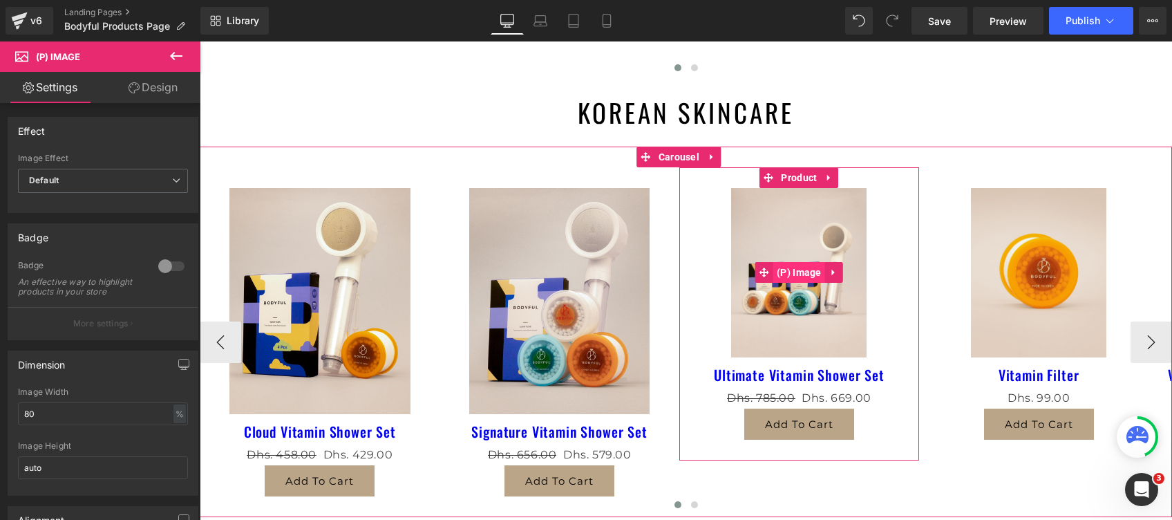
click at [789, 276] on span "(P) Image" at bounding box center [799, 272] width 52 height 21
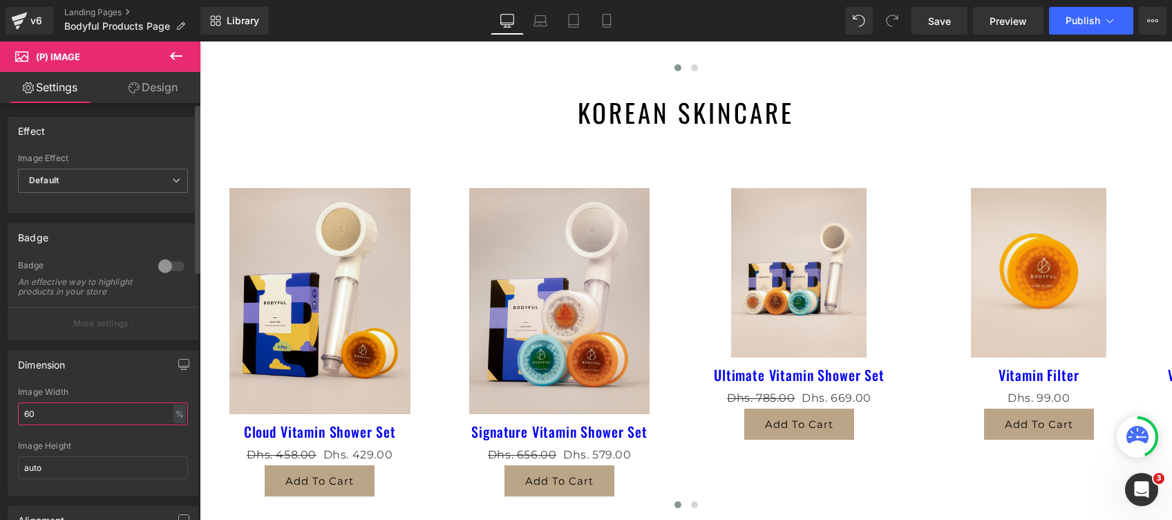
drag, startPoint x: 53, startPoint y: 423, endPoint x: 0, endPoint y: 416, distance: 53.7
click at [0, 417] on html "(P) Image You are previewing how the will restyle your page. You can not edit E…" at bounding box center [586, 260] width 1172 height 520
type input "80"
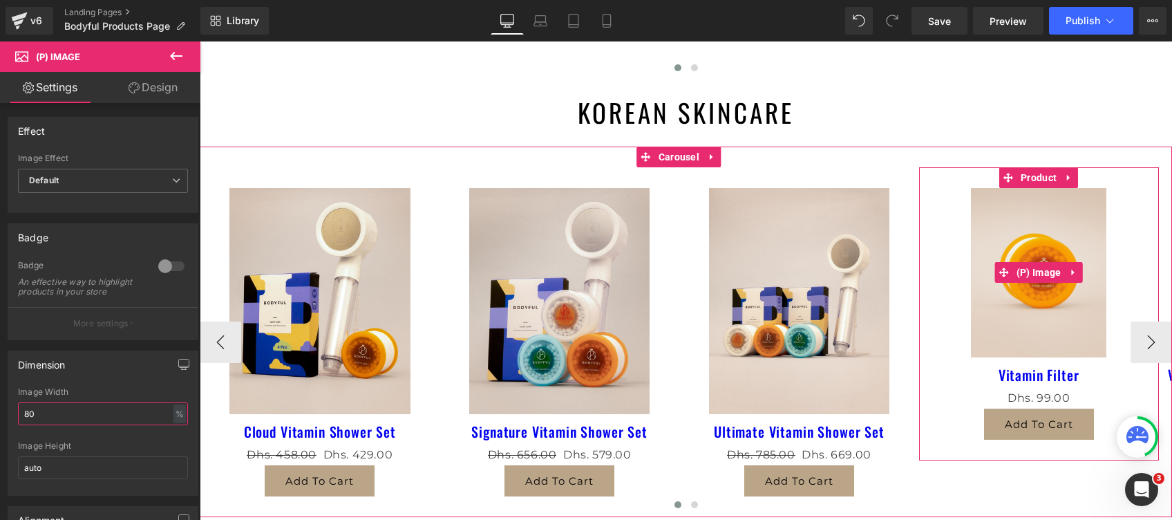
drag, startPoint x: 1033, startPoint y: 267, endPoint x: 1089, endPoint y: 286, distance: 59.9
click at [1033, 267] on span "(P) Image" at bounding box center [1039, 272] width 52 height 21
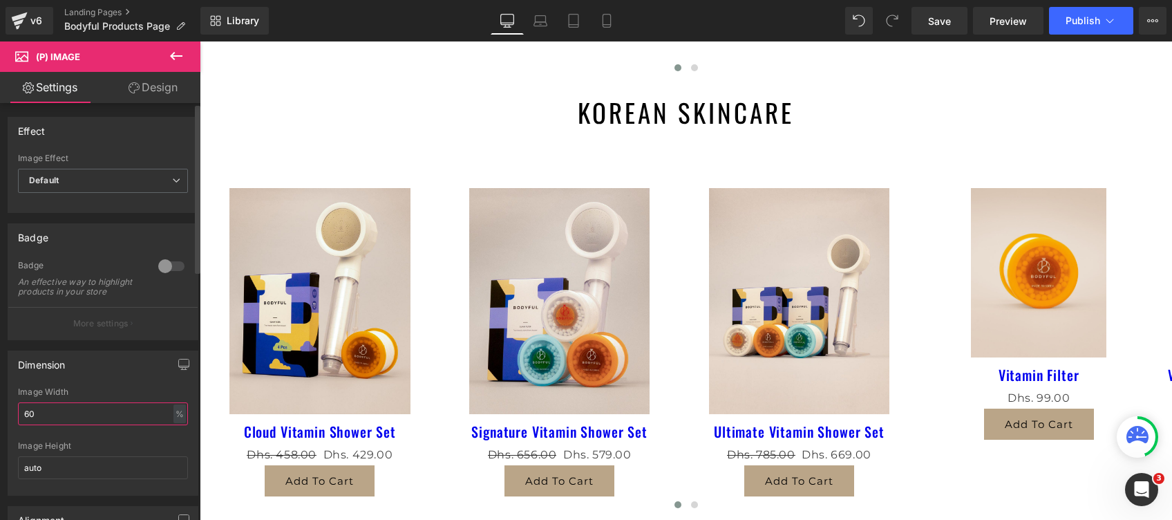
drag, startPoint x: 72, startPoint y: 424, endPoint x: 0, endPoint y: 420, distance: 72.0
click at [0, 420] on html "(P) Image You are previewing how the will restyle your page. You can not edit E…" at bounding box center [586, 260] width 1172 height 520
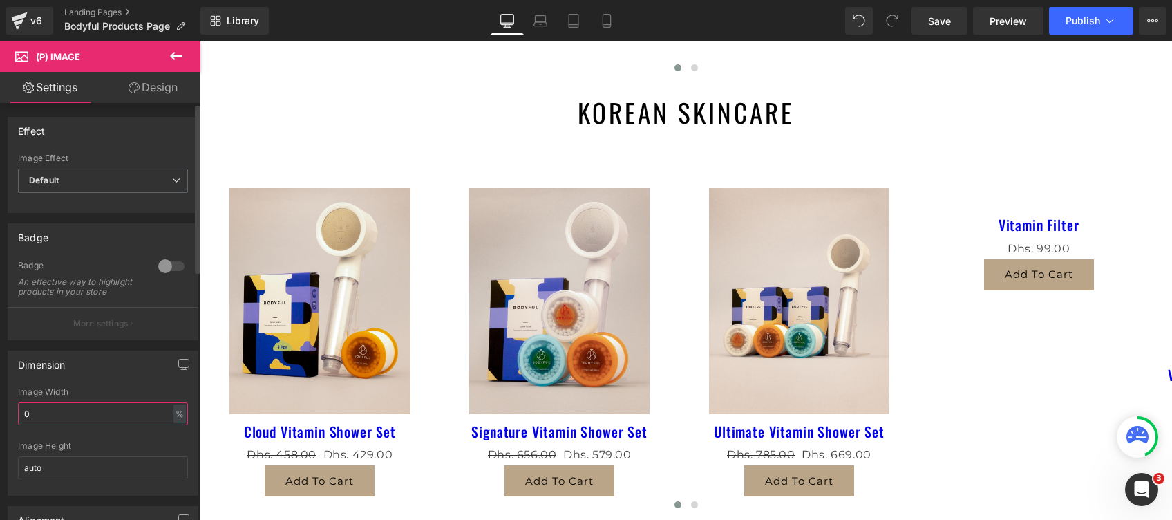
drag, startPoint x: 44, startPoint y: 419, endPoint x: 0, endPoint y: 418, distance: 43.6
click at [0, 419] on html "(P) Image You are previewing how the will restyle your page. You can not edit E…" at bounding box center [586, 260] width 1172 height 520
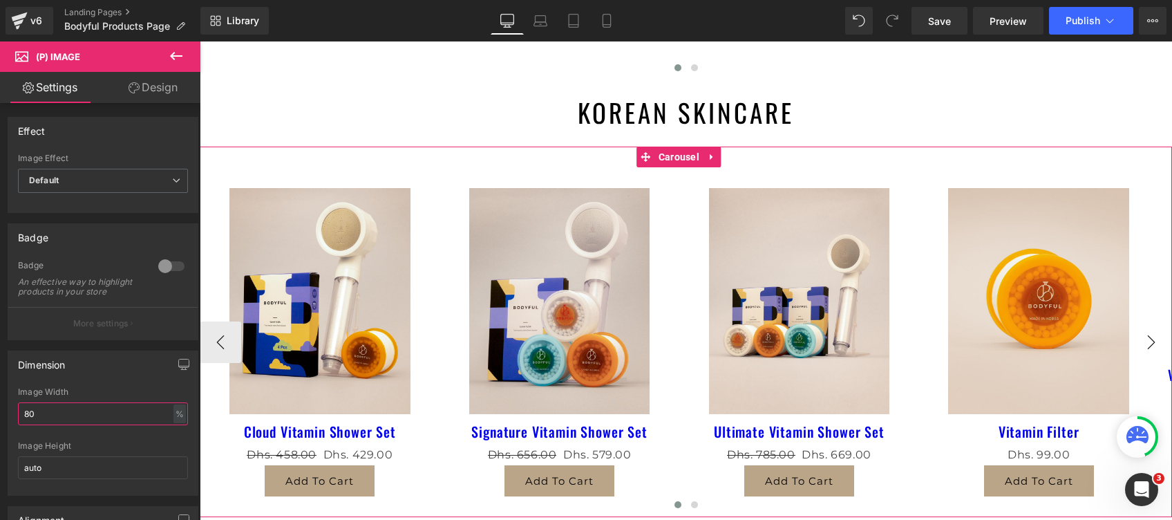
type input "80"
click at [1143, 333] on button "›" at bounding box center [1151, 341] width 41 height 41
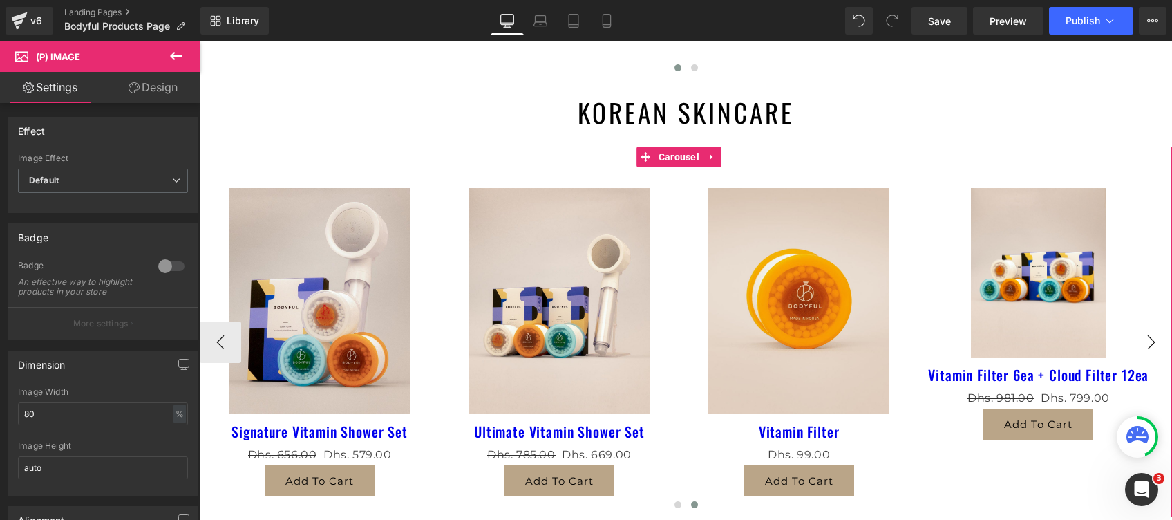
click at [1143, 337] on button "›" at bounding box center [1151, 341] width 41 height 41
click at [1140, 341] on button "›" at bounding box center [1151, 341] width 41 height 41
click at [1020, 314] on img at bounding box center [1038, 272] width 135 height 169
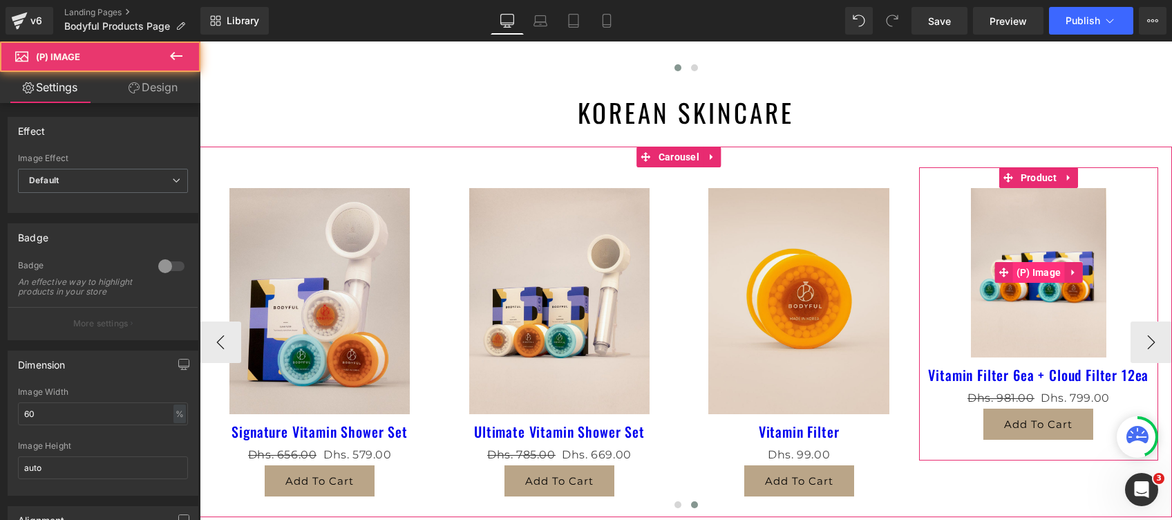
click at [1029, 270] on span "(P) Image" at bounding box center [1039, 272] width 52 height 21
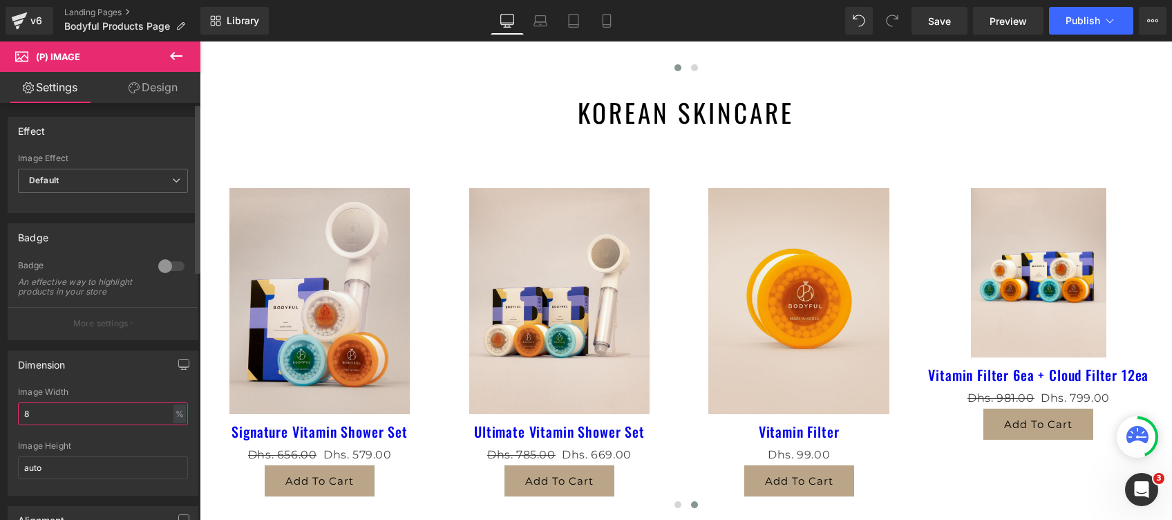
drag, startPoint x: 64, startPoint y: 417, endPoint x: 0, endPoint y: 426, distance: 64.2
click at [0, 421] on html "(P) Image You are previewing how the will restyle your page. You can not edit E…" at bounding box center [586, 260] width 1172 height 520
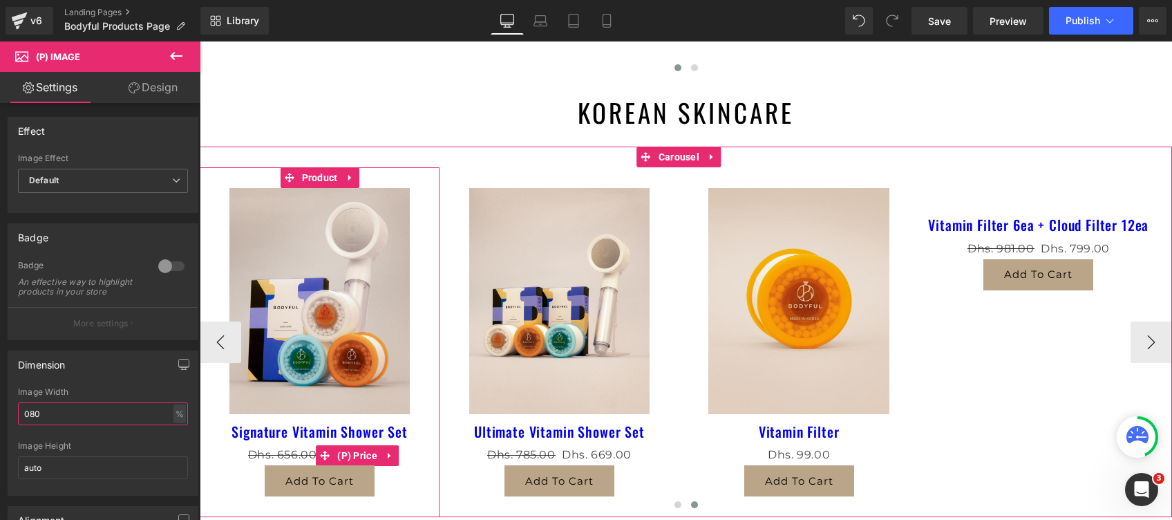
type input "80"
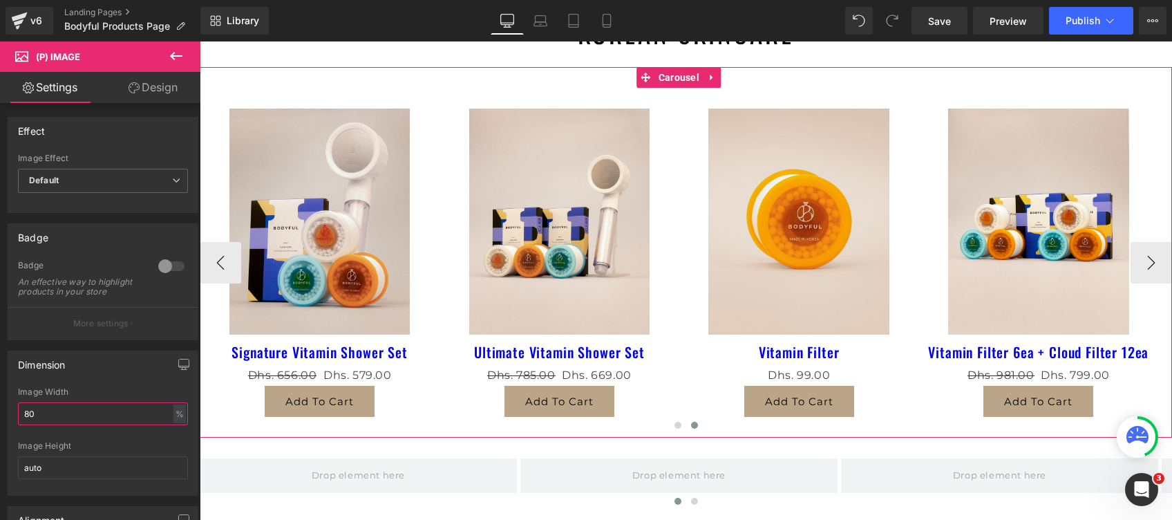
scroll to position [737, 0]
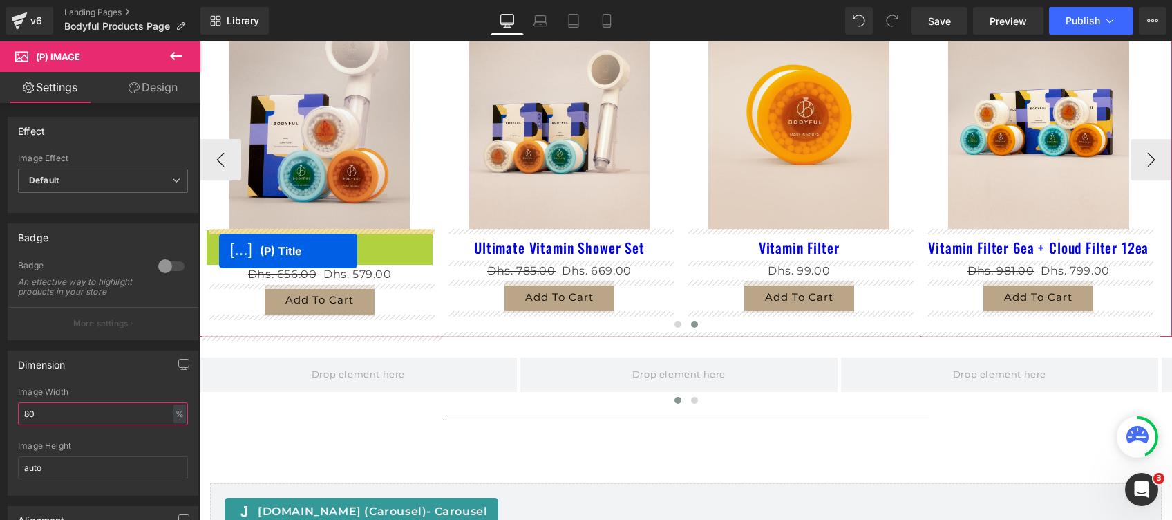
drag, startPoint x: 320, startPoint y: 244, endPoint x: 219, endPoint y: 251, distance: 101.2
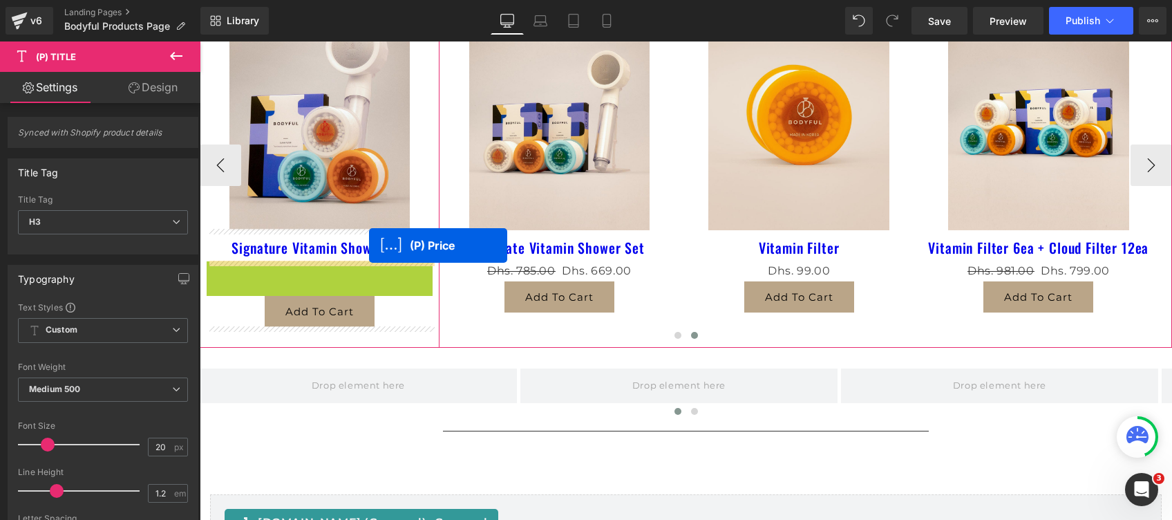
drag, startPoint x: 348, startPoint y: 270, endPoint x: 369, endPoint y: 245, distance: 31.9
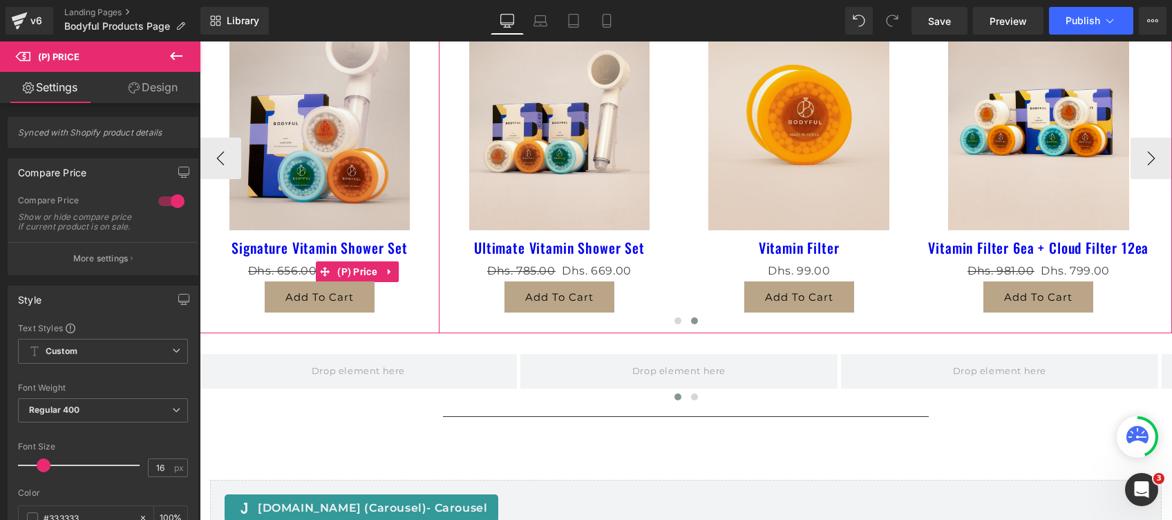
click at [263, 268] on span "Dhs. 656.00" at bounding box center [282, 270] width 69 height 13
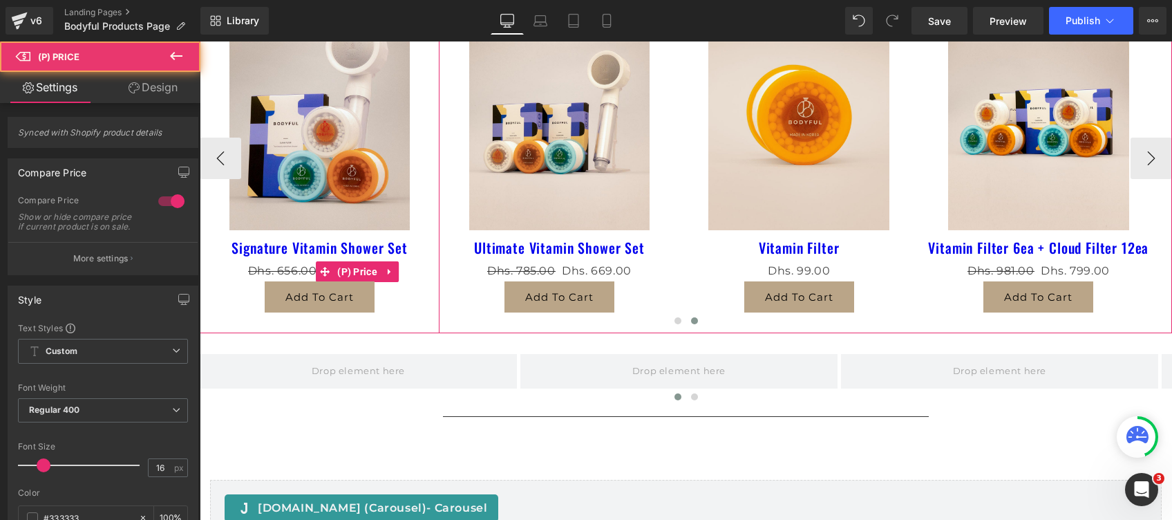
click at [248, 272] on span "Dhs. 656.00" at bounding box center [282, 270] width 69 height 13
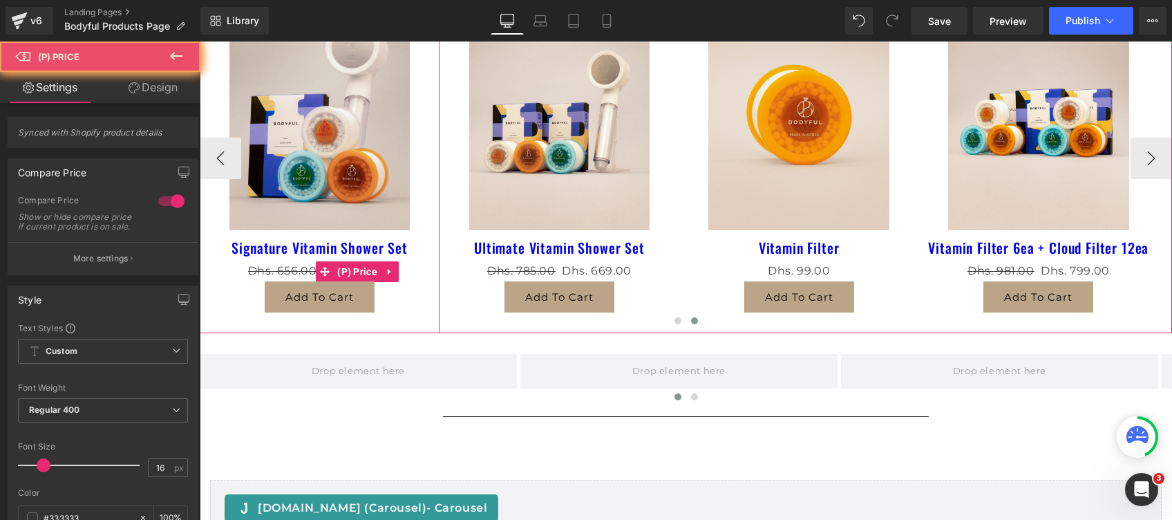
click at [240, 272] on div "Dhs. 656.00 Dhs. 579.00" at bounding box center [320, 271] width 226 height 20
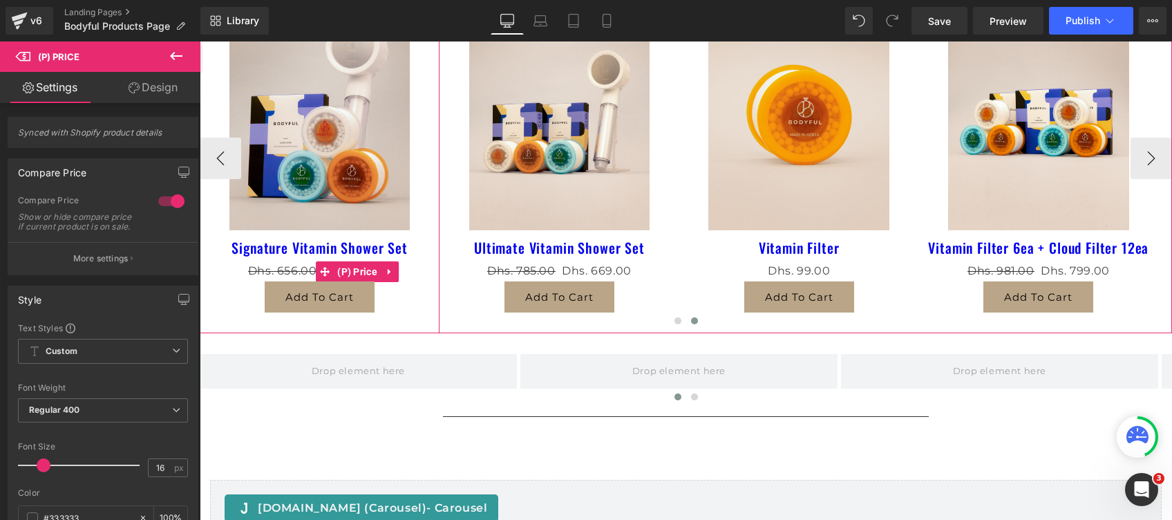
click at [299, 271] on span "Dhs. 656.00" at bounding box center [282, 270] width 69 height 13
drag, startPoint x: 303, startPoint y: 272, endPoint x: 280, endPoint y: 264, distance: 24.3
click at [280, 264] on span "Dhs. 656.00" at bounding box center [282, 270] width 69 height 13
drag, startPoint x: 280, startPoint y: 264, endPoint x: 359, endPoint y: 272, distance: 79.9
click at [233, 283] on div "Add To Cart" at bounding box center [320, 296] width 226 height 31
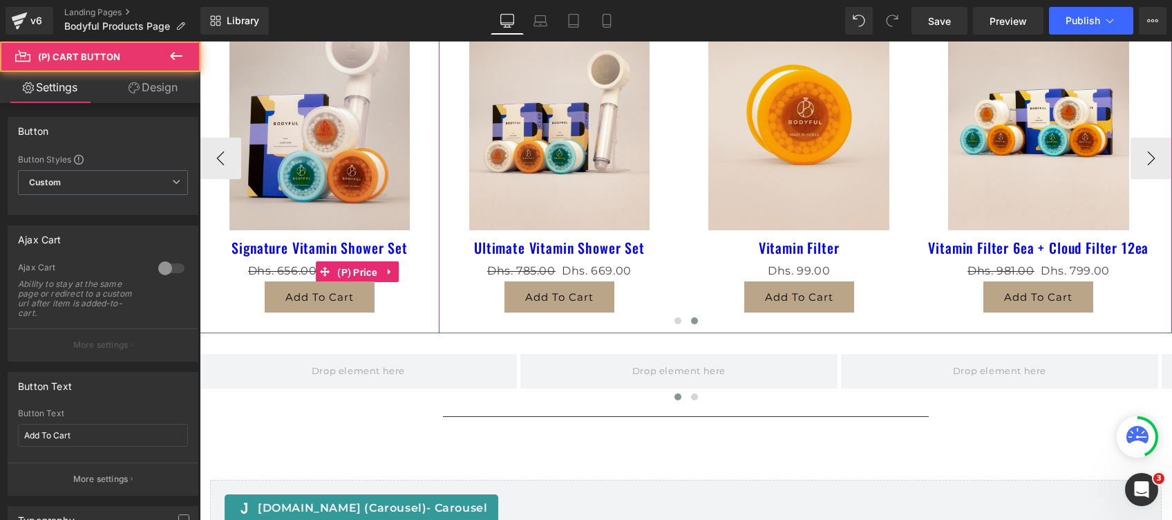
click at [359, 272] on span "(P) Price" at bounding box center [357, 272] width 47 height 21
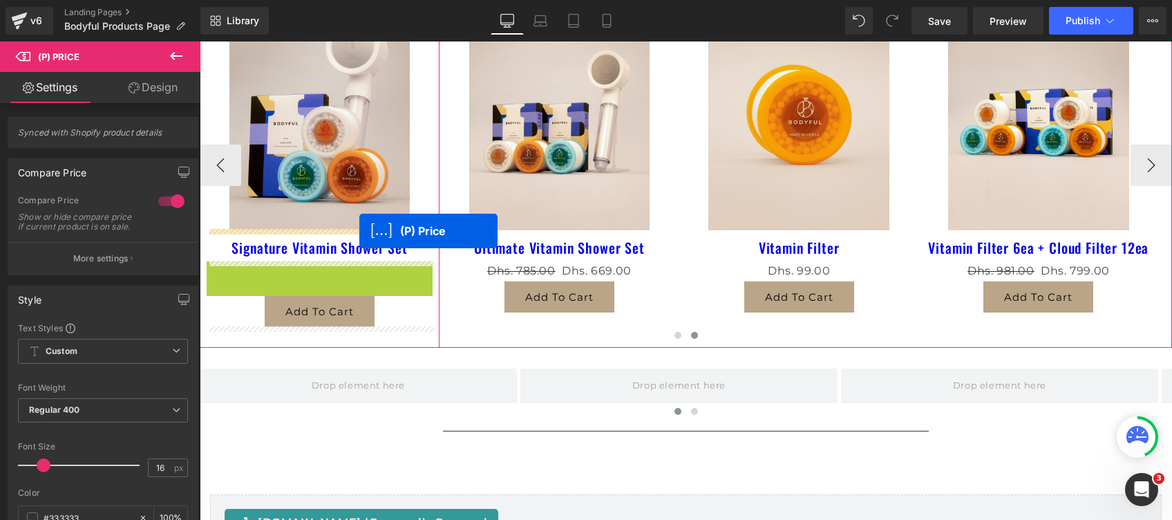
drag, startPoint x: 359, startPoint y: 272, endPoint x: 359, endPoint y: 232, distance: 40.1
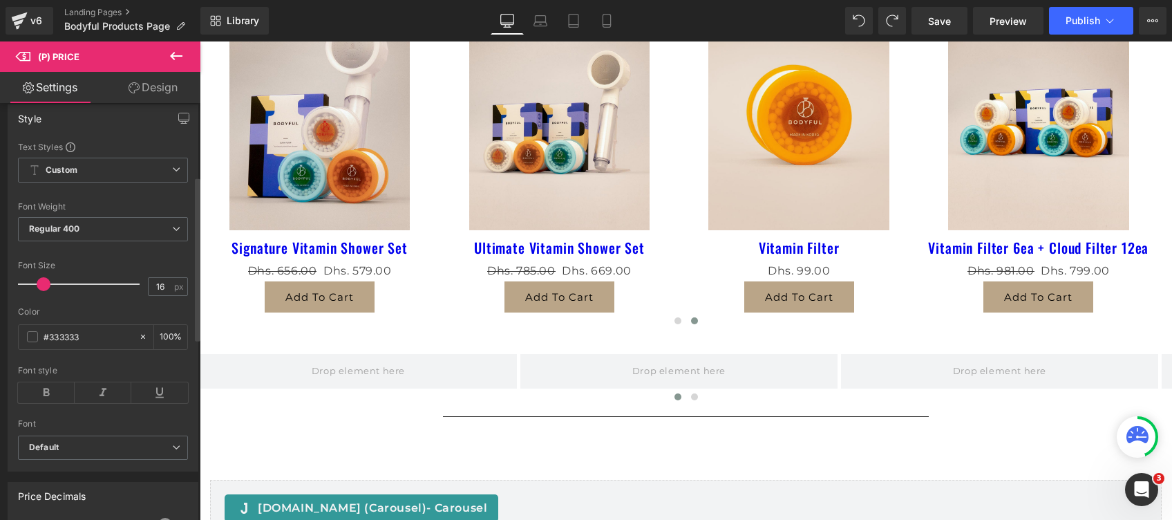
scroll to position [184, 0]
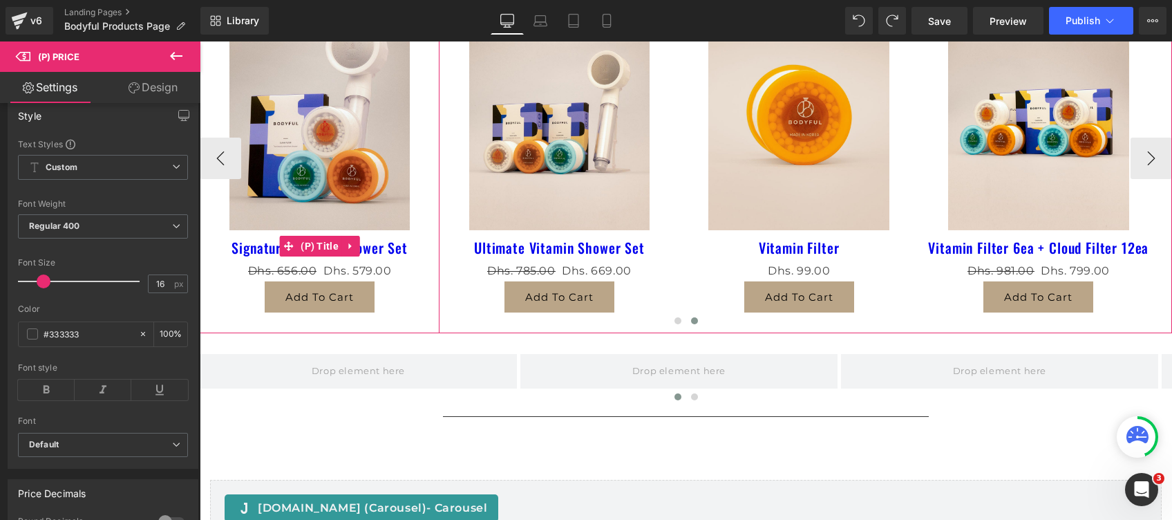
click at [249, 250] on link "Signature Vitamin Shower Set" at bounding box center [320, 247] width 176 height 17
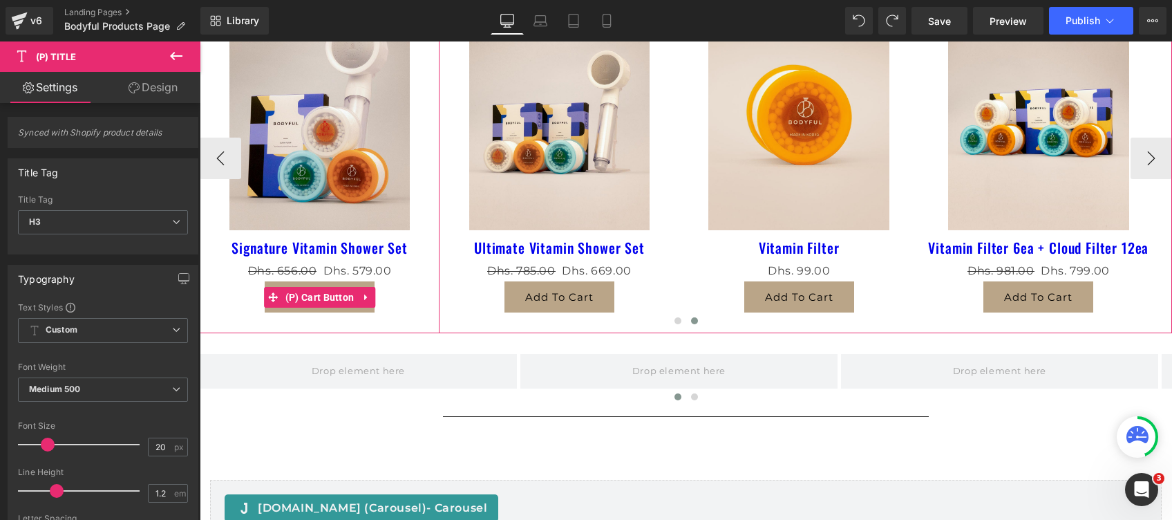
click at [249, 321] on div at bounding box center [686, 324] width 973 height 21
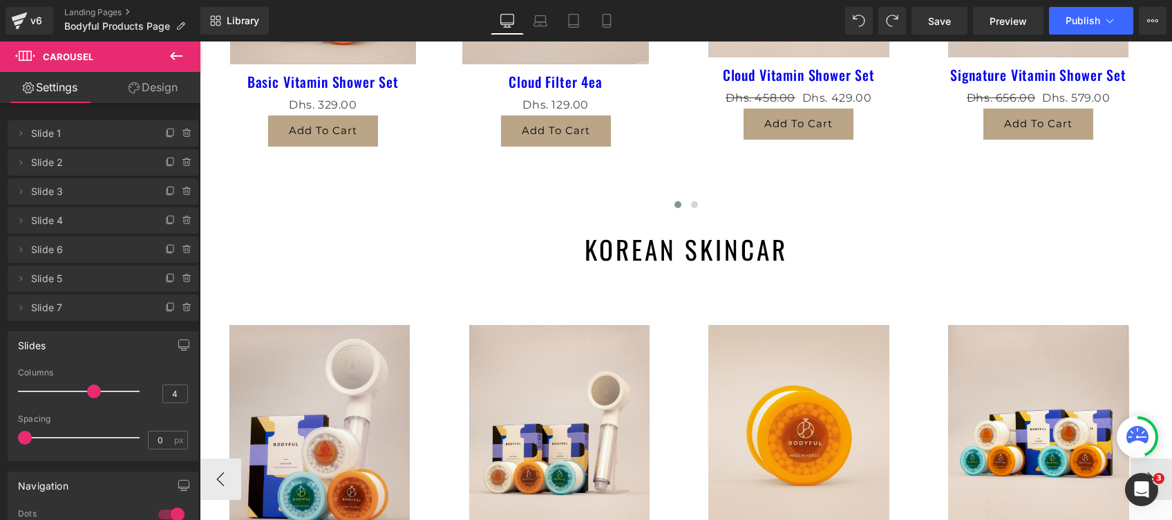
scroll to position [553, 0]
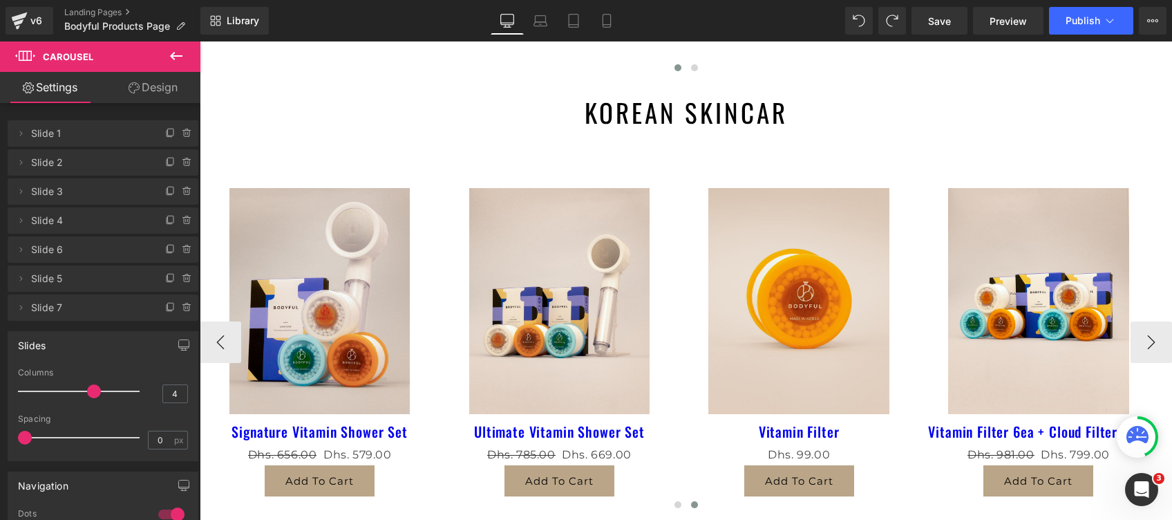
click at [297, 298] on div "Sale Off (P) Image" at bounding box center [320, 301] width 226 height 226
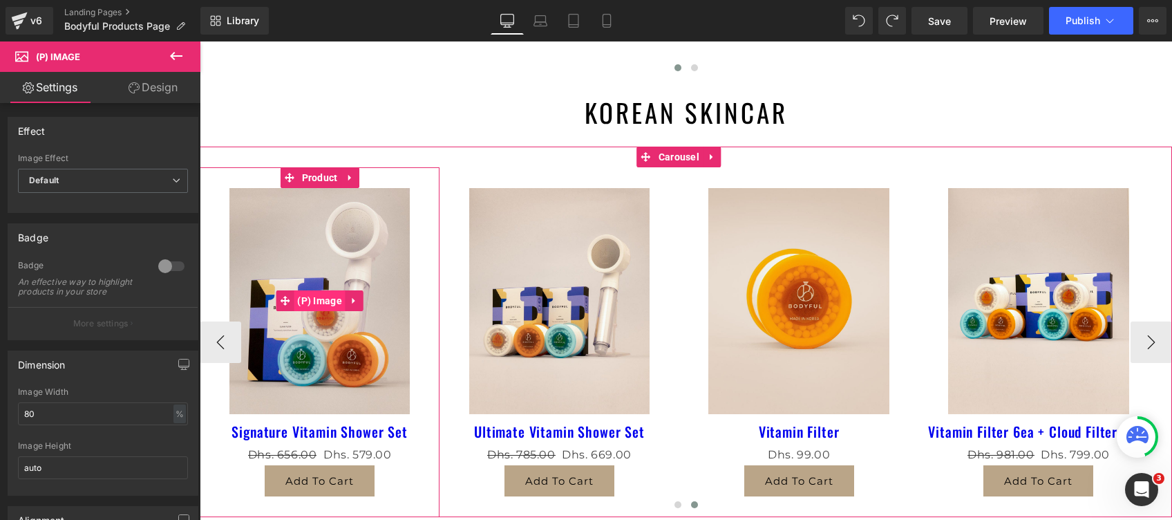
click at [317, 302] on span "(P) Image" at bounding box center [320, 300] width 52 height 21
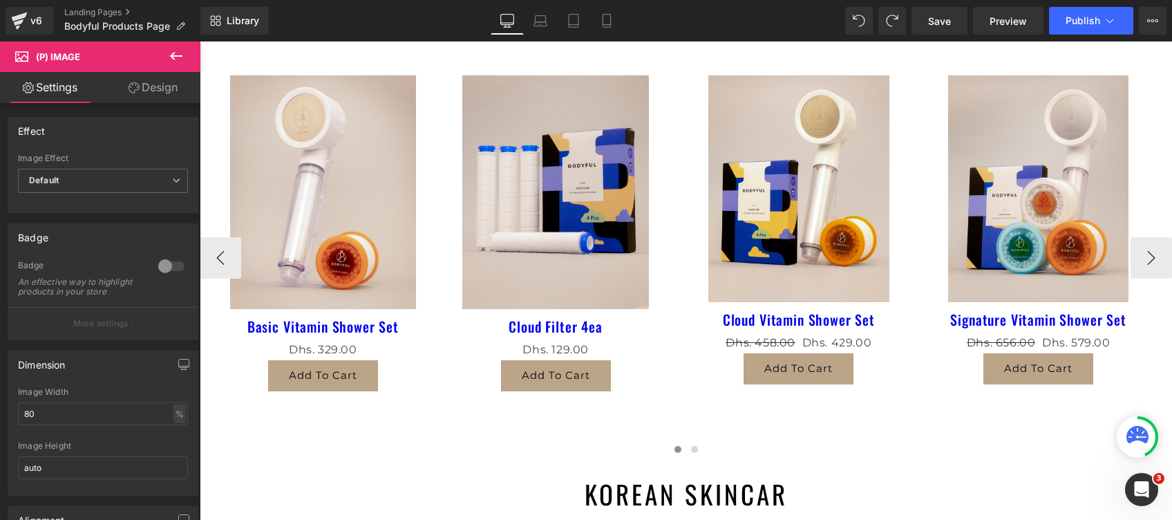
scroll to position [92, 0]
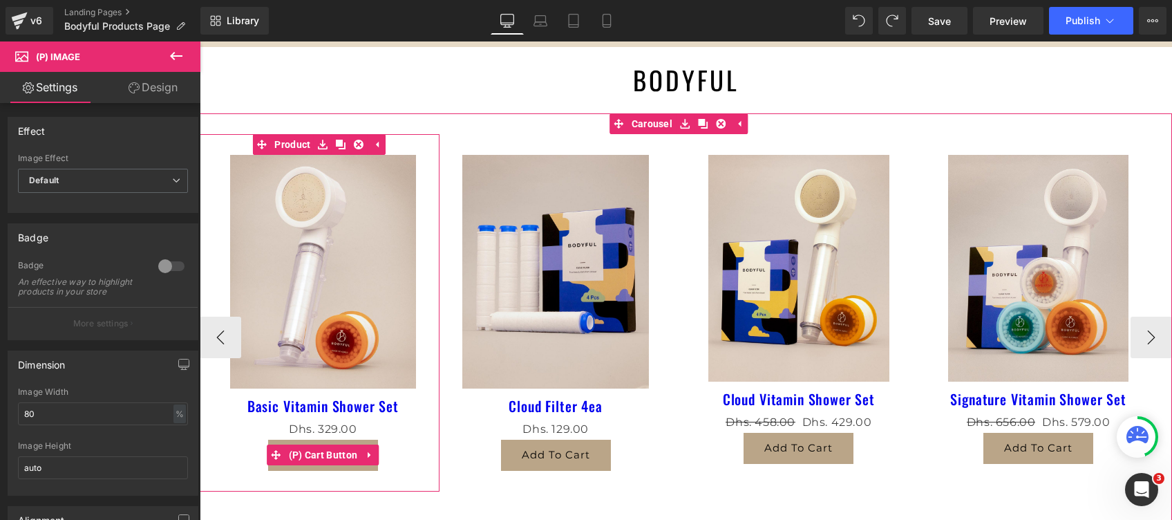
click at [254, 440] on div "Add To Cart" at bounding box center [323, 455] width 233 height 31
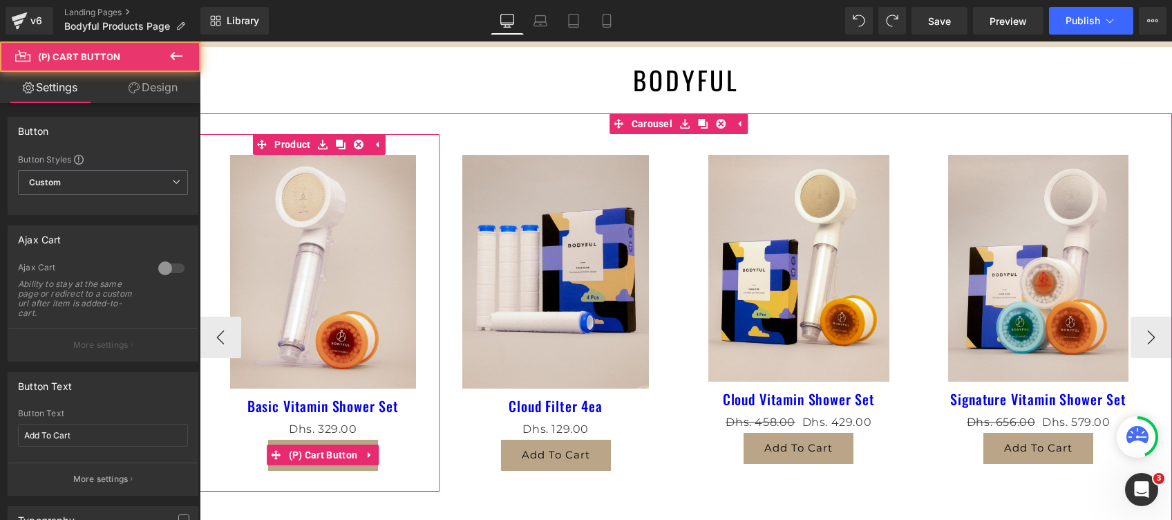
click at [241, 433] on div "Dhs. 0 Dhs. 329.00" at bounding box center [323, 430] width 233 height 20
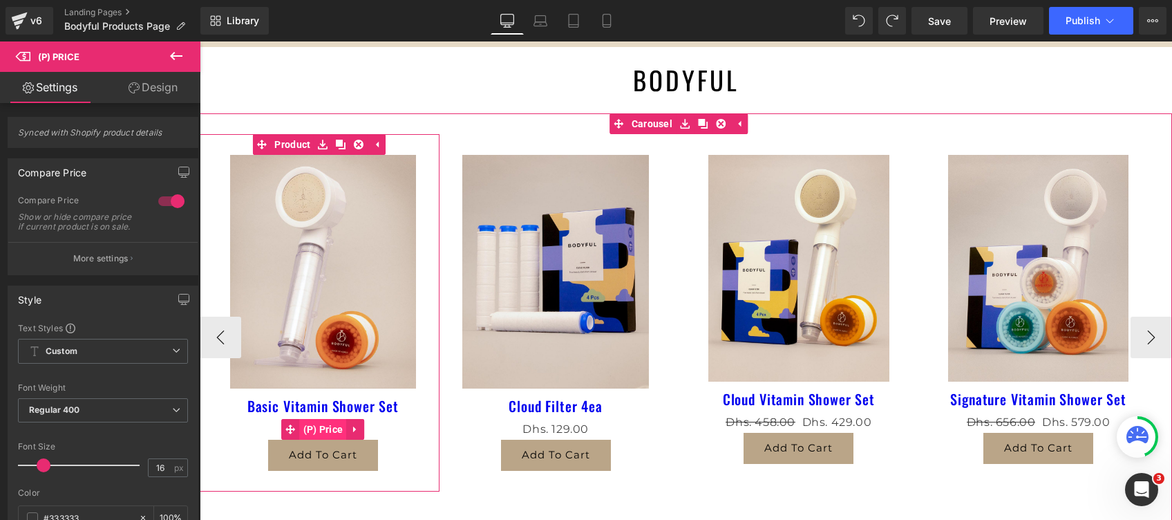
click at [331, 429] on span "(P) Price" at bounding box center [323, 429] width 47 height 21
click at [321, 431] on span "(P) Price" at bounding box center [323, 430] width 47 height 21
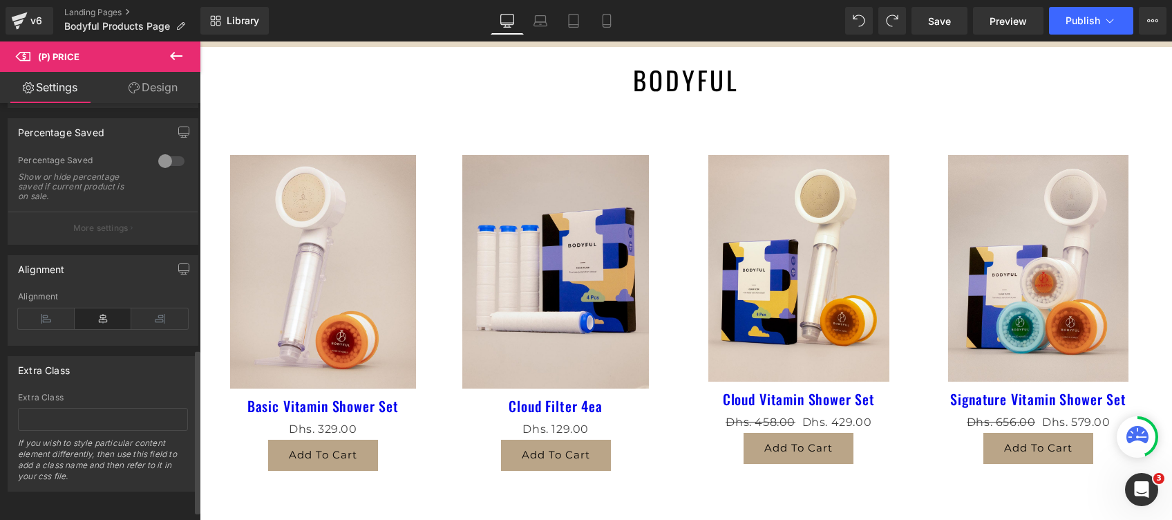
scroll to position [551, 0]
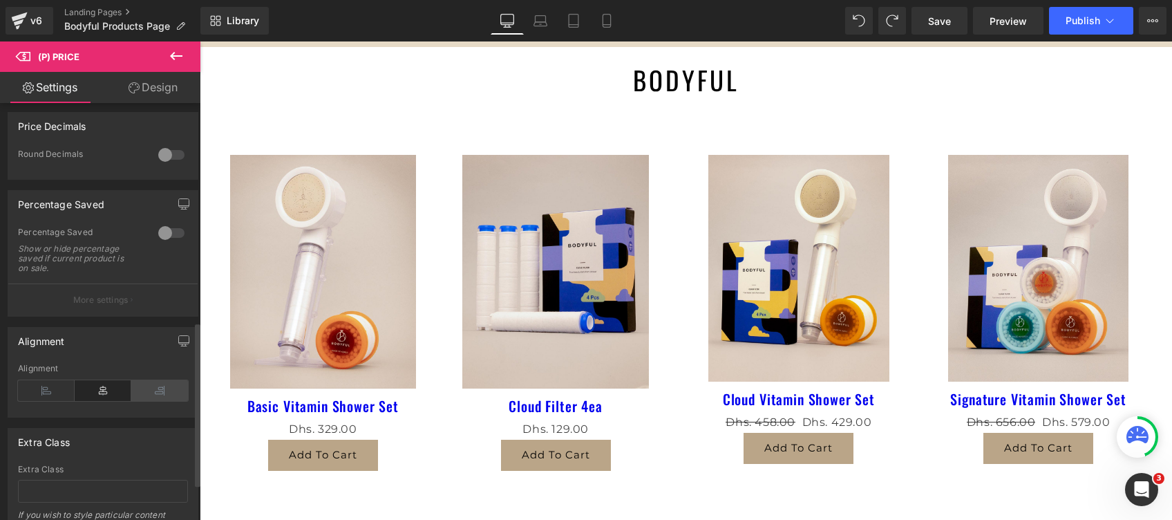
click at [169, 393] on icon at bounding box center [159, 390] width 57 height 21
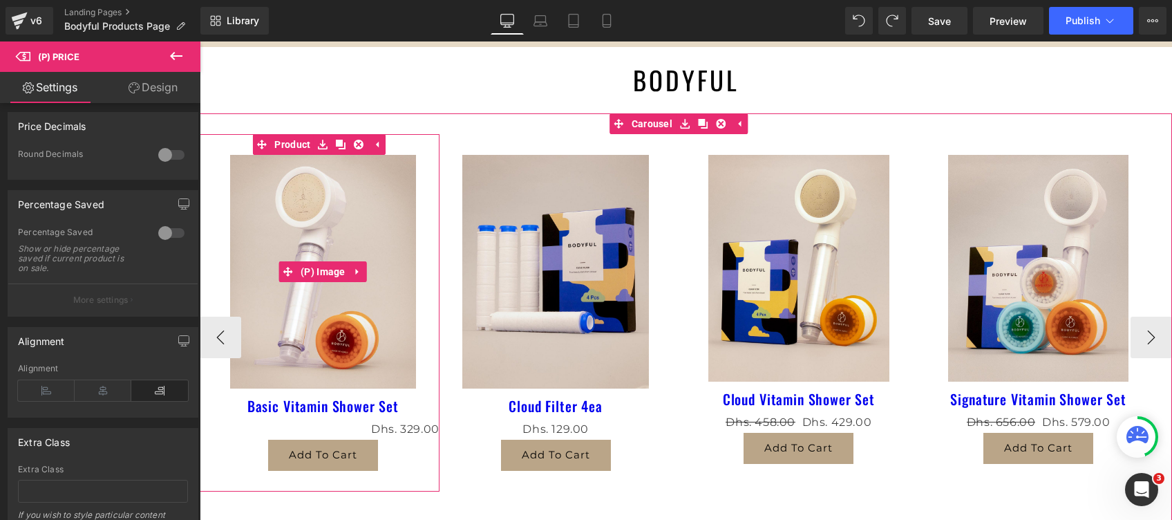
click at [385, 331] on img at bounding box center [323, 271] width 186 height 233
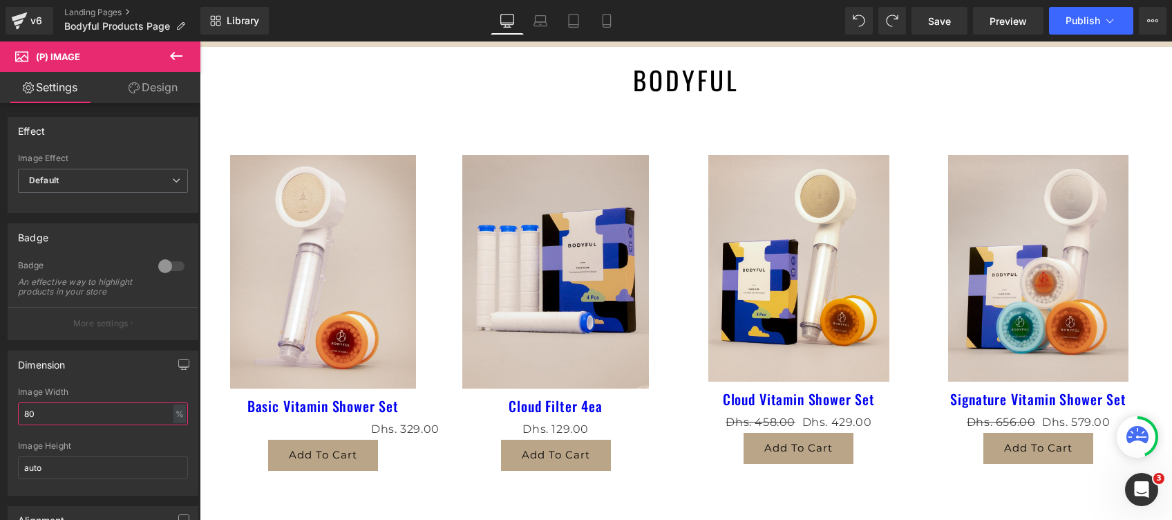
drag, startPoint x: 66, startPoint y: 424, endPoint x: -3, endPoint y: 413, distance: 70.0
click at [0, 413] on html "(P) Price You are previewing how the will restyle your page. You can not edit E…" at bounding box center [586, 260] width 1172 height 520
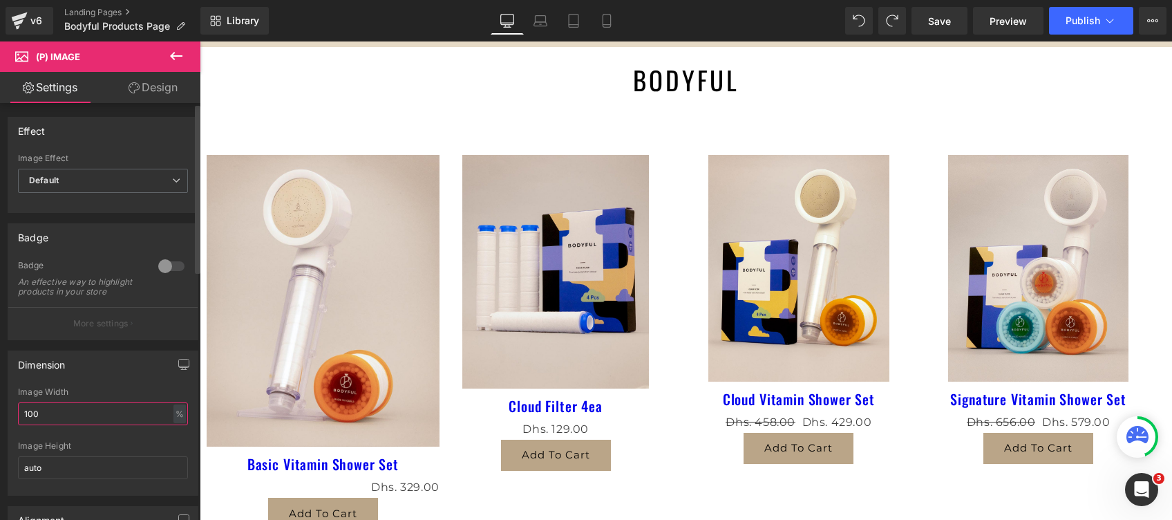
type input "100"
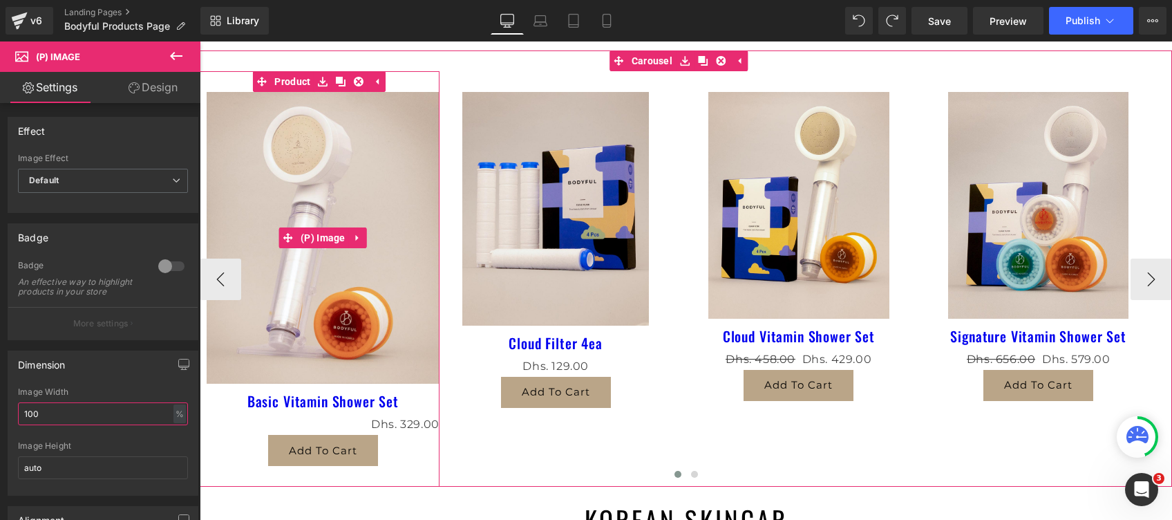
scroll to position [184, 0]
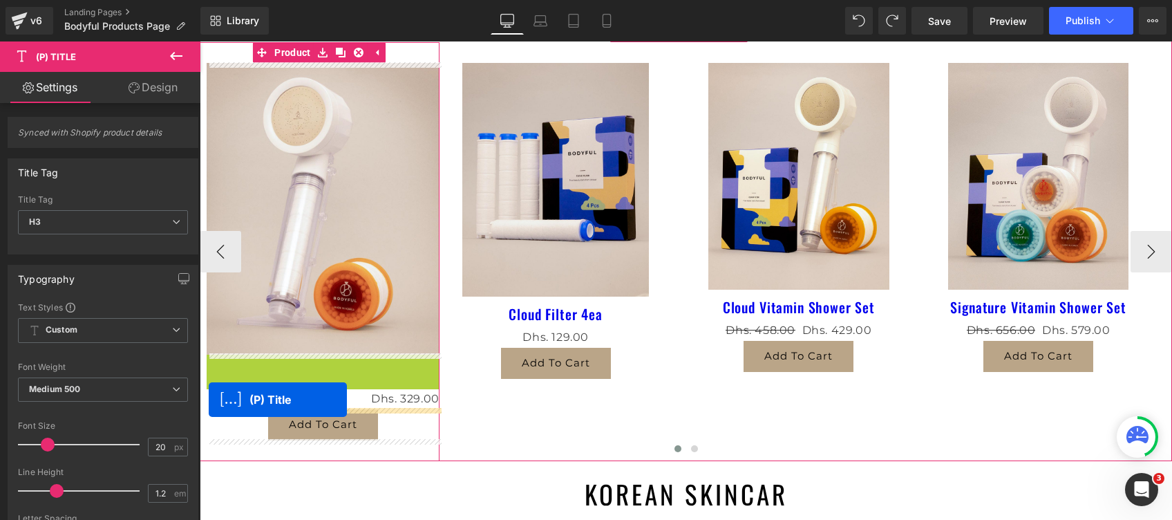
drag, startPoint x: 294, startPoint y: 368, endPoint x: 209, endPoint y: 399, distance: 90.9
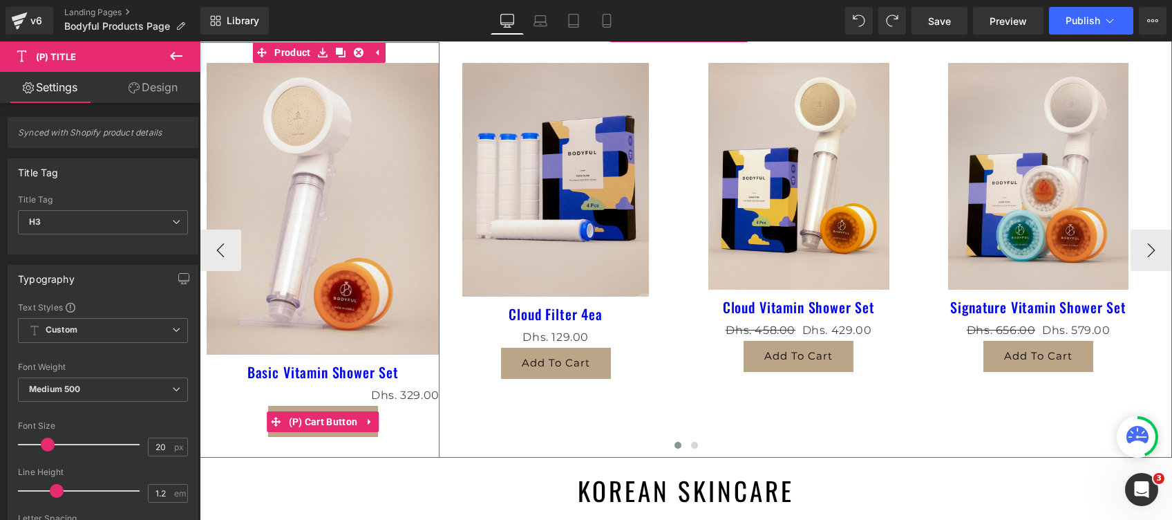
click at [239, 406] on div "Add To Cart" at bounding box center [323, 421] width 233 height 31
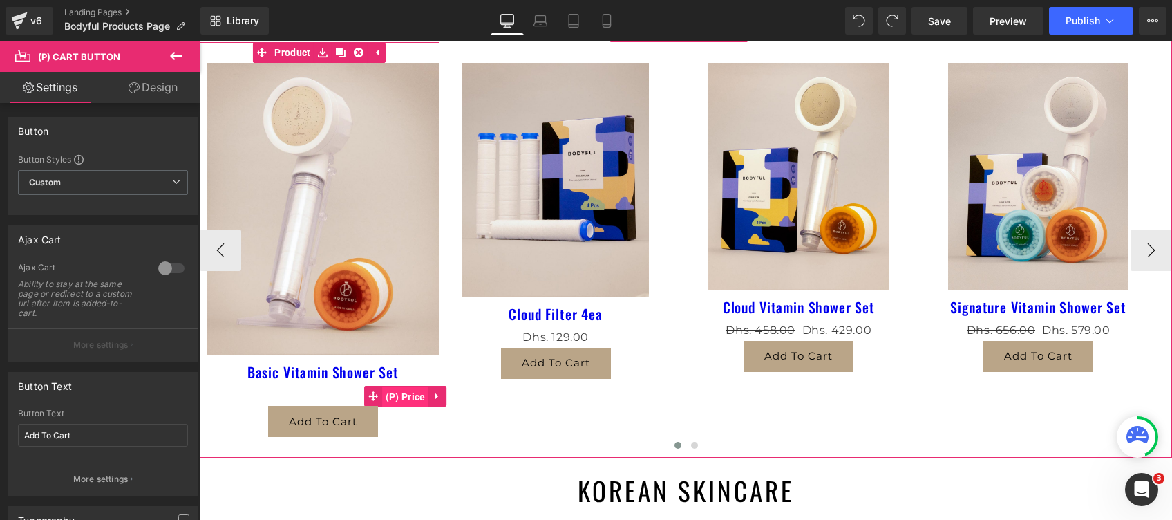
click at [411, 394] on span "(P) Price" at bounding box center [405, 396] width 47 height 21
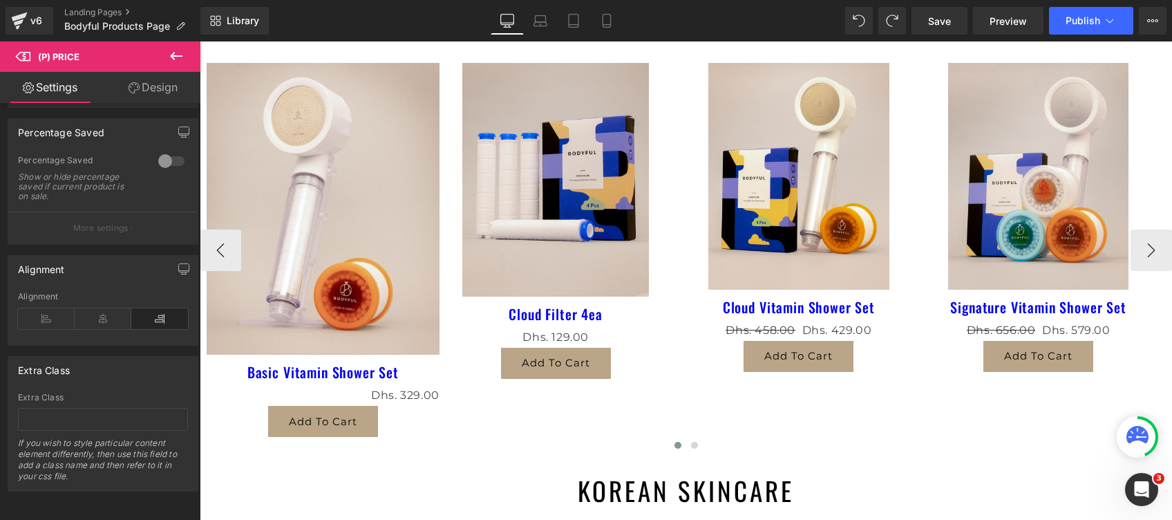
click at [548, 255] on img at bounding box center [555, 179] width 186 height 233
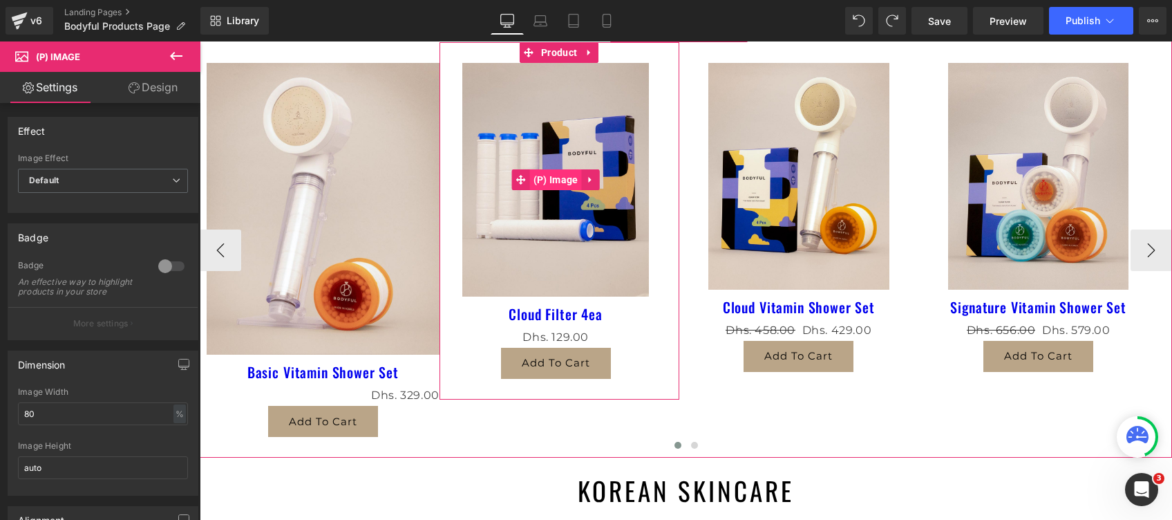
click at [559, 178] on span "(P) Image" at bounding box center [556, 179] width 52 height 21
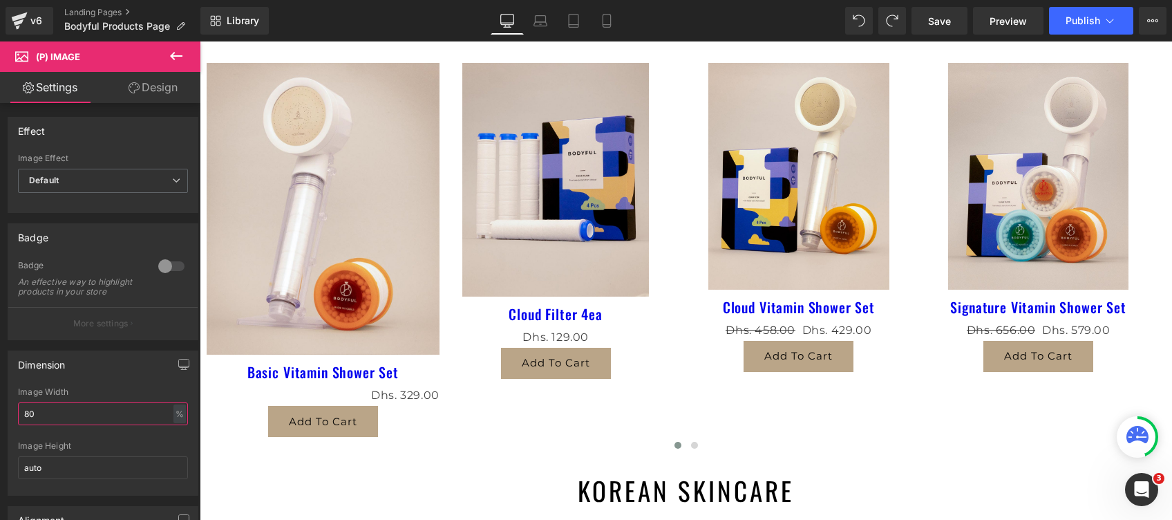
drag, startPoint x: 40, startPoint y: 422, endPoint x: -4, endPoint y: 412, distance: 45.3
click at [0, 412] on html "(P) Image You are previewing how the will restyle your page. You can not edit E…" at bounding box center [586, 260] width 1172 height 520
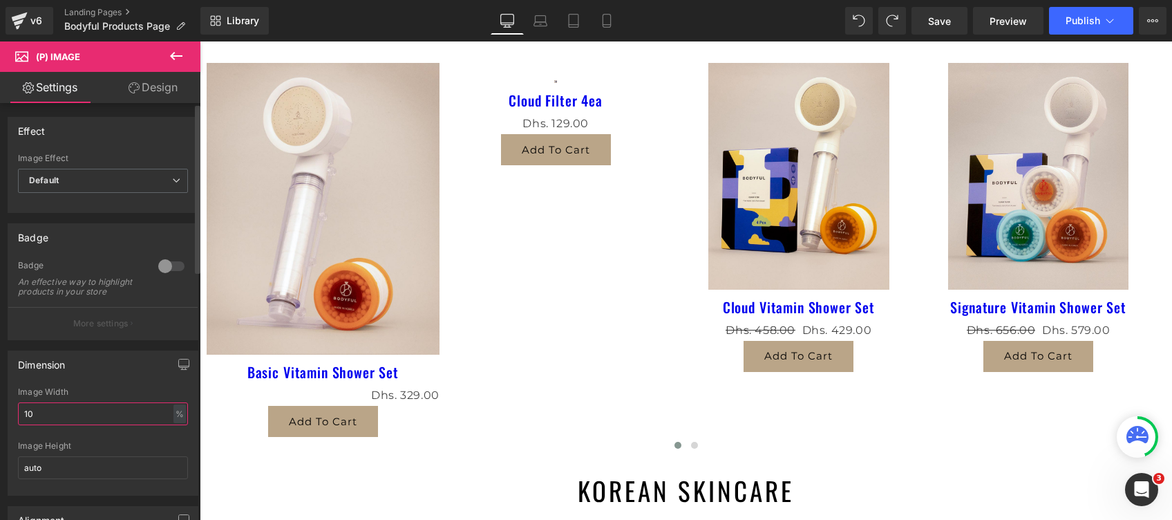
type input "100"
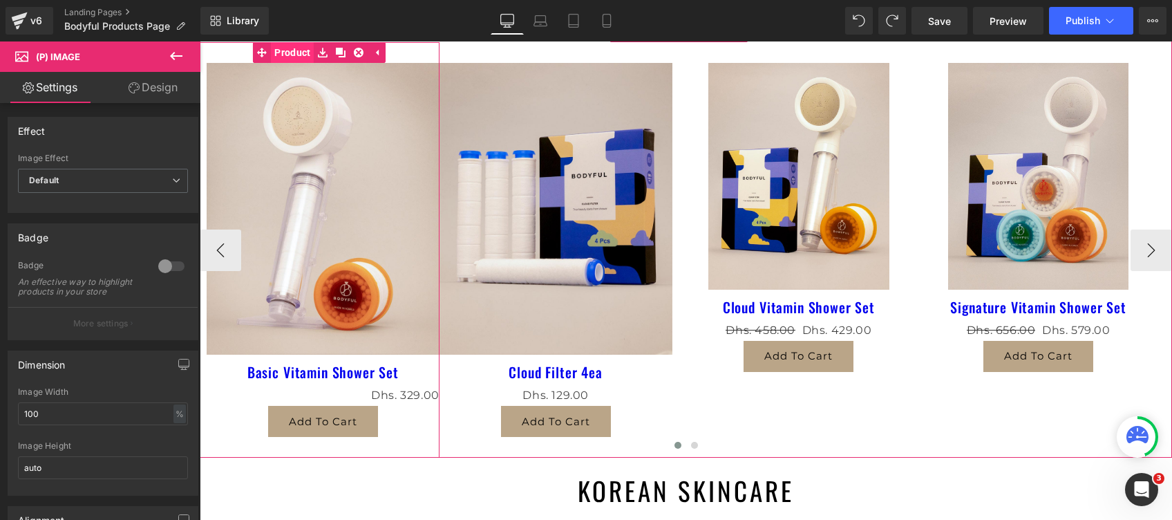
click at [288, 58] on link "Product" at bounding box center [283, 52] width 61 height 21
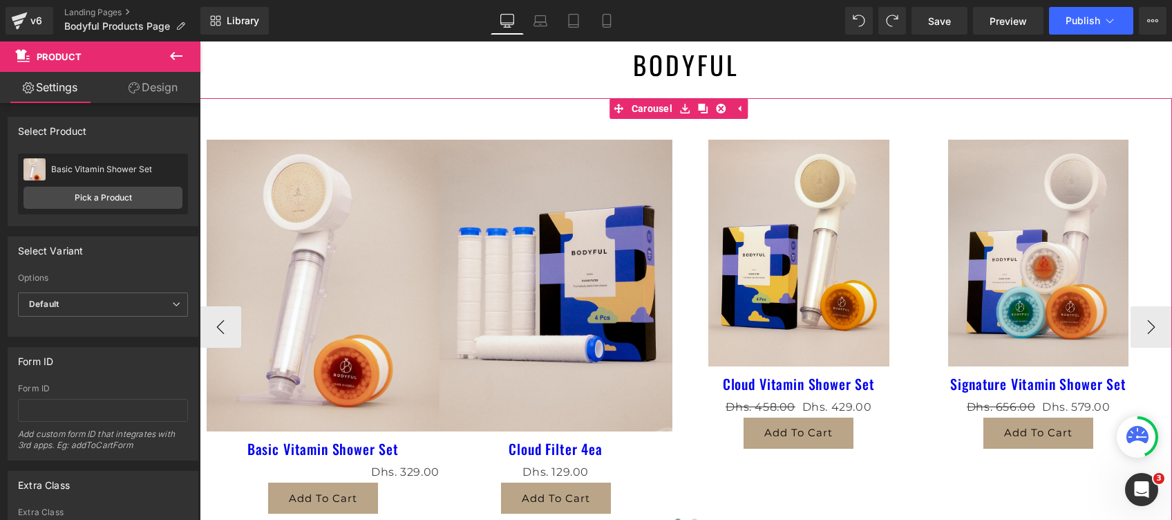
scroll to position [0, 0]
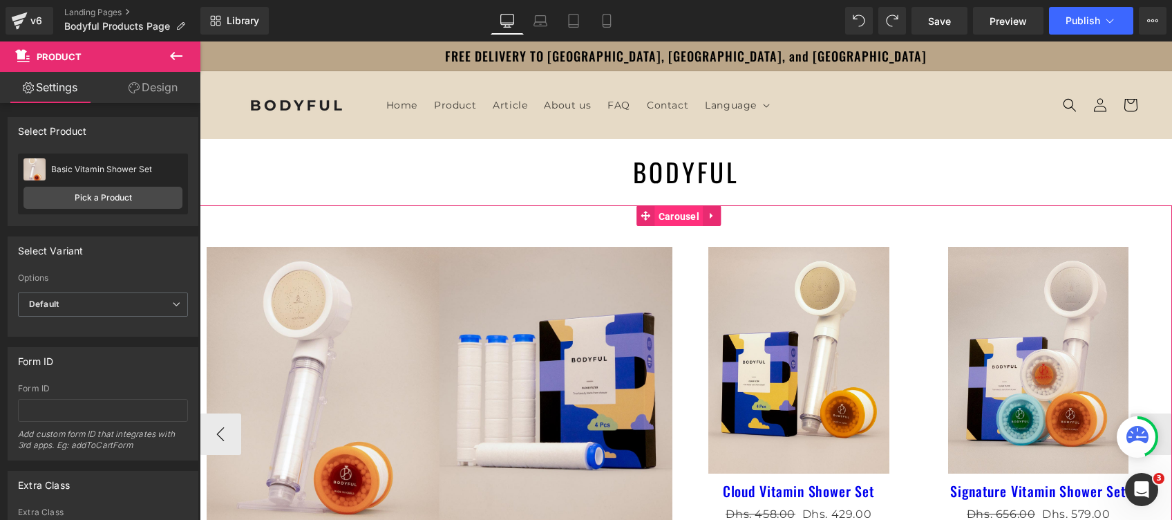
click at [653, 221] on link "Carousel" at bounding box center [670, 215] width 66 height 21
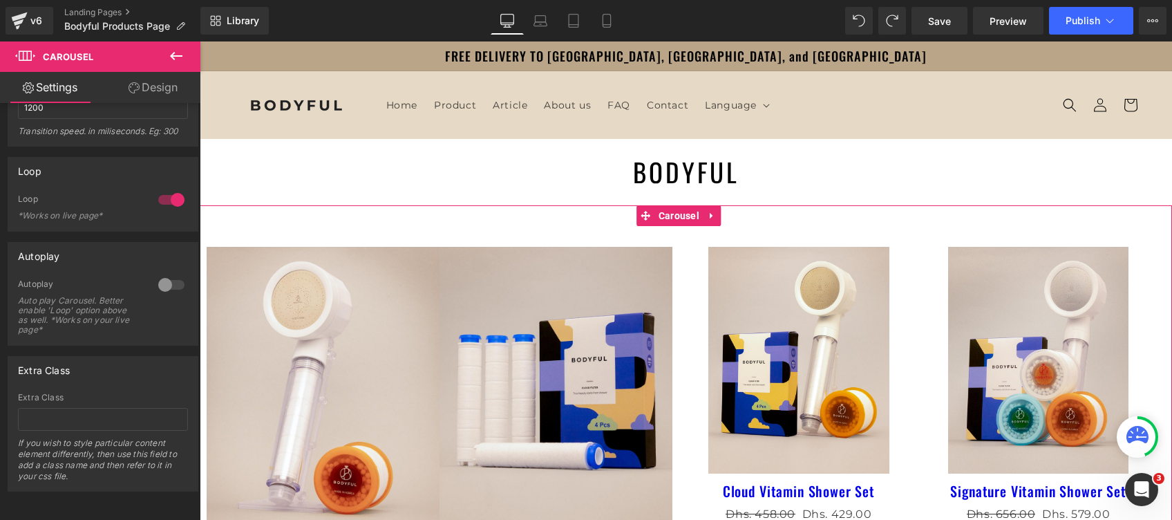
scroll to position [131, 0]
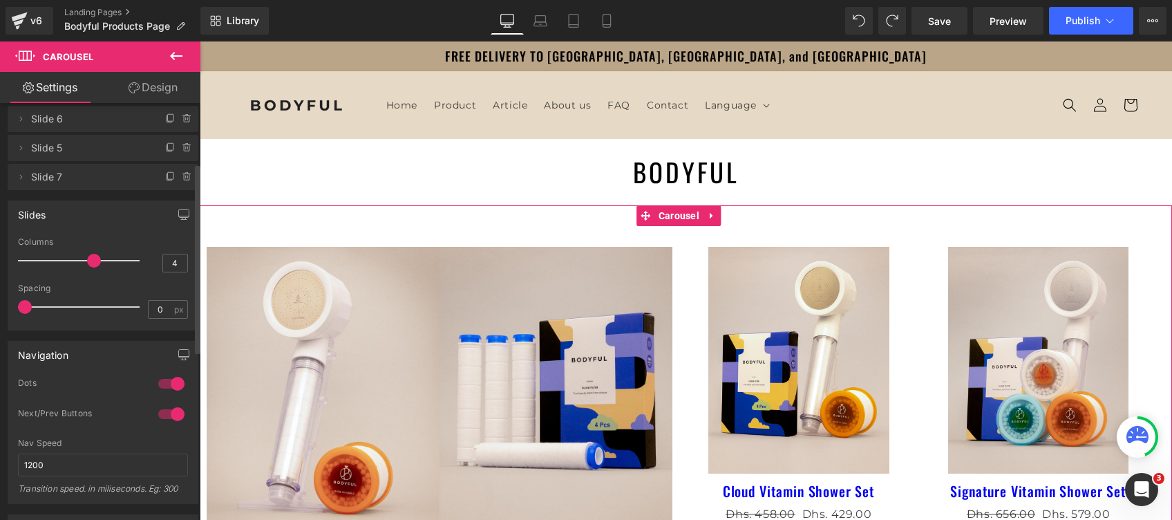
click at [30, 306] on span at bounding box center [25, 307] width 14 height 14
drag, startPoint x: 19, startPoint y: 306, endPoint x: 37, endPoint y: 309, distance: 17.6
click at [32, 305] on span at bounding box center [25, 307] width 14 height 14
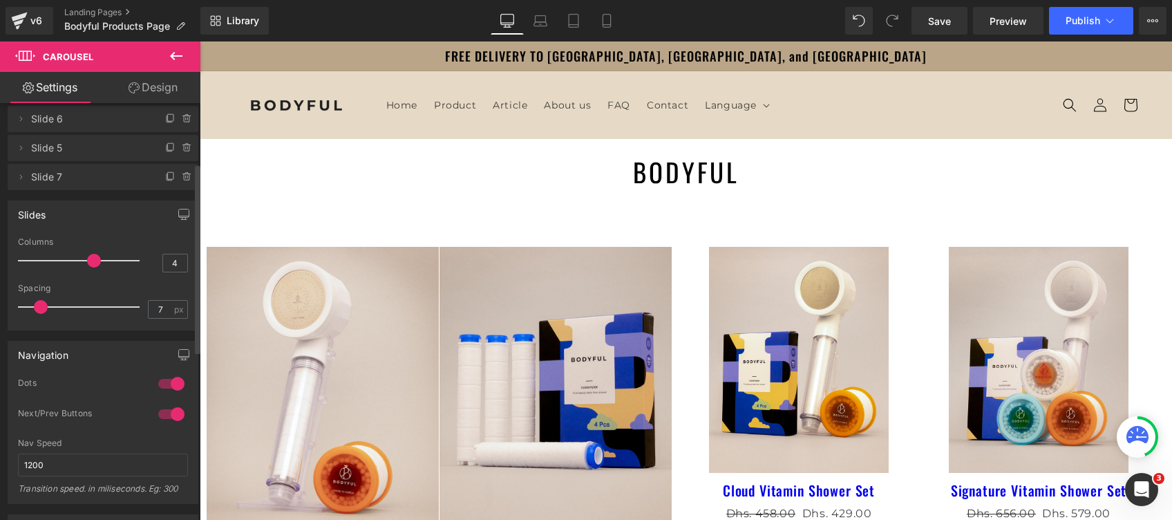
click at [37, 310] on div "Spacing 7 px" at bounding box center [103, 306] width 170 height 46
click at [48, 308] on span at bounding box center [41, 307] width 14 height 14
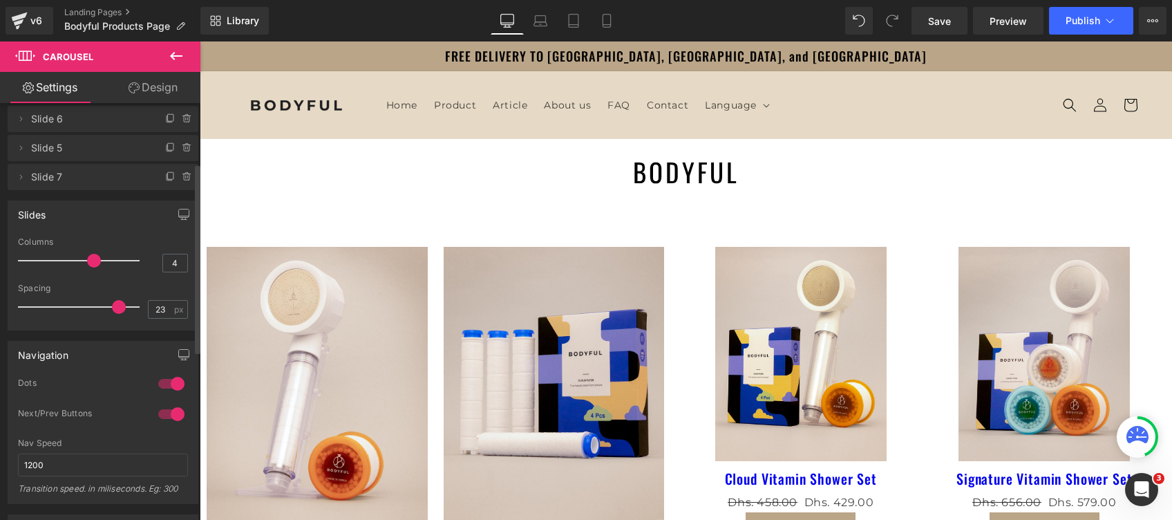
click at [117, 308] on span at bounding box center [119, 307] width 14 height 14
click at [112, 306] on span at bounding box center [119, 307] width 14 height 14
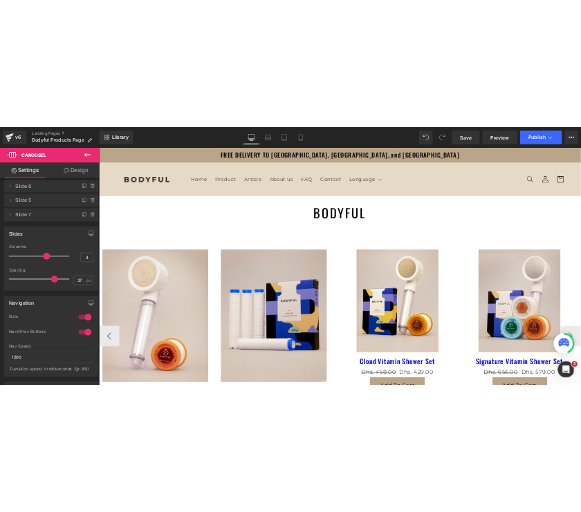
scroll to position [92, 0]
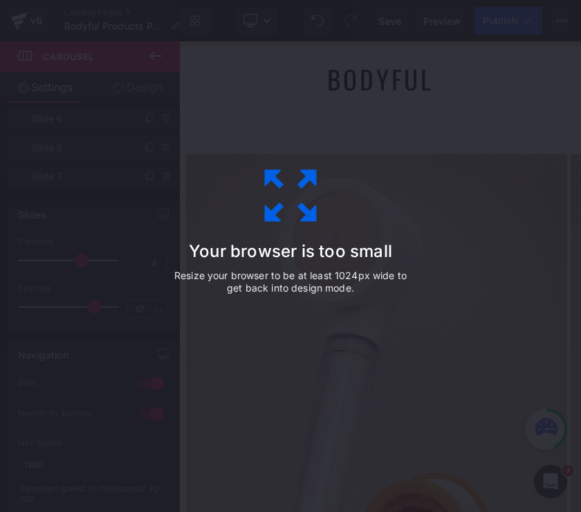
click at [250, 203] on div "Your browser is too small Resize your browser to be at least 1024px wide to get…" at bounding box center [290, 256] width 311 height 276
click at [317, 345] on div "Your browser is too small Resize your browser to be at least 1024px wide to get…" at bounding box center [290, 256] width 311 height 276
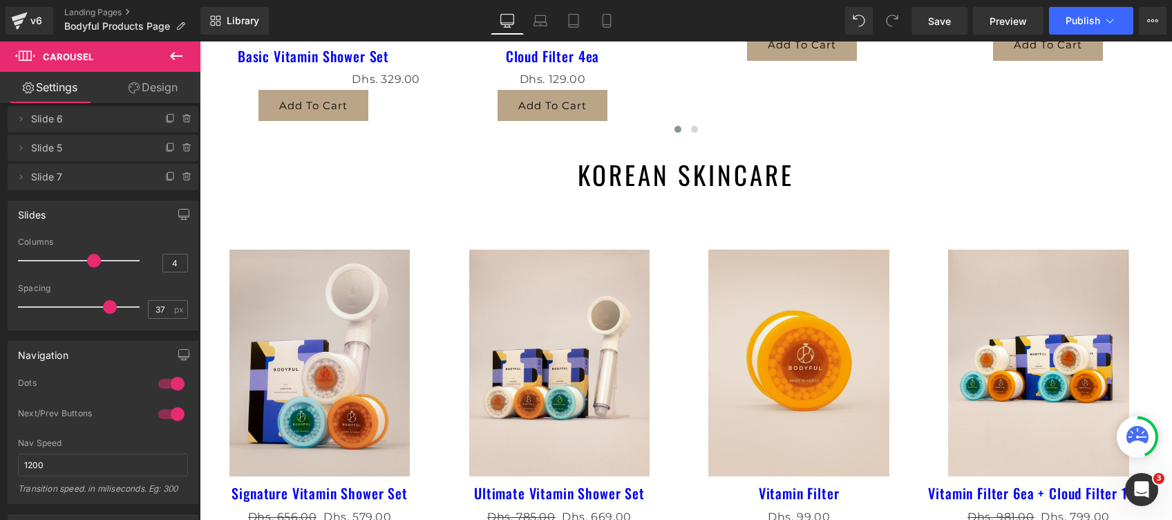
scroll to position [15, 0]
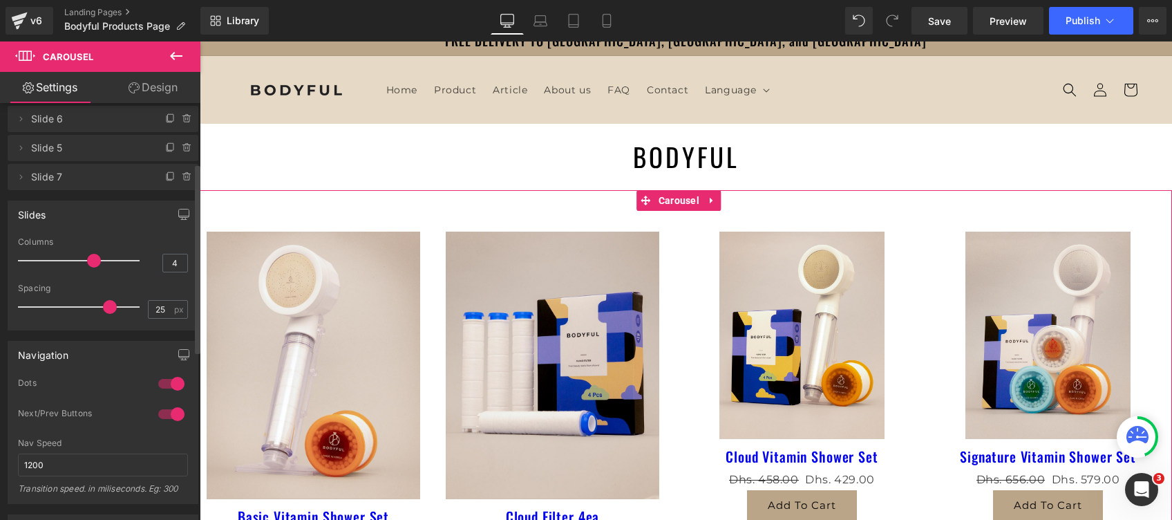
click at [80, 310] on div at bounding box center [82, 307] width 115 height 28
click at [95, 305] on div at bounding box center [82, 307] width 115 height 28
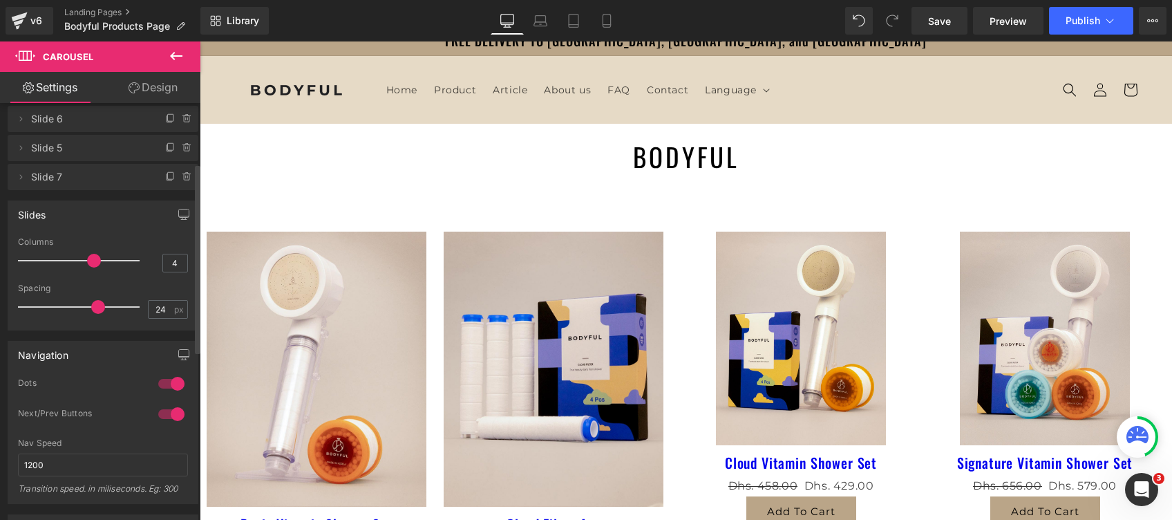
drag, startPoint x: 78, startPoint y: 306, endPoint x: 95, endPoint y: 308, distance: 17.5
click at [95, 308] on div at bounding box center [82, 307] width 115 height 28
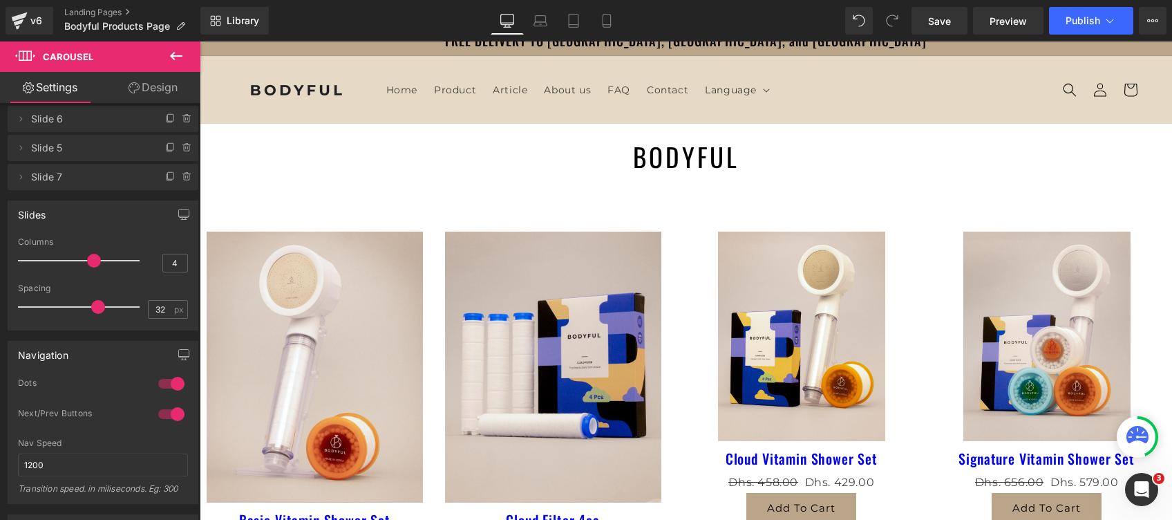
scroll to position [107, 0]
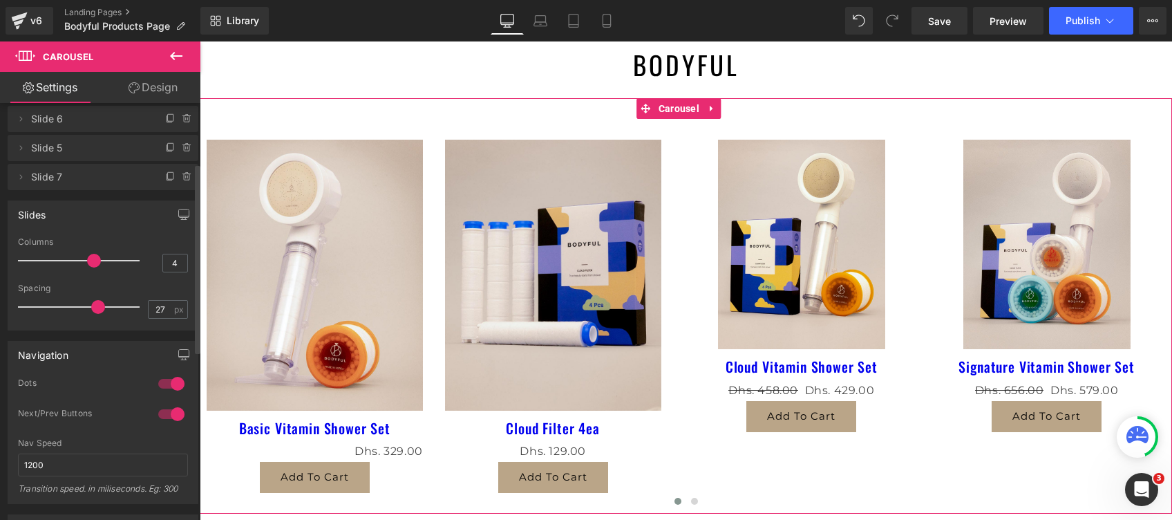
drag, startPoint x: 97, startPoint y: 310, endPoint x: 88, endPoint y: 306, distance: 9.9
click at [91, 306] on span at bounding box center [98, 307] width 14 height 14
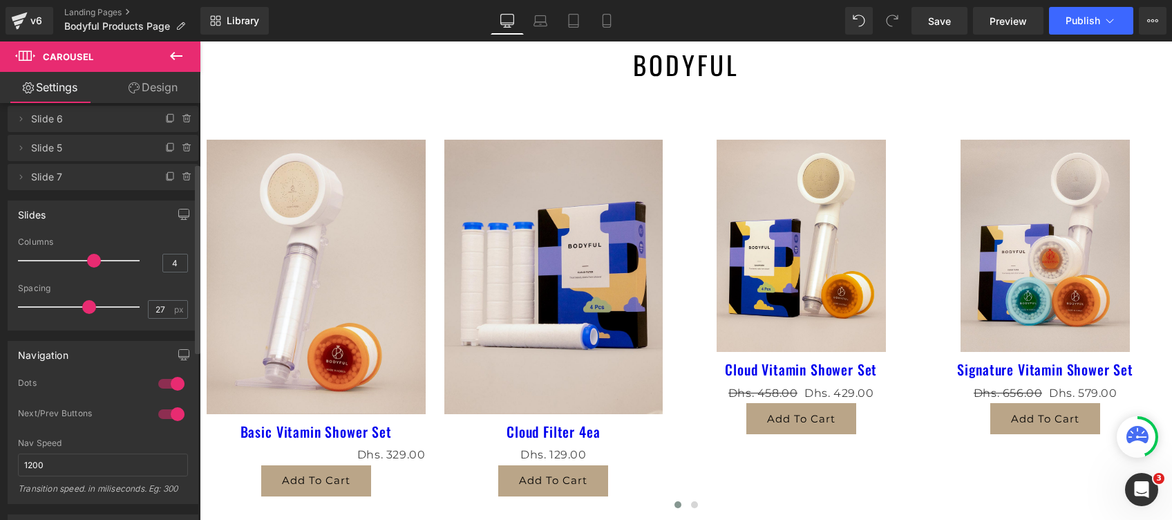
type input "28"
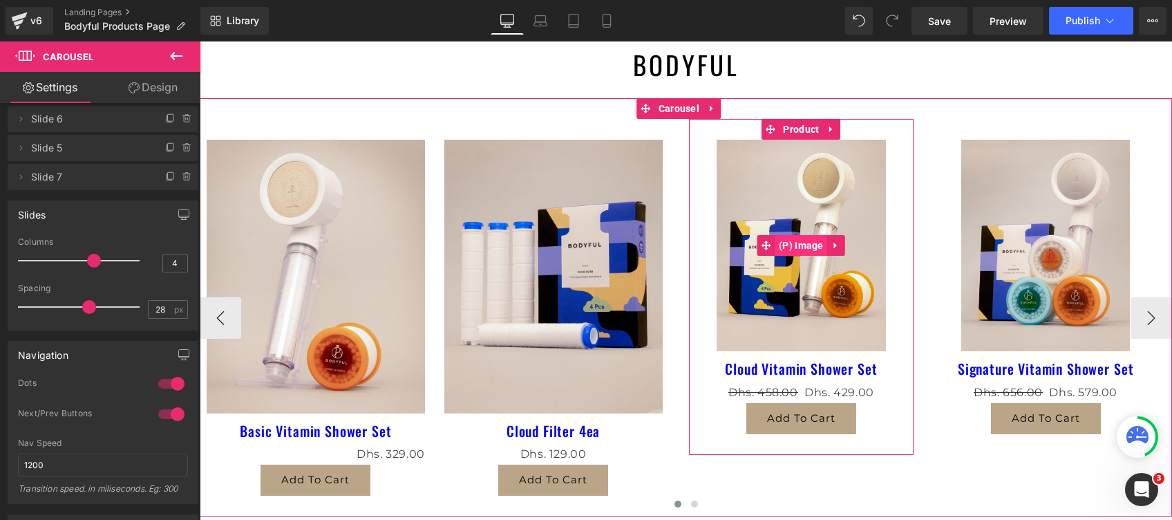
click at [797, 248] on span "(P) Image" at bounding box center [802, 245] width 52 height 21
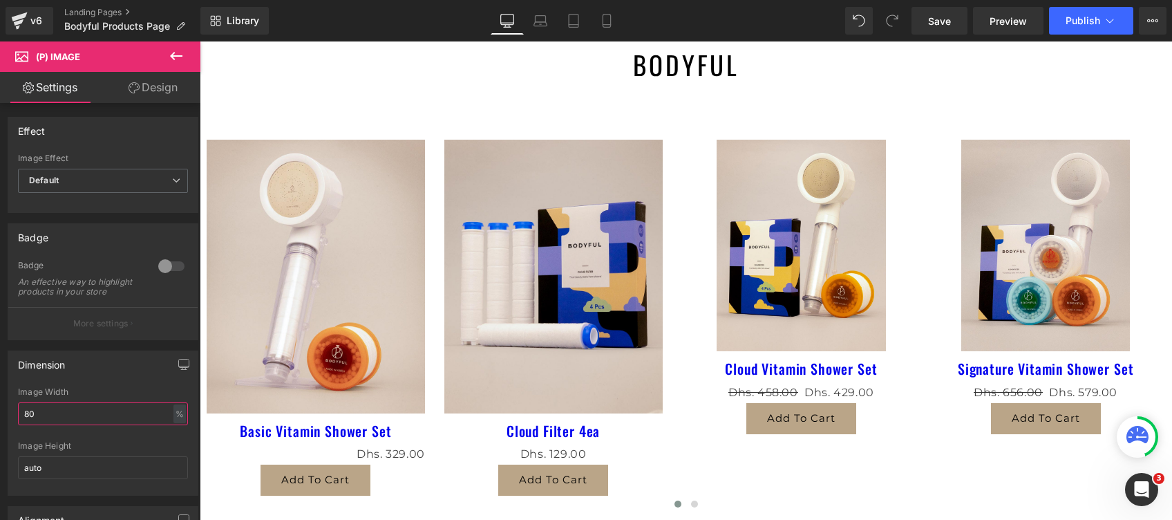
drag, startPoint x: 53, startPoint y: 415, endPoint x: -4, endPoint y: 409, distance: 57.7
click at [0, 409] on html "(P) Image You are previewing how the will restyle your page. You can not edit E…" at bounding box center [586, 260] width 1172 height 520
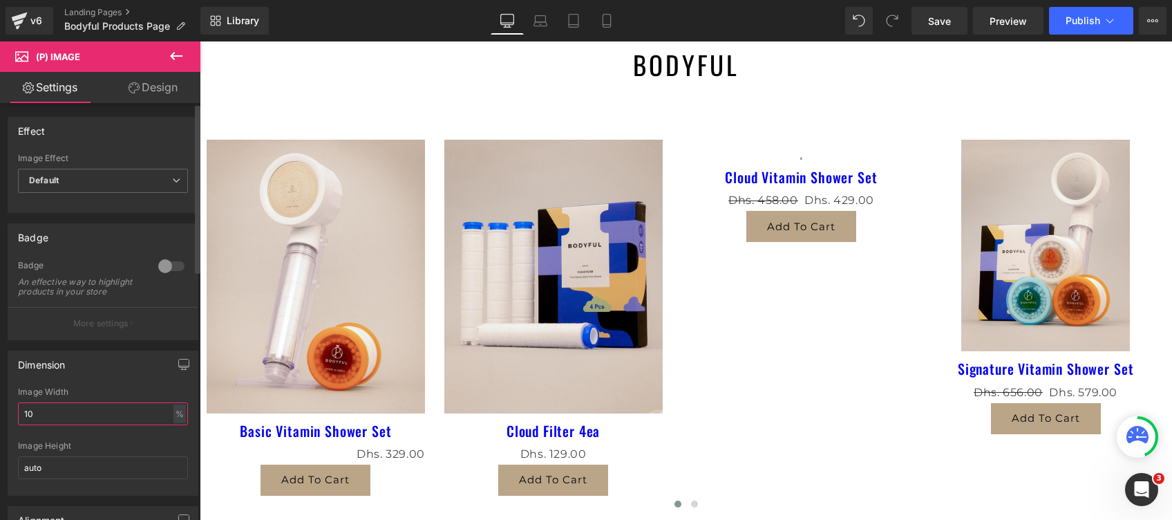
type input "100"
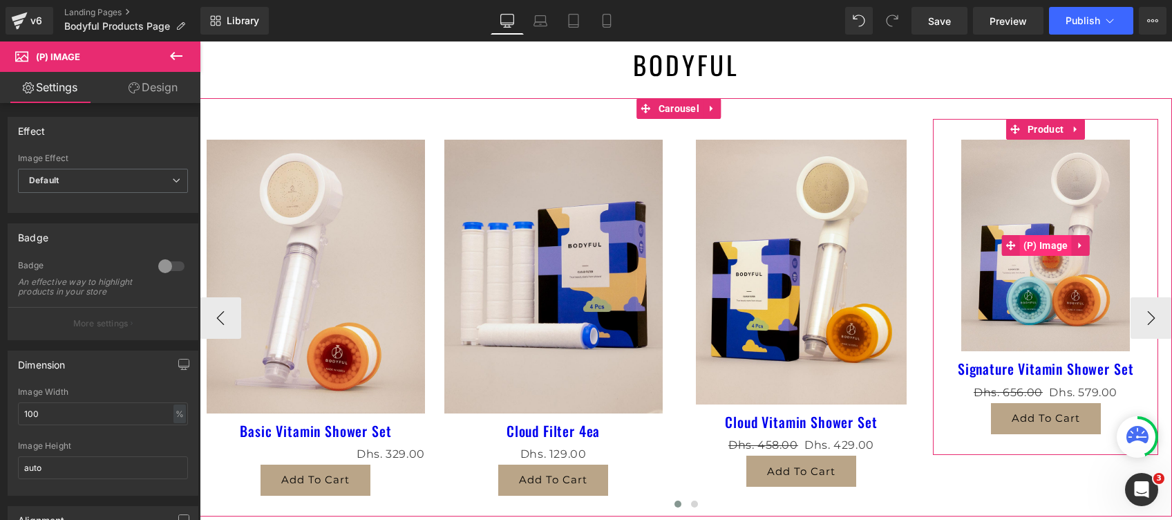
click at [1040, 245] on span "(P) Image" at bounding box center [1046, 245] width 52 height 21
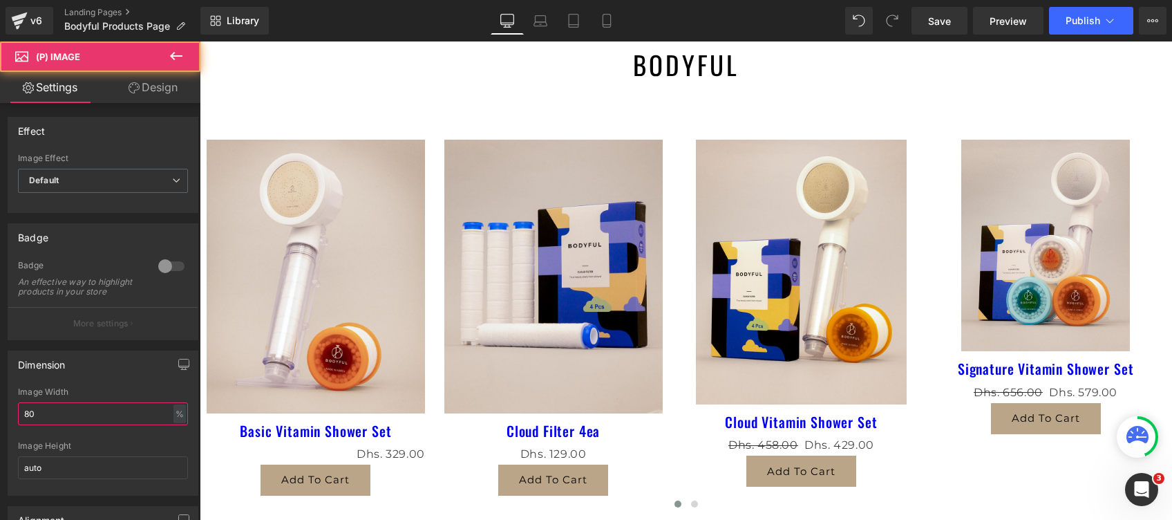
drag, startPoint x: 58, startPoint y: 420, endPoint x: -4, endPoint y: 422, distance: 62.2
click at [0, 422] on html "(P) Image You are previewing how the will restyle your page. You can not edit E…" at bounding box center [586, 260] width 1172 height 520
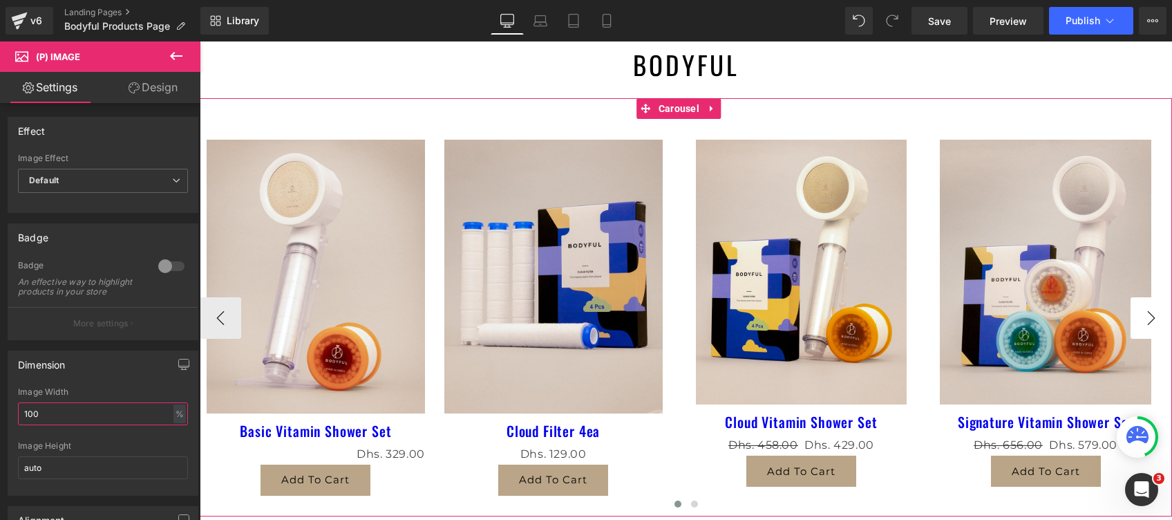
type input "100"
click at [1133, 323] on button "›" at bounding box center [1151, 317] width 41 height 41
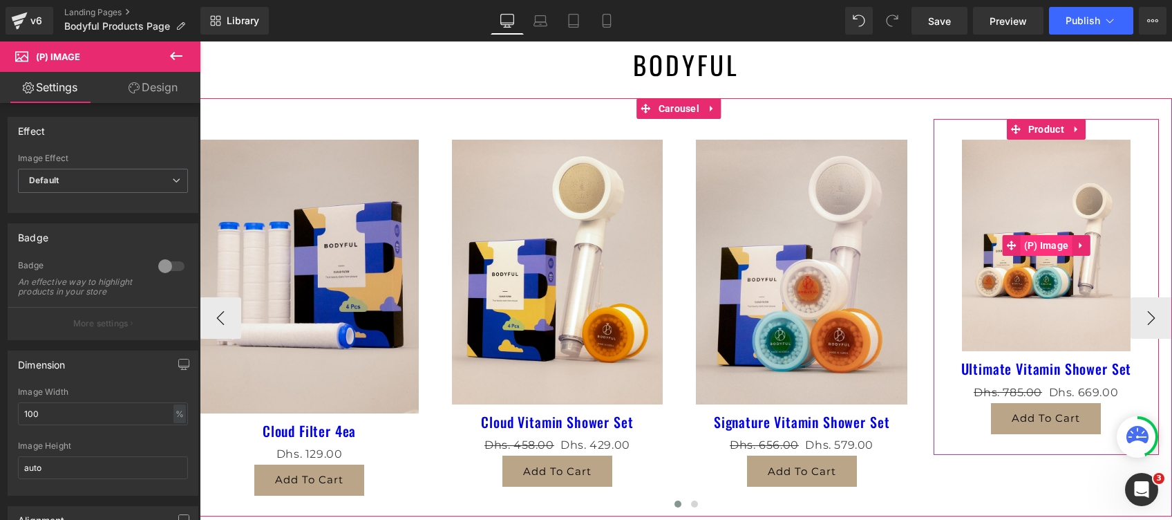
click at [1045, 249] on span "(P) Image" at bounding box center [1047, 245] width 52 height 21
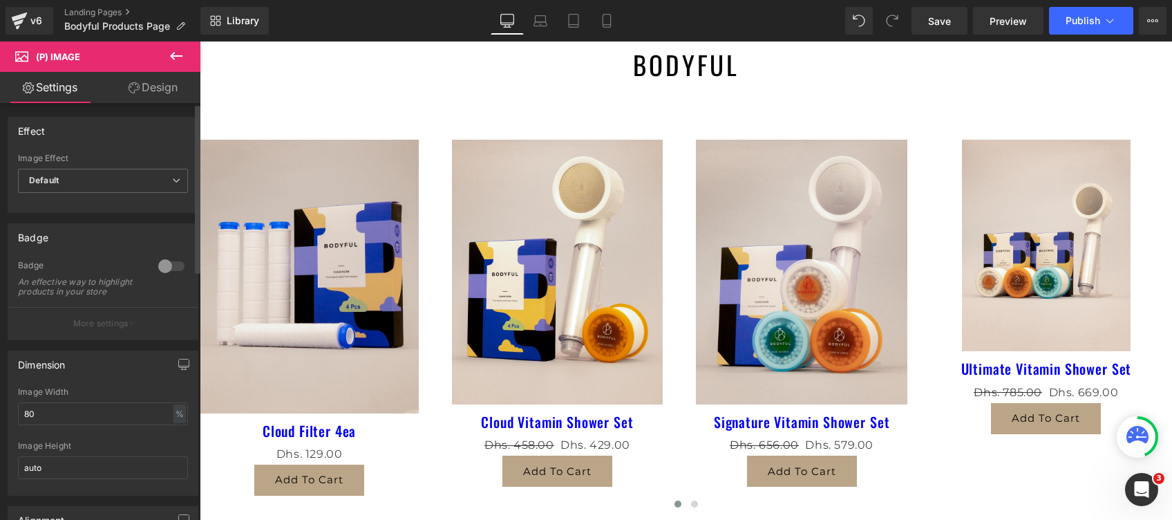
drag, startPoint x: 55, startPoint y: 426, endPoint x: 6, endPoint y: 438, distance: 51.1
click at [0, 426] on html "(P) Image You are previewing how the will restyle your page. You can not edit E…" at bounding box center [586, 260] width 1172 height 520
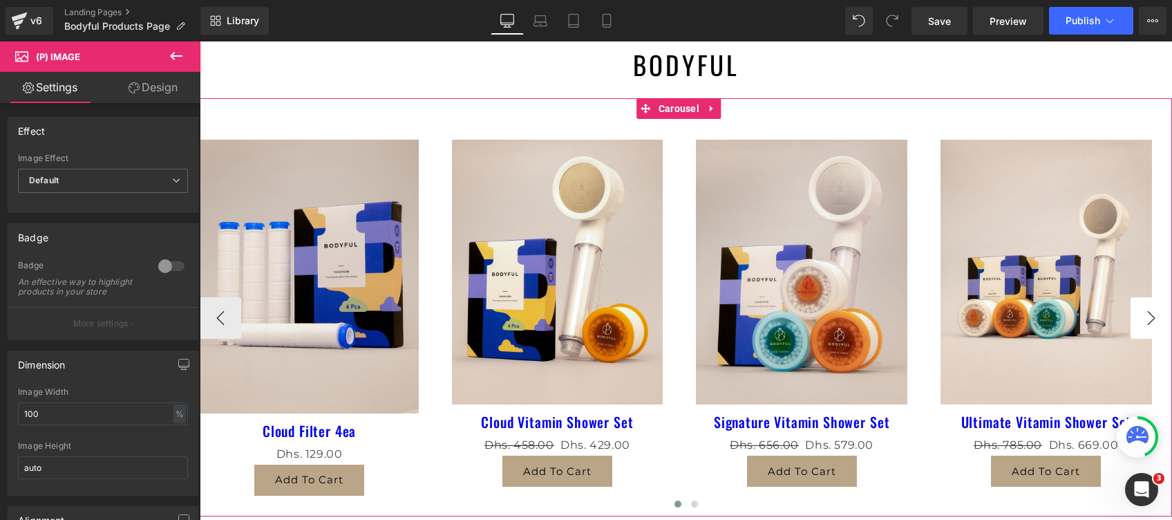
type input "100"
click at [1146, 313] on button "›" at bounding box center [1151, 317] width 41 height 41
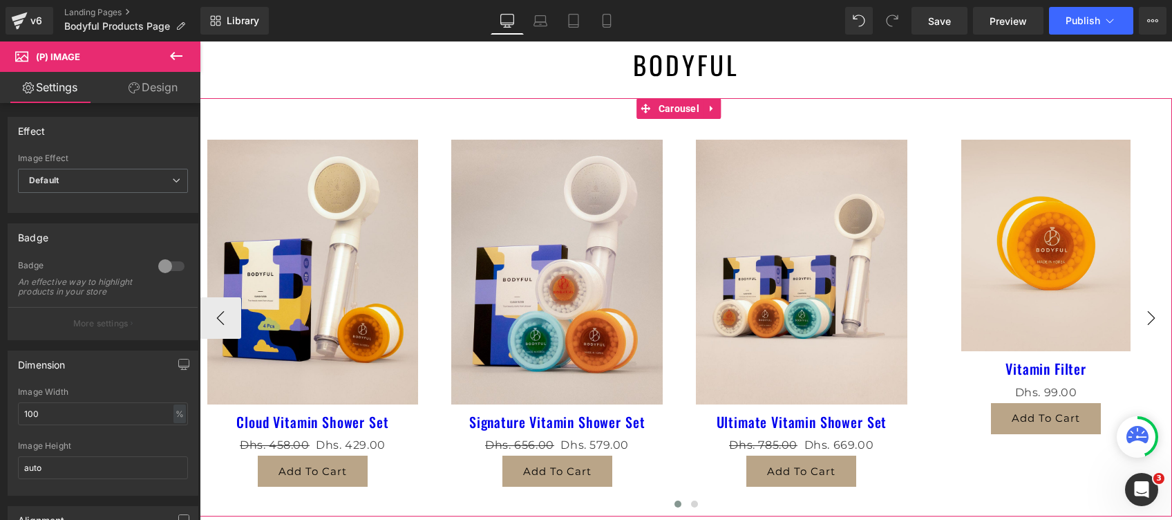
click at [1146, 313] on button "›" at bounding box center [1151, 317] width 41 height 41
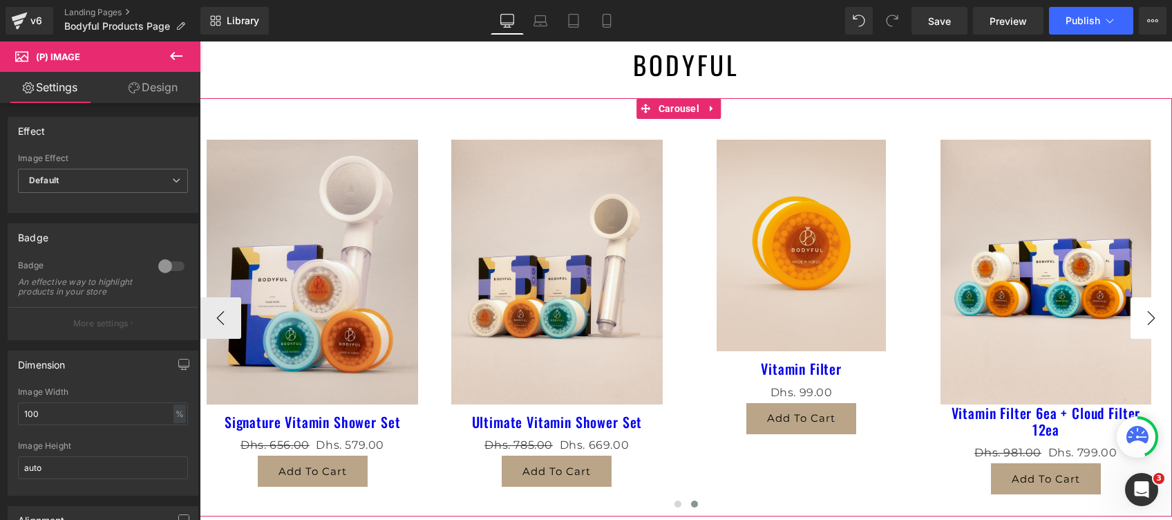
click at [1146, 313] on button "›" at bounding box center [1151, 317] width 41 height 41
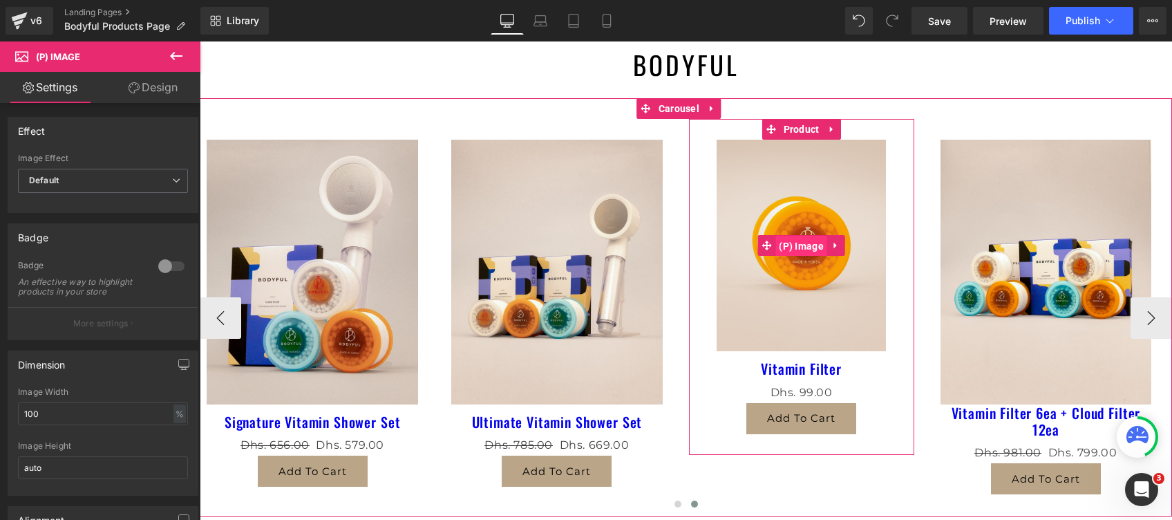
click at [795, 246] on span "(P) Image" at bounding box center [802, 246] width 52 height 21
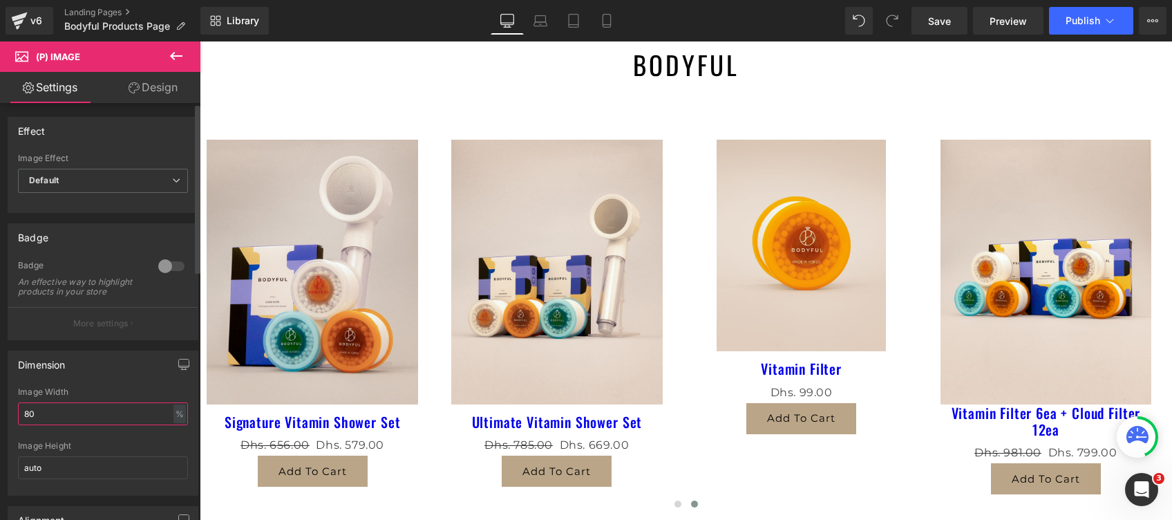
drag, startPoint x: 57, startPoint y: 414, endPoint x: 0, endPoint y: 416, distance: 56.7
click at [0, 416] on html "(P) Image You are previewing how the will restyle your page. You can not edit E…" at bounding box center [586, 260] width 1172 height 520
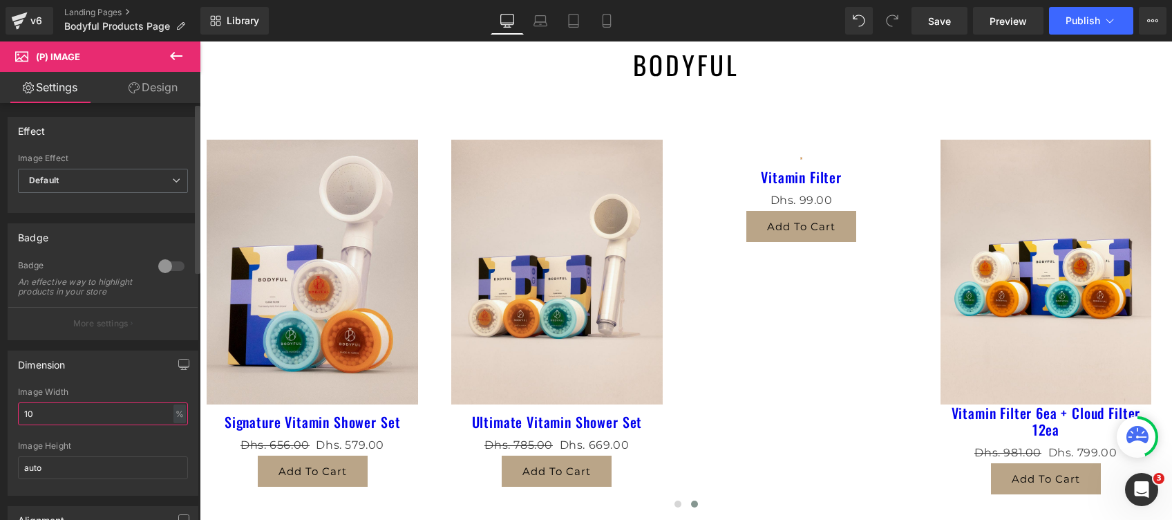
type input "100"
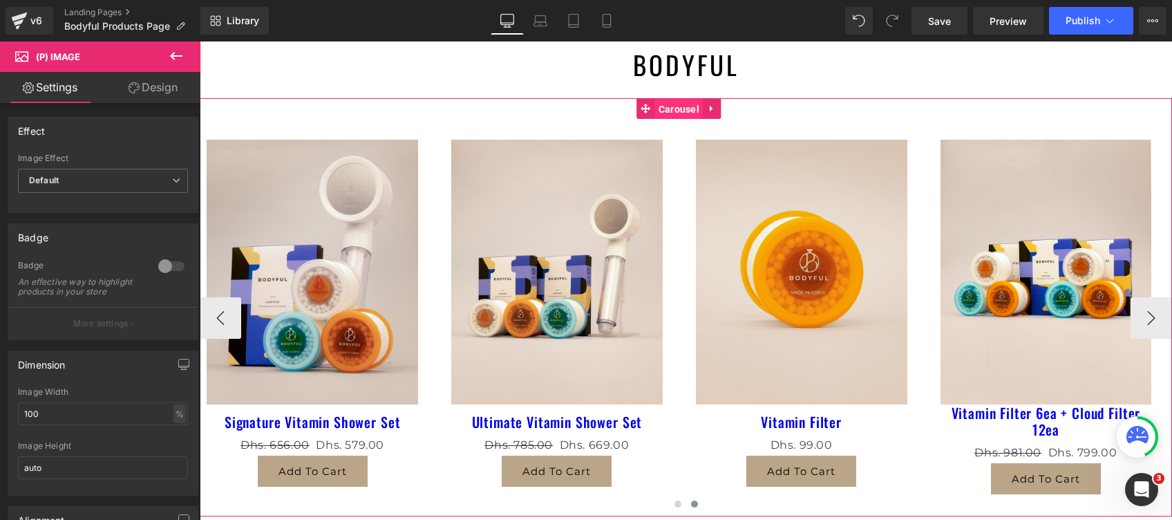
click at [679, 111] on span "Carousel" at bounding box center [679, 109] width 48 height 21
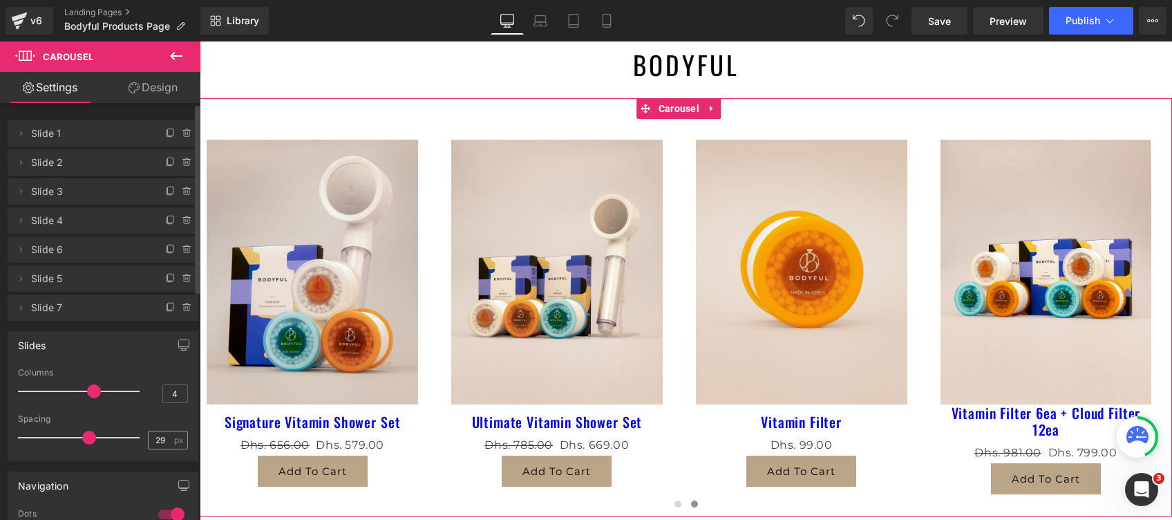
drag, startPoint x: 84, startPoint y: 437, endPoint x: 147, endPoint y: 444, distance: 64.0
click at [93, 438] on span at bounding box center [89, 438] width 14 height 14
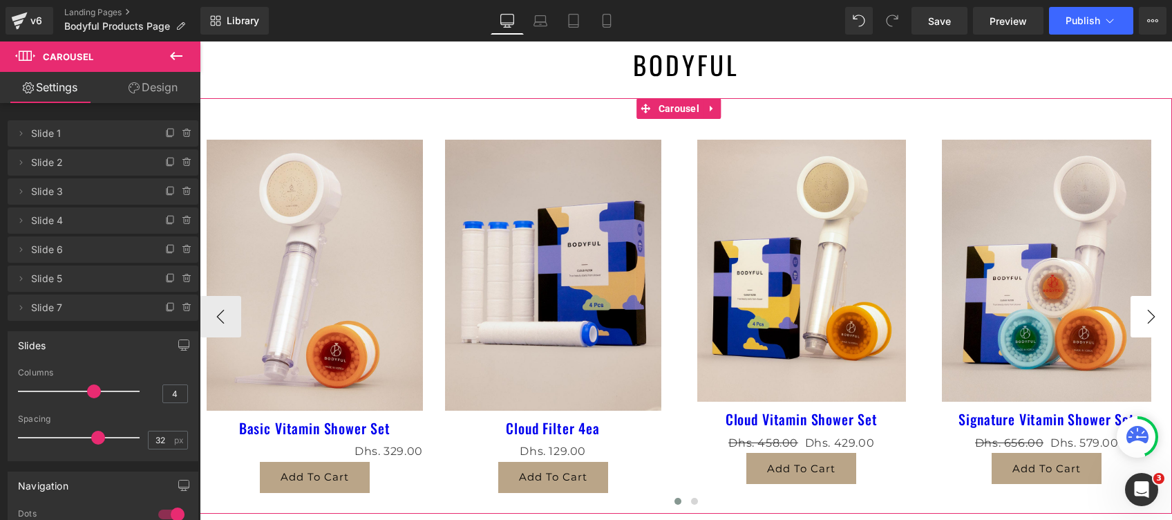
click at [1131, 323] on button "›" at bounding box center [1151, 316] width 41 height 41
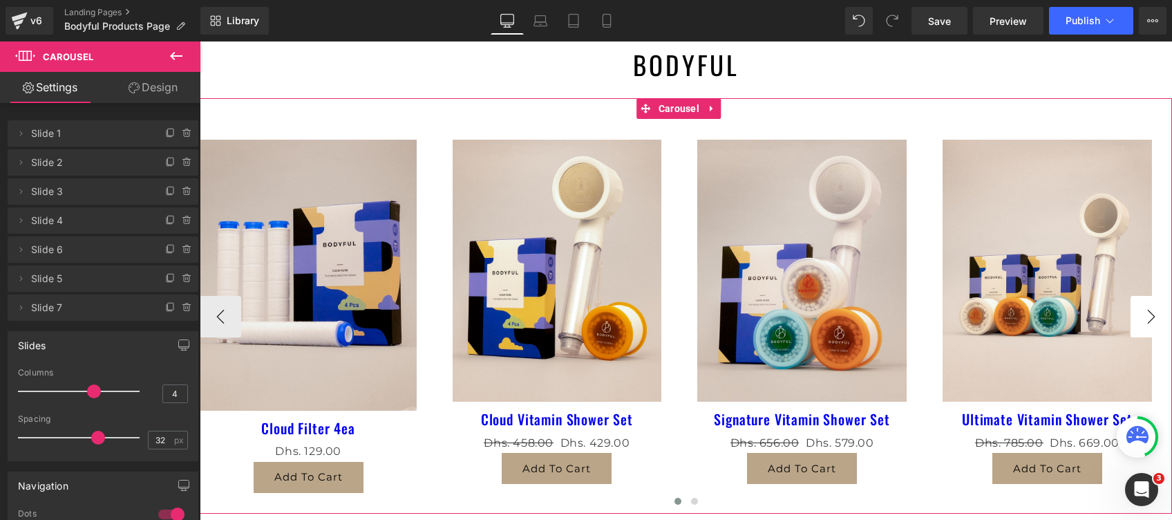
click at [1131, 323] on button "›" at bounding box center [1151, 316] width 41 height 41
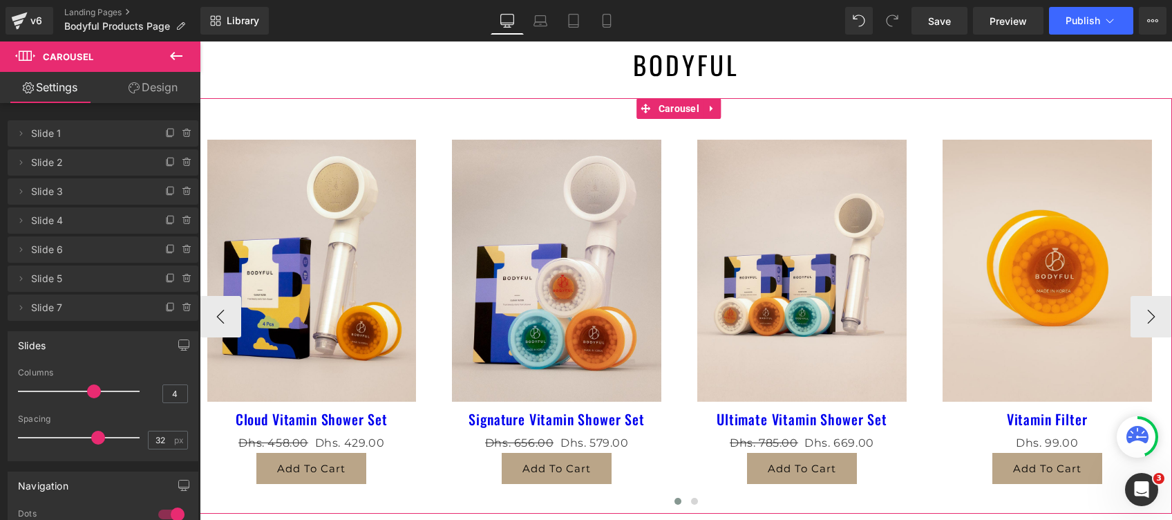
click at [679, 192] on div "Sale Off (P) Image Basic Vitamin Shower Set (P) Title Dhs. 0" at bounding box center [568, 316] width 1717 height 395
type input "33"
drag, startPoint x: 97, startPoint y: 440, endPoint x: 170, endPoint y: 339, distance: 124.3
click at [100, 439] on span at bounding box center [98, 438] width 14 height 14
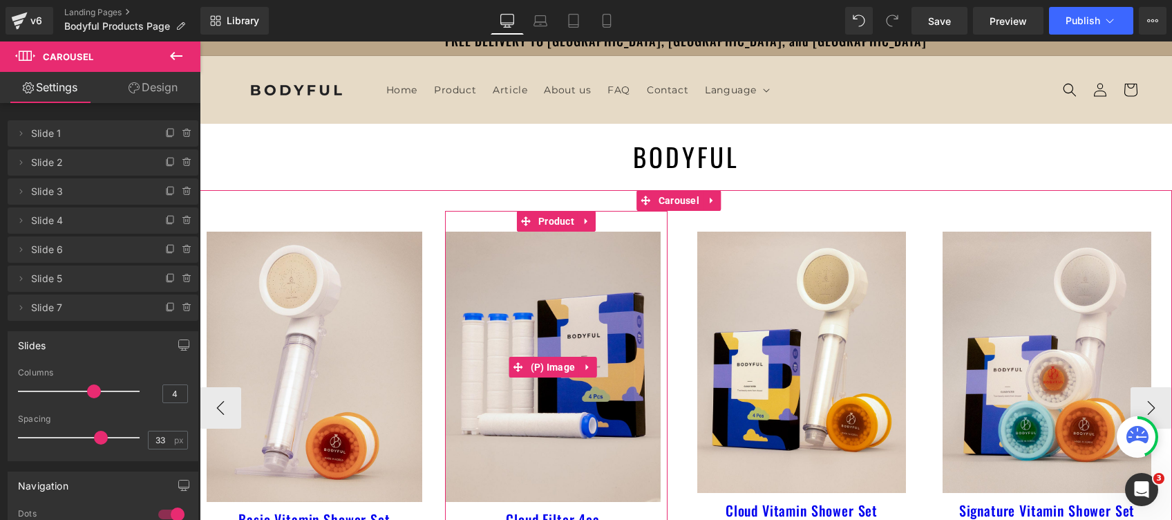
scroll to position [199, 0]
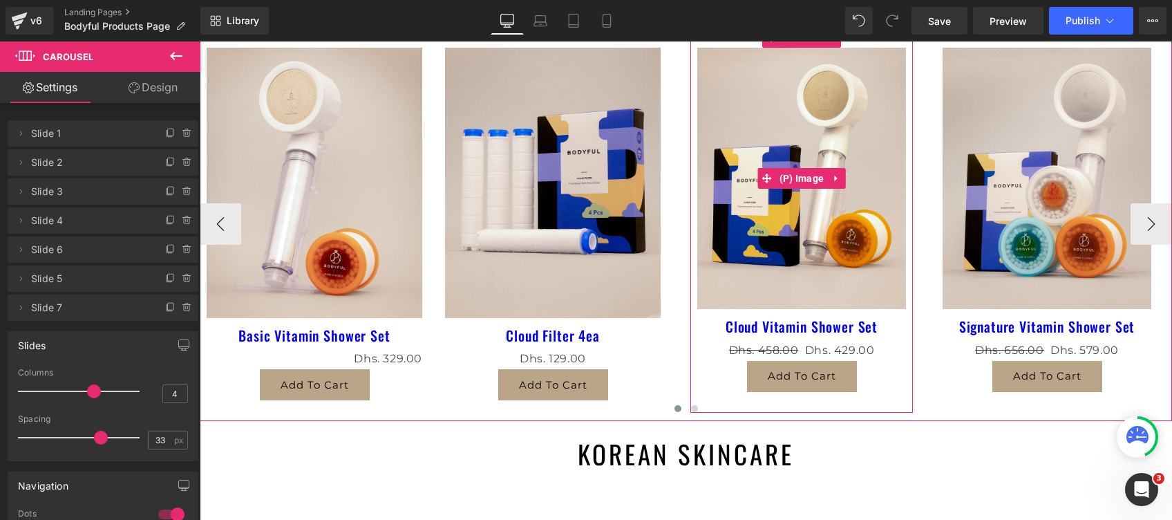
click at [798, 221] on img at bounding box center [801, 178] width 209 height 261
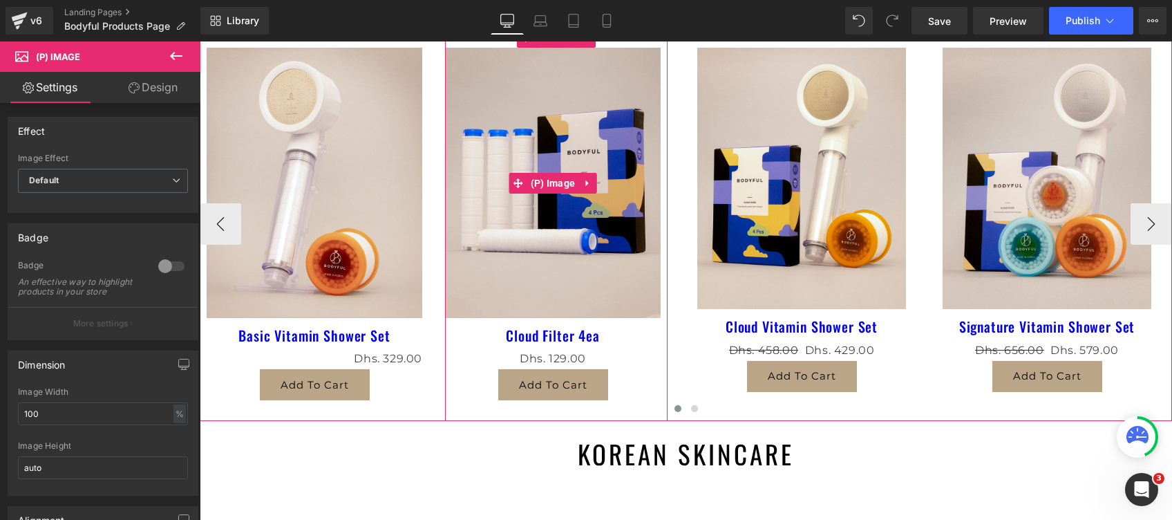
click at [549, 188] on span "(P) Image" at bounding box center [553, 183] width 52 height 21
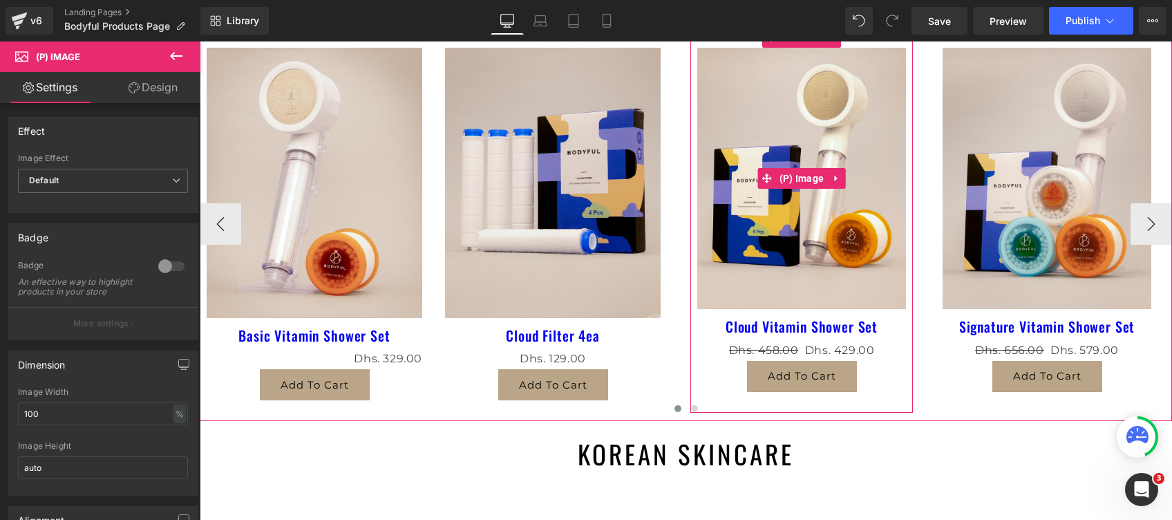
click at [729, 258] on img at bounding box center [801, 178] width 209 height 261
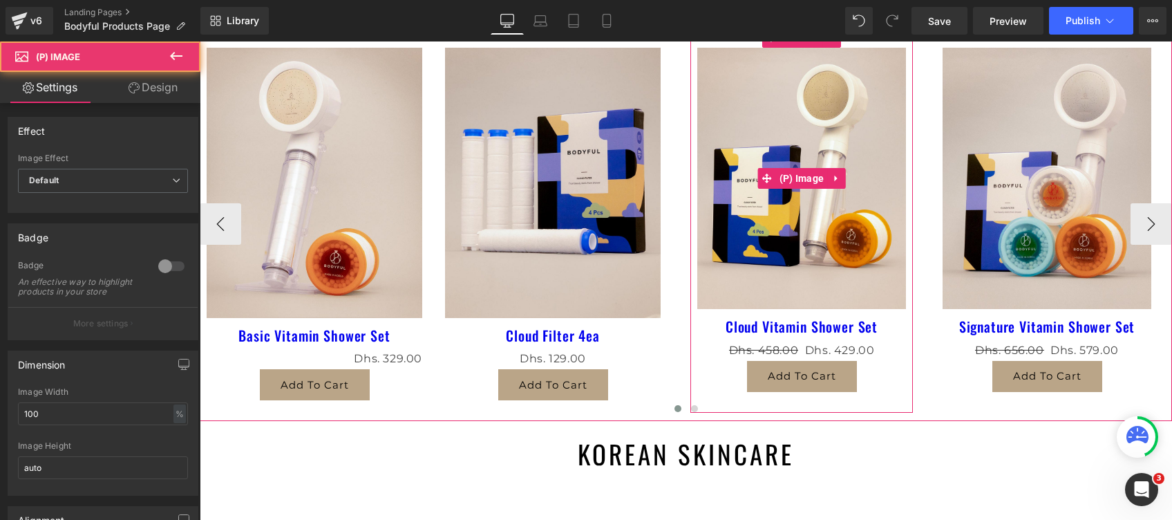
scroll to position [107, 0]
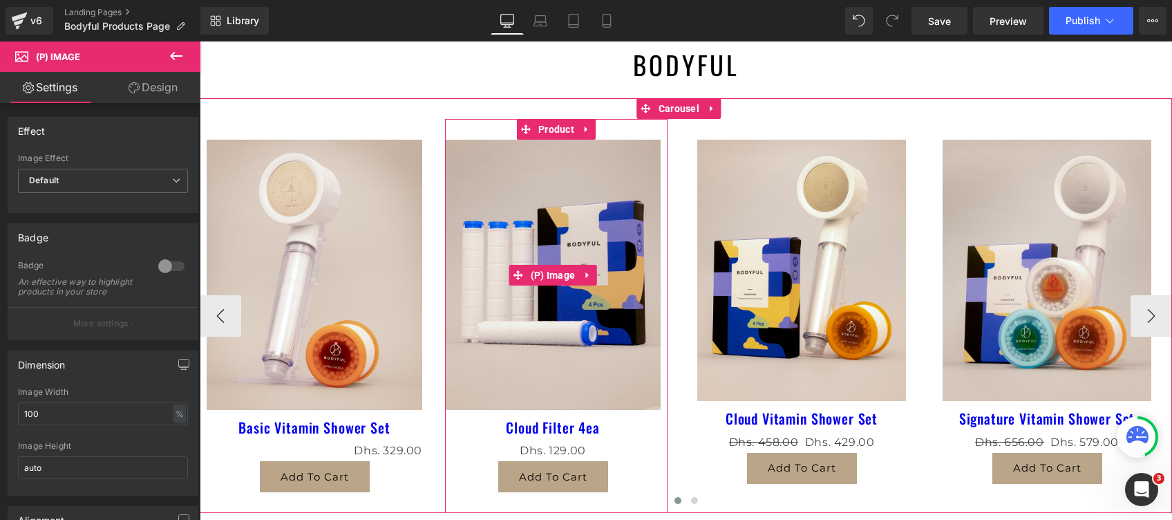
click at [529, 303] on img at bounding box center [553, 275] width 216 height 270
click at [543, 274] on span "(P) Image" at bounding box center [553, 275] width 52 height 21
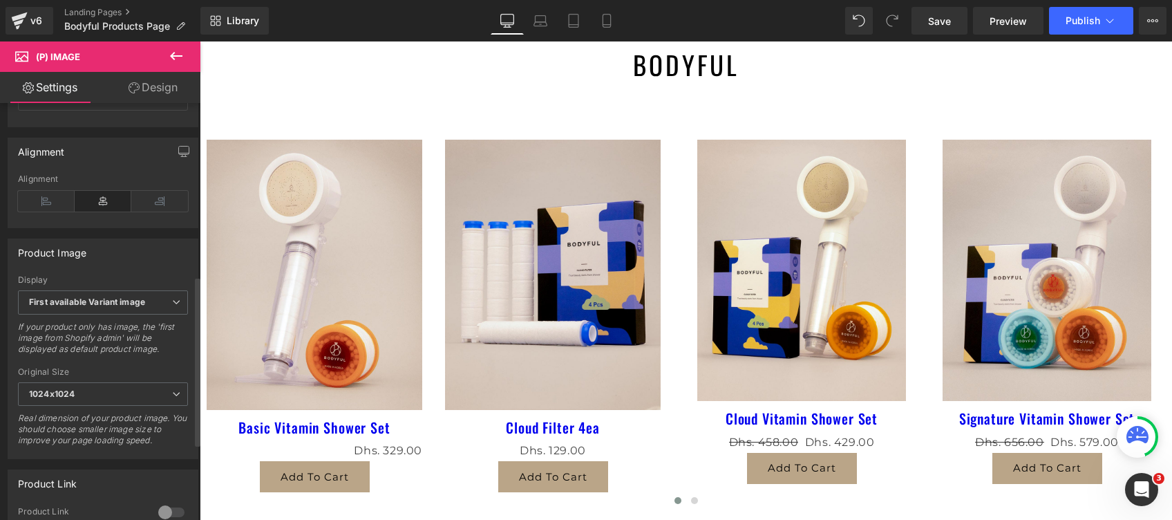
scroll to position [460, 0]
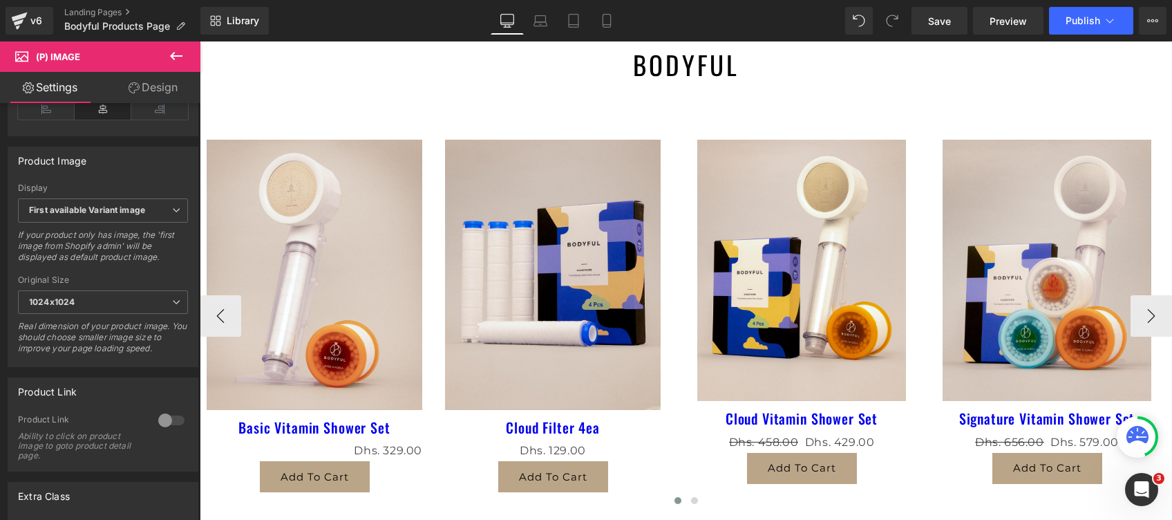
click at [276, 316] on img at bounding box center [315, 275] width 216 height 270
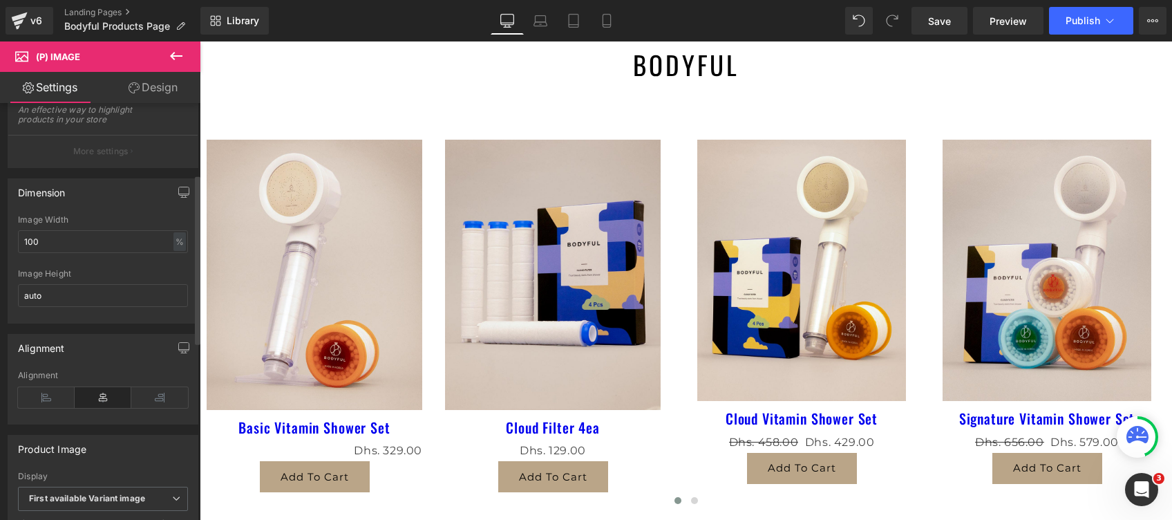
scroll to position [145, 0]
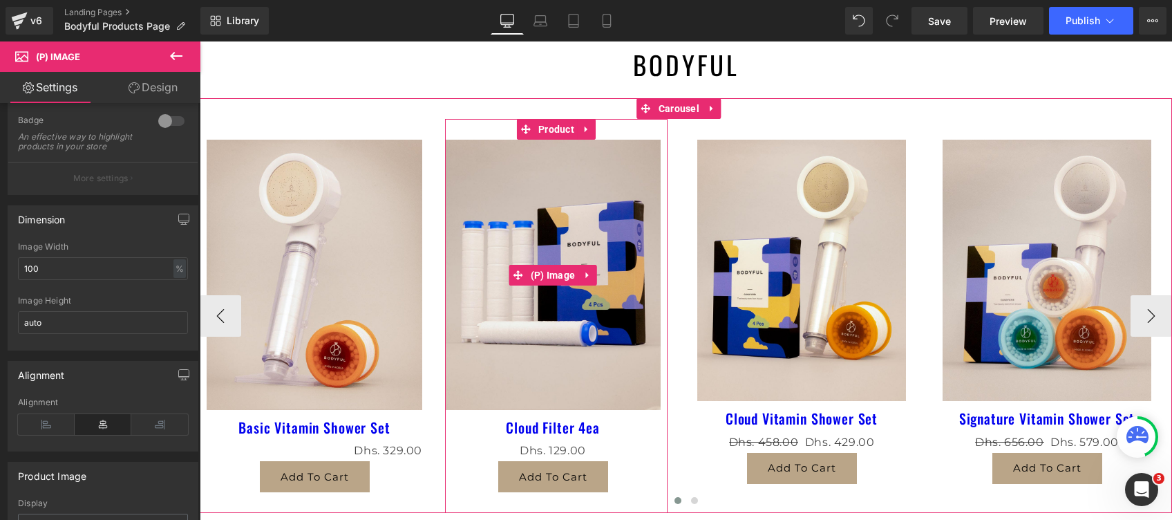
click at [576, 298] on img at bounding box center [553, 275] width 216 height 270
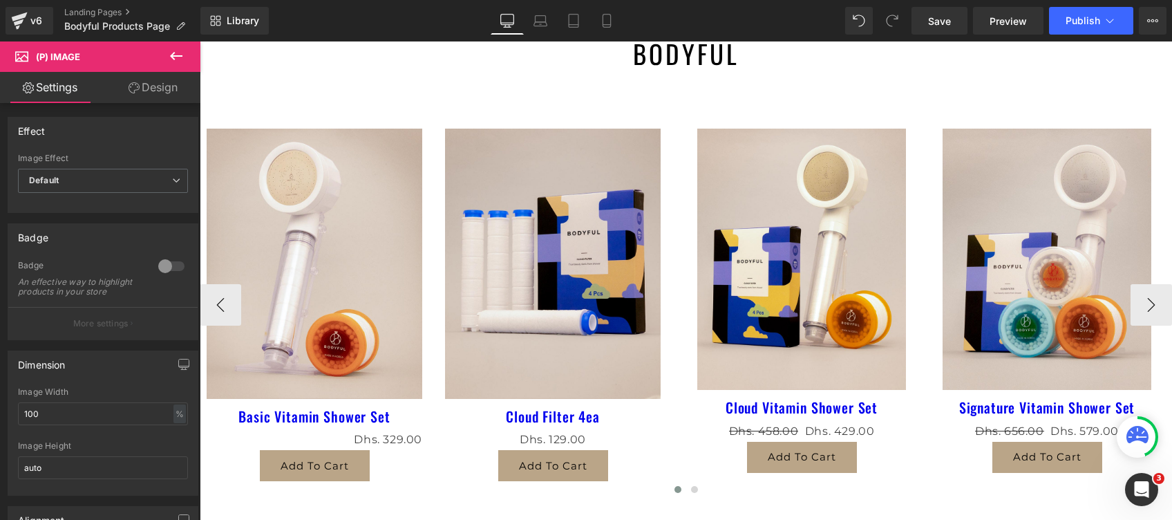
scroll to position [199, 0]
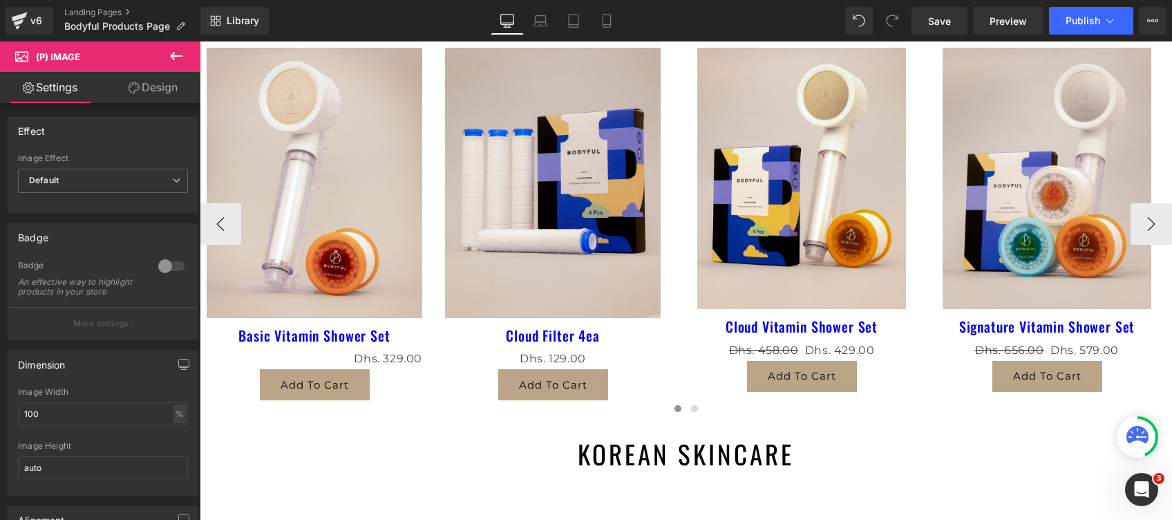
click at [782, 217] on img at bounding box center [801, 178] width 209 height 261
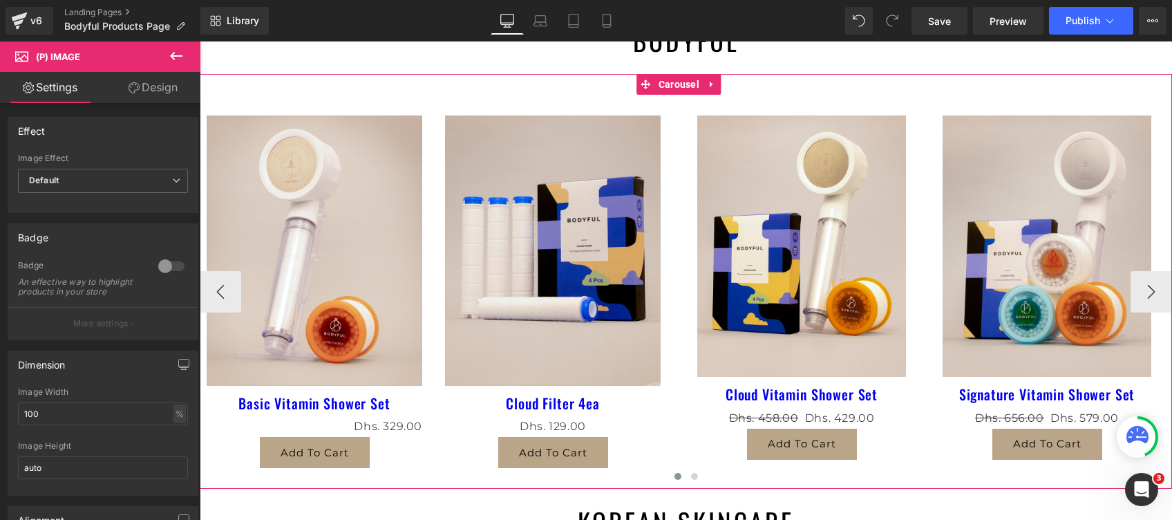
scroll to position [107, 0]
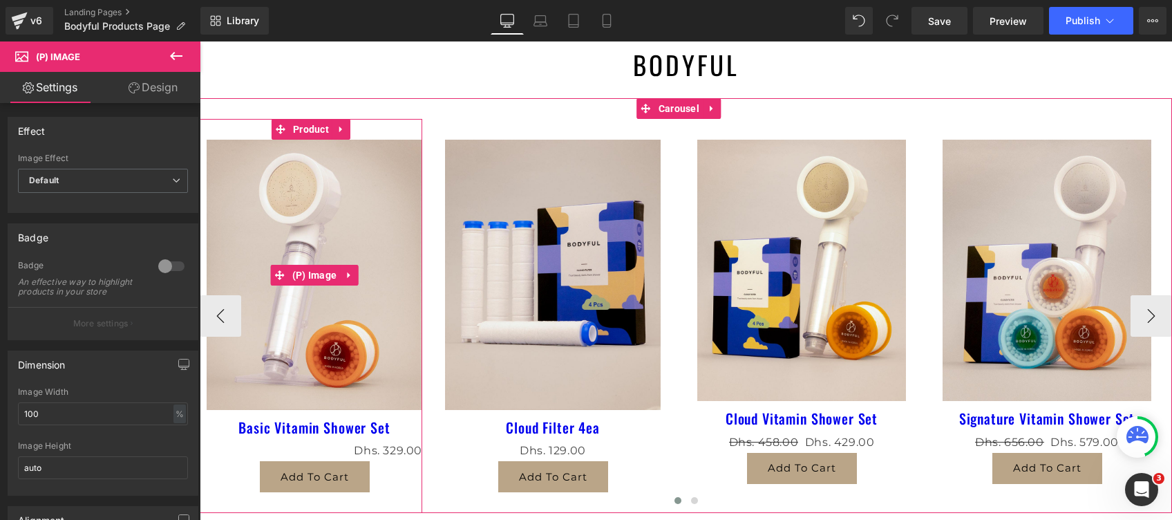
click at [353, 318] on img at bounding box center [315, 275] width 216 height 270
click at [307, 272] on span "(P) Image" at bounding box center [315, 275] width 52 height 21
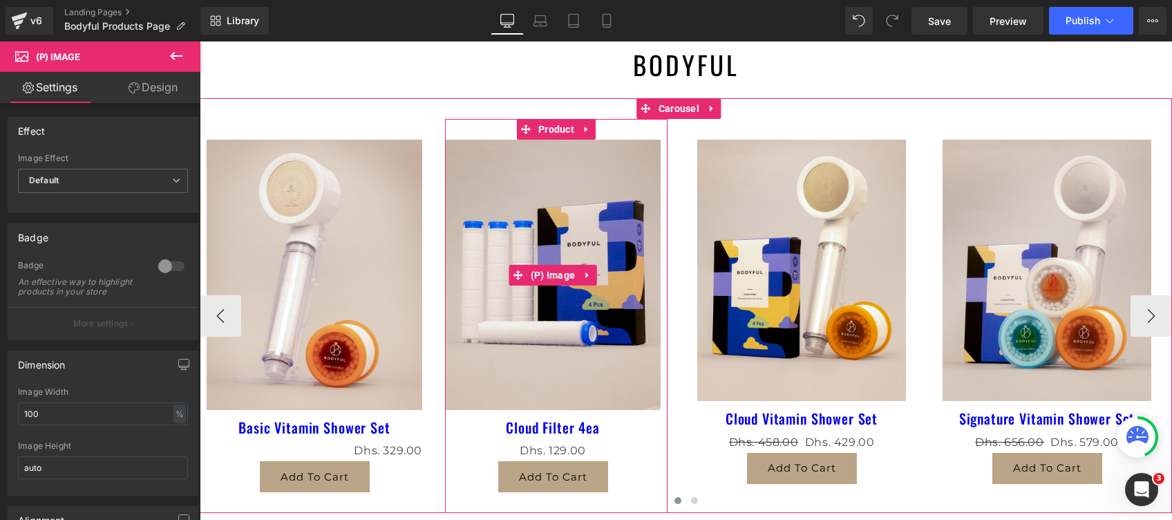
drag, startPoint x: 641, startPoint y: 341, endPoint x: 646, endPoint y: 327, distance: 14.4
click at [641, 341] on img at bounding box center [553, 275] width 216 height 270
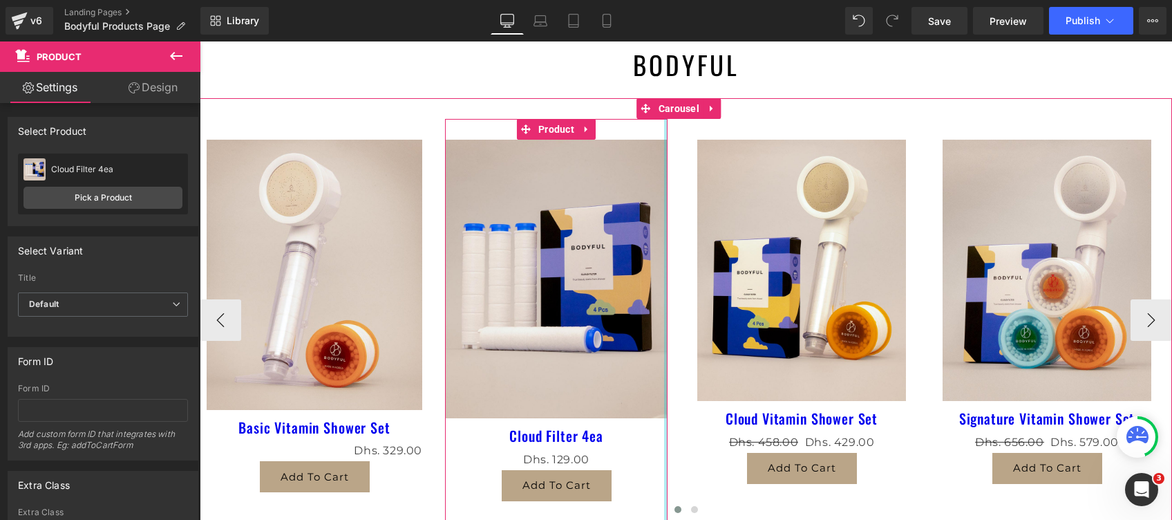
drag, startPoint x: 664, startPoint y: 290, endPoint x: 677, endPoint y: 294, distance: 13.1
click at [677, 294] on div "Sale Off (P) Image Basic Vitamin Shower Set (P) Title" at bounding box center [1059, 320] width 1718 height 402
click at [891, 276] on img at bounding box center [801, 270] width 209 height 261
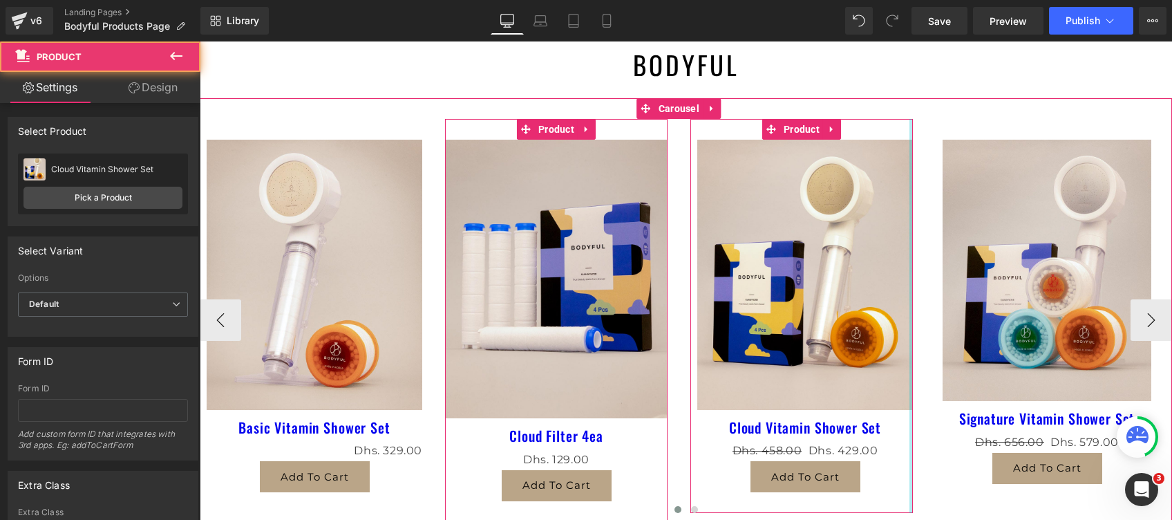
drag, startPoint x: 909, startPoint y: 276, endPoint x: 925, endPoint y: 283, distance: 17.6
click at [925, 283] on div "Sale Off (P) Image Basic Vitamin Shower Set (P) Title" at bounding box center [1059, 320] width 1718 height 402
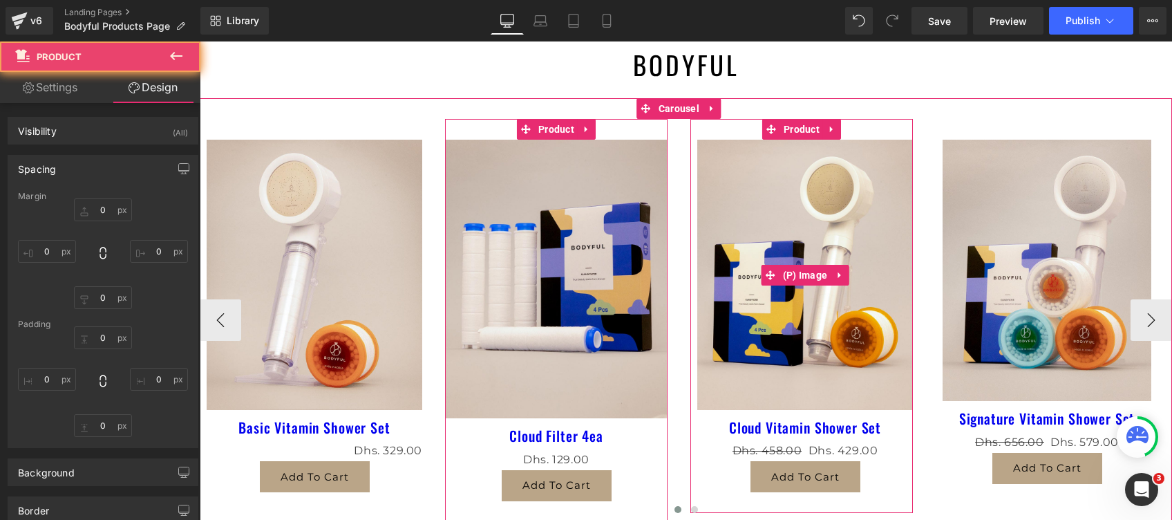
type input "0"
type input "30"
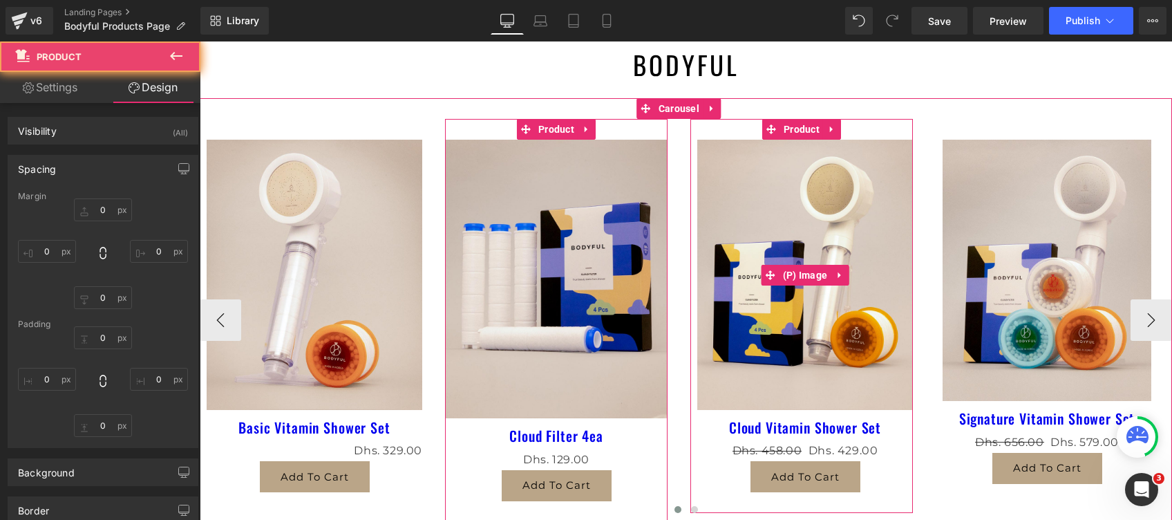
type input "0"
type input "30"
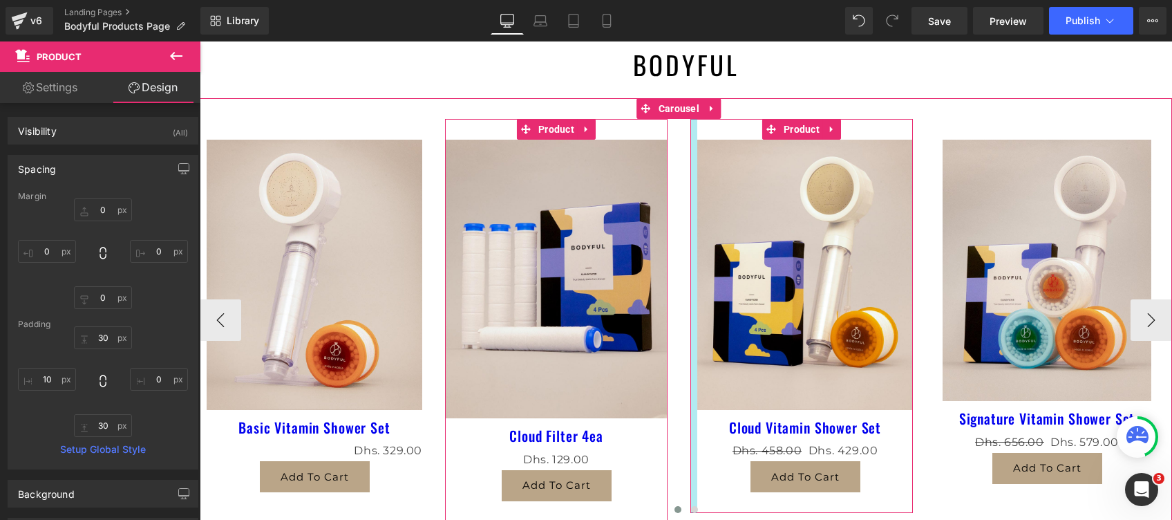
type input "0px"
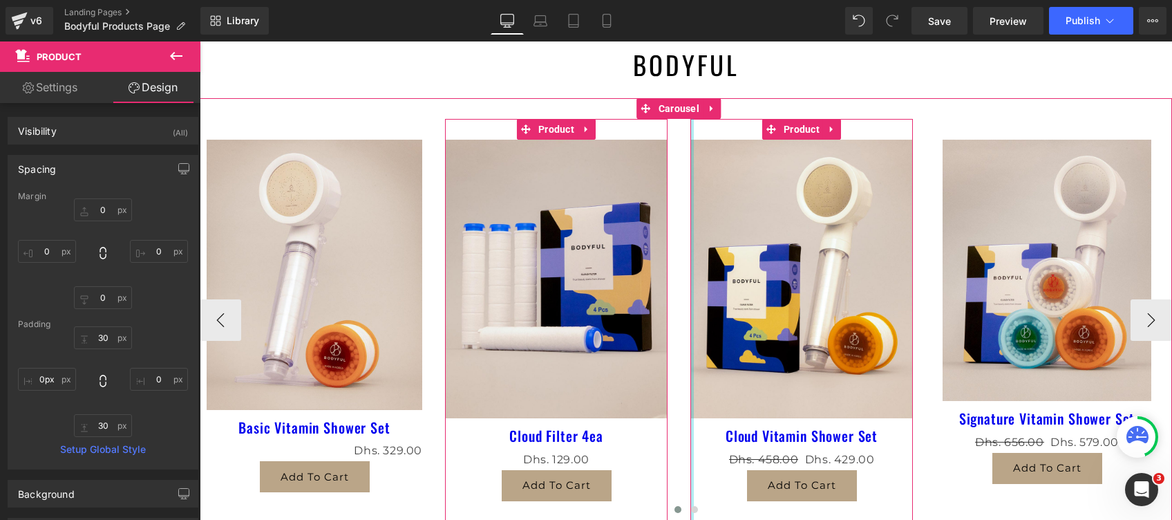
drag, startPoint x: 695, startPoint y: 285, endPoint x: 676, endPoint y: 283, distance: 18.8
click at [676, 283] on div "Sale Off (P) Image Basic Vitamin Shower Set (P) Title" at bounding box center [1059, 320] width 1718 height 402
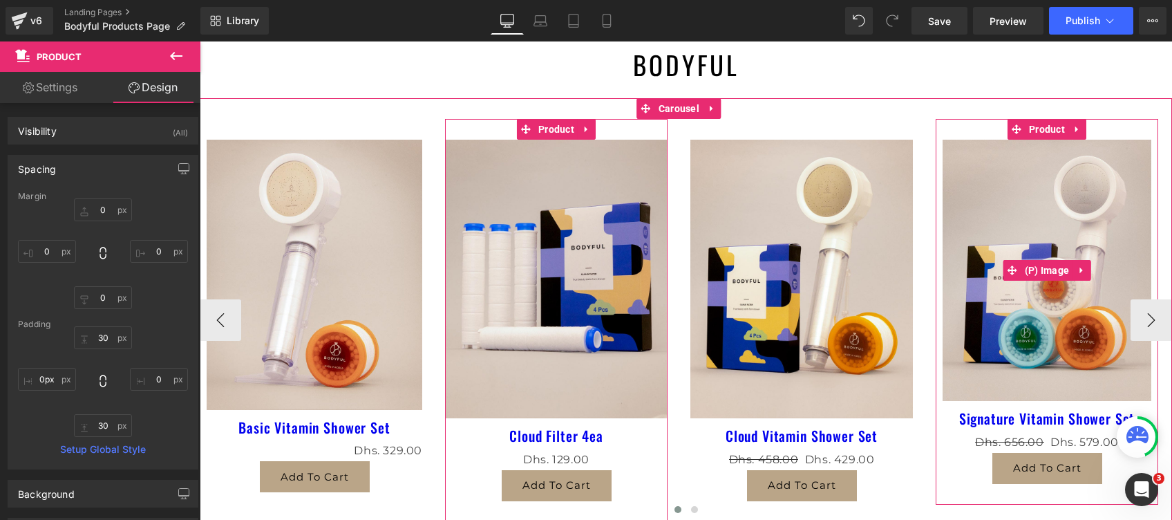
click at [970, 299] on img at bounding box center [1047, 270] width 209 height 261
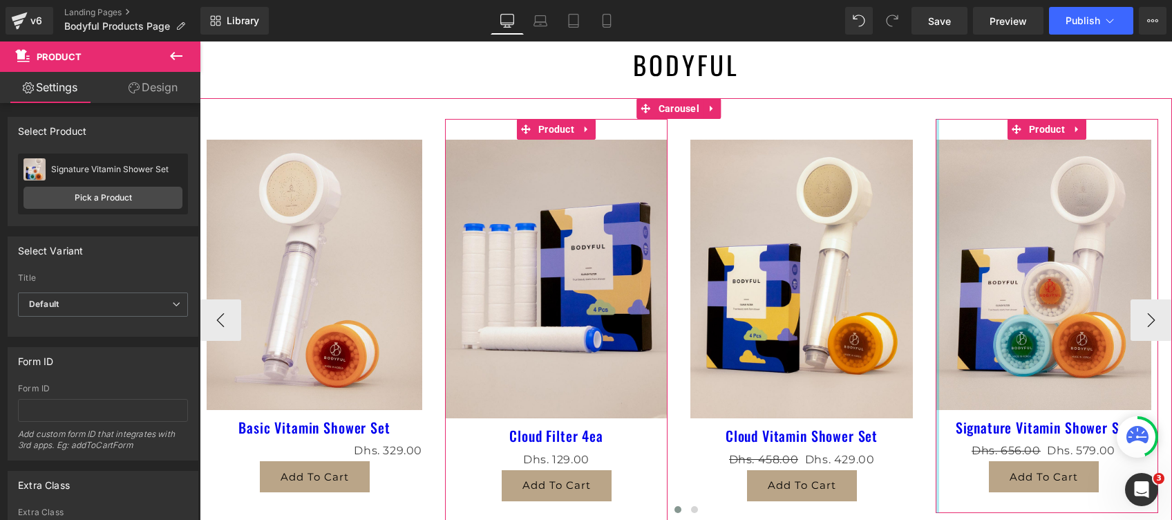
drag, startPoint x: 937, startPoint y: 275, endPoint x: 906, endPoint y: 272, distance: 31.2
click at [906, 272] on div "Sale Off (P) Image Basic Vitamin Shower Set (P) Title" at bounding box center [1059, 320] width 1718 height 402
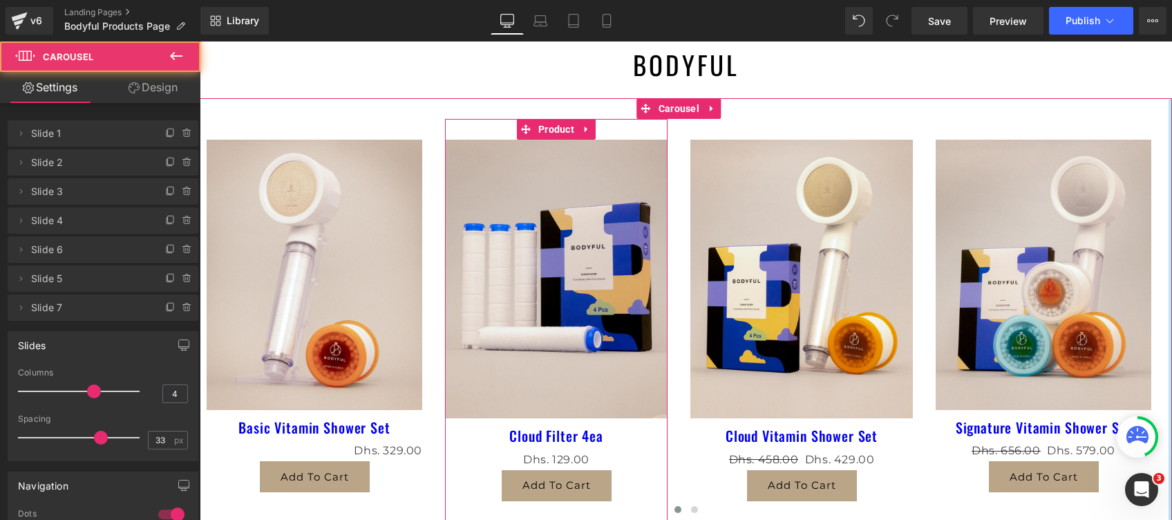
drag, startPoint x: 1156, startPoint y: 288, endPoint x: 1175, endPoint y: 291, distance: 19.0
click at [1172, 291] on html "Skip to content FREE DELIVERY TO DUBAI, ABU DHABI, and SHARJAH Home Product Art…" at bounding box center [686, 205] width 973 height 543
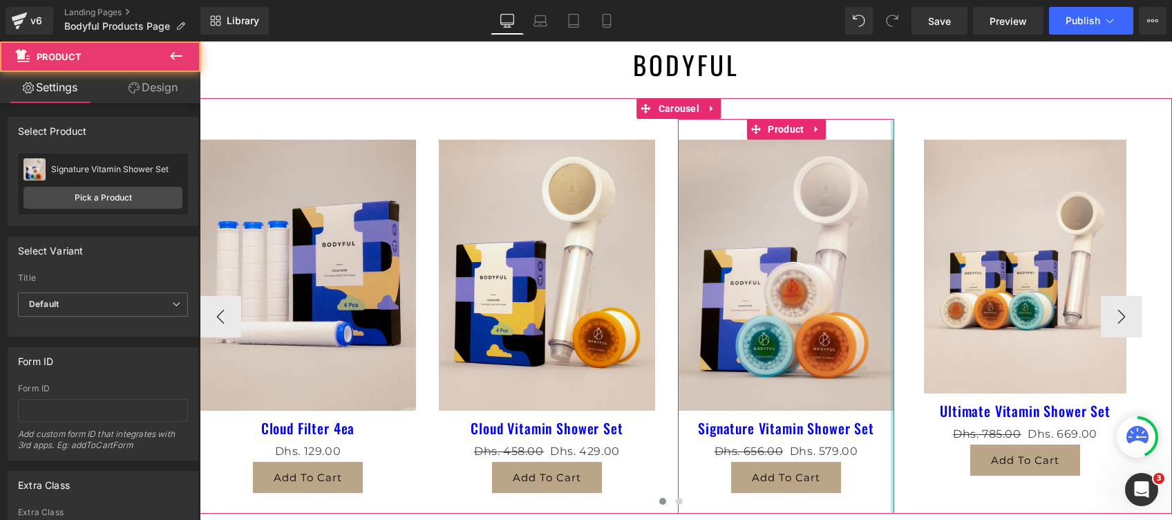
drag, startPoint x: 892, startPoint y: 276, endPoint x: 907, endPoint y: 288, distance: 18.8
click at [907, 288] on div "Sale Off (P) Image Basic Vitamin Shower Set (P) Title" at bounding box center [798, 316] width 1674 height 395
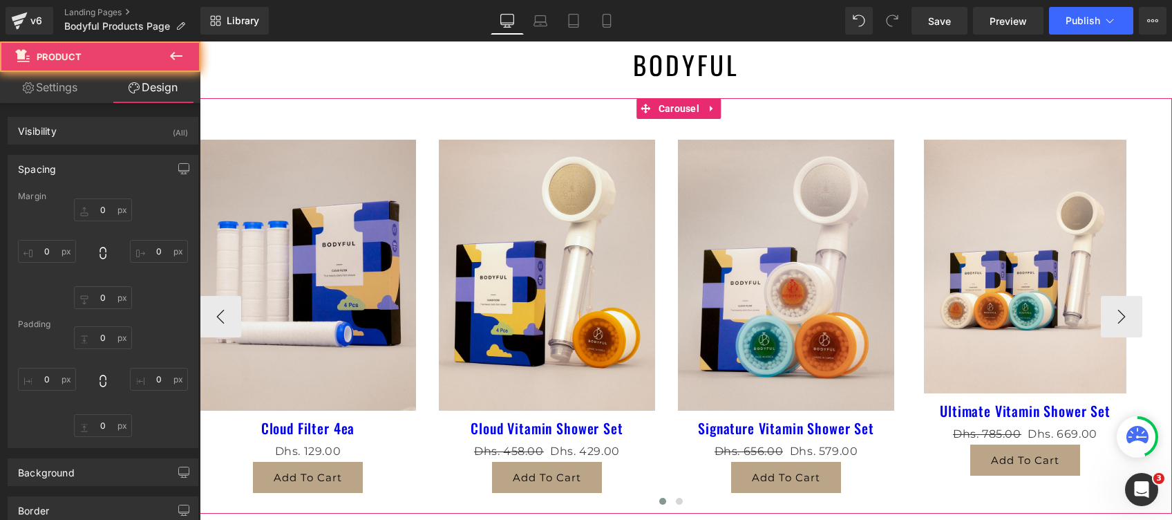
type input "0"
type input "30"
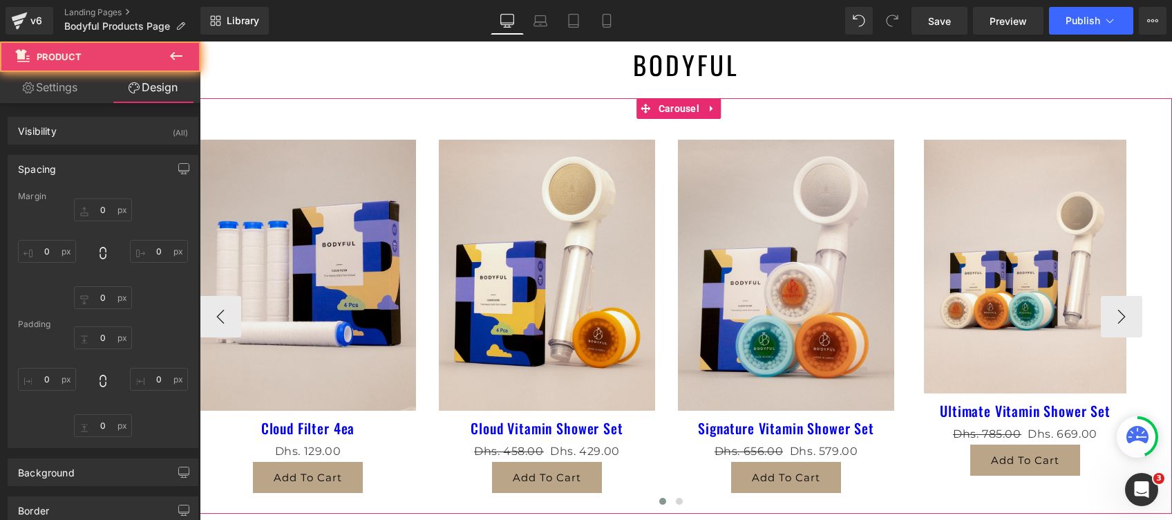
type input "0"
type input "30"
type input "0"
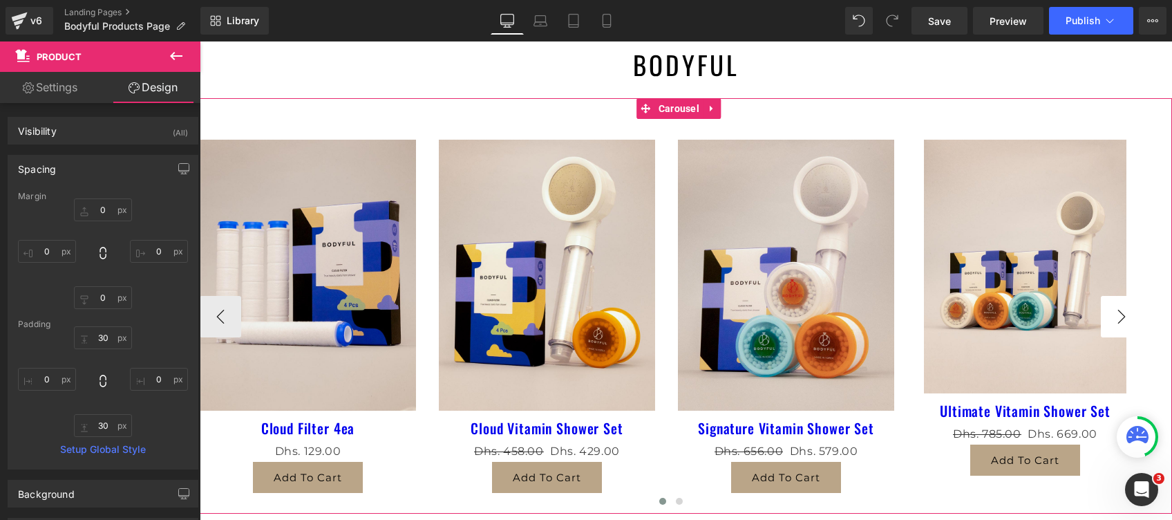
click at [1113, 322] on button "›" at bounding box center [1121, 316] width 41 height 41
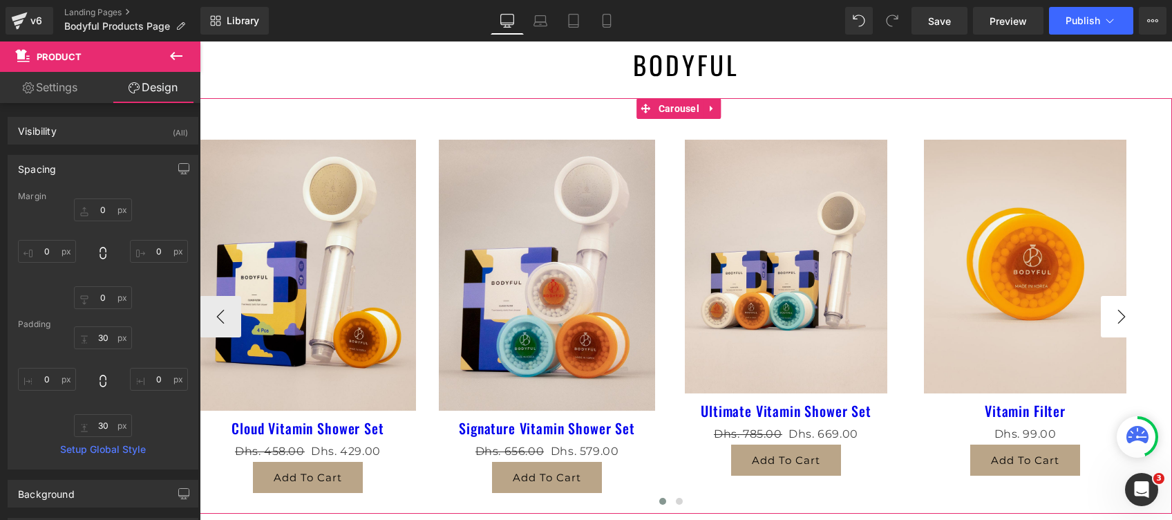
click at [1113, 322] on button "›" at bounding box center [1121, 316] width 41 height 41
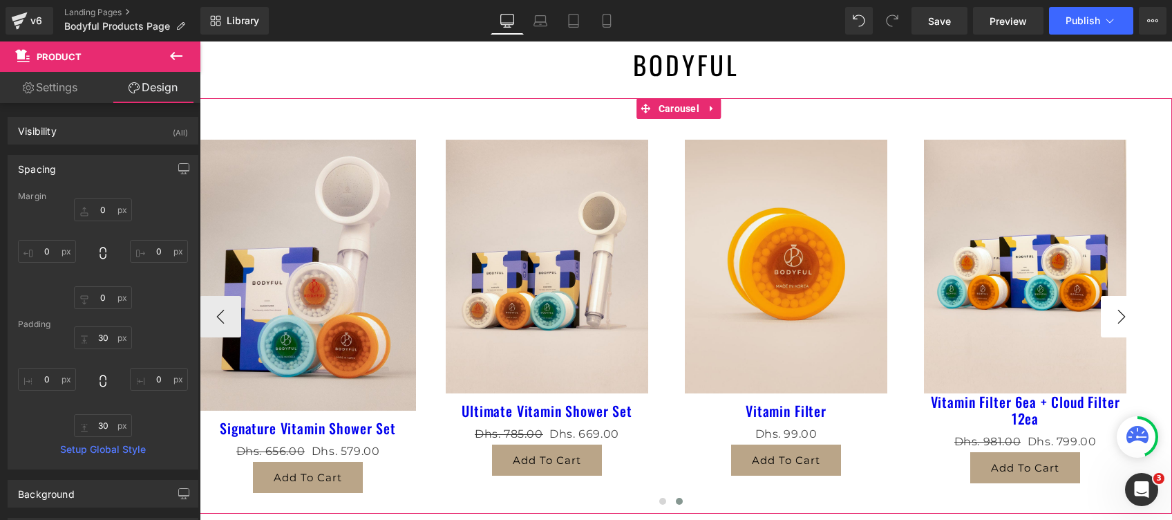
click at [1113, 322] on button "›" at bounding box center [1121, 316] width 41 height 41
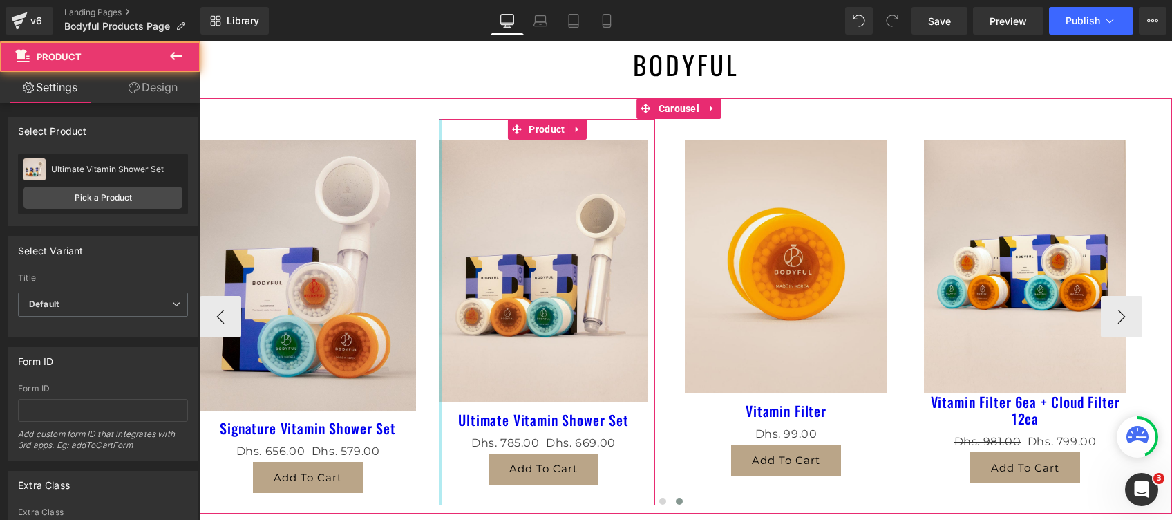
drag, startPoint x: 442, startPoint y: 289, endPoint x: 618, endPoint y: 312, distance: 177.1
click at [403, 291] on div "Sale Off (P) Image Basic Vitamin Shower Set (P) Title" at bounding box center [319, 316] width 1674 height 395
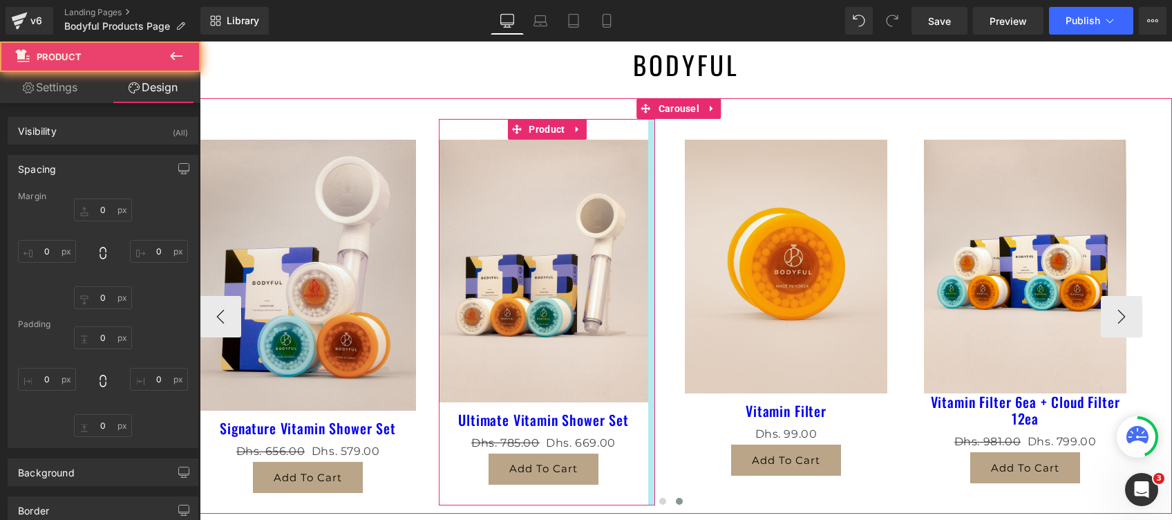
type input "0"
type input "30"
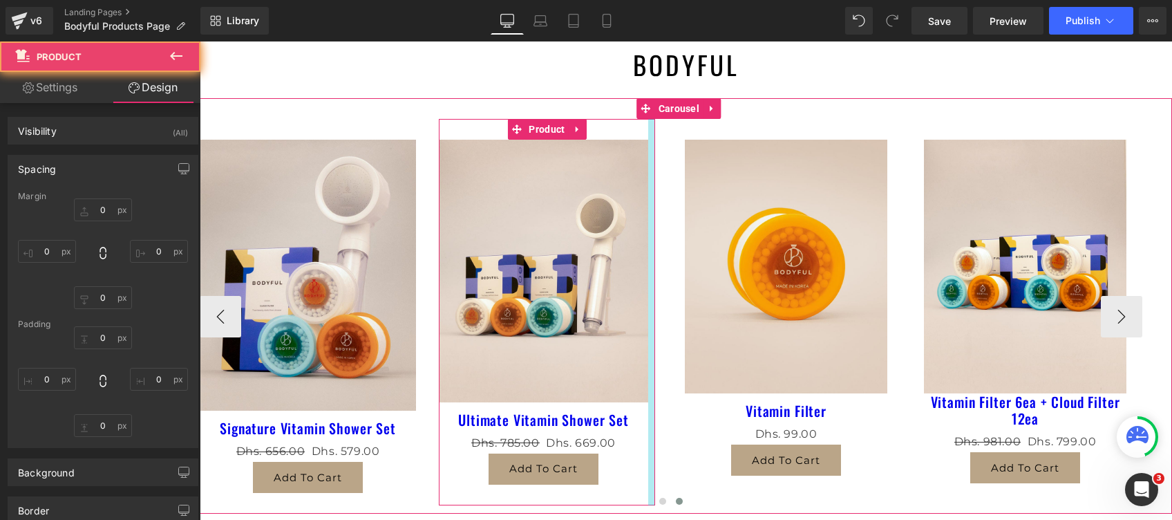
type input "10"
type input "30"
type input "0"
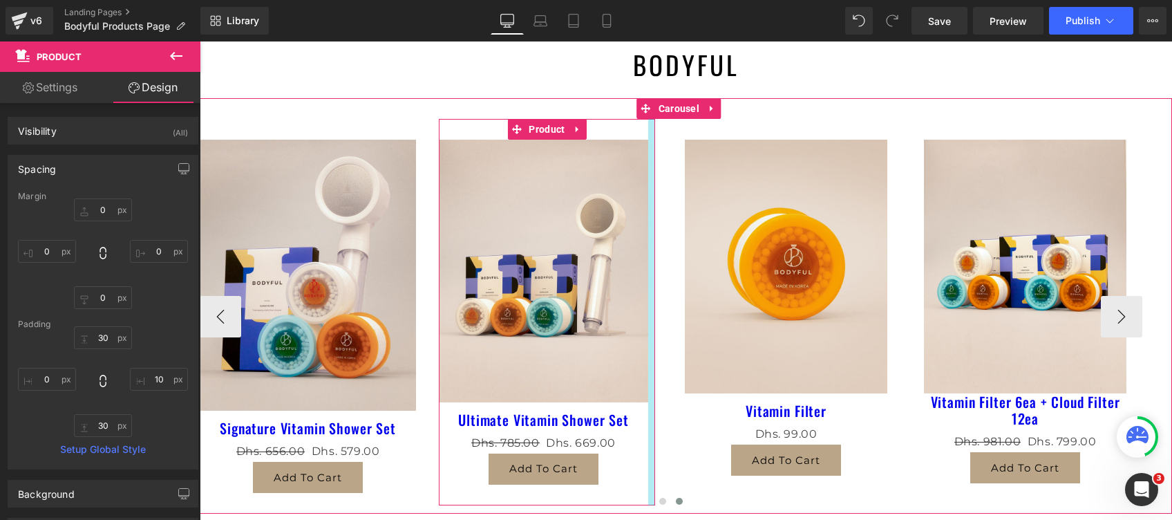
type input "0px"
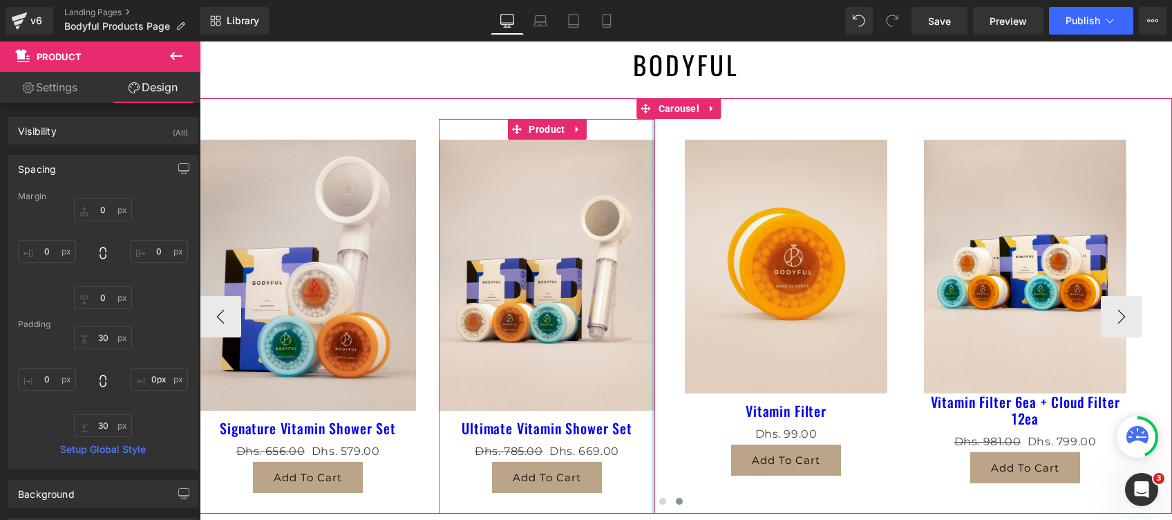
drag, startPoint x: 654, startPoint y: 303, endPoint x: 715, endPoint y: 323, distance: 64.0
click at [704, 321] on div "Sale Off (P) Image Basic Vitamin Shower Set (P) Title" at bounding box center [319, 316] width 1674 height 395
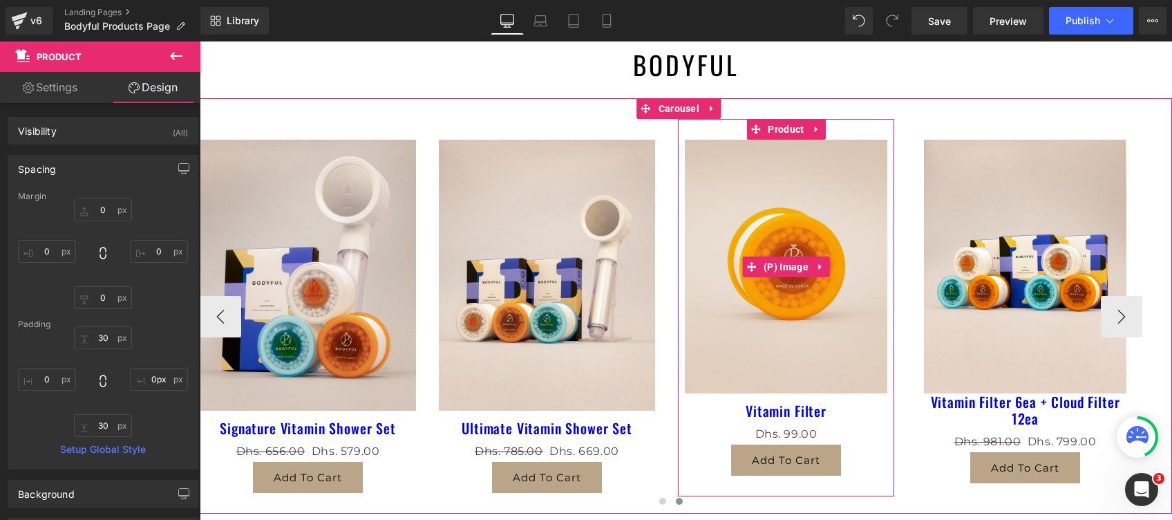
click at [702, 268] on img at bounding box center [786, 267] width 203 height 254
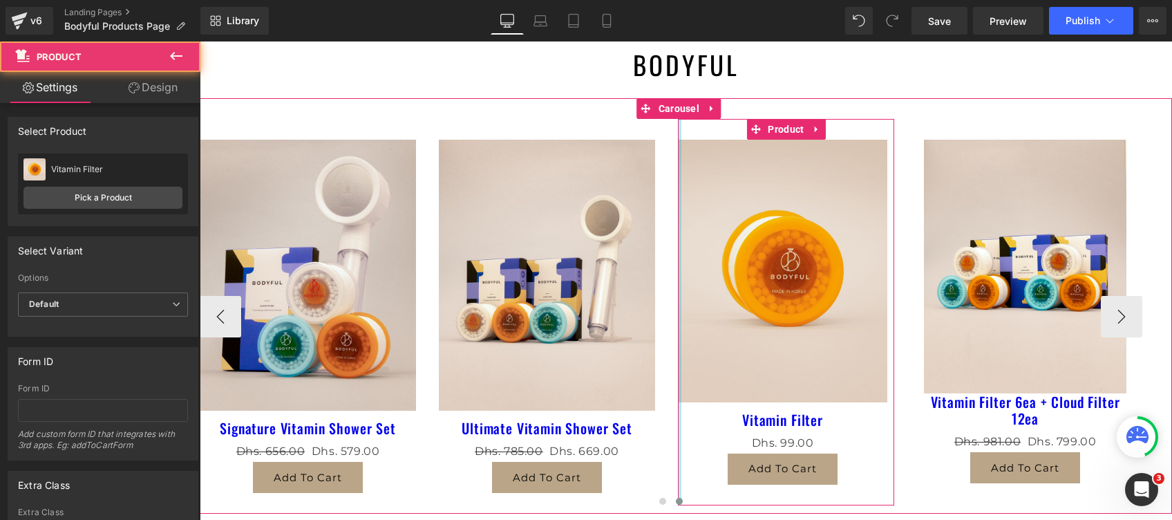
drag, startPoint x: 683, startPoint y: 273, endPoint x: 744, endPoint y: 293, distance: 64.7
click at [619, 283] on div "Sale Off (P) Image Basic Vitamin Shower Set (P) Title" at bounding box center [319, 316] width 1674 height 395
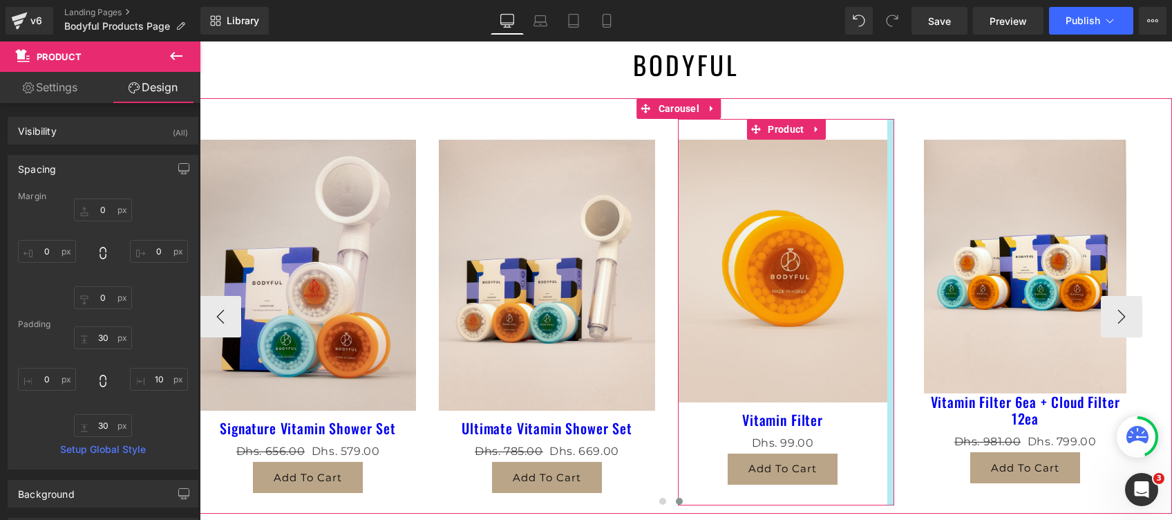
type input "0px"
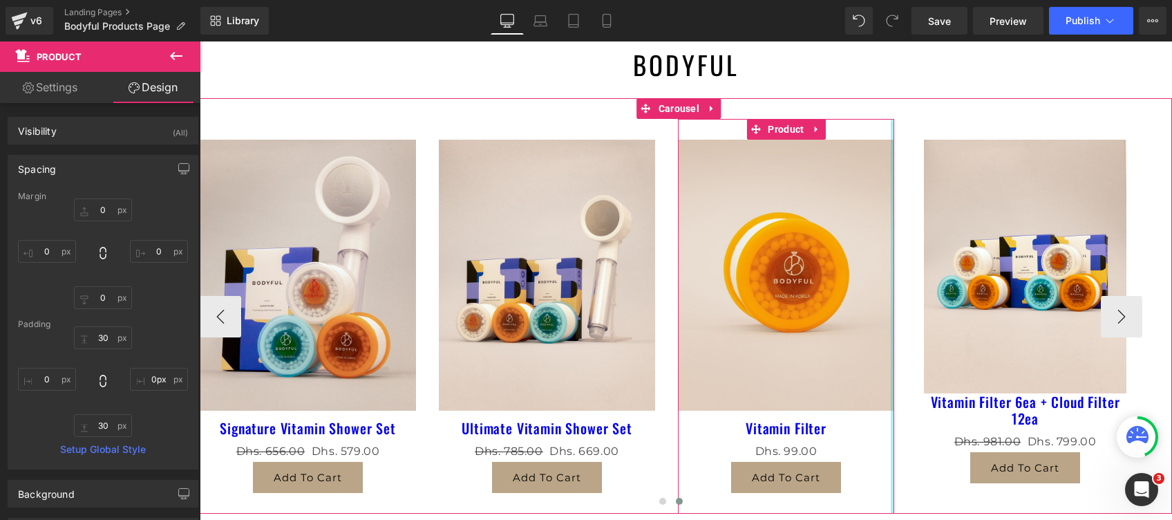
drag, startPoint x: 892, startPoint y: 290, endPoint x: 950, endPoint y: 318, distance: 64.6
click at [944, 317] on div "Sale Off (P) Image Basic Vitamin Shower Set (P) Title" at bounding box center [319, 316] width 1674 height 395
click at [1018, 271] on div "Sale Off (P) Image" at bounding box center [1025, 267] width 203 height 254
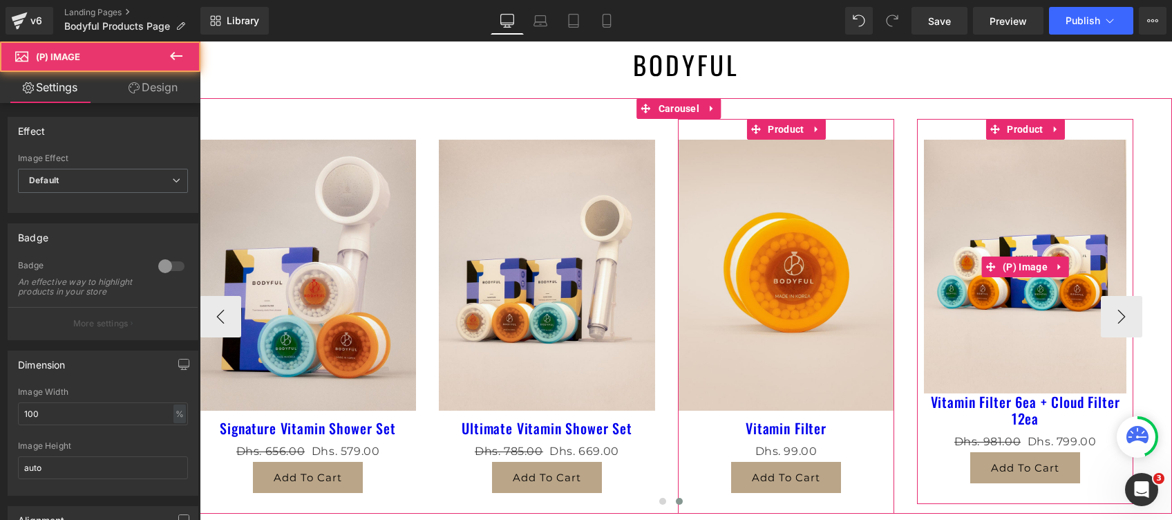
click at [931, 279] on img at bounding box center [1025, 267] width 203 height 254
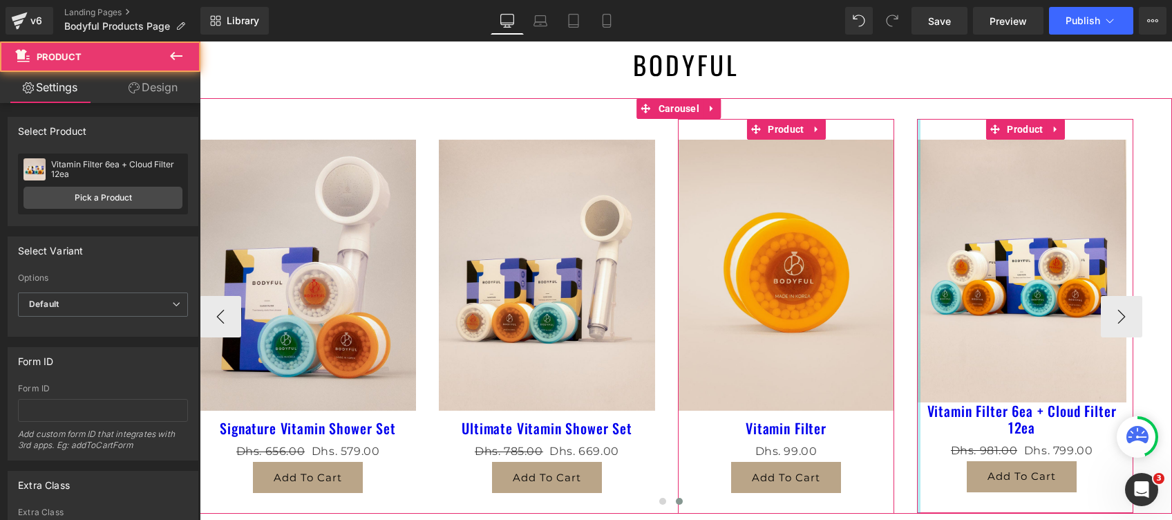
drag, startPoint x: 923, startPoint y: 298, endPoint x: 1027, endPoint y: 286, distance: 104.3
click at [834, 300] on div "Sale Off (P) Image Basic Vitamin Shower Set (P) Title" at bounding box center [319, 316] width 1674 height 395
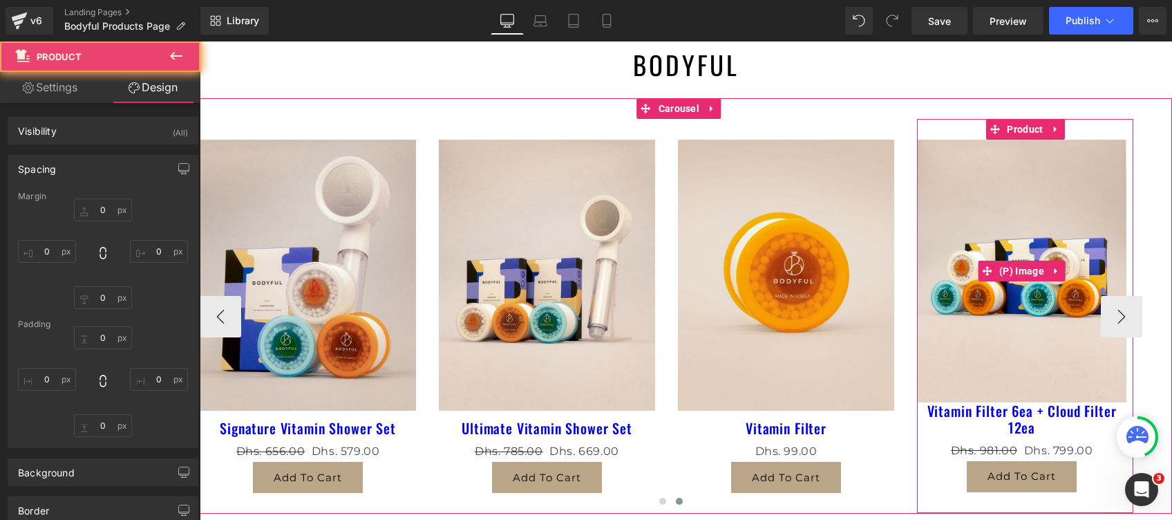
type input "0"
type input "30"
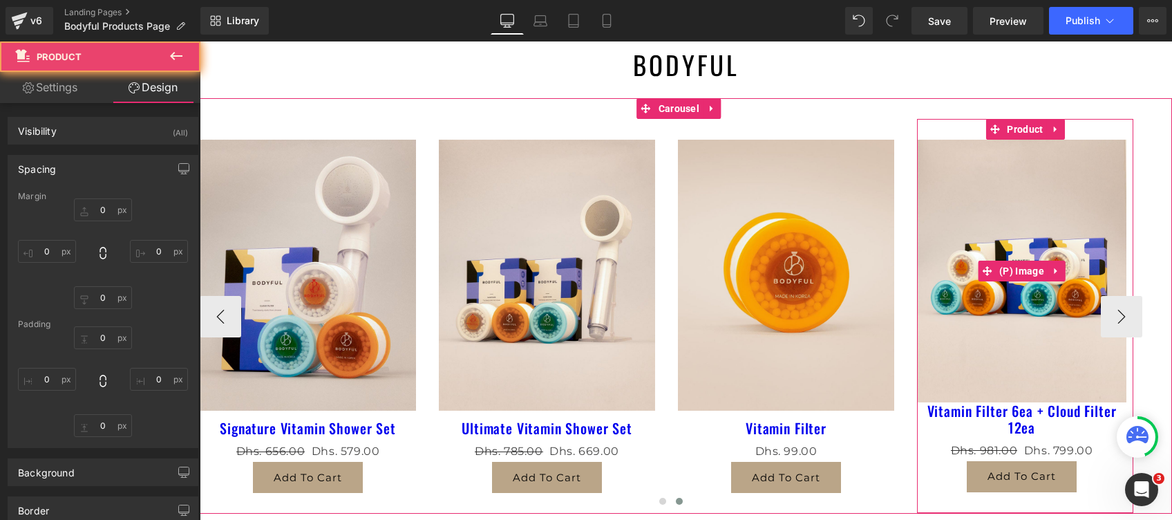
type input "10"
type input "30"
type input "0"
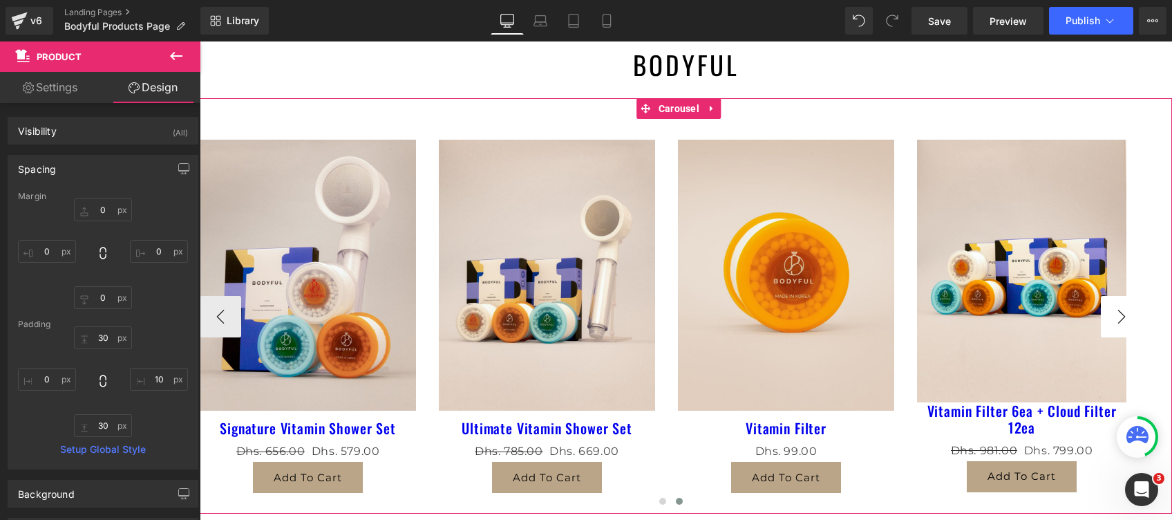
click at [1103, 319] on button "›" at bounding box center [1121, 316] width 41 height 41
click at [1109, 319] on button "›" at bounding box center [1121, 316] width 41 height 41
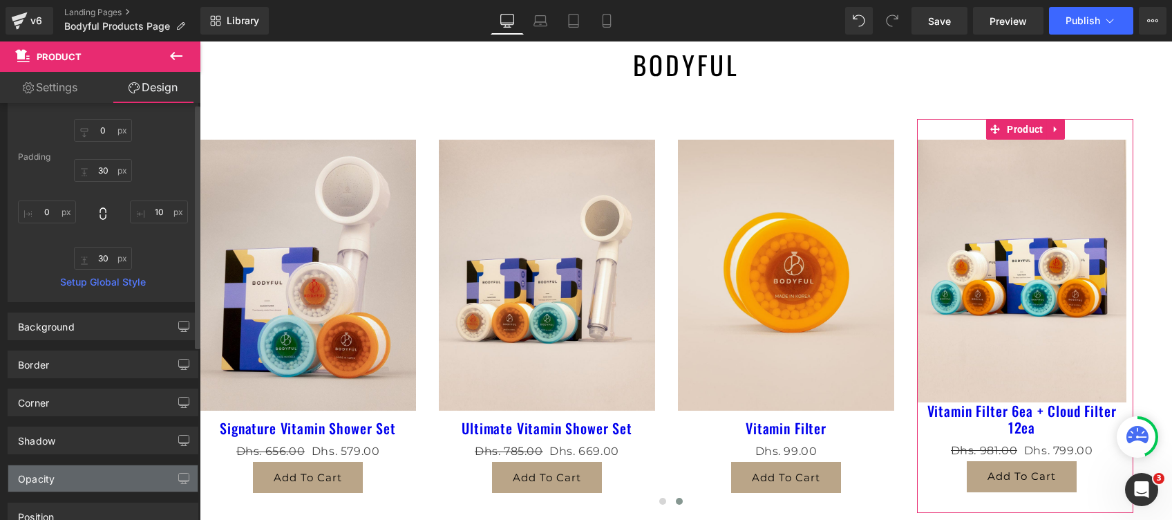
scroll to position [294, 0]
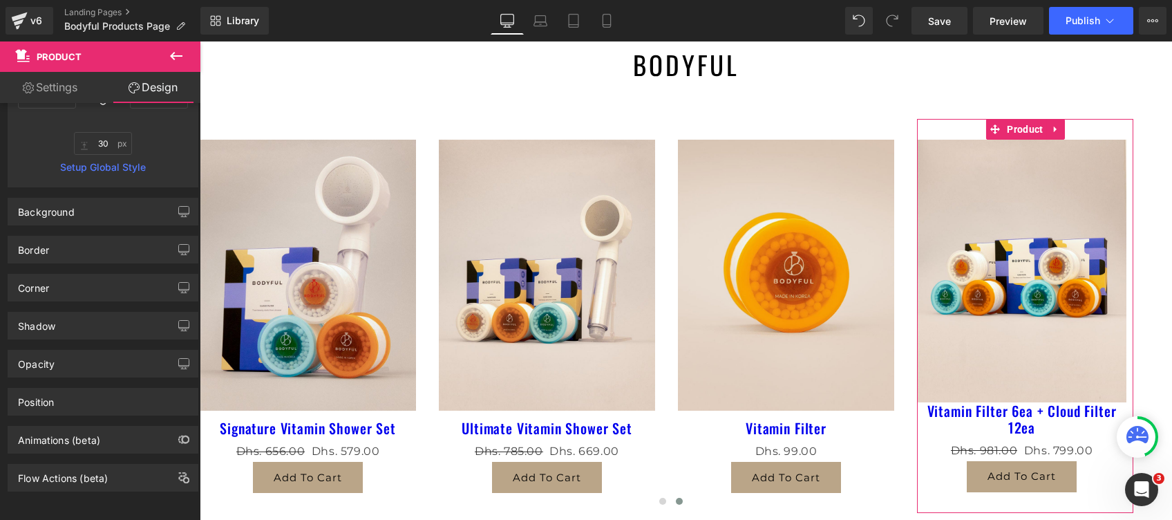
click at [57, 86] on link "Settings" at bounding box center [50, 87] width 100 height 31
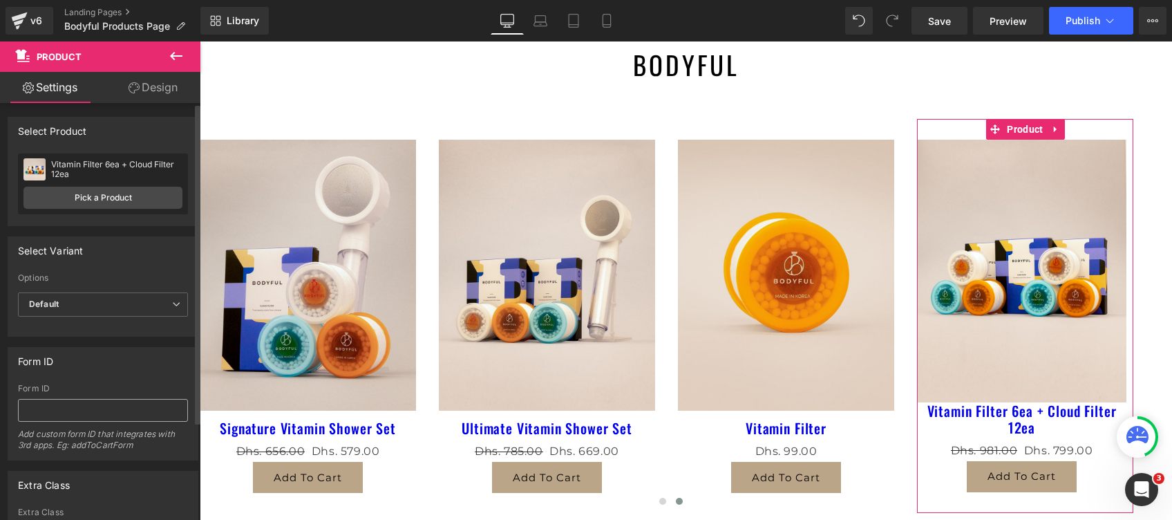
scroll to position [126, 0]
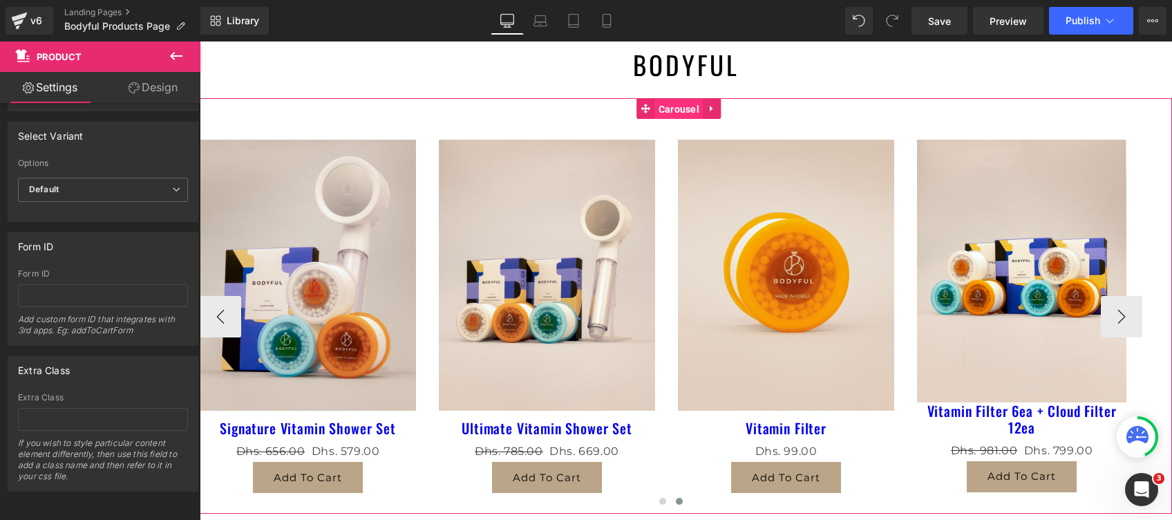
click at [686, 106] on span "Carousel" at bounding box center [679, 109] width 48 height 21
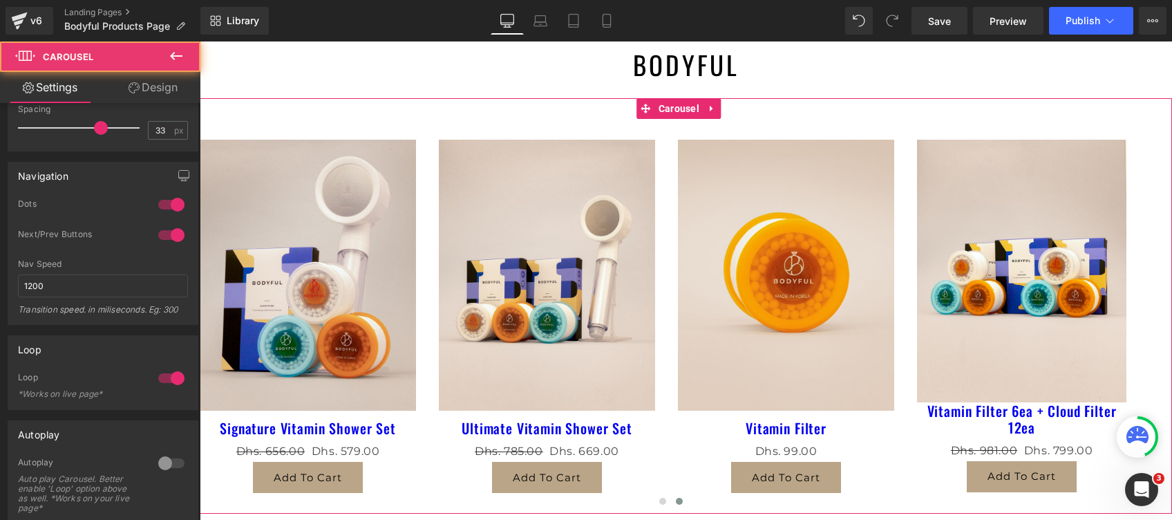
scroll to position [499, 0]
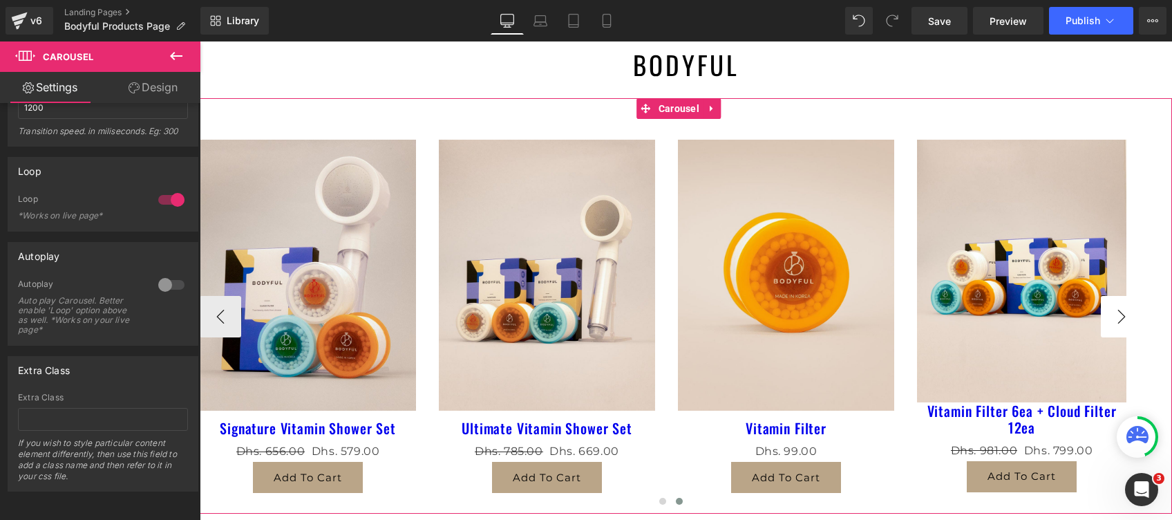
click at [1112, 312] on button "›" at bounding box center [1121, 316] width 41 height 41
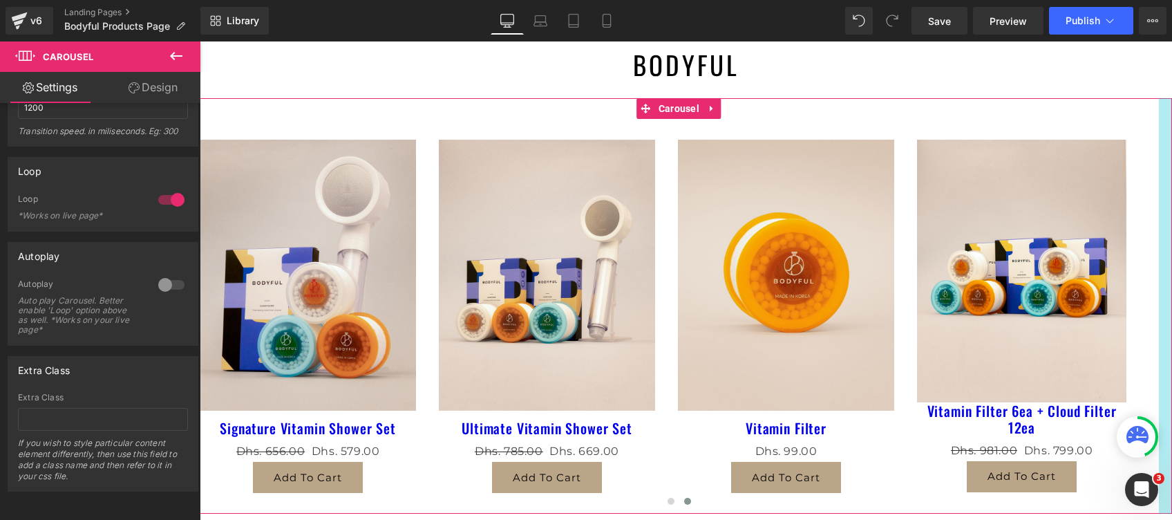
drag, startPoint x: 1141, startPoint y: 288, endPoint x: 1168, endPoint y: 290, distance: 27.1
click at [1168, 290] on html "Skip to content FREE DELIVERY TO DUBAI, ABU DHABI, and SHARJAH Home Product Art…" at bounding box center [686, 205] width 973 height 543
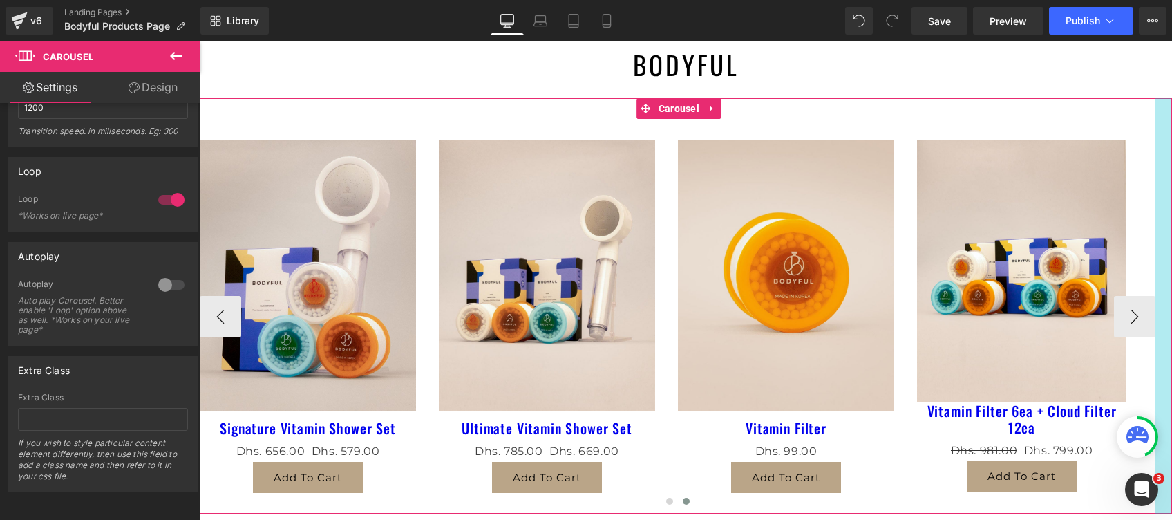
click at [1153, 213] on div "Sale Off" at bounding box center [686, 305] width 973 height 415
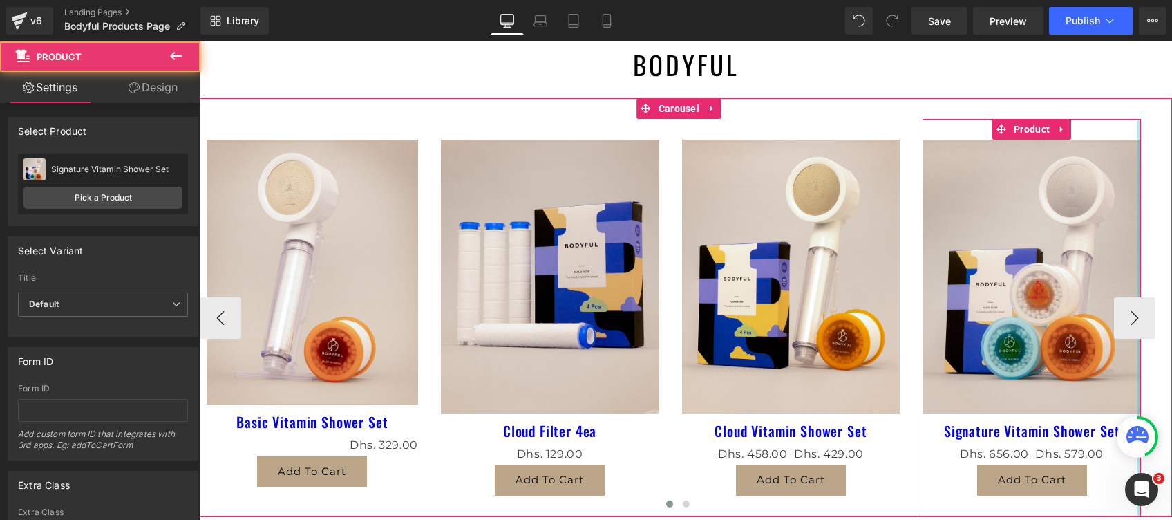
drag, startPoint x: 1138, startPoint y: 260, endPoint x: 1147, endPoint y: 267, distance: 11.3
click at [1147, 267] on div "Sale Off" at bounding box center [686, 307] width 973 height 418
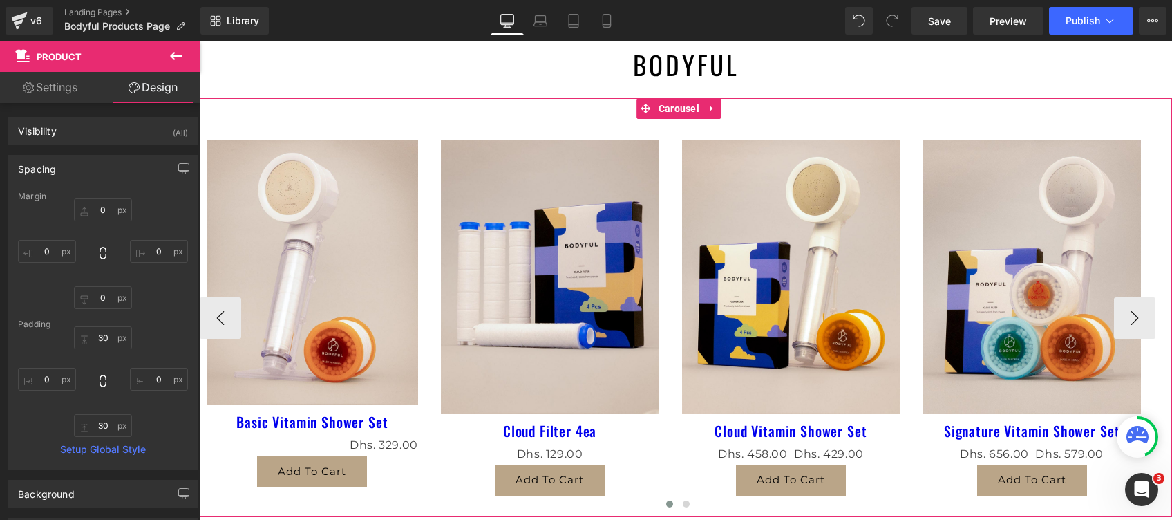
scroll to position [292, 0]
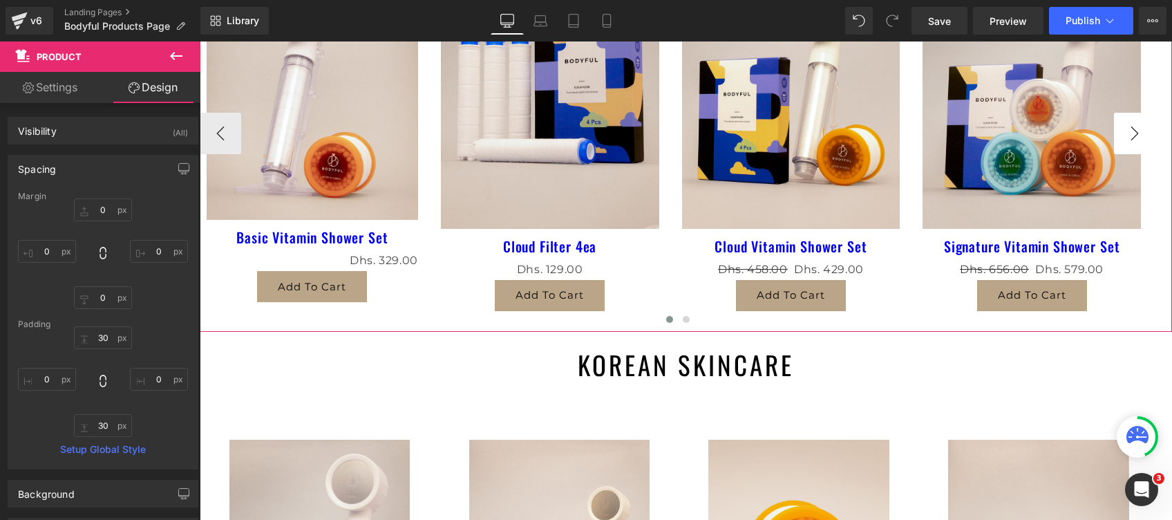
click at [1116, 131] on button "›" at bounding box center [1134, 133] width 41 height 41
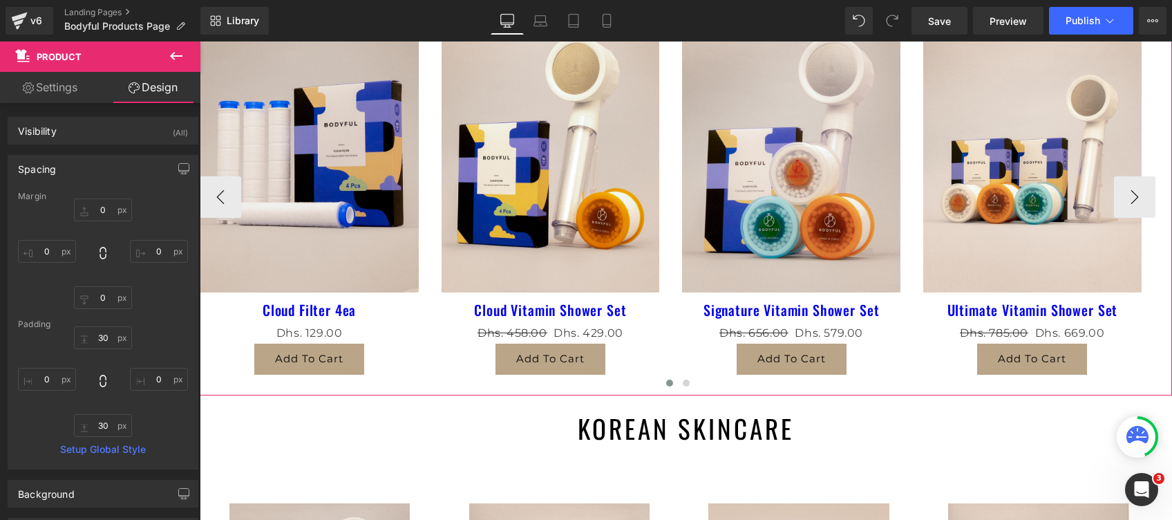
scroll to position [199, 0]
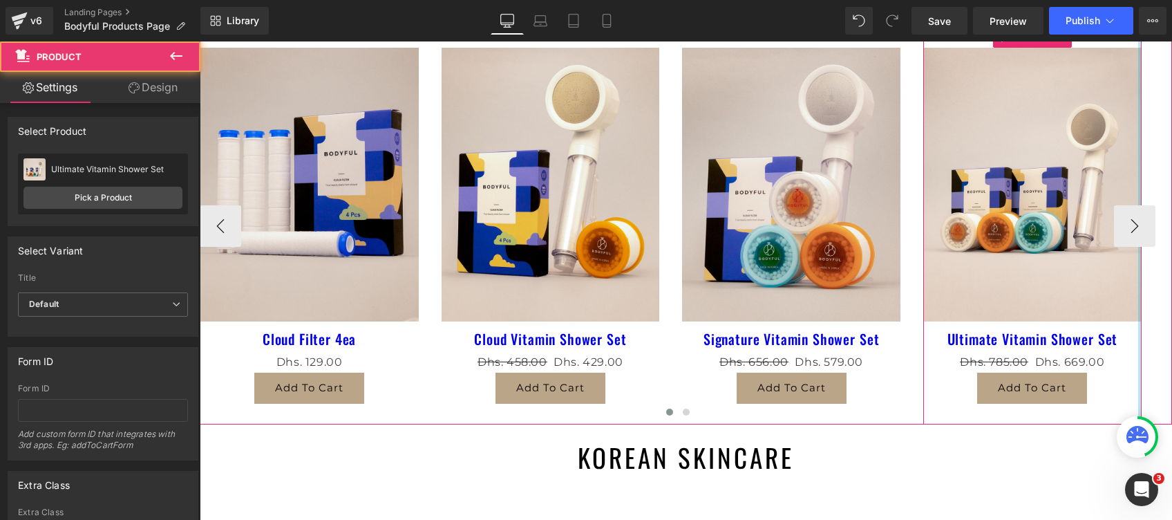
drag, startPoint x: 1138, startPoint y: 147, endPoint x: 1154, endPoint y: 156, distance: 18.3
click at [1154, 156] on div "Sale Off" at bounding box center [686, 215] width 973 height 418
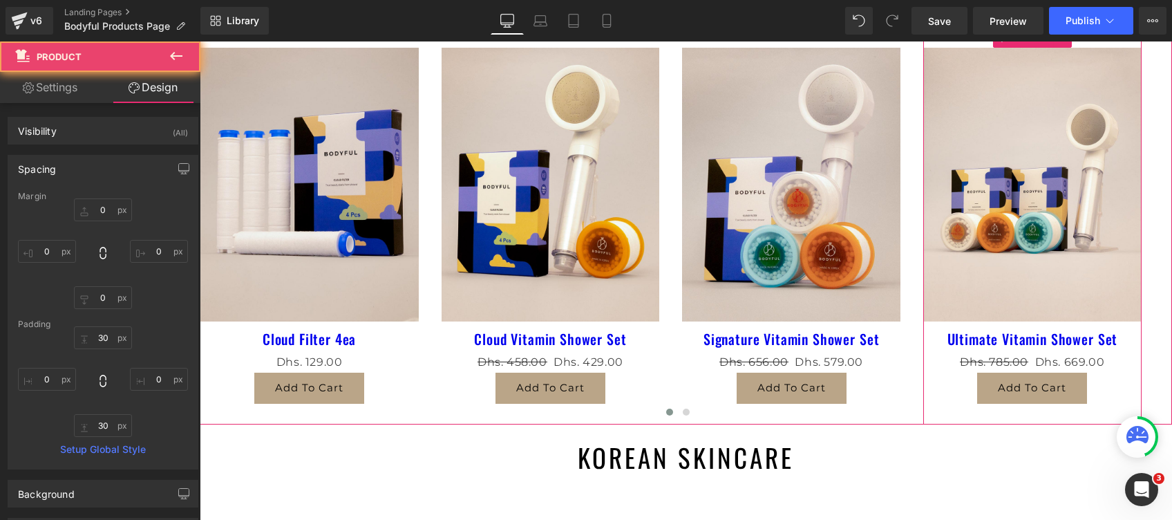
type input "0"
type input "30"
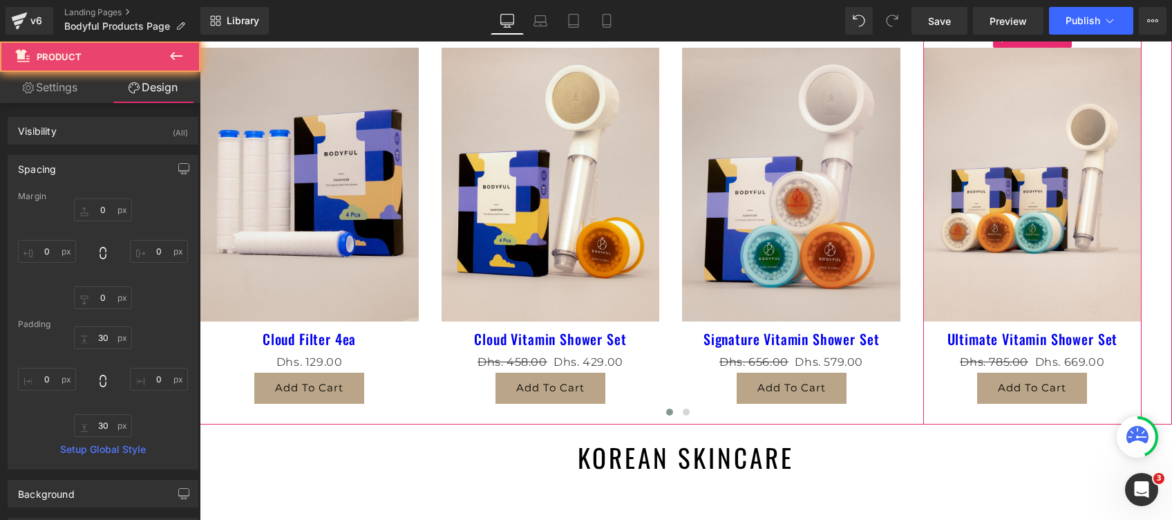
type input "0"
type input "30"
type input "0"
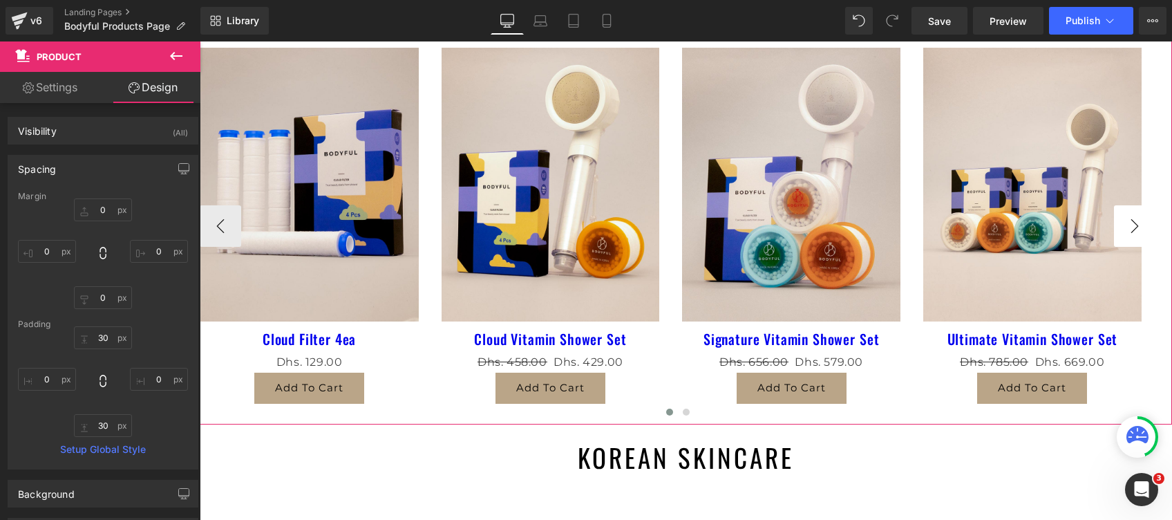
click at [1134, 225] on button "›" at bounding box center [1134, 225] width 41 height 41
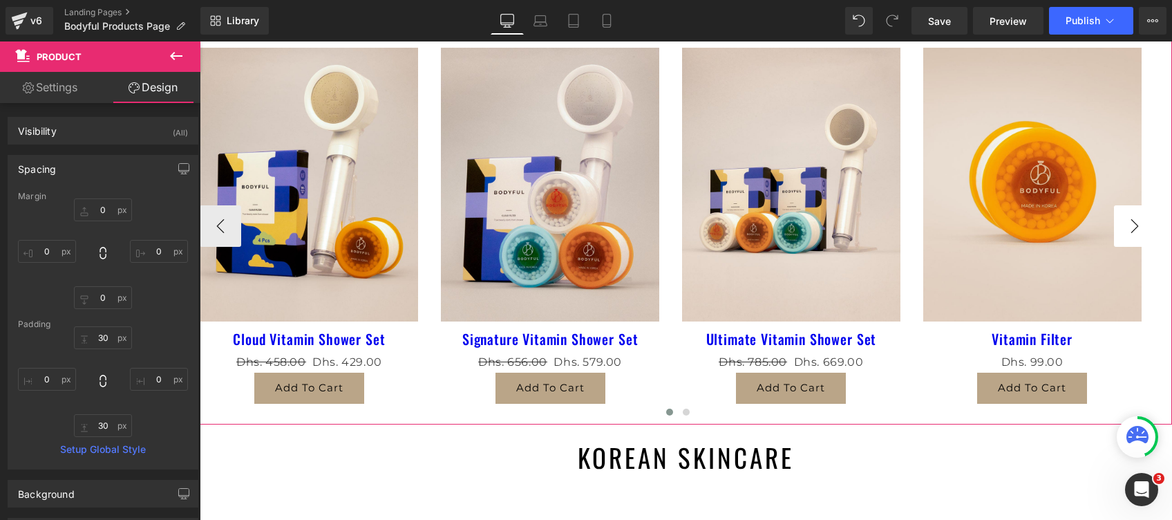
click at [1132, 228] on button "›" at bounding box center [1134, 225] width 41 height 41
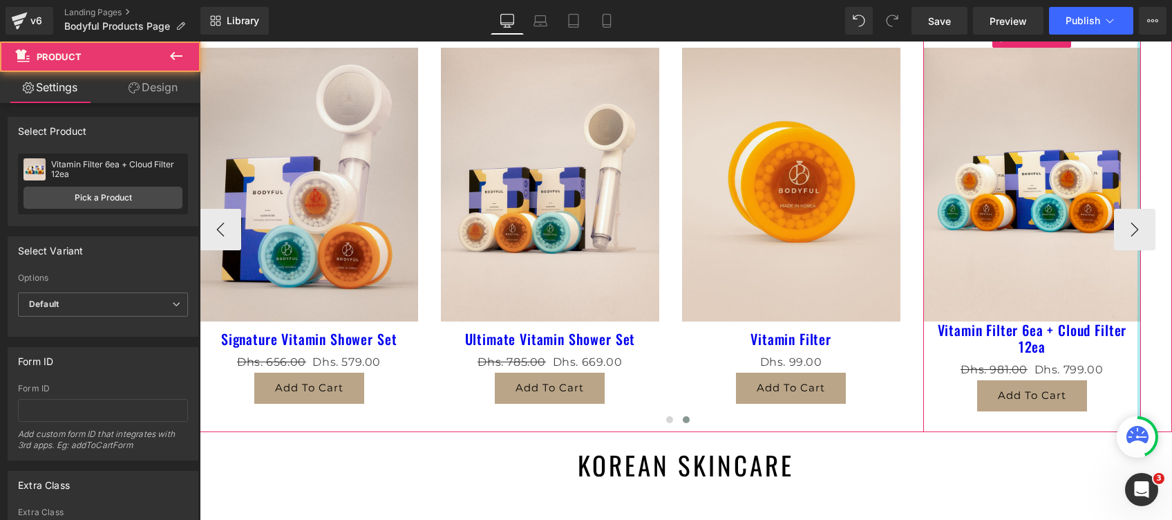
drag, startPoint x: 1139, startPoint y: 151, endPoint x: 1156, endPoint y: 166, distance: 22.5
click at [1156, 166] on div "Sale Off" at bounding box center [686, 218] width 973 height 425
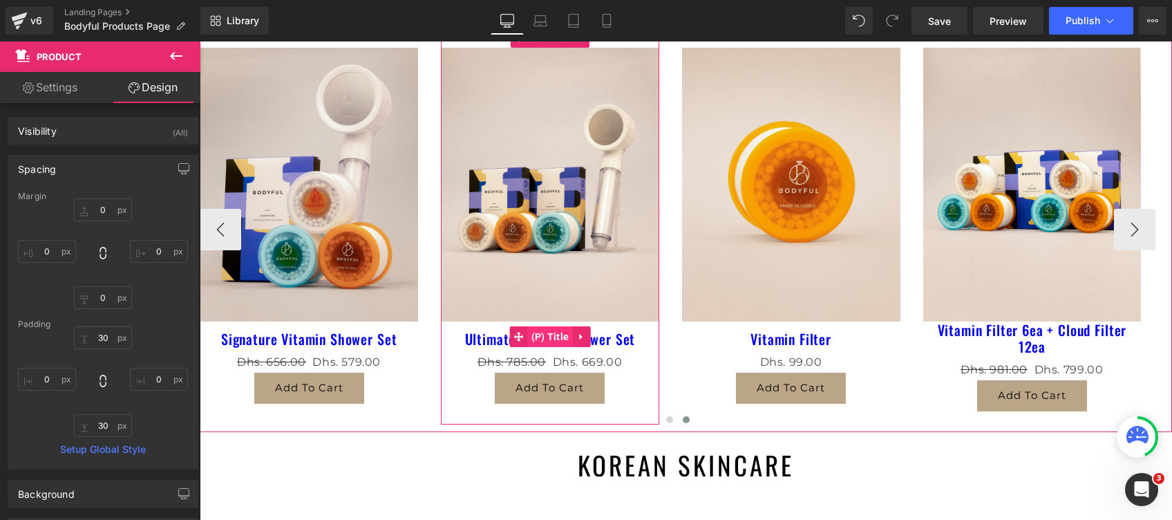
click at [550, 337] on span "(P) Title" at bounding box center [550, 336] width 45 height 21
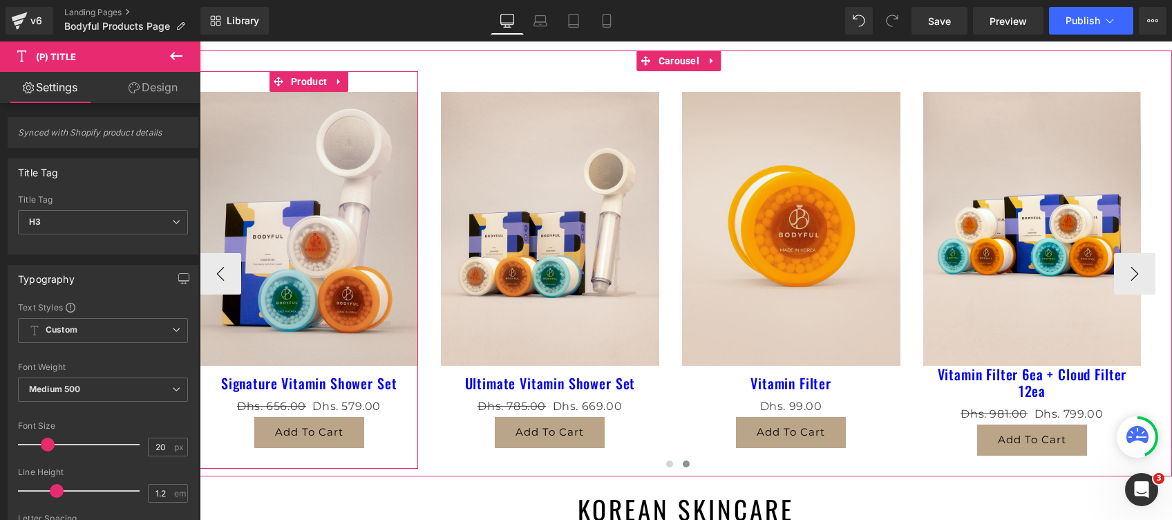
scroll to position [184, 0]
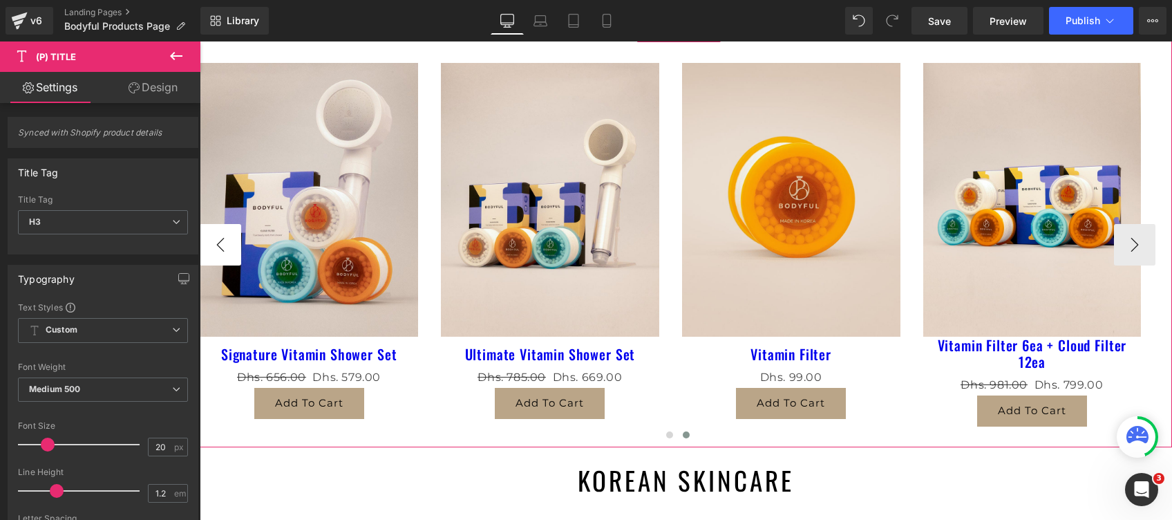
click at [227, 243] on button "‹" at bounding box center [220, 244] width 41 height 41
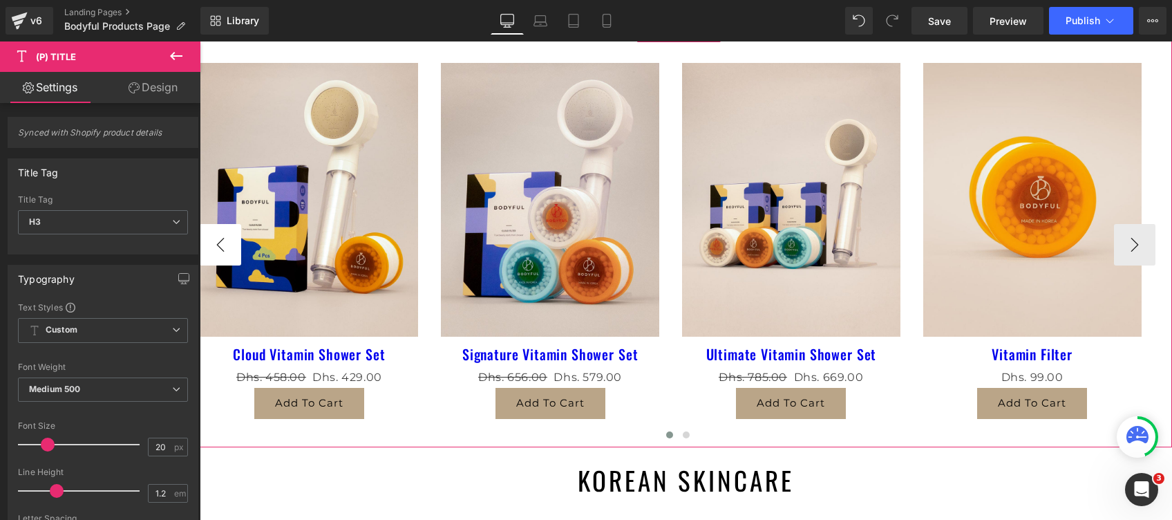
click at [227, 243] on button "‹" at bounding box center [220, 244] width 41 height 41
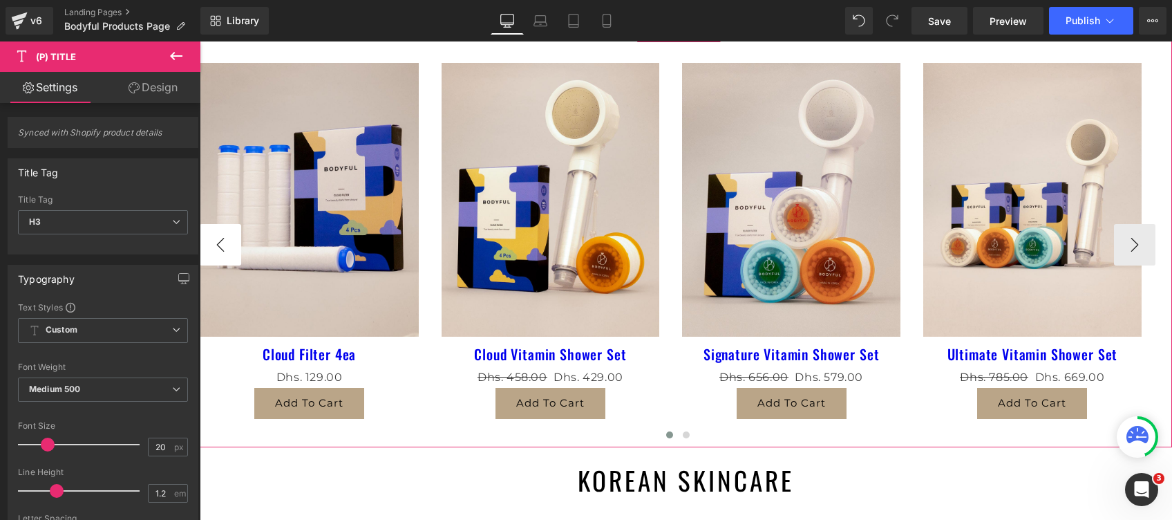
click at [227, 243] on button "‹" at bounding box center [220, 244] width 41 height 41
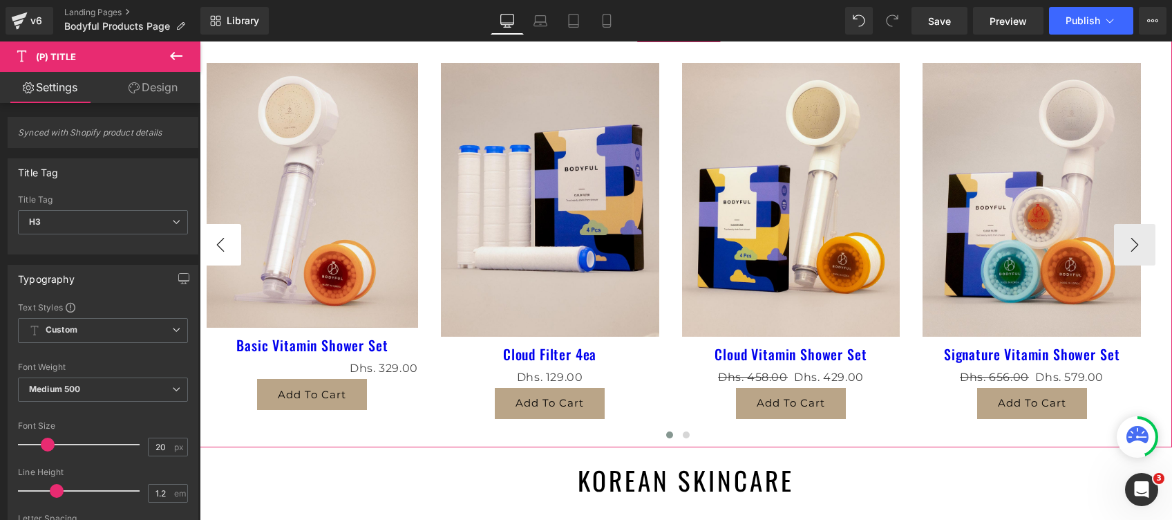
click at [227, 243] on button "‹" at bounding box center [220, 244] width 41 height 41
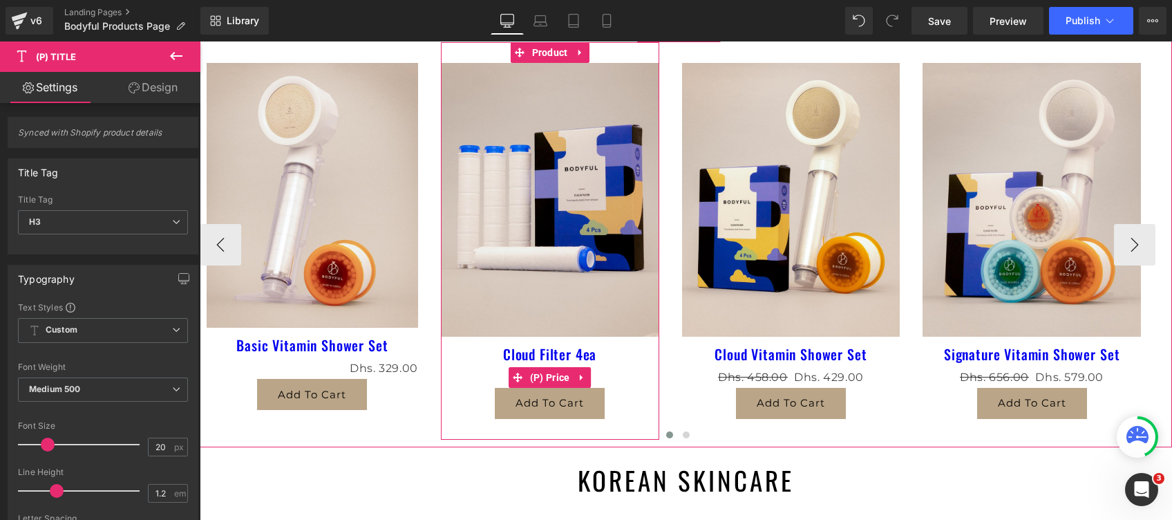
click at [538, 377] on span "(P) Price" at bounding box center [550, 377] width 47 height 21
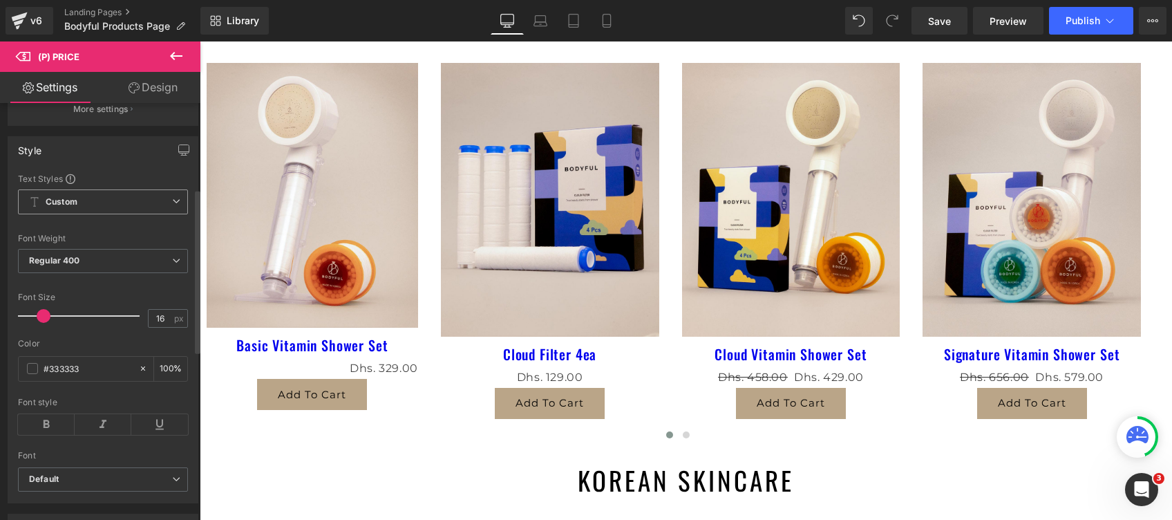
scroll to position [643, 0]
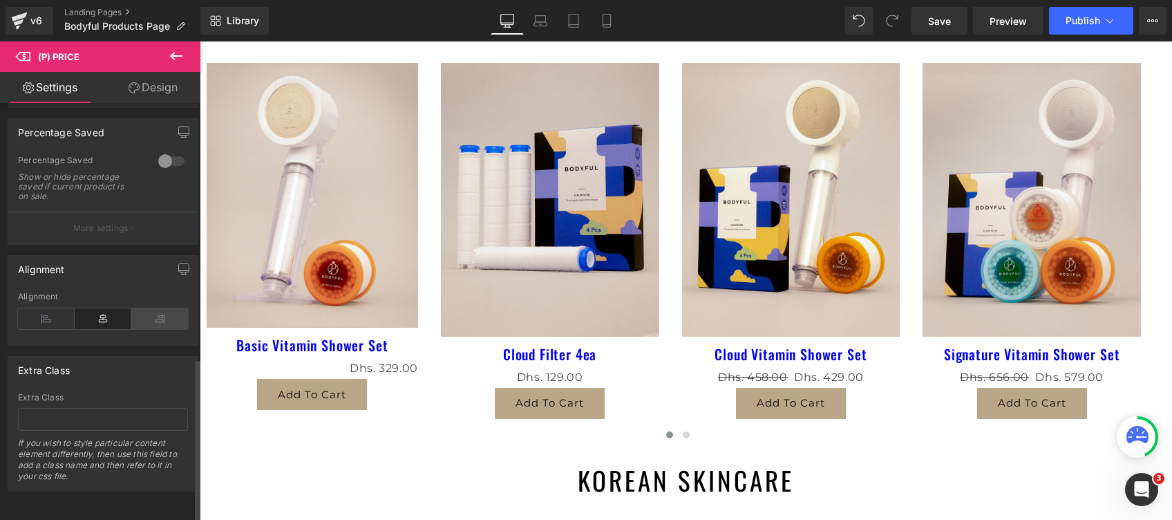
click at [148, 308] on icon at bounding box center [159, 318] width 57 height 21
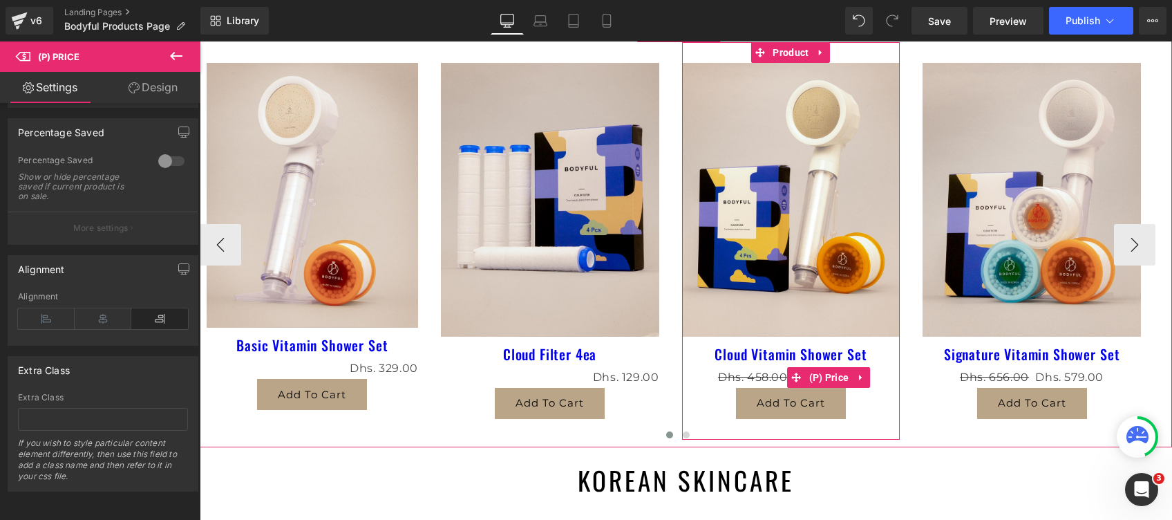
click at [761, 377] on span "Dhs. 458.00" at bounding box center [753, 377] width 70 height 13
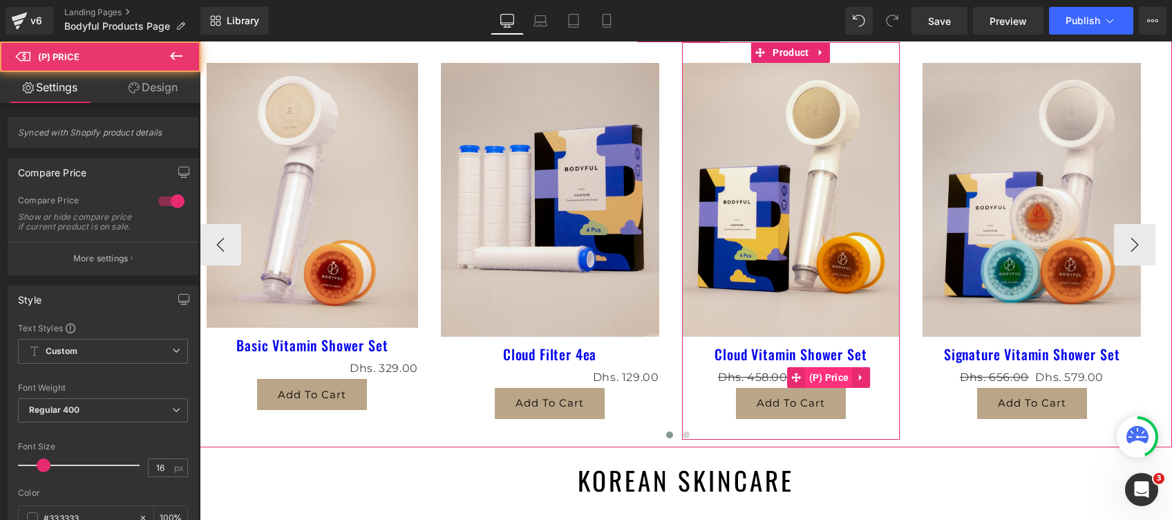
click at [843, 377] on span "(P) Price" at bounding box center [829, 377] width 47 height 21
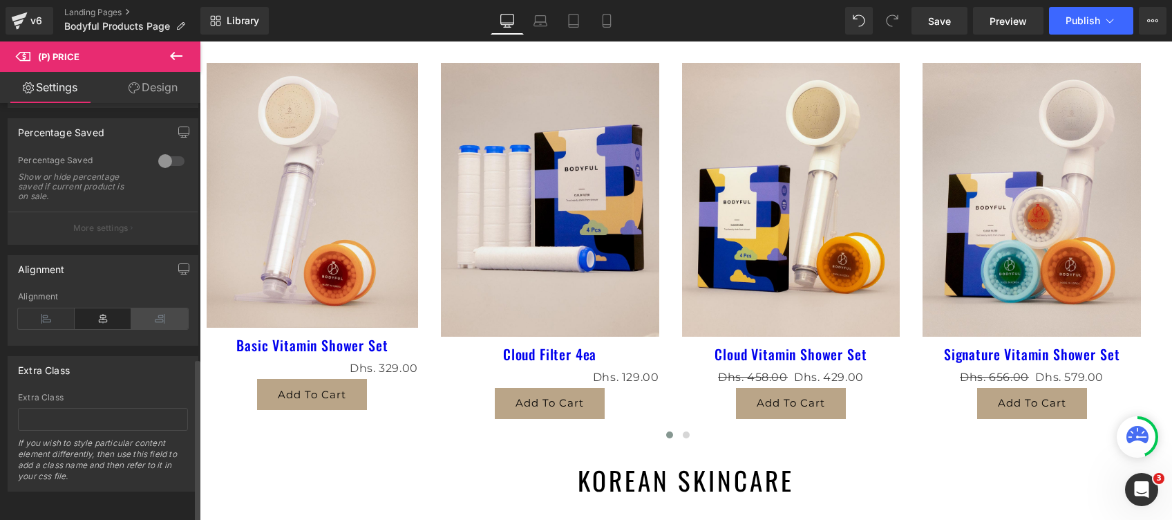
click at [152, 308] on icon at bounding box center [159, 318] width 57 height 21
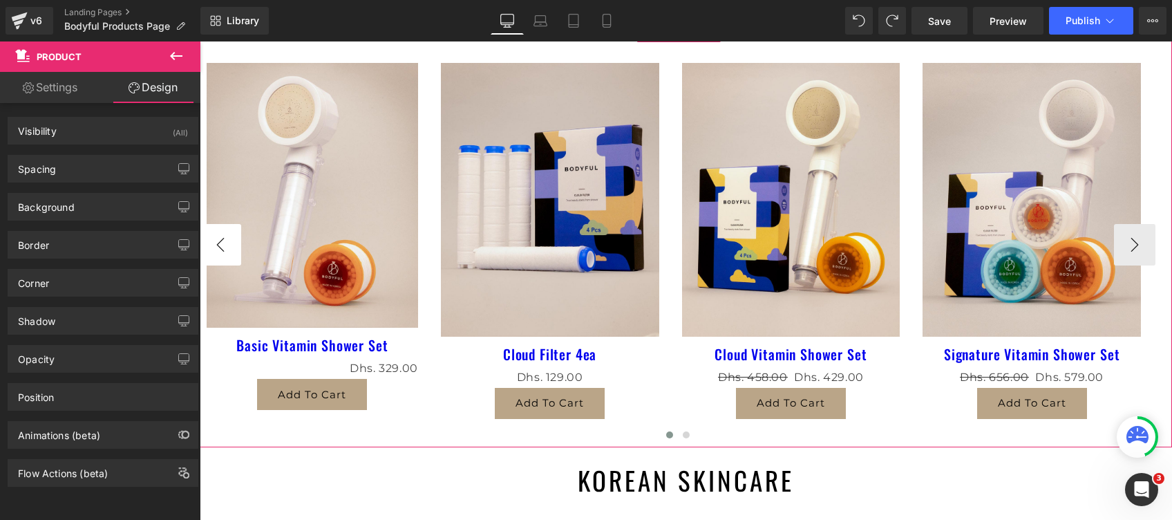
click at [221, 244] on button "‹" at bounding box center [220, 244] width 41 height 41
click at [1132, 249] on button "›" at bounding box center [1134, 244] width 41 height 41
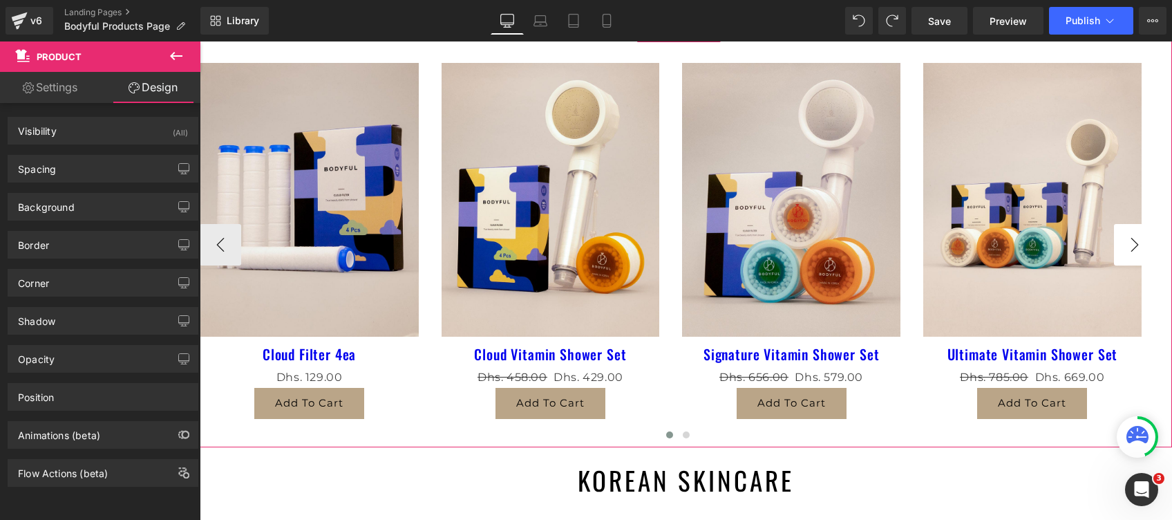
click at [1132, 249] on button "›" at bounding box center [1134, 244] width 41 height 41
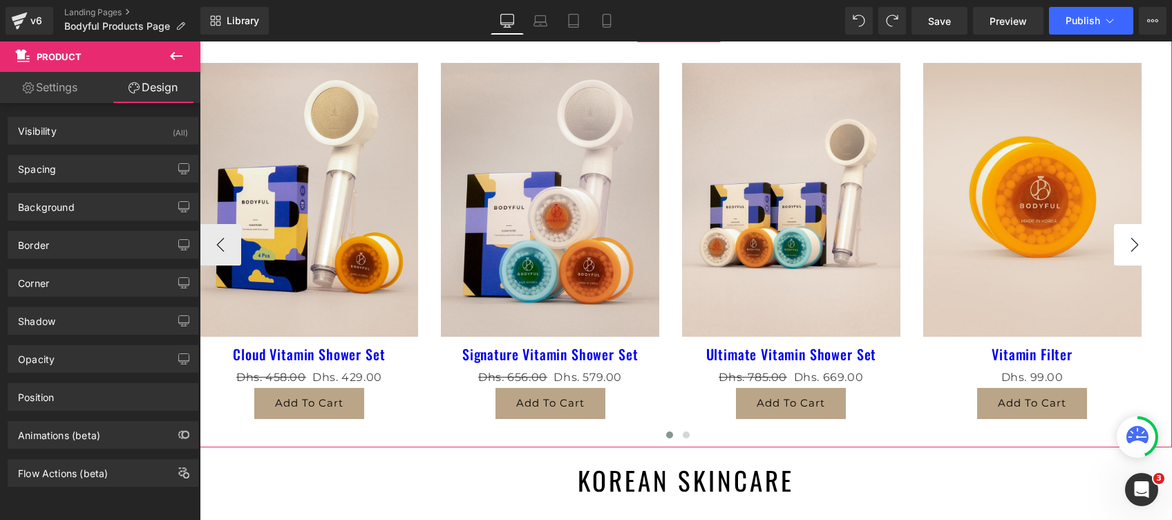
click at [1132, 249] on button "›" at bounding box center [1134, 244] width 41 height 41
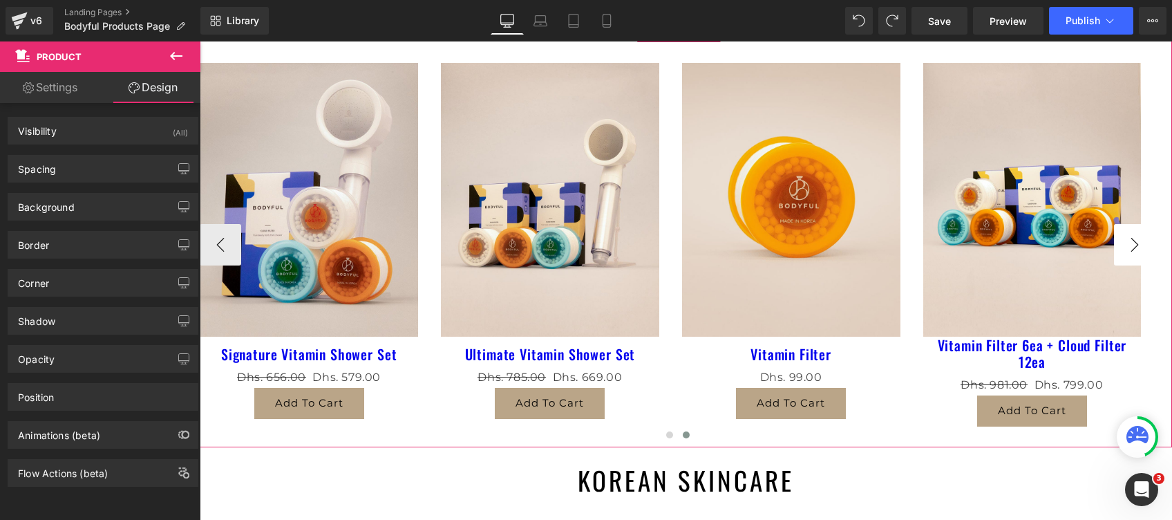
click at [1132, 249] on button "›" at bounding box center [1134, 244] width 41 height 41
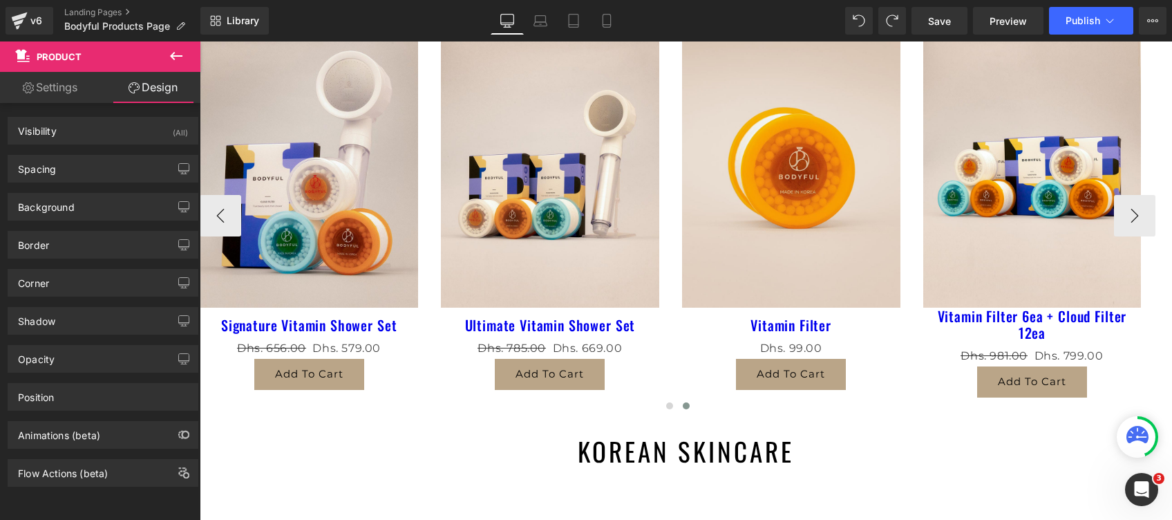
scroll to position [184, 0]
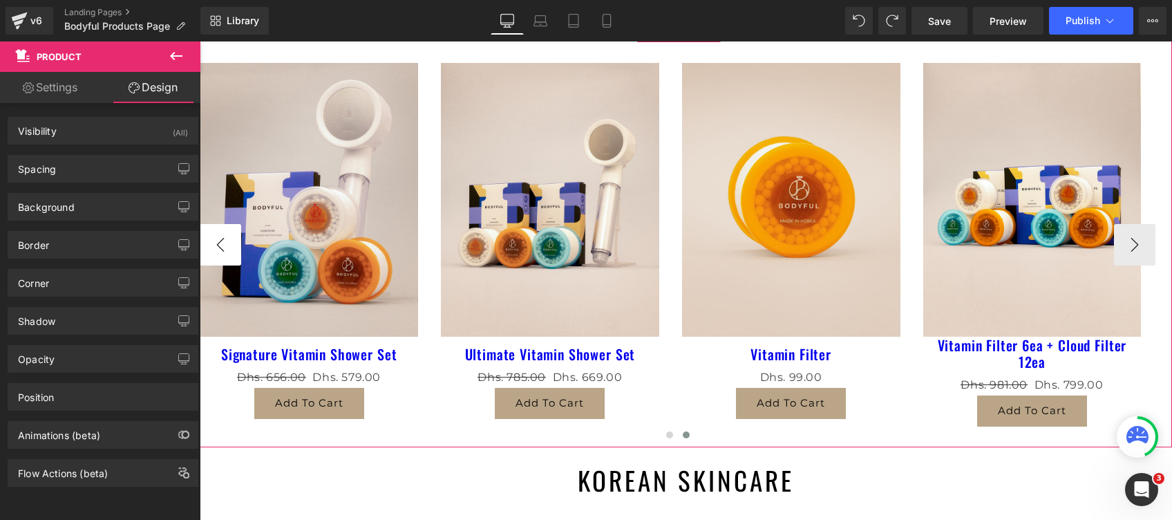
click at [208, 249] on button "‹" at bounding box center [220, 244] width 41 height 41
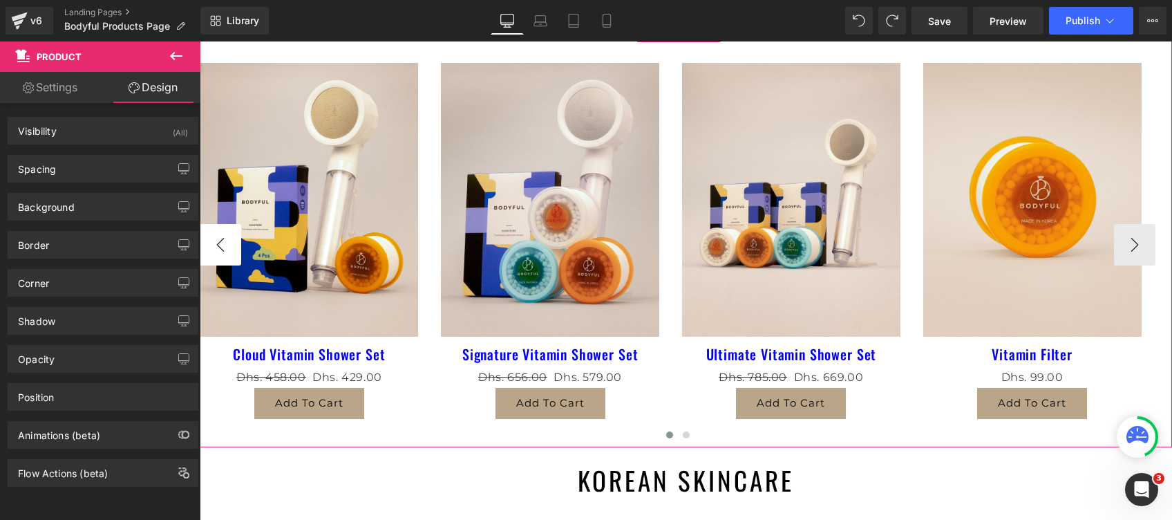
click at [208, 249] on button "‹" at bounding box center [220, 244] width 41 height 41
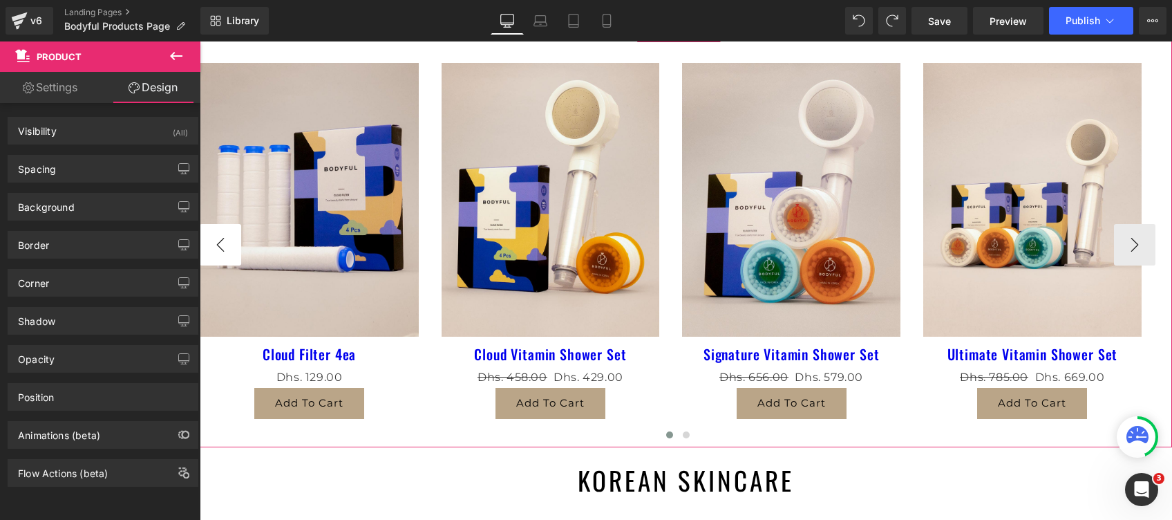
click at [208, 249] on button "‹" at bounding box center [220, 244] width 41 height 41
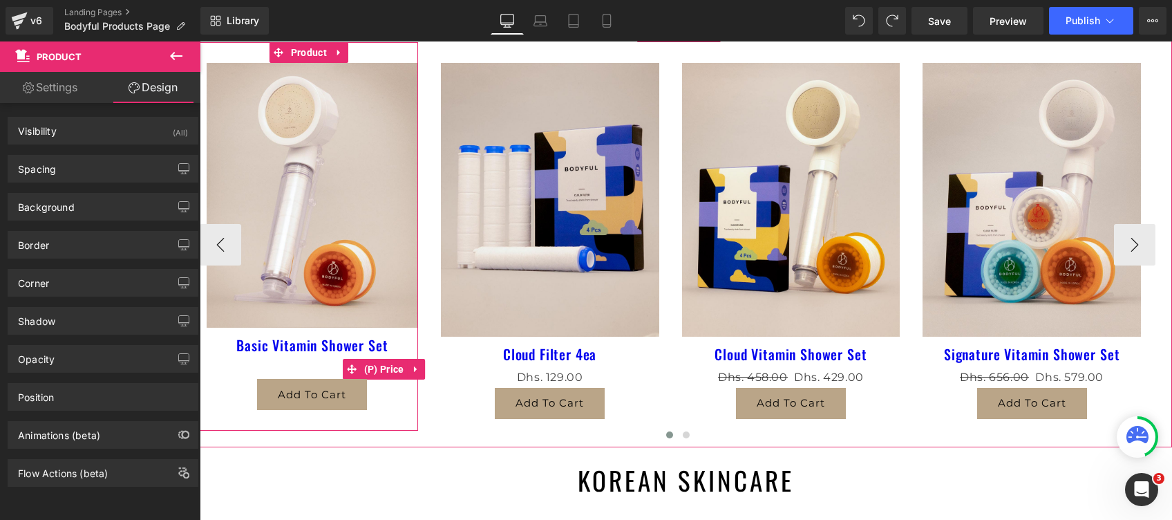
click at [378, 369] on span "(P) Price" at bounding box center [384, 369] width 47 height 21
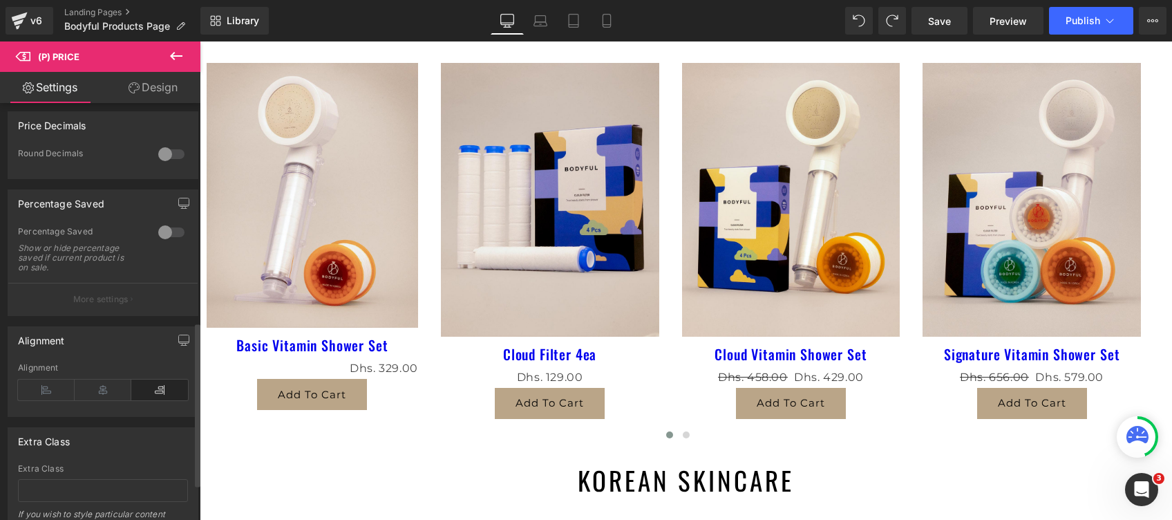
scroll to position [553, 0]
click at [104, 399] on icon at bounding box center [103, 388] width 57 height 21
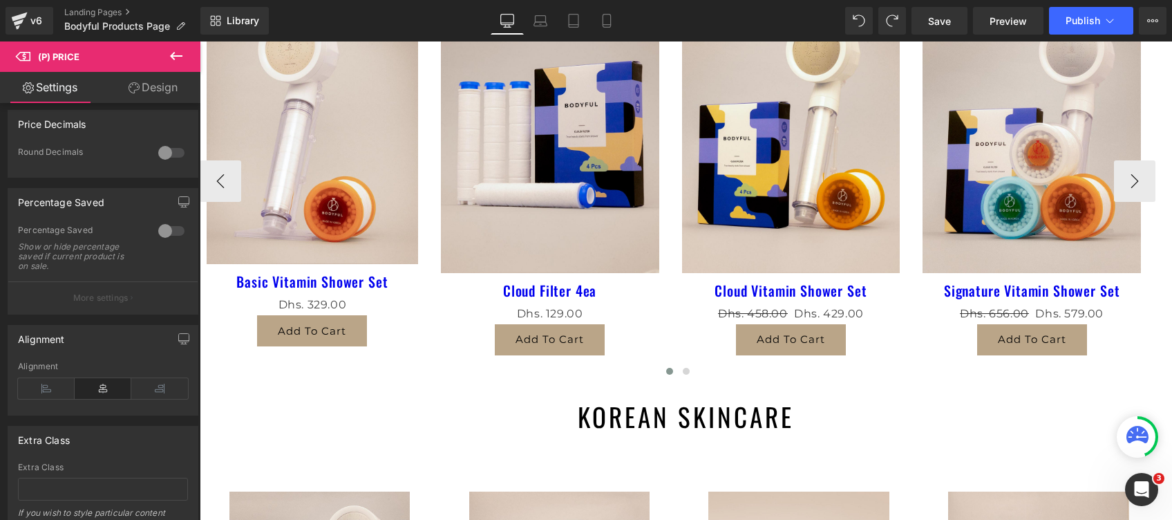
scroll to position [276, 0]
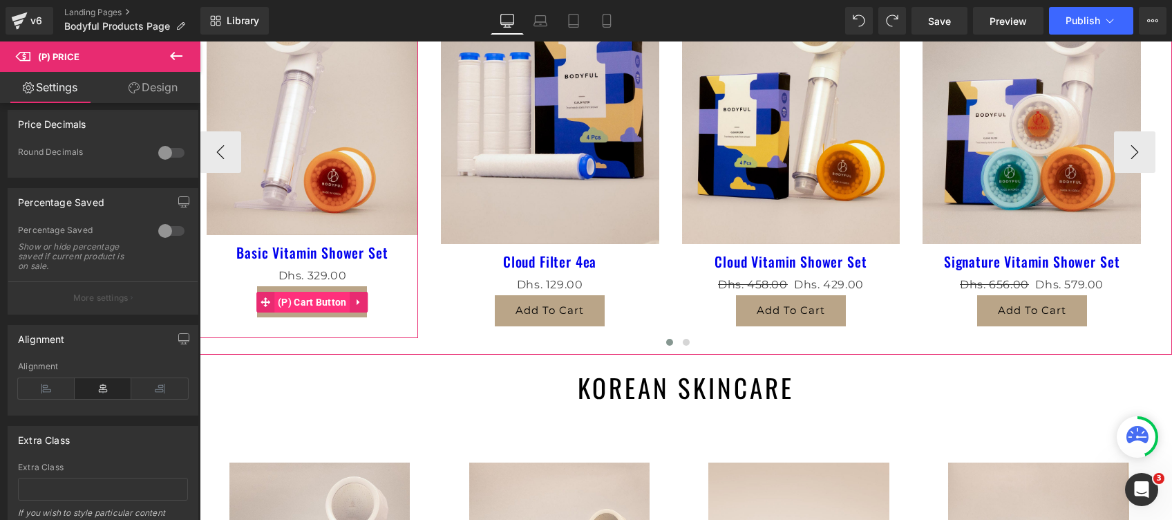
click at [293, 308] on span "(P) Cart Button" at bounding box center [312, 302] width 76 height 21
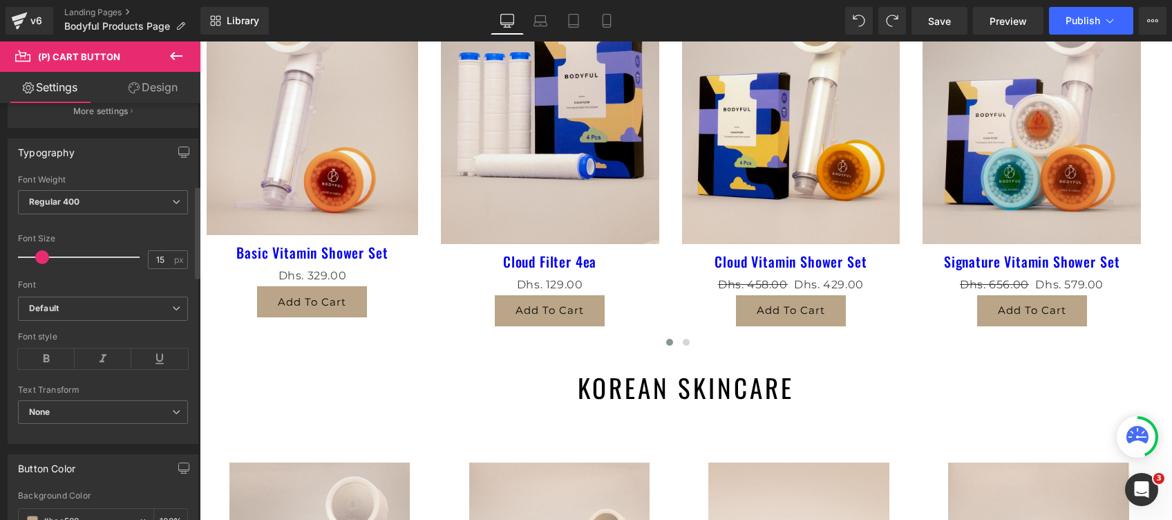
scroll to position [368, 0]
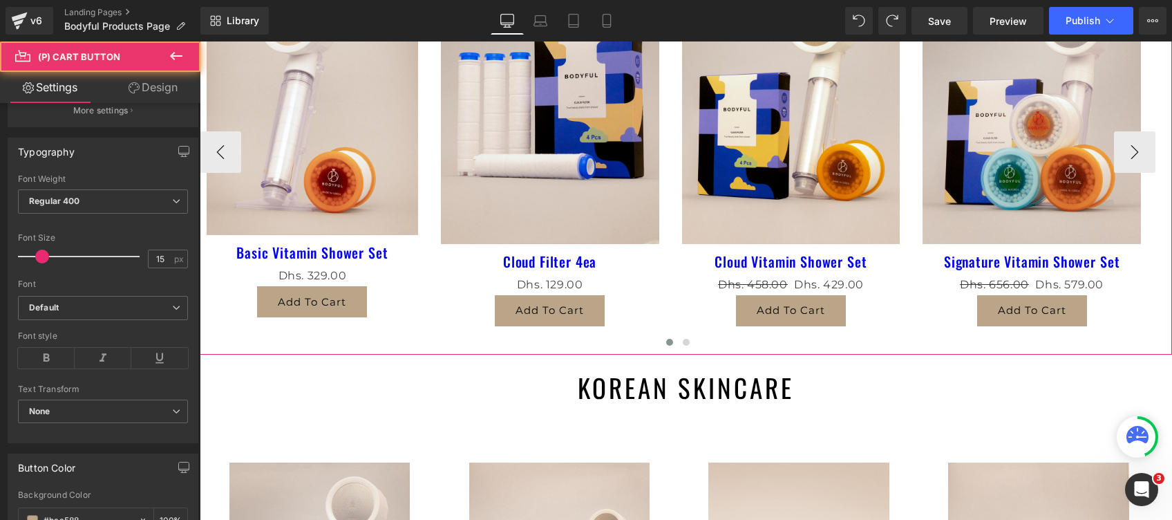
drag, startPoint x: 320, startPoint y: 315, endPoint x: 310, endPoint y: 276, distance: 39.9
click at [315, 333] on div "Sale Off (P) Image Basic Vitamin Shower Set (P) Title Dhs. 0 Dhs. 329.00 (P) Pr…" at bounding box center [309, 144] width 218 height 388
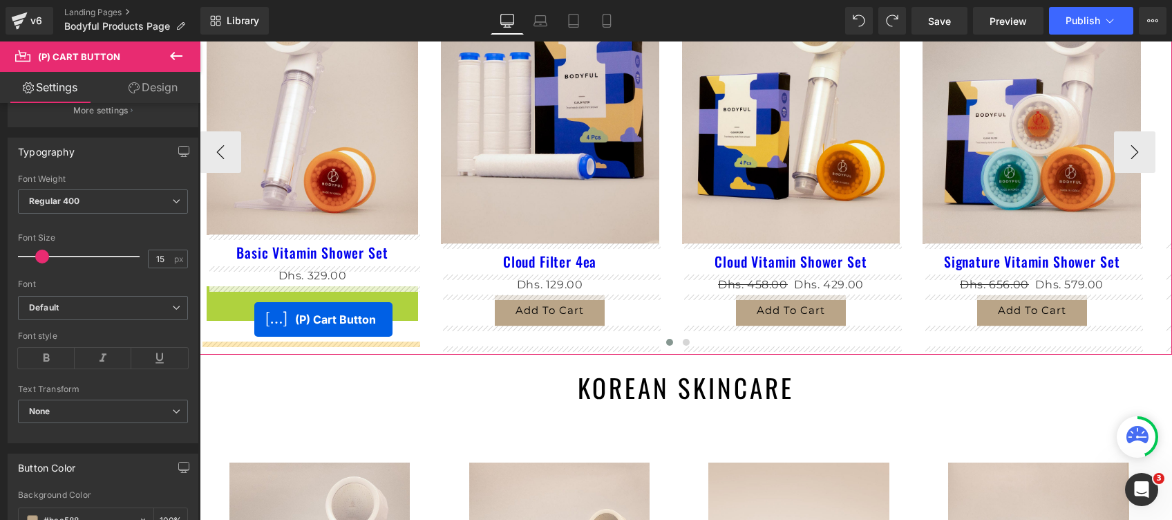
drag, startPoint x: 311, startPoint y: 300, endPoint x: 254, endPoint y: 319, distance: 59.9
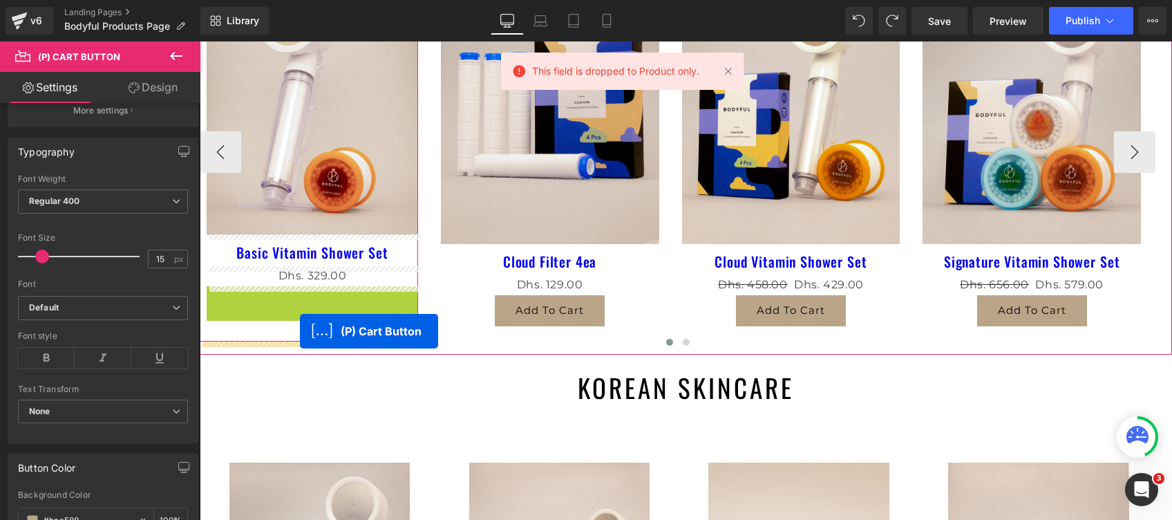
drag, startPoint x: 312, startPoint y: 298, endPoint x: 300, endPoint y: 331, distance: 35.4
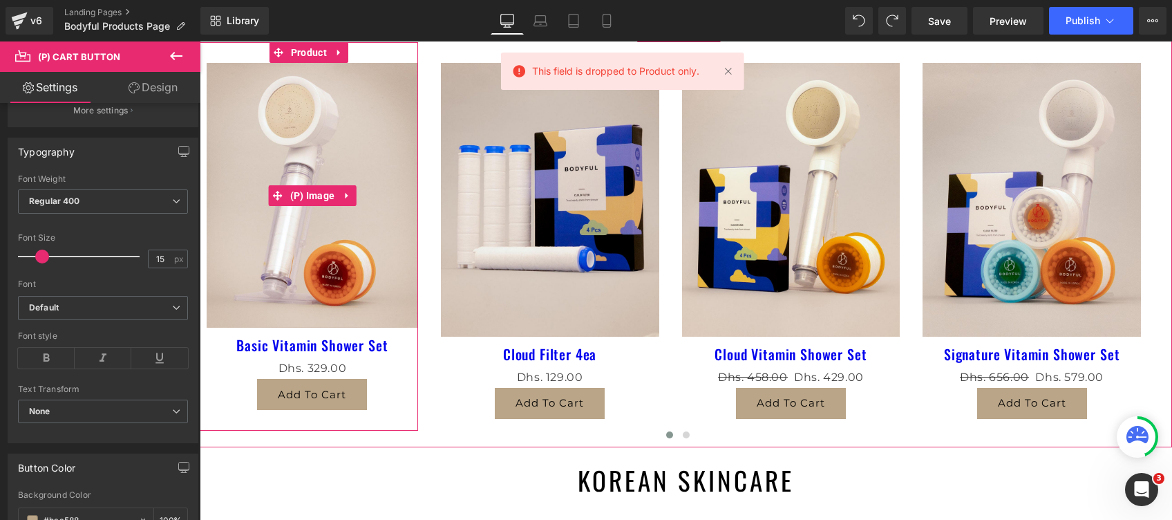
scroll to position [92, 0]
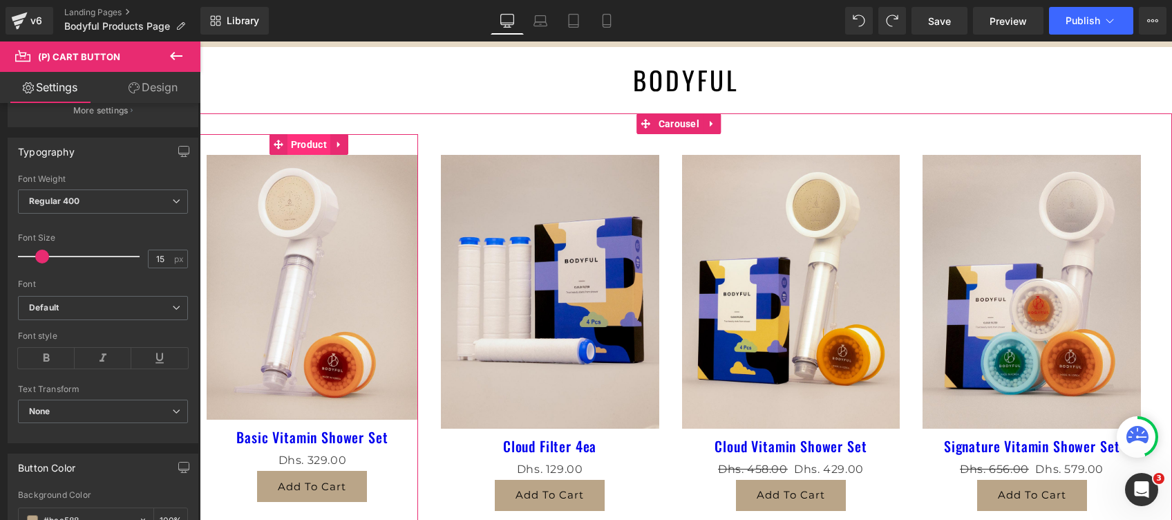
click at [310, 151] on span "Product" at bounding box center [309, 144] width 43 height 21
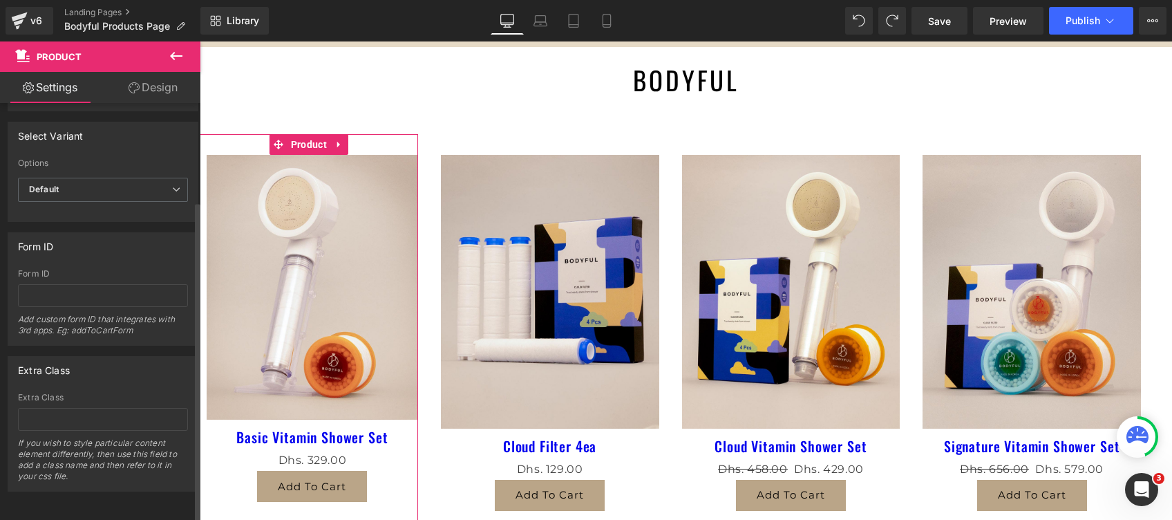
scroll to position [126, 0]
click at [55, 184] on b "Default" at bounding box center [44, 189] width 30 height 10
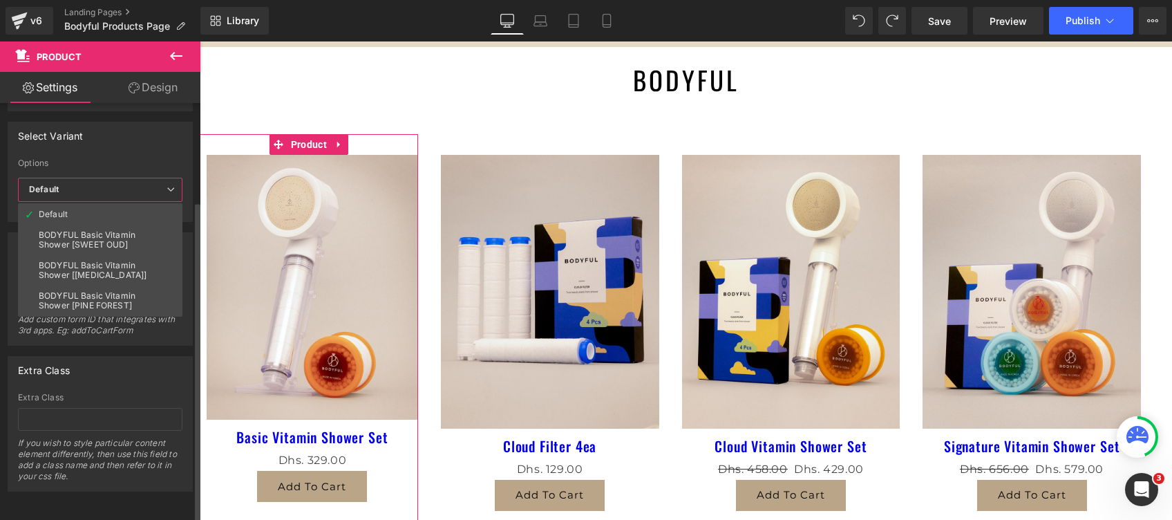
click at [109, 140] on div "Select Variant auto Options Default BODYFUL Basic Vitamin Shower [SWEET OUD] BO…" at bounding box center [100, 172] width 185 height 100
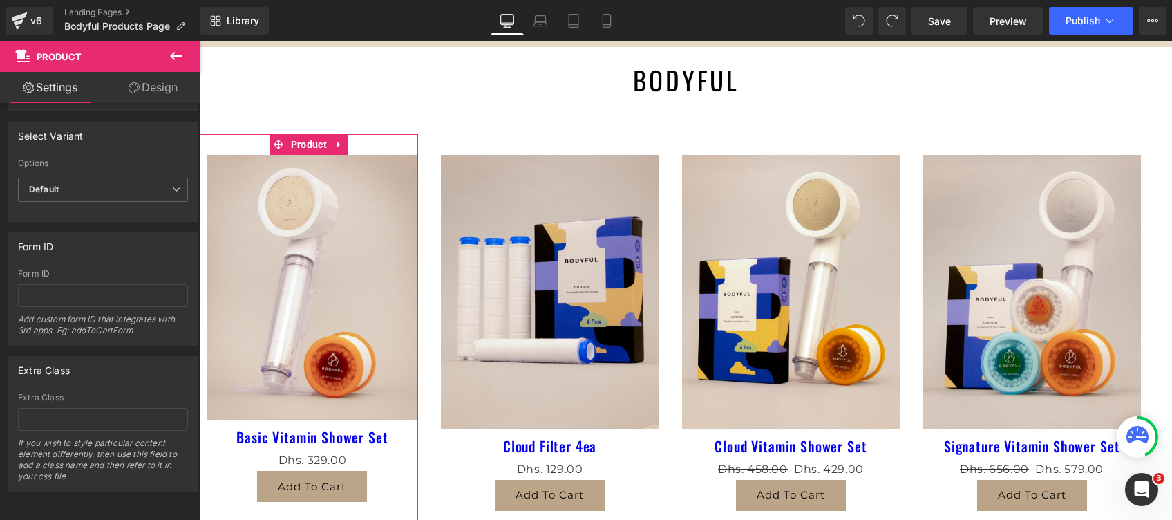
click at [141, 75] on link "Design" at bounding box center [153, 87] width 100 height 31
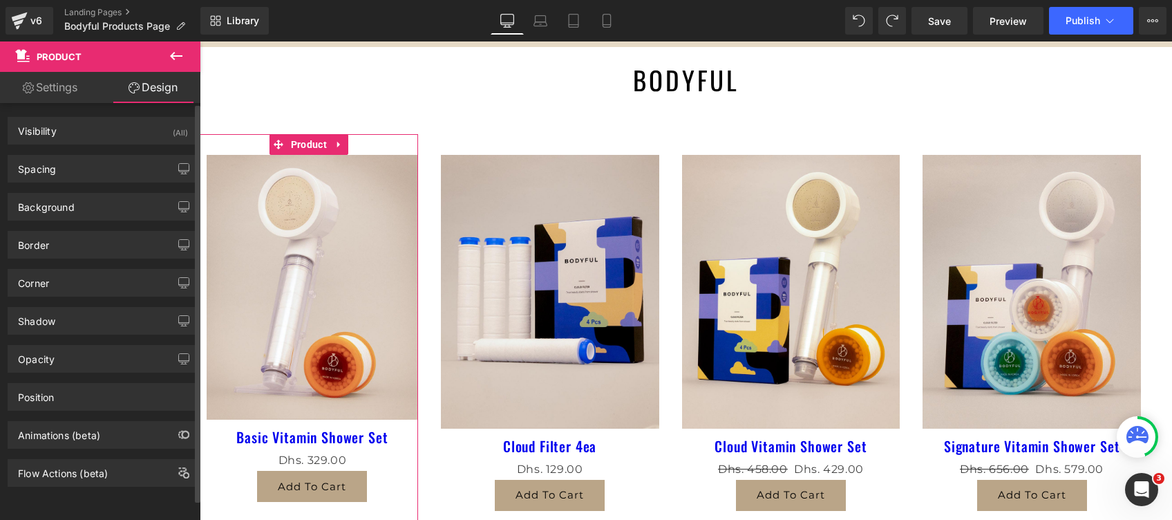
scroll to position [7, 0]
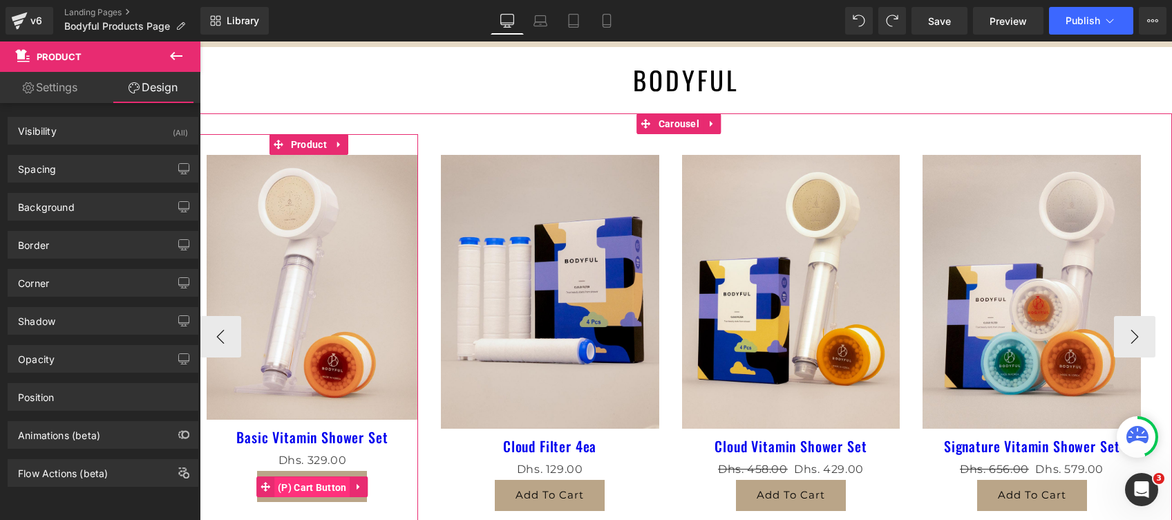
click at [320, 485] on span "(P) Cart Button" at bounding box center [312, 487] width 76 height 21
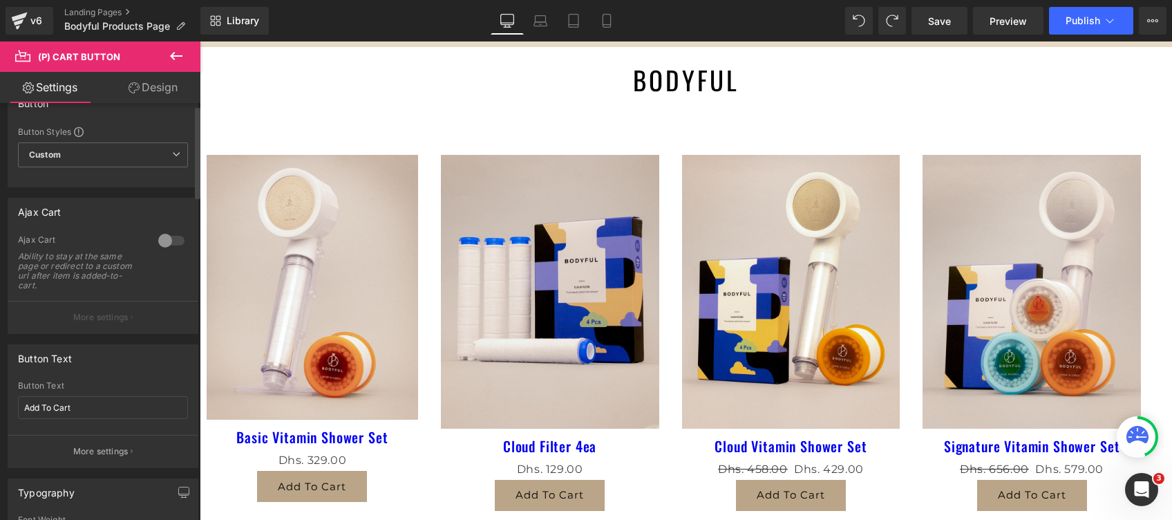
scroll to position [0, 0]
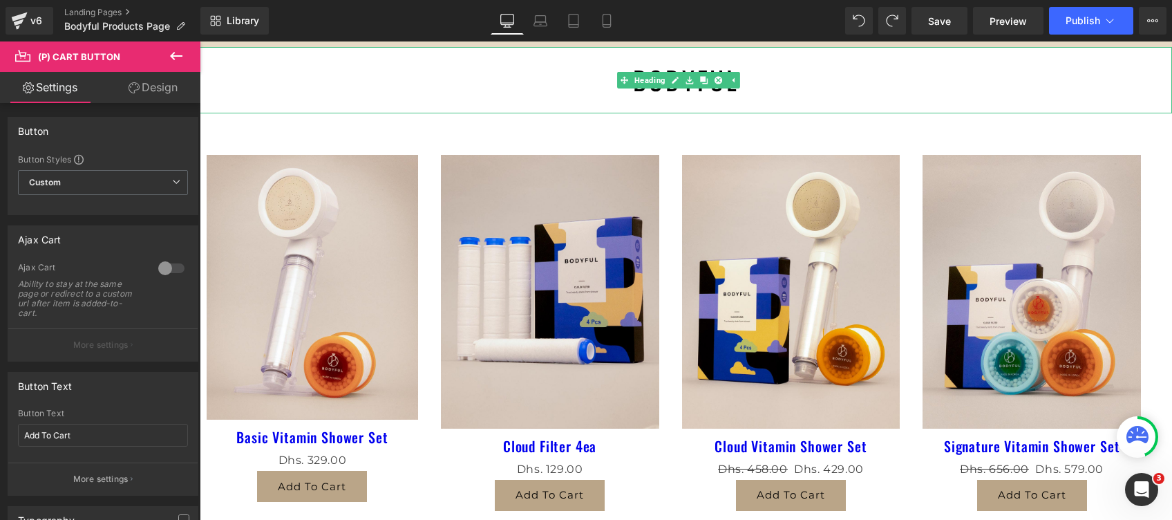
click at [494, 88] on h1 "BODYFUL" at bounding box center [686, 80] width 973 height 66
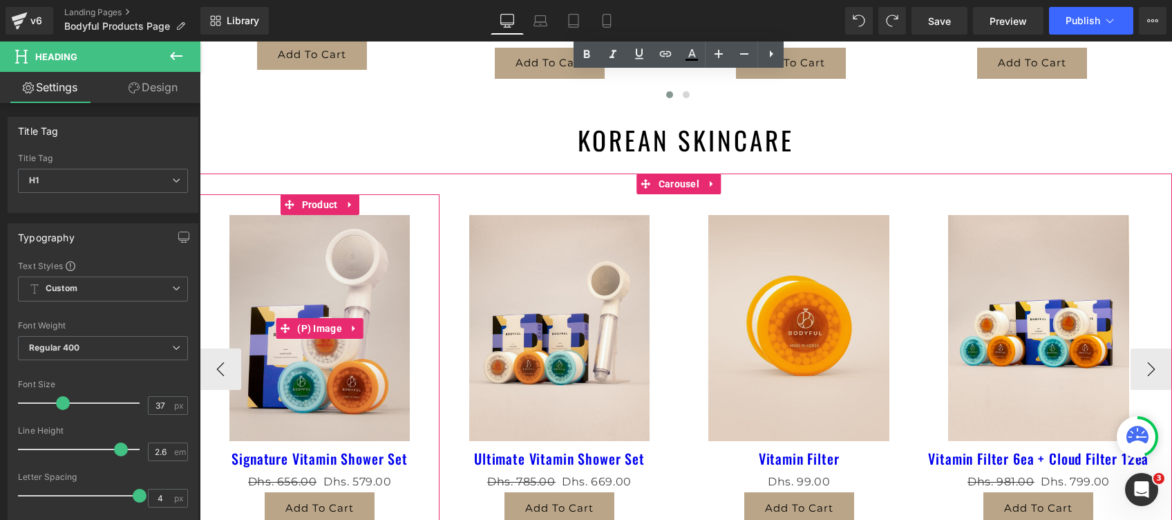
scroll to position [553, 0]
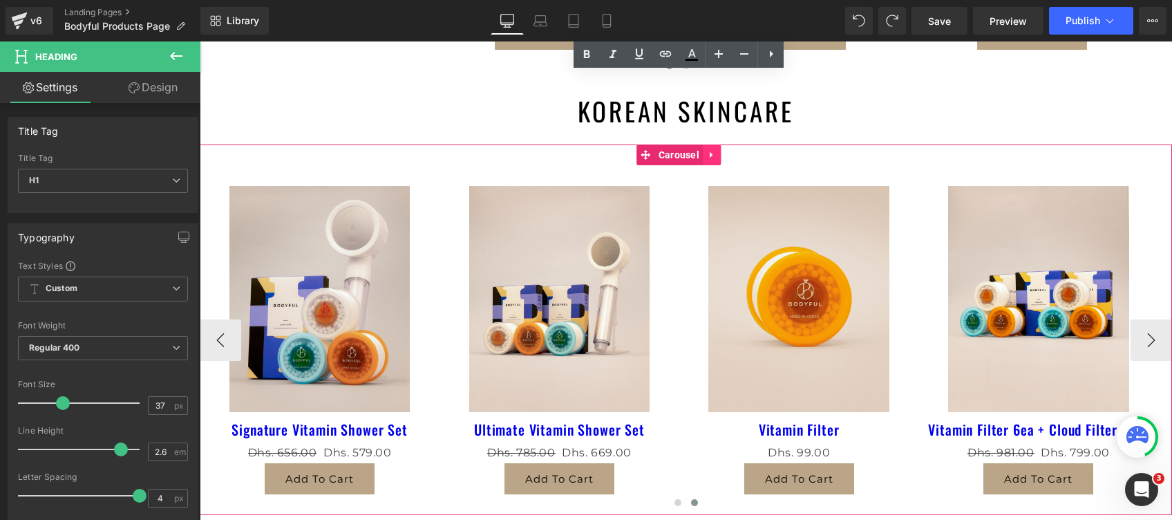
click at [708, 155] on icon at bounding box center [712, 154] width 10 height 10
click at [714, 155] on link at bounding box center [721, 154] width 18 height 21
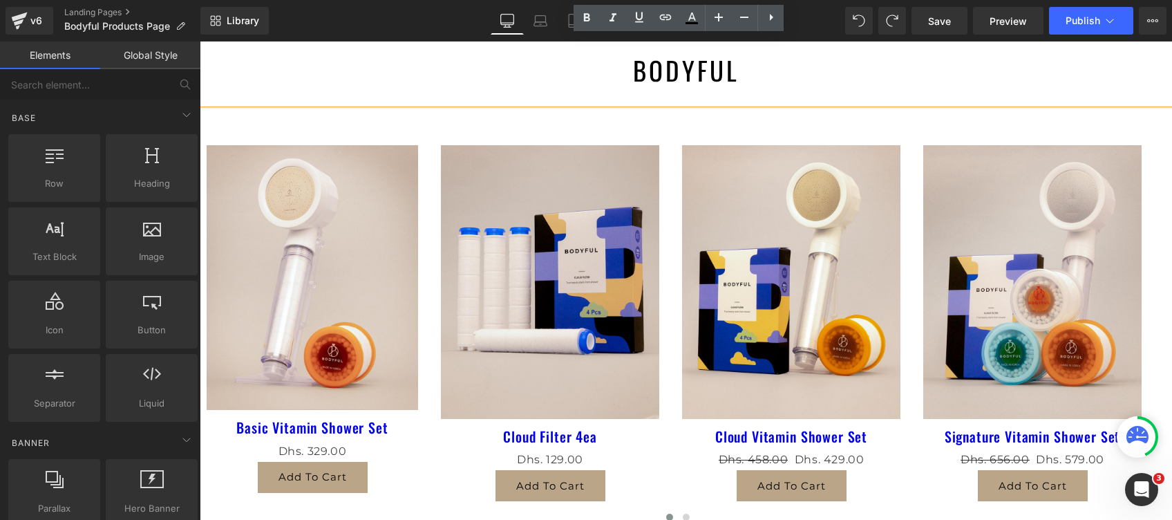
scroll to position [0, 0]
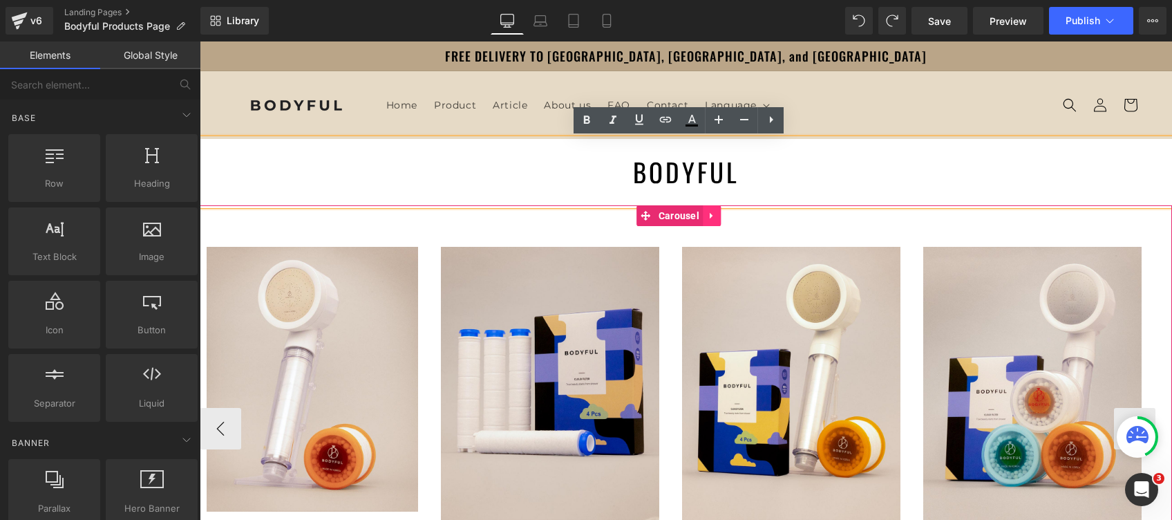
click at [713, 218] on icon at bounding box center [712, 216] width 10 height 10
click at [702, 212] on icon at bounding box center [703, 216] width 10 height 10
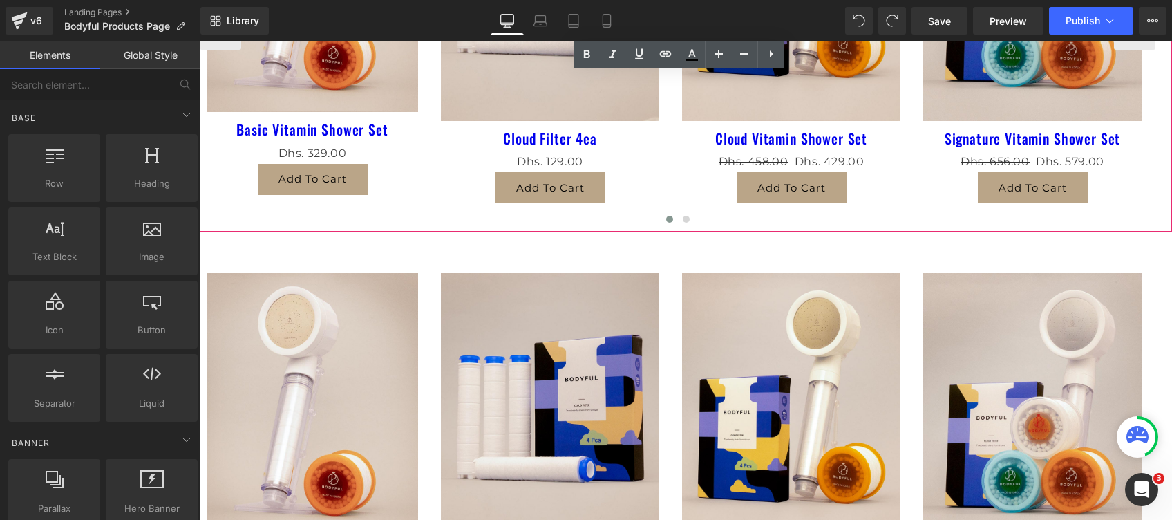
scroll to position [371, 0]
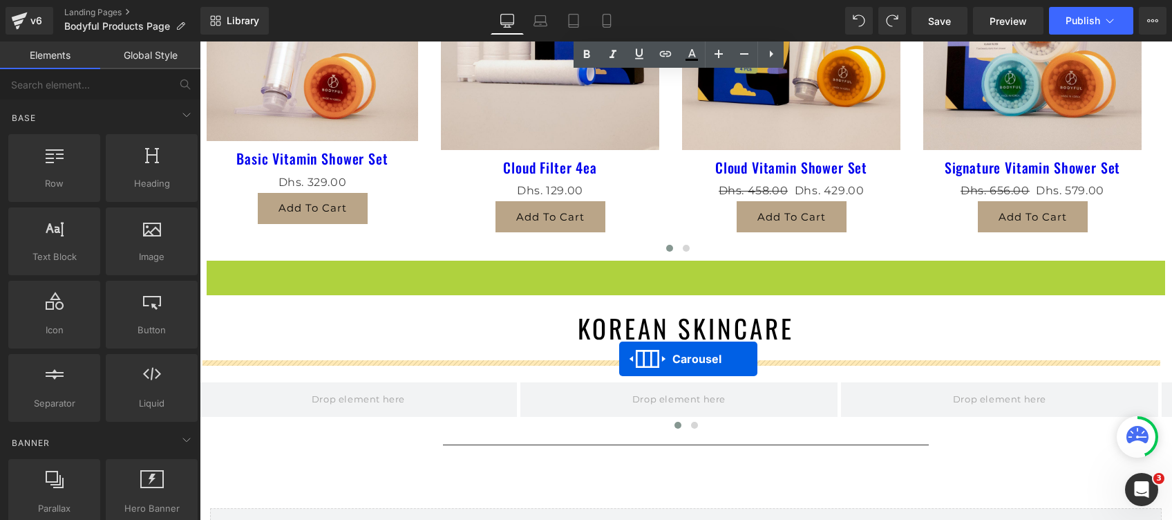
drag, startPoint x: 646, startPoint y: 270, endPoint x: 619, endPoint y: 359, distance: 93.6
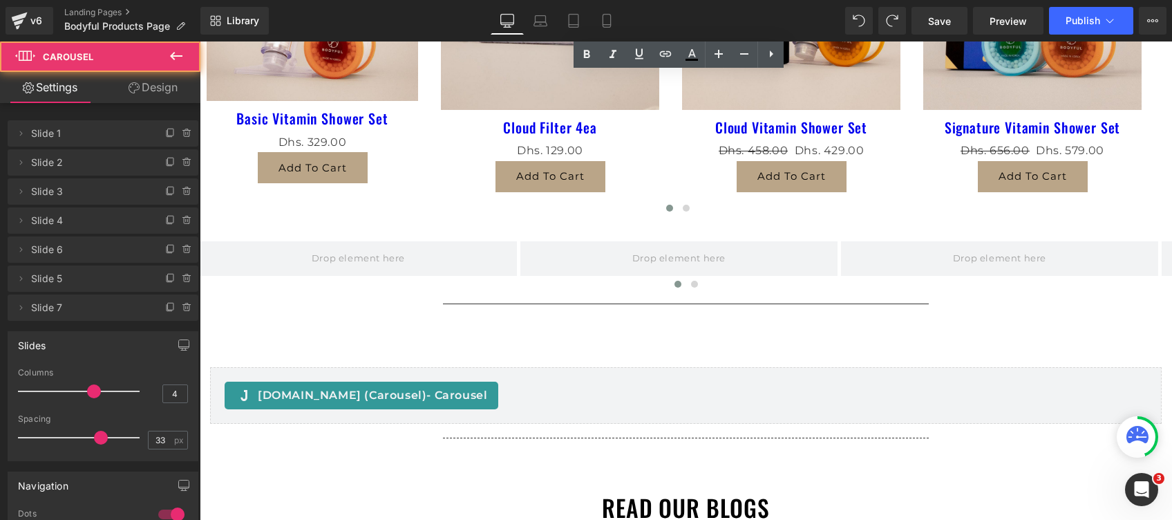
scroll to position [923, 0]
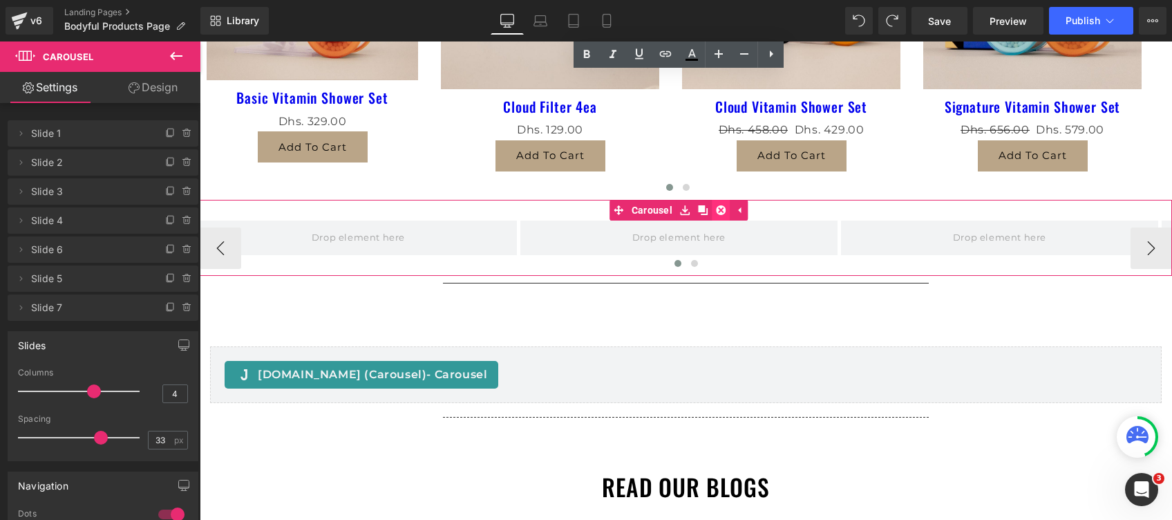
click at [724, 209] on icon at bounding box center [721, 210] width 10 height 10
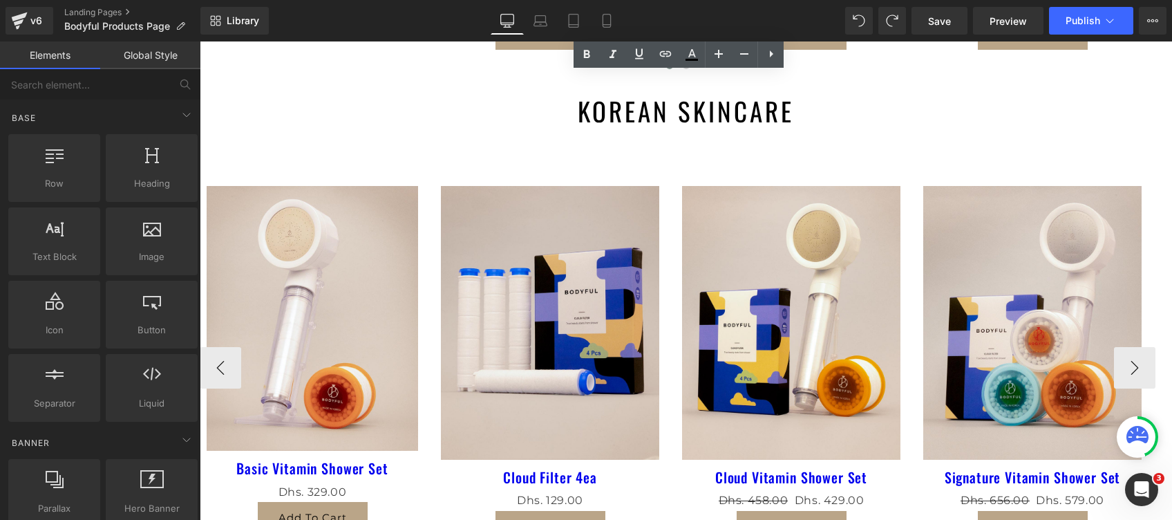
scroll to position [645, 0]
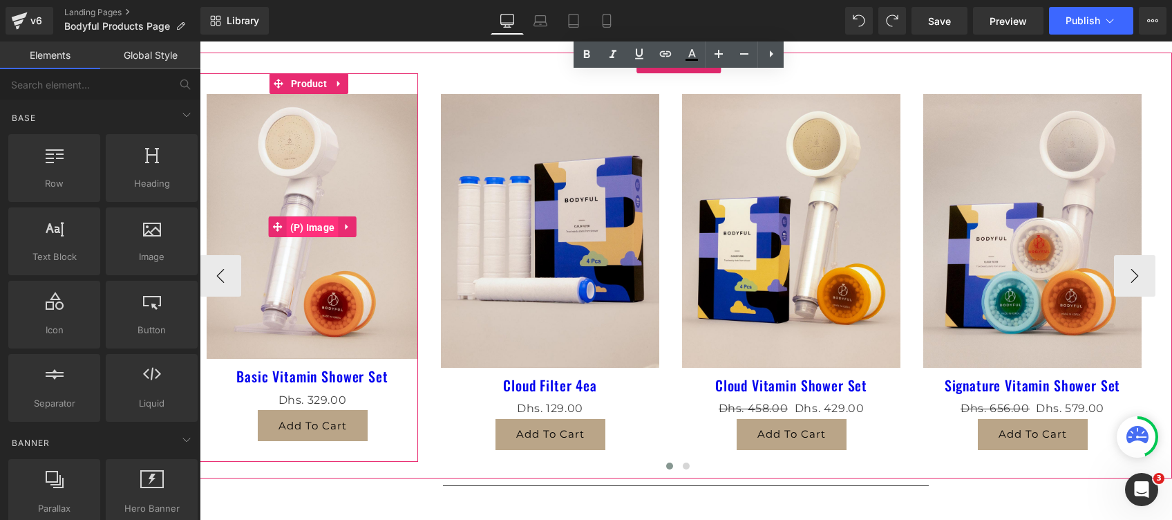
click at [326, 221] on span "(P) Image" at bounding box center [313, 227] width 52 height 21
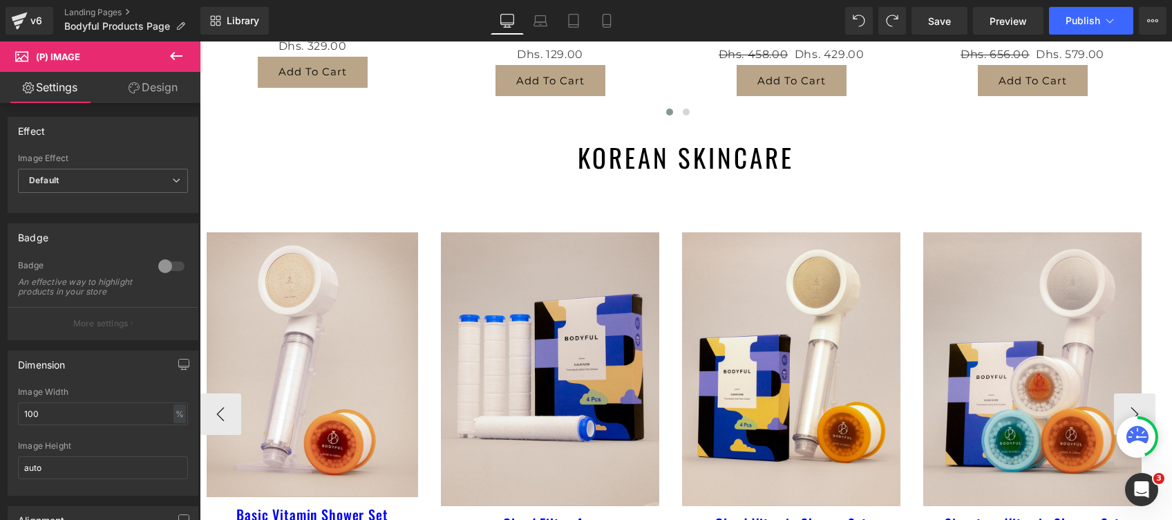
scroll to position [553, 0]
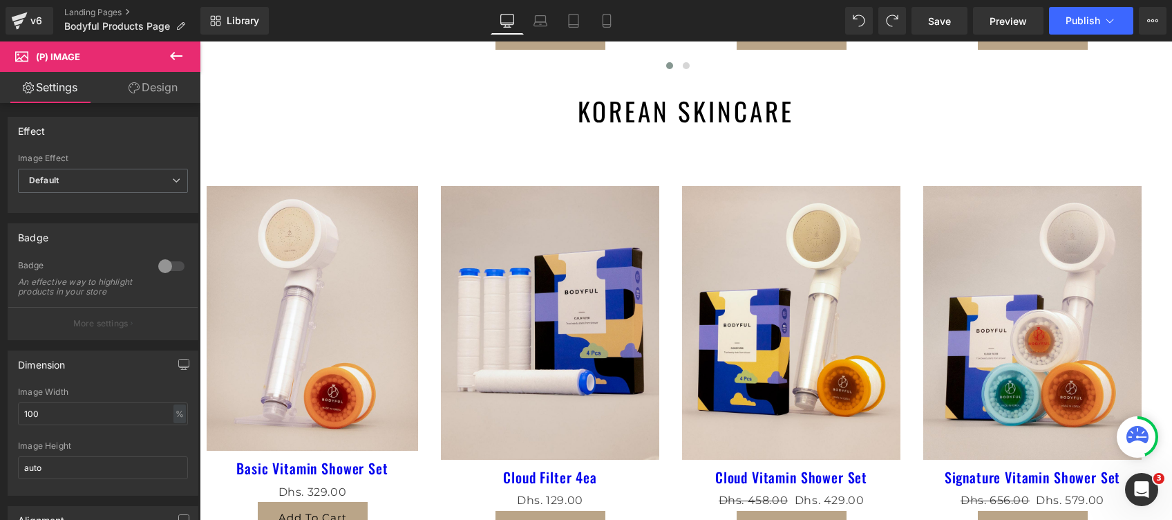
click at [174, 52] on icon at bounding box center [176, 56] width 12 height 8
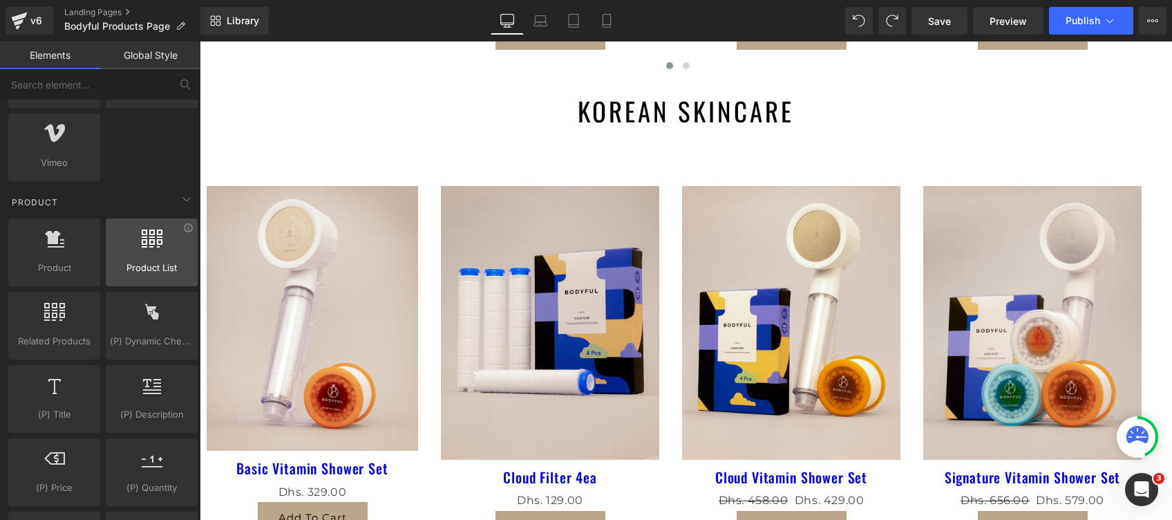
scroll to position [1013, 0]
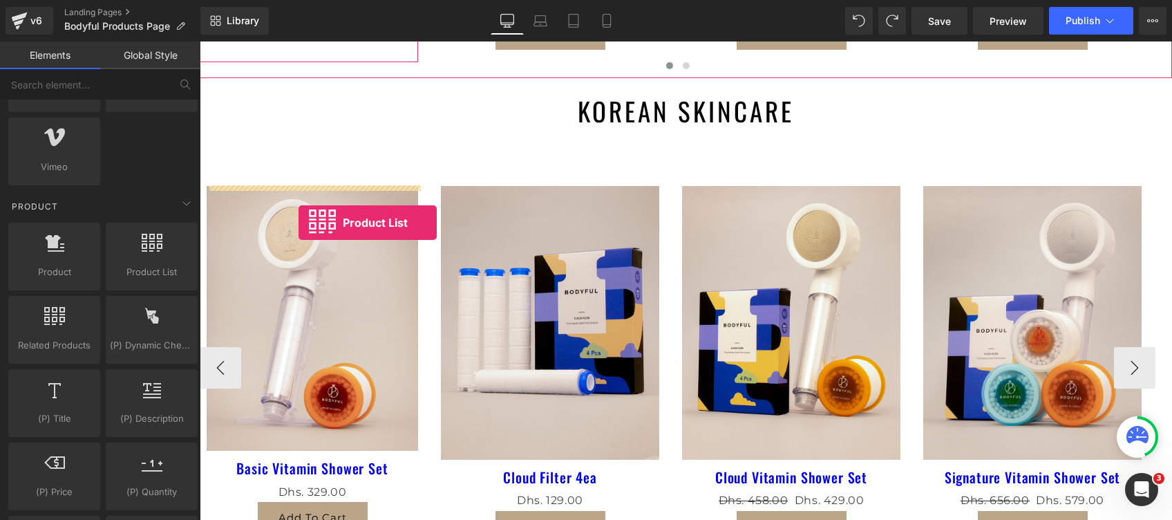
drag, startPoint x: 325, startPoint y: 301, endPoint x: 299, endPoint y: 223, distance: 83.1
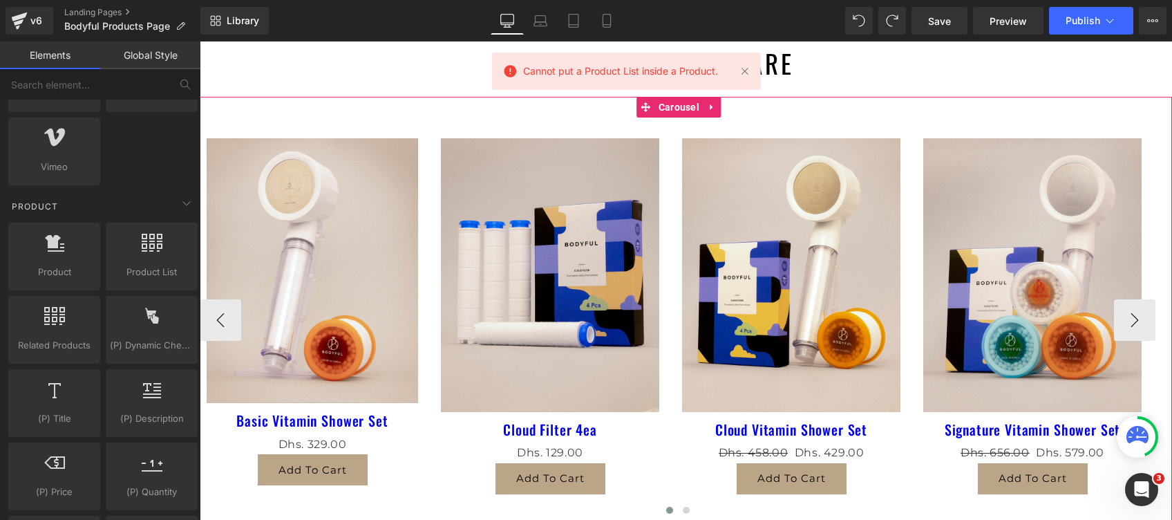
scroll to position [553, 0]
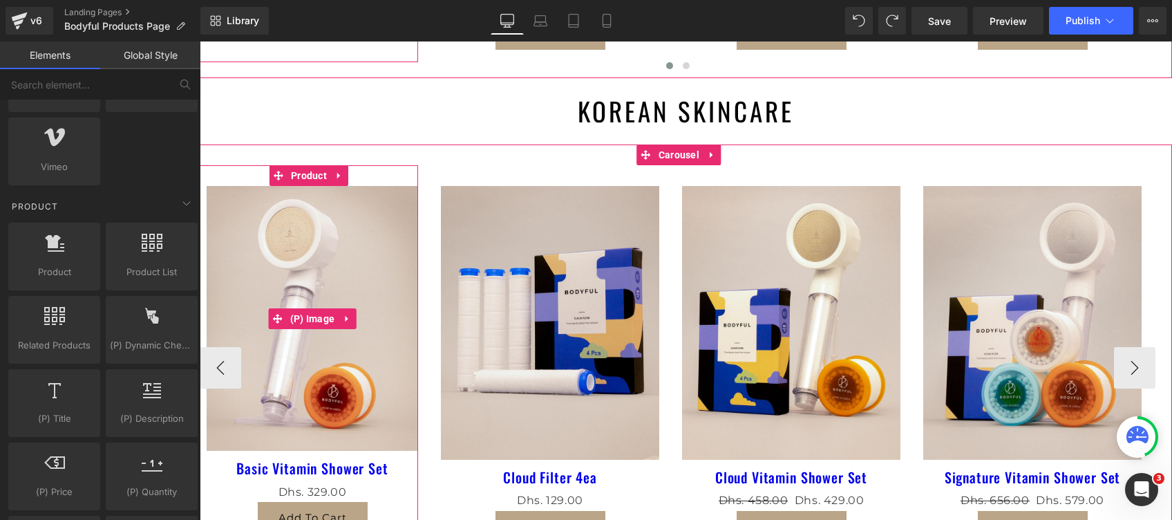
click at [305, 210] on img at bounding box center [313, 318] width 212 height 265
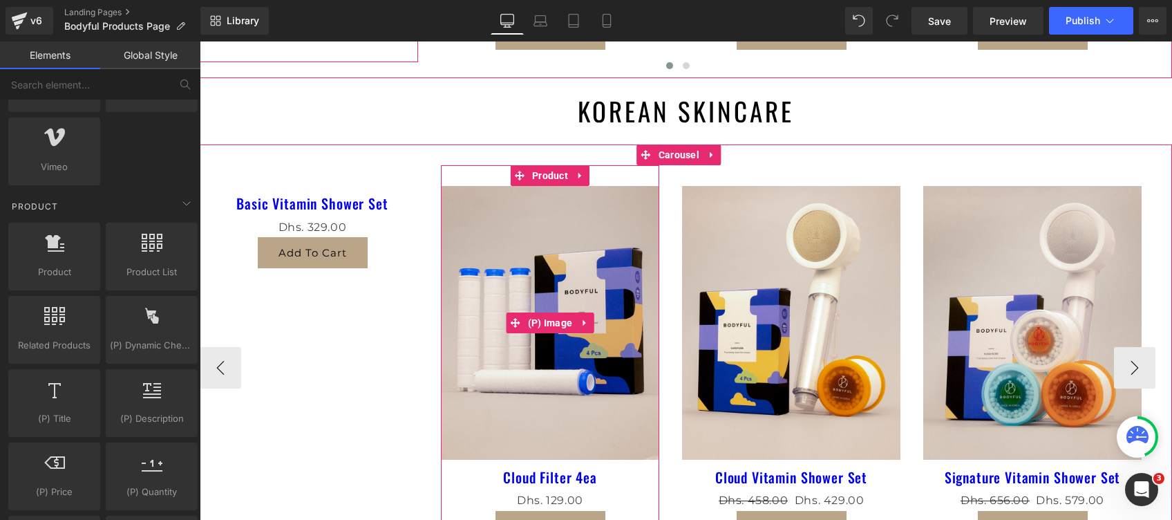
click at [574, 197] on img at bounding box center [550, 323] width 218 height 274
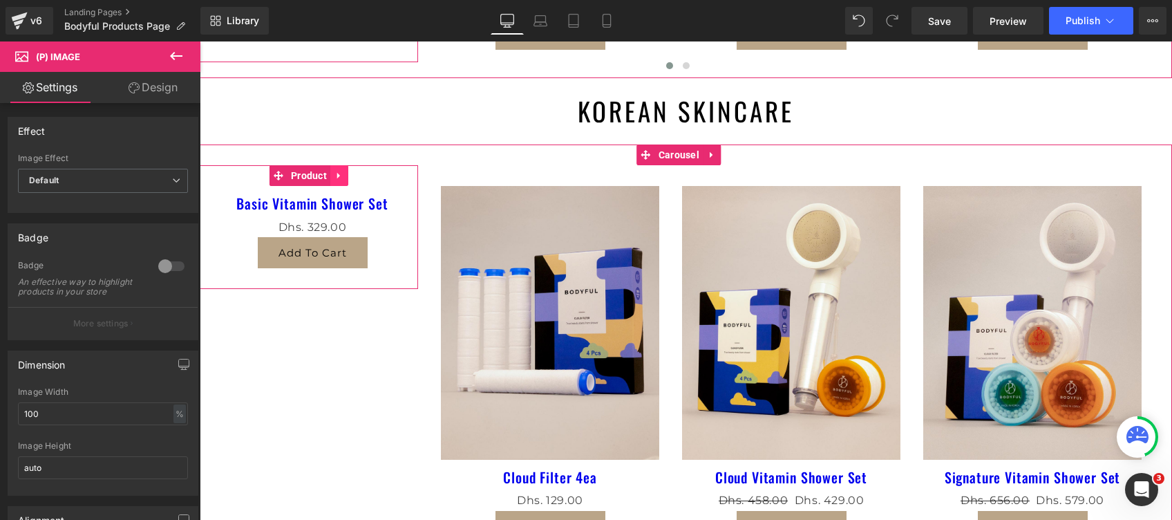
click at [335, 176] on icon at bounding box center [340, 176] width 10 height 10
click at [347, 178] on icon at bounding box center [349, 176] width 10 height 10
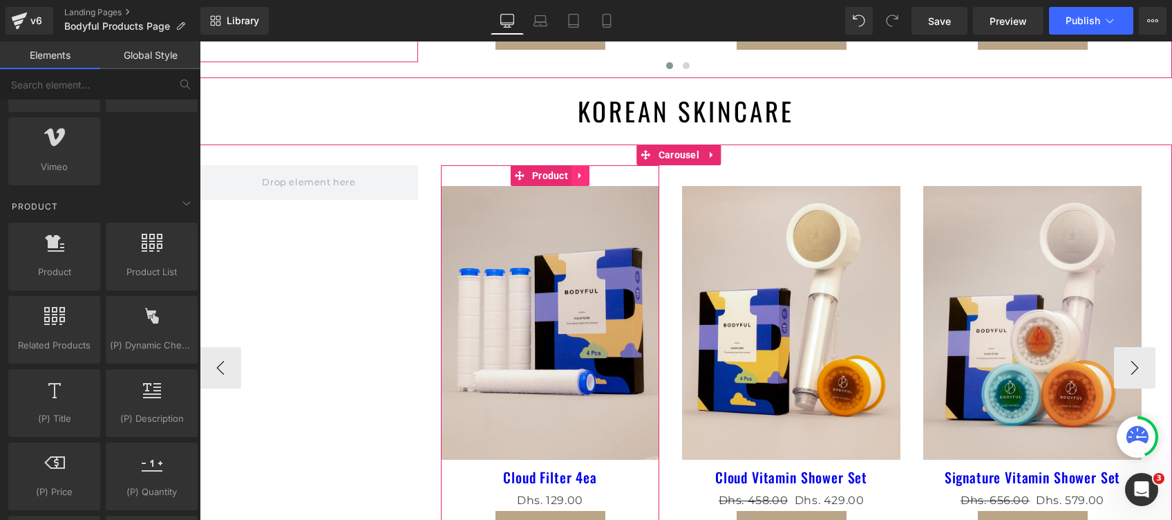
click at [580, 174] on icon at bounding box center [580, 176] width 3 height 6
click at [586, 174] on icon at bounding box center [590, 176] width 10 height 10
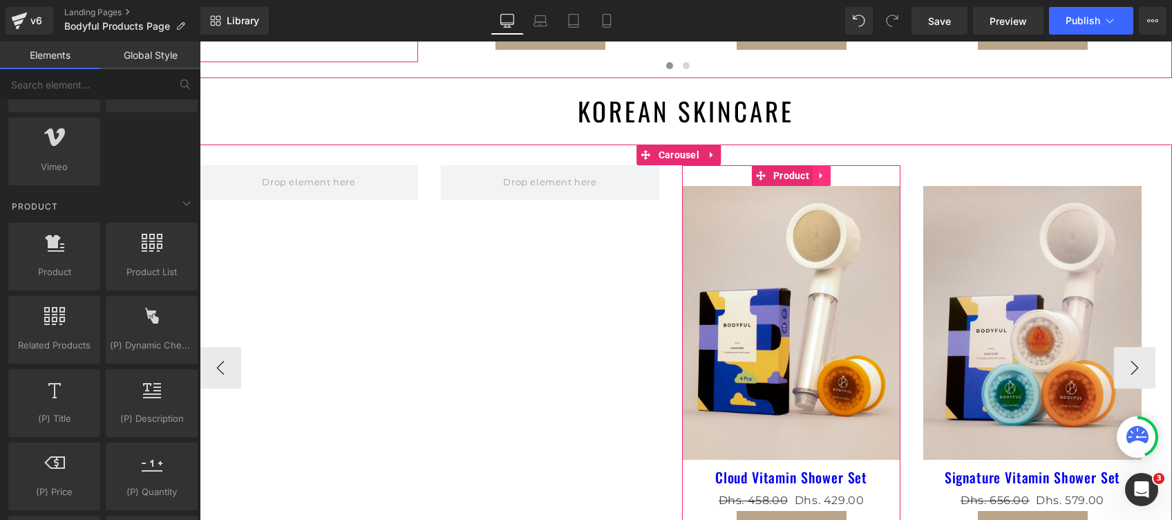
click at [824, 173] on icon at bounding box center [822, 176] width 10 height 10
click at [829, 172] on icon at bounding box center [831, 176] width 10 height 10
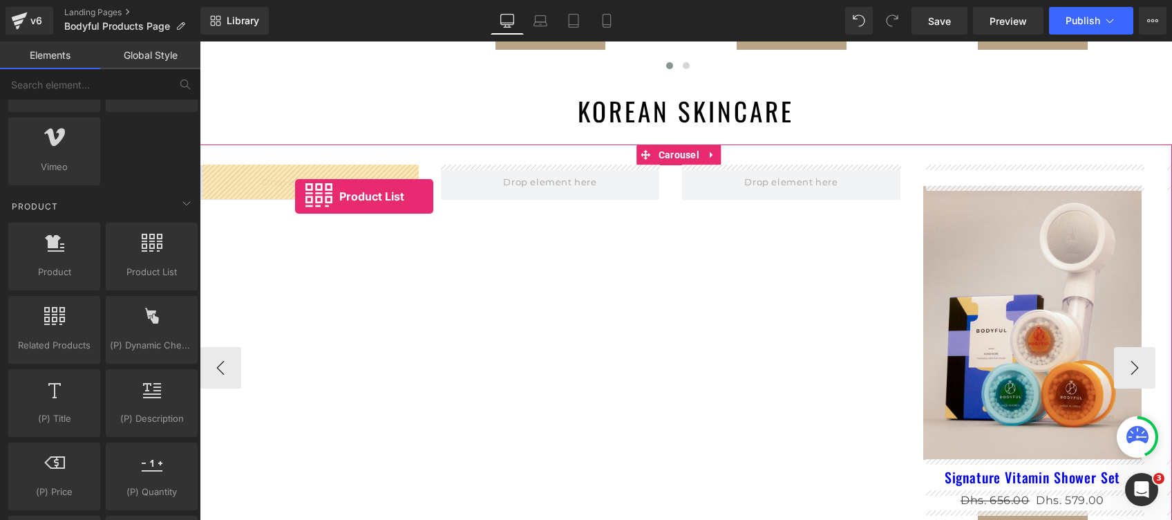
drag, startPoint x: 377, startPoint y: 298, endPoint x: 295, endPoint y: 196, distance: 130.7
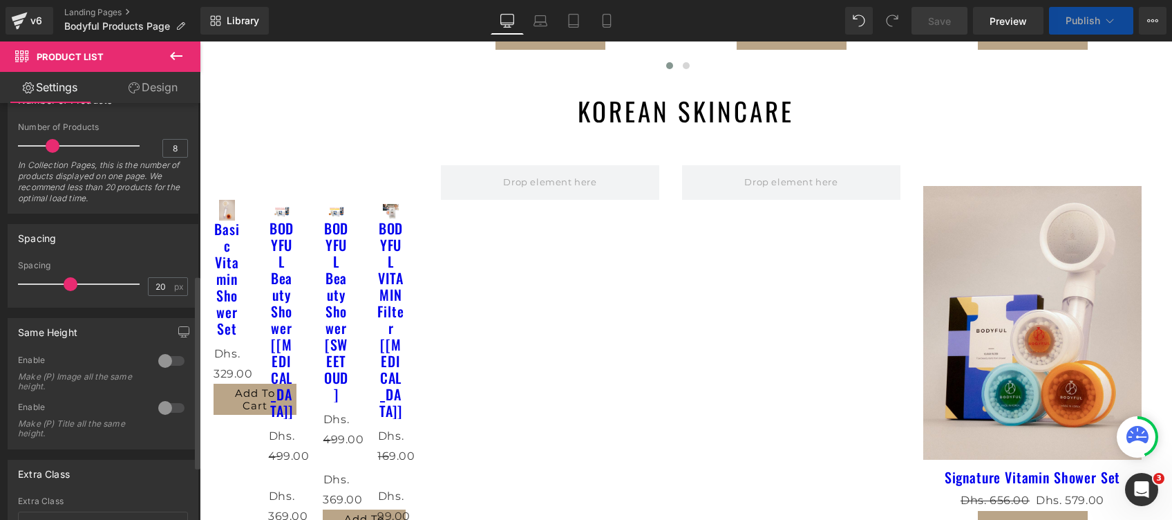
scroll to position [0, 0]
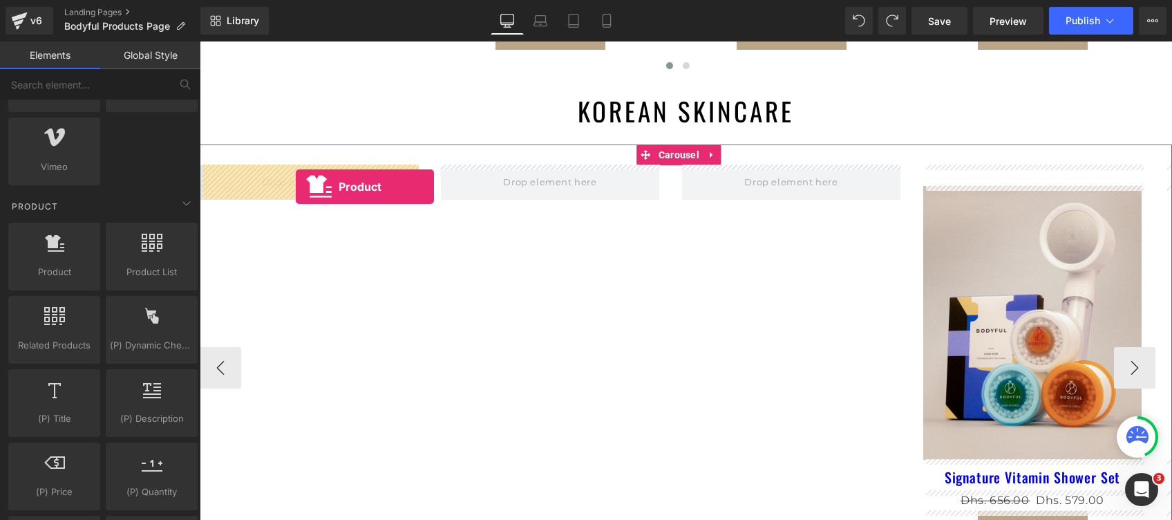
drag, startPoint x: 261, startPoint y: 274, endPoint x: 296, endPoint y: 187, distance: 94.6
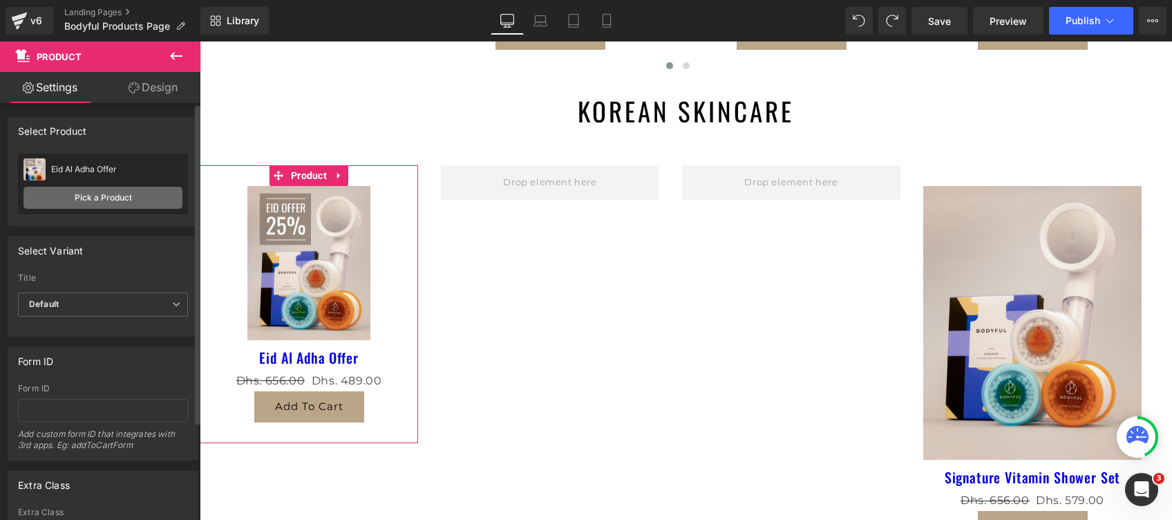
click at [93, 201] on link "Pick a Product" at bounding box center [103, 198] width 159 height 22
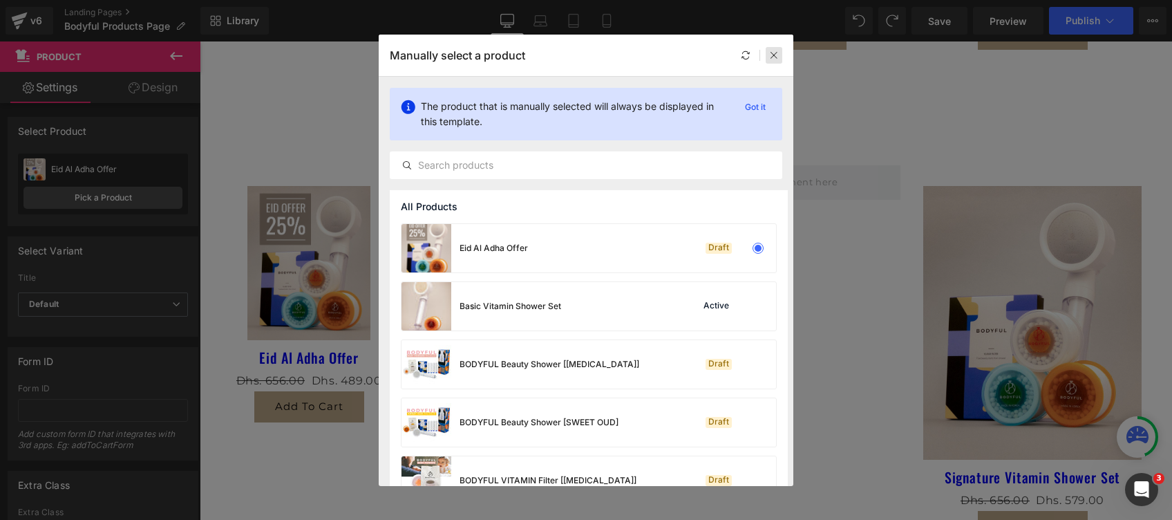
click at [771, 55] on icon at bounding box center [774, 55] width 10 height 10
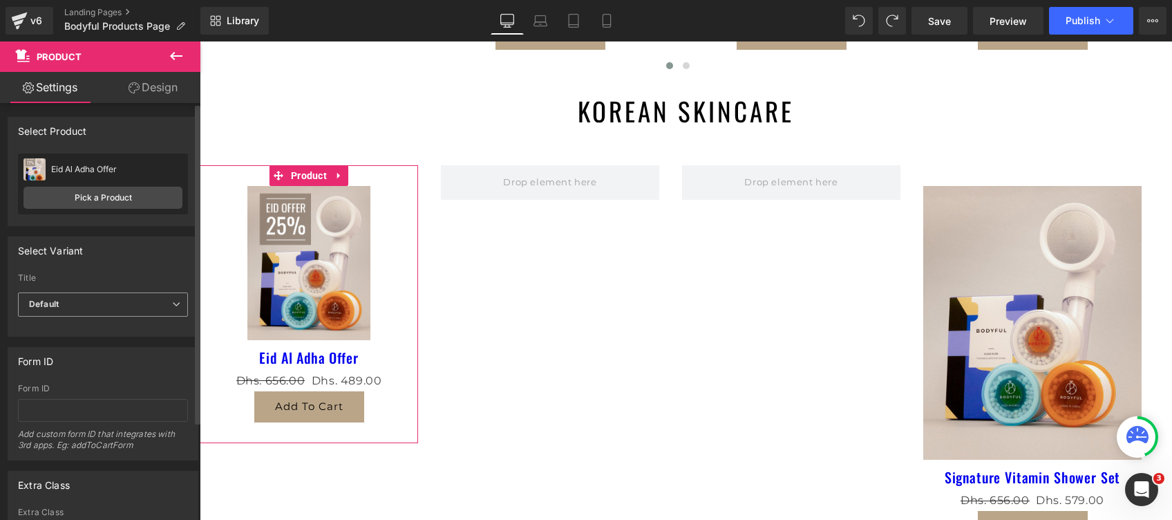
click at [40, 309] on span "Default" at bounding box center [103, 304] width 170 height 24
click at [64, 365] on div "Form ID" at bounding box center [102, 361] width 189 height 26
click at [139, 88] on link "Design" at bounding box center [153, 87] width 100 height 31
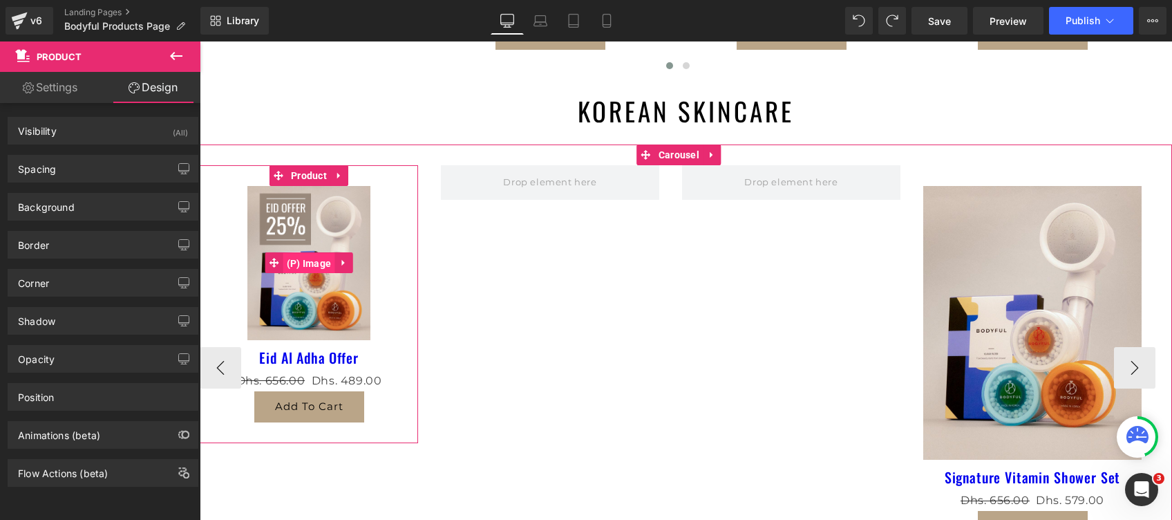
click at [303, 261] on span "(P) Image" at bounding box center [309, 263] width 52 height 21
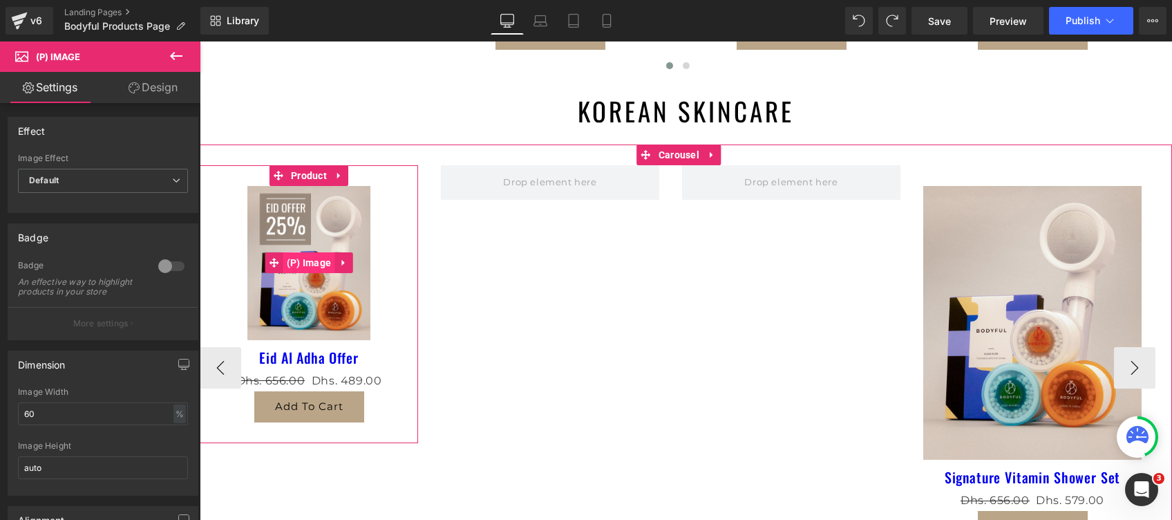
click at [303, 259] on span "(P) Image" at bounding box center [309, 262] width 52 height 21
click at [317, 265] on span "(P) Image" at bounding box center [309, 262] width 52 height 21
click at [299, 266] on span "(P) Image" at bounding box center [309, 263] width 52 height 21
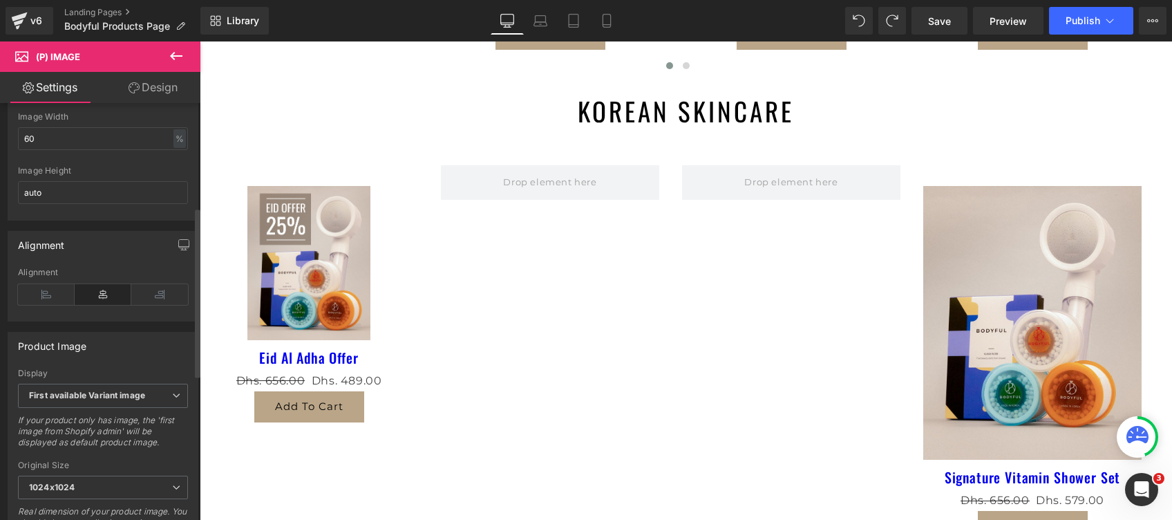
scroll to position [184, 0]
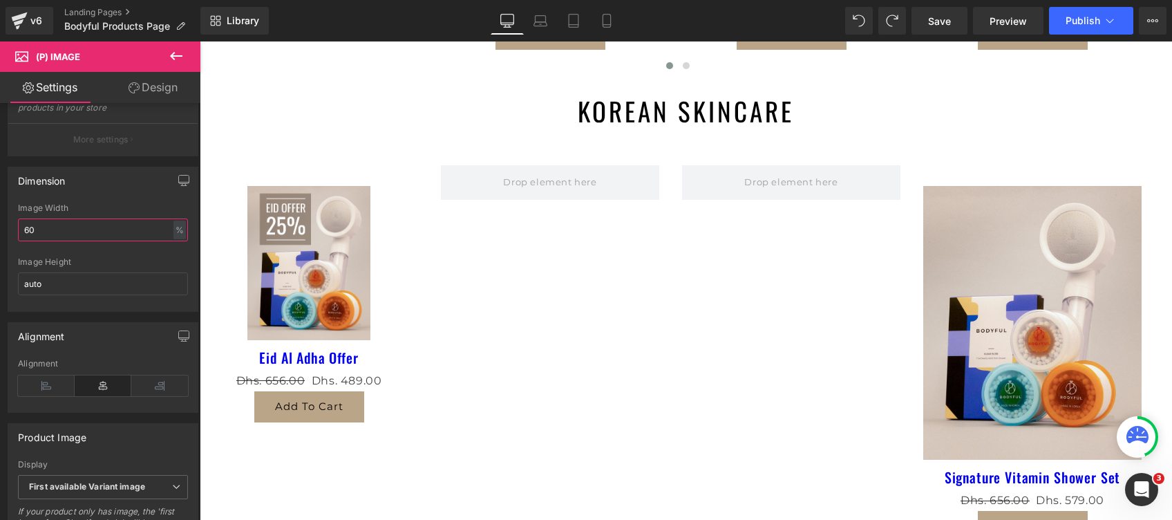
drag, startPoint x: 50, startPoint y: 240, endPoint x: -4, endPoint y: 229, distance: 55.7
click at [0, 229] on html "(P) Image You are previewing how the will restyle your page. You can not edit E…" at bounding box center [586, 260] width 1172 height 520
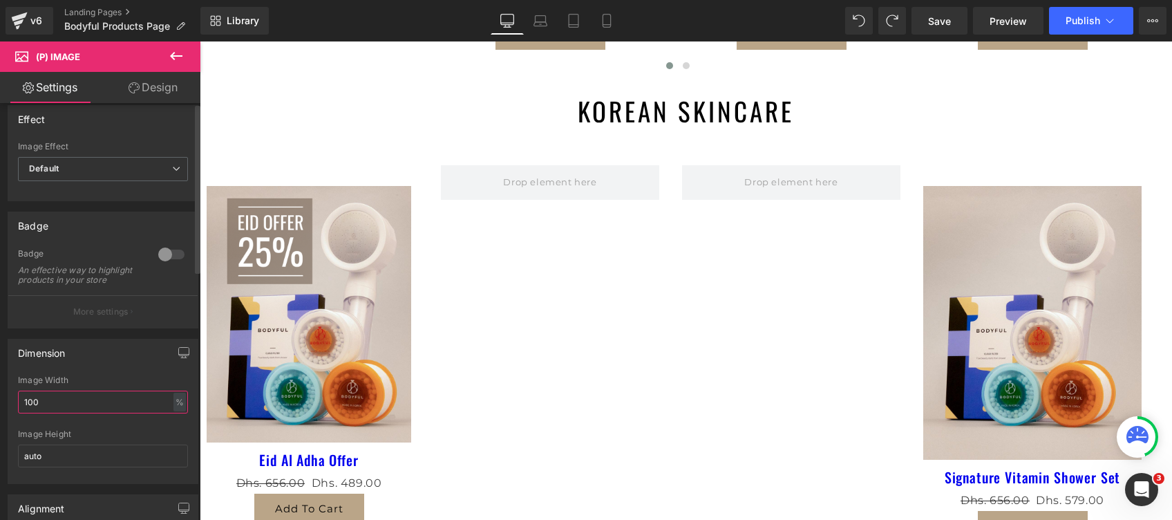
scroll to position [0, 0]
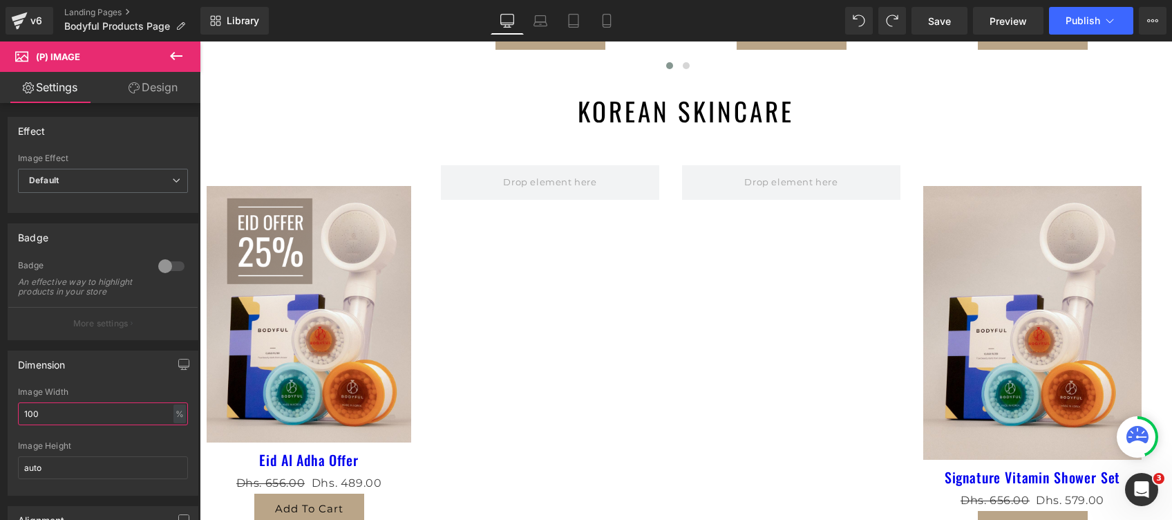
type input "100"
click at [63, 55] on span "(P) Image" at bounding box center [58, 56] width 44 height 11
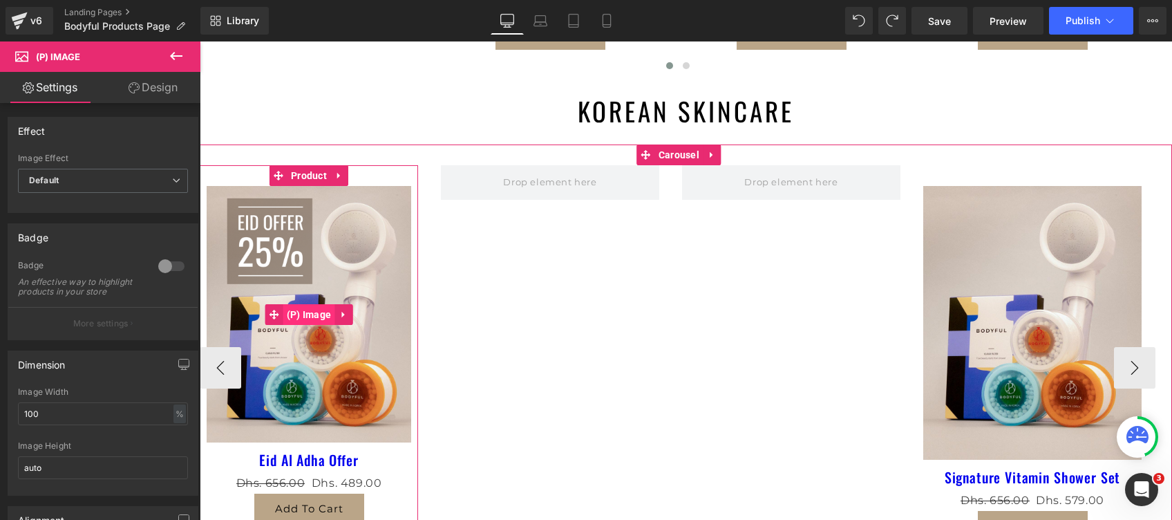
click at [299, 317] on span "(P) Image" at bounding box center [309, 314] width 52 height 21
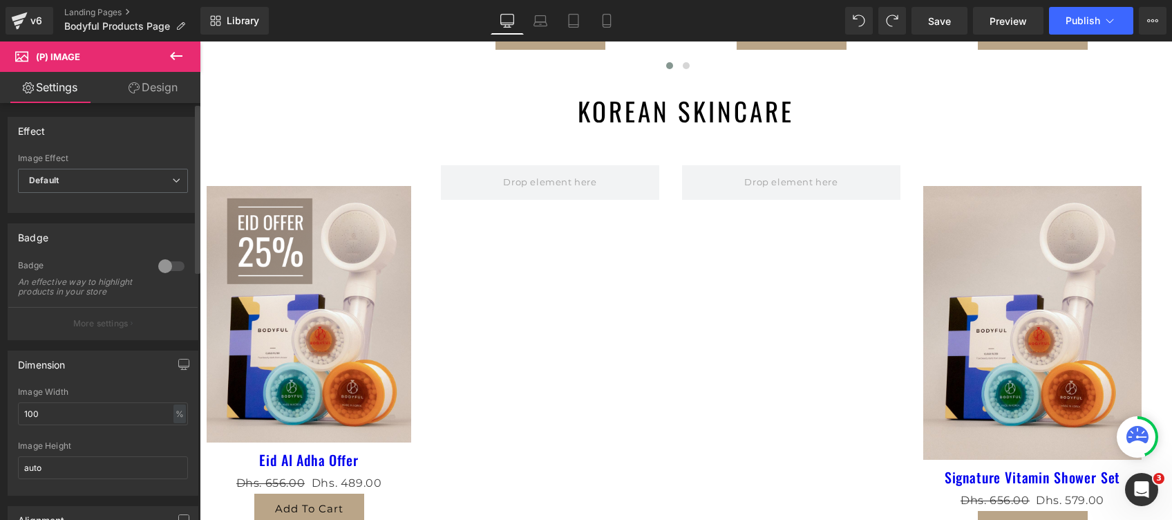
click at [155, 268] on div at bounding box center [171, 266] width 33 height 22
click at [166, 267] on div at bounding box center [171, 266] width 33 height 22
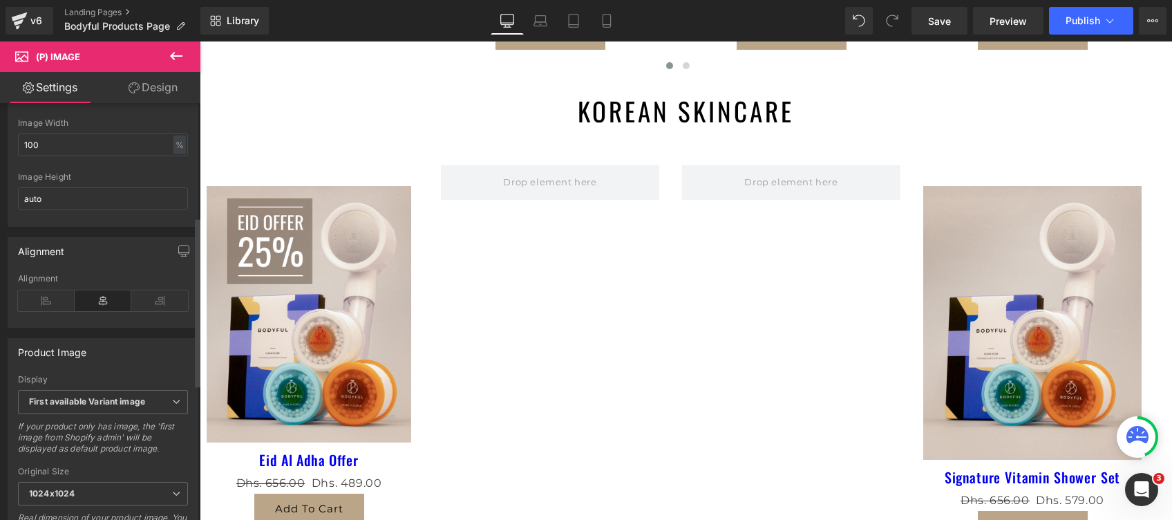
scroll to position [276, 0]
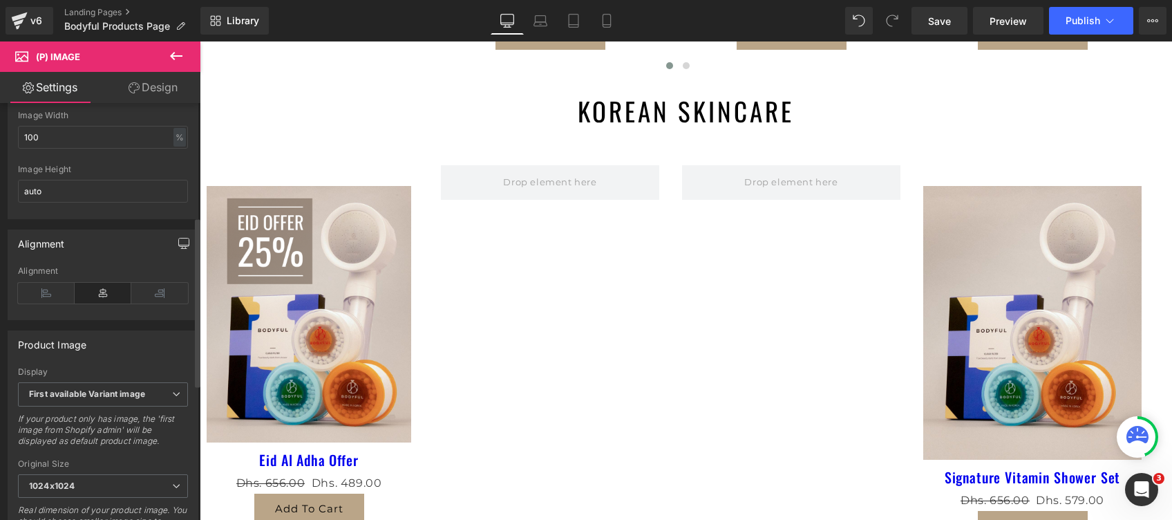
click at [178, 249] on icon "button" at bounding box center [183, 243] width 11 height 11
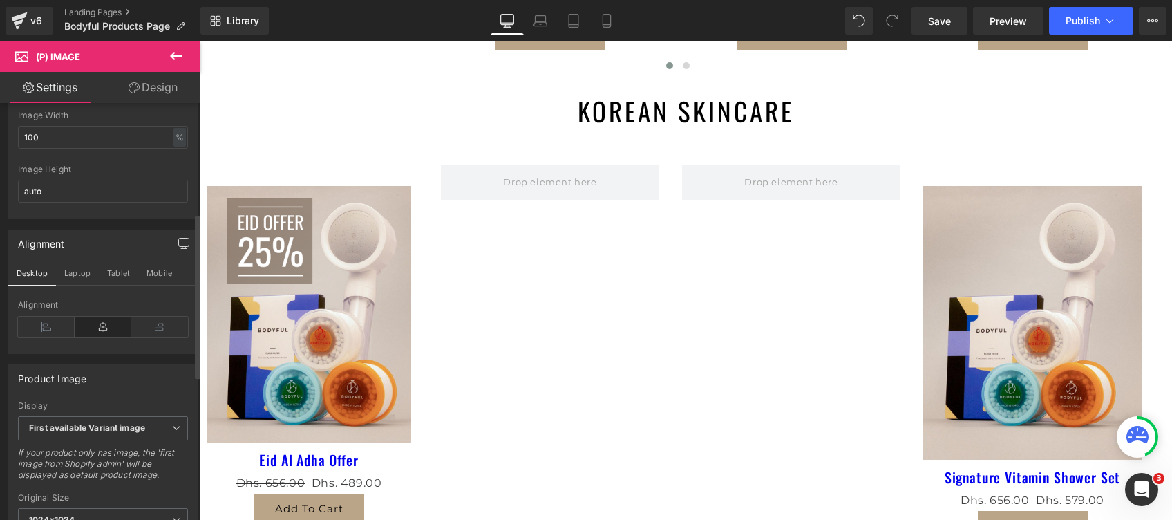
click at [178, 249] on icon "button" at bounding box center [183, 243] width 11 height 11
click at [38, 283] on button "Desktop" at bounding box center [32, 273] width 48 height 24
click at [61, 278] on button "Laptop" at bounding box center [77, 273] width 43 height 24
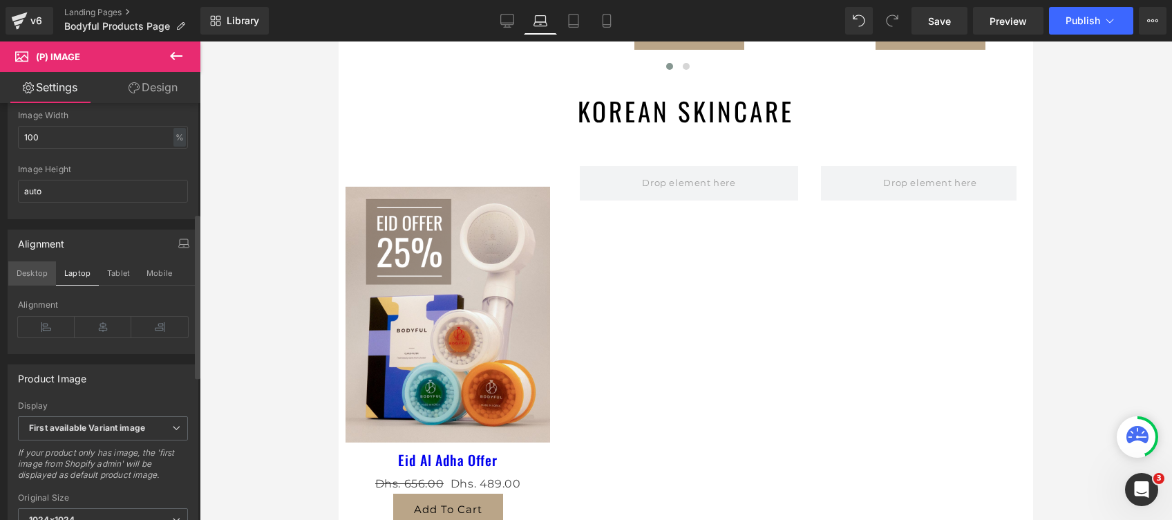
click at [27, 283] on button "Desktop" at bounding box center [32, 273] width 48 height 24
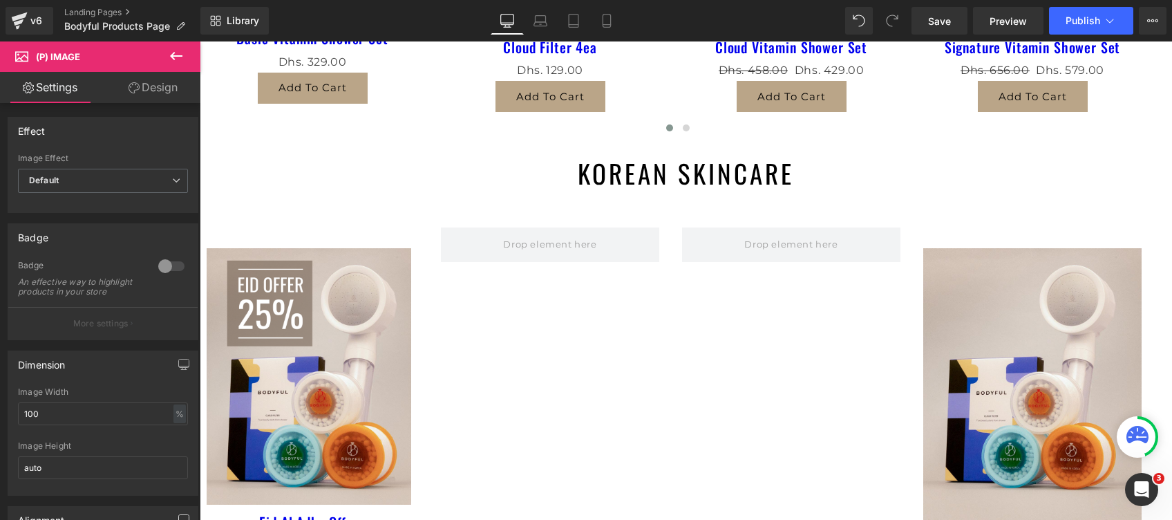
scroll to position [645, 0]
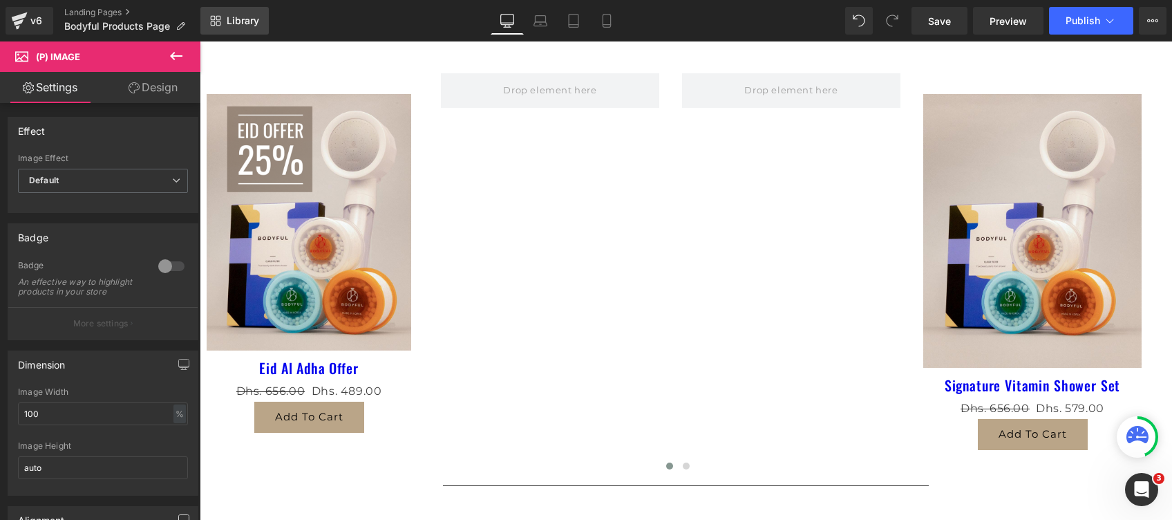
click at [228, 29] on link "Library" at bounding box center [234, 21] width 68 height 28
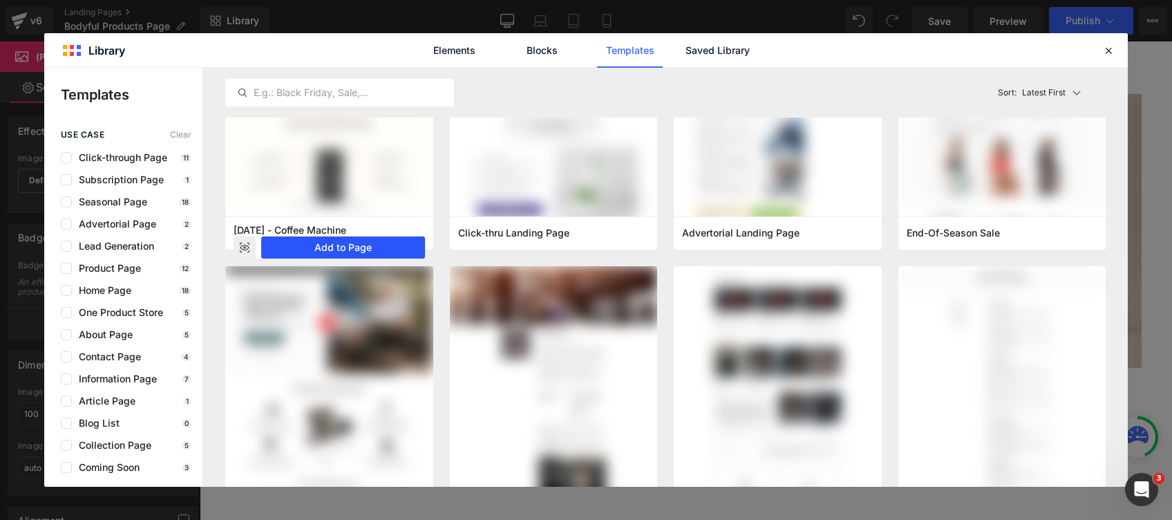
scroll to position [0, 0]
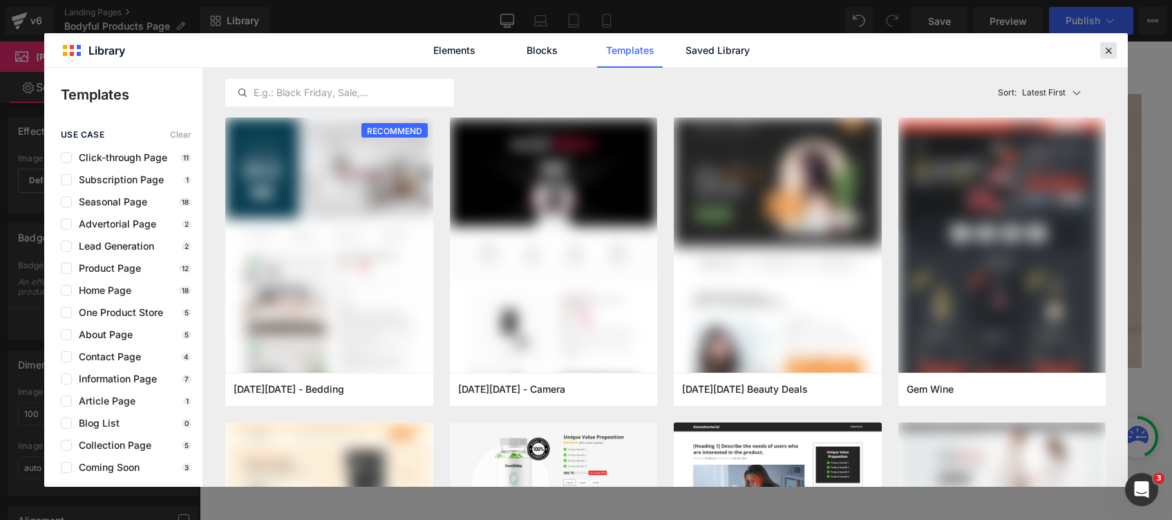
click at [1103, 55] on icon at bounding box center [1109, 50] width 12 height 12
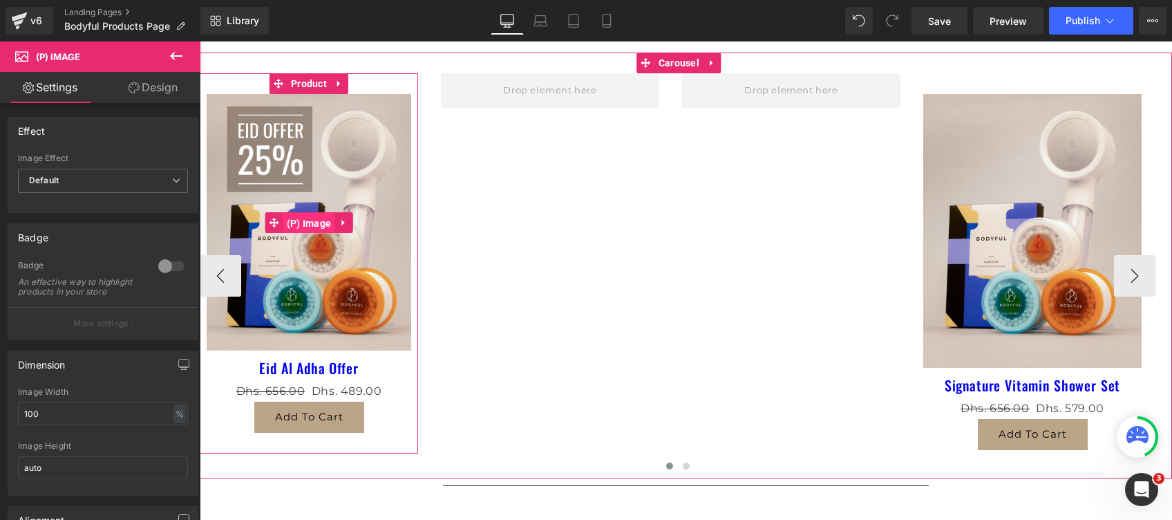
click at [310, 228] on span "(P) Image" at bounding box center [309, 223] width 52 height 21
click at [348, 221] on link at bounding box center [344, 222] width 18 height 21
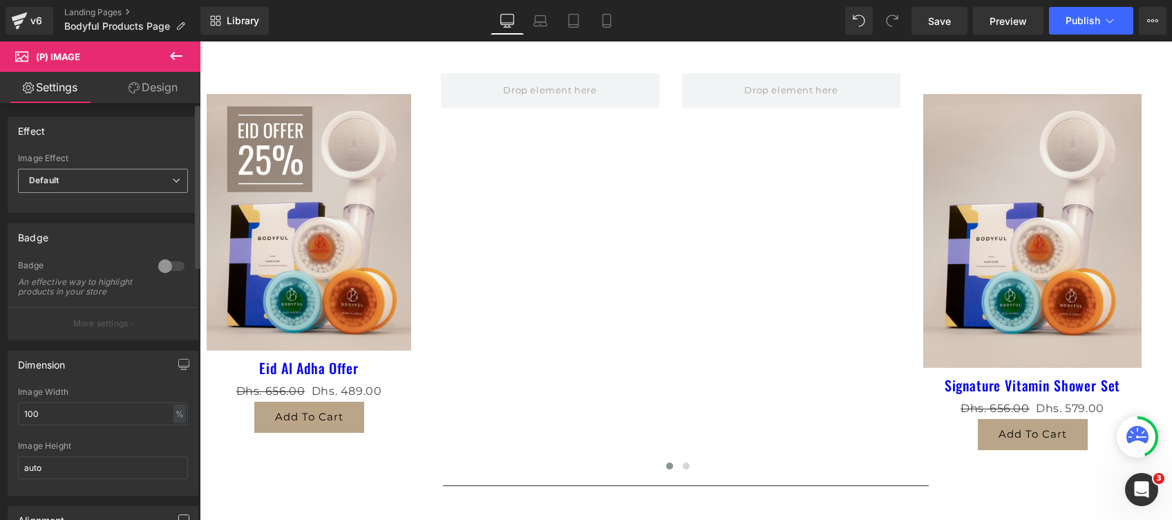
click at [51, 180] on b "Default" at bounding box center [44, 180] width 30 height 10
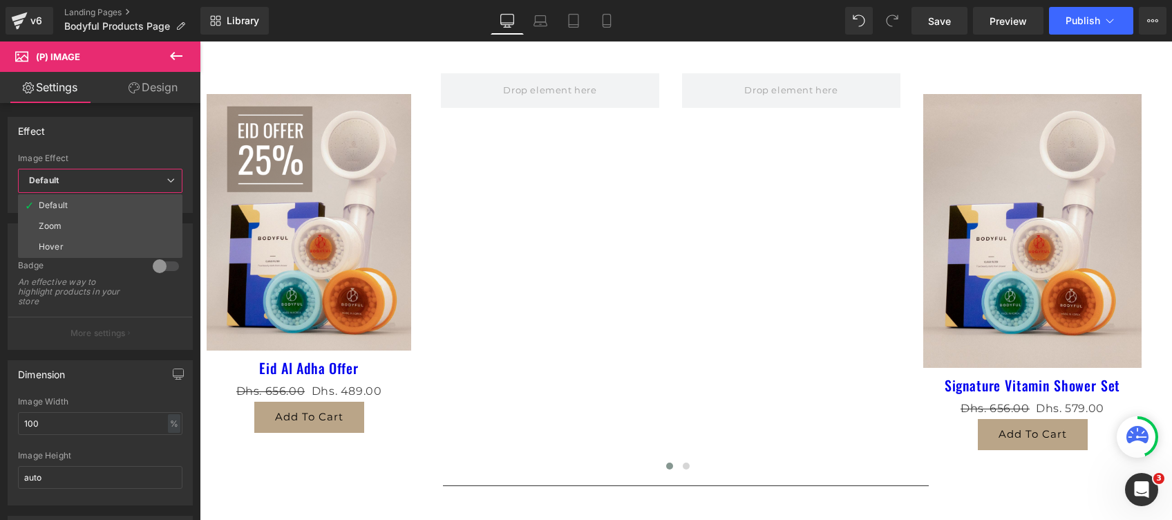
click at [149, 85] on link "Design" at bounding box center [153, 87] width 100 height 31
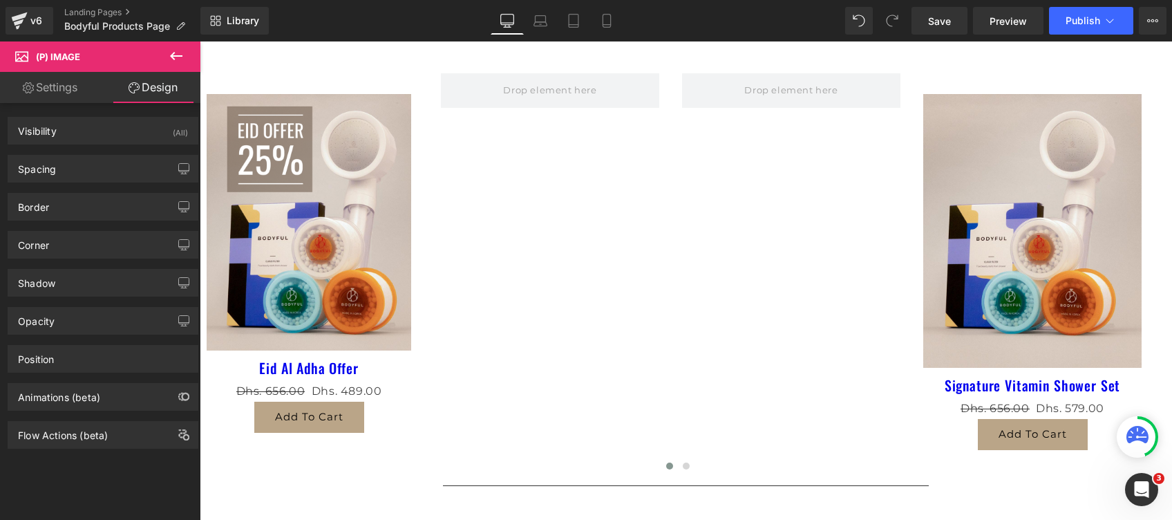
click at [47, 90] on link "Settings" at bounding box center [50, 87] width 100 height 31
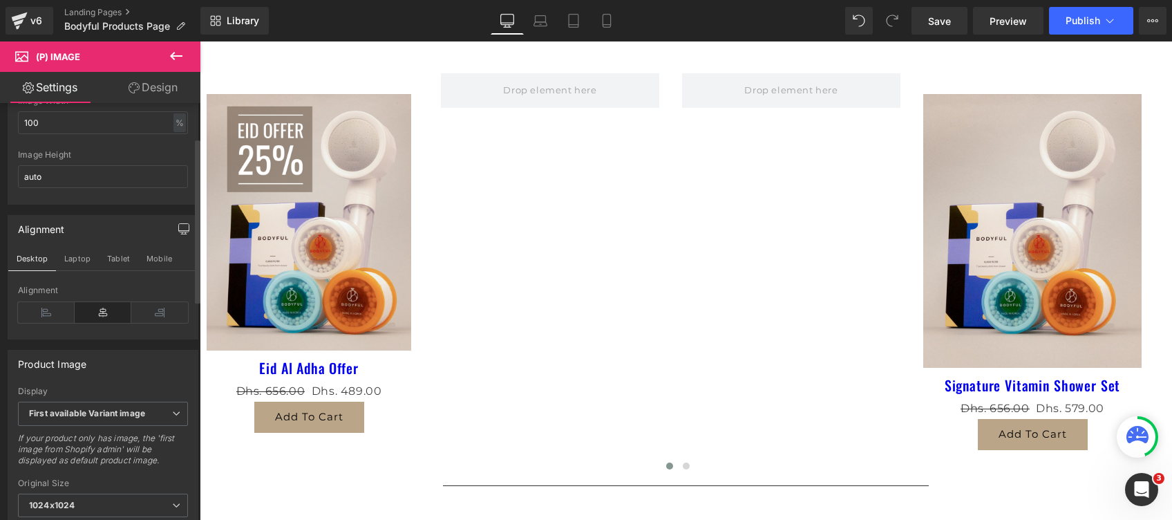
scroll to position [87, 0]
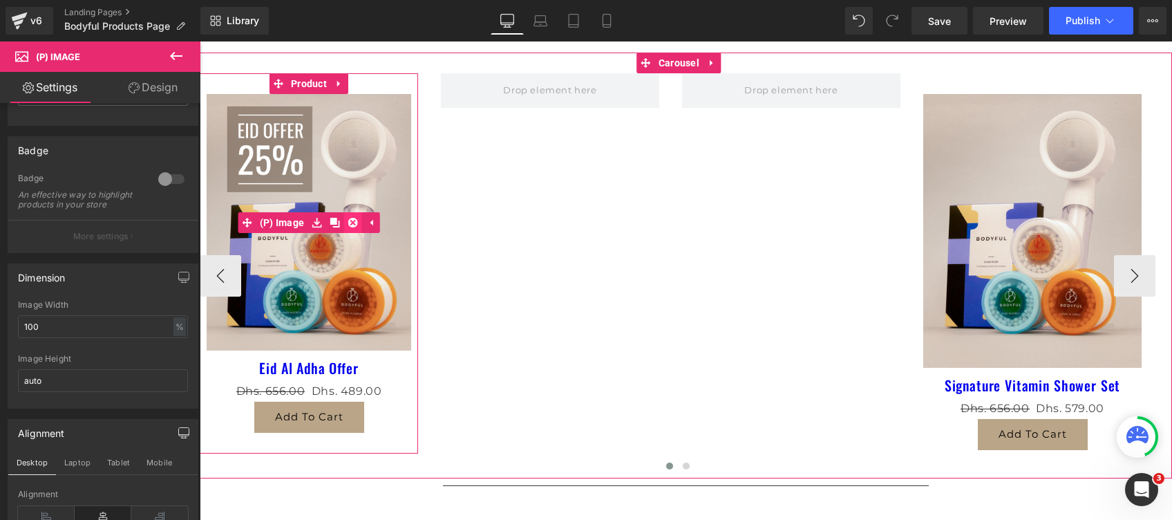
click at [354, 221] on icon at bounding box center [353, 223] width 10 height 10
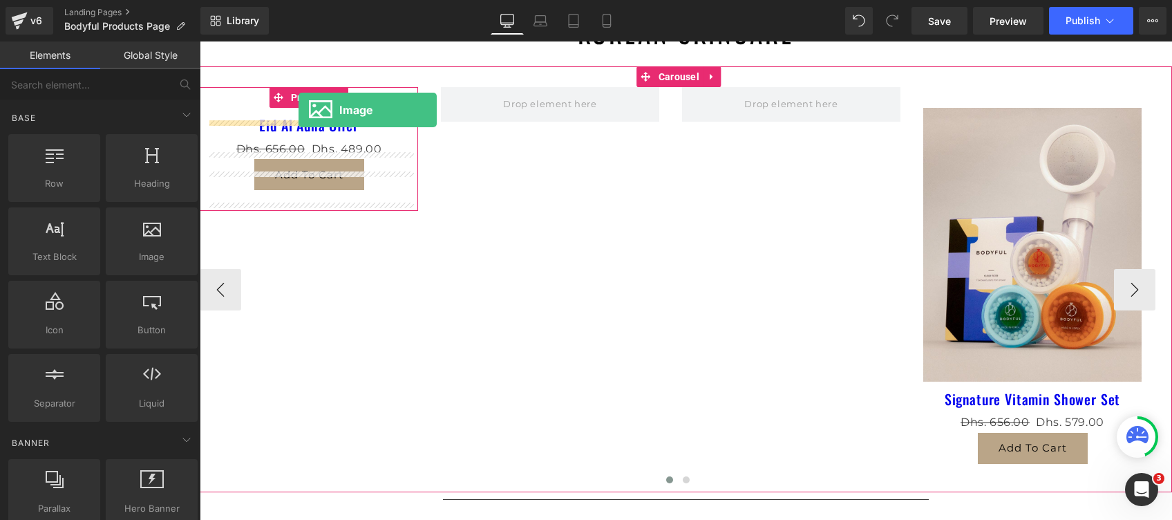
scroll to position [618, 0]
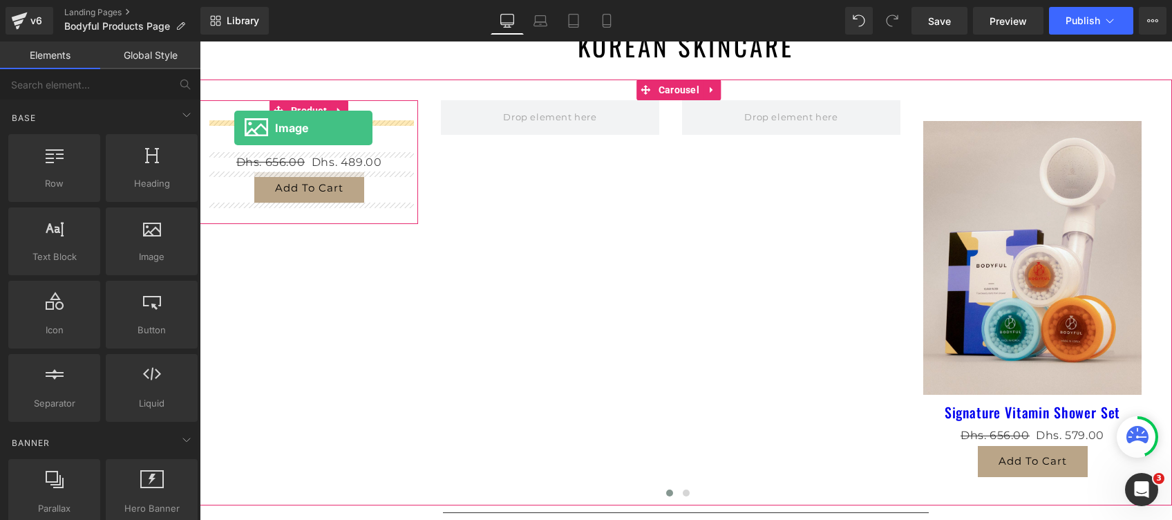
drag, startPoint x: 337, startPoint y: 275, endPoint x: 234, endPoint y: 127, distance: 180.2
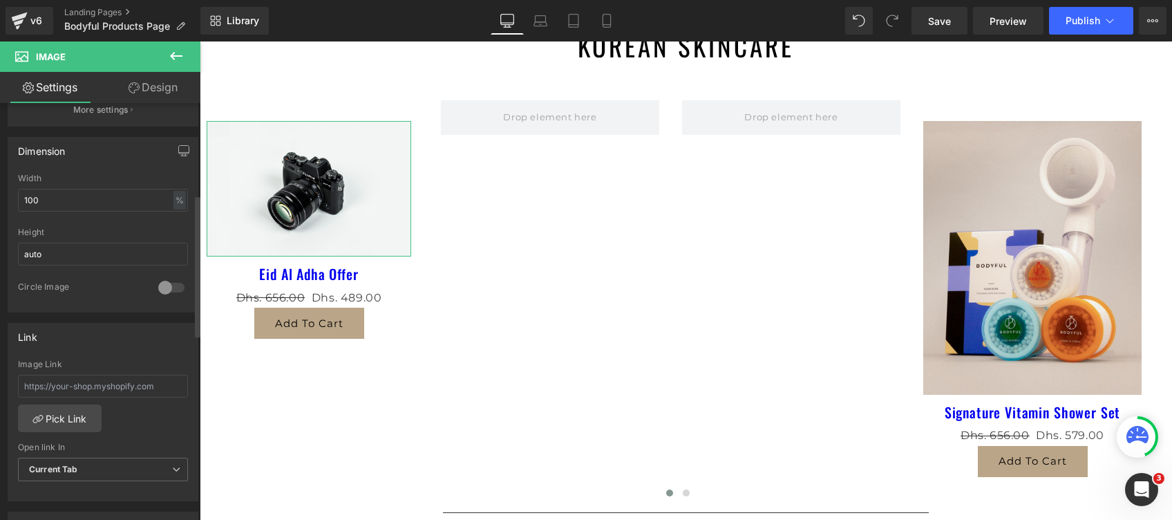
scroll to position [460, 0]
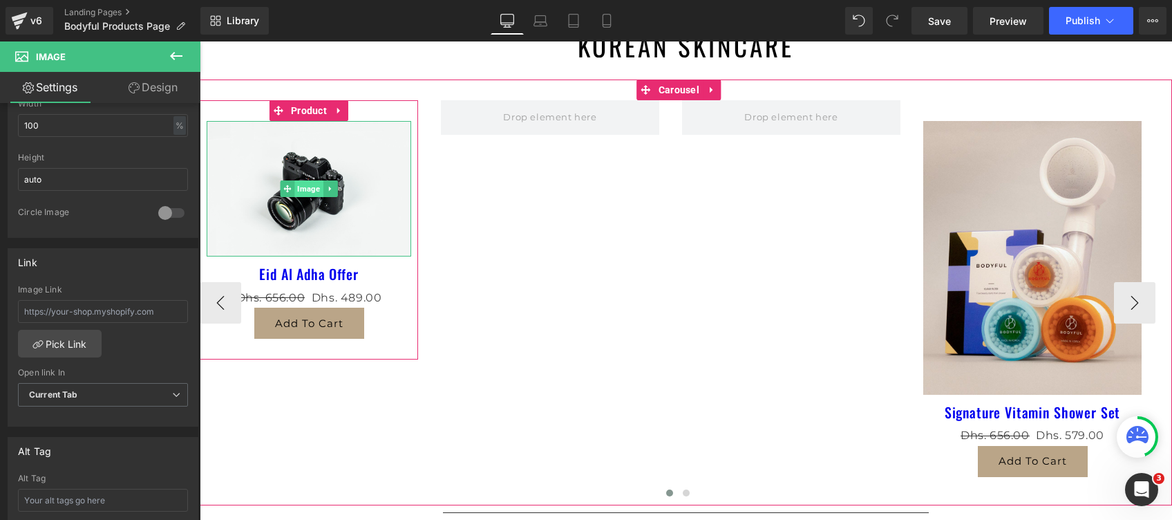
click at [306, 187] on span "Image" at bounding box center [308, 188] width 28 height 17
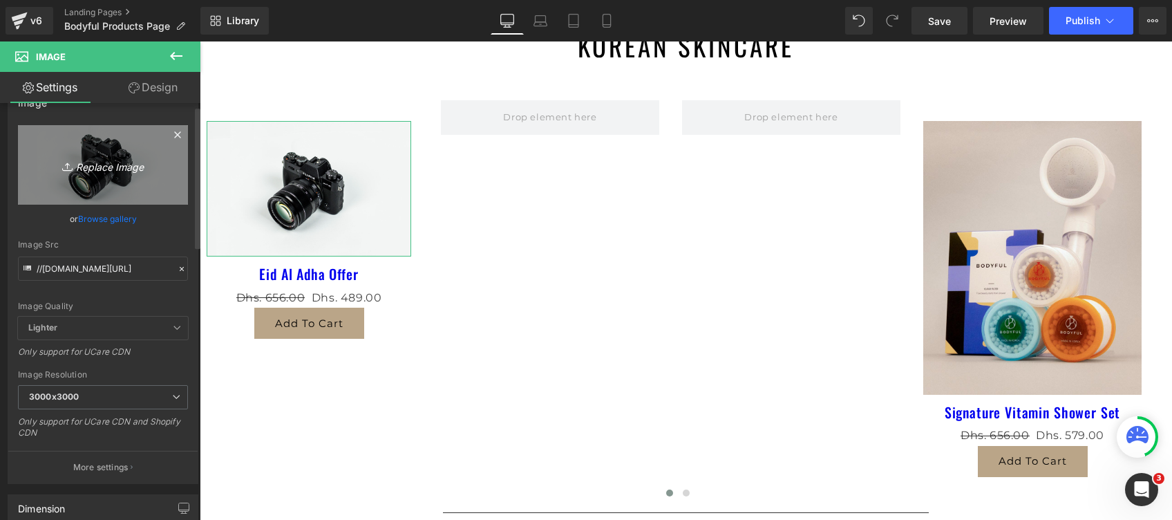
scroll to position [0, 0]
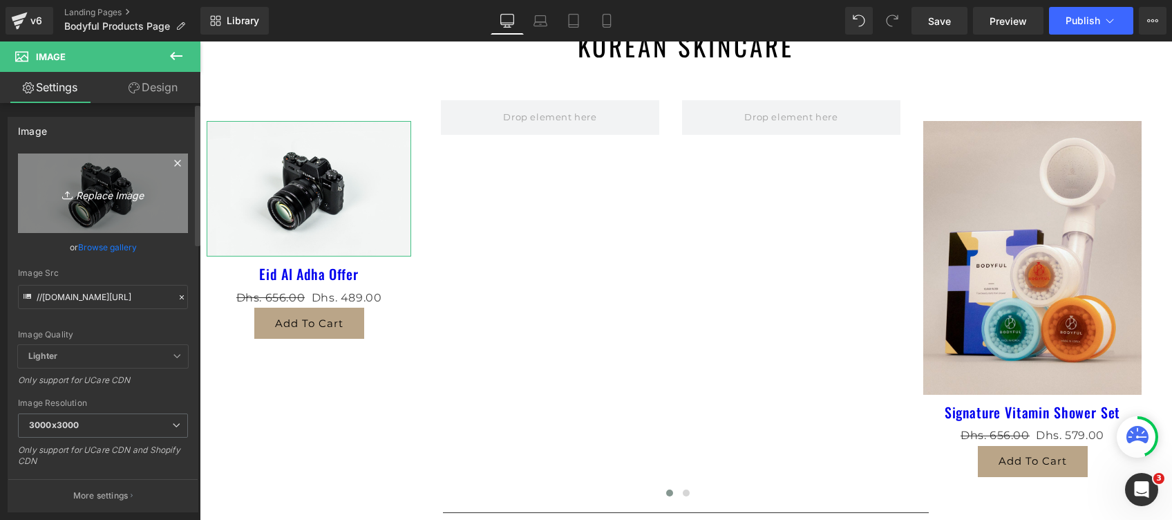
click at [82, 194] on icon "Replace Image" at bounding box center [103, 193] width 111 height 17
type input "C:\fakepath\c9e929672a5d49f07bb362f93913ddb8.jpg"
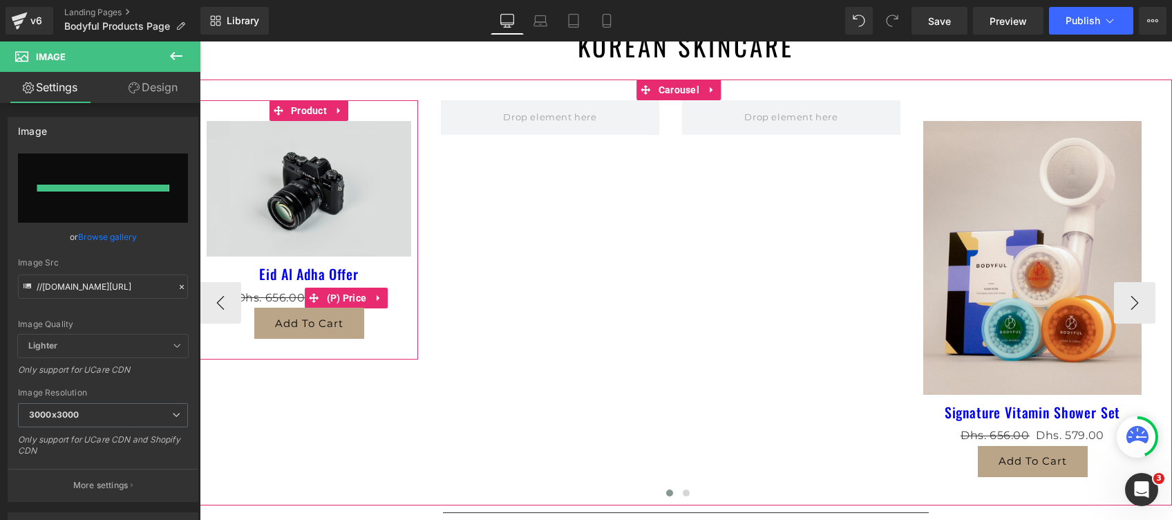
type input "https://ucarecdn.com/d337c315-daf1-43ea-a0f5-546917c26559/-/format/auto/-/previ…"
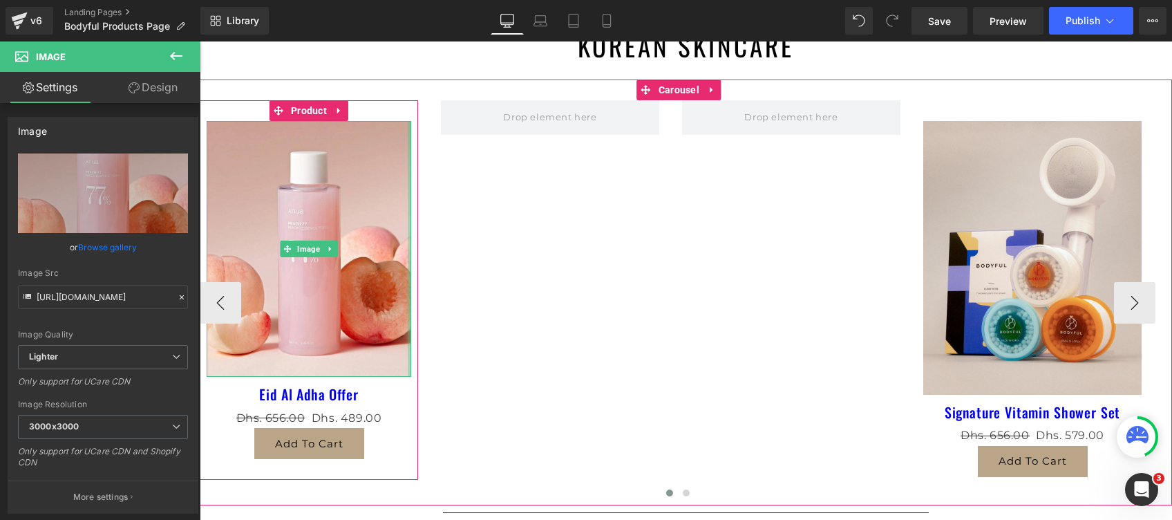
drag, startPoint x: 411, startPoint y: 257, endPoint x: 437, endPoint y: 259, distance: 26.3
click at [437, 259] on div "Image Eid Al Adha Offer (P) Title Dhs. 656.00 Dhs. 489.00 (P) Price Add To Cart…" at bounding box center [1044, 302] width 1689 height 405
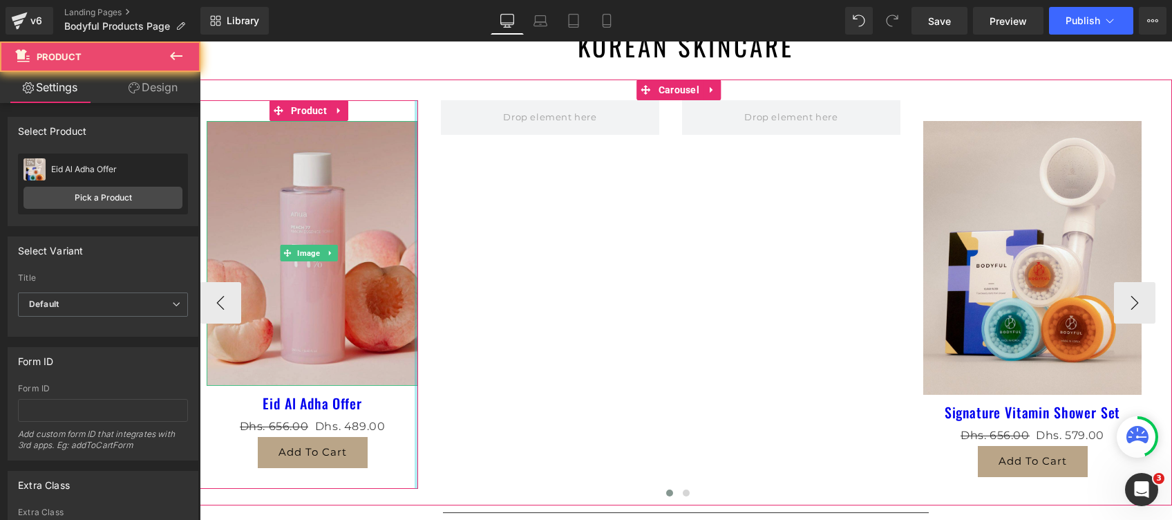
drag, startPoint x: 433, startPoint y: 254, endPoint x: 260, endPoint y: 234, distance: 174.7
click at [448, 259] on div "Image Eid Al Adha Offer (P) Title Dhs. 656.00 Dhs. 489.00 (P) Price Add To Cart…" at bounding box center [1044, 302] width 1689 height 405
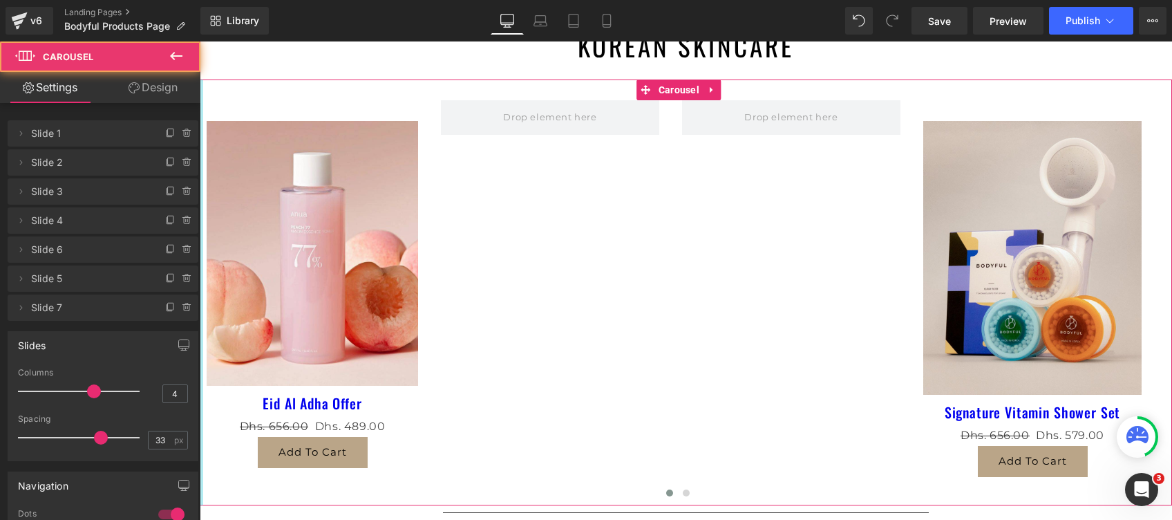
drag, startPoint x: 202, startPoint y: 235, endPoint x: 169, endPoint y: 232, distance: 32.6
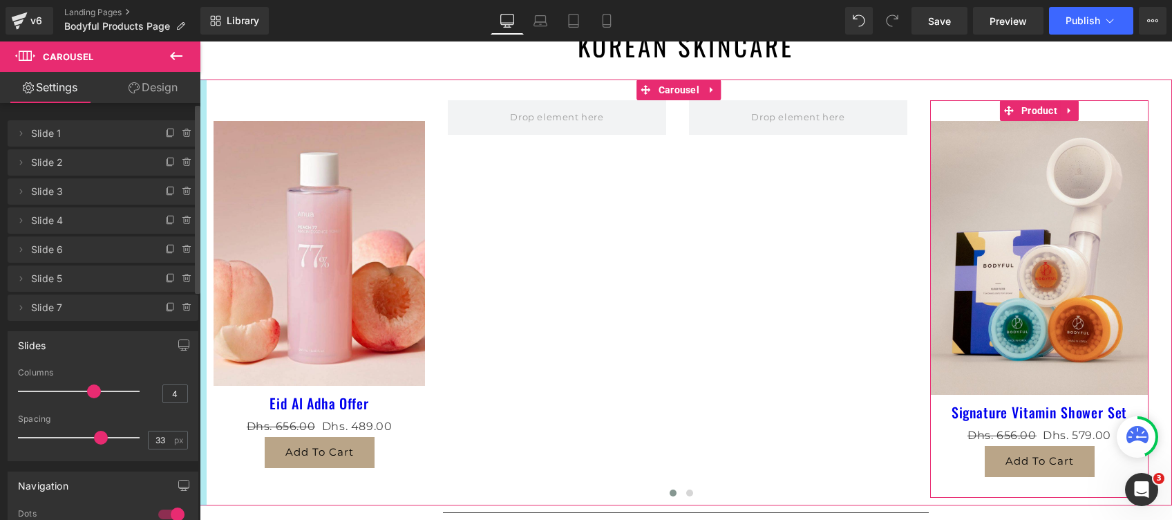
click at [146, 294] on li "Delete Cancel Slide 7 Slide 7 Name Slide 7" at bounding box center [103, 307] width 191 height 26
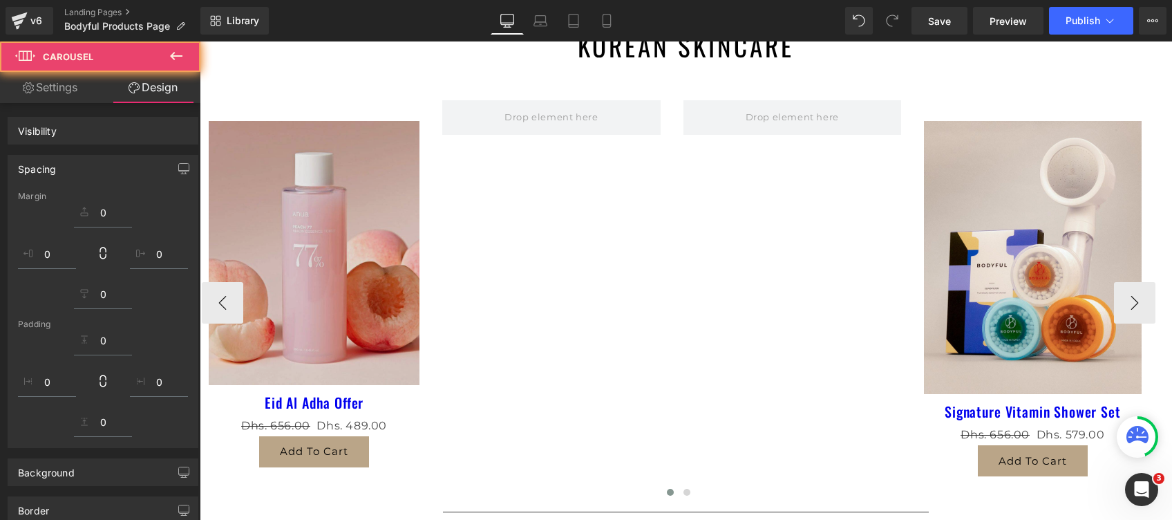
click at [273, 169] on img at bounding box center [314, 253] width 211 height 264
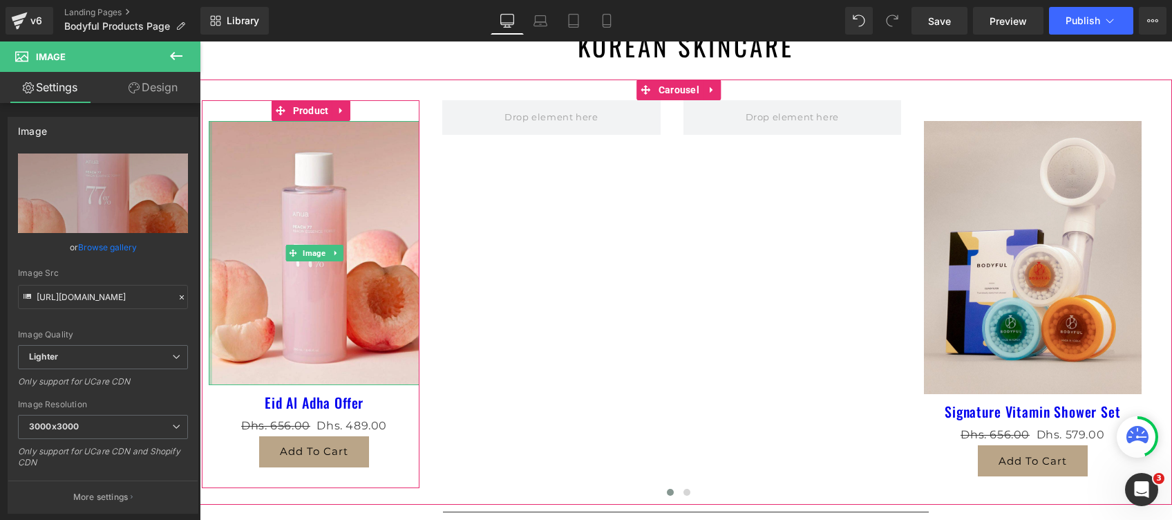
drag, startPoint x: 210, startPoint y: 172, endPoint x: 194, endPoint y: 166, distance: 17.7
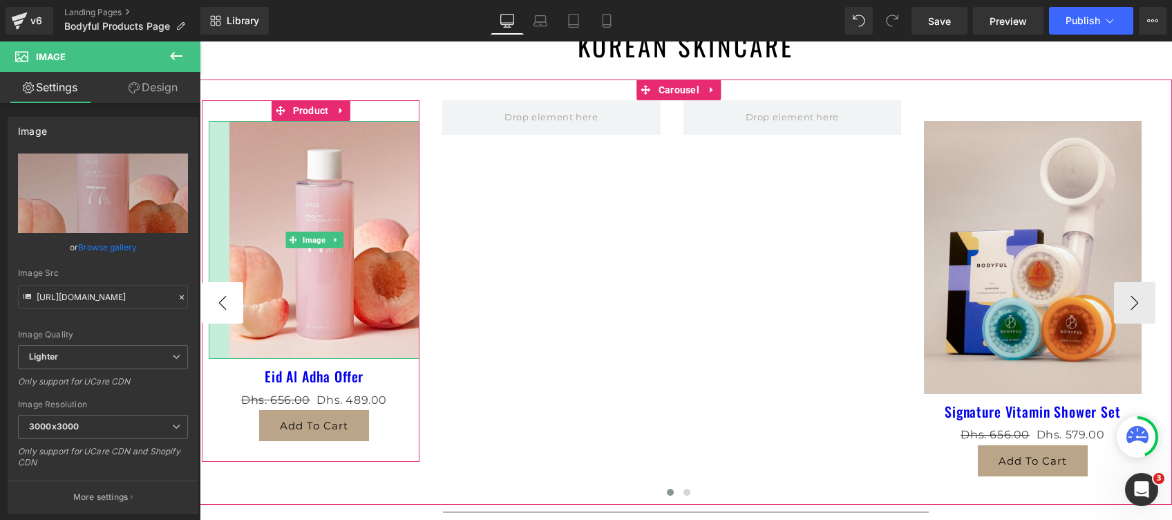
click at [231, 412] on div "Add To Cart" at bounding box center [314, 425] width 211 height 31
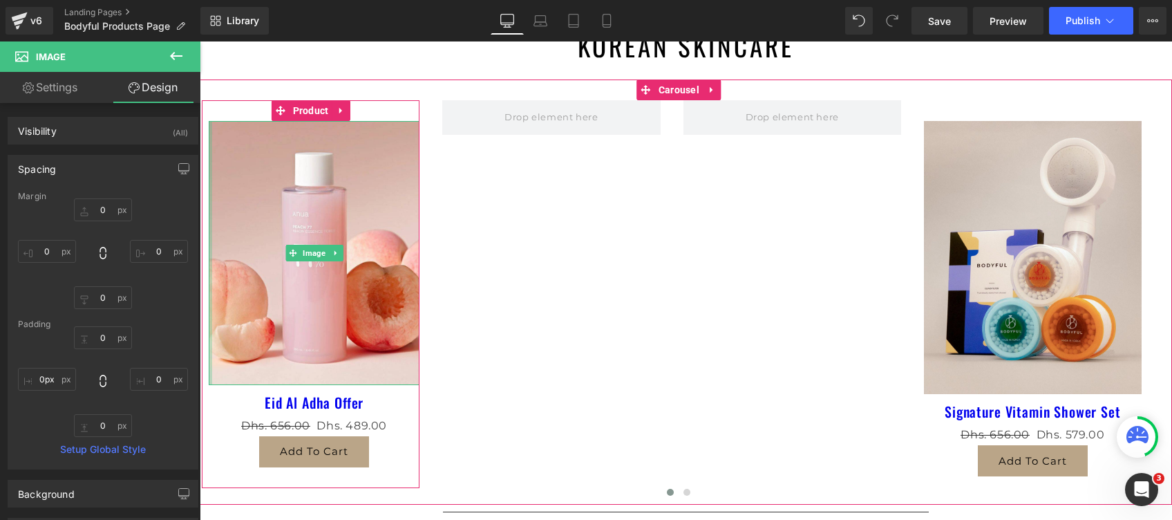
drag, startPoint x: 227, startPoint y: 221, endPoint x: 142, endPoint y: 234, distance: 85.5
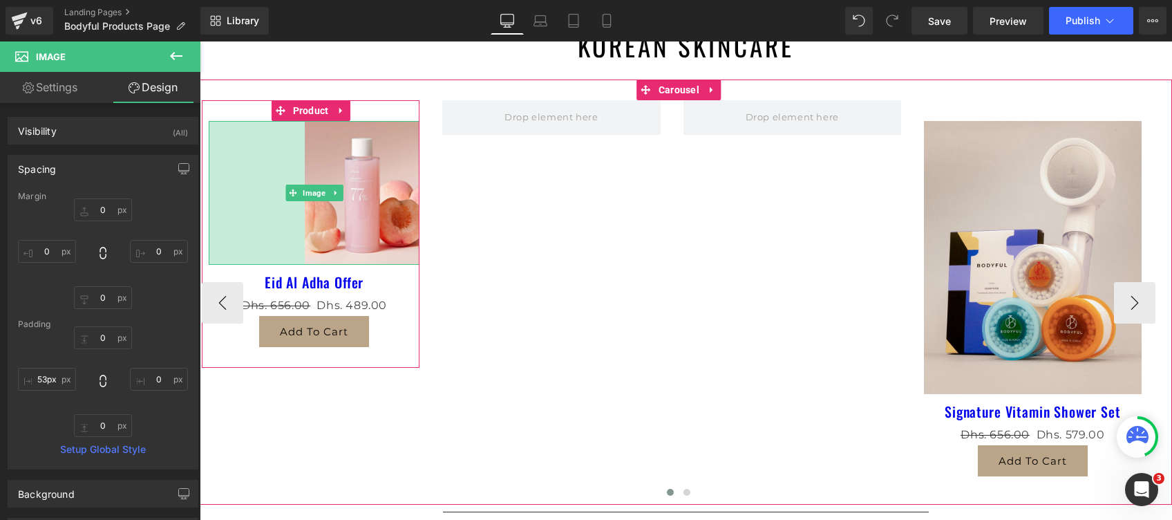
type input "18px"
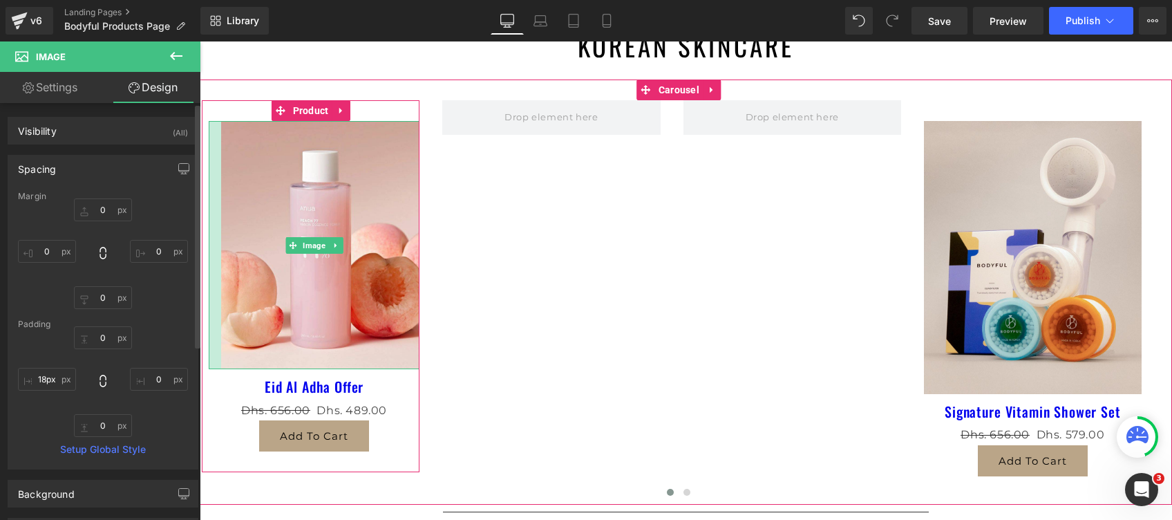
click at [160, 451] on link "Setup Global Style" at bounding box center [103, 449] width 170 height 11
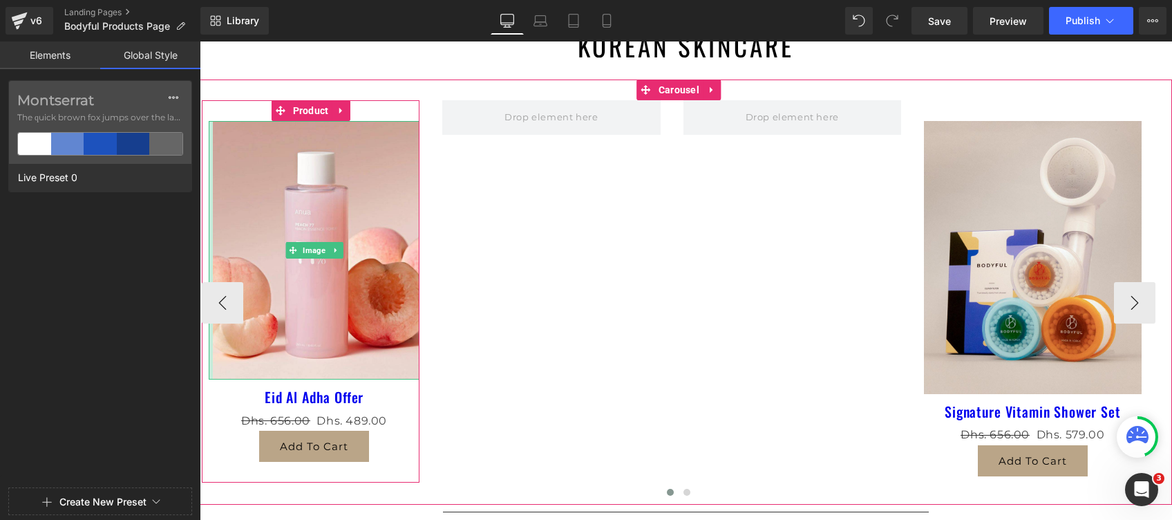
click at [210, 469] on div "Image Eid Al Adha Offer (P) Title Dhs. 656.00 Dhs. 489.00 (P) Price Add To Cart…" at bounding box center [311, 291] width 218 height 382
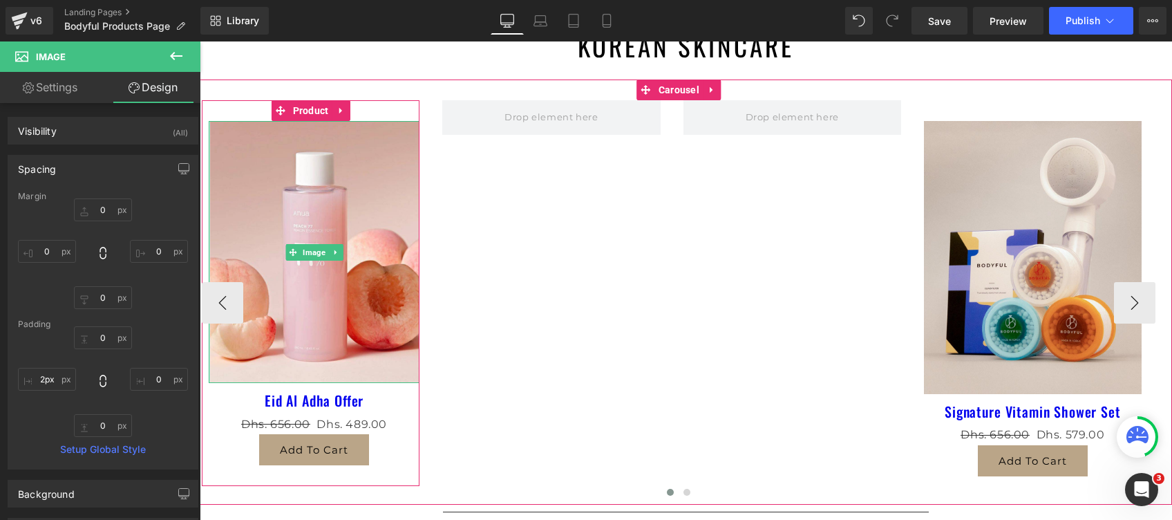
type input "0px"
drag, startPoint x: 212, startPoint y: 125, endPoint x: 201, endPoint y: 137, distance: 15.7
click at [200, 129] on div "Image Eid Al Adha Offer (P) Title" at bounding box center [686, 291] width 973 height 425
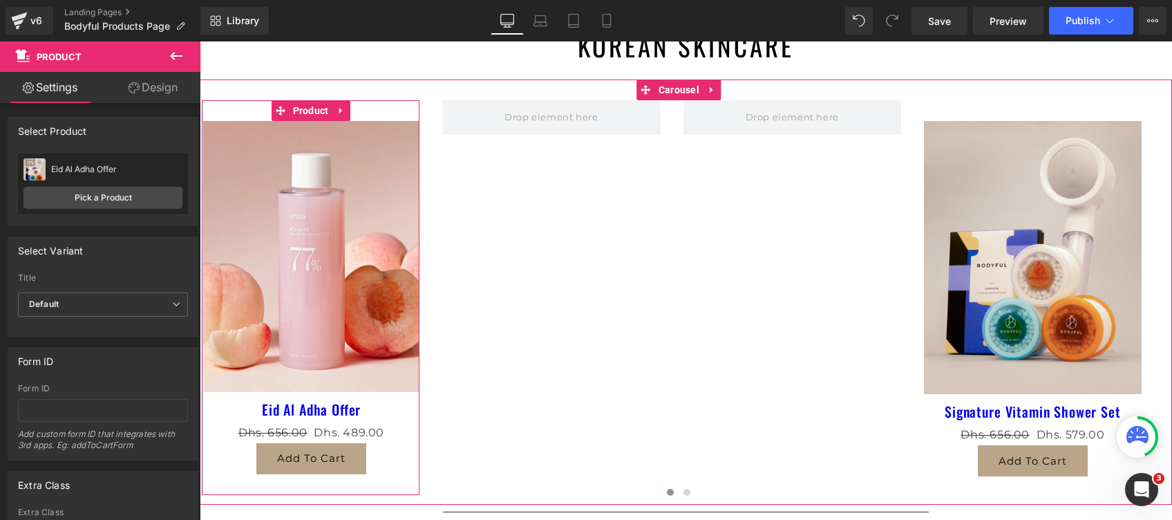
drag, startPoint x: 205, startPoint y: 126, endPoint x: 181, endPoint y: 133, distance: 24.5
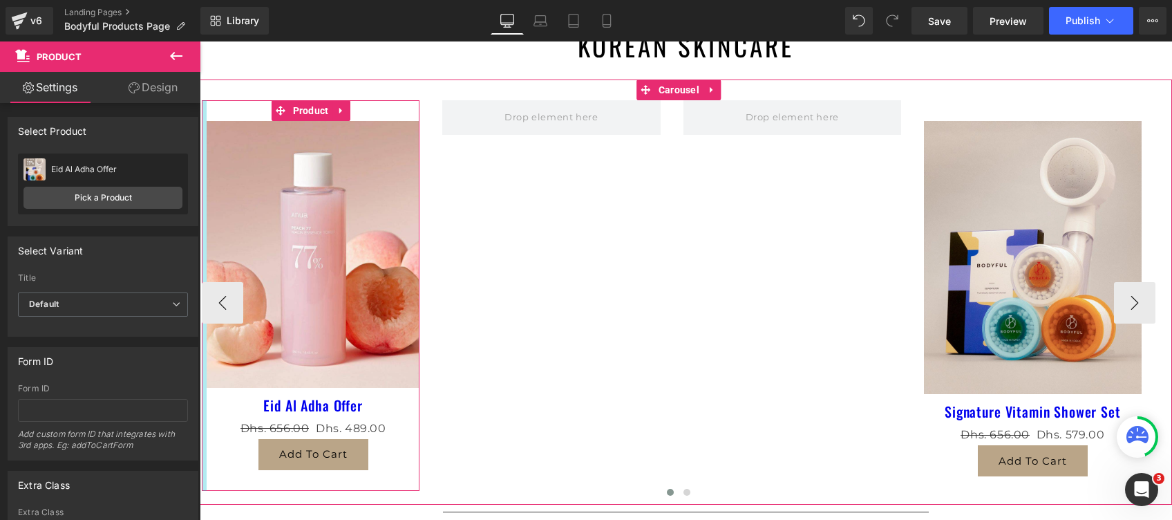
click at [203, 108] on div at bounding box center [204, 295] width 5 height 390
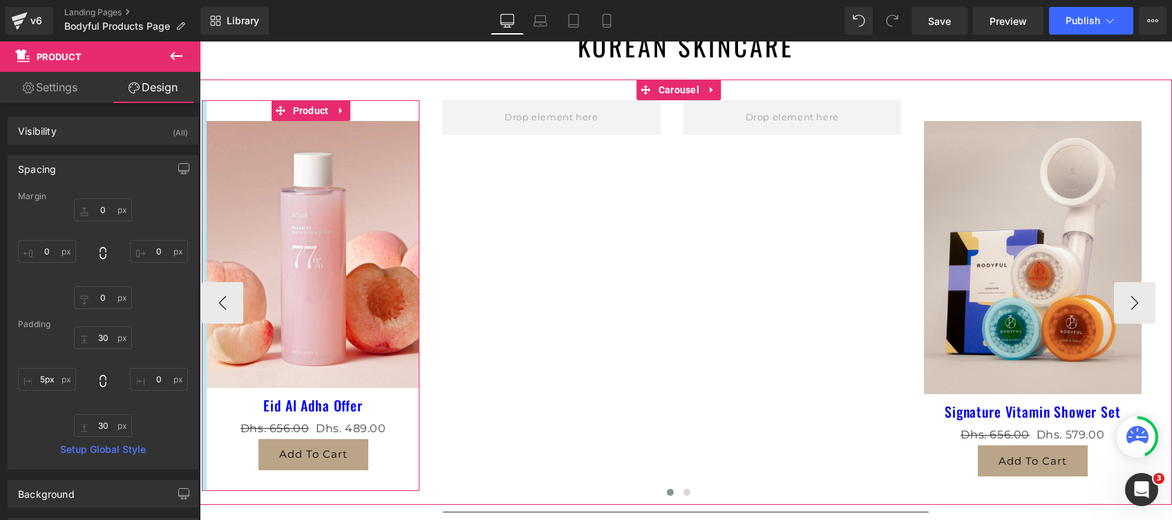
type input "0px"
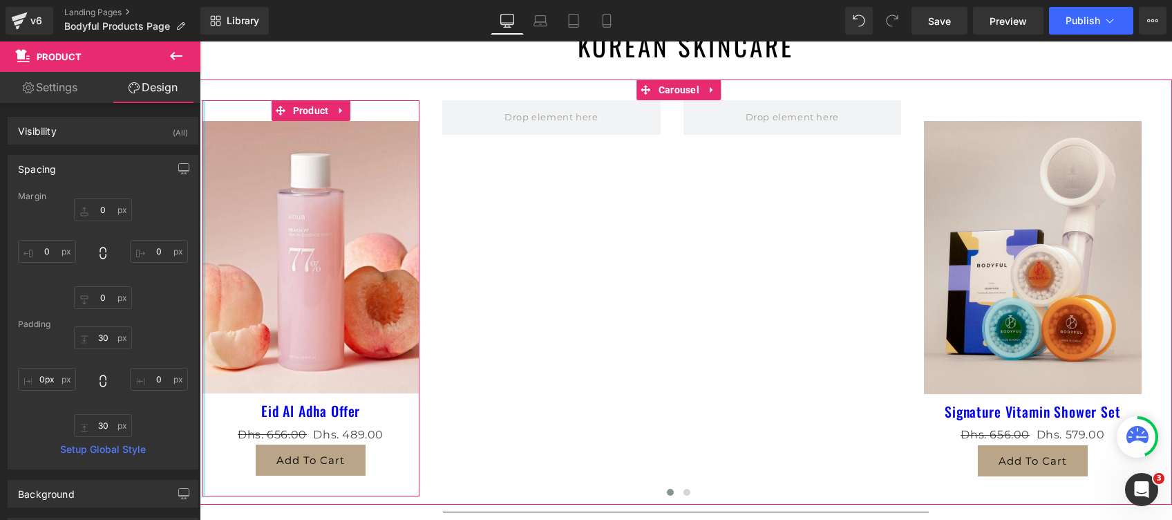
drag, startPoint x: 205, startPoint y: 124, endPoint x: 199, endPoint y: 130, distance: 8.3
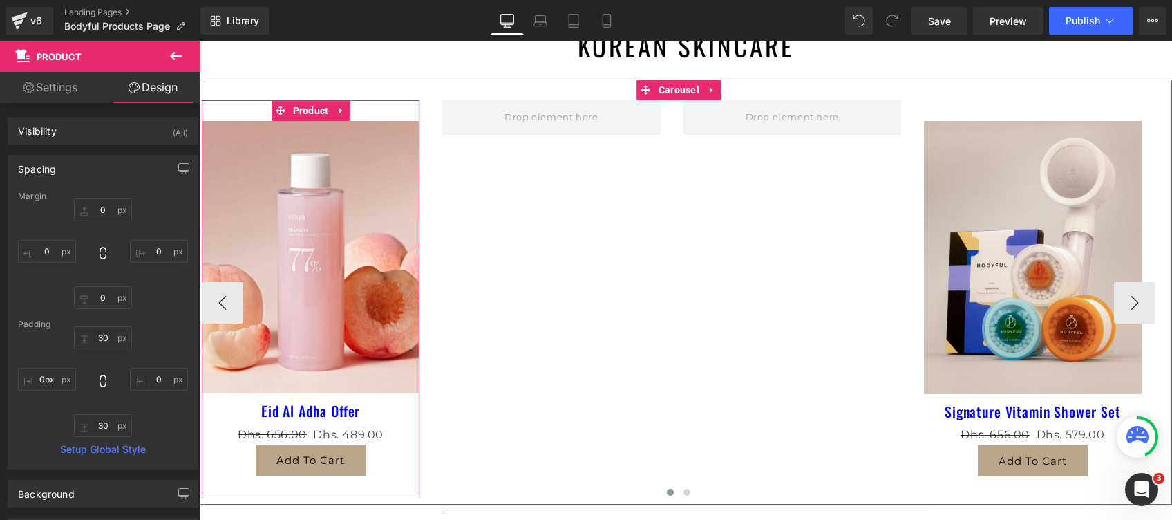
click at [201, 132] on div at bounding box center [201, 291] width 2 height 425
click at [306, 410] on span "(P) Title" at bounding box center [310, 410] width 45 height 21
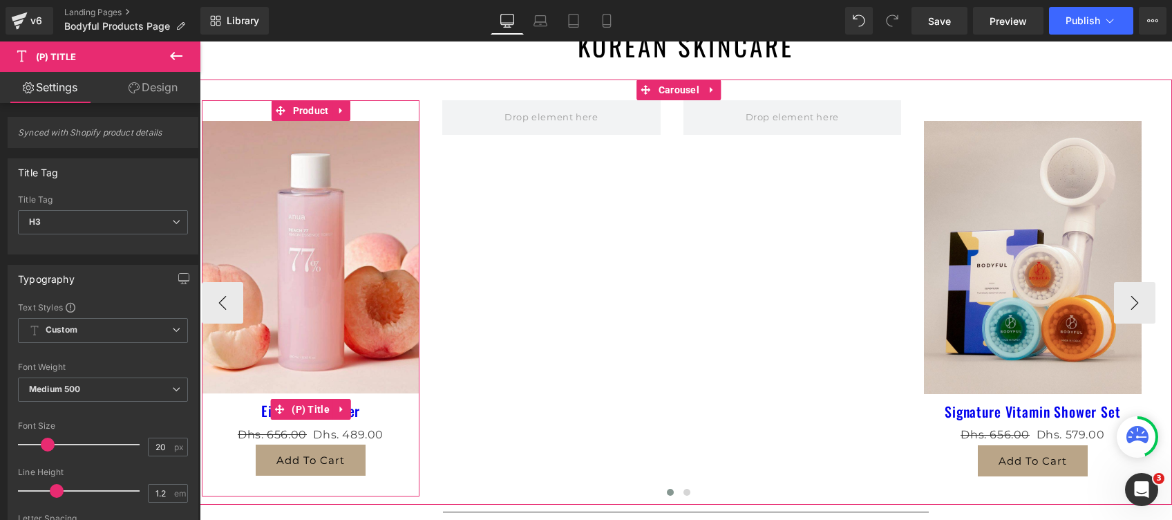
click at [305, 415] on span "(P) Title" at bounding box center [310, 409] width 45 height 21
click at [345, 410] on icon at bounding box center [342, 409] width 10 height 10
click at [310, 409] on icon at bounding box center [315, 409] width 10 height 10
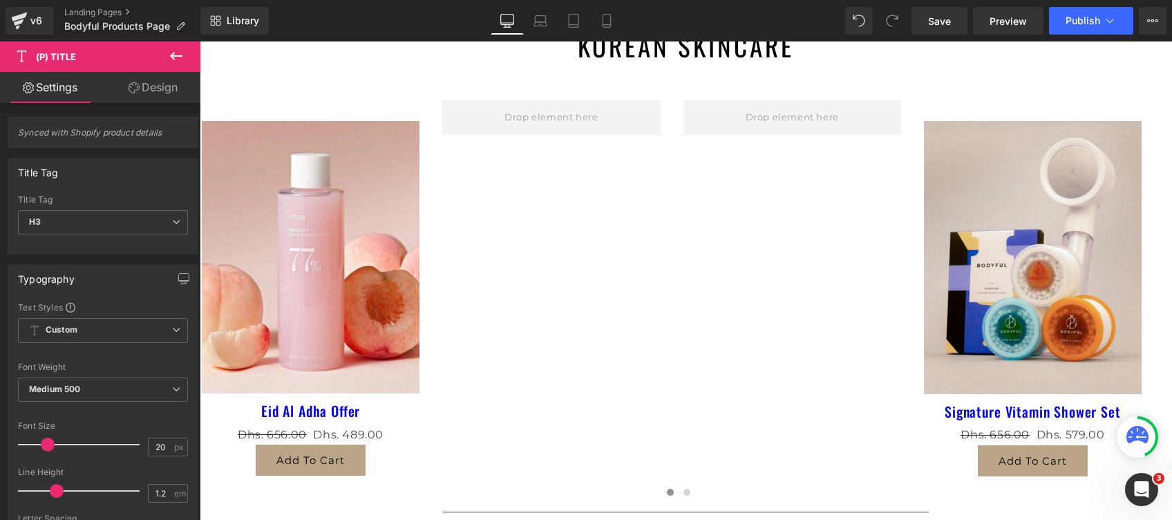
click at [174, 53] on icon at bounding box center [176, 56] width 12 height 8
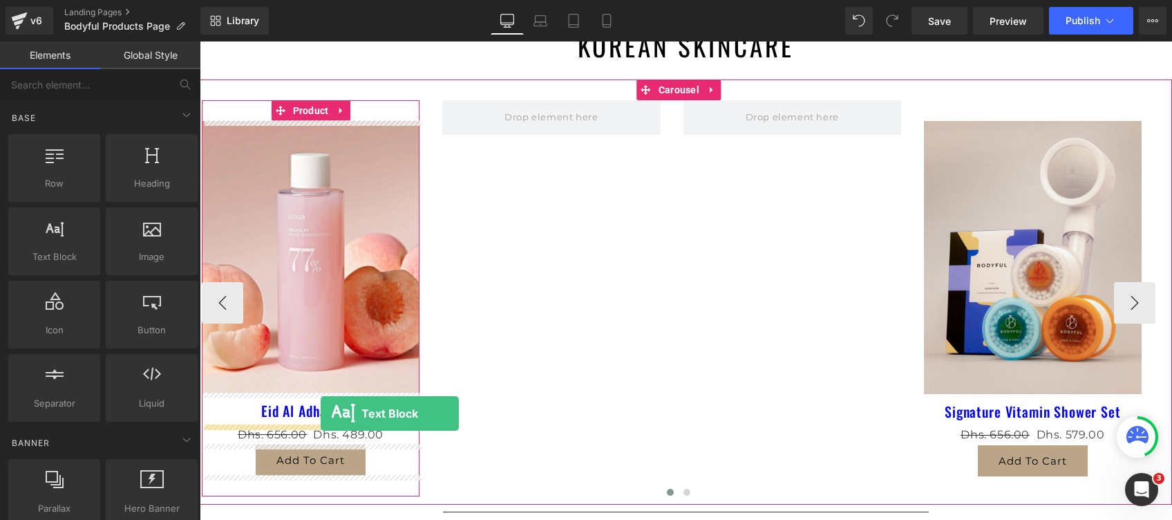
drag, startPoint x: 250, startPoint y: 290, endPoint x: 321, endPoint y: 413, distance: 142.8
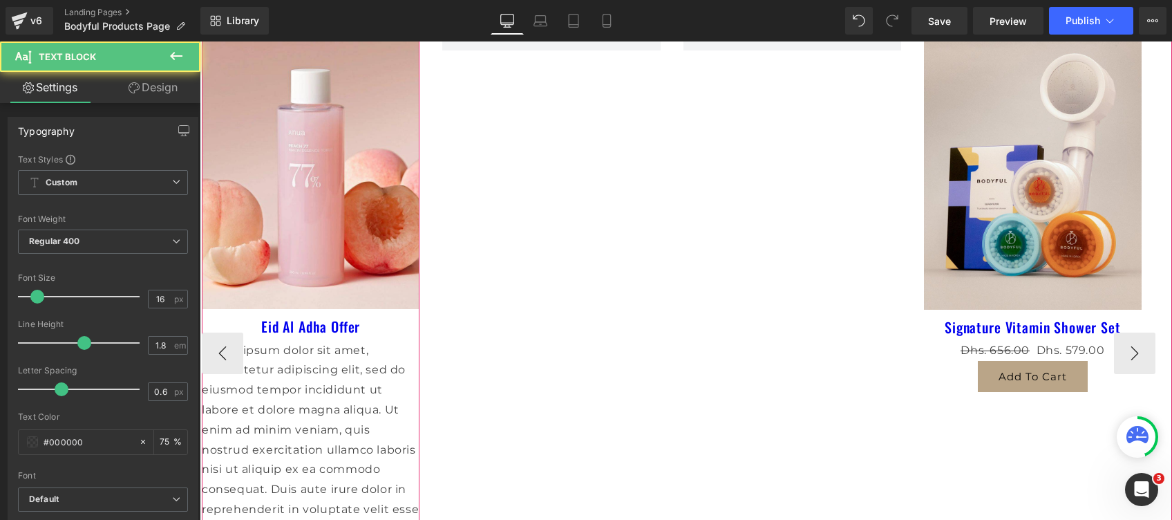
scroll to position [802, 0]
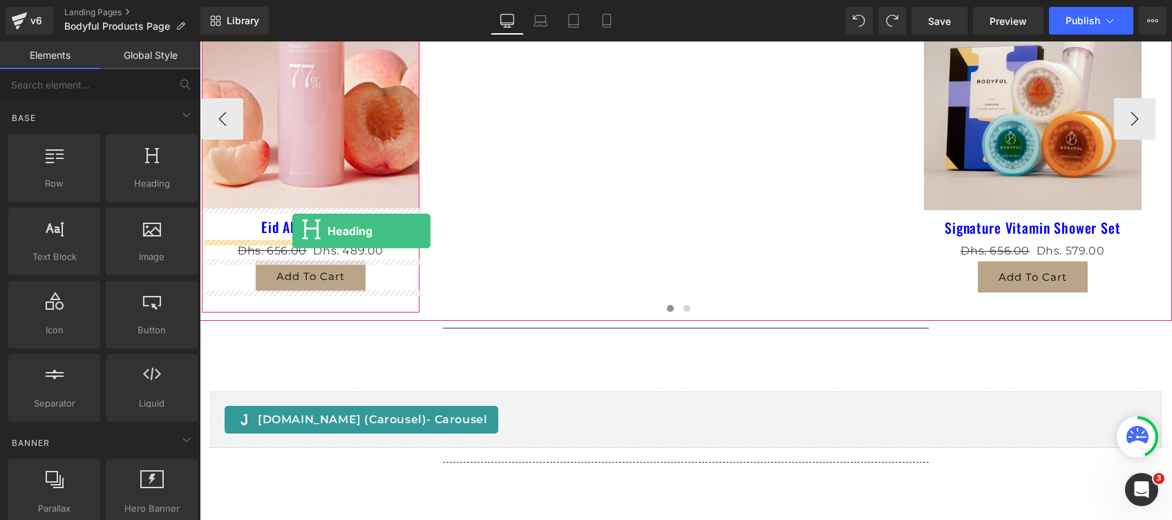
drag, startPoint x: 362, startPoint y: 216, endPoint x: 292, endPoint y: 231, distance: 70.8
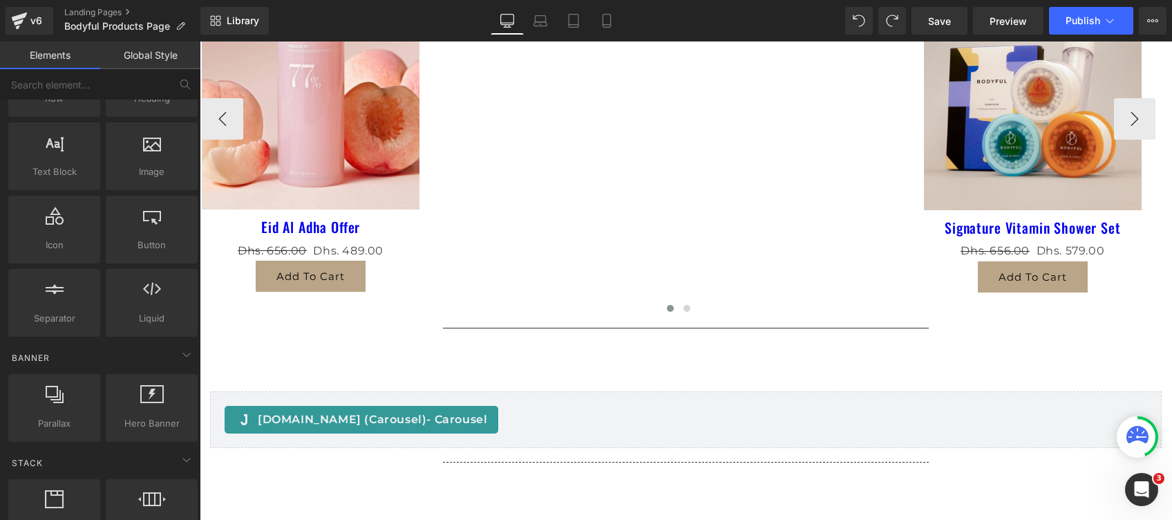
scroll to position [0, 0]
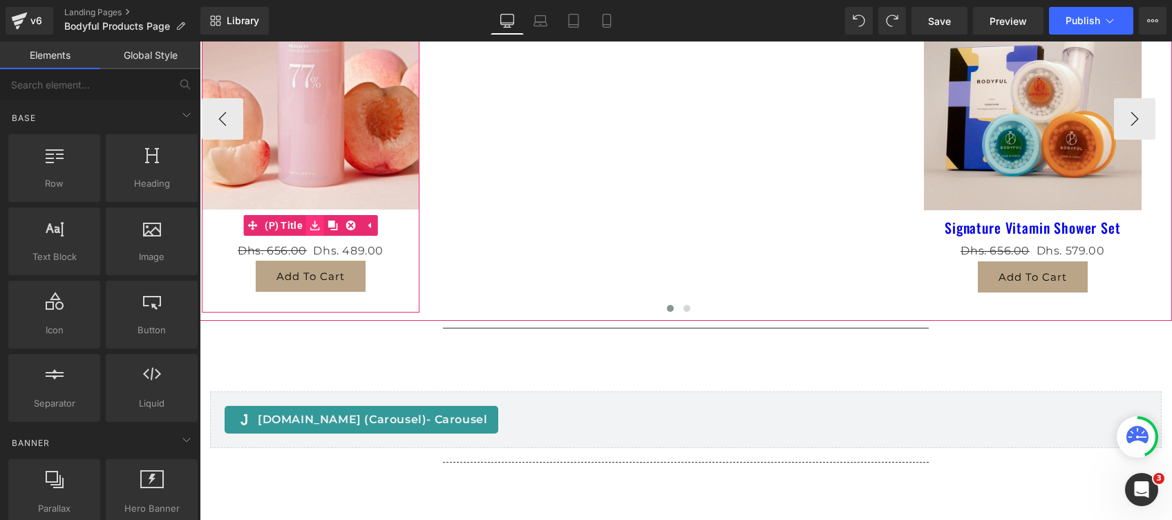
click at [306, 221] on link at bounding box center [315, 225] width 18 height 21
click at [290, 225] on span "(P) Title" at bounding box center [283, 225] width 45 height 21
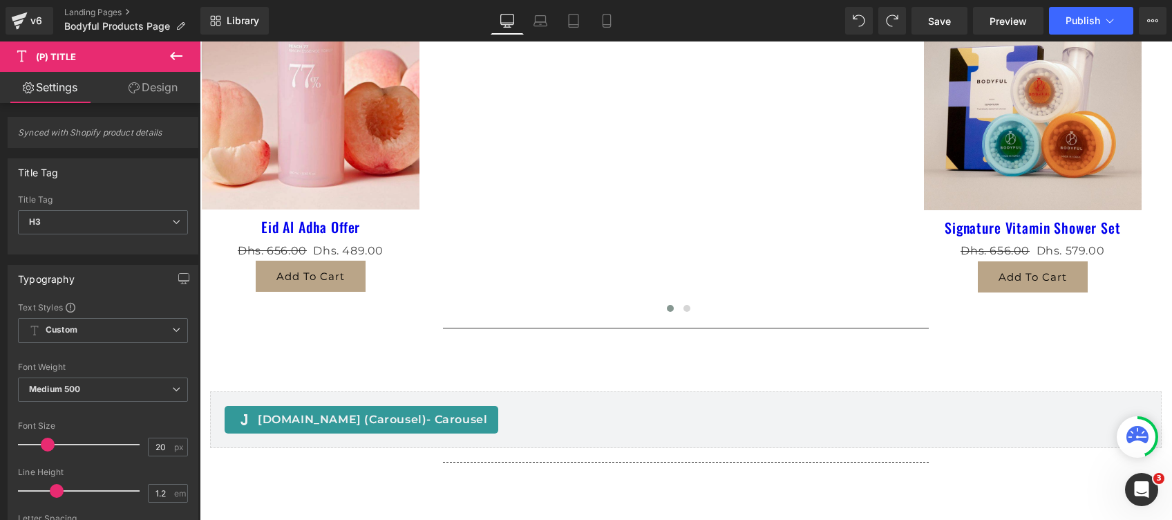
click at [166, 47] on button at bounding box center [176, 56] width 48 height 30
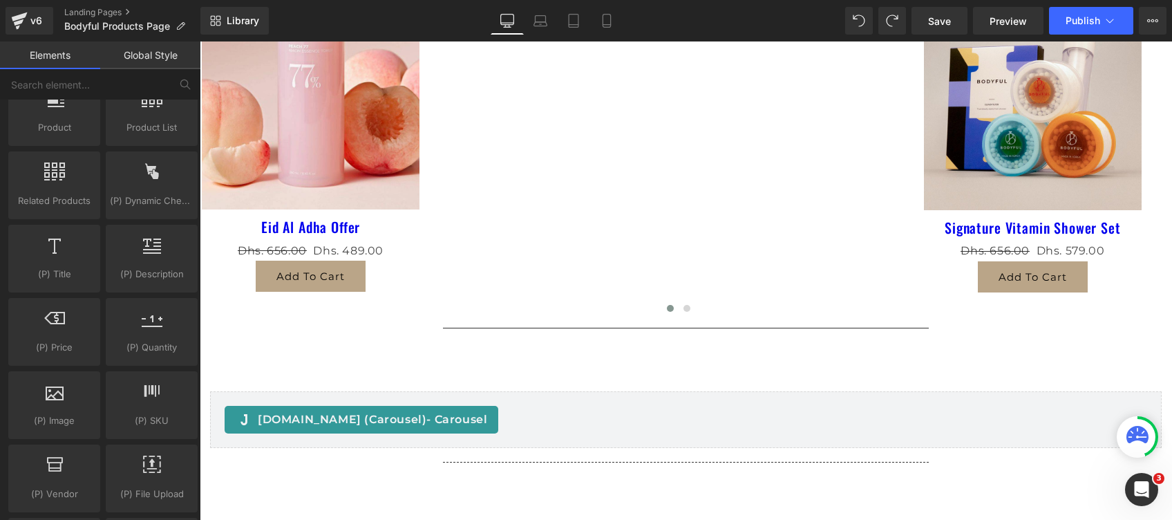
scroll to position [1106, 0]
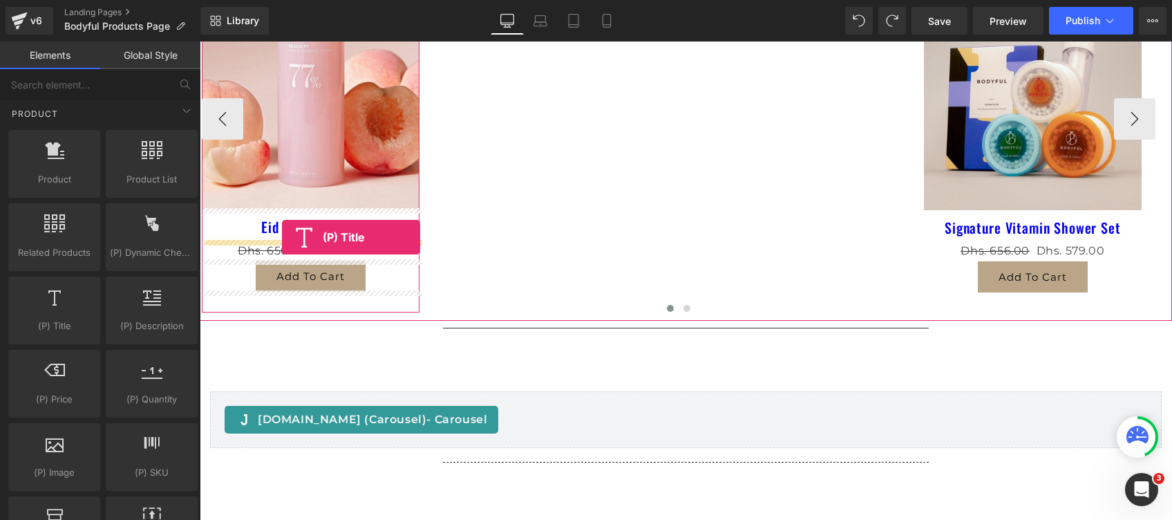
drag, startPoint x: 243, startPoint y: 353, endPoint x: 282, endPoint y: 238, distance: 121.1
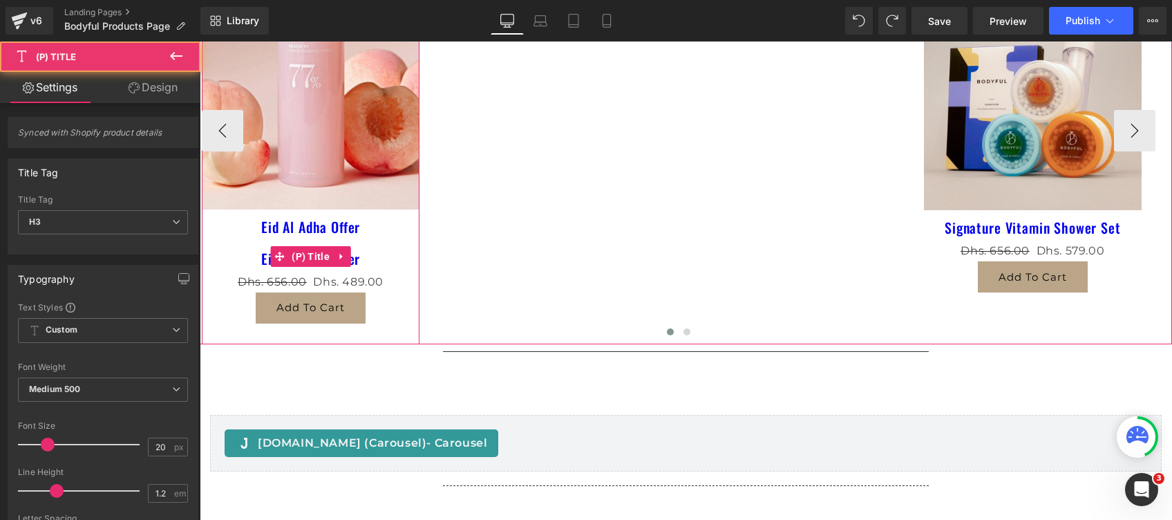
click at [293, 259] on span "(P) Title" at bounding box center [310, 256] width 45 height 21
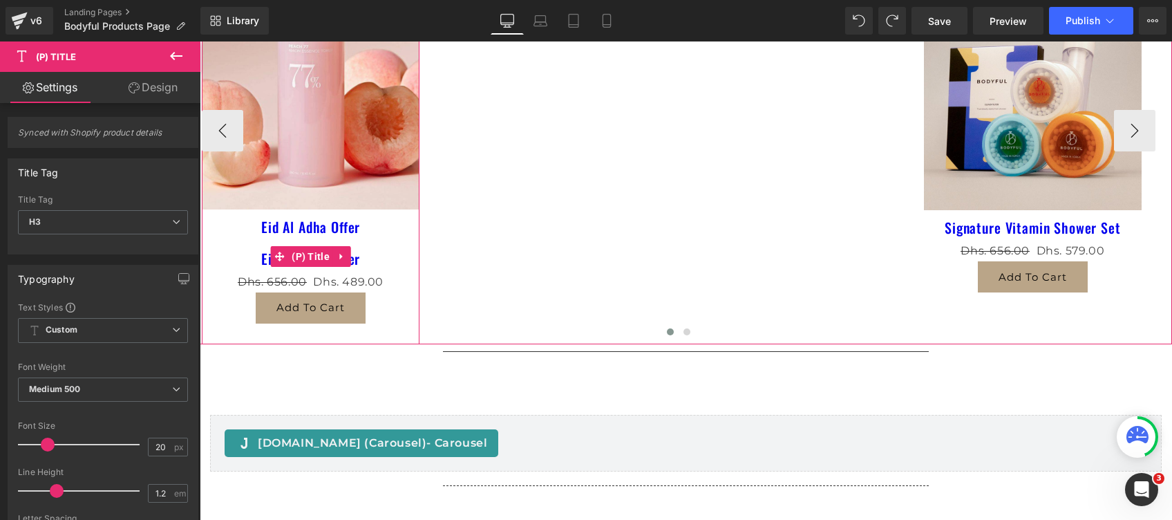
click at [263, 260] on link "Eid Al Adha Offer" at bounding box center [310, 258] width 99 height 17
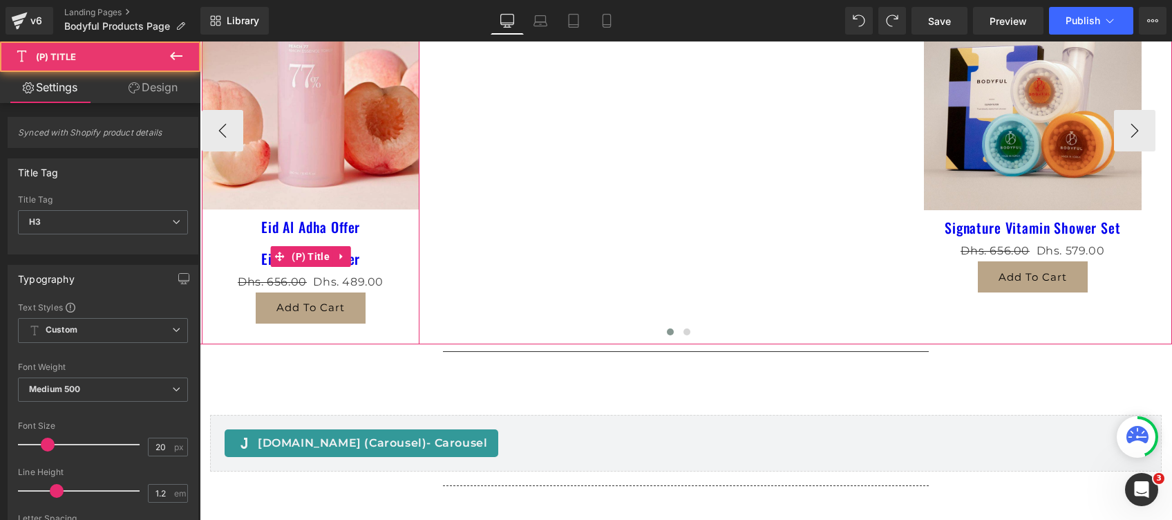
click at [263, 260] on link "Eid Al Adha Offer" at bounding box center [310, 258] width 99 height 17
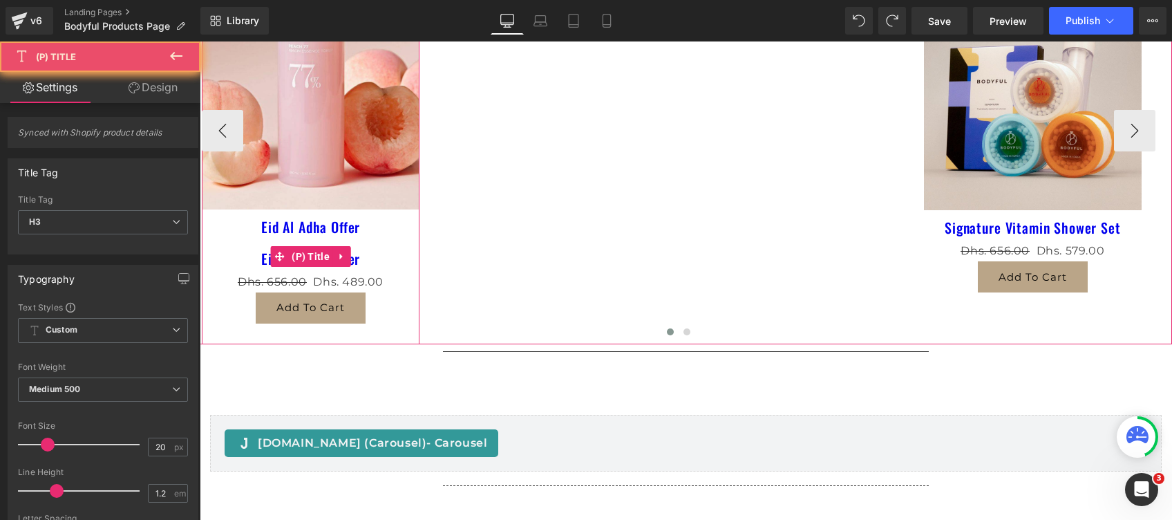
click at [263, 260] on link "Eid Al Adha Offer" at bounding box center [310, 258] width 99 height 17
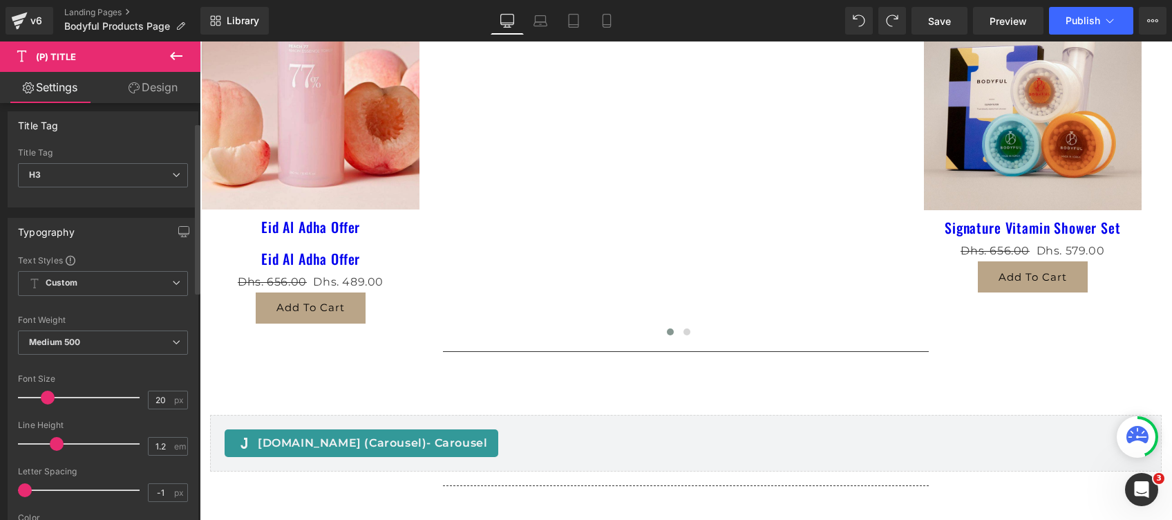
scroll to position [0, 0]
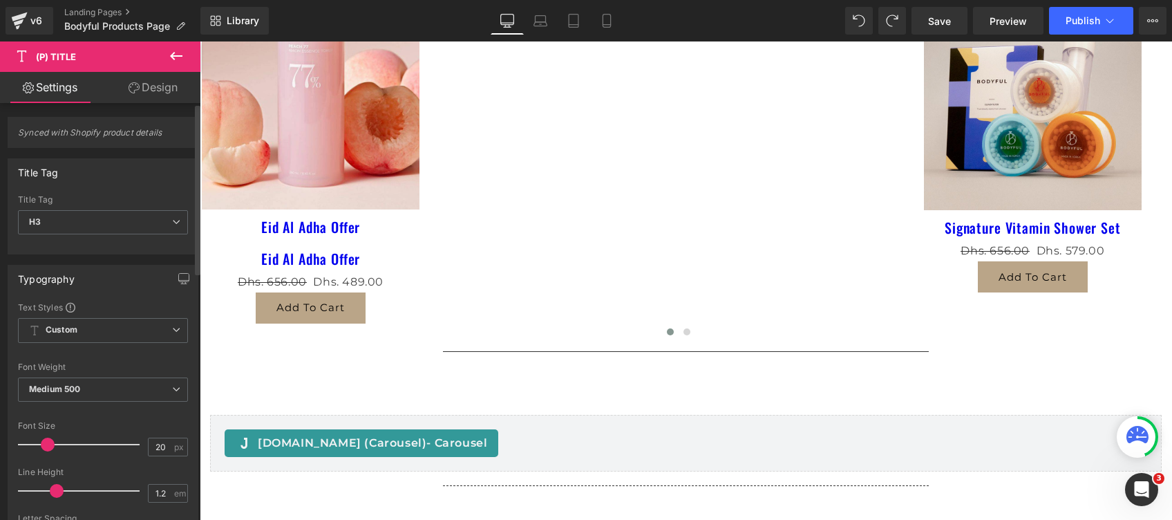
click at [52, 174] on div "Title Tag" at bounding box center [38, 168] width 41 height 19
click at [44, 133] on span "Synced with Shopify product details" at bounding box center [103, 137] width 170 height 20
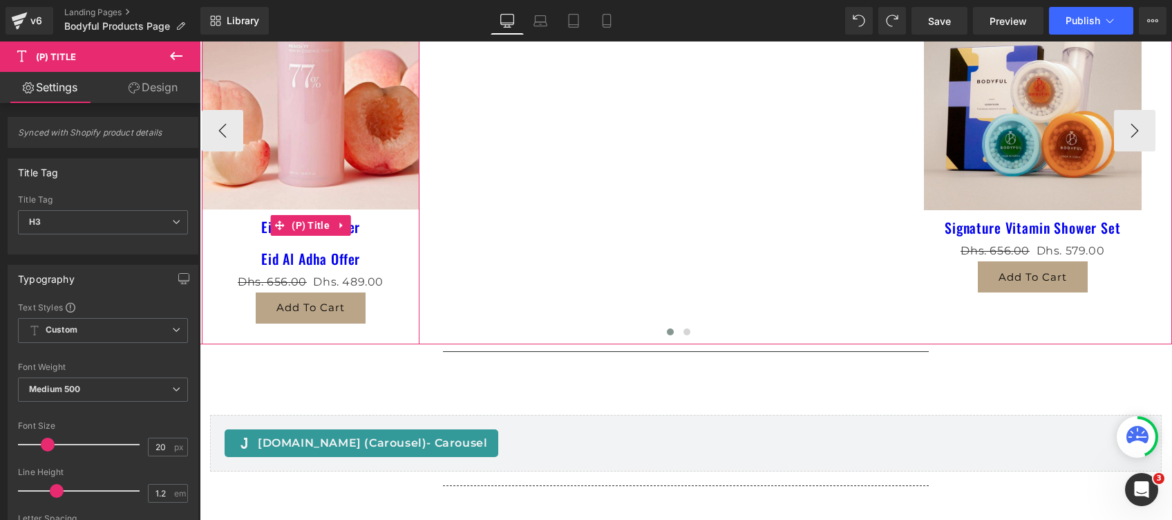
click at [359, 227] on link "Eid Al Adha Offer" at bounding box center [310, 226] width 99 height 17
click at [346, 225] on icon at bounding box center [342, 225] width 10 height 10
click at [357, 221] on link at bounding box center [351, 225] width 18 height 21
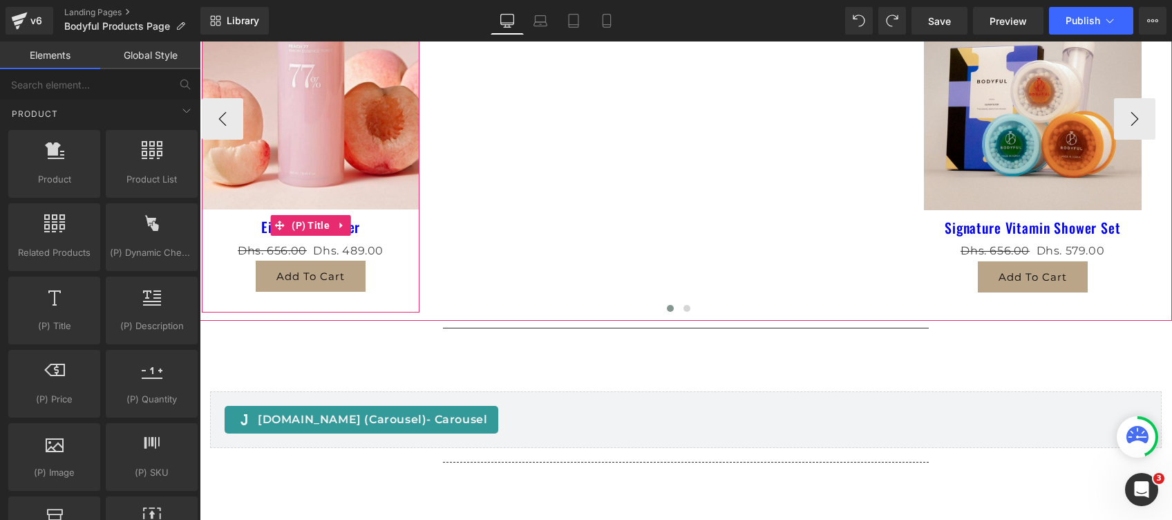
click at [362, 227] on h3 "Eid Al Adha Offer" at bounding box center [311, 224] width 218 height 31
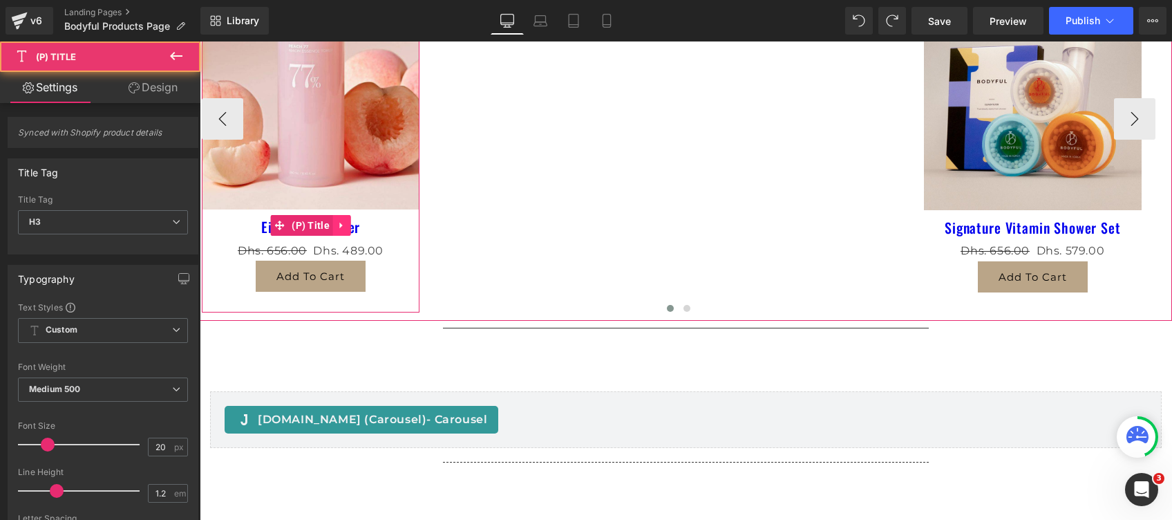
click at [344, 227] on icon at bounding box center [342, 225] width 10 height 10
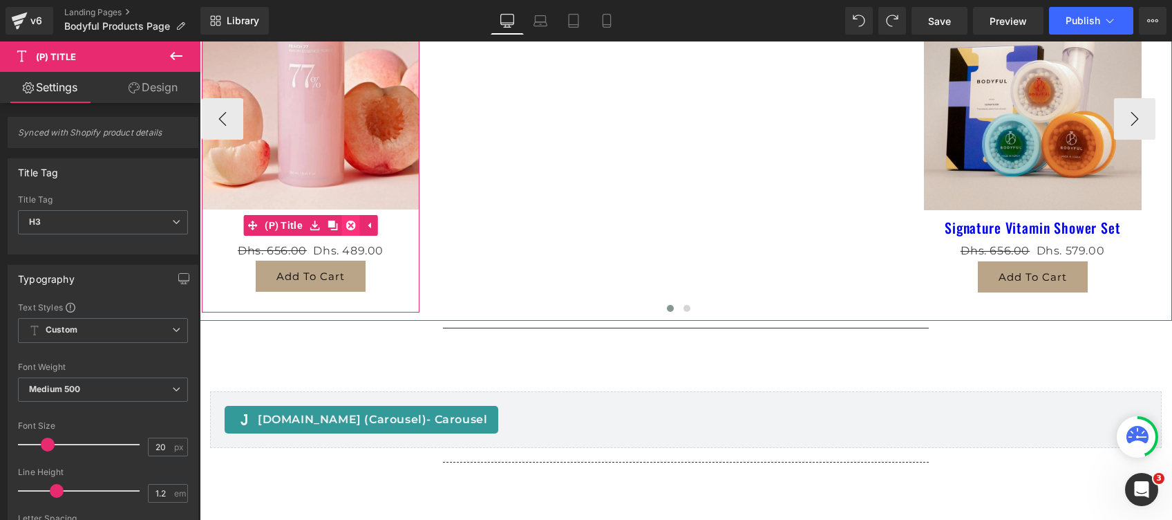
click at [355, 221] on link at bounding box center [351, 225] width 18 height 21
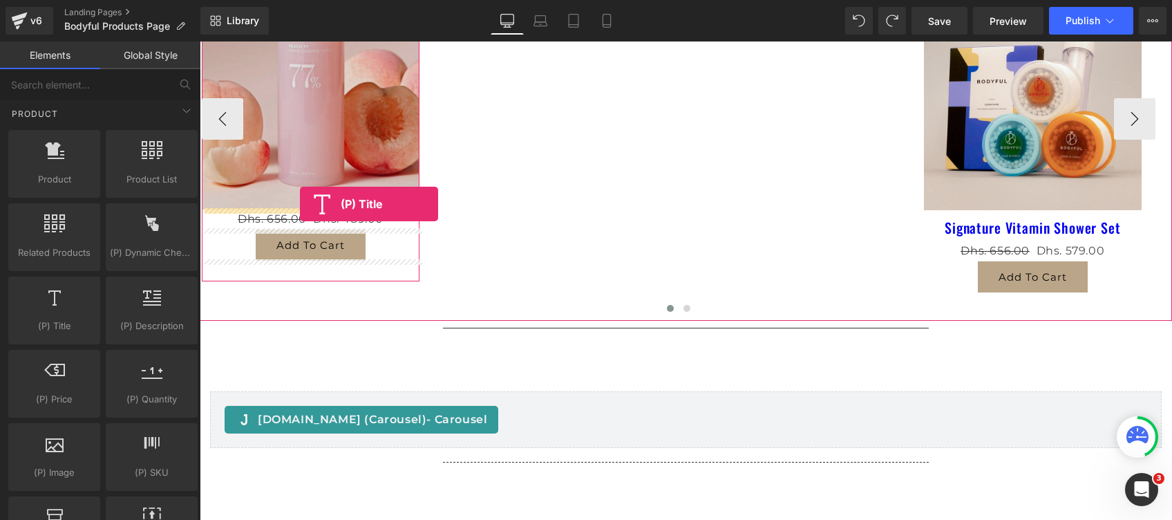
drag, startPoint x: 238, startPoint y: 361, endPoint x: 300, endPoint y: 205, distance: 167.9
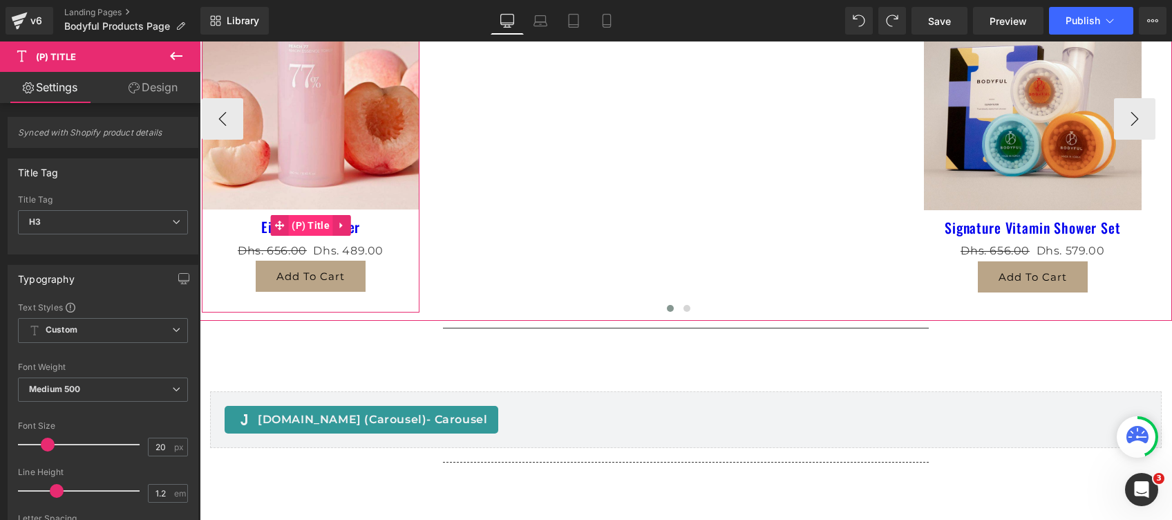
click at [307, 229] on span "(P) Title" at bounding box center [310, 225] width 45 height 21
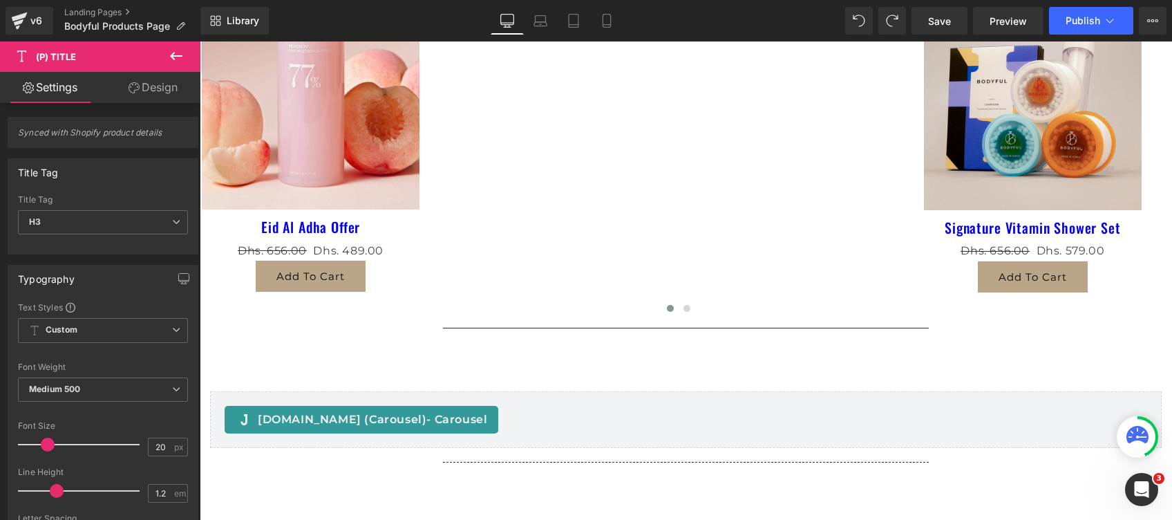
click at [148, 86] on link "Design" at bounding box center [153, 87] width 100 height 31
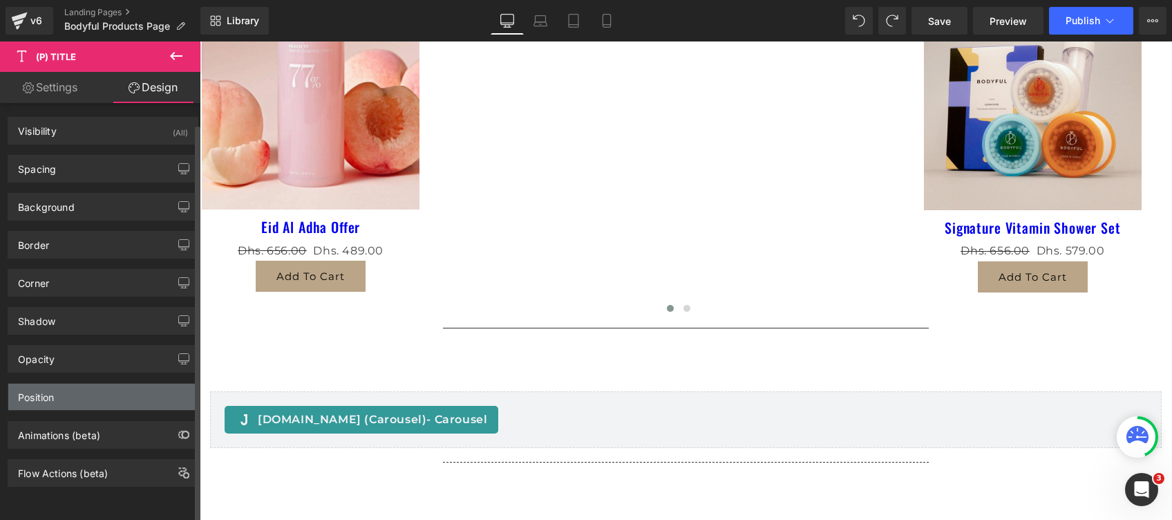
scroll to position [7, 0]
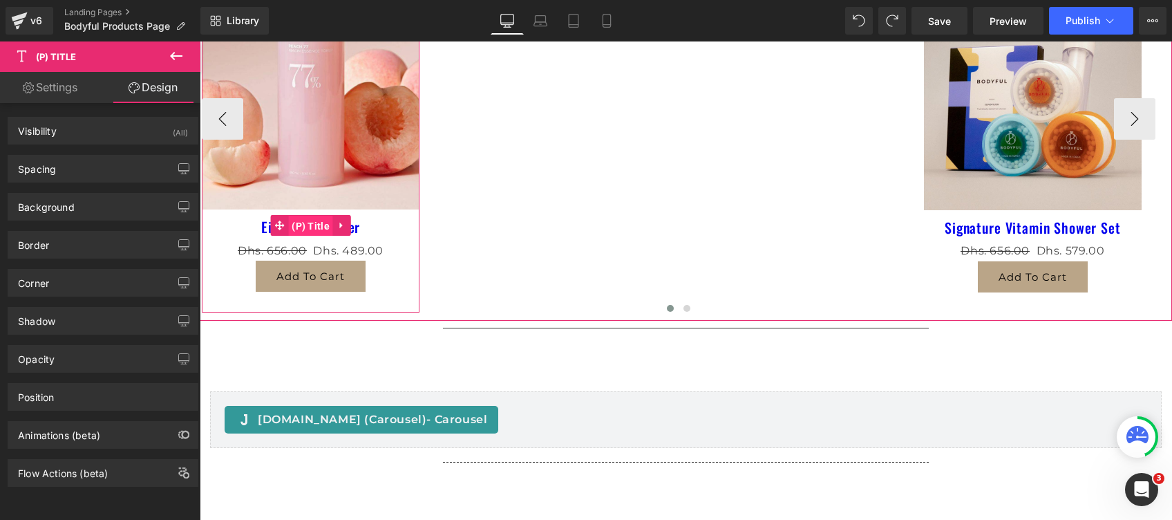
click at [316, 225] on span "(P) Title" at bounding box center [310, 226] width 45 height 21
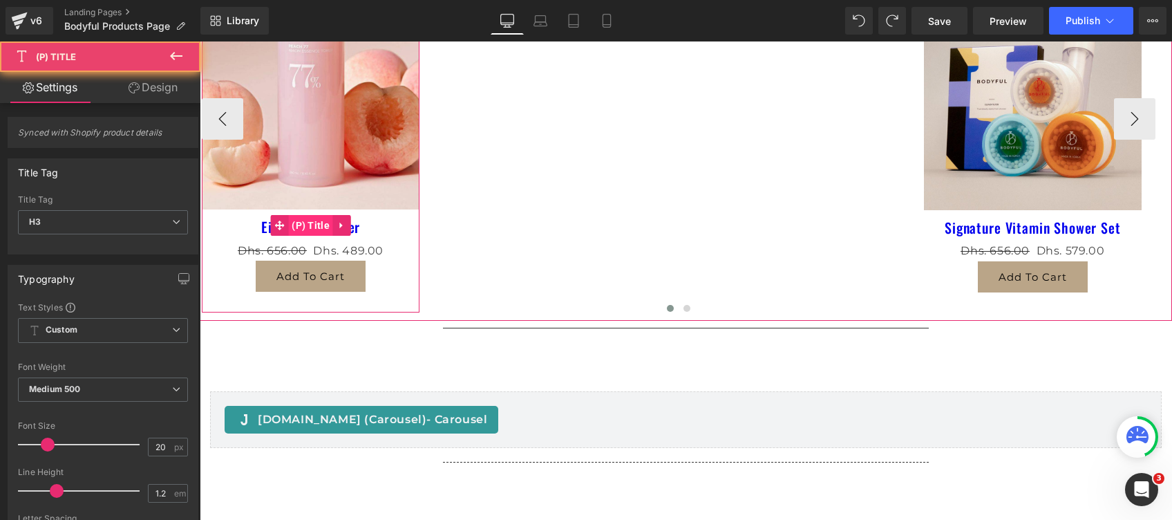
click at [316, 225] on span "(P) Title" at bounding box center [310, 225] width 45 height 21
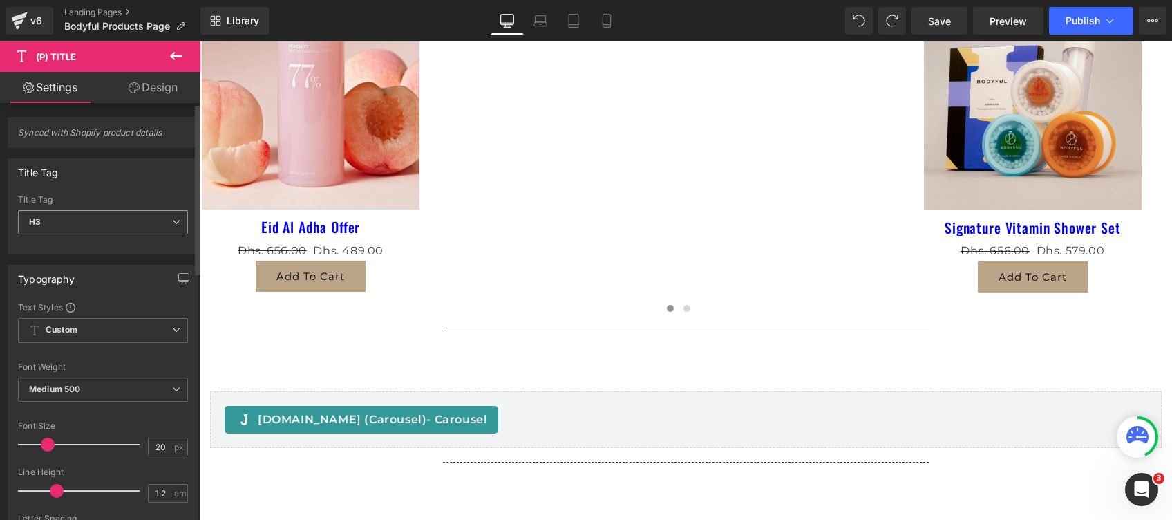
click at [86, 221] on span "H3" at bounding box center [103, 222] width 170 height 24
click at [61, 193] on div "Title Tag H1 H2 H3 H4 H5 H6 Paragraph Title Tag H3 H1 H2 H3 H4 H5 H6 Paragraph" at bounding box center [103, 206] width 191 height 96
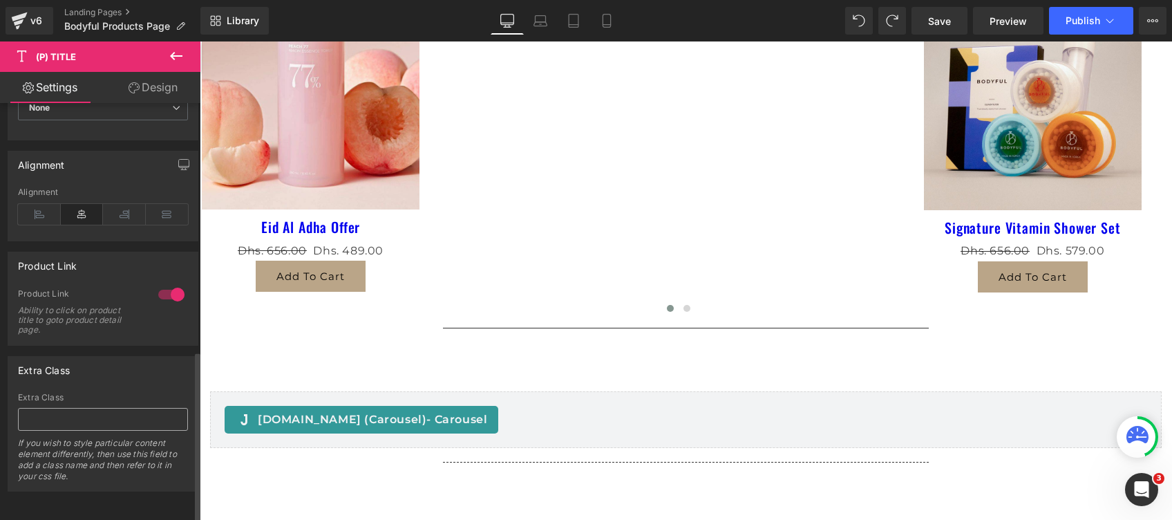
scroll to position [0, 0]
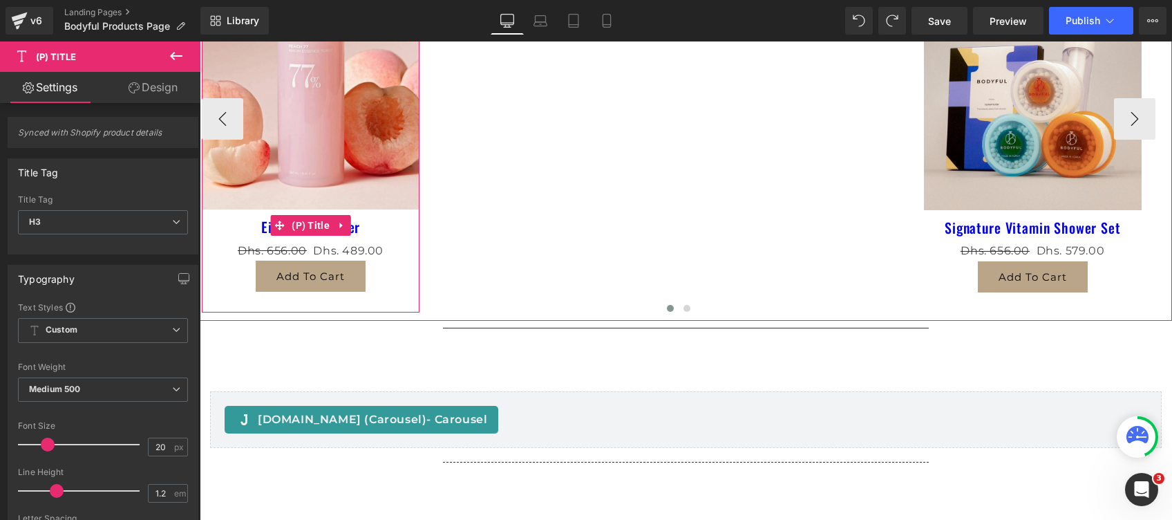
click at [358, 227] on link "Eid Al Adha Offer" at bounding box center [310, 226] width 99 height 17
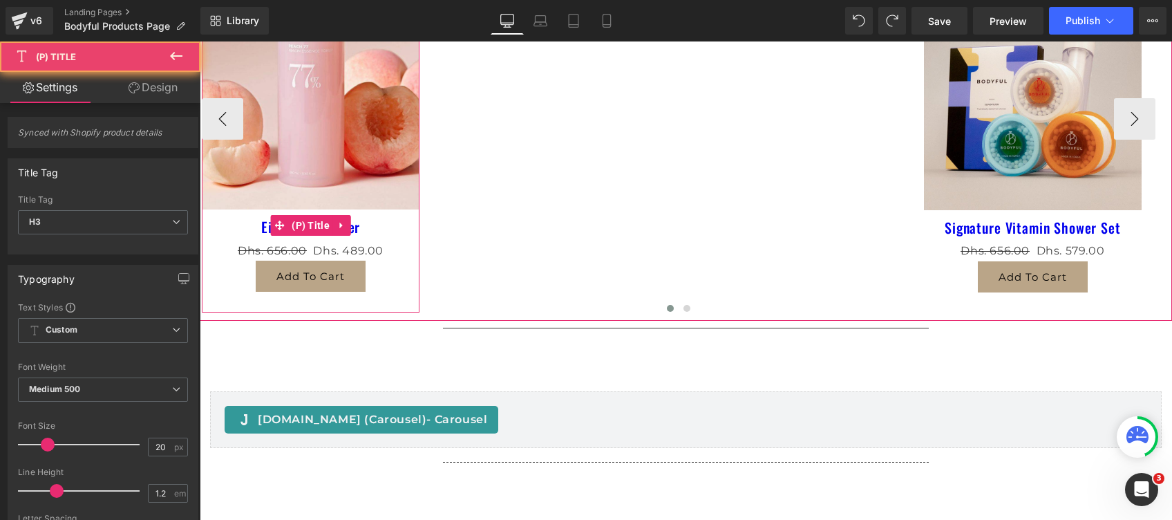
click at [358, 227] on link "Eid Al Adha Offer" at bounding box center [310, 226] width 99 height 17
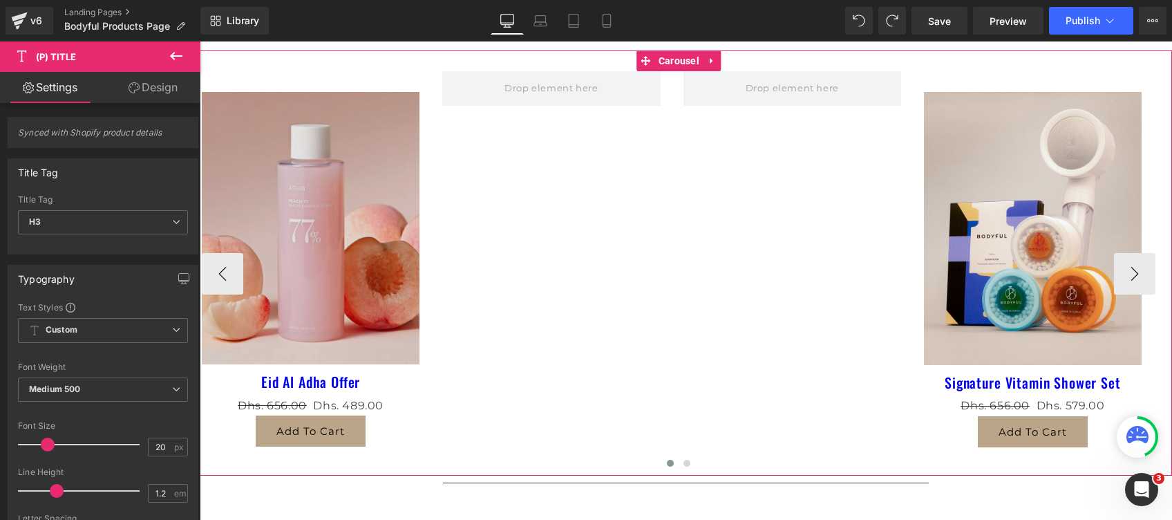
scroll to position [618, 0]
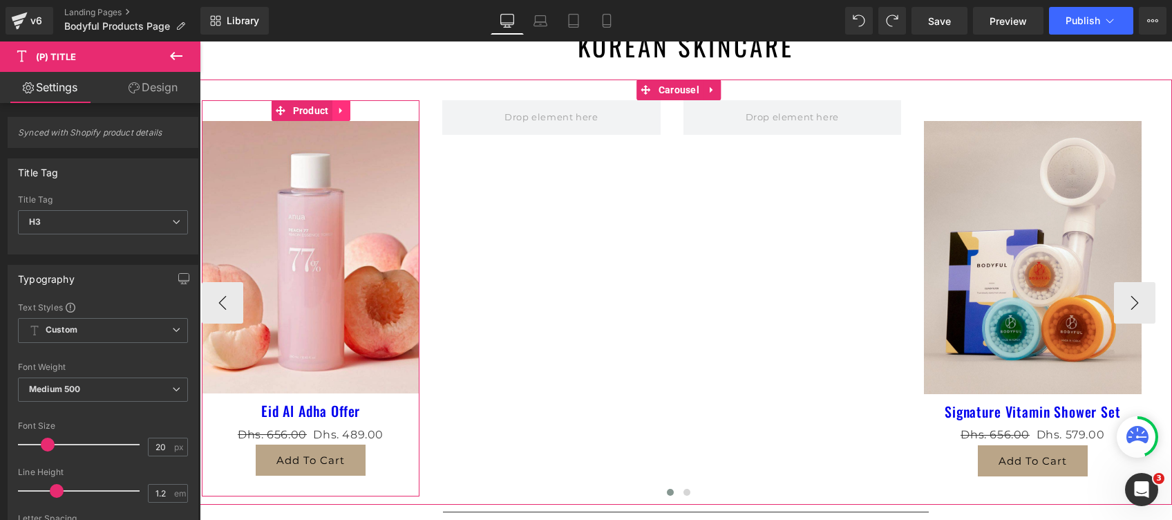
click at [337, 109] on icon at bounding box center [342, 111] width 10 height 10
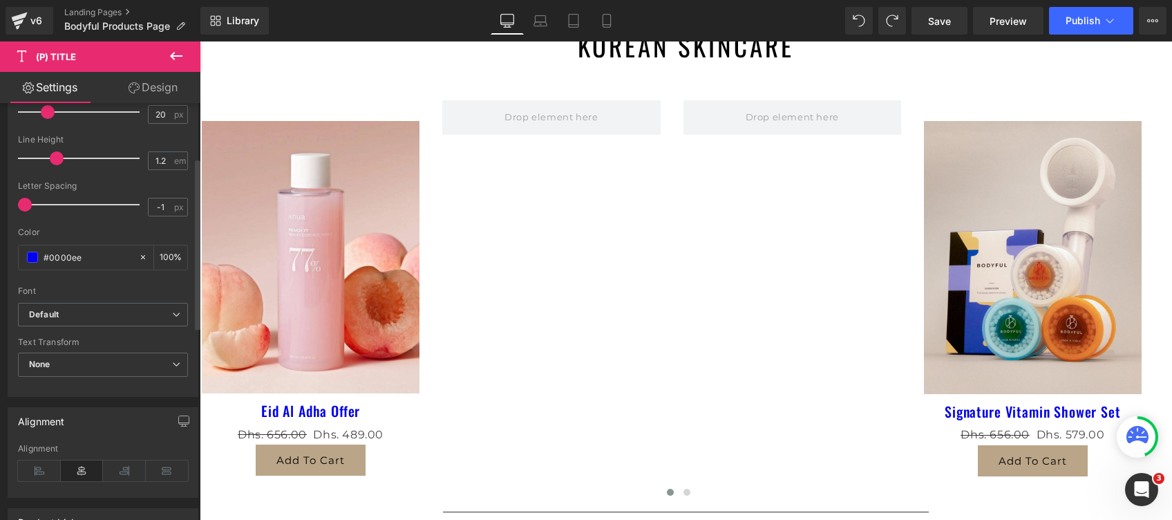
scroll to position [0, 0]
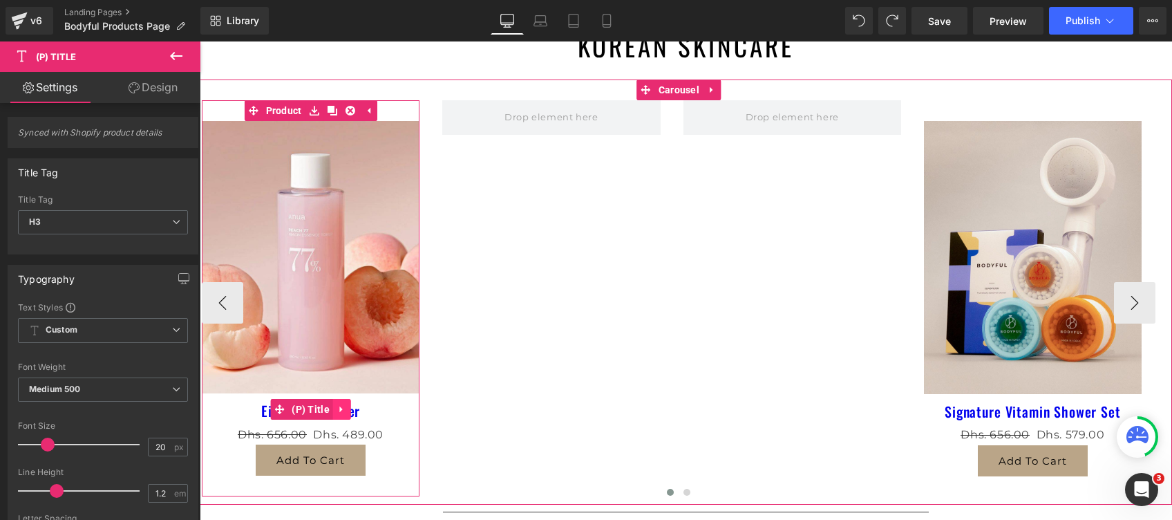
click at [336, 410] on link at bounding box center [342, 409] width 18 height 21
click at [287, 404] on link "(P) Title" at bounding box center [274, 409] width 63 height 21
click at [255, 105] on div "Image Eid Al Adha Offer (P) Title Dhs. 656.00 Dhs. 489.00 (P) Price Add To Cart…" at bounding box center [311, 298] width 218 height 396
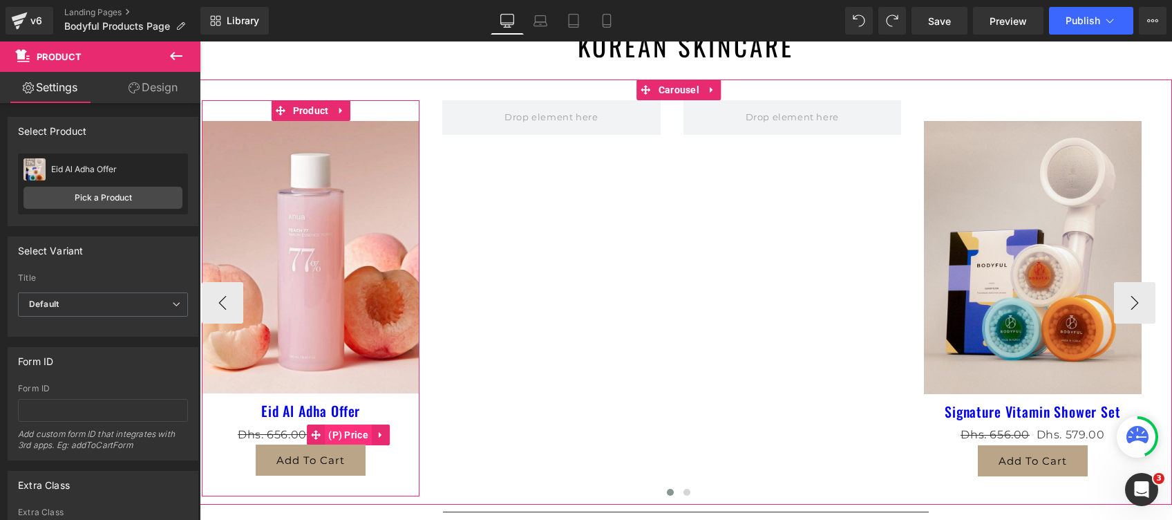
click at [345, 433] on span "(P) Price" at bounding box center [348, 434] width 47 height 21
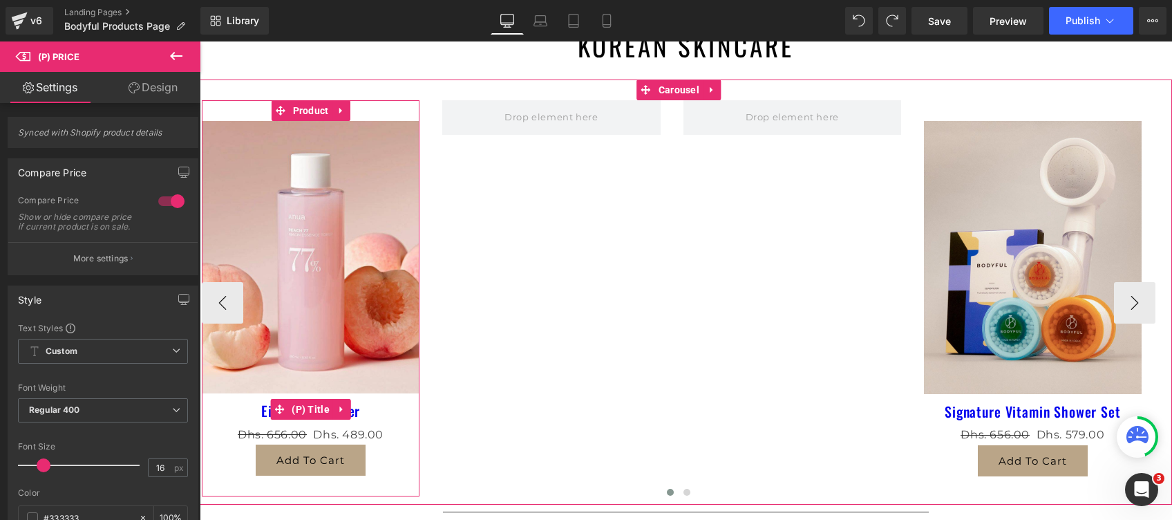
click at [314, 415] on span "(P) Title" at bounding box center [310, 409] width 45 height 21
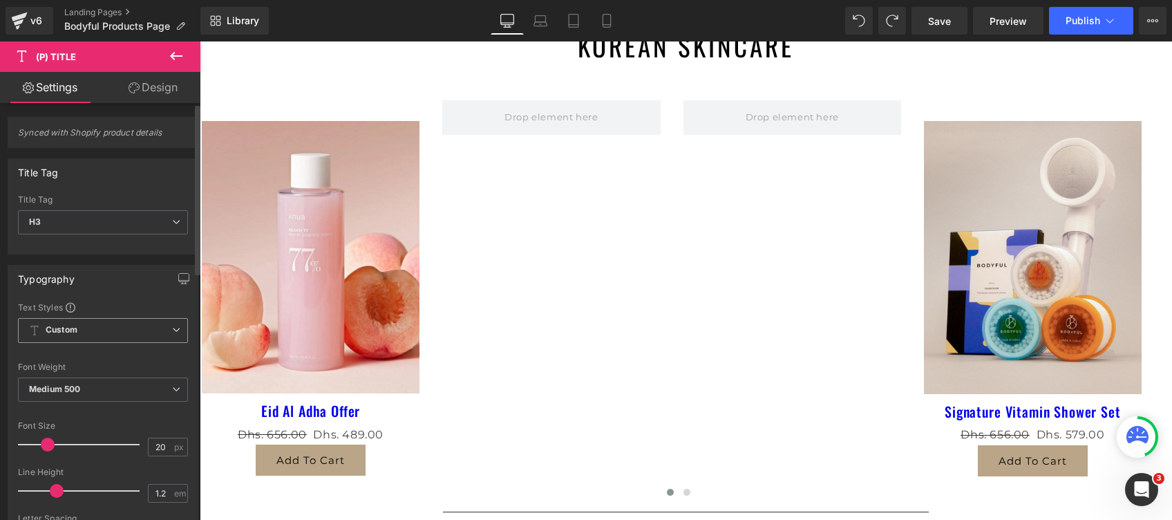
click at [77, 328] on b "Custom" at bounding box center [62, 330] width 32 height 12
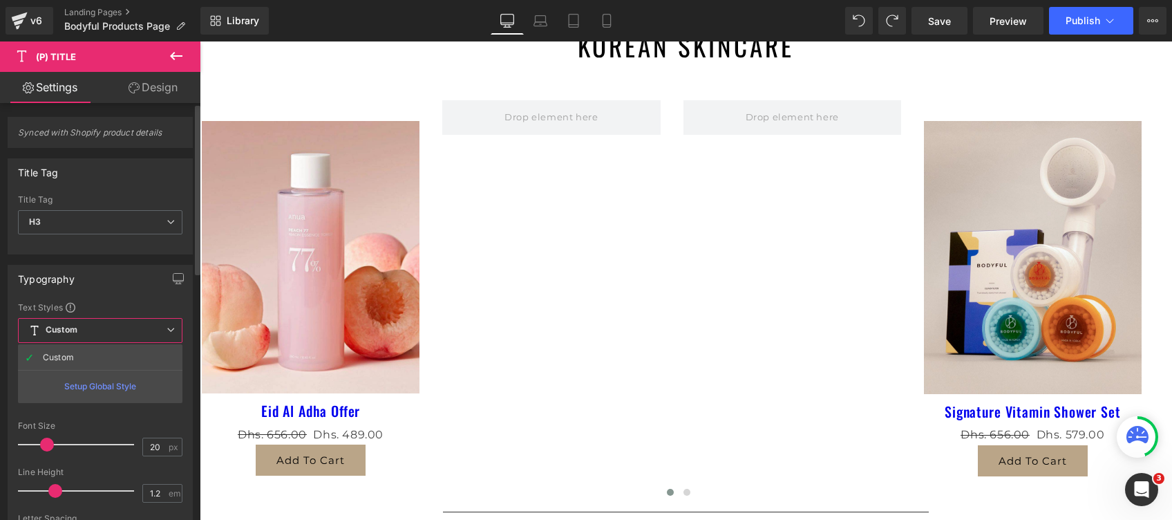
click at [100, 383] on div "Setup Global Style" at bounding box center [100, 386] width 165 height 32
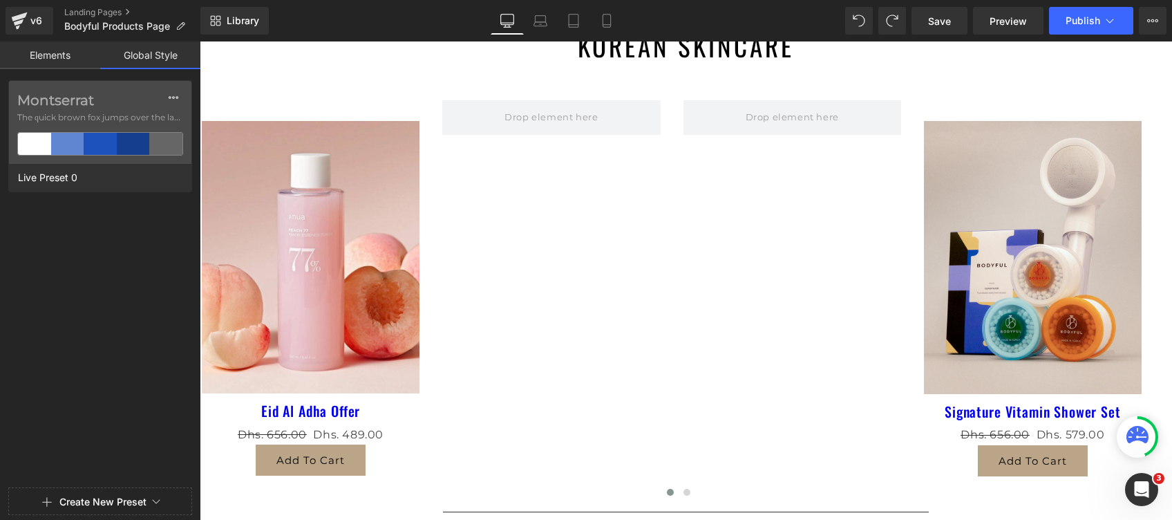
click at [100, 502] on button "Create New Preset" at bounding box center [102, 501] width 87 height 29
click at [46, 321] on div "Montserrat The quick brown fox jumps over the lazy... Live Preset 0" at bounding box center [100, 281] width 200 height 402
click at [49, 45] on link "Elements" at bounding box center [50, 55] width 100 height 28
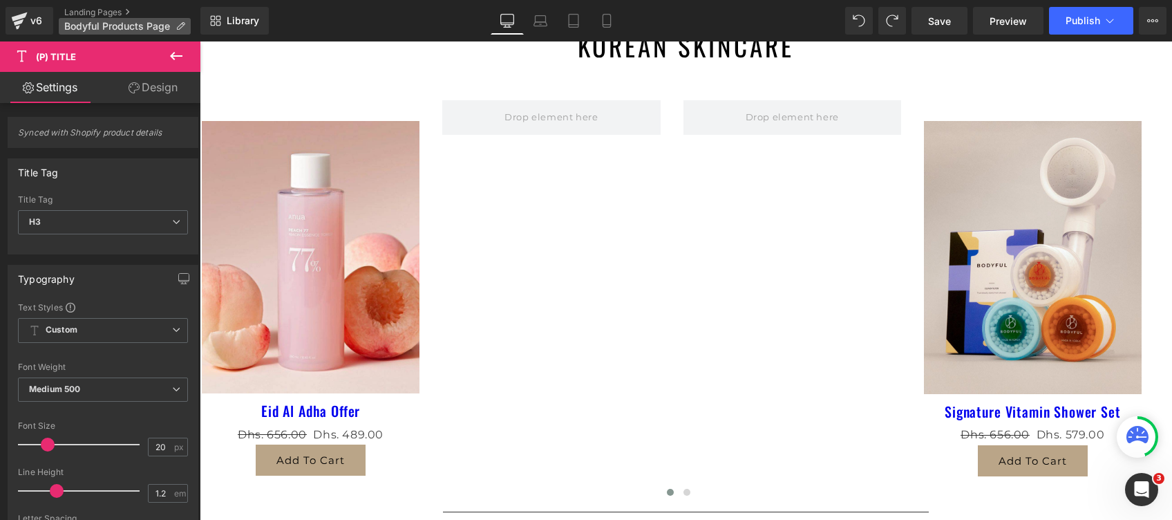
click at [176, 28] on icon at bounding box center [181, 26] width 10 height 10
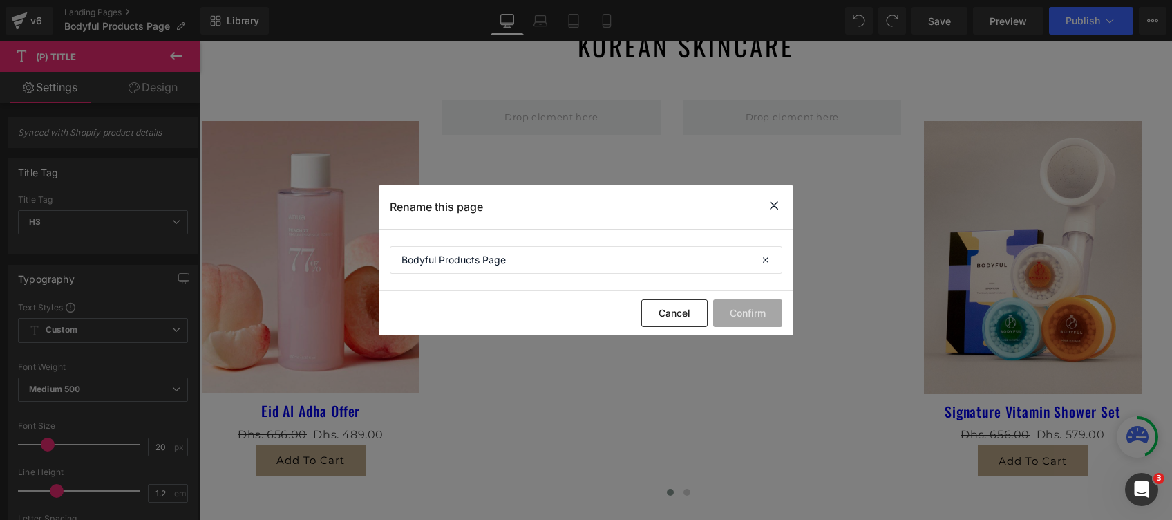
click at [763, 207] on div "Rename this page" at bounding box center [586, 207] width 415 height 44
click at [774, 204] on icon at bounding box center [774, 205] width 17 height 17
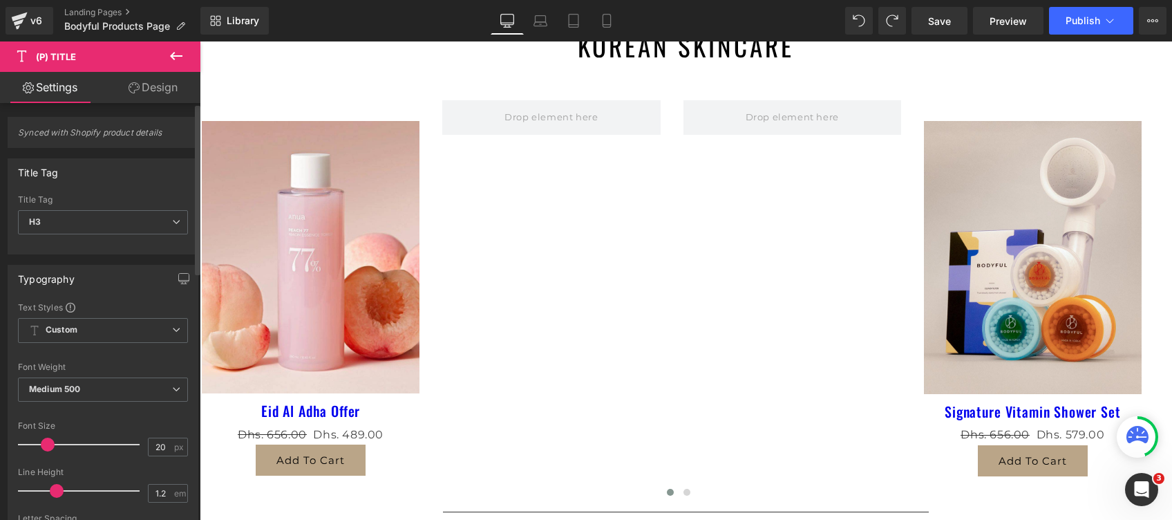
click at [88, 138] on span "Synced with Shopify product details" at bounding box center [103, 137] width 170 height 20
click at [133, 94] on link "Design" at bounding box center [153, 87] width 100 height 31
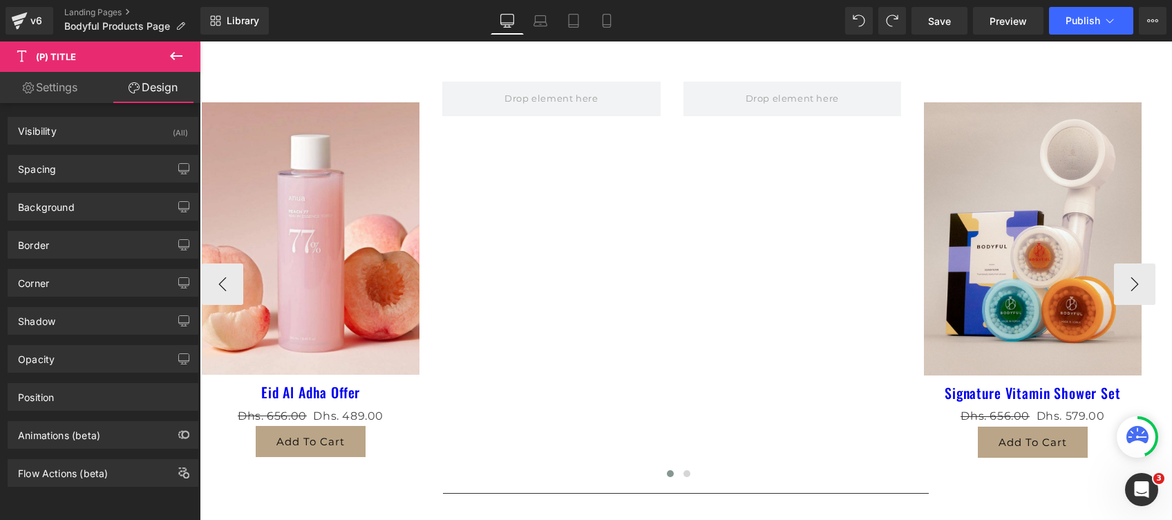
scroll to position [645, 0]
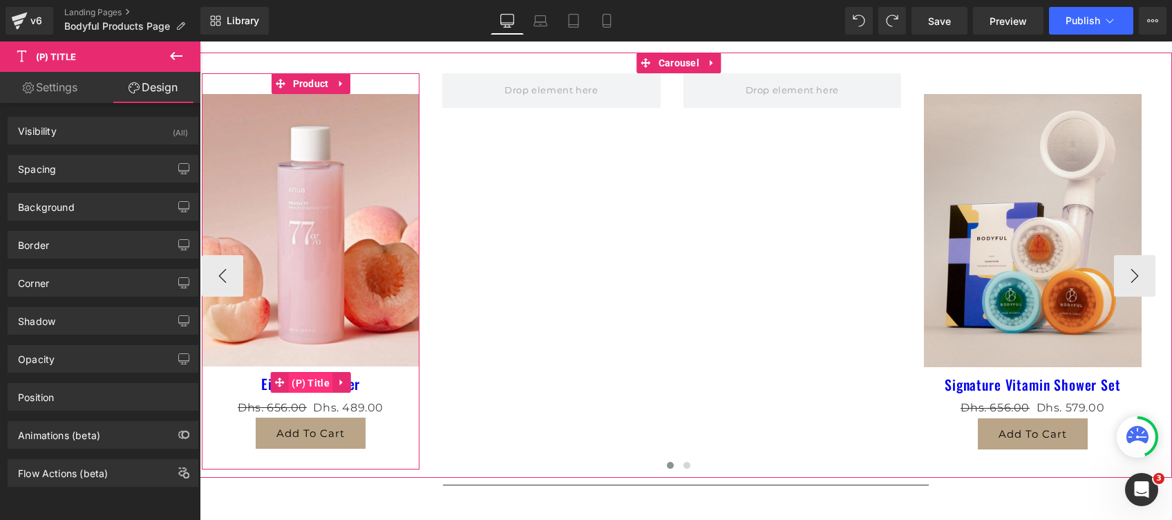
click at [306, 380] on span "(P) Title" at bounding box center [310, 383] width 45 height 21
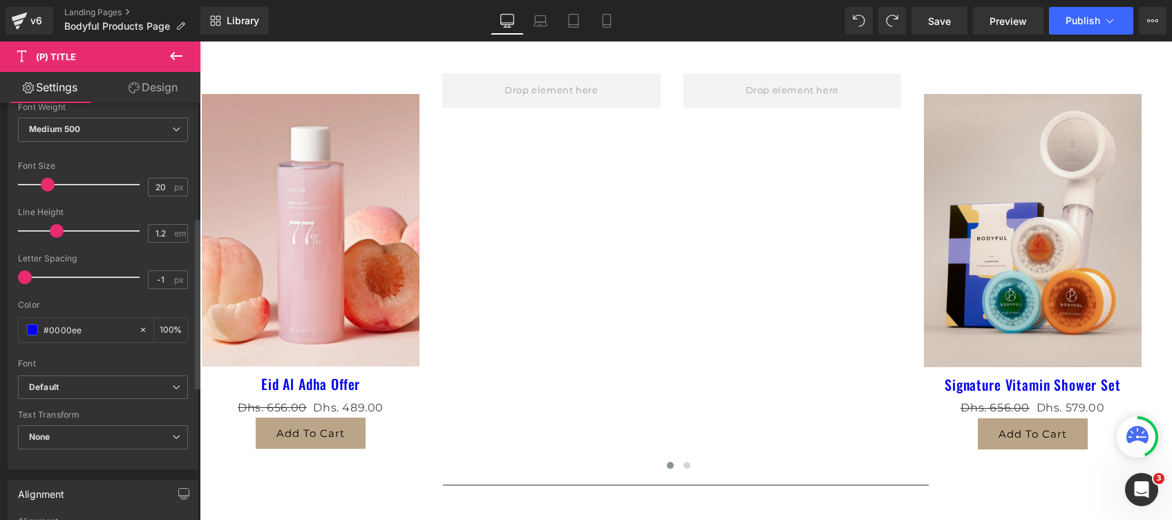
scroll to position [276, 0]
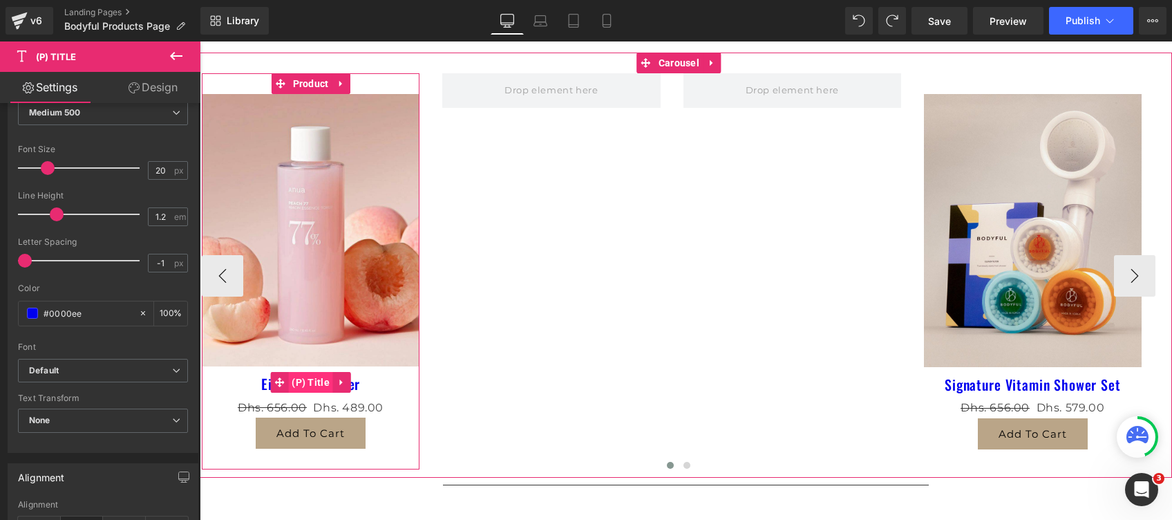
click at [315, 383] on span "(P) Title" at bounding box center [310, 382] width 45 height 21
click at [257, 382] on h3 "Eid Al Adha Offer" at bounding box center [311, 381] width 218 height 31
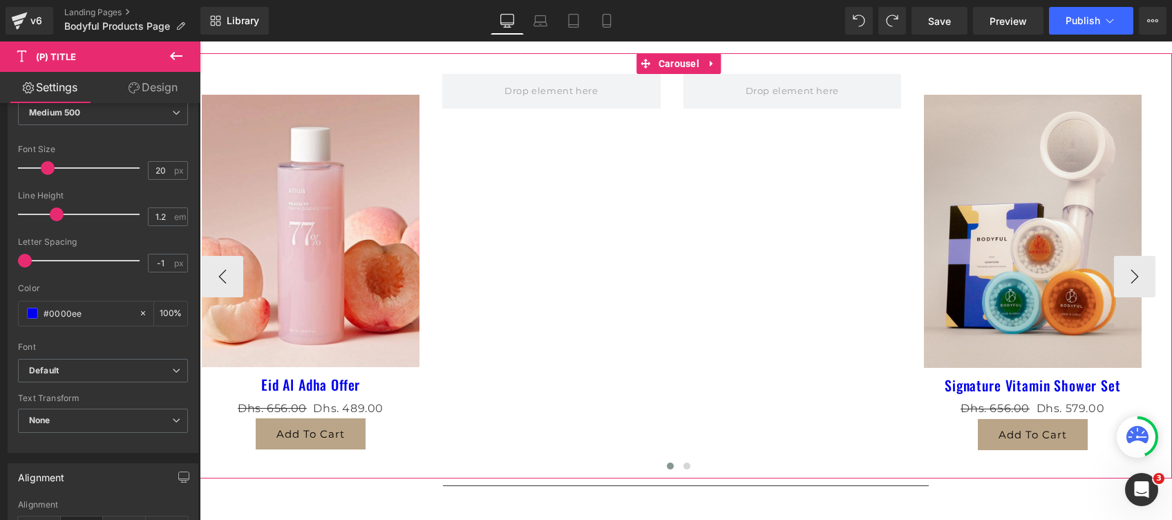
scroll to position [639, 0]
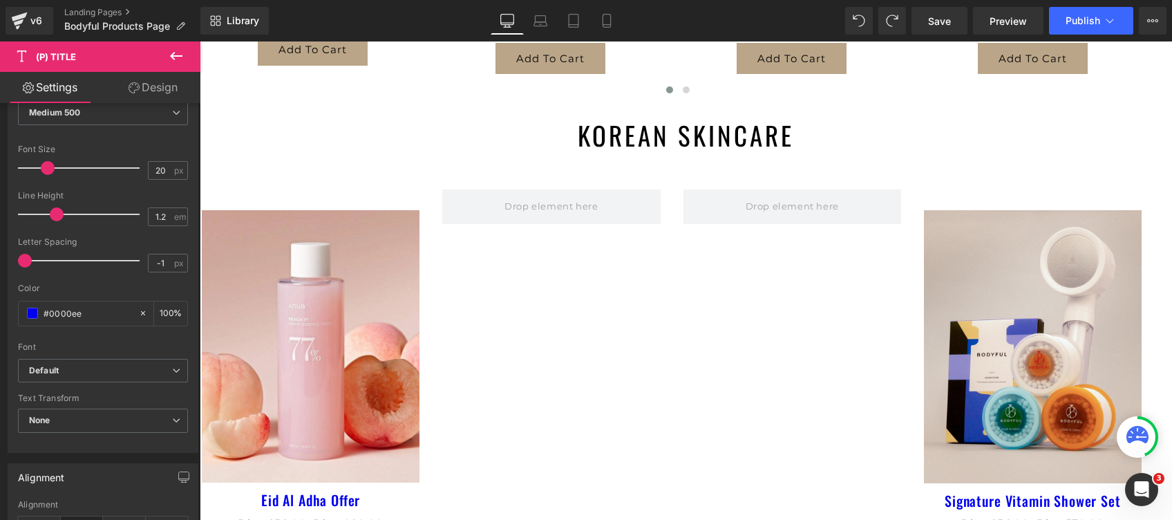
scroll to position [528, 0]
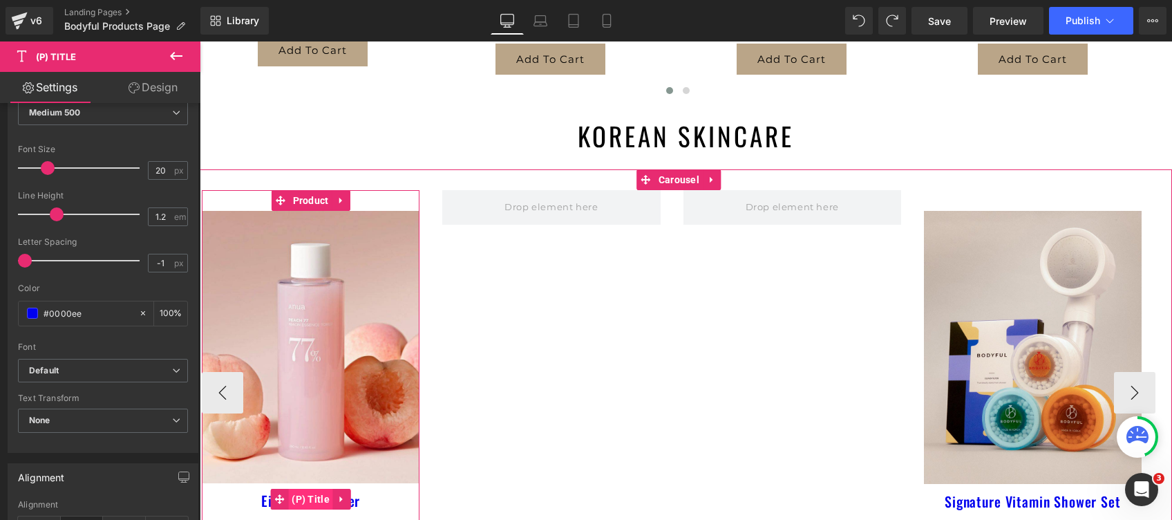
click at [326, 496] on span "(P) Title" at bounding box center [310, 499] width 45 height 21
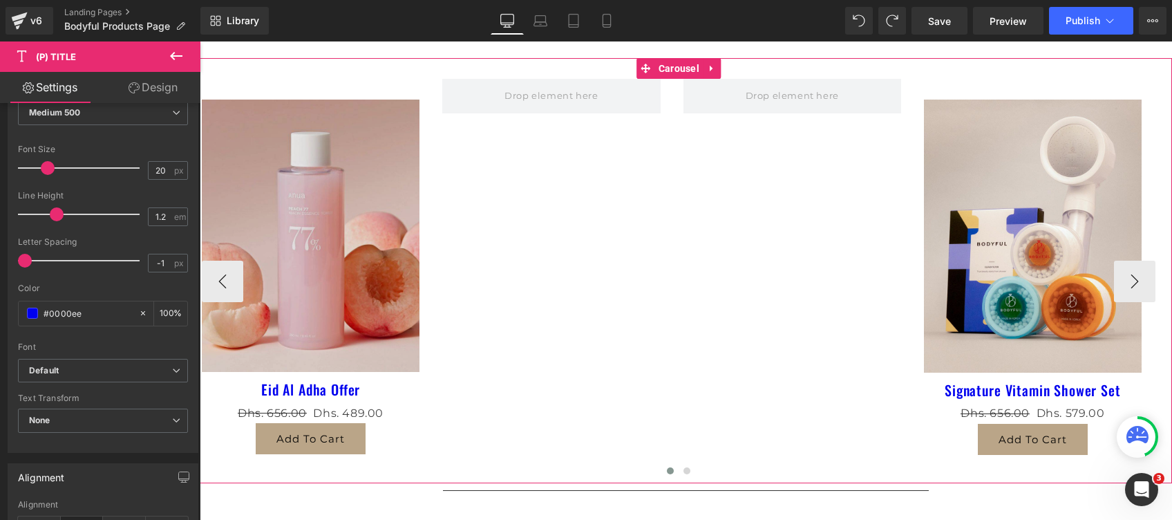
scroll to position [648, 0]
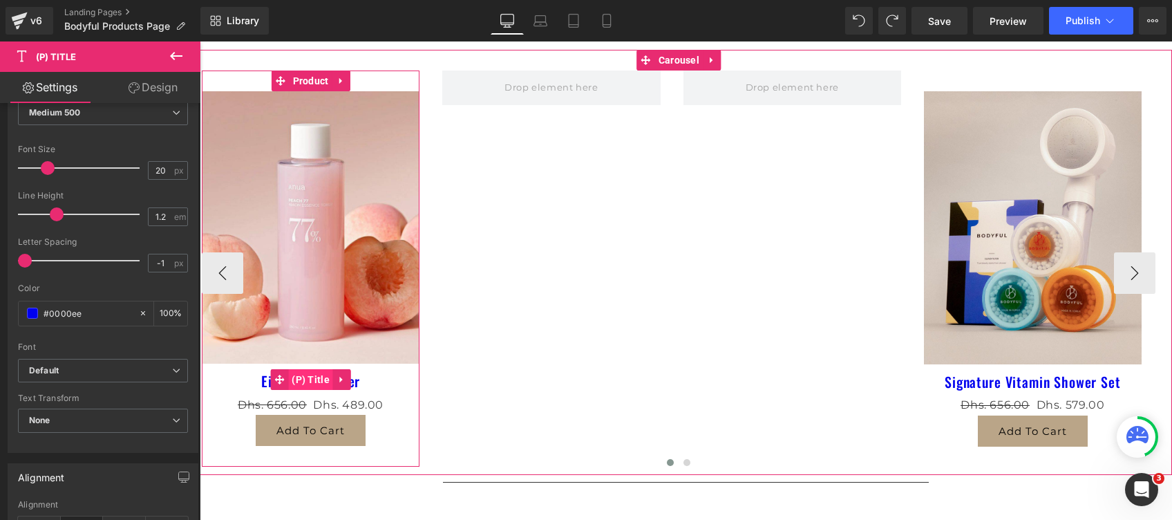
click at [310, 377] on span "(P) Title" at bounding box center [310, 379] width 45 height 21
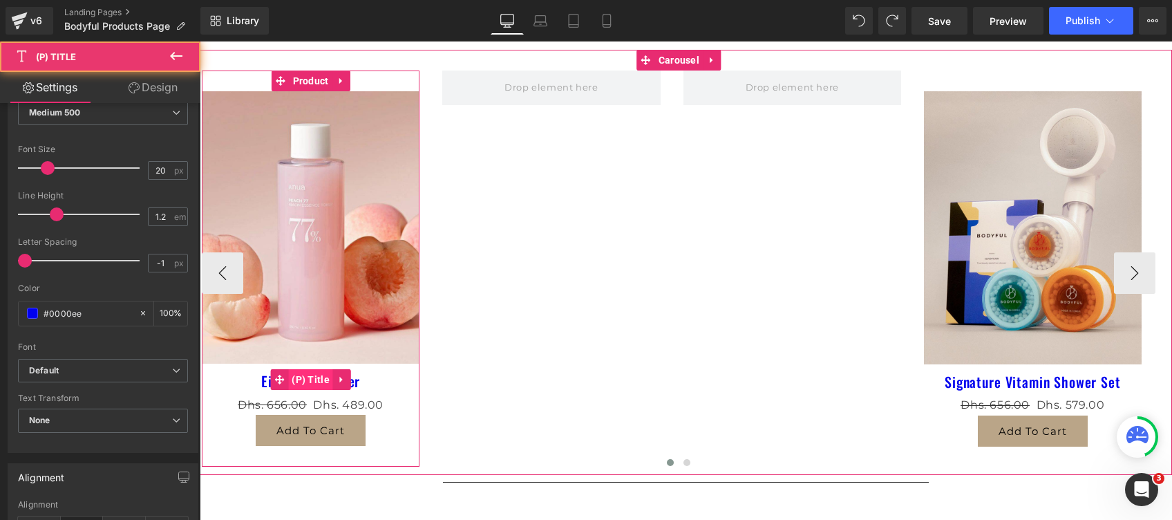
click at [310, 377] on span "(P) Title" at bounding box center [310, 379] width 45 height 21
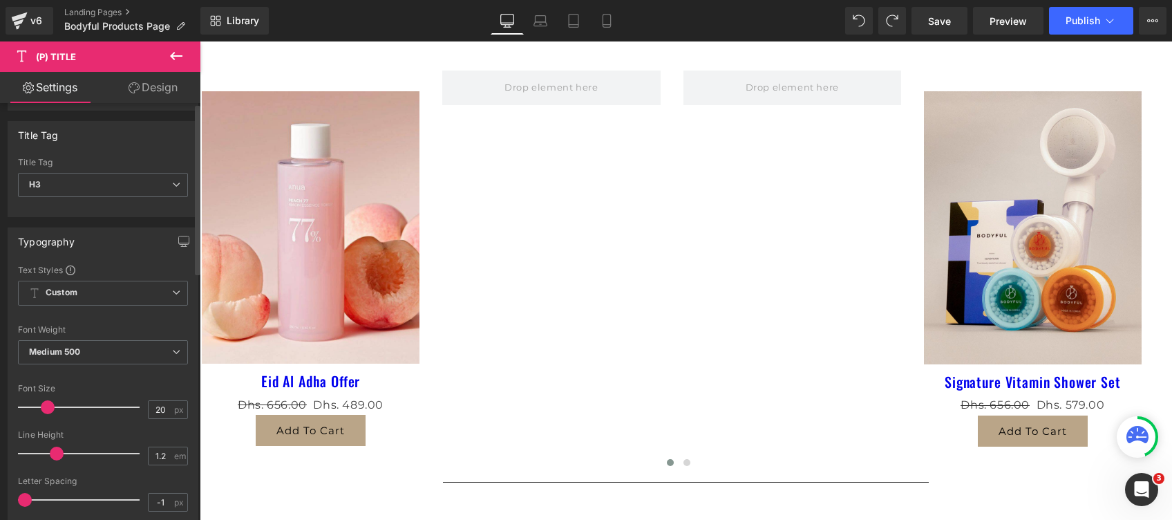
scroll to position [0, 0]
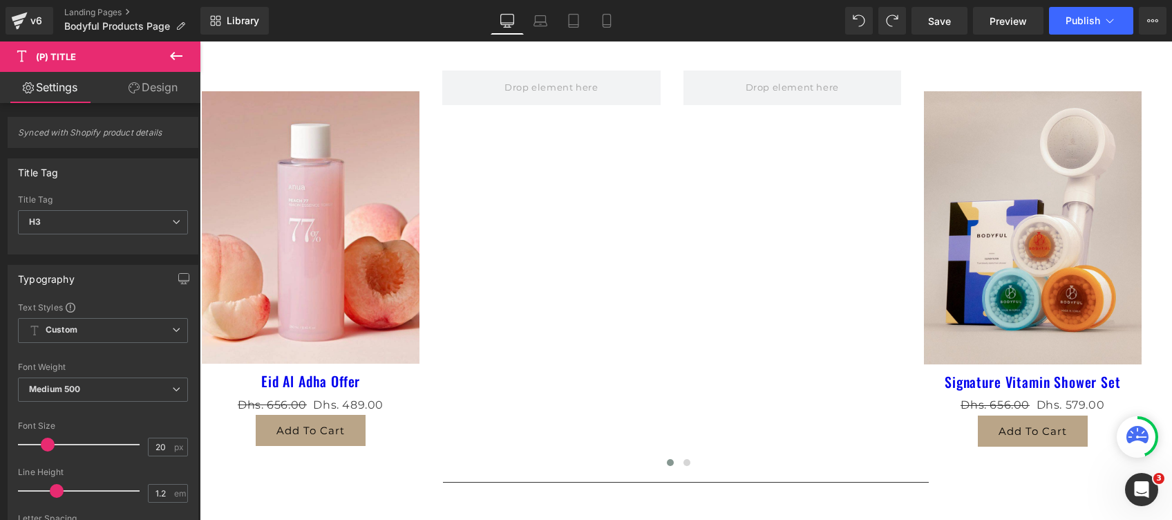
click at [53, 53] on span "(P) Title" at bounding box center [56, 56] width 40 height 11
click at [59, 57] on span "(P) Title" at bounding box center [56, 56] width 40 height 11
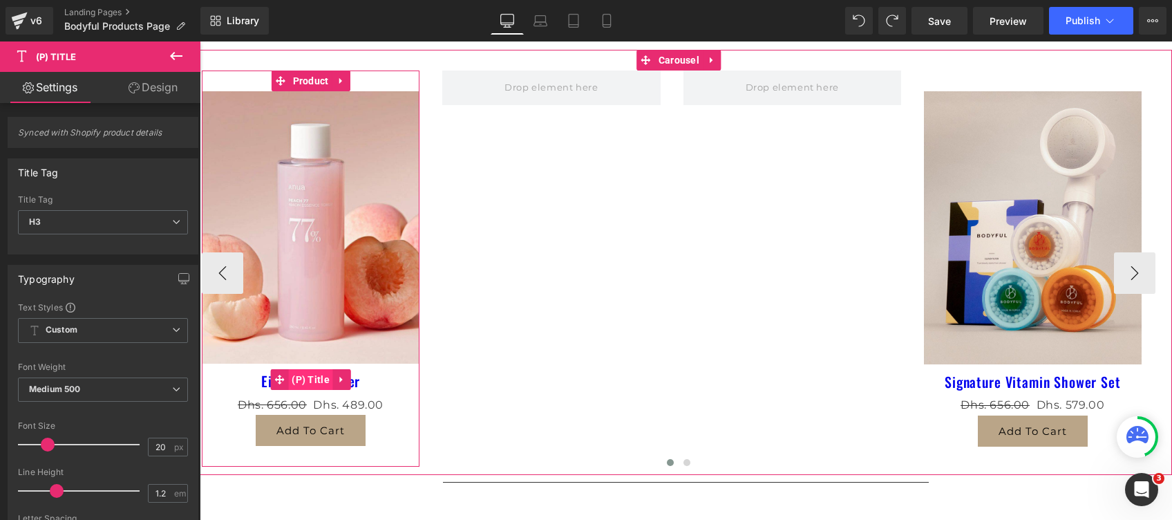
click at [306, 379] on span "(P) Title" at bounding box center [310, 379] width 45 height 21
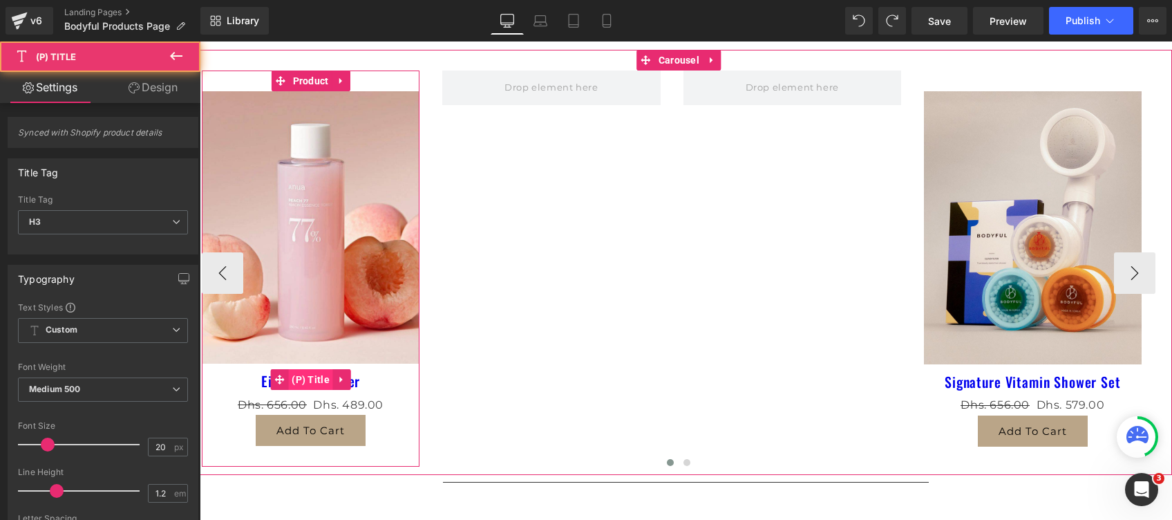
click at [306, 379] on span "(P) Title" at bounding box center [310, 379] width 45 height 21
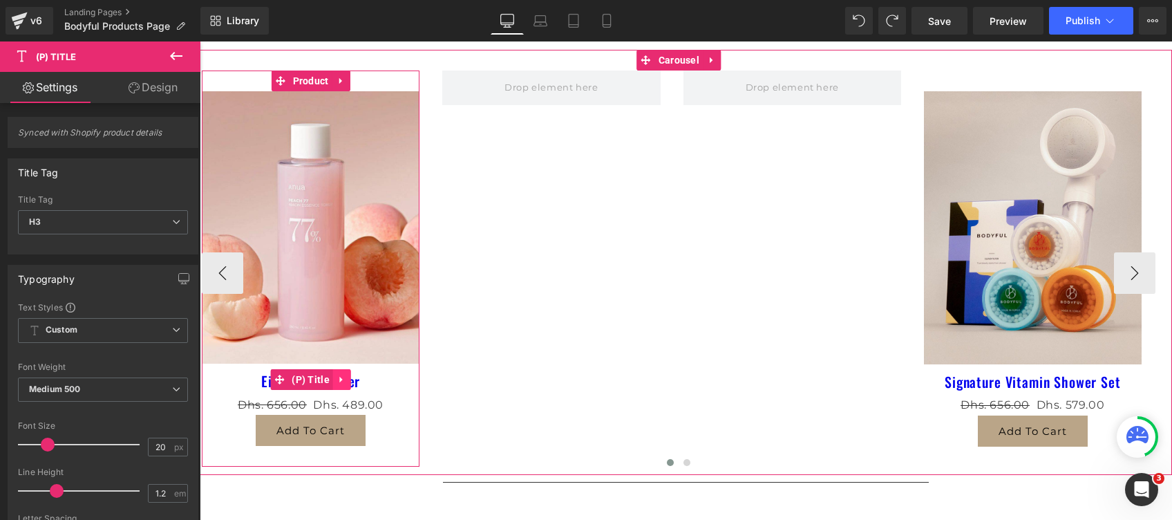
click at [343, 378] on icon at bounding box center [342, 379] width 10 height 10
click at [295, 379] on span "(P) Title" at bounding box center [310, 380] width 45 height 21
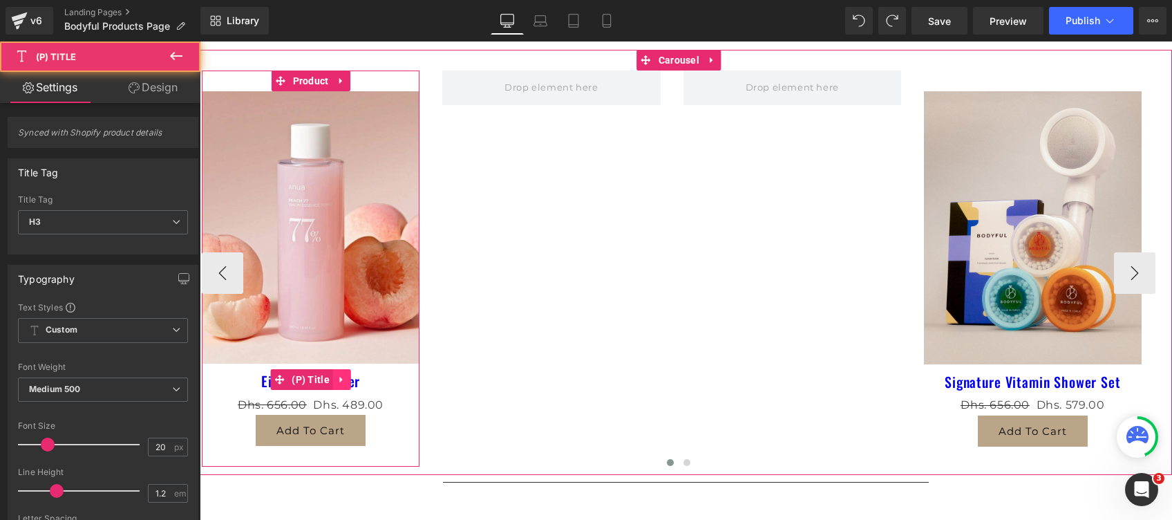
click at [344, 374] on icon at bounding box center [342, 379] width 10 height 10
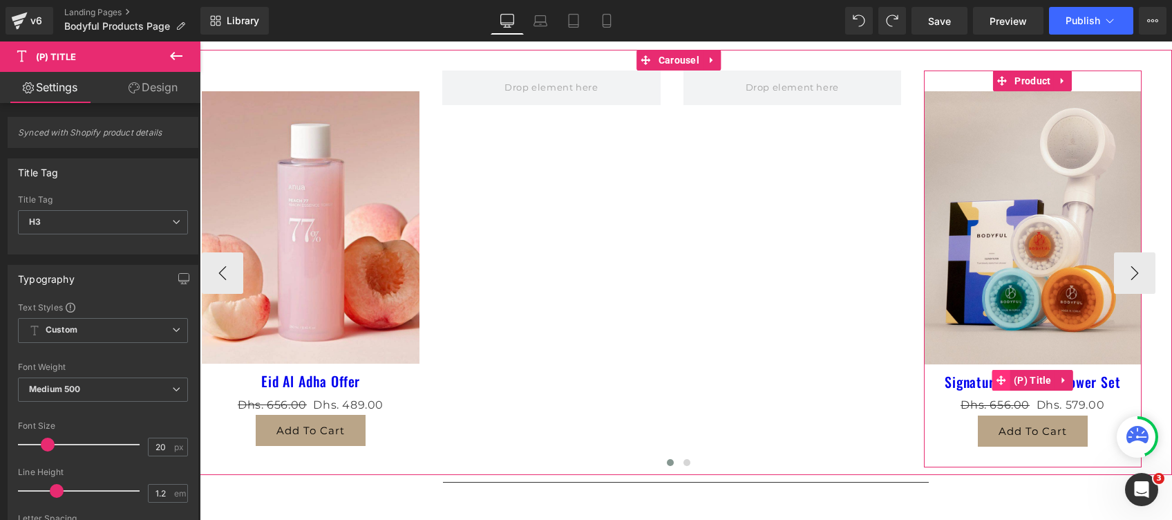
drag, startPoint x: 973, startPoint y: 386, endPoint x: 1006, endPoint y: 379, distance: 34.6
click at [973, 386] on link "Signature Vitamin Shower Set" at bounding box center [1033, 381] width 176 height 17
click at [1031, 380] on span "(P) Title" at bounding box center [1033, 380] width 45 height 21
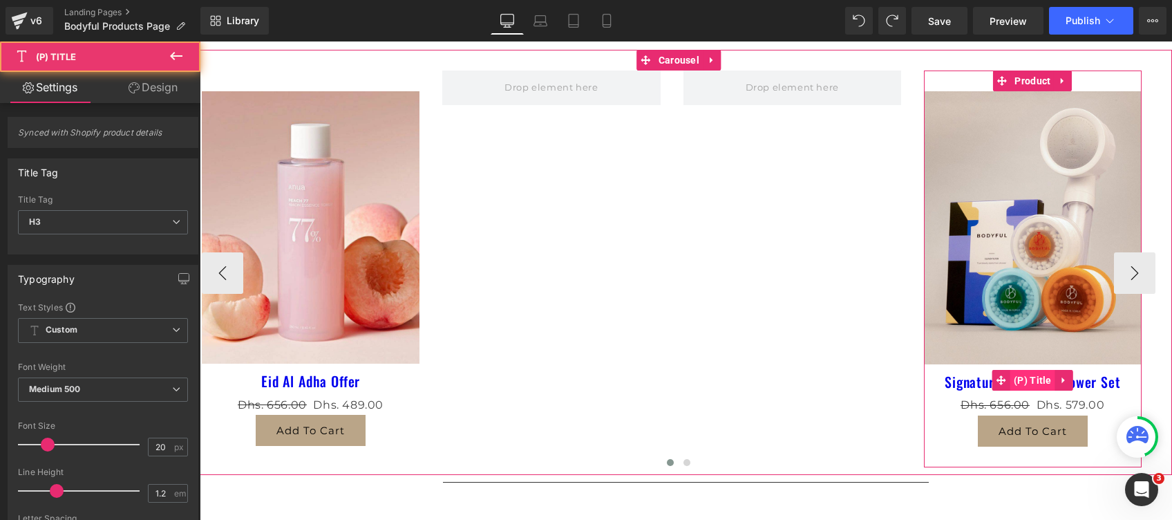
click at [1031, 380] on span "(P) Title" at bounding box center [1033, 380] width 45 height 21
click at [1031, 380] on span "(P) Title" at bounding box center [1033, 381] width 45 height 21
